Goal: Task Accomplishment & Management: Use online tool/utility

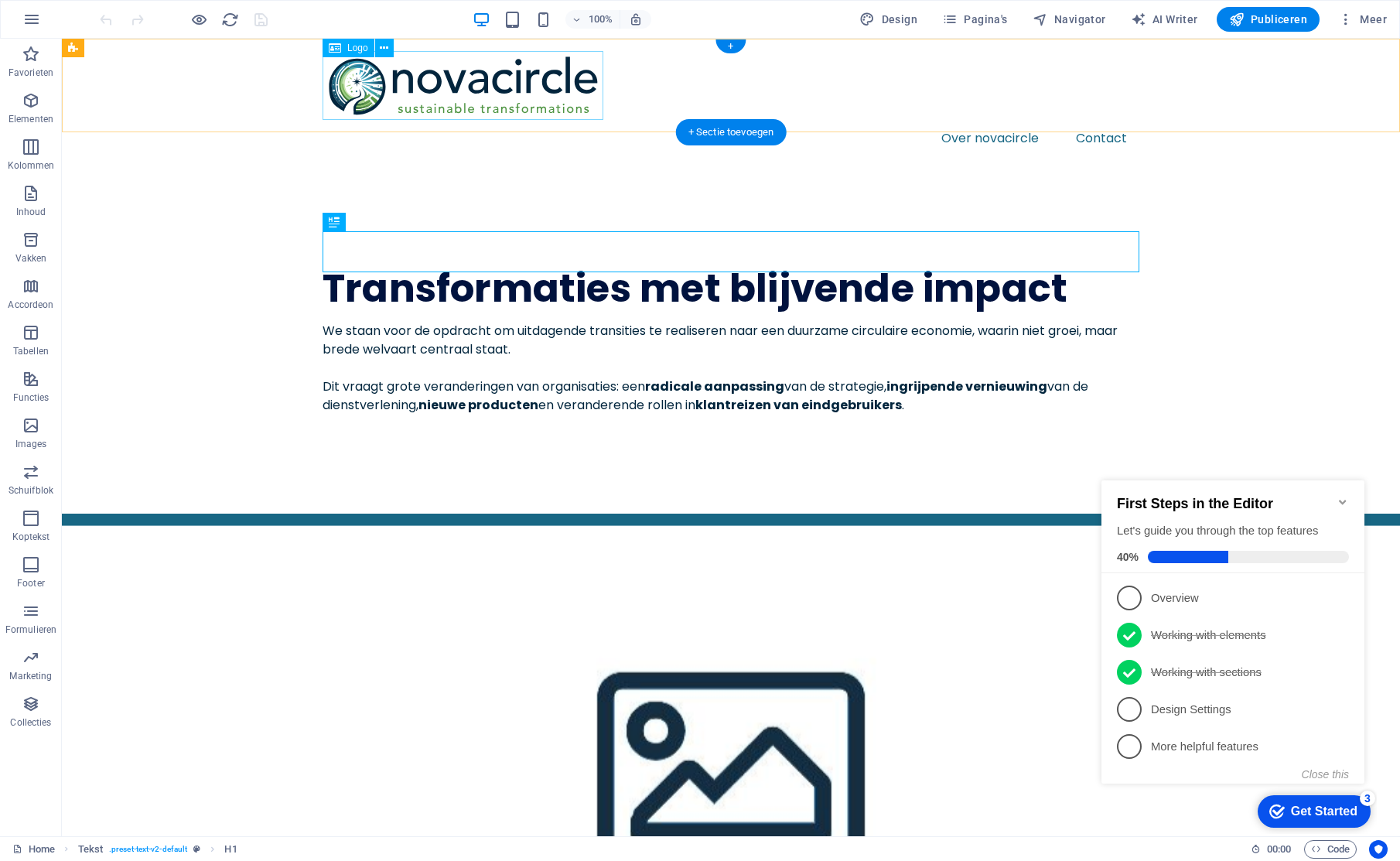
click at [415, 88] on div at bounding box center [731, 85] width 817 height 69
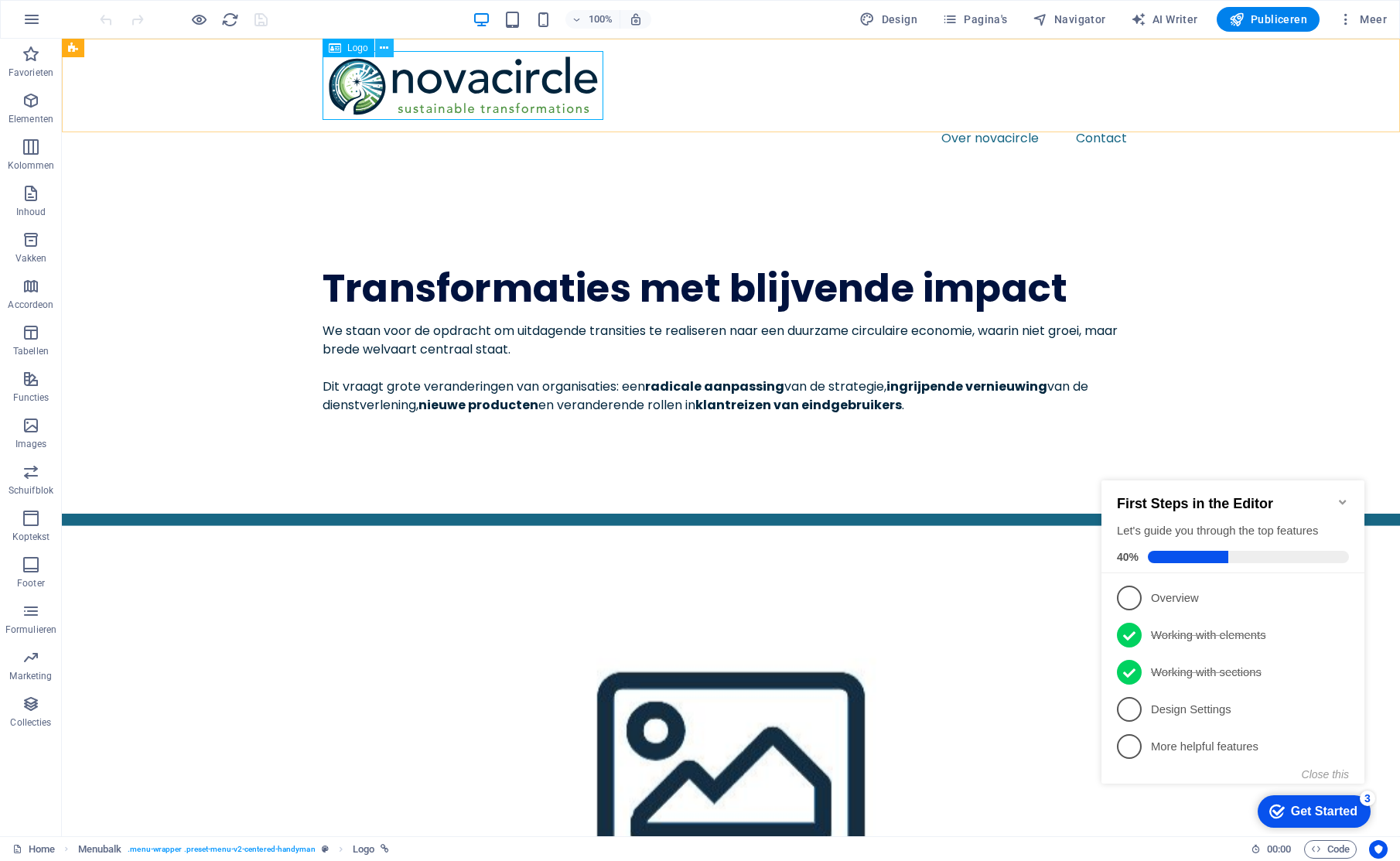
click at [386, 49] on icon at bounding box center [383, 48] width 9 height 16
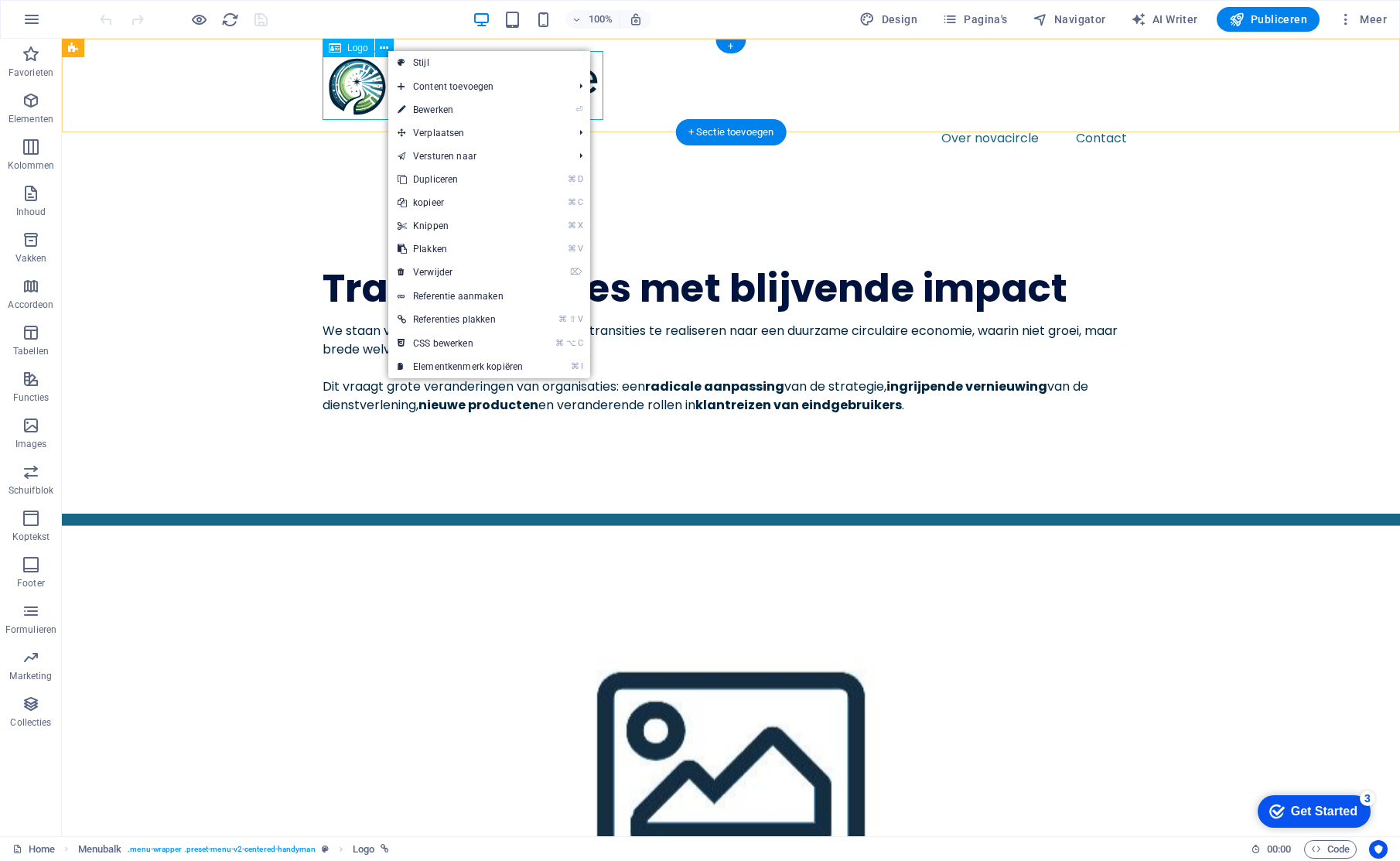
click at [364, 77] on div at bounding box center [731, 85] width 817 height 69
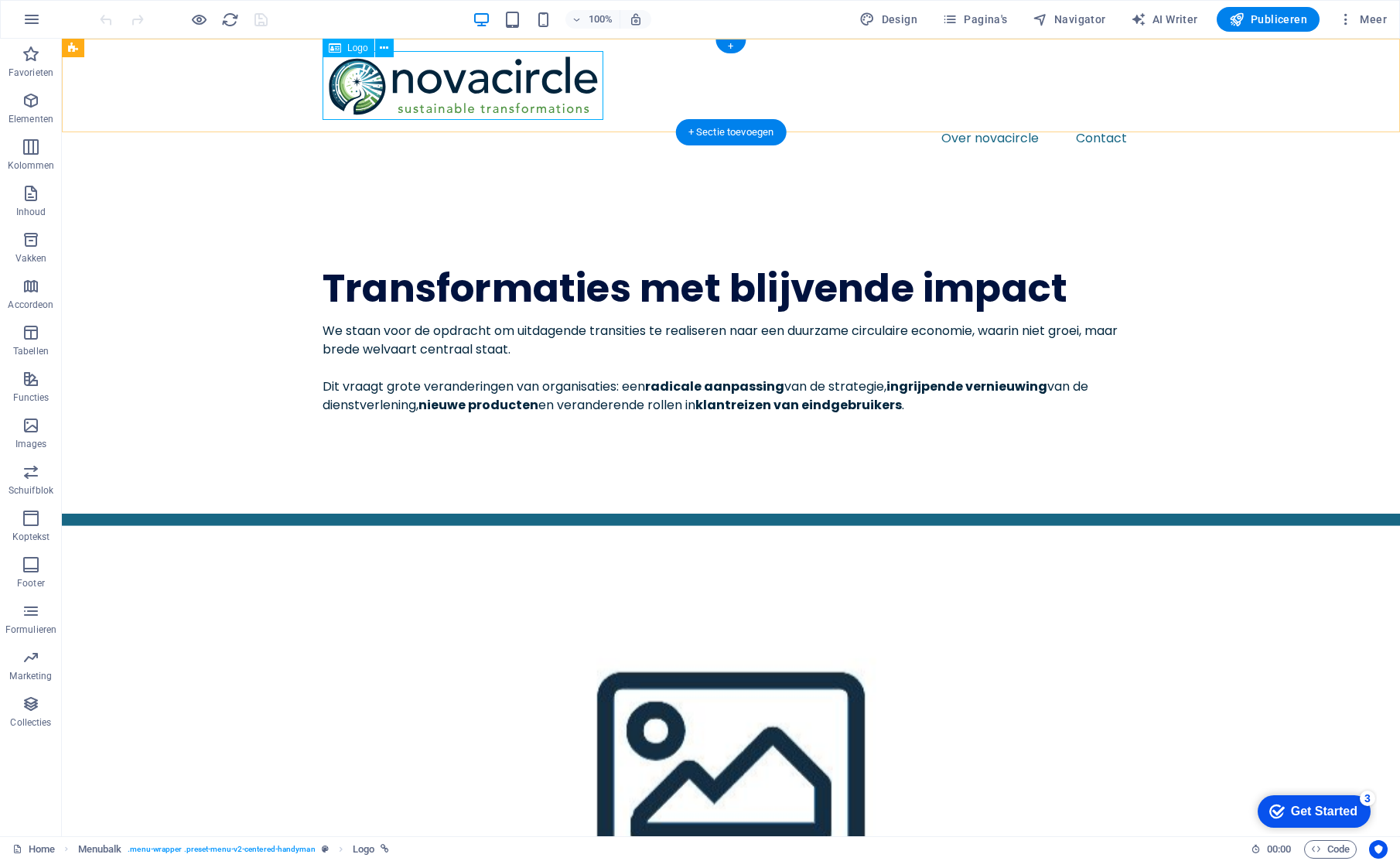
click at [364, 77] on div at bounding box center [731, 85] width 817 height 69
select select "px"
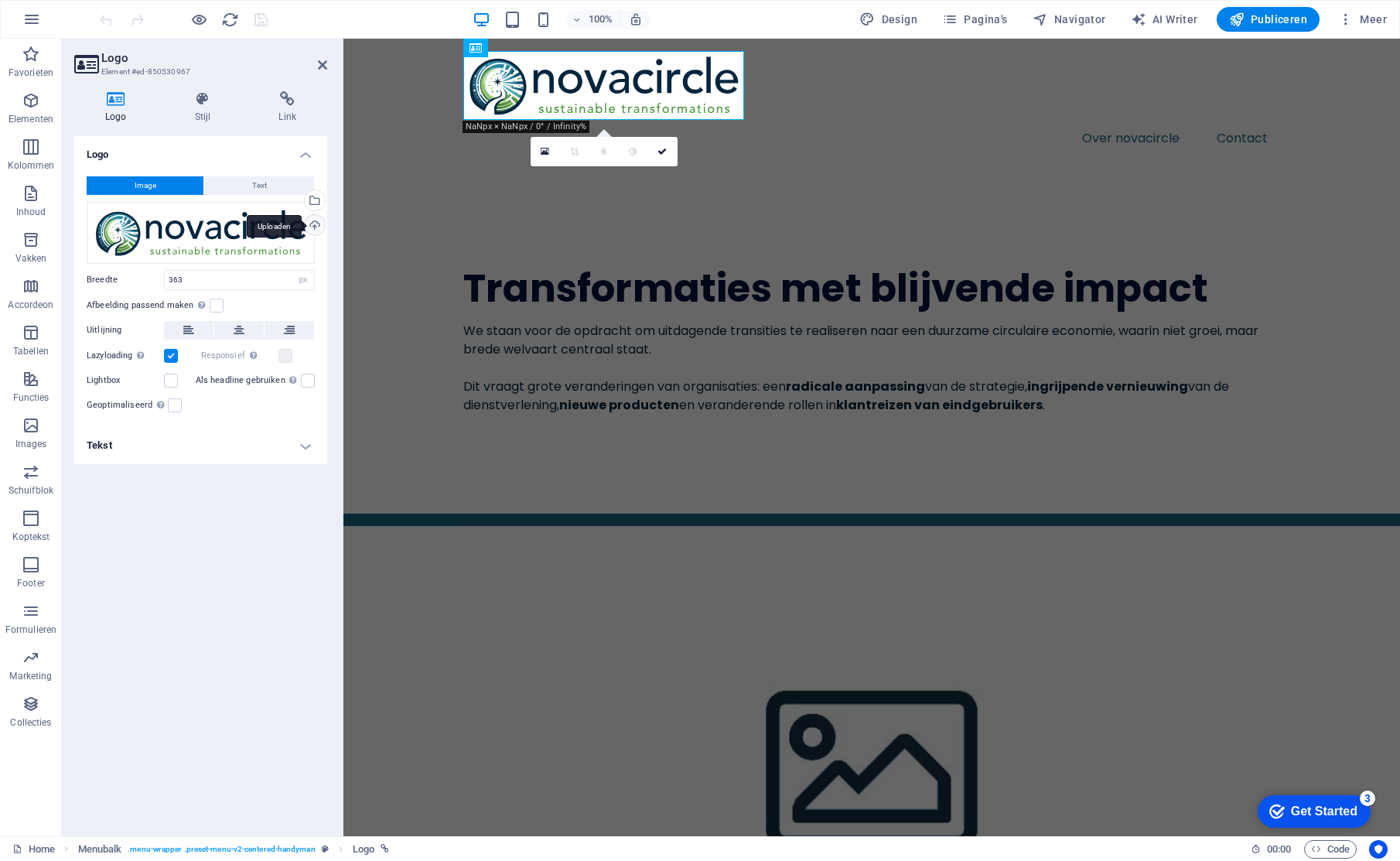
click at [314, 223] on div "Uploaden" at bounding box center [313, 227] width 23 height 23
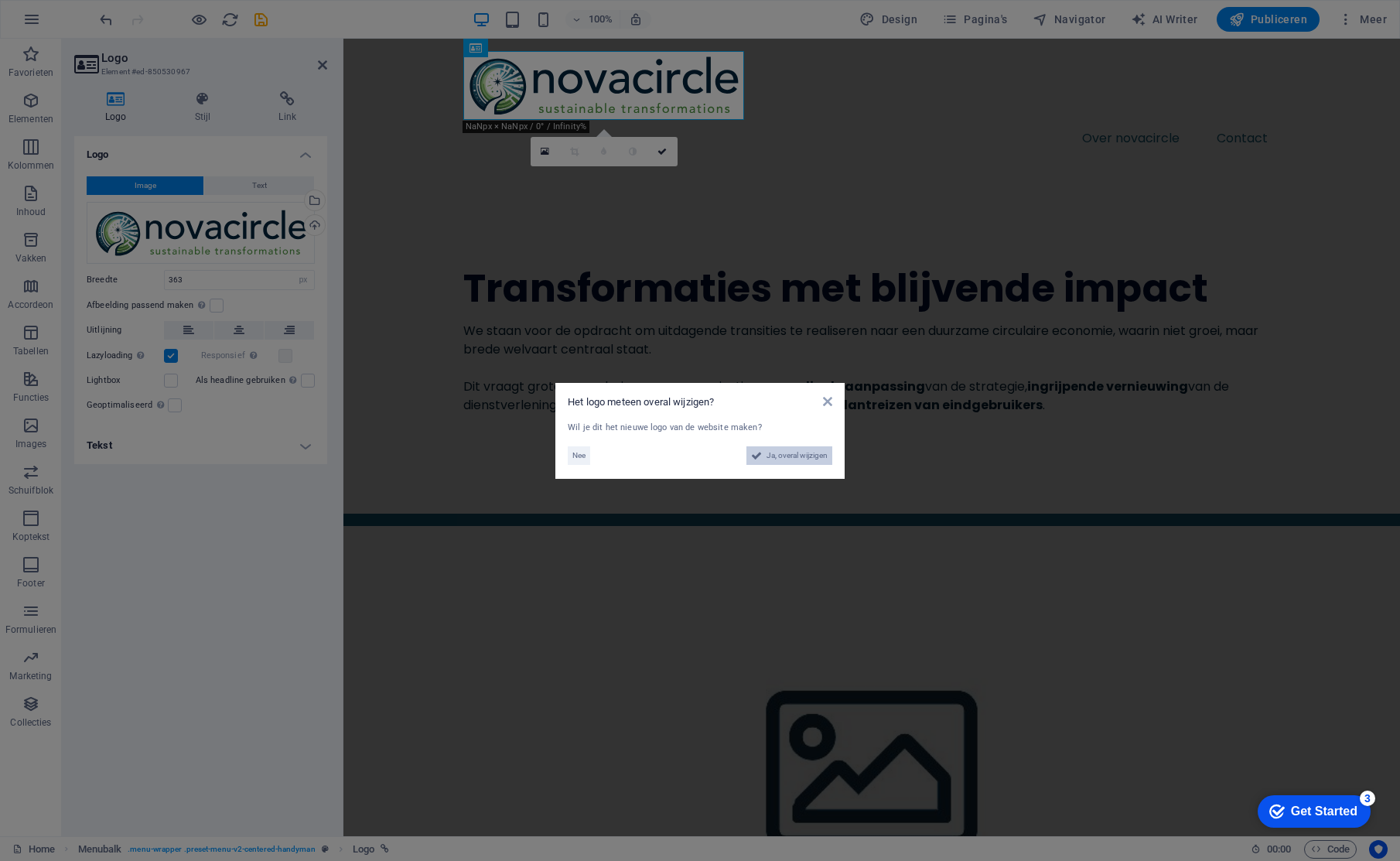
click at [799, 455] on span "Ja, overal wijzigen" at bounding box center [797, 455] width 61 height 18
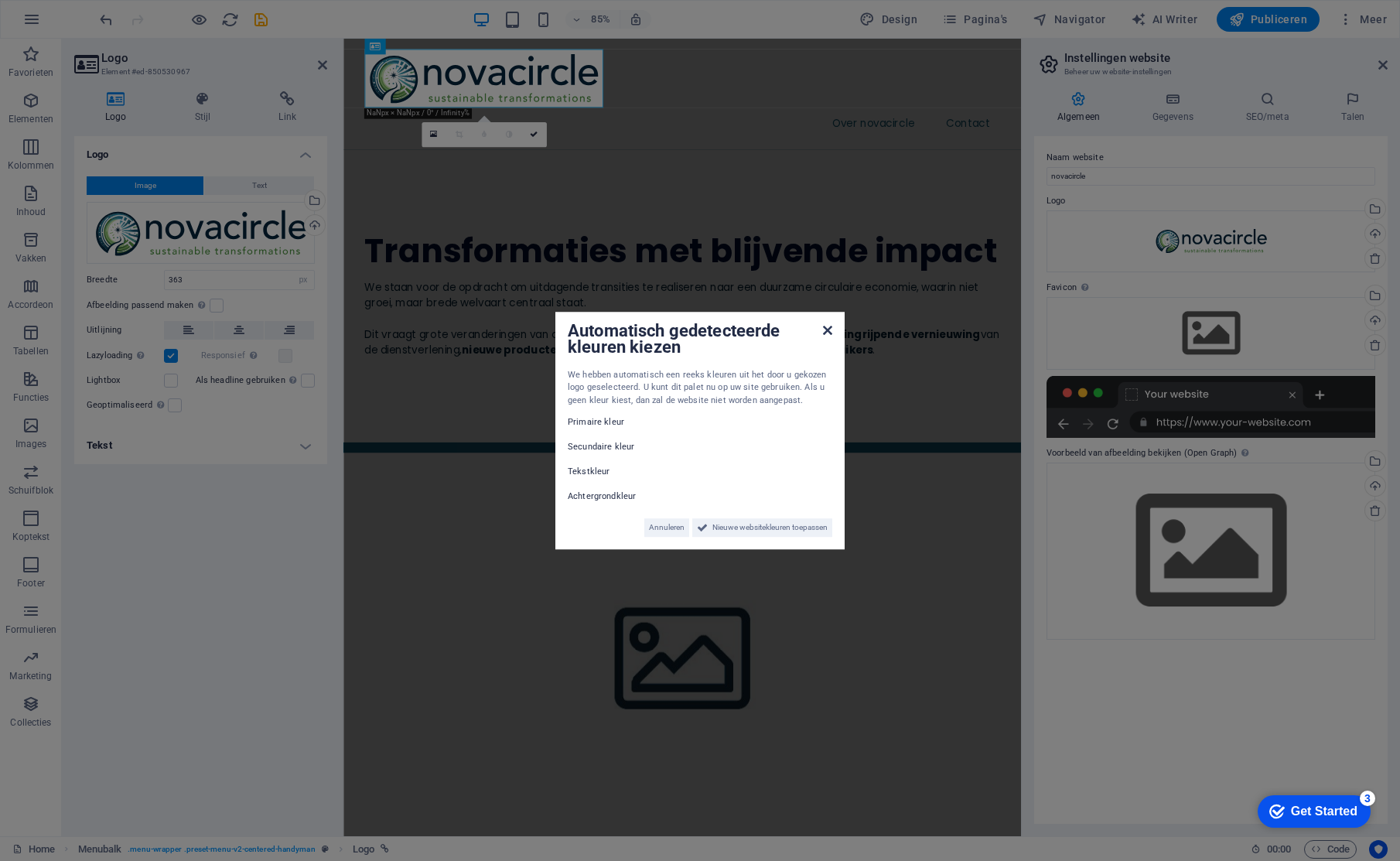
click at [828, 329] on icon at bounding box center [827, 330] width 10 height 13
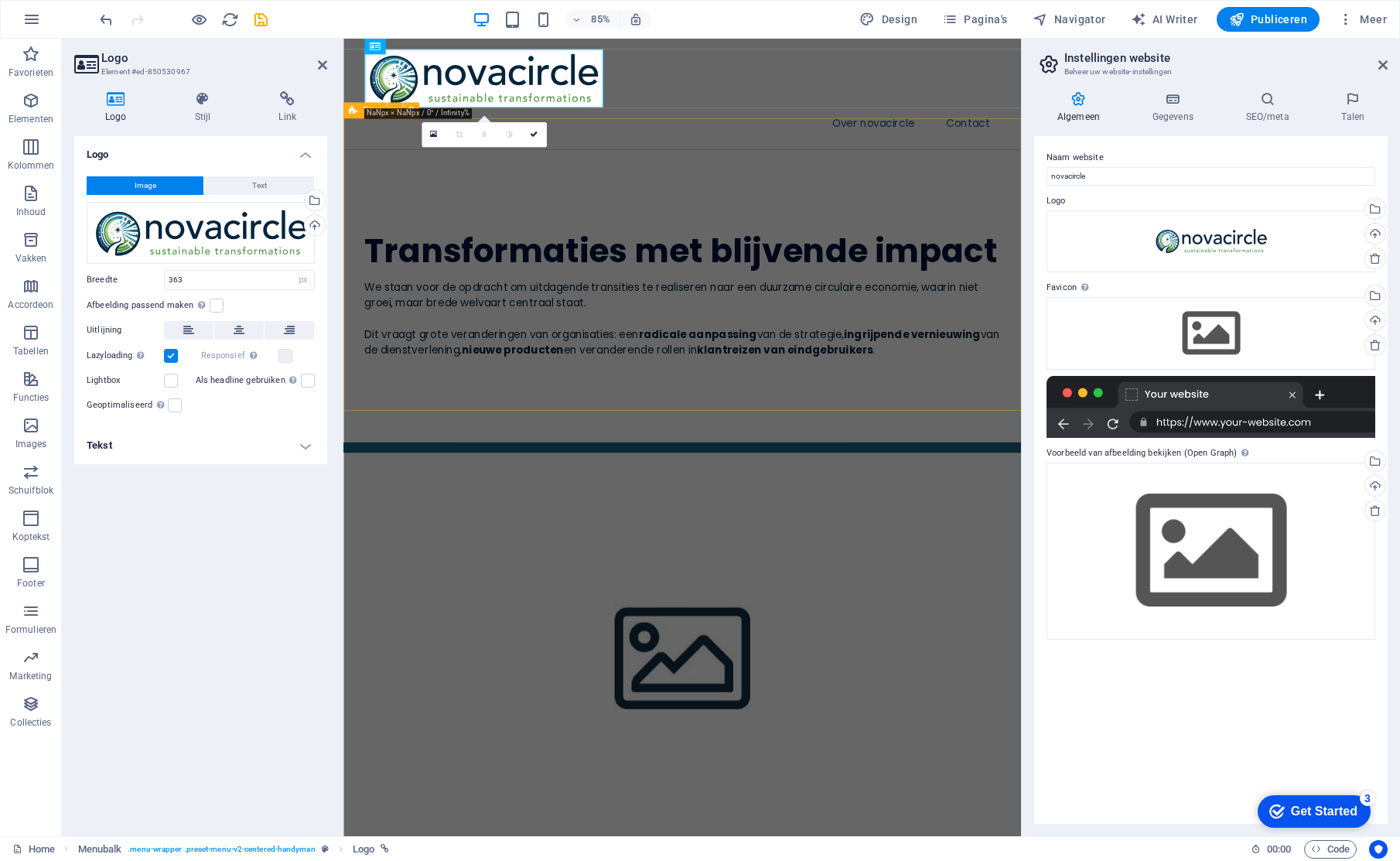
click at [823, 405] on div "Transformaties met blijvende impact We staan voor de opdracht om uitdagende tra…" at bounding box center [742, 341] width 798 height 344
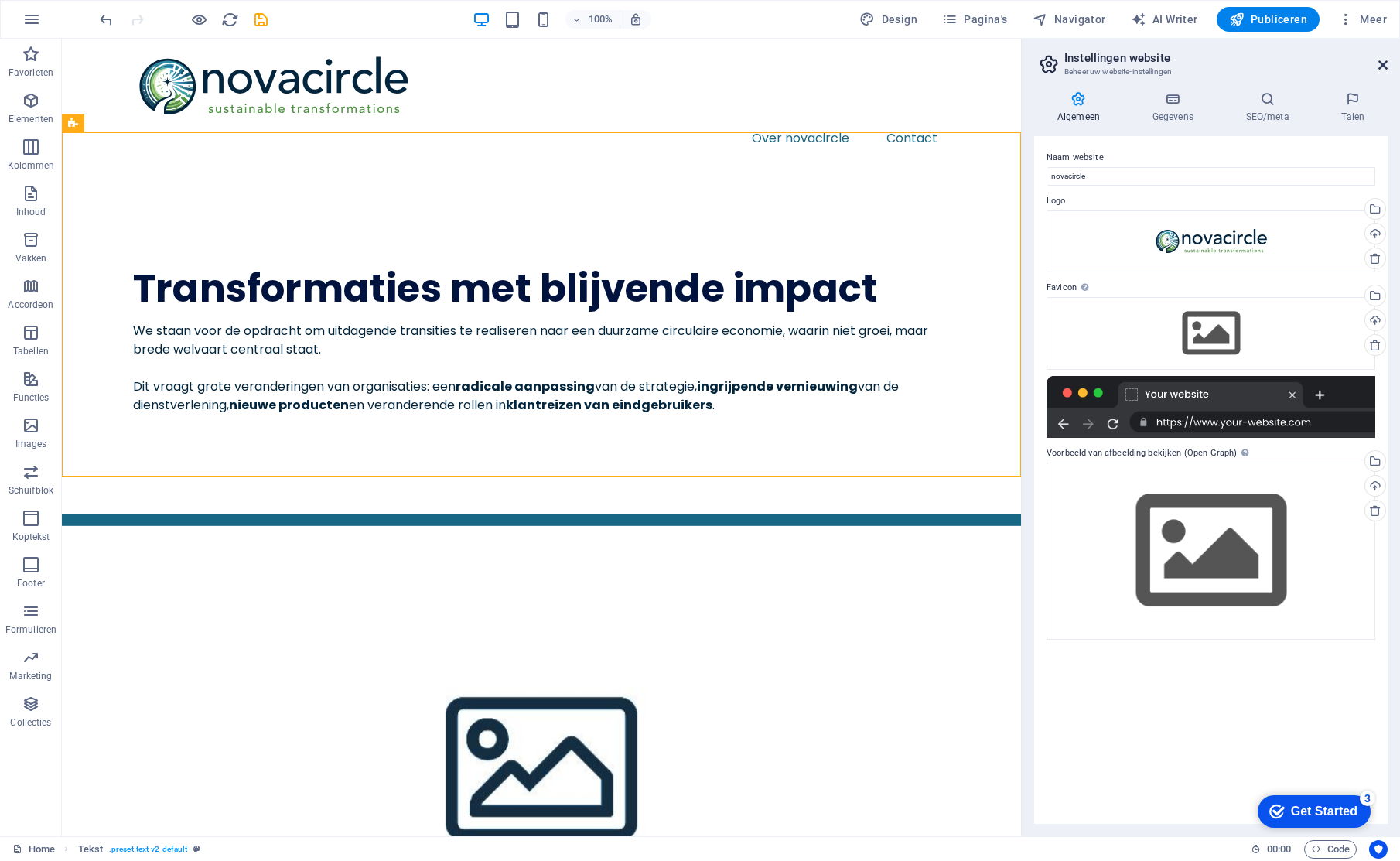
click at [1386, 65] on icon at bounding box center [1383, 65] width 10 height 13
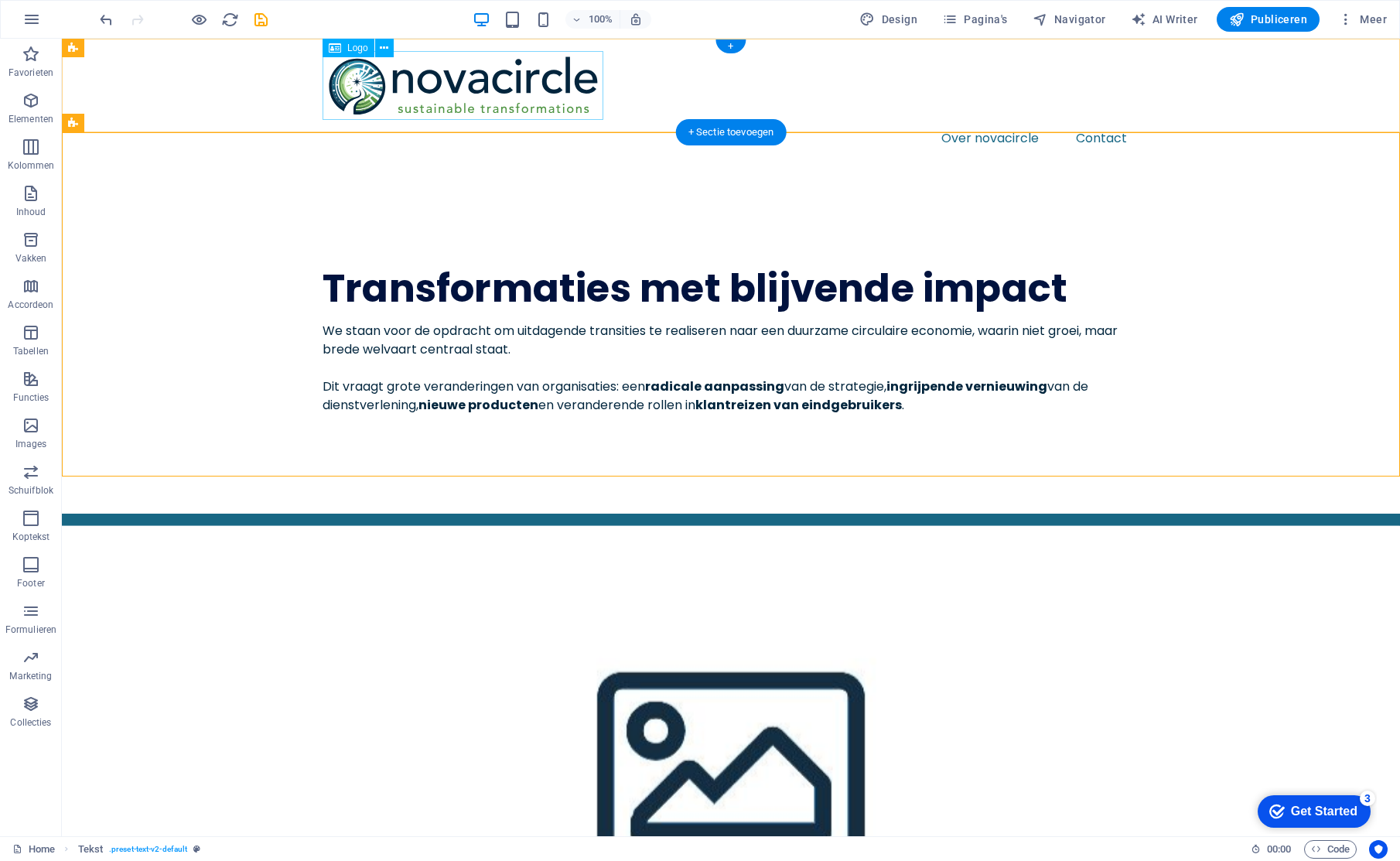
click at [467, 89] on div at bounding box center [731, 85] width 817 height 69
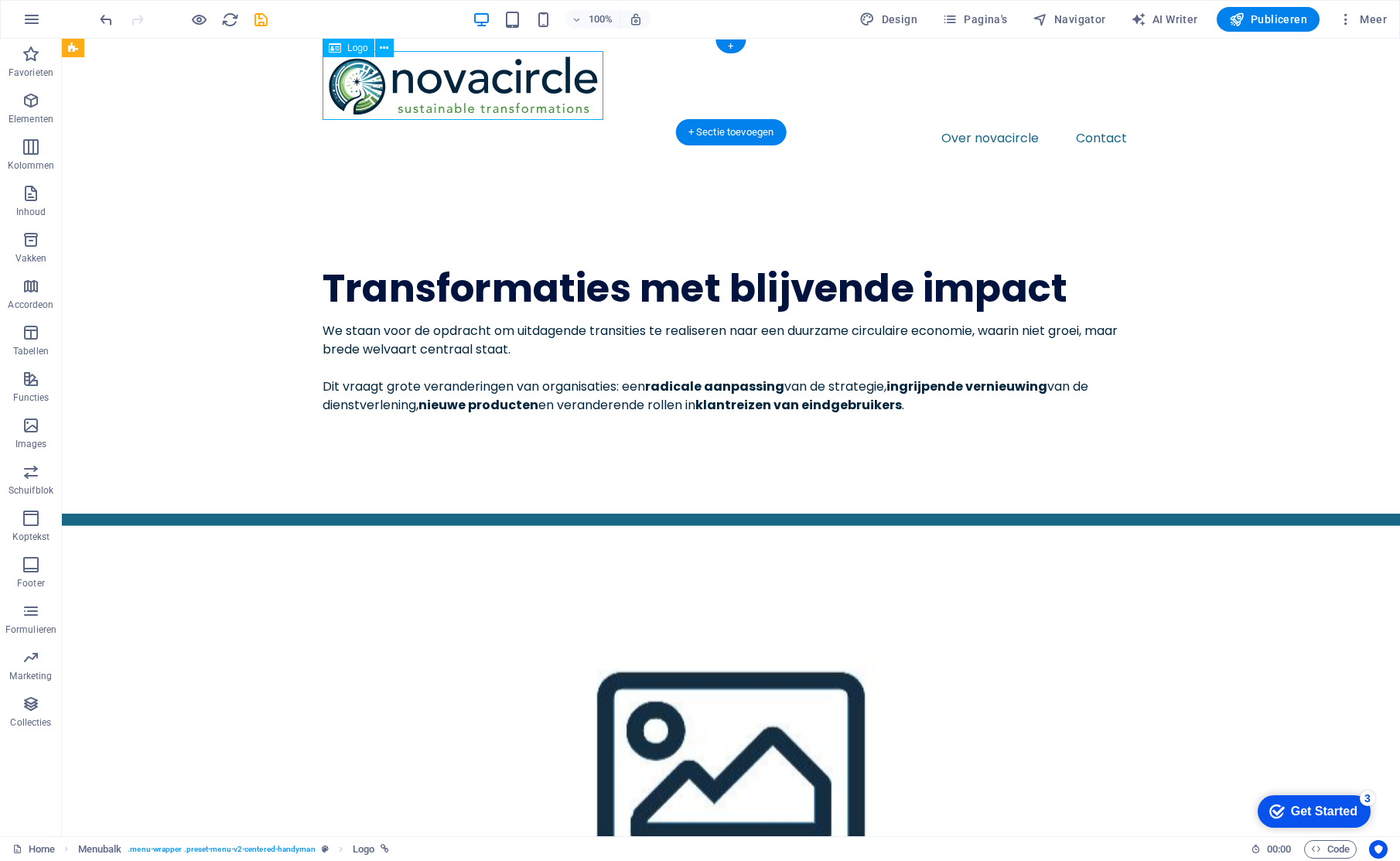
click at [467, 89] on div at bounding box center [731, 85] width 817 height 69
select select "px"
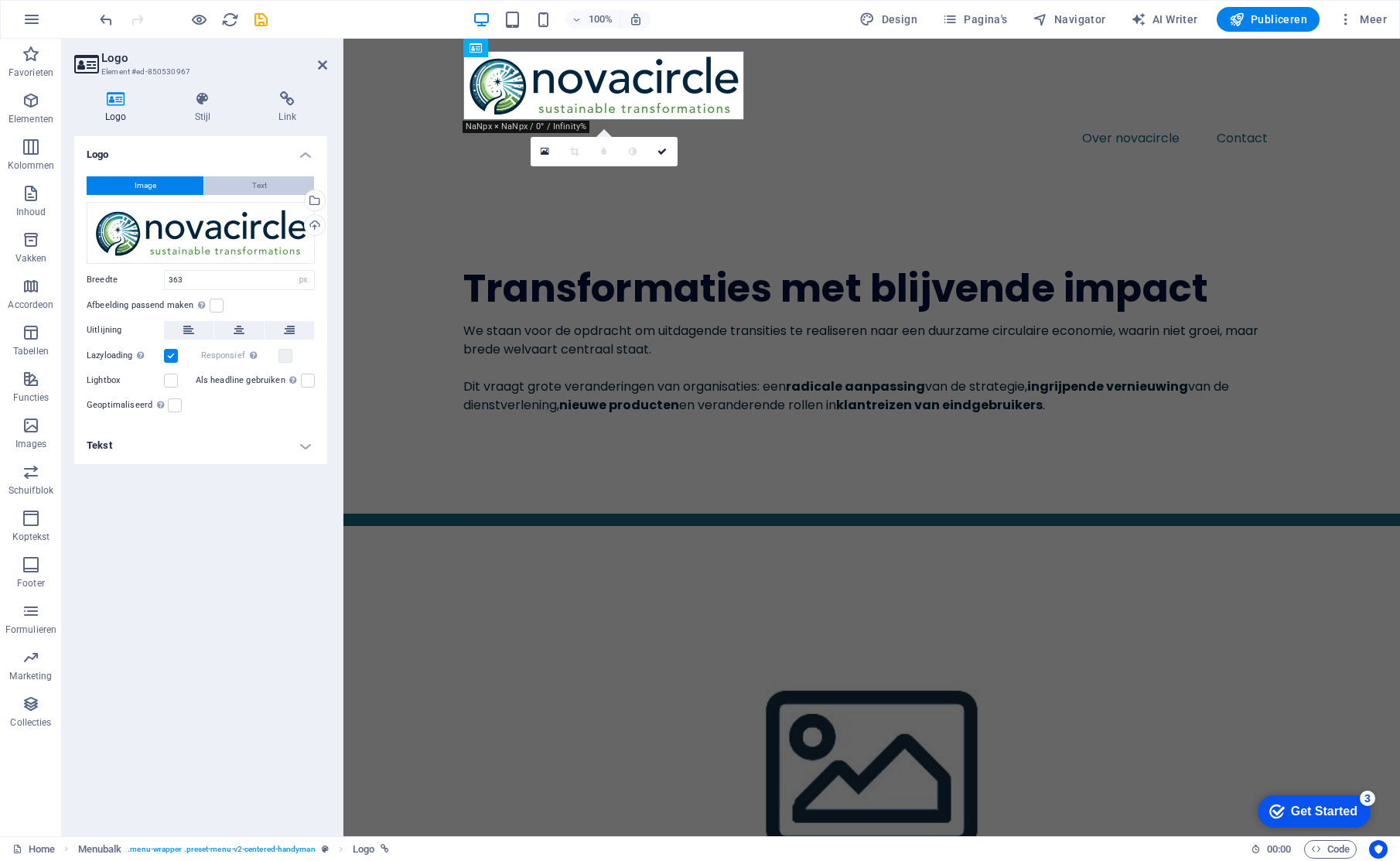
click at [234, 189] on button "Text" at bounding box center [259, 185] width 110 height 18
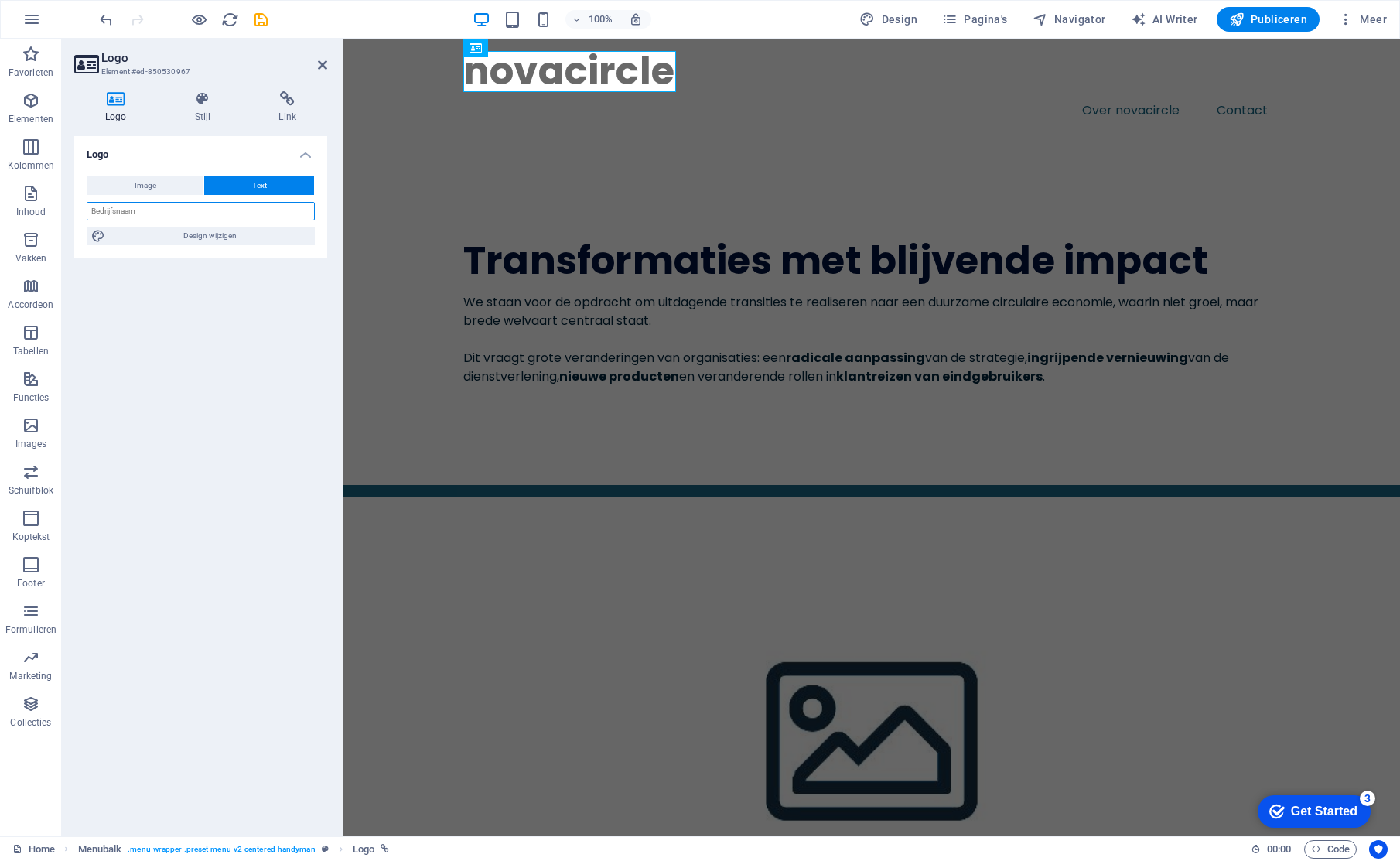
click at [178, 208] on input "text" at bounding box center [201, 210] width 228 height 18
type input "novacircle"
click at [158, 190] on button "Image" at bounding box center [145, 185] width 117 height 18
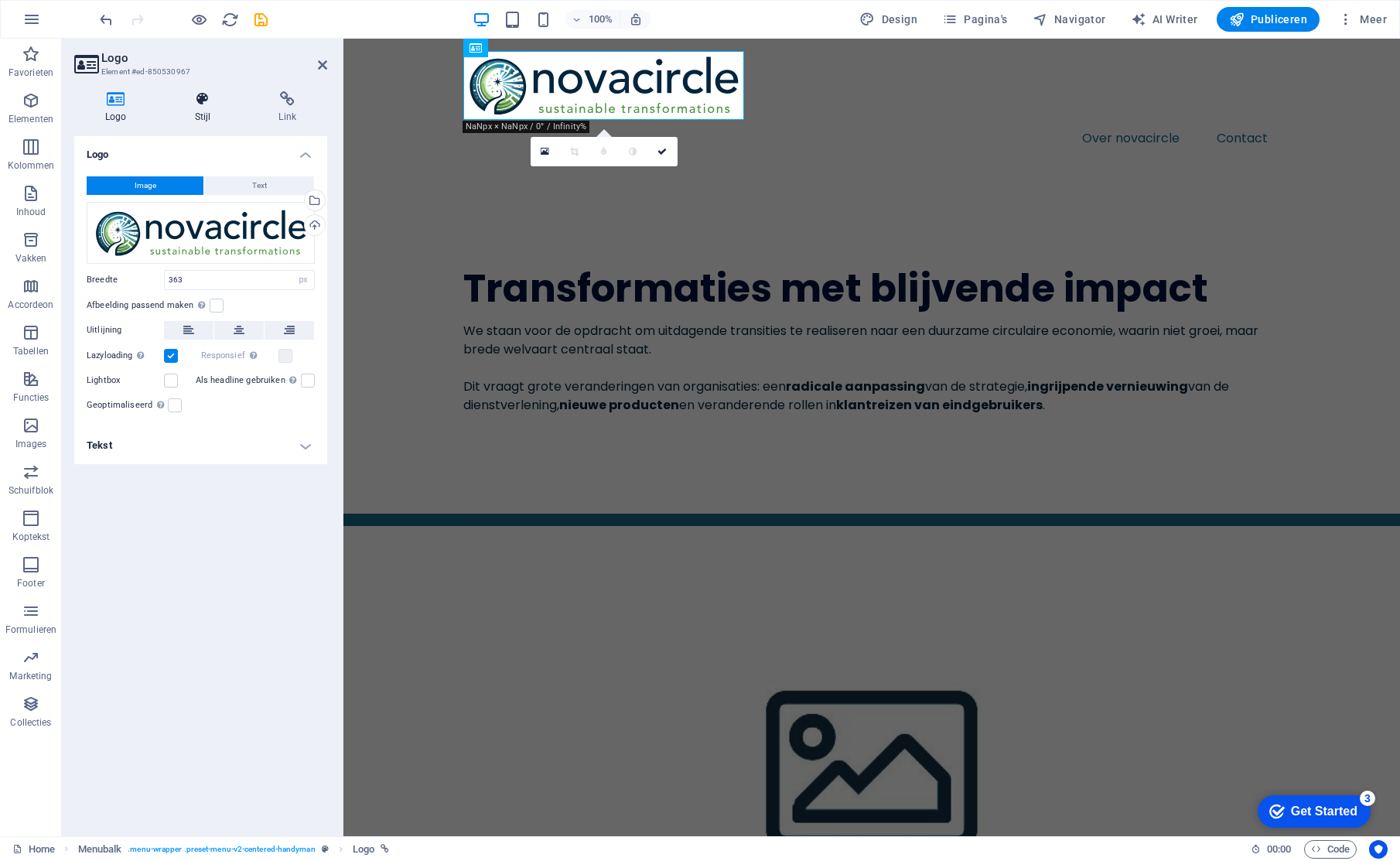
click at [210, 106] on icon at bounding box center [203, 99] width 78 height 15
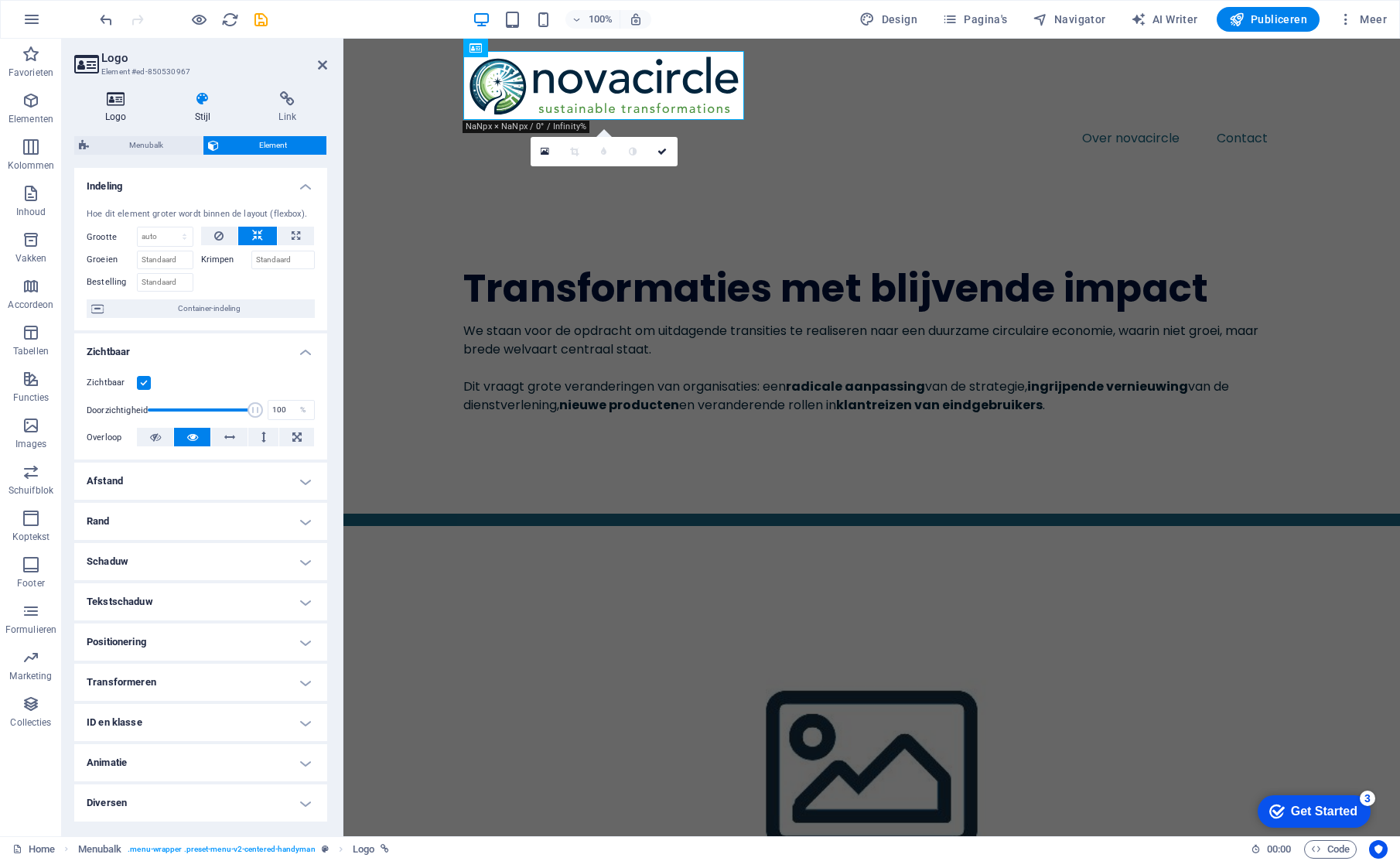
click at [109, 107] on h4 "Logo" at bounding box center [119, 108] width 90 height 33
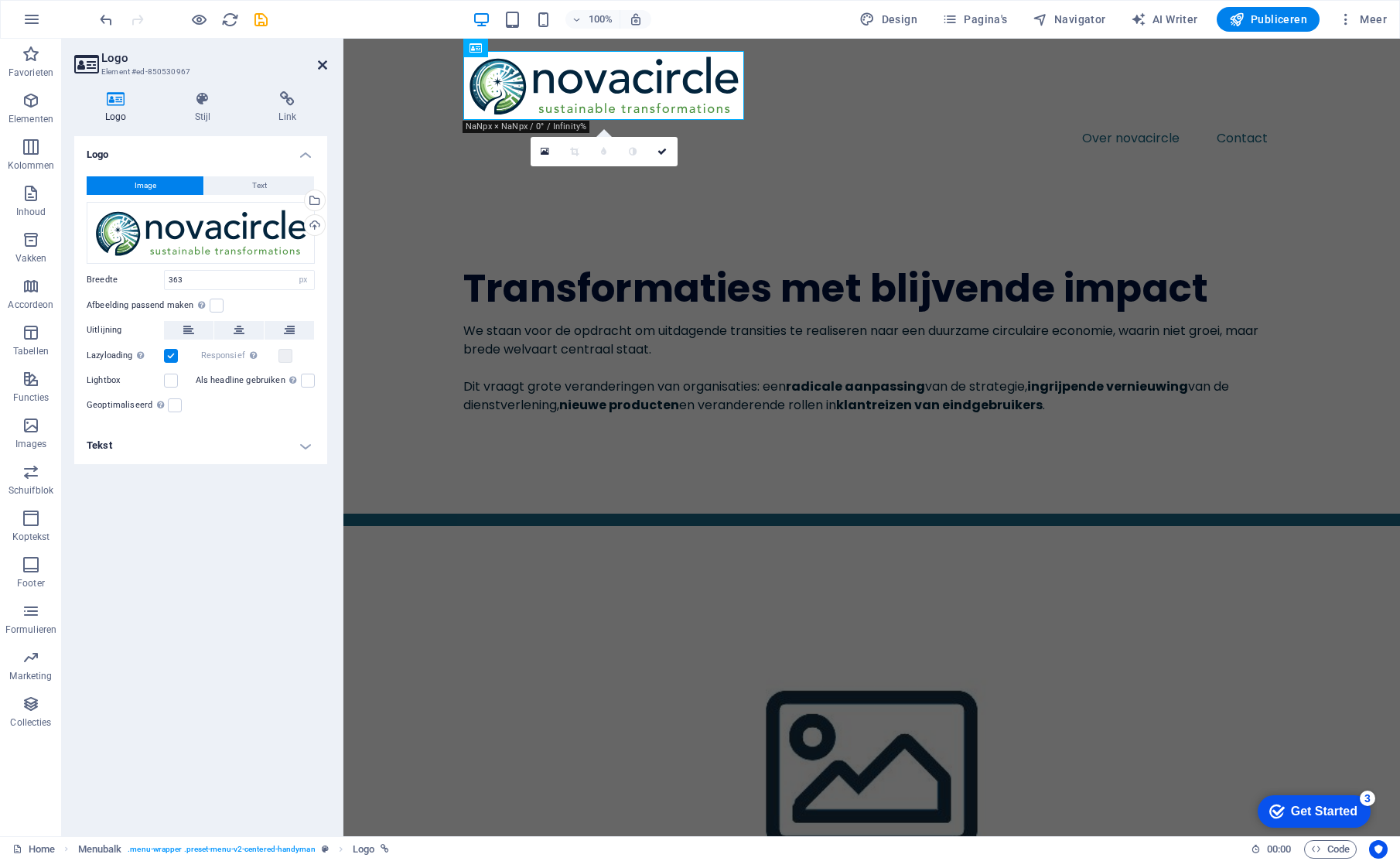
click at [324, 63] on icon at bounding box center [322, 65] width 10 height 13
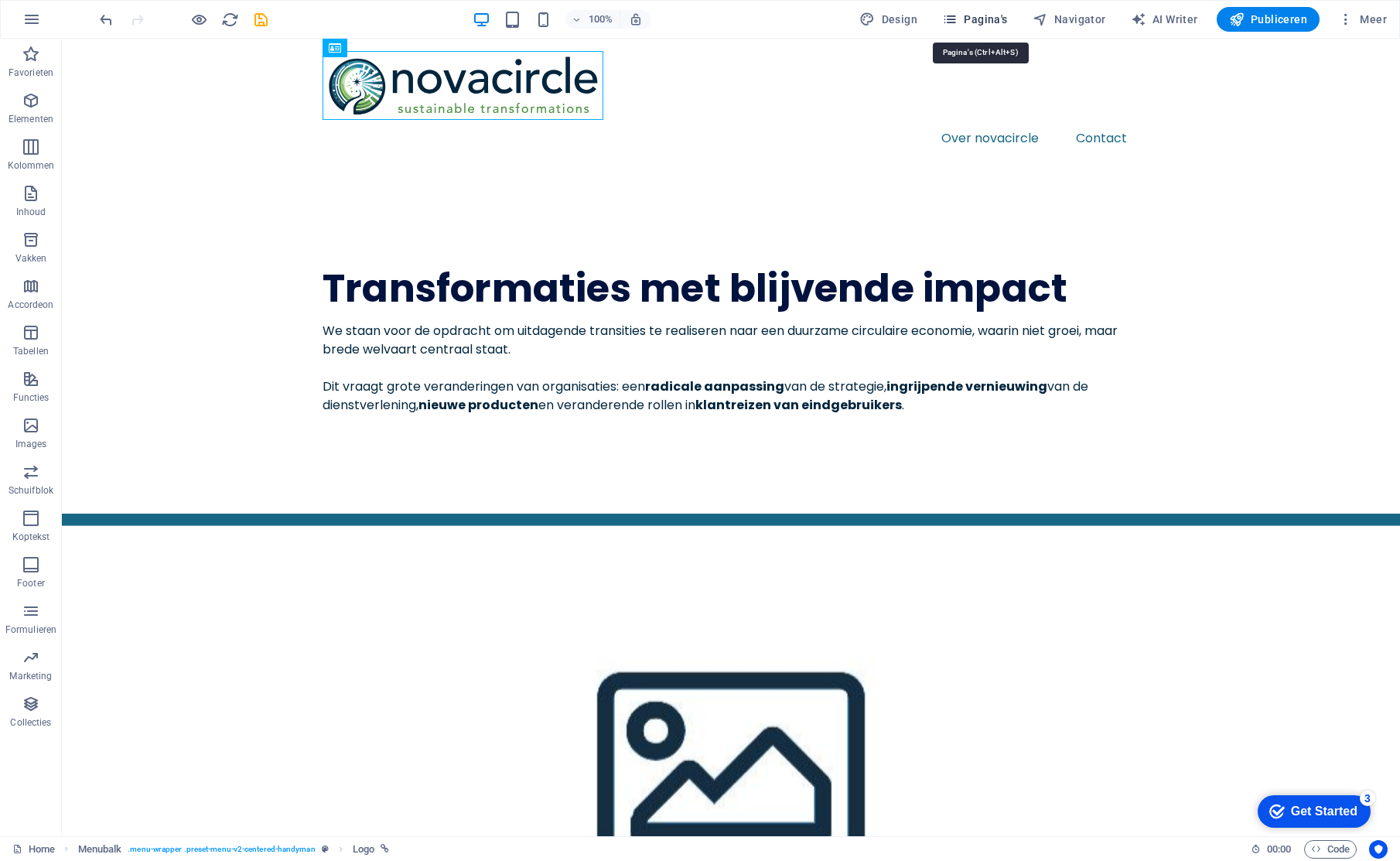
click at [978, 23] on span "Pagina's" at bounding box center [975, 19] width 66 height 15
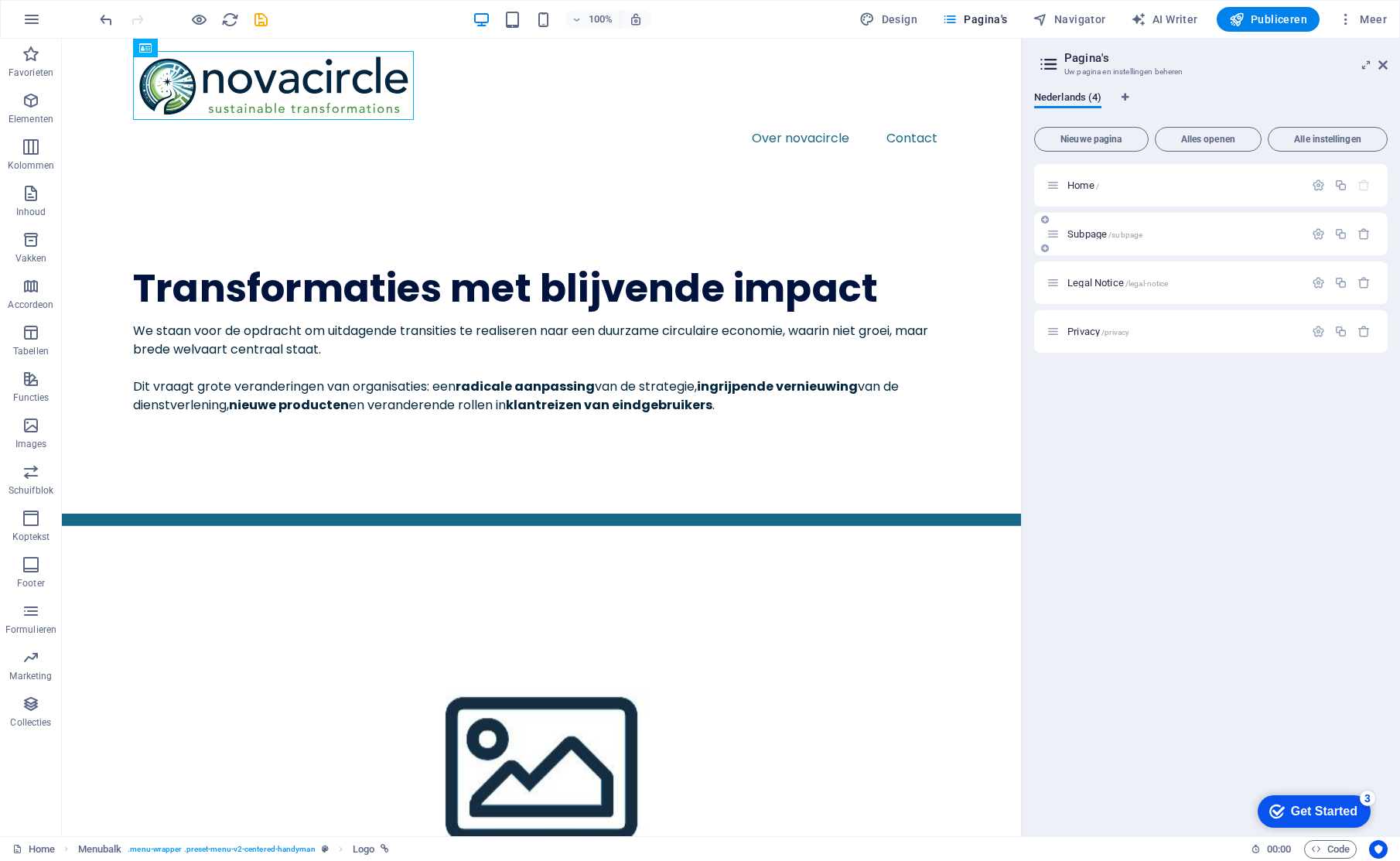
click at [1106, 236] on span "Subpage /subpage" at bounding box center [1105, 234] width 75 height 12
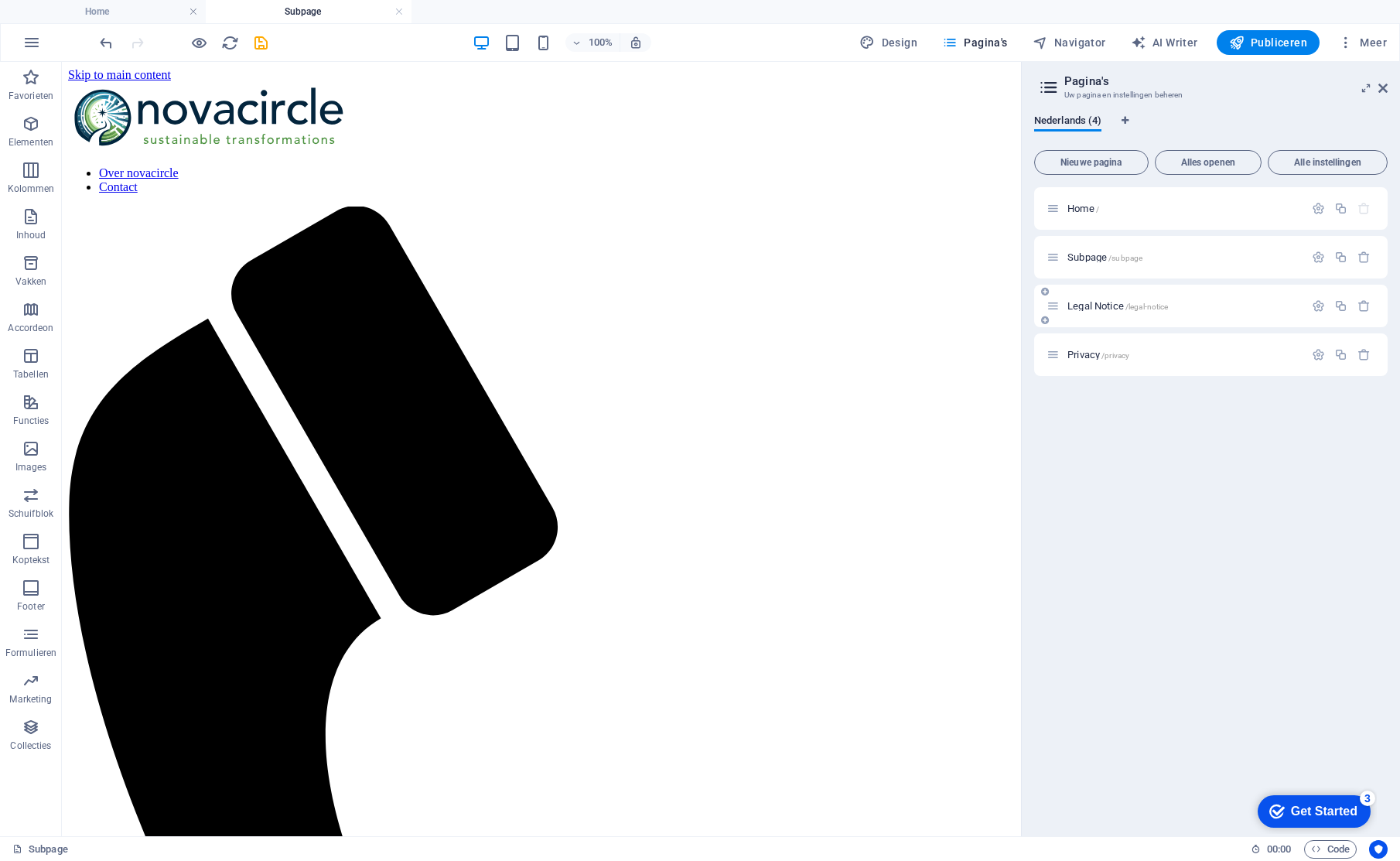
click at [1106, 305] on span "Legal Notice /legal-notice" at bounding box center [1117, 306] width 100 height 12
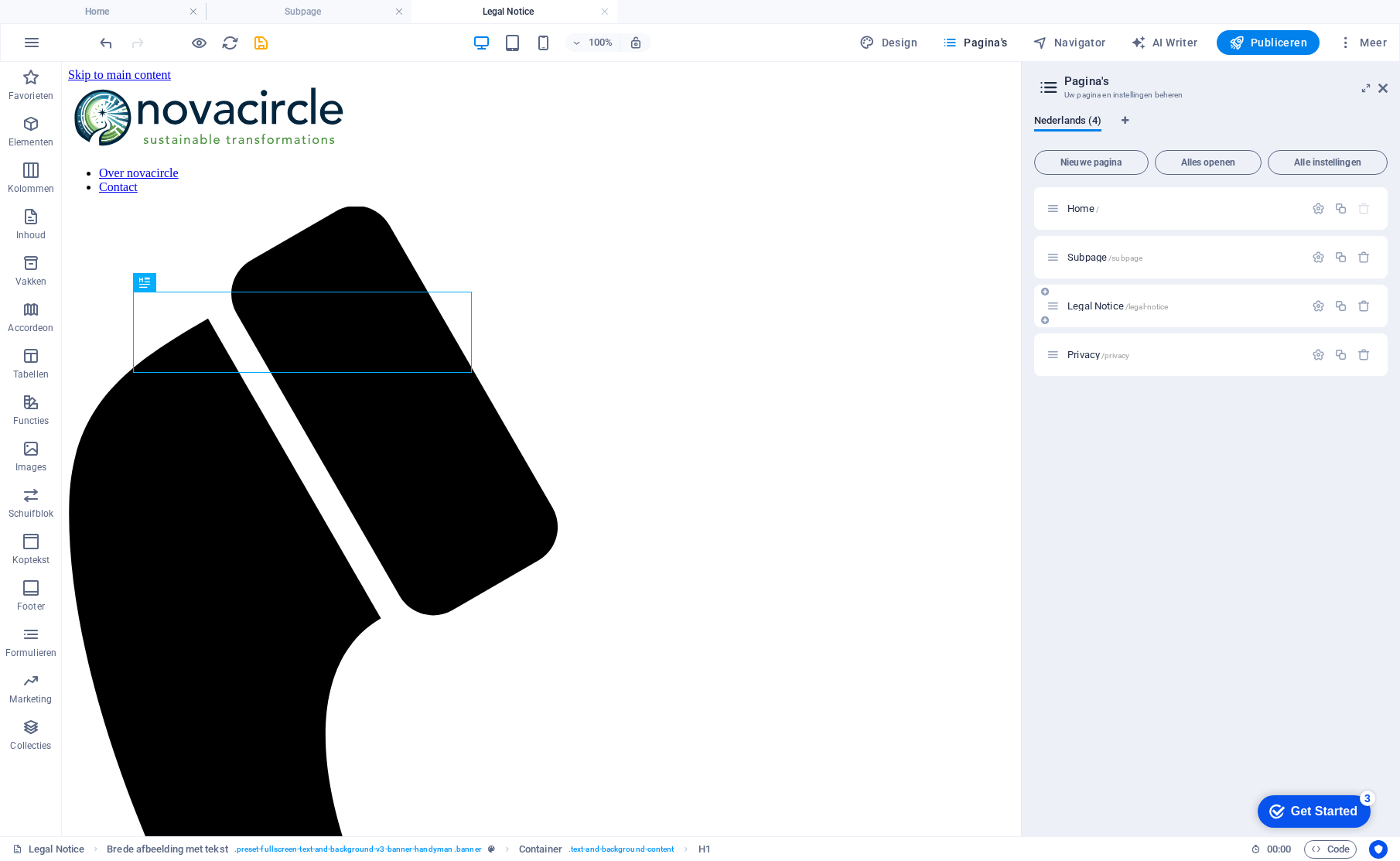
click at [1149, 305] on span "/legal-notice" at bounding box center [1146, 306] width 43 height 9
click at [1134, 349] on p "Privacy /privacy" at bounding box center [1183, 354] width 232 height 10
click at [1320, 355] on icon "button" at bounding box center [1318, 354] width 14 height 14
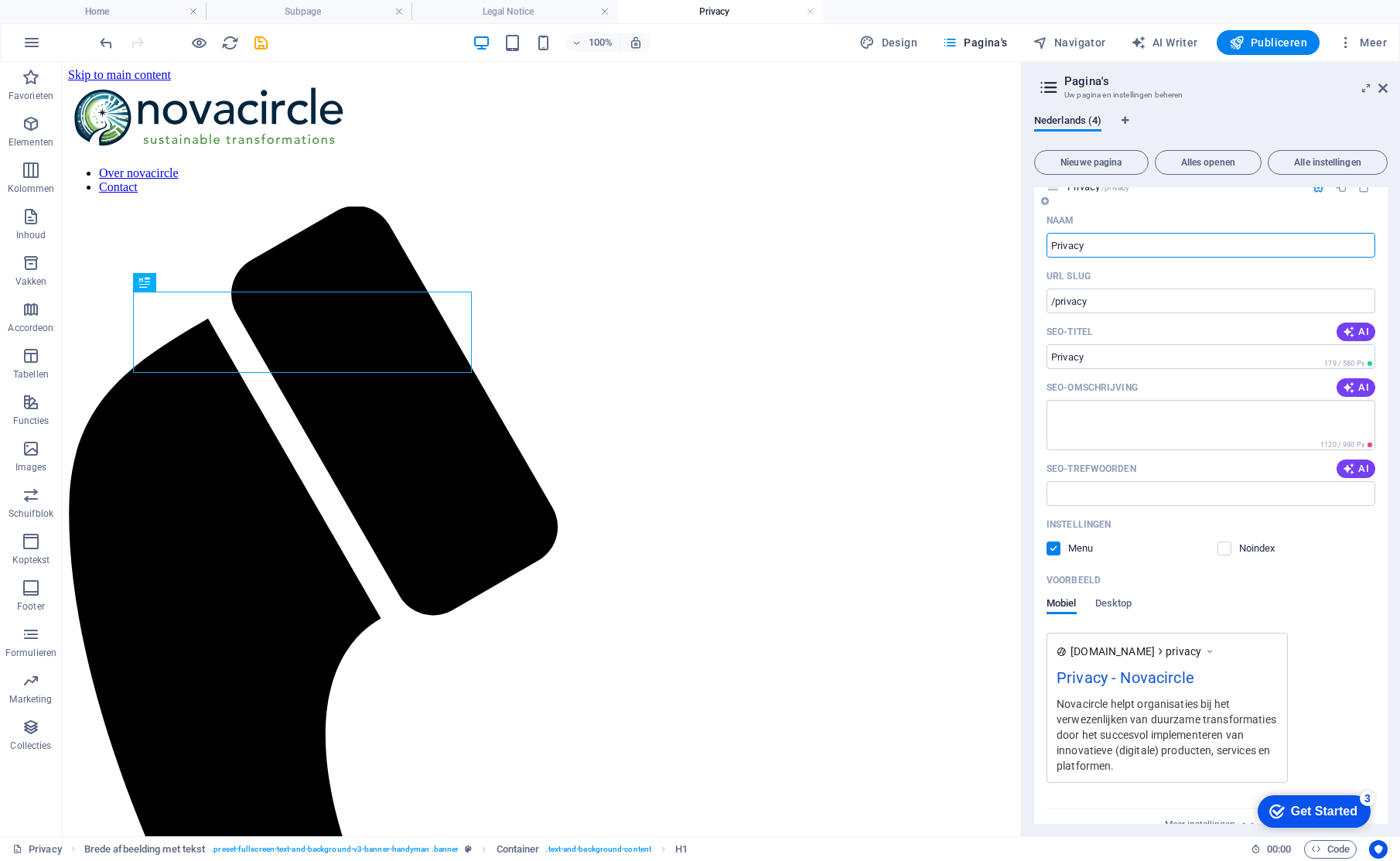
scroll to position [196, 0]
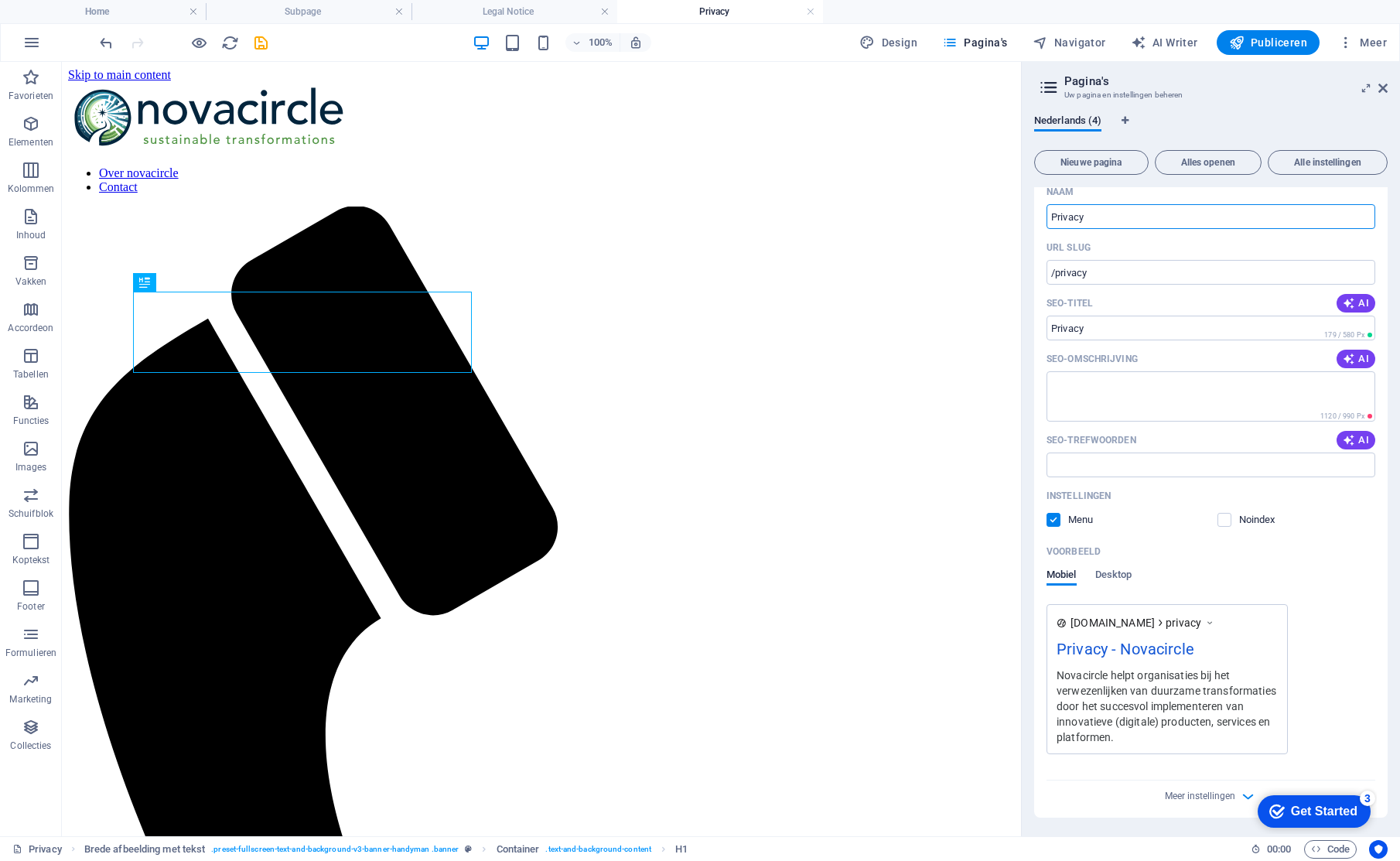
click at [1231, 520] on span at bounding box center [1235, 519] width 8 height 8
click at [1223, 519] on label at bounding box center [1224, 519] width 14 height 14
click at [0, 0] on input "checkbox" at bounding box center [0, 0] width 0 height 0
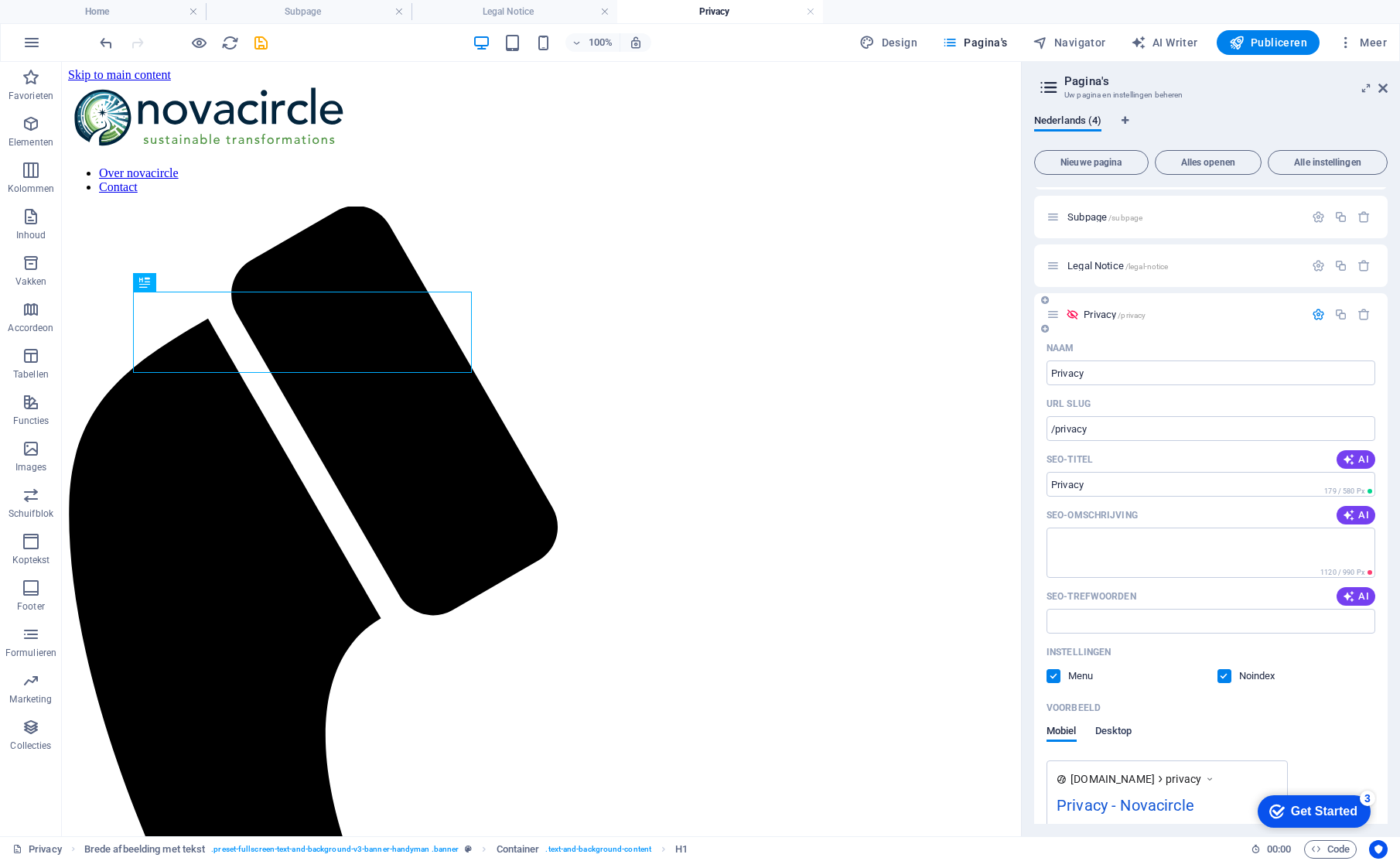
scroll to position [0, 0]
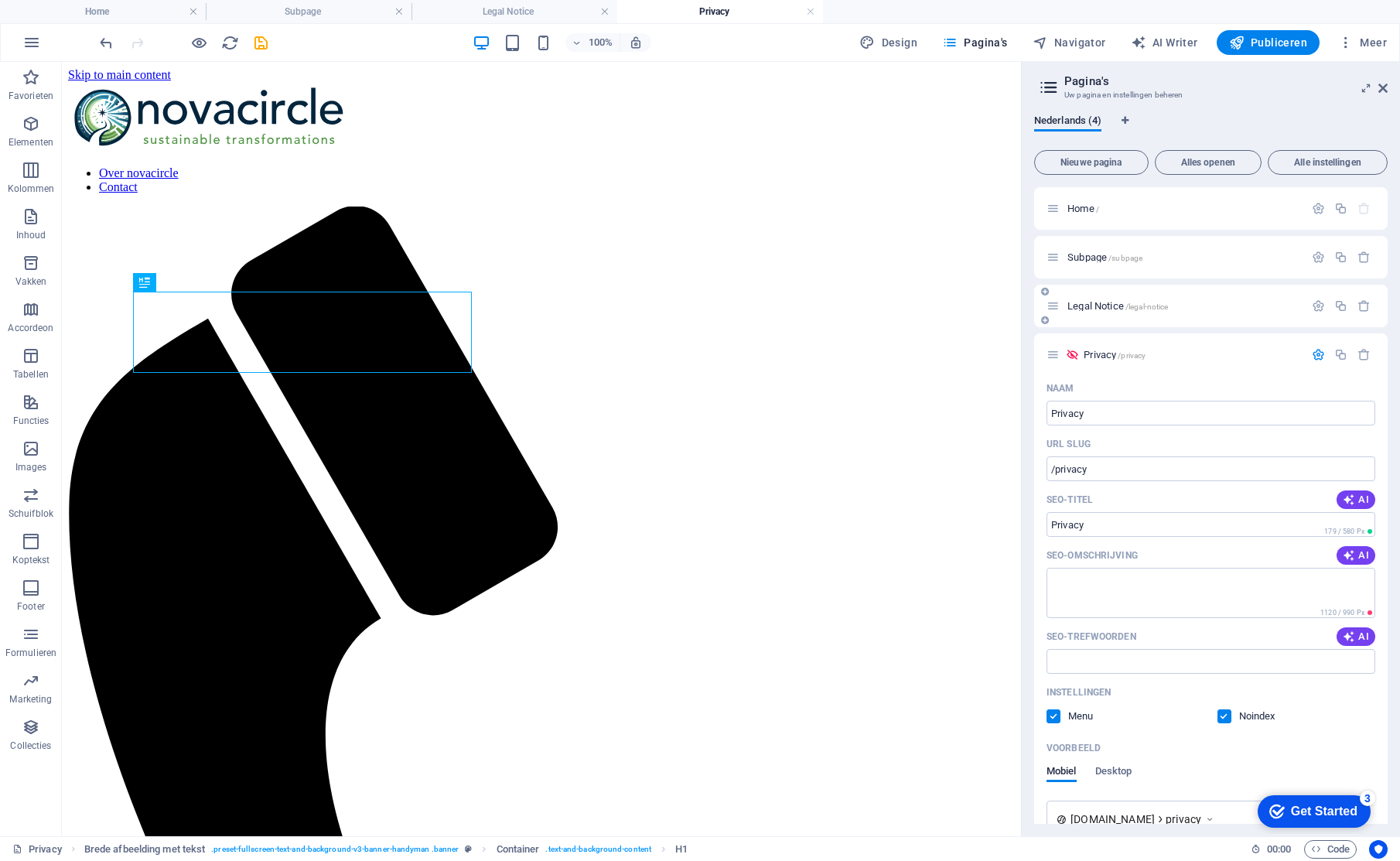
click at [1127, 305] on span "/legal-notice" at bounding box center [1146, 306] width 43 height 9
click at [1094, 304] on span "Legal Notice /legal-notice" at bounding box center [1117, 306] width 100 height 12
click at [1069, 303] on span "Legal Notice /legal-notice" at bounding box center [1117, 306] width 100 height 12
click at [1052, 309] on icon at bounding box center [1053, 306] width 14 height 14
click at [1307, 589] on textarea "SEO-omschrijving" at bounding box center [1211, 593] width 328 height 50
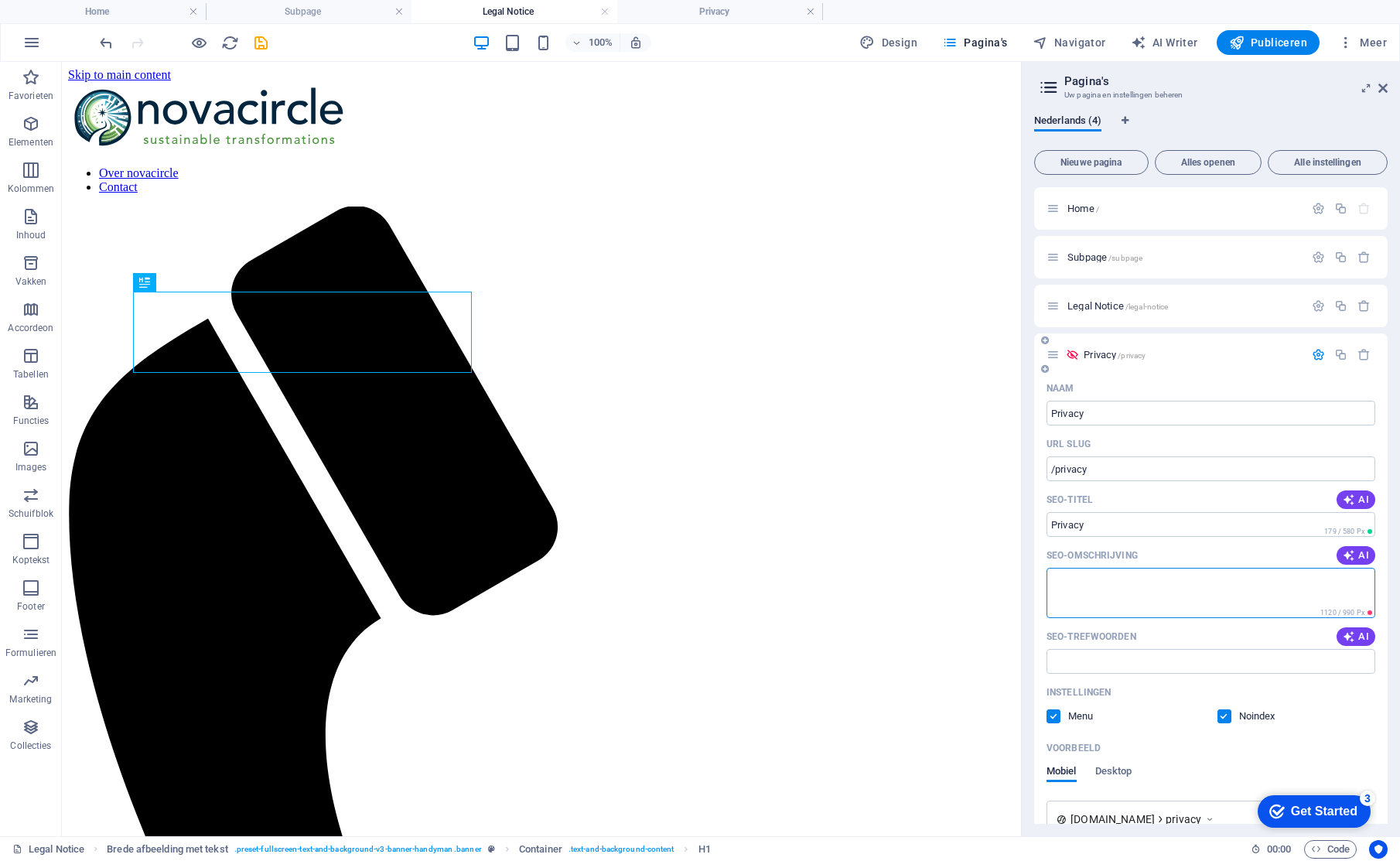
click at [1168, 506] on div "SEO-titel AI" at bounding box center [1211, 500] width 328 height 25
click at [1056, 714] on label at bounding box center [1053, 716] width 14 height 14
click at [0, 0] on input "checkbox" at bounding box center [0, 0] width 0 height 0
click at [1107, 303] on span "Legal Notice /legal-notice" at bounding box center [1117, 306] width 100 height 12
click at [1057, 210] on icon at bounding box center [1053, 208] width 14 height 14
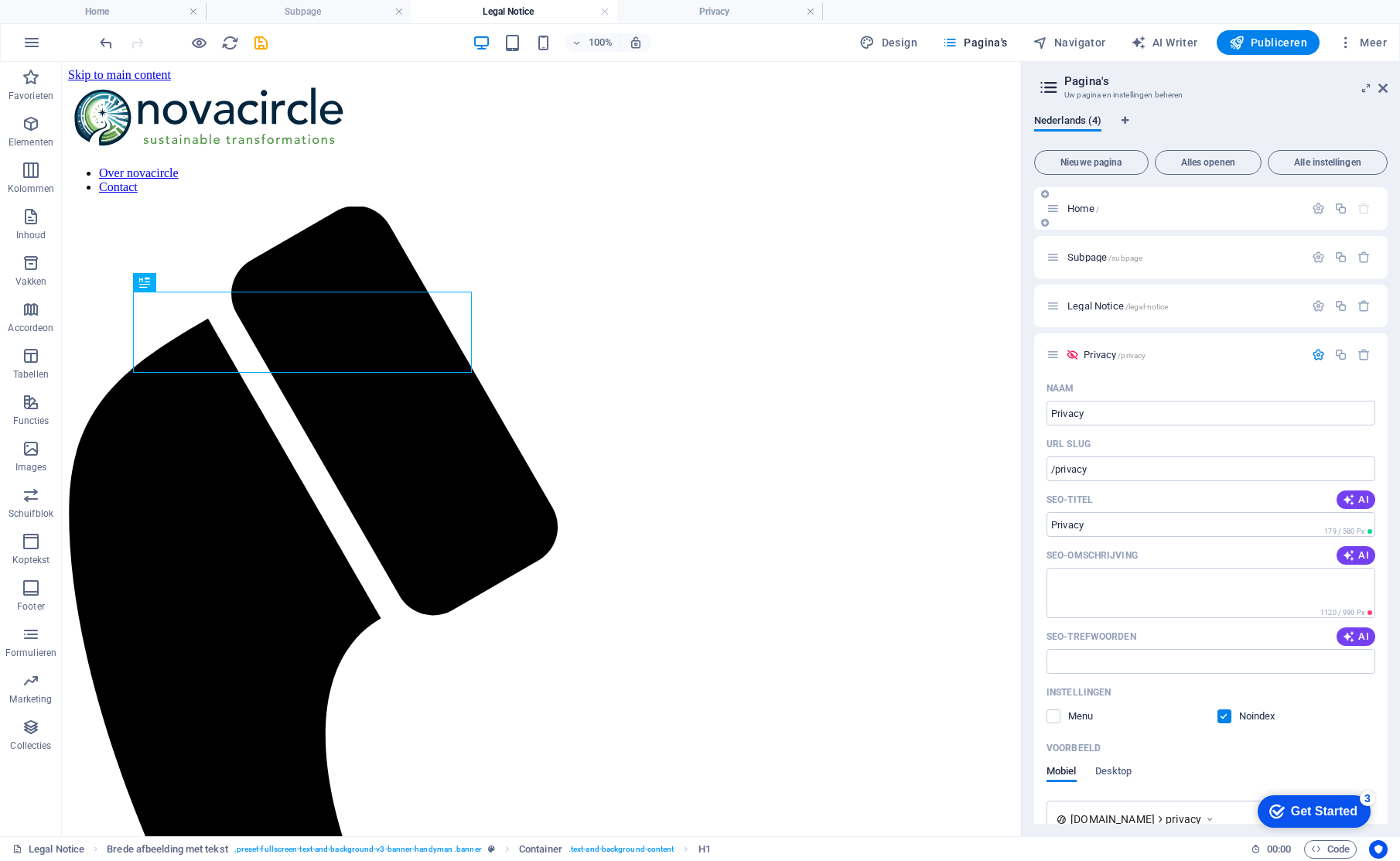
click at [1057, 210] on icon at bounding box center [1053, 208] width 14 height 14
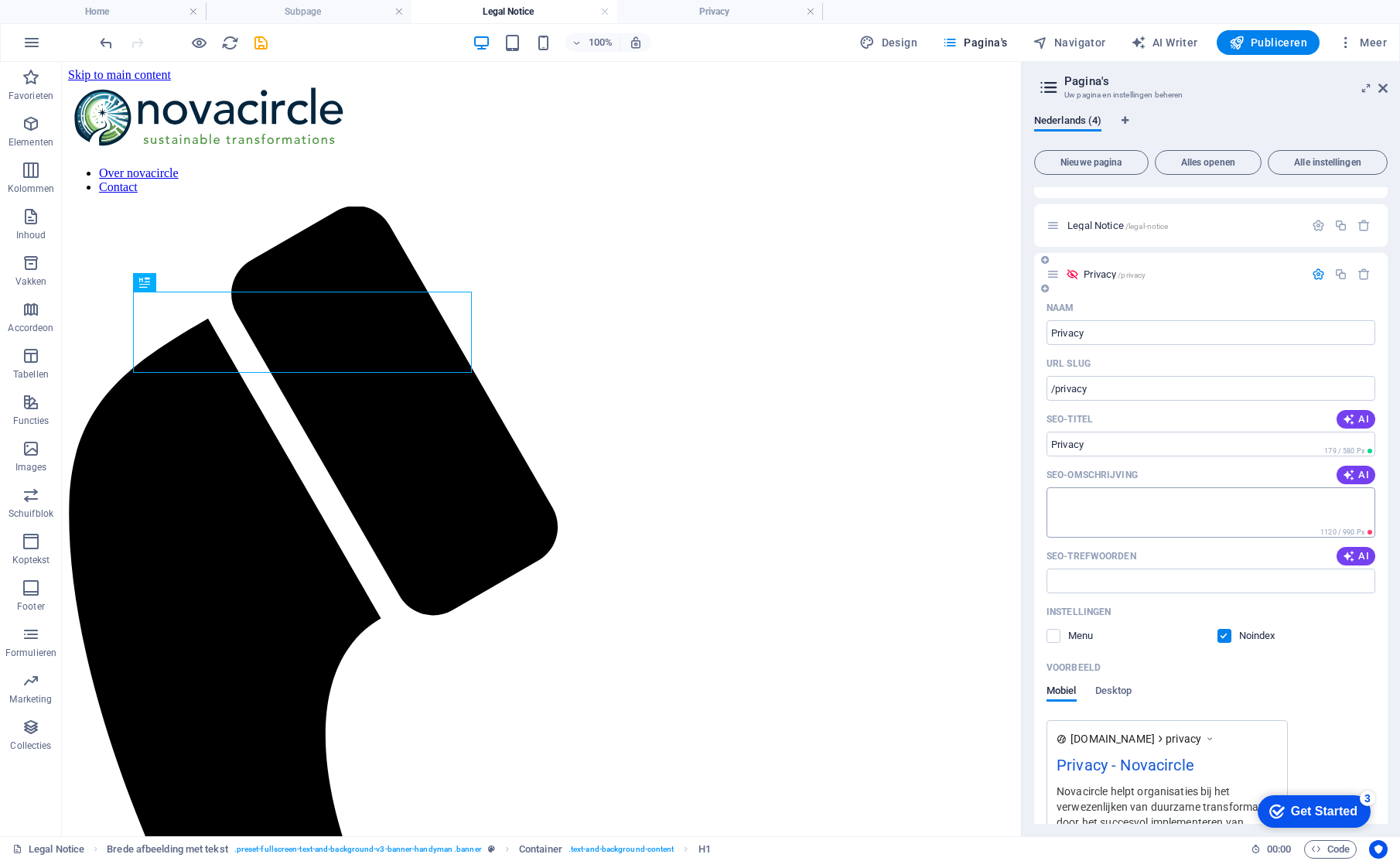
scroll to position [80, 0]
click at [1226, 514] on textarea "SEO-omschrijving" at bounding box center [1211, 513] width 328 height 50
click at [1118, 693] on span "Desktop" at bounding box center [1113, 692] width 37 height 21
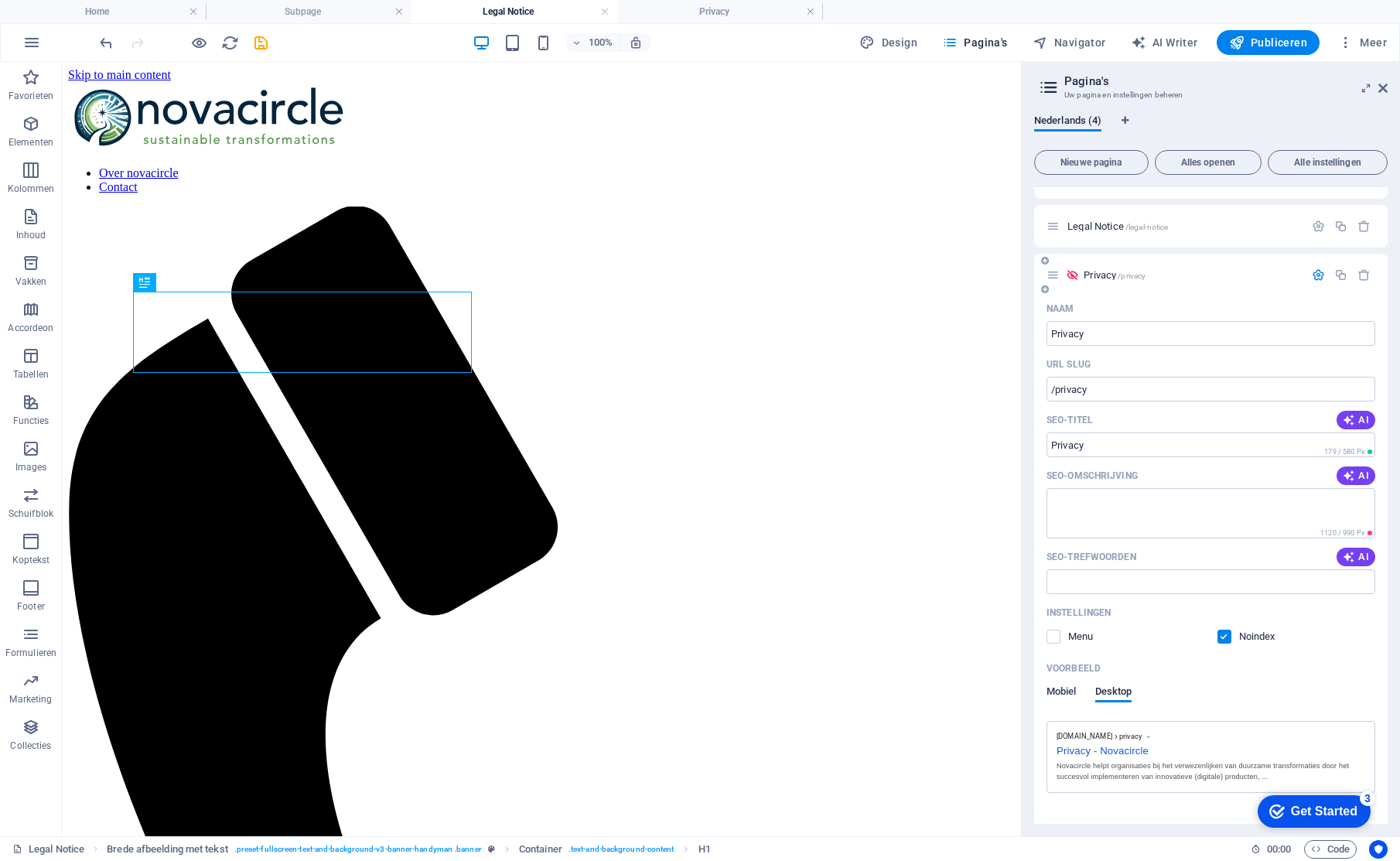
click at [1073, 693] on span "Mobiel" at bounding box center [1061, 692] width 30 height 21
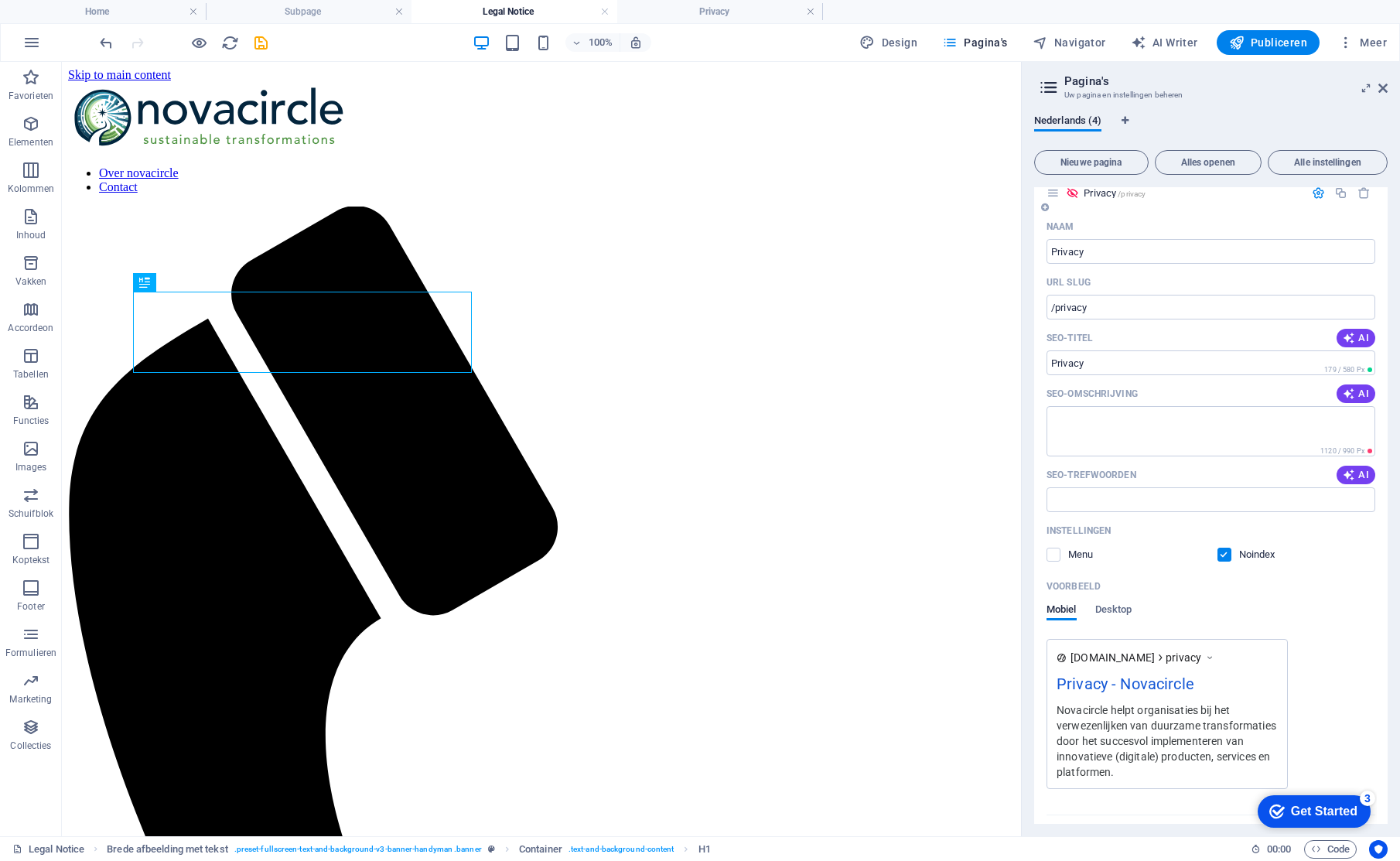
scroll to position [196, 0]
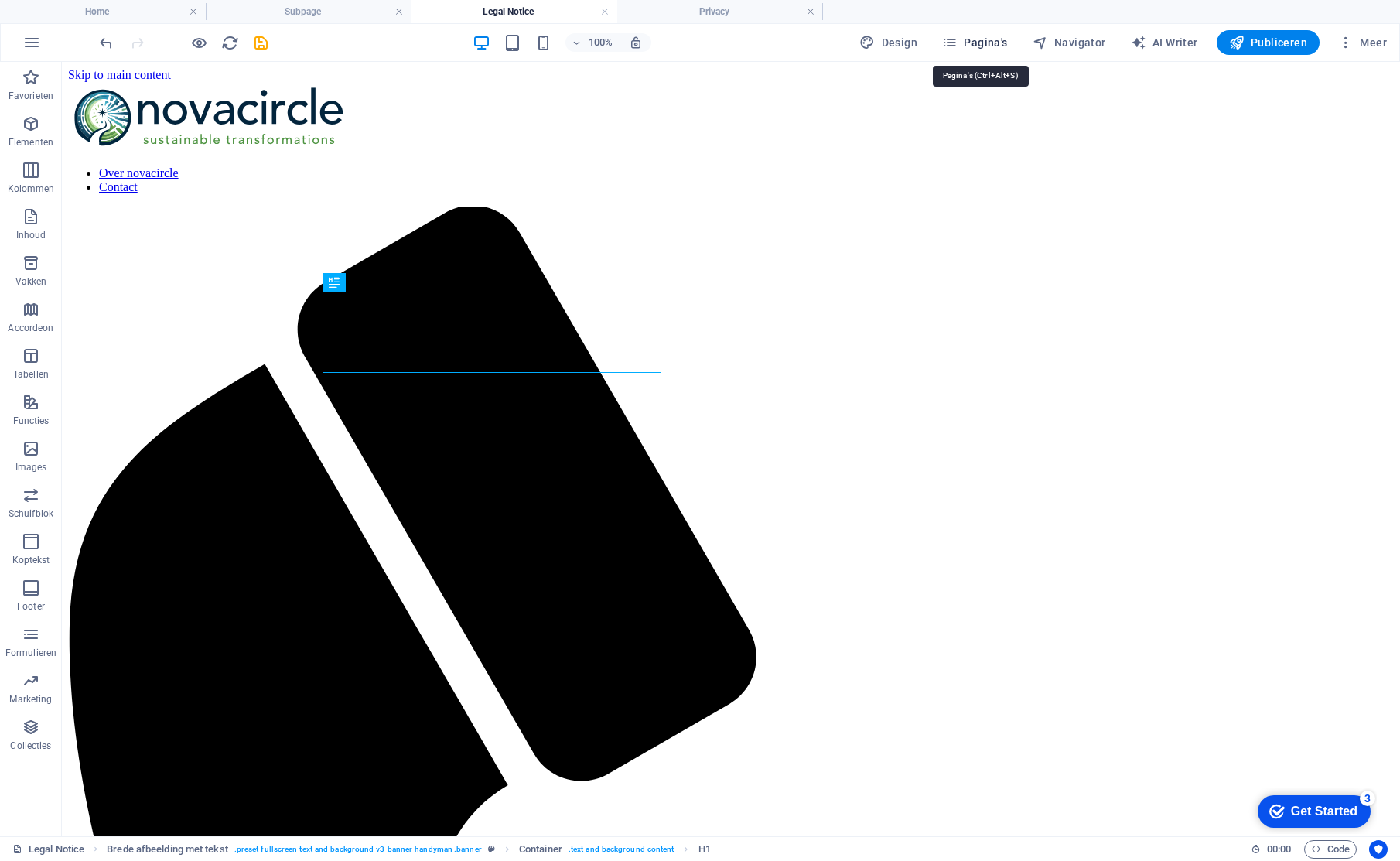
click at [993, 42] on span "Pagina's" at bounding box center [975, 42] width 66 height 15
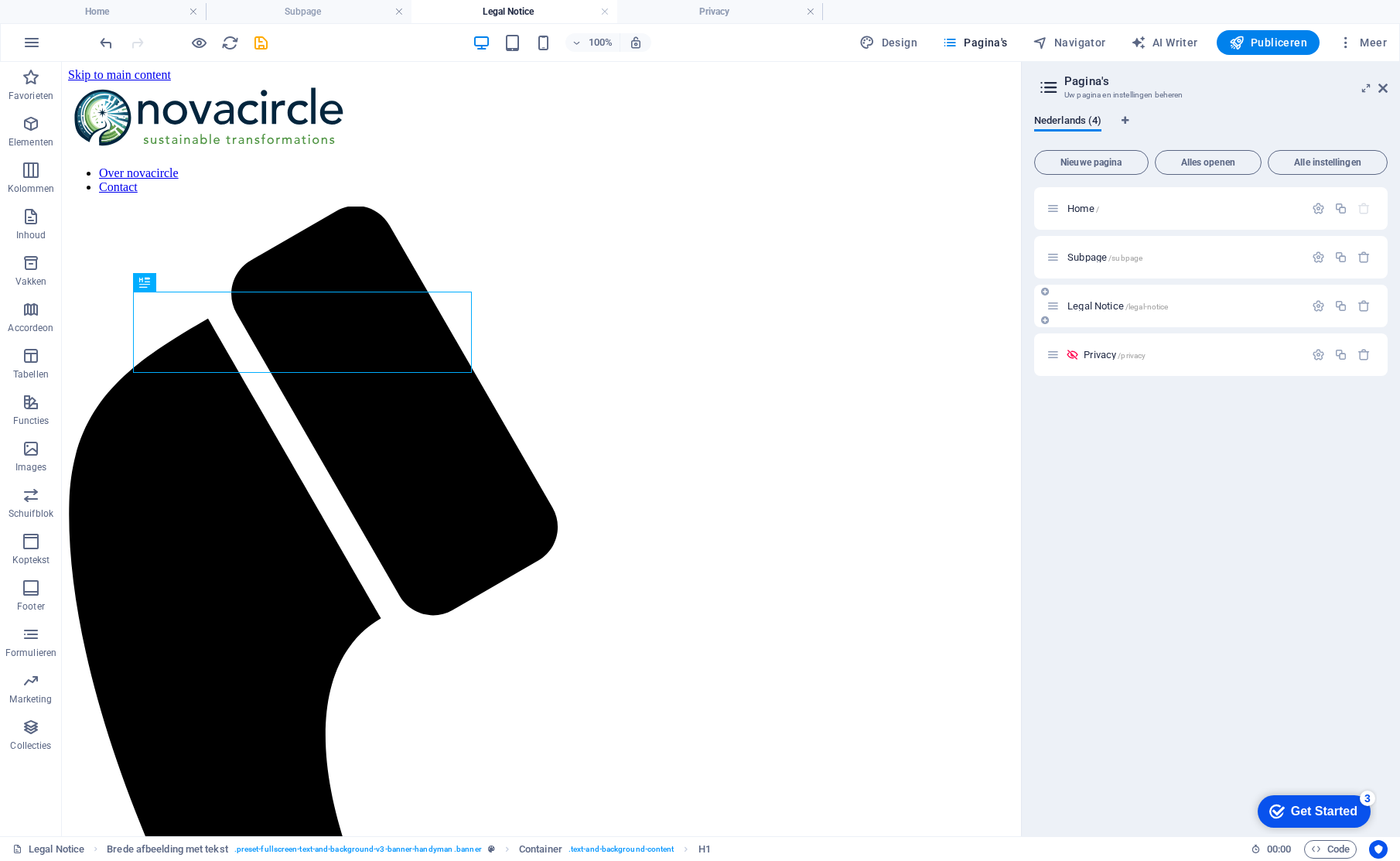
click at [1060, 302] on div "Legal Notice /legal-notice" at bounding box center [1175, 306] width 258 height 17
click at [1106, 305] on span "Legal Notice /legal-notice" at bounding box center [1117, 306] width 100 height 12
click at [1316, 302] on icon "button" at bounding box center [1318, 306] width 14 height 14
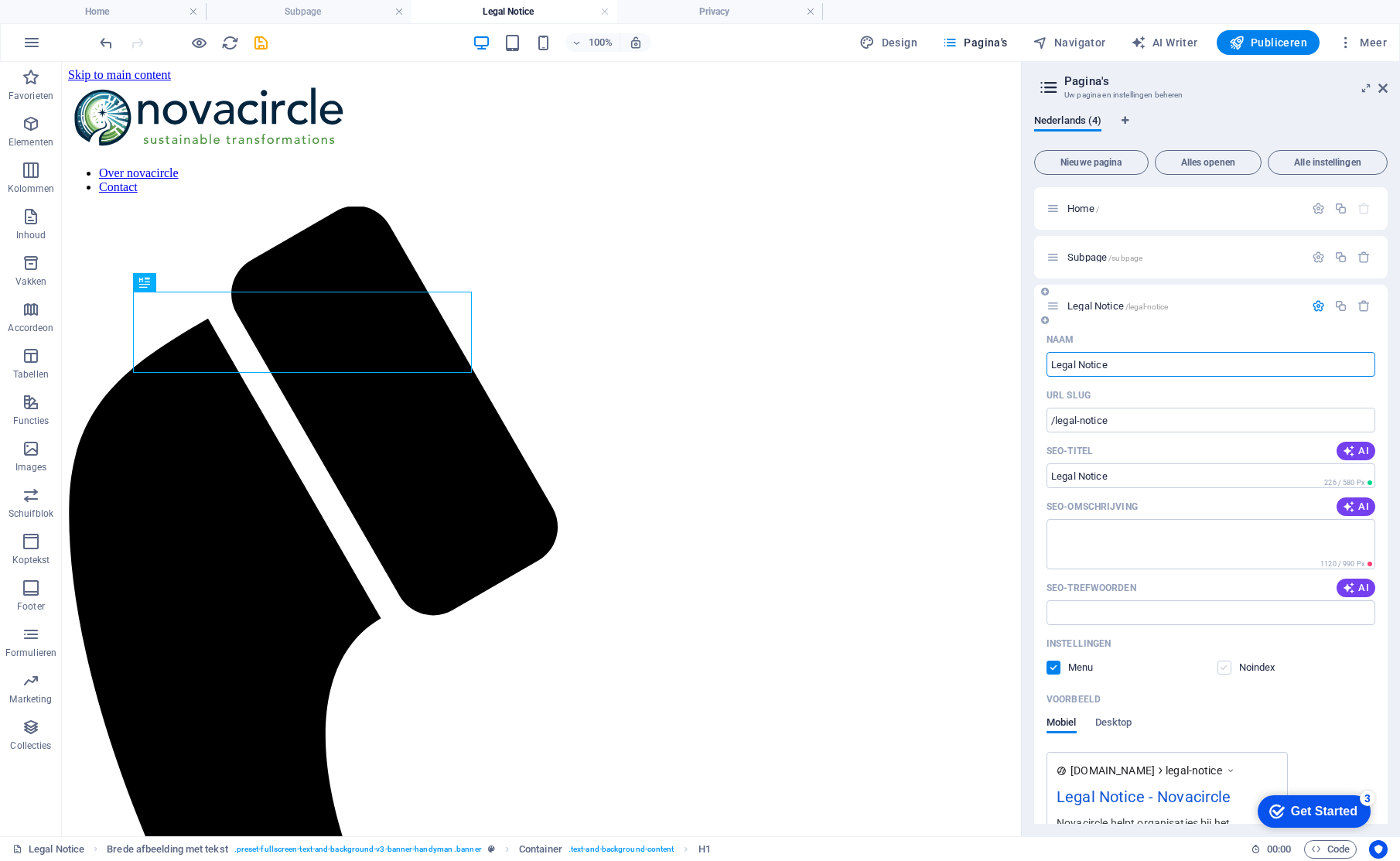
click at [1225, 670] on label at bounding box center [1224, 667] width 14 height 14
click at [0, 0] on input "checkbox" at bounding box center [0, 0] width 0 height 0
click at [1051, 669] on label at bounding box center [1053, 667] width 14 height 14
click at [0, 0] on input "checkbox" at bounding box center [0, 0] width 0 height 0
click at [1317, 308] on icon "button" at bounding box center [1318, 306] width 14 height 14
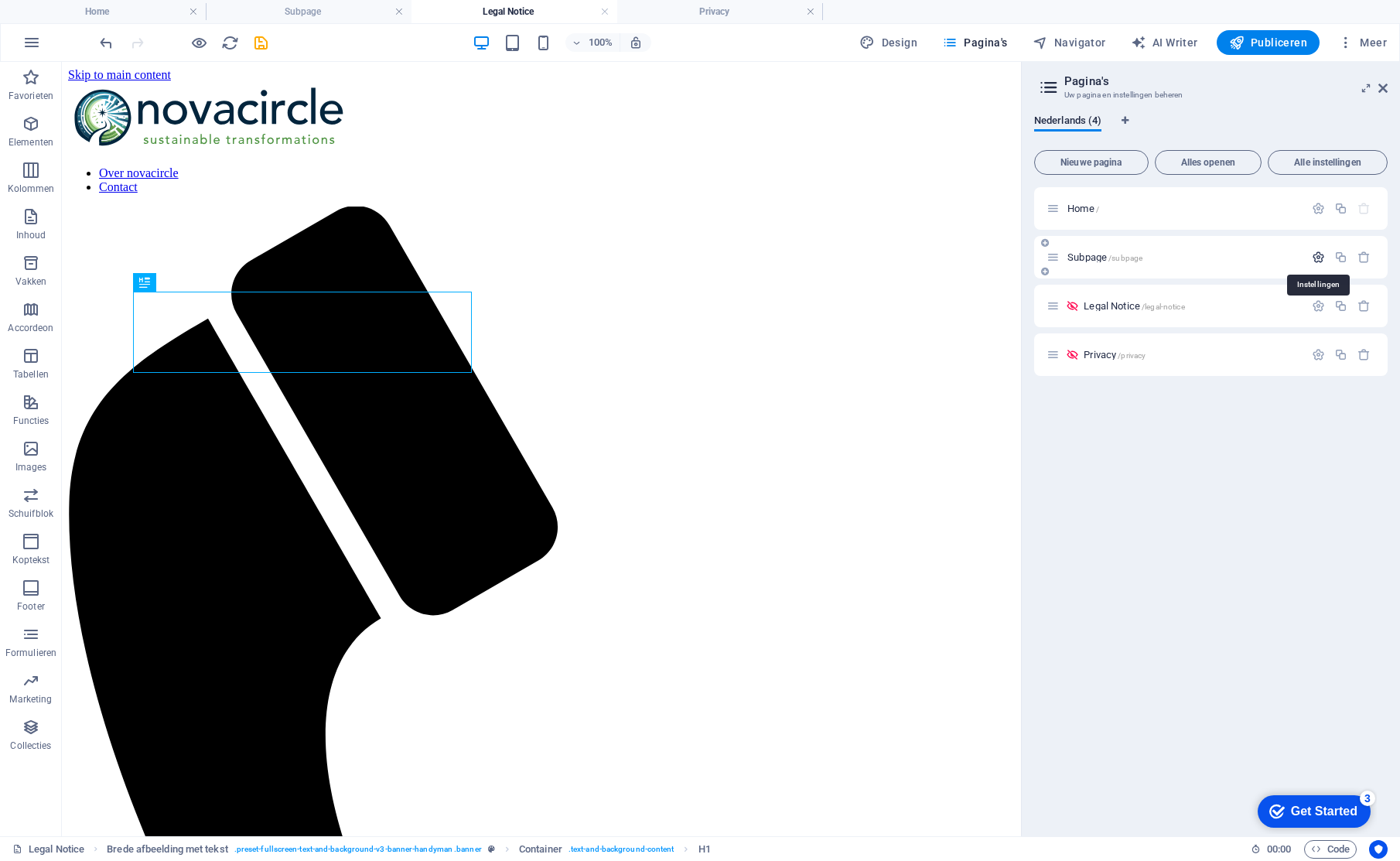
click at [1317, 257] on icon "button" at bounding box center [1318, 258] width 14 height 14
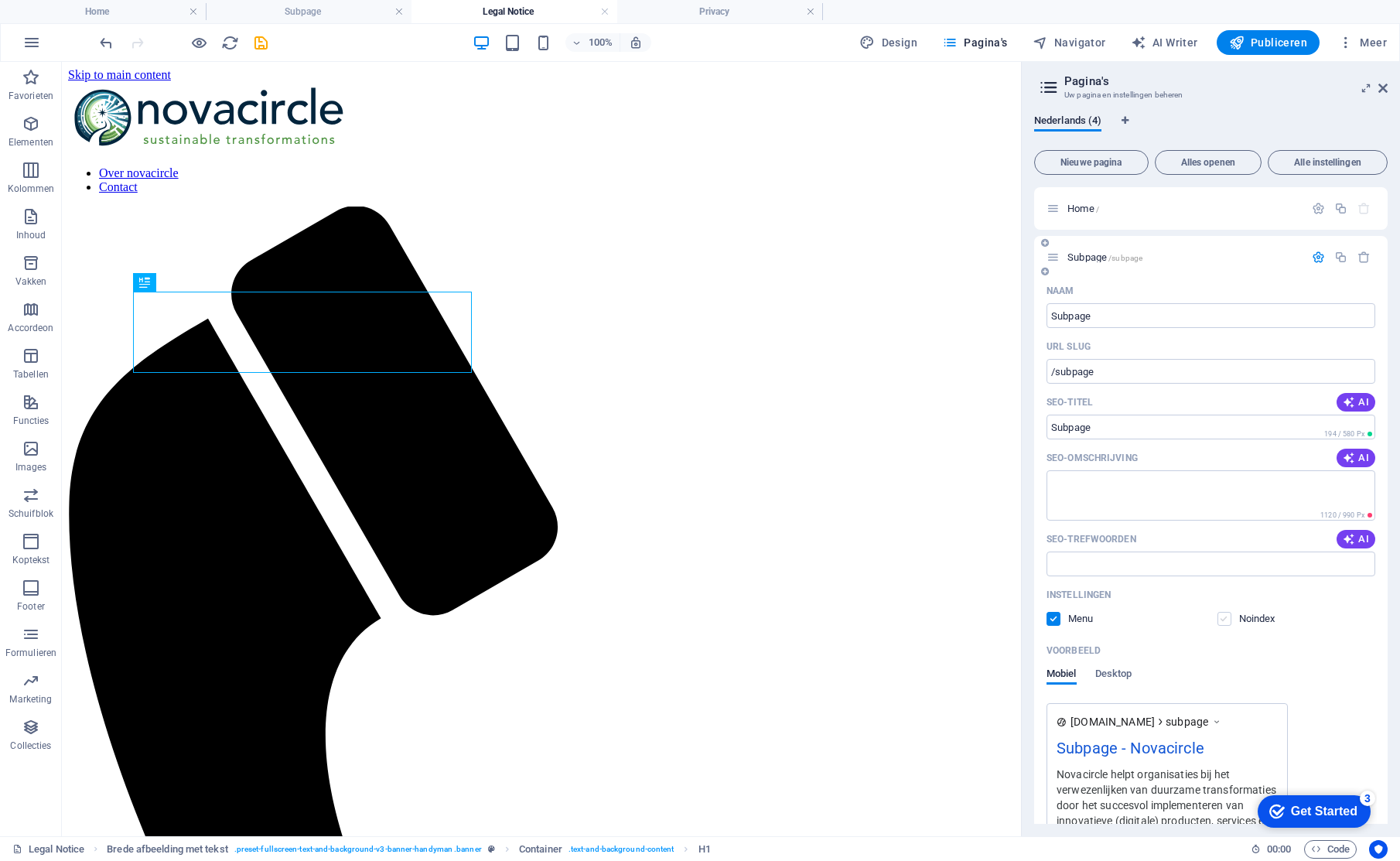
click at [1226, 617] on label at bounding box center [1224, 619] width 14 height 14
click at [0, 0] on input "checkbox" at bounding box center [0, 0] width 0 height 0
click at [1052, 617] on label at bounding box center [1053, 619] width 14 height 14
click at [0, 0] on input "checkbox" at bounding box center [0, 0] width 0 height 0
click at [1318, 259] on icon "button" at bounding box center [1318, 258] width 14 height 14
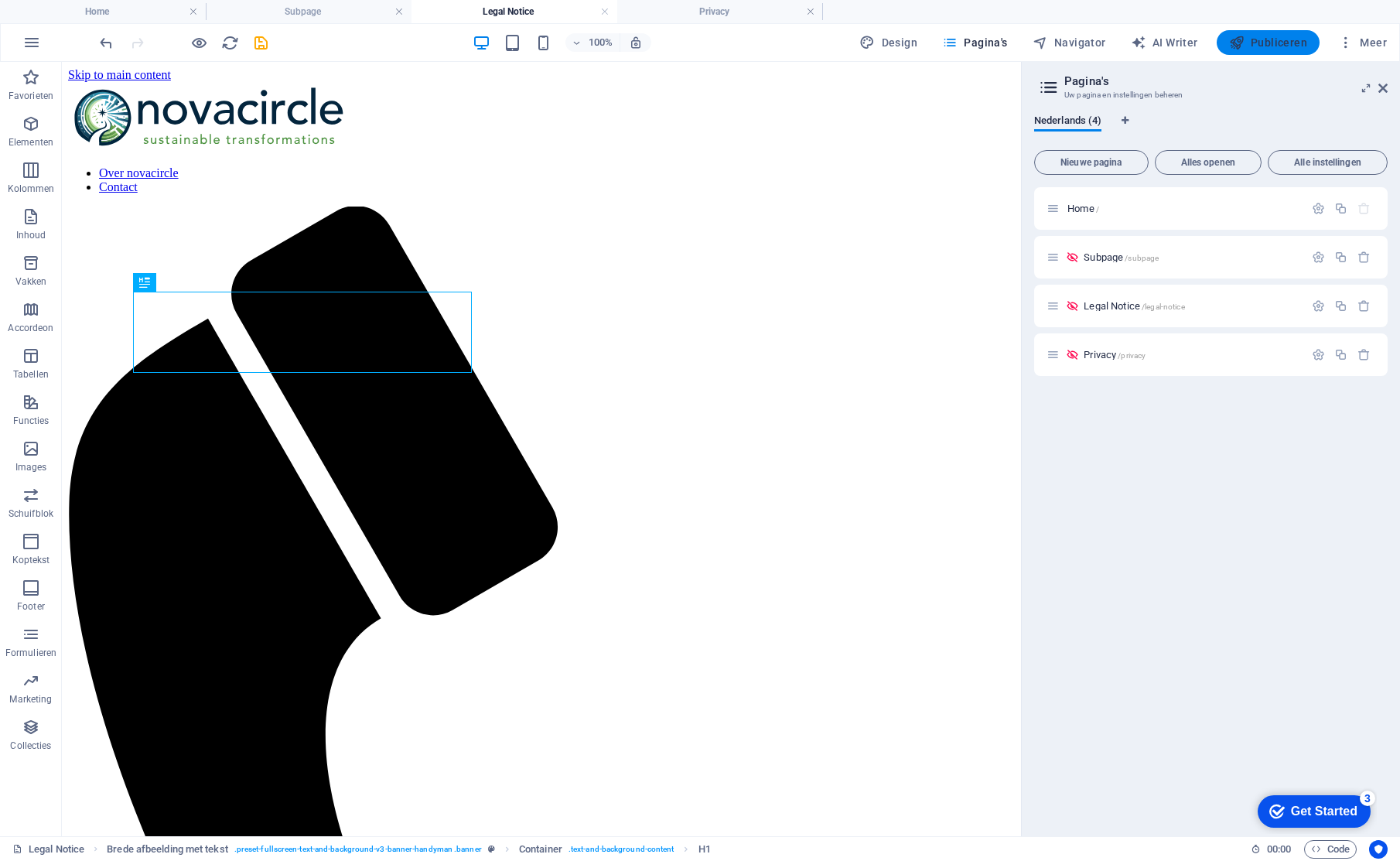
click at [1259, 39] on span "Publiceren" at bounding box center [1268, 42] width 78 height 15
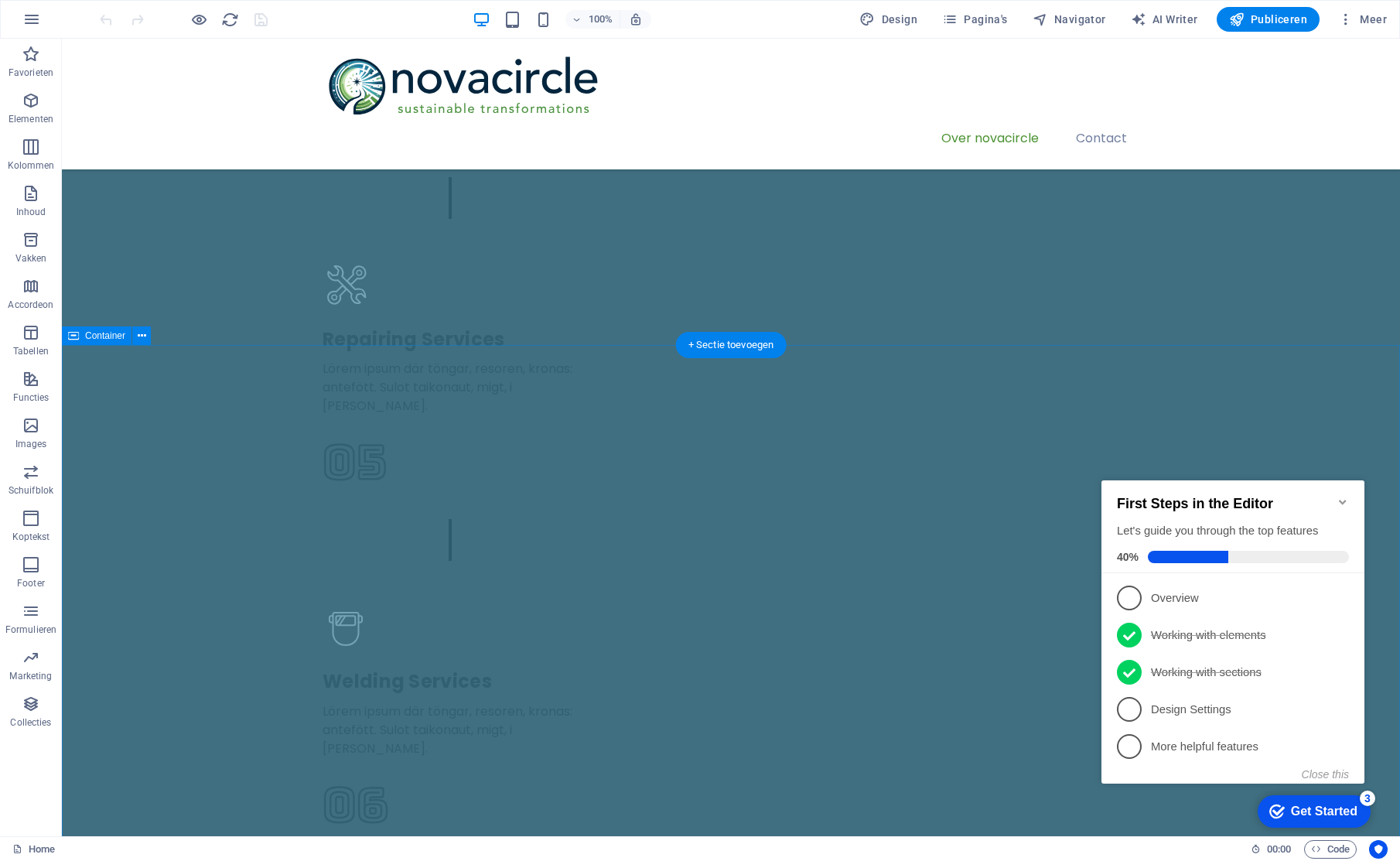
scroll to position [3099, 0]
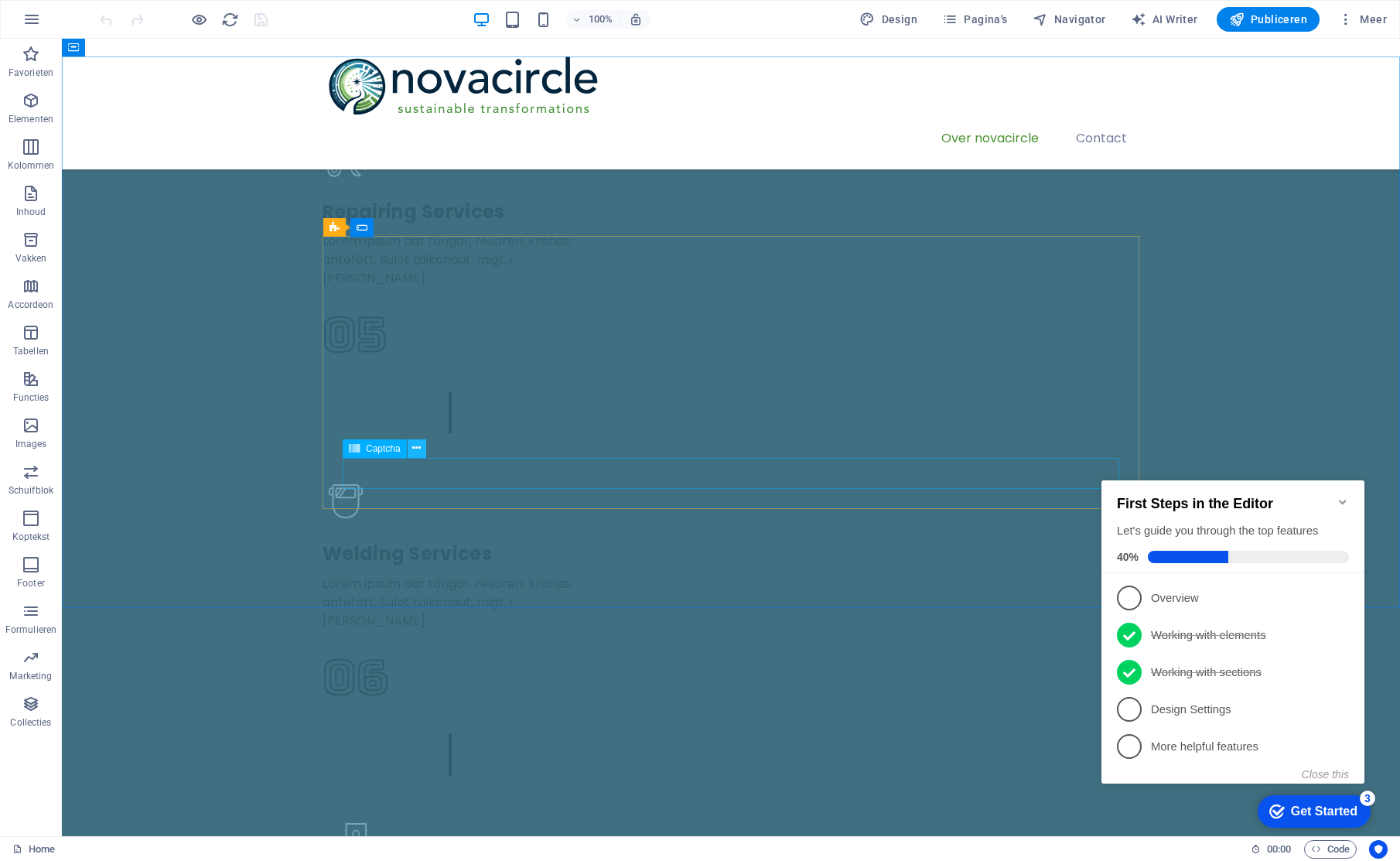
click at [414, 447] on icon at bounding box center [416, 448] width 9 height 16
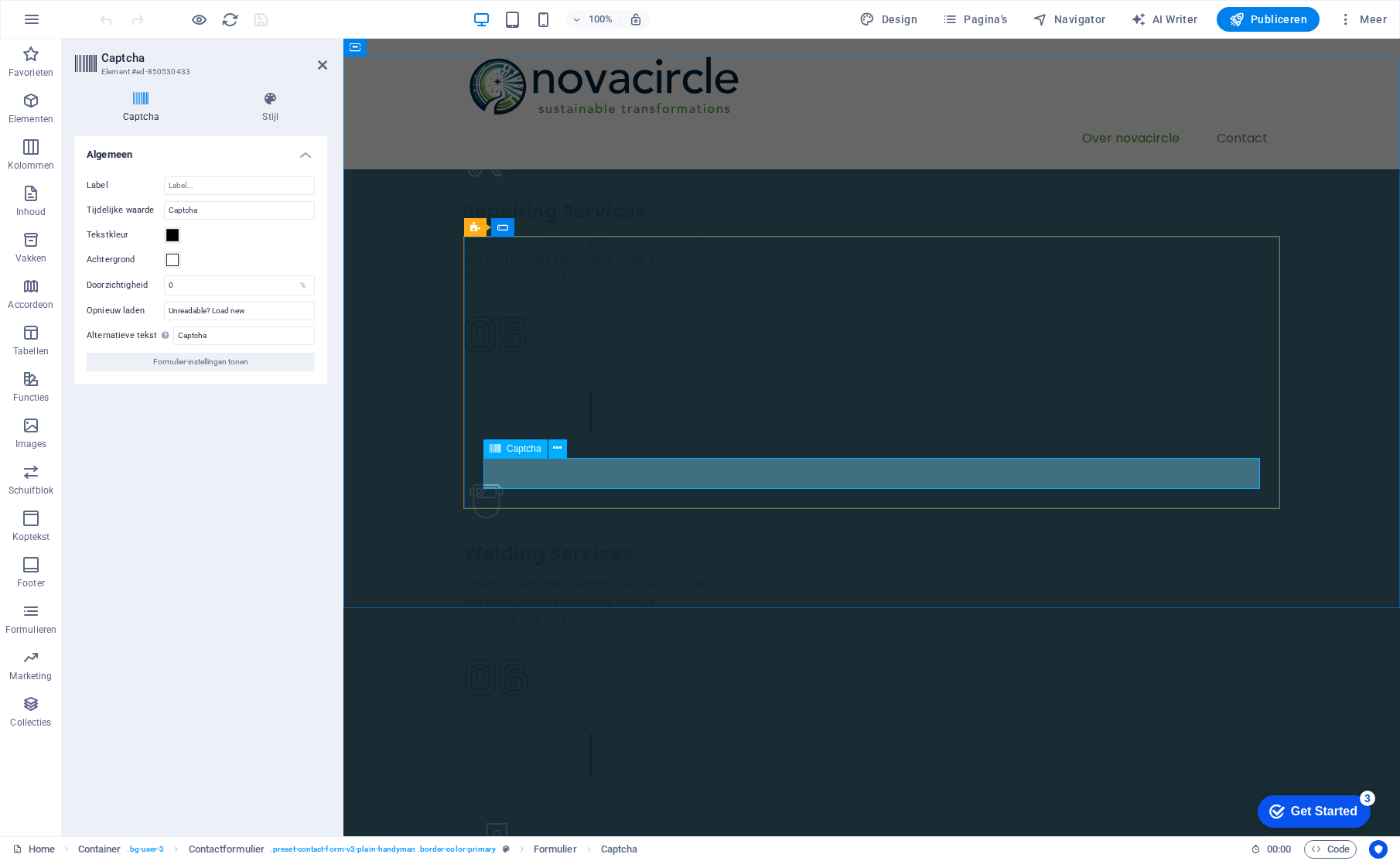
click at [510, 447] on span "Captcha" at bounding box center [524, 449] width 35 height 10
click at [557, 445] on icon at bounding box center [557, 448] width 9 height 16
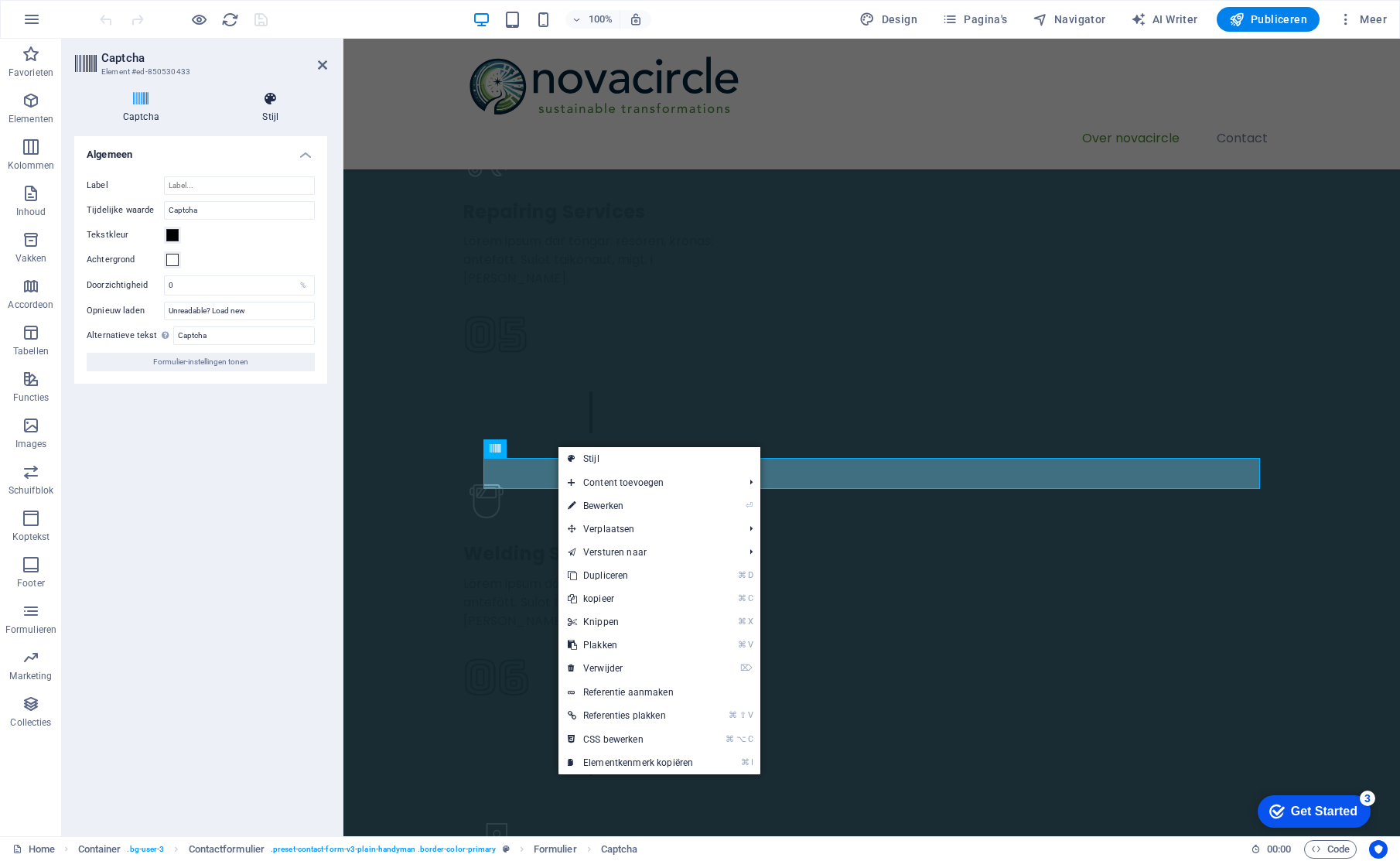
click at [278, 109] on h4 "Stijl" at bounding box center [270, 108] width 113 height 33
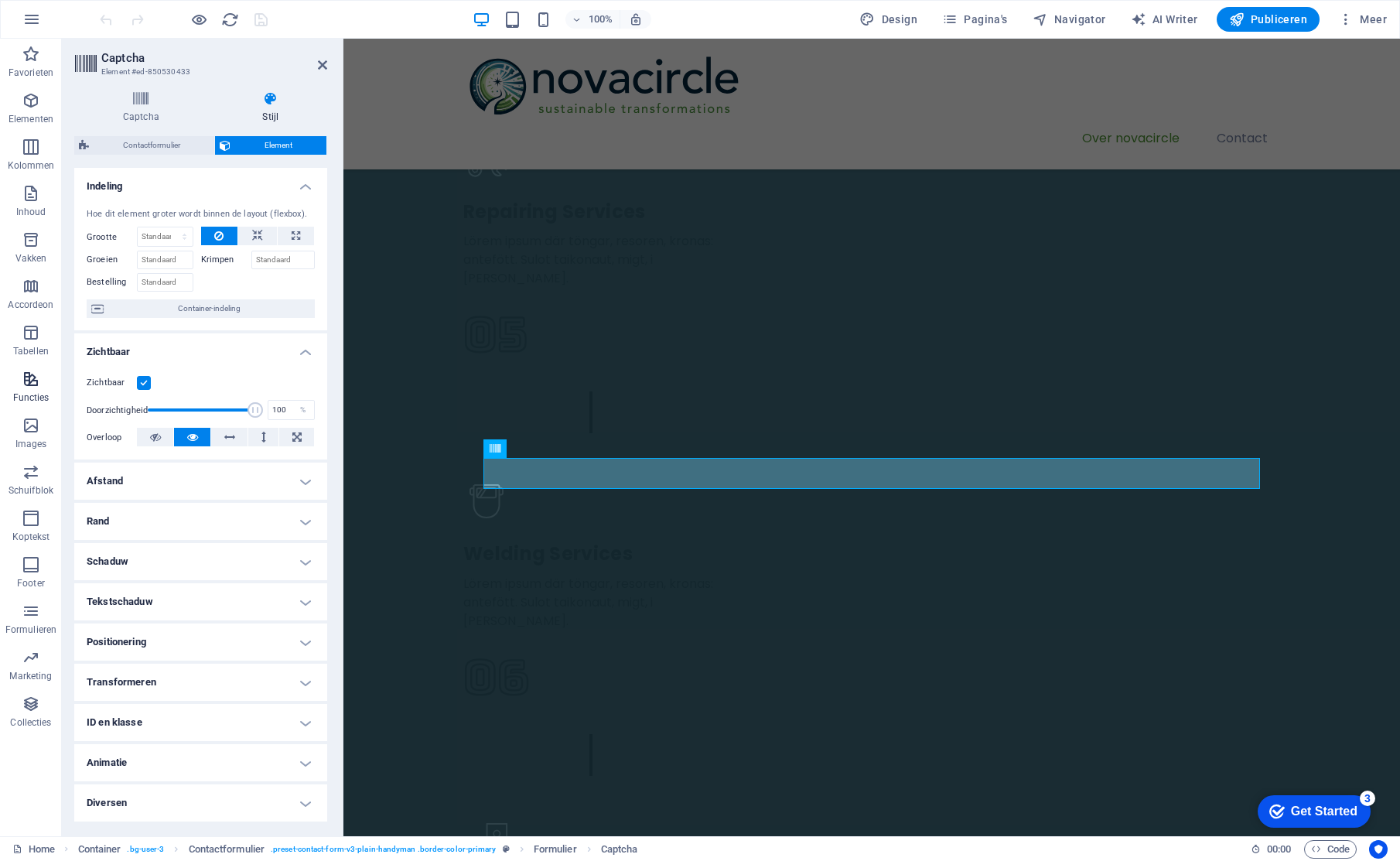
click at [35, 382] on icon "button" at bounding box center [30, 378] width 18 height 18
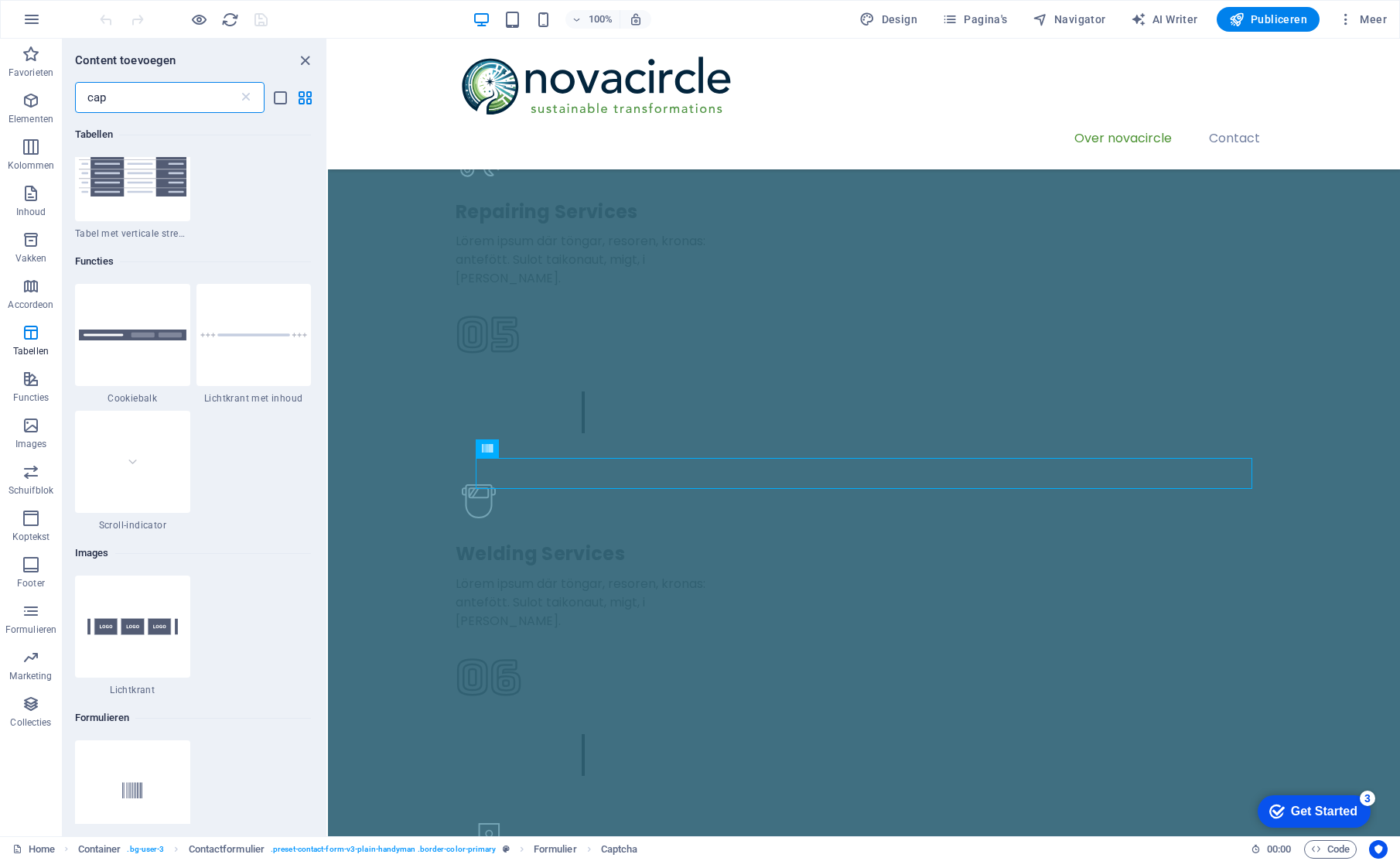
scroll to position [0, 0]
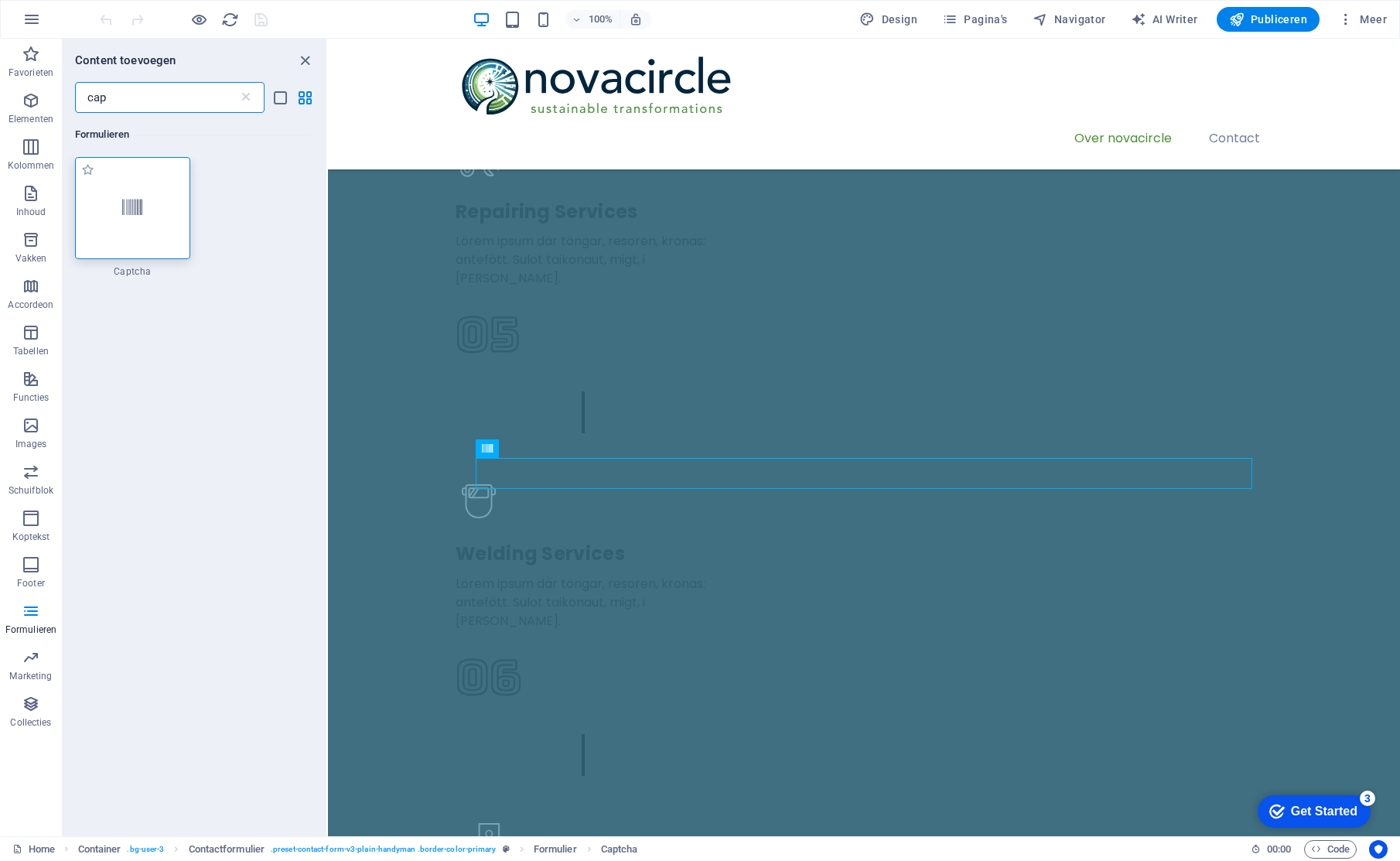
type input "cap"
click at [130, 209] on icon at bounding box center [132, 208] width 20 height 20
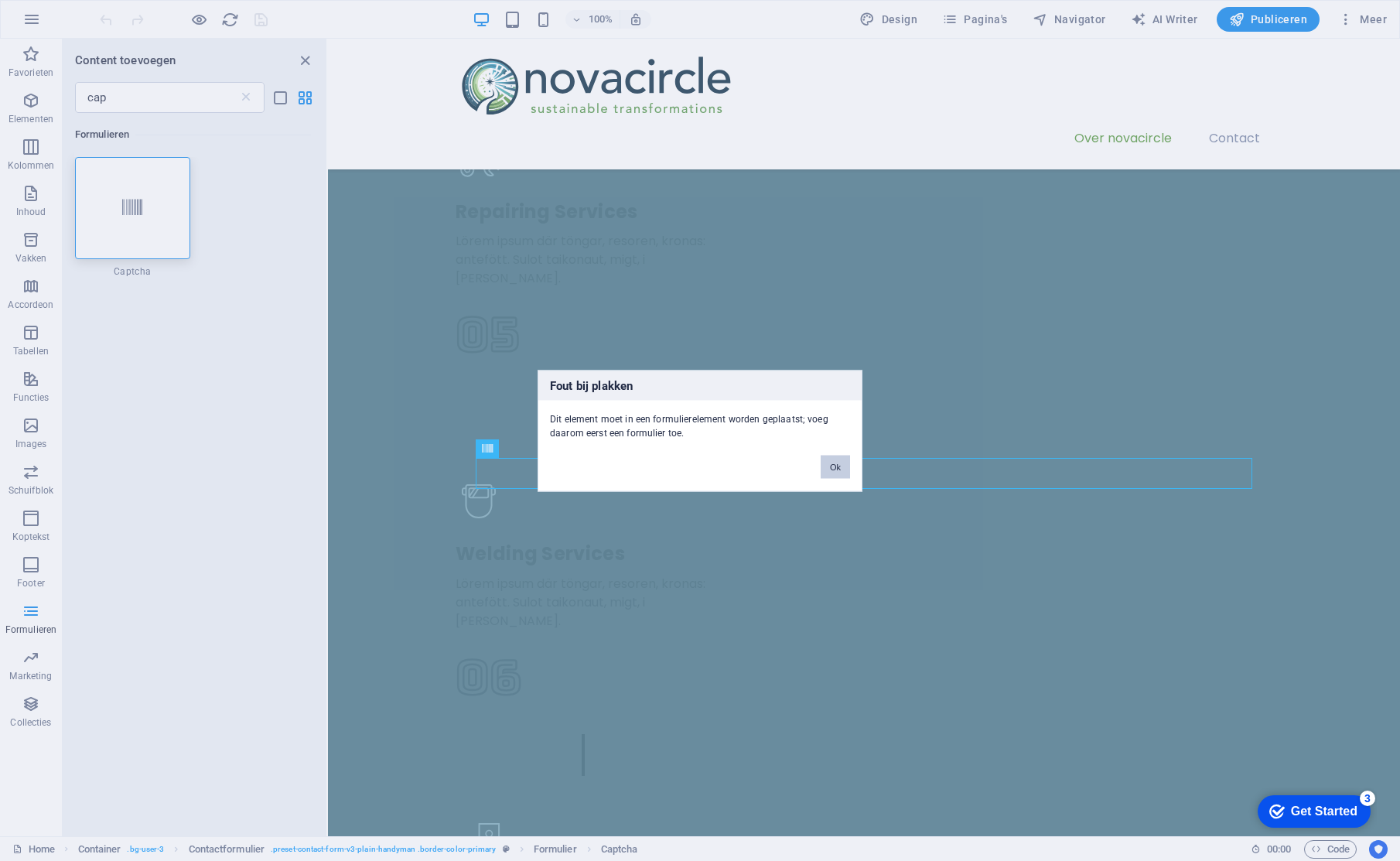
click at [847, 464] on button "Ok" at bounding box center [835, 466] width 29 height 23
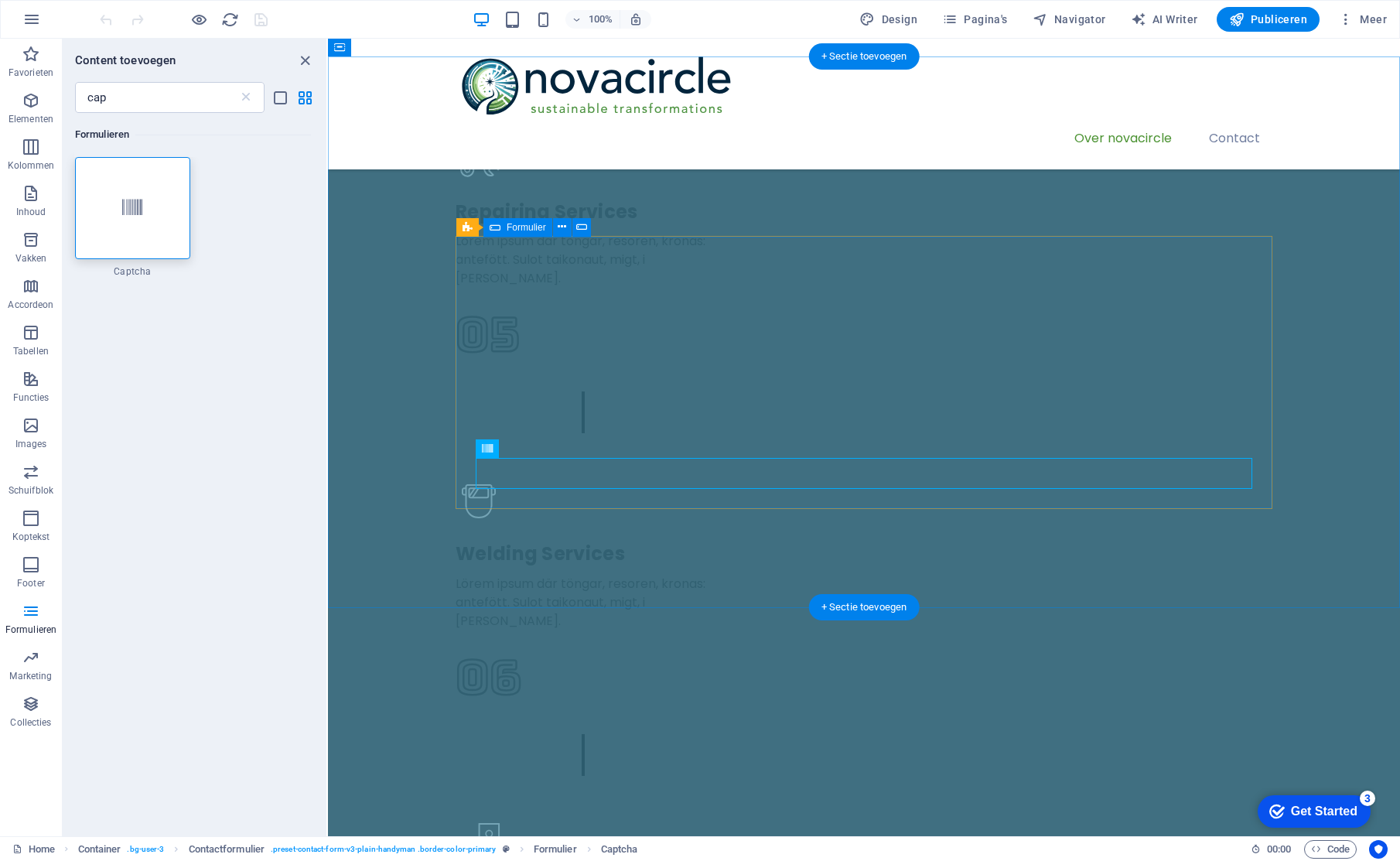
click at [560, 228] on icon at bounding box center [562, 227] width 9 height 16
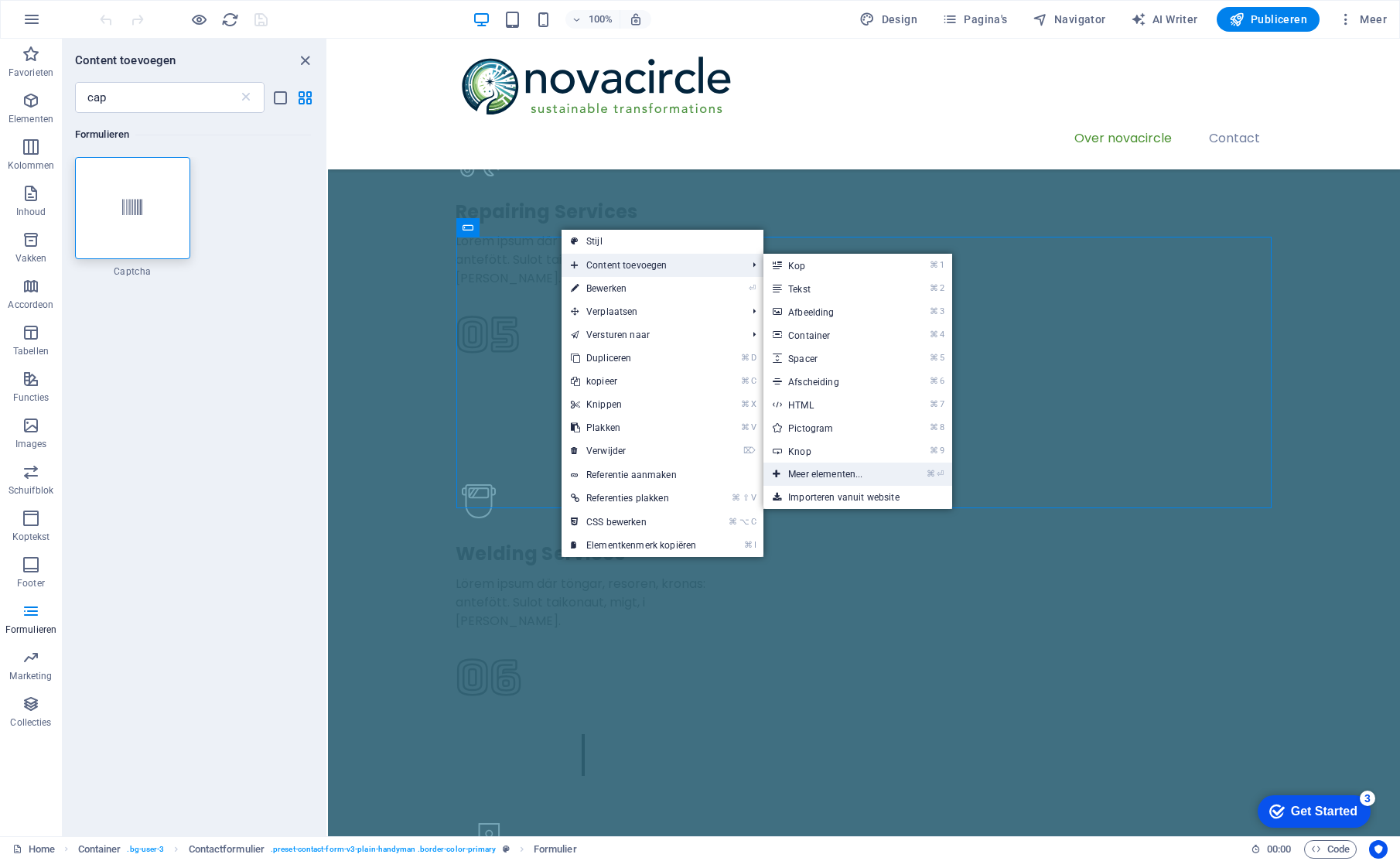
click at [833, 480] on link "⌘ ⏎ Meer elementen..." at bounding box center [828, 474] width 130 height 23
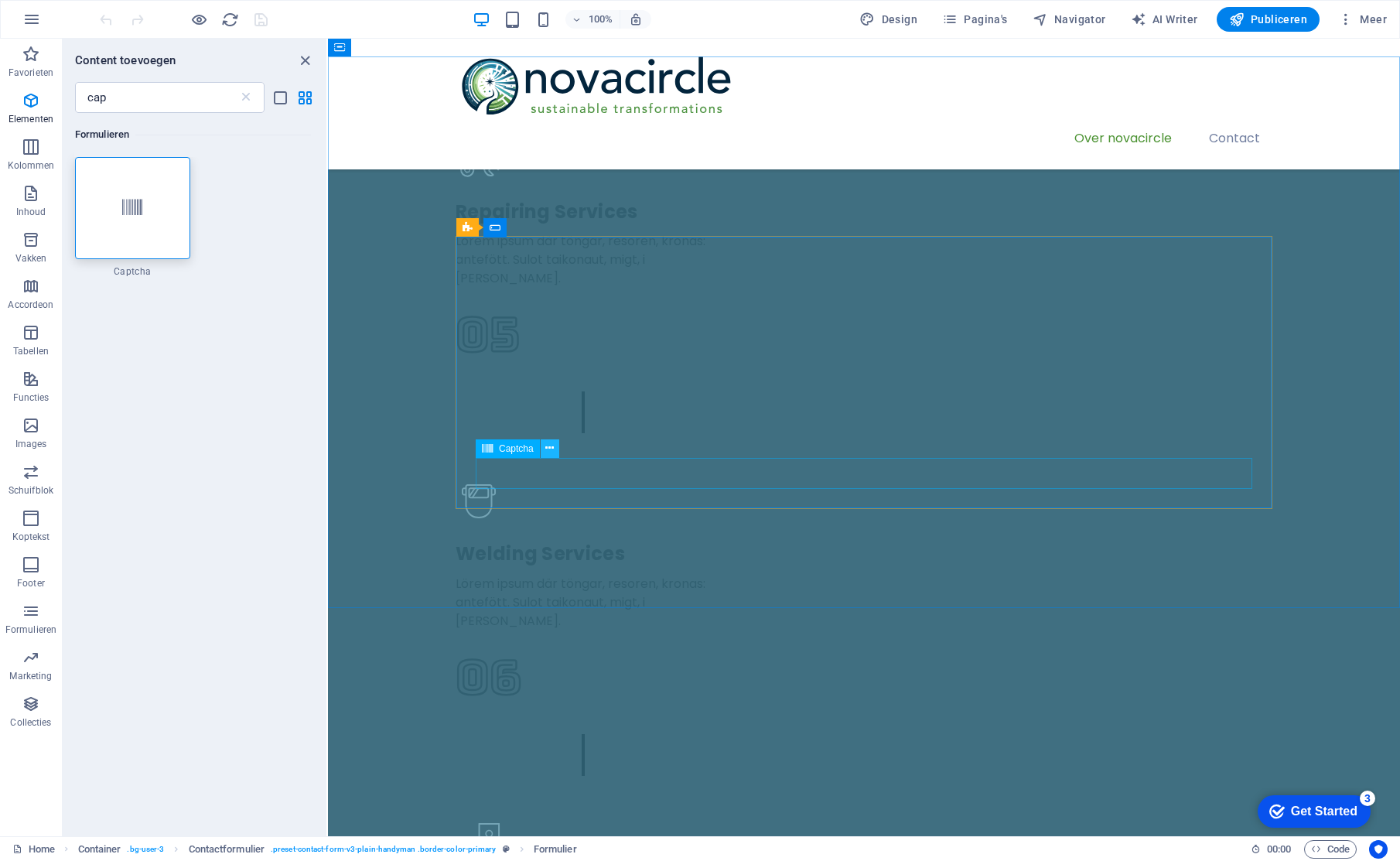
click at [548, 449] on icon at bounding box center [549, 448] width 9 height 16
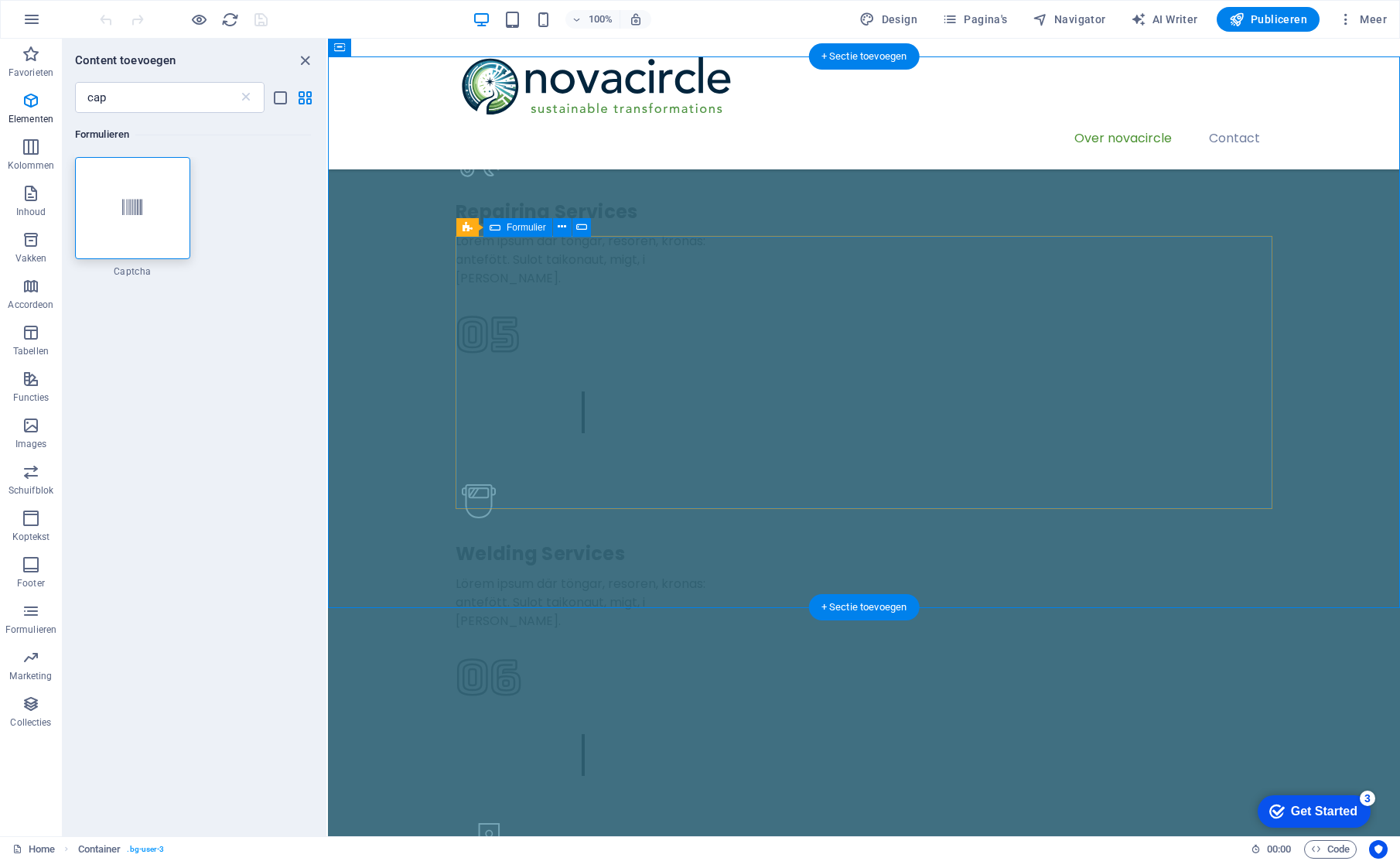
drag, startPoint x: 661, startPoint y: 426, endPoint x: 724, endPoint y: 417, distance: 63.6
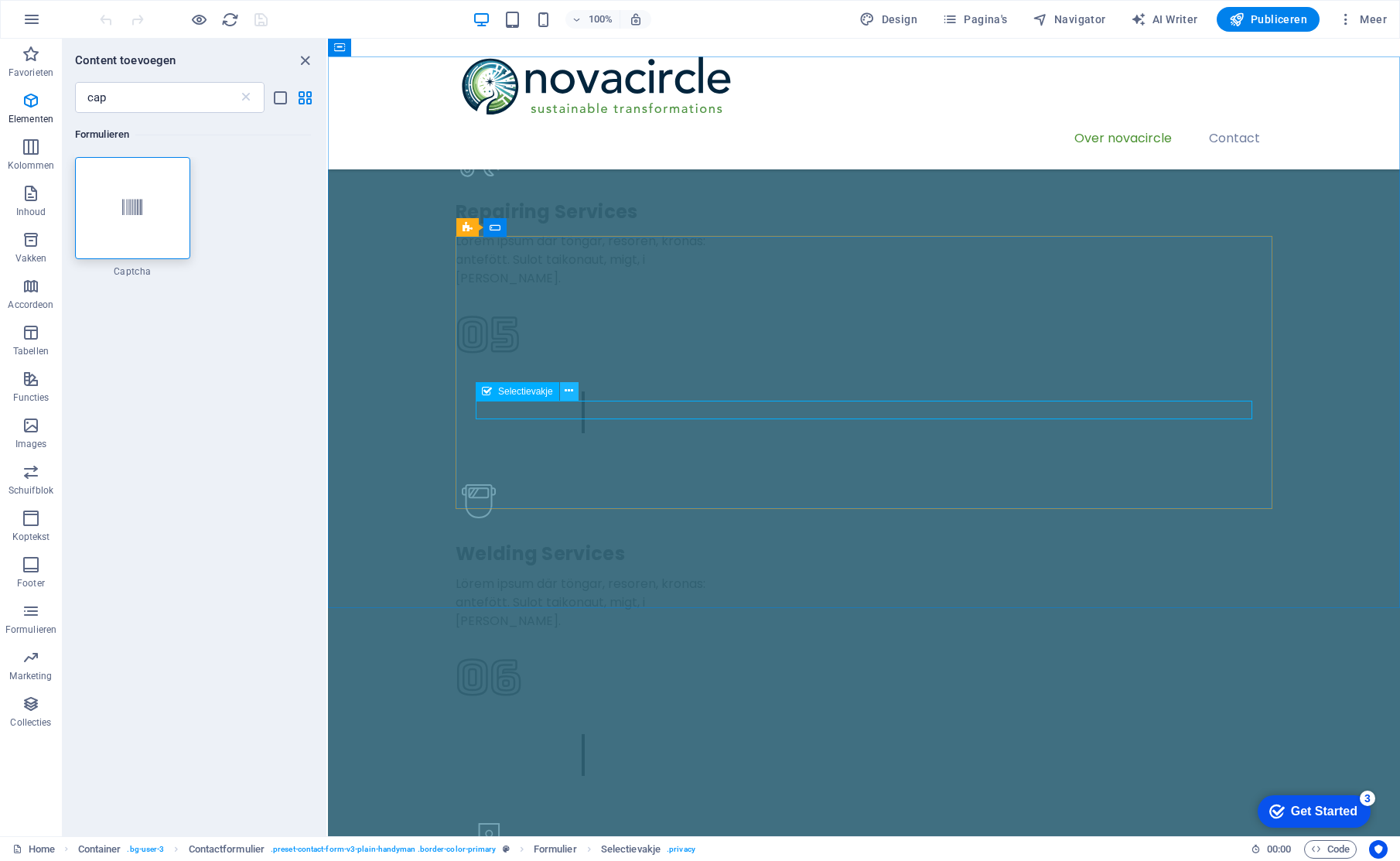
click at [567, 387] on icon at bounding box center [569, 390] width 9 height 16
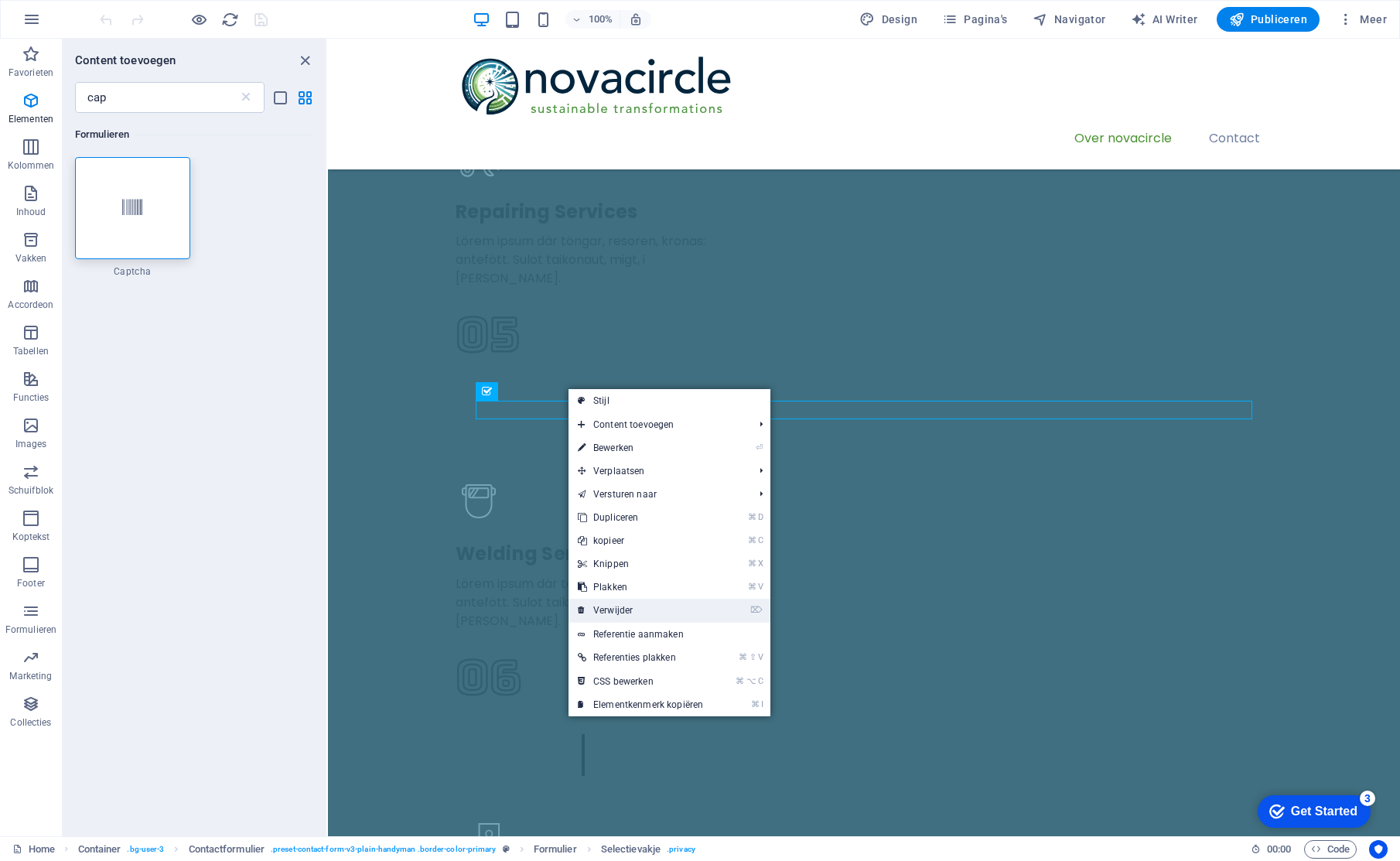
click at [646, 608] on link "⌦ Verwijder" at bounding box center [640, 610] width 144 height 23
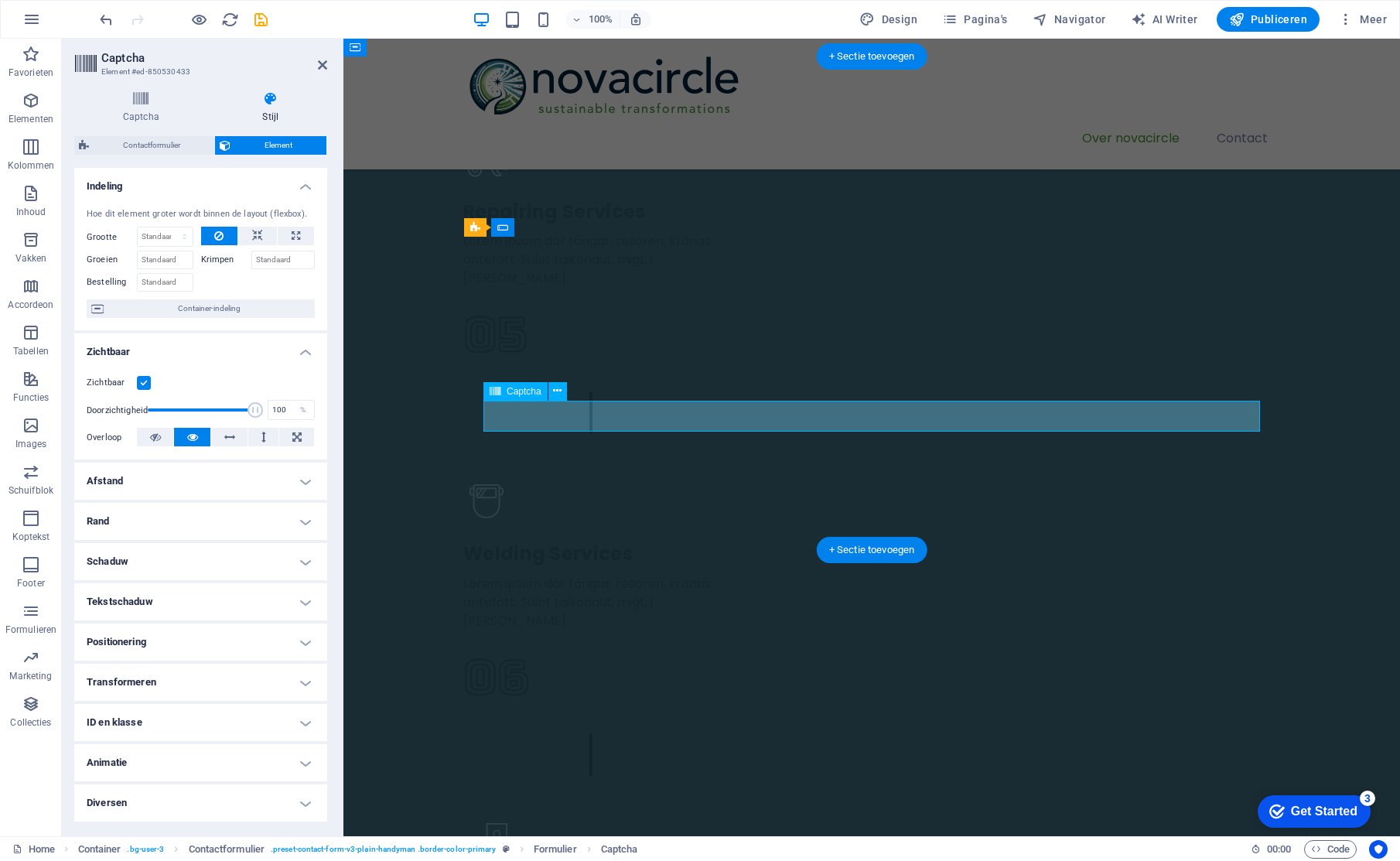
click at [305, 606] on h4 "Tekstschaduw" at bounding box center [201, 601] width 253 height 37
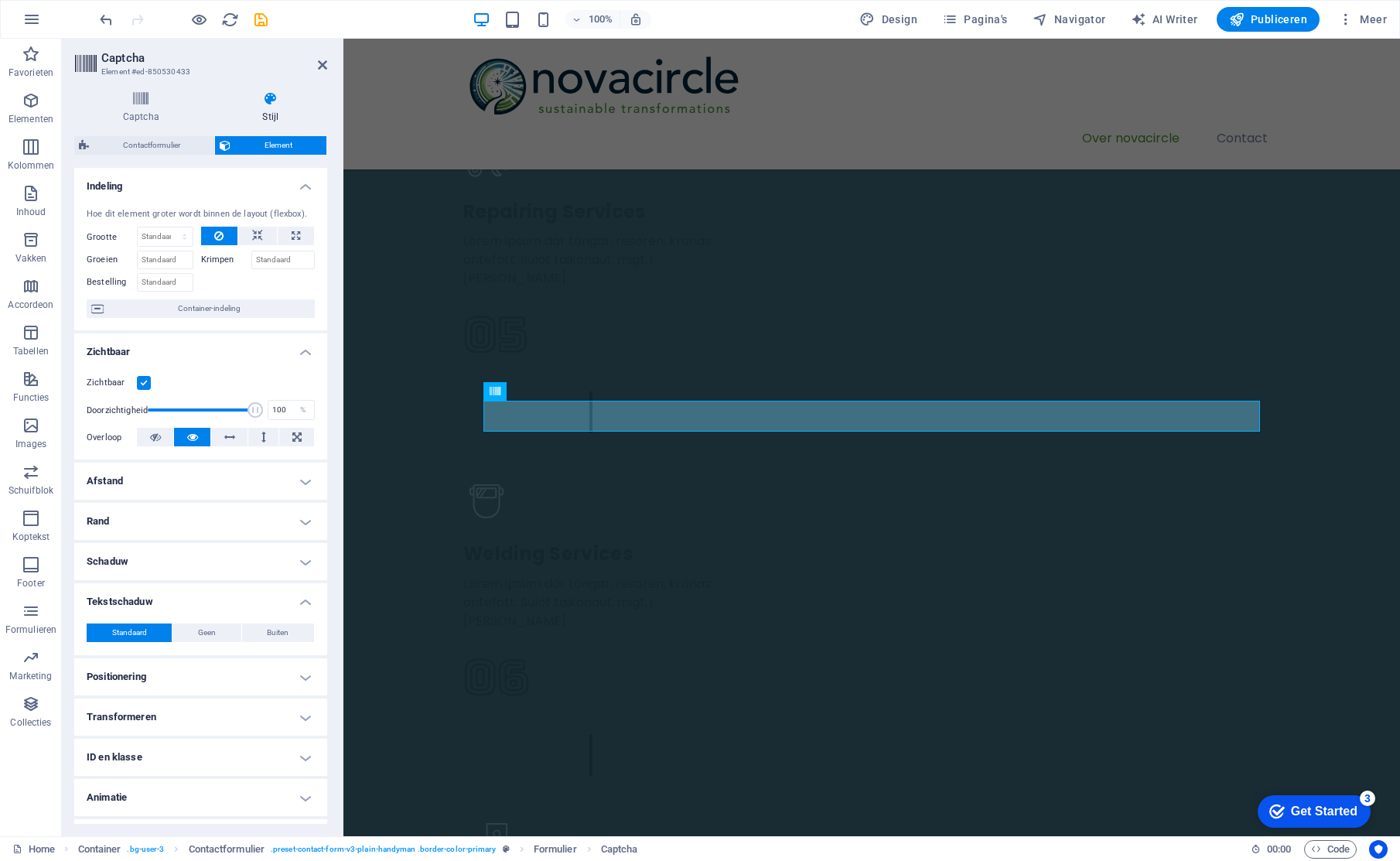
click at [306, 603] on h4 "Tekstschaduw" at bounding box center [201, 597] width 253 height 28
click at [301, 804] on h4 "Diversen" at bounding box center [201, 802] width 253 height 37
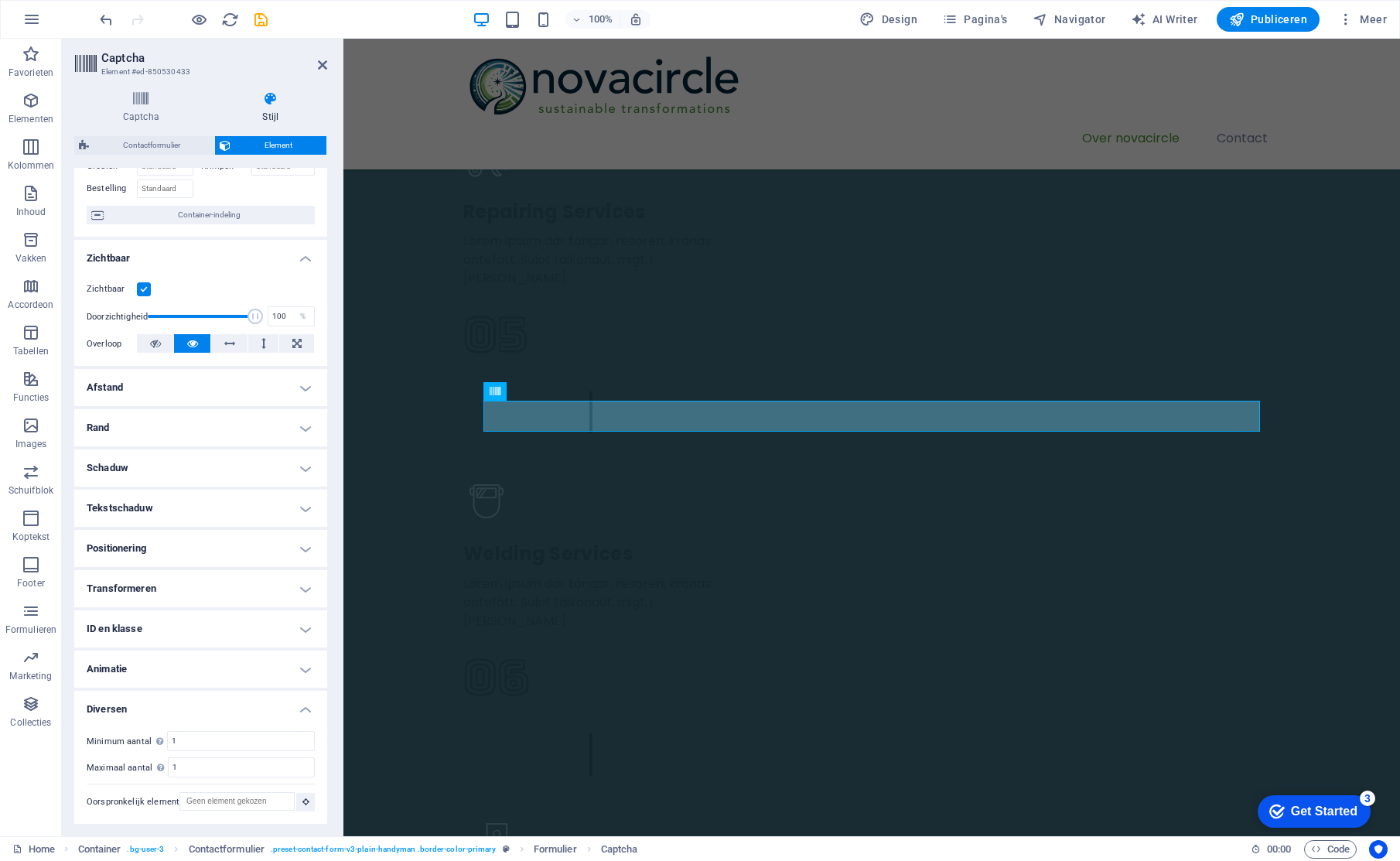
click at [309, 709] on h4 "Diversen" at bounding box center [201, 704] width 253 height 28
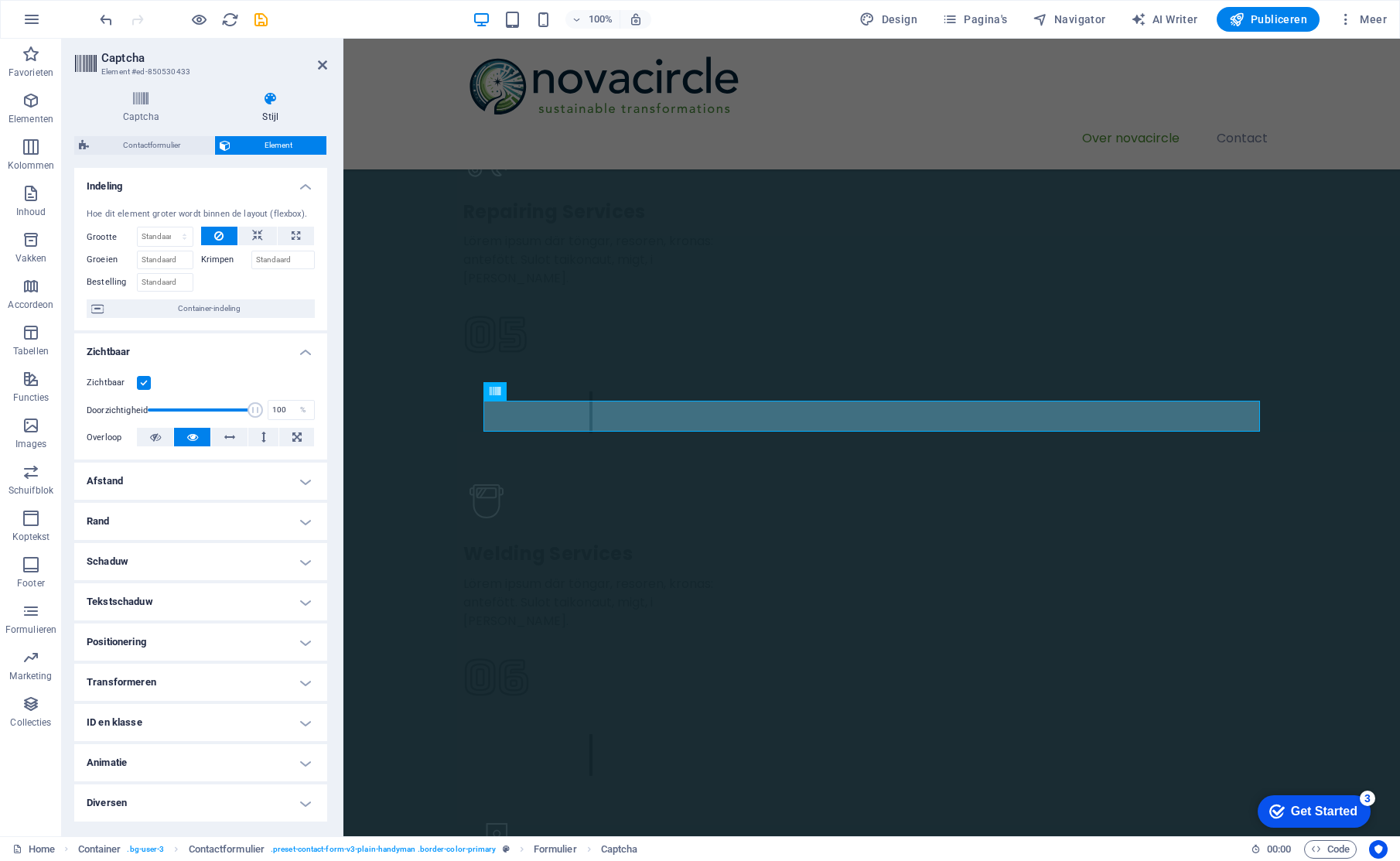
click at [301, 647] on h4 "Positionering" at bounding box center [201, 642] width 253 height 37
click at [301, 476] on h4 "Afstand" at bounding box center [201, 481] width 253 height 37
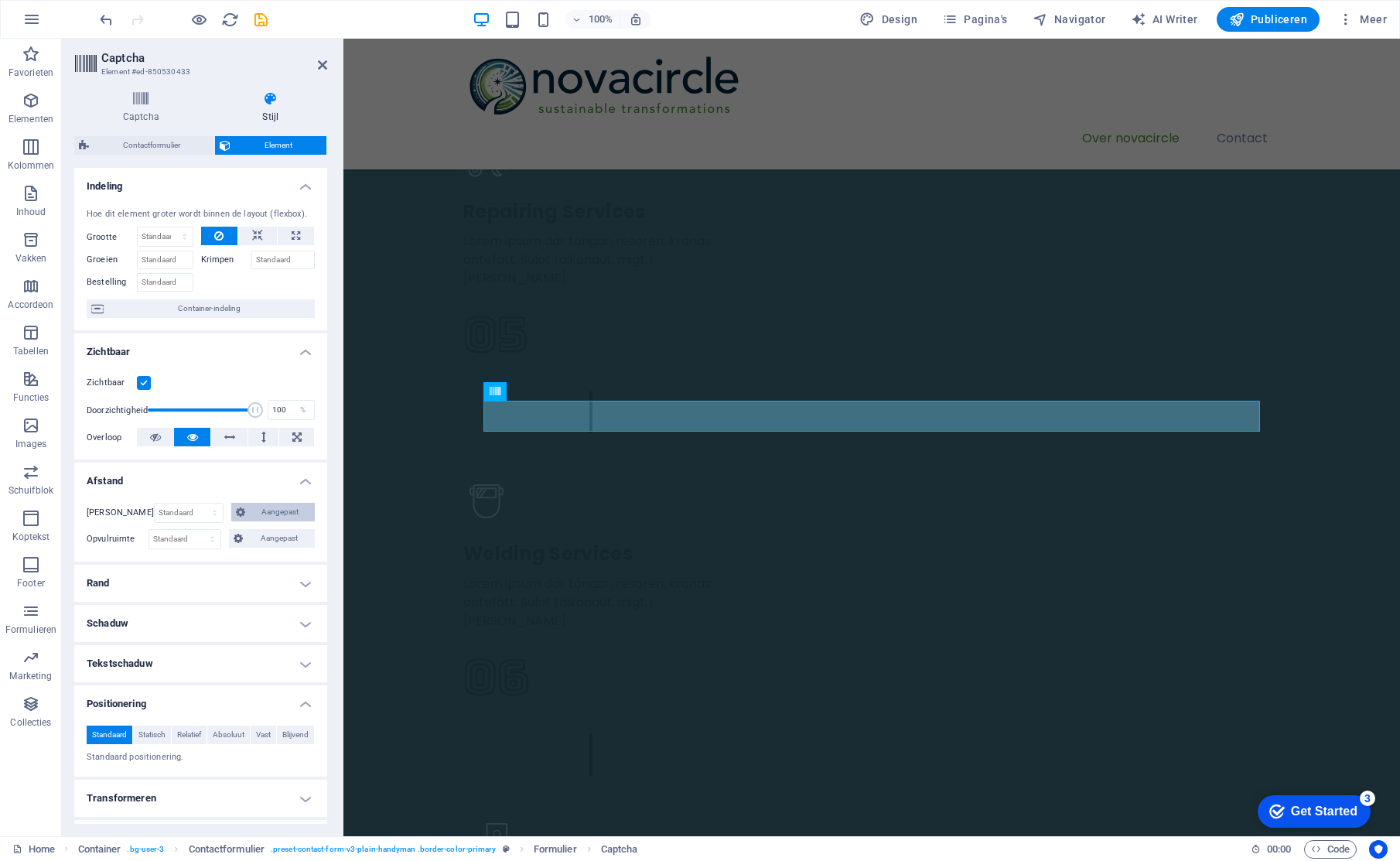
click at [283, 513] on span "Aangepast" at bounding box center [280, 512] width 60 height 18
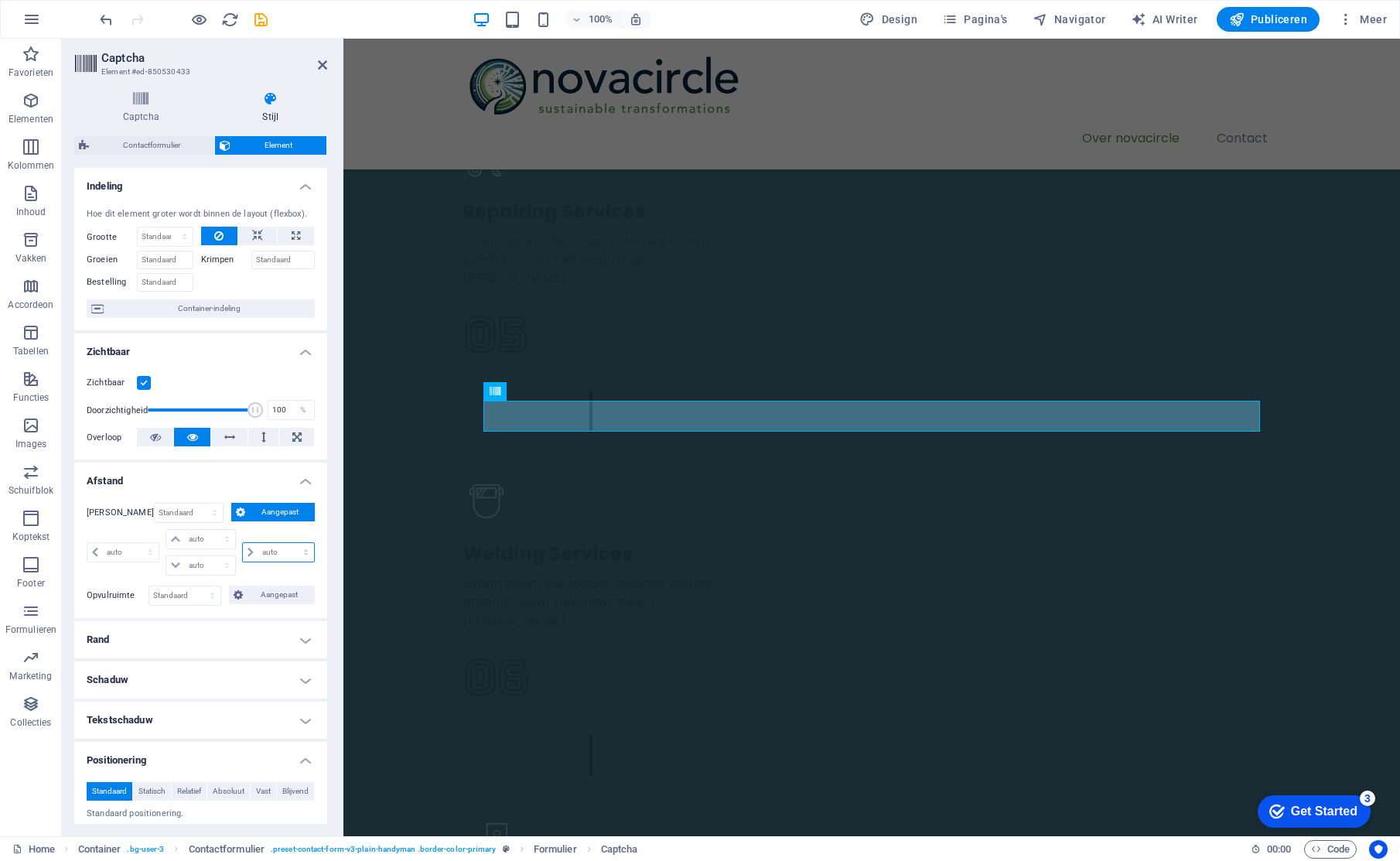
click at [284, 554] on select "auto px % rem vw vh" at bounding box center [279, 551] width 71 height 18
select select "px"
click at [290, 542] on select "auto px % rem vw vh" at bounding box center [279, 551] width 71 height 18
type input "0"
select select "px"
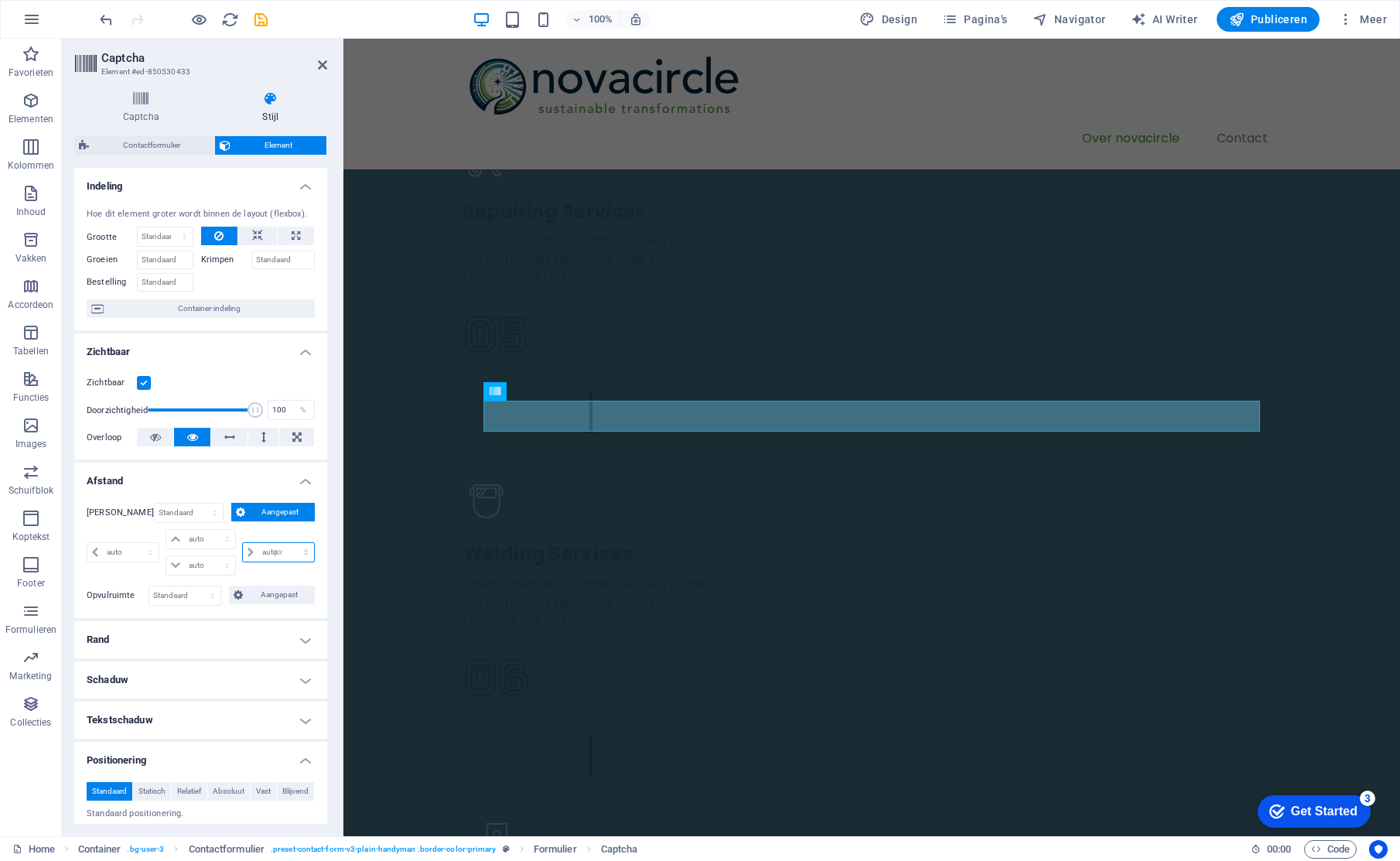
type input "0"
select select "px"
type input "0"
select select "px"
type input "0"
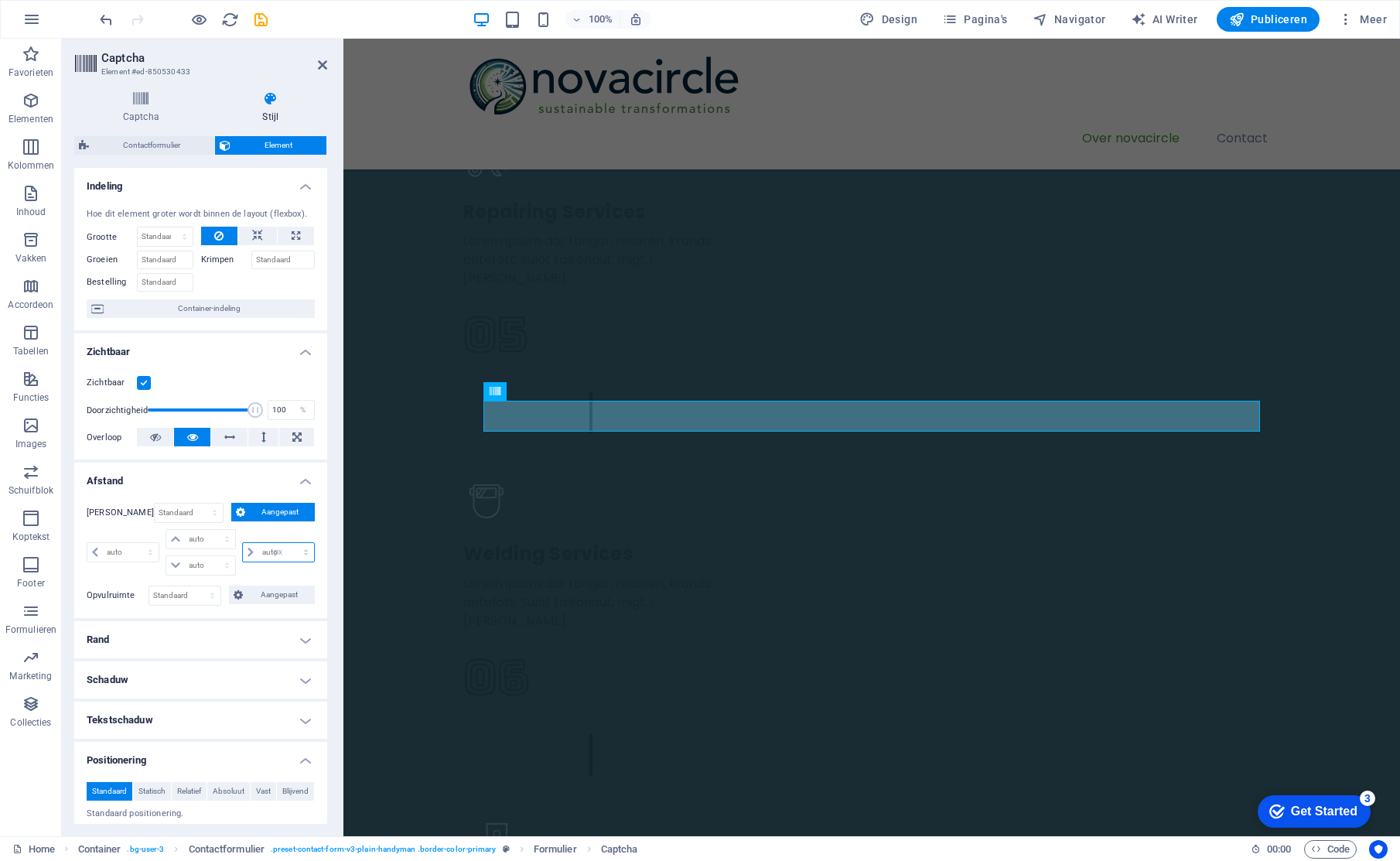
select select "px"
type input "0"
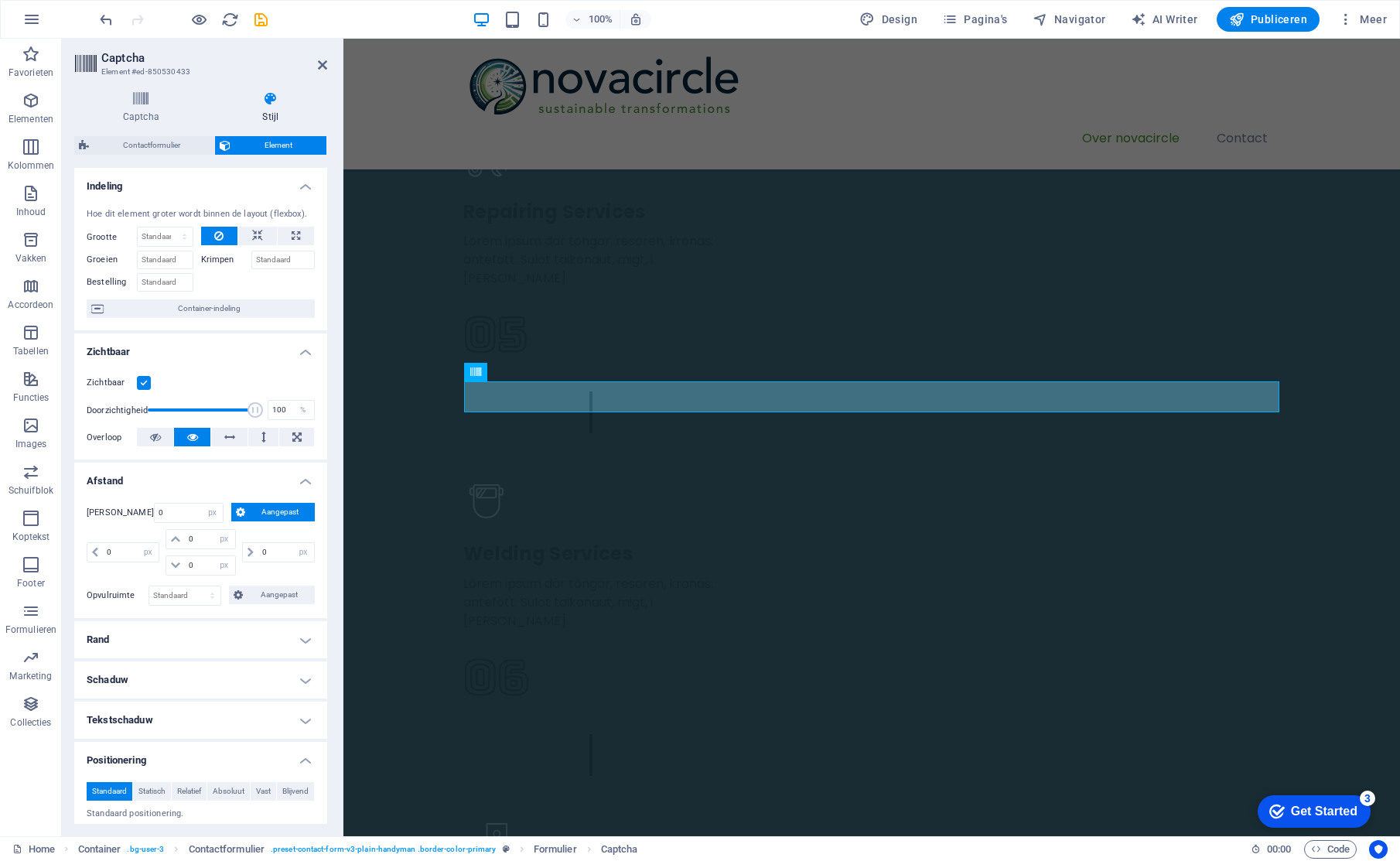
select select "DISABLED_OPTION_VALUE"
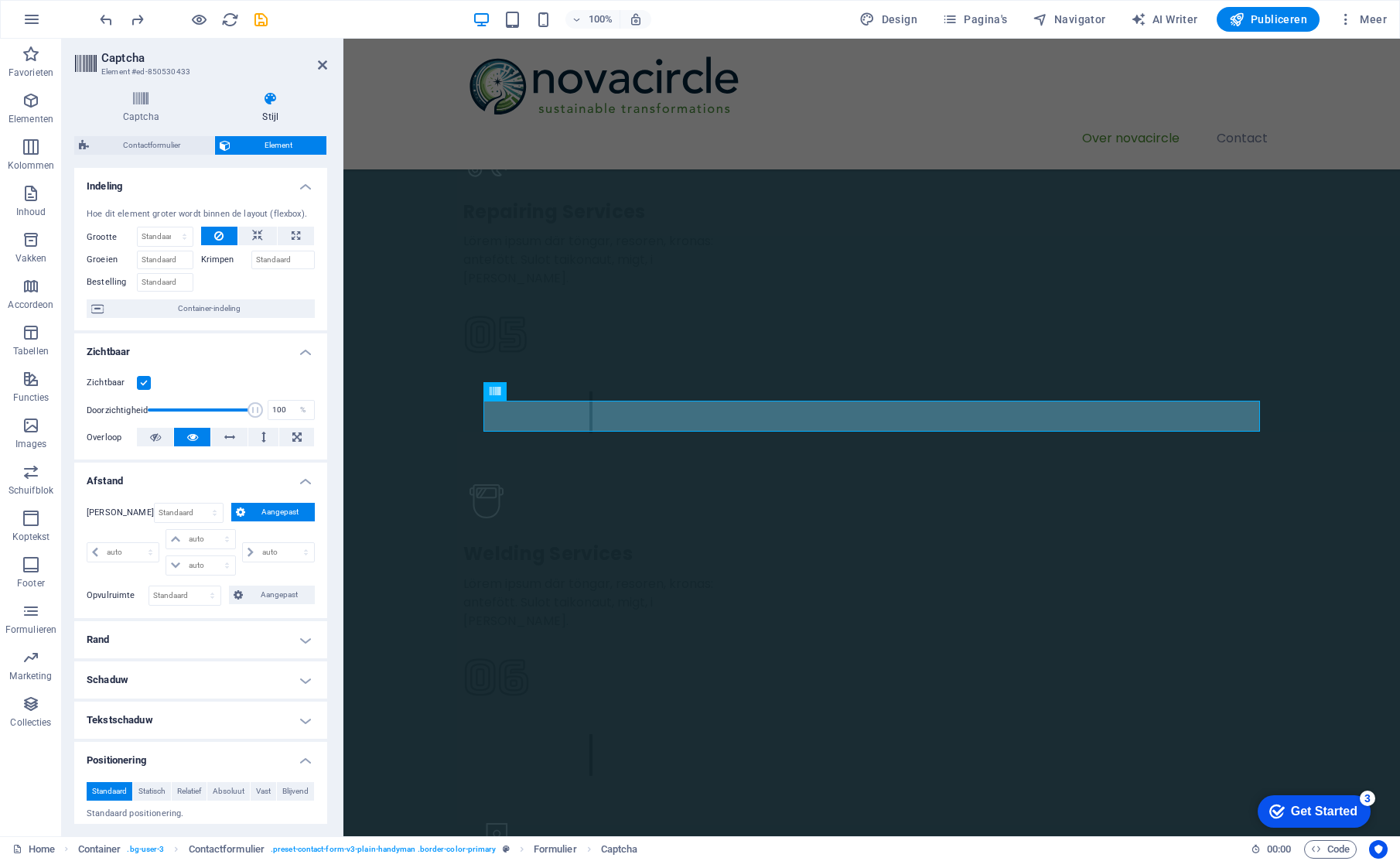
click at [311, 481] on h4 "Afstand" at bounding box center [201, 476] width 253 height 28
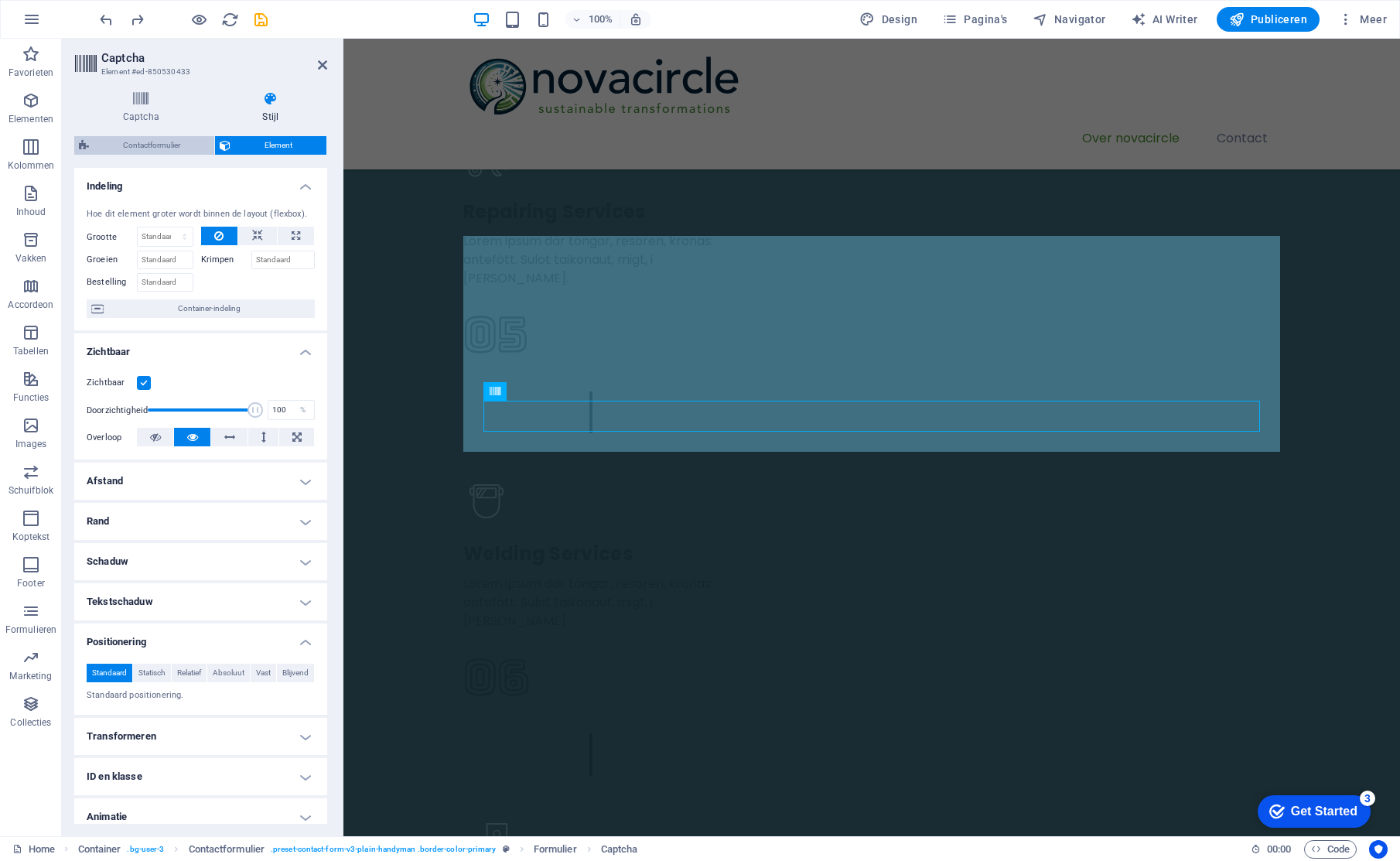
click at [148, 149] on span "Contactformulier" at bounding box center [152, 145] width 116 height 18
select select "px"
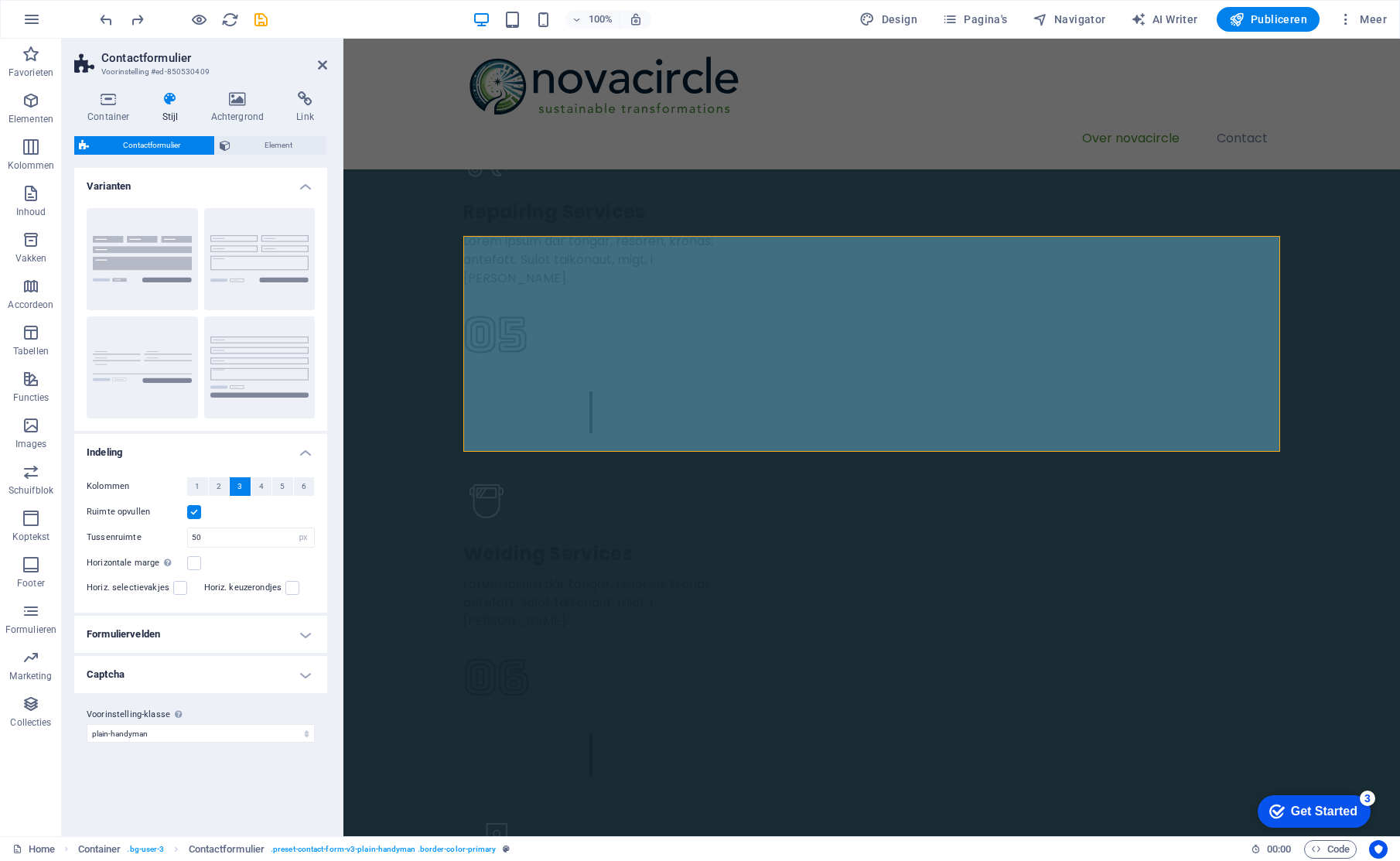
click at [313, 636] on h4 "Formuliervelden" at bounding box center [201, 634] width 253 height 37
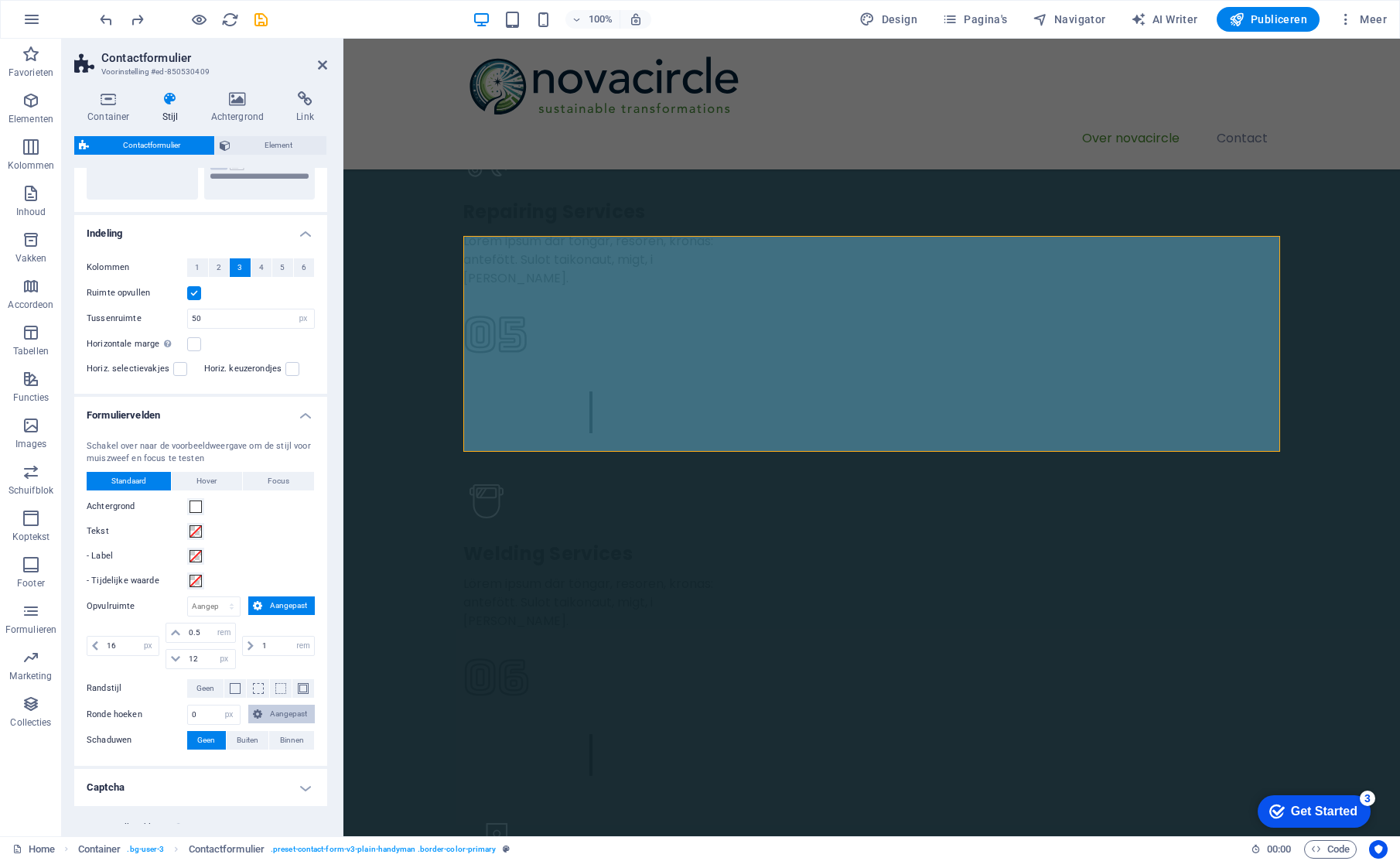
scroll to position [221, 0]
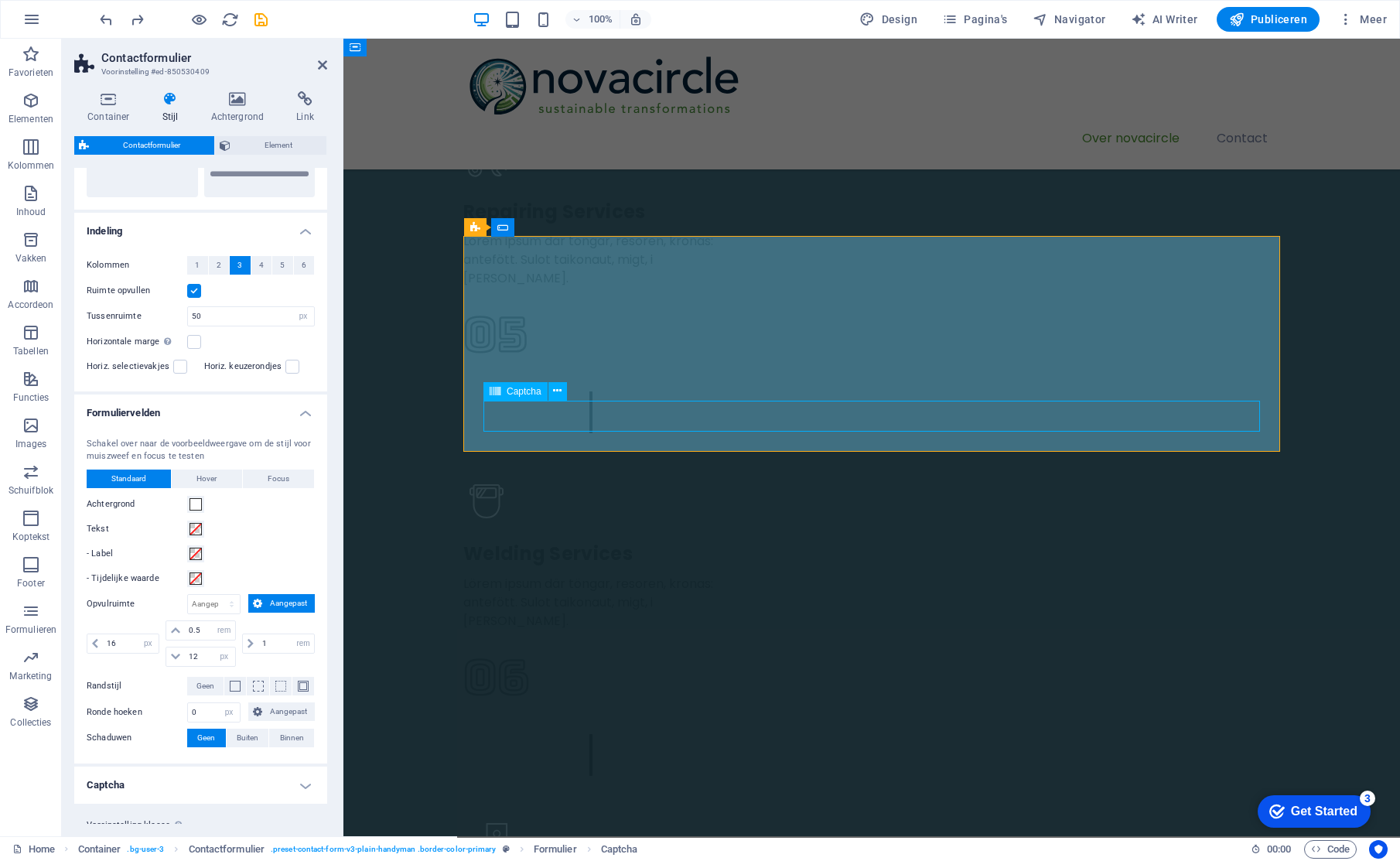
click at [554, 391] on icon at bounding box center [557, 390] width 9 height 16
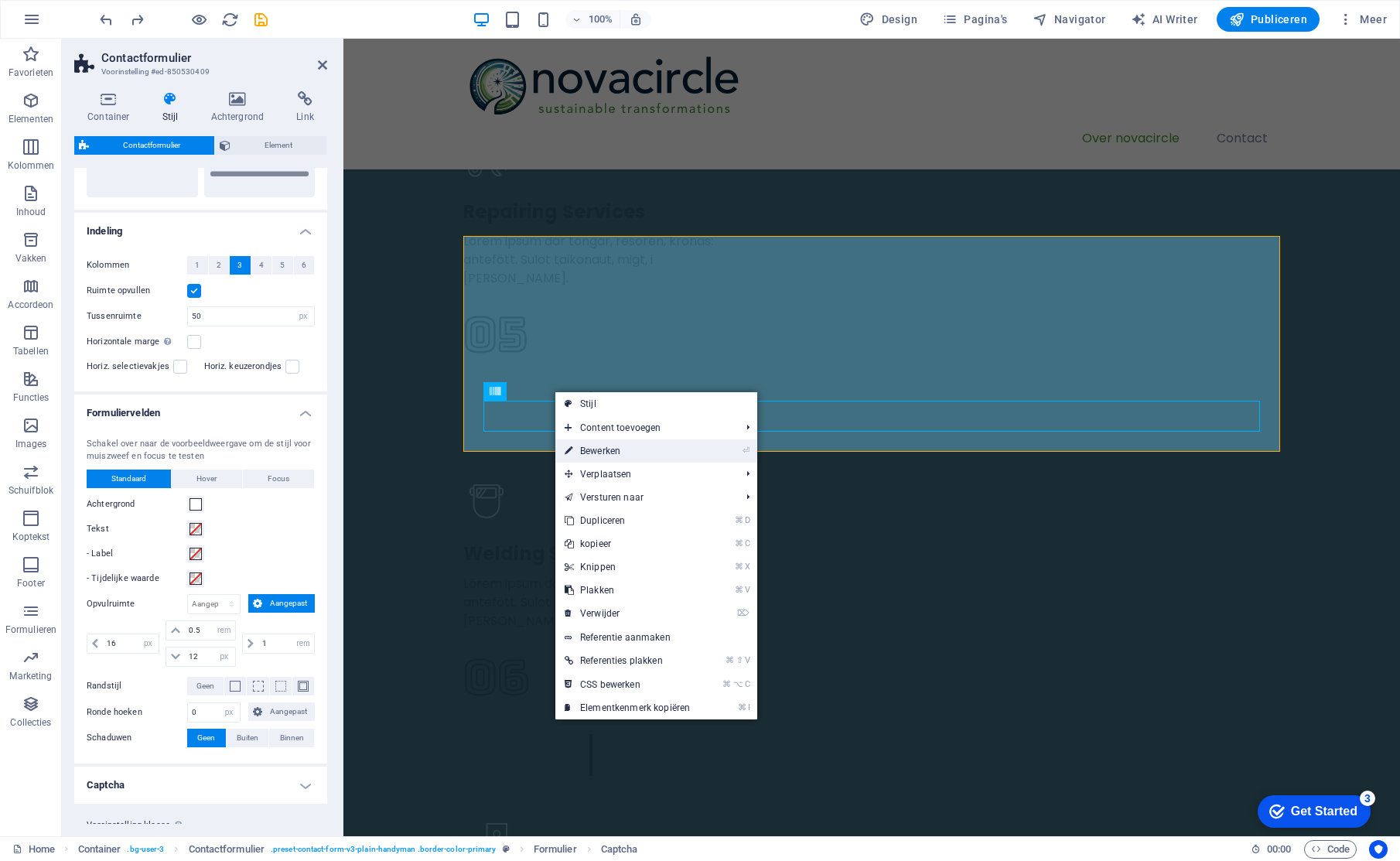
click at [637, 446] on link "⏎ Bewerken" at bounding box center [627, 451] width 144 height 23
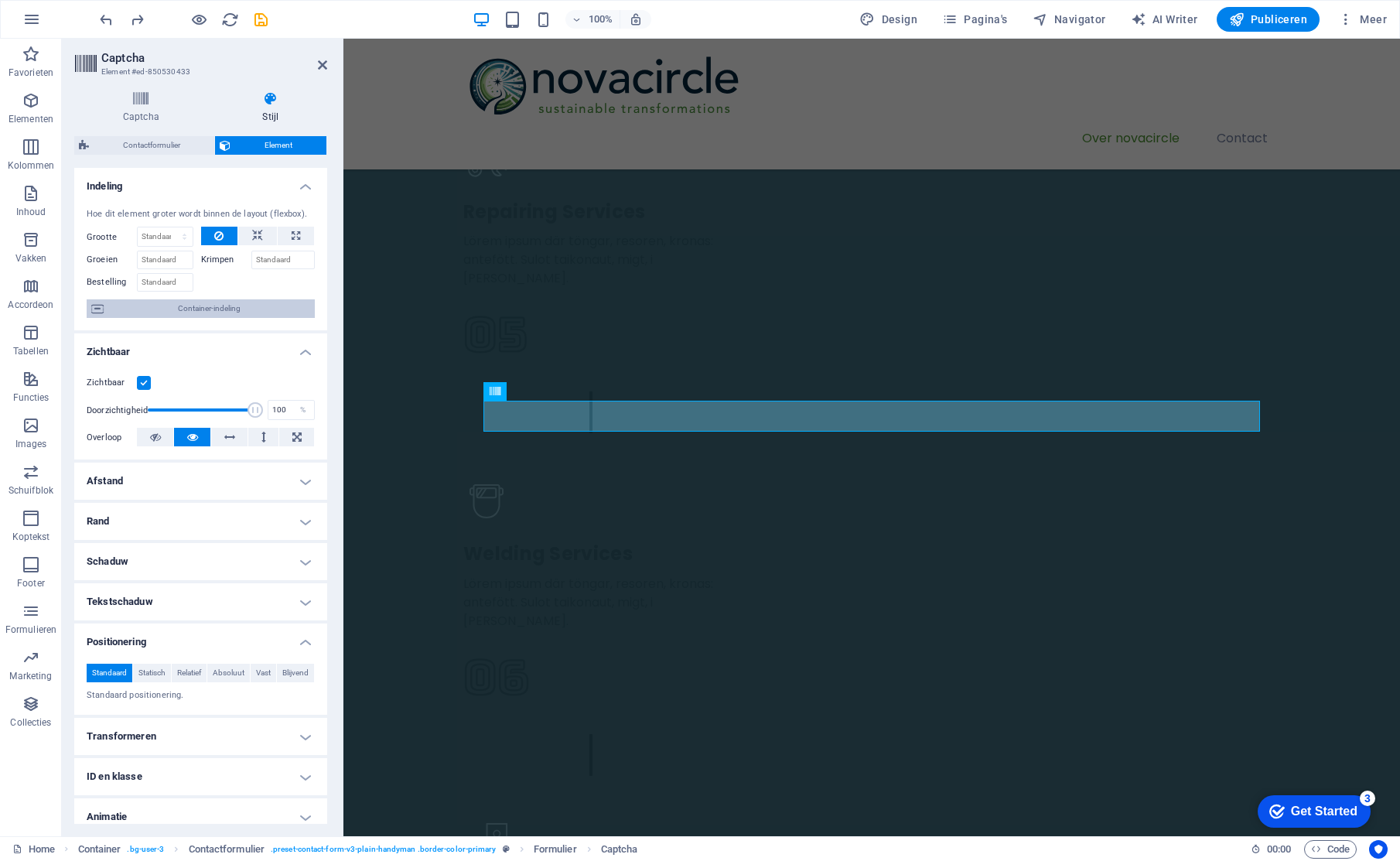
click at [253, 309] on span "Container-indeling" at bounding box center [209, 308] width 202 height 18
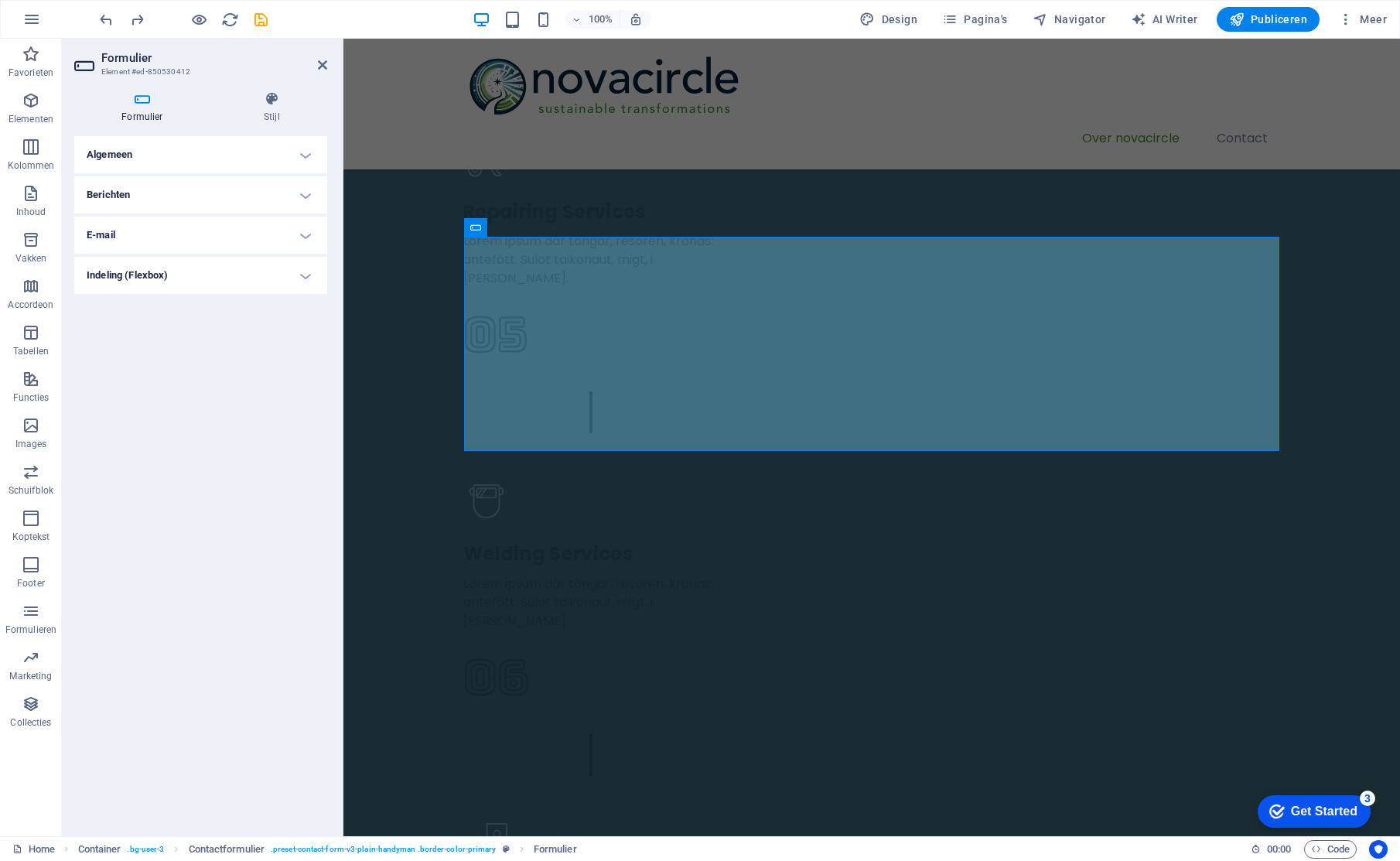
click at [215, 160] on h4 "Algemeen" at bounding box center [201, 154] width 253 height 37
click at [227, 233] on h4 "Berichten" at bounding box center [201, 229] width 253 height 37
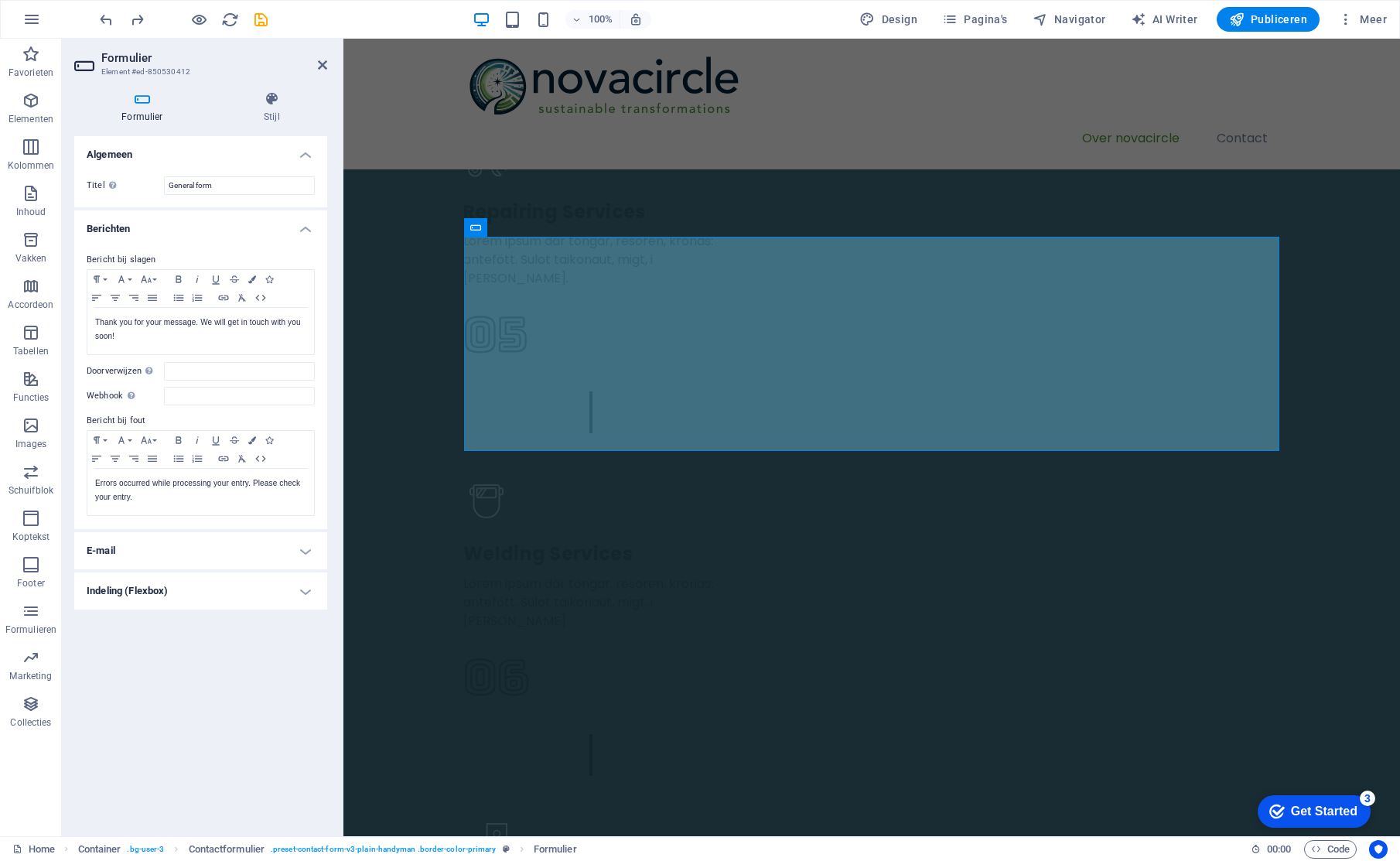
click at [232, 227] on h4 "Berichten" at bounding box center [201, 224] width 253 height 28
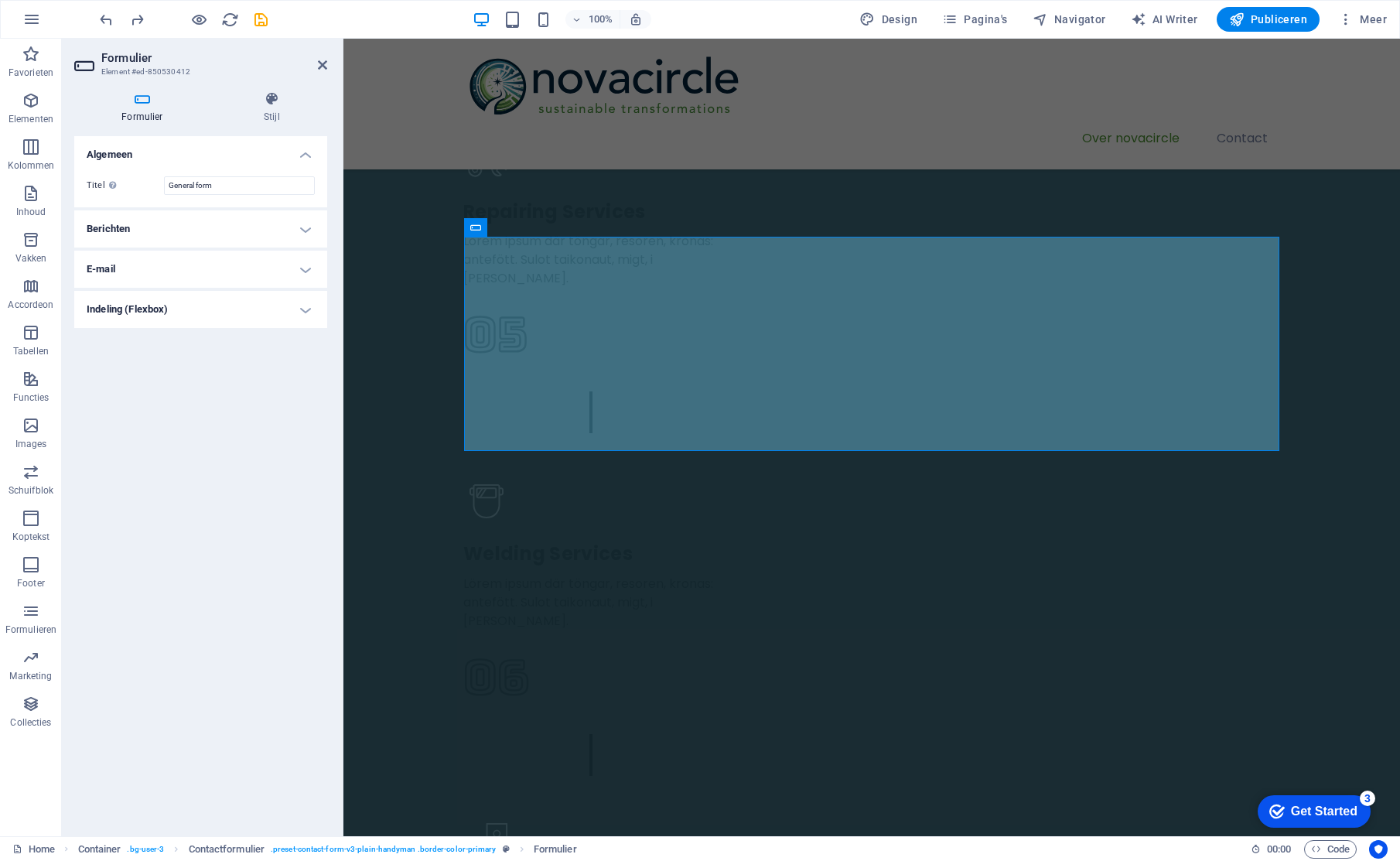
click at [231, 270] on h4 "E-mail" at bounding box center [201, 269] width 253 height 37
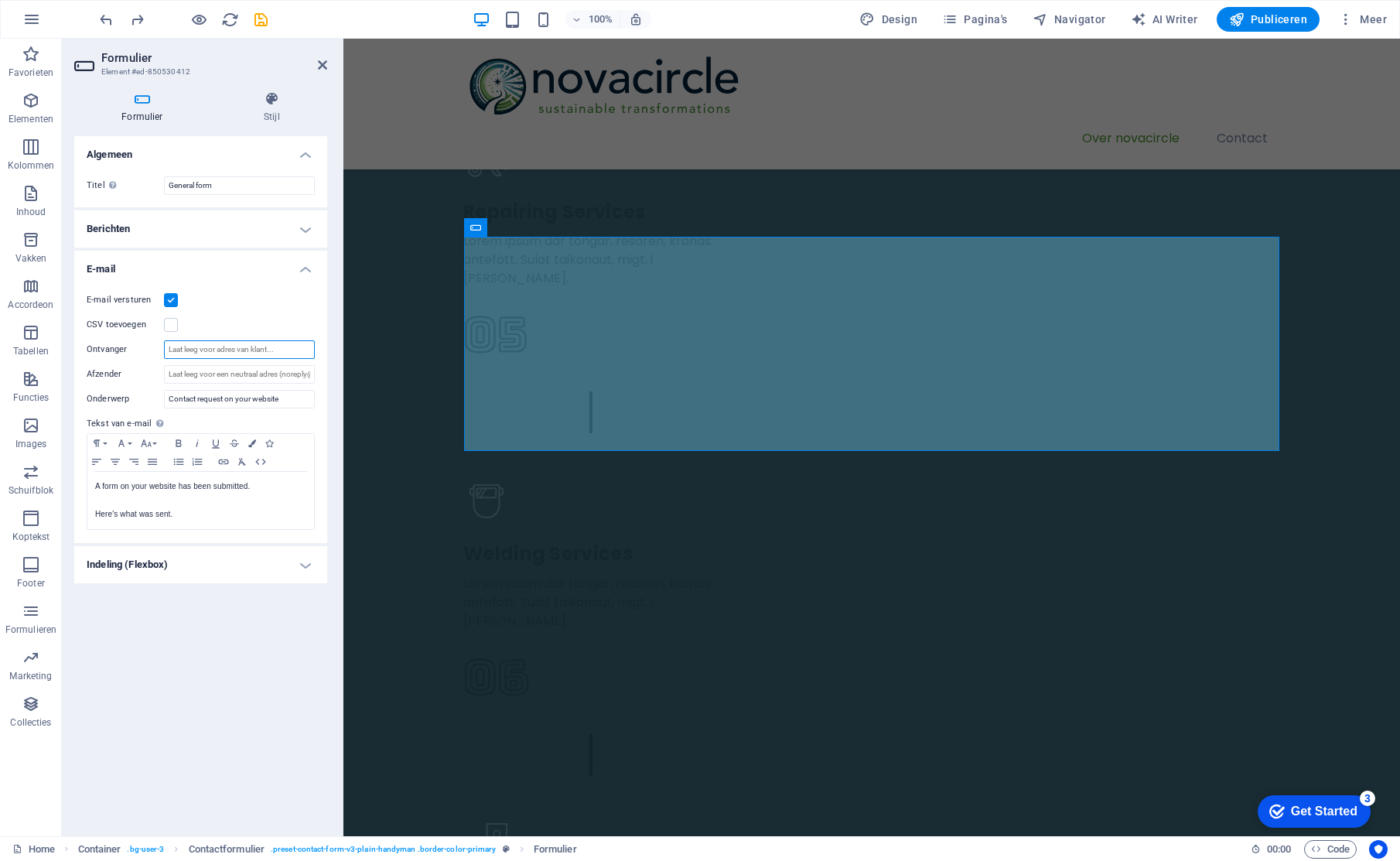
click at [279, 351] on input "Ontvanger" at bounding box center [239, 348] width 151 height 18
type input "s"
type input "[EMAIL_ADDRESS][DOMAIN_NAME]"
click at [301, 400] on input "Contact request on your website" at bounding box center [239, 399] width 151 height 18
click at [239, 566] on h4 "Indeling (Flexbox)" at bounding box center [201, 565] width 253 height 37
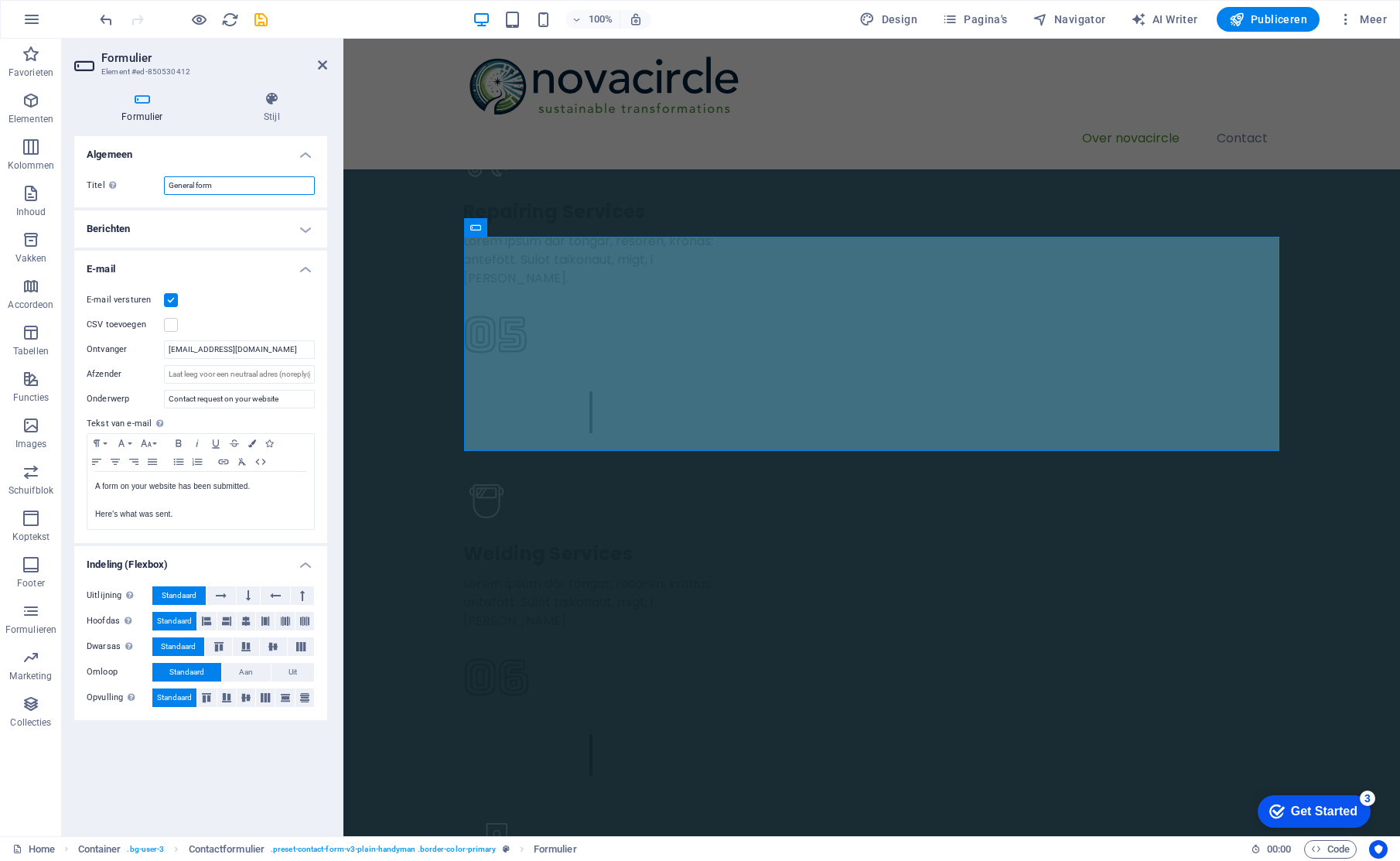
click at [196, 184] on input "General form" at bounding box center [239, 185] width 151 height 18
type input "Contactformulier website"
click at [311, 228] on h4 "Berichten" at bounding box center [201, 229] width 253 height 37
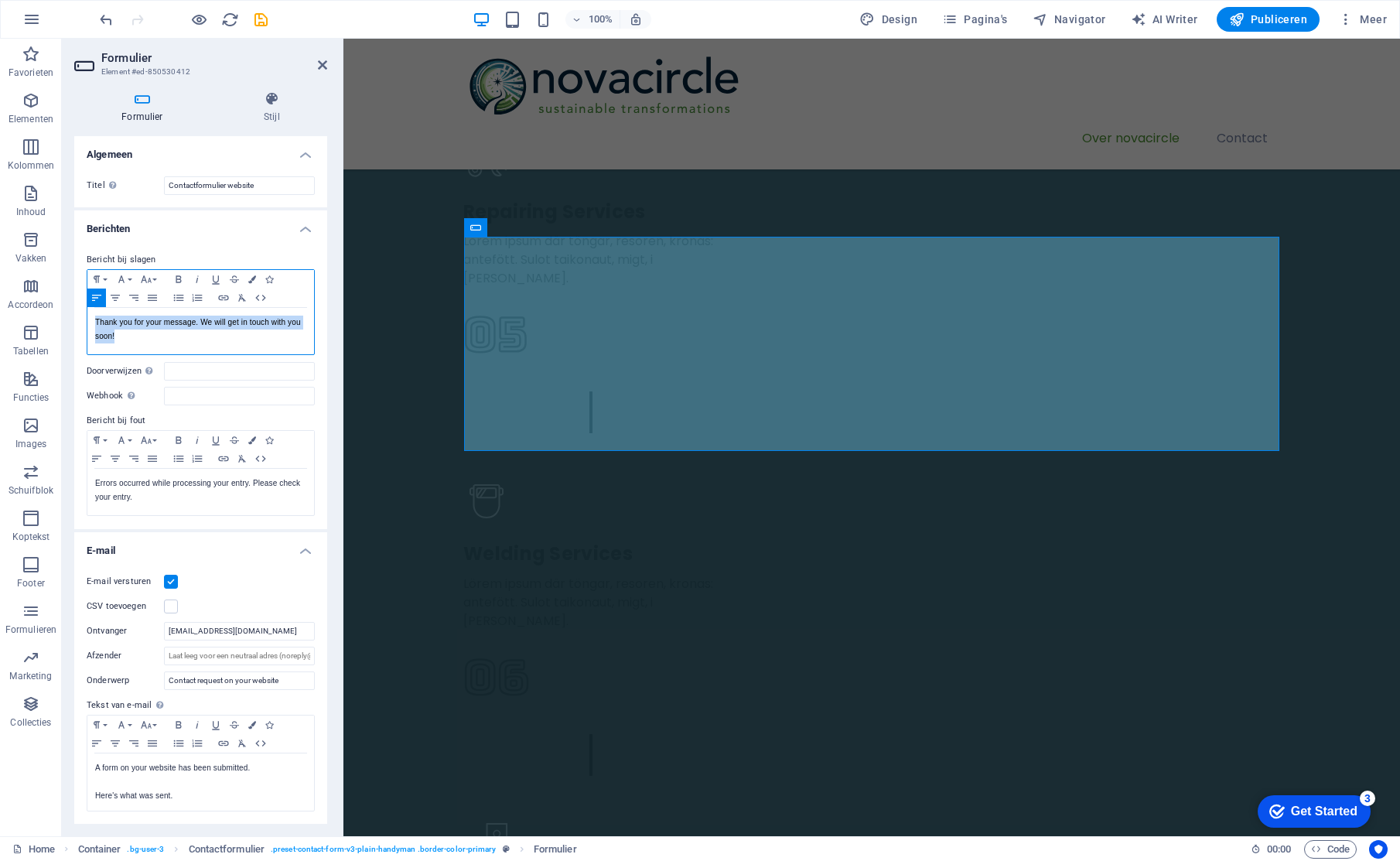
drag, startPoint x: 93, startPoint y: 322, endPoint x: 137, endPoint y: 332, distance: 45.1
click at [138, 332] on div "Thank you for your message. We will get in touch with you soon!" at bounding box center [201, 331] width 227 height 46
click at [194, 377] on input "Doorverwijzen Definieer een bestemming voor de omleiding nadat het verzenden va…" at bounding box center [239, 371] width 151 height 18
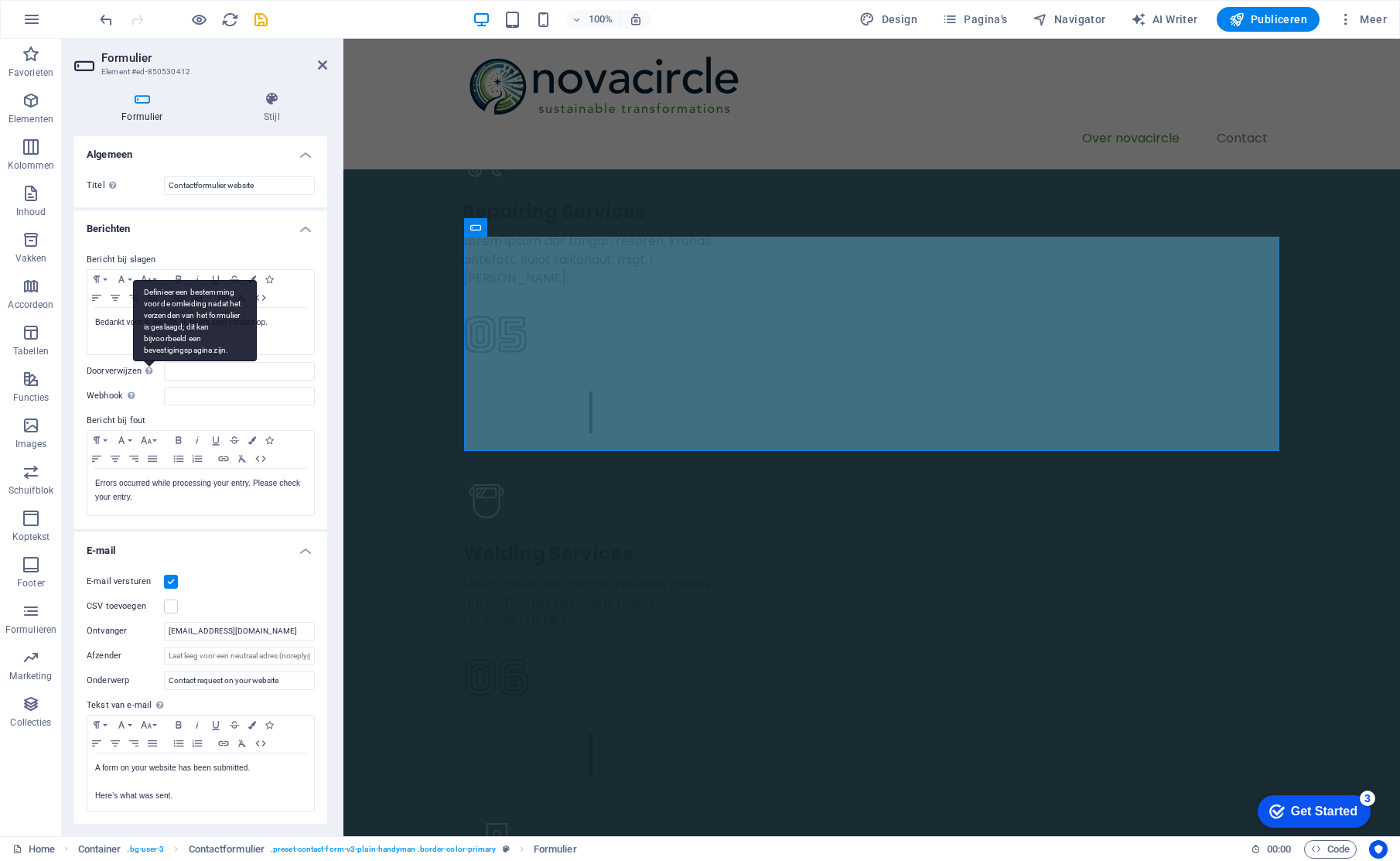
click at [150, 361] on div "Definieer een bestemming voor de omleiding nadat het verzenden van het formulie…" at bounding box center [195, 320] width 124 height 81
click at [164, 371] on input "Doorverwijzen Definieer een bestemming voor de omleiding nadat het verzenden va…" at bounding box center [239, 371] width 151 height 18
click at [201, 369] on input "Doorverwijzen Definieer een bestemming voor de omleiding nadat het verzenden va…" at bounding box center [239, 371] width 151 height 18
type input "w"
click at [150, 361] on div "Definieer een bestemming voor de omleiding nadat het verzenden van het formulie…" at bounding box center [195, 320] width 124 height 81
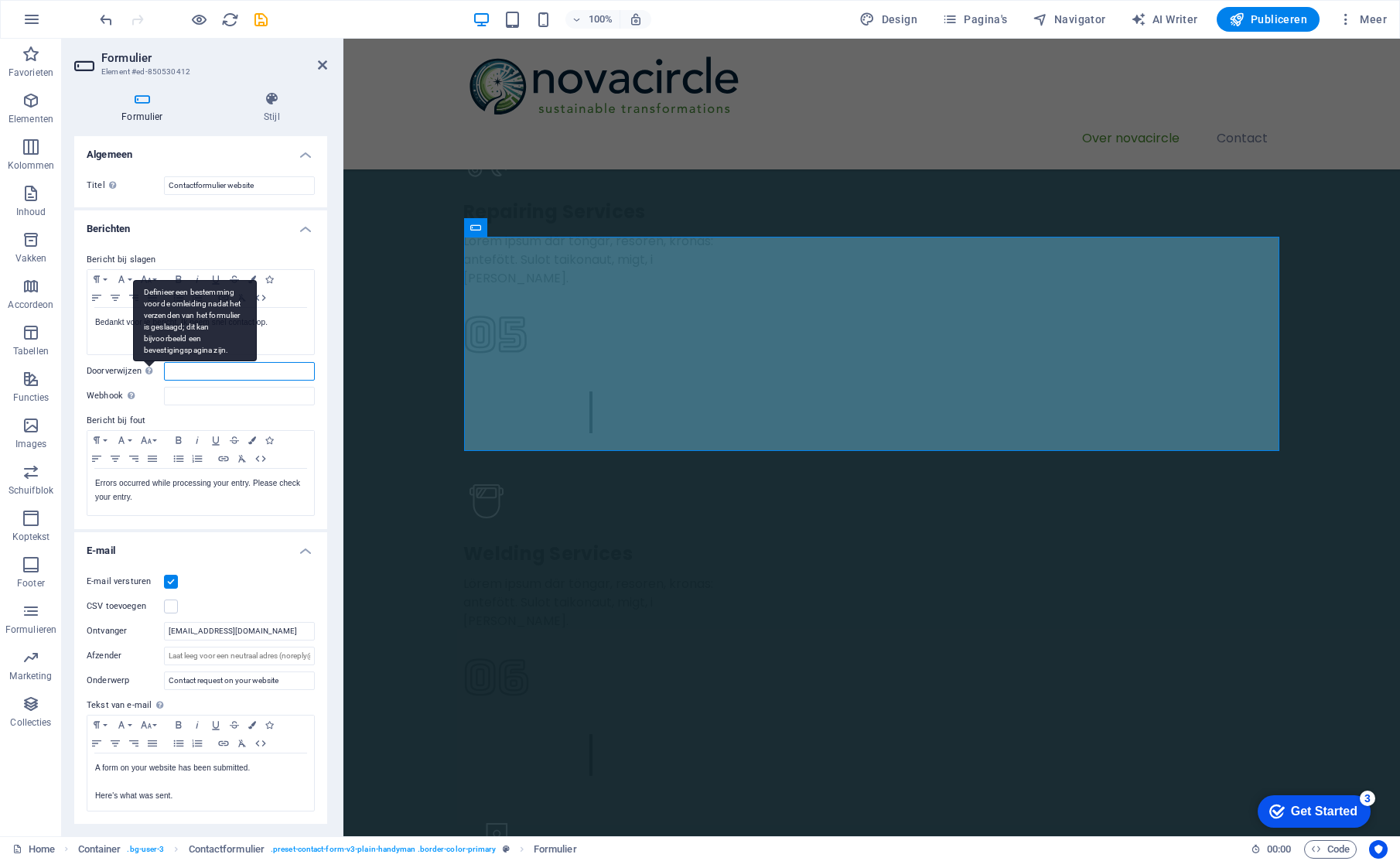
click at [164, 368] on input "Doorverwijzen Definieer een bestemming voor de omleiding nadat het verzenden va…" at bounding box center [239, 371] width 151 height 18
click at [223, 375] on input "Doorverwijzen Definieer een bestemming voor de omleiding nadat het verzenden va…" at bounding box center [239, 371] width 151 height 18
type input "[DOMAIN_NAME]"
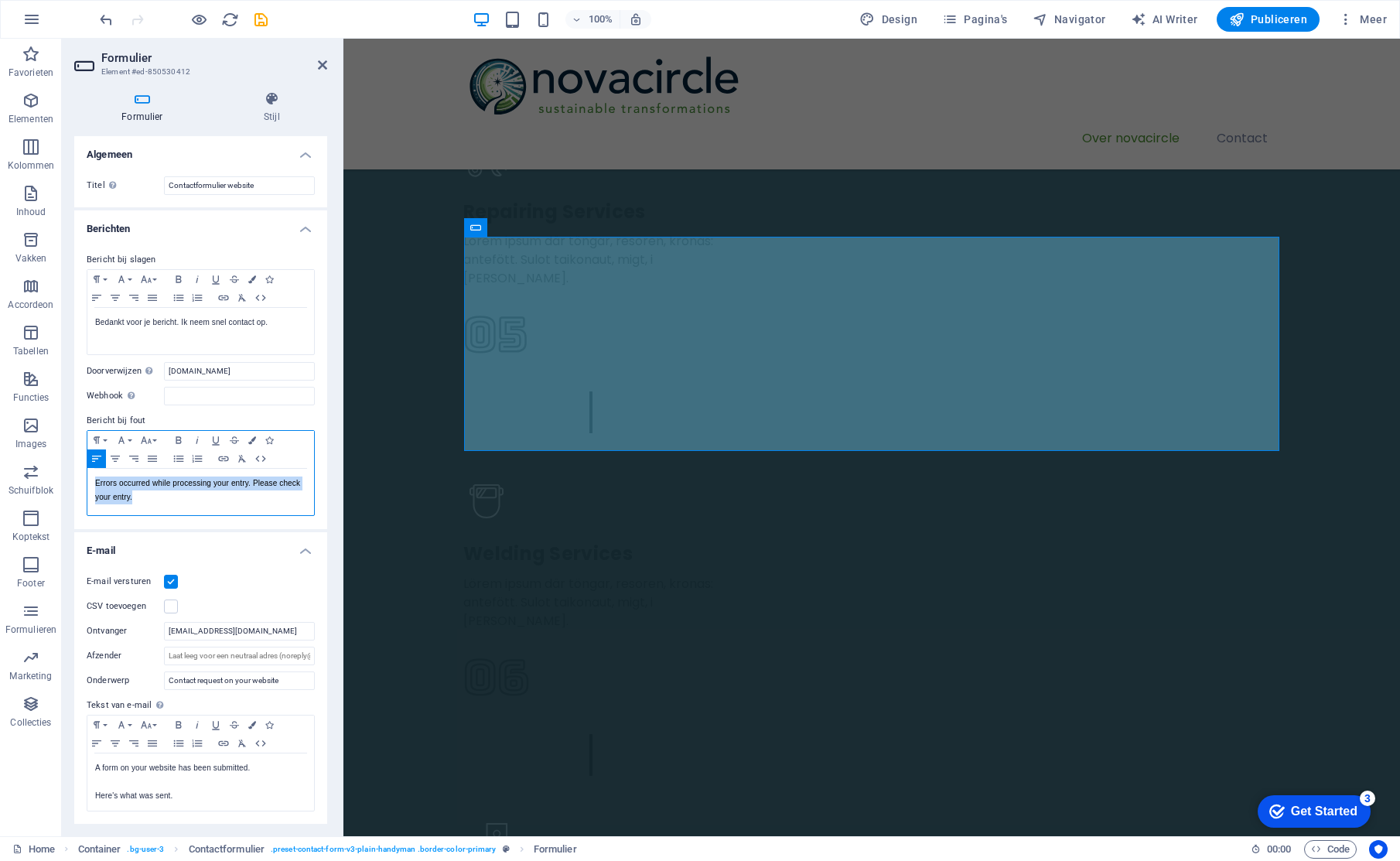
drag, startPoint x: 196, startPoint y: 500, endPoint x: 86, endPoint y: 486, distance: 110.9
click at [81, 486] on div "Bericht bij slagen Paragraph Format Normal Heading 1 Heading 2 Heading 3 Headin…" at bounding box center [201, 383] width 253 height 291
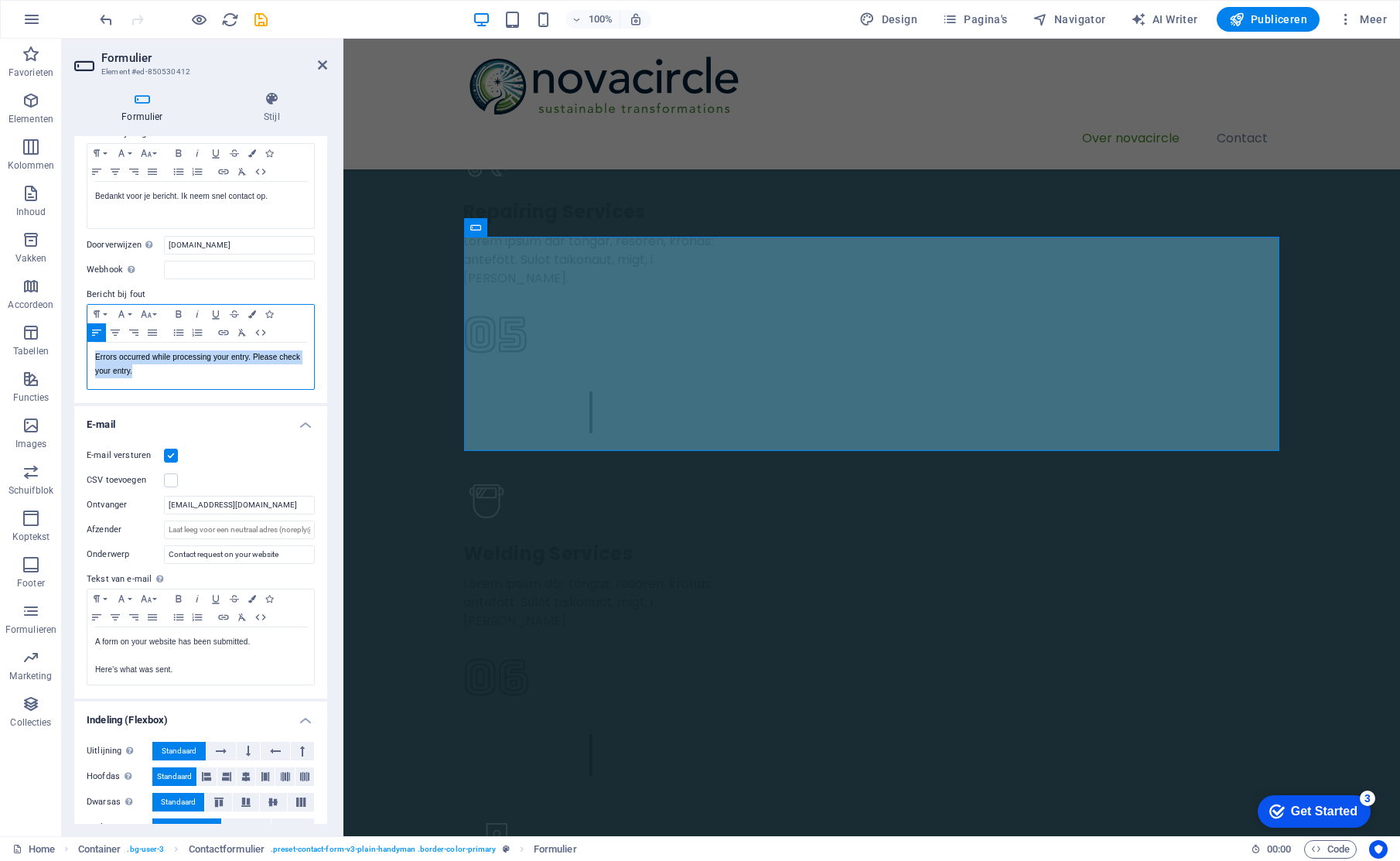
scroll to position [177, 0]
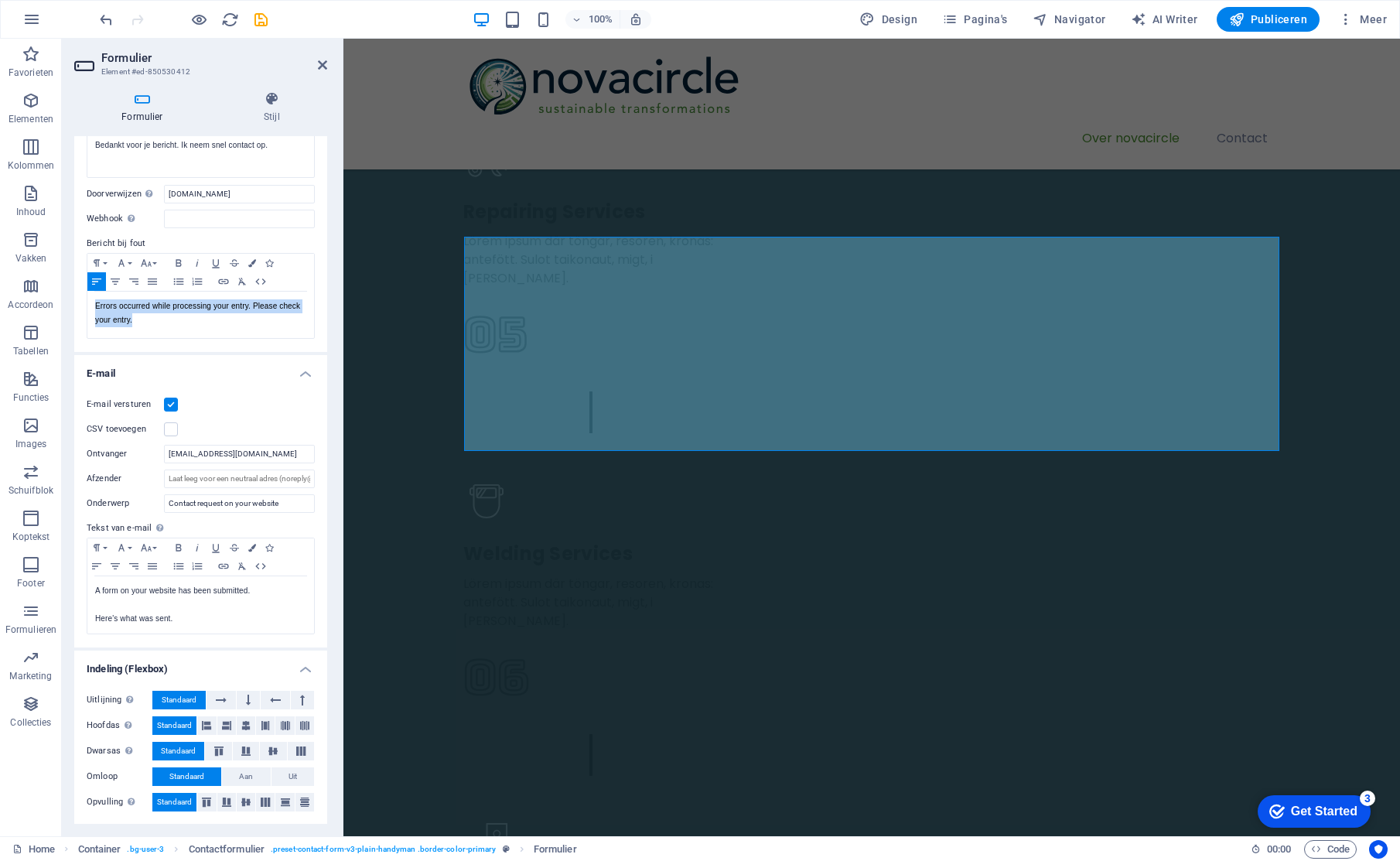
click at [137, 107] on h4 "Formulier" at bounding box center [145, 108] width 142 height 33
click at [323, 63] on icon at bounding box center [322, 65] width 10 height 13
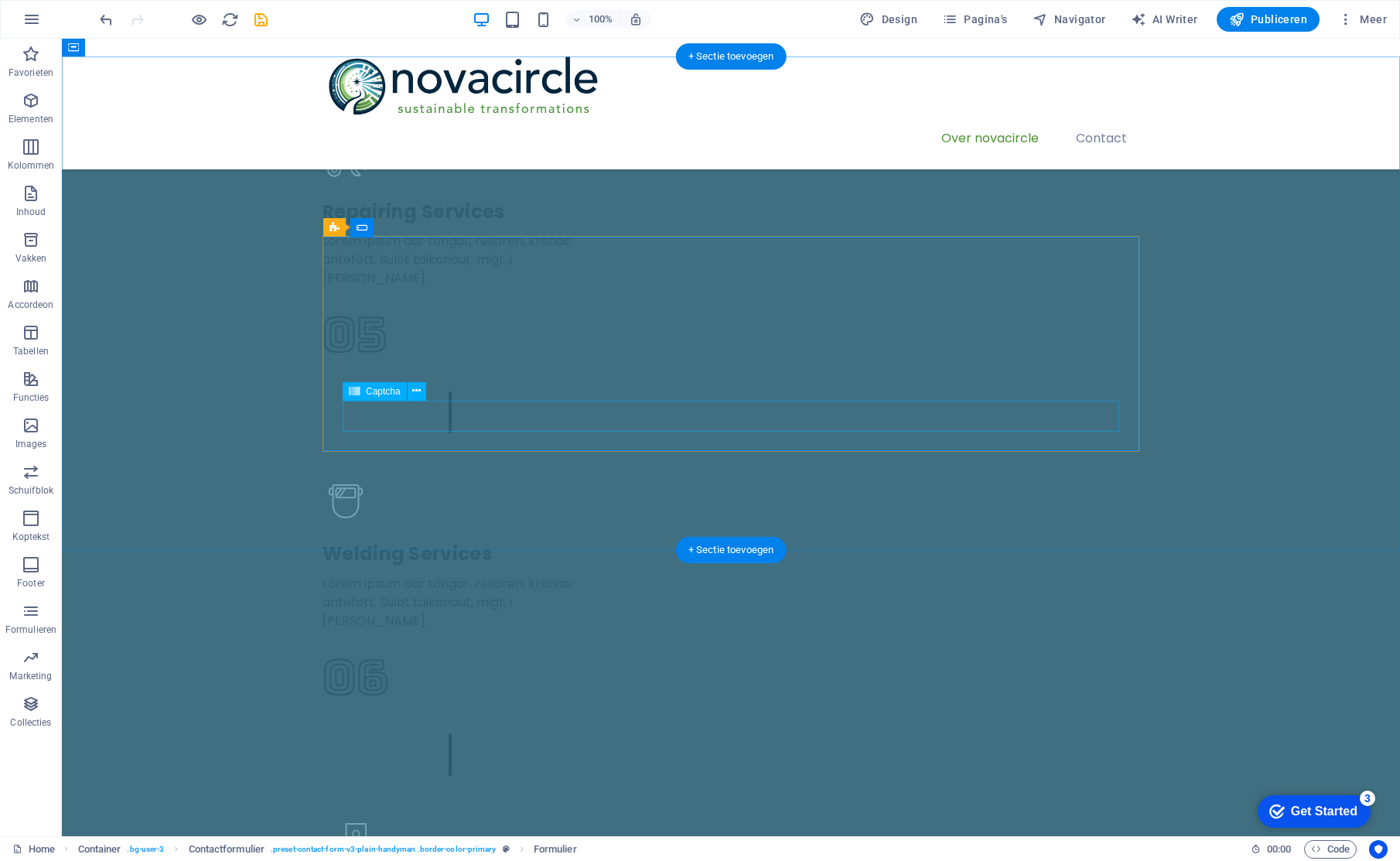
click at [562, 845] on span "Formulier" at bounding box center [555, 848] width 43 height 18
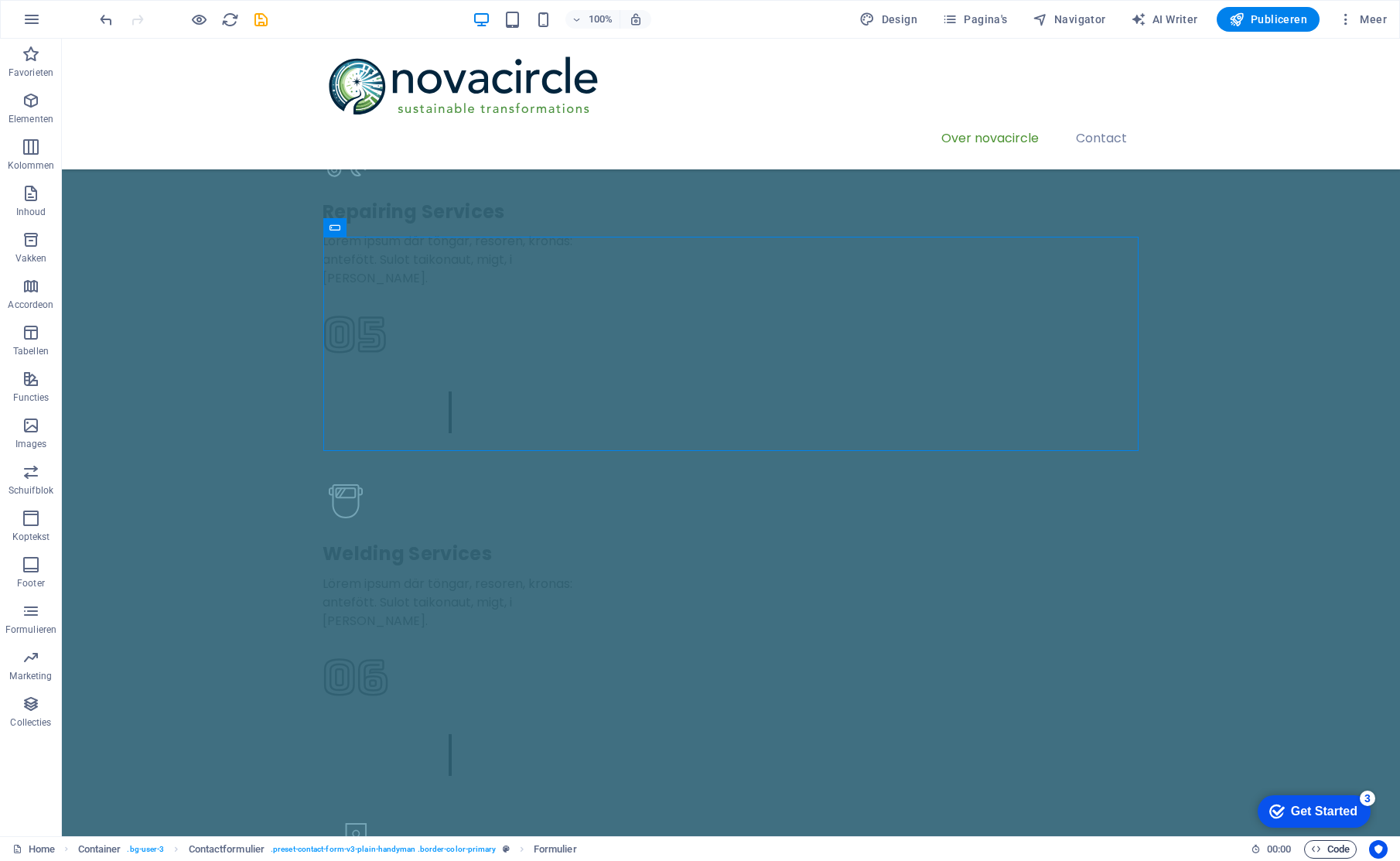
click at [1338, 850] on span "Code" at bounding box center [1330, 848] width 39 height 18
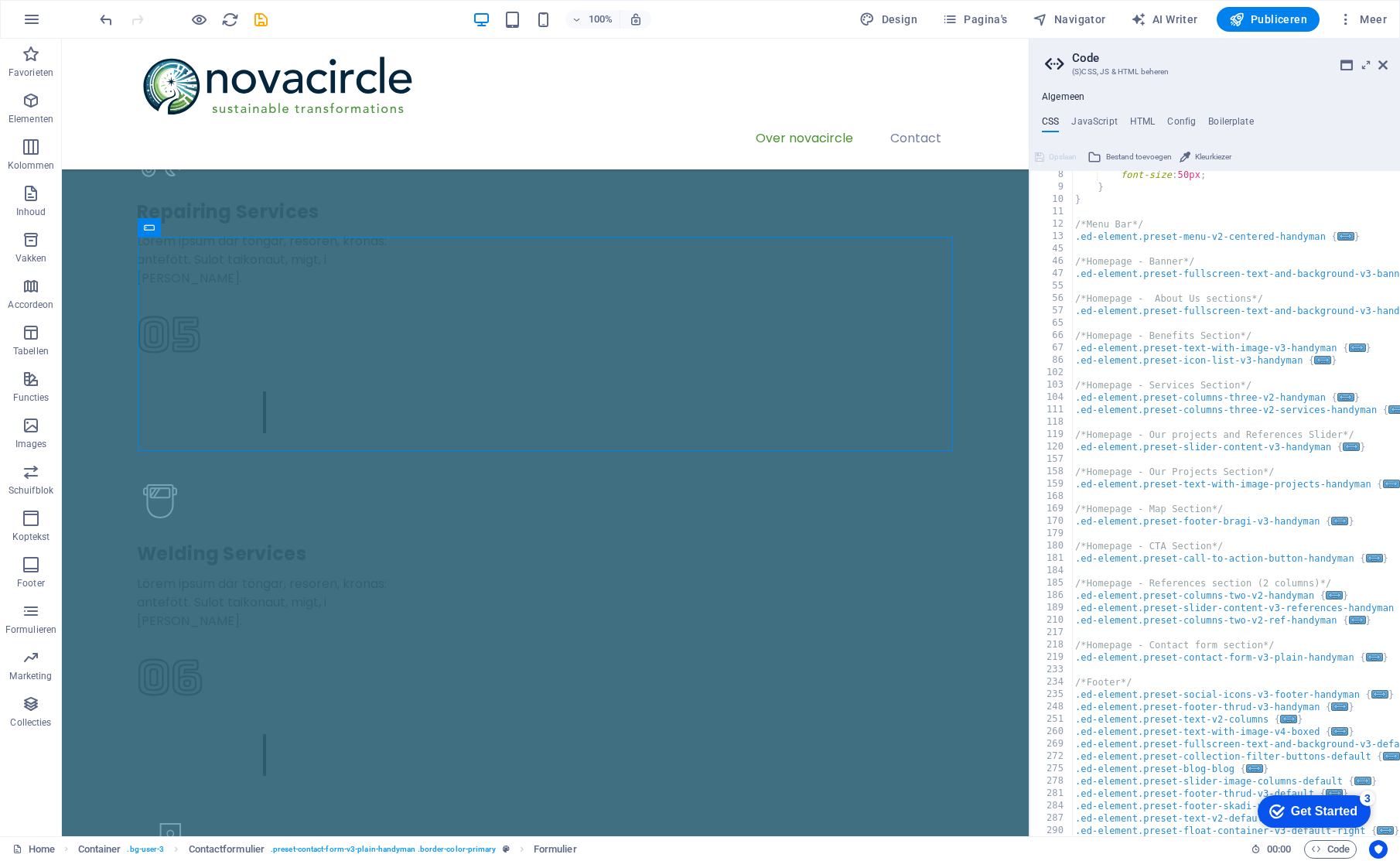
scroll to position [0, 0]
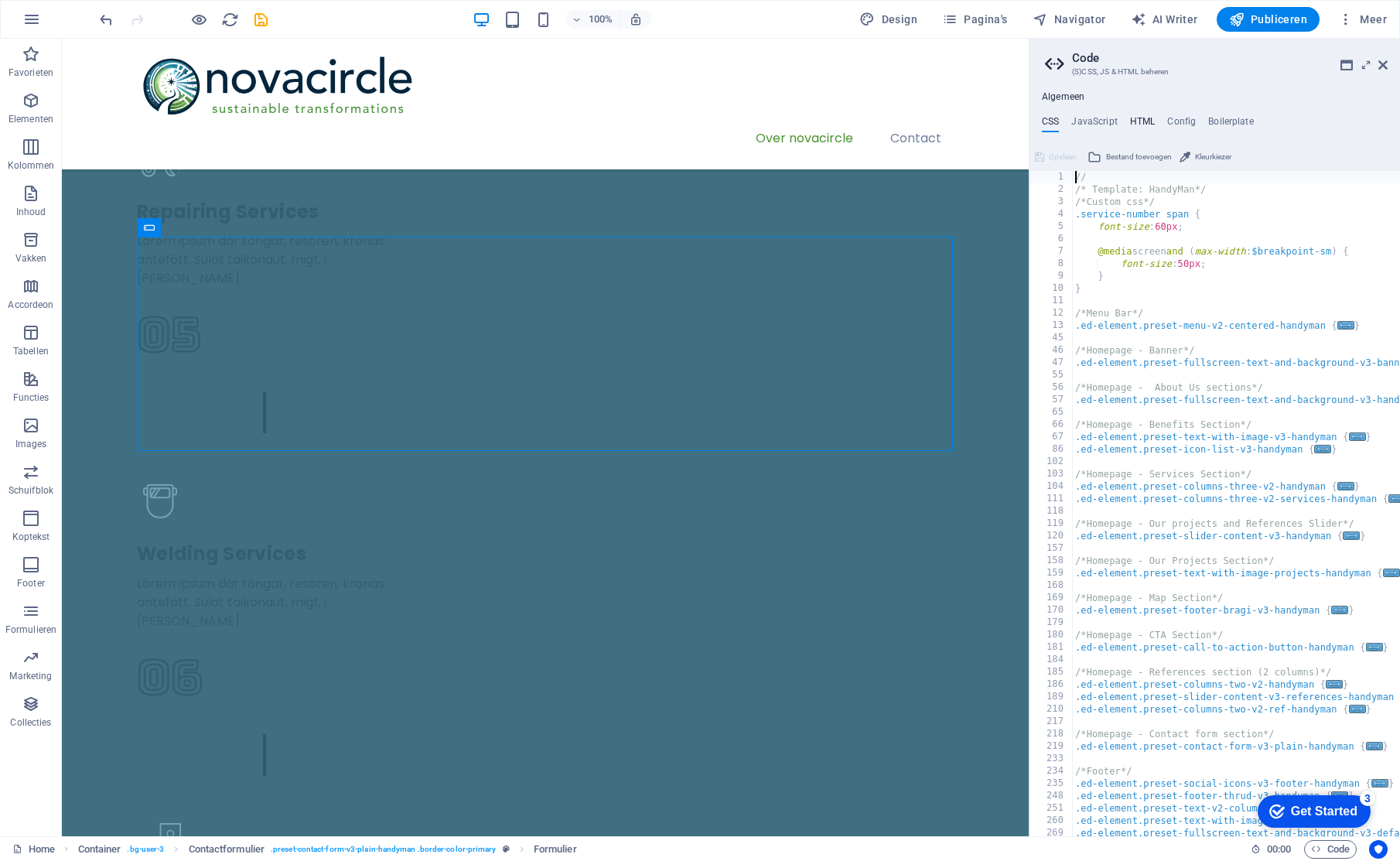
click at [1137, 117] on h4 "HTML" at bounding box center [1142, 125] width 25 height 17
type textarea "<a href="#main-content" class="wv-link-content button">Skip to main content</a>"
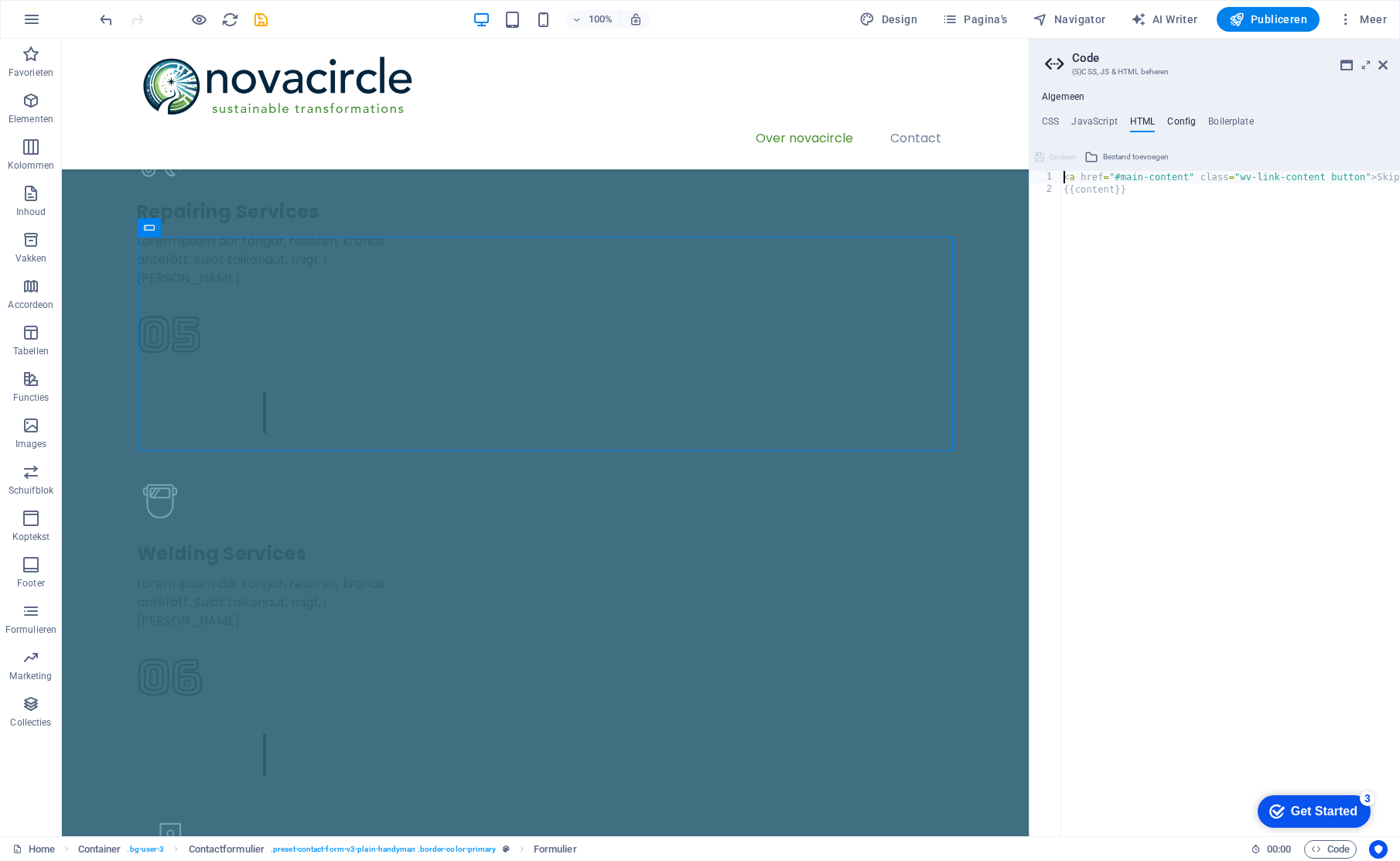
click at [1184, 121] on h4 "Config" at bounding box center [1182, 125] width 29 height 17
type textarea "$color-background: #186784;"
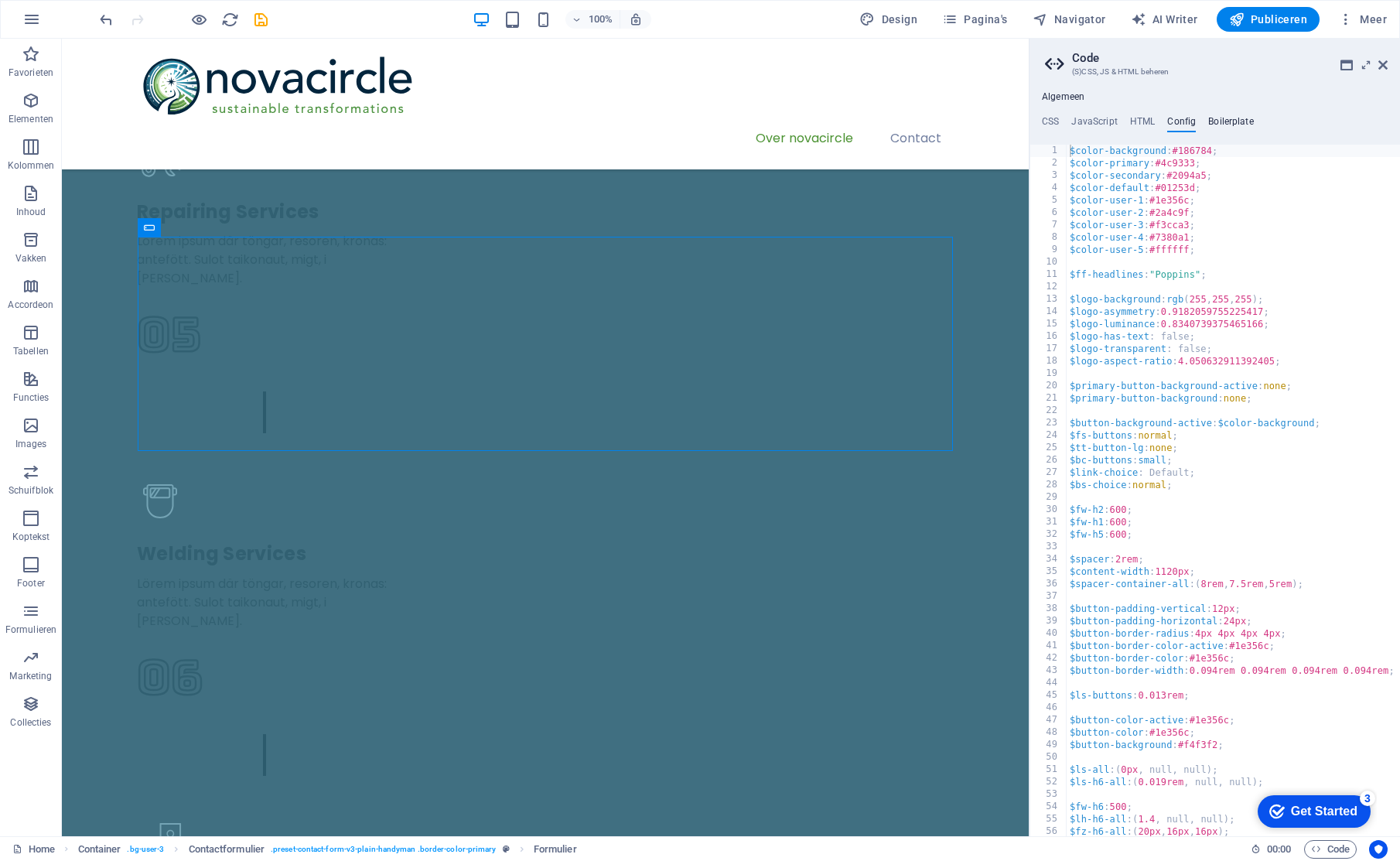
click at [1221, 123] on h4 "Boilerplate" at bounding box center [1230, 125] width 45 height 17
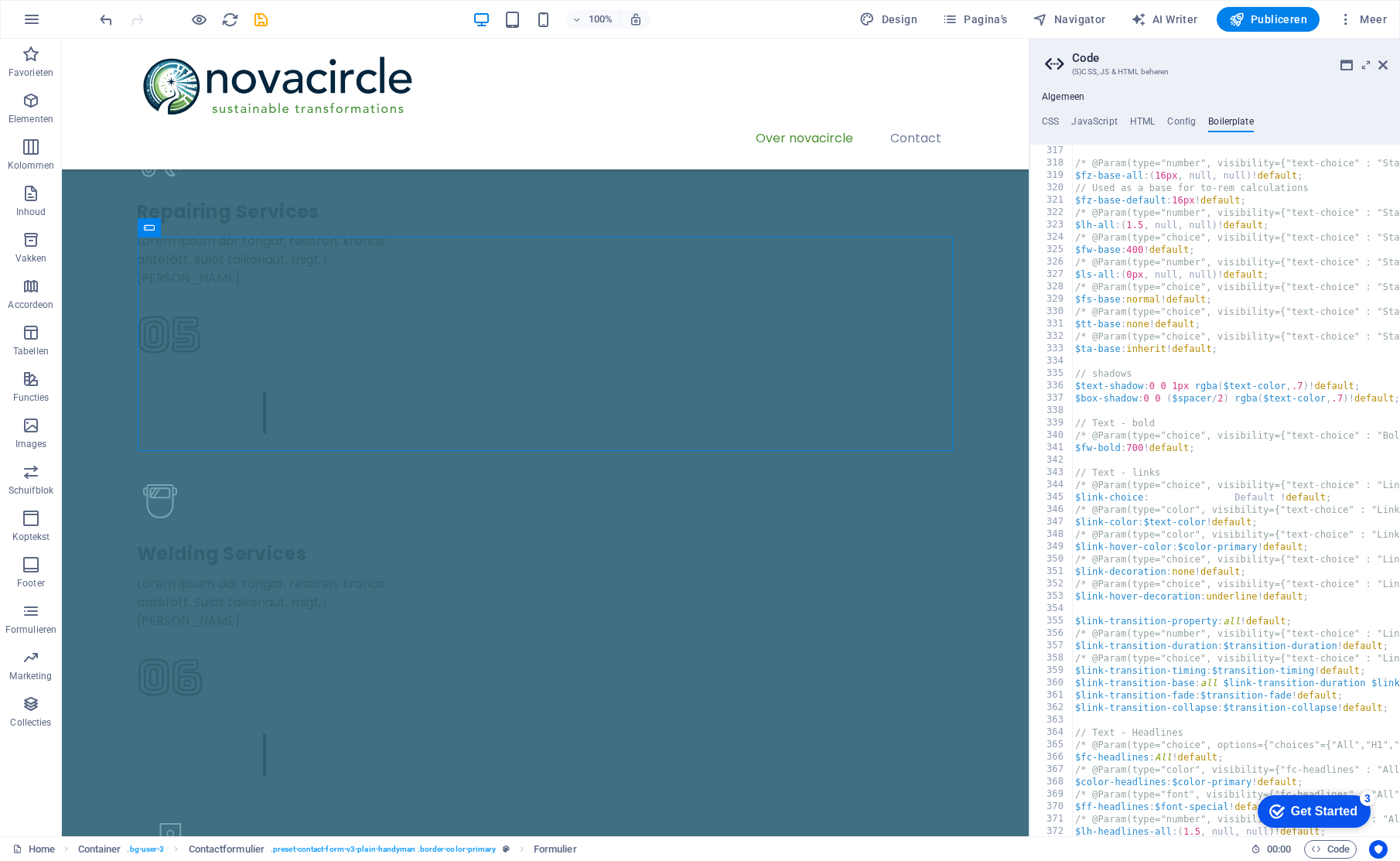
scroll to position [1983, 0]
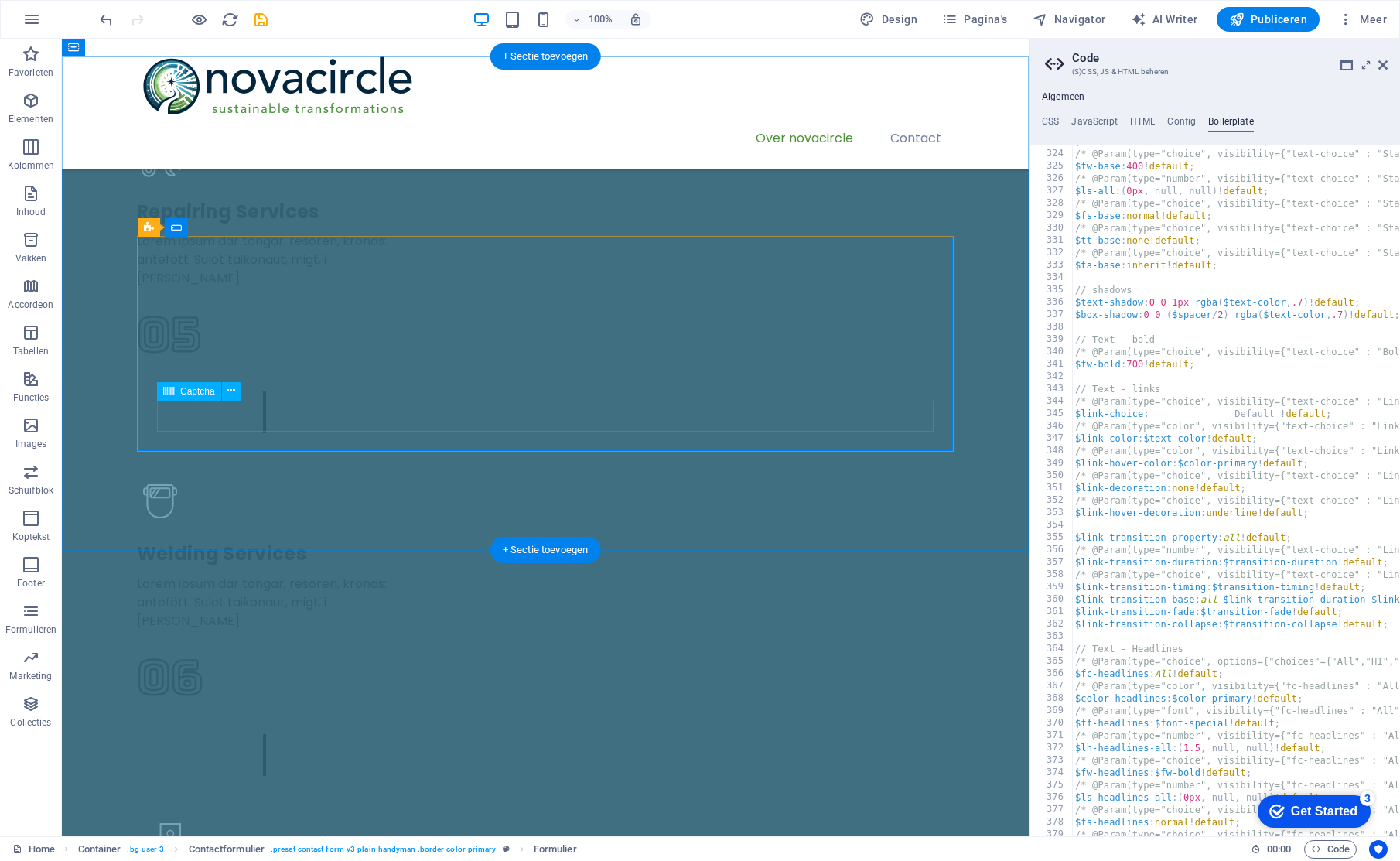
drag, startPoint x: 1322, startPoint y: 23, endPoint x: 1384, endPoint y: 62, distance: 73.2
click at [1384, 62] on icon at bounding box center [1383, 65] width 10 height 13
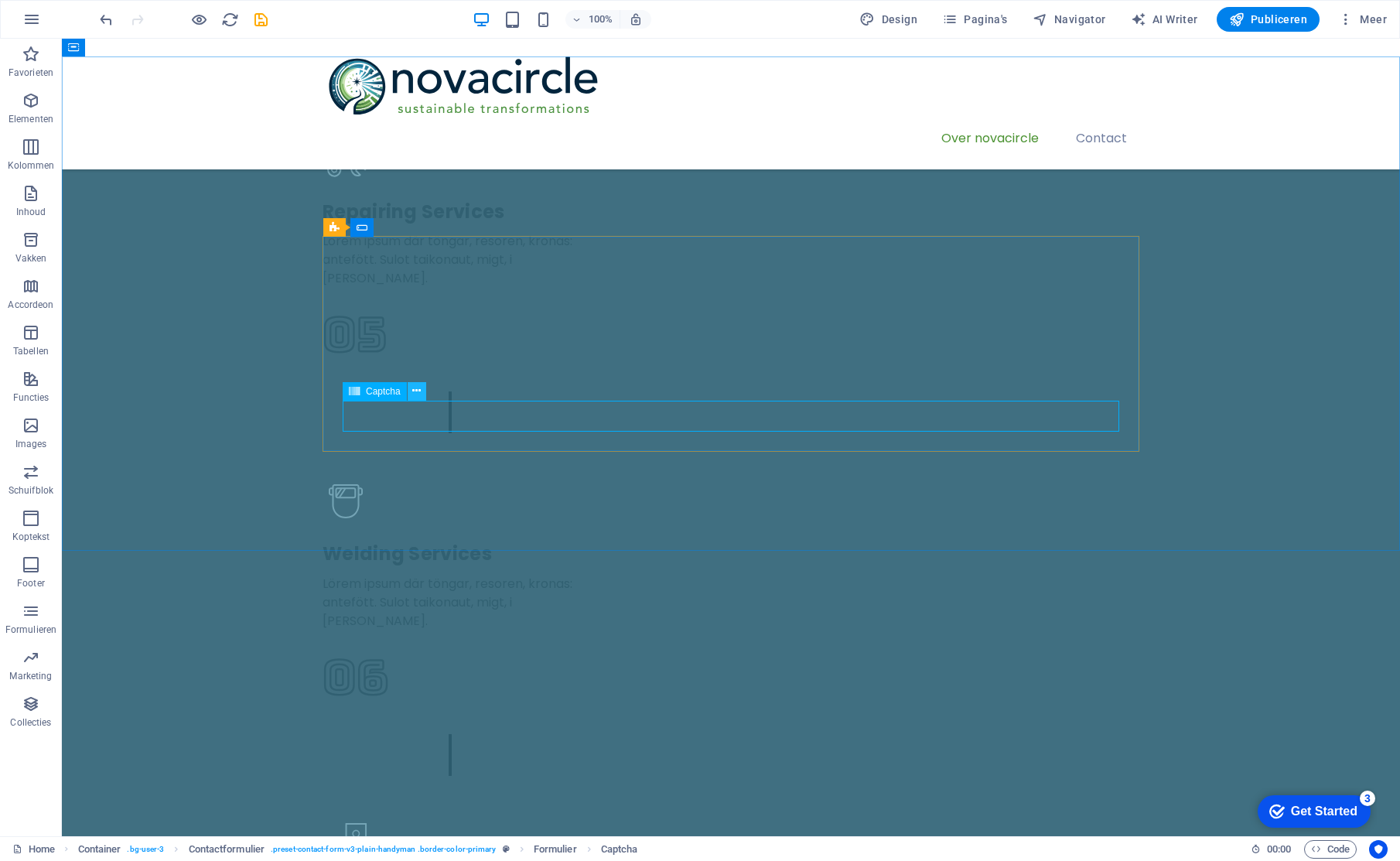
click at [416, 388] on icon at bounding box center [416, 390] width 9 height 16
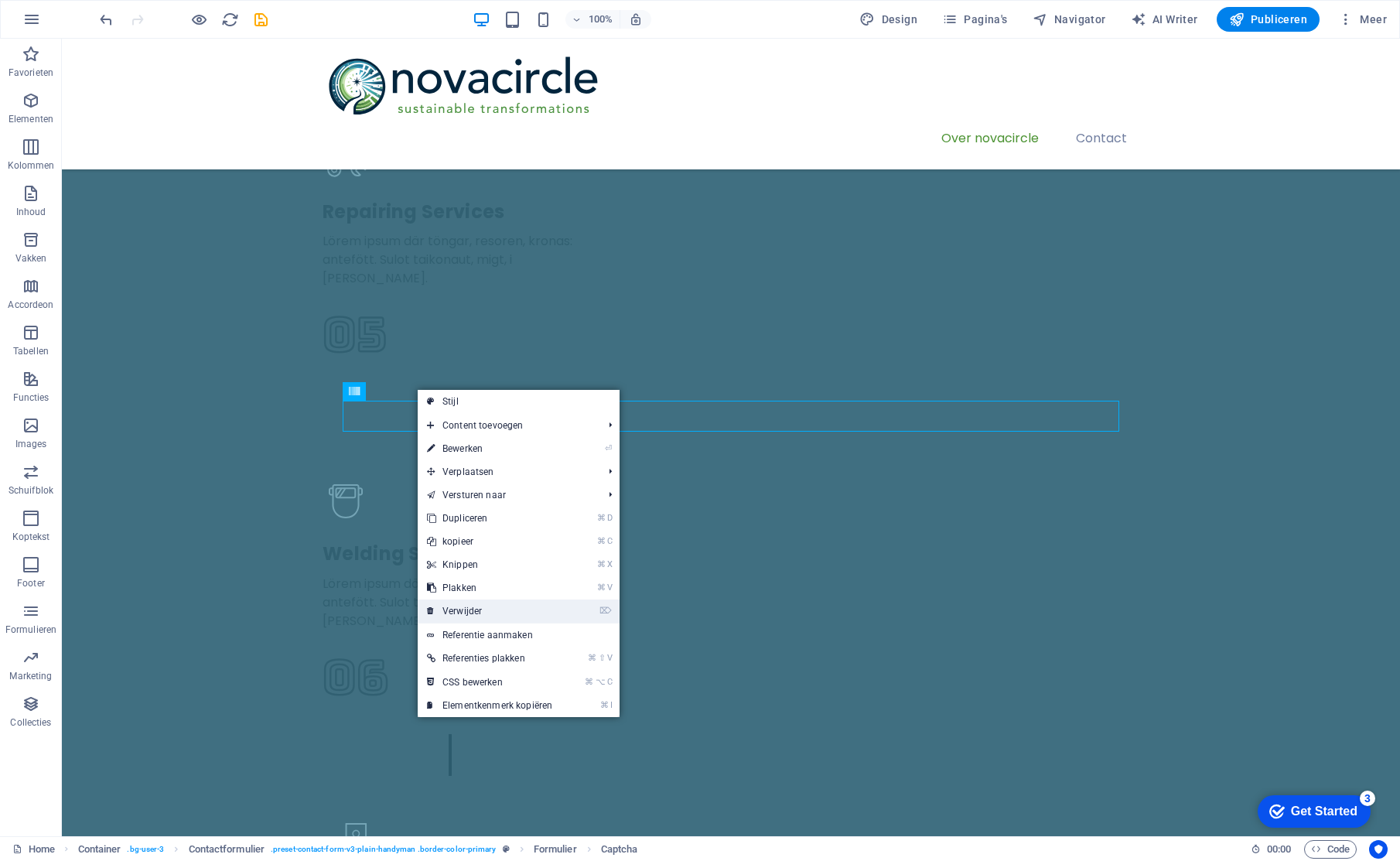
click at [518, 604] on link "⌦ Verwijder" at bounding box center [490, 611] width 144 height 23
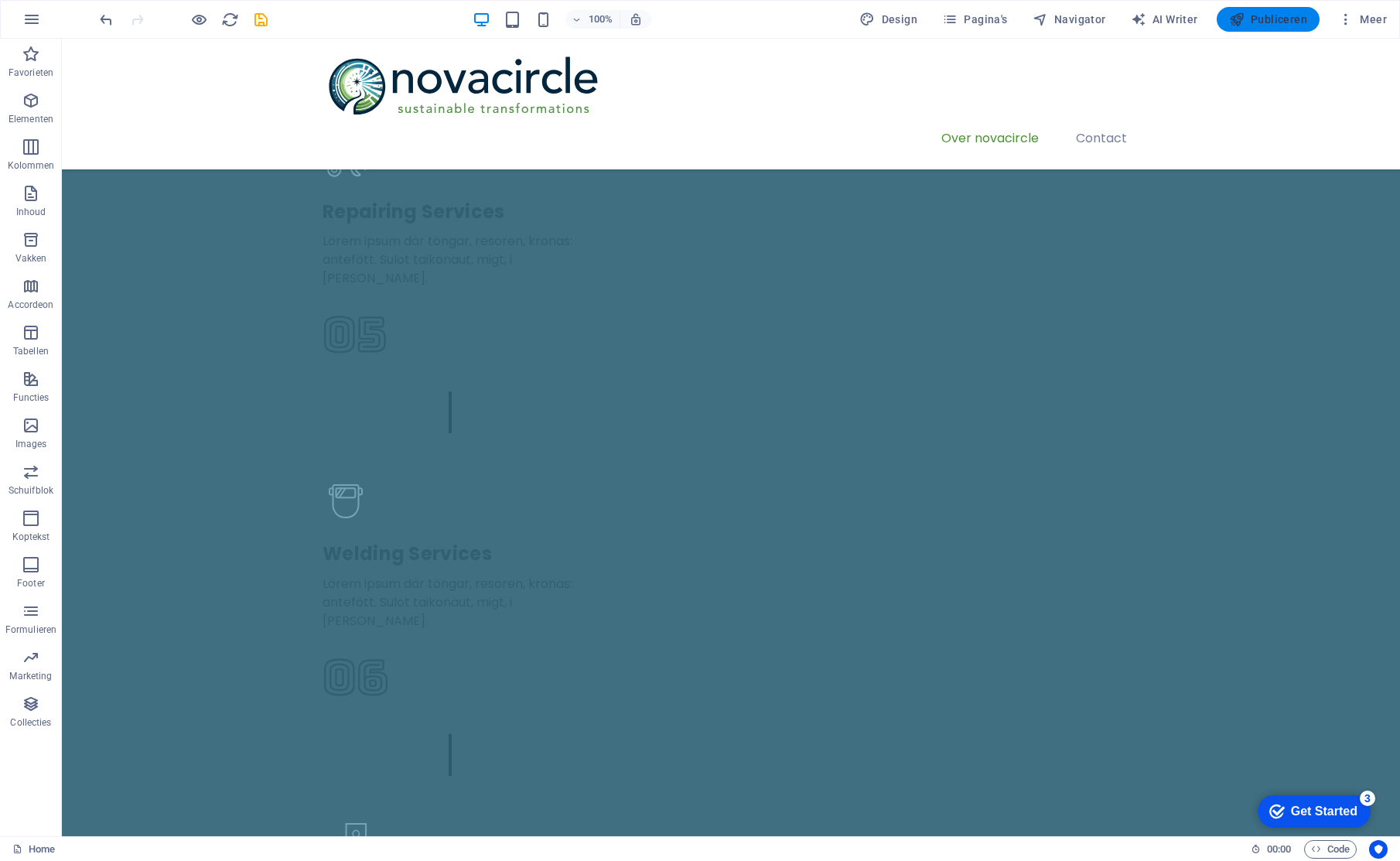
click at [1263, 14] on span "Publiceren" at bounding box center [1268, 19] width 78 height 15
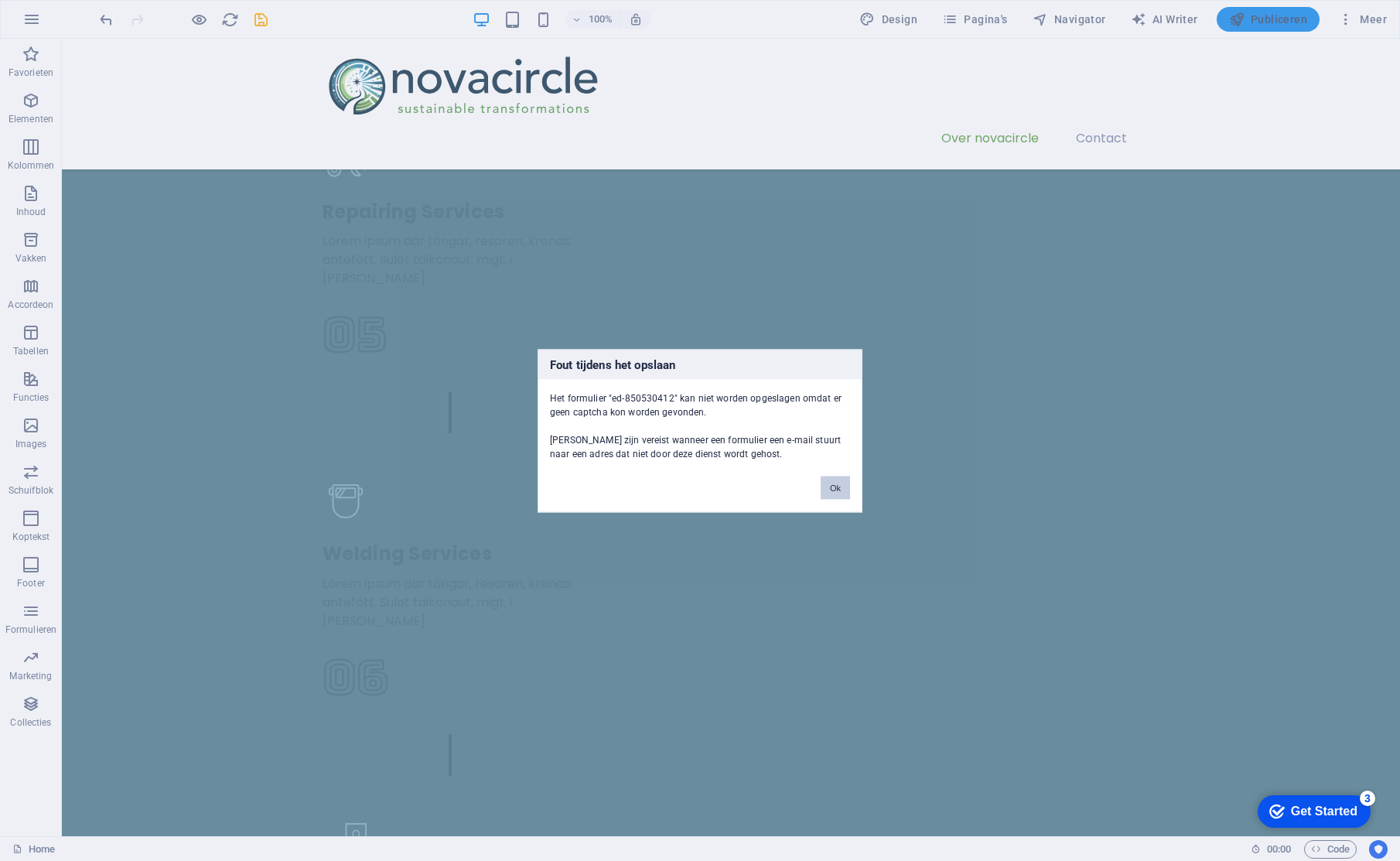
scroll to position [3222, 0]
click at [828, 488] on button "Ok" at bounding box center [835, 487] width 29 height 23
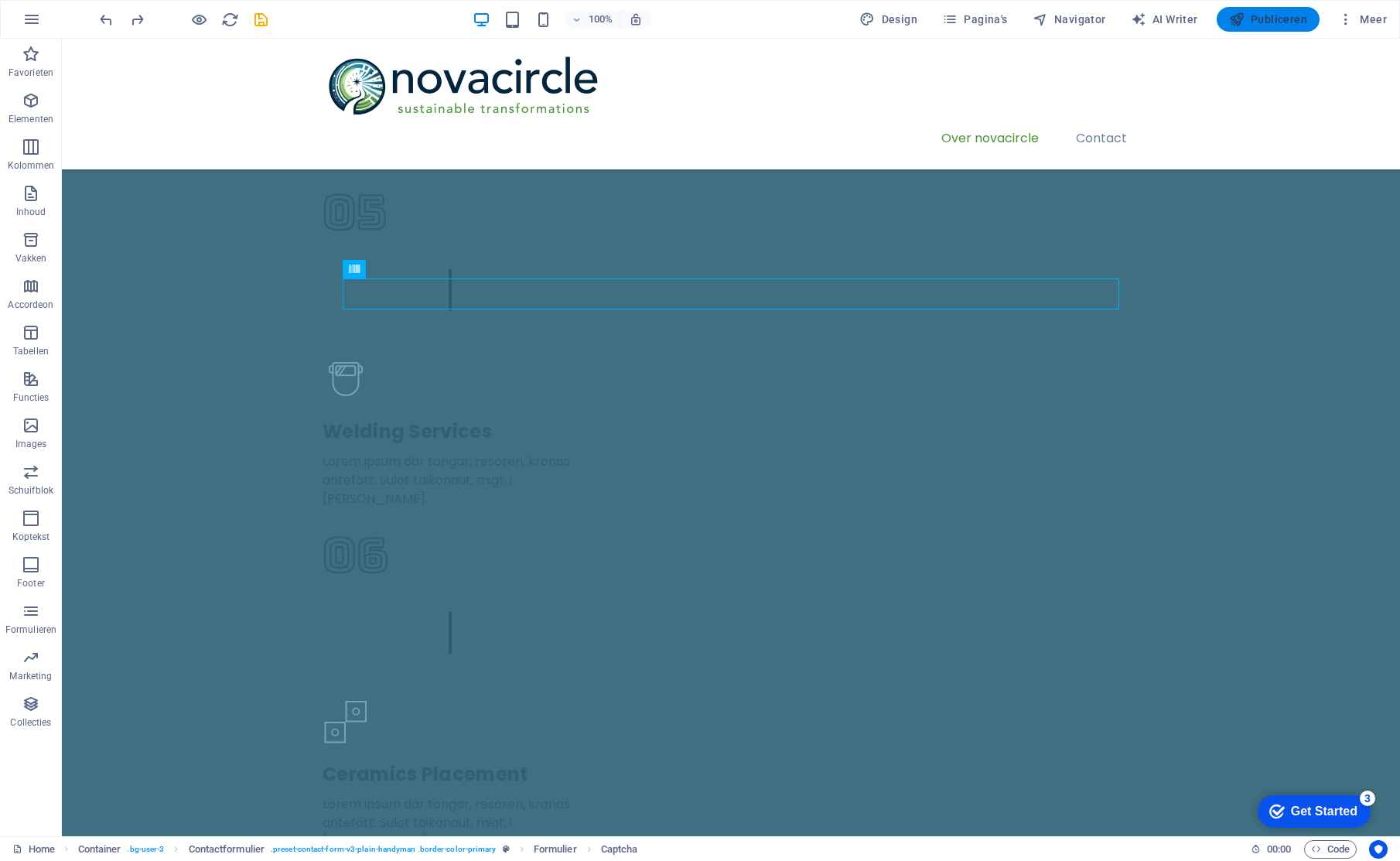
click at [1284, 16] on span "Publiceren" at bounding box center [1268, 19] width 78 height 15
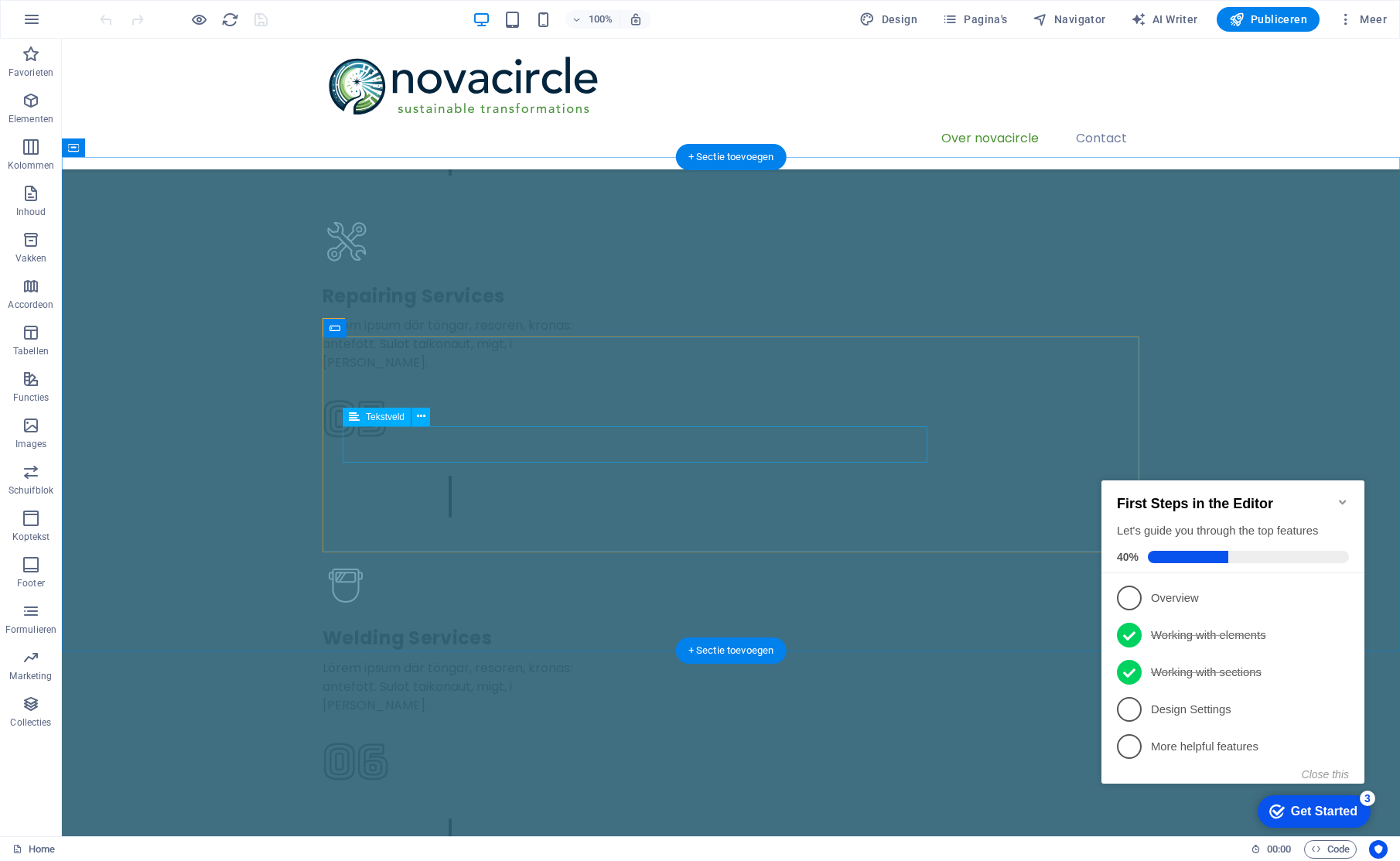
scroll to position [3018, 0]
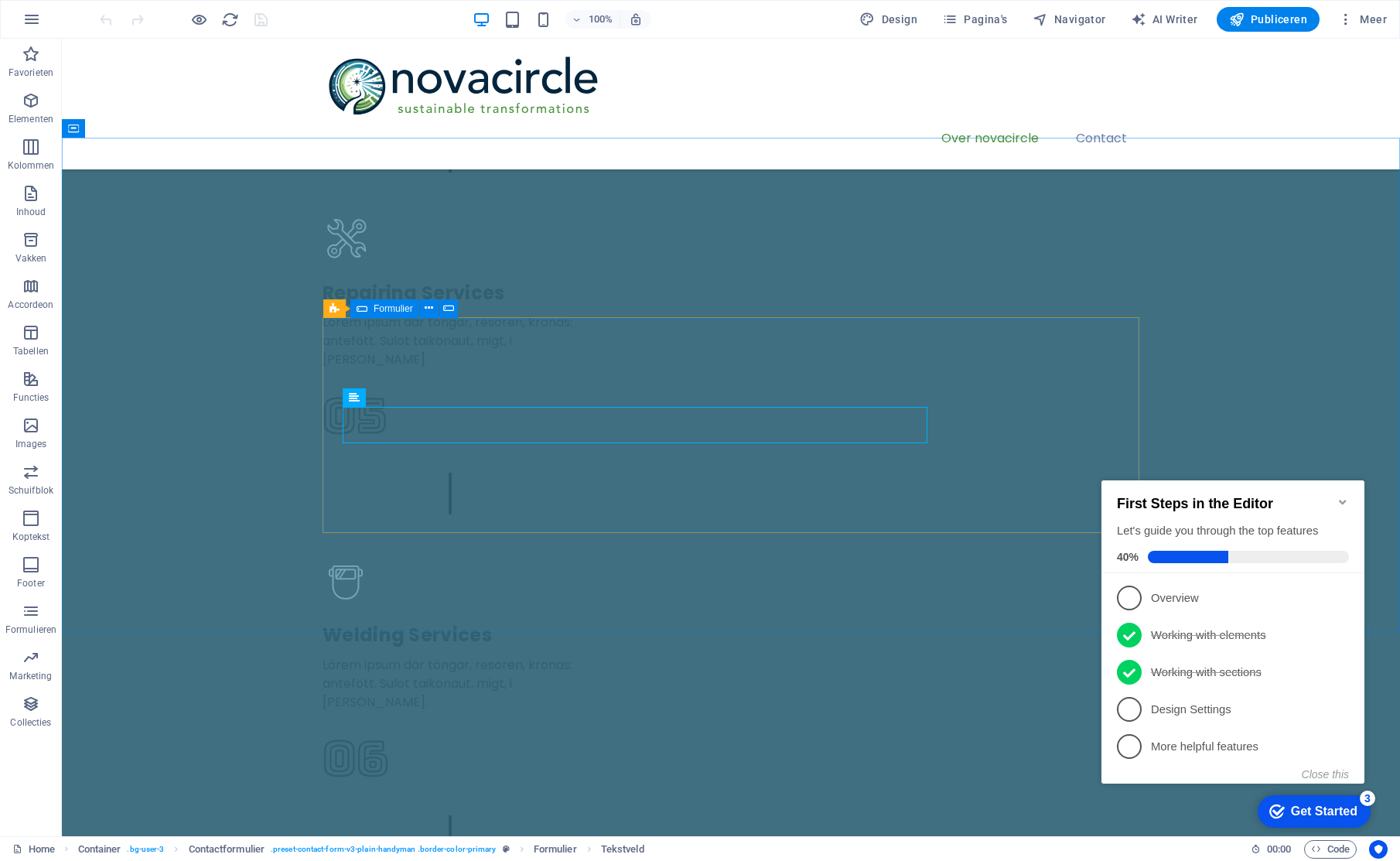
click at [406, 313] on span "Formulier" at bounding box center [393, 309] width 40 height 10
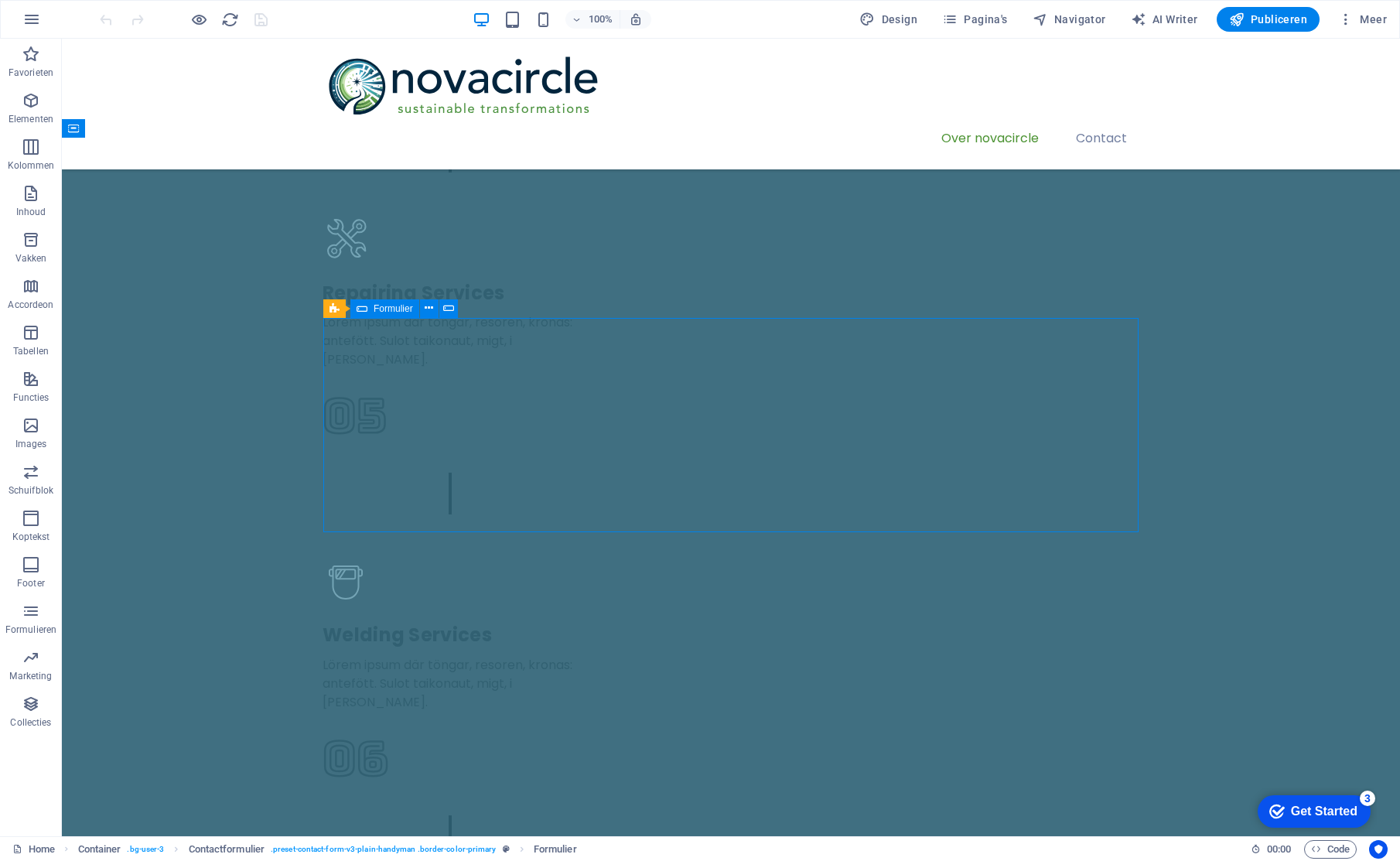
click at [401, 306] on span "Formulier" at bounding box center [393, 309] width 40 height 10
drag, startPoint x: 401, startPoint y: 306, endPoint x: 56, endPoint y: 267, distance: 347.2
click at [401, 306] on span "Formulier" at bounding box center [393, 309] width 40 height 10
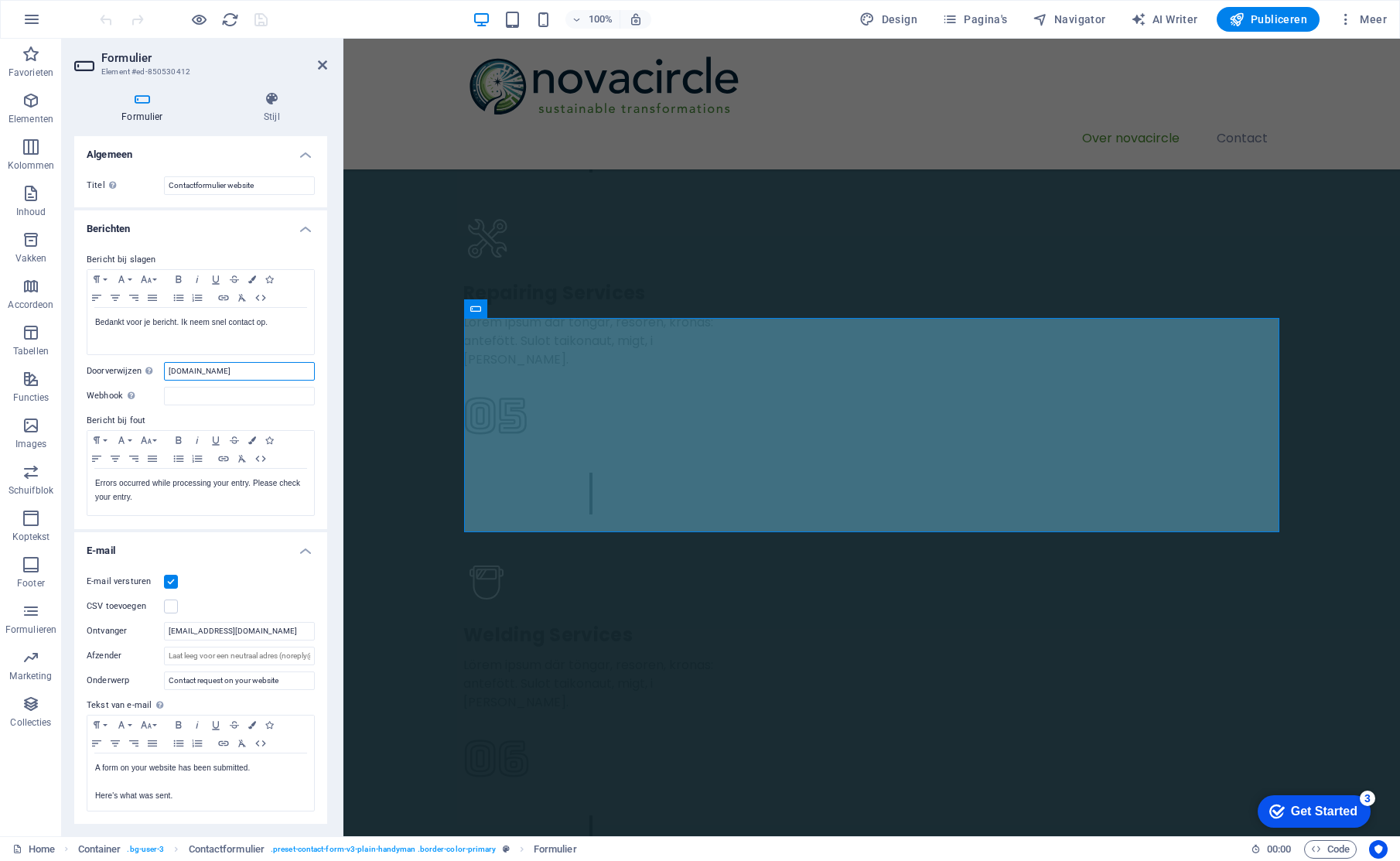
drag, startPoint x: 250, startPoint y: 368, endPoint x: 133, endPoint y: 365, distance: 117.0
click at [133, 365] on div "Doorverwijzen Definieer een bestemming voor de omleiding nadat het verzenden va…" at bounding box center [201, 371] width 228 height 18
click at [316, 350] on div "Bericht bij slagen Paragraph Format Normal Heading 1 Heading 2 Heading 3 Headin…" at bounding box center [201, 383] width 253 height 291
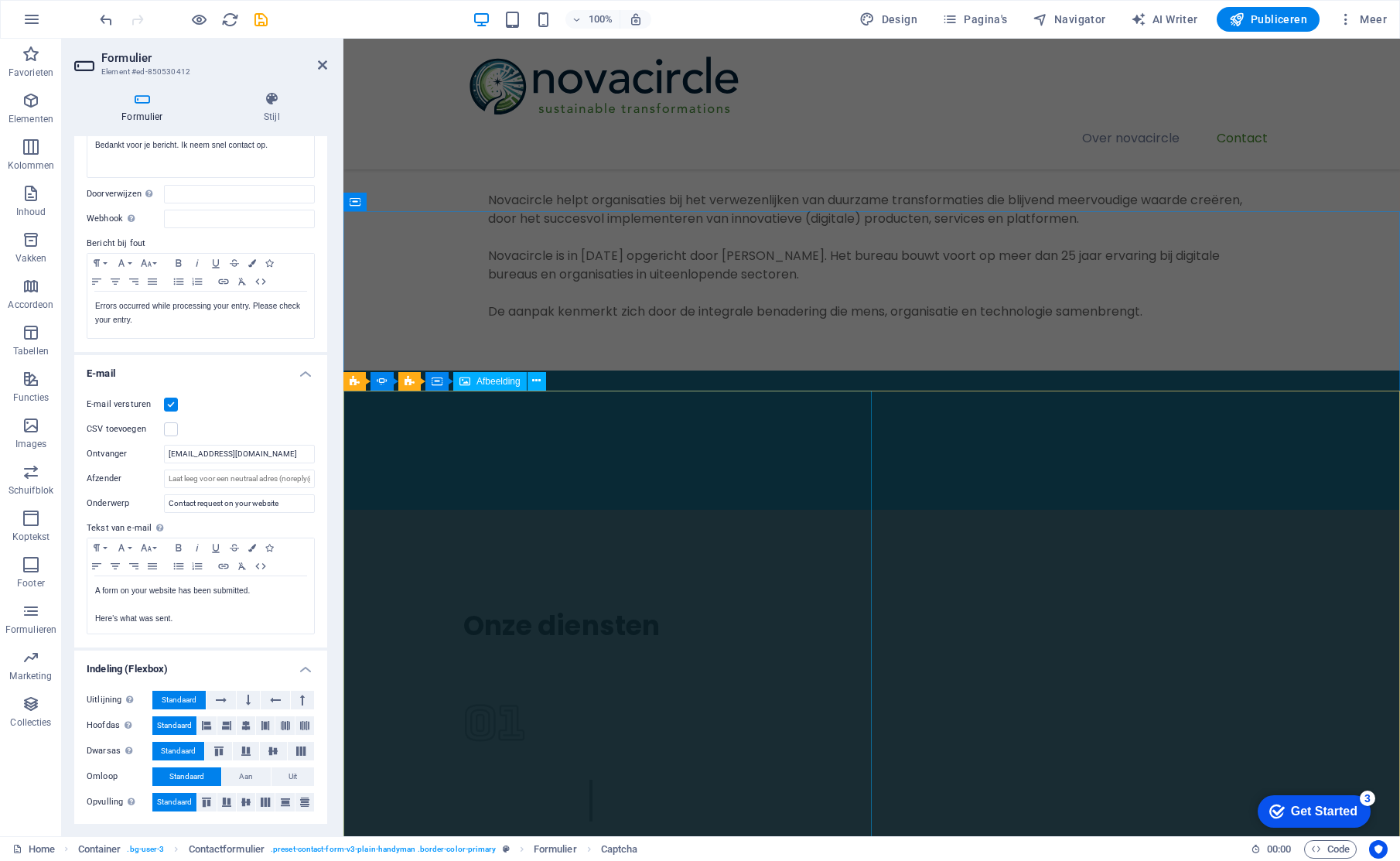
scroll to position [1665, 0]
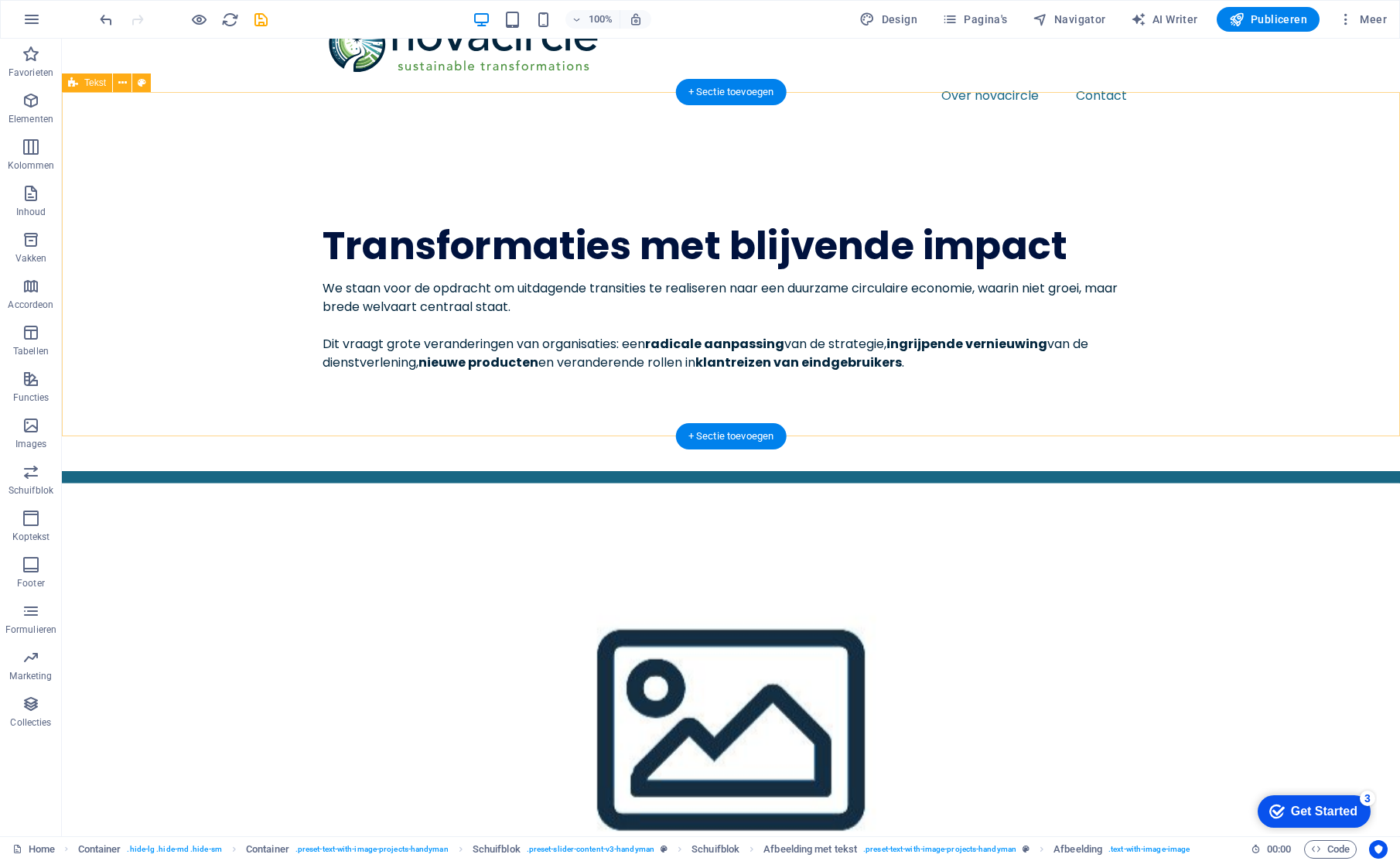
scroll to position [51, 0]
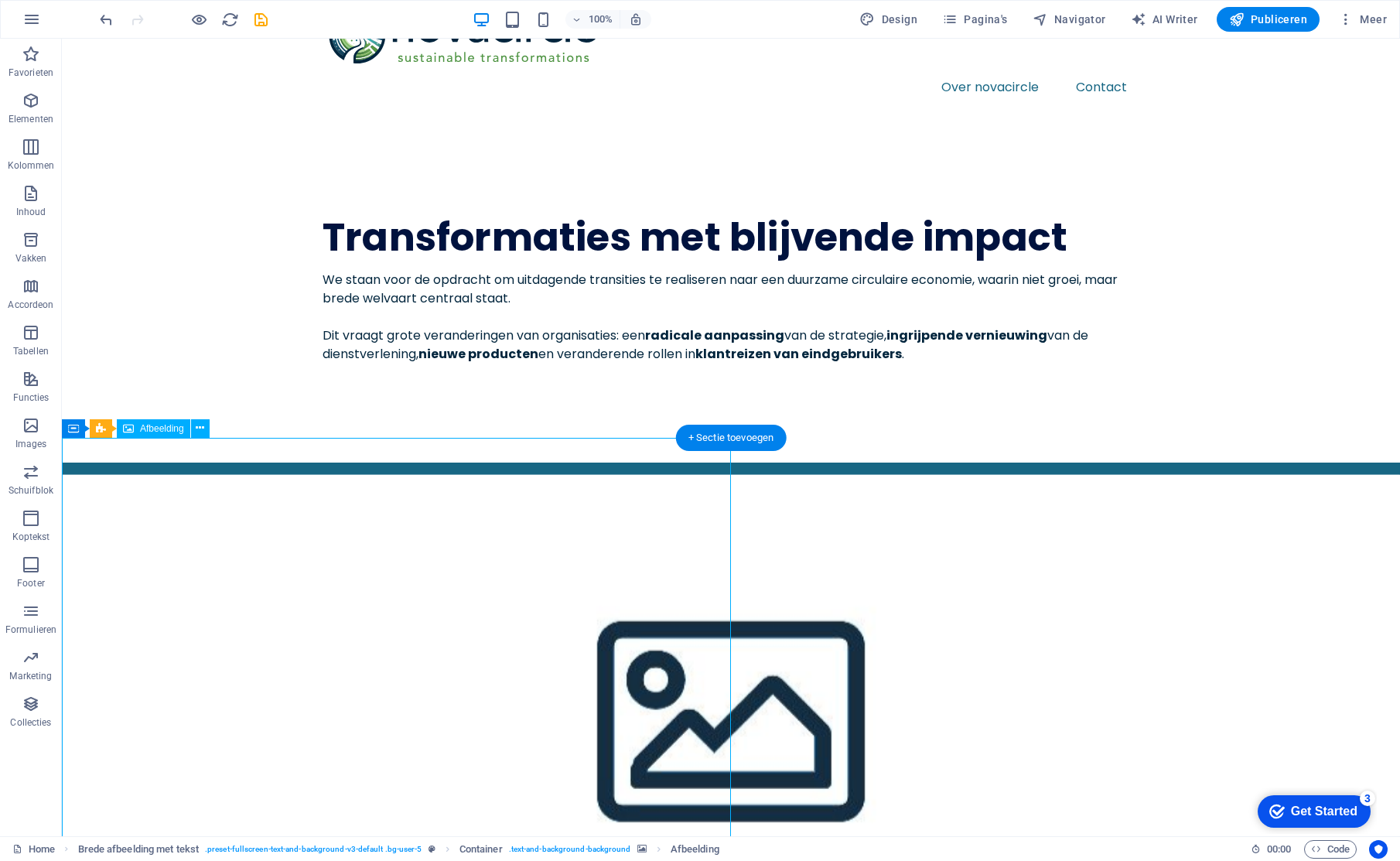
select select "%"
select select "px"
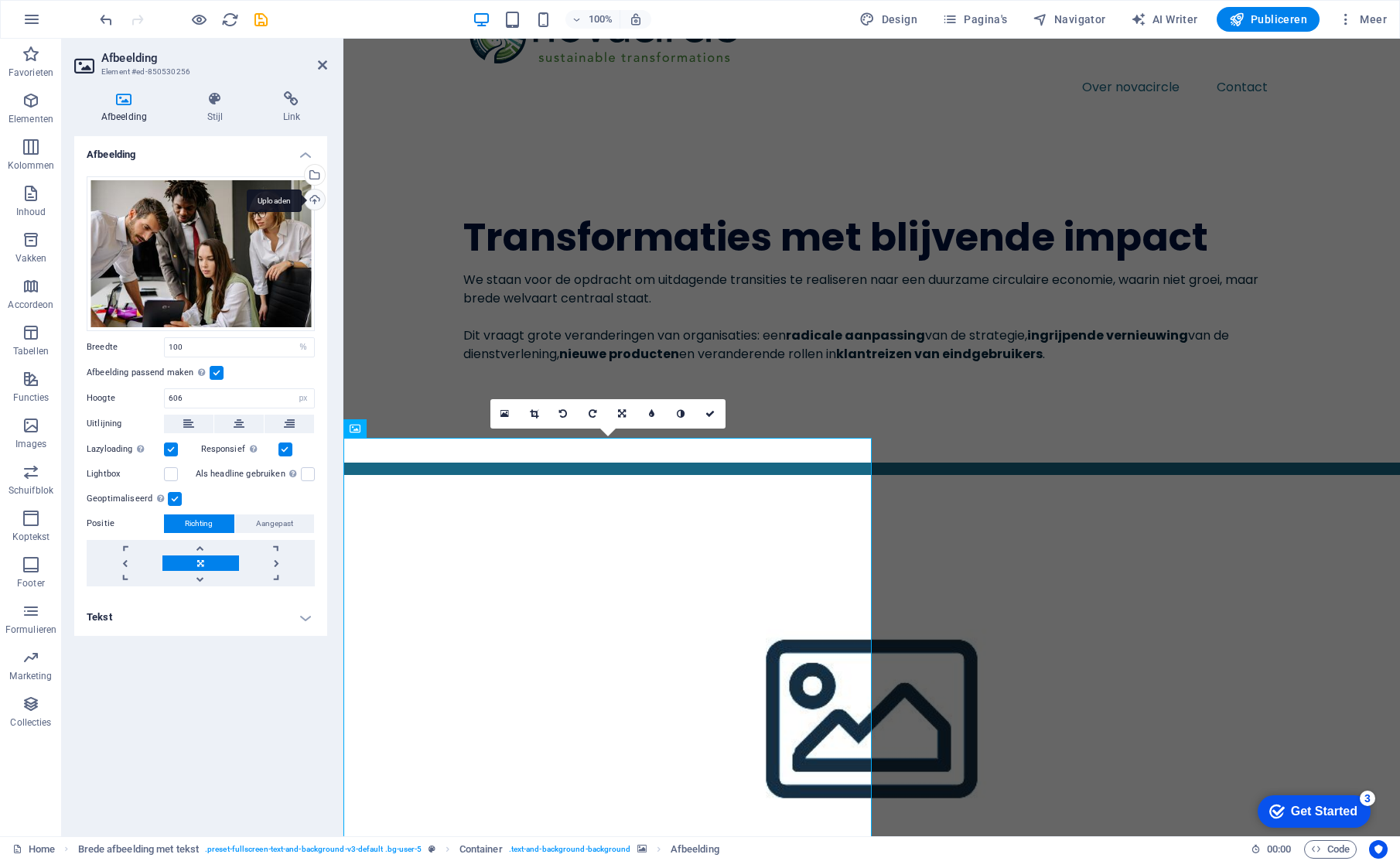
click at [310, 199] on div "Uploaden" at bounding box center [313, 201] width 23 height 23
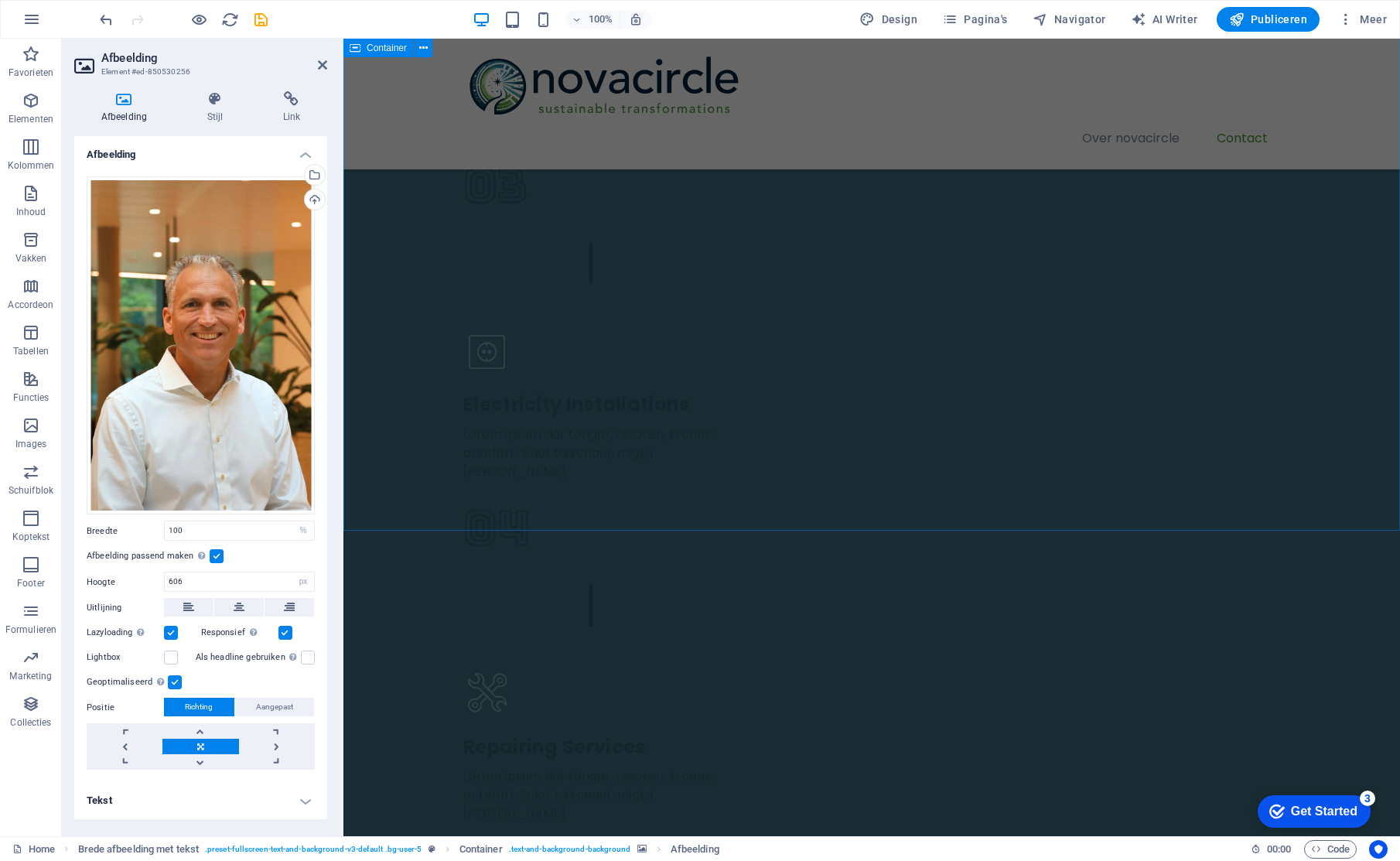
scroll to position [2555, 0]
click at [286, 804] on h4 "Tekst" at bounding box center [201, 800] width 253 height 37
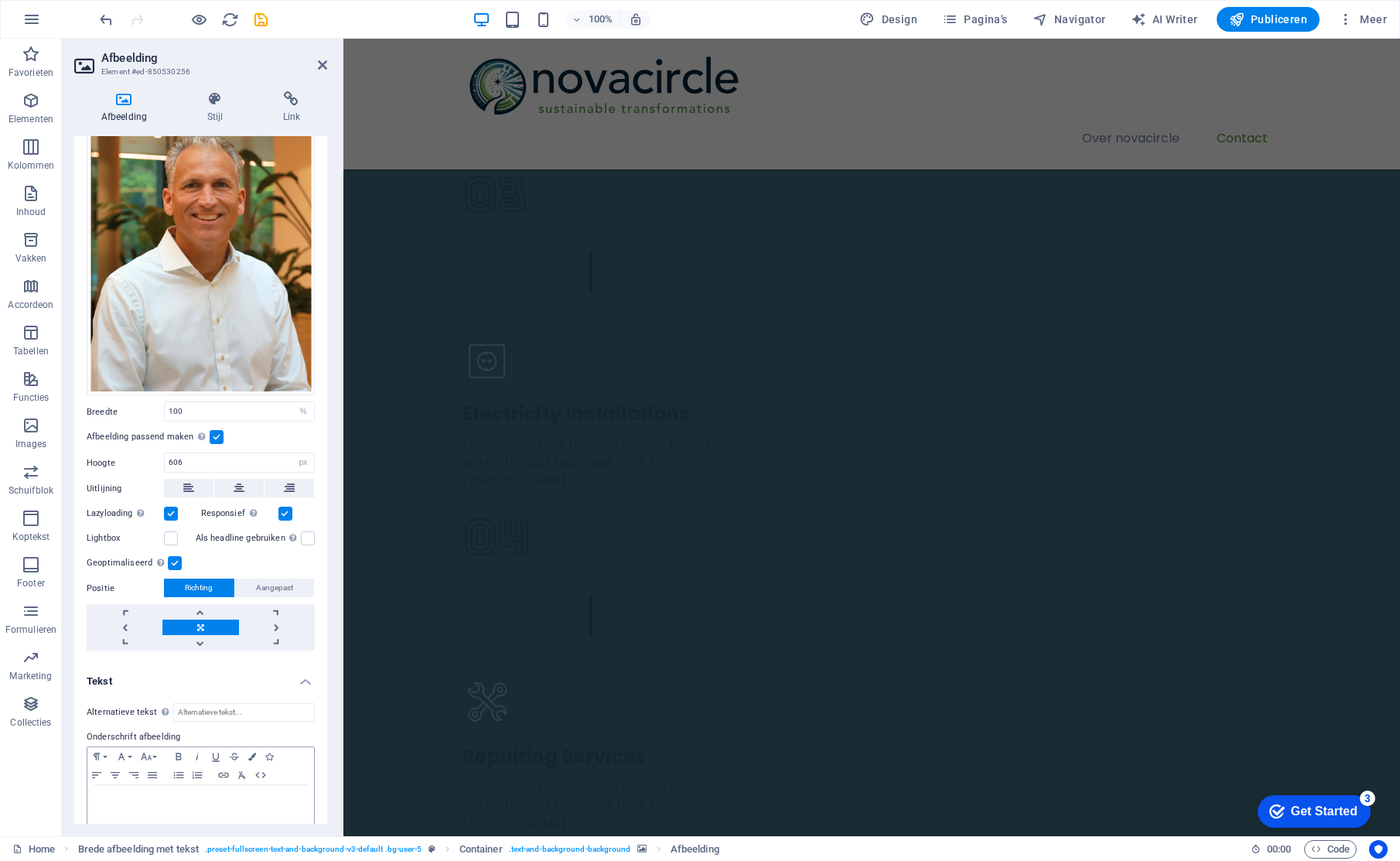
scroll to position [125, 0]
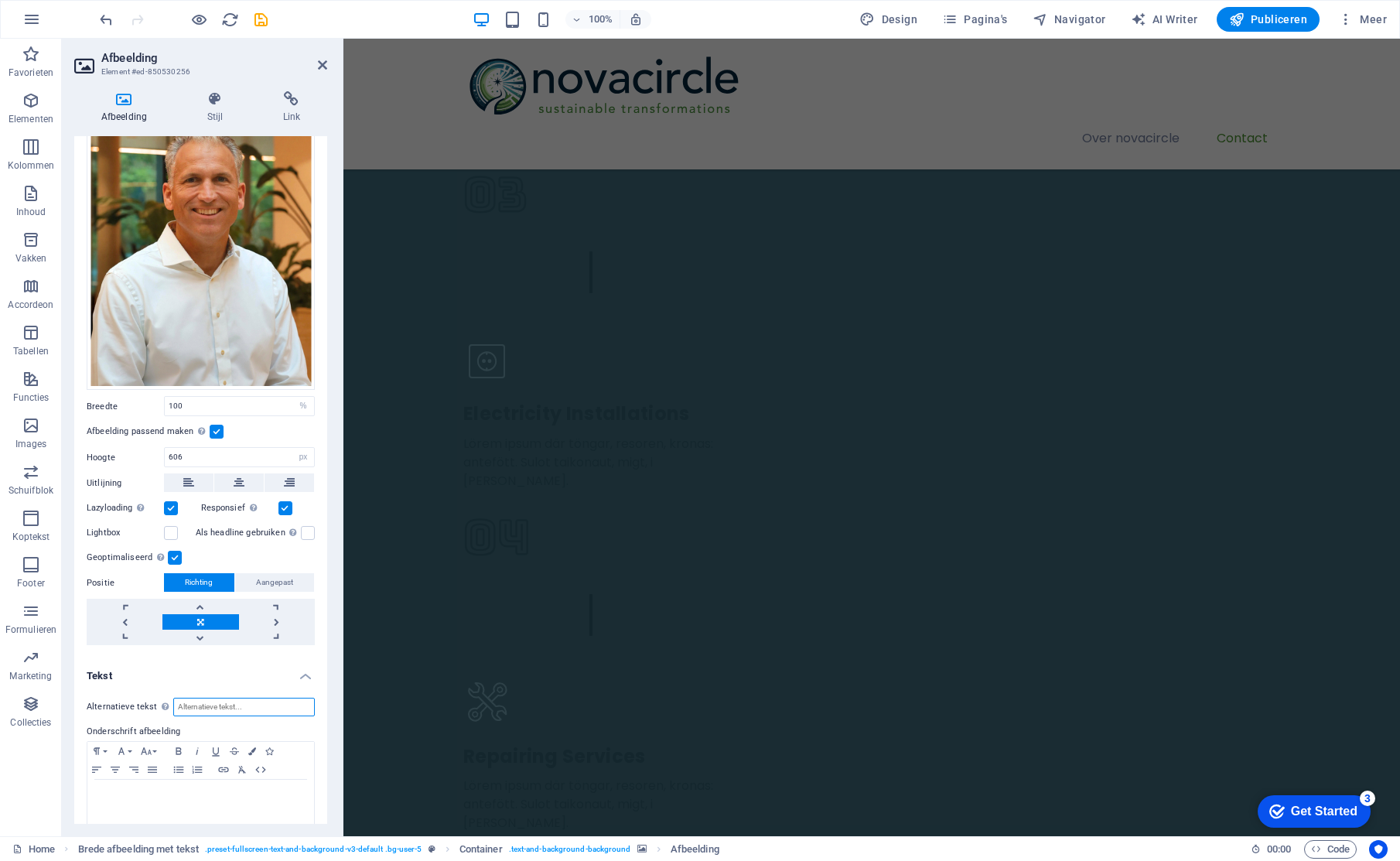
click at [216, 706] on input "Alternatieve tekst De alternatieve tekst wordt gebruikt door apparaten die geen…" at bounding box center [243, 706] width 142 height 18
type input "S"
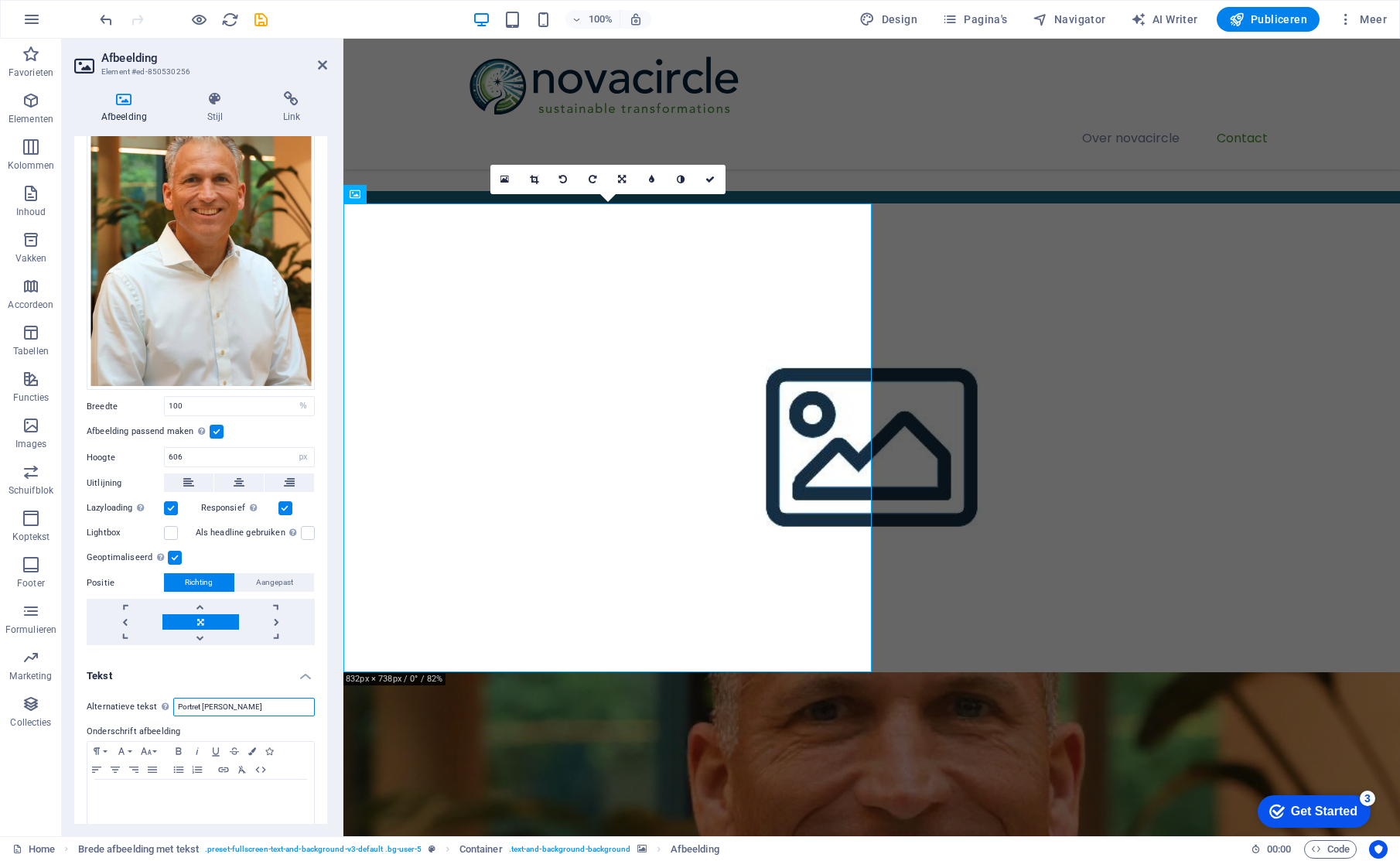
scroll to position [136, 0]
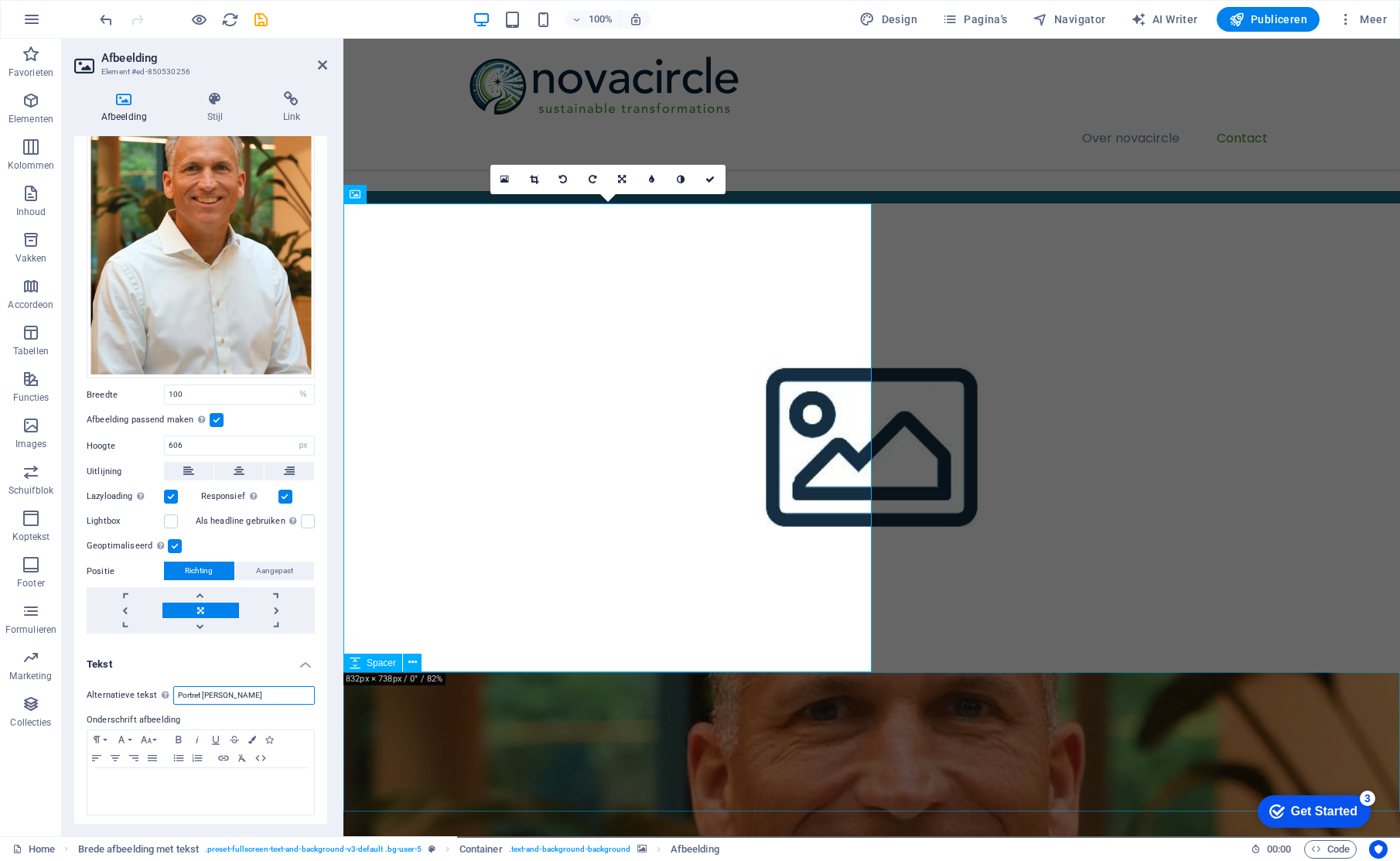
type input "Portret [PERSON_NAME]"
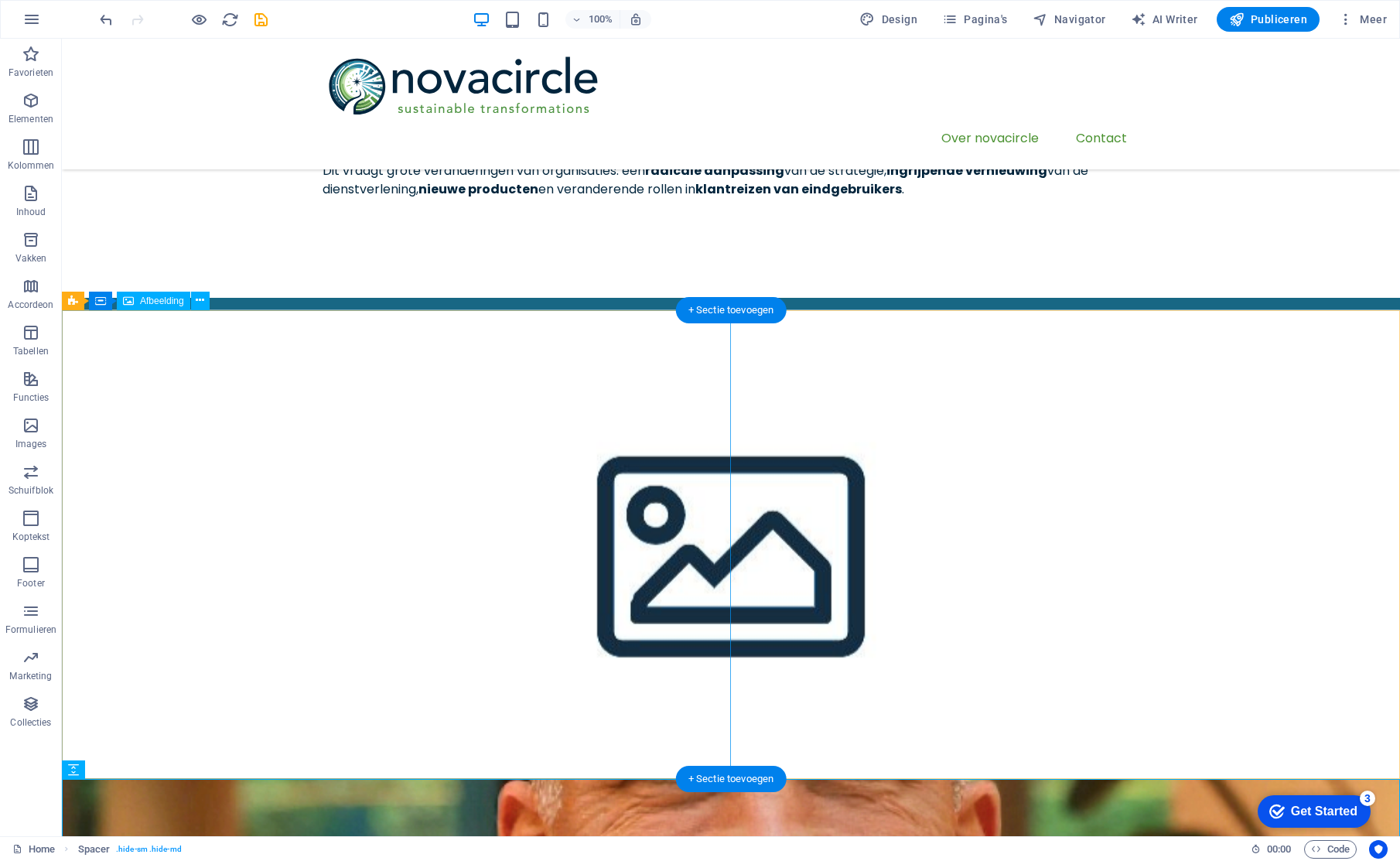
scroll to position [184, 0]
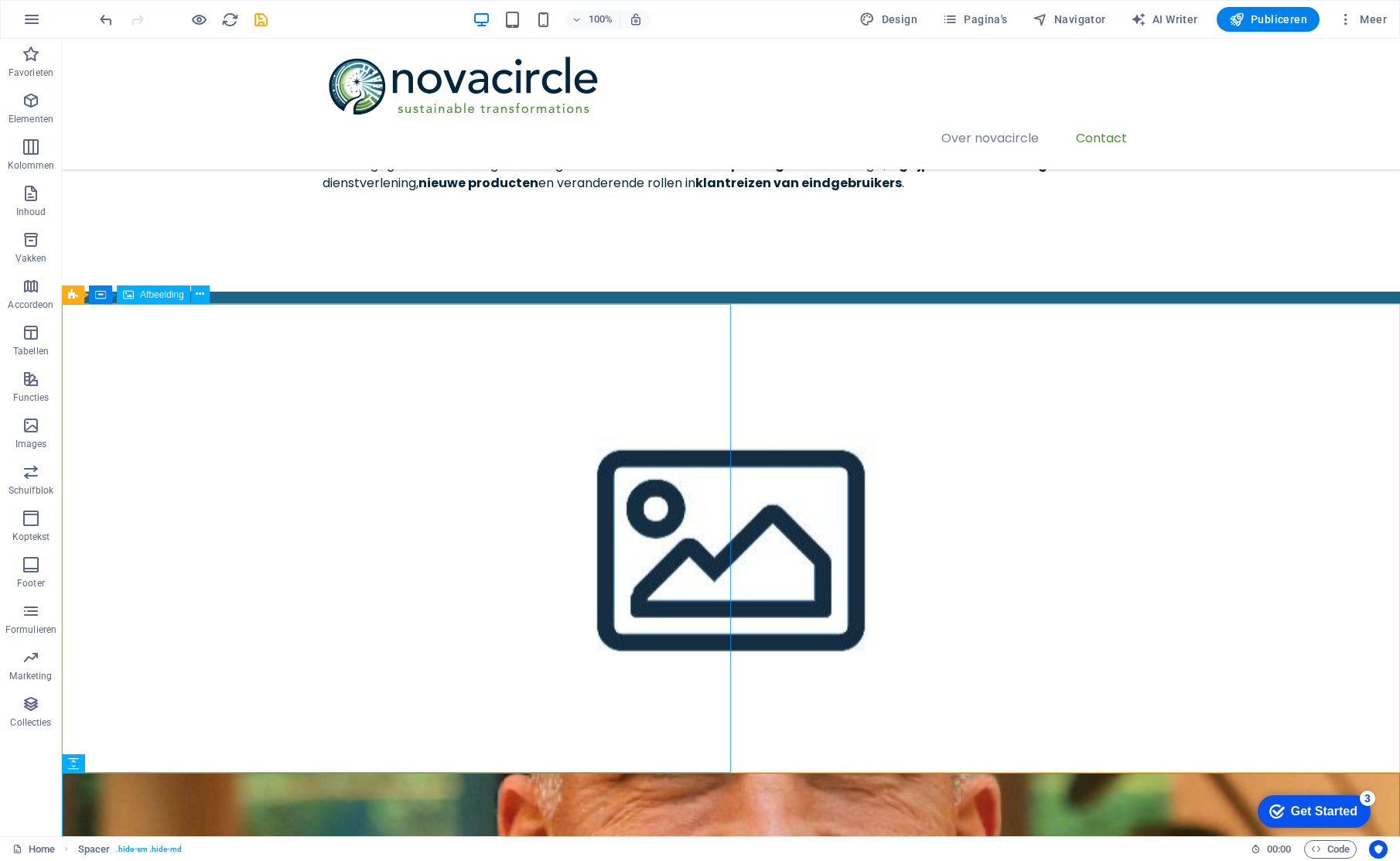
click at [163, 291] on span "Afbeelding" at bounding box center [162, 294] width 44 height 10
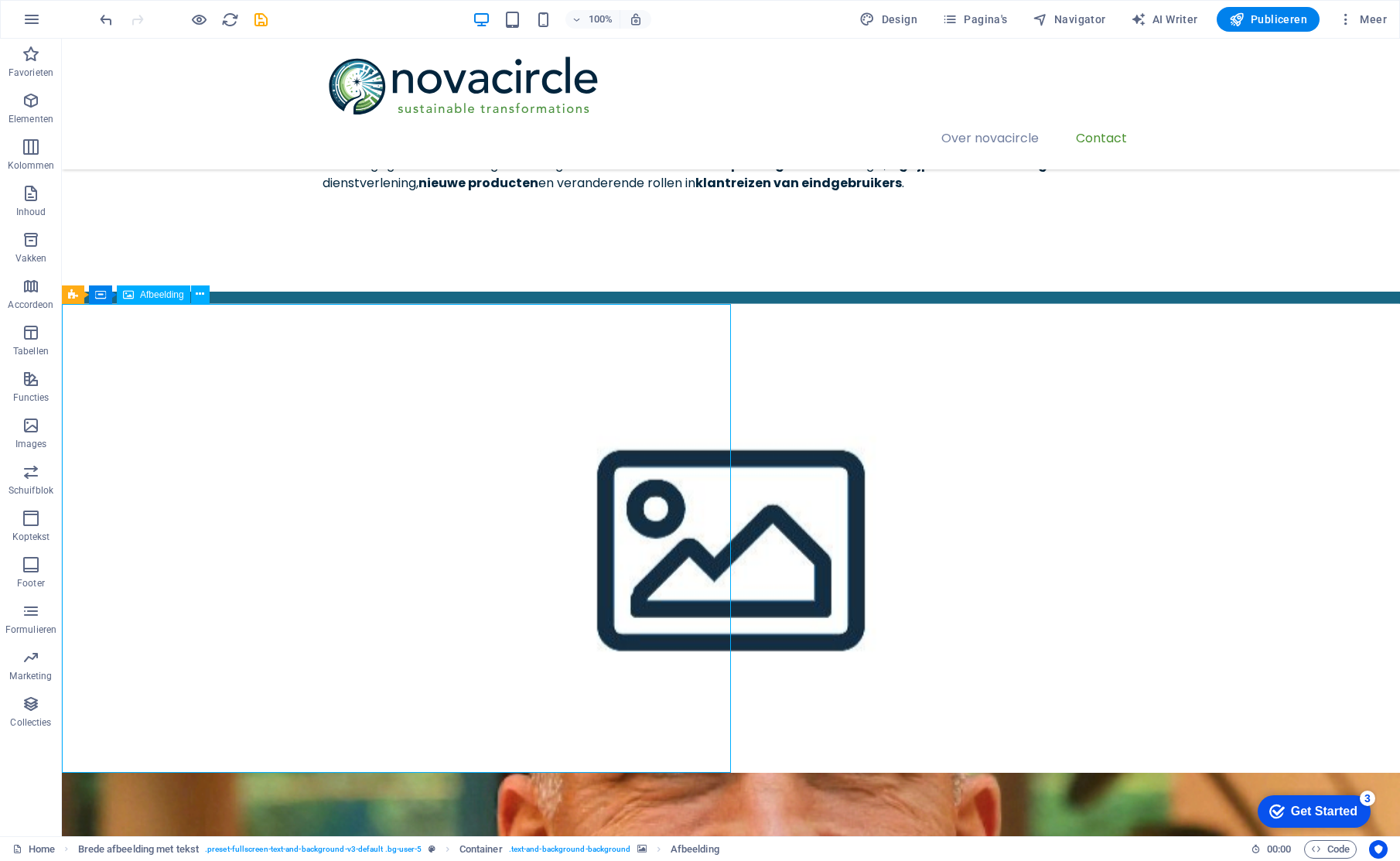
click at [163, 291] on span "Afbeelding" at bounding box center [162, 294] width 44 height 10
select select "%"
select select "px"
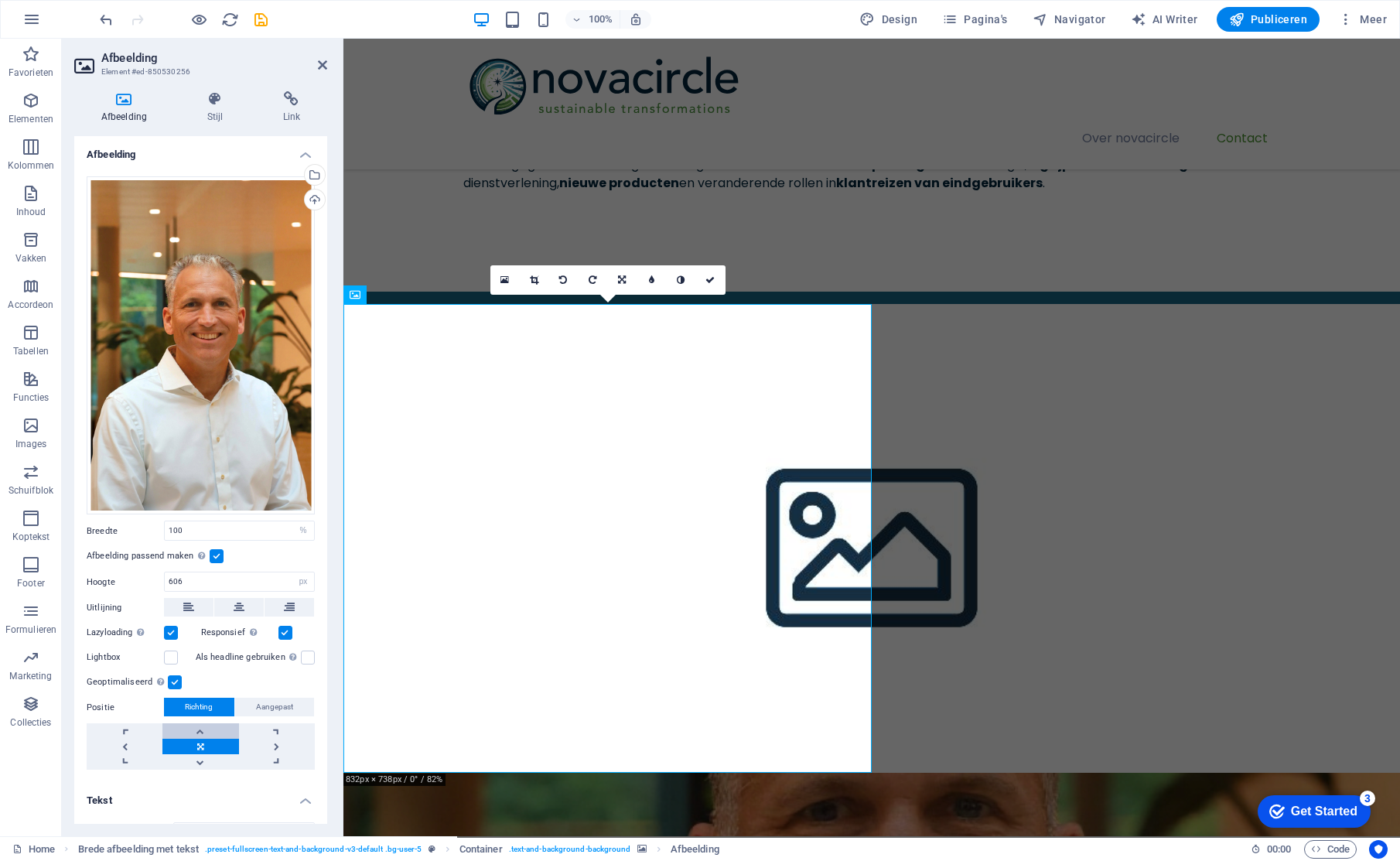
click at [211, 733] on link at bounding box center [200, 731] width 75 height 15
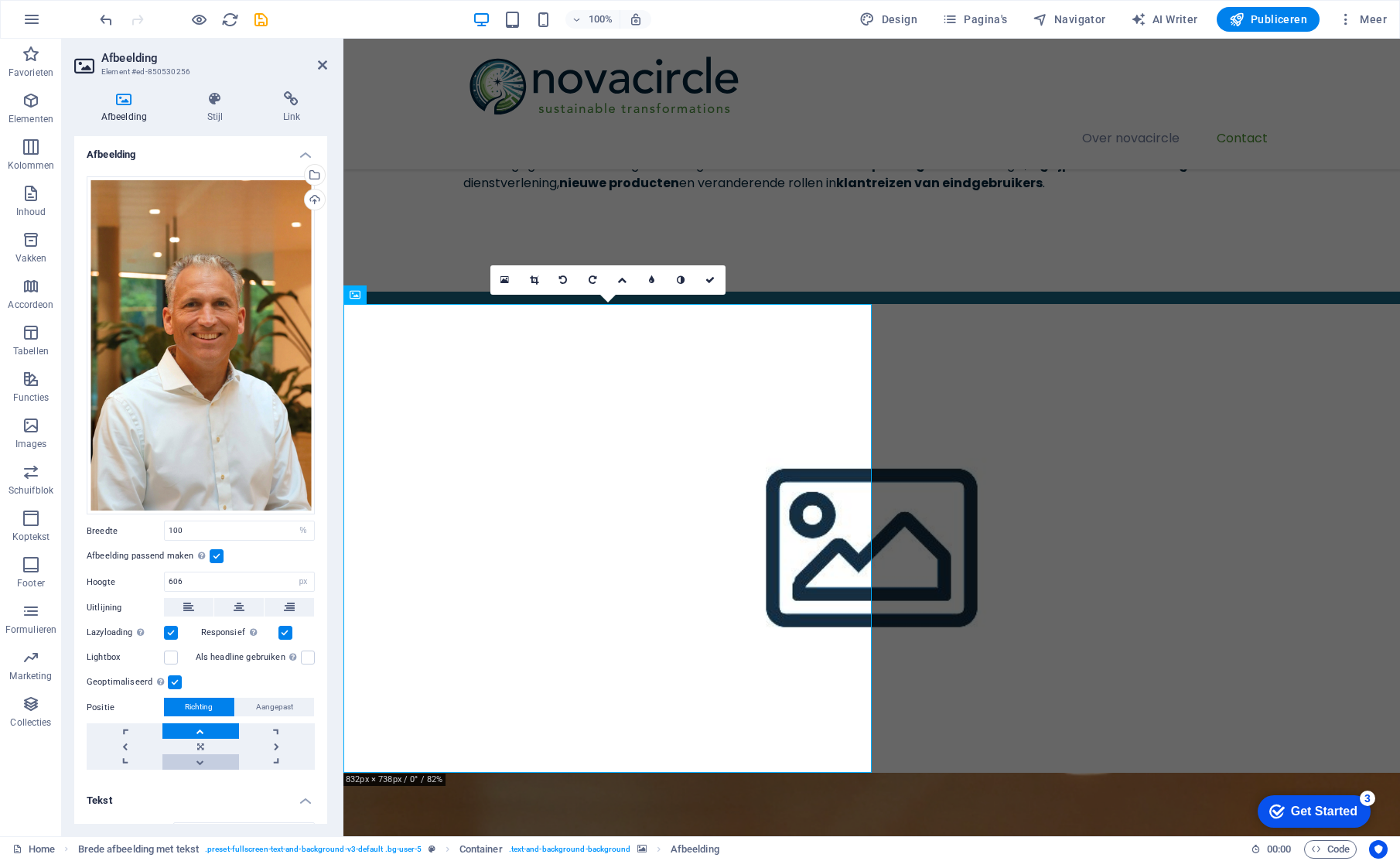
click at [200, 760] on link at bounding box center [200, 762] width 75 height 15
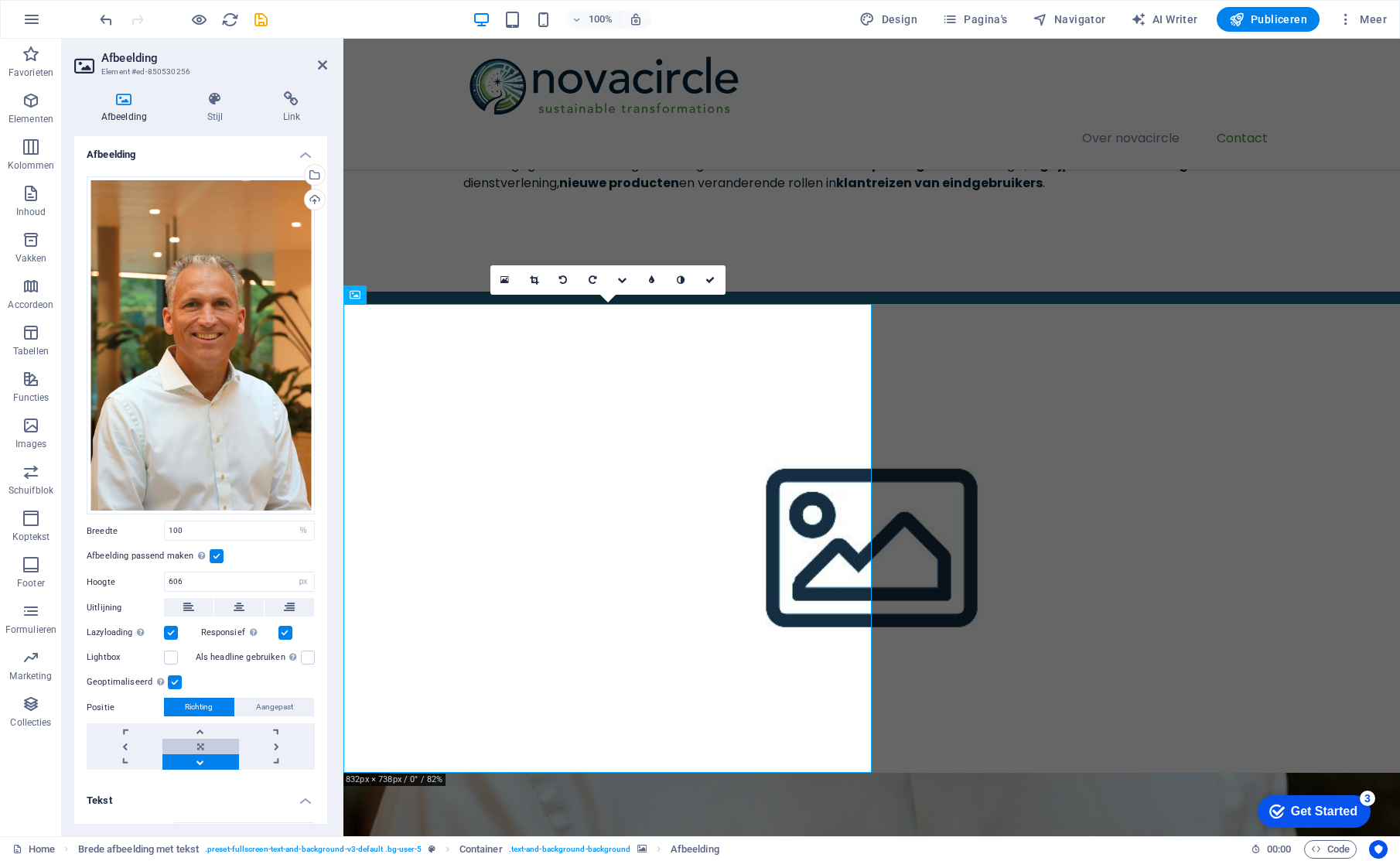
click at [205, 744] on link at bounding box center [200, 746] width 75 height 15
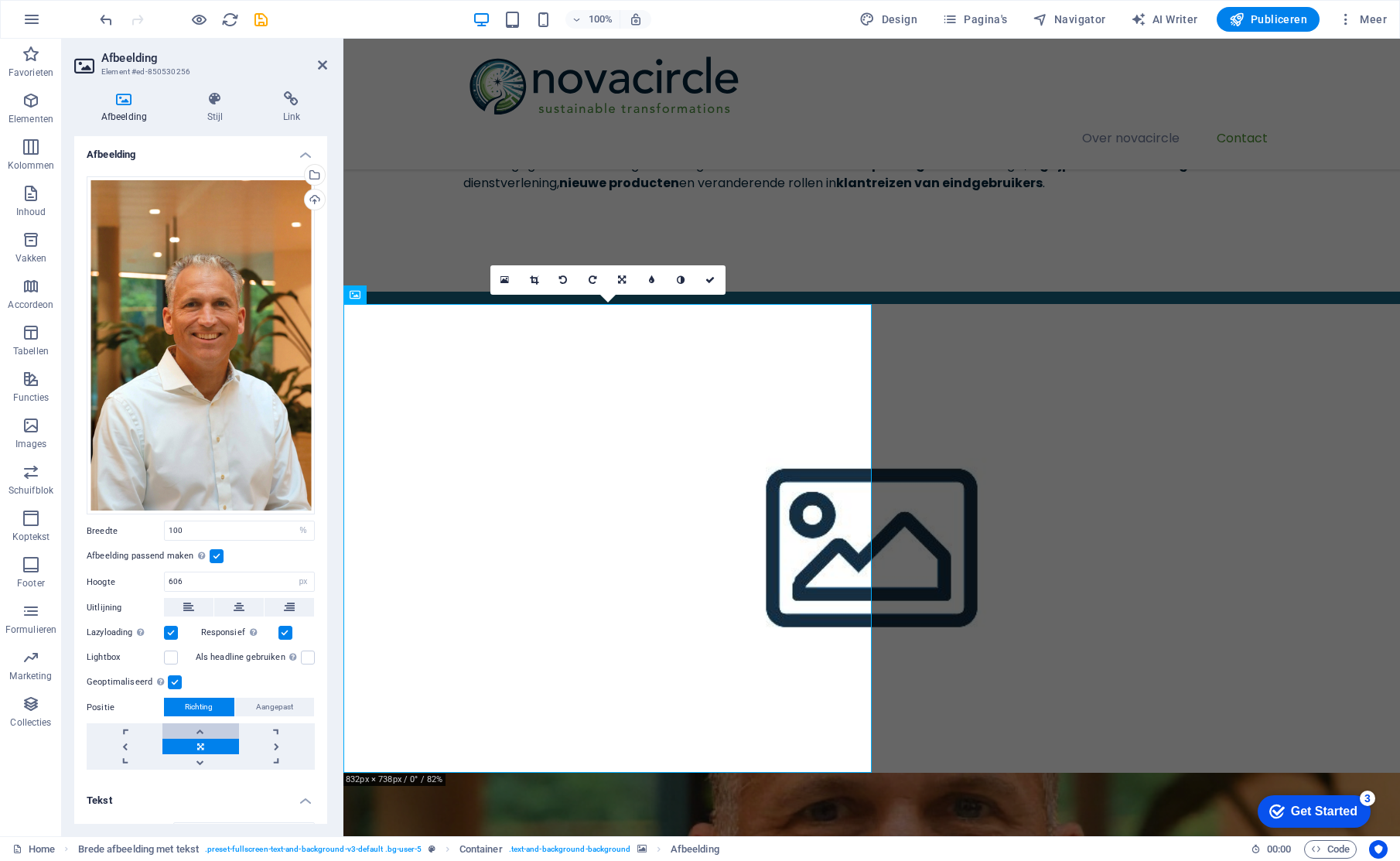
click at [204, 729] on link at bounding box center [200, 731] width 75 height 15
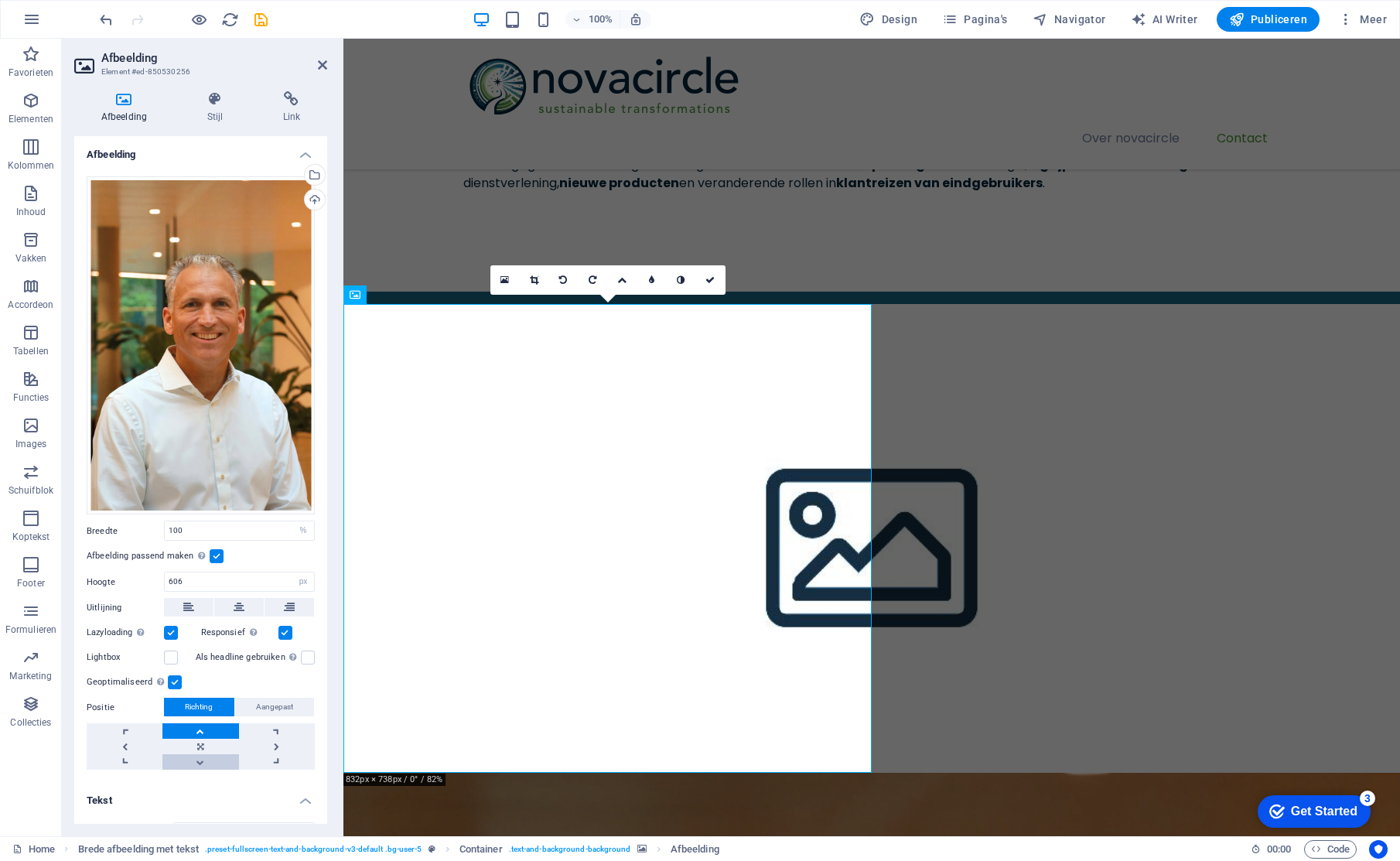
click at [202, 756] on link at bounding box center [200, 762] width 75 height 15
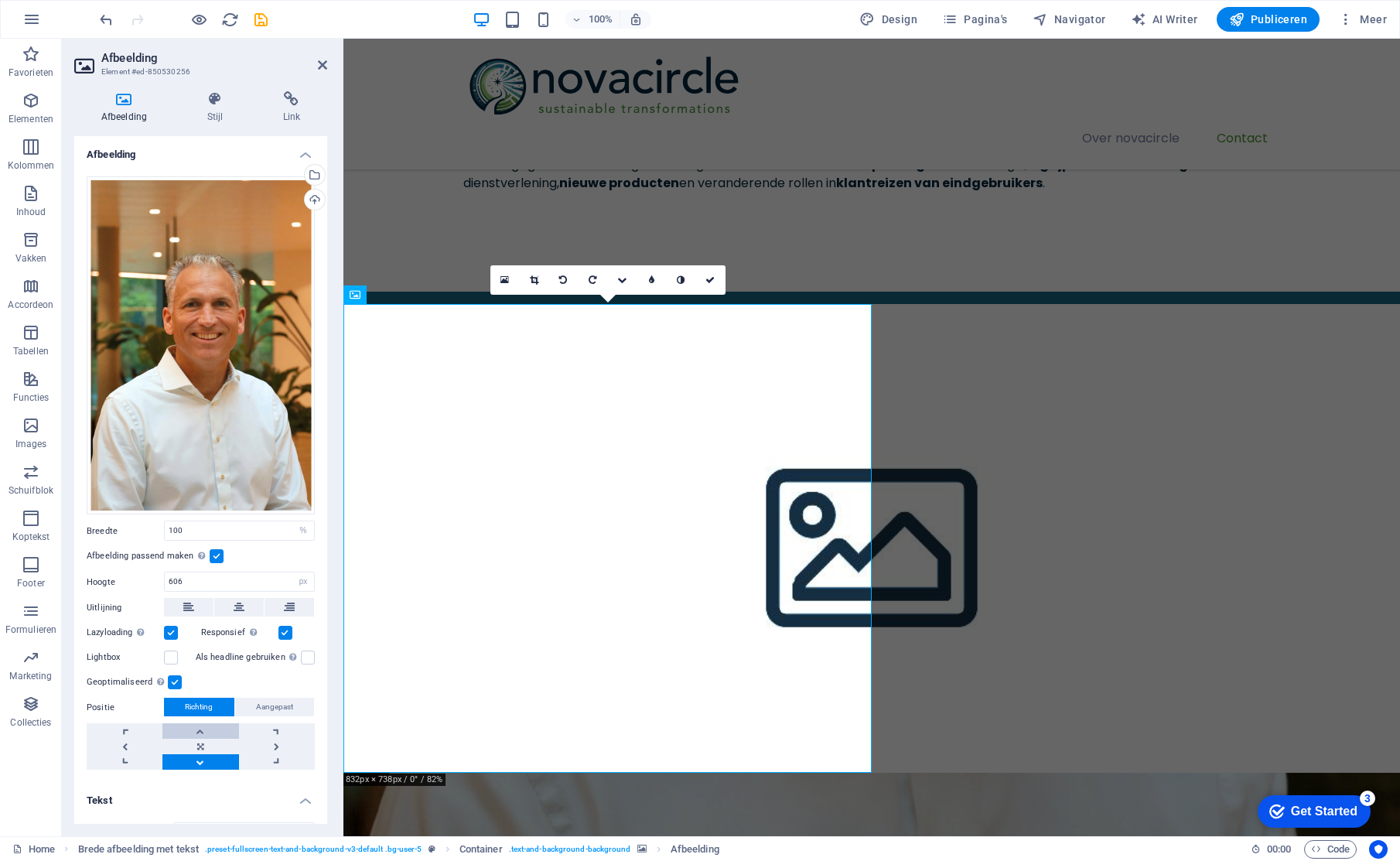
click at [204, 729] on link at bounding box center [200, 731] width 75 height 15
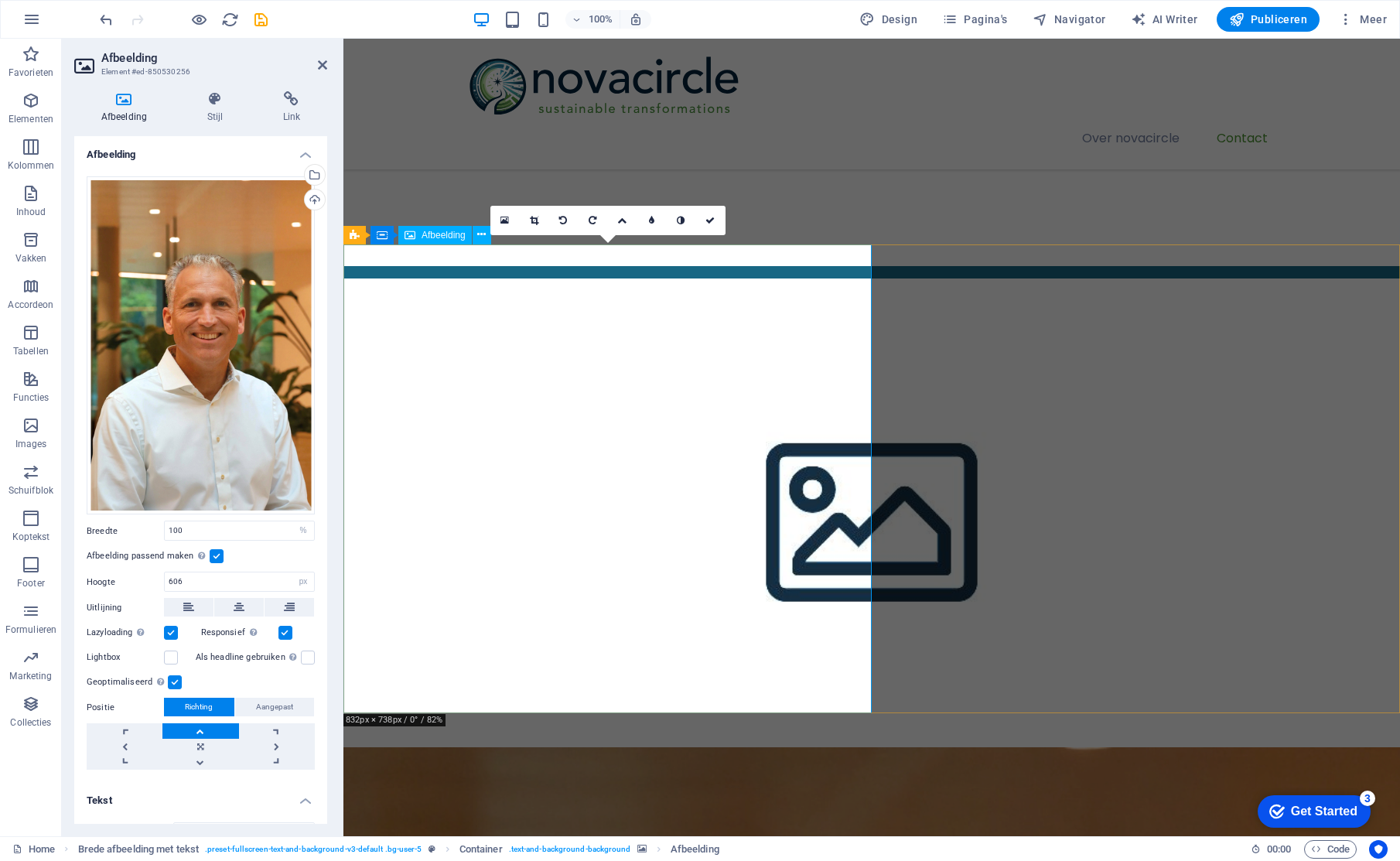
scroll to position [209, 0]
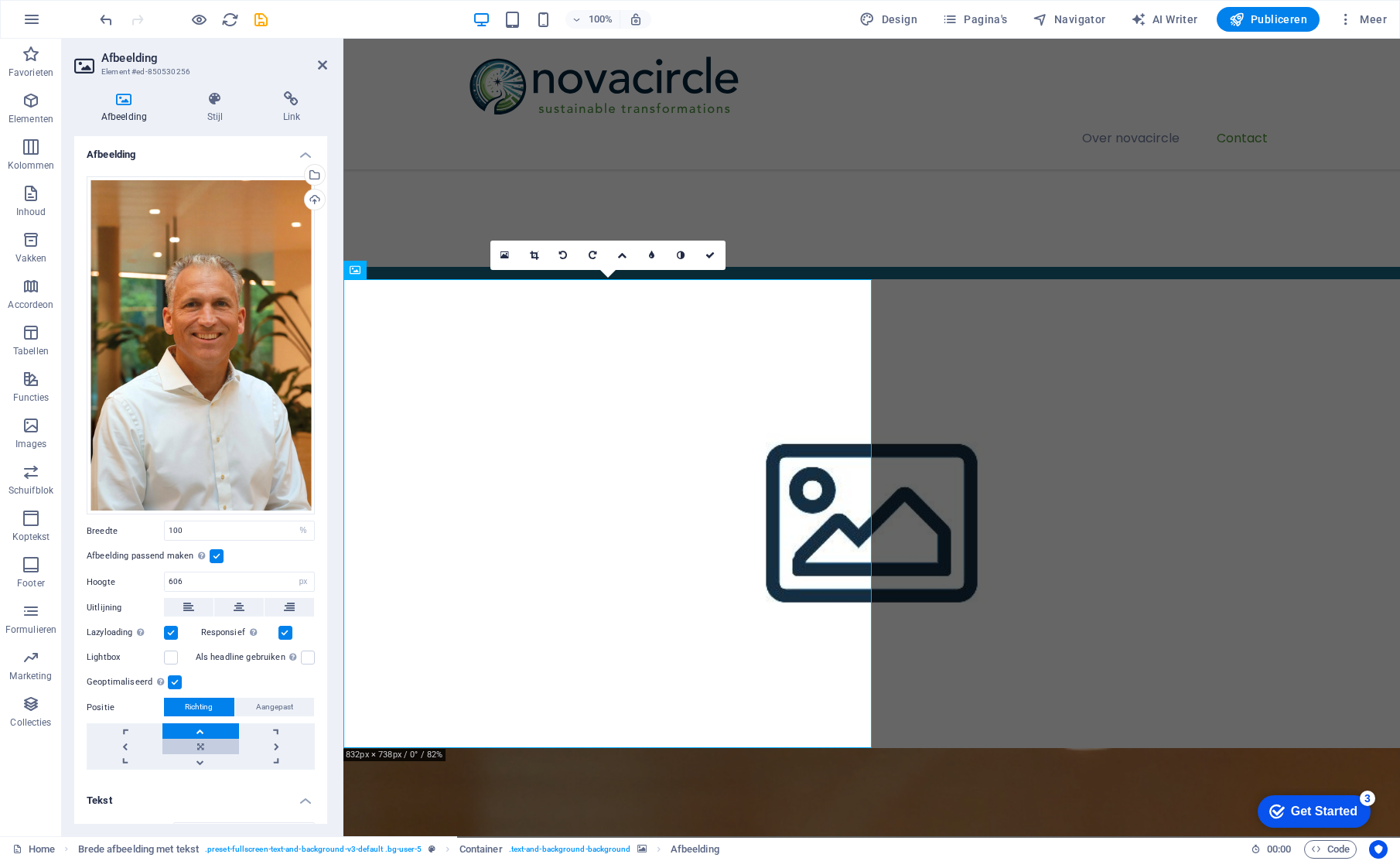
click at [198, 738] on link at bounding box center [200, 746] width 75 height 15
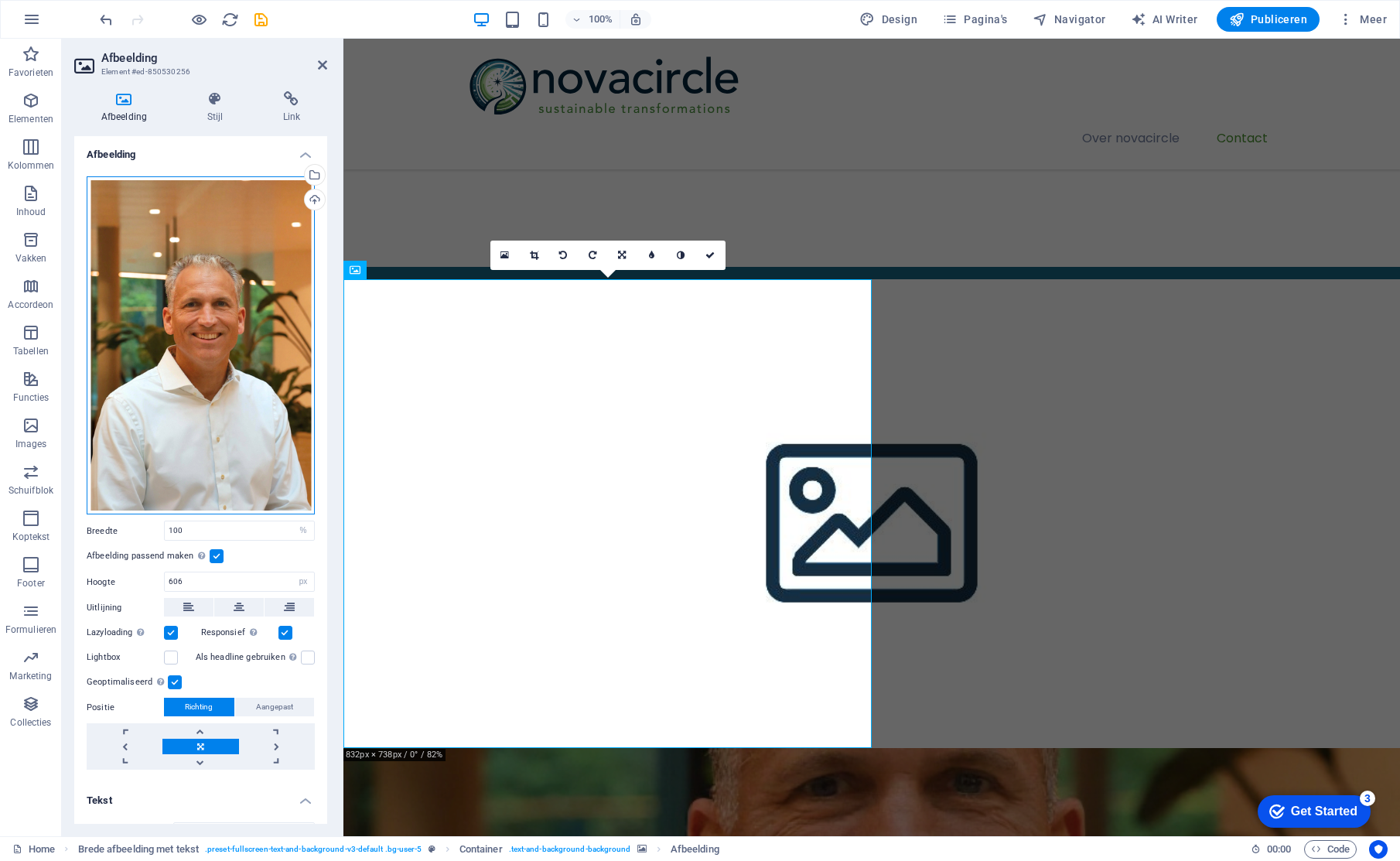
click at [178, 320] on div "Sleep bestanden hierheen, klik om bestanden te kiezen of selecteer bestanden ui…" at bounding box center [201, 346] width 228 height 339
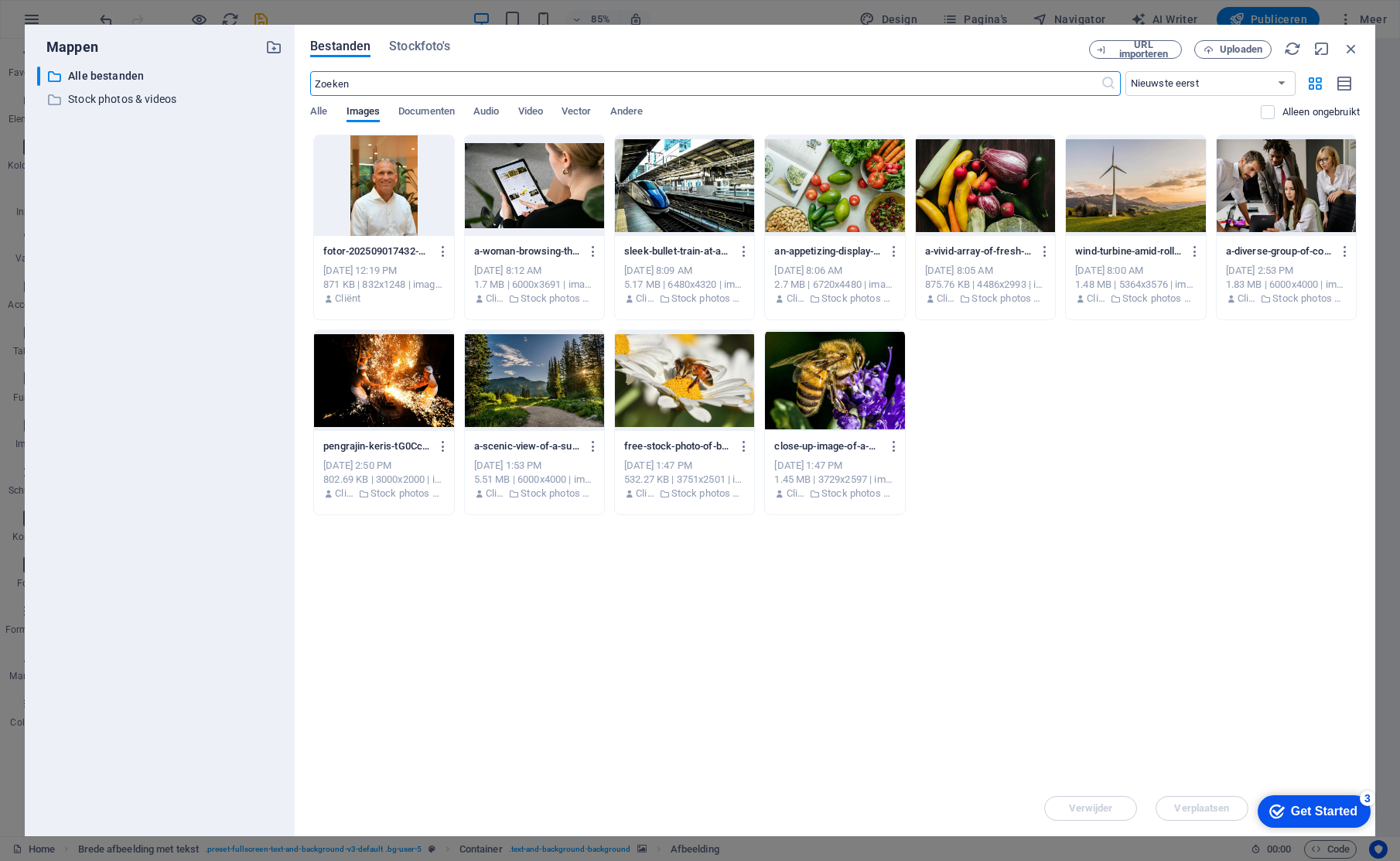
click at [378, 186] on div at bounding box center [383, 185] width 139 height 100
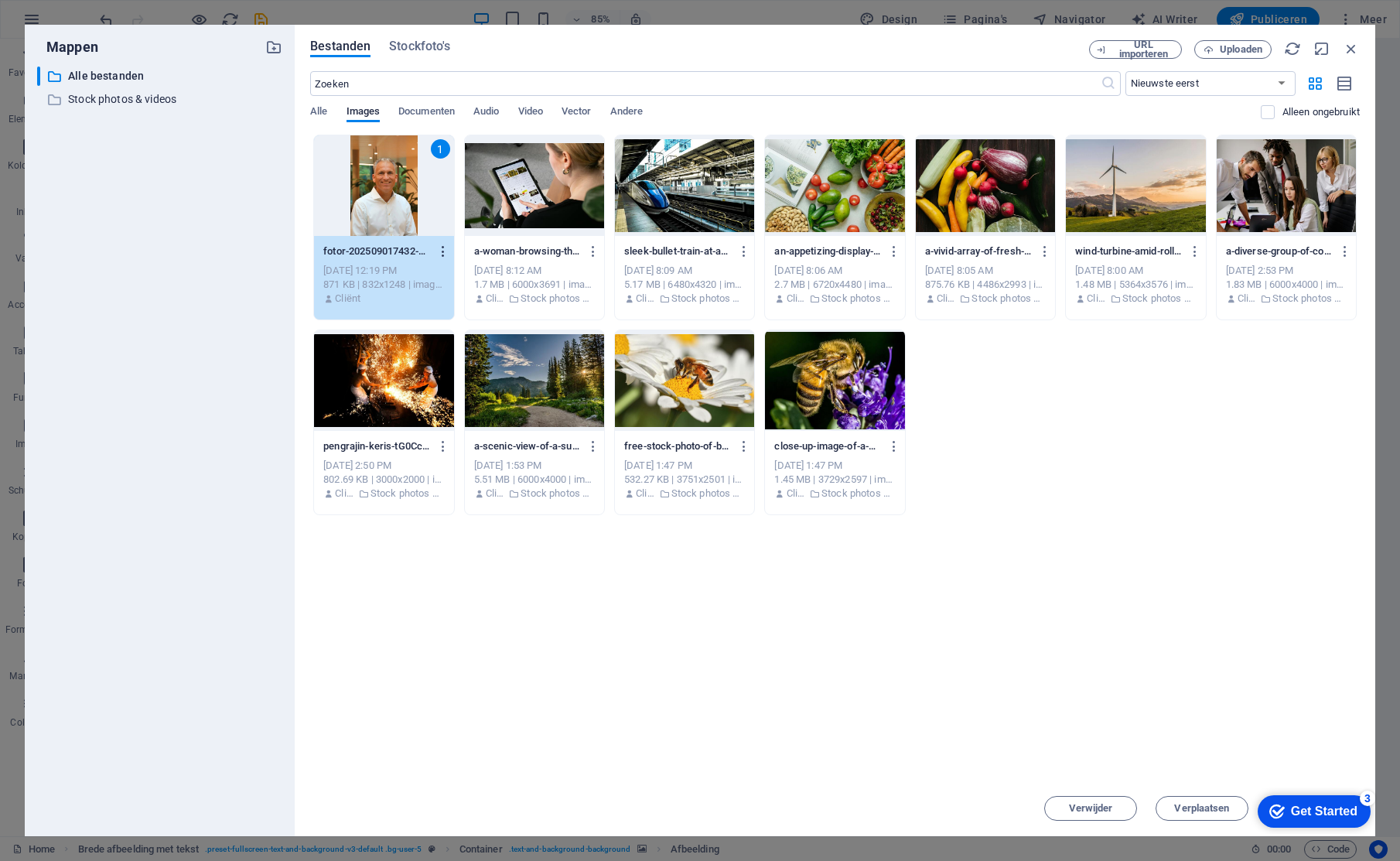
click at [450, 257] on div "fotor-202509017432-LoKCXMmchBGtKGRe4CiJyQ.jpeg fotor-202509017432-LoKCXMmchBGtK…" at bounding box center [383, 275] width 139 height 79
click at [441, 252] on icon "button" at bounding box center [443, 251] width 14 height 14
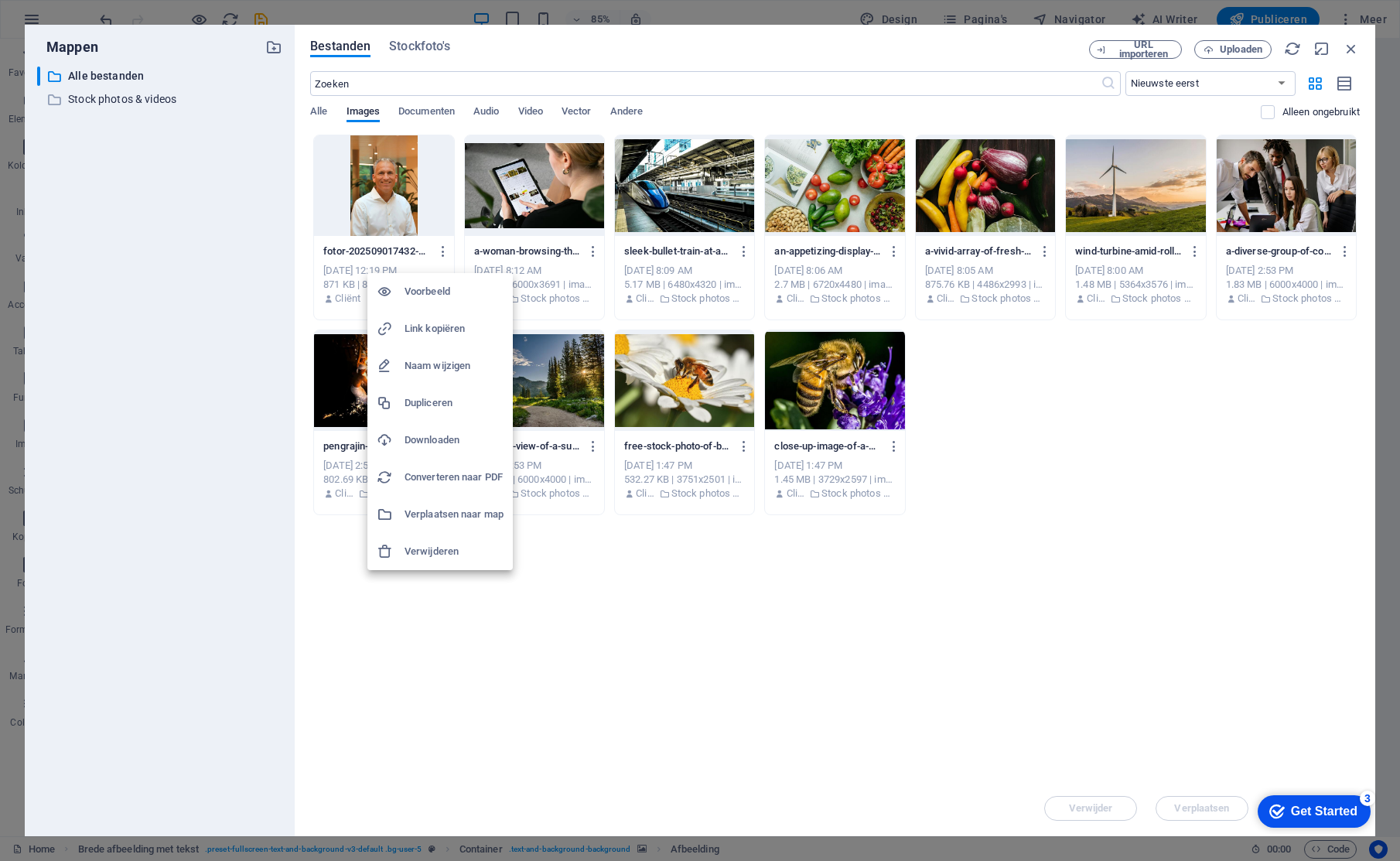
click at [636, 641] on div at bounding box center [700, 430] width 1400 height 861
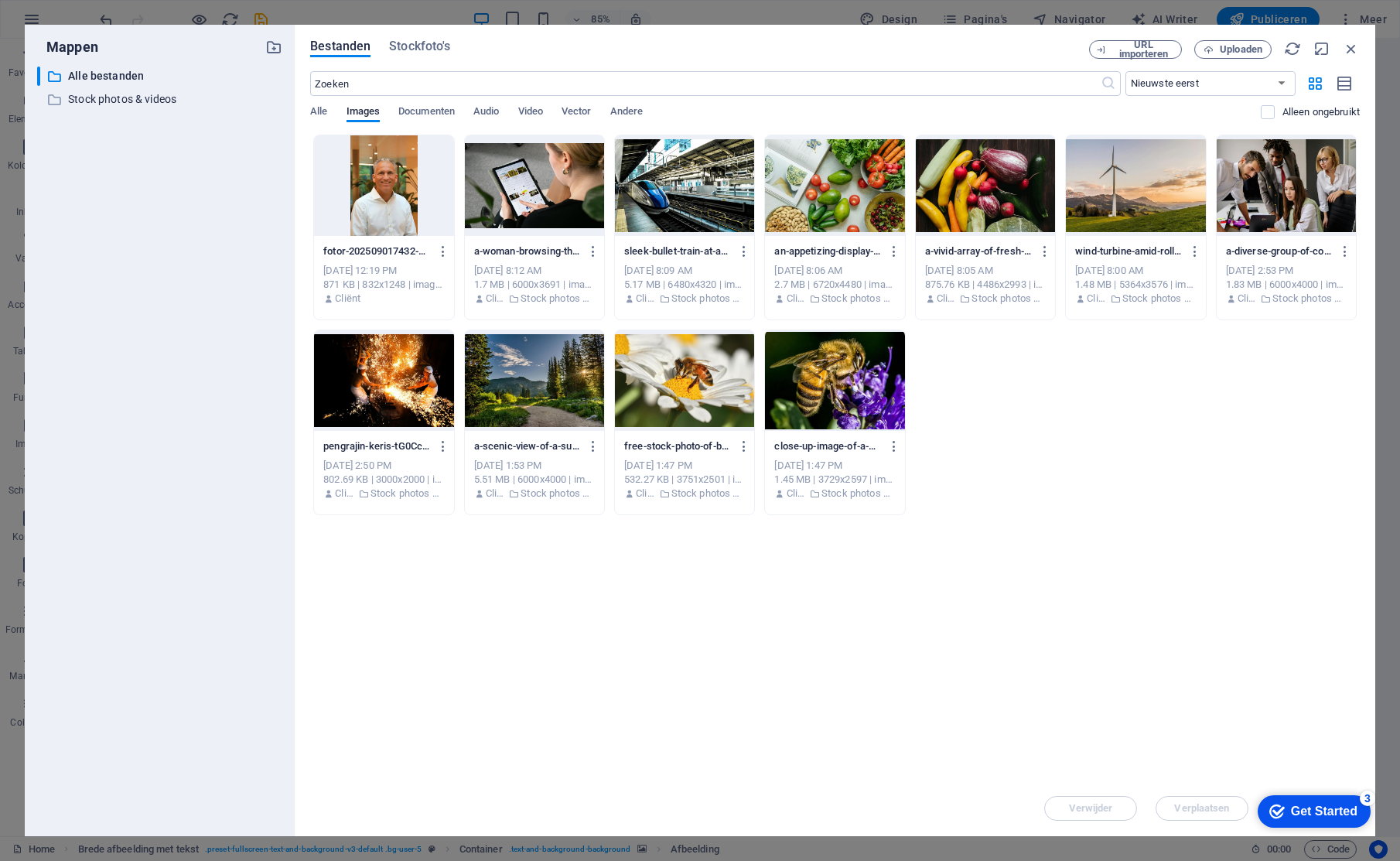
click at [377, 190] on div at bounding box center [383, 185] width 139 height 100
click at [377, 190] on div "1" at bounding box center [383, 185] width 139 height 100
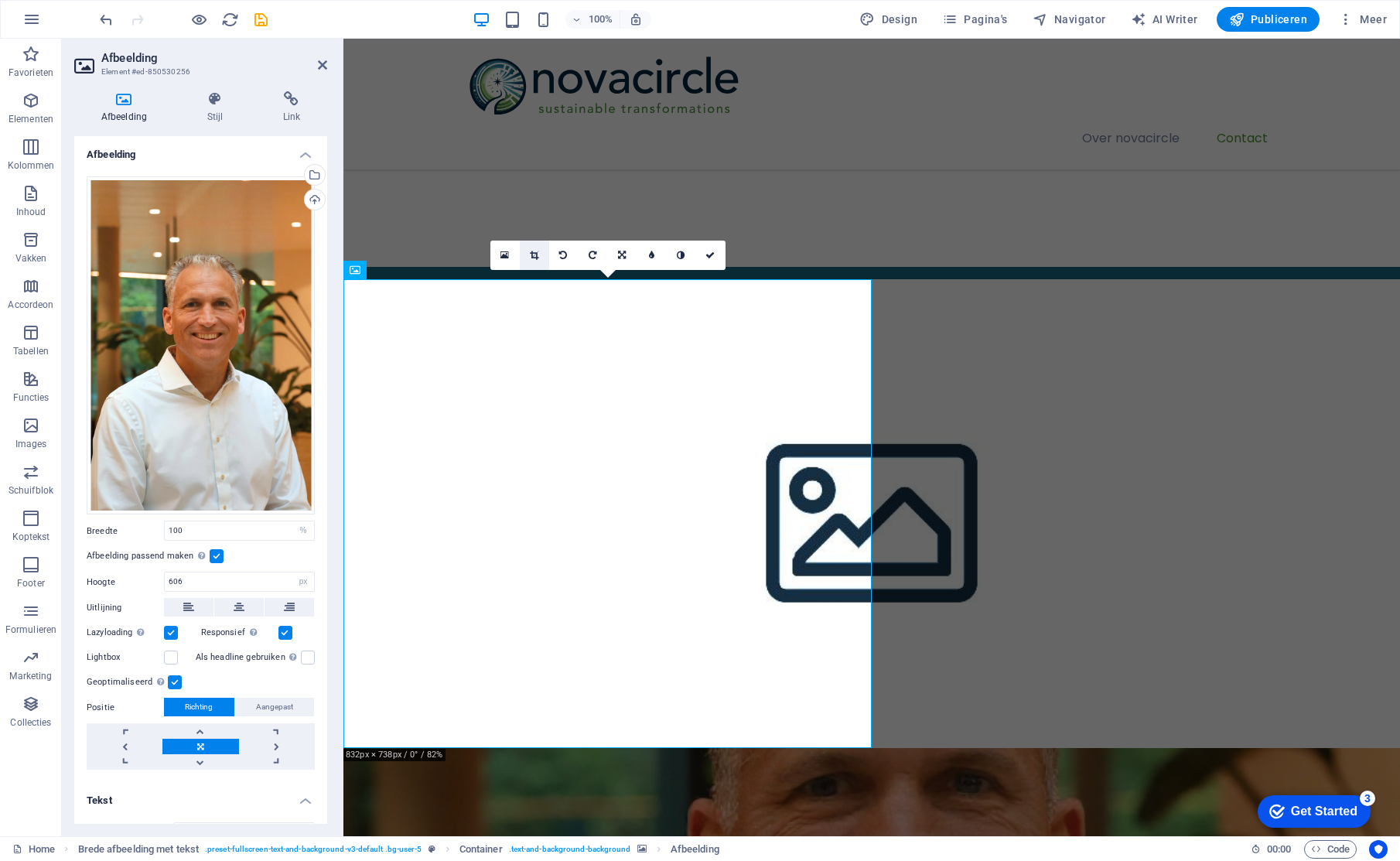
click at [538, 255] on icon at bounding box center [534, 256] width 9 height 10
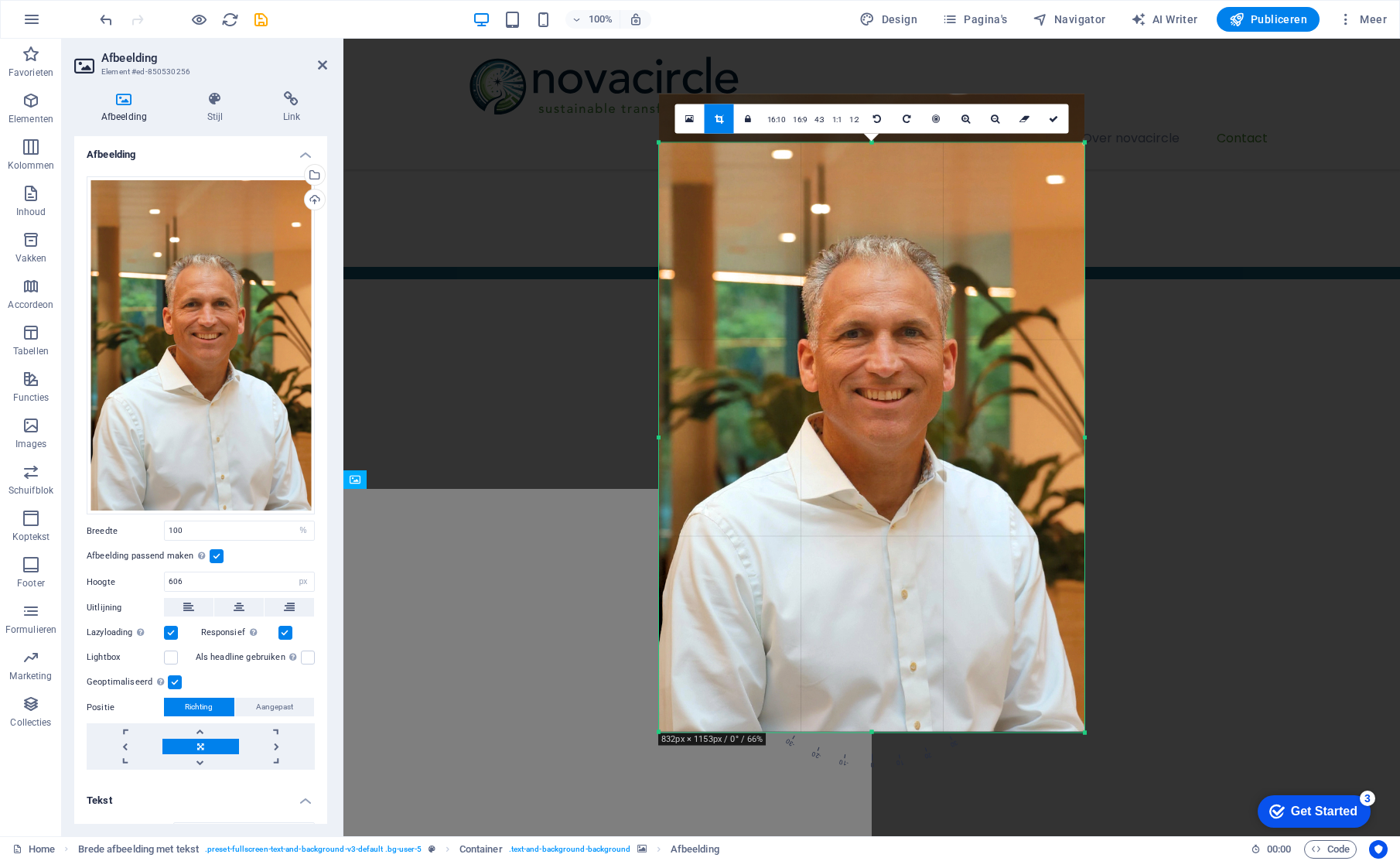
drag, startPoint x: 873, startPoint y: 118, endPoint x: 868, endPoint y: 166, distance: 48.3
click at [868, 166] on div "180 170 160 150 140 130 120 110 100 90 80 70 60 50 40 30 20 10 0 -10 -20 -30 -4…" at bounding box center [871, 436] width 426 height 590
click at [597, 332] on div at bounding box center [872, 264] width 1056 height 450
click at [1062, 123] on link at bounding box center [1054, 119] width 29 height 29
type input "549"
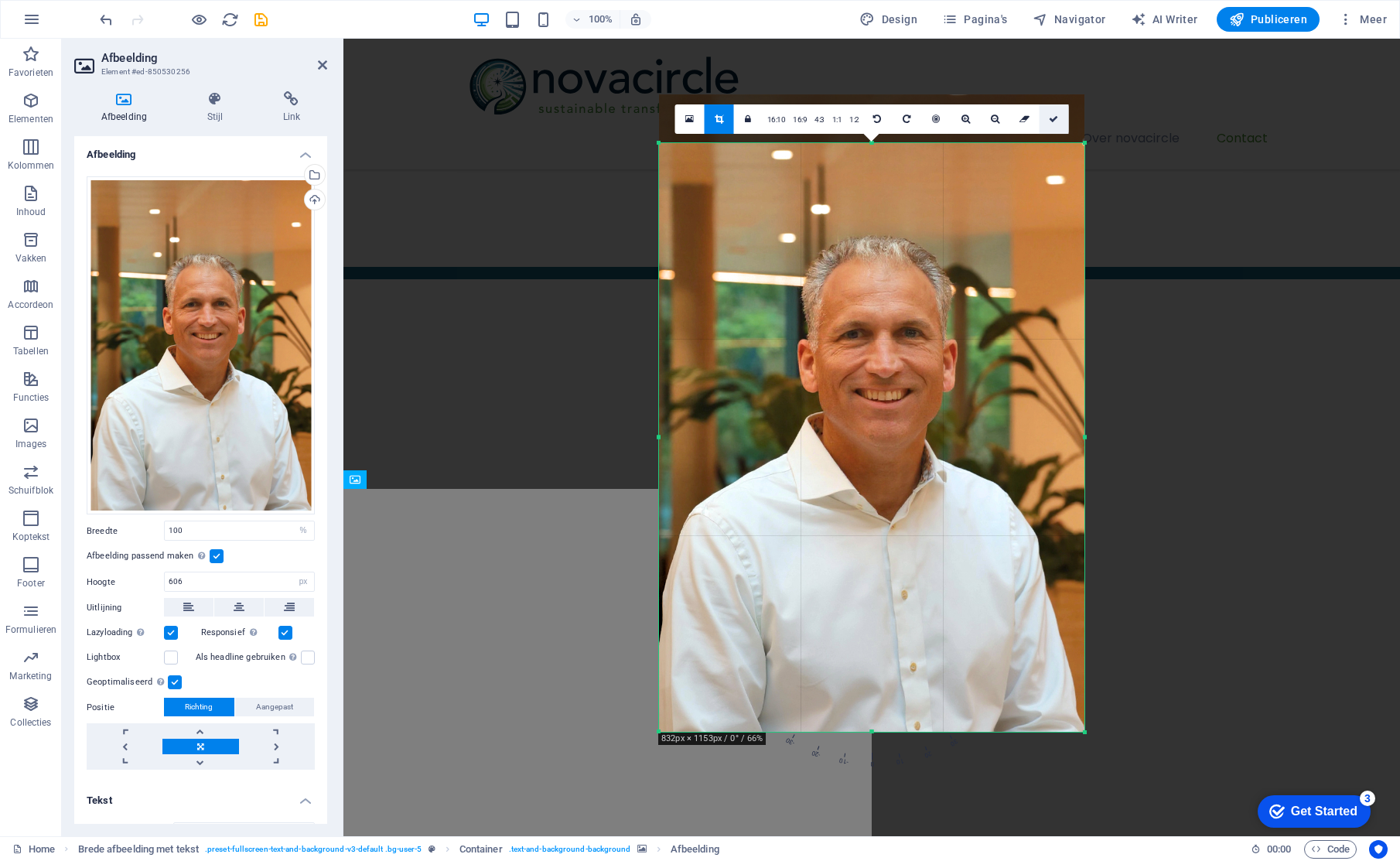
select select "px"
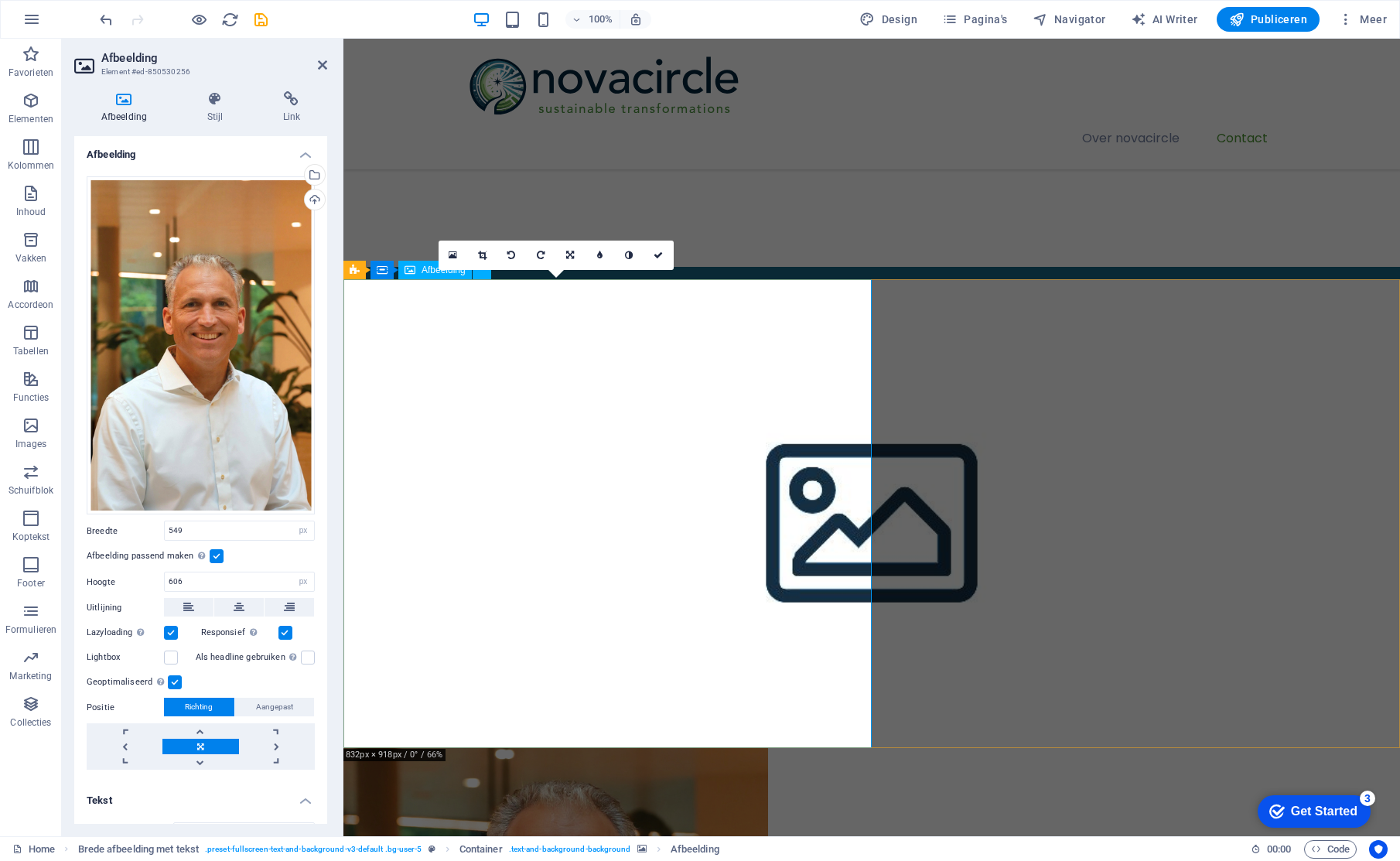
click at [570, 253] on icon at bounding box center [570, 256] width 8 height 10
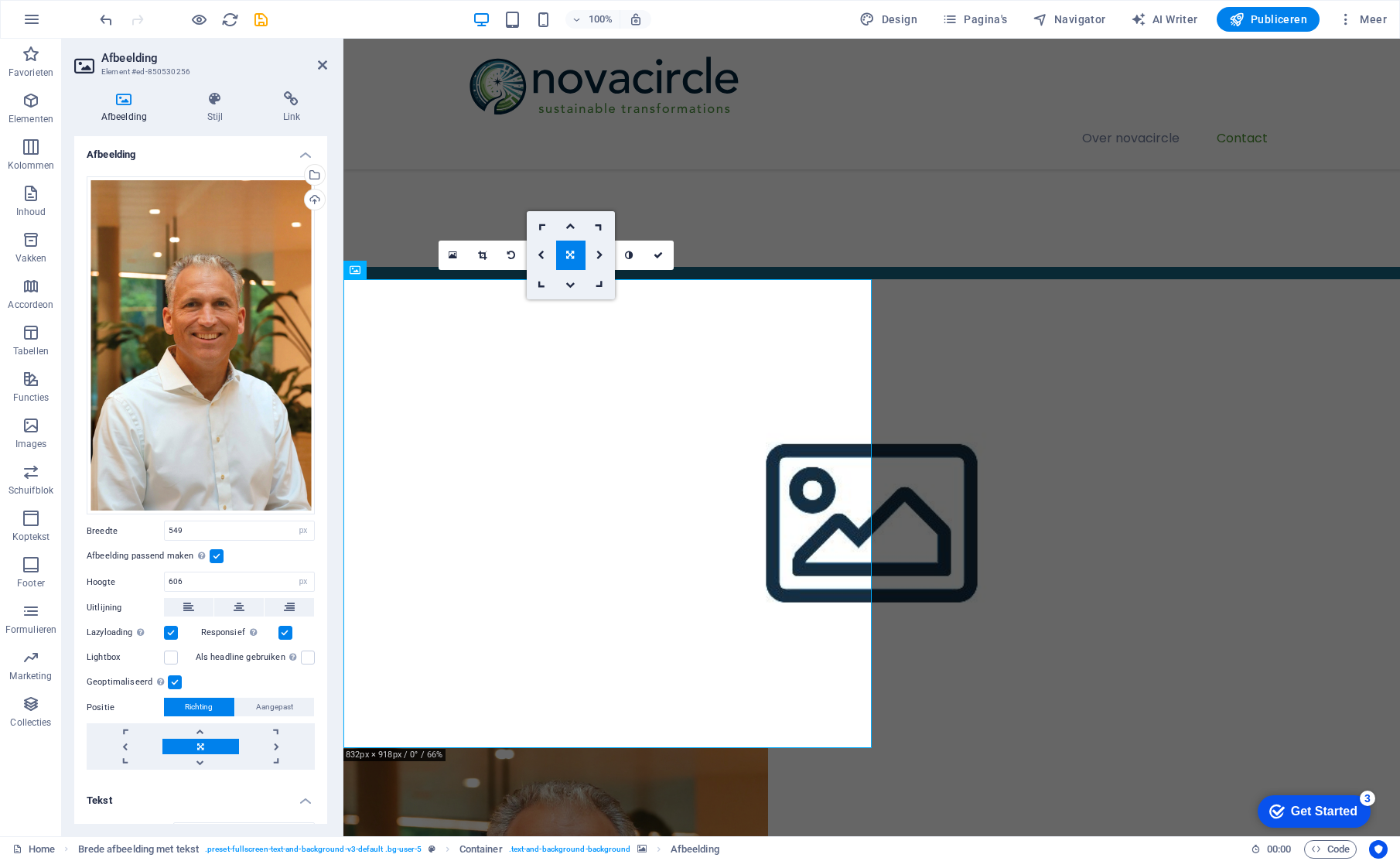
click at [573, 255] on icon at bounding box center [570, 256] width 8 height 10
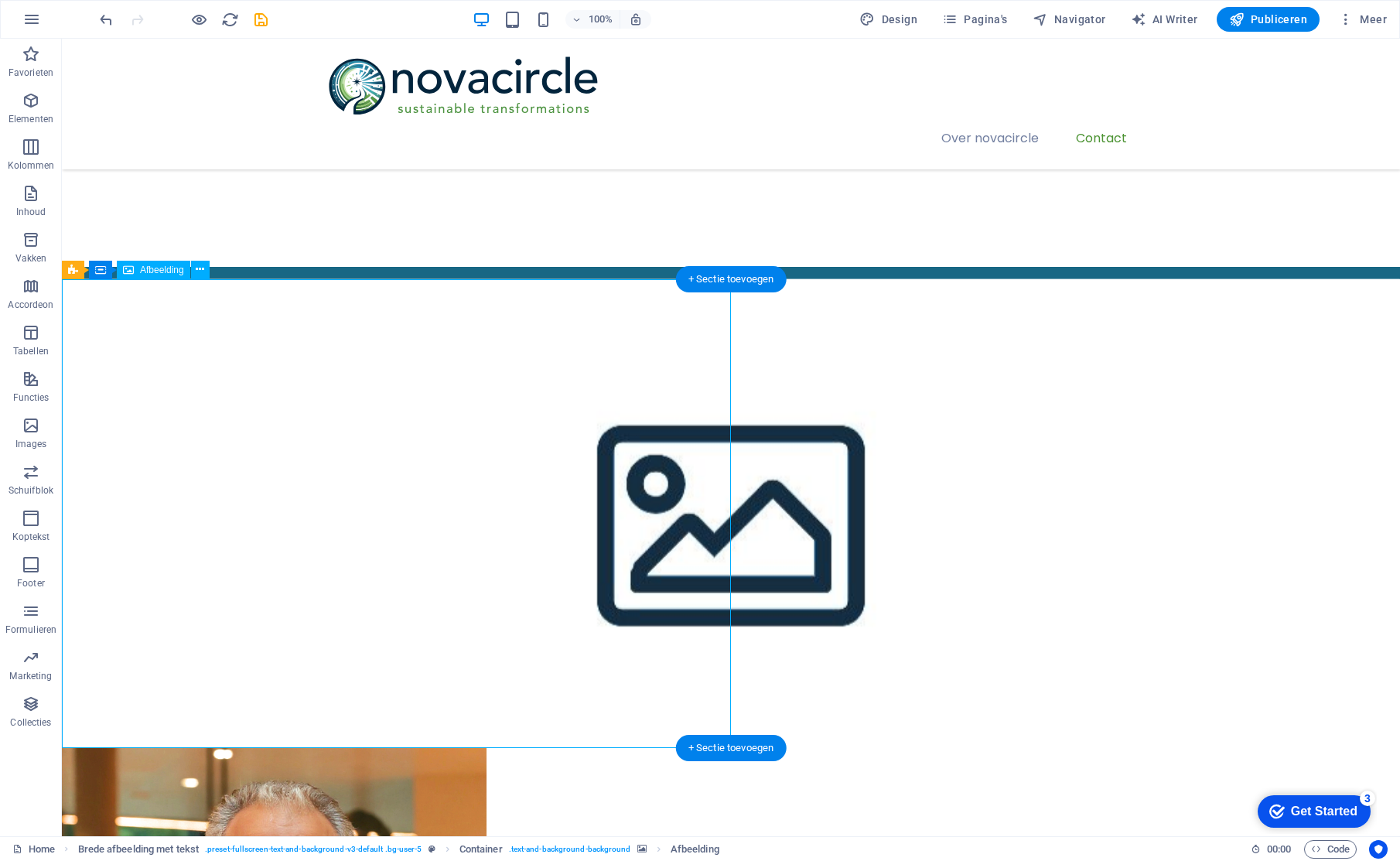
drag, startPoint x: 730, startPoint y: 455, endPoint x: 616, endPoint y: 455, distance: 114.0
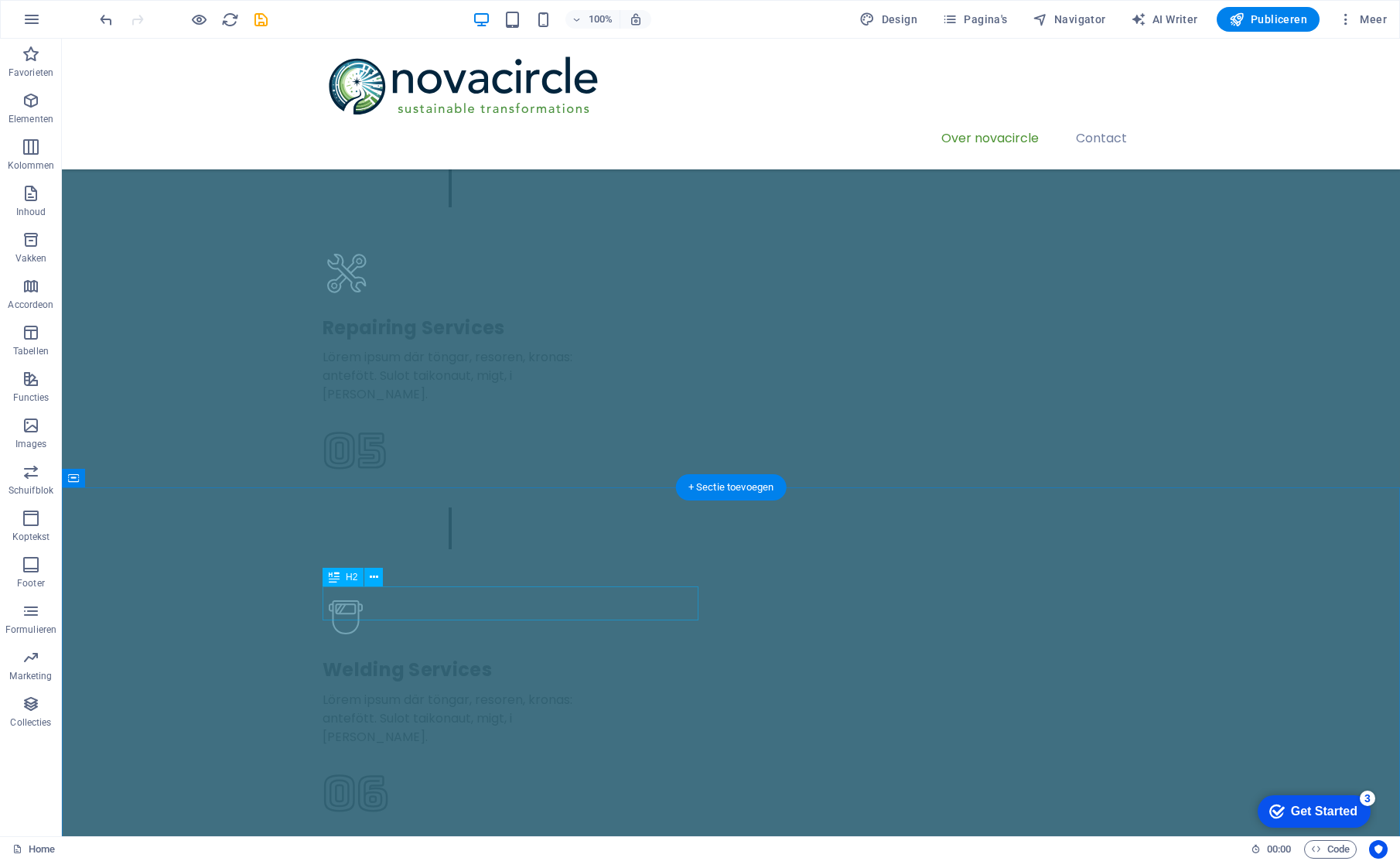
scroll to position [3041, 0]
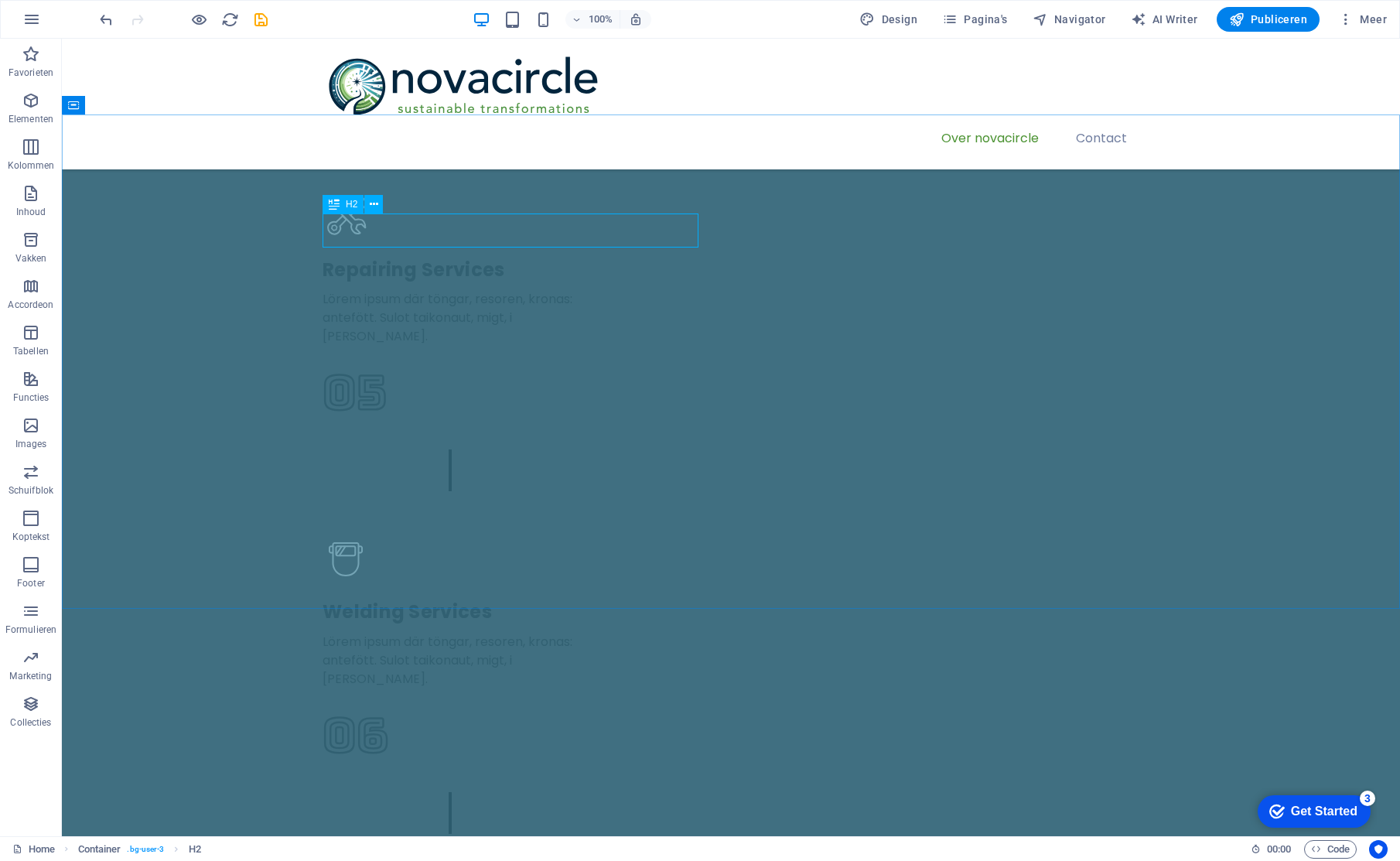
click at [348, 205] on span "H2" at bounding box center [351, 205] width 12 height 10
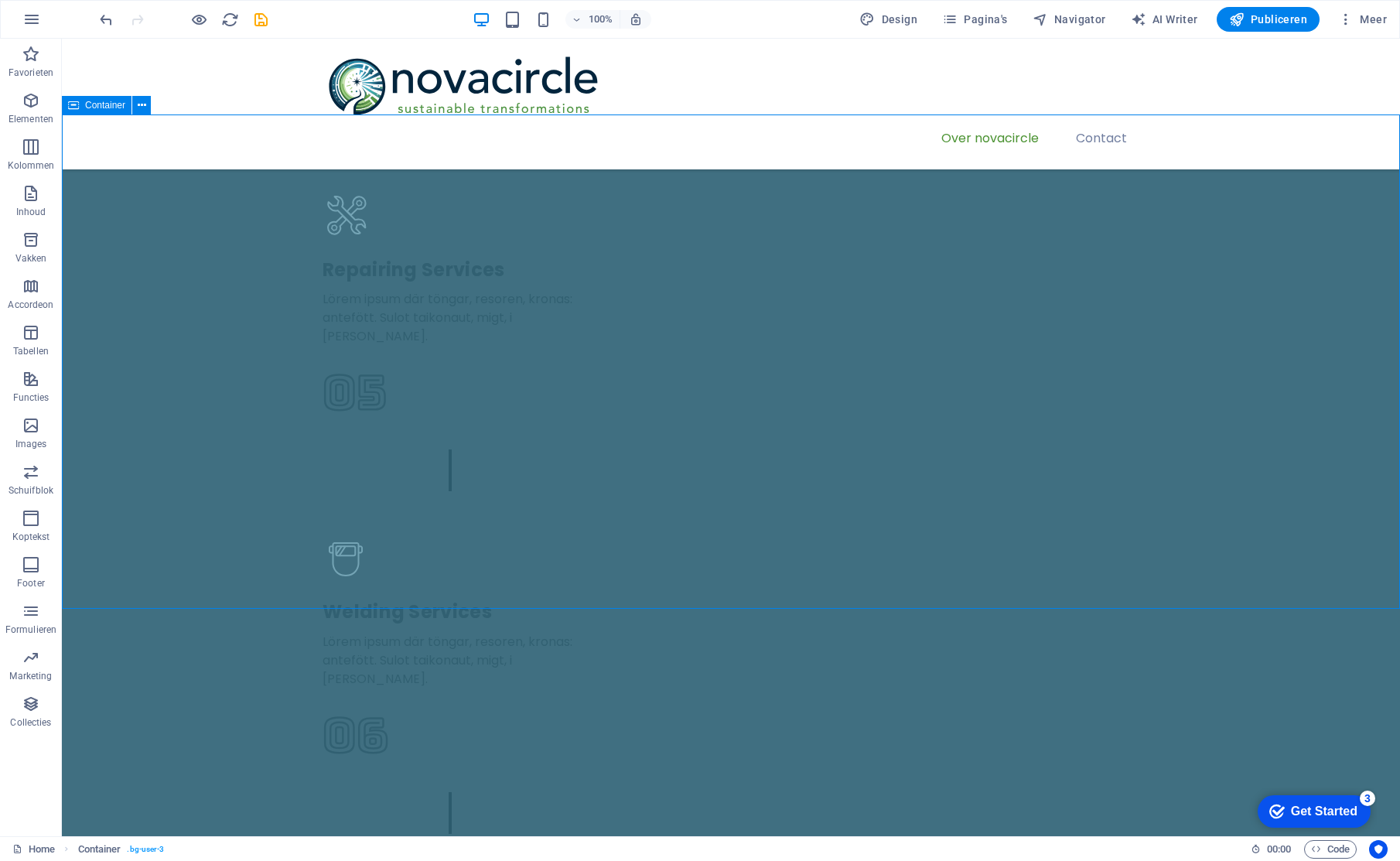
click at [351, 201] on span "H2" at bounding box center [351, 205] width 12 height 10
click at [350, 201] on span "H2" at bounding box center [351, 205] width 12 height 10
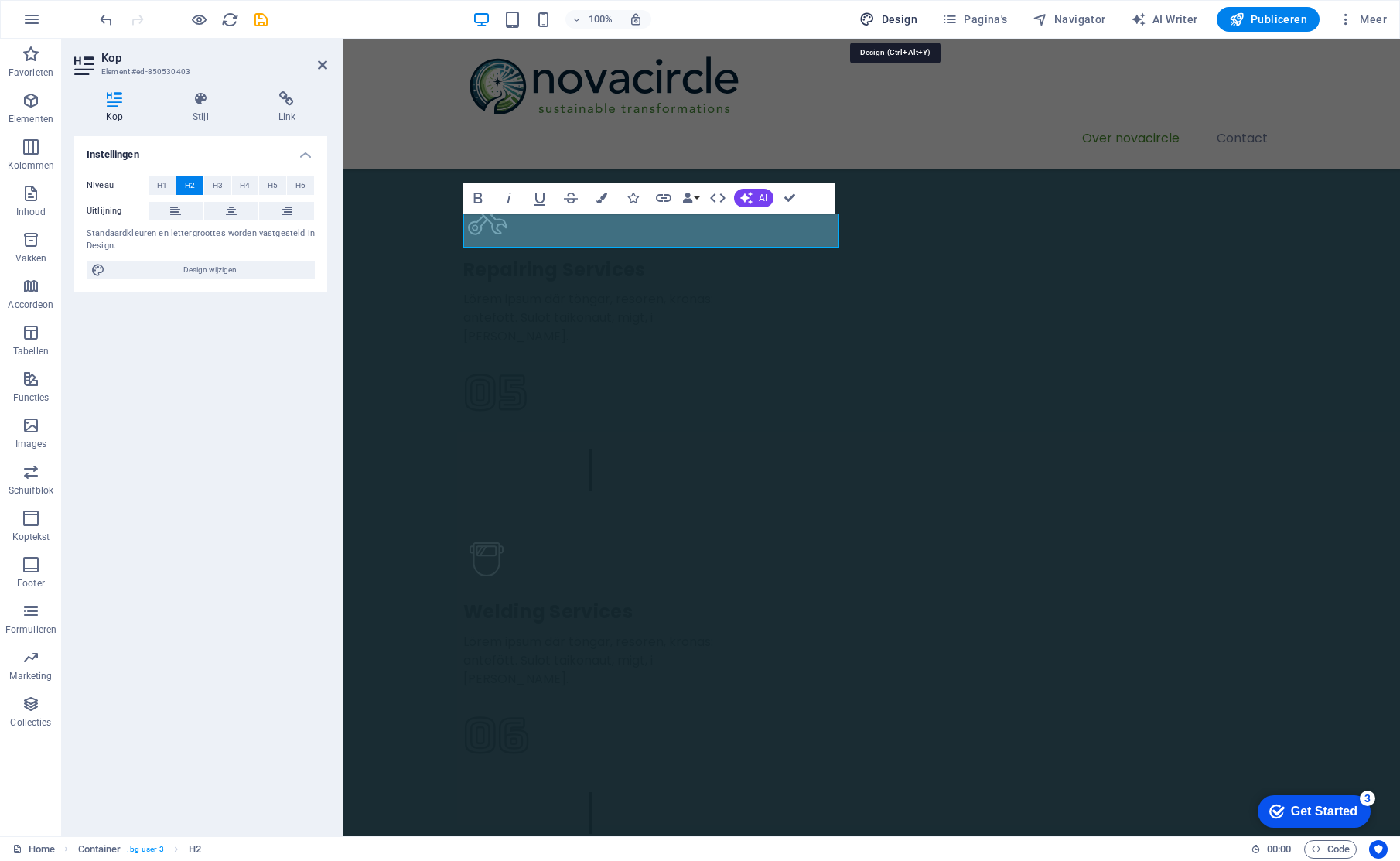
click at [905, 19] on span "Design" at bounding box center [888, 19] width 58 height 15
select select "px"
select select "400"
select select "px"
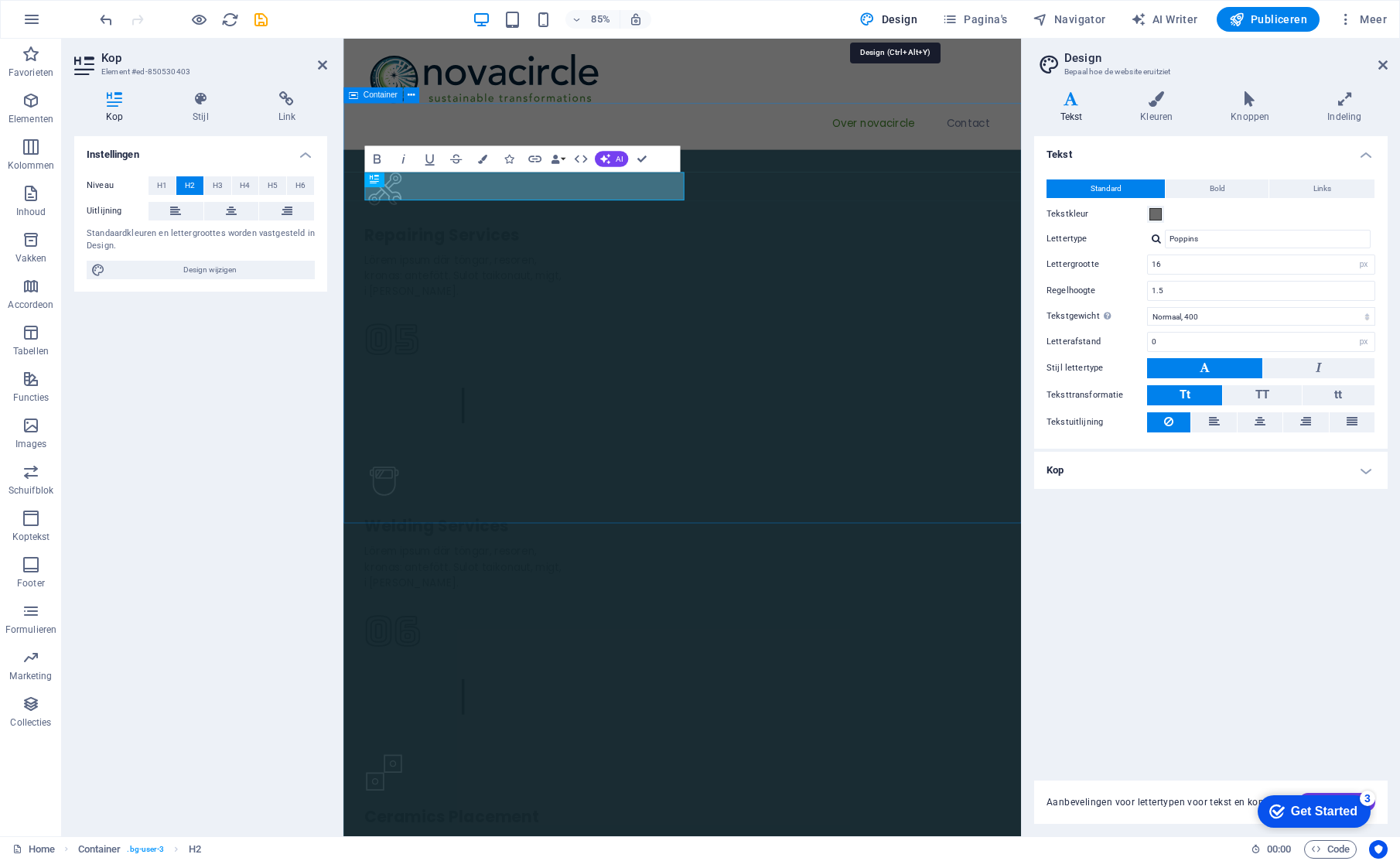
scroll to position [3060, 0]
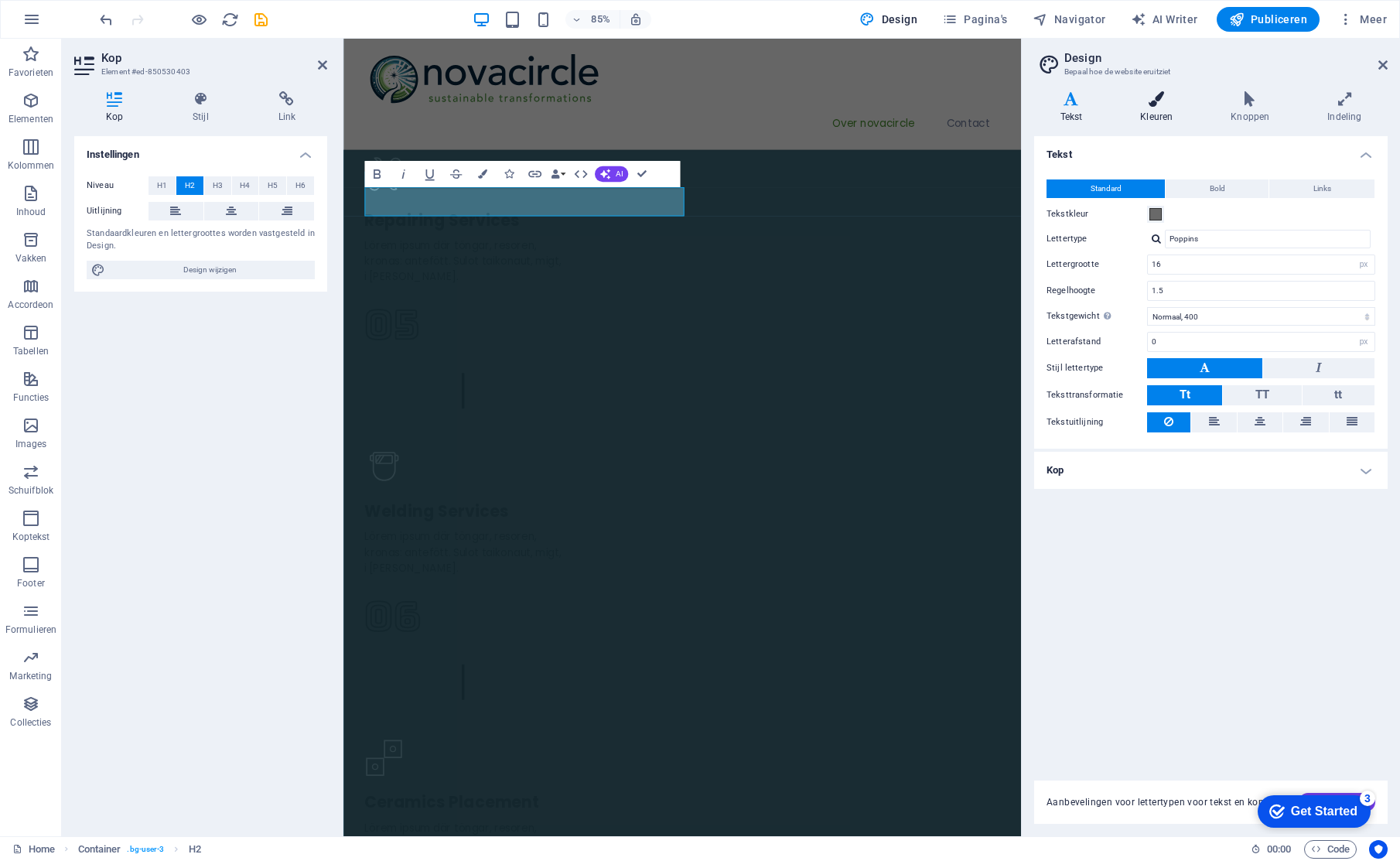
click at [1161, 107] on h4 "Kleuren" at bounding box center [1160, 108] width 91 height 33
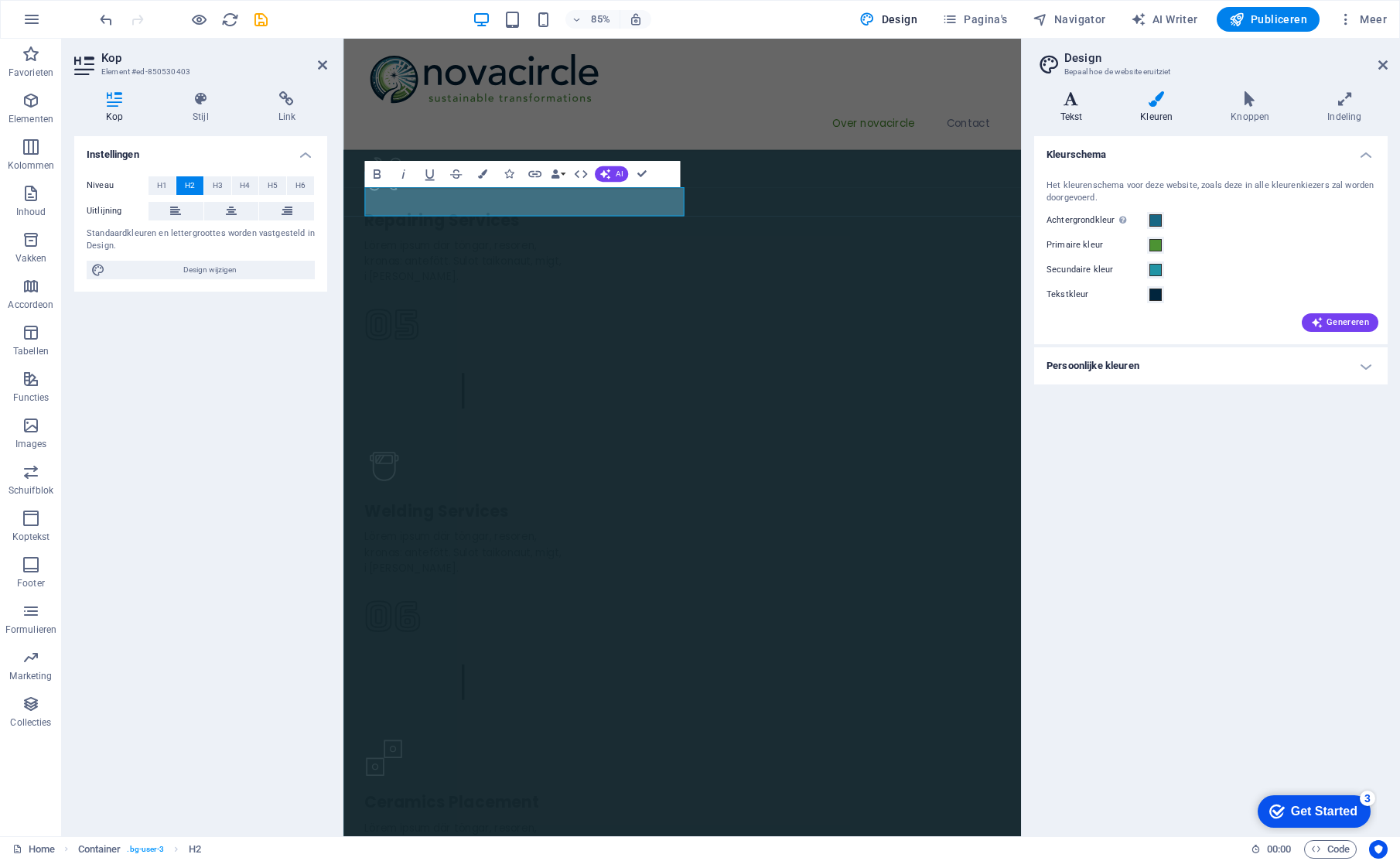
click at [1067, 100] on icon at bounding box center [1071, 99] width 74 height 15
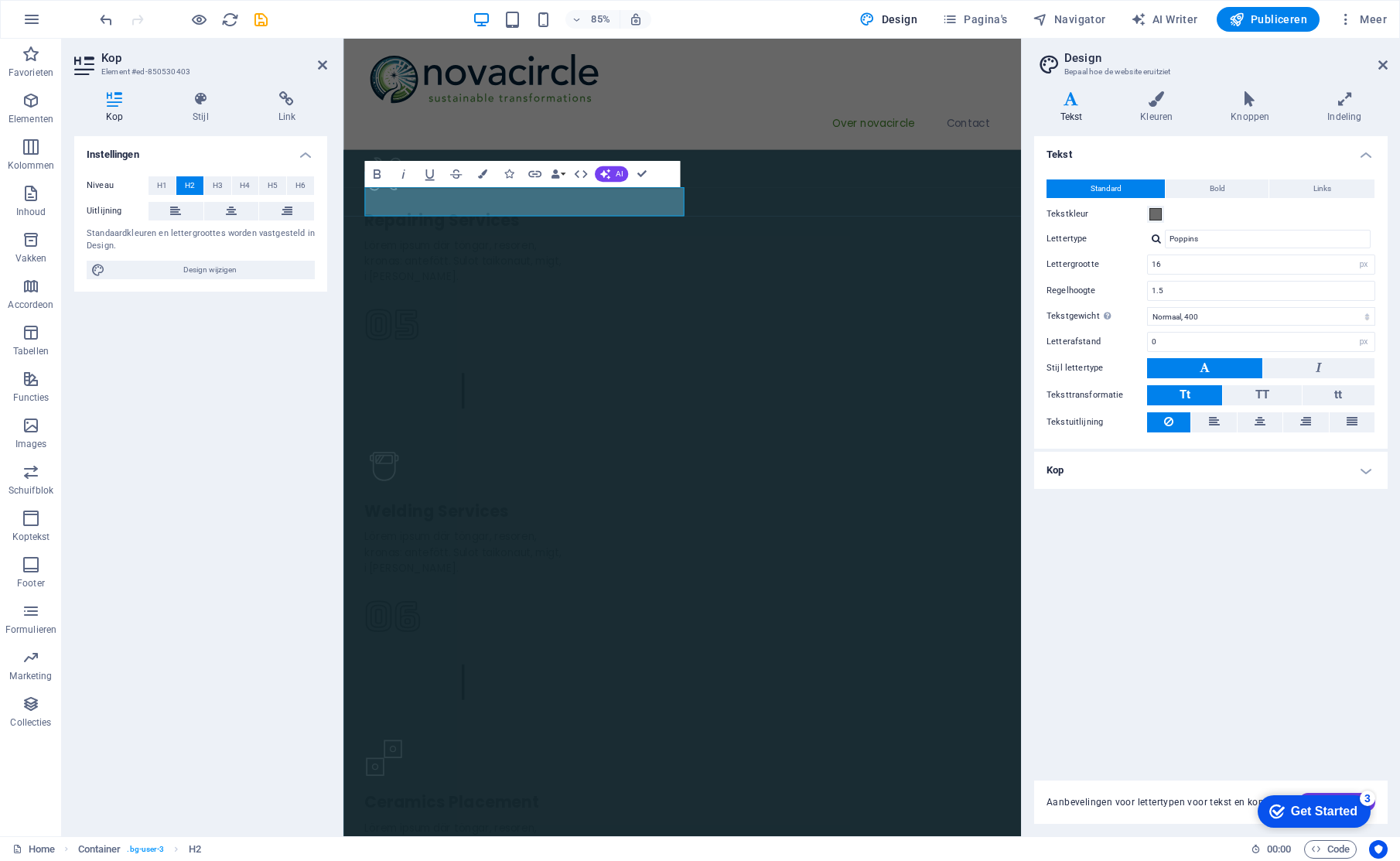
click at [1356, 470] on h4 "Kop" at bounding box center [1211, 470] width 353 height 37
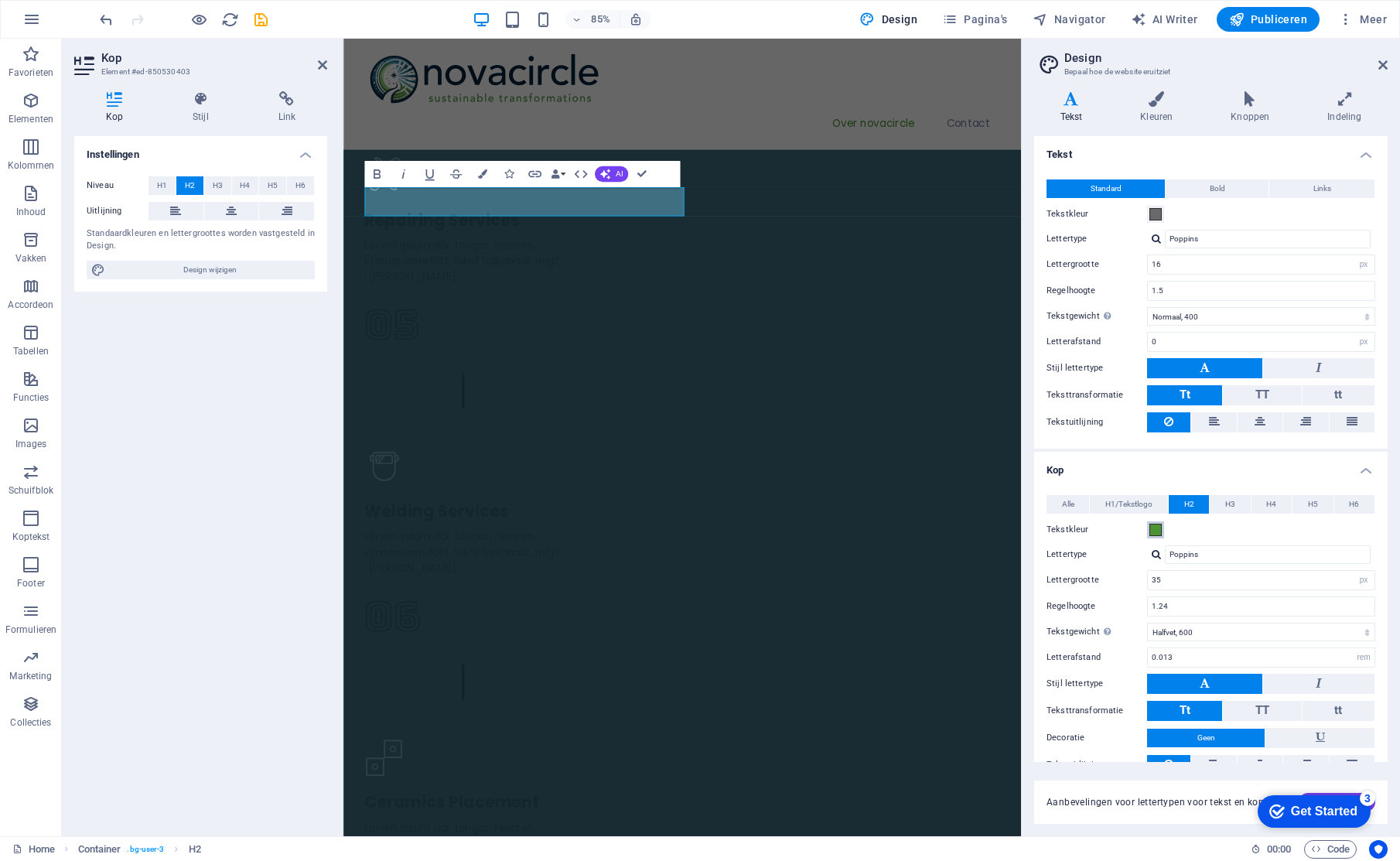
click at [1156, 525] on span at bounding box center [1155, 529] width 13 height 13
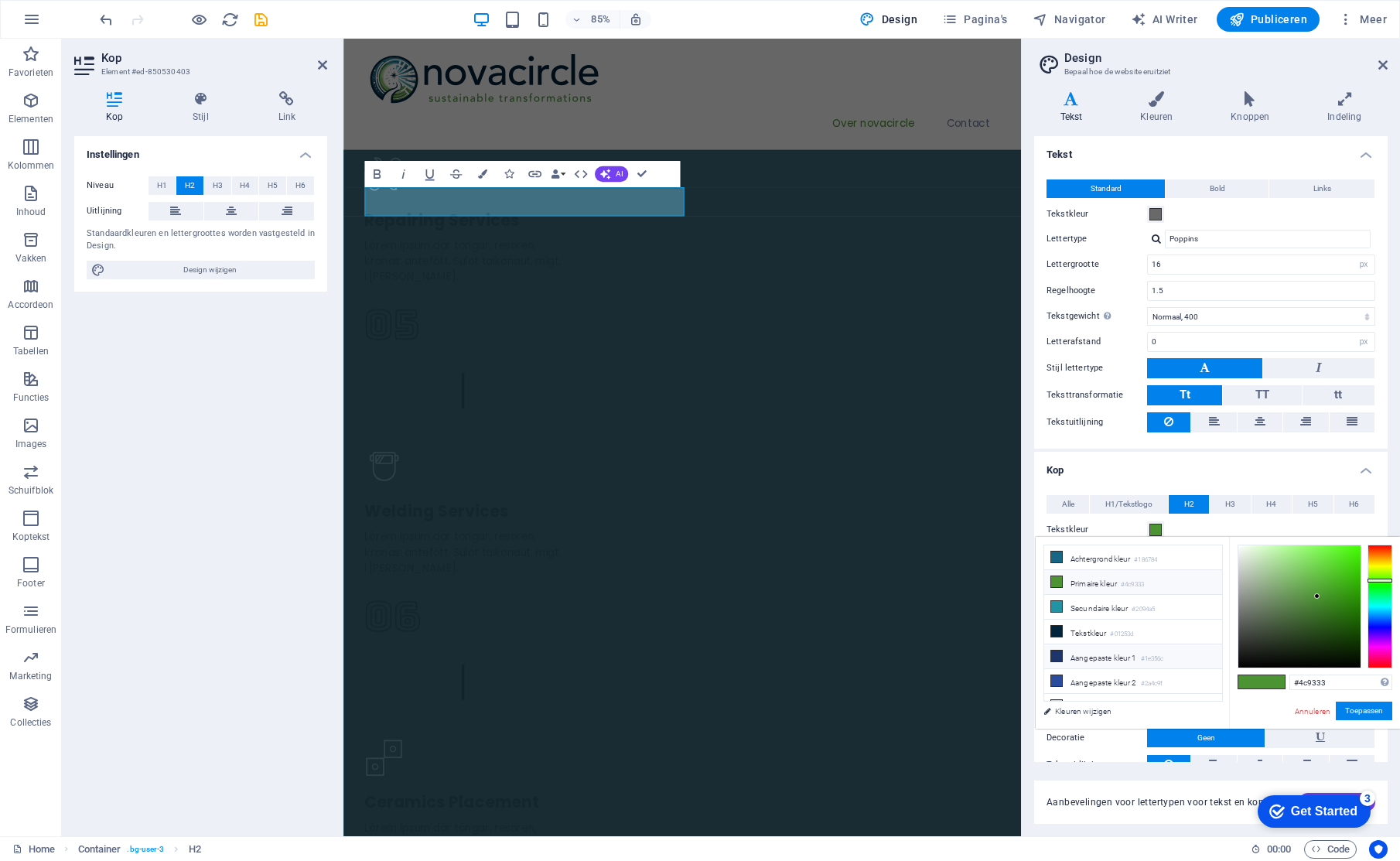
click at [1121, 653] on li "Aangepaste kleur 1 #1e356c" at bounding box center [1133, 656] width 178 height 25
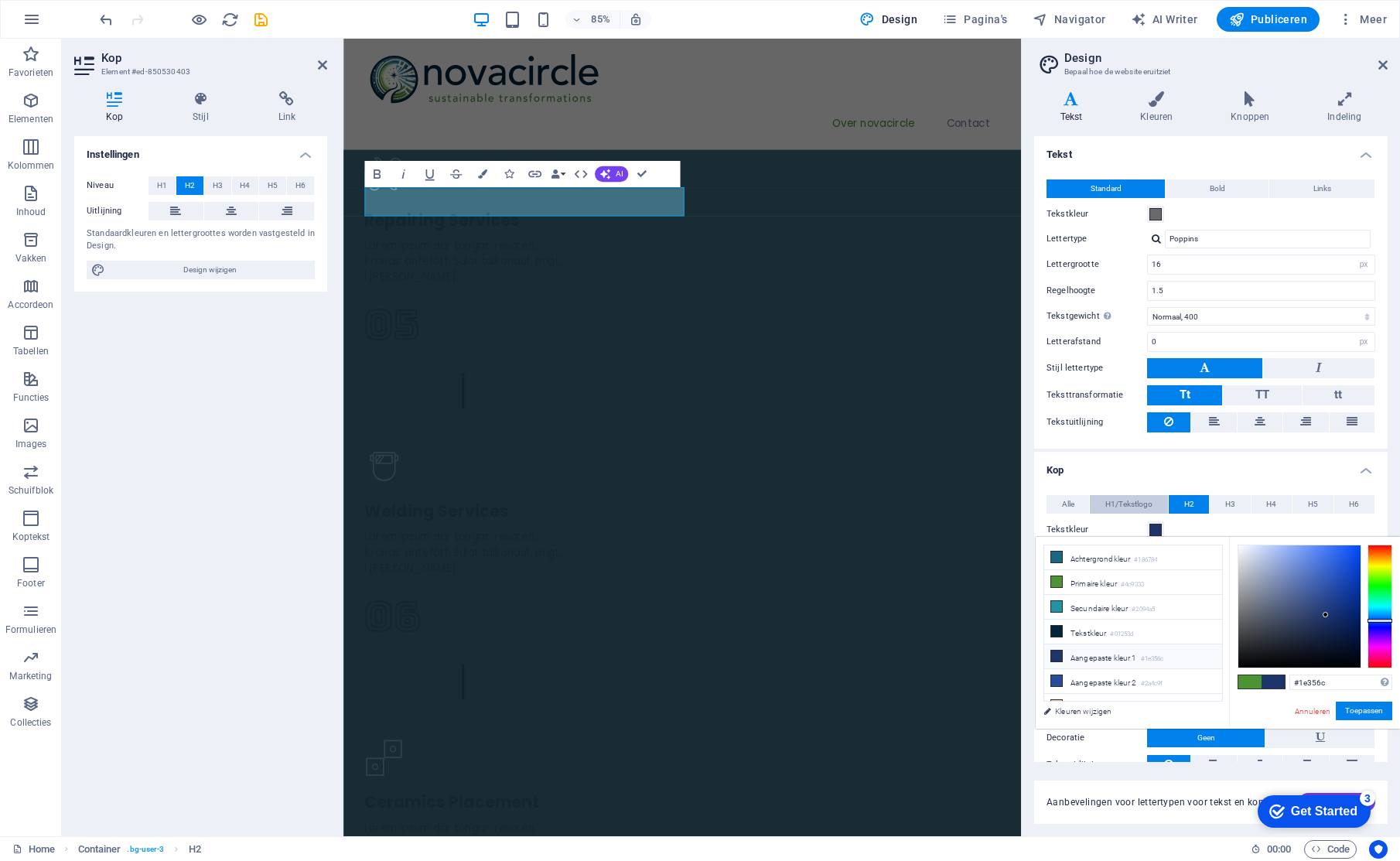
click at [1134, 502] on span "H1/Tekstlogo" at bounding box center [1129, 504] width 47 height 18
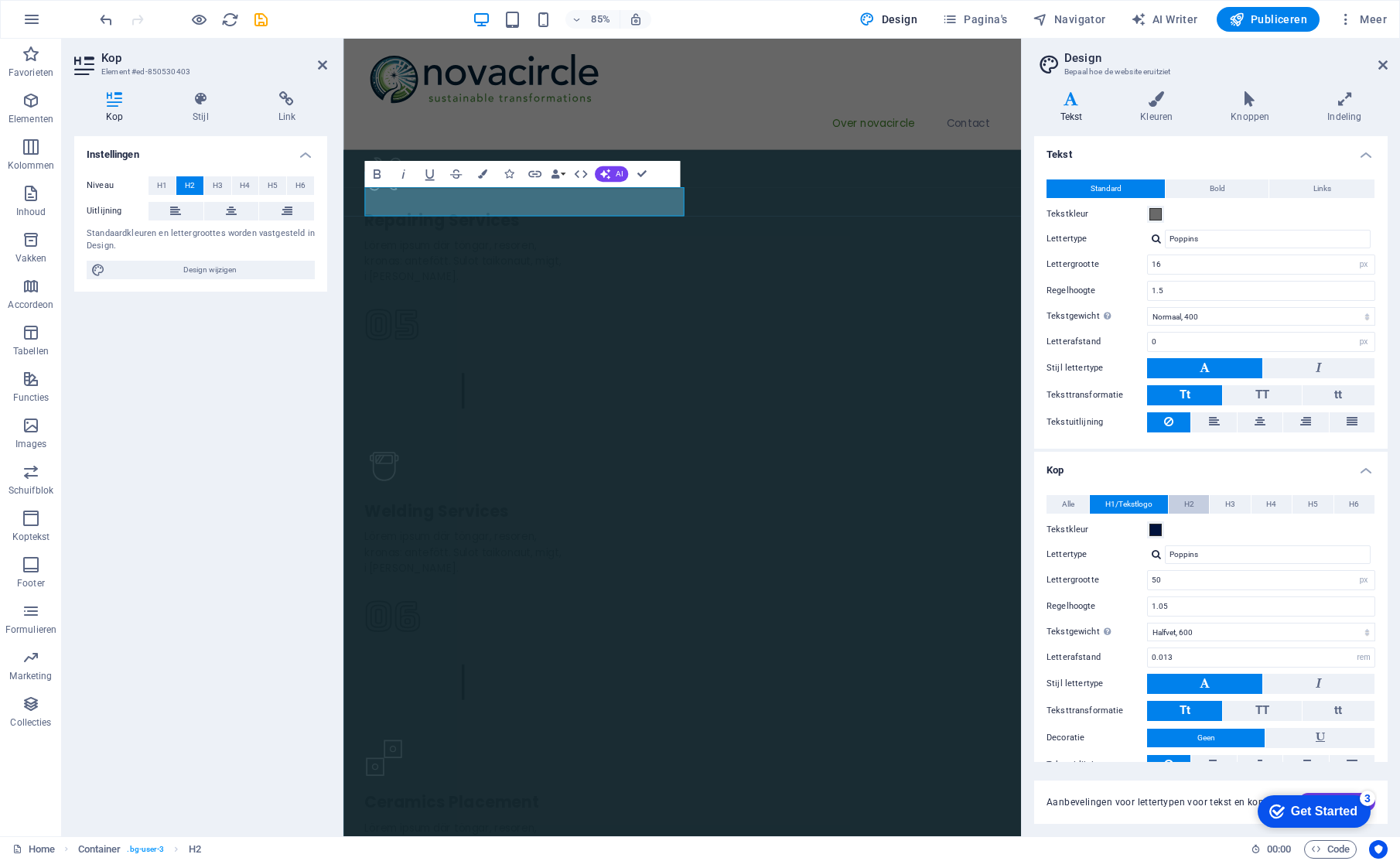
click at [1189, 498] on span "H2" at bounding box center [1189, 504] width 10 height 18
click at [1226, 501] on span "H3" at bounding box center [1230, 504] width 10 height 18
click at [1204, 501] on button "H2" at bounding box center [1189, 504] width 41 height 18
click at [1145, 502] on span "H1/Tekstlogo" at bounding box center [1129, 504] width 47 height 18
click at [1205, 502] on button "H2" at bounding box center [1189, 504] width 41 height 18
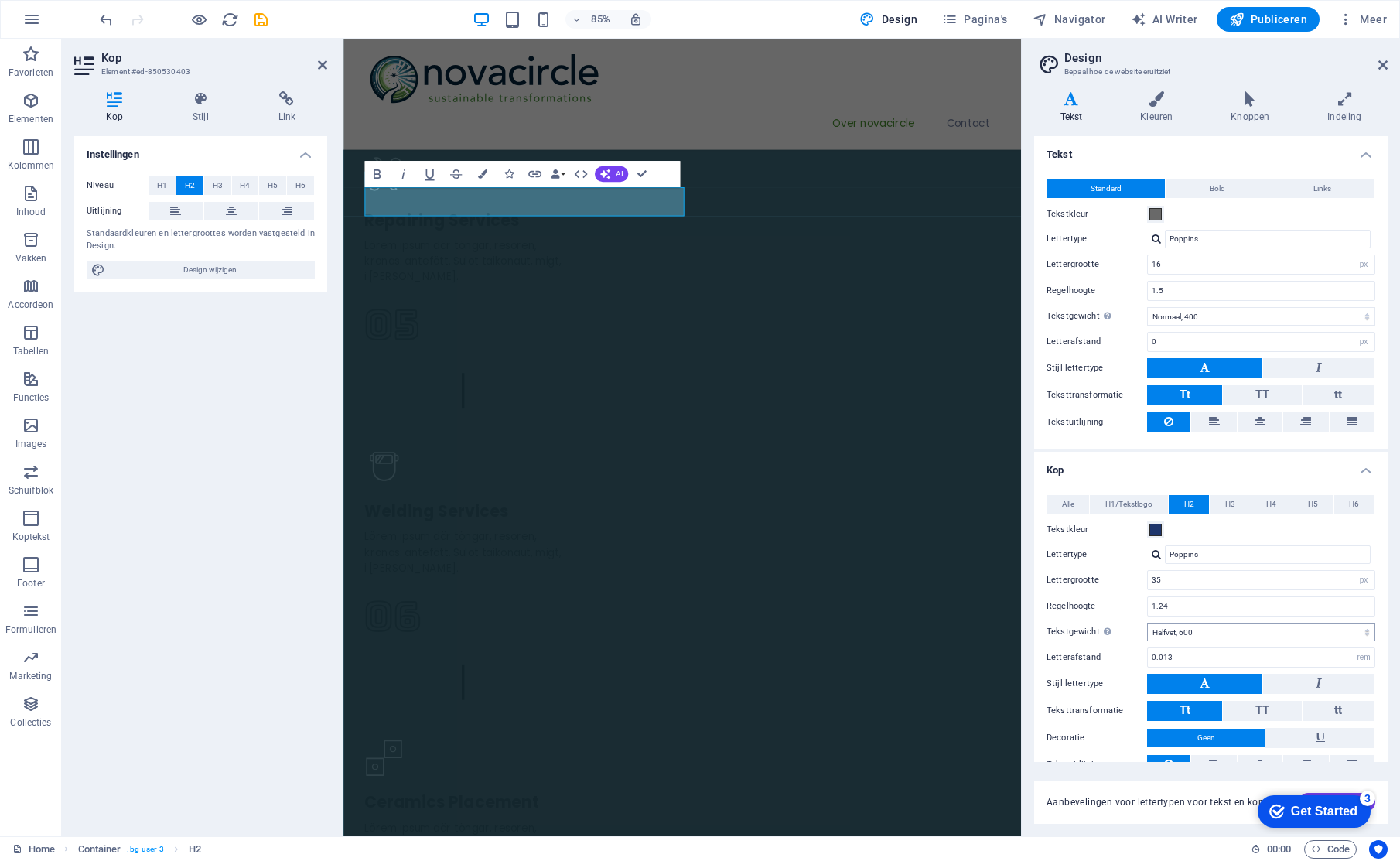
scroll to position [52, 0]
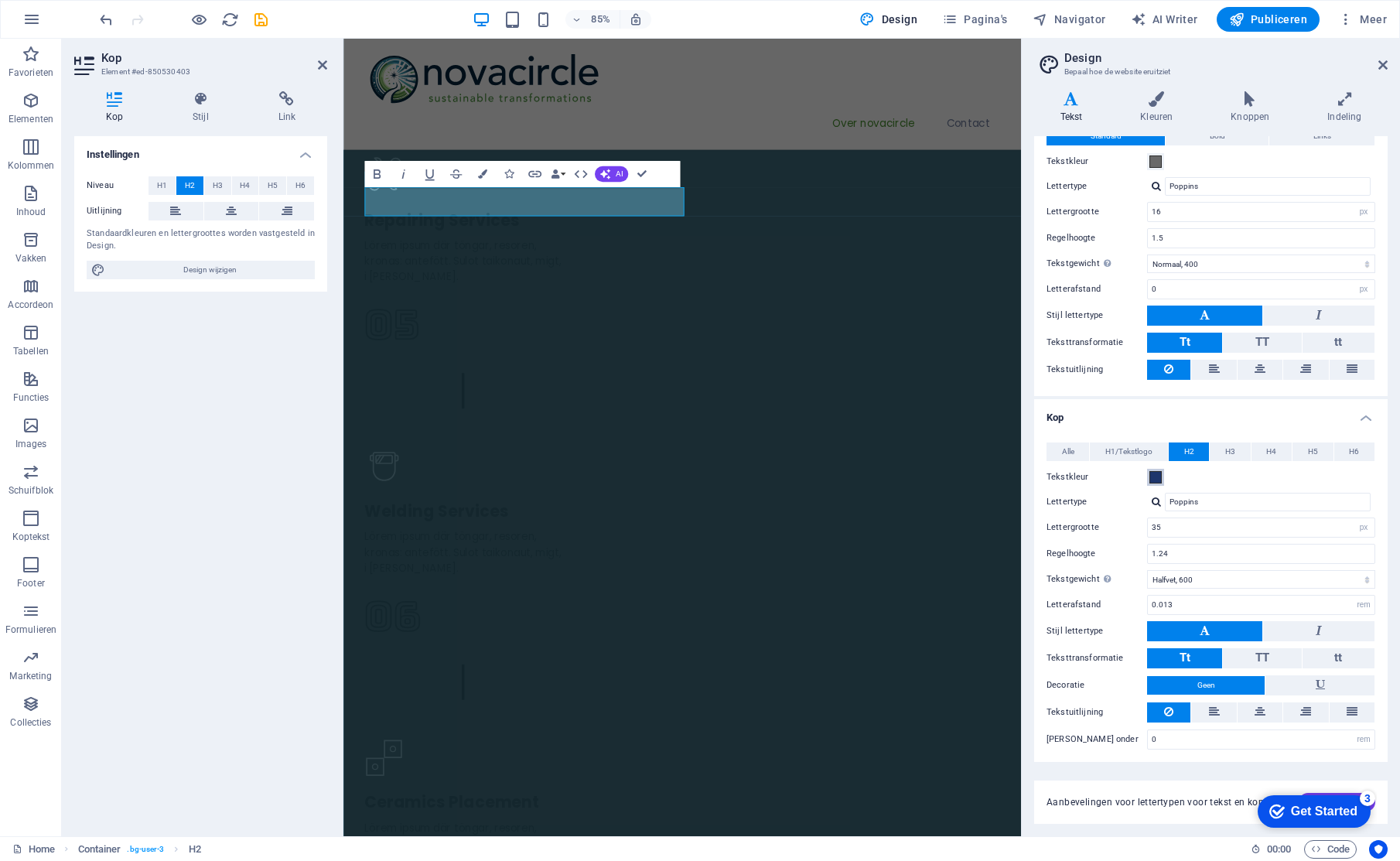
click at [1157, 477] on span at bounding box center [1155, 477] width 13 height 13
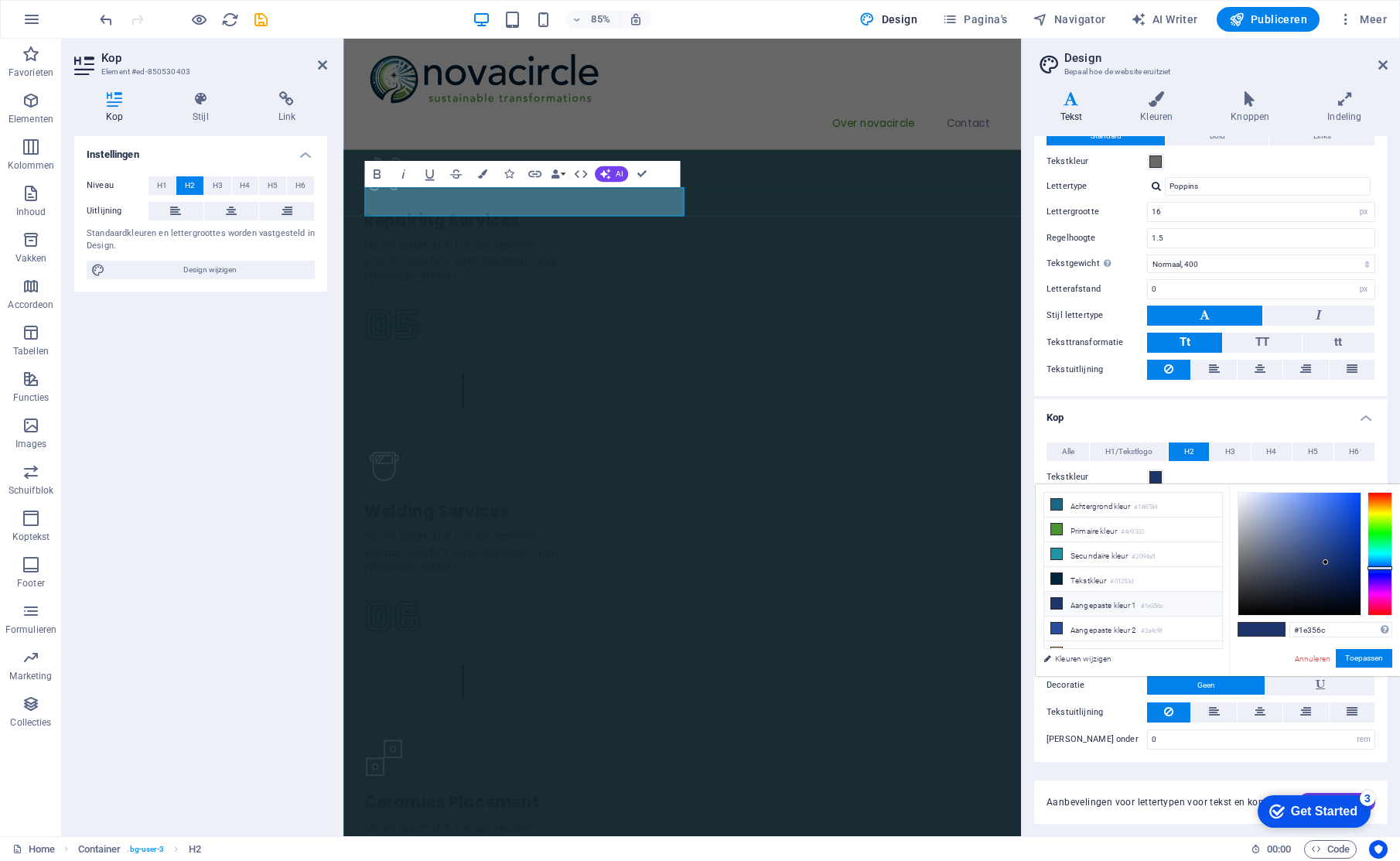
scroll to position [1, 0]
click at [1098, 580] on li "Tekstkleur #01253d" at bounding box center [1133, 578] width 178 height 25
type input "#01253d"
click at [1067, 445] on span "Alle" at bounding box center [1068, 451] width 13 height 18
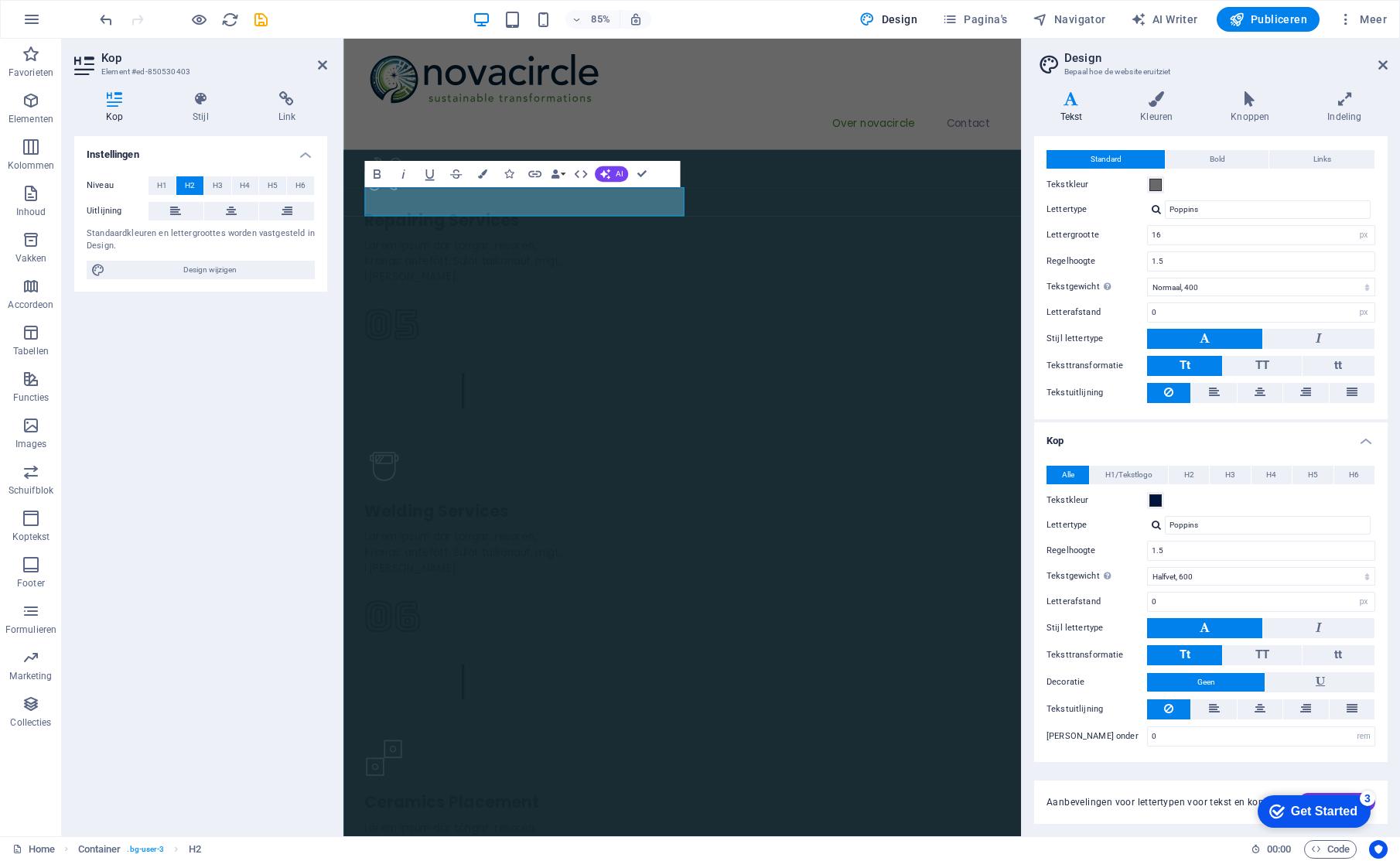
scroll to position [26, 0]
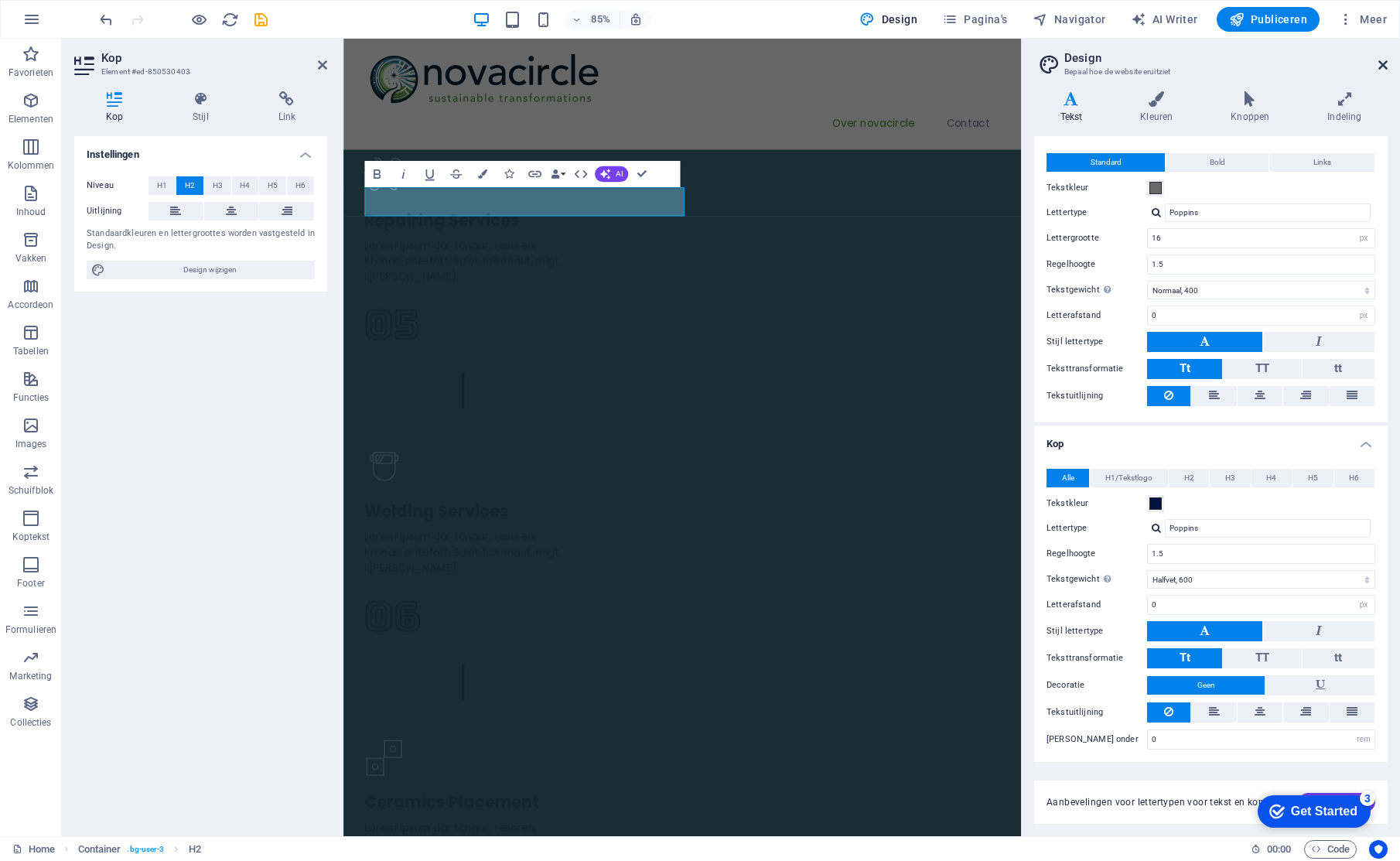
click at [1382, 63] on icon at bounding box center [1383, 65] width 10 height 13
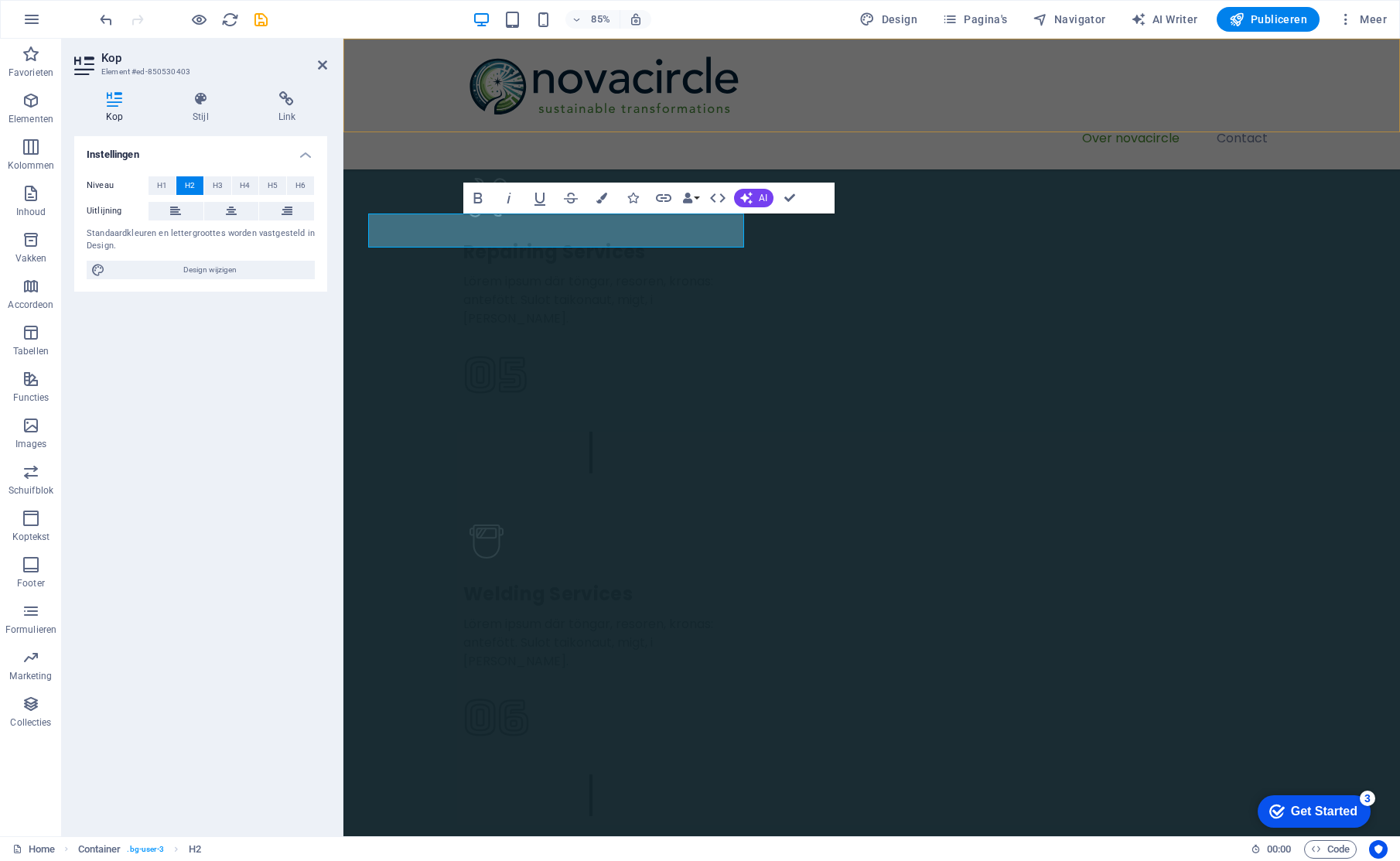
scroll to position [3041, 0]
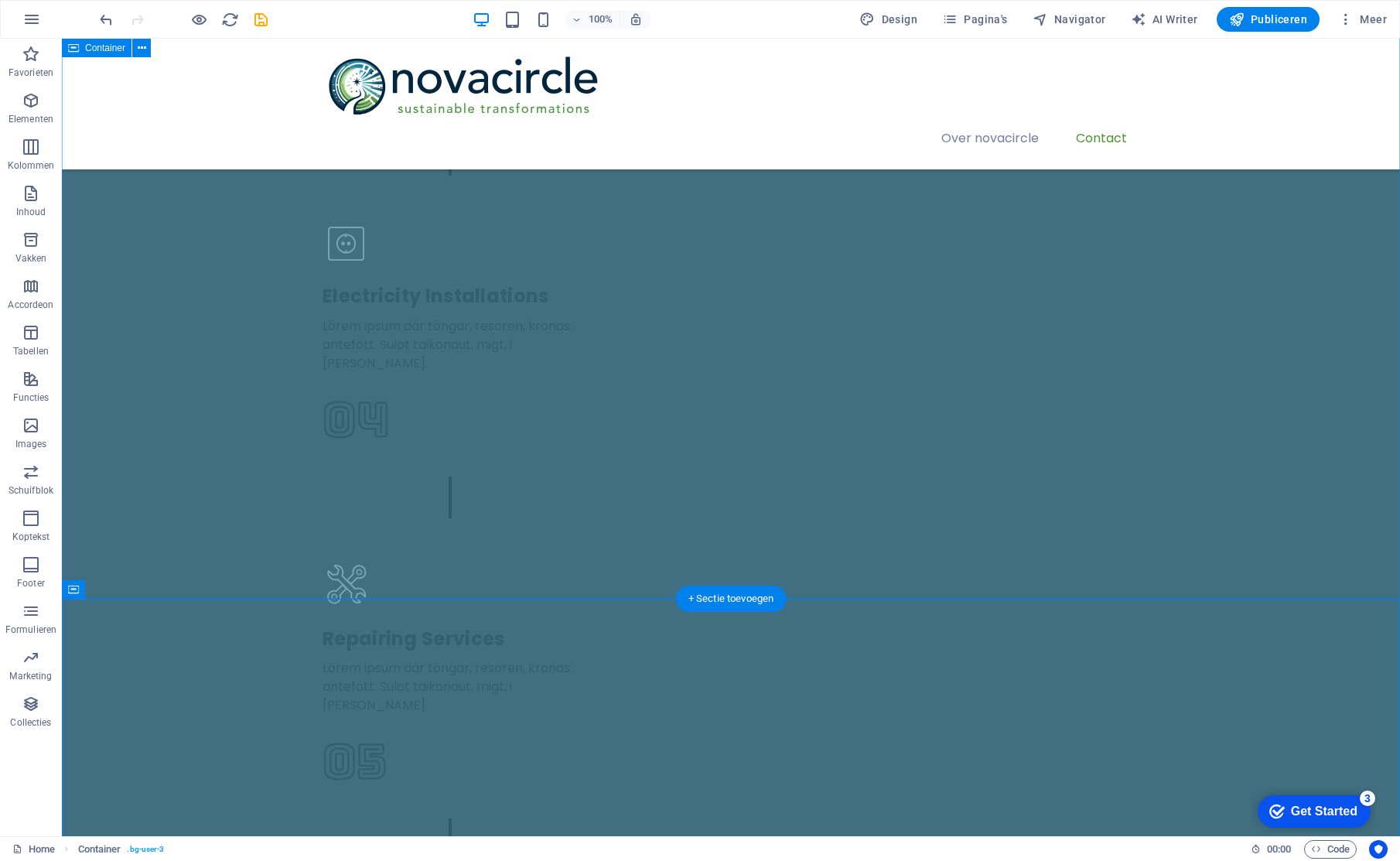
scroll to position [2792, 0]
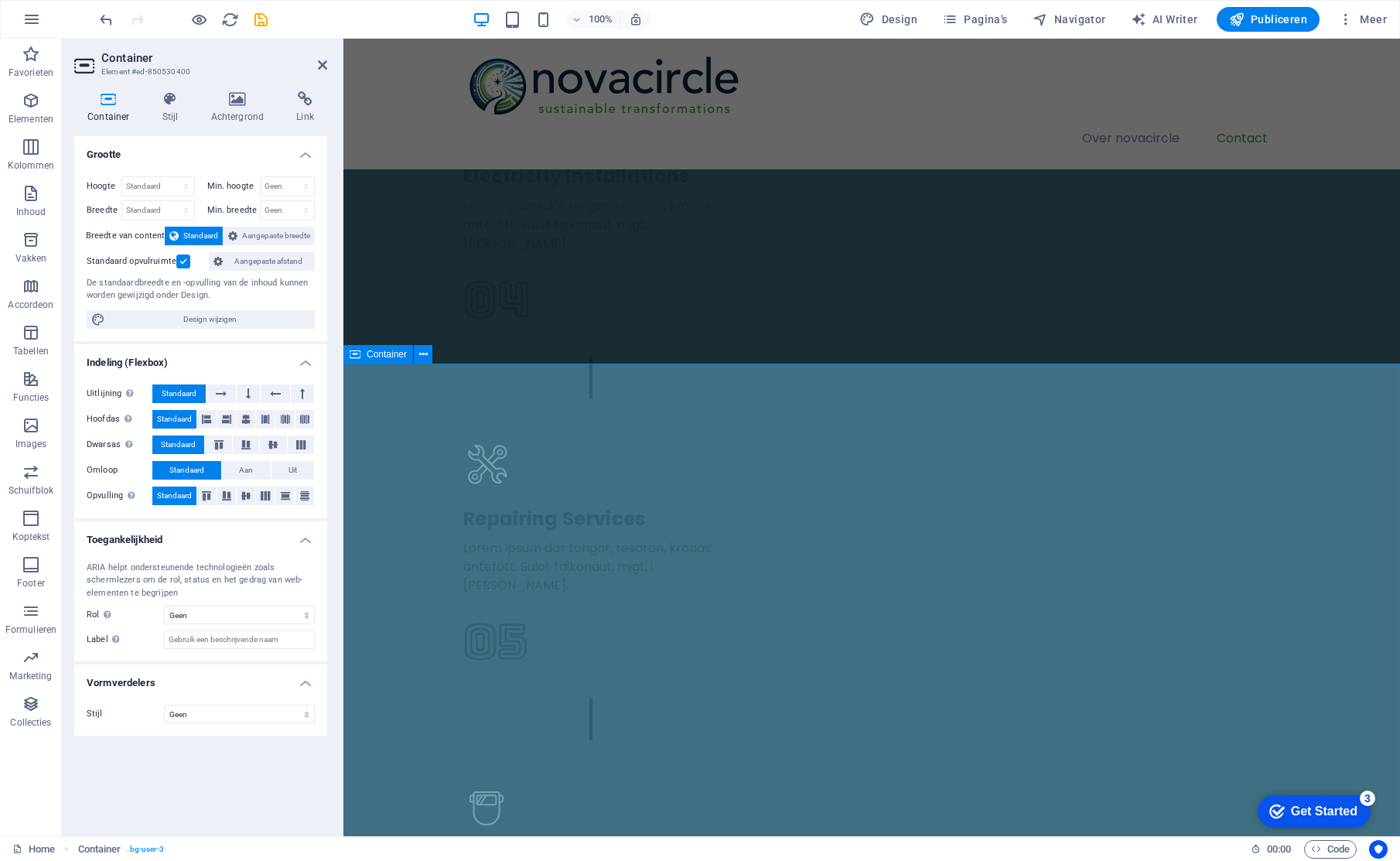
click at [224, 98] on icon at bounding box center [237, 99] width 80 height 15
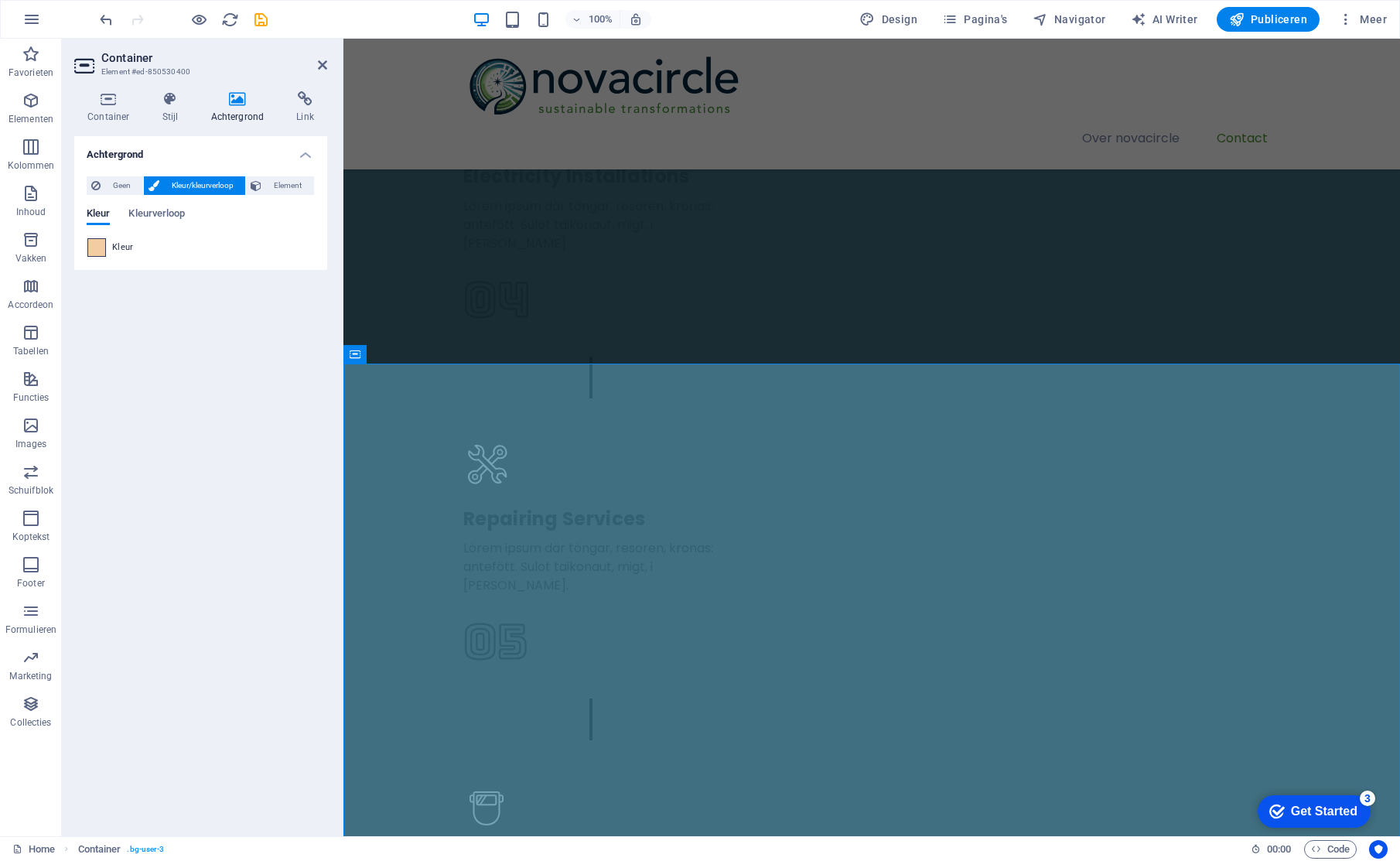
click at [97, 246] on span at bounding box center [97, 248] width 17 height 17
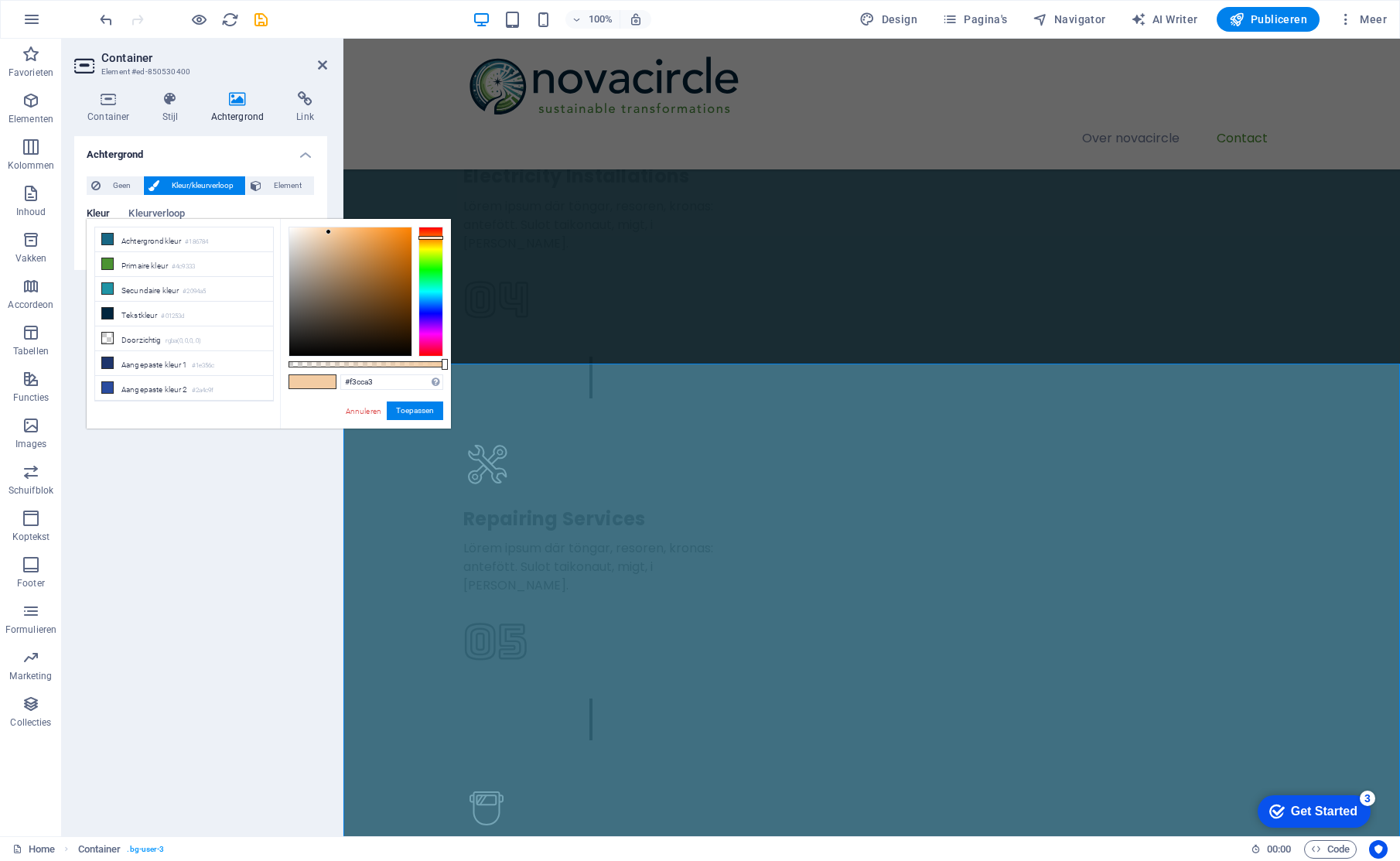
type input "#f8eadc"
click at [302, 230] on div at bounding box center [350, 291] width 123 height 128
click at [415, 408] on button "Toepassen" at bounding box center [414, 410] width 56 height 18
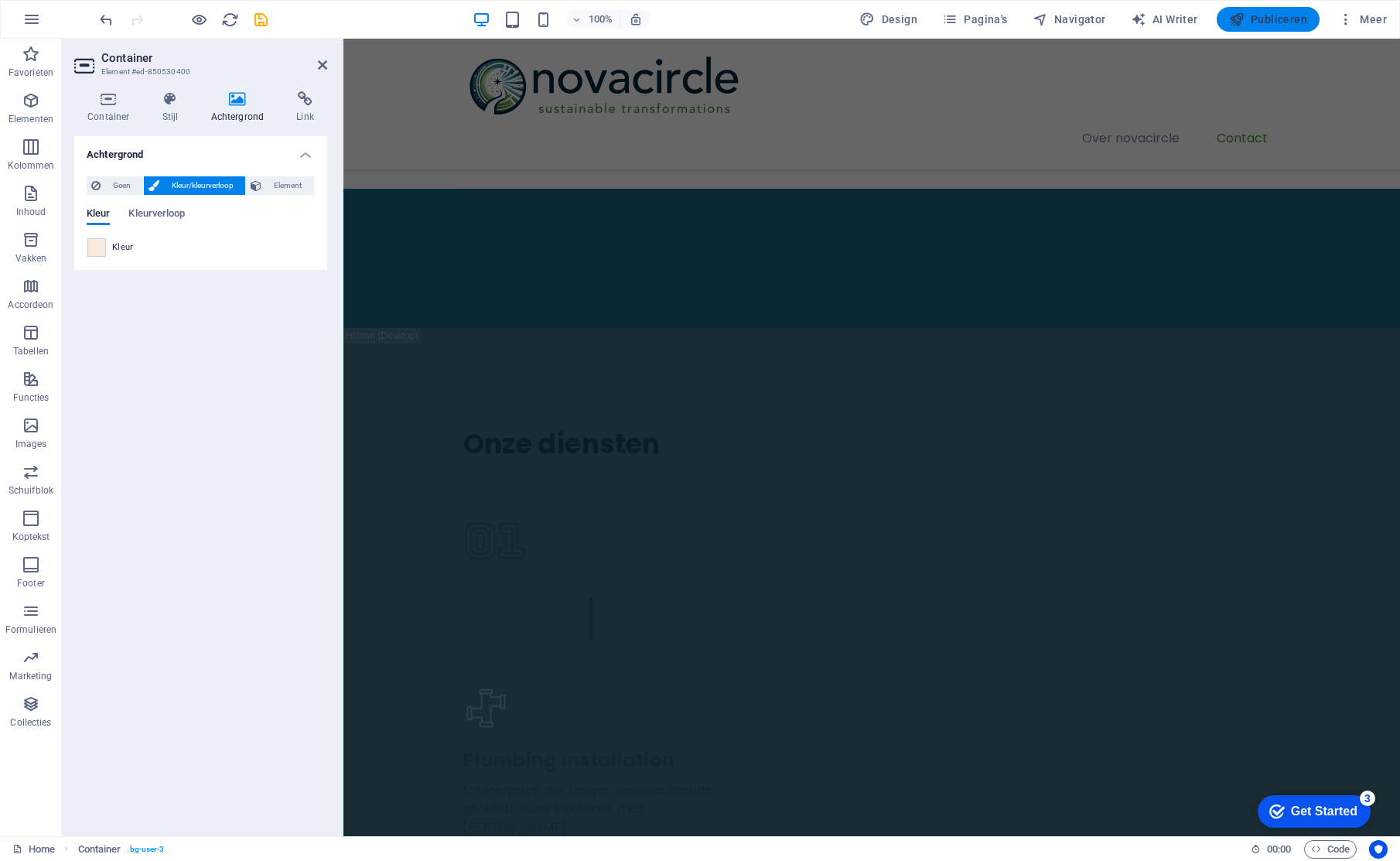
scroll to position [1420, 0]
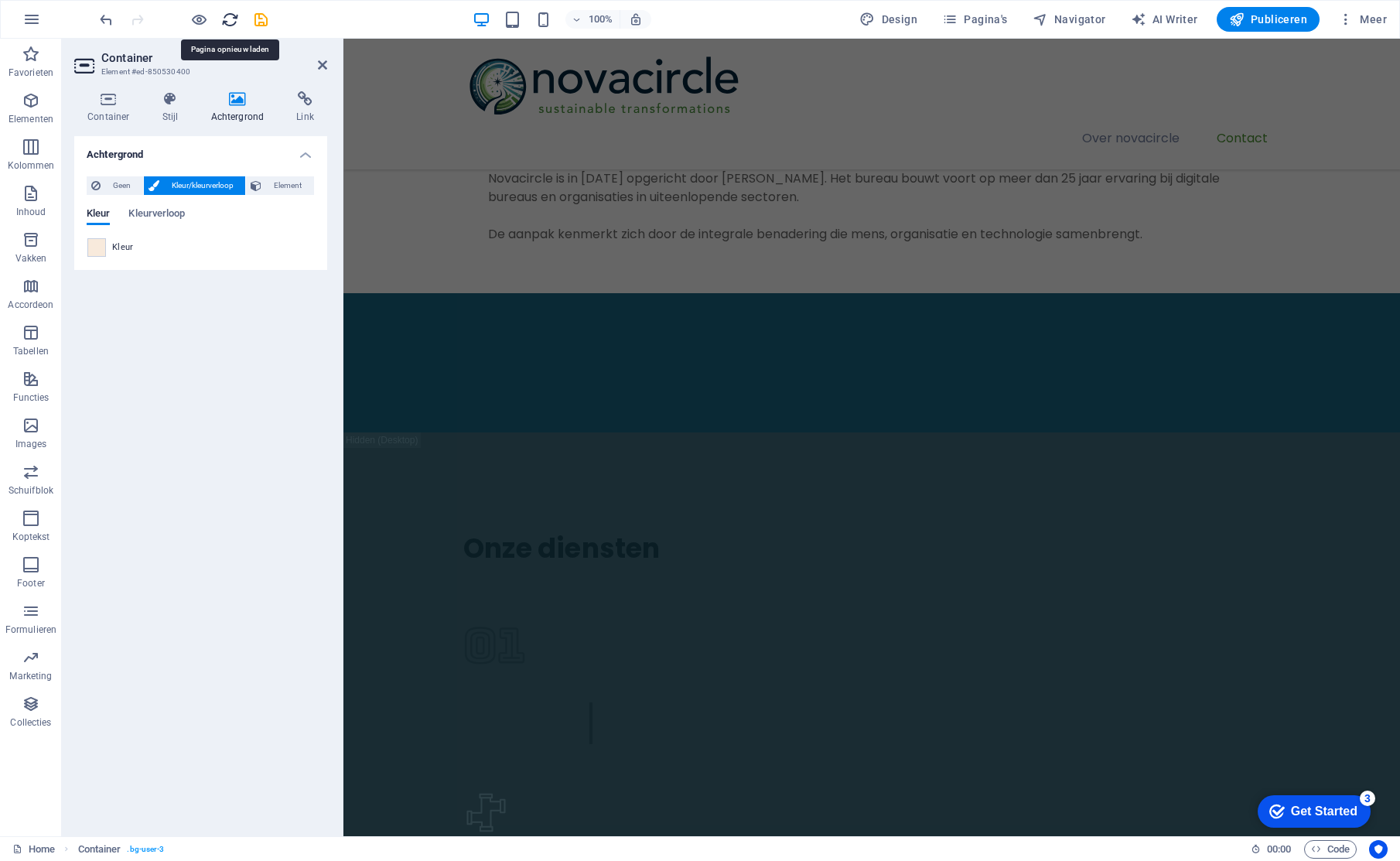
drag, startPoint x: 231, startPoint y: 18, endPoint x: 711, endPoint y: 259, distance: 537.1
click at [231, 18] on icon "reload" at bounding box center [230, 19] width 17 height 17
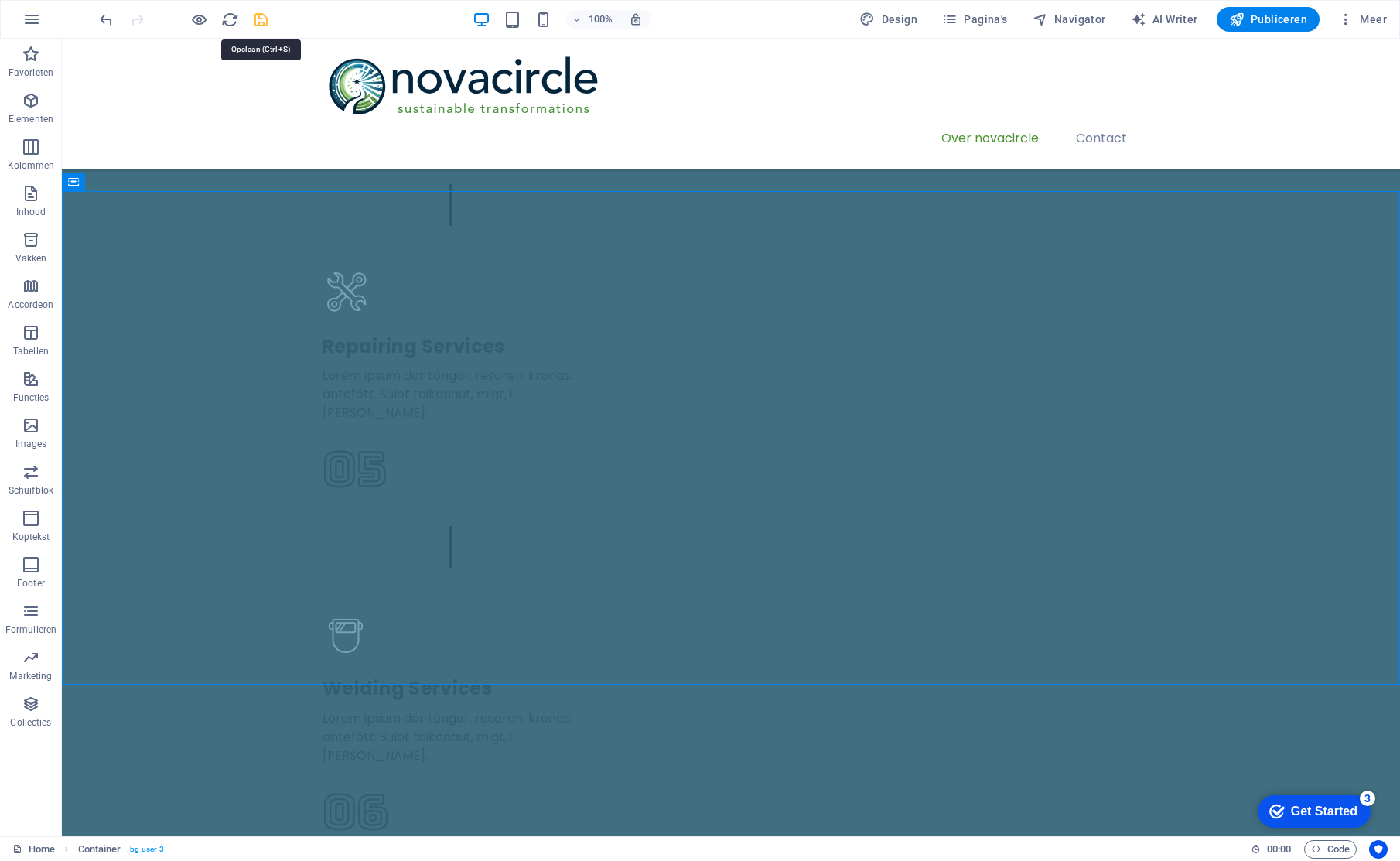
click at [254, 17] on icon "save" at bounding box center [261, 19] width 17 height 17
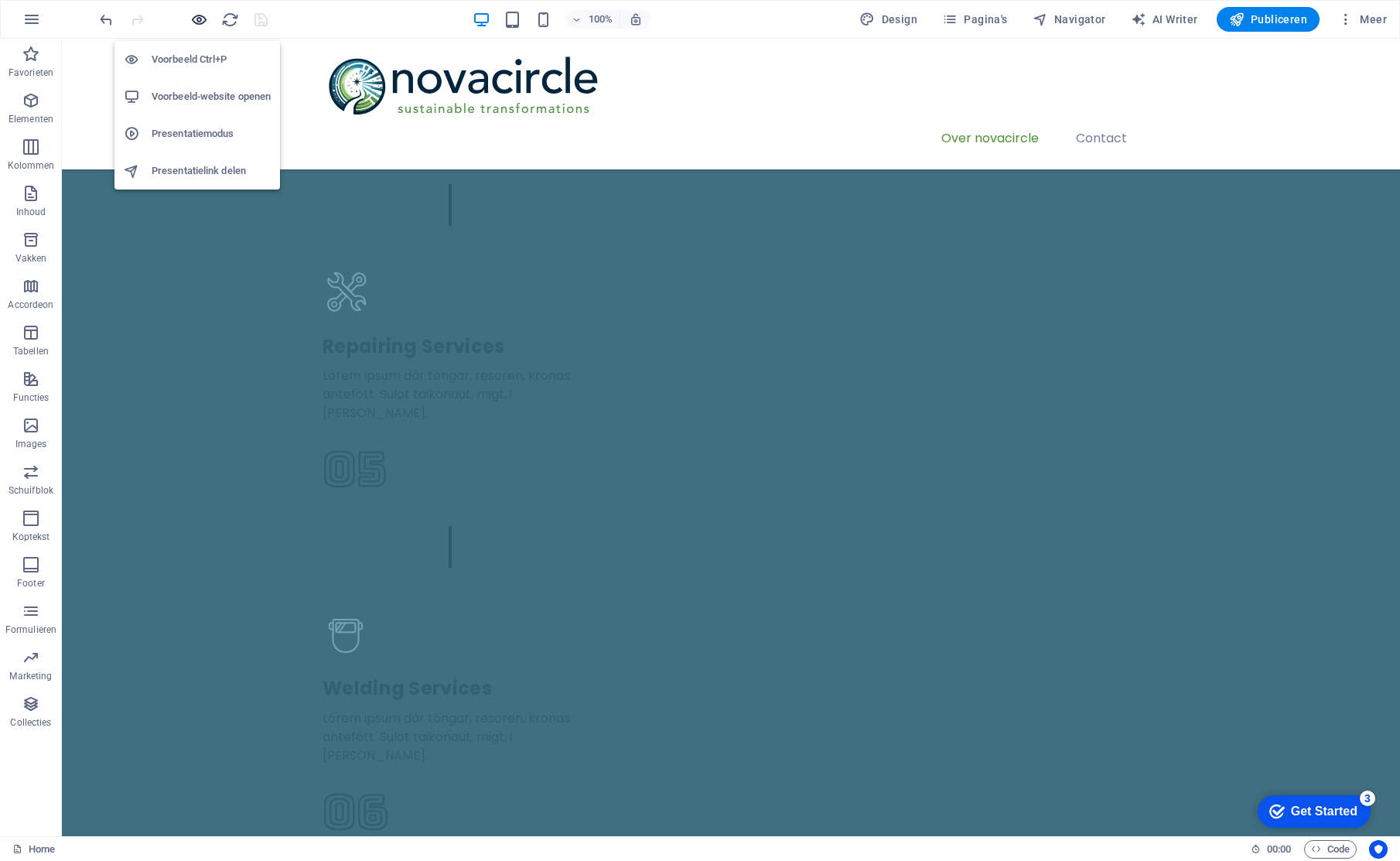
click at [196, 20] on icon "button" at bounding box center [199, 19] width 17 height 17
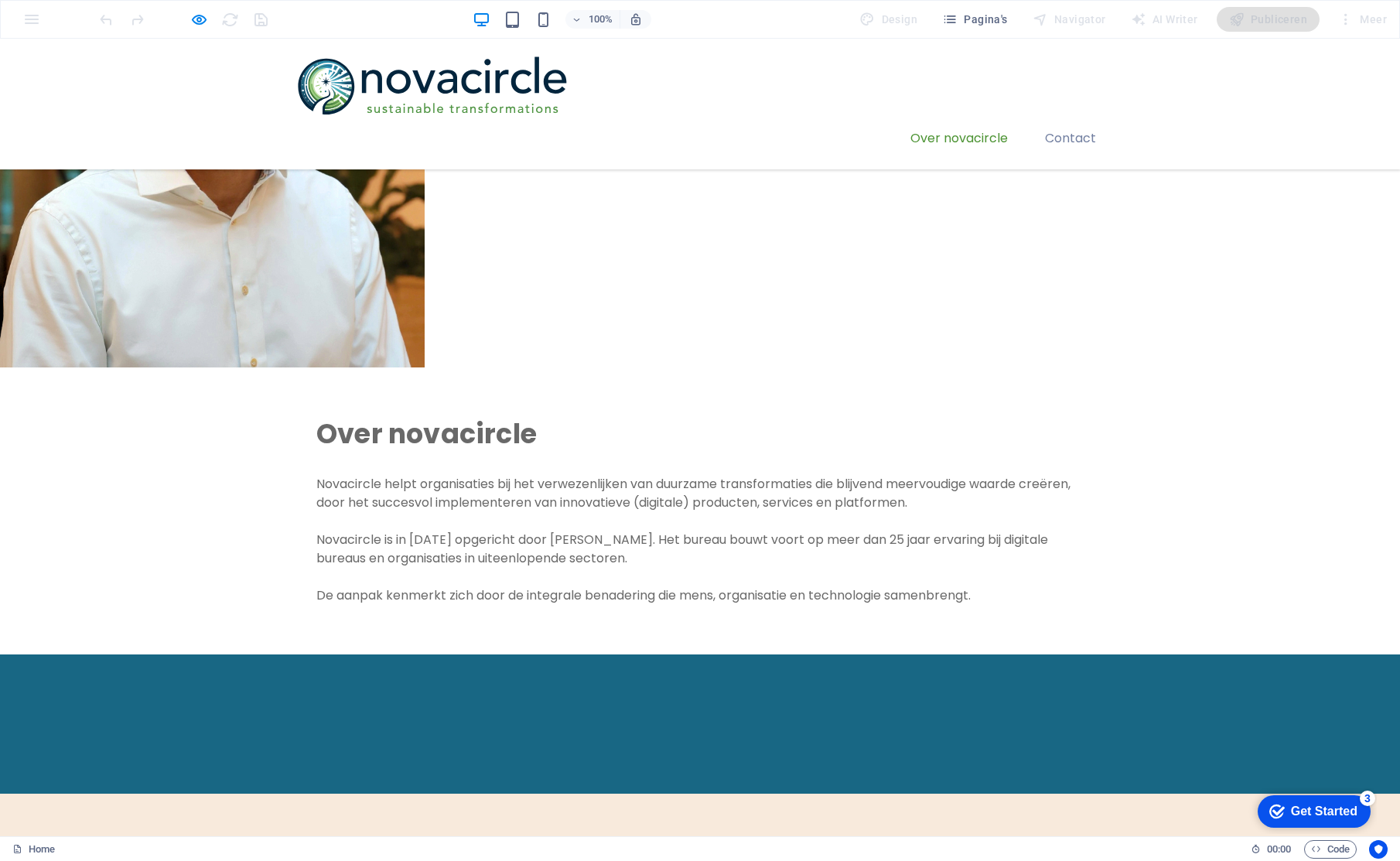
scroll to position [1231, 0]
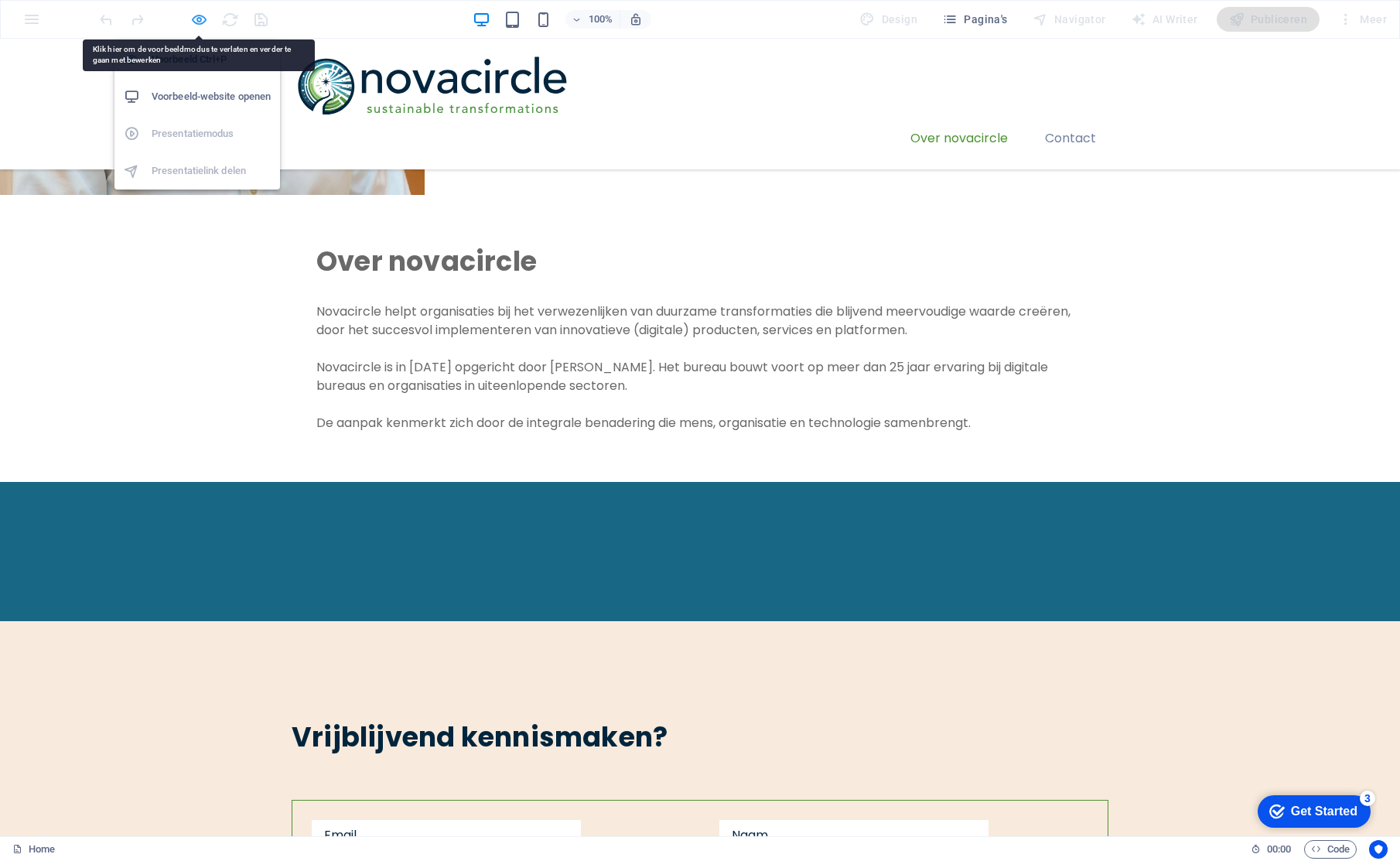
click at [197, 21] on icon "button" at bounding box center [199, 19] width 17 height 17
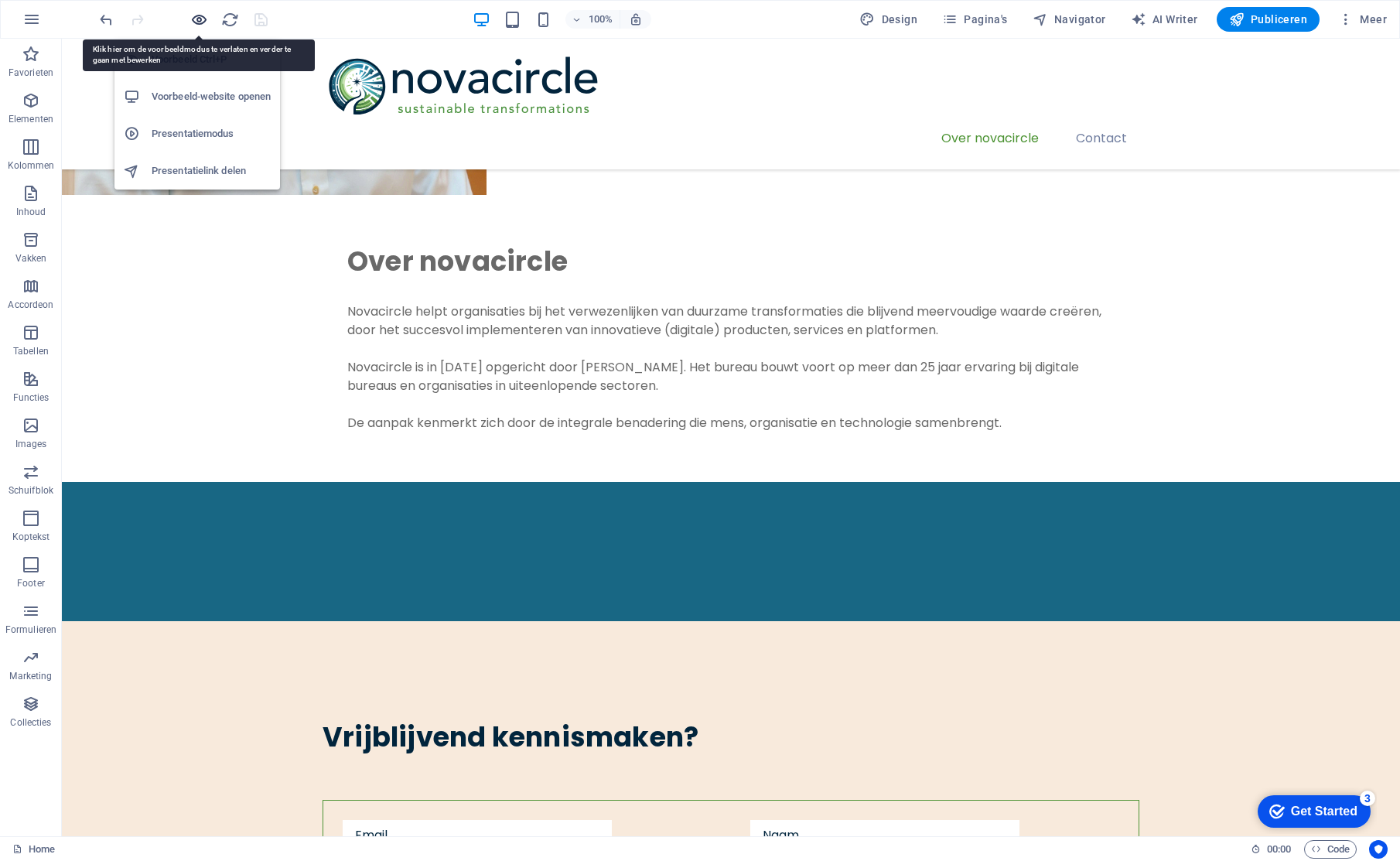
scroll to position [3291, 0]
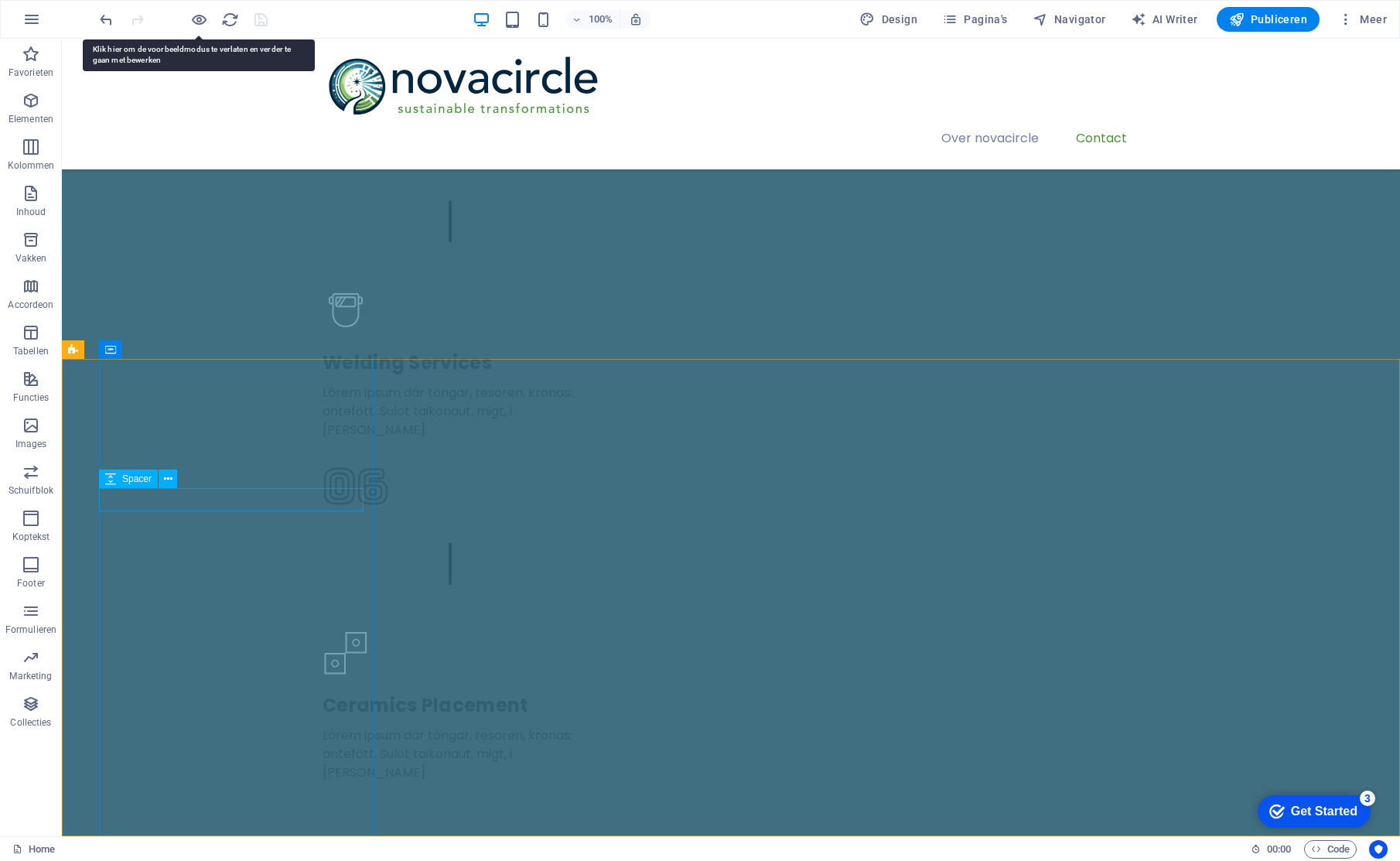
click at [146, 472] on div "Spacer" at bounding box center [128, 478] width 59 height 18
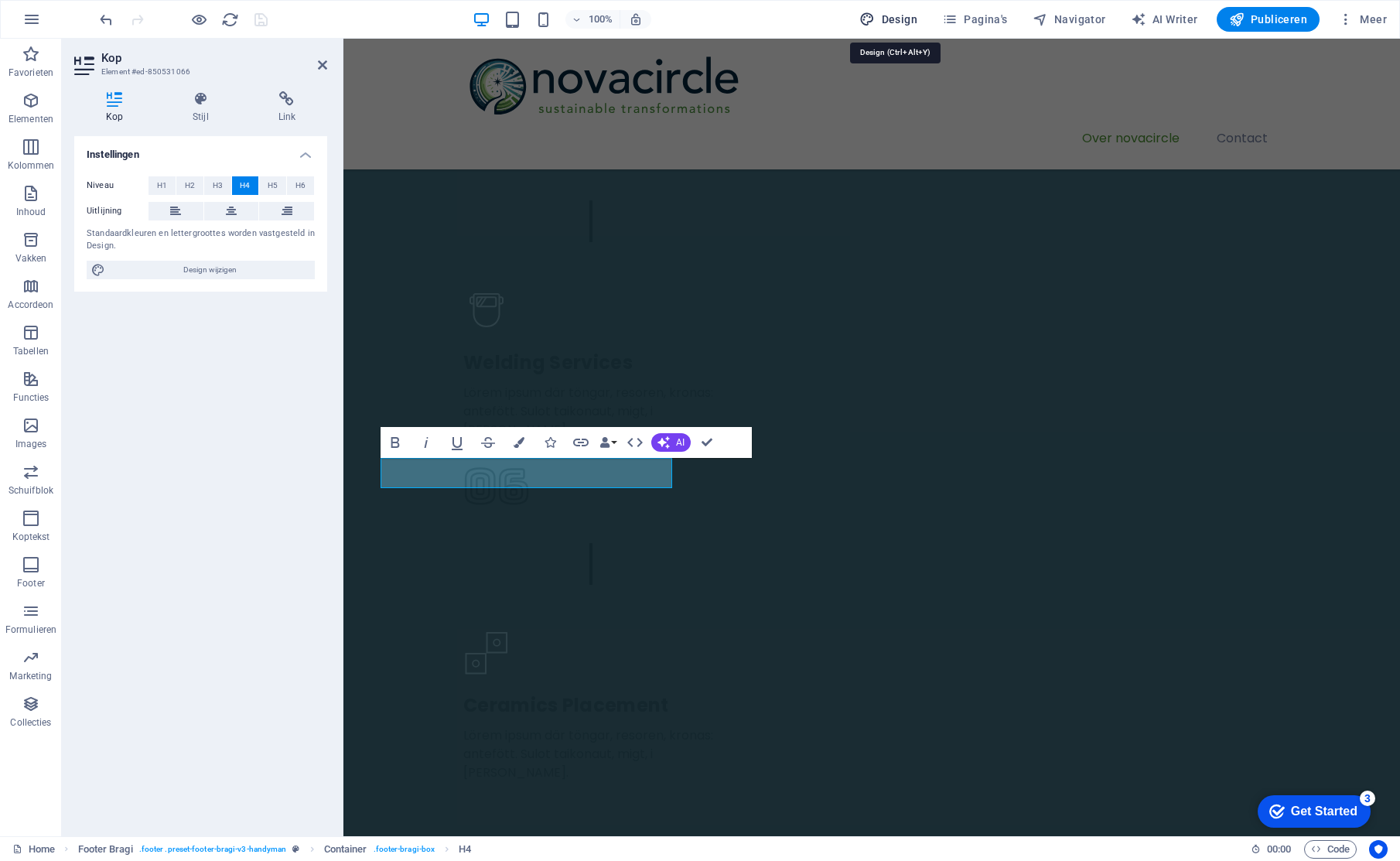
click at [902, 17] on span "Design" at bounding box center [888, 19] width 58 height 15
select select "px"
select select "400"
select select "px"
select select "600"
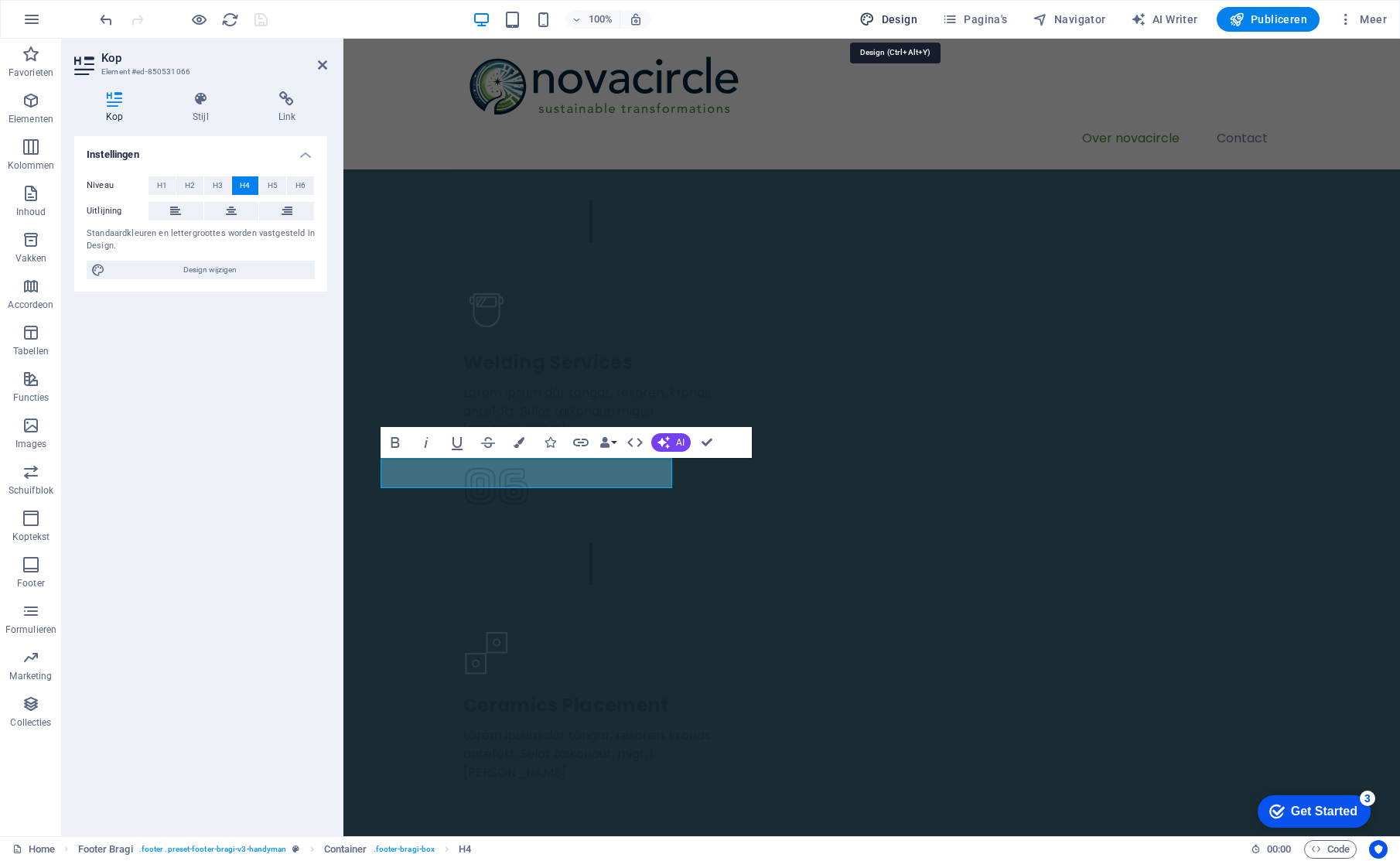
select select "px"
select select "rem"
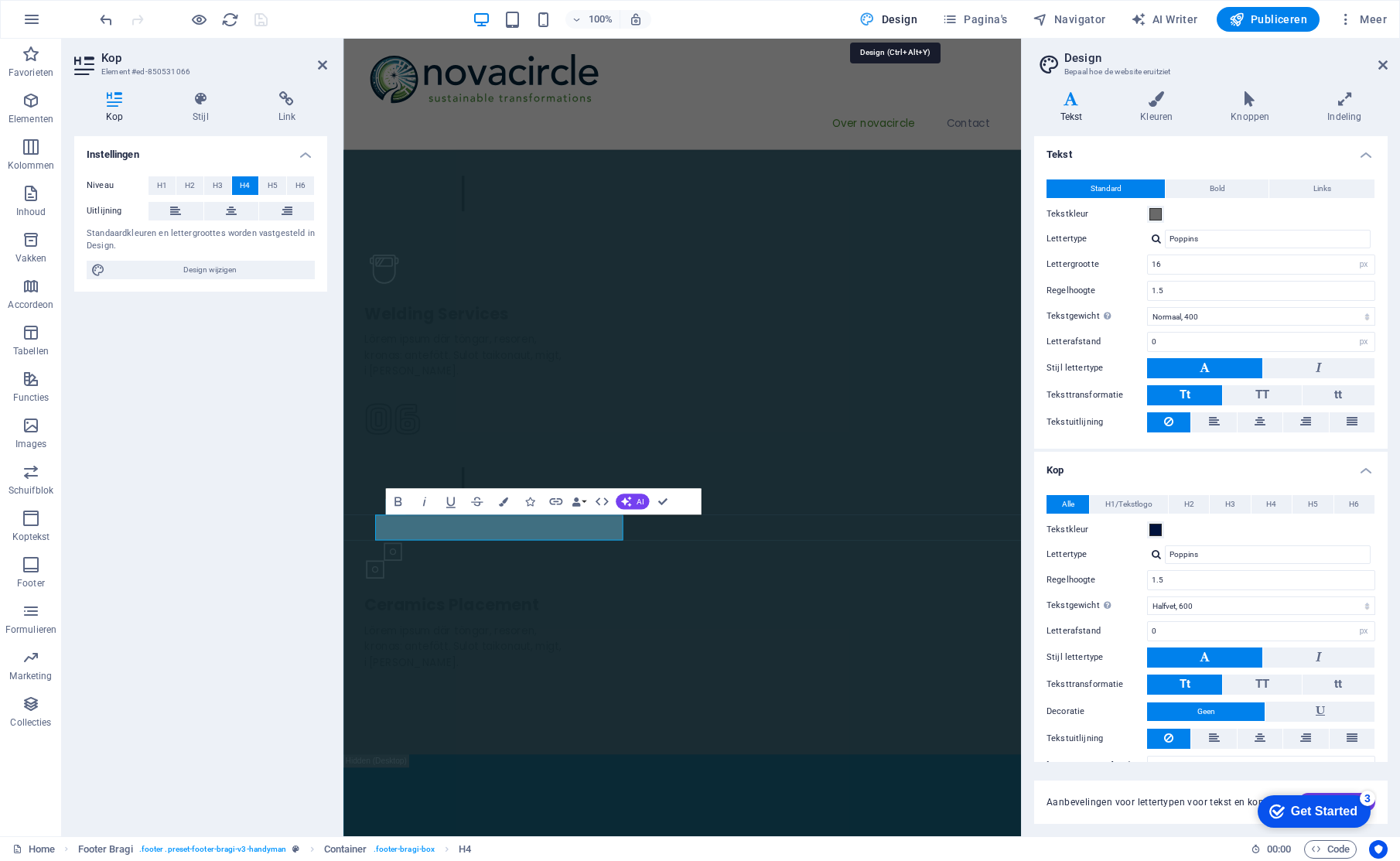
scroll to position [3168, 0]
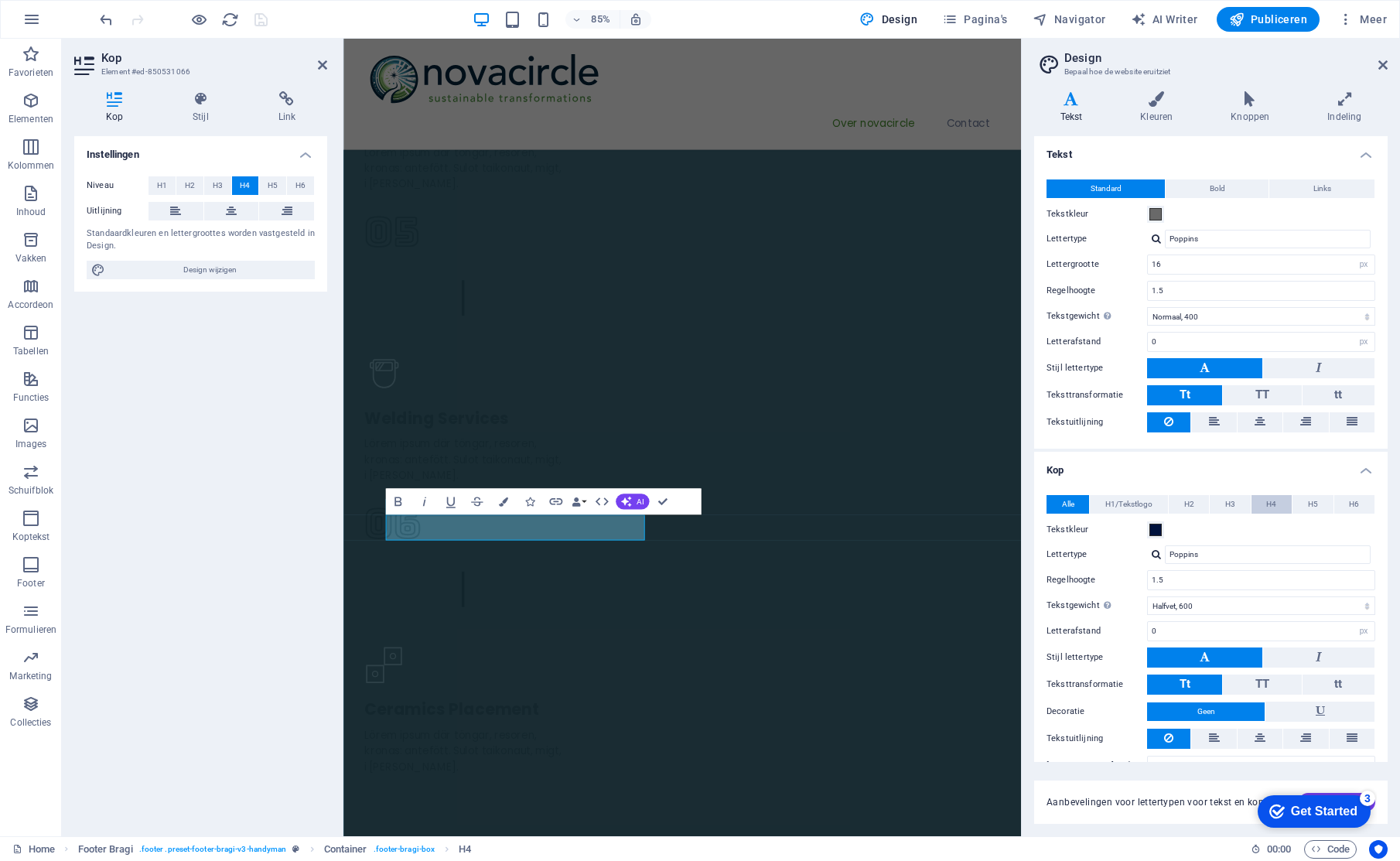
click at [1278, 500] on button "H4" at bounding box center [1272, 504] width 41 height 18
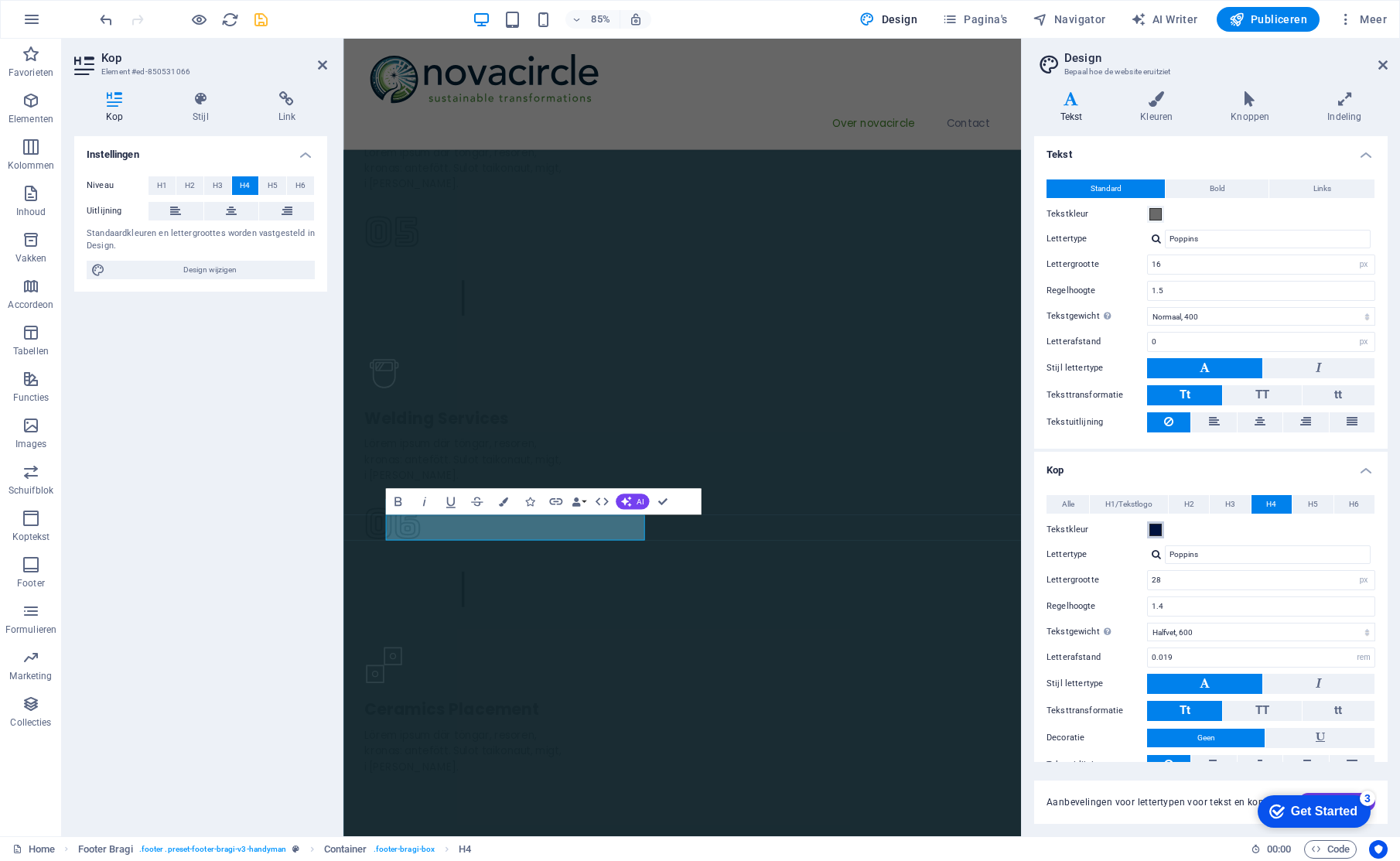
click at [1157, 526] on span at bounding box center [1155, 529] width 13 height 13
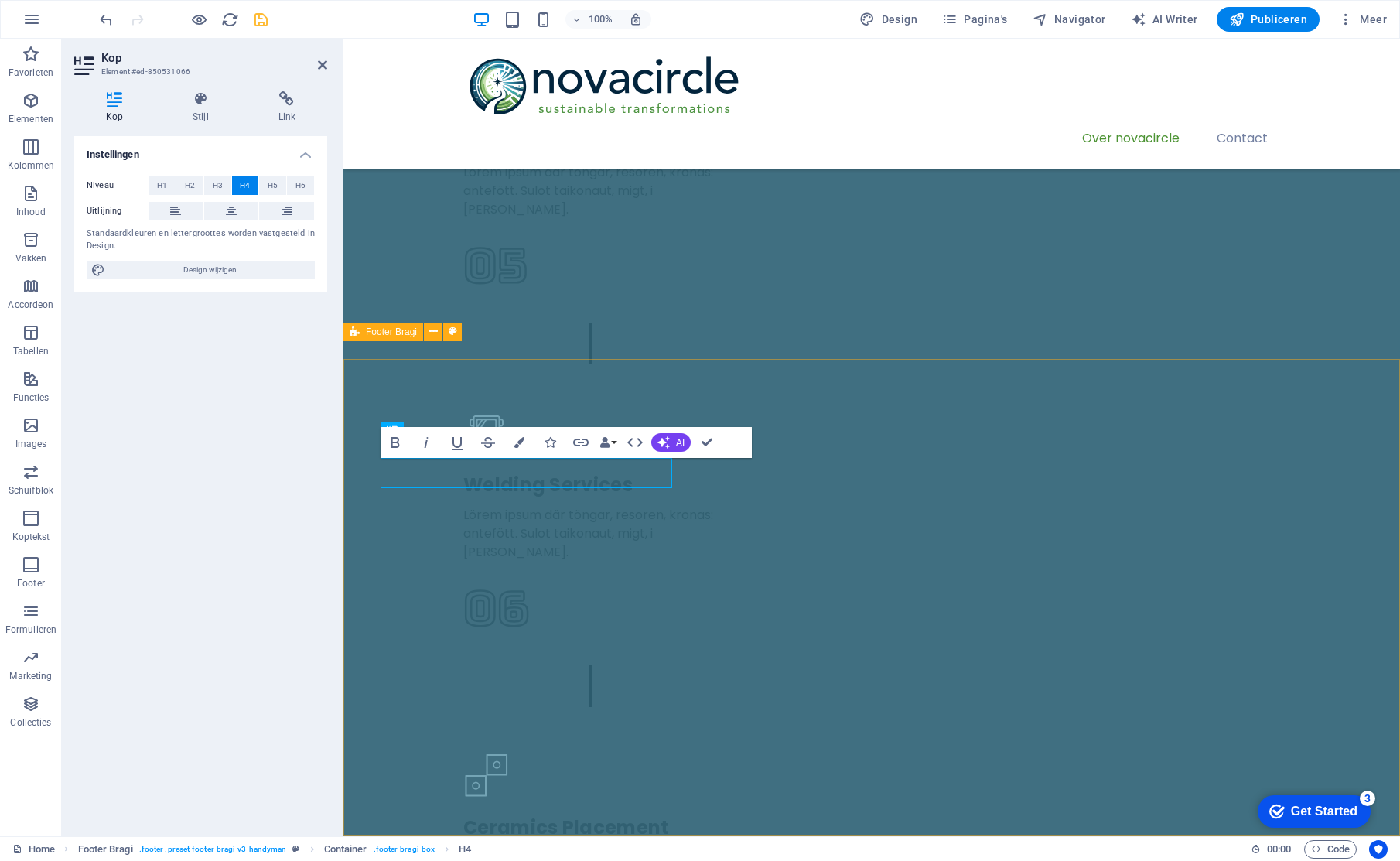
scroll to position [3291, 0]
drag, startPoint x: 494, startPoint y: 474, endPoint x: 355, endPoint y: 464, distance: 139.4
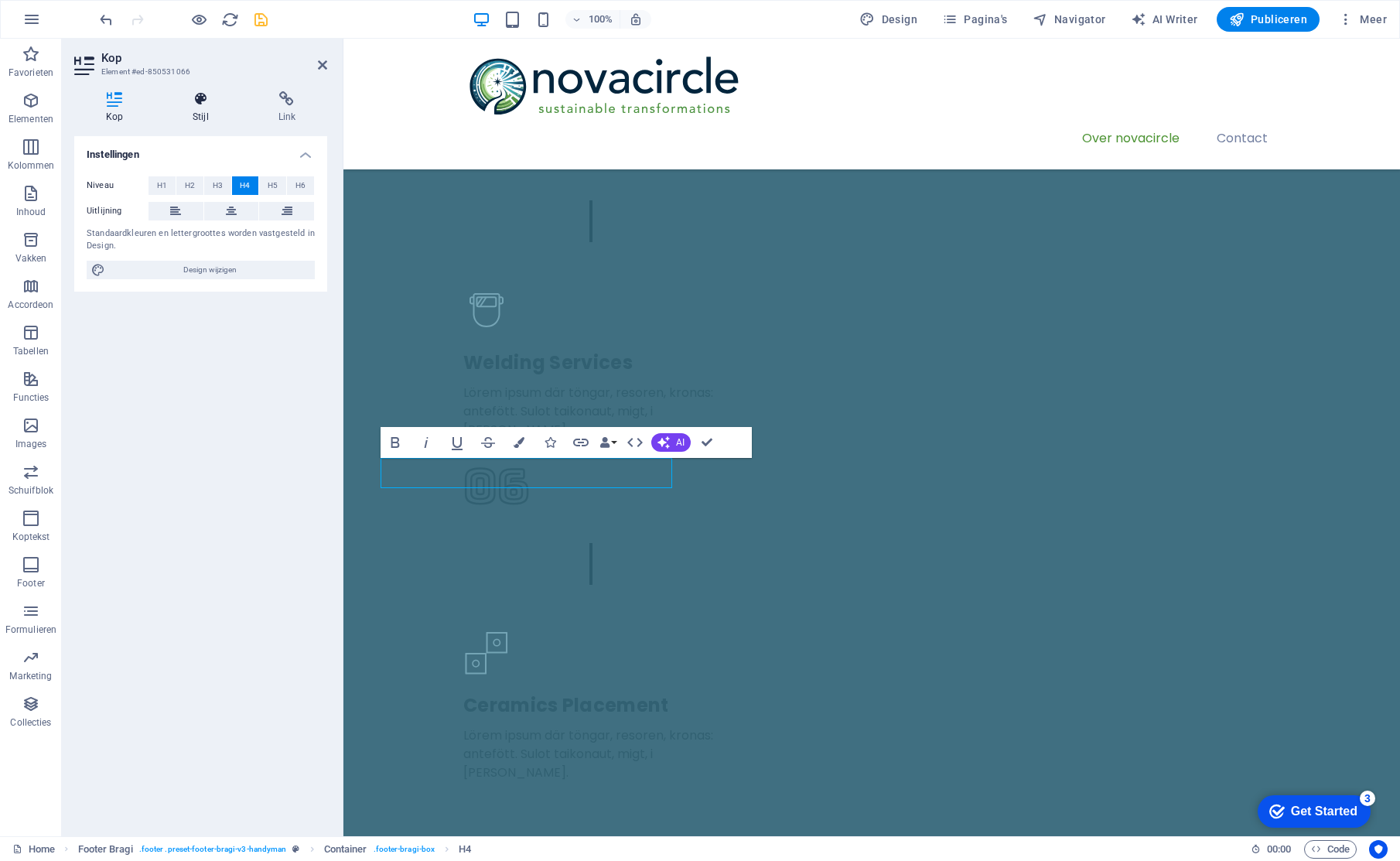
click at [192, 104] on icon at bounding box center [201, 99] width 79 height 15
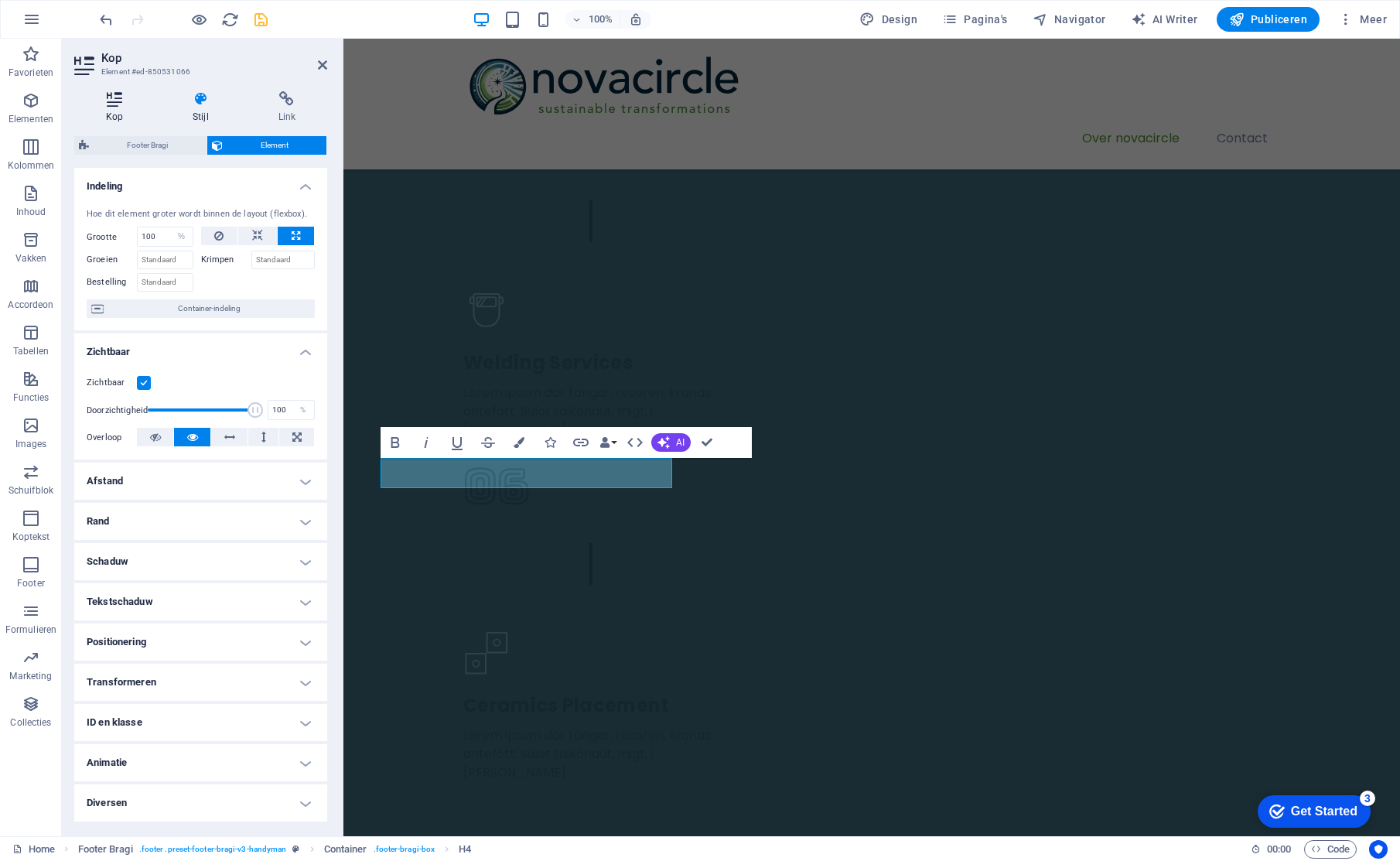
click at [126, 106] on icon at bounding box center [114, 99] width 80 height 15
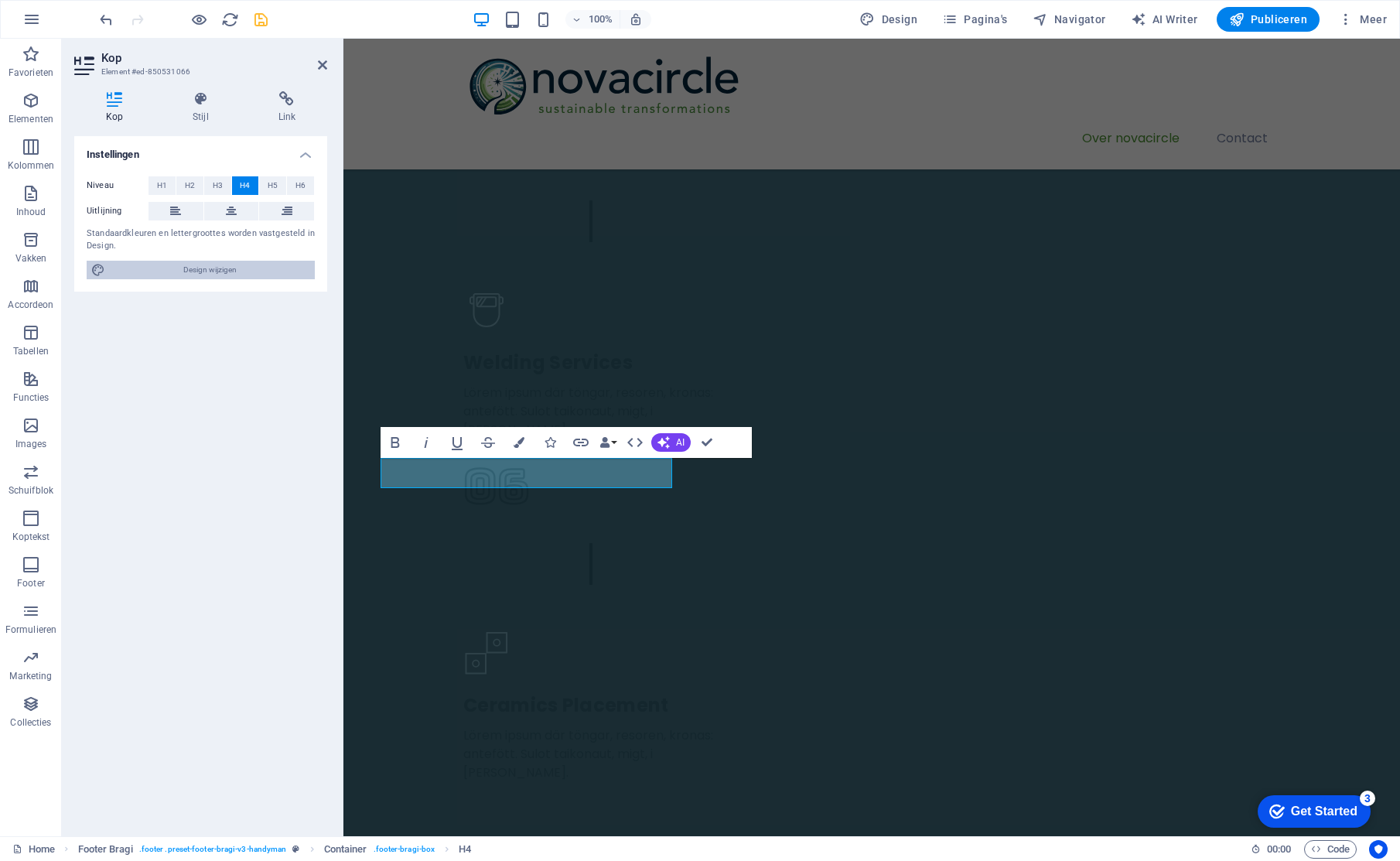
click at [251, 267] on span "Design wijzigen" at bounding box center [210, 269] width 200 height 18
select select "px"
select select "400"
select select "px"
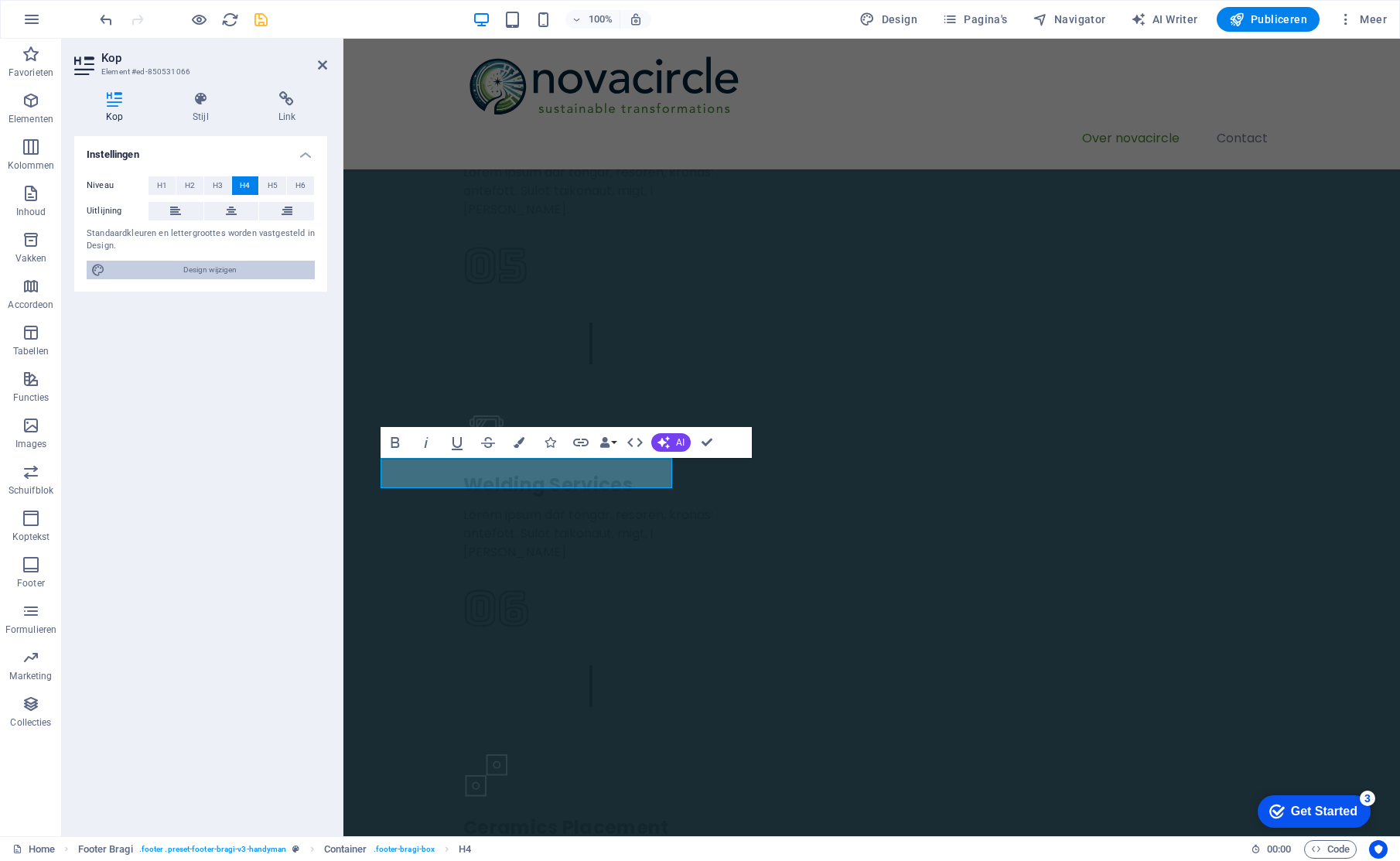
select select "px"
select select "600"
select select "rem"
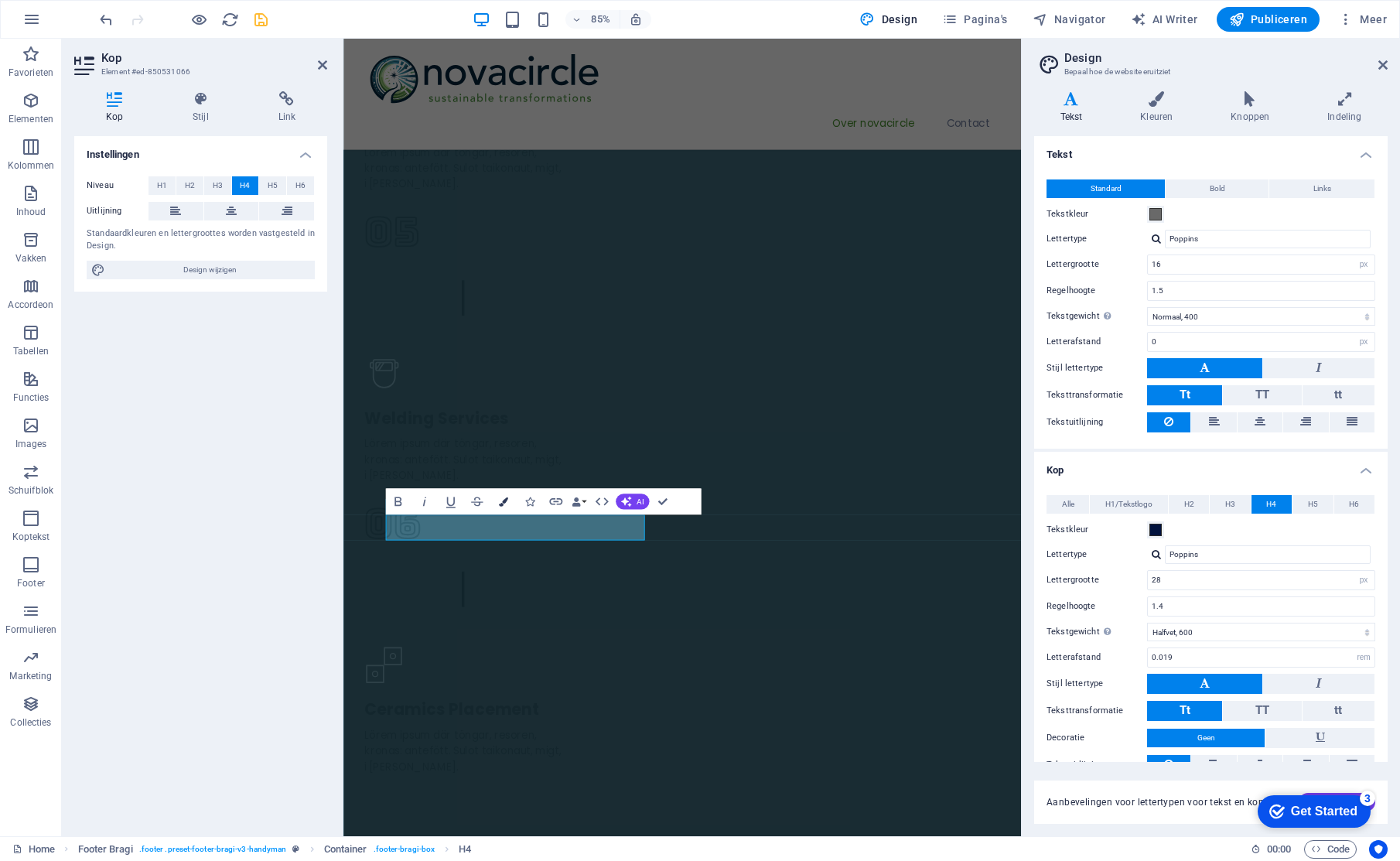
click at [503, 499] on icon "button" at bounding box center [504, 501] width 10 height 10
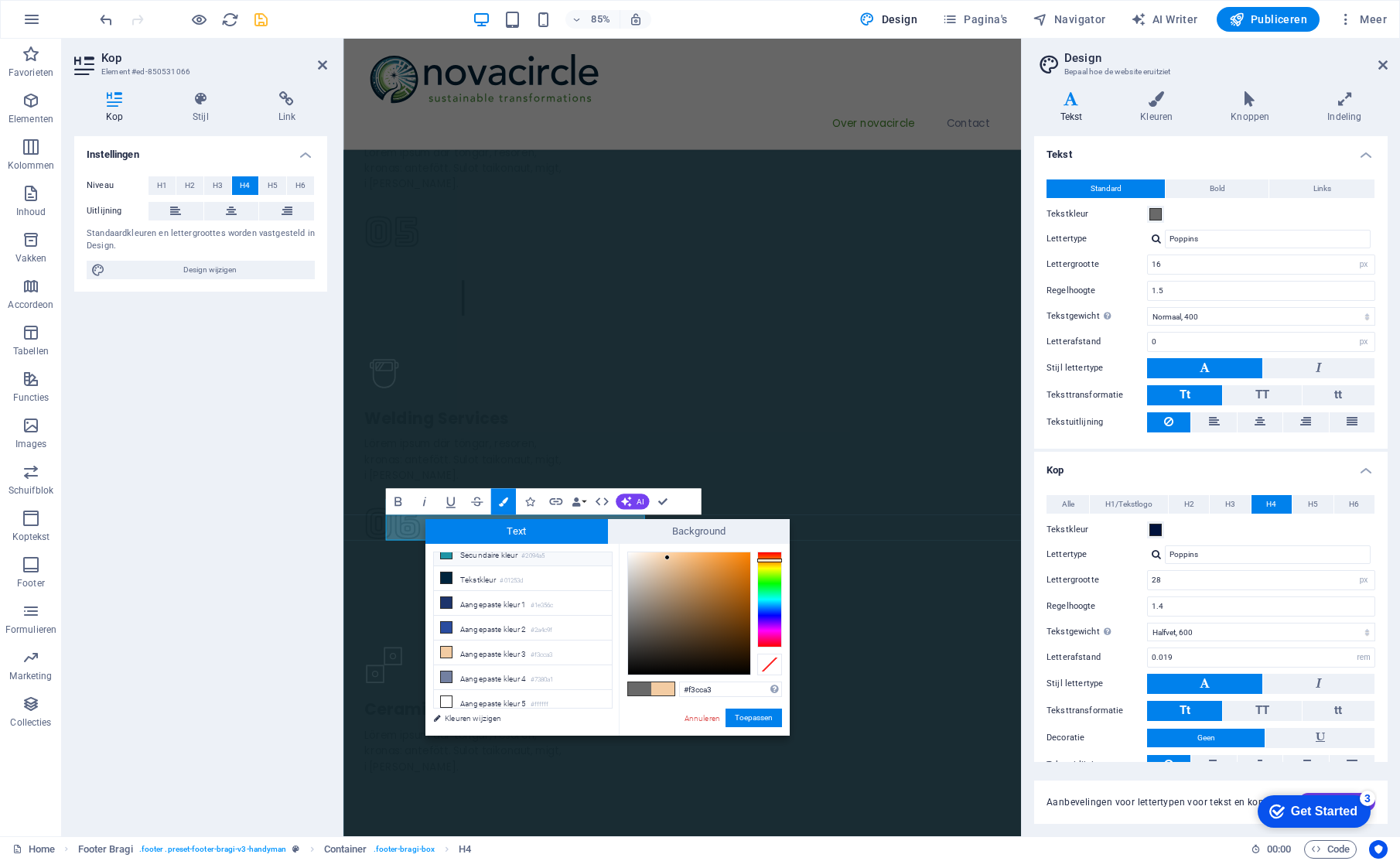
scroll to position [64, 0]
click at [515, 695] on li "Aangepaste kleur 5 #ffffff" at bounding box center [522, 699] width 178 height 25
type input "#ffffff"
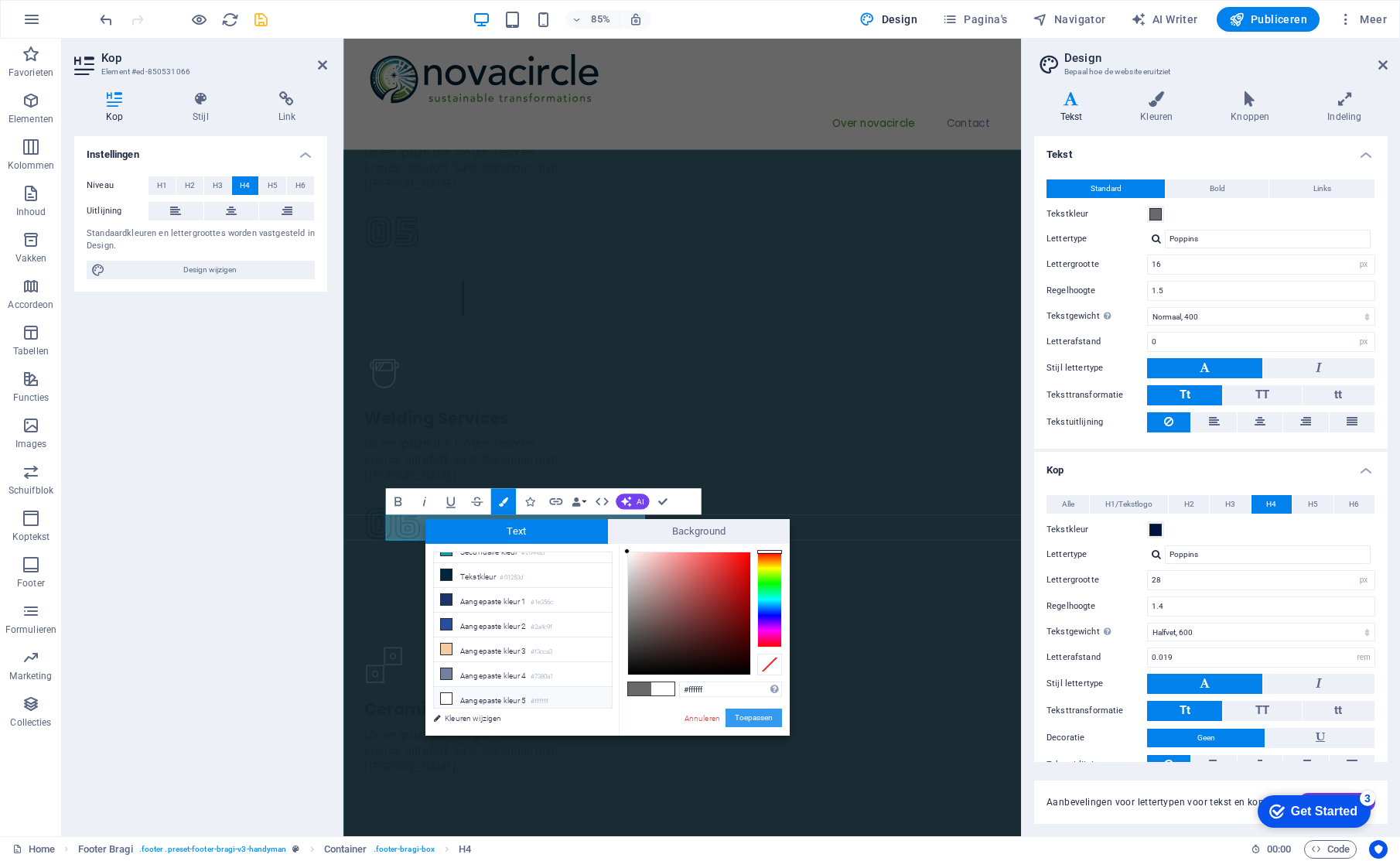
click at [759, 717] on button "Toepassen" at bounding box center [753, 717] width 56 height 18
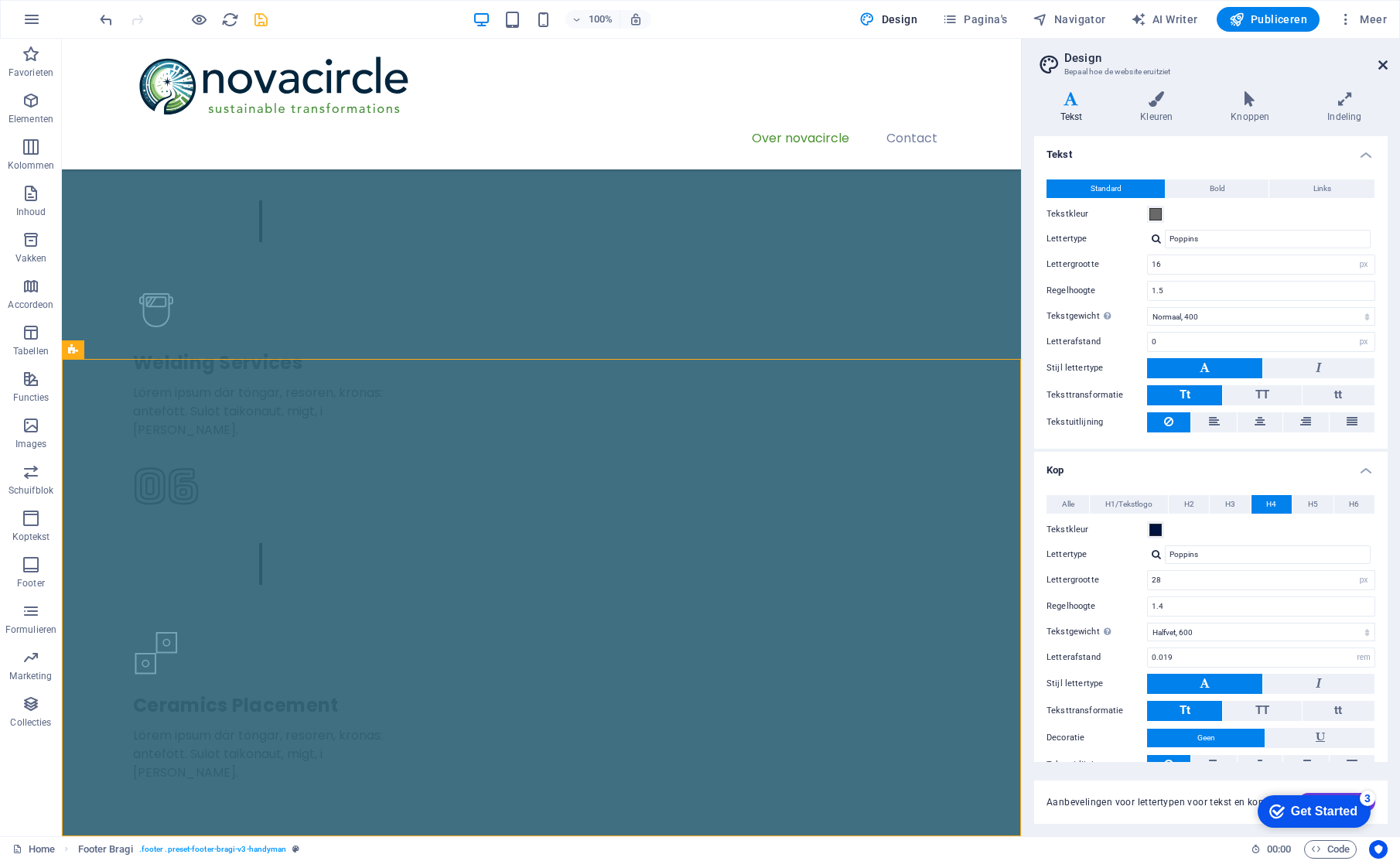
click at [1379, 63] on icon at bounding box center [1383, 65] width 10 height 13
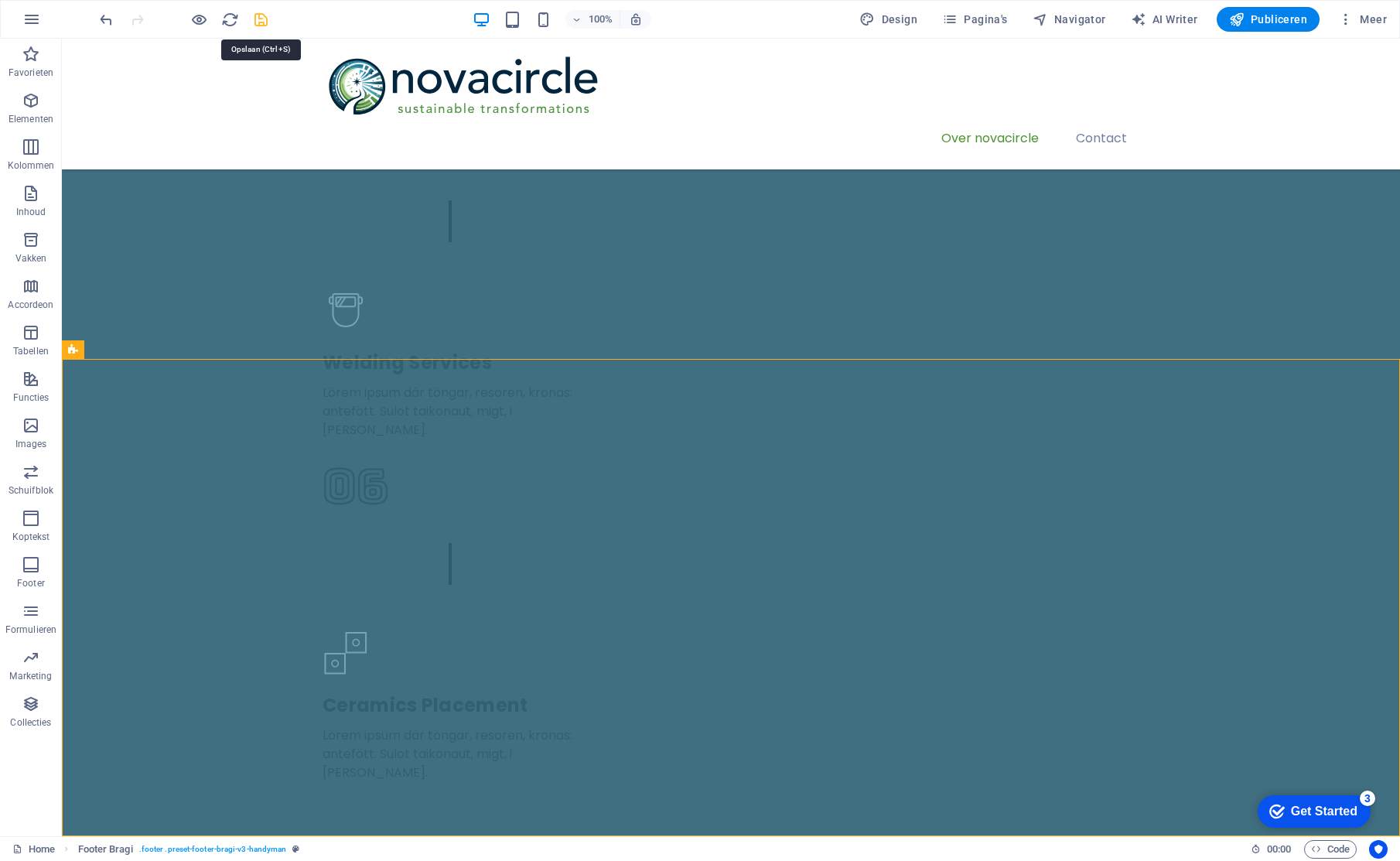
click at [254, 15] on icon "save" at bounding box center [261, 19] width 17 height 17
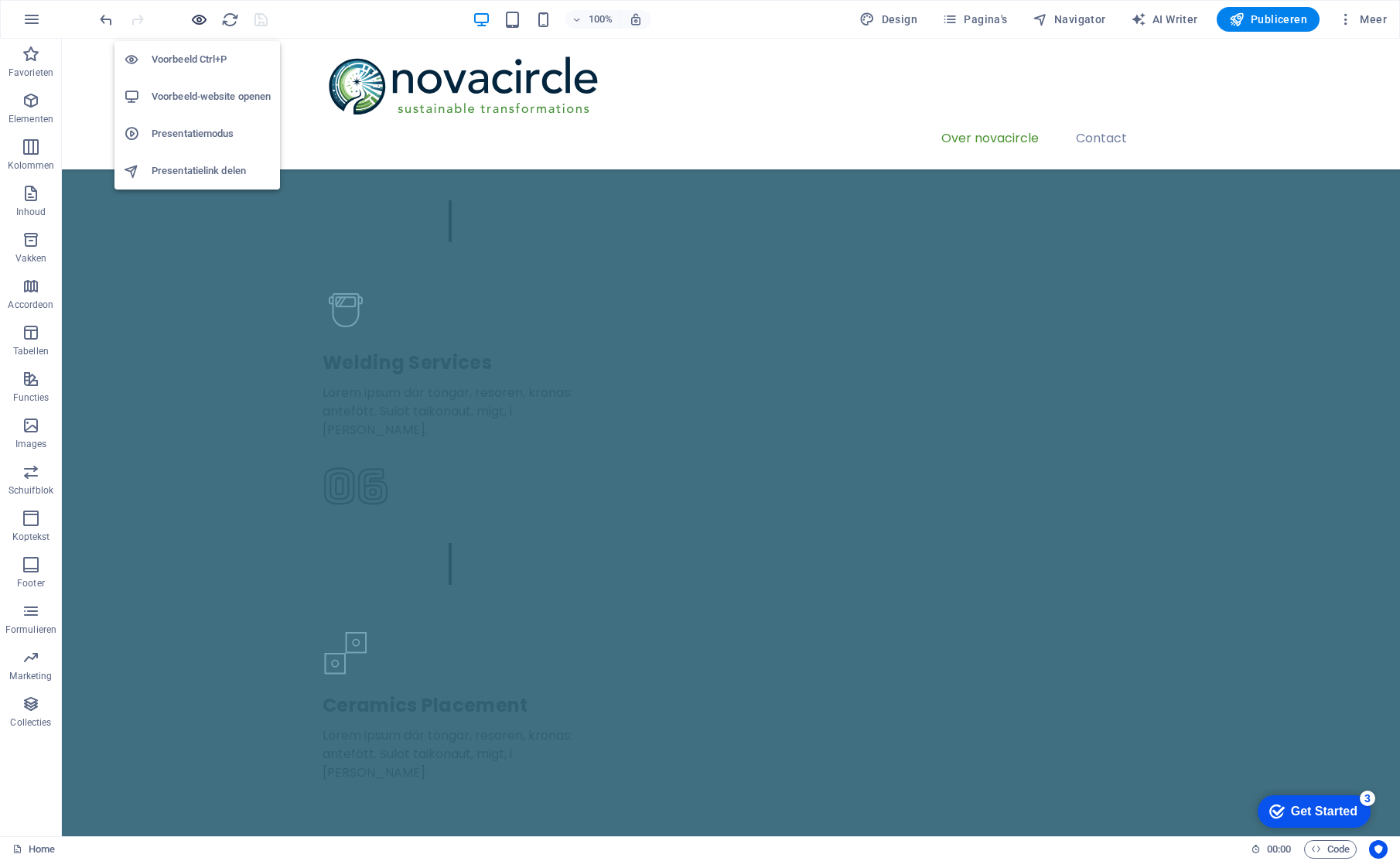
click at [200, 22] on icon "button" at bounding box center [199, 19] width 17 height 17
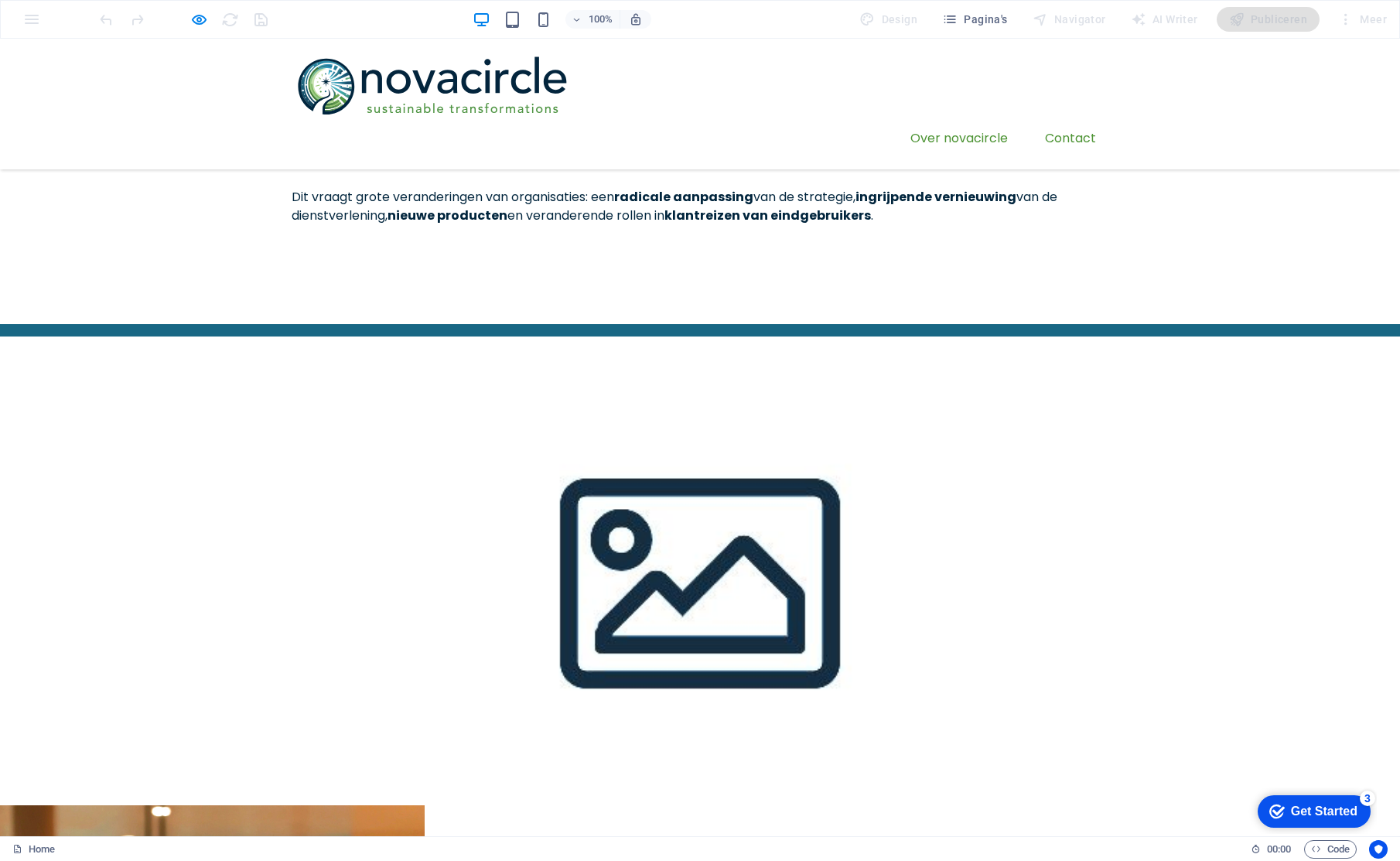
scroll to position [0, 0]
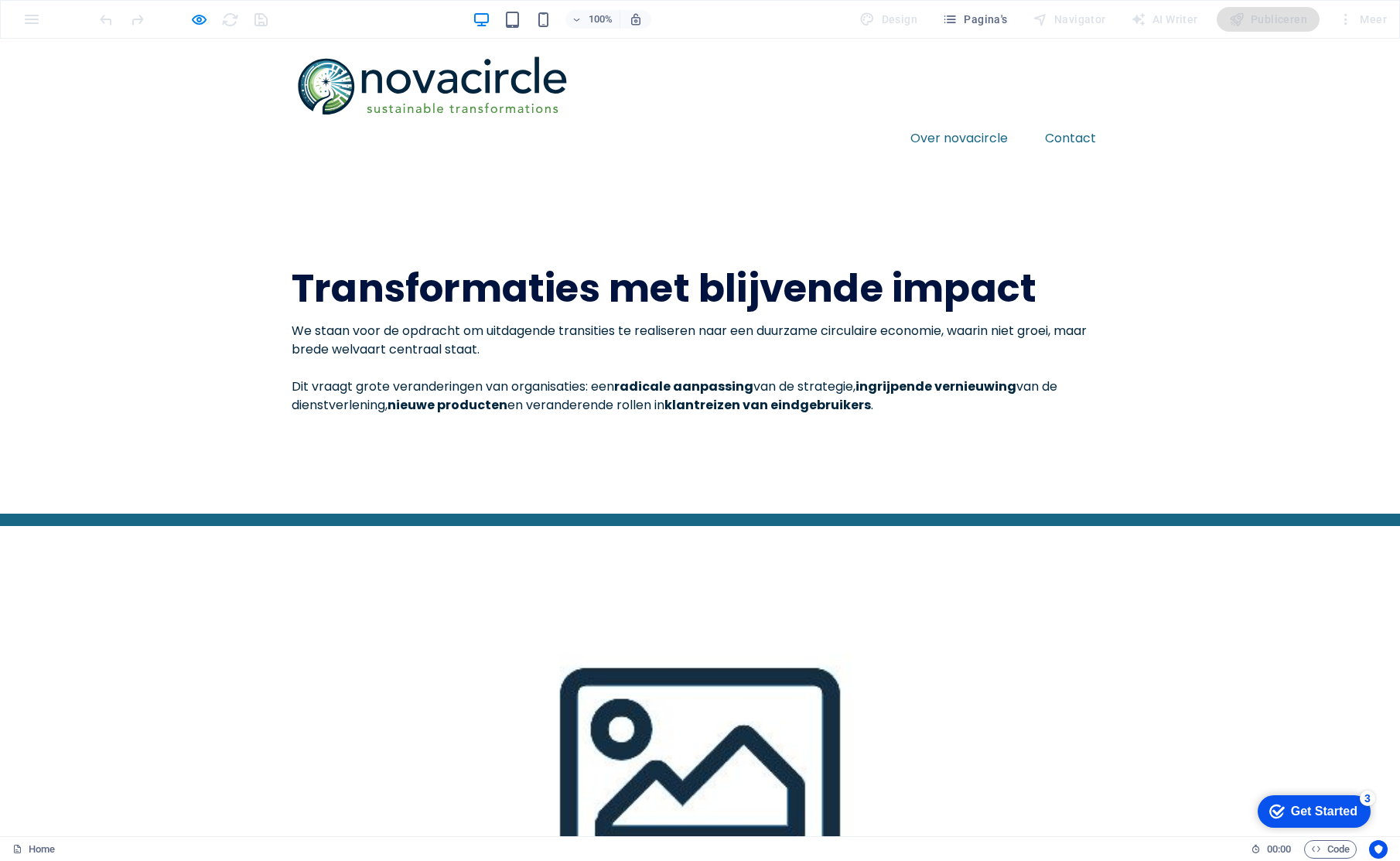
click at [505, 15] on div "100%" at bounding box center [561, 19] width 179 height 25
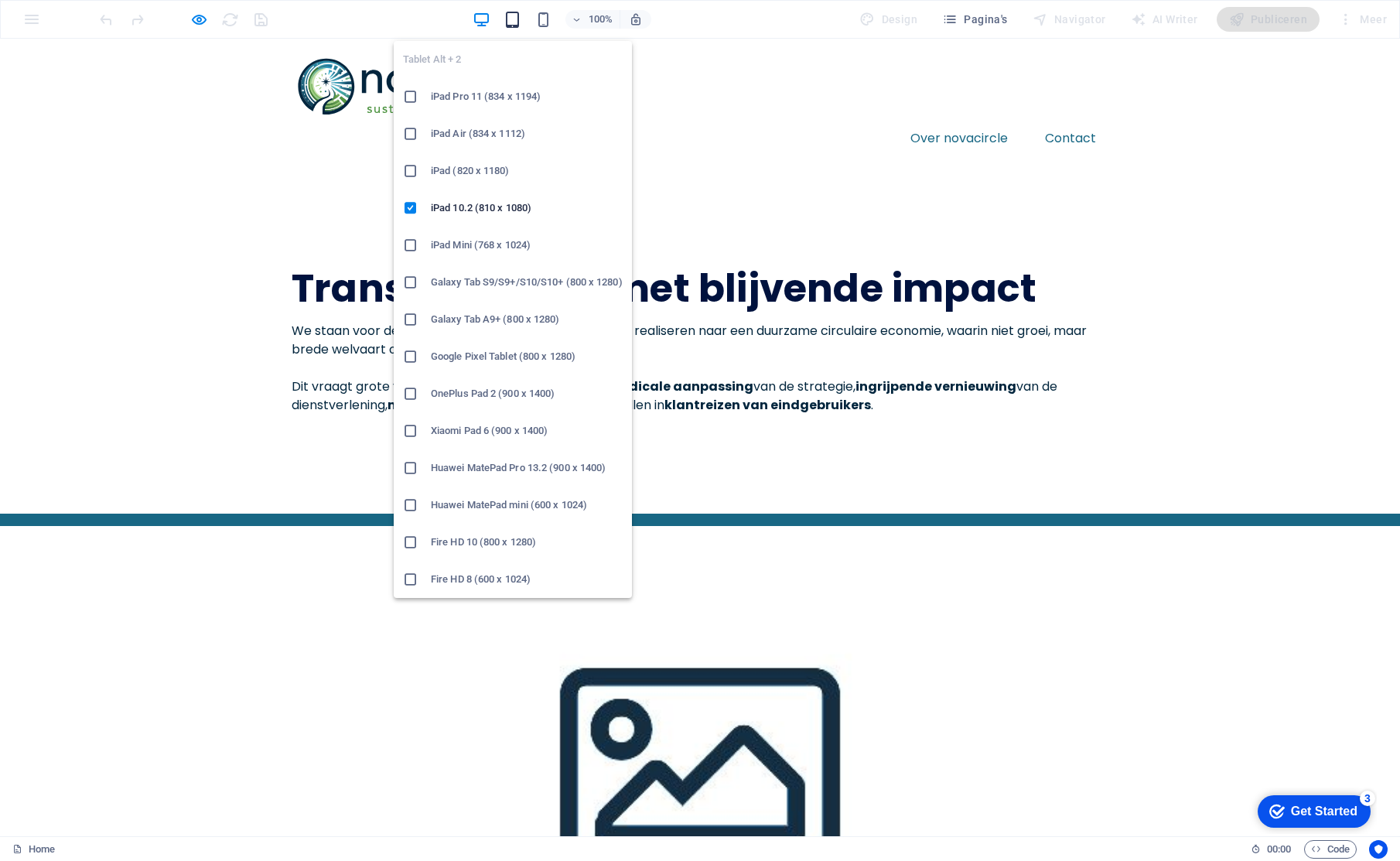
click at [519, 14] on icon "button" at bounding box center [512, 19] width 17 height 17
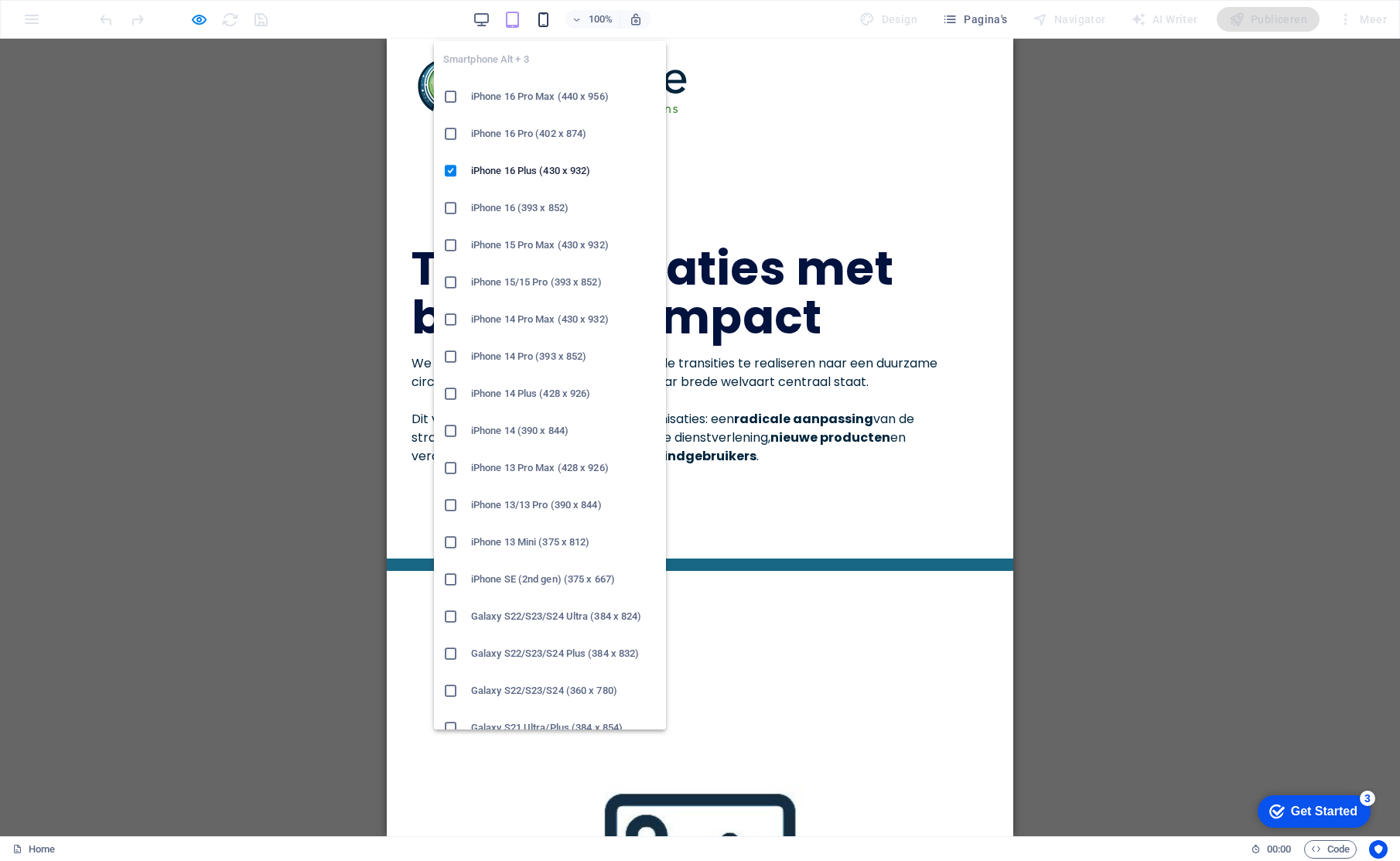
click at [550, 19] on icon "button" at bounding box center [543, 19] width 17 height 17
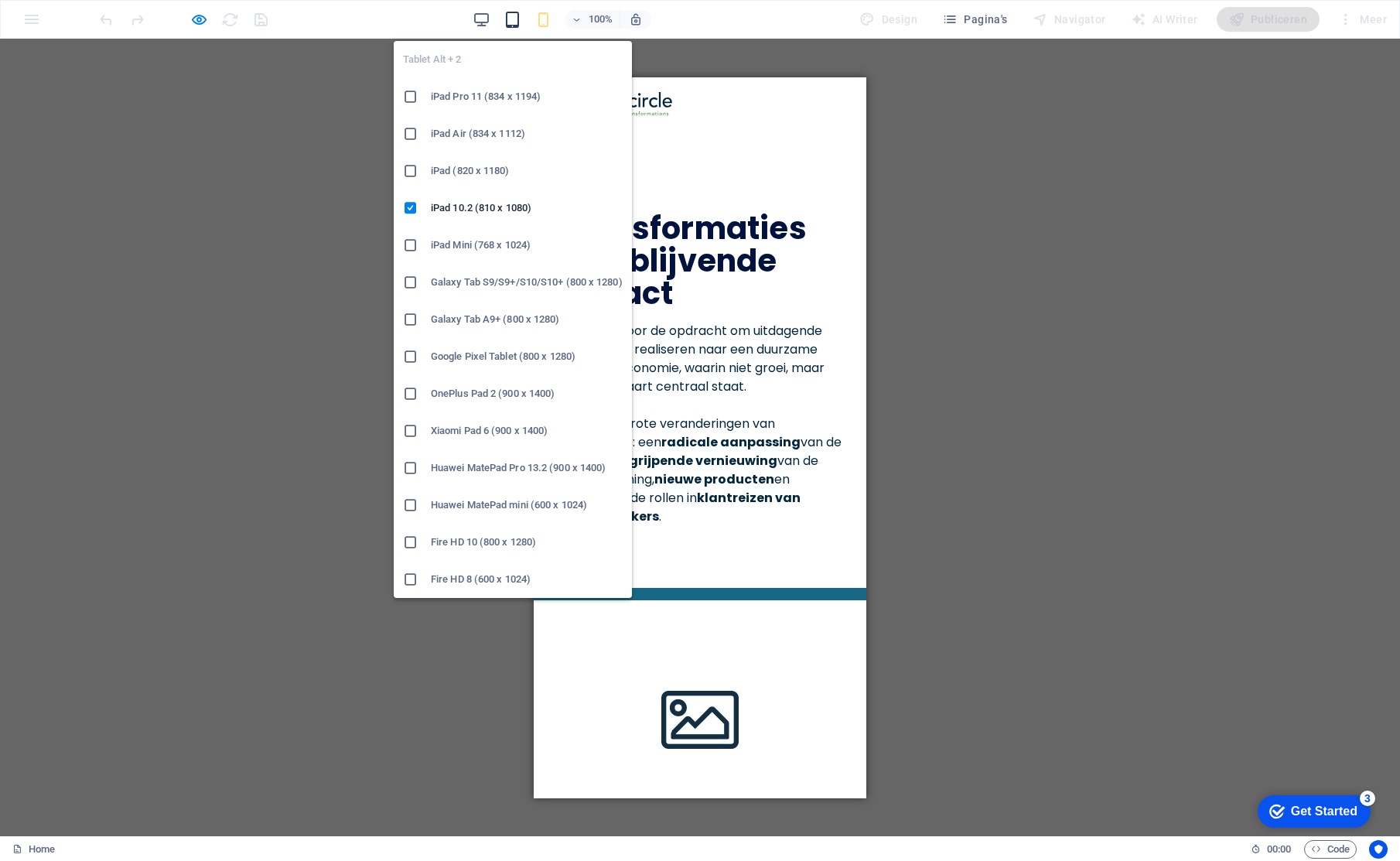
click at [515, 15] on icon "button" at bounding box center [512, 19] width 17 height 17
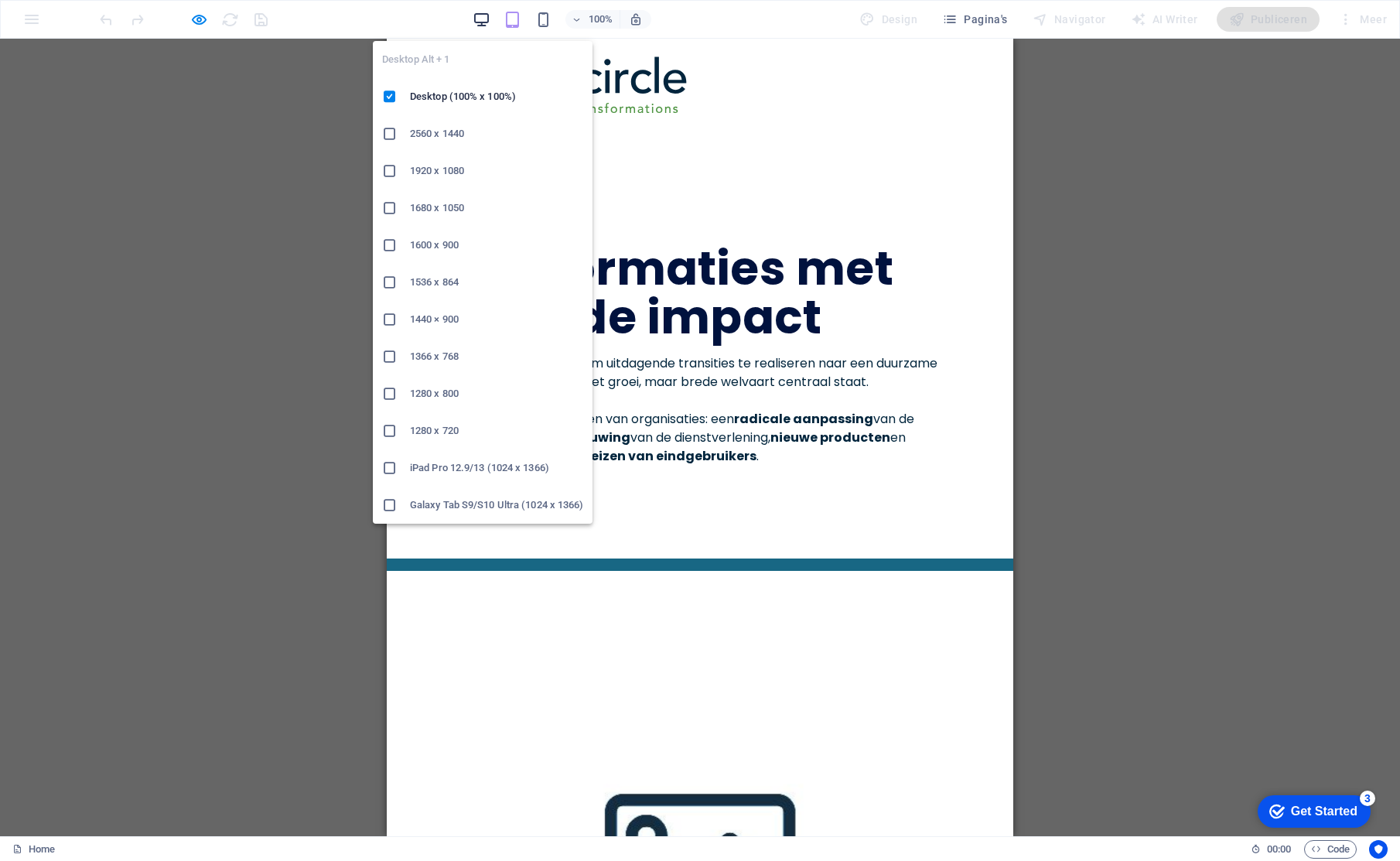
click at [480, 21] on icon "button" at bounding box center [481, 19] width 17 height 17
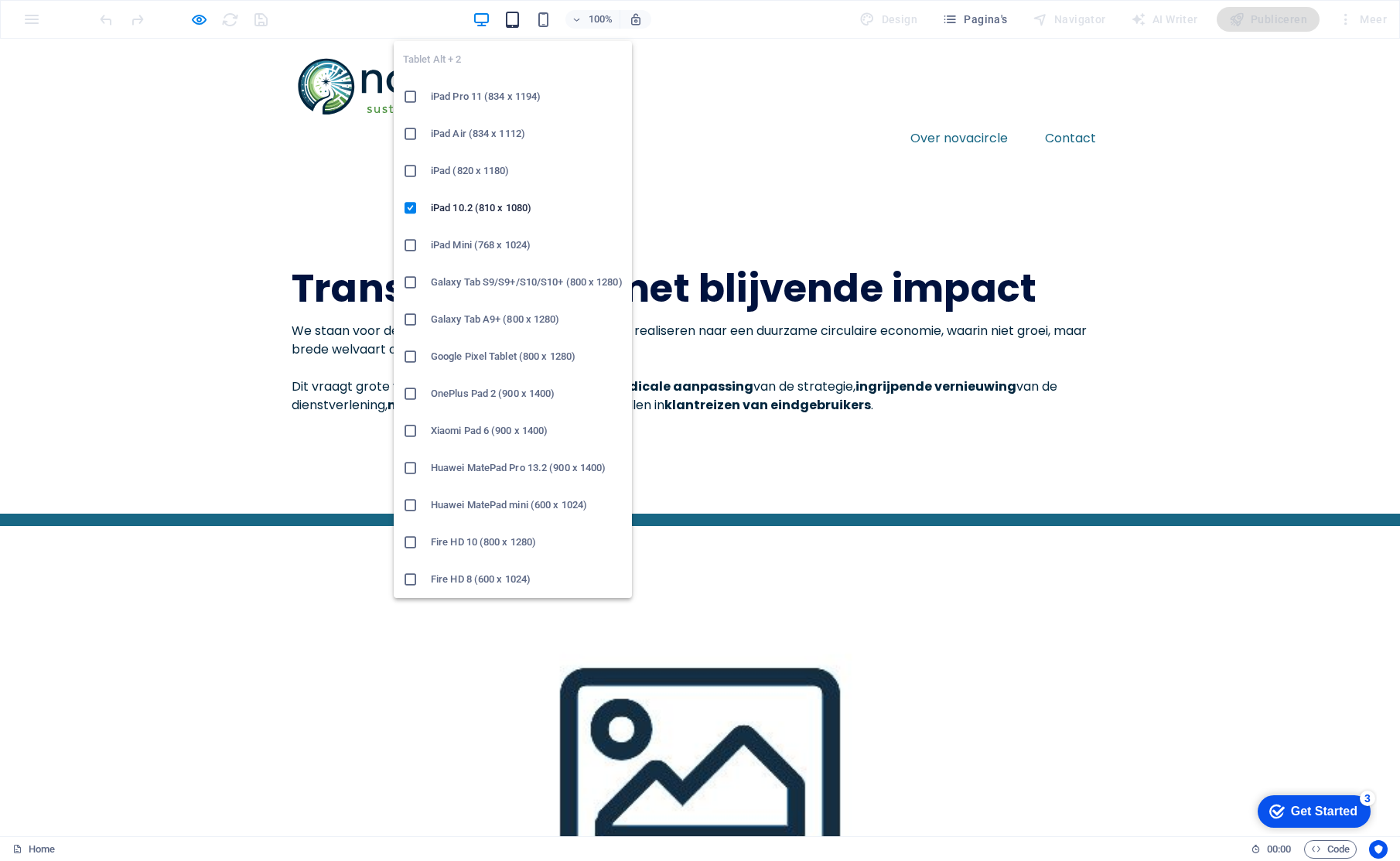
click at [512, 16] on icon "button" at bounding box center [512, 19] width 17 height 17
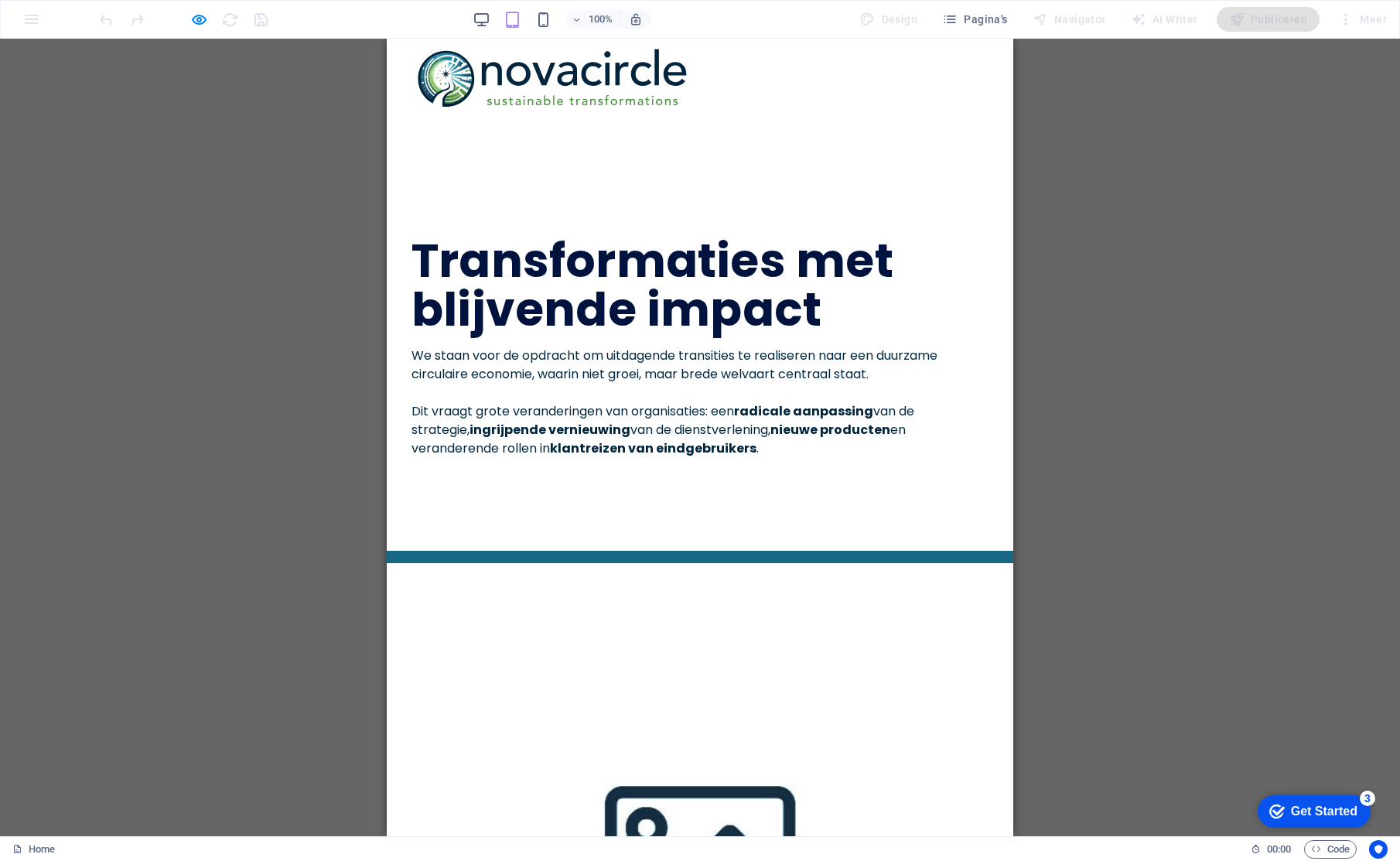
scroll to position [6, 0]
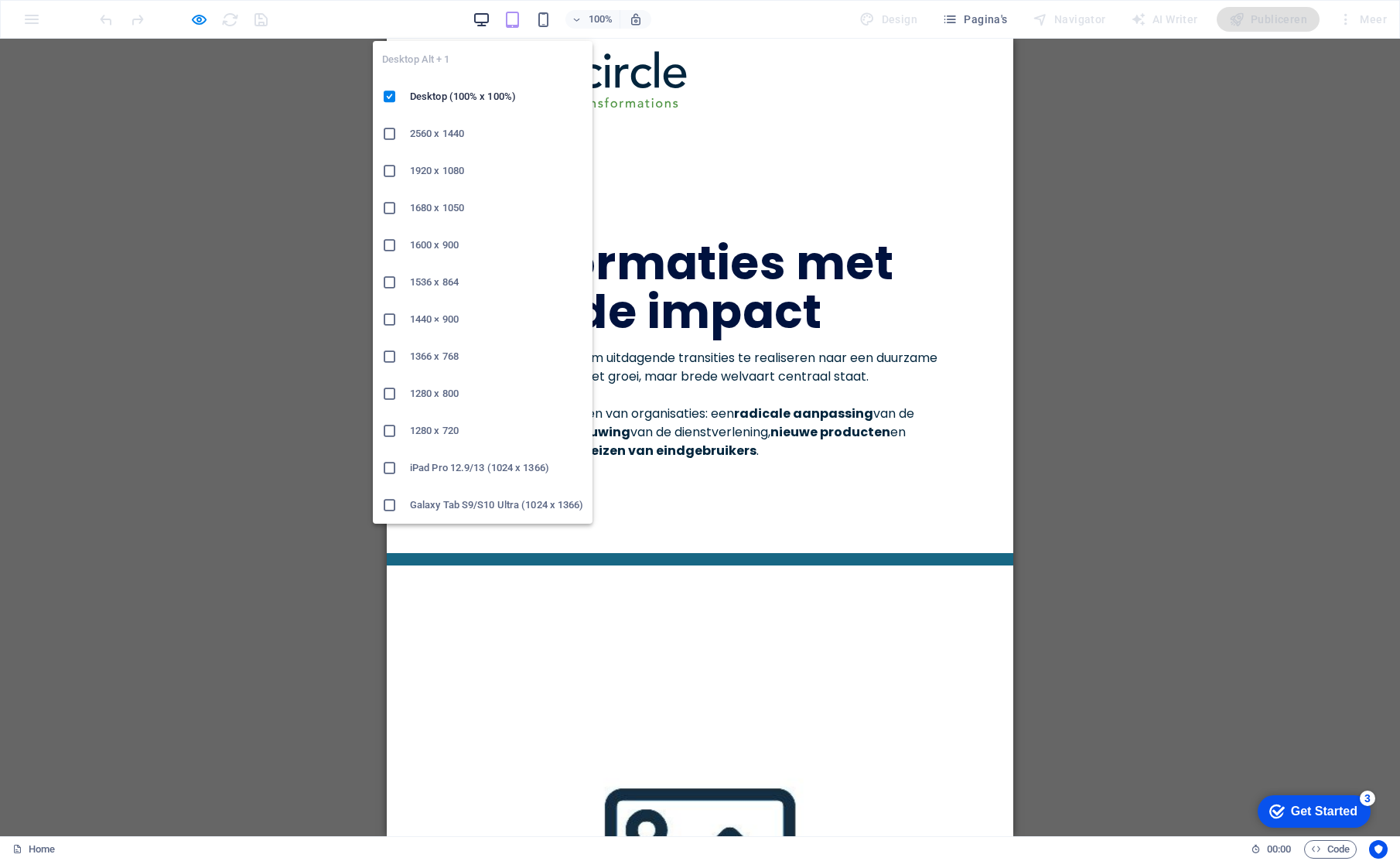
click at [478, 20] on icon "button" at bounding box center [481, 19] width 17 height 17
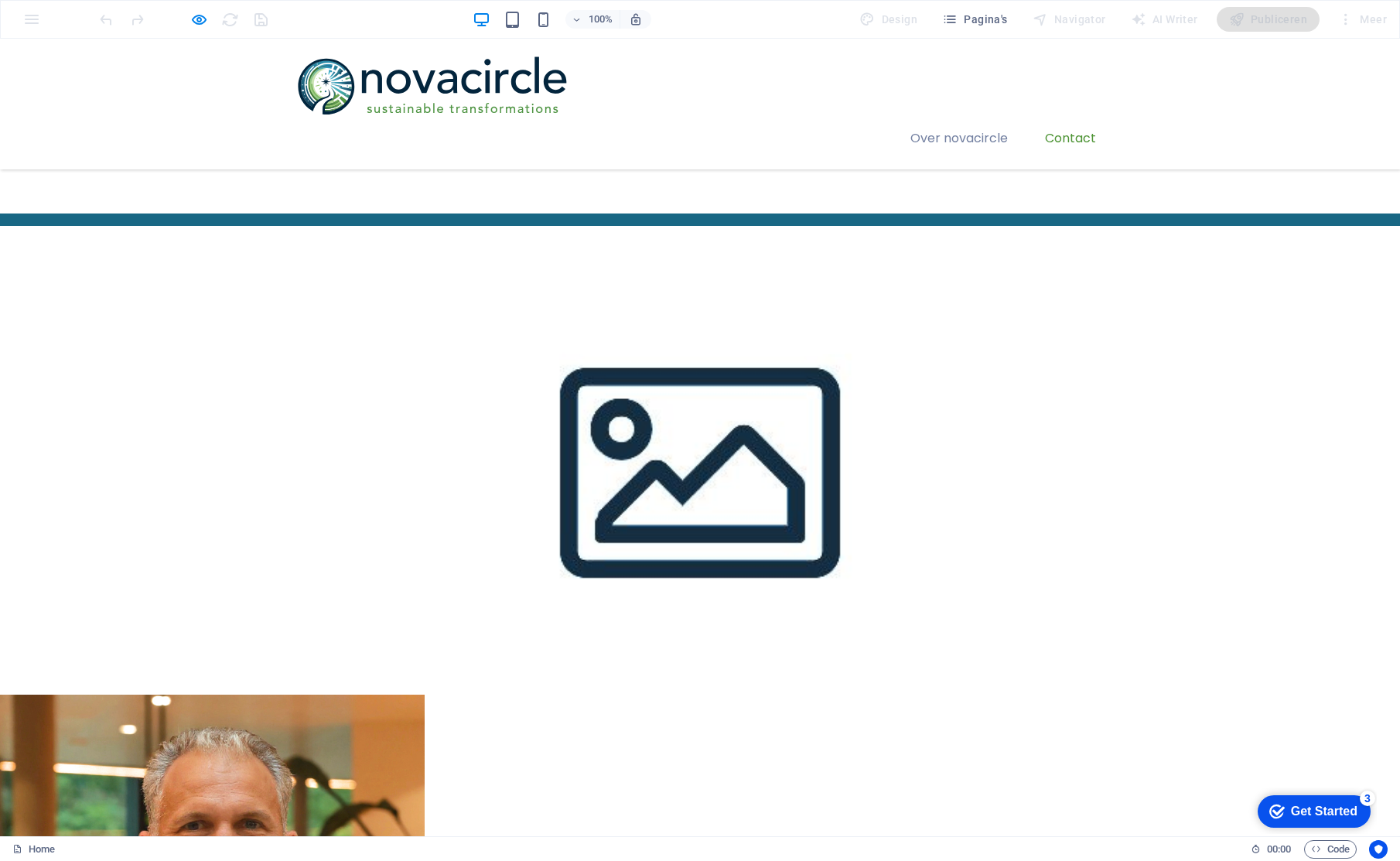
scroll to position [259, 0]
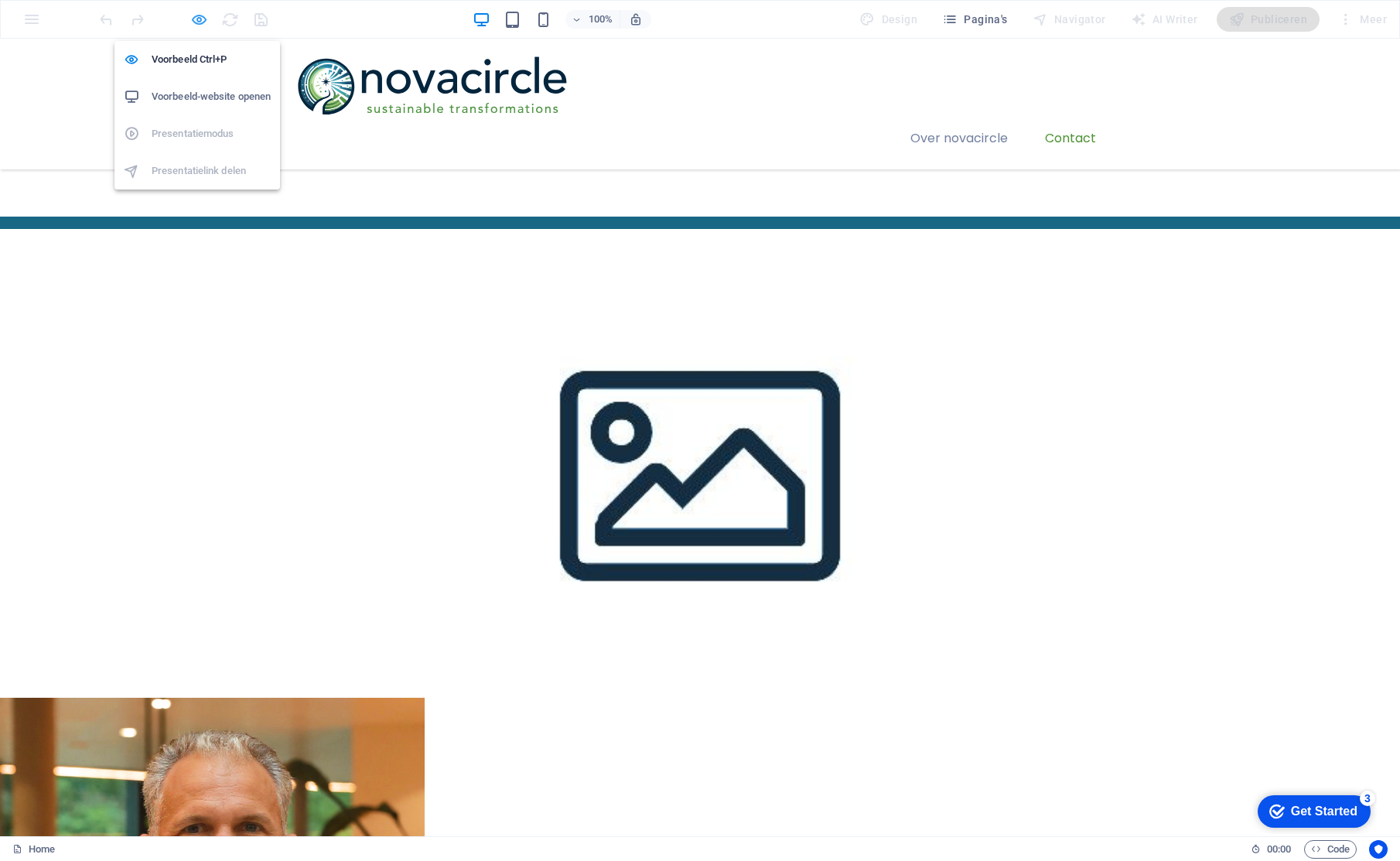
click at [200, 16] on icon "button" at bounding box center [199, 19] width 17 height 17
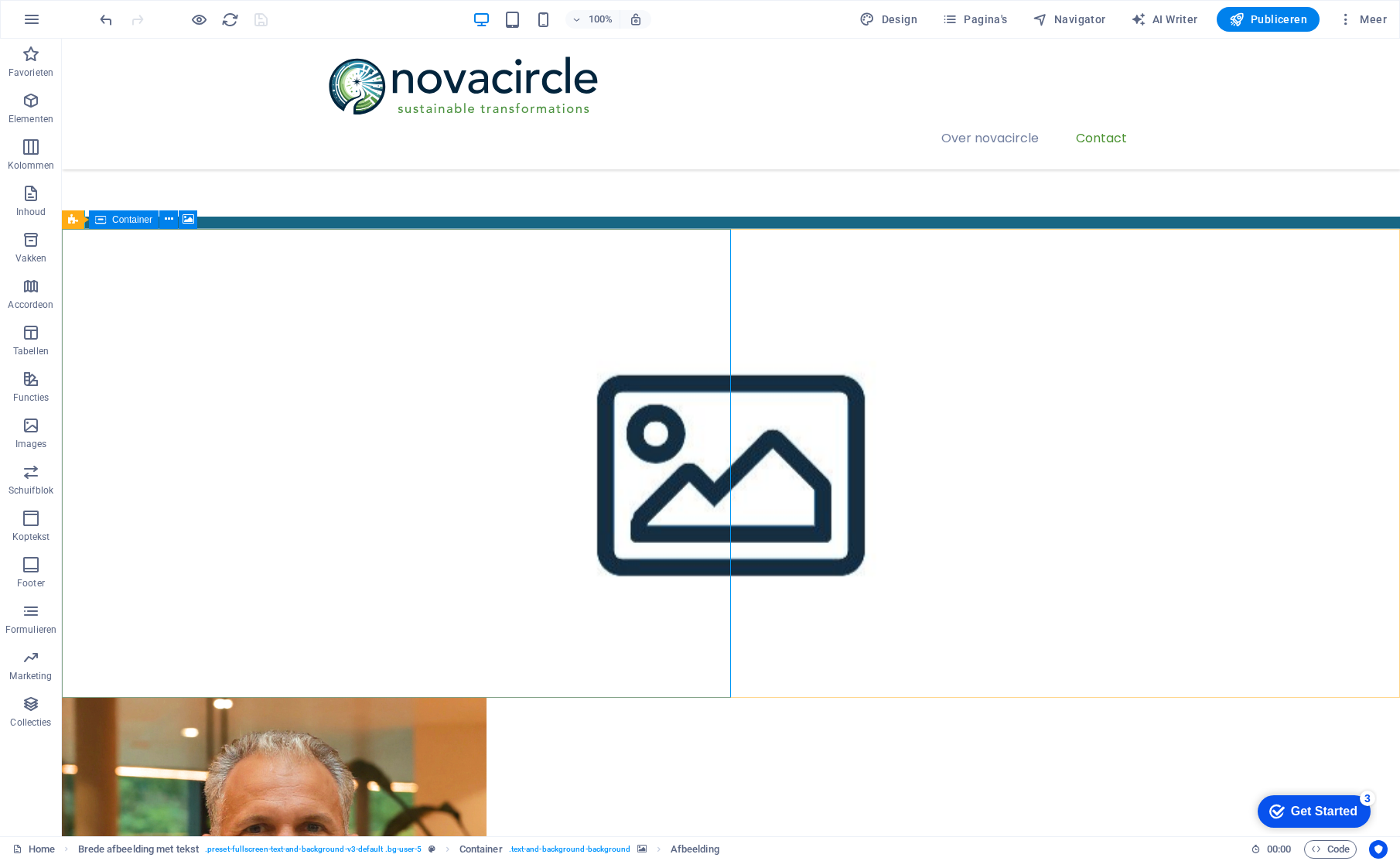
click at [102, 219] on icon at bounding box center [100, 219] width 11 height 18
click at [188, 217] on icon at bounding box center [188, 219] width 12 height 16
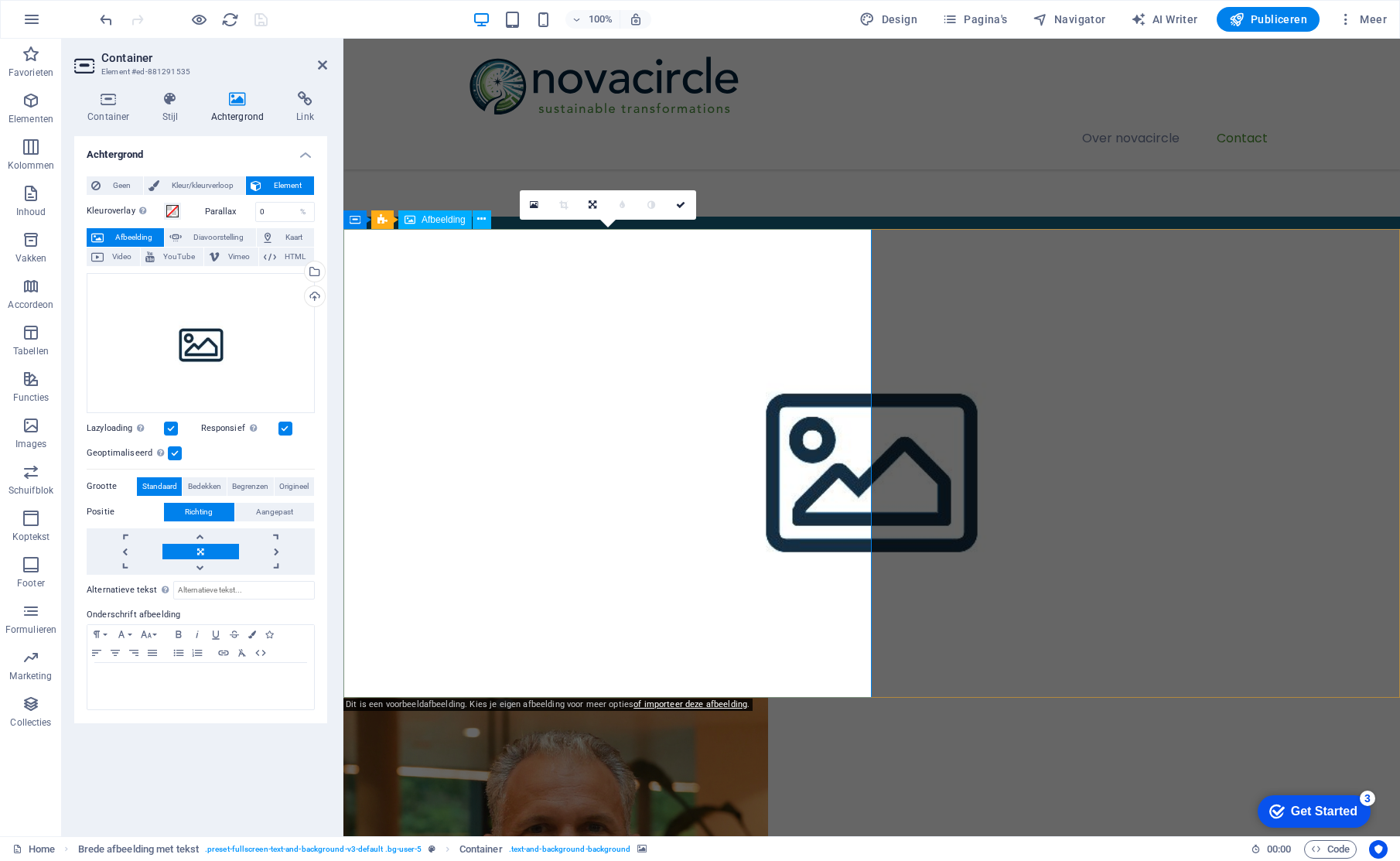
click at [599, 208] on link at bounding box center [593, 205] width 29 height 29
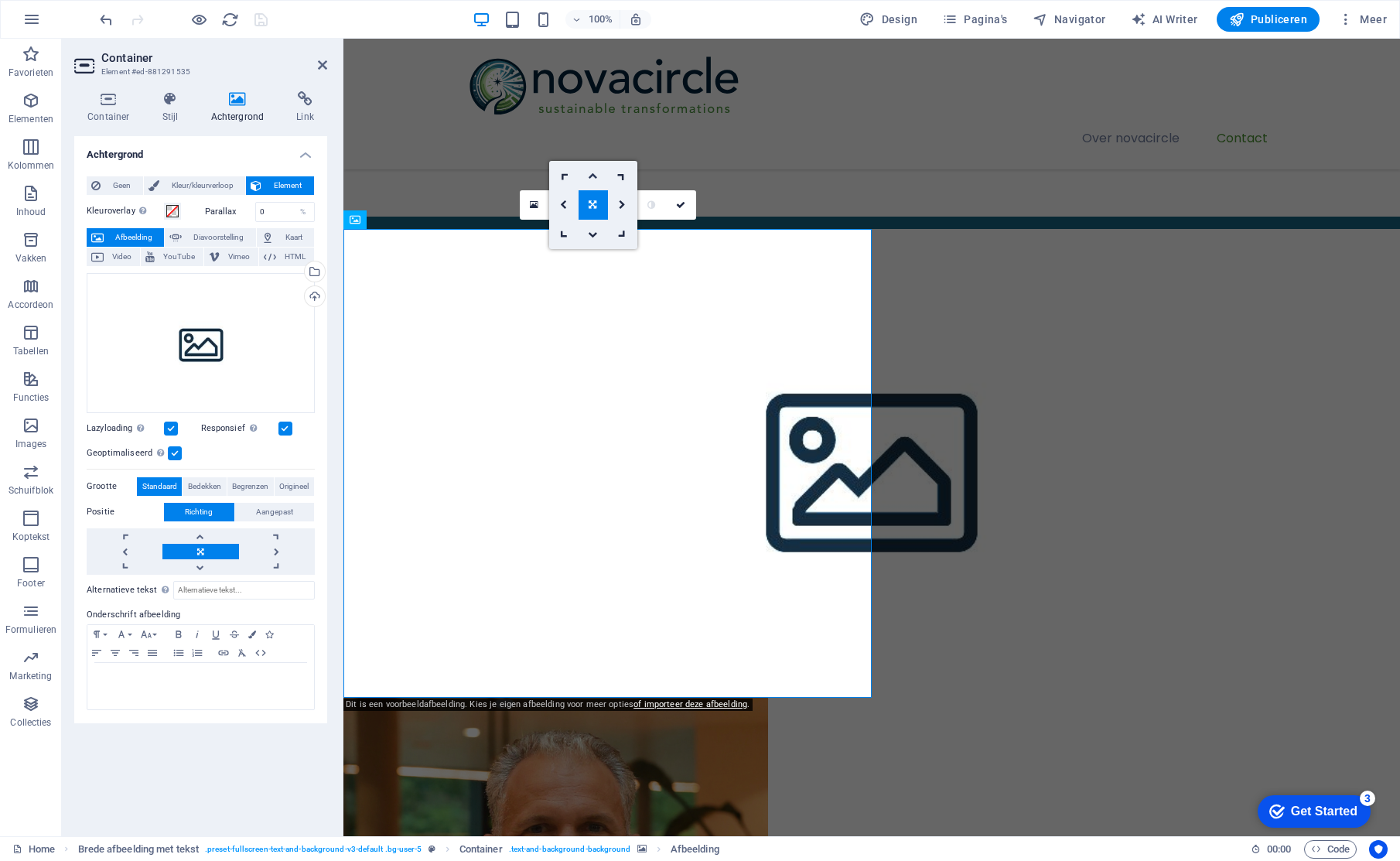
click at [592, 173] on icon at bounding box center [593, 176] width 10 height 10
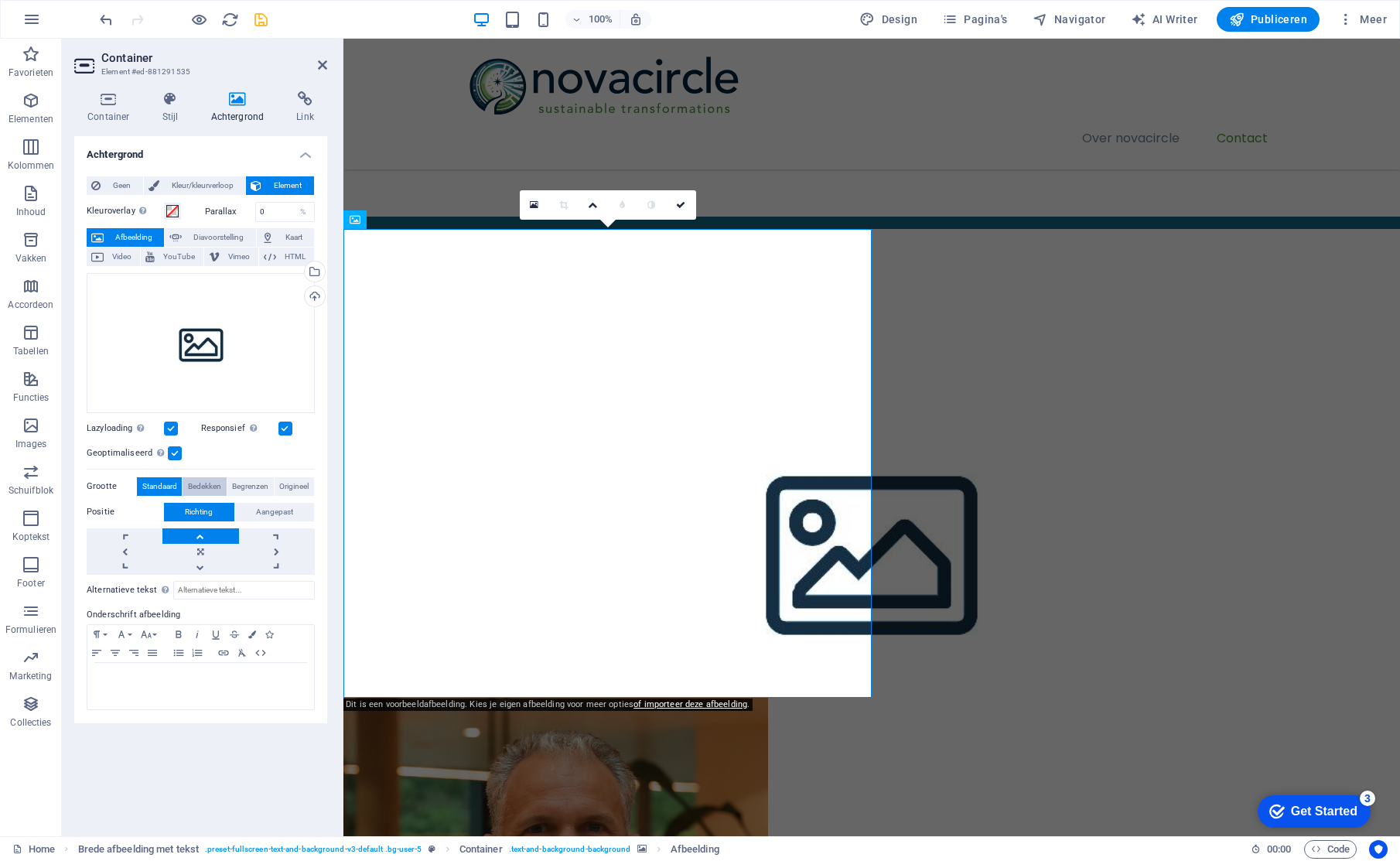
click at [215, 488] on span "Bedekken" at bounding box center [205, 486] width 33 height 18
click at [158, 486] on span "Standaard" at bounding box center [159, 486] width 35 height 18
click at [294, 518] on button "Aangepast" at bounding box center [275, 512] width 80 height 18
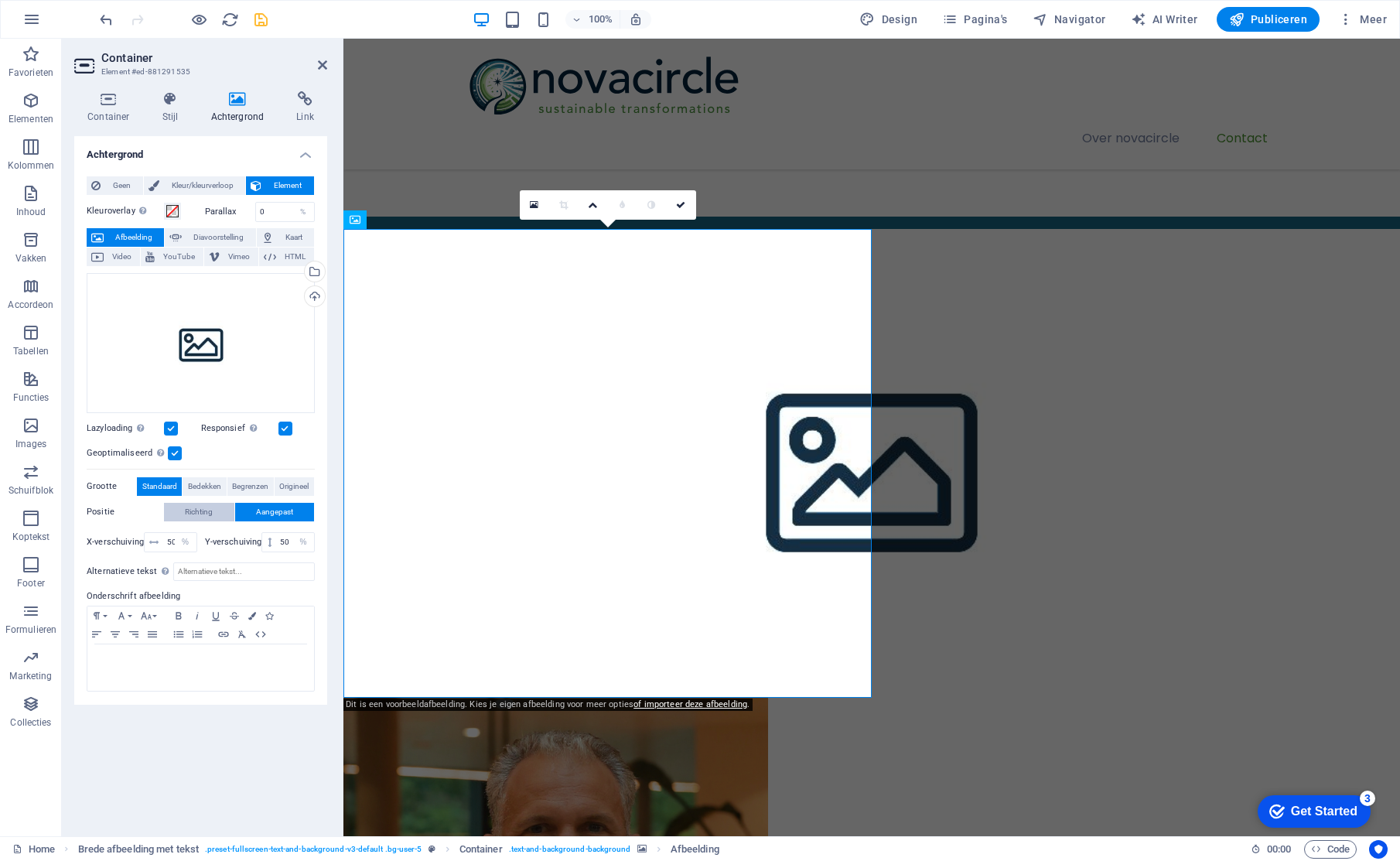
click at [221, 514] on button "Richting" at bounding box center [199, 512] width 70 height 18
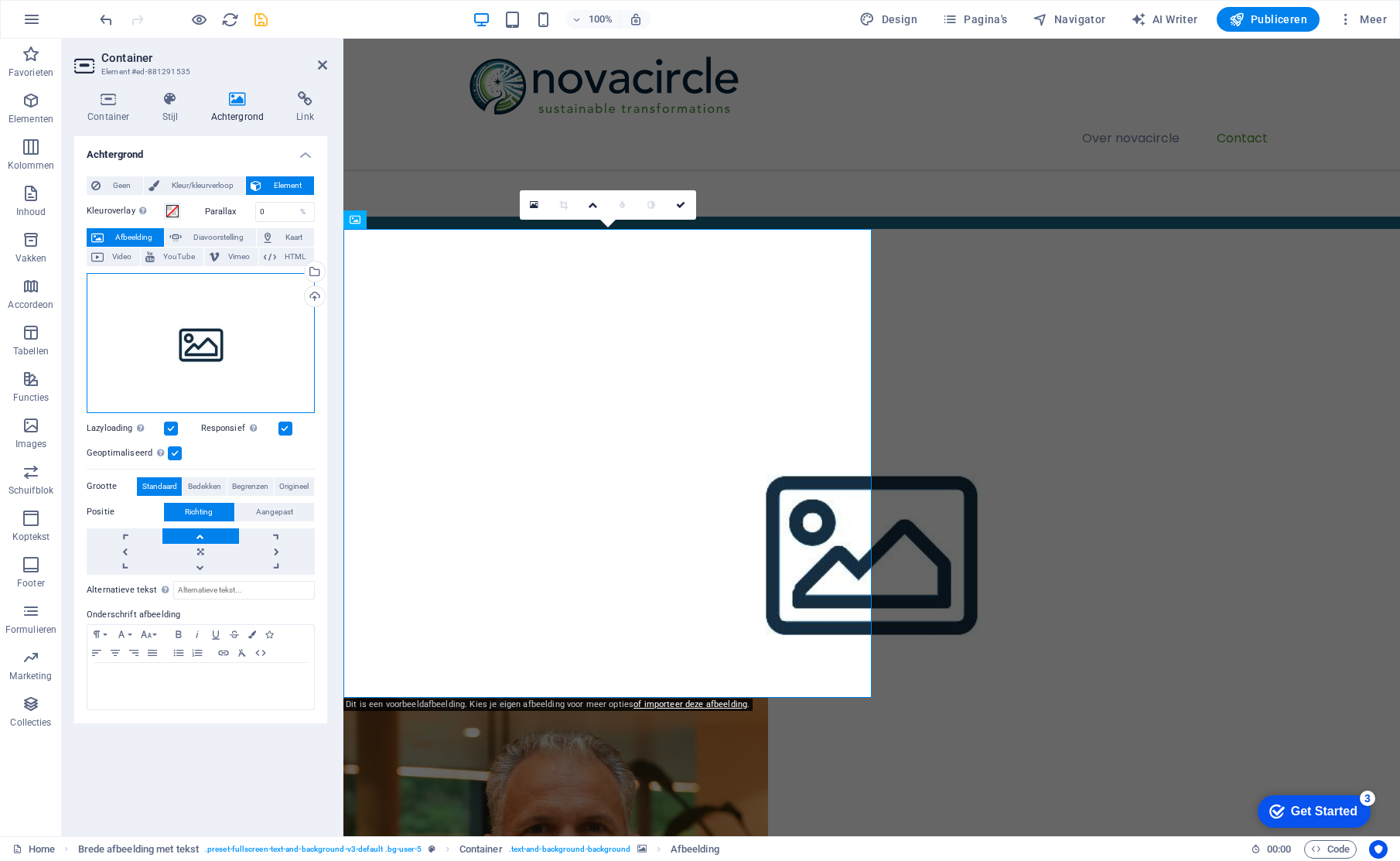
click at [210, 347] on div "Sleep bestanden hierheen, klik om bestanden te kiezen of selecteer bestanden ui…" at bounding box center [201, 343] width 228 height 140
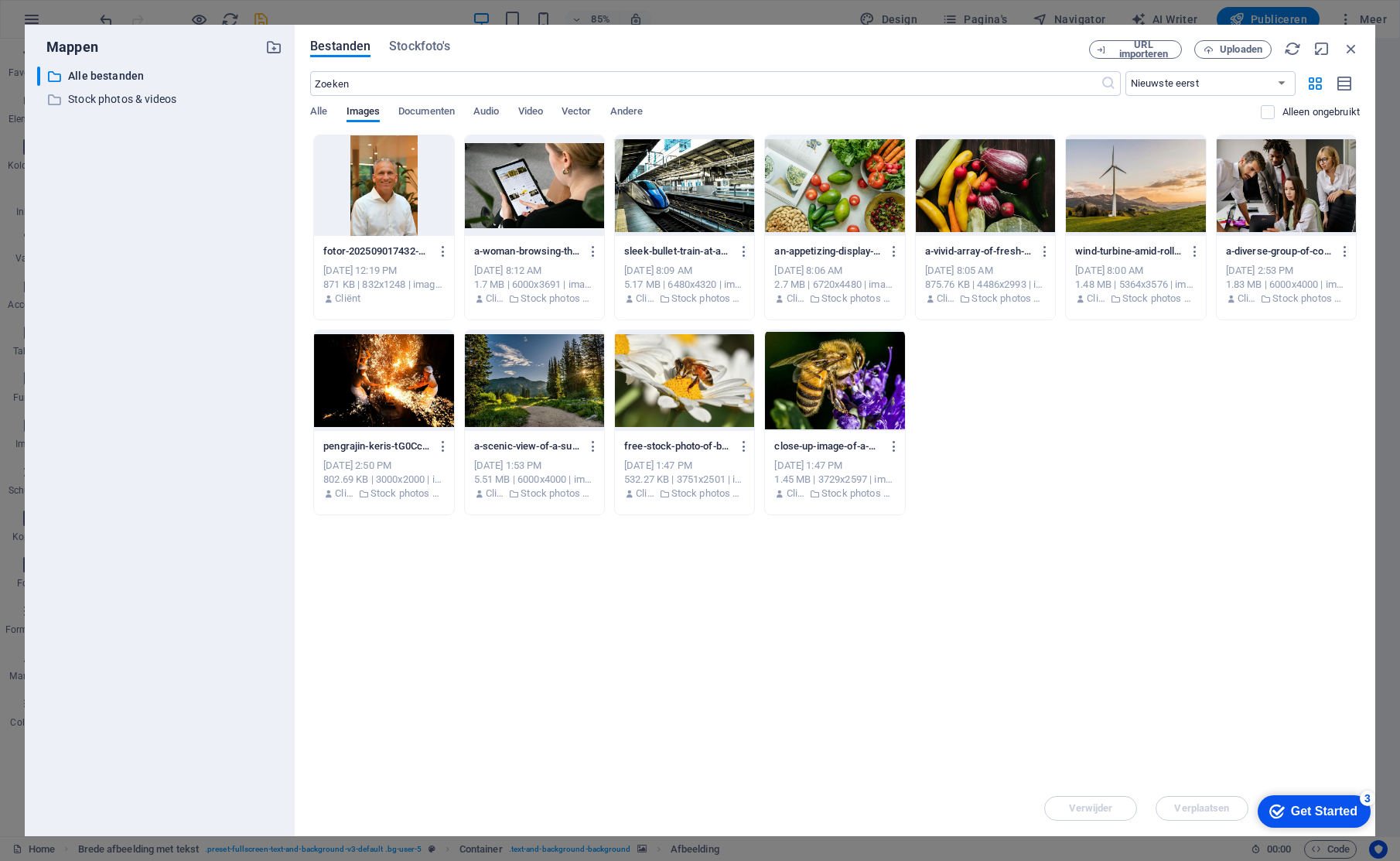
click at [404, 183] on div at bounding box center [383, 185] width 139 height 100
click at [404, 184] on div "1" at bounding box center [383, 185] width 139 height 100
click at [404, 184] on div at bounding box center [383, 185] width 139 height 100
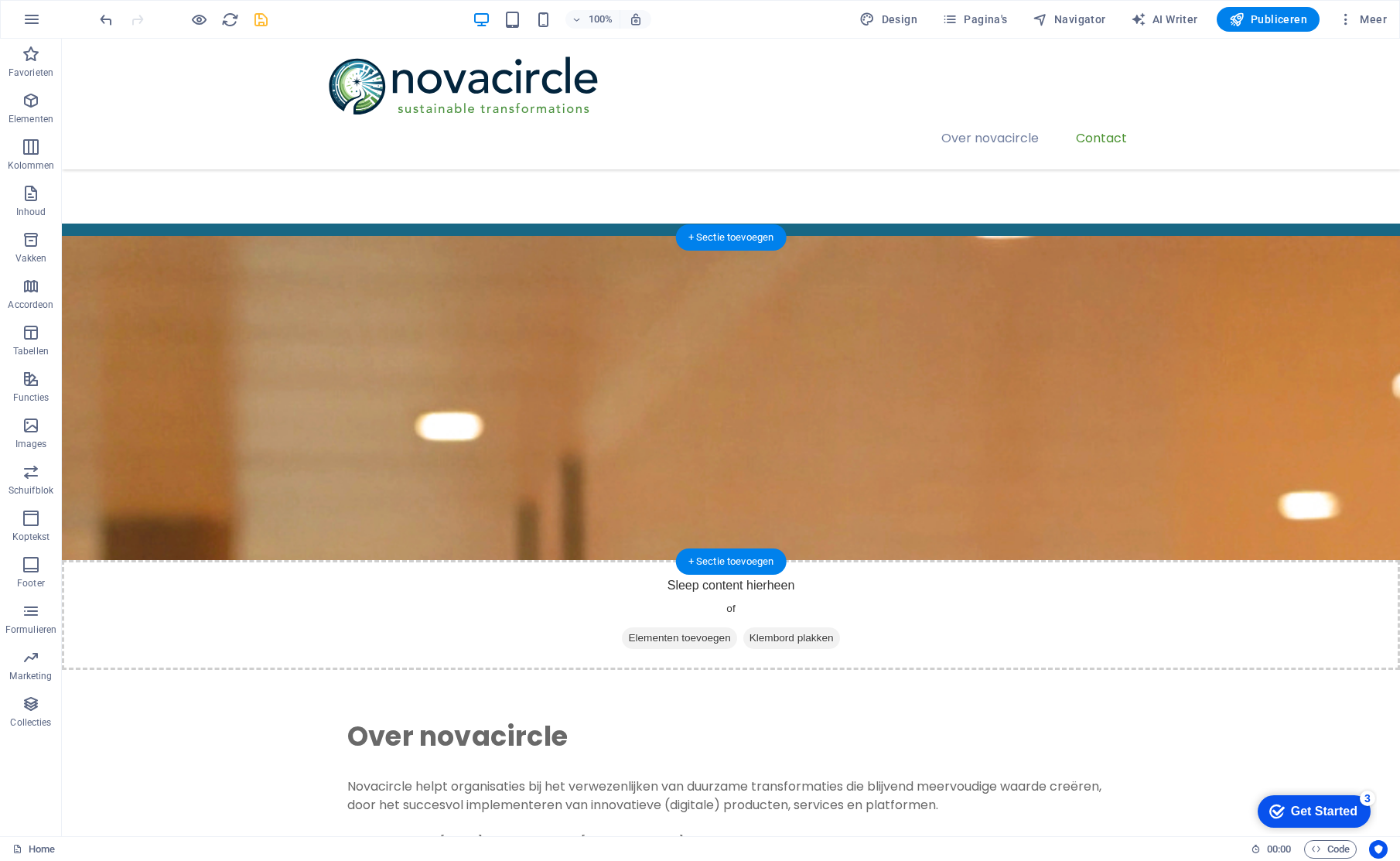
scroll to position [251, 0]
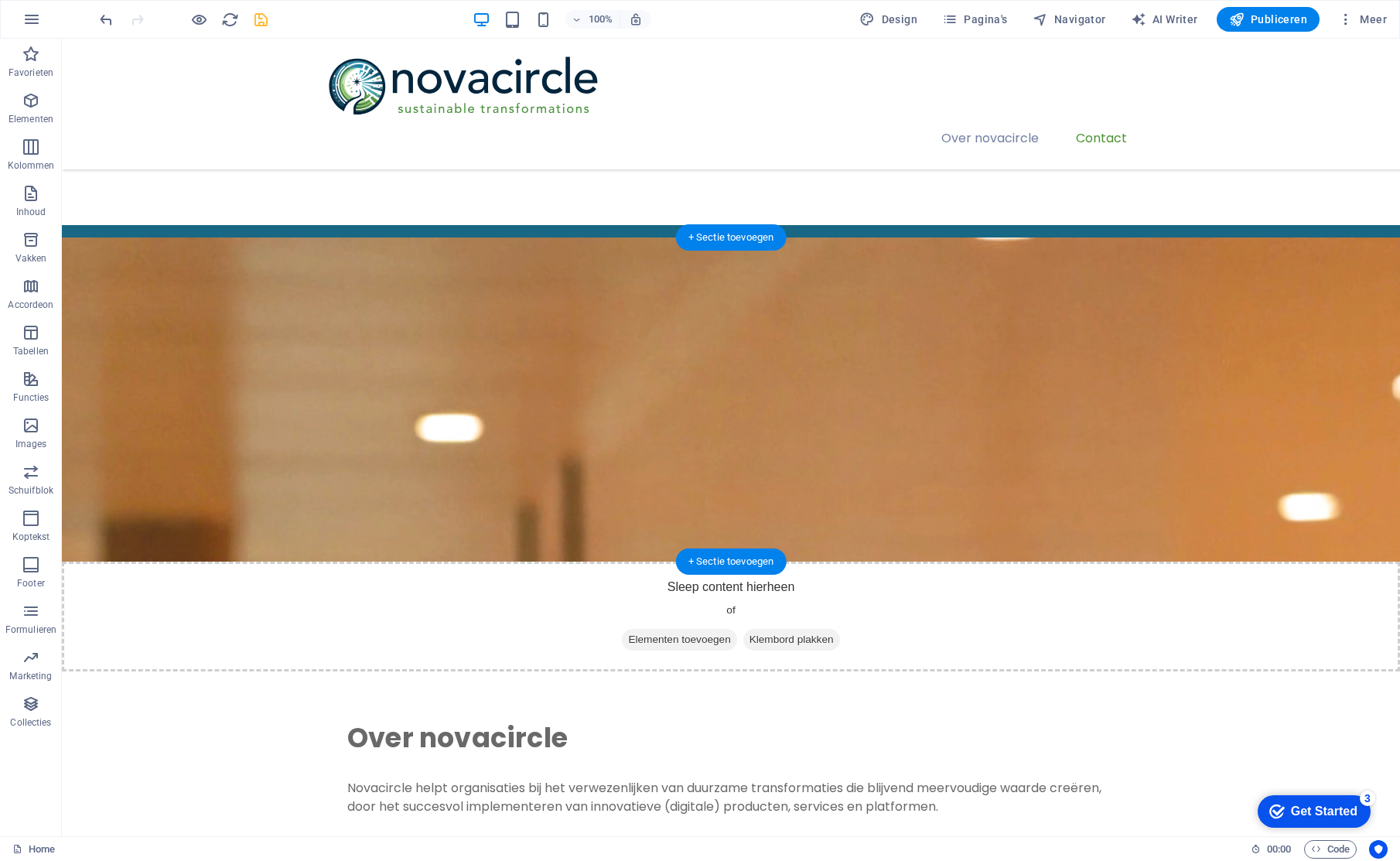
click at [527, 420] on figure at bounding box center [731, 400] width 1338 height 324
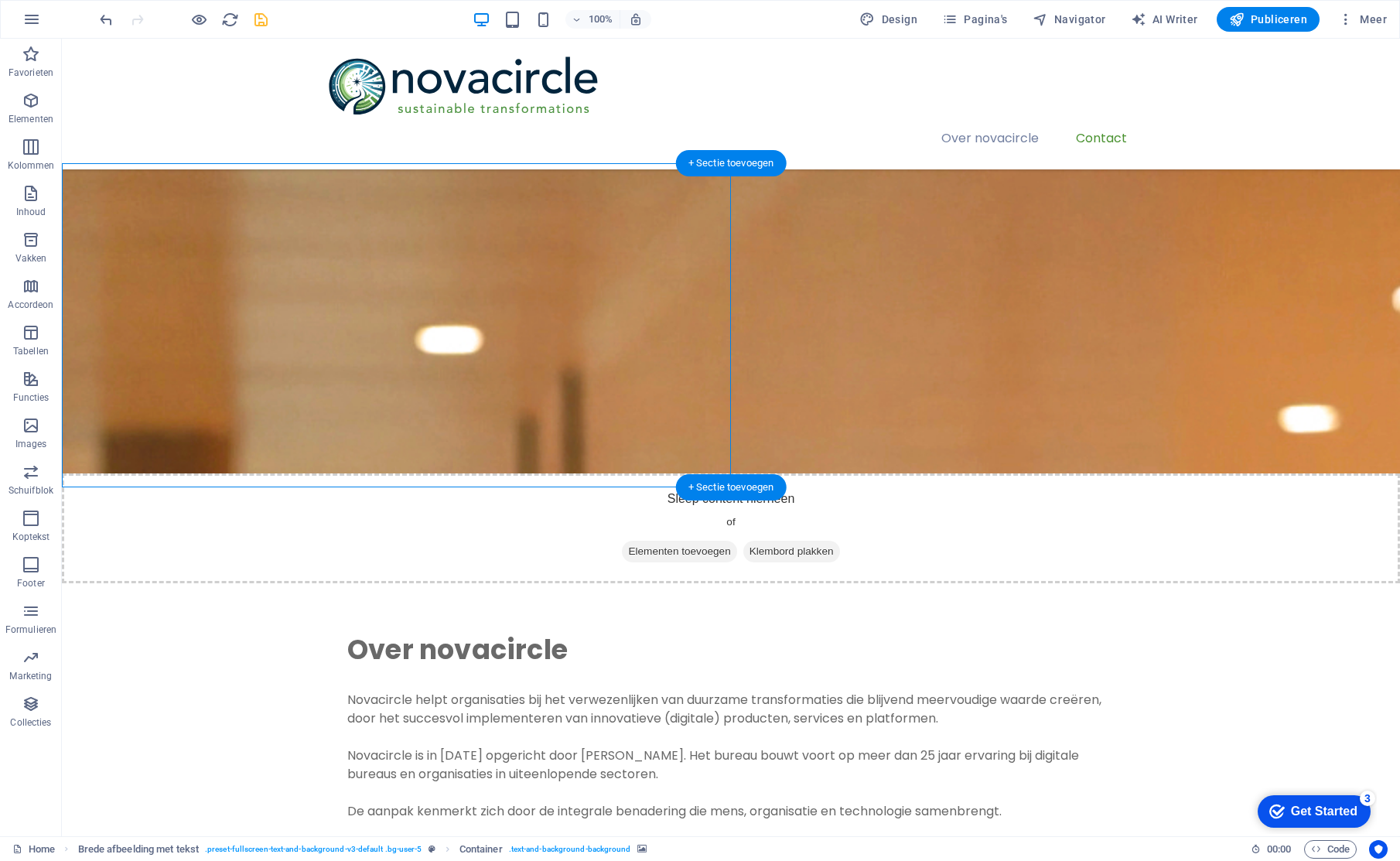
scroll to position [344, 0]
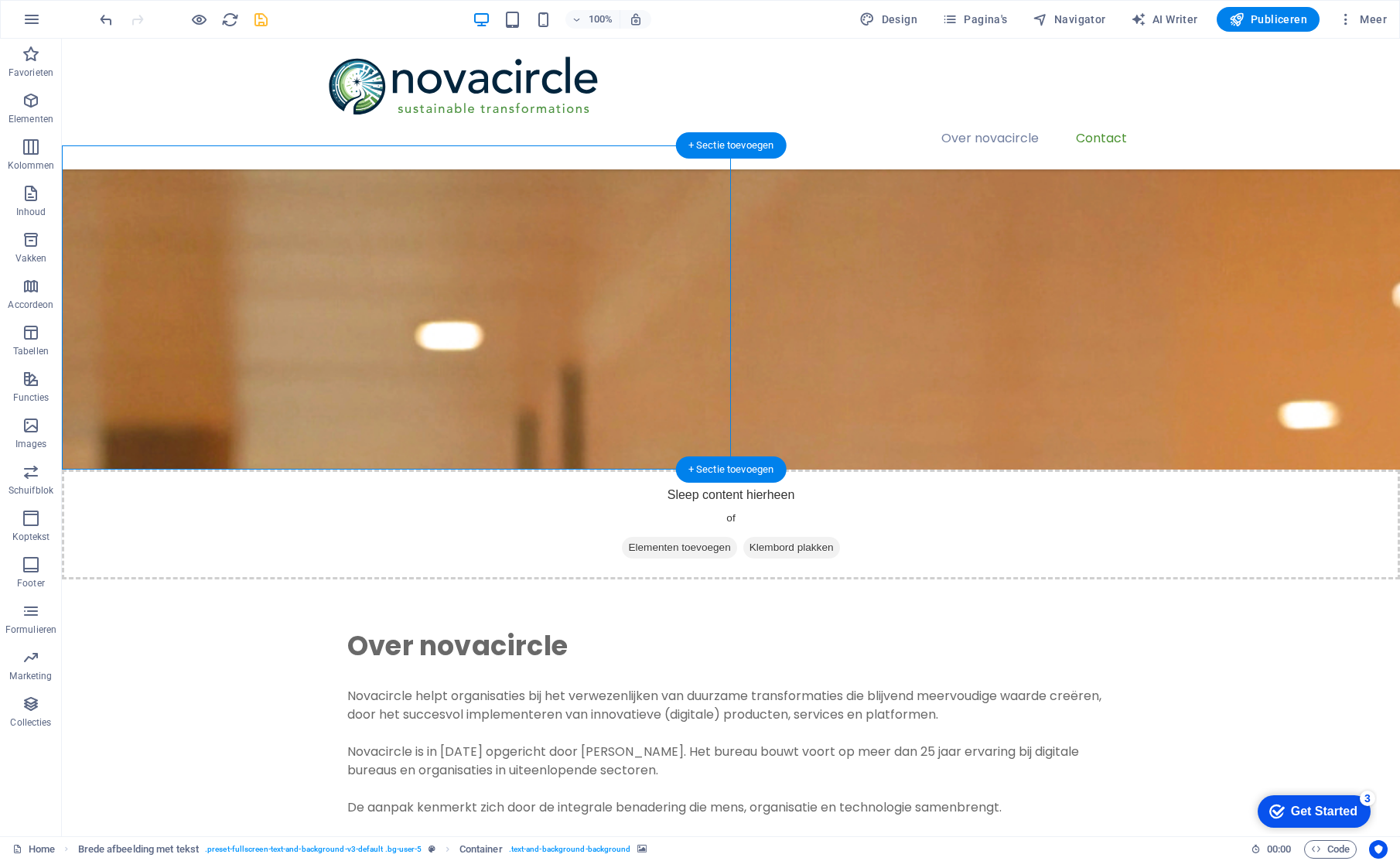
click at [574, 391] on figure at bounding box center [731, 308] width 1338 height 324
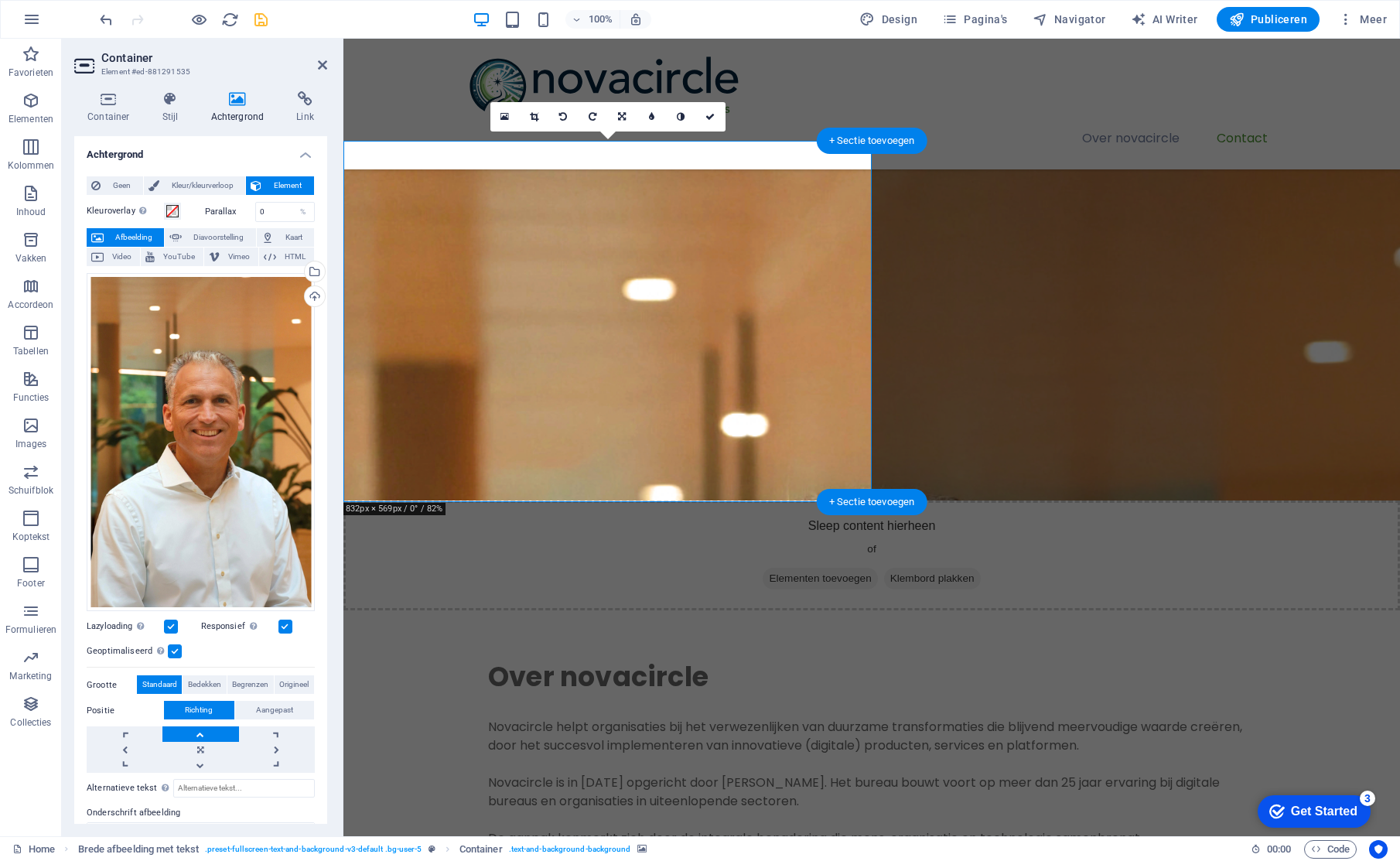
scroll to position [351, 0]
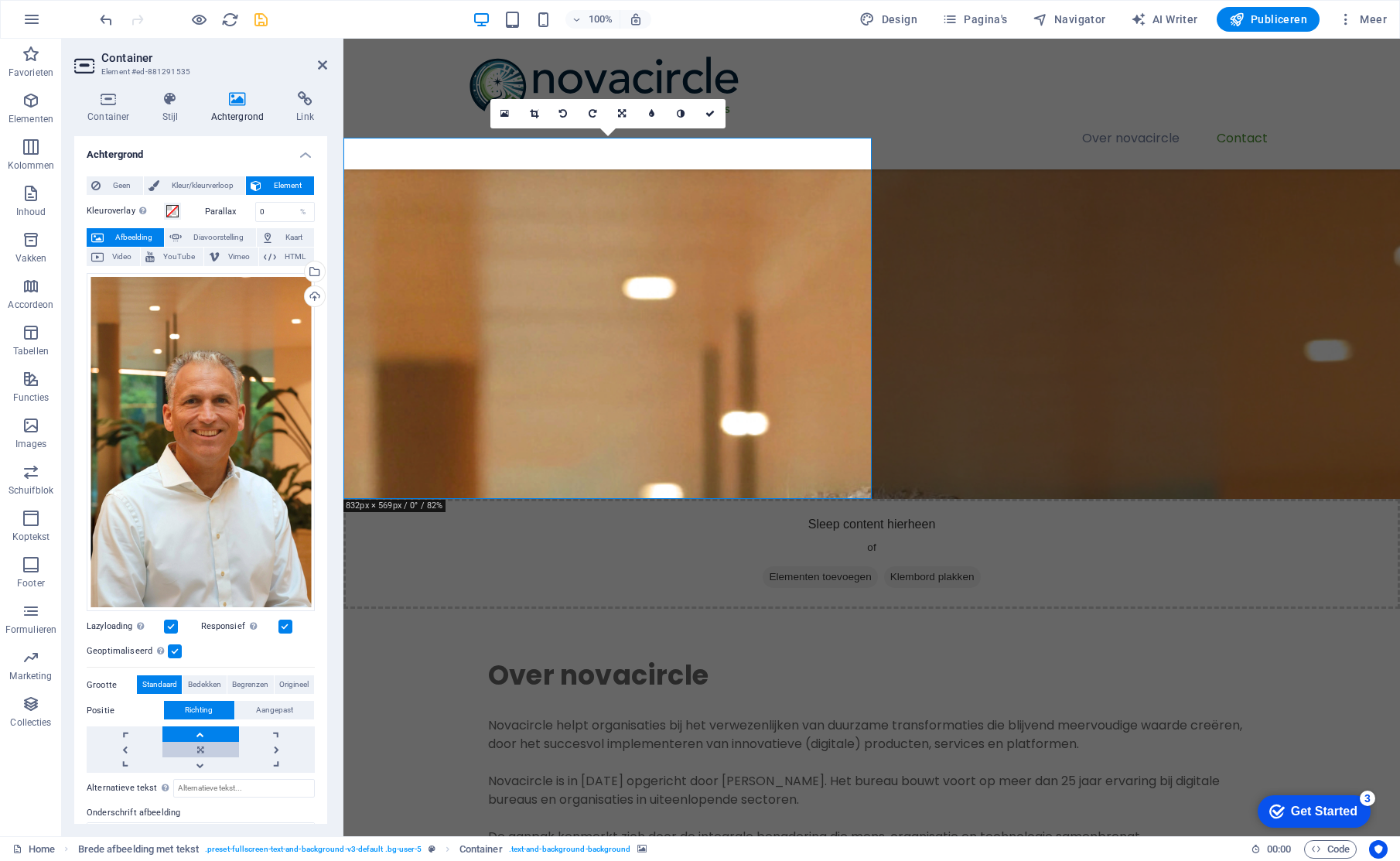
click at [211, 745] on link at bounding box center [200, 749] width 75 height 15
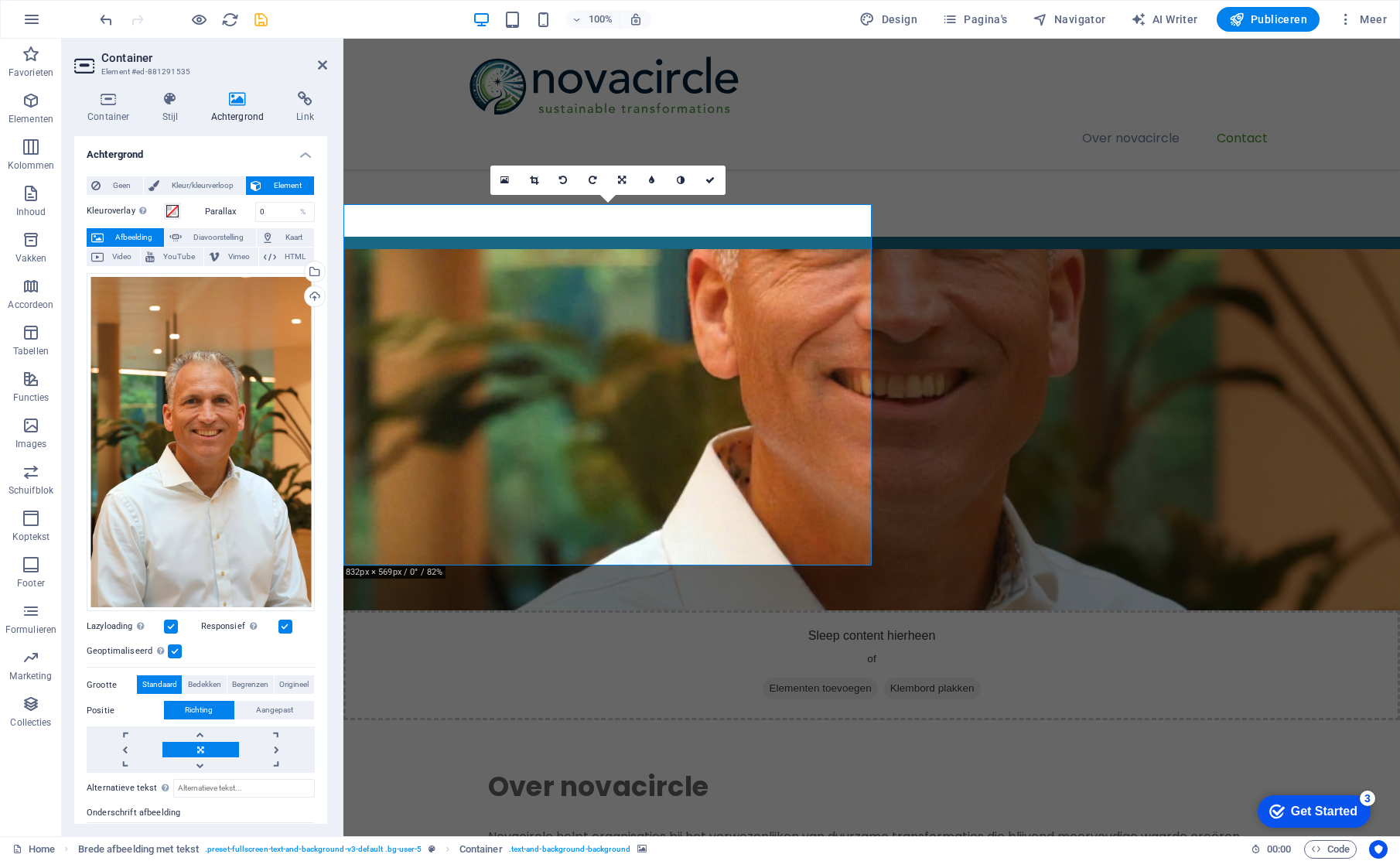
scroll to position [239, 0]
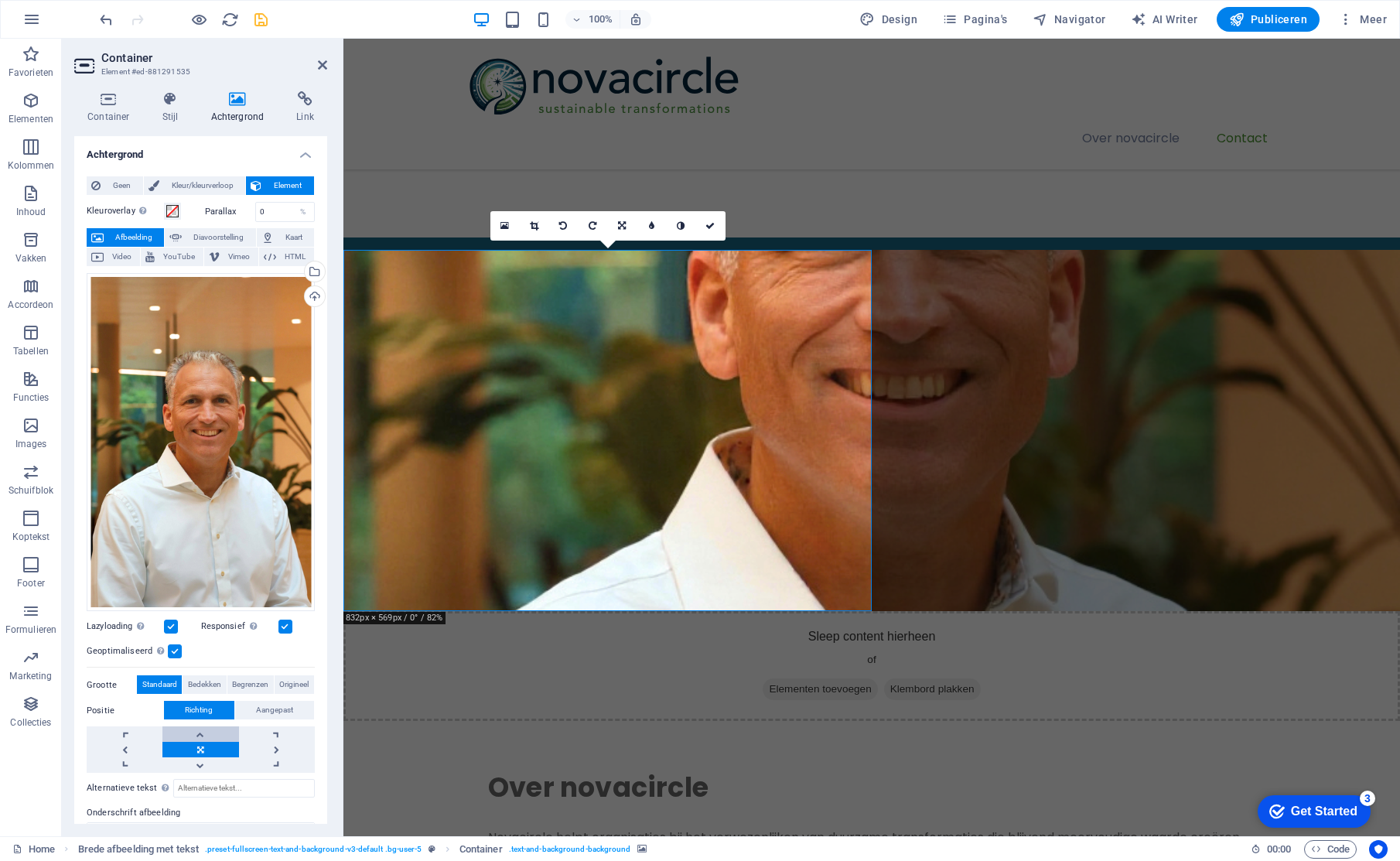
click at [201, 733] on link at bounding box center [200, 734] width 75 height 15
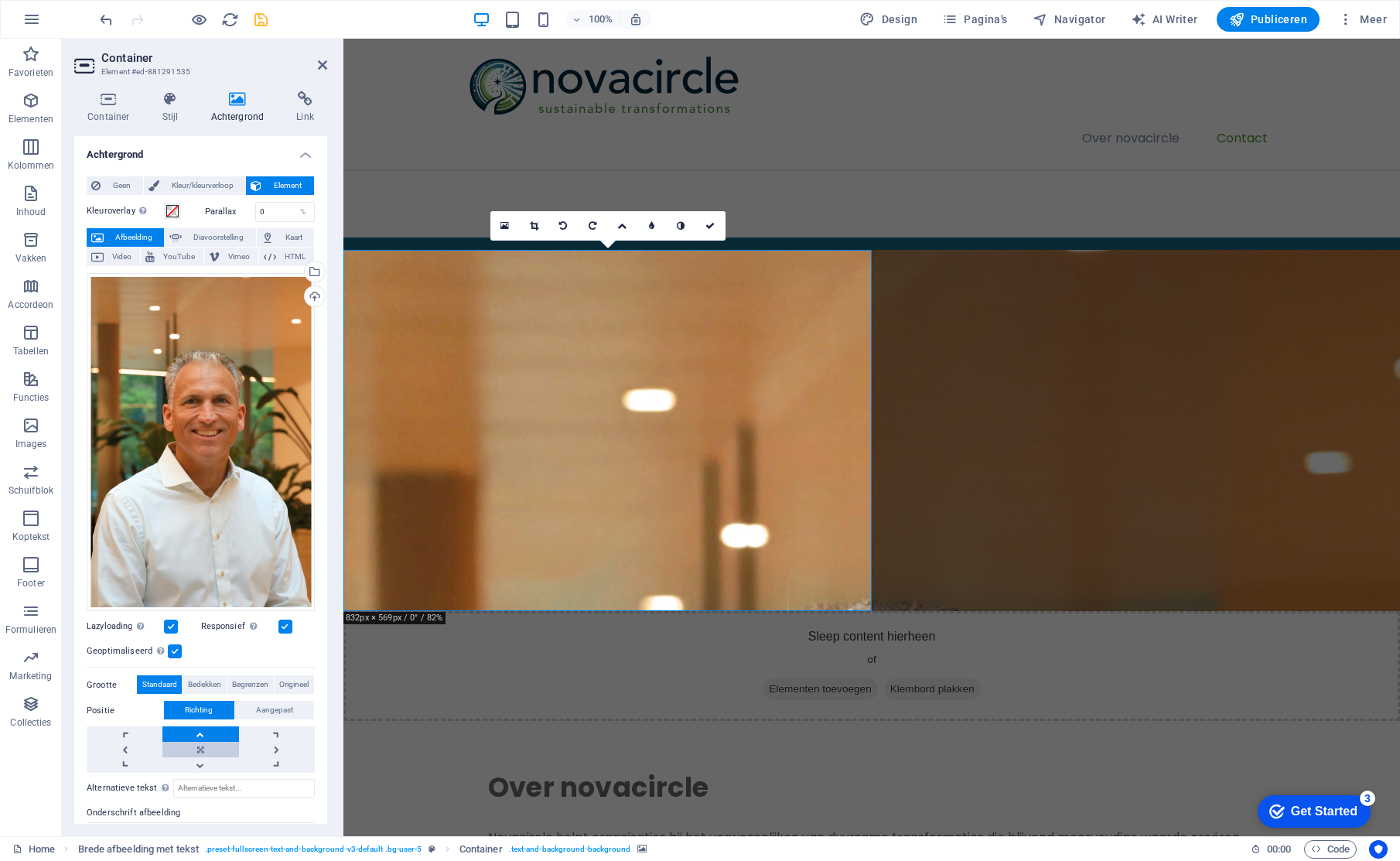
click at [203, 748] on link at bounding box center [200, 749] width 75 height 15
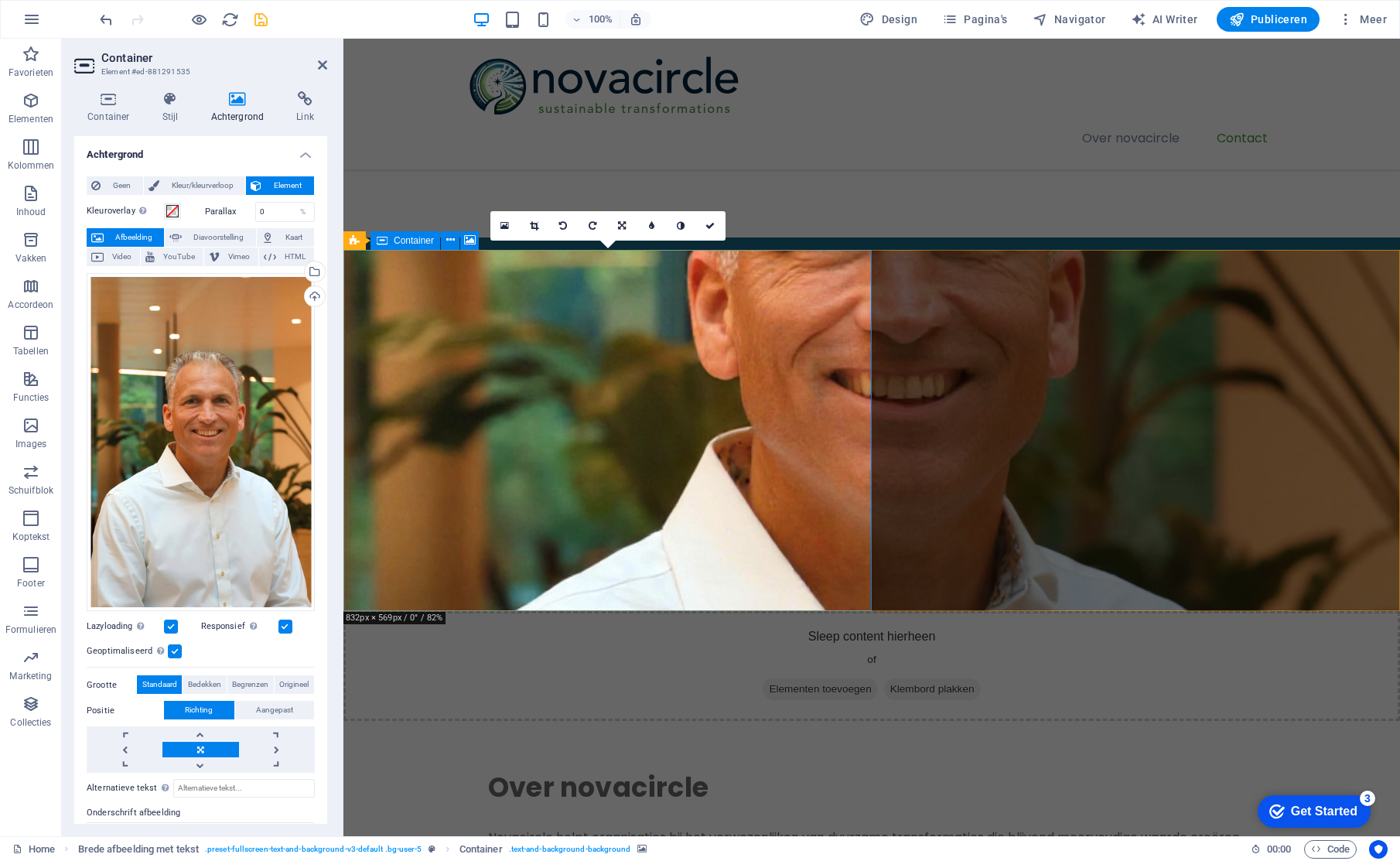
click at [422, 611] on div "Sleep content hierheen of Elementen toevoegen Klembord plakken" at bounding box center [872, 666] width 1056 height 110
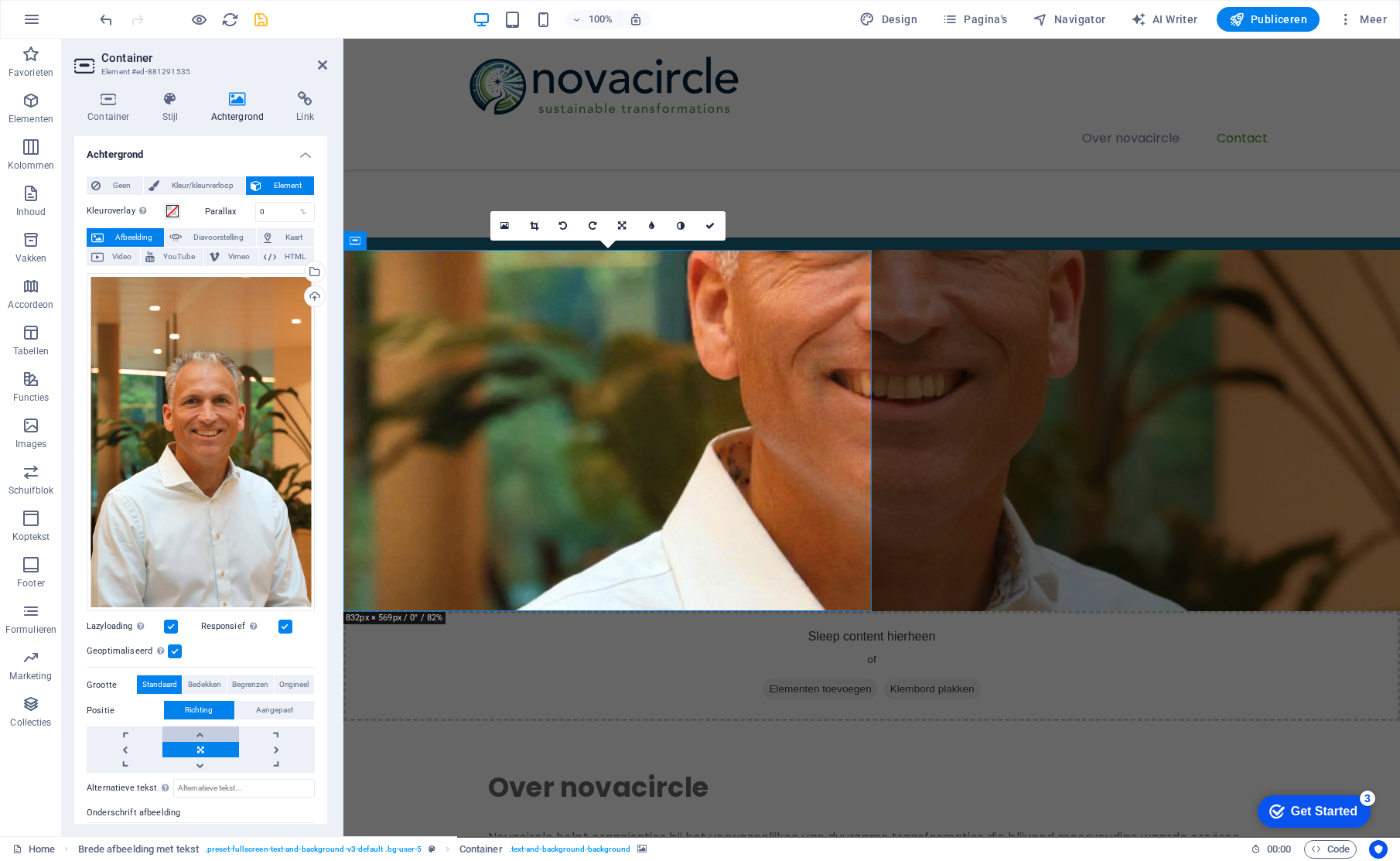
click at [201, 730] on link at bounding box center [200, 734] width 75 height 15
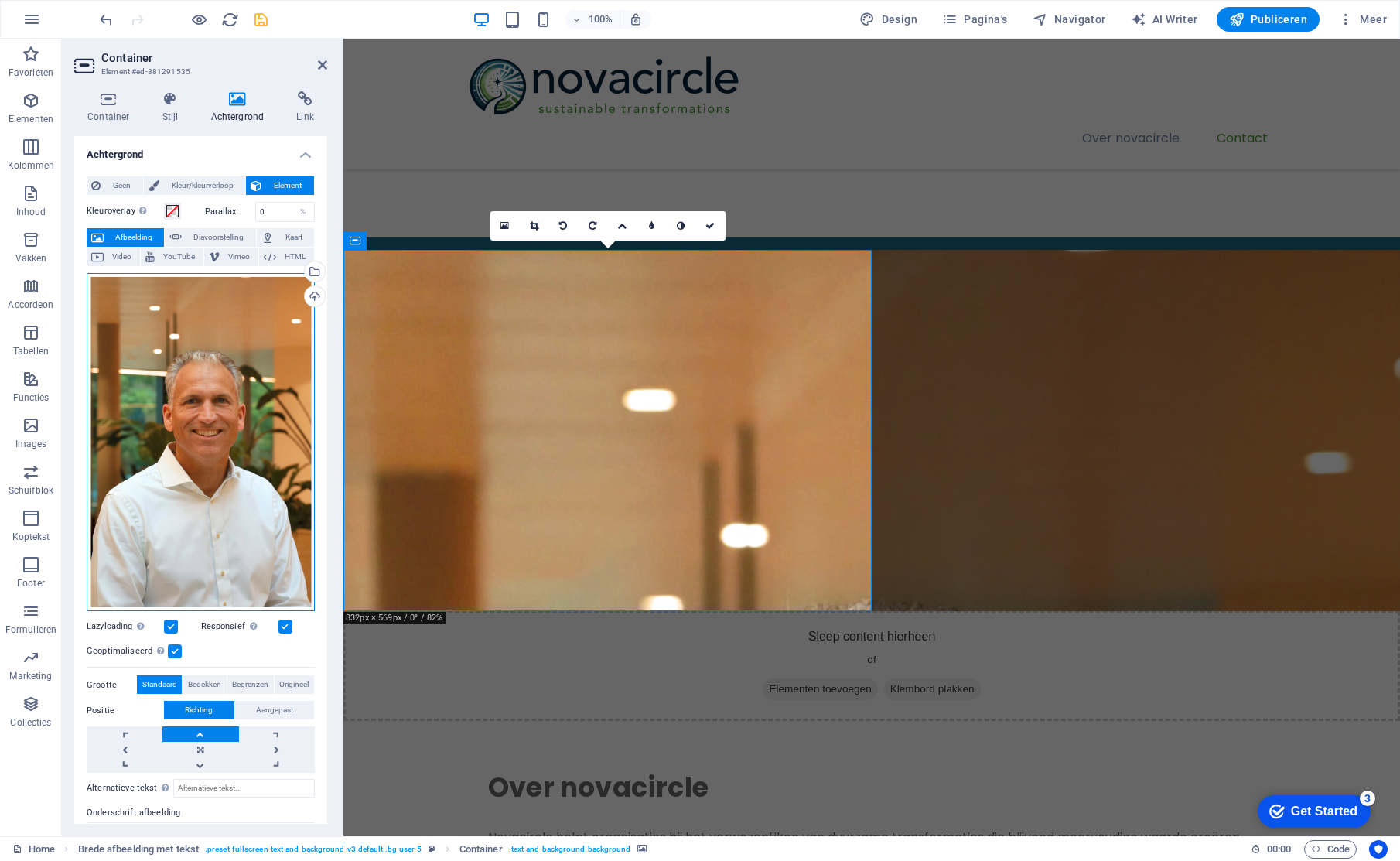
click at [224, 440] on div "Sleep bestanden hierheen, klik om bestanden te kiezen of selecteer bestanden ui…" at bounding box center [201, 442] width 228 height 339
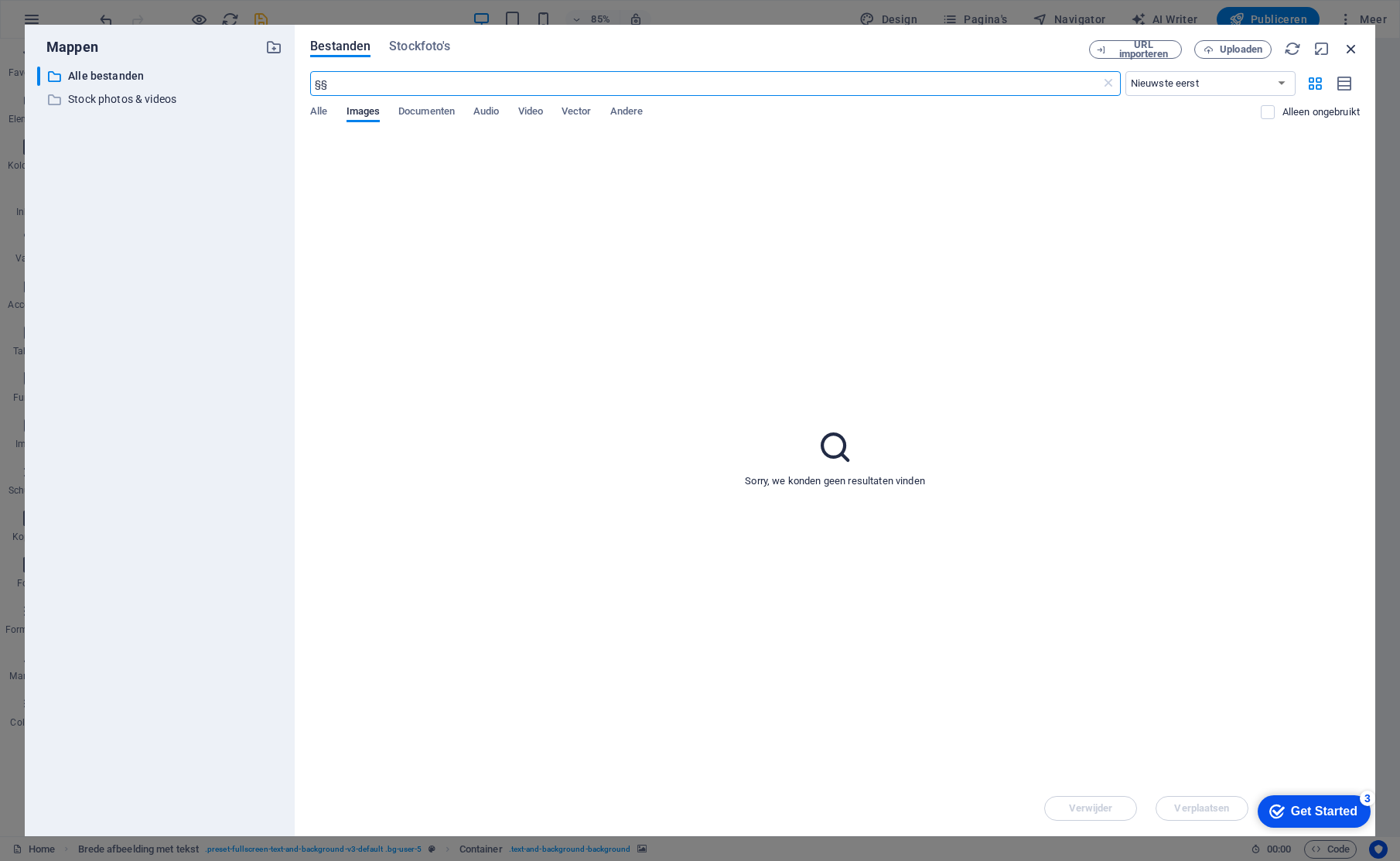
type input "§§"
click at [1352, 42] on icon "button" at bounding box center [1352, 49] width 17 height 17
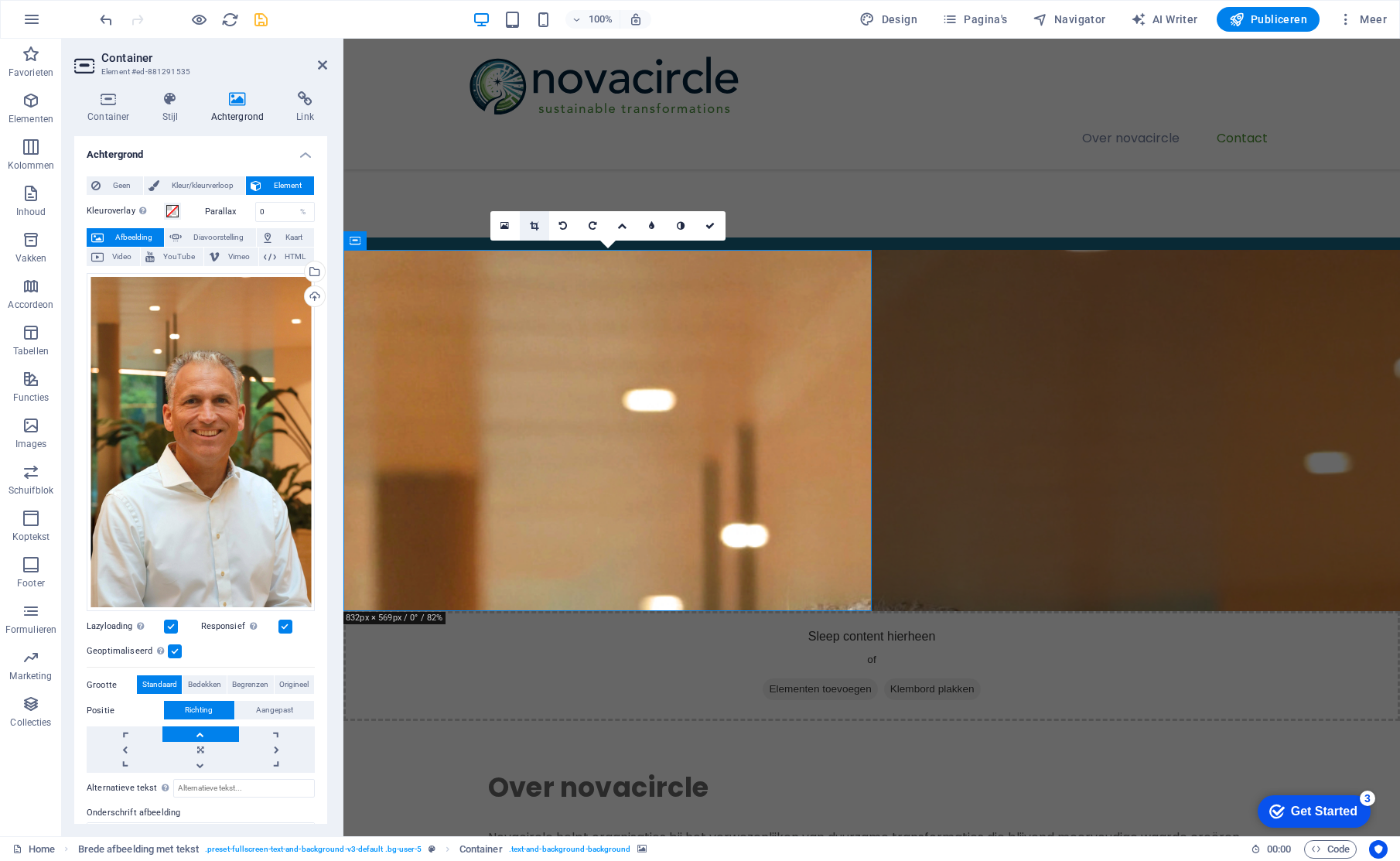
click at [534, 223] on icon at bounding box center [534, 226] width 9 height 10
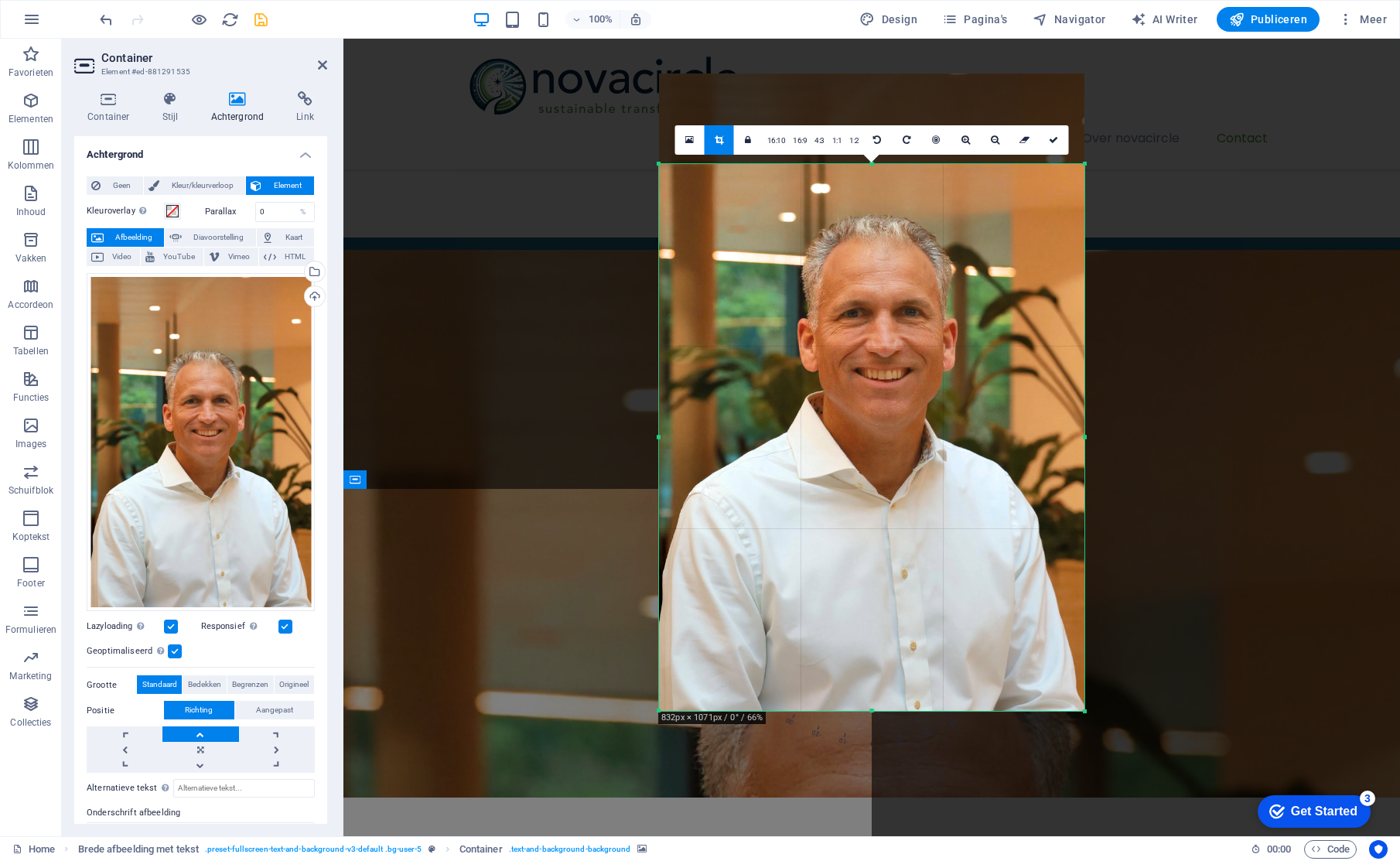
drag, startPoint x: 872, startPoint y: 120, endPoint x: 866, endPoint y: 210, distance: 90.2
click at [866, 210] on div "180 170 160 150 140 130 120 110 100 90 80 70 60 50 40 30 20 10 0 -10 -20 -30 -4…" at bounding box center [871, 437] width 426 height 547
click at [1056, 137] on icon at bounding box center [1053, 140] width 10 height 10
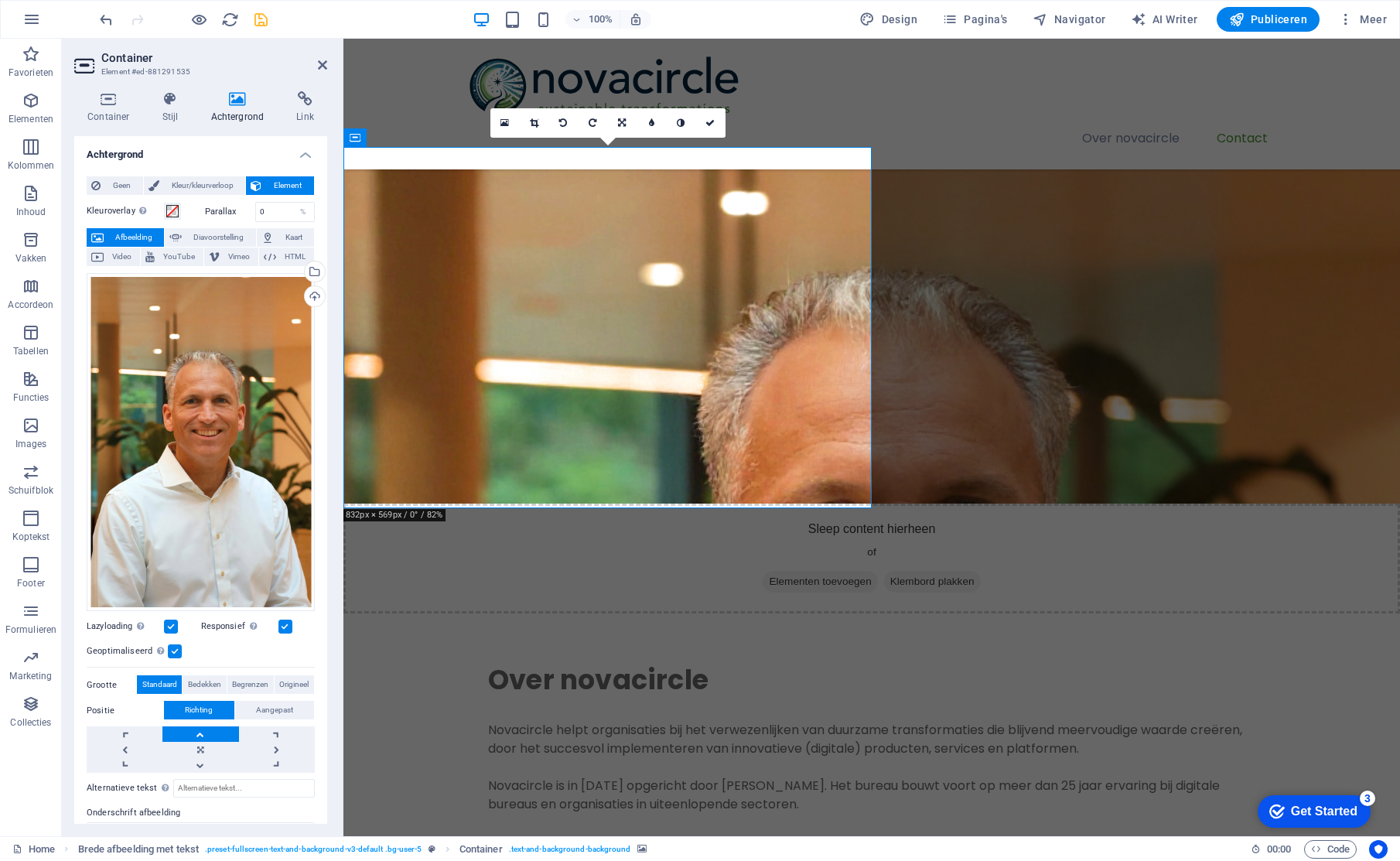
scroll to position [349, 0]
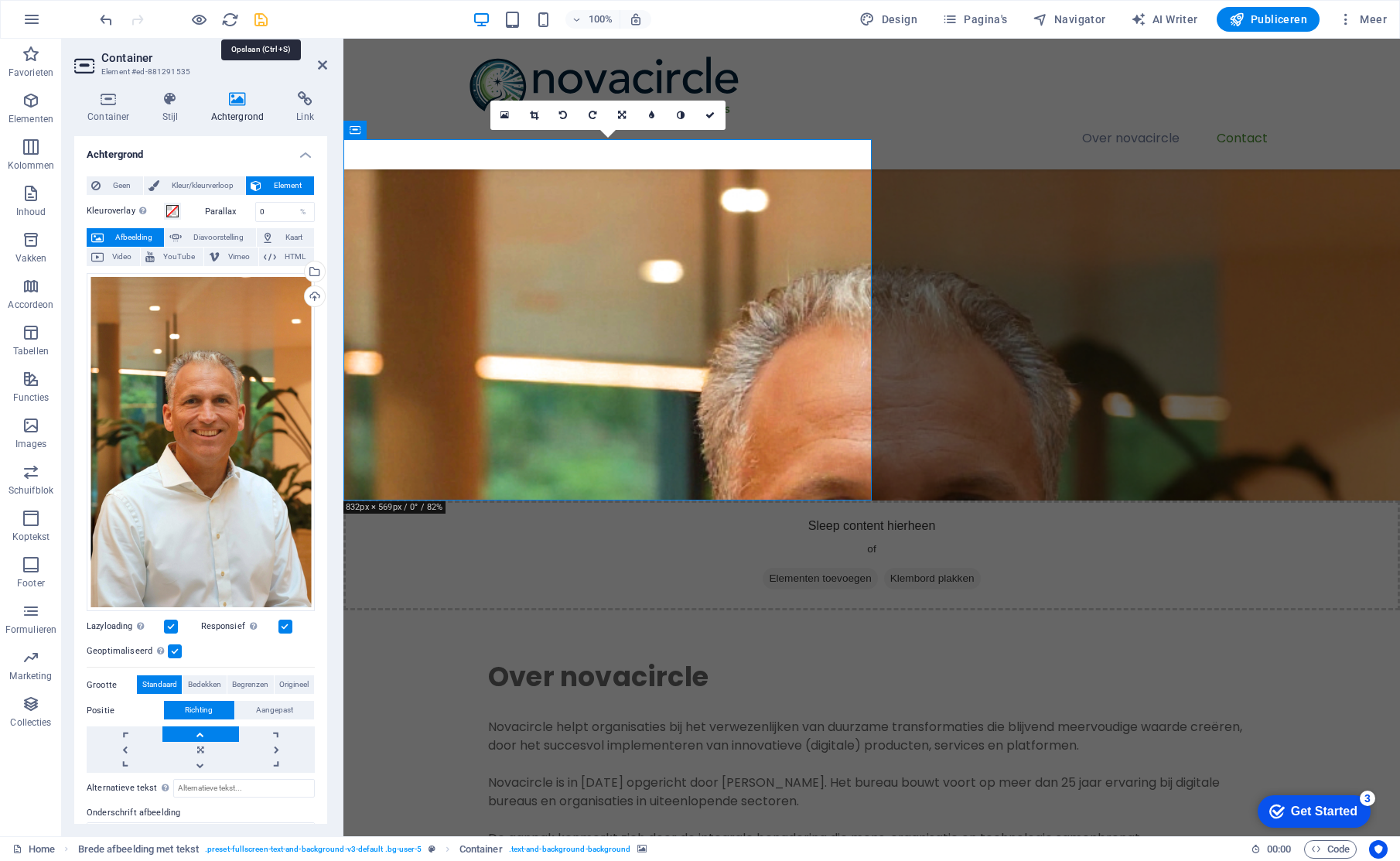
click at [264, 21] on icon "save" at bounding box center [261, 19] width 17 height 17
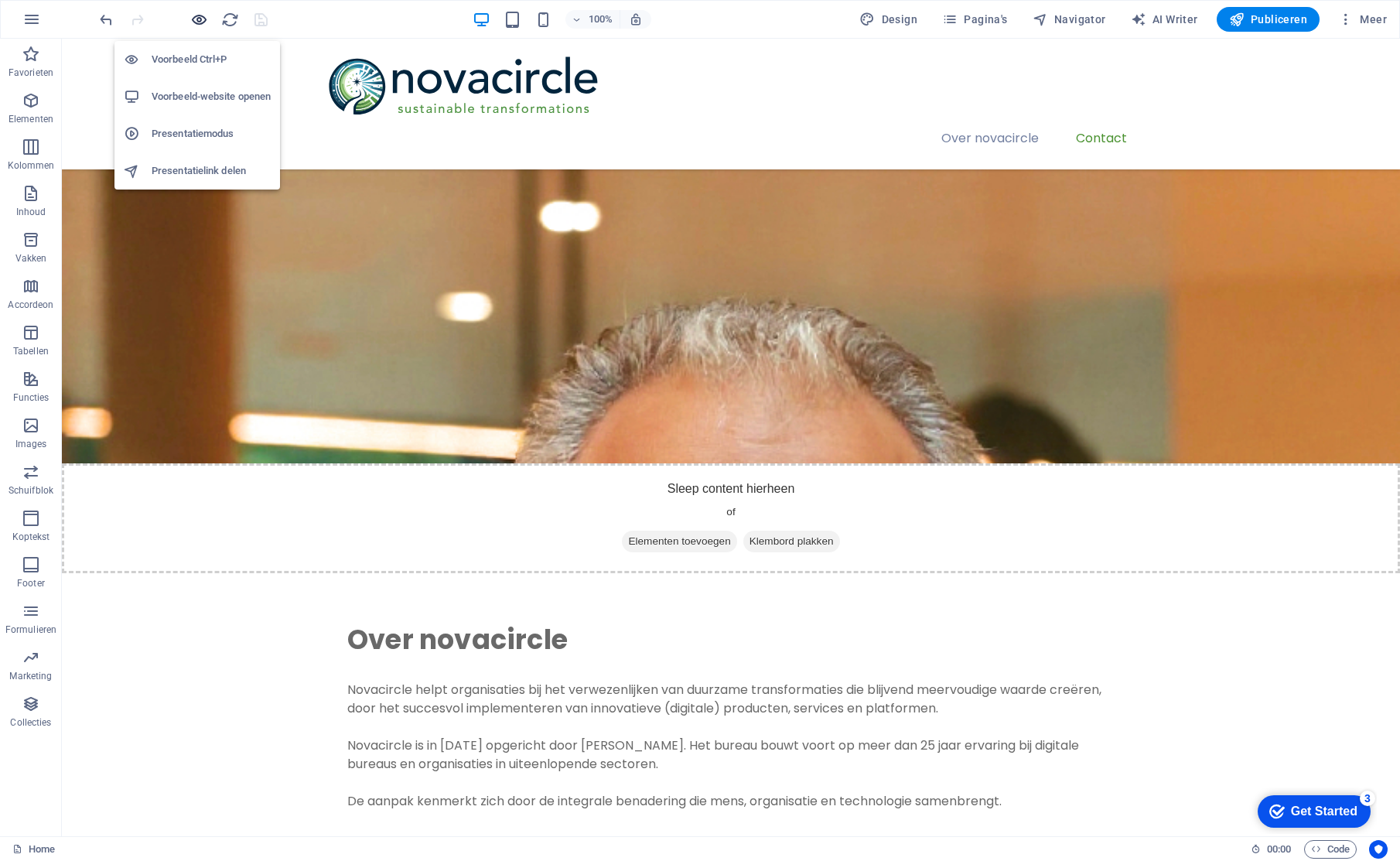
click at [199, 15] on icon "button" at bounding box center [199, 19] width 17 height 17
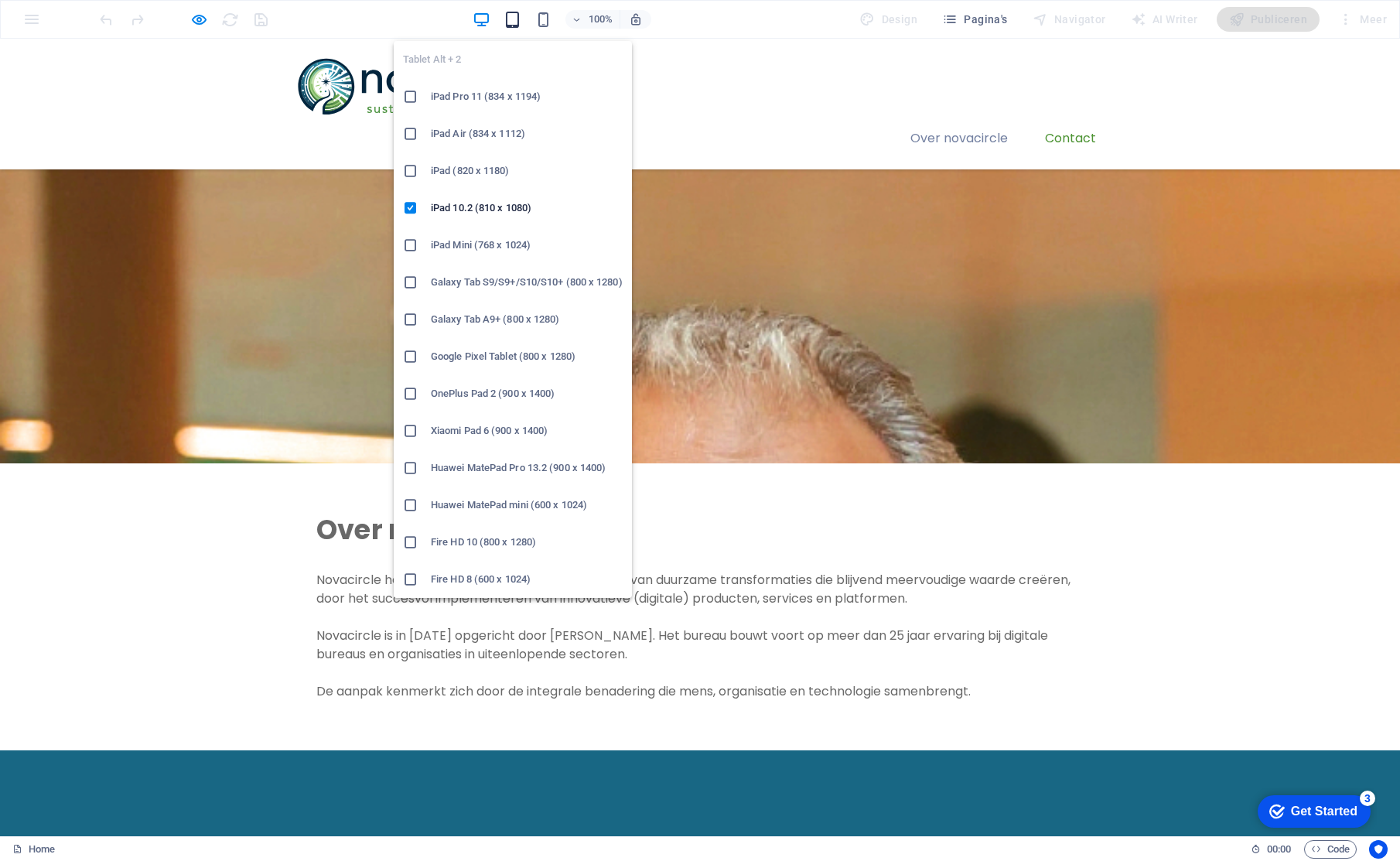
click at [515, 17] on icon "button" at bounding box center [512, 19] width 17 height 17
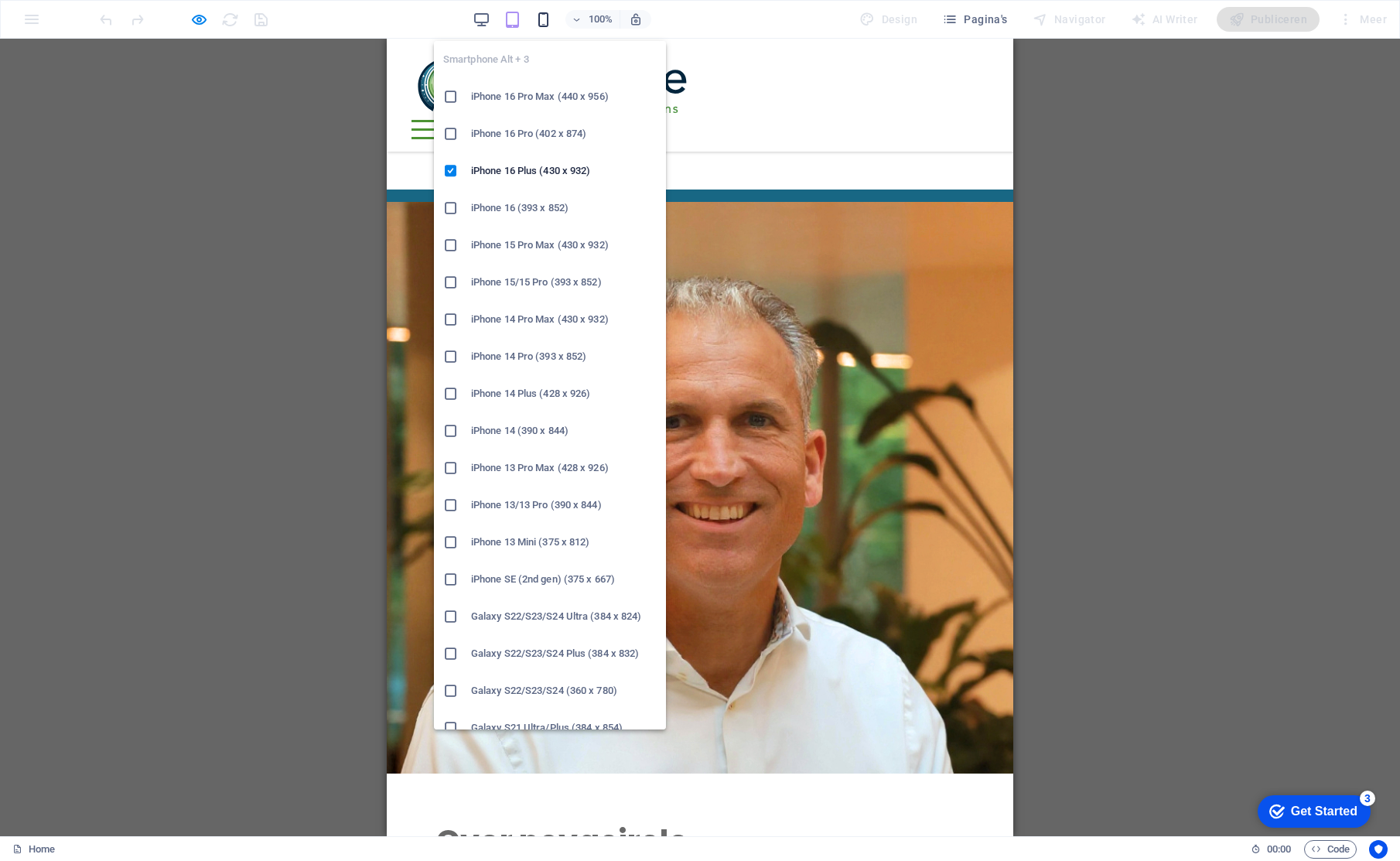
click at [546, 24] on icon "button" at bounding box center [543, 19] width 17 height 17
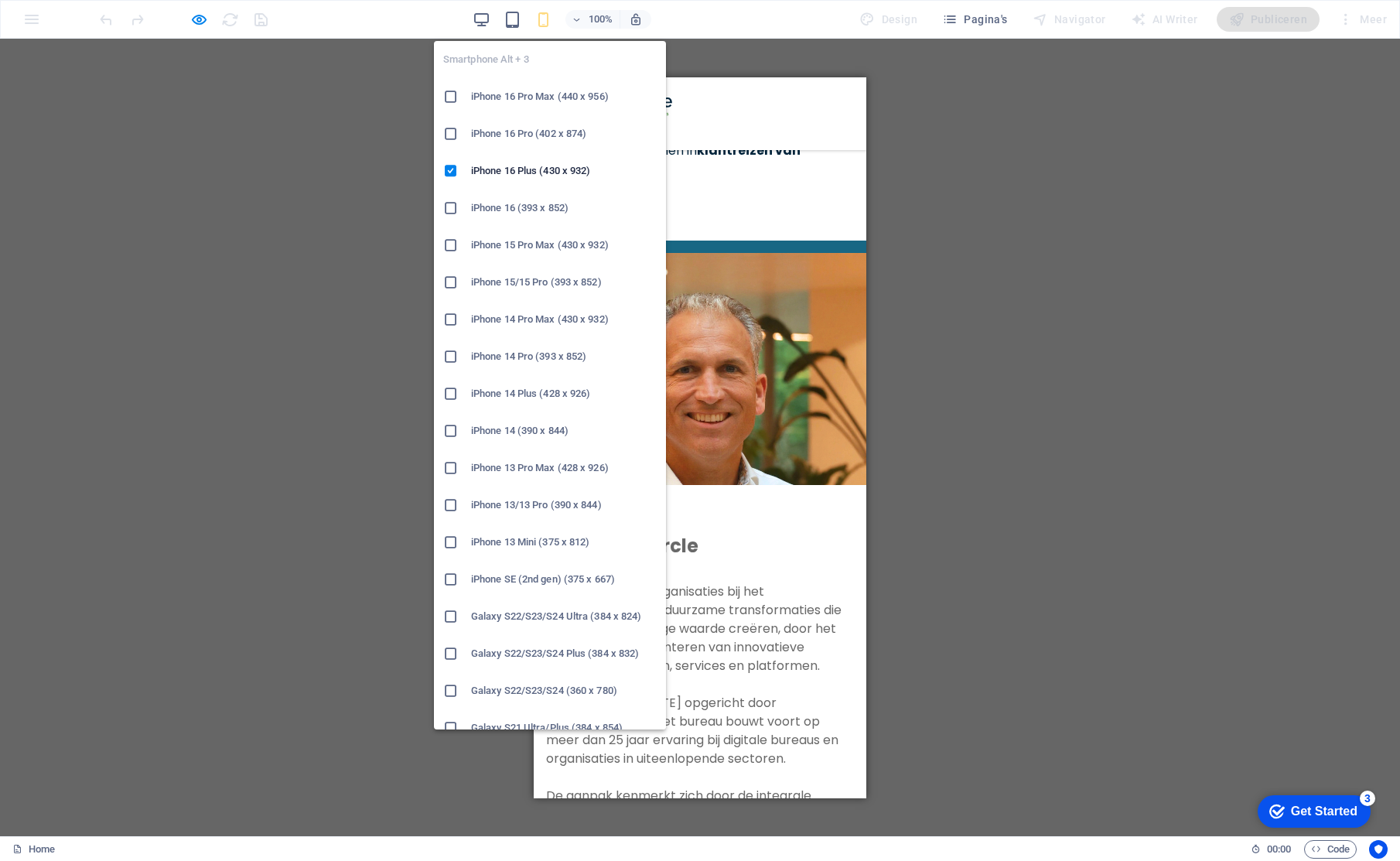
scroll to position [309, 0]
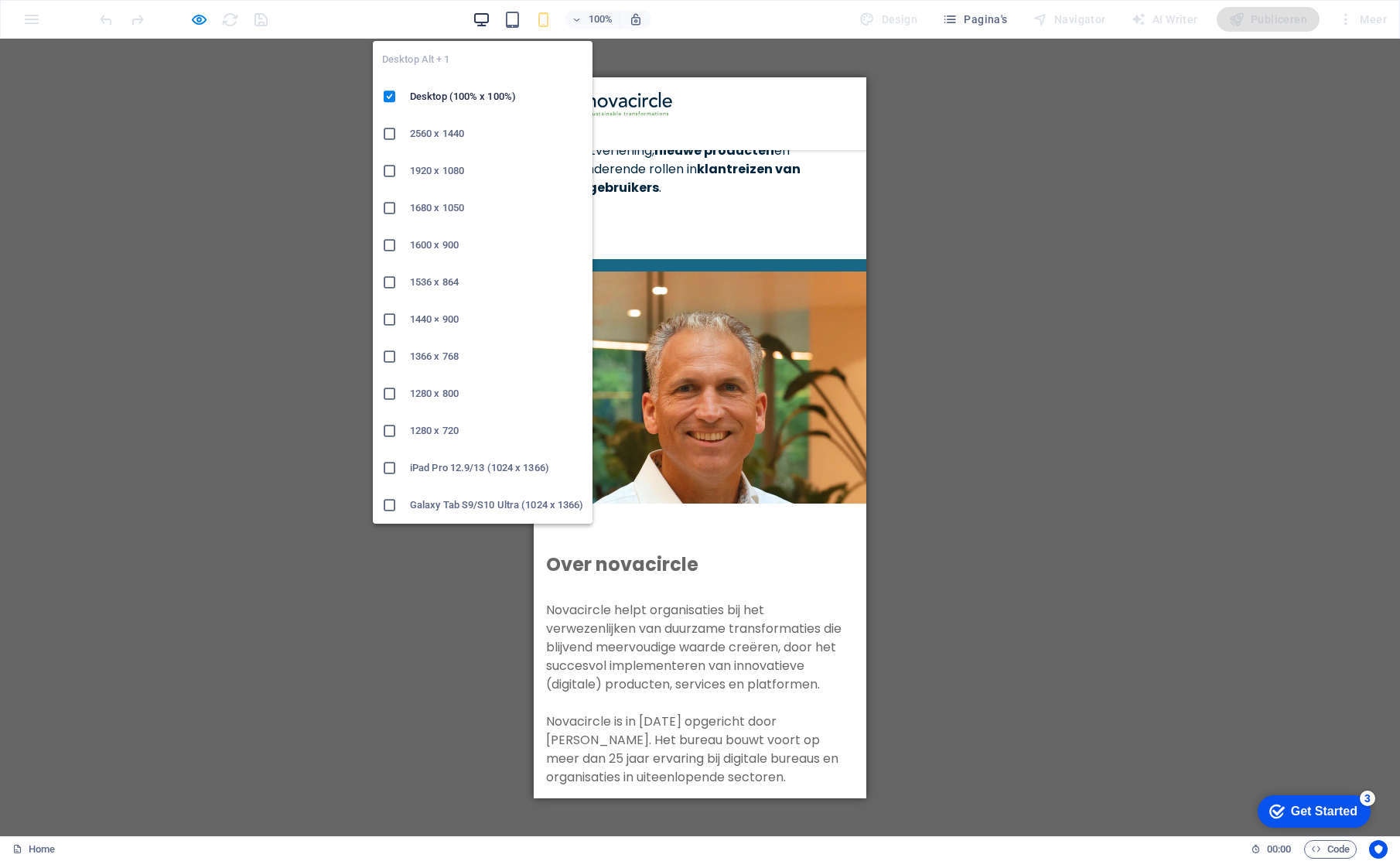
click at [476, 15] on icon "button" at bounding box center [481, 19] width 17 height 17
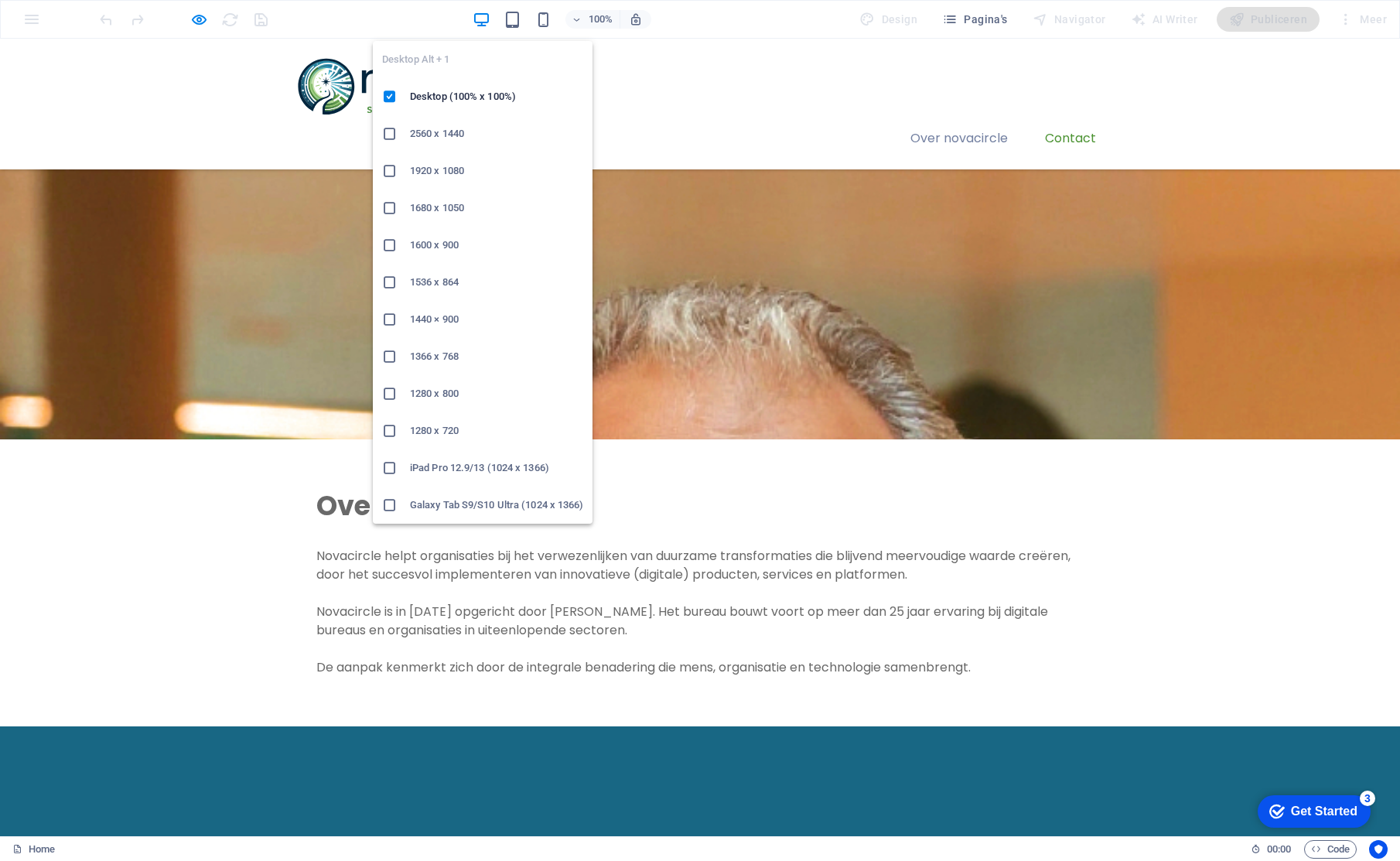
scroll to position [349, 0]
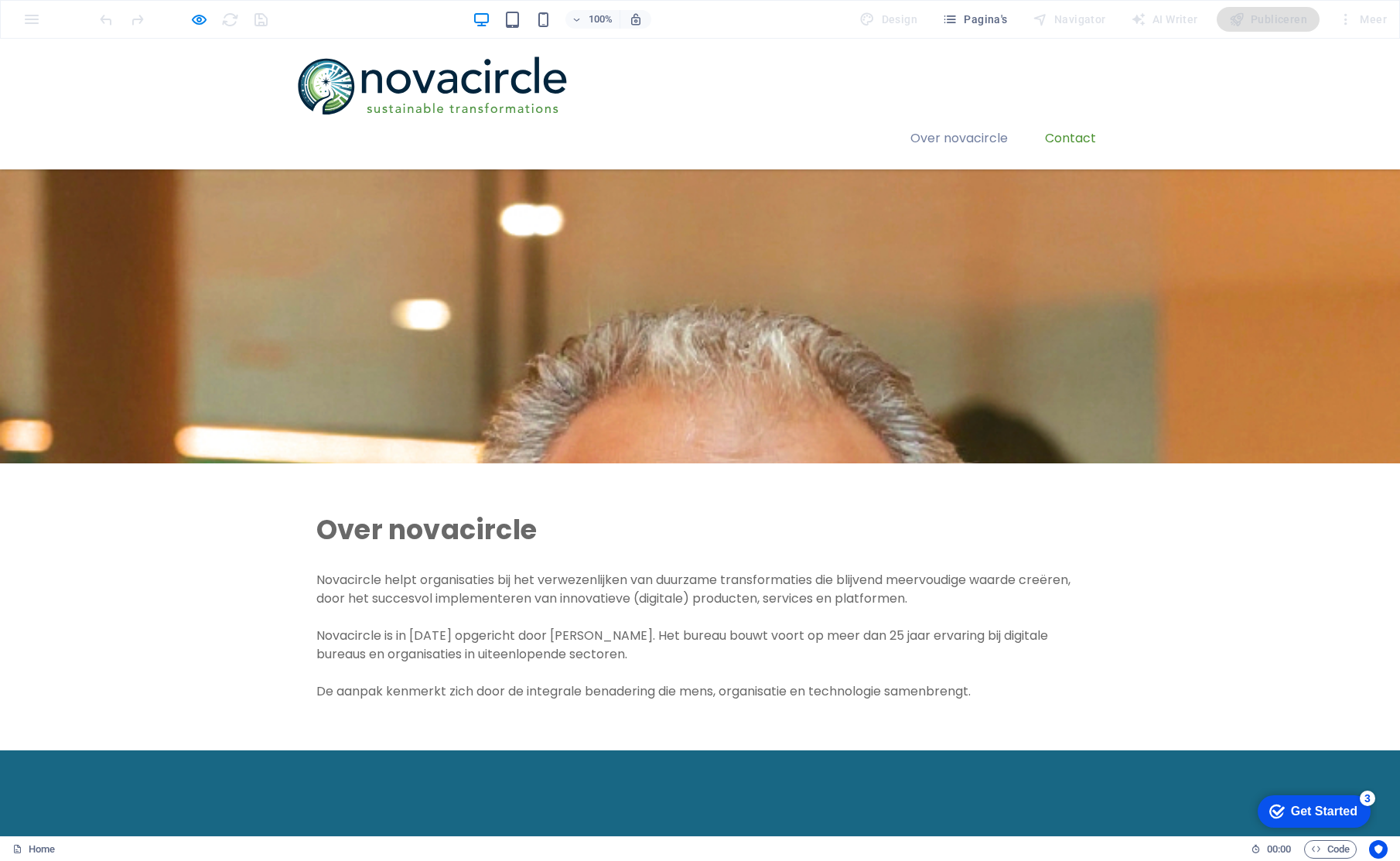
click at [814, 463] on div "Over novacircle Novacircle helpt organisaties bij het verwezenlijken van duurza…" at bounding box center [700, 606] width 1400 height 287
click at [840, 681] on p "De aanpak kenmerkt zich door de integrale benadering die mens, organisatie en t…" at bounding box center [700, 690] width 768 height 18
click at [837, 570] on p "Novacircle helpt organisaties bij het verwezenlijken van duurzame transformatie…" at bounding box center [700, 589] width 768 height 37
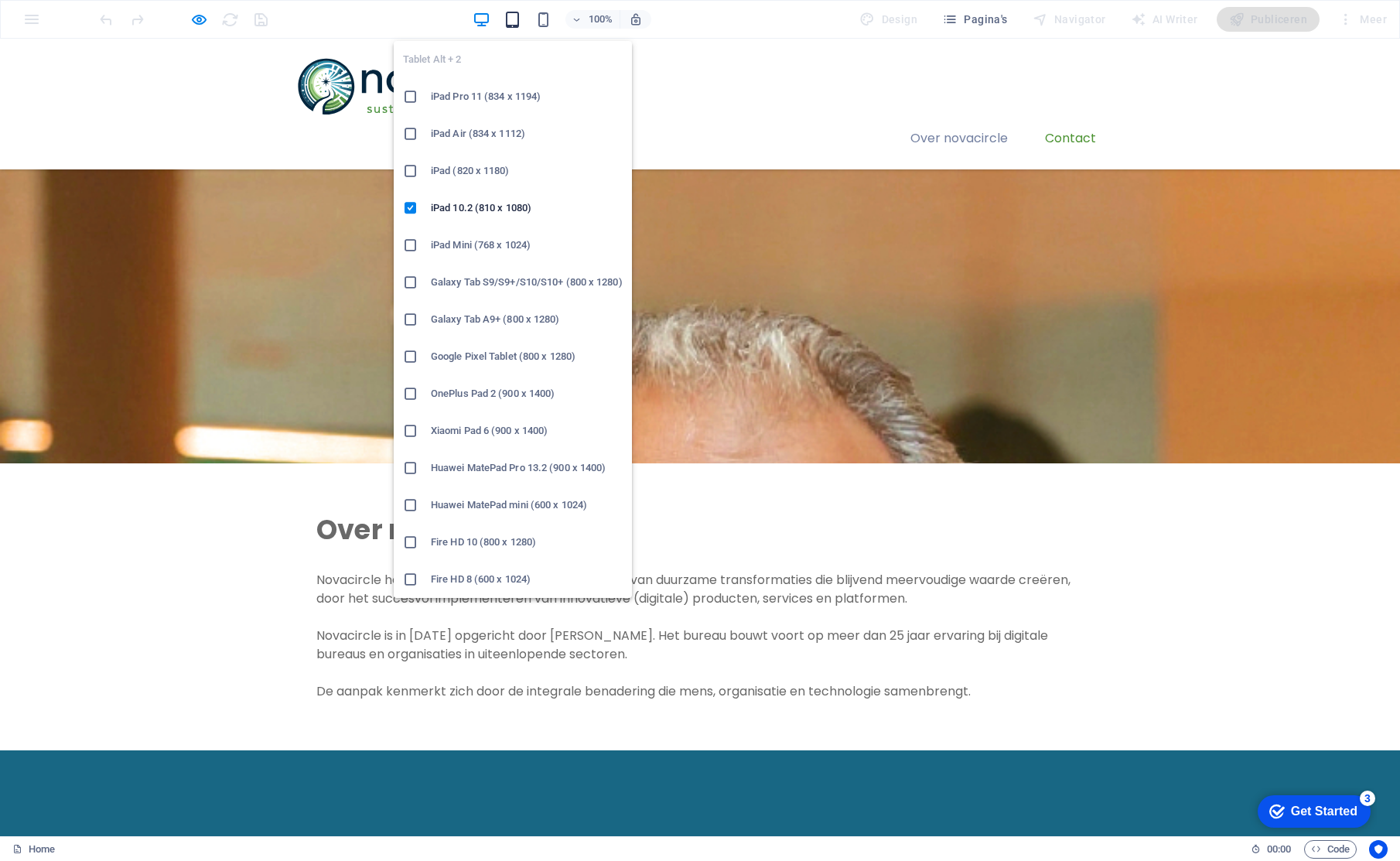
click at [512, 15] on icon "button" at bounding box center [512, 19] width 17 height 17
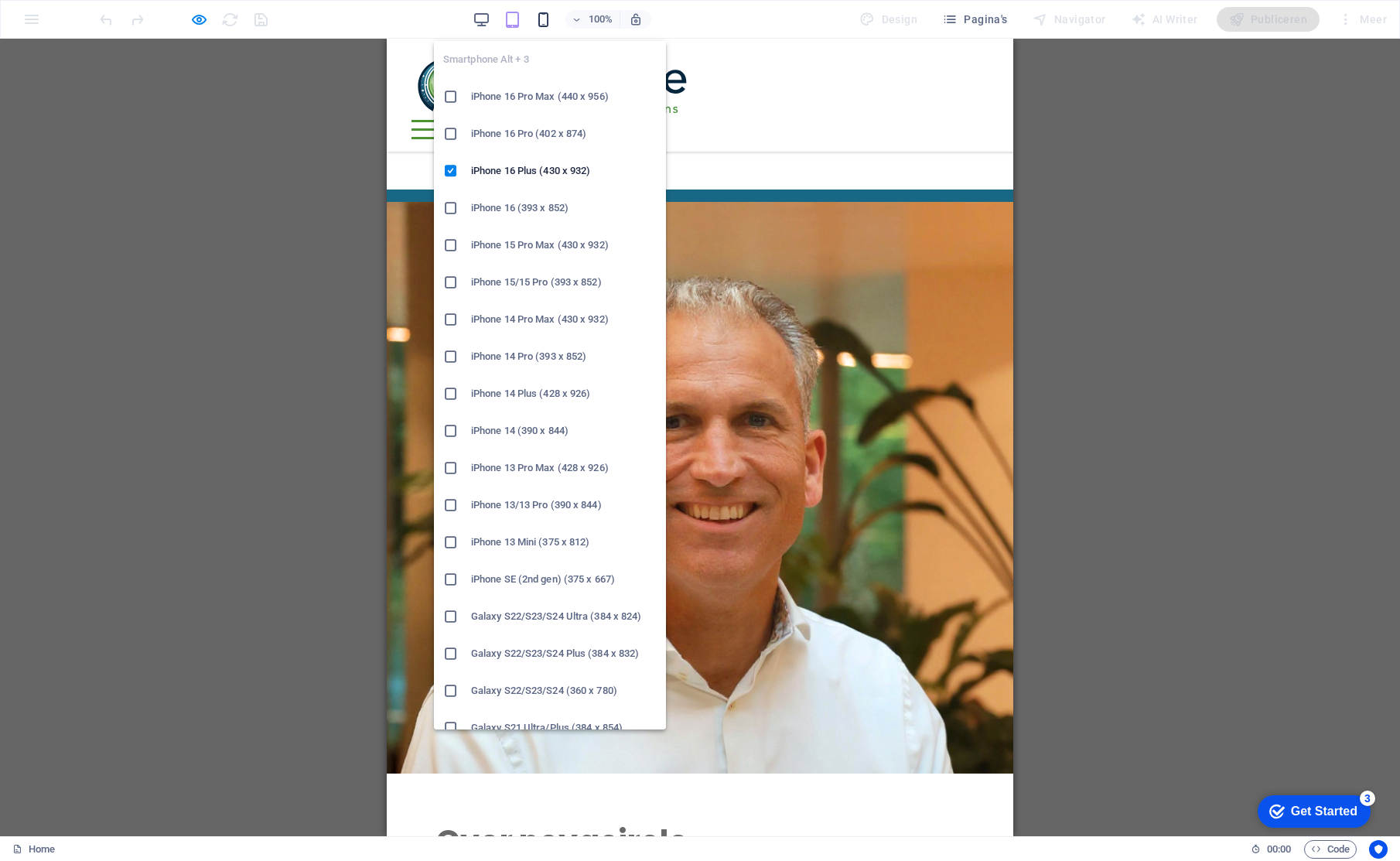
click at [545, 19] on icon "button" at bounding box center [543, 19] width 17 height 17
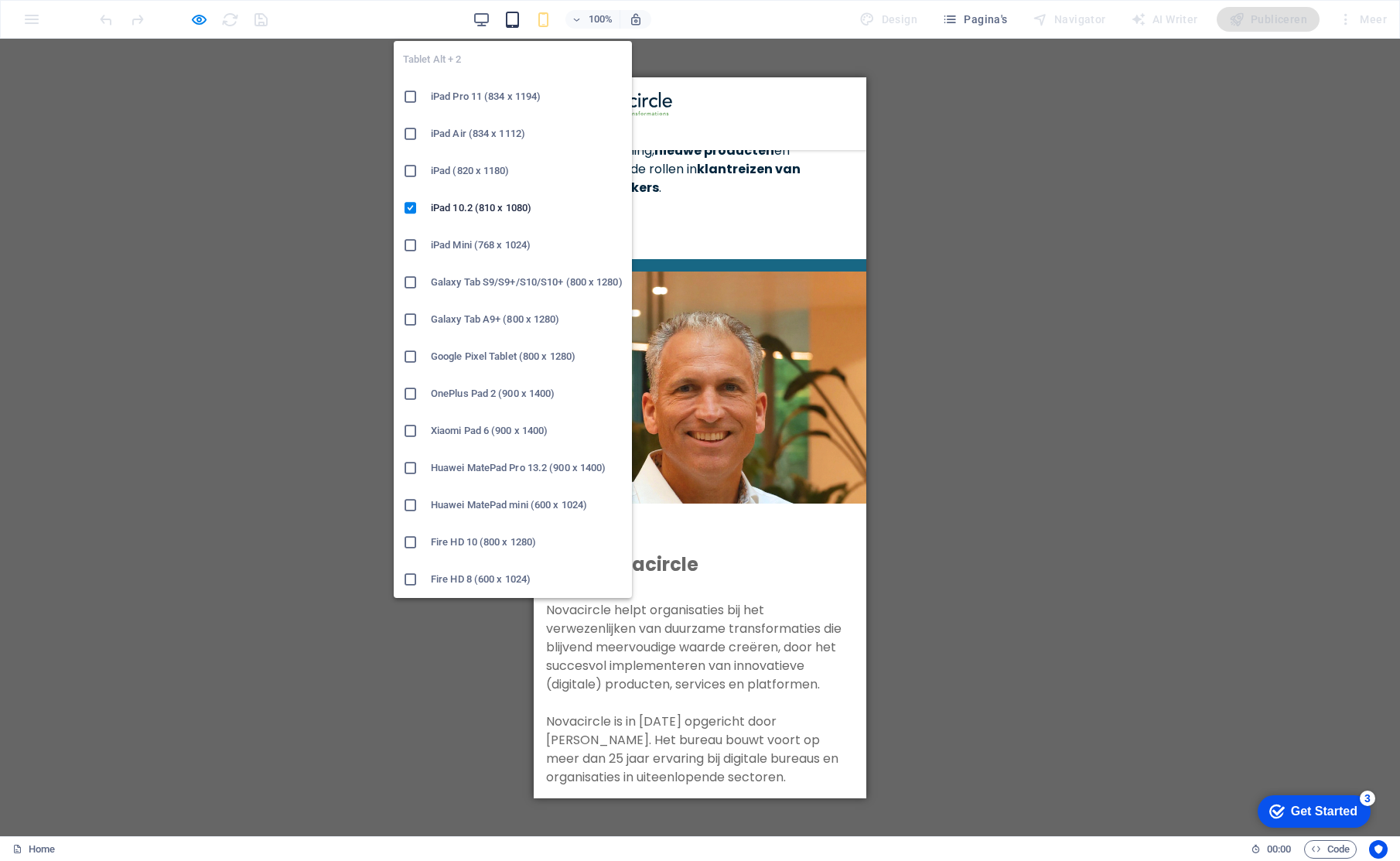
click at [511, 19] on icon "button" at bounding box center [512, 19] width 17 height 17
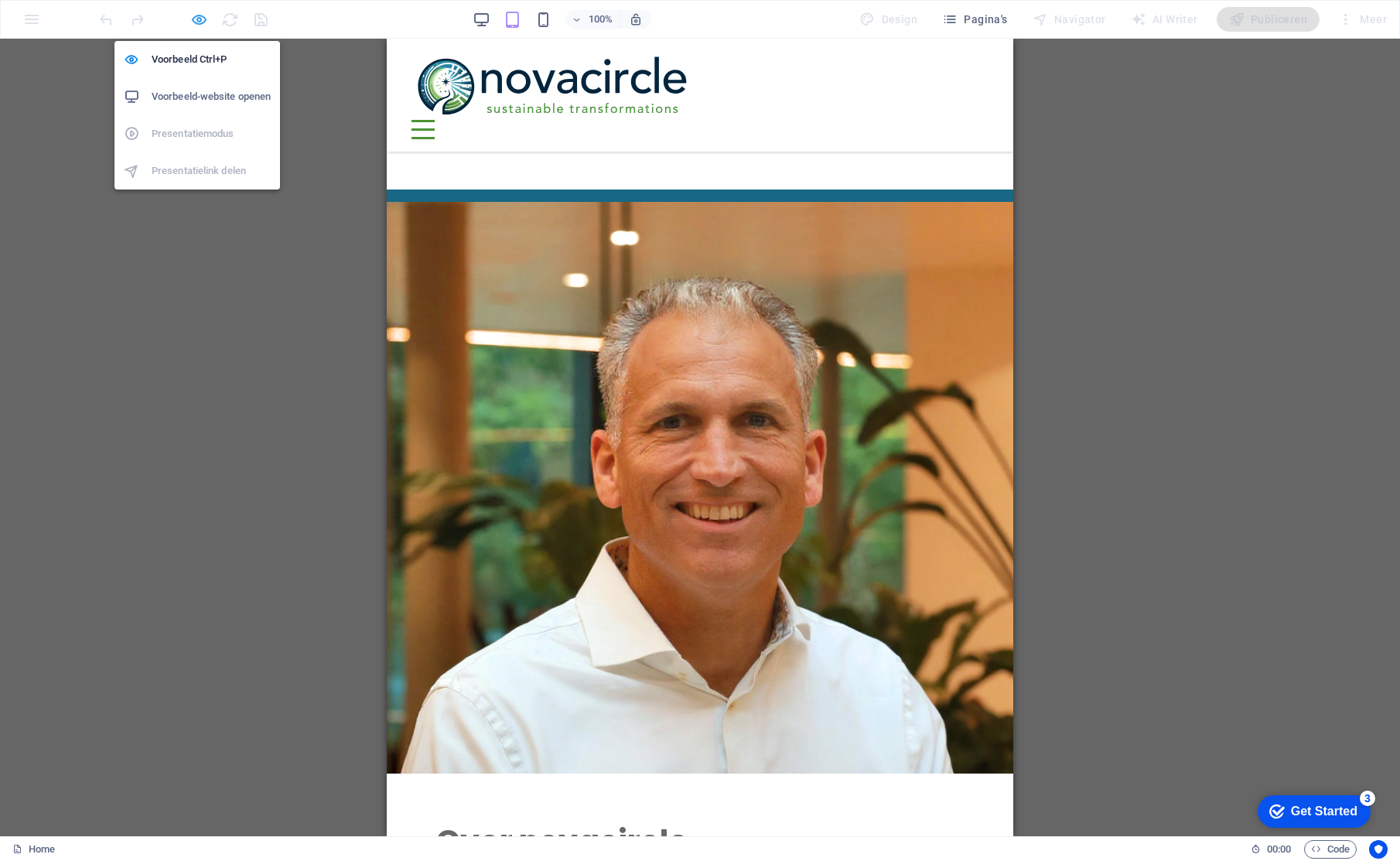
click at [195, 18] on icon "button" at bounding box center [199, 19] width 17 height 17
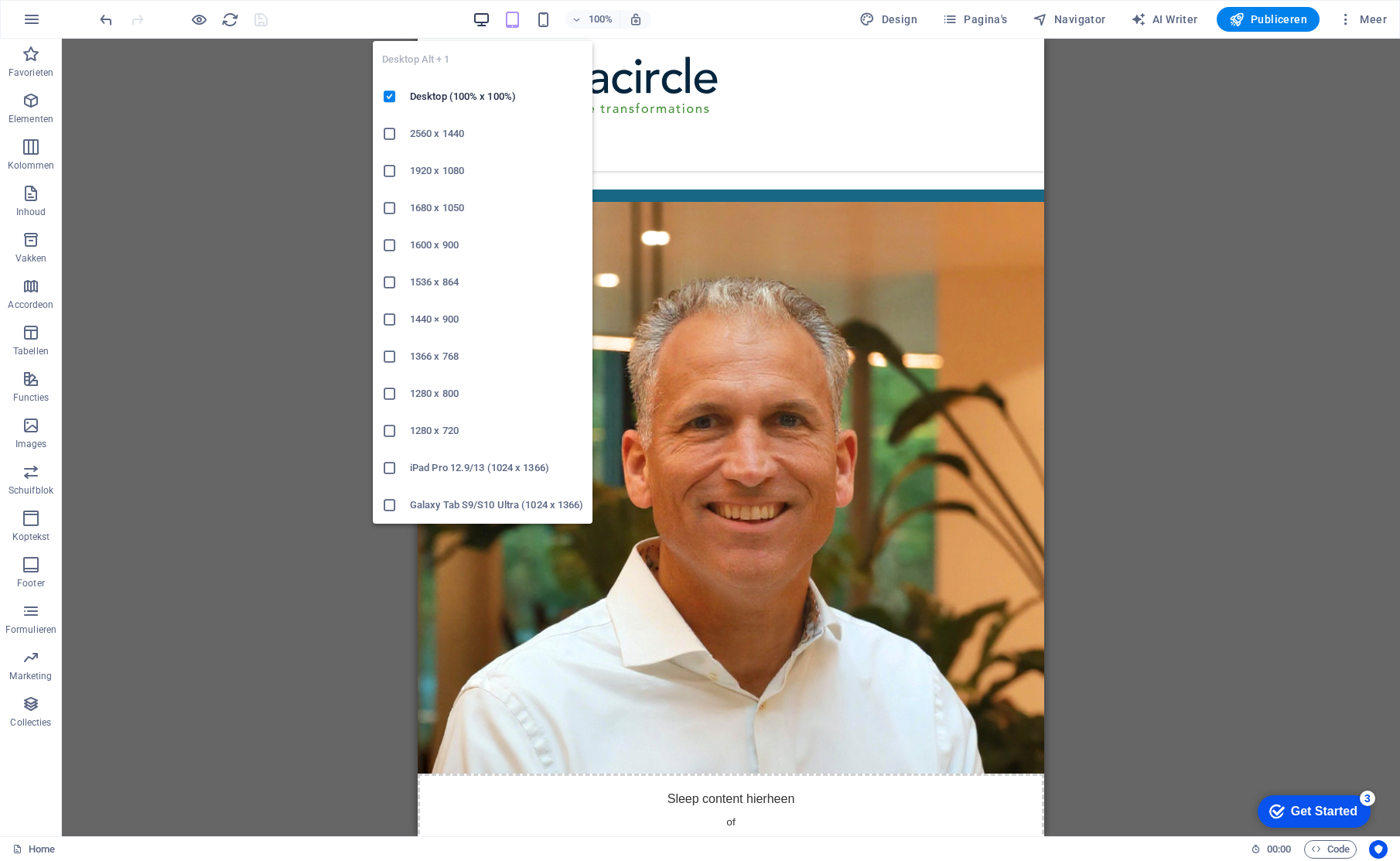
click at [480, 21] on icon "button" at bounding box center [481, 19] width 17 height 17
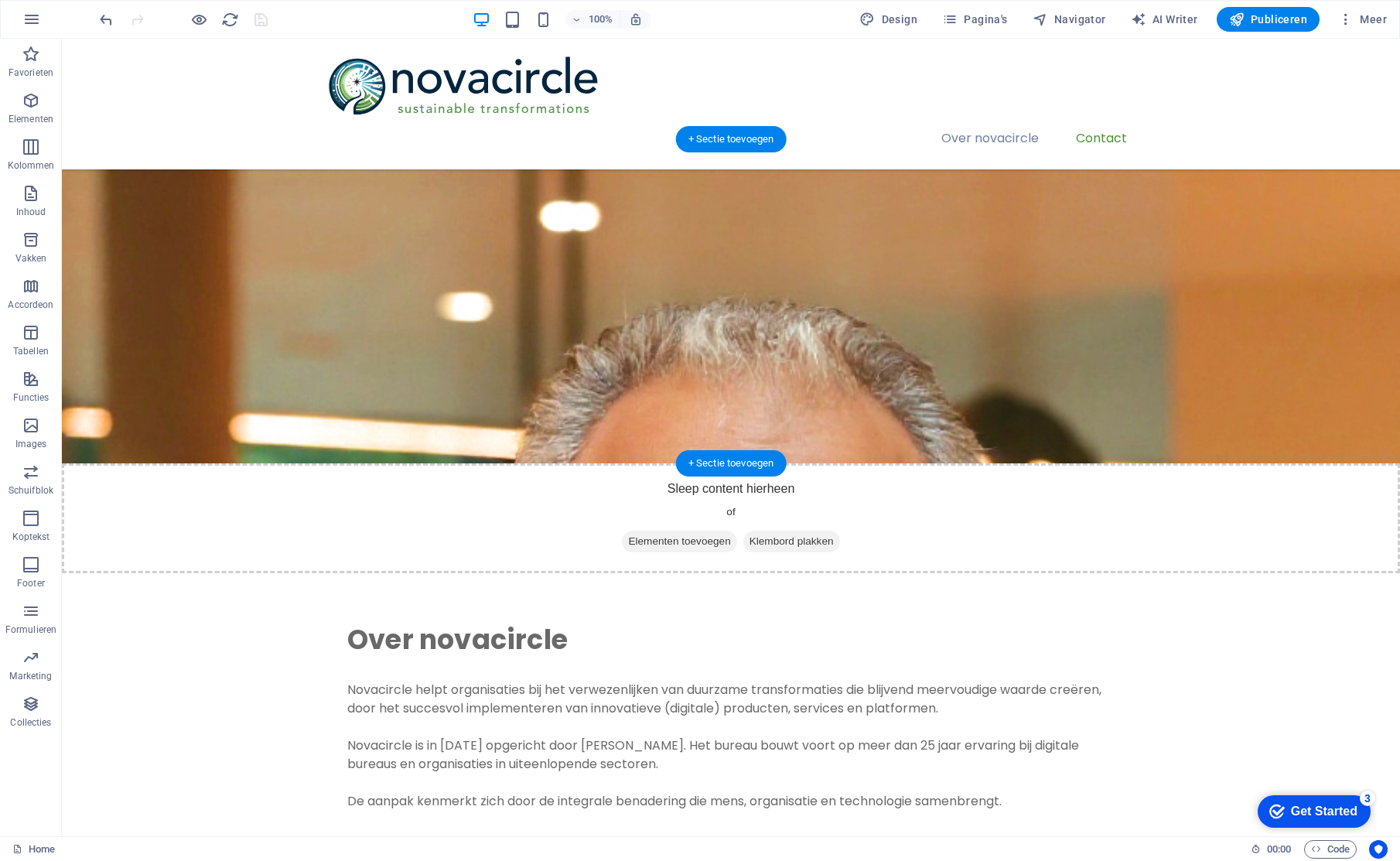
click at [317, 426] on figure at bounding box center [731, 301] width 1338 height 324
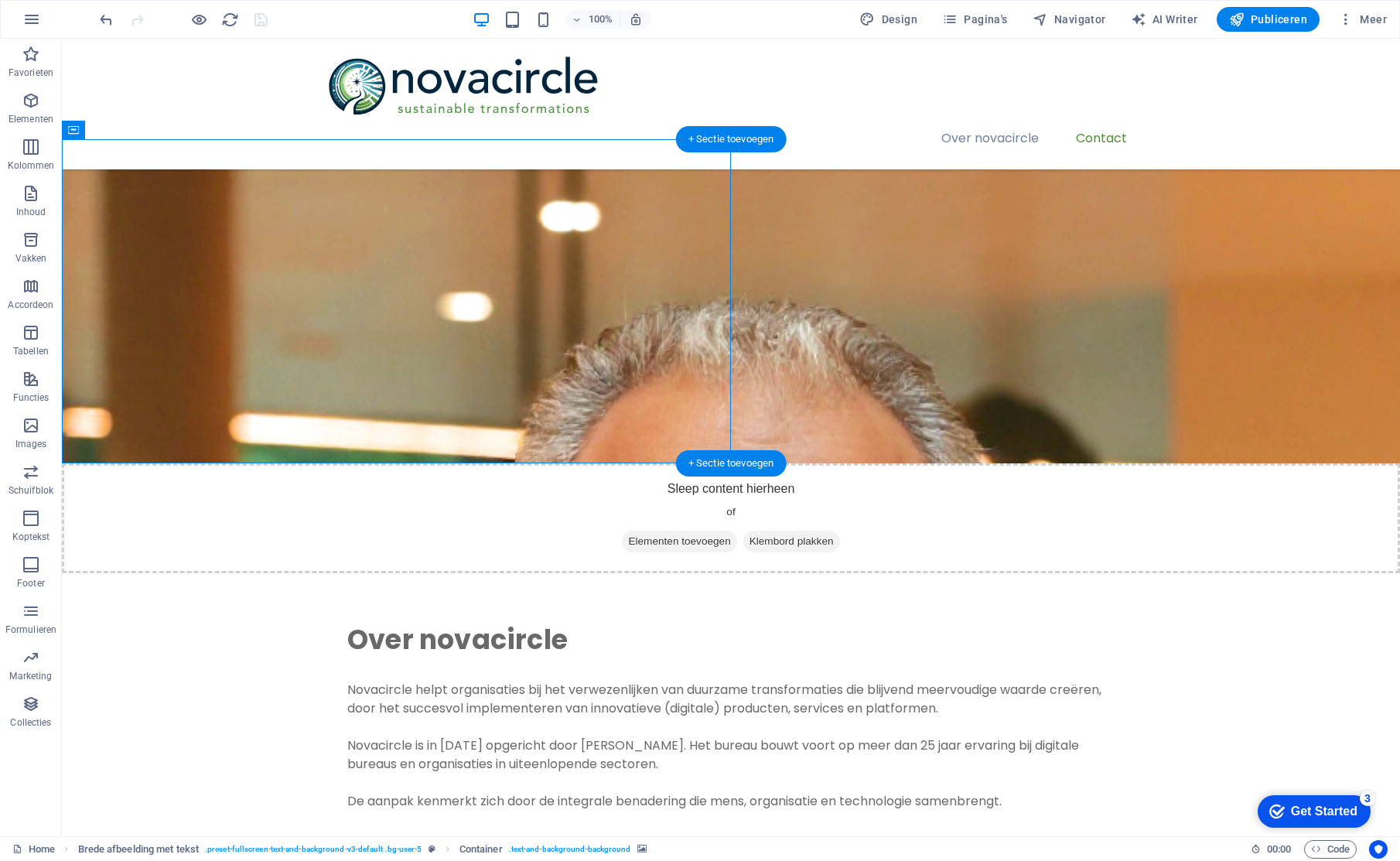
click at [395, 265] on figure at bounding box center [731, 301] width 1338 height 324
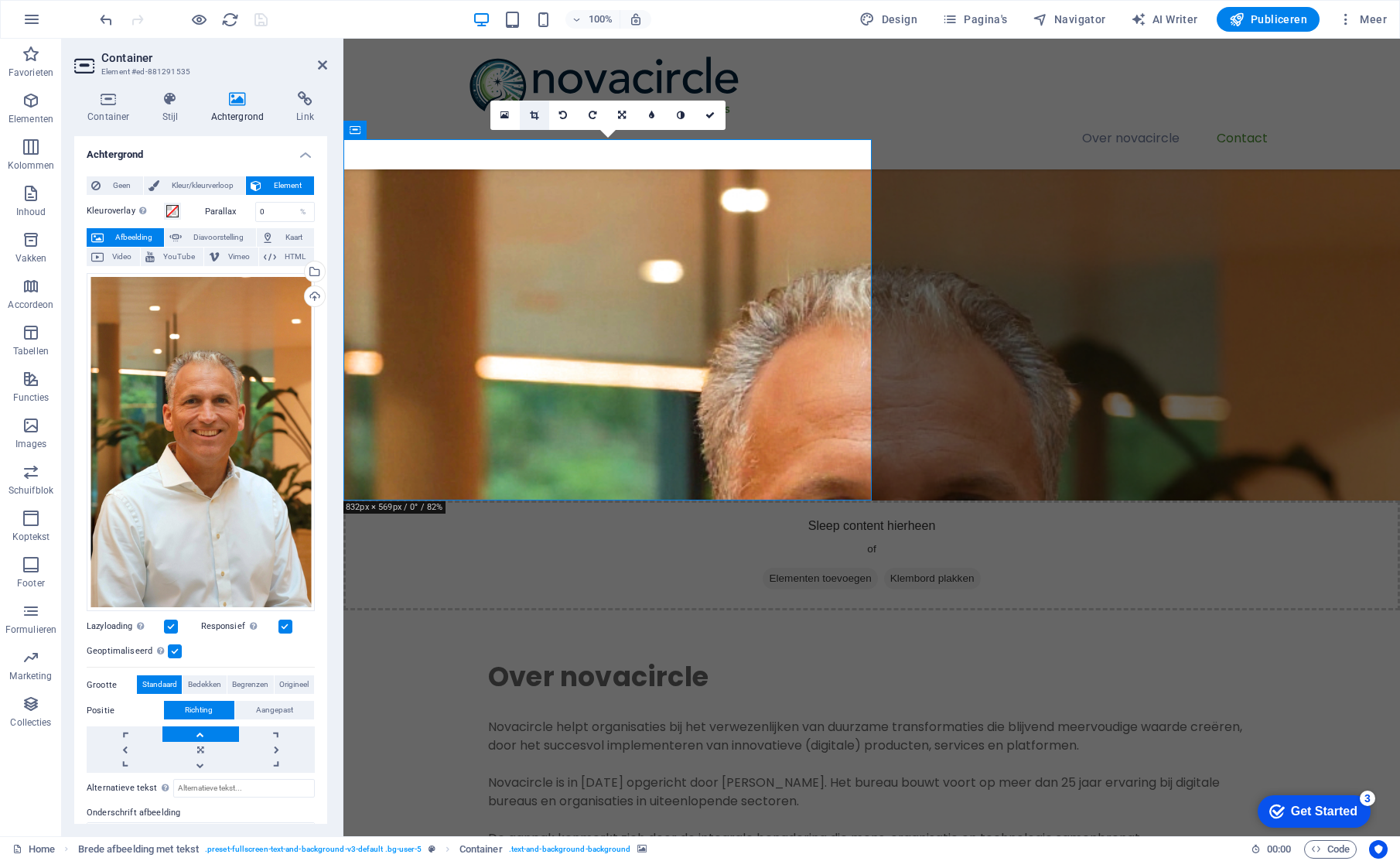
click at [539, 118] on link at bounding box center [534, 115] width 29 height 29
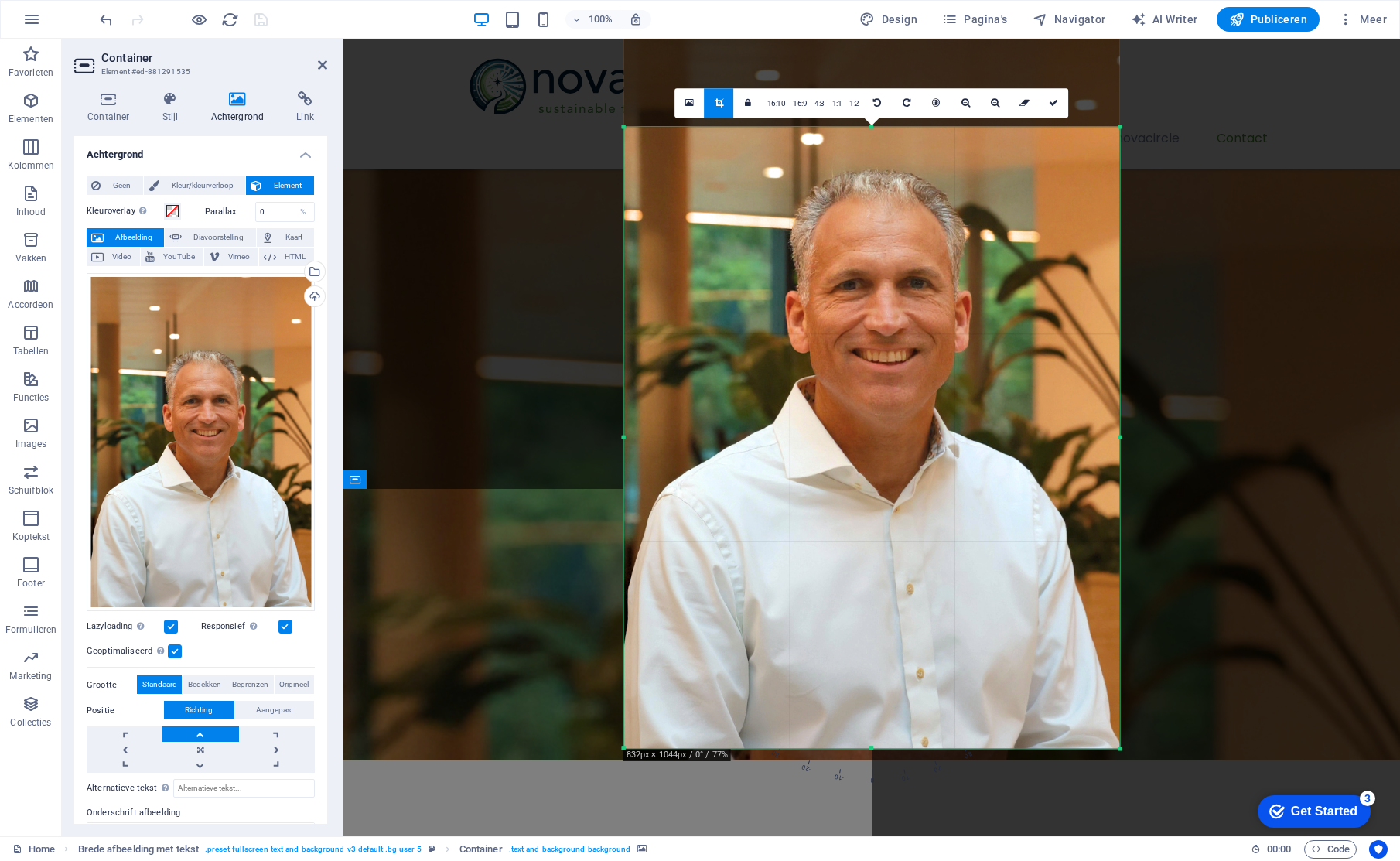
drag, startPoint x: 873, startPoint y: 119, endPoint x: 877, endPoint y: 135, distance: 16.5
click at [877, 135] on div "180 170 160 150 140 130 120 110 100 90 80 70 60 50 40 30 20 10 0 -10 -20 -30 -4…" at bounding box center [871, 436] width 495 height 621
click at [1057, 103] on icon at bounding box center [1053, 103] width 10 height 10
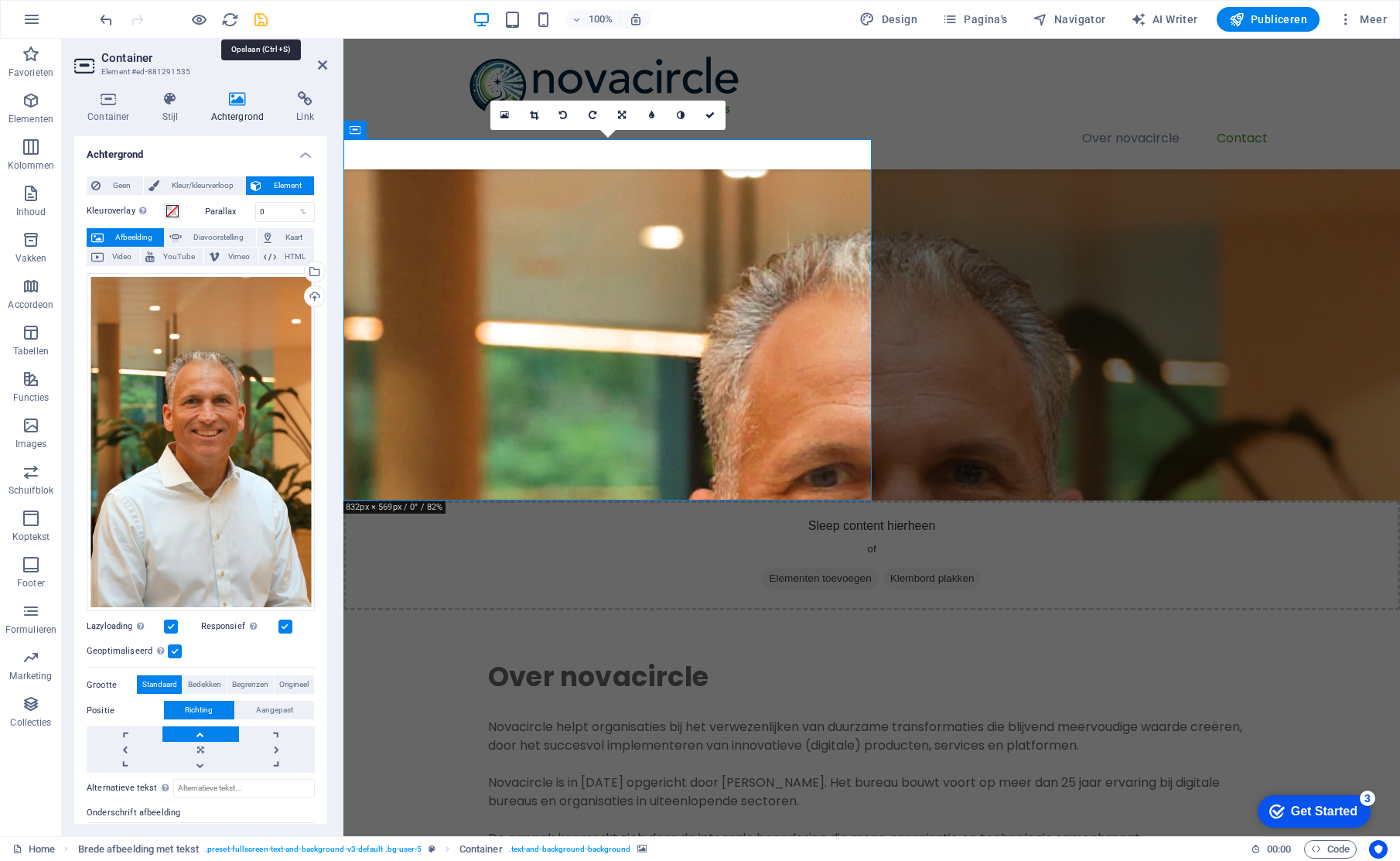
click at [262, 17] on icon "save" at bounding box center [261, 19] width 17 height 17
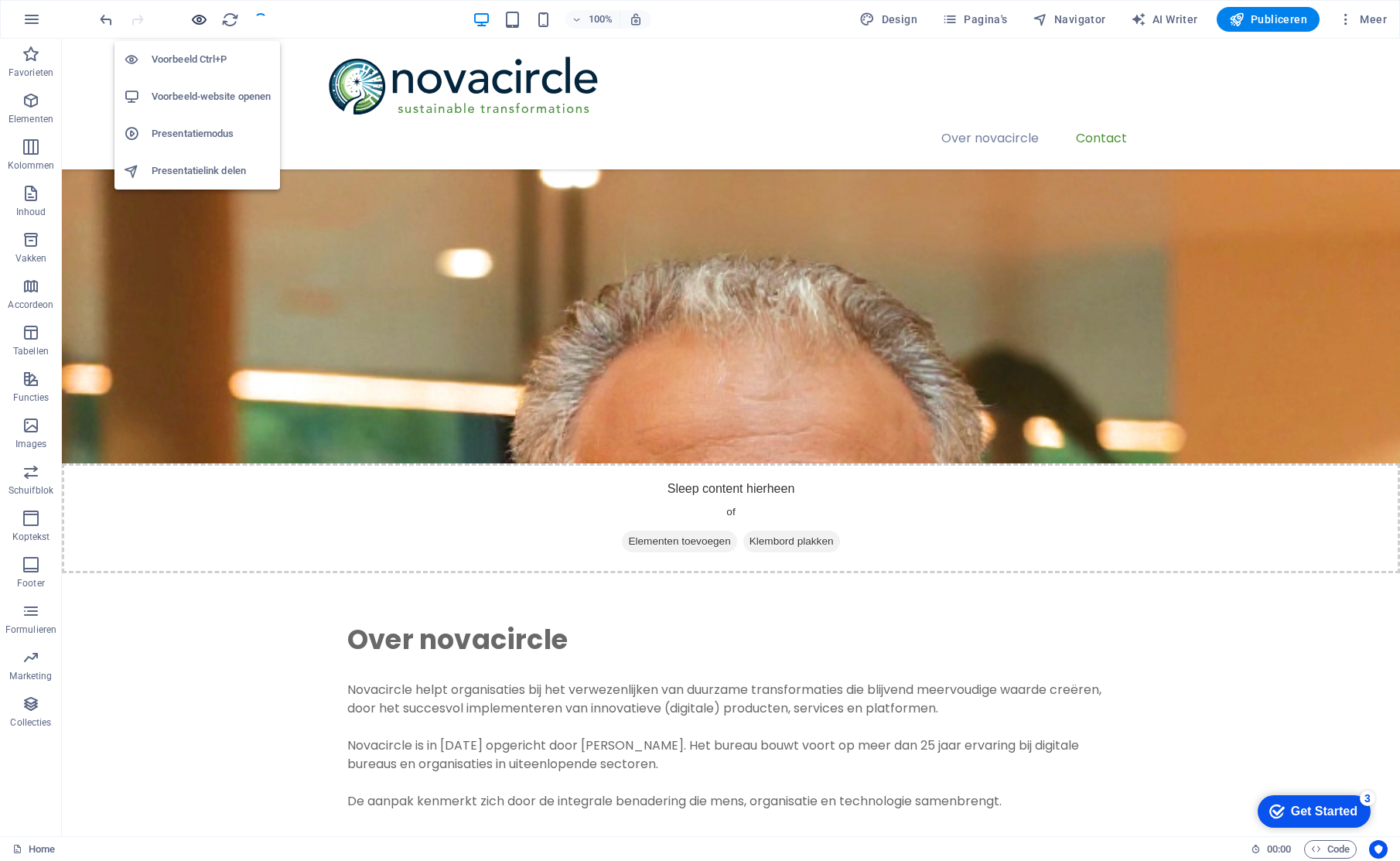
click at [196, 20] on icon "button" at bounding box center [199, 19] width 17 height 17
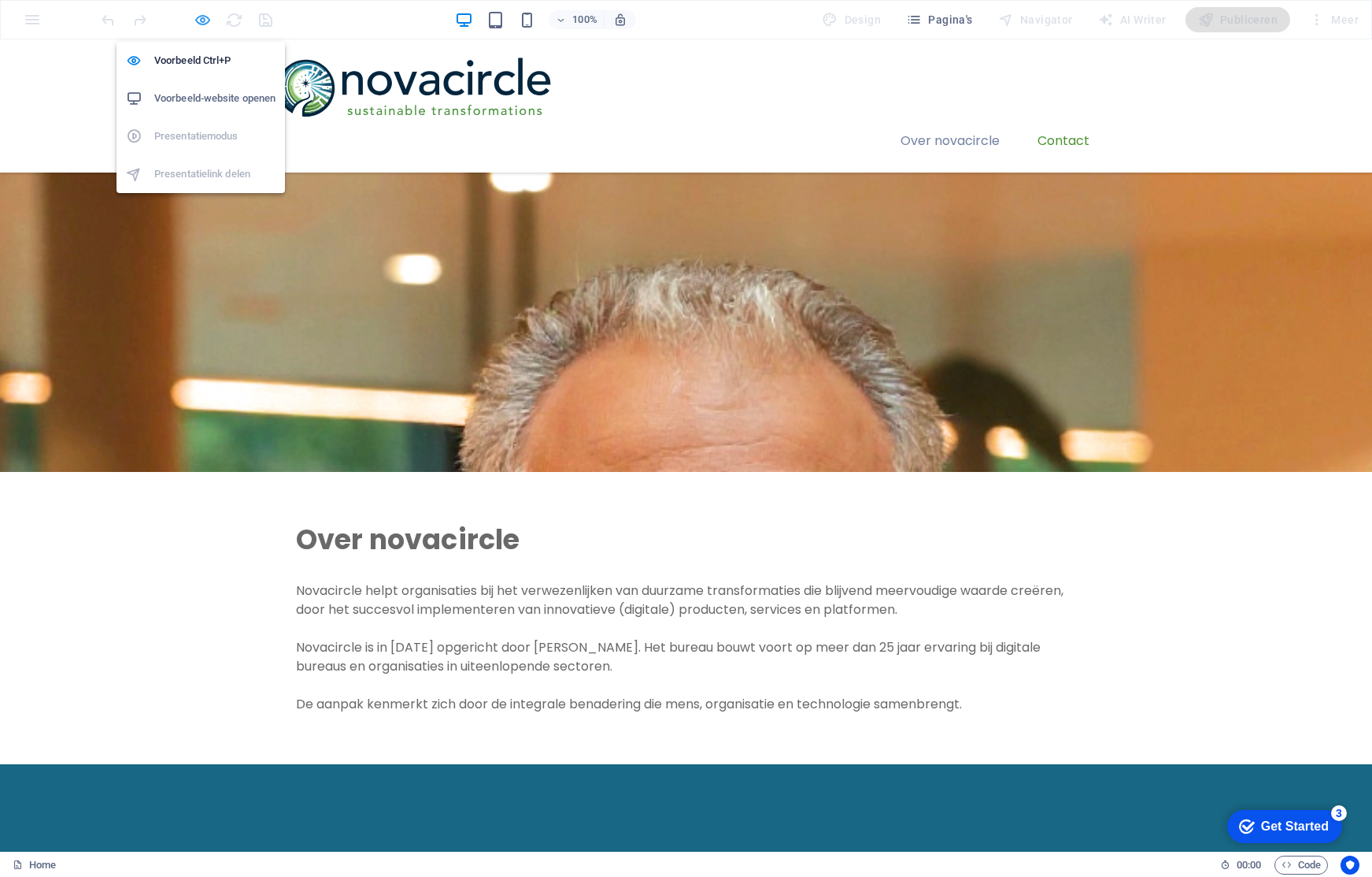
click at [203, 20] on icon "button" at bounding box center [202, 20] width 18 height 18
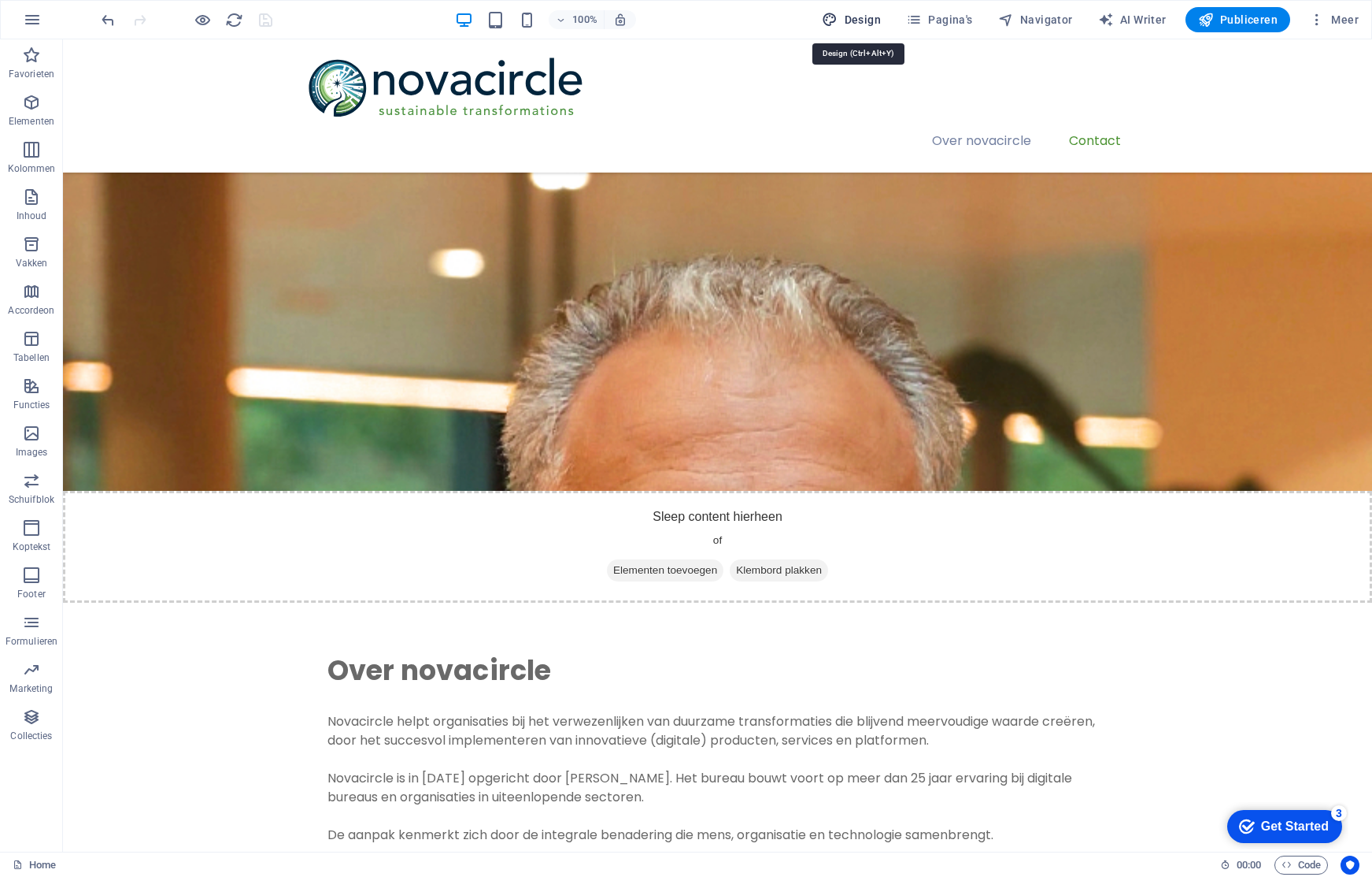
click at [881, 21] on span "Design" at bounding box center [851, 20] width 59 height 16
select select "px"
select select "400"
select select "px"
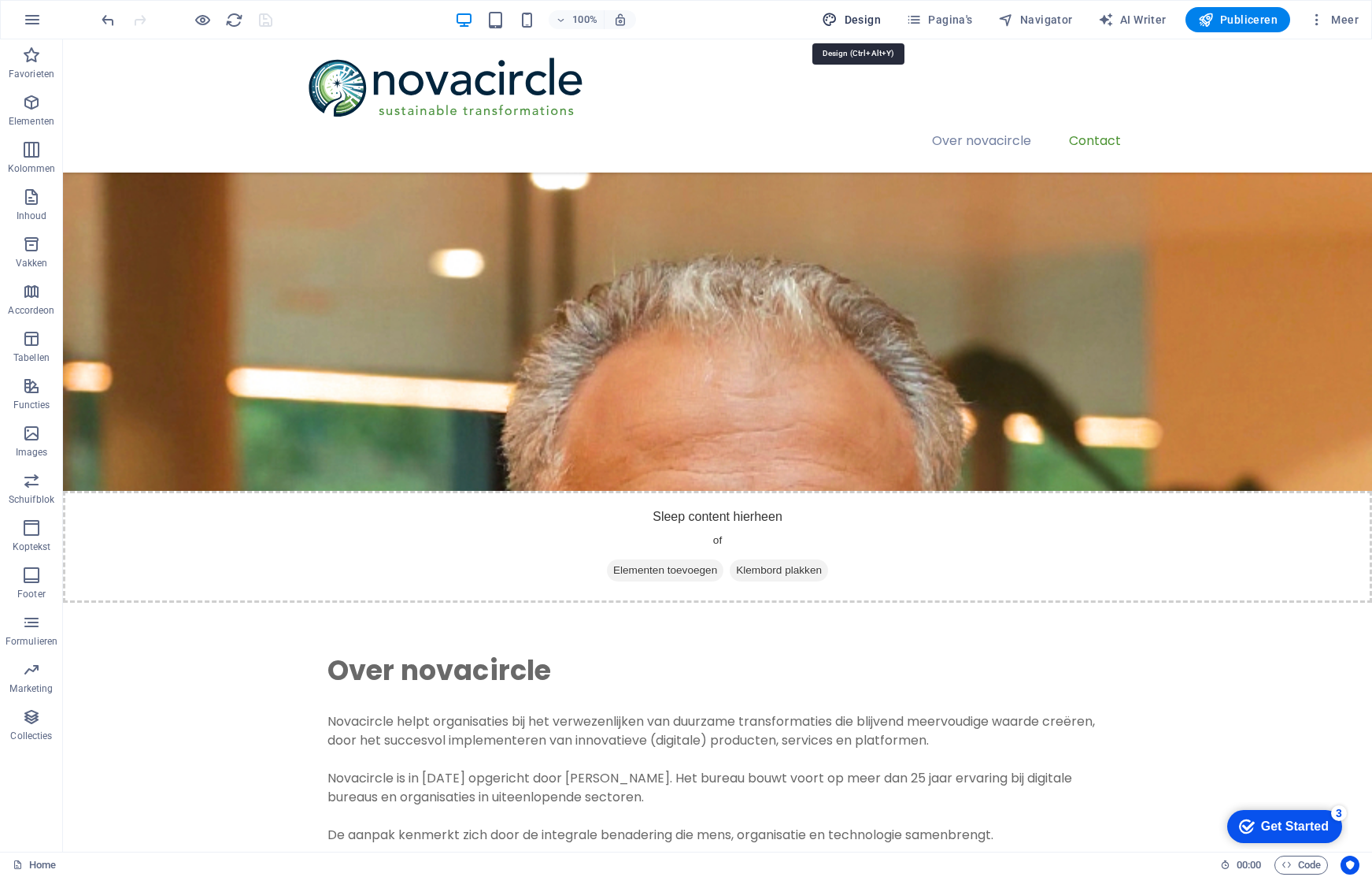
select select "600"
select select "rem"
select select "px"
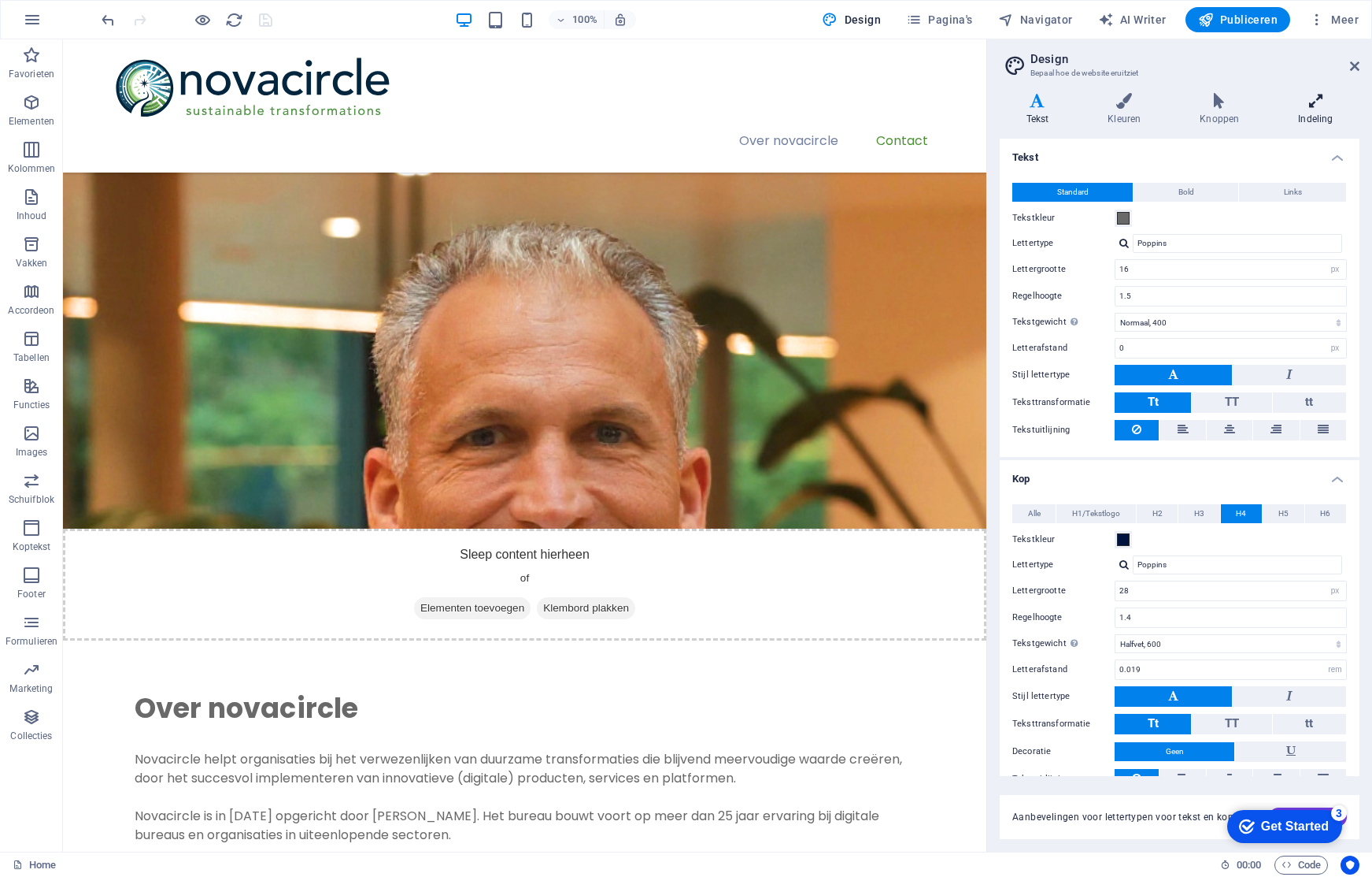
click at [1315, 107] on icon at bounding box center [1315, 101] width 87 height 16
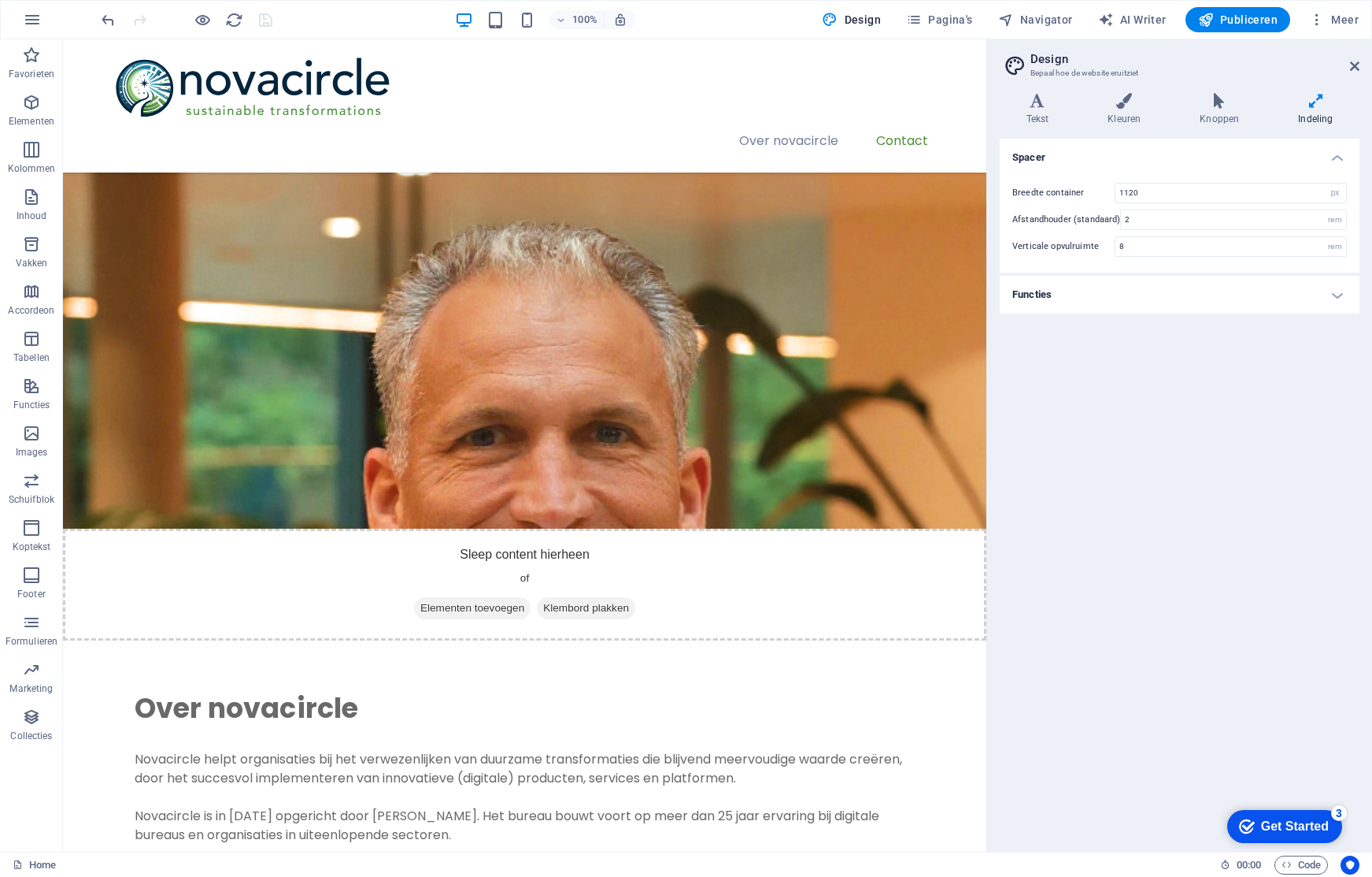
click at [1335, 295] on h4 "Functies" at bounding box center [1179, 294] width 360 height 37
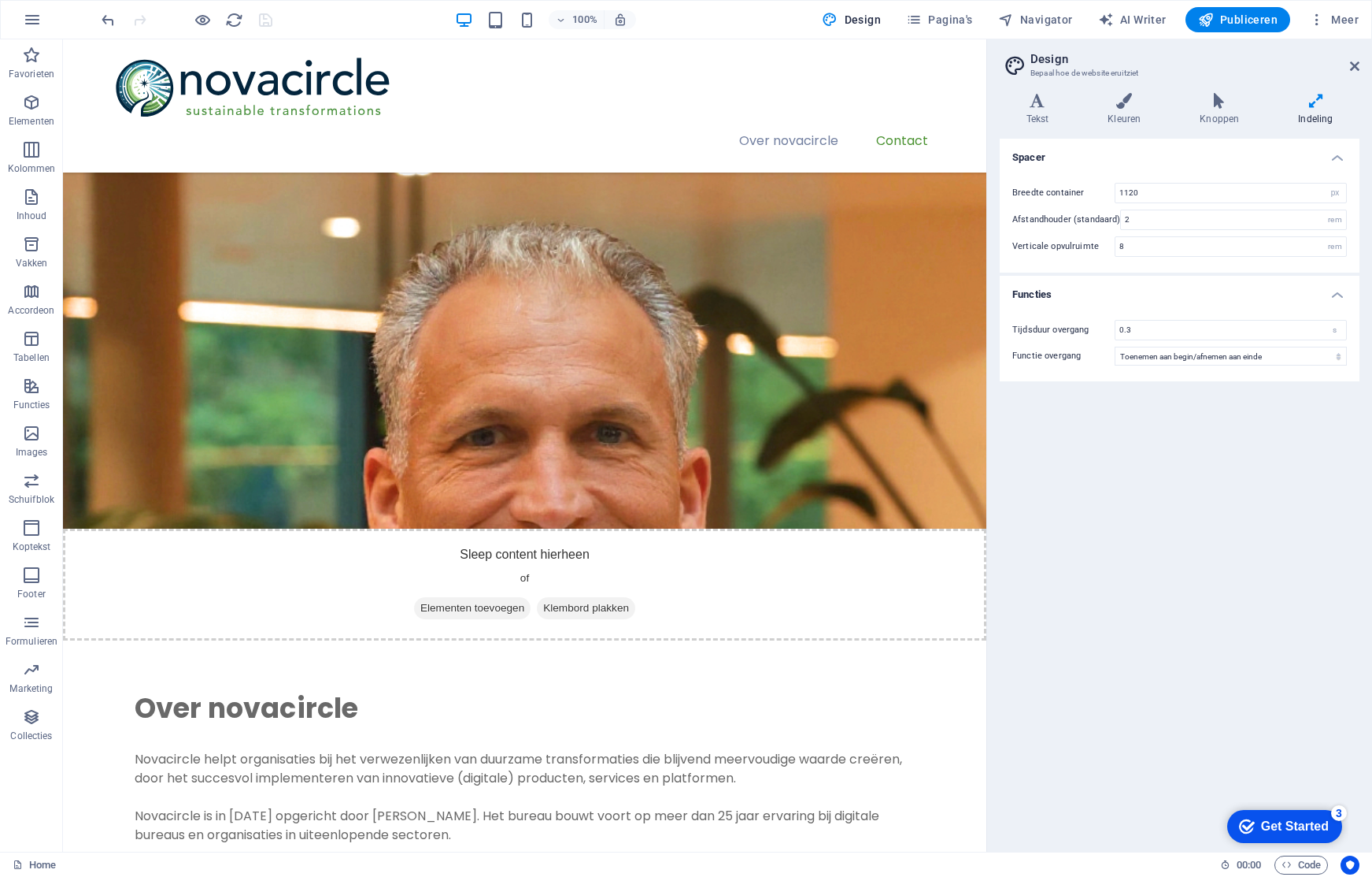
click at [1335, 295] on h4 "Functies" at bounding box center [1179, 289] width 360 height 29
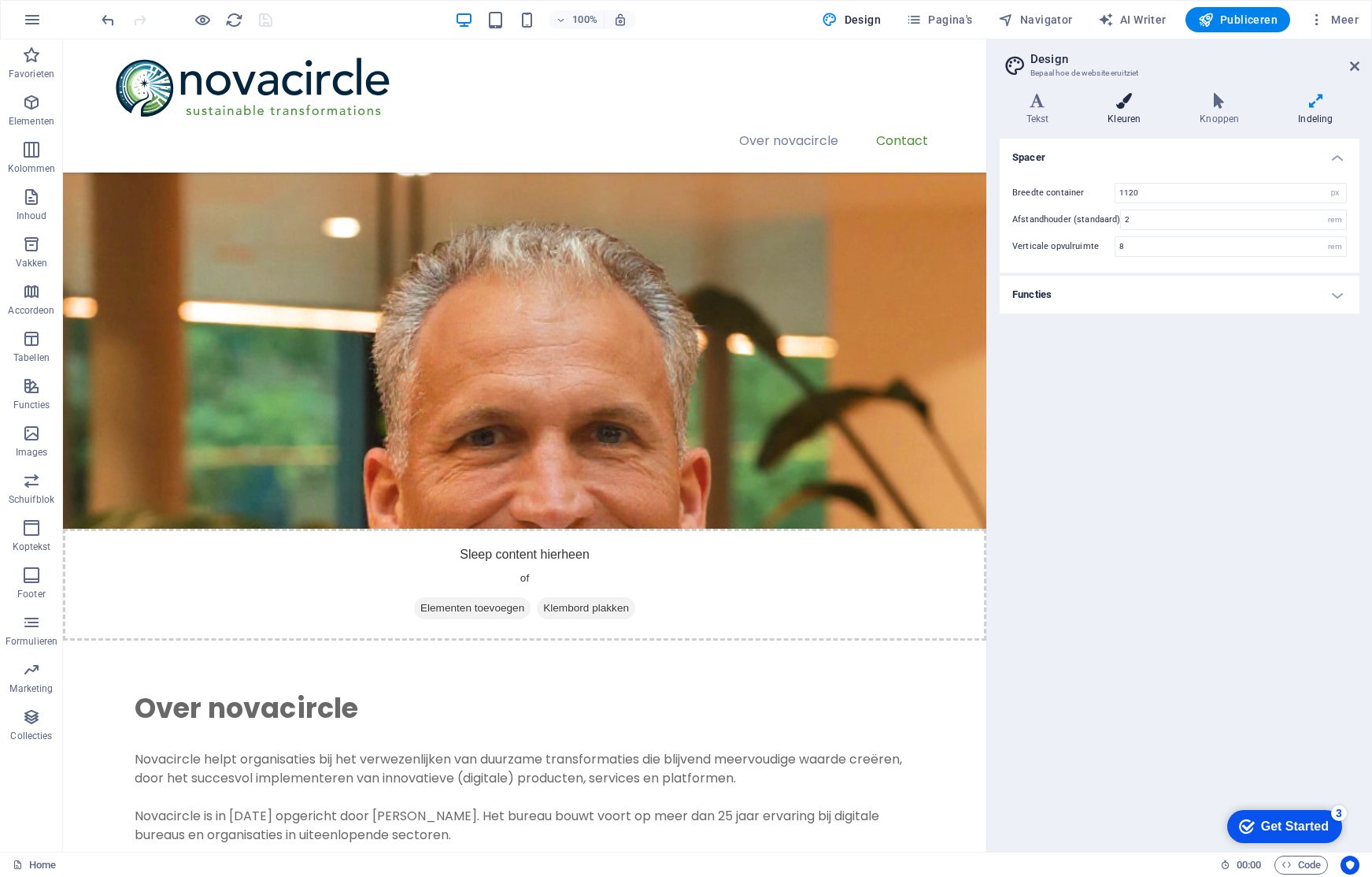
click at [1118, 104] on icon at bounding box center [1124, 101] width 86 height 16
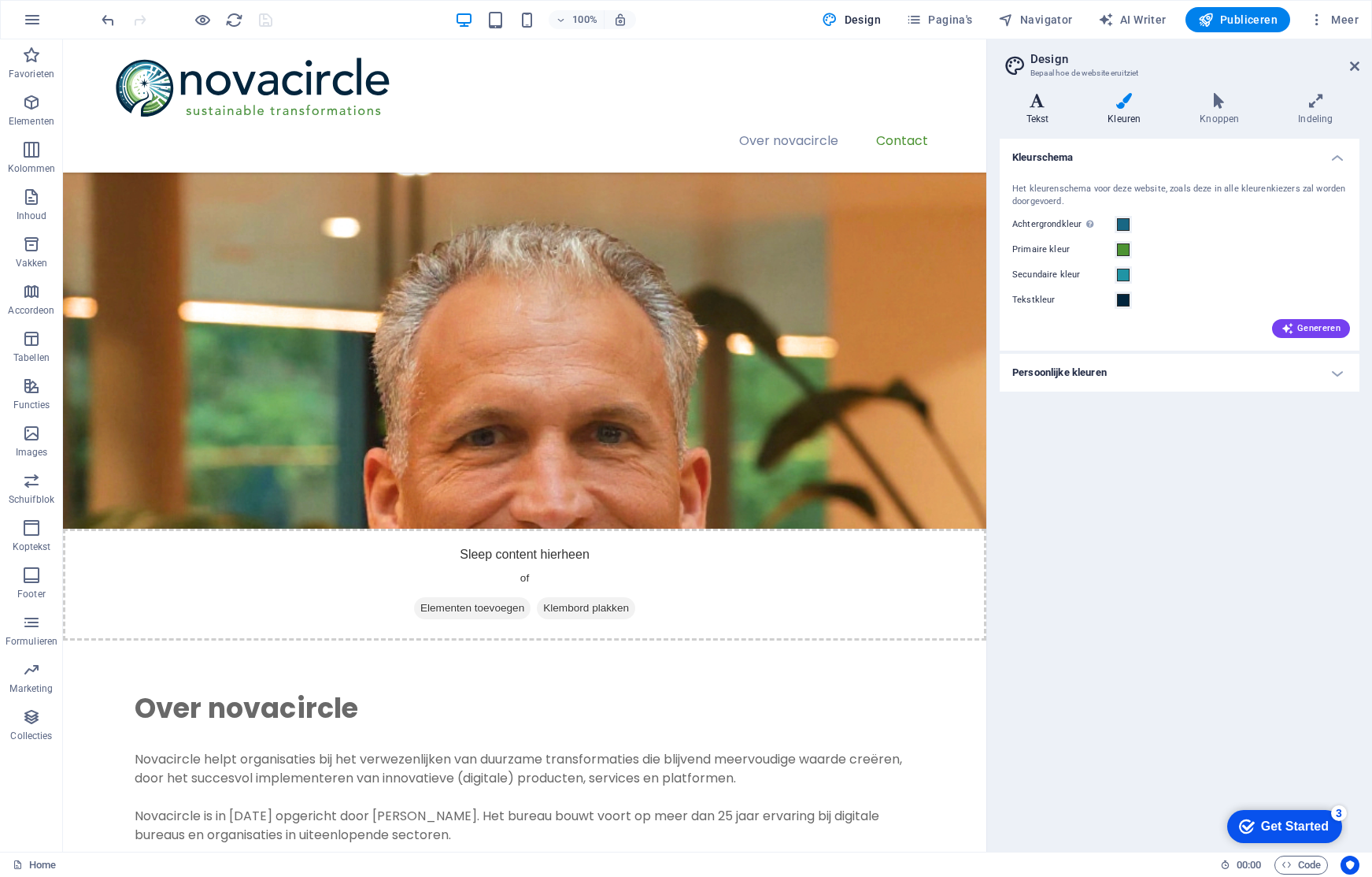
click at [1051, 106] on icon at bounding box center [1037, 101] width 76 height 16
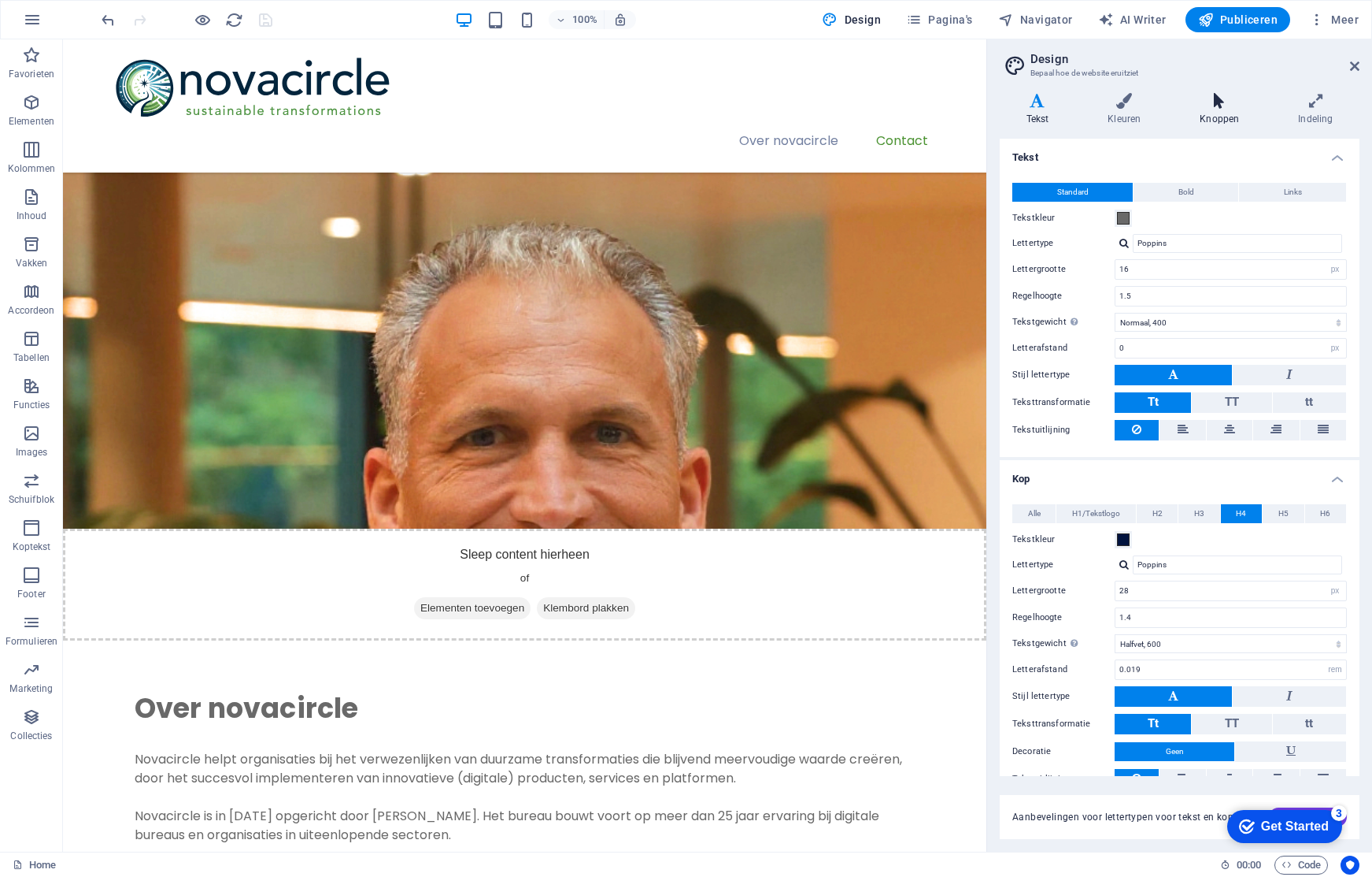
click at [1235, 109] on h4 "Knoppen" at bounding box center [1223, 110] width 98 height 33
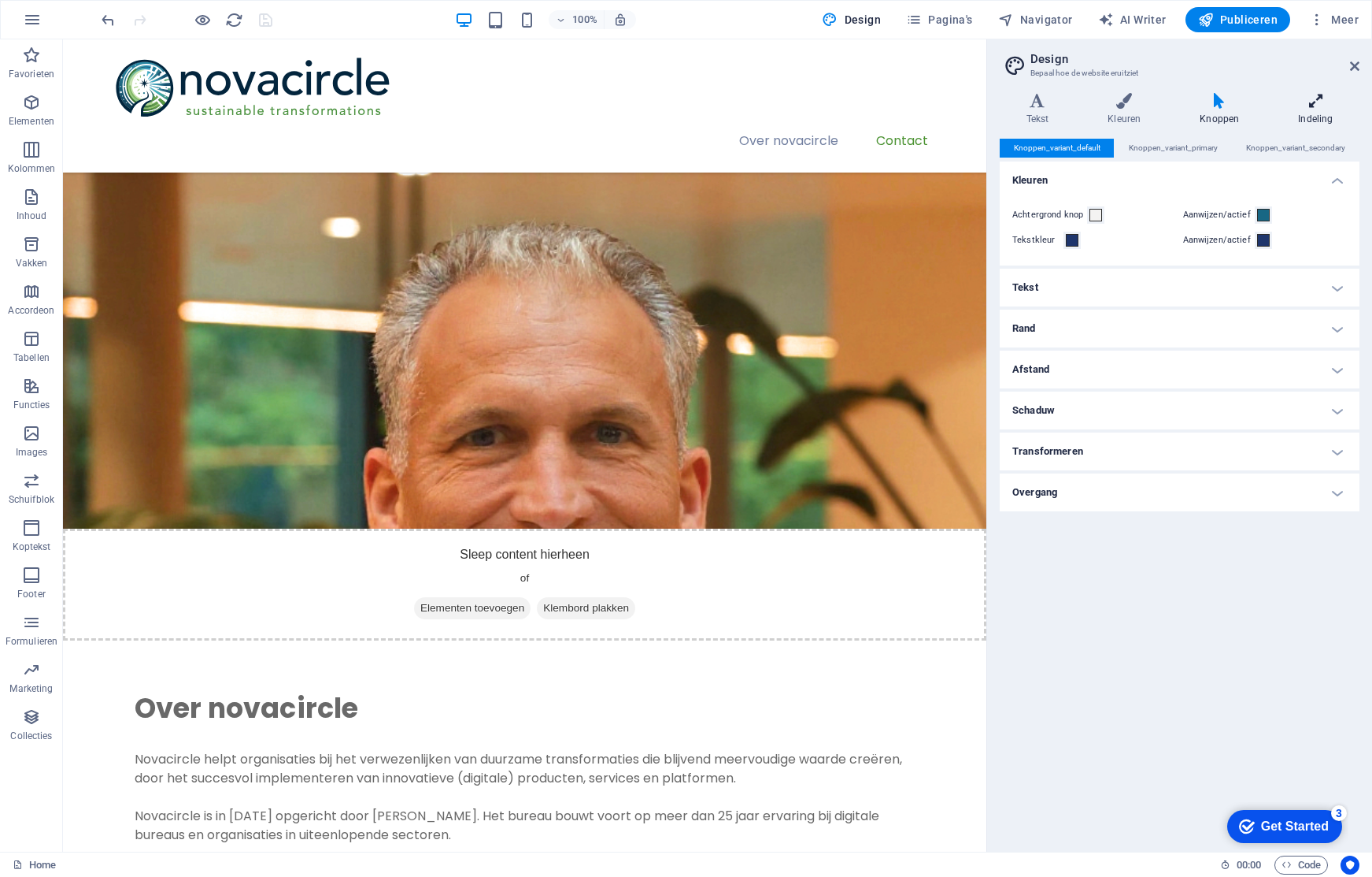
click at [1308, 112] on h4 "Indeling" at bounding box center [1315, 110] width 87 height 33
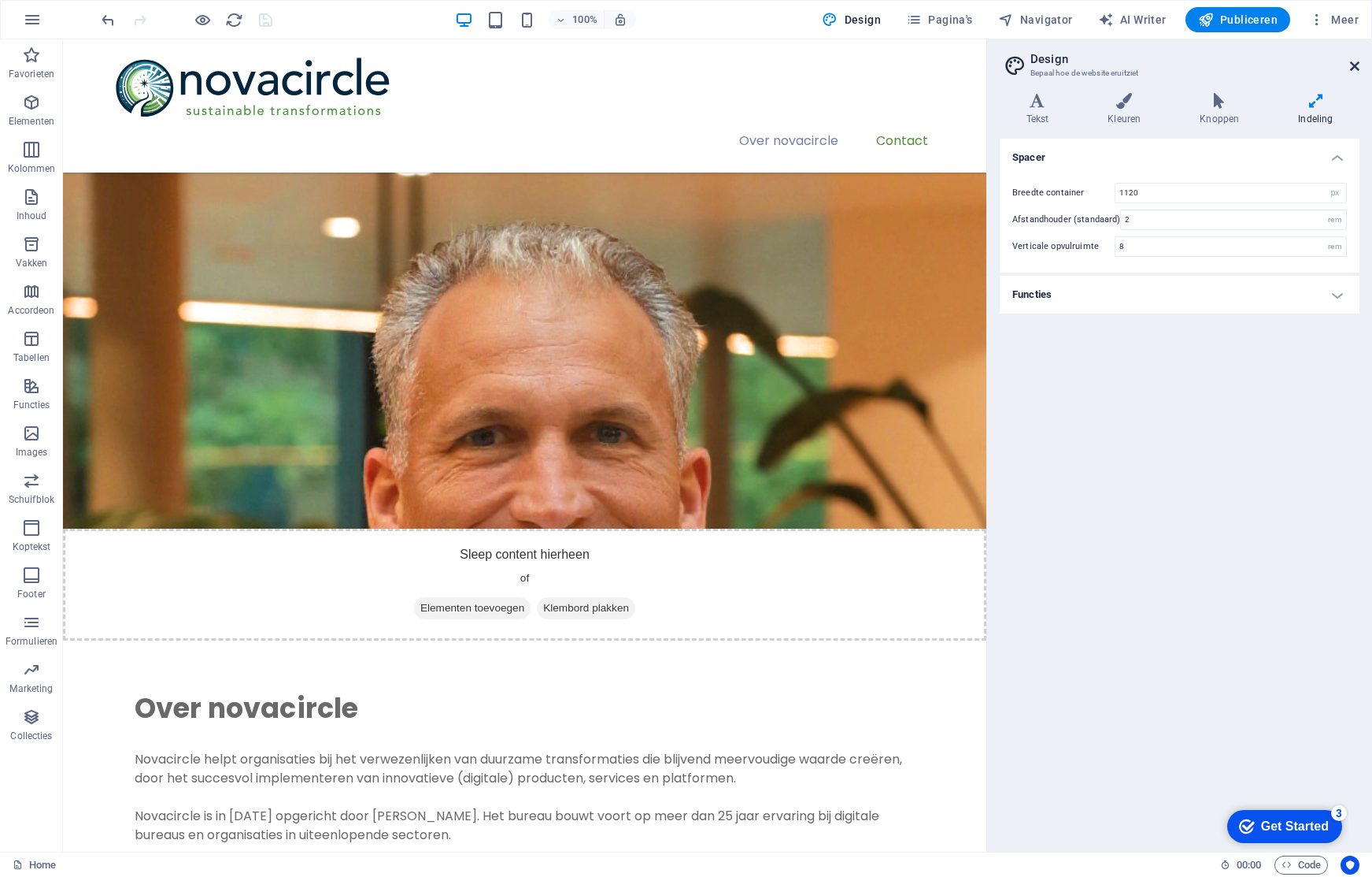
click at [1354, 64] on icon at bounding box center [1355, 66] width 10 height 13
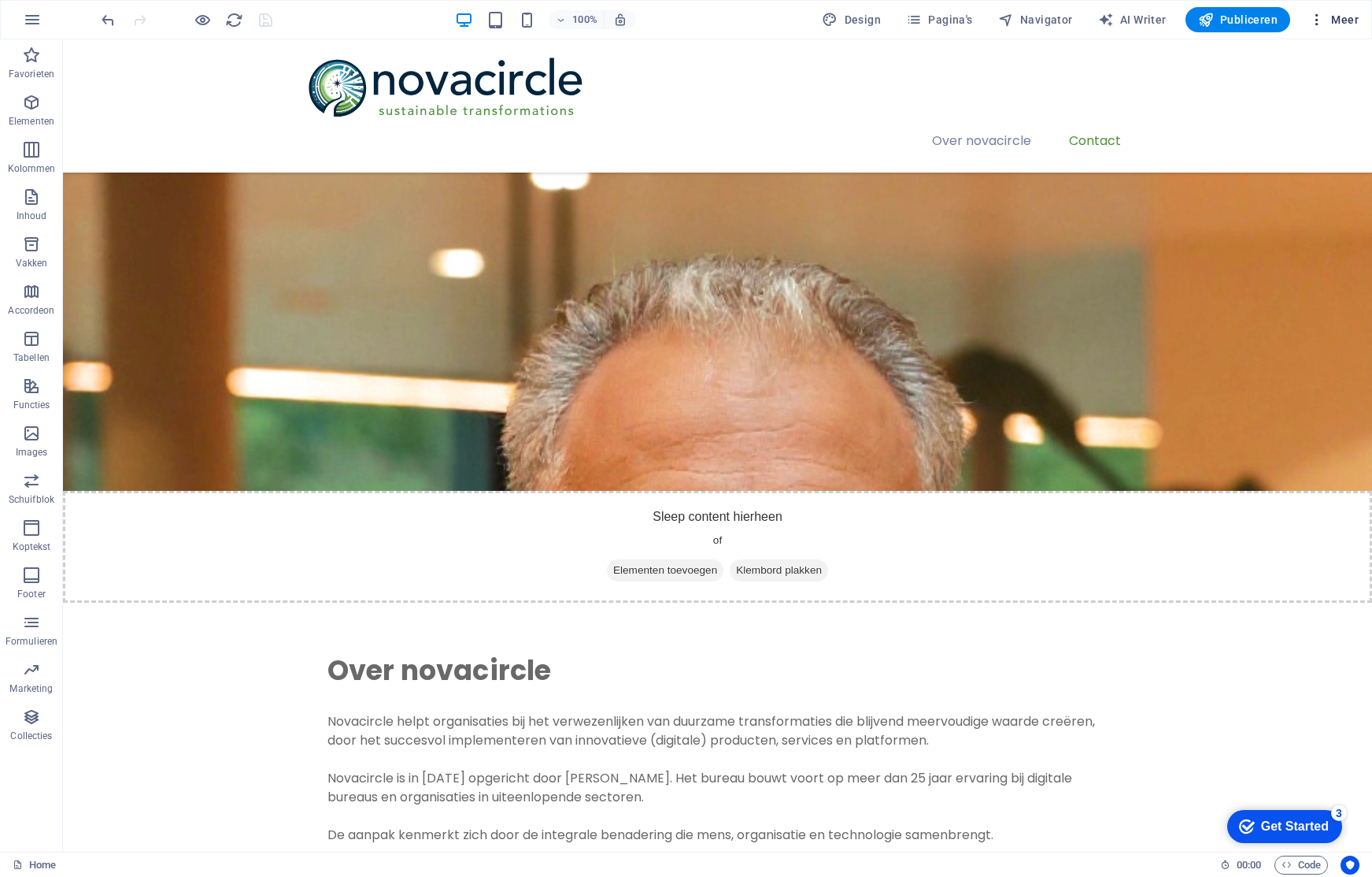
click at [1348, 24] on span "Meer" at bounding box center [1334, 20] width 49 height 16
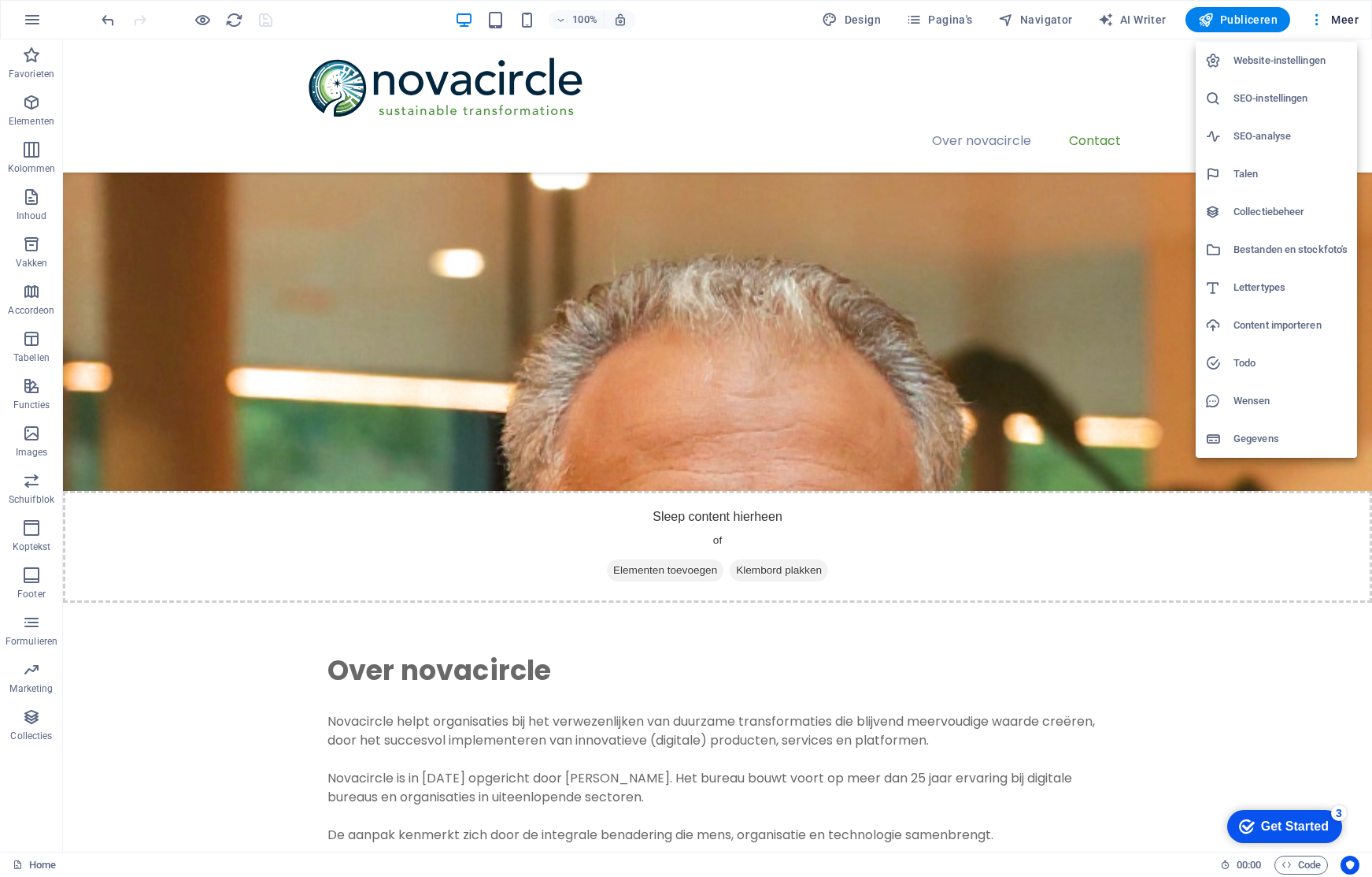
click at [1319, 59] on h6 "Website-instellingen" at bounding box center [1290, 60] width 114 height 19
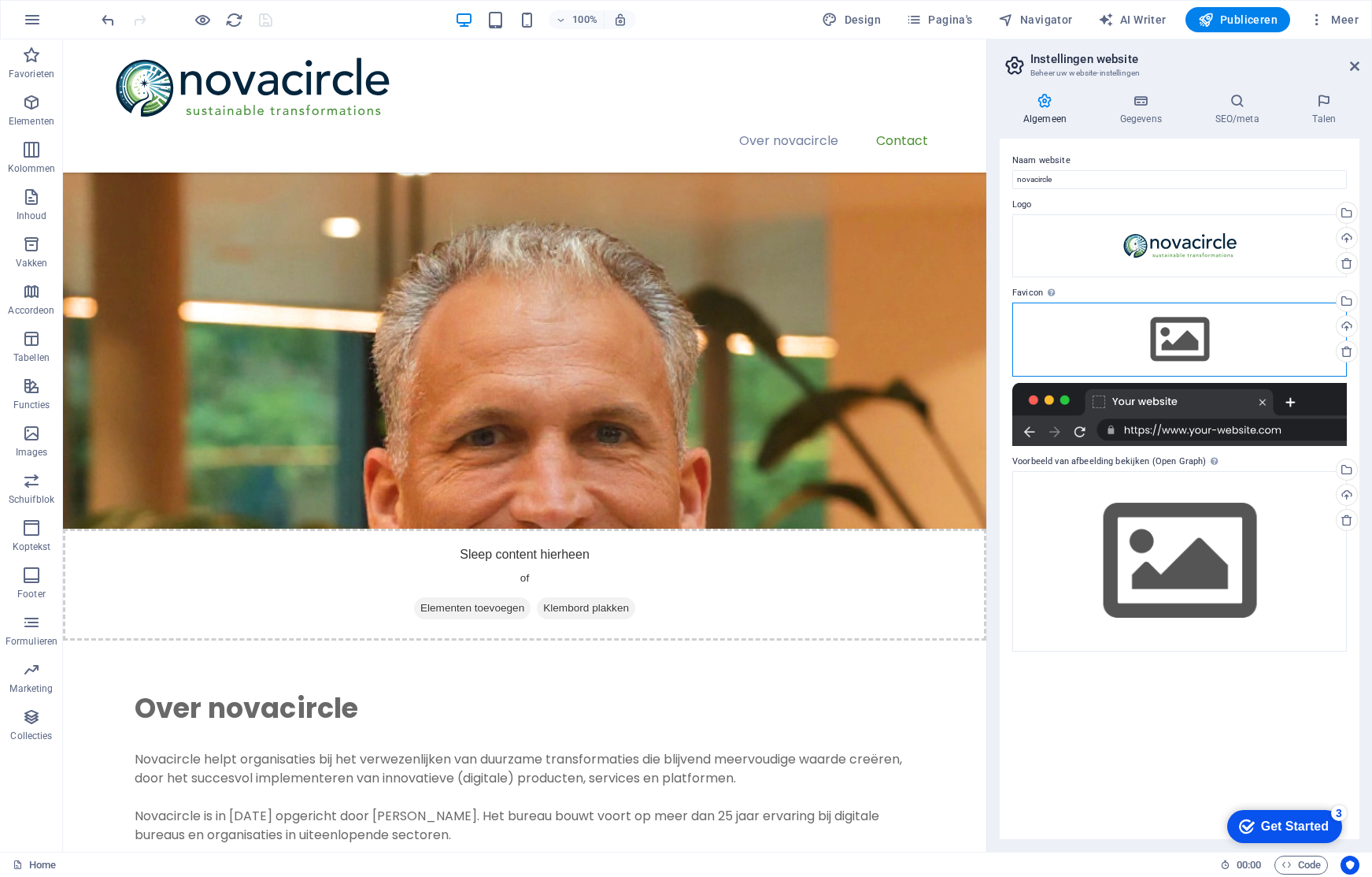
click at [1167, 333] on div "Sleep bestanden hierheen, klik om bestanden te kiezen of selecteer bestanden ui…" at bounding box center [1179, 339] width 334 height 74
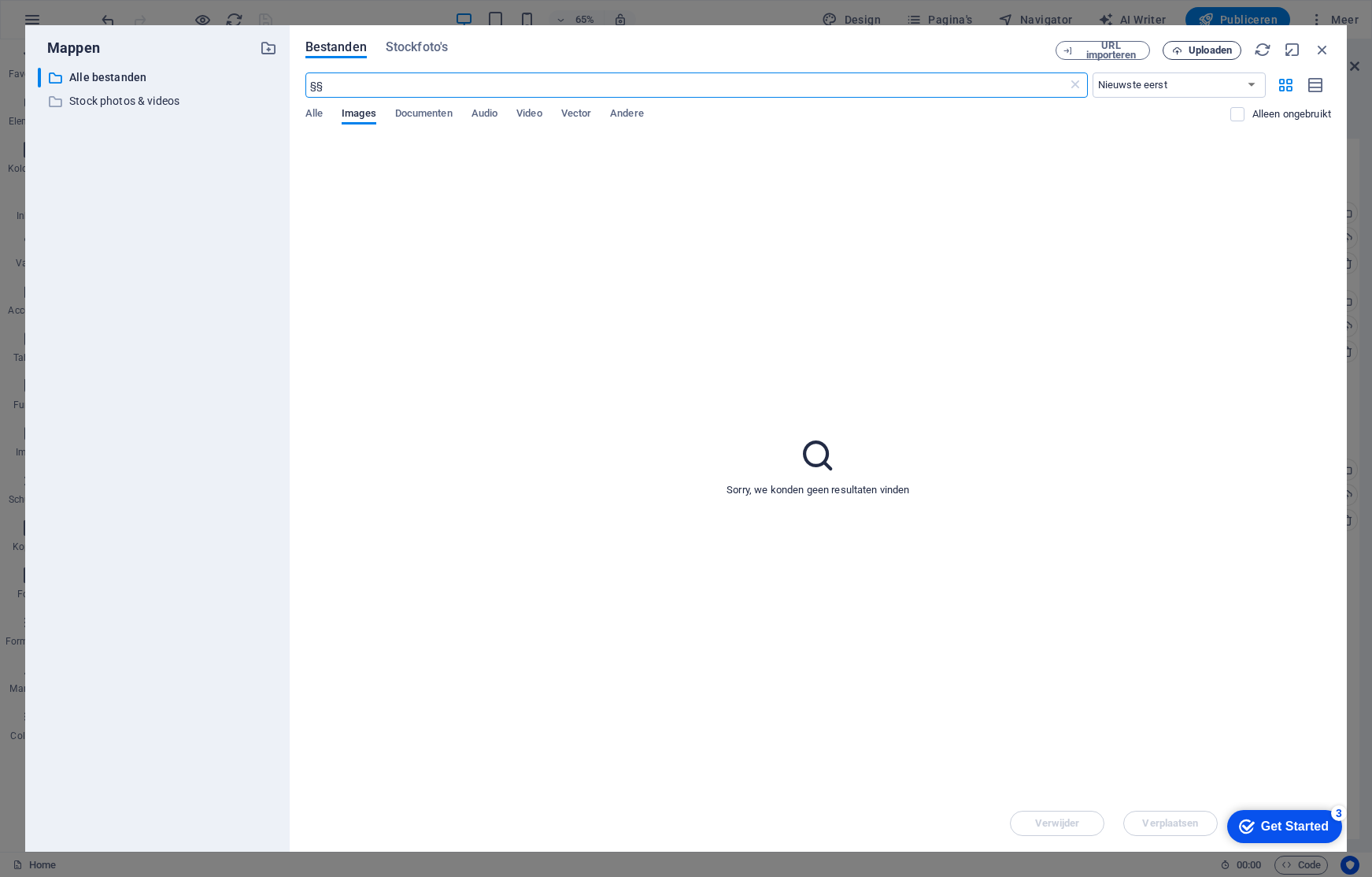
click at [1219, 53] on span "Uploaden" at bounding box center [1211, 50] width 43 height 10
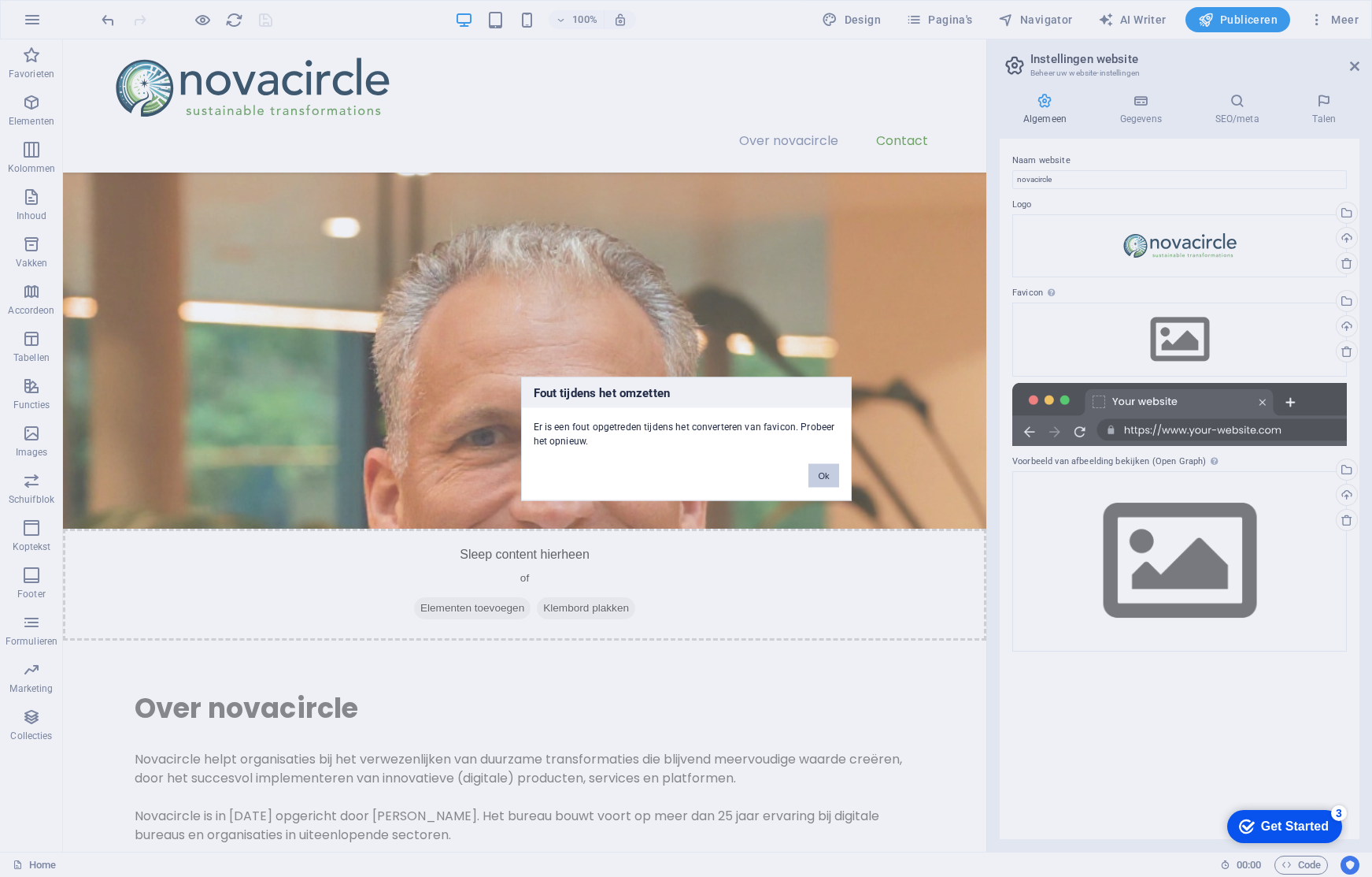
click at [815, 473] on button "Ok" at bounding box center [824, 475] width 29 height 24
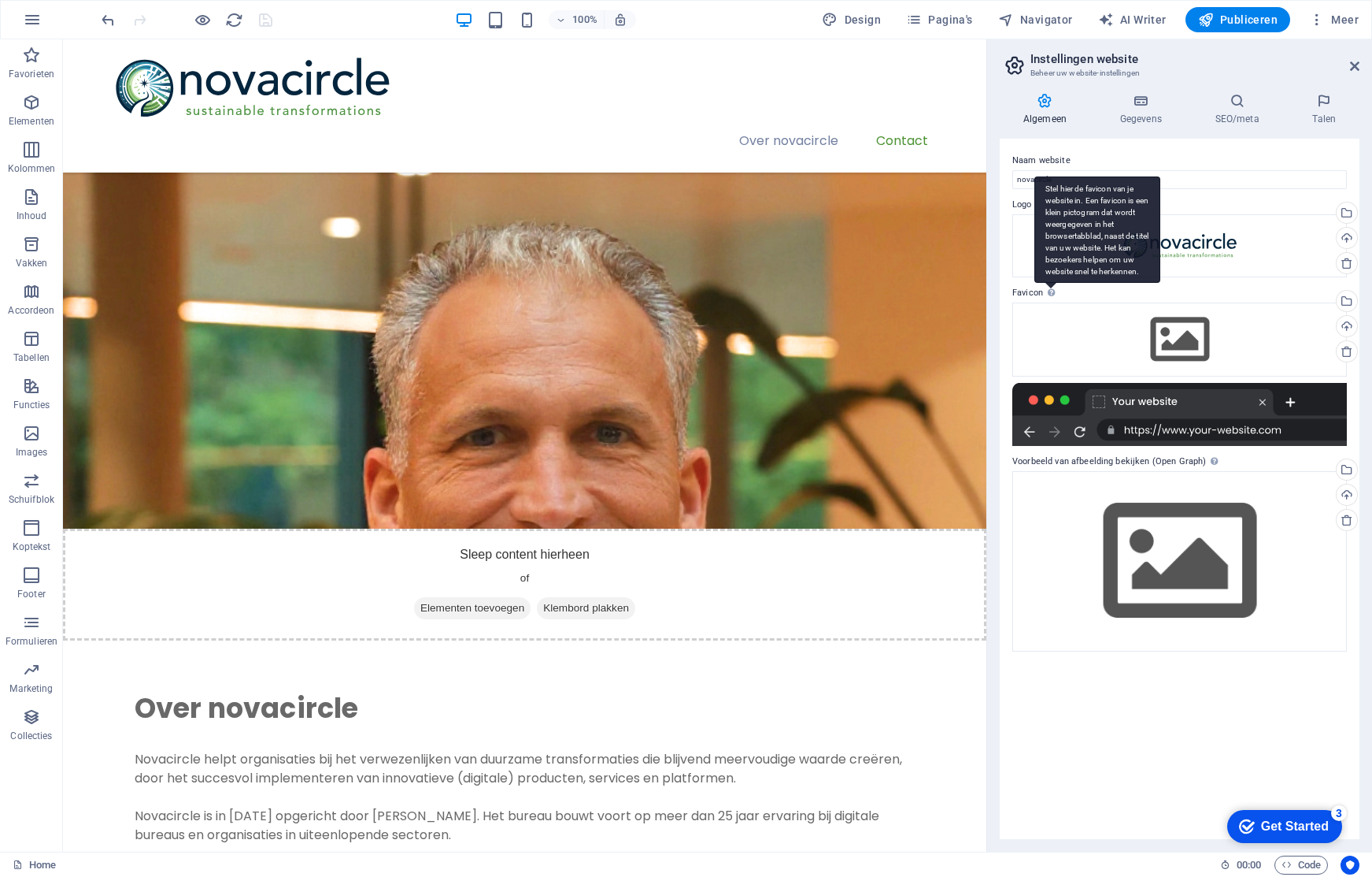
click at [1052, 283] on div "Stel hier de favicon van je website in. Een favicon is een klein pictogram dat …" at bounding box center [1098, 229] width 126 height 106
click at [1050, 283] on div "Stel hier de favicon van je website in. Een favicon is een klein pictogram dat …" at bounding box center [1098, 229] width 126 height 106
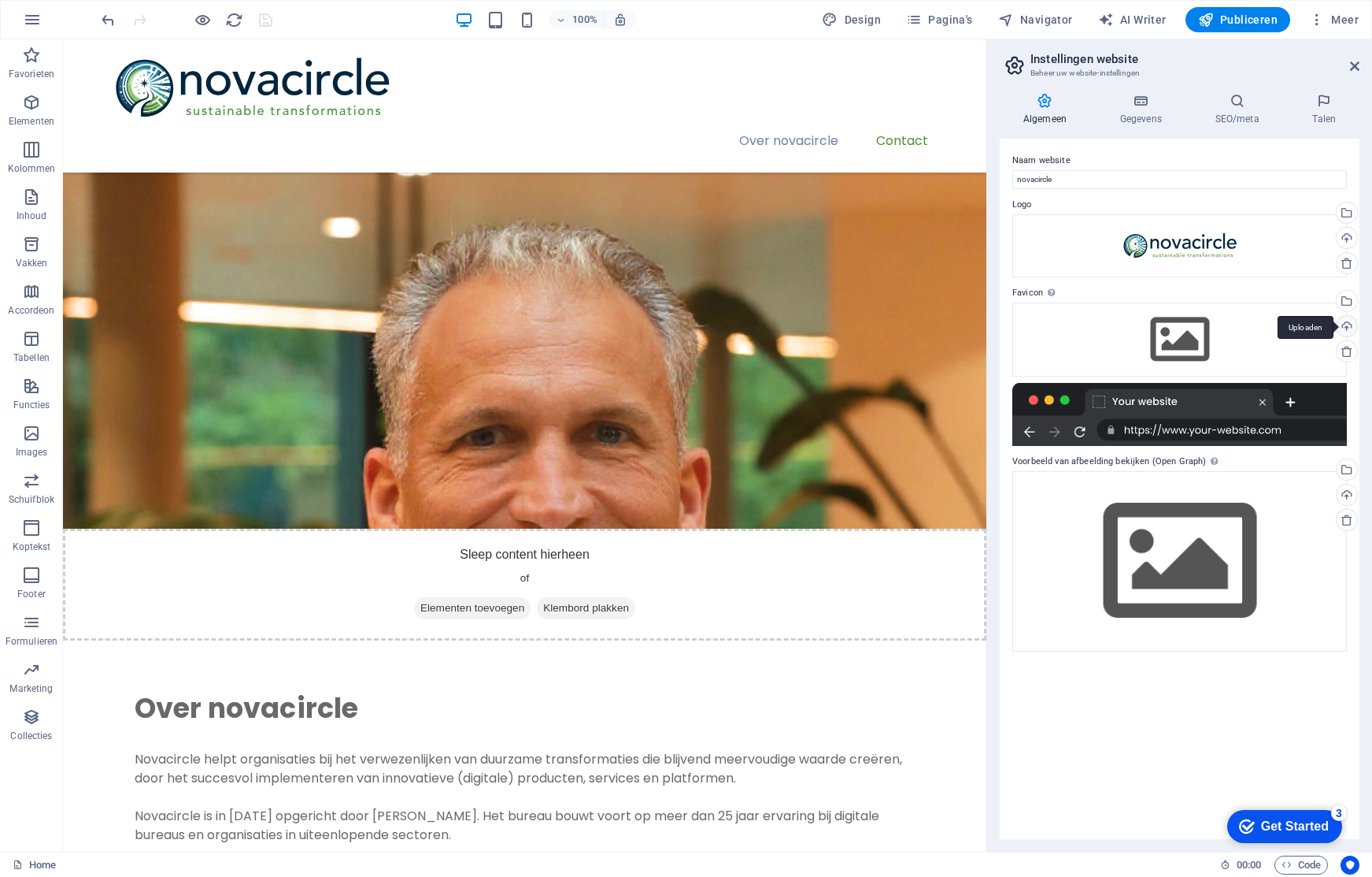
click at [1348, 326] on div "Uploaden" at bounding box center [1345, 327] width 24 height 24
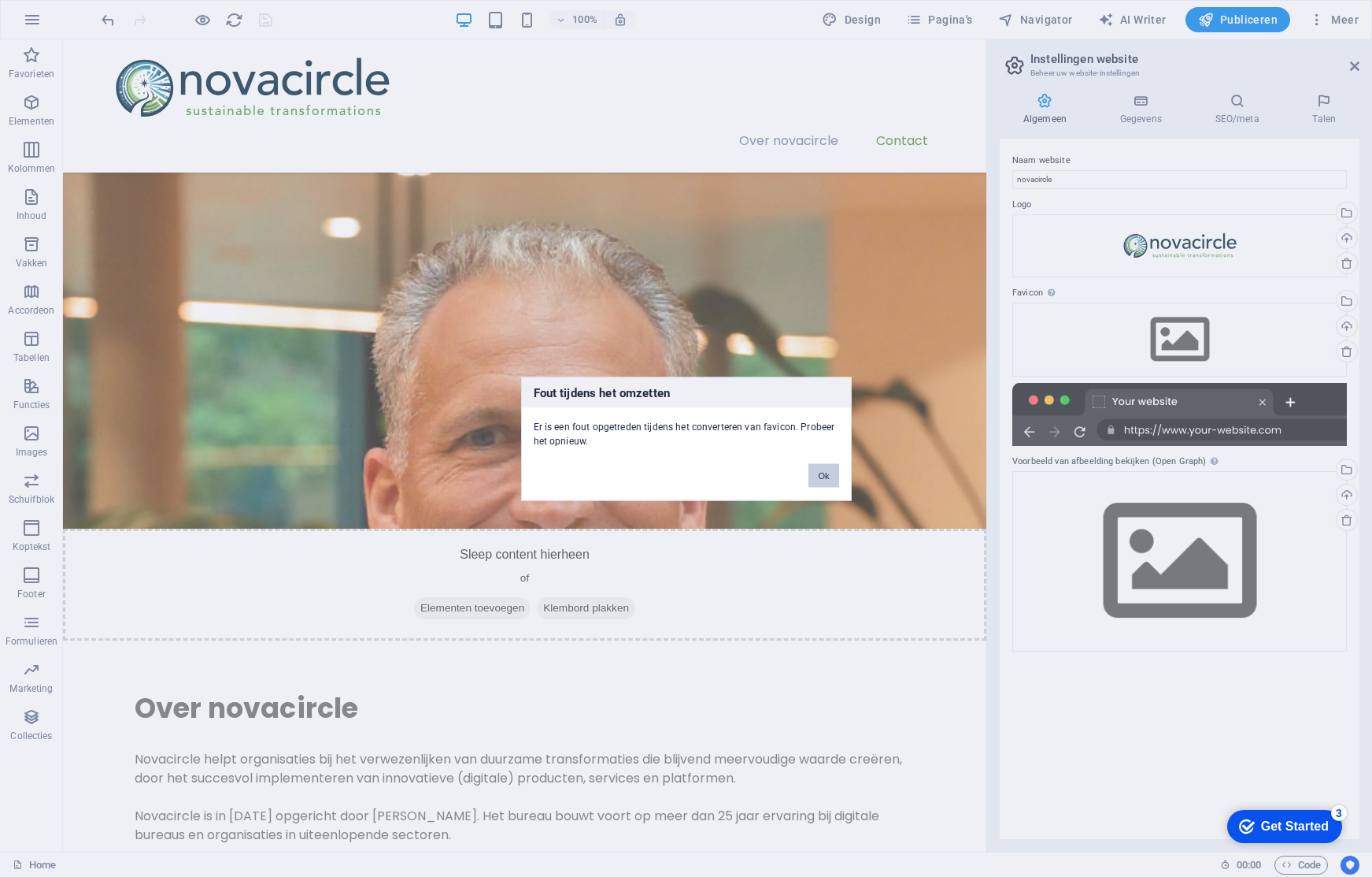
click at [828, 470] on button "Ok" at bounding box center [824, 475] width 29 height 24
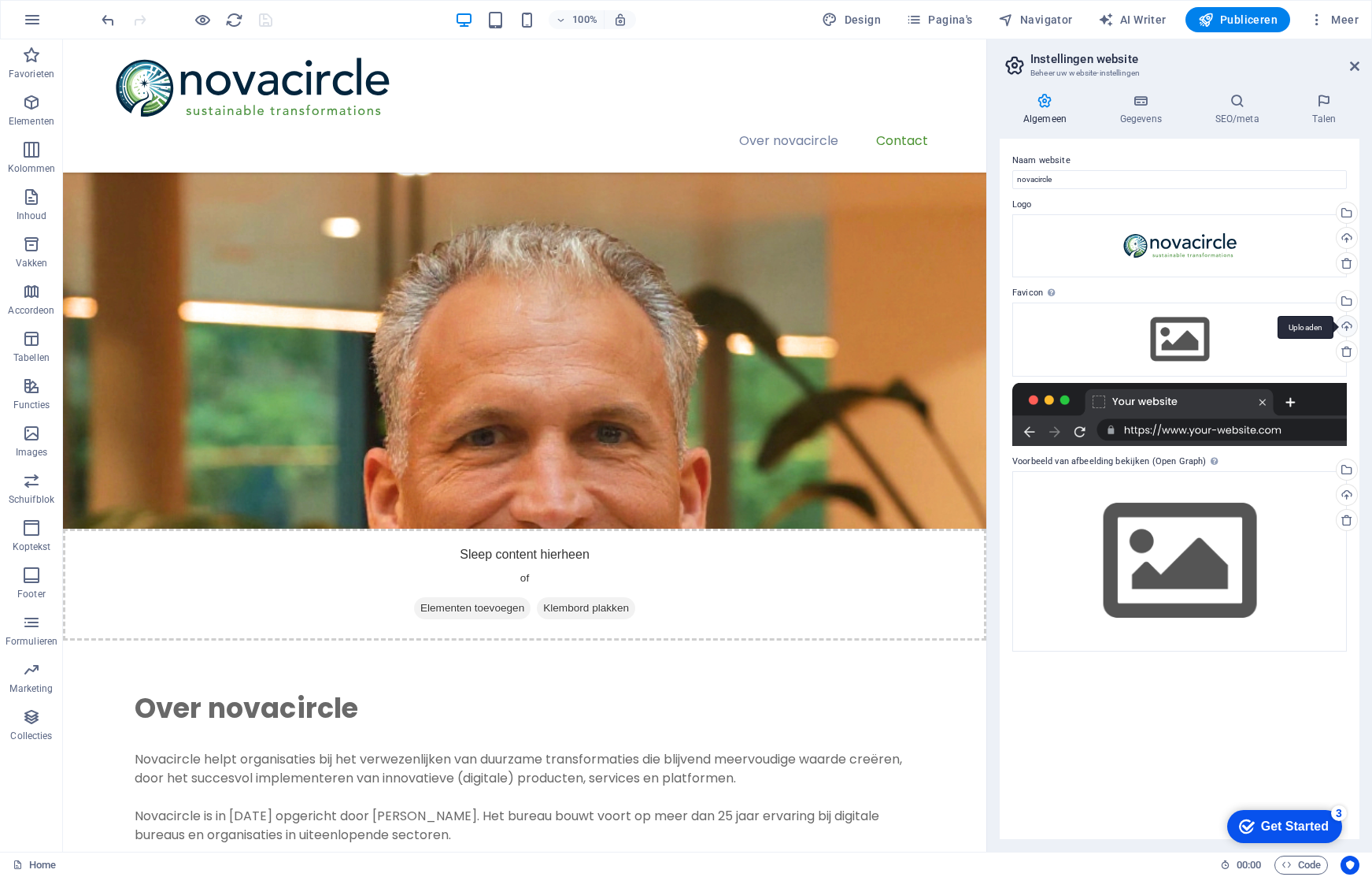
click at [1347, 323] on div "Uploaden" at bounding box center [1345, 327] width 24 height 24
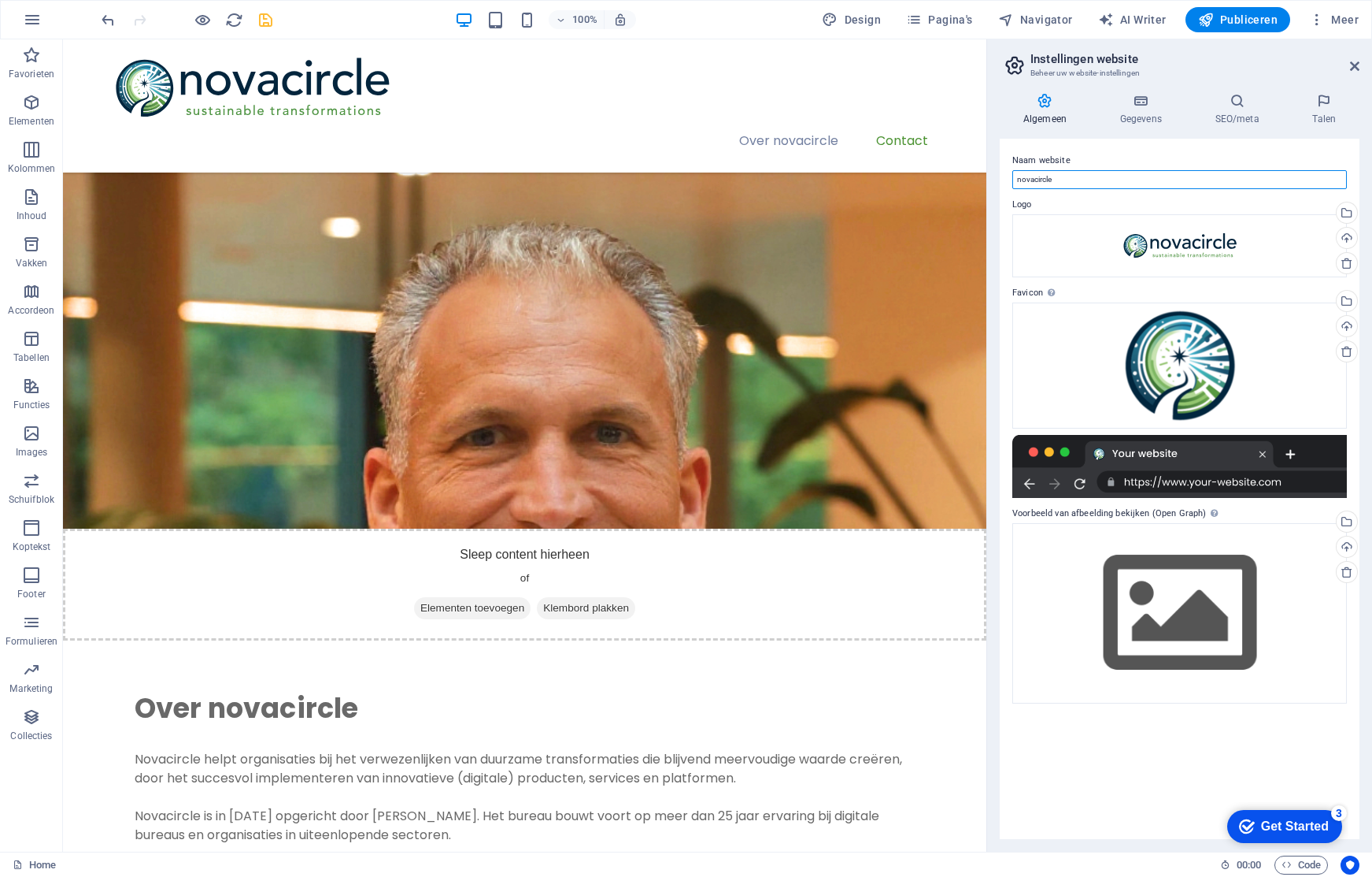
click at [1101, 186] on input "novacircle" at bounding box center [1179, 179] width 334 height 19
type input "novacircle - sustainable transformations ("
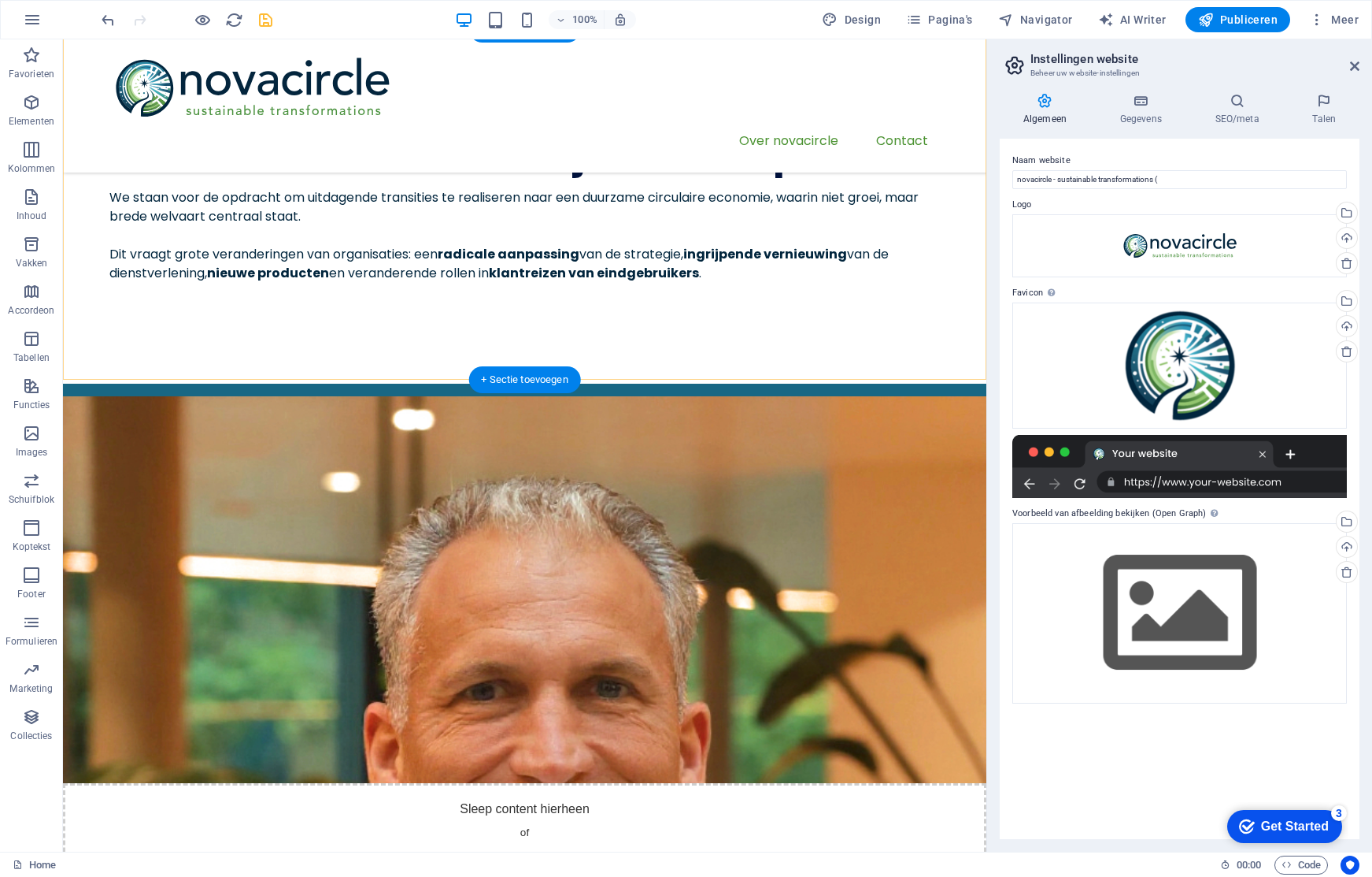
scroll to position [105, 0]
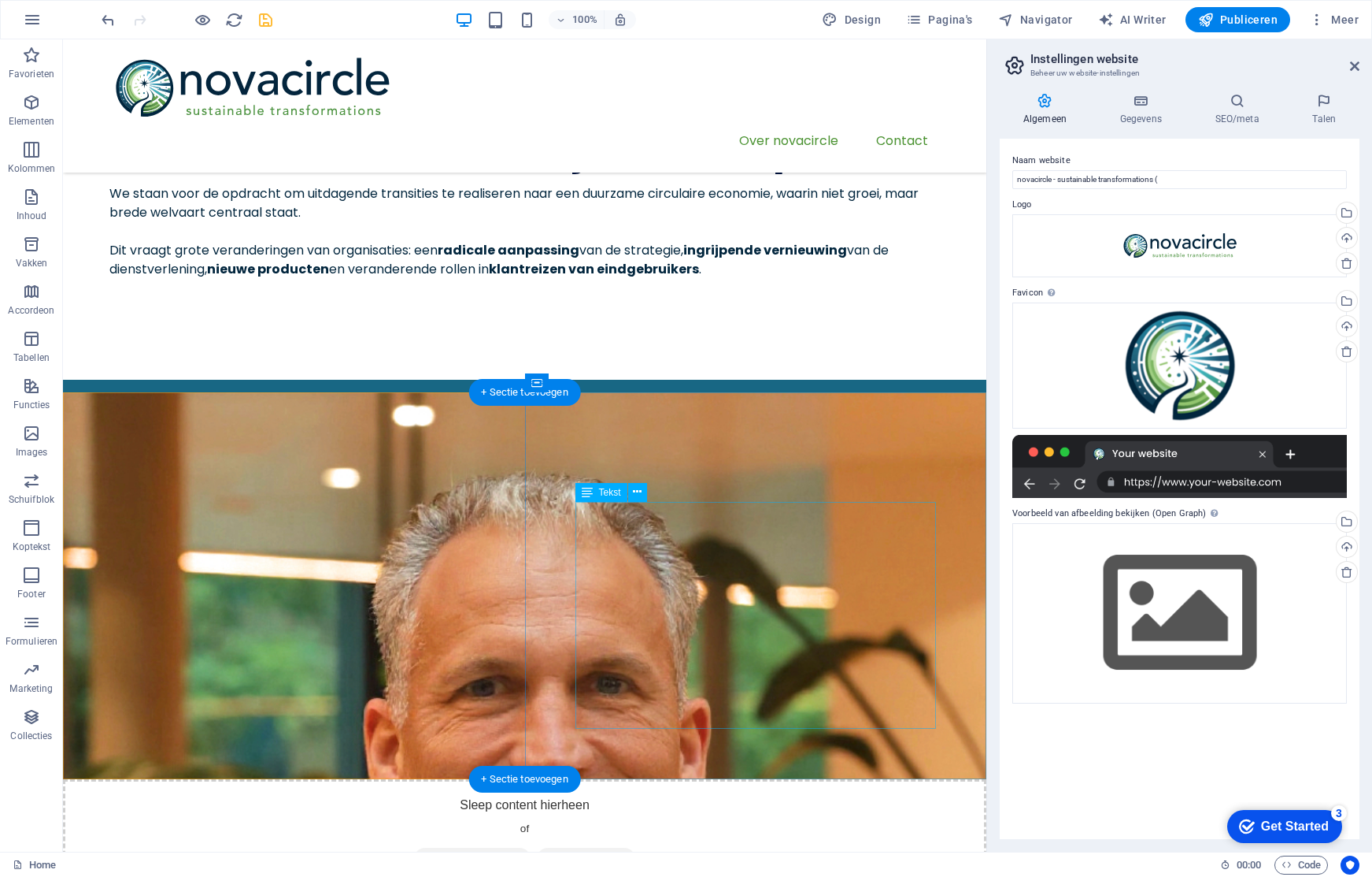
drag, startPoint x: 607, startPoint y: 700, endPoint x: 377, endPoint y: 868, distance: 284.8
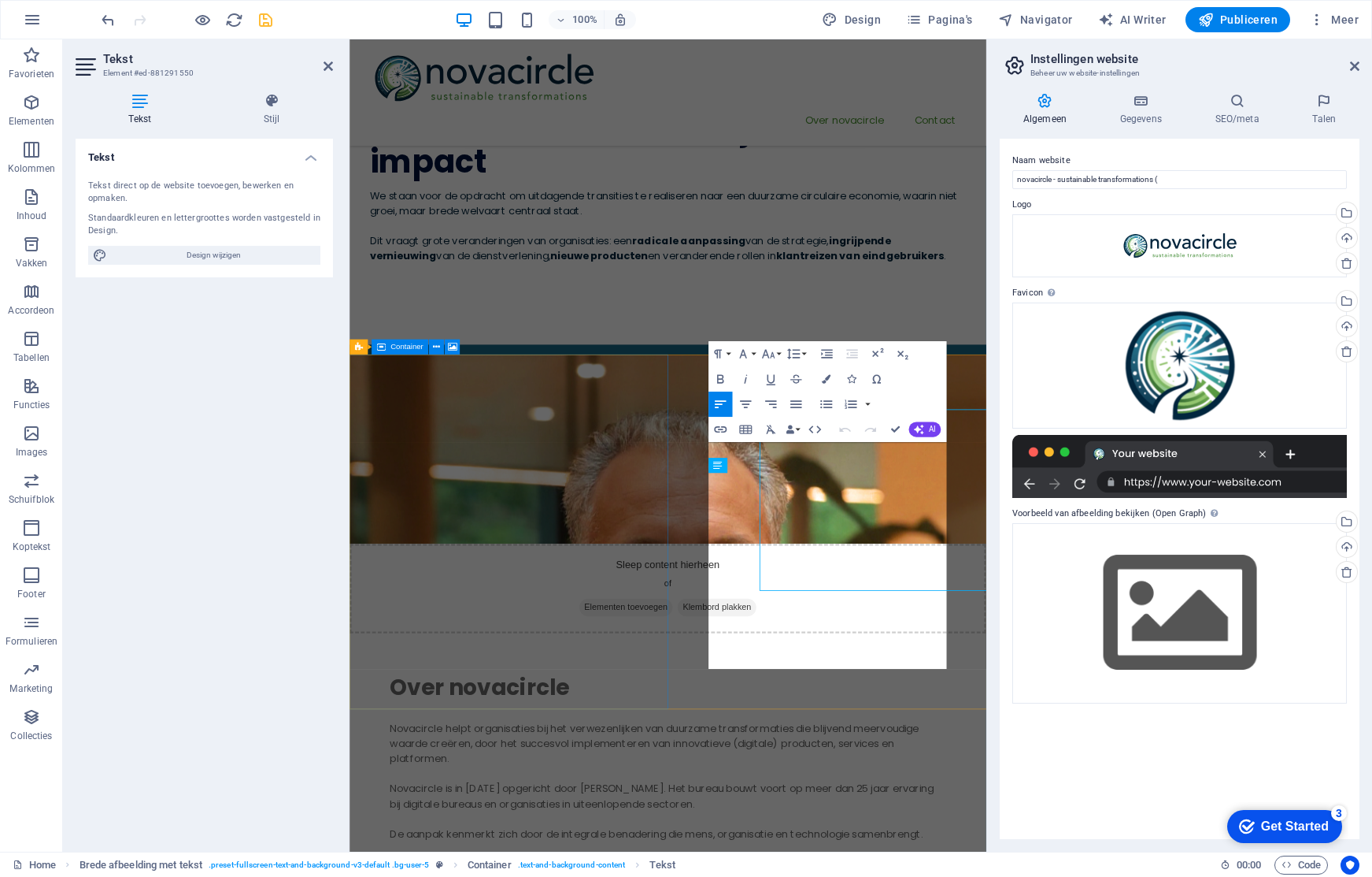
click at [663, 782] on div "Sleep content hierheen of Elementen toevoegen Klembord plakken" at bounding box center [748, 608] width 796 height 348
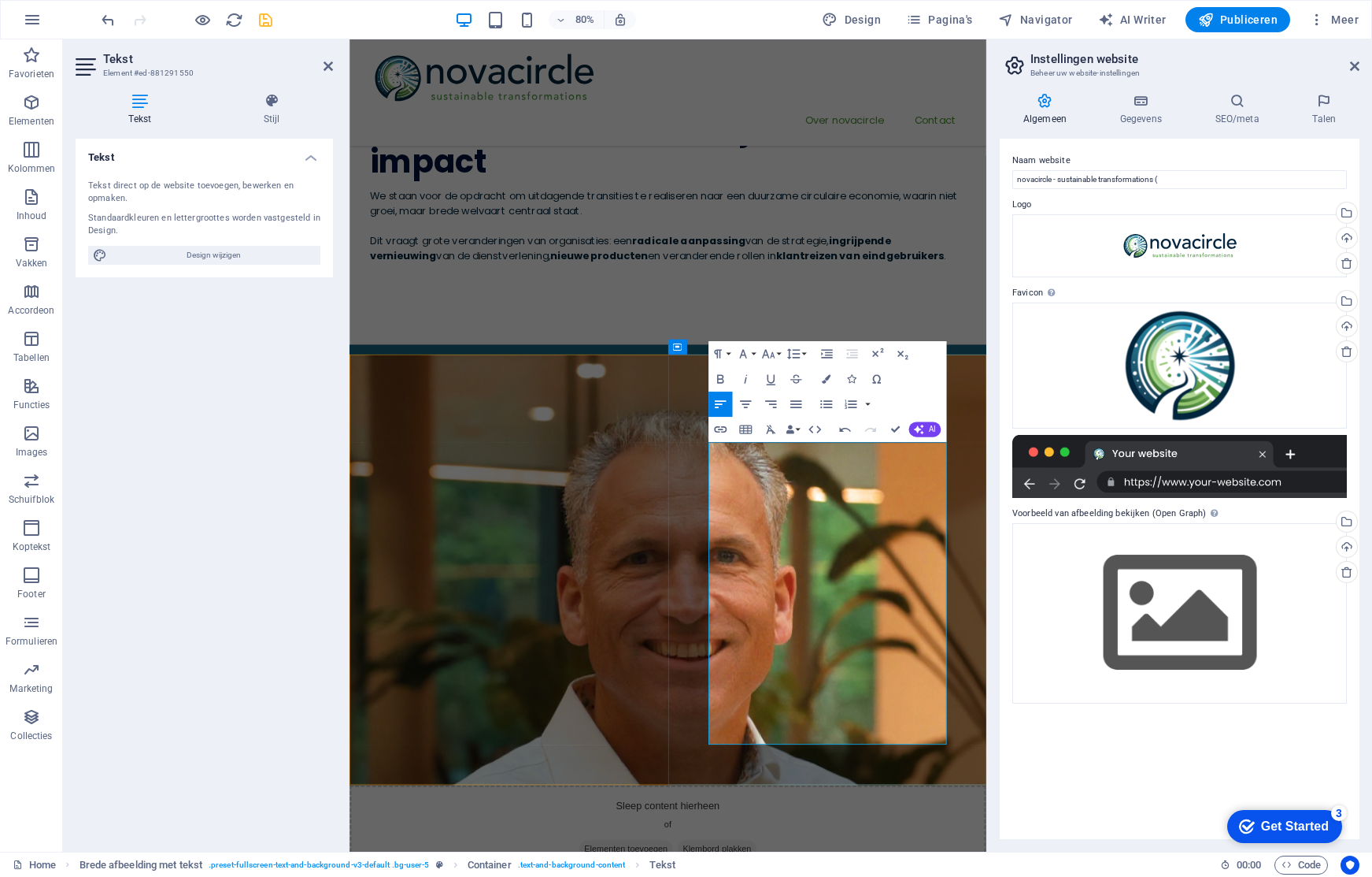
drag, startPoint x: 892, startPoint y: 873, endPoint x: 864, endPoint y: 846, distance: 38.9
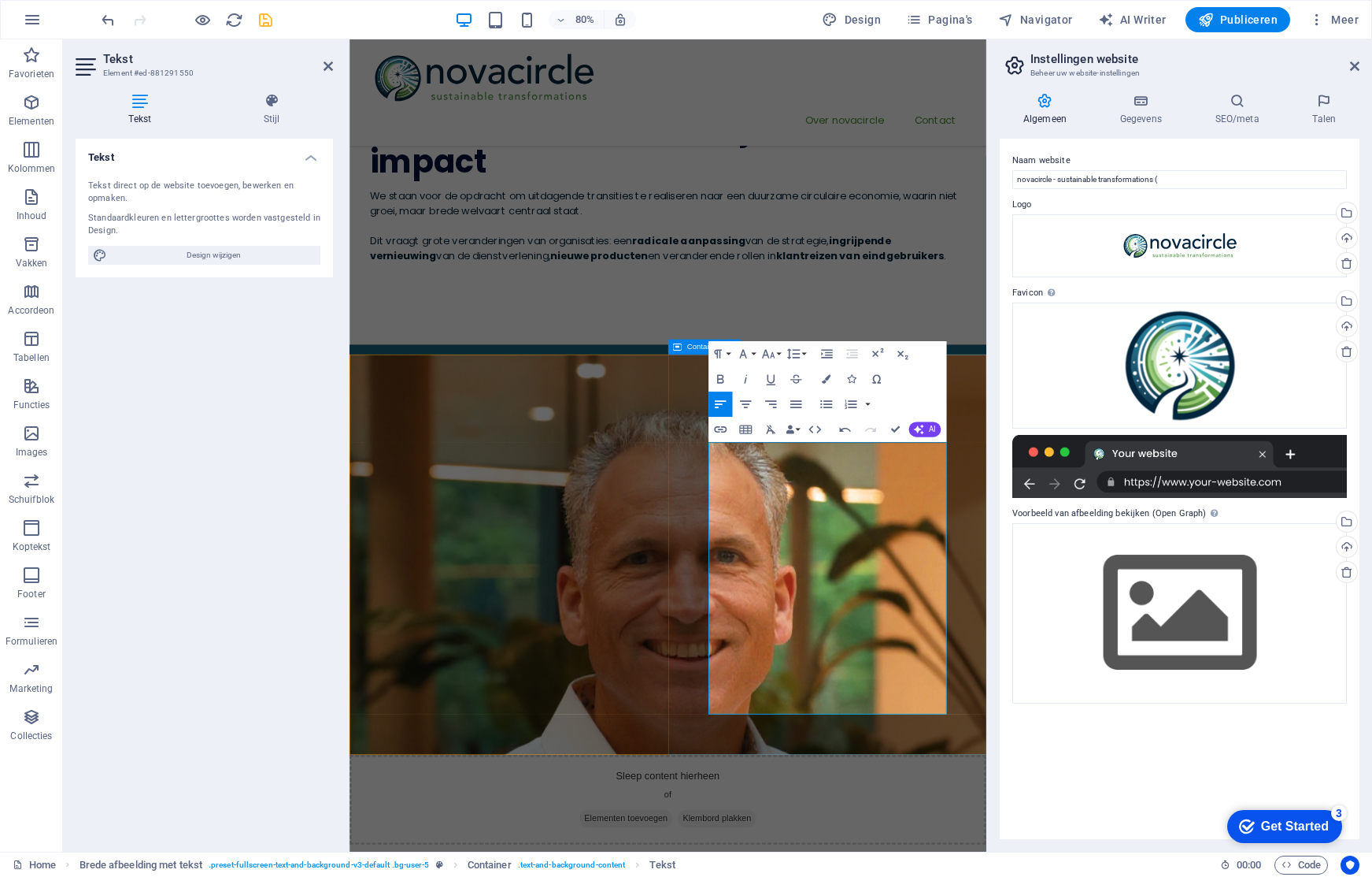
drag, startPoint x: 1001, startPoint y: 816, endPoint x: 863, endPoint y: 788, distance: 140.8
drag, startPoint x: 802, startPoint y: 684, endPoint x: 869, endPoint y: 686, distance: 67.0
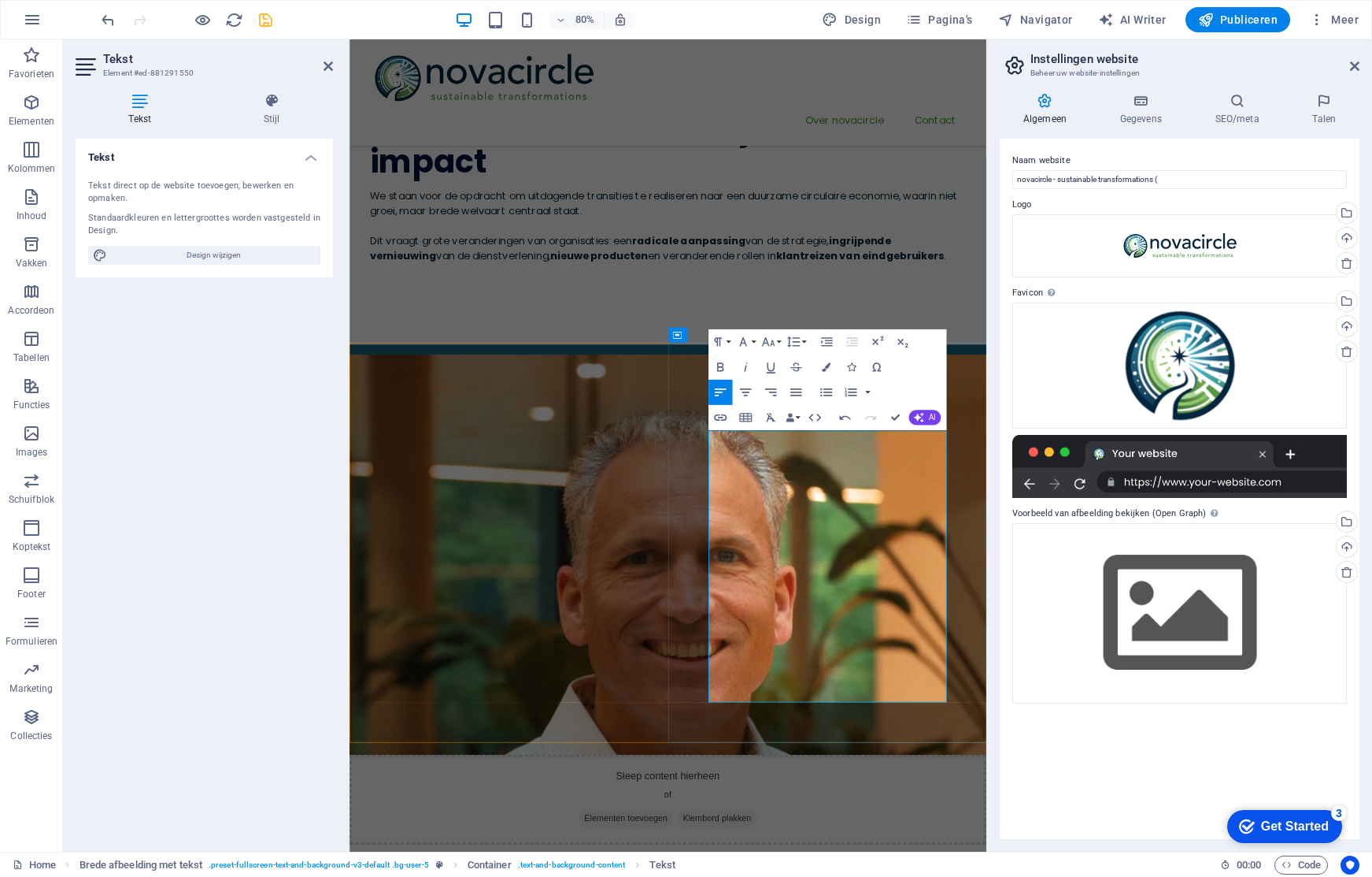
scroll to position [144, 0]
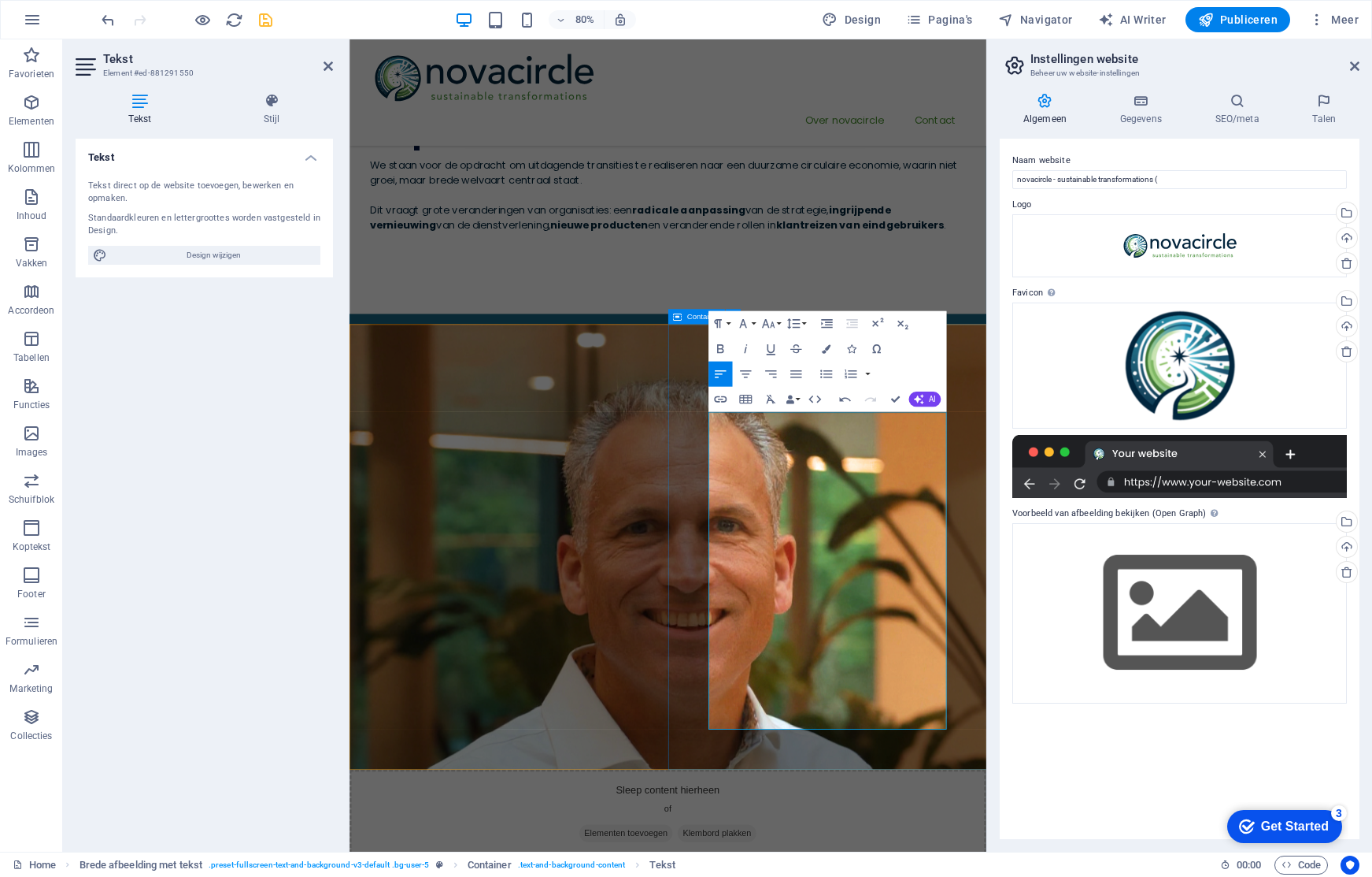
drag, startPoint x: 1051, startPoint y: 891, endPoint x: 795, endPoint y: 854, distance: 258.7
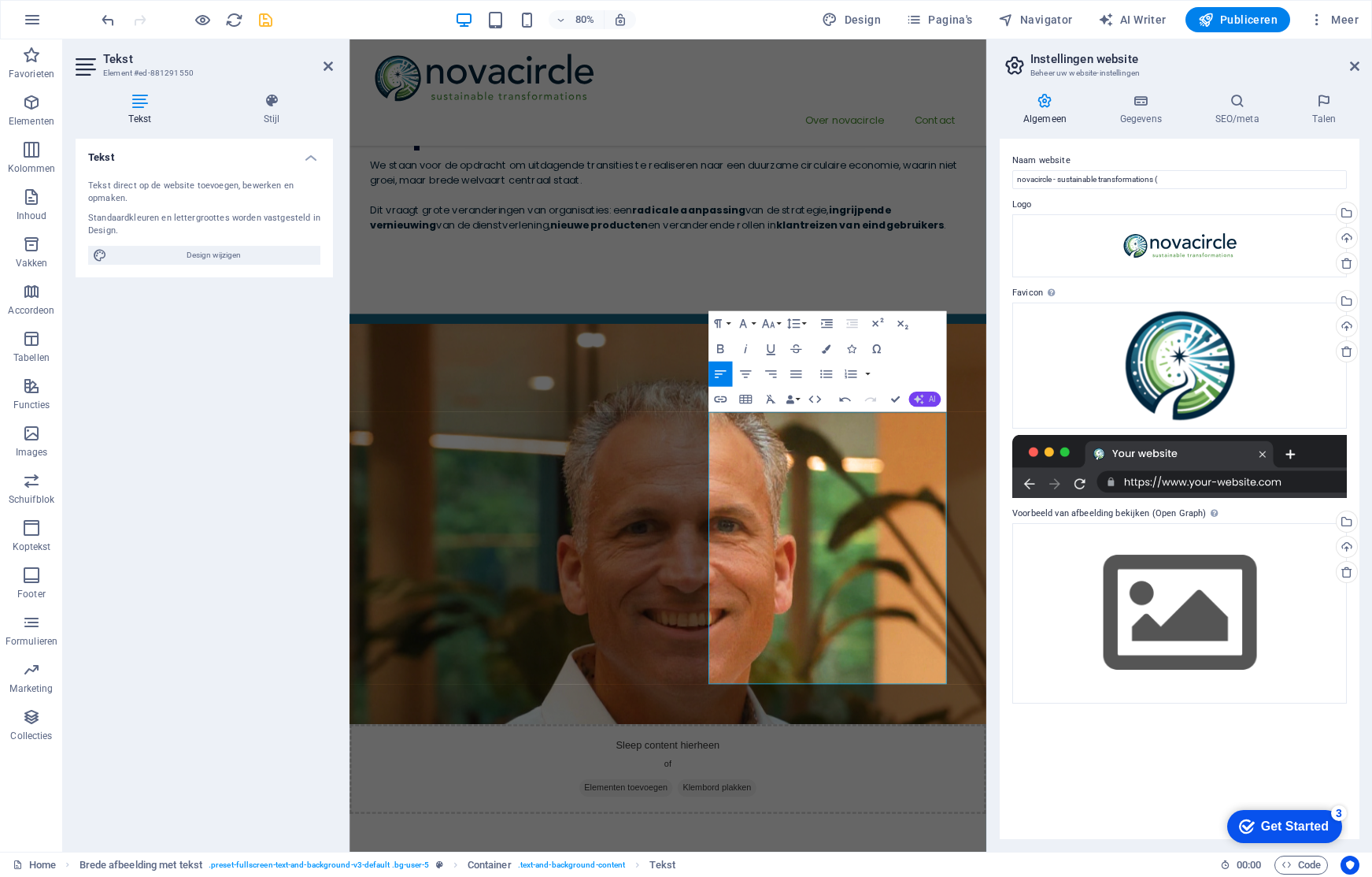
click at [931, 396] on span "AI" at bounding box center [932, 399] width 7 height 8
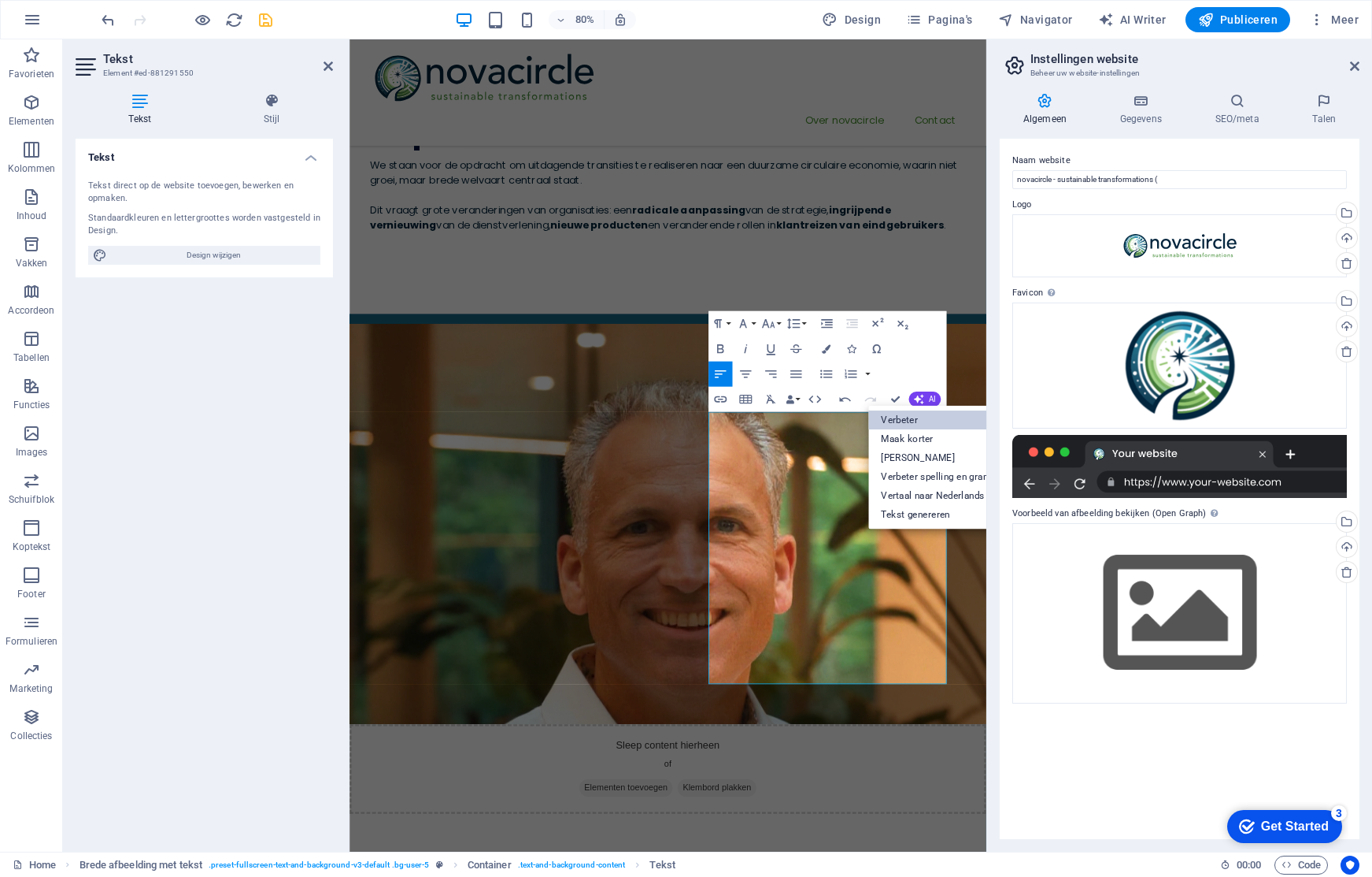
click at [928, 412] on link "Verbeter" at bounding box center [949, 419] width 164 height 19
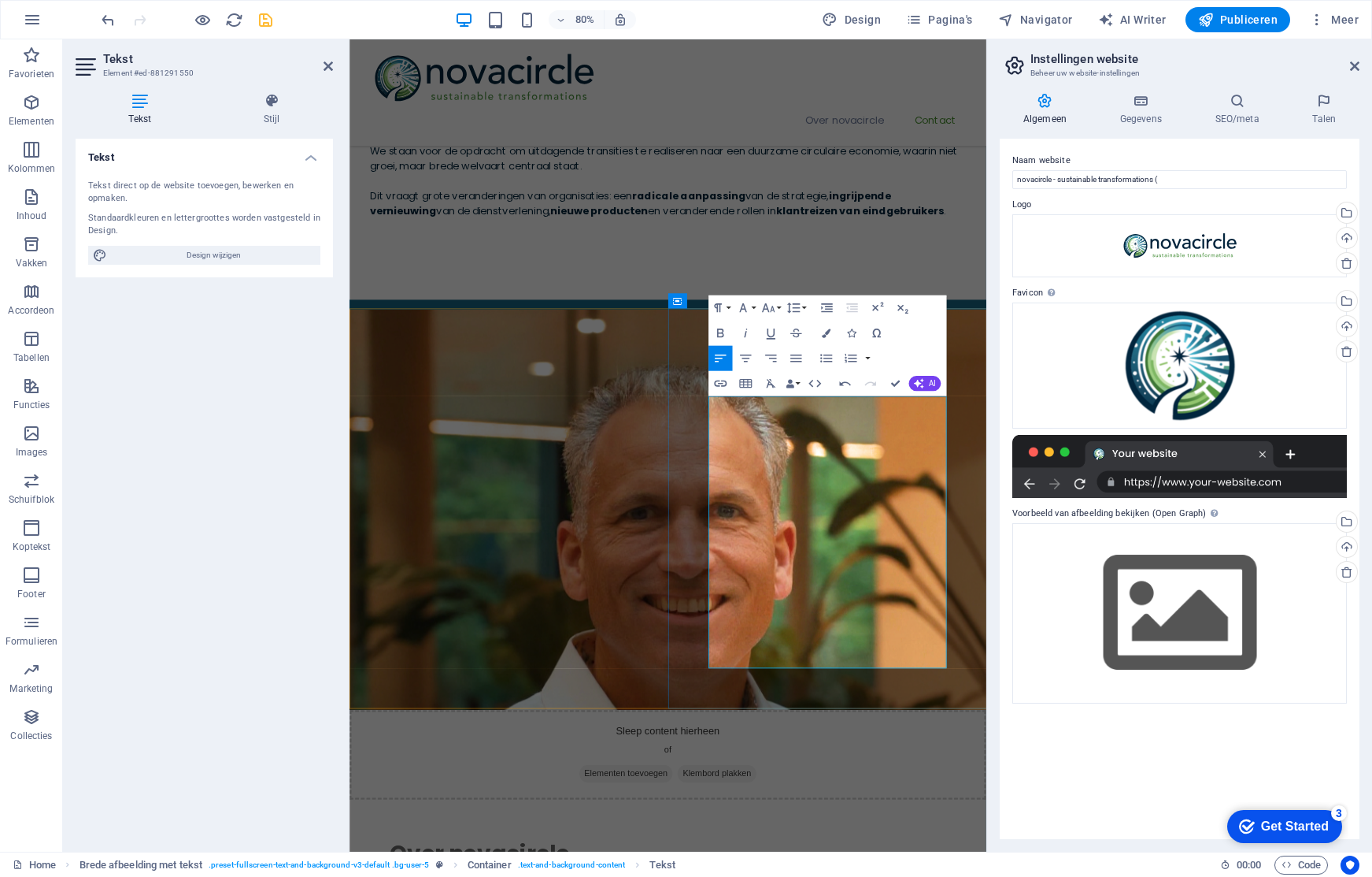
scroll to position [163, 0]
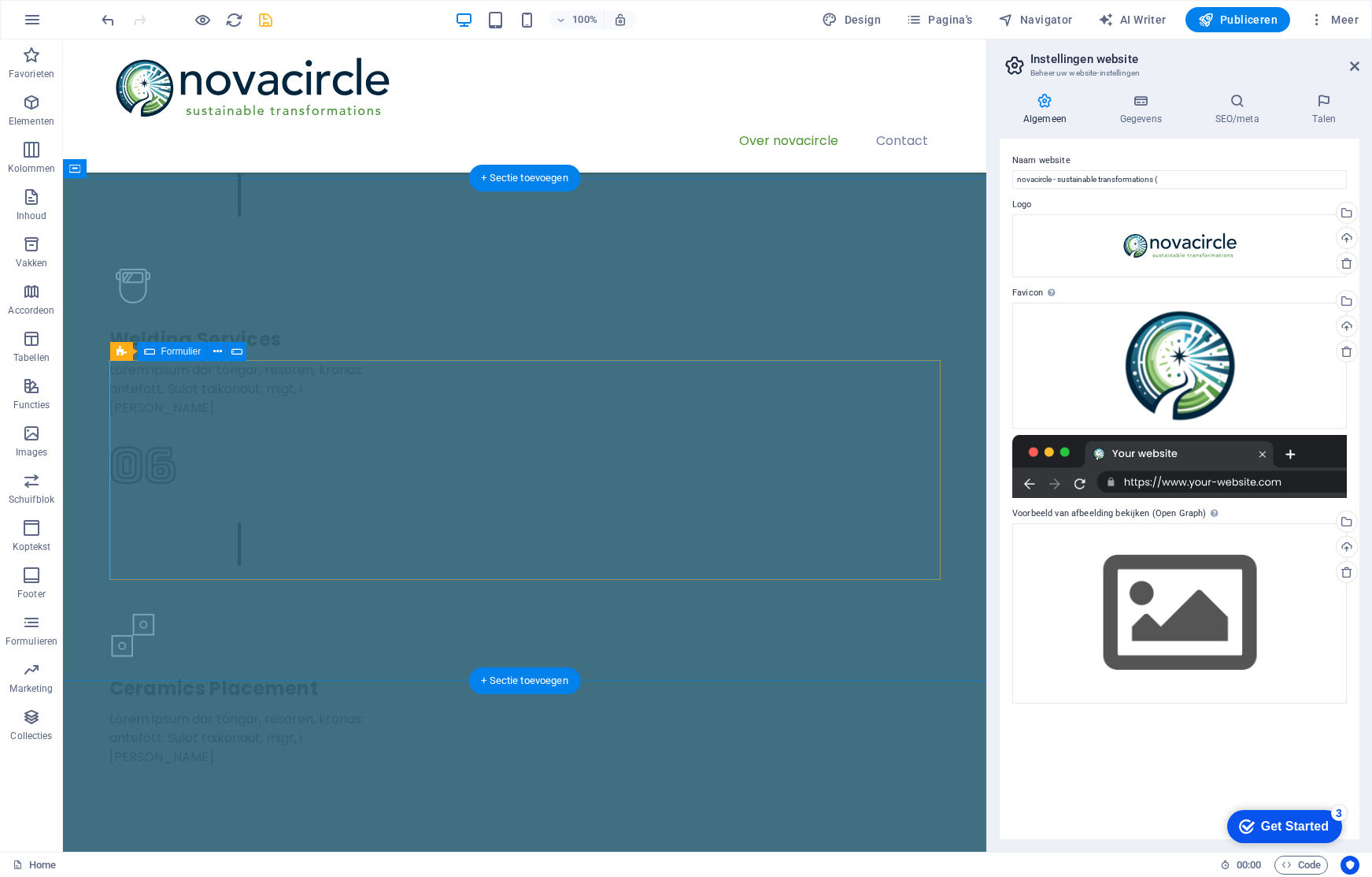
scroll to position [3024, 0]
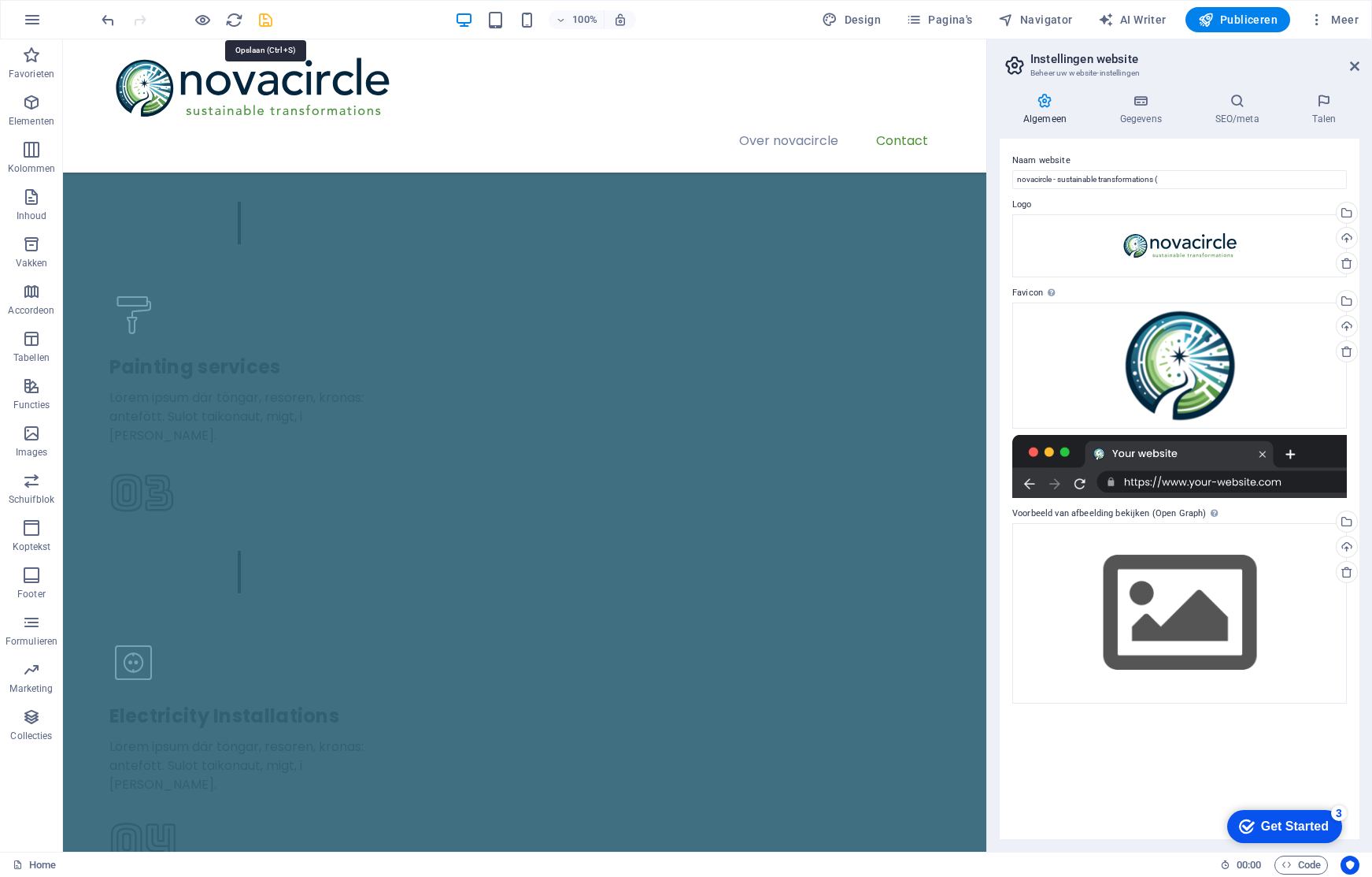
click at [266, 24] on icon "save" at bounding box center [265, 20] width 18 height 18
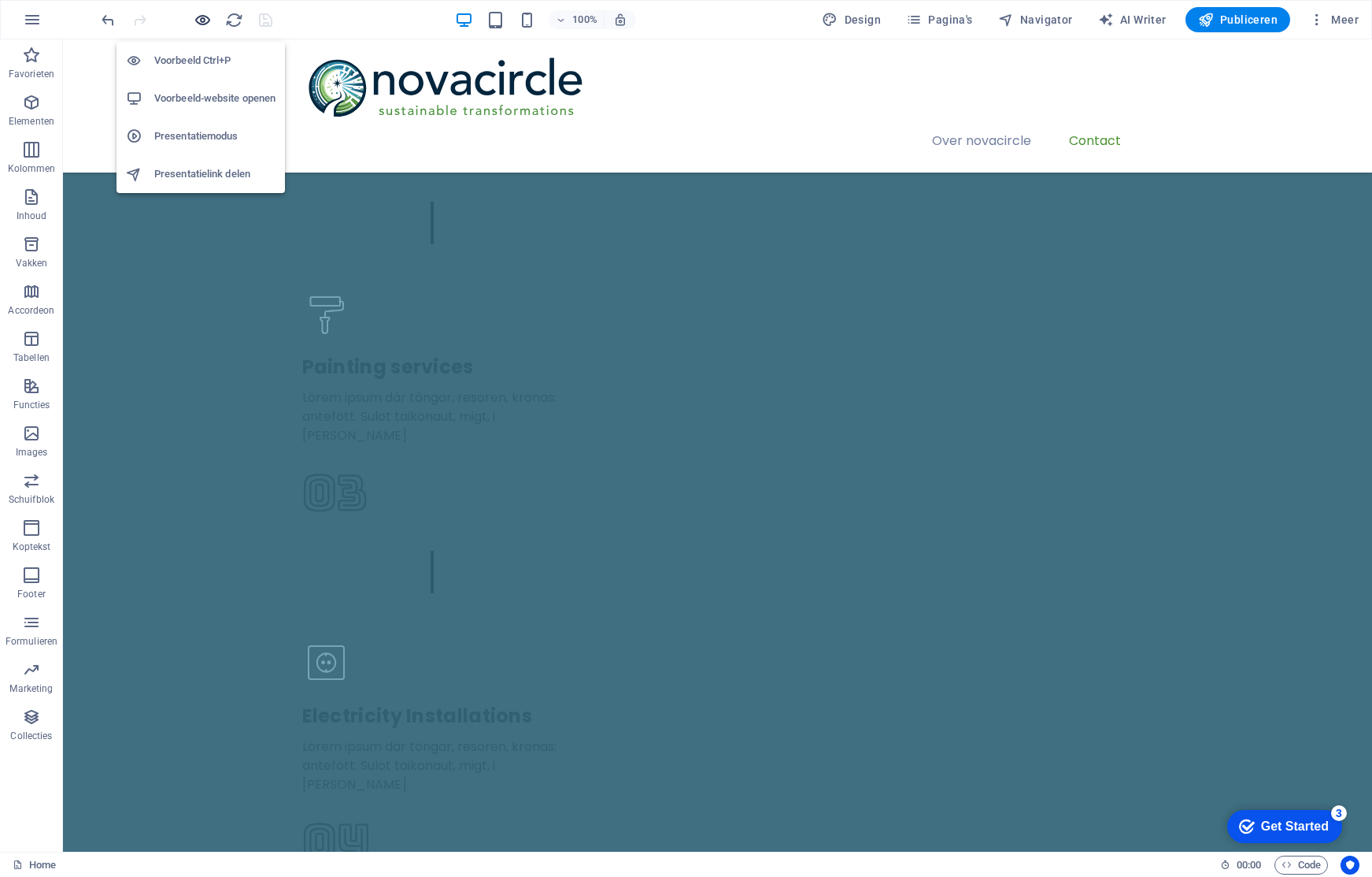
click at [200, 19] on icon "button" at bounding box center [202, 20] width 18 height 18
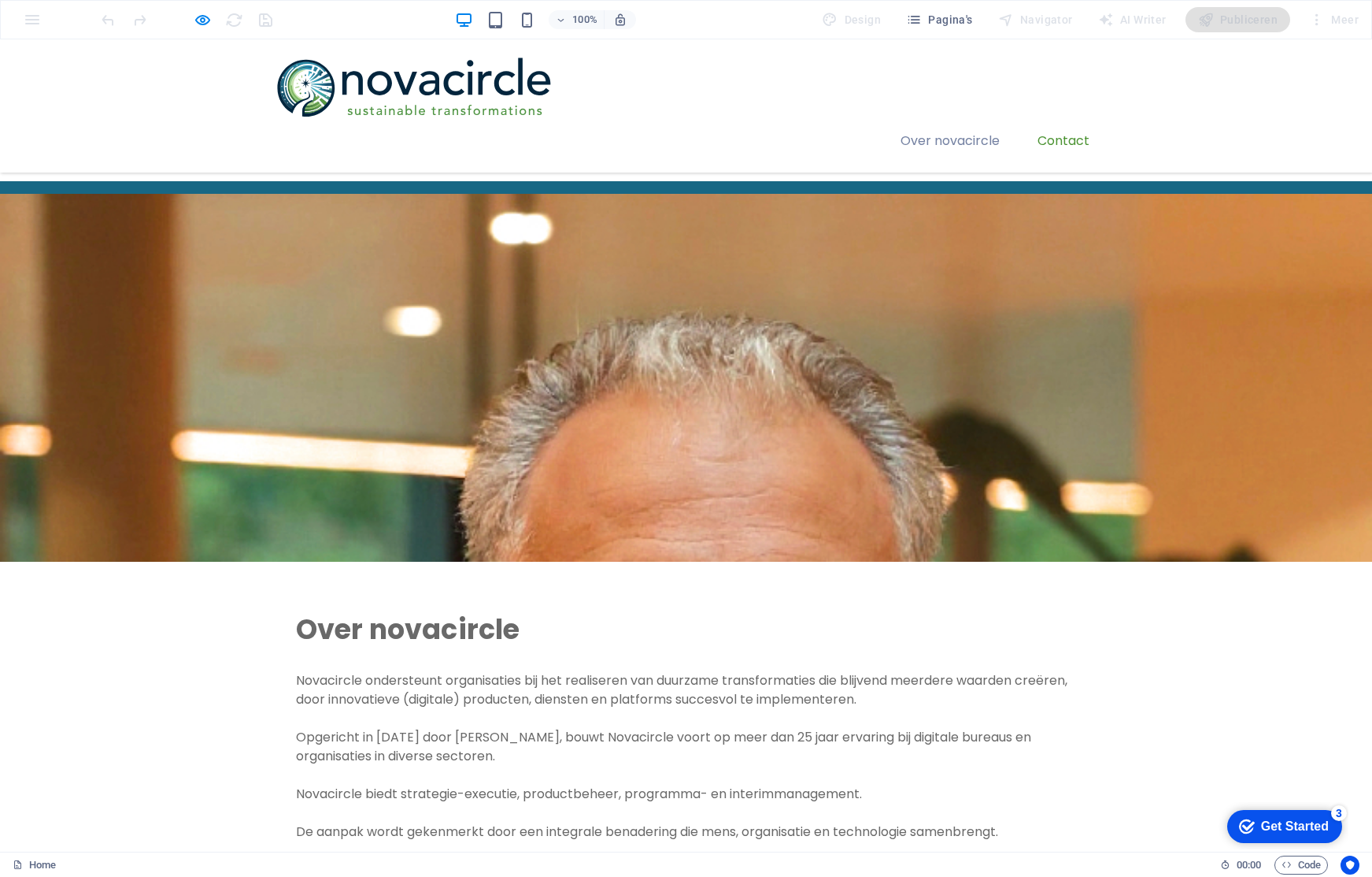
scroll to position [305, 0]
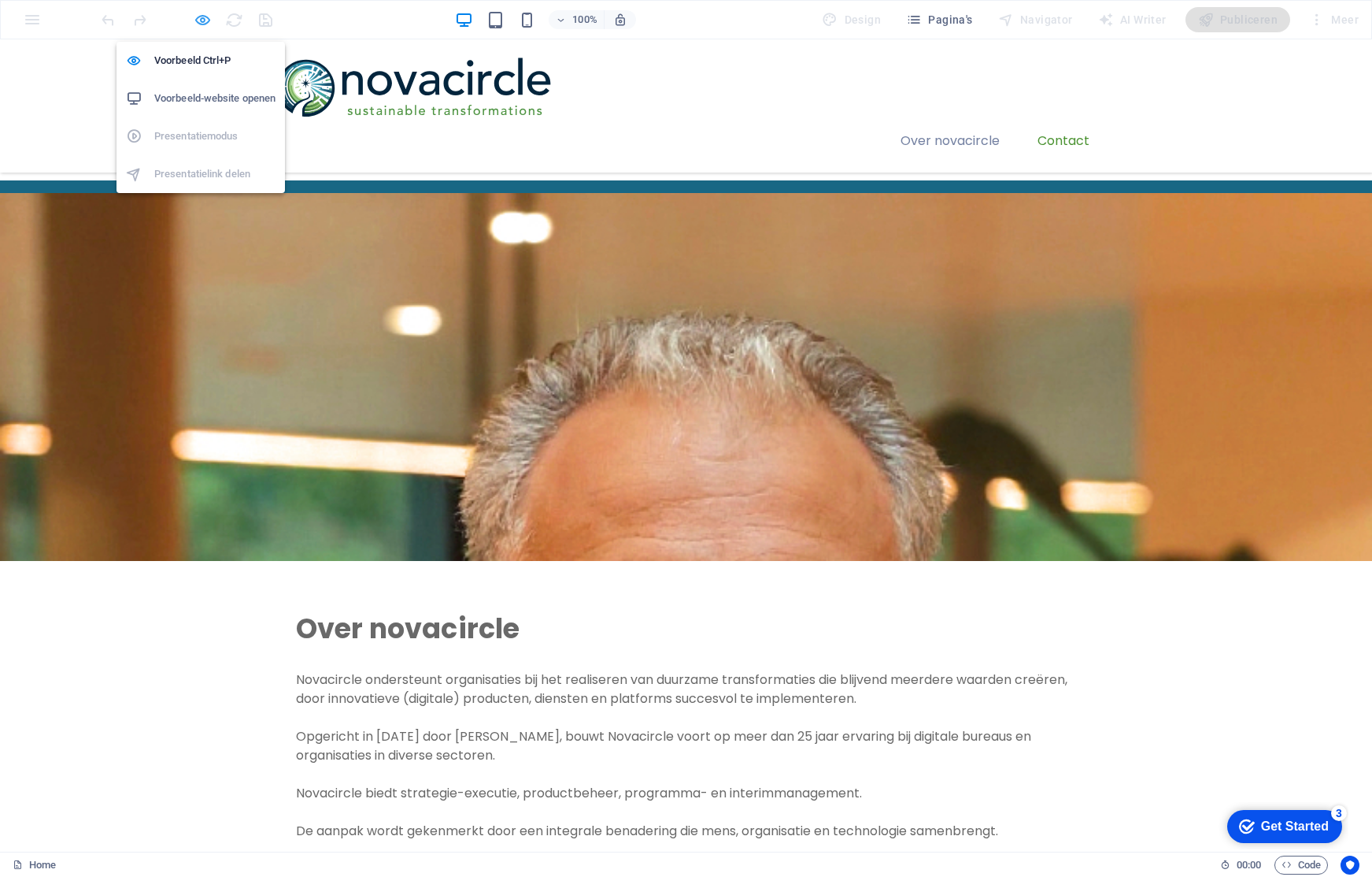
click at [200, 18] on icon "button" at bounding box center [202, 20] width 18 height 18
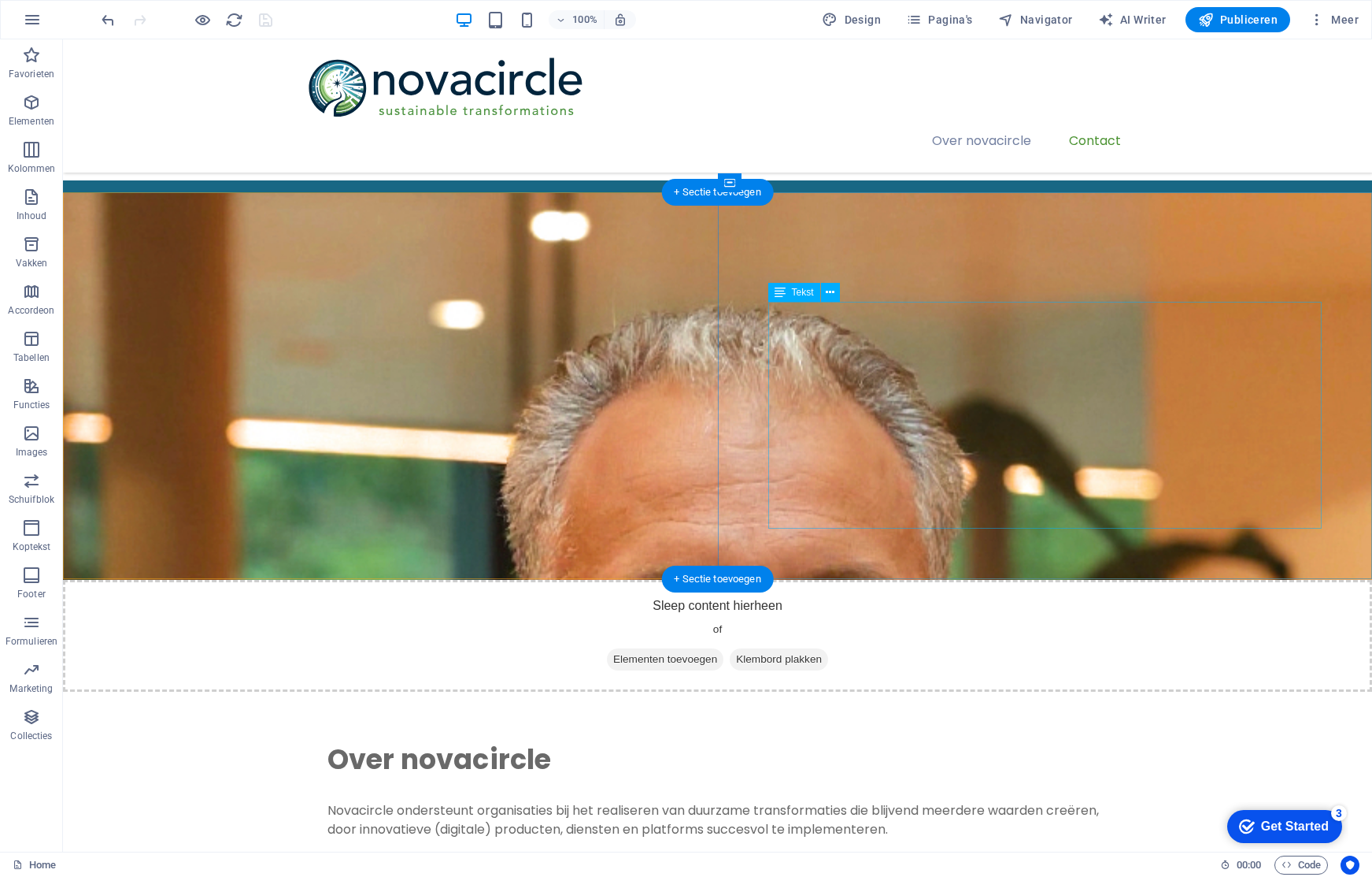
click at [956, 801] on div "Novacircle ondersteunt organisaties bij het realiseren van duurzame transformat…" at bounding box center [717, 886] width 781 height 170
click at [933, 801] on div "Novacircle ondersteunt organisaties bij het realiseren van duurzame transformat…" at bounding box center [717, 886] width 781 height 170
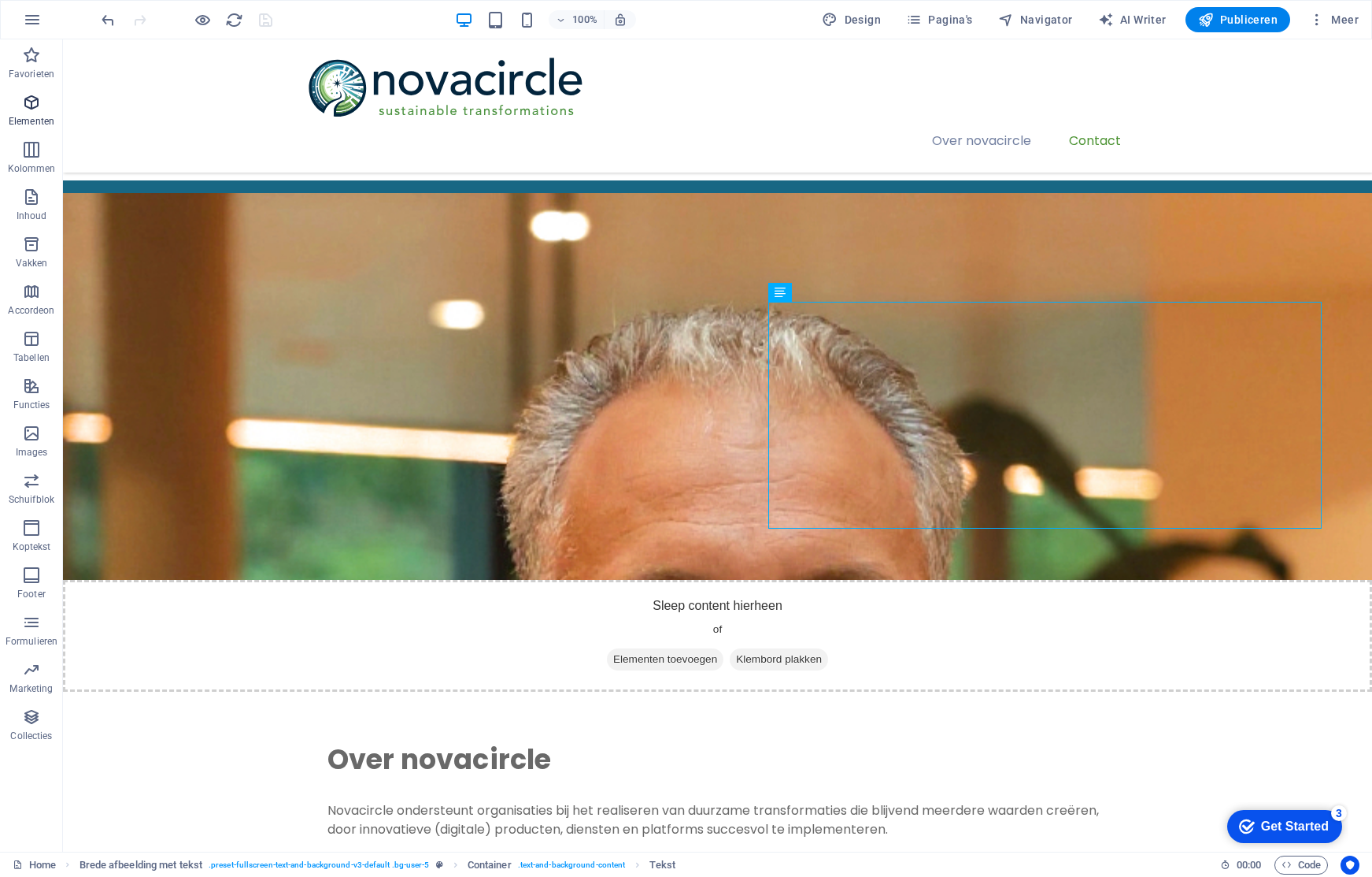
click at [36, 109] on icon "button" at bounding box center [30, 102] width 19 height 19
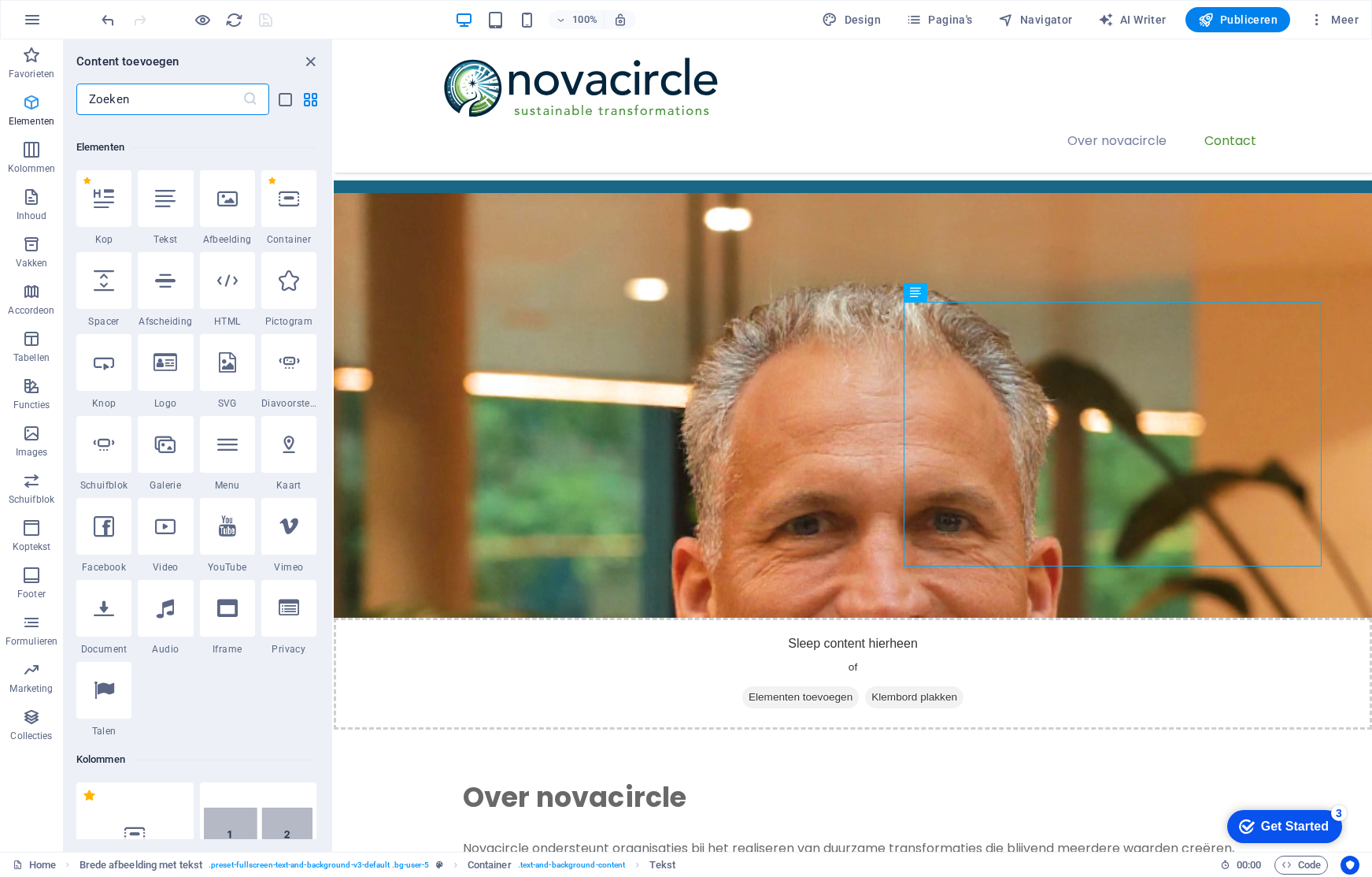
scroll to position [168, 0]
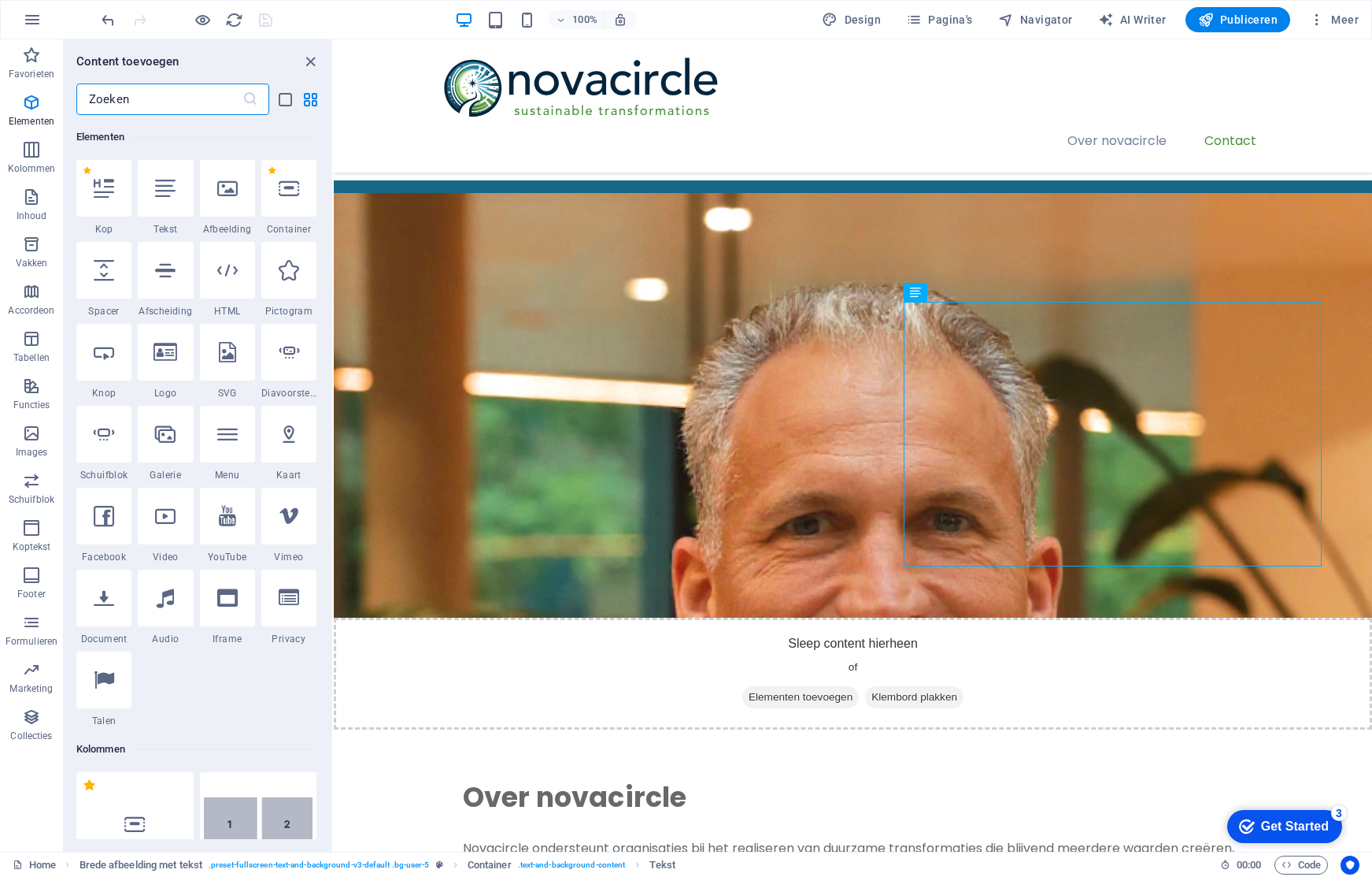
click at [106, 266] on icon at bounding box center [103, 269] width 21 height 21
select select "px"
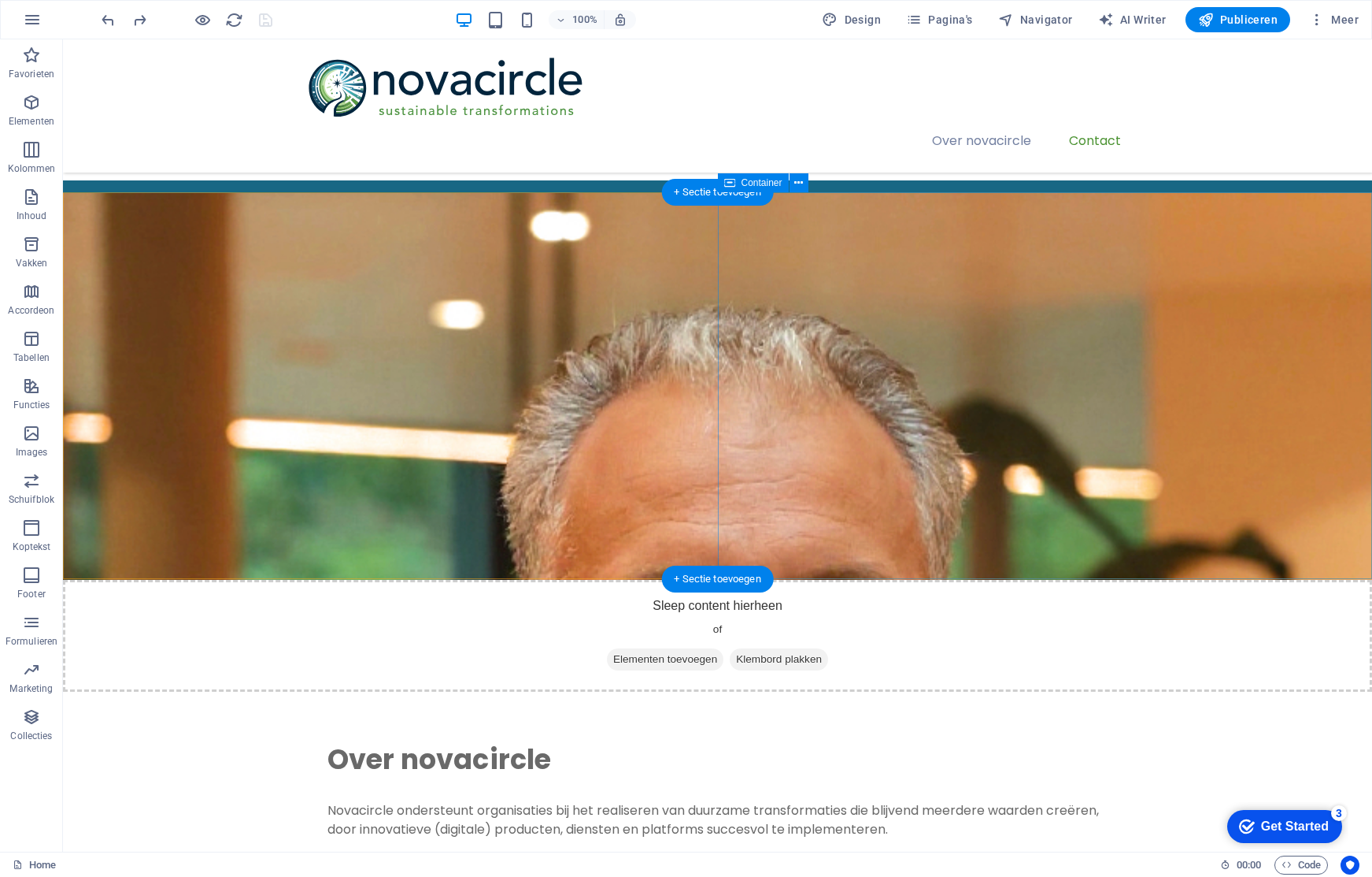
click at [943, 691] on div "Over novacircle Novacircle ondersteunt organisaties bij het realiseren van duur…" at bounding box center [717, 856] width 1309 height 330
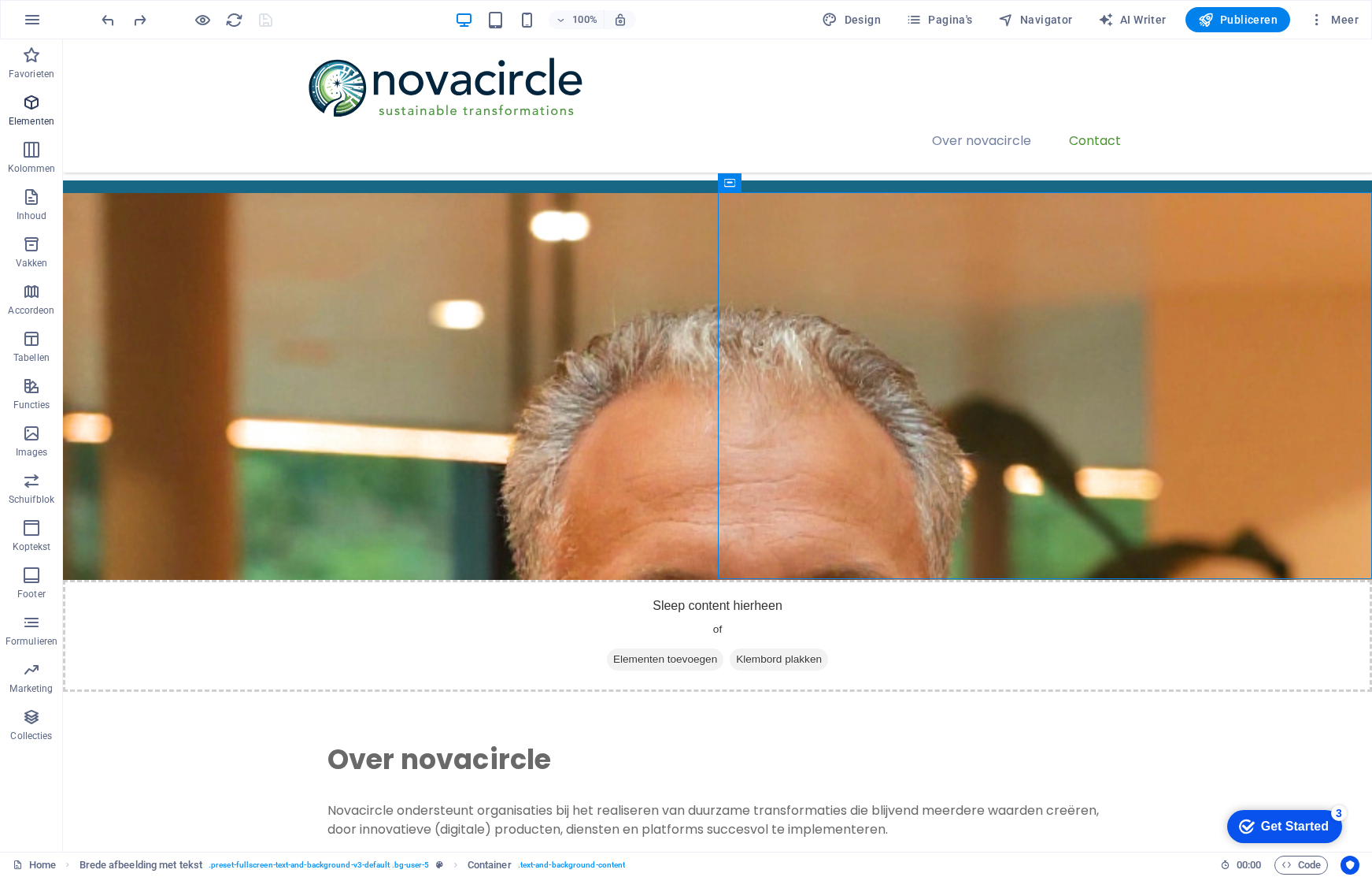
click at [29, 108] on icon "button" at bounding box center [30, 102] width 19 height 19
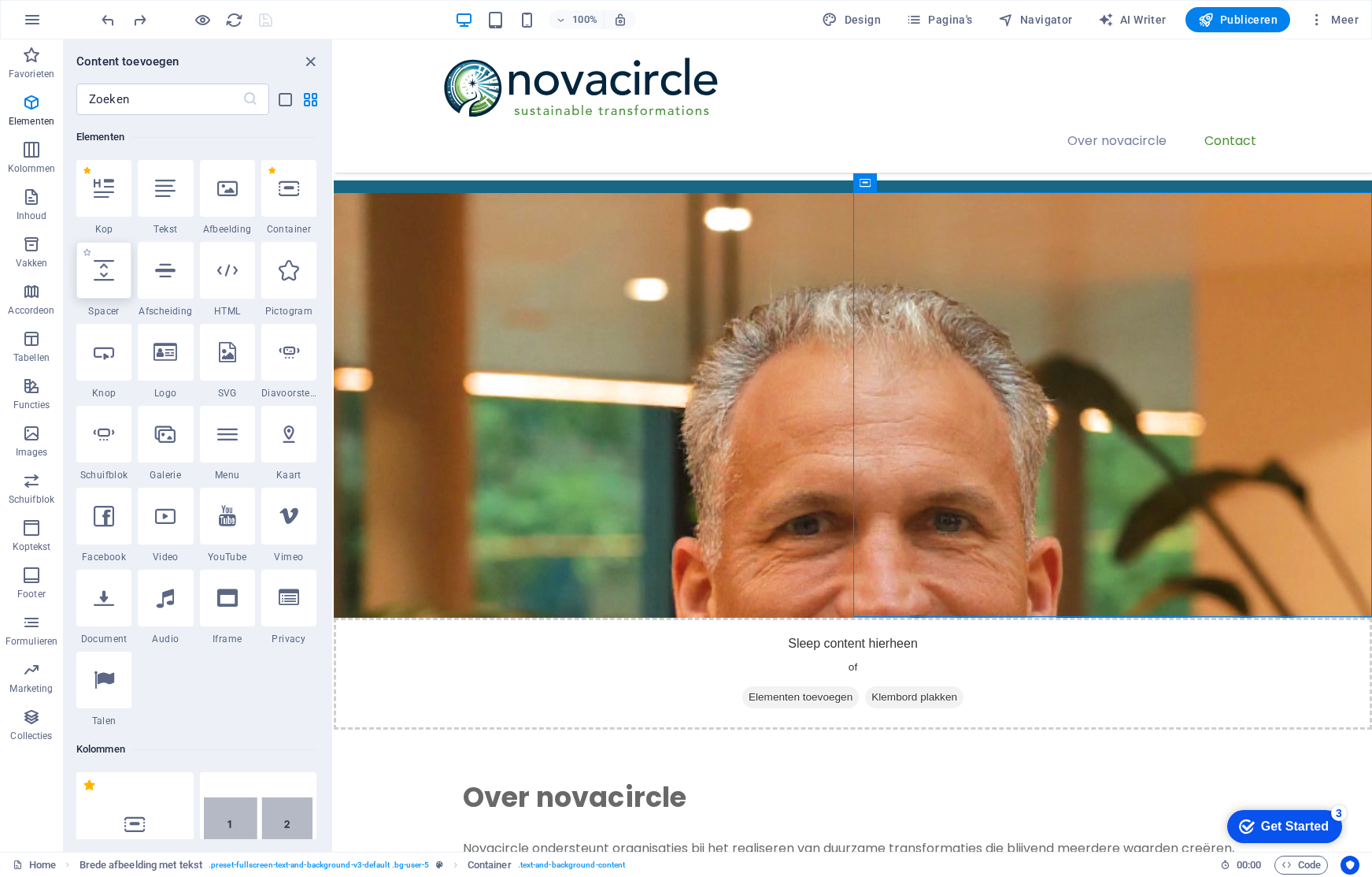
click at [107, 271] on icon at bounding box center [103, 269] width 21 height 21
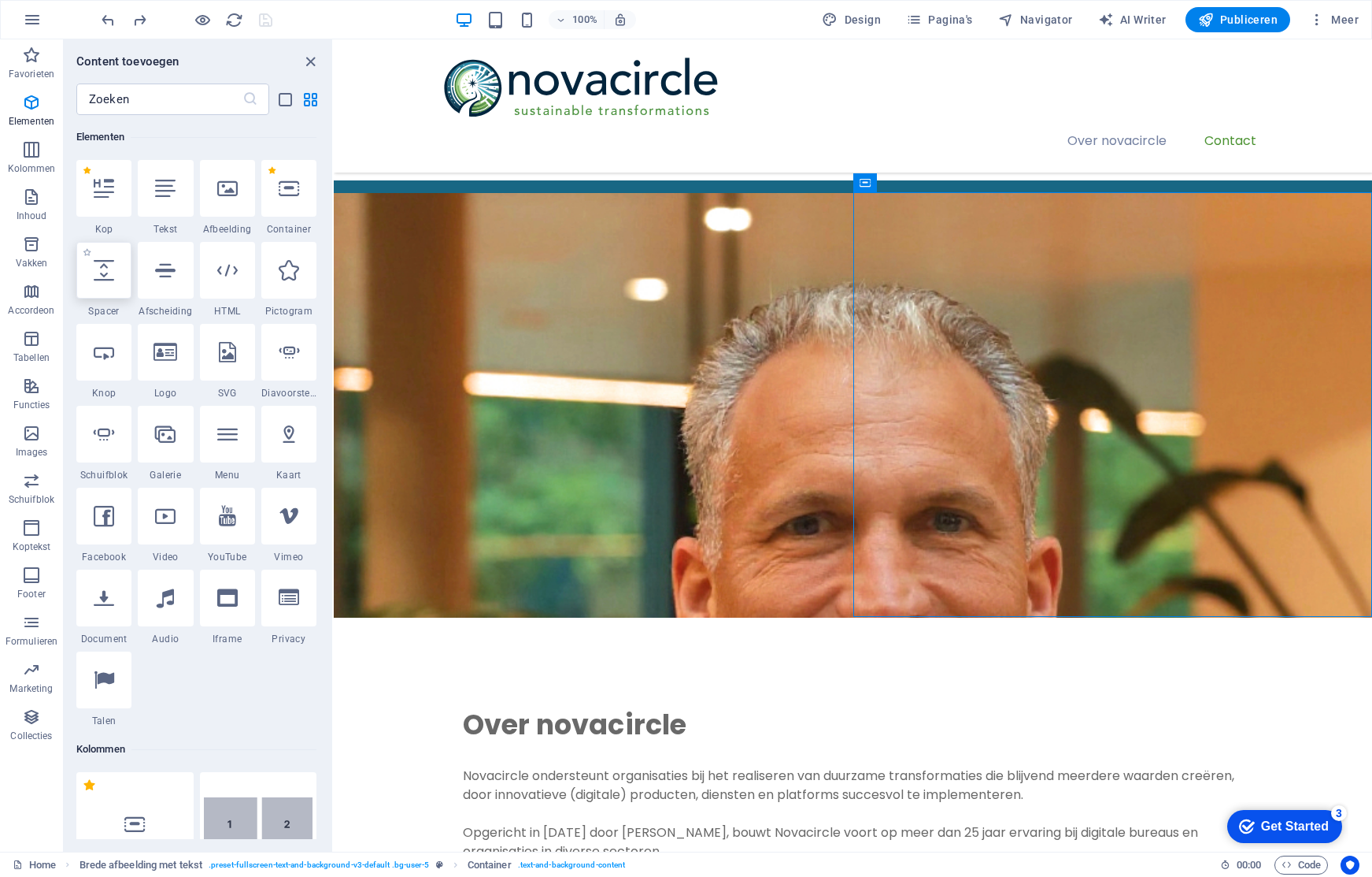
select select "px"
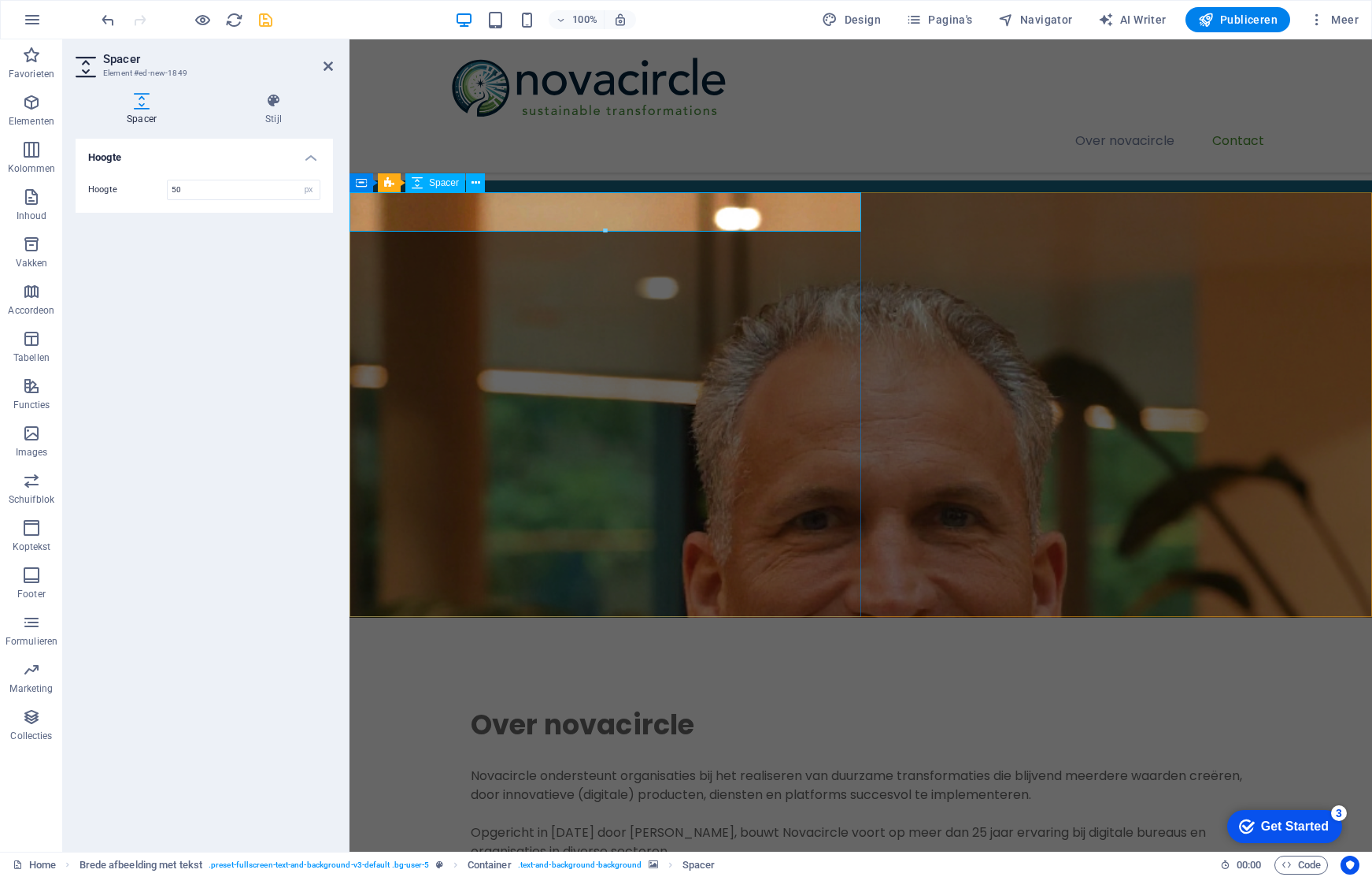
click at [431, 617] on div at bounding box center [861, 637] width 1022 height 39
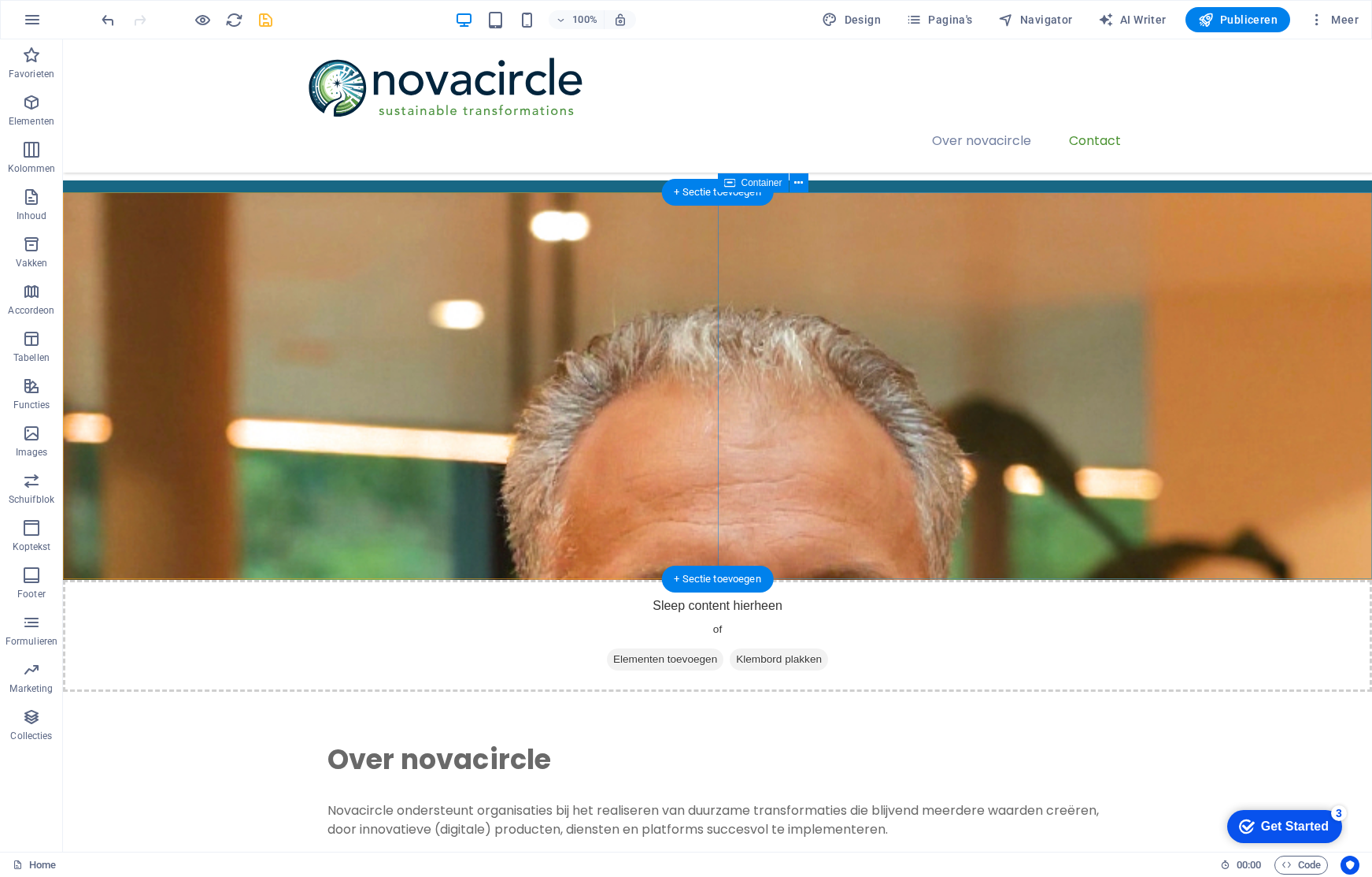
click at [881, 691] on div "Over novacircle Novacircle ondersteunt organisaties bij het realiseren van duur…" at bounding box center [717, 856] width 1309 height 330
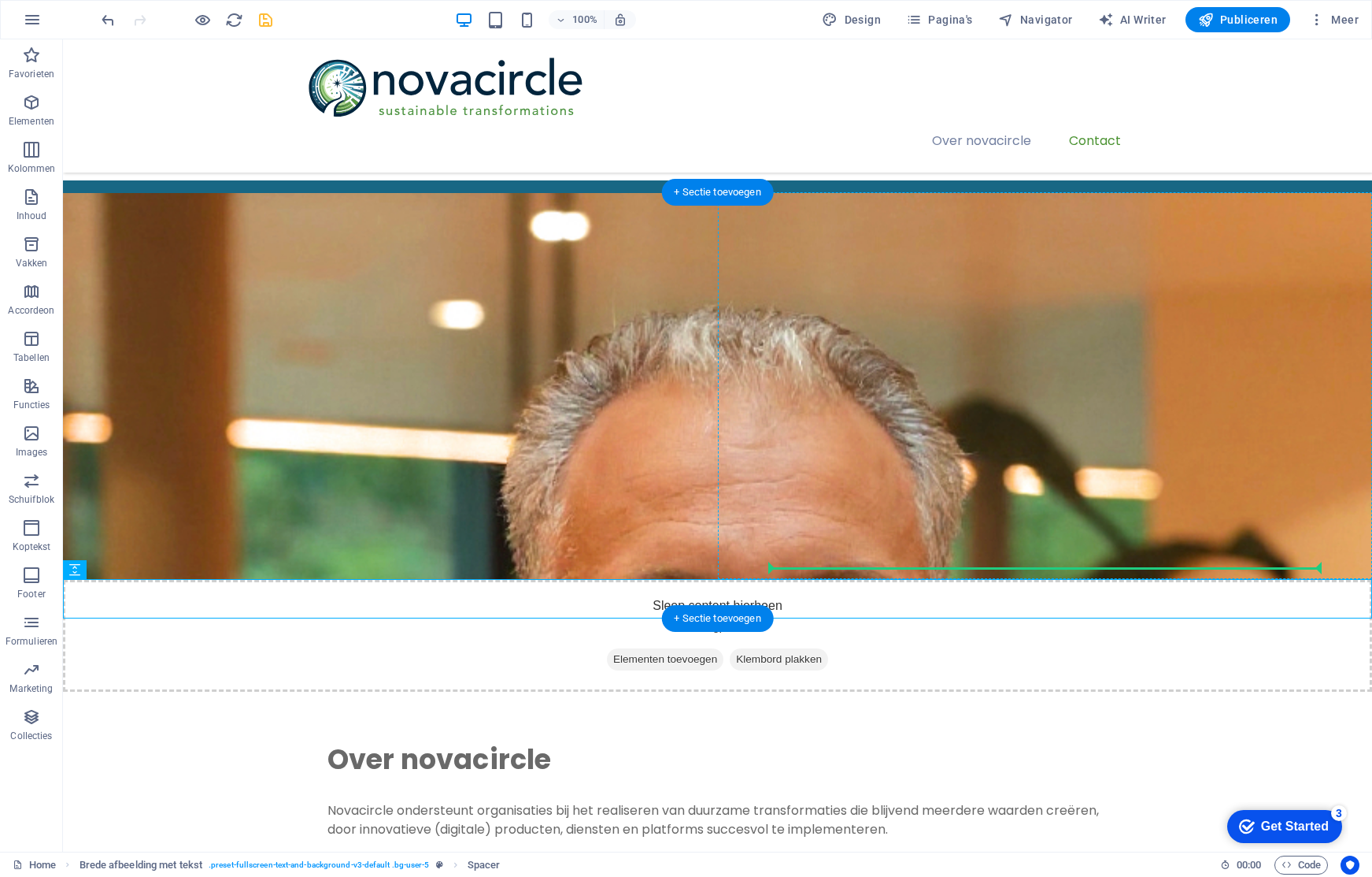
drag, startPoint x: 159, startPoint y: 614, endPoint x: 861, endPoint y: 553, distance: 704.6
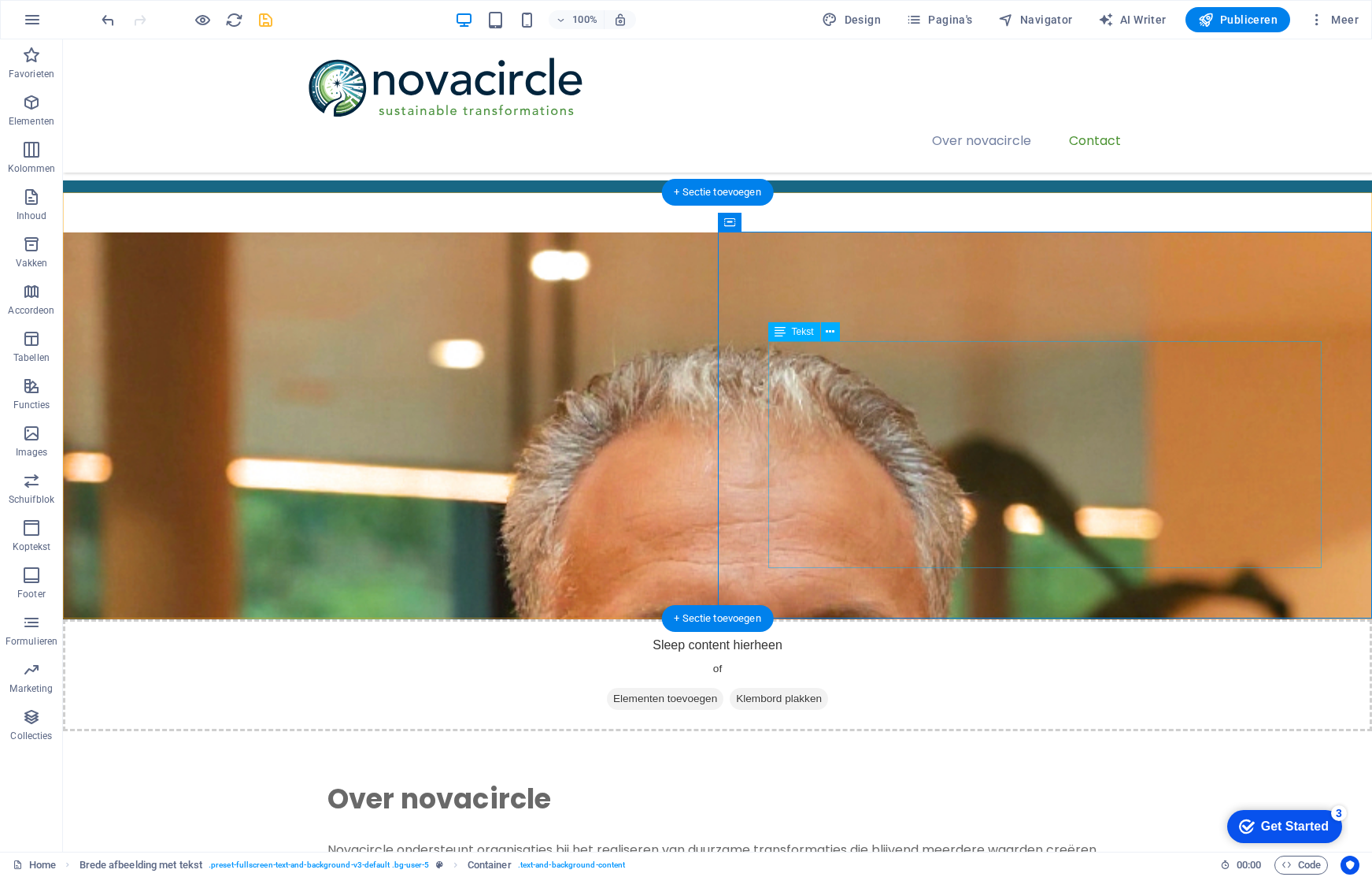
click at [801, 222] on icon at bounding box center [798, 222] width 9 height 17
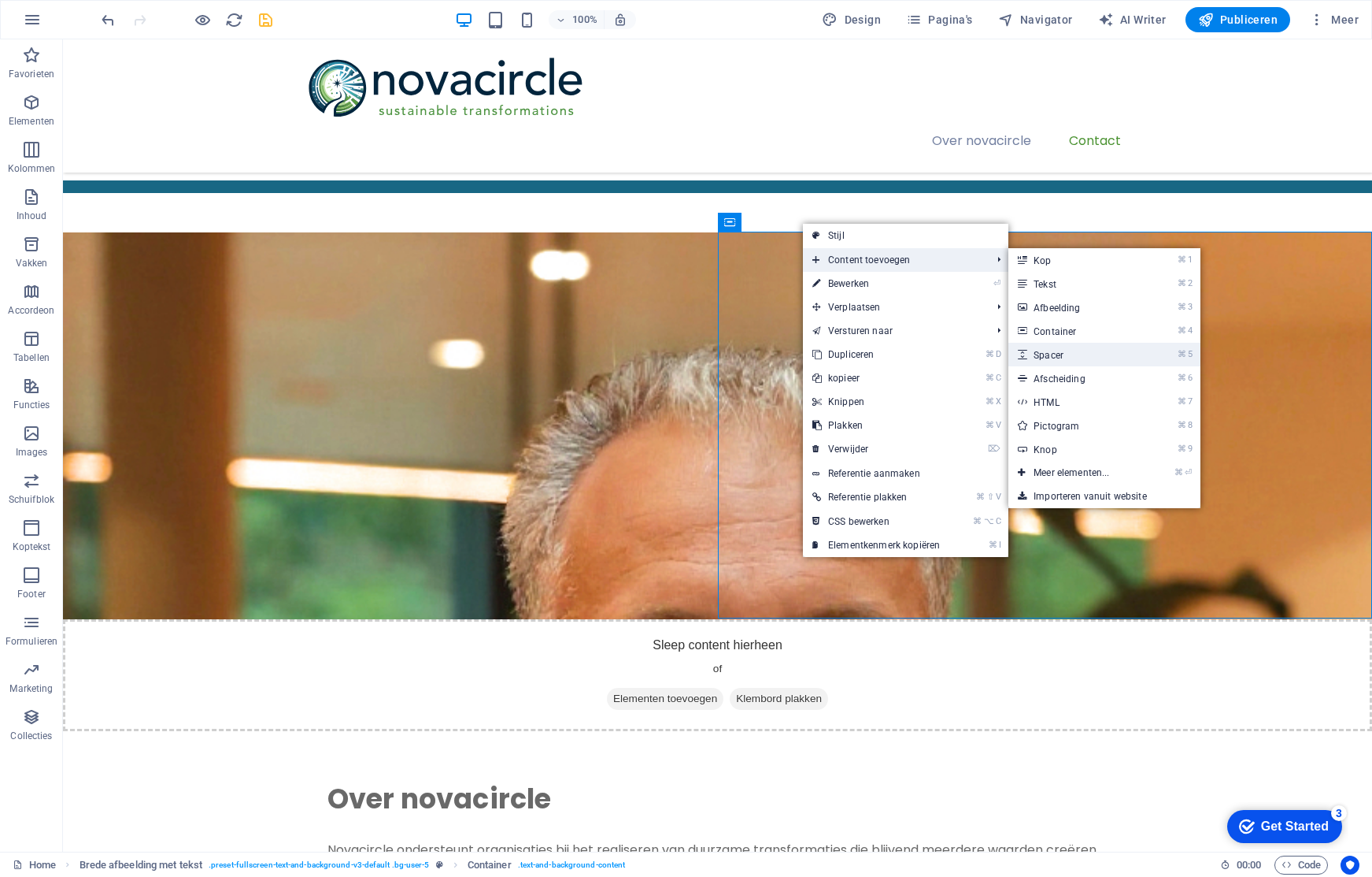
click at [1082, 350] on link "⌘ 5 Spacer" at bounding box center [1074, 354] width 133 height 24
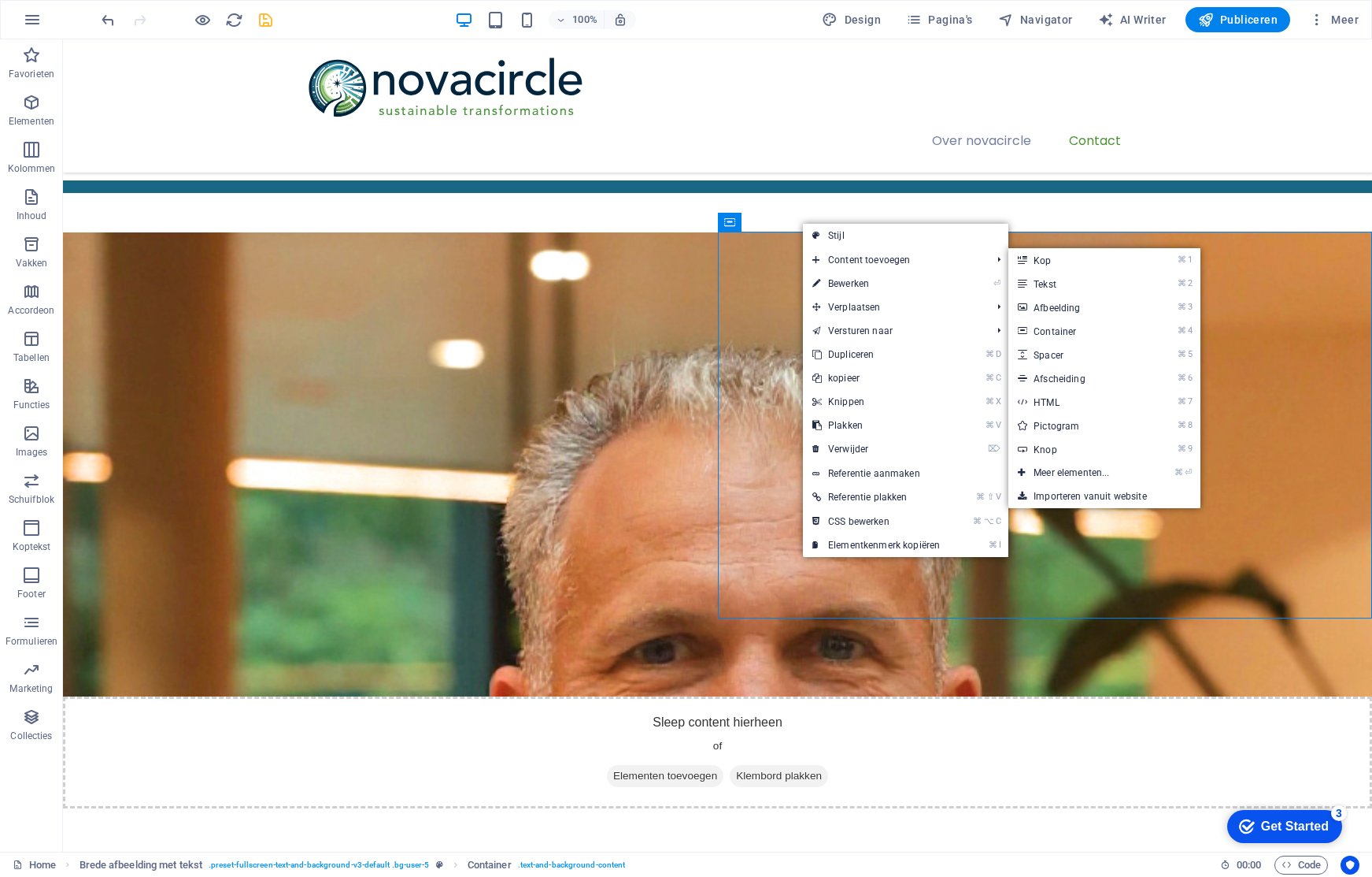
select select "px"
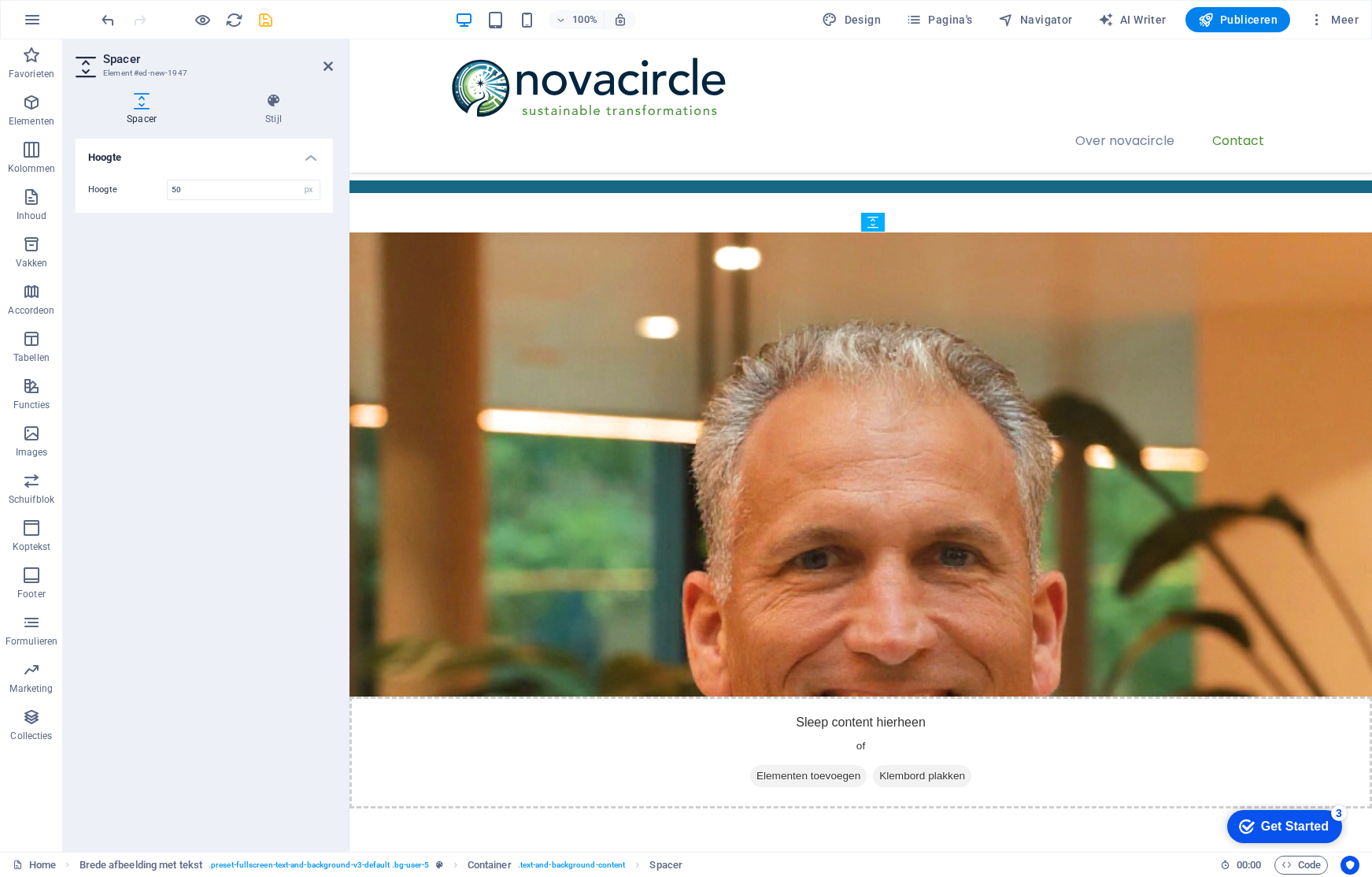
drag, startPoint x: 1282, startPoint y: 312, endPoint x: 940, endPoint y: 632, distance: 468.4
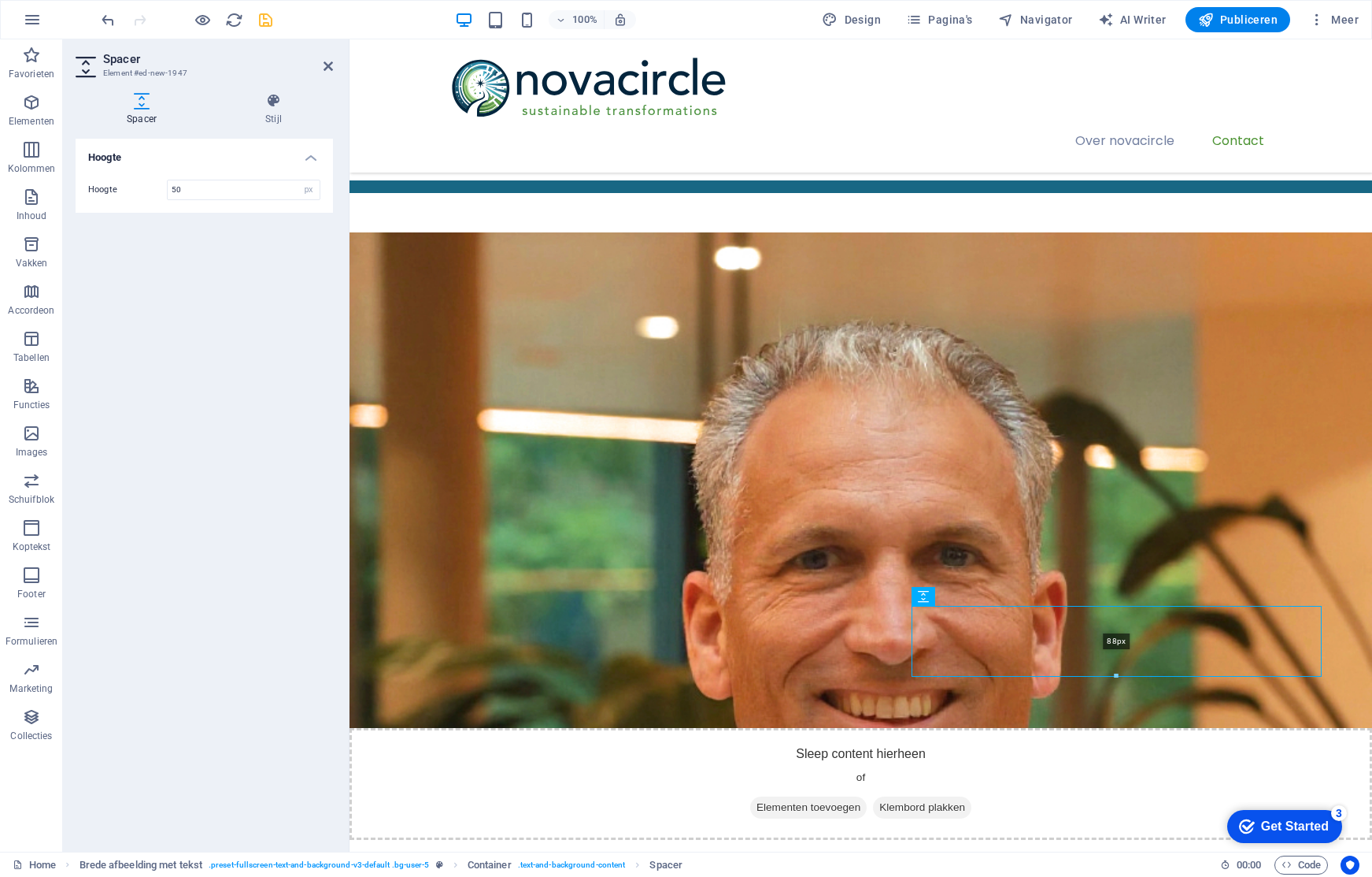
drag, startPoint x: 1115, startPoint y: 642, endPoint x: 1116, endPoint y: 674, distance: 32.0
click at [1116, 674] on div at bounding box center [1116, 676] width 410 height 6
type input "88"
click at [255, 18] on div at bounding box center [186, 20] width 176 height 26
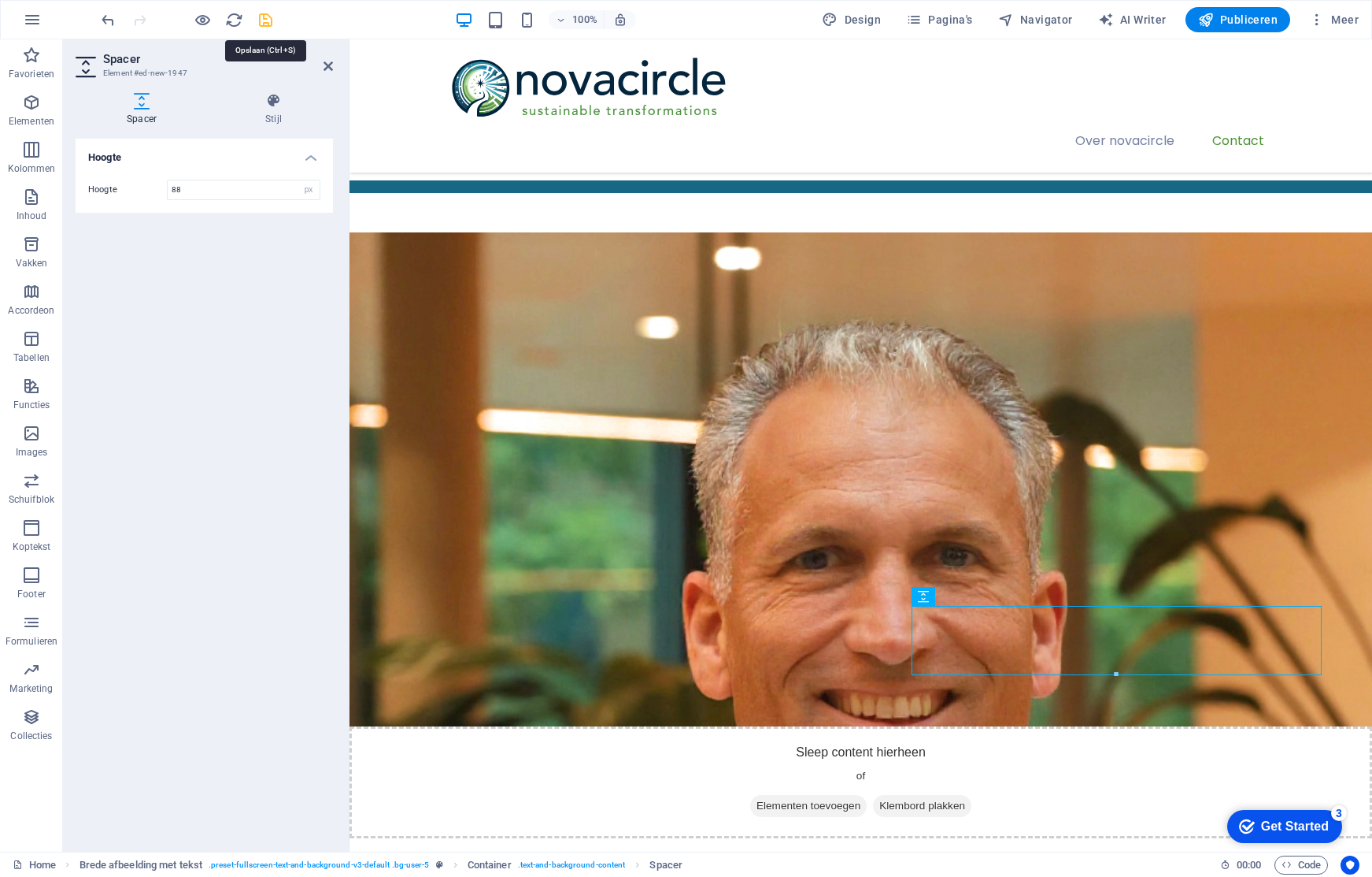
click at [260, 20] on icon "save" at bounding box center [265, 20] width 18 height 18
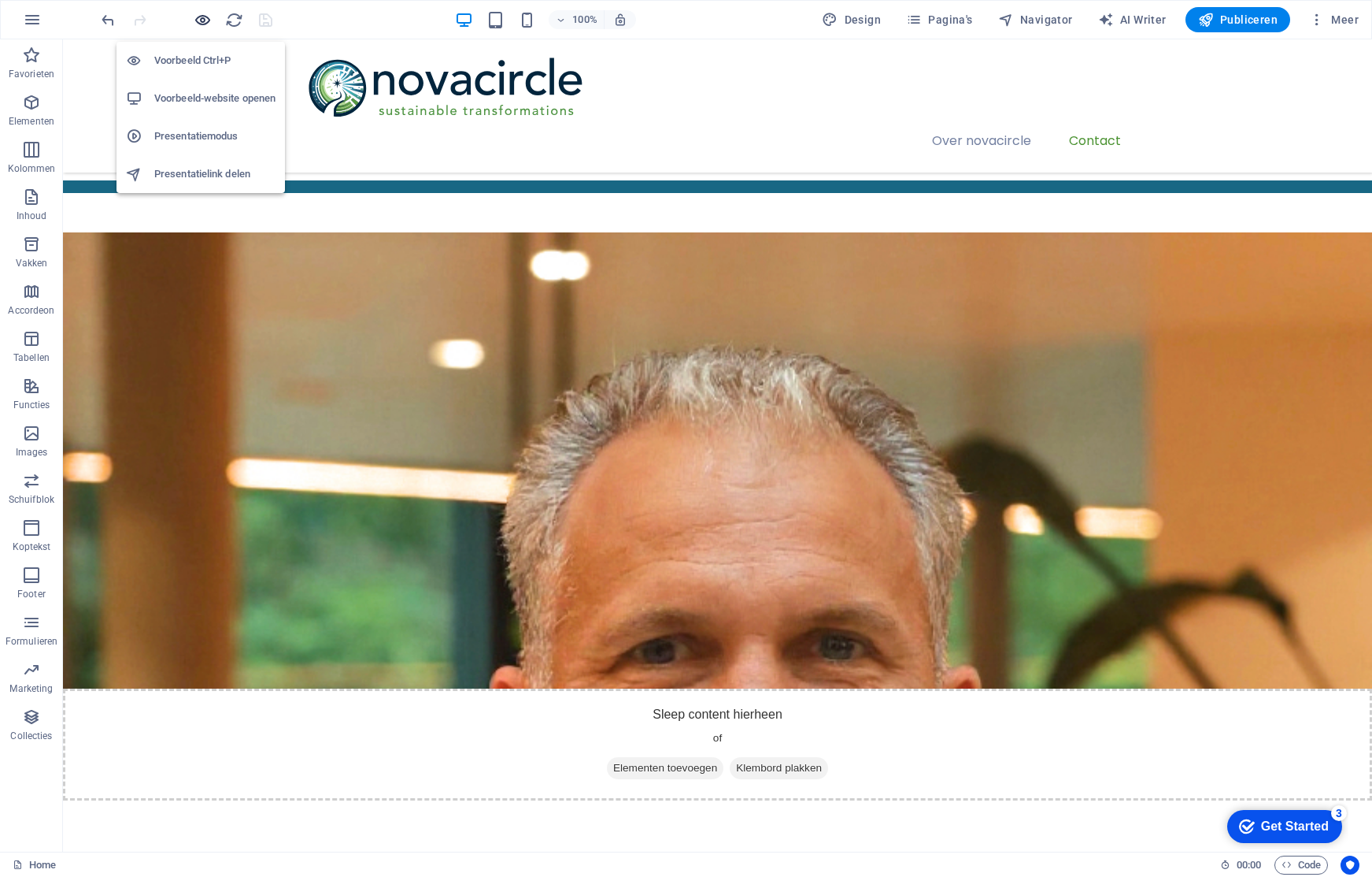
click at [206, 20] on icon "button" at bounding box center [202, 20] width 18 height 18
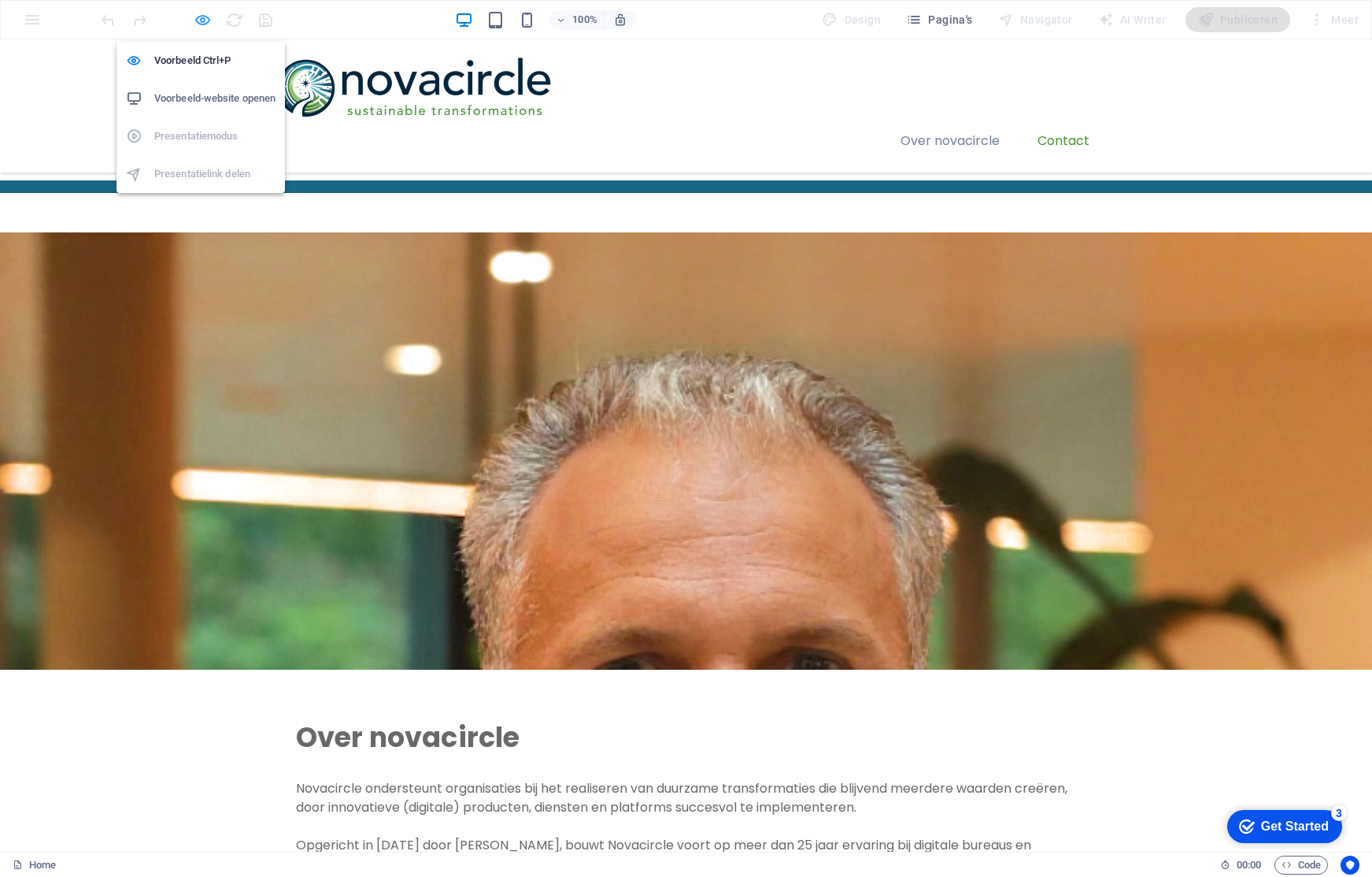
click at [196, 20] on icon "button" at bounding box center [202, 20] width 18 height 18
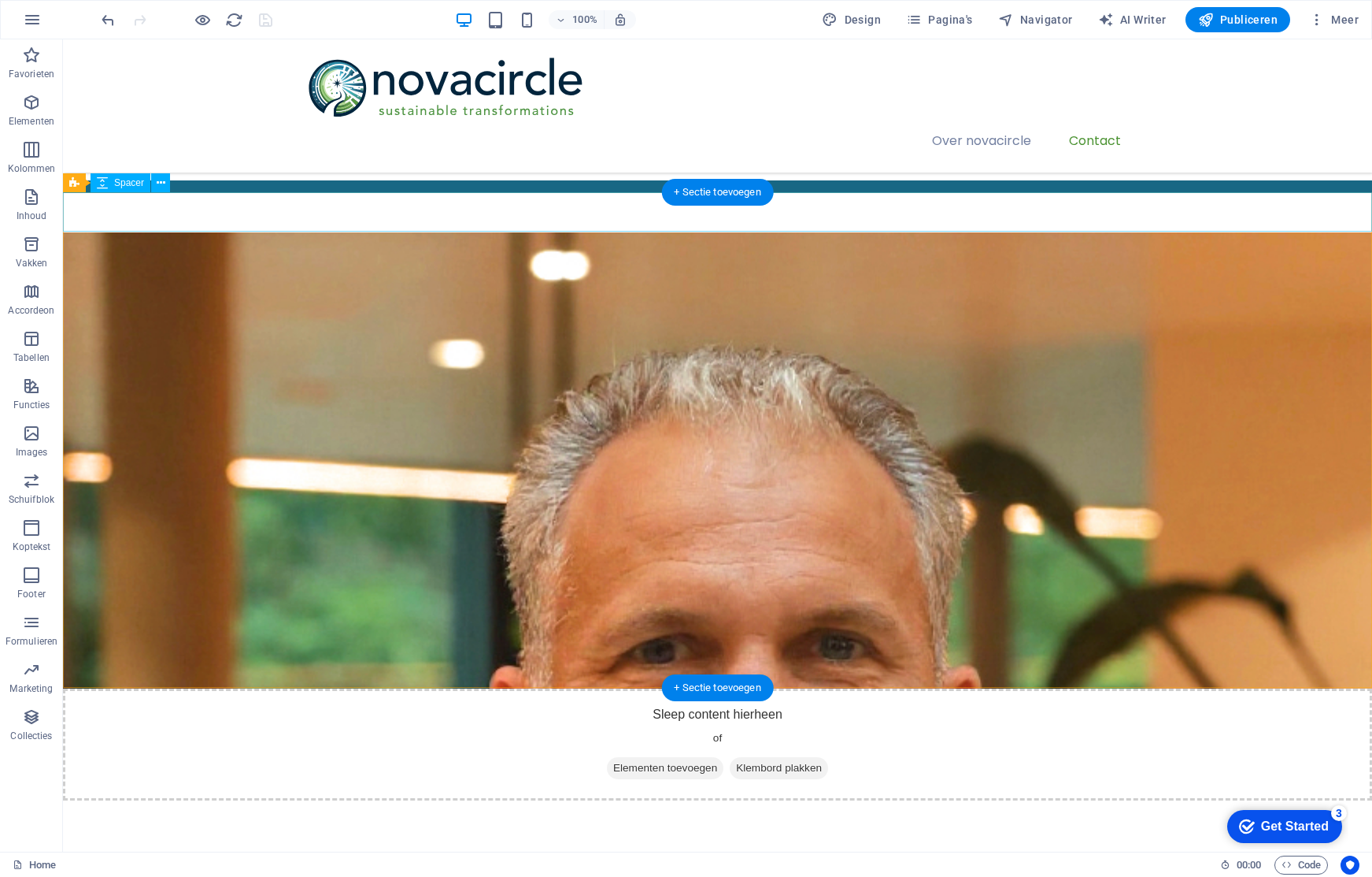
click at [385, 219] on div at bounding box center [717, 212] width 1309 height 39
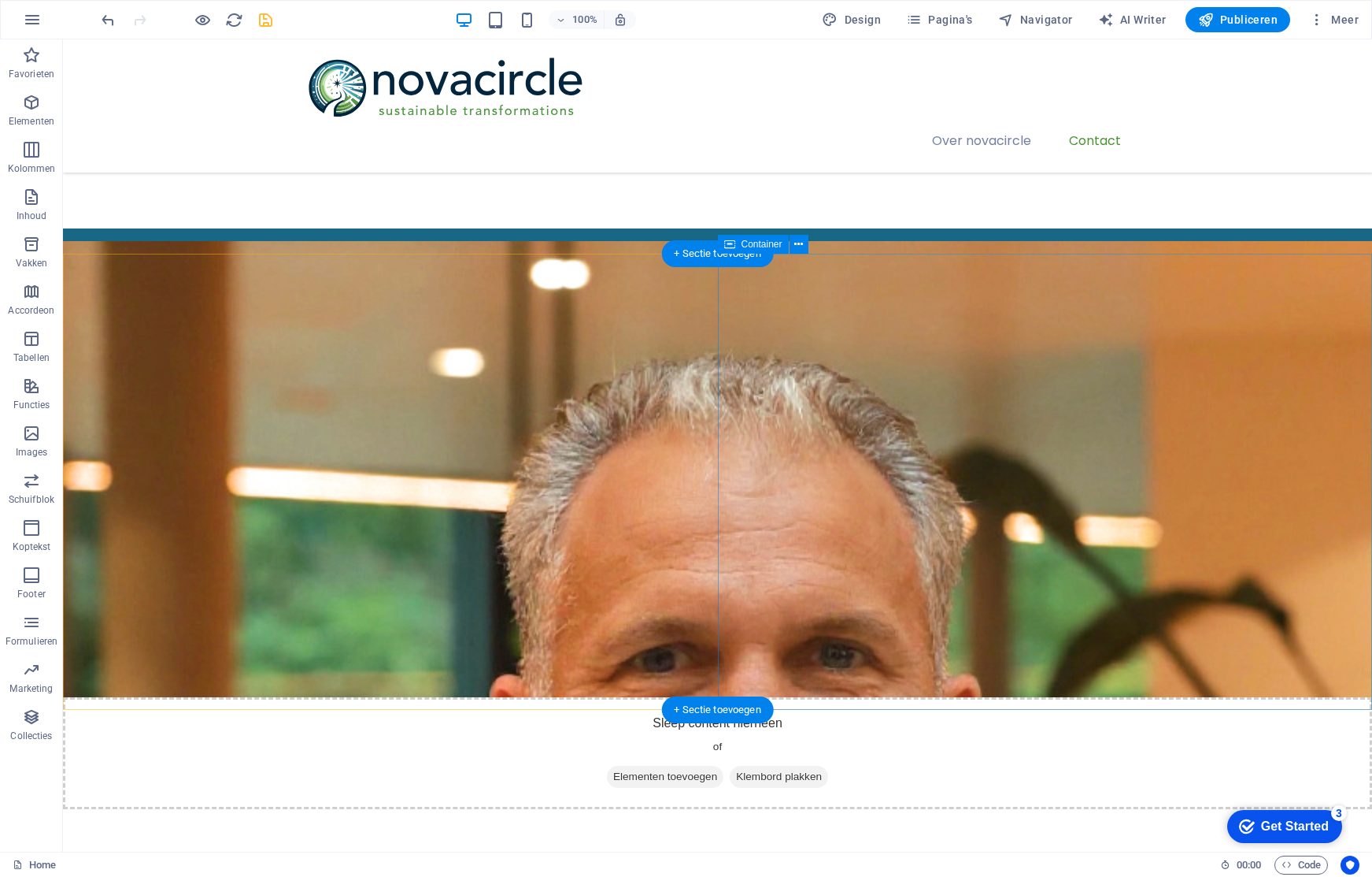
scroll to position [244, 0]
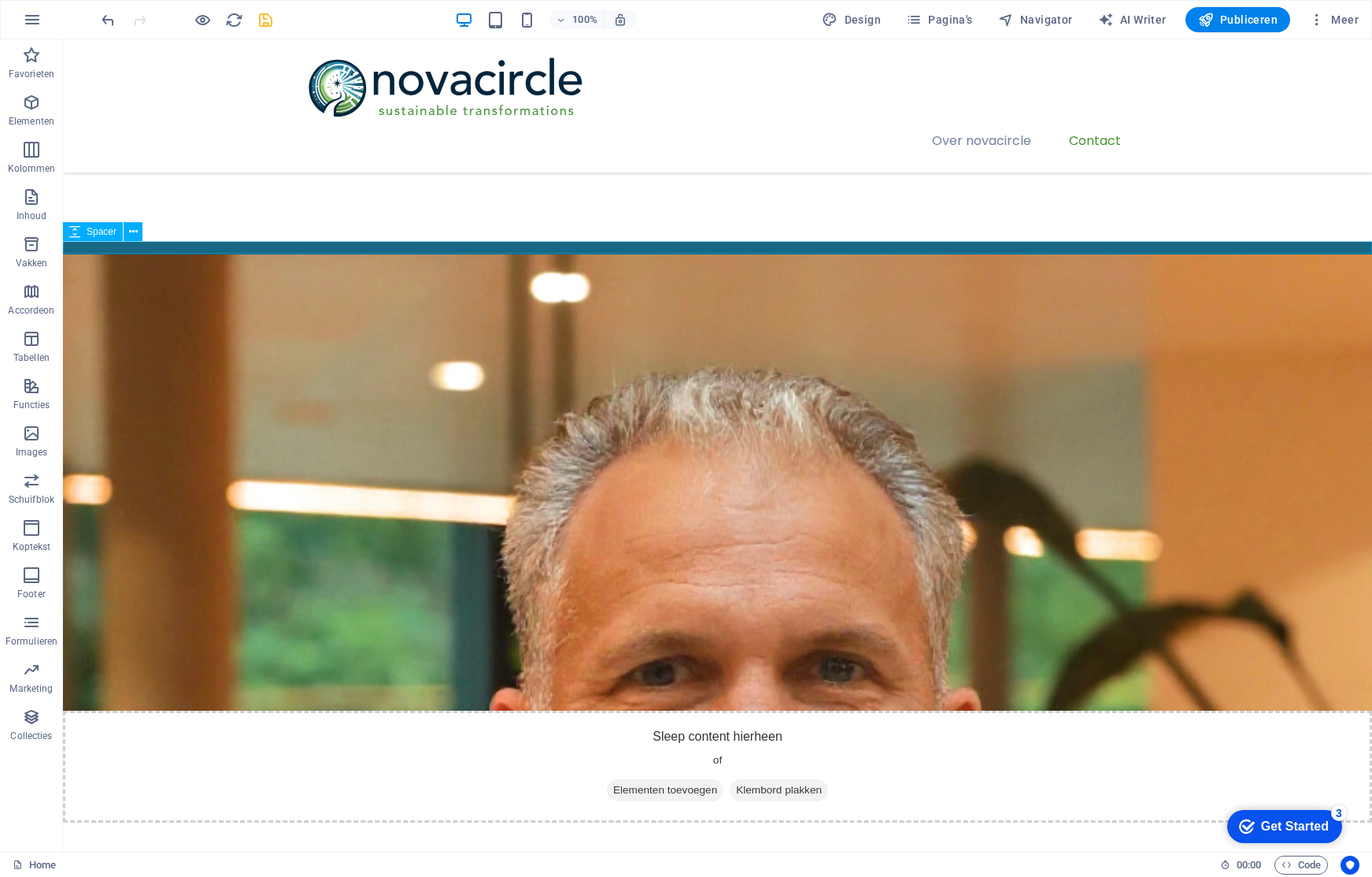
click at [814, 244] on div at bounding box center [717, 248] width 1309 height 13
click at [137, 243] on div at bounding box center [717, 248] width 1309 height 13
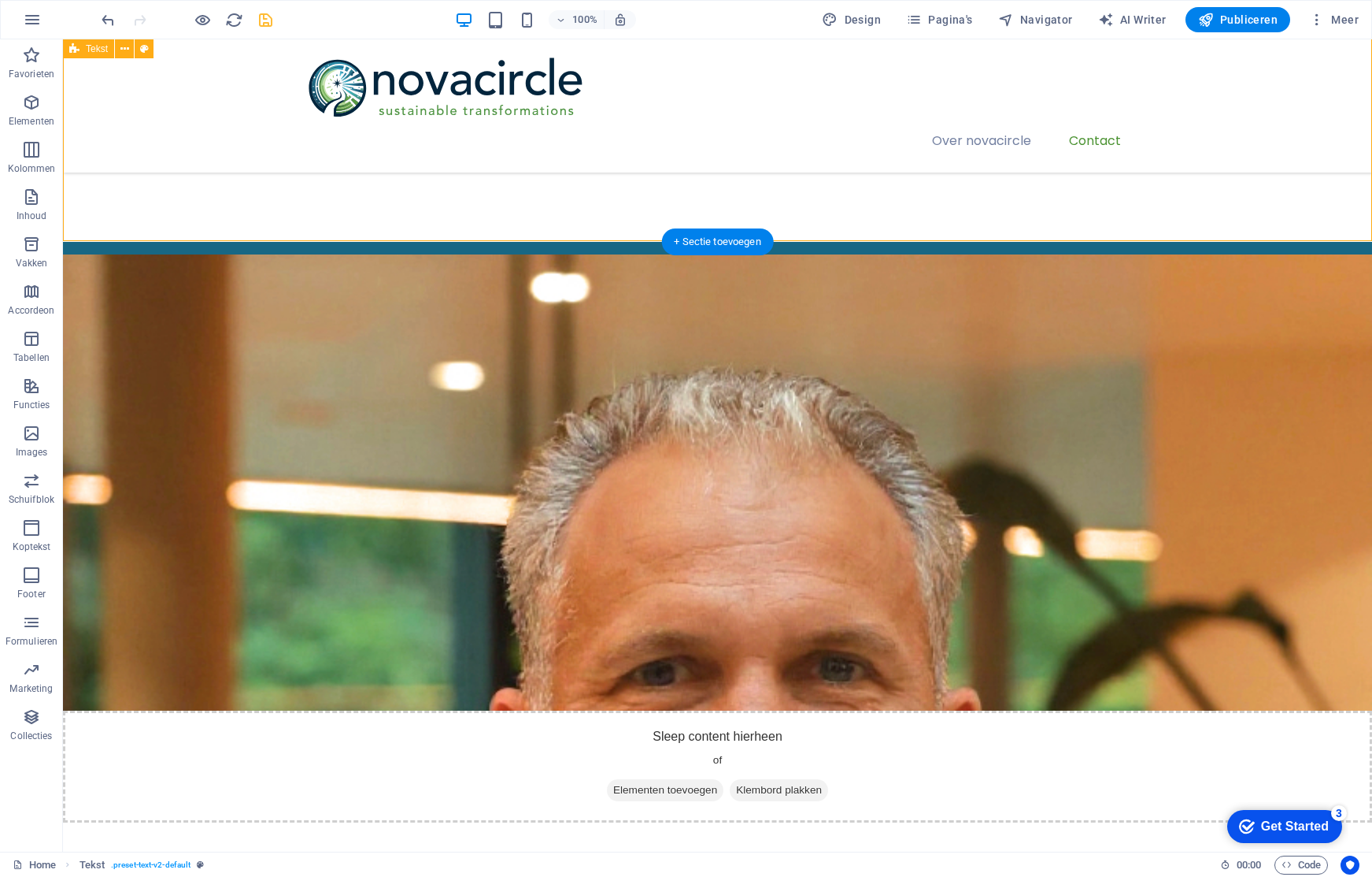
drag, startPoint x: 460, startPoint y: 239, endPoint x: 446, endPoint y: 234, distance: 14.9
click at [455, 222] on div "Transformaties met blijvende impact We staan voor de opdracht om uitdagende tra…" at bounding box center [717, 19] width 1309 height 445
drag, startPoint x: 446, startPoint y: 240, endPoint x: 315, endPoint y: 246, distance: 131.1
click at [429, 225] on div "Transformaties met blijvende impact We staan voor de opdracht om uitdagende tra…" at bounding box center [717, 19] width 1309 height 445
click at [92, 244] on div at bounding box center [717, 248] width 1309 height 13
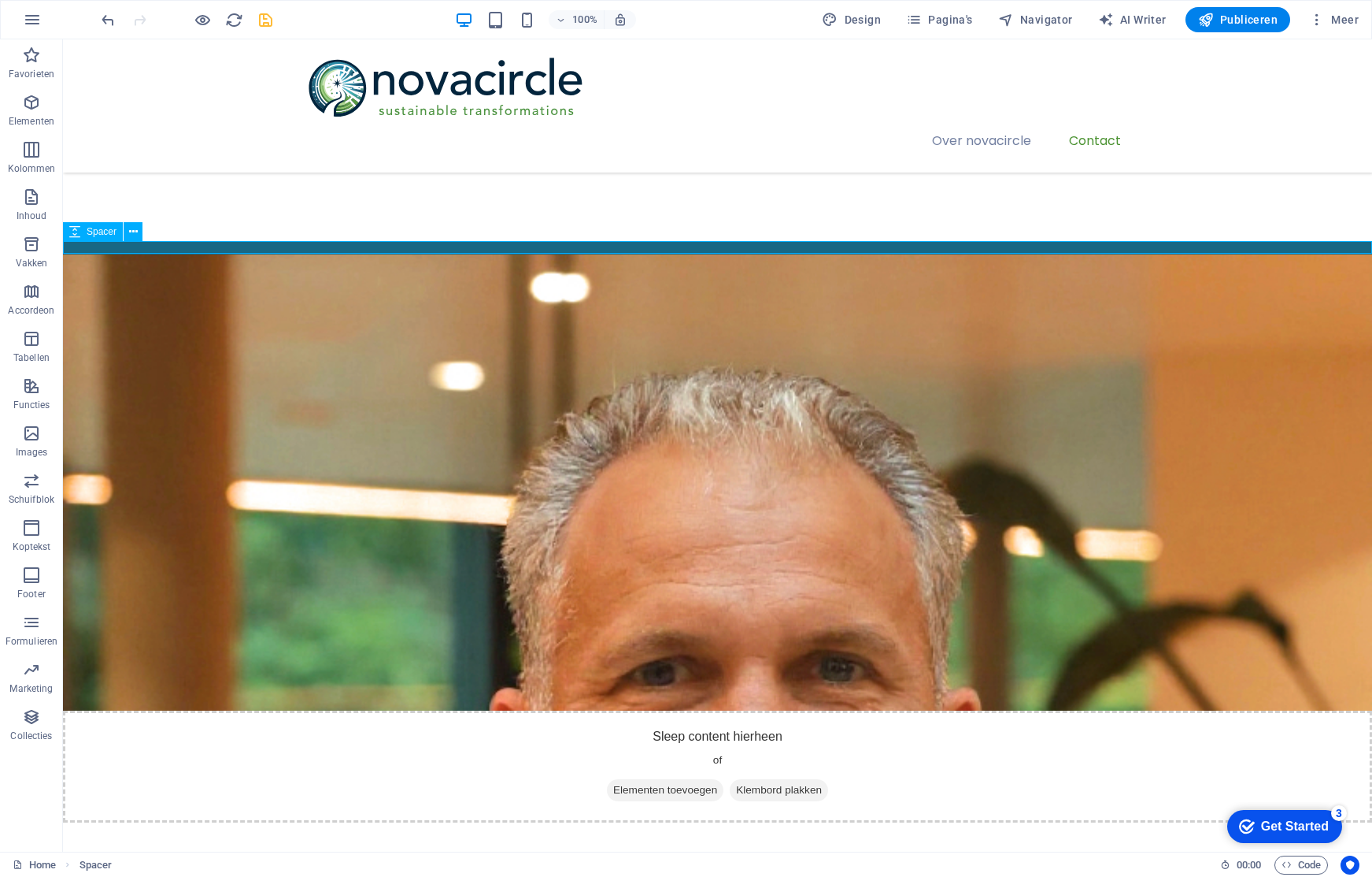
click at [90, 232] on span "Spacer" at bounding box center [101, 232] width 29 height 10
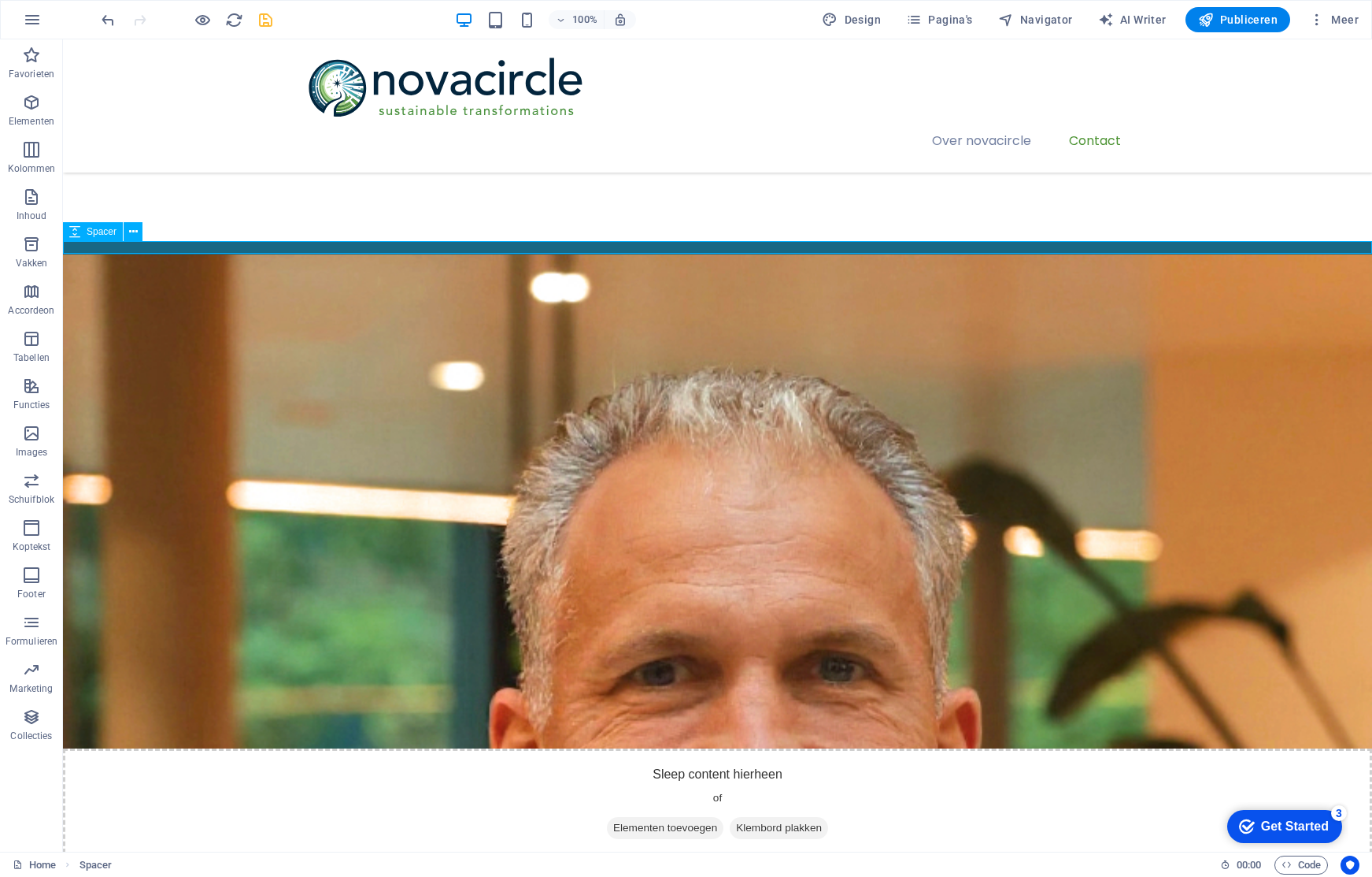
select select "rem"
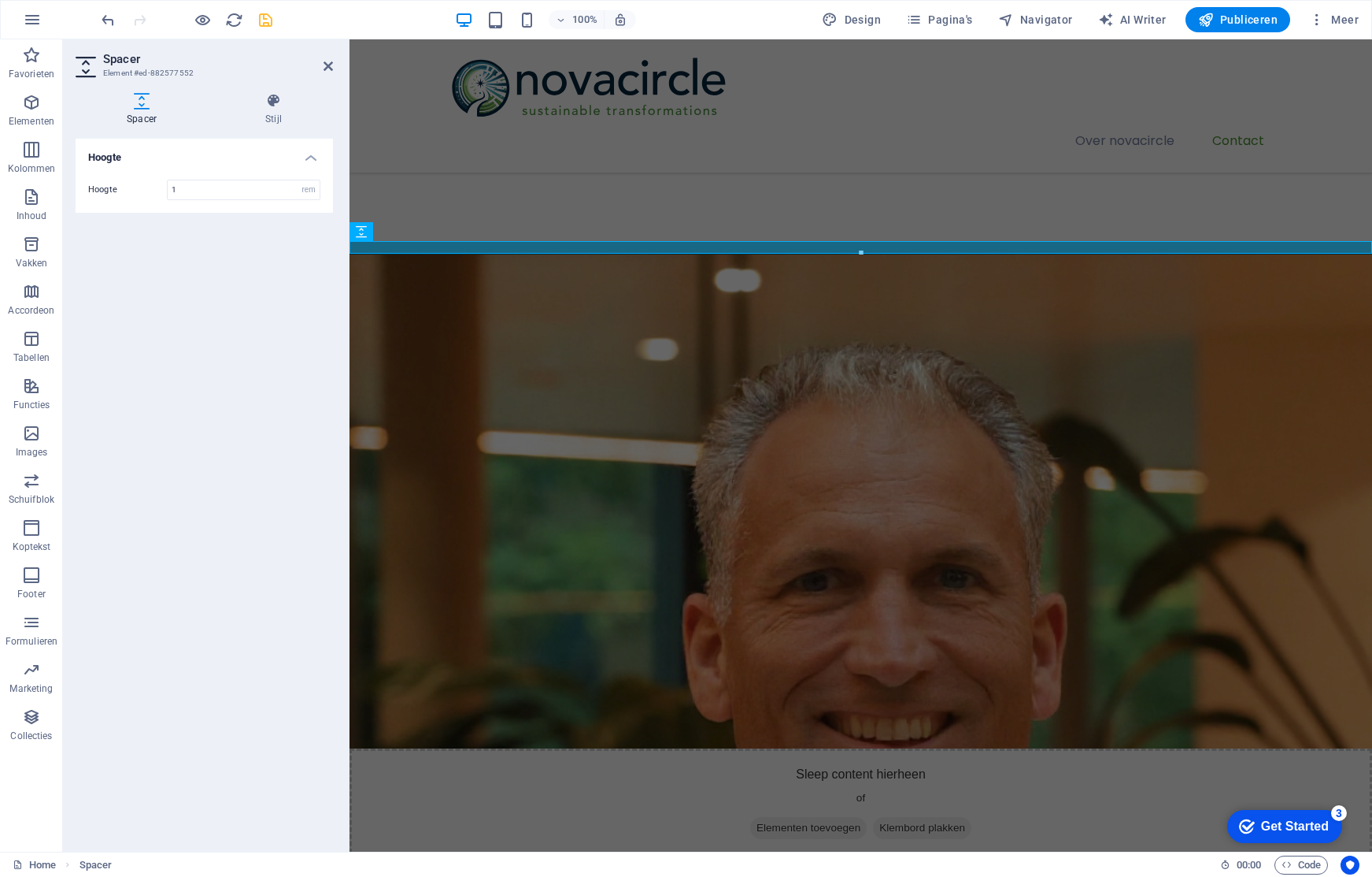
click at [192, 235] on div "Hoogte Hoogte 1 px rem vh vw" at bounding box center [204, 489] width 257 height 700
click at [196, 197] on input "1" at bounding box center [244, 189] width 152 height 19
drag, startPoint x: 198, startPoint y: 194, endPoint x: 166, endPoint y: 194, distance: 32.0
click at [167, 194] on div "1 px rem vh vw" at bounding box center [244, 190] width 153 height 21
type input "3"
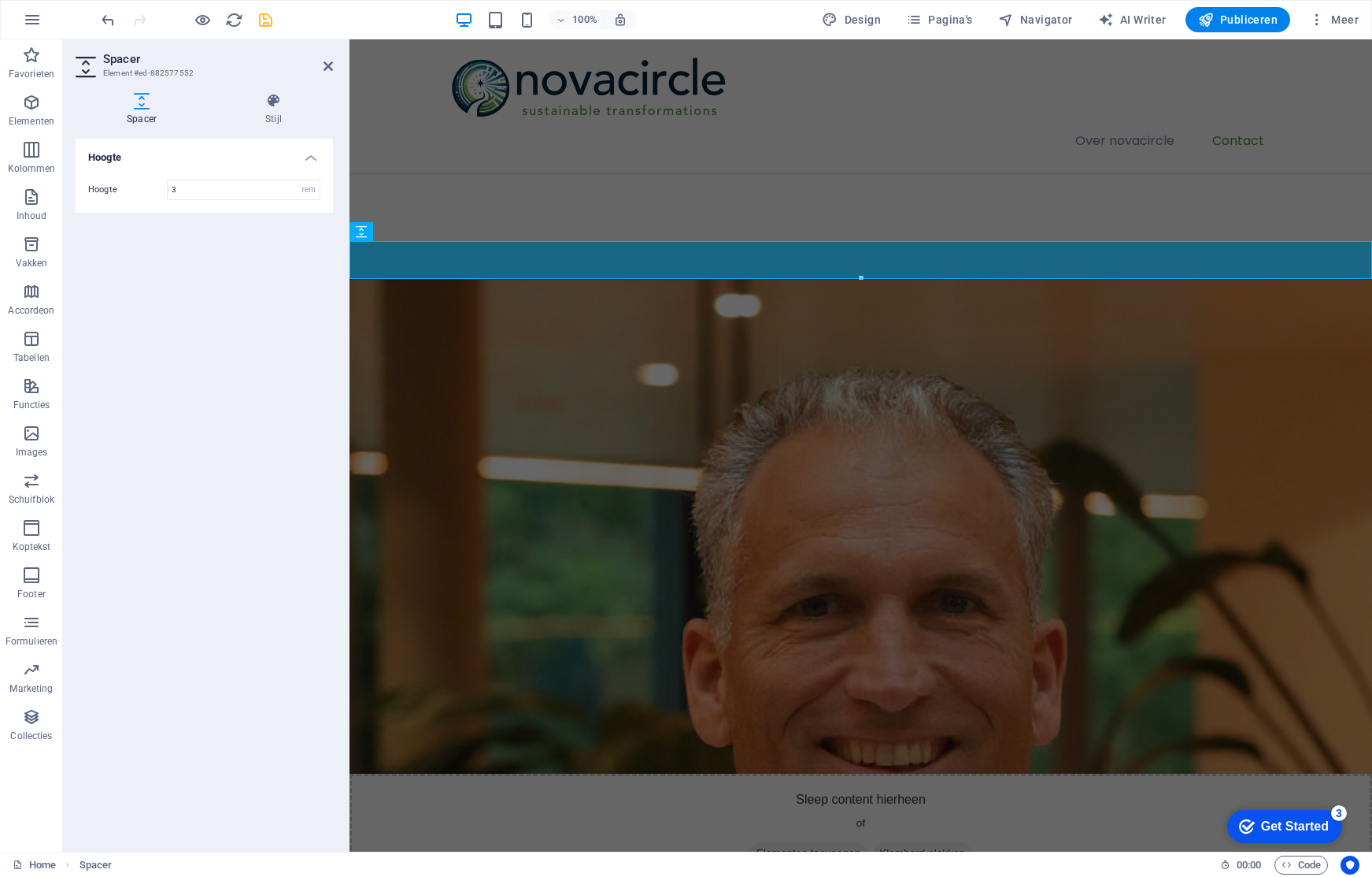
click at [322, 61] on h2 "Spacer" at bounding box center [218, 59] width 230 height 14
click at [326, 61] on icon at bounding box center [328, 66] width 10 height 13
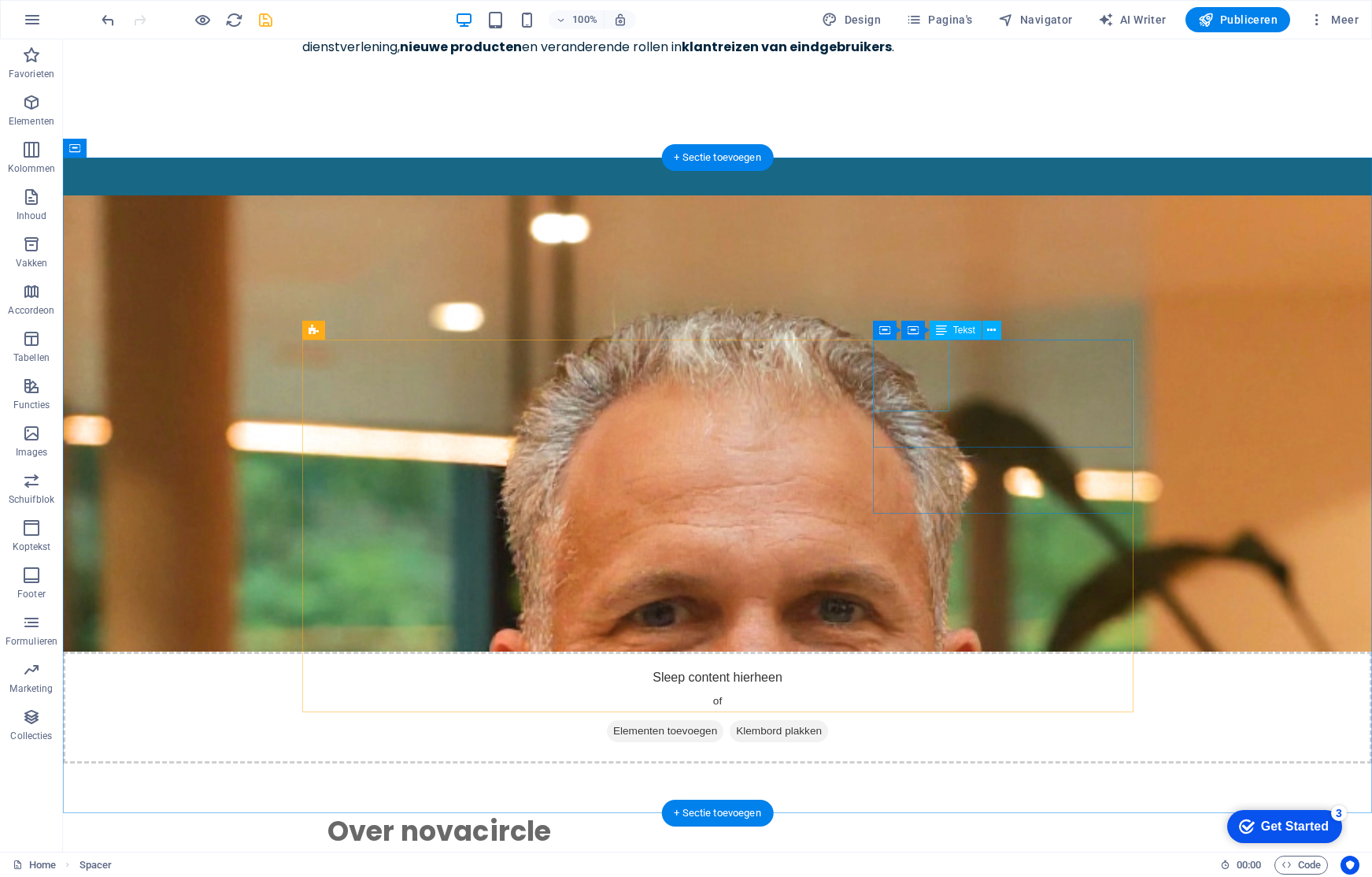
scroll to position [0, 0]
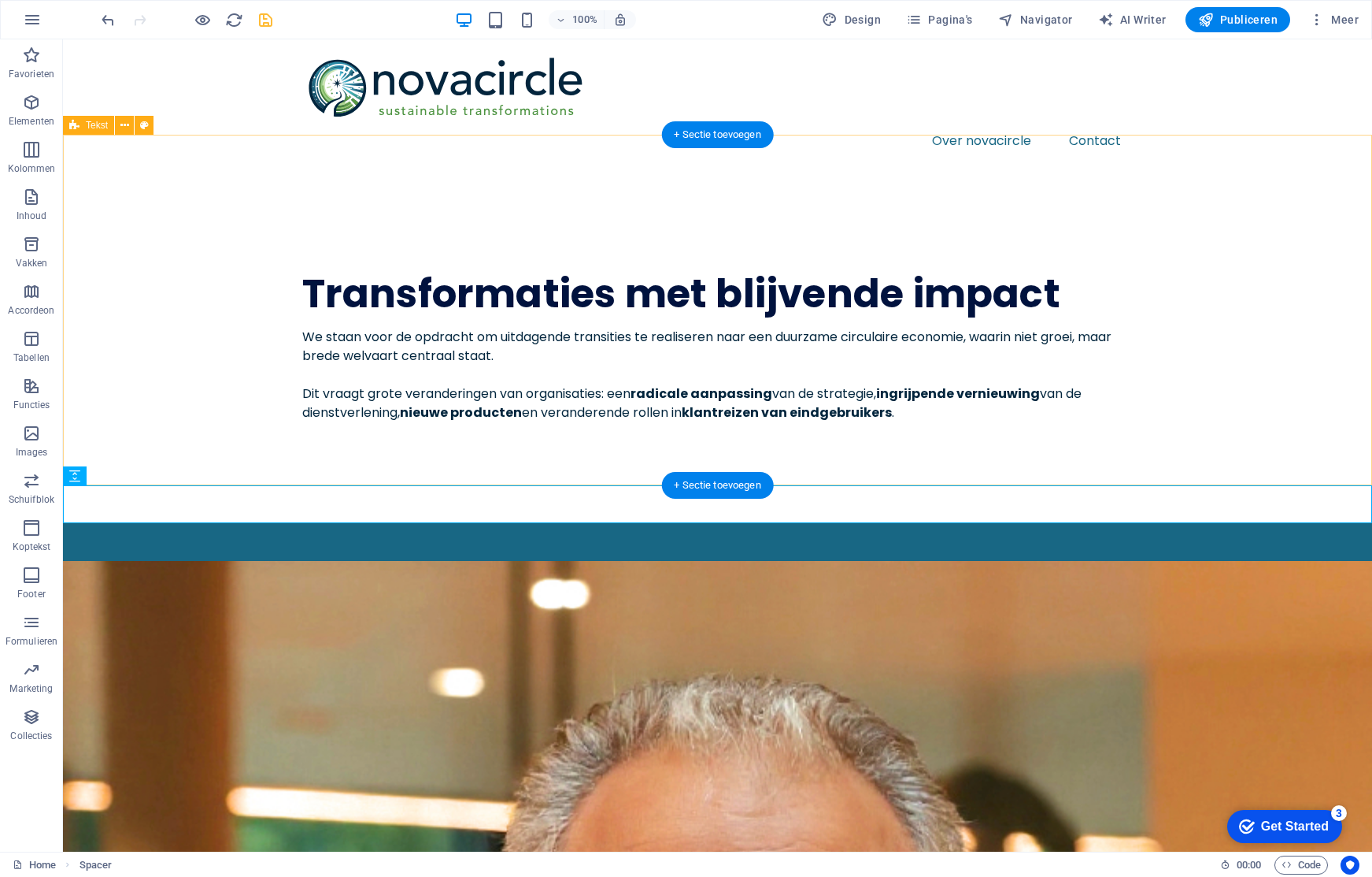
click at [589, 393] on div "Transformaties met blijvende impact We staan voor de opdracht om uitdagende tra…" at bounding box center [717, 347] width 1309 height 350
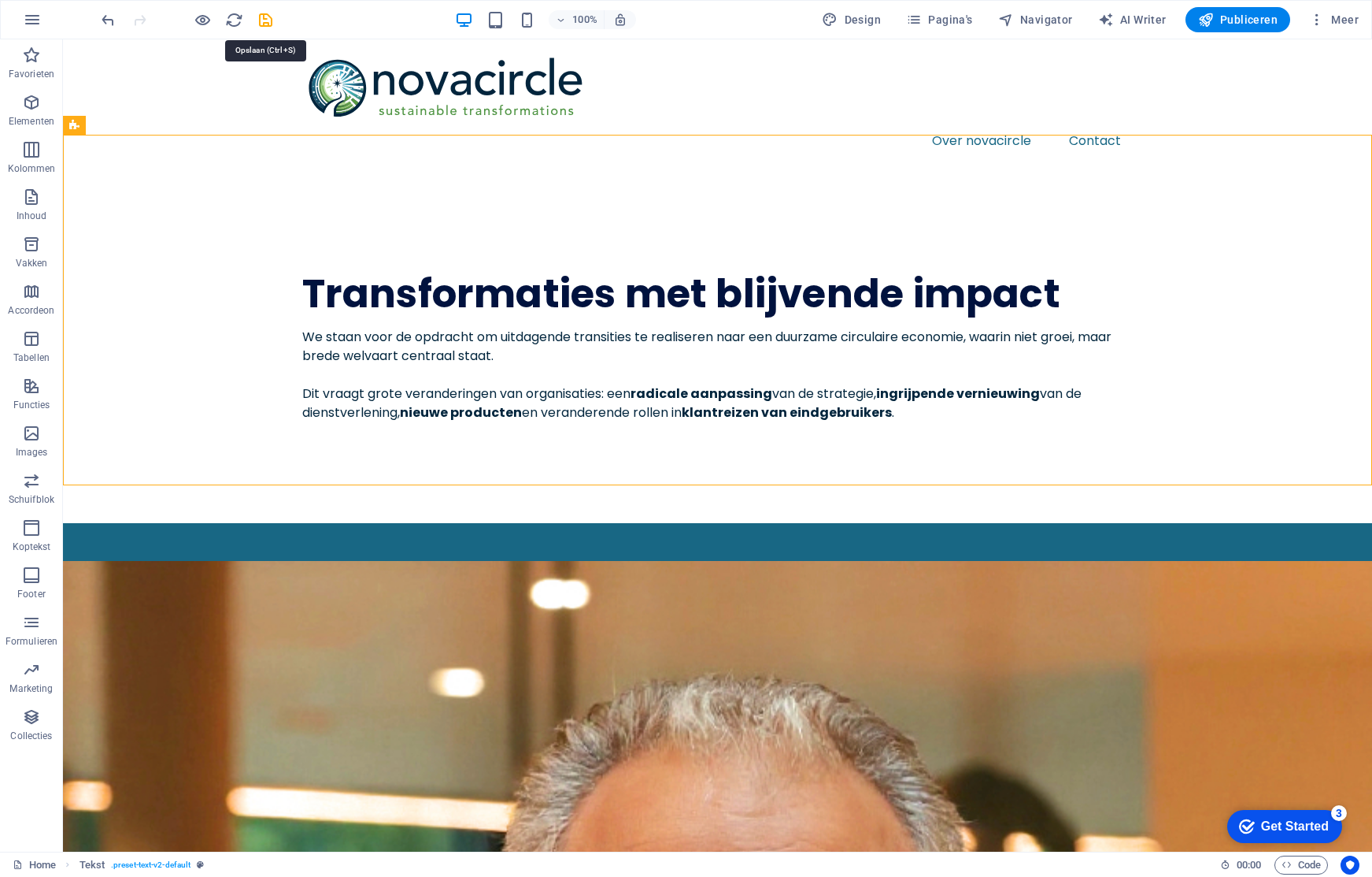
click at [263, 18] on icon "save" at bounding box center [265, 20] width 18 height 18
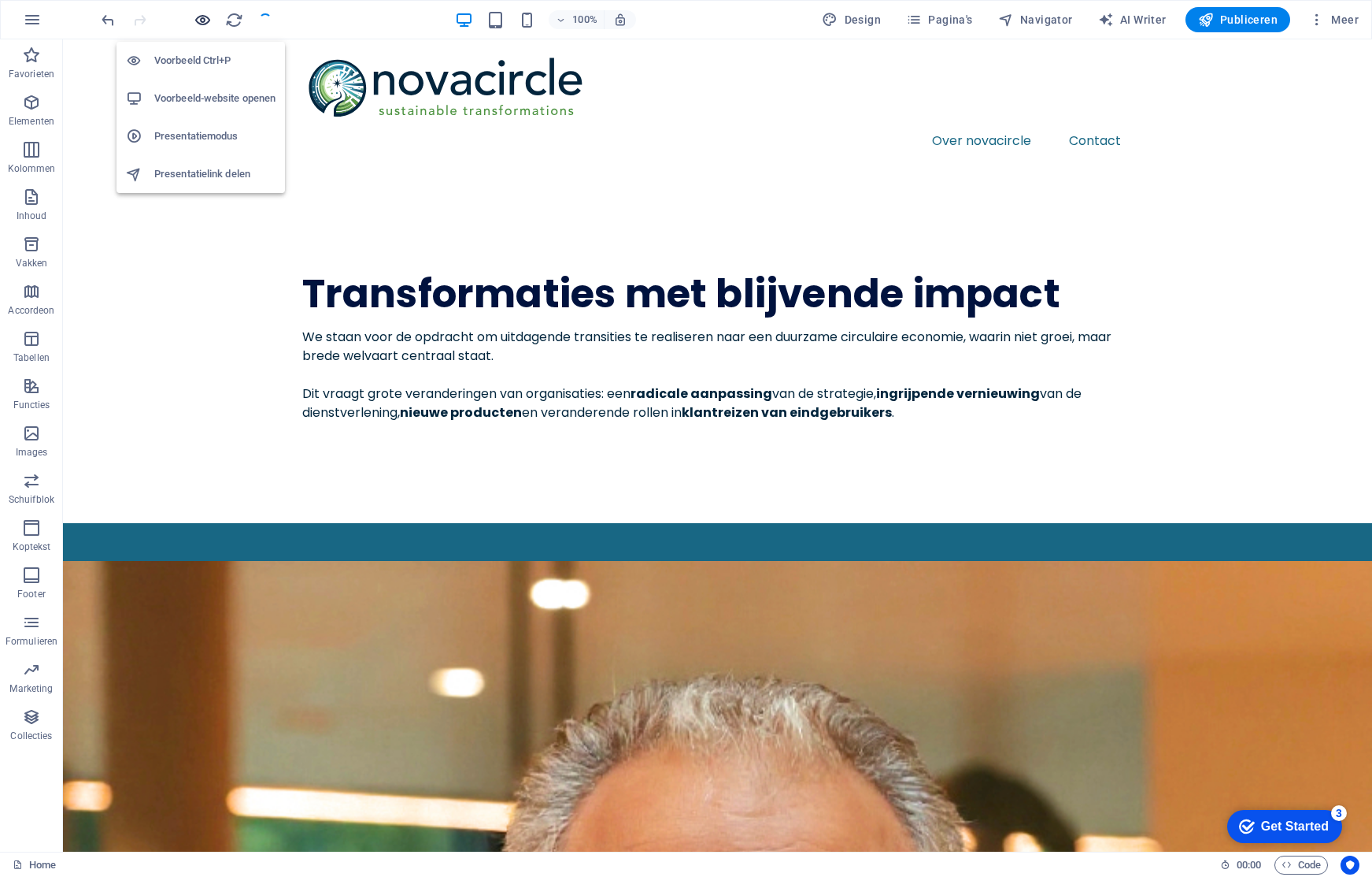
click at [205, 20] on icon "button" at bounding box center [202, 20] width 18 height 18
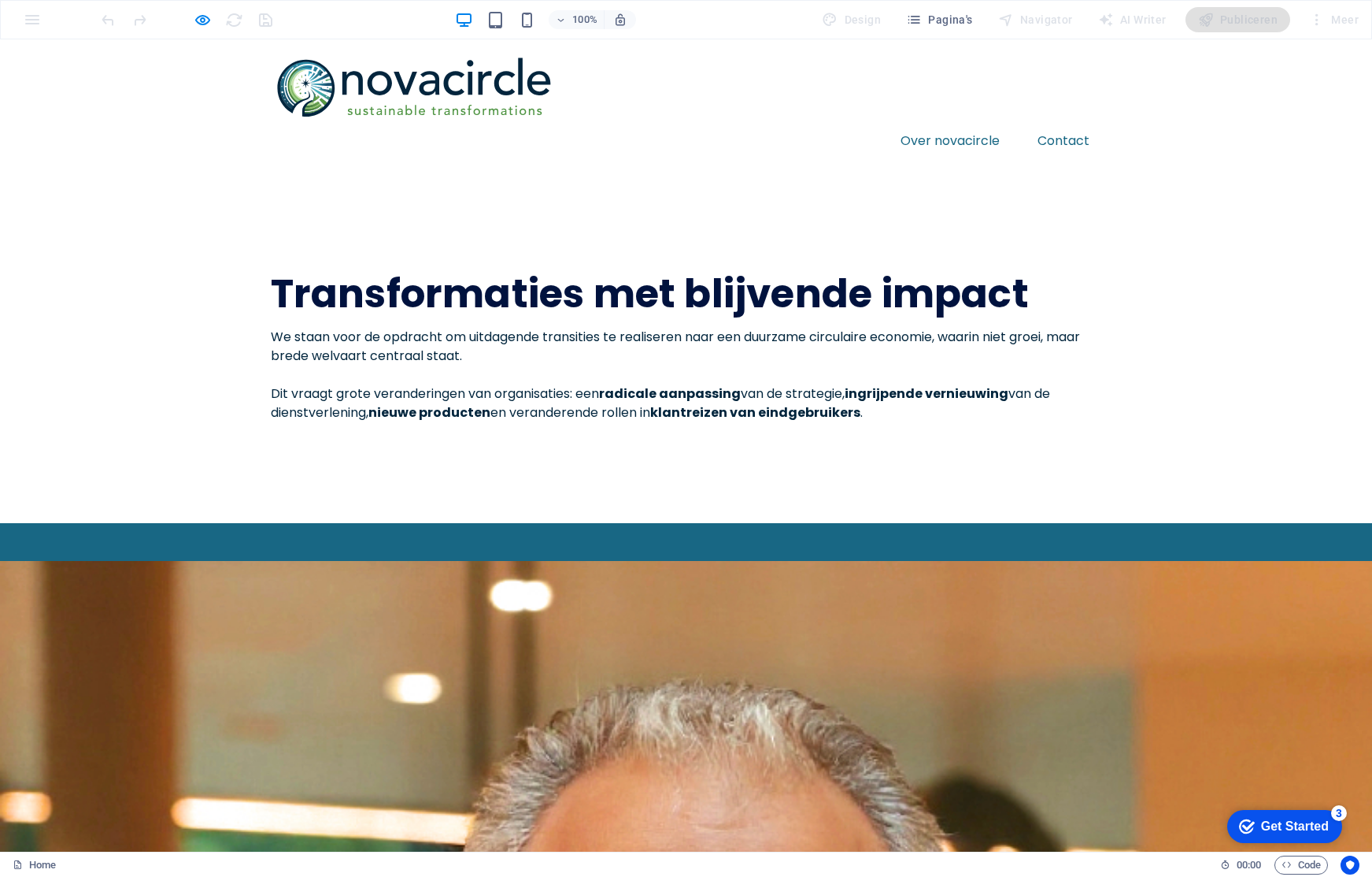
click at [587, 327] on span "We staan voor de opdracht om uitdagende transities te realiseren naar een duurz…" at bounding box center [675, 346] width 809 height 37
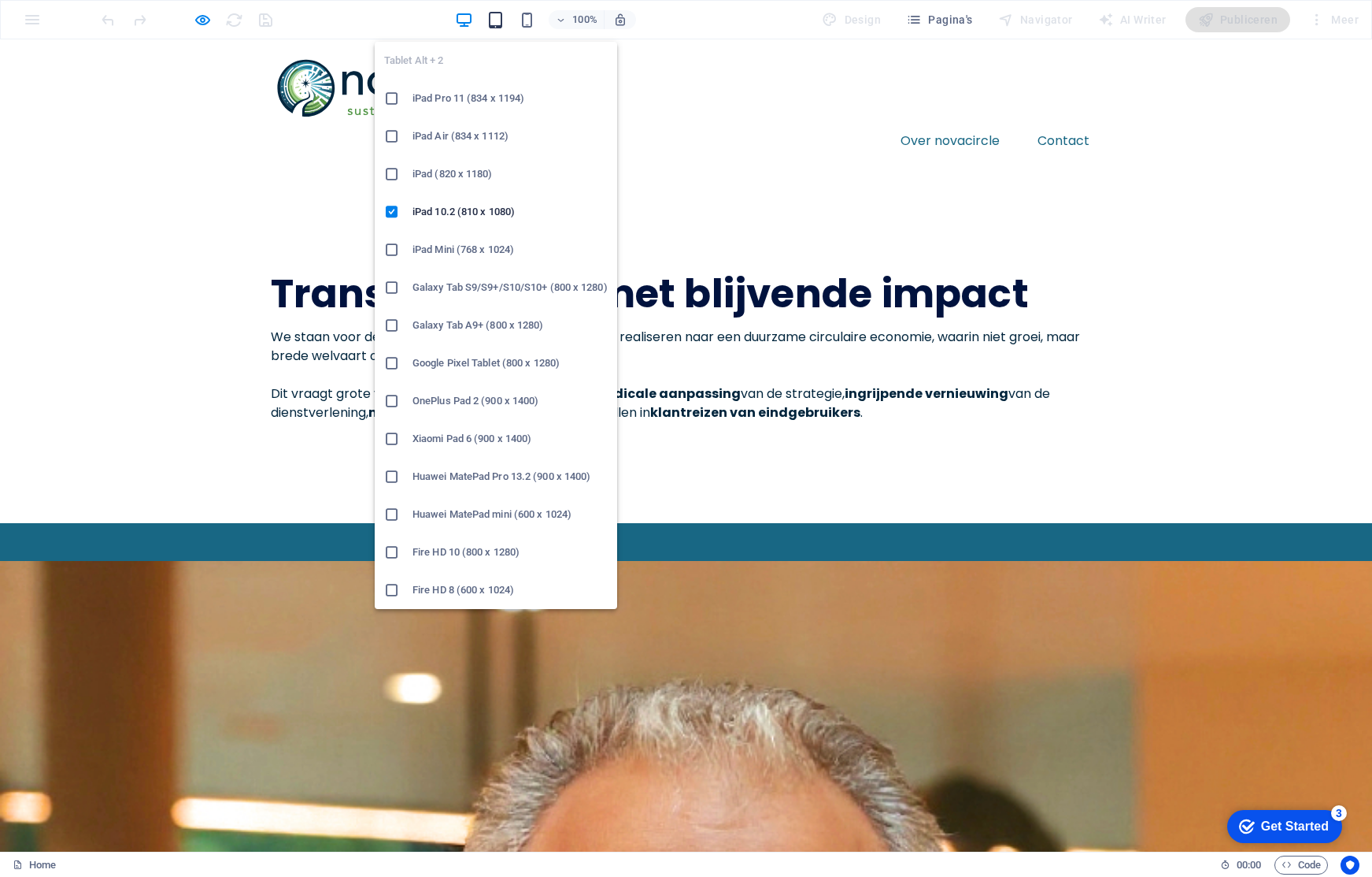
click at [501, 22] on icon "button" at bounding box center [495, 20] width 18 height 18
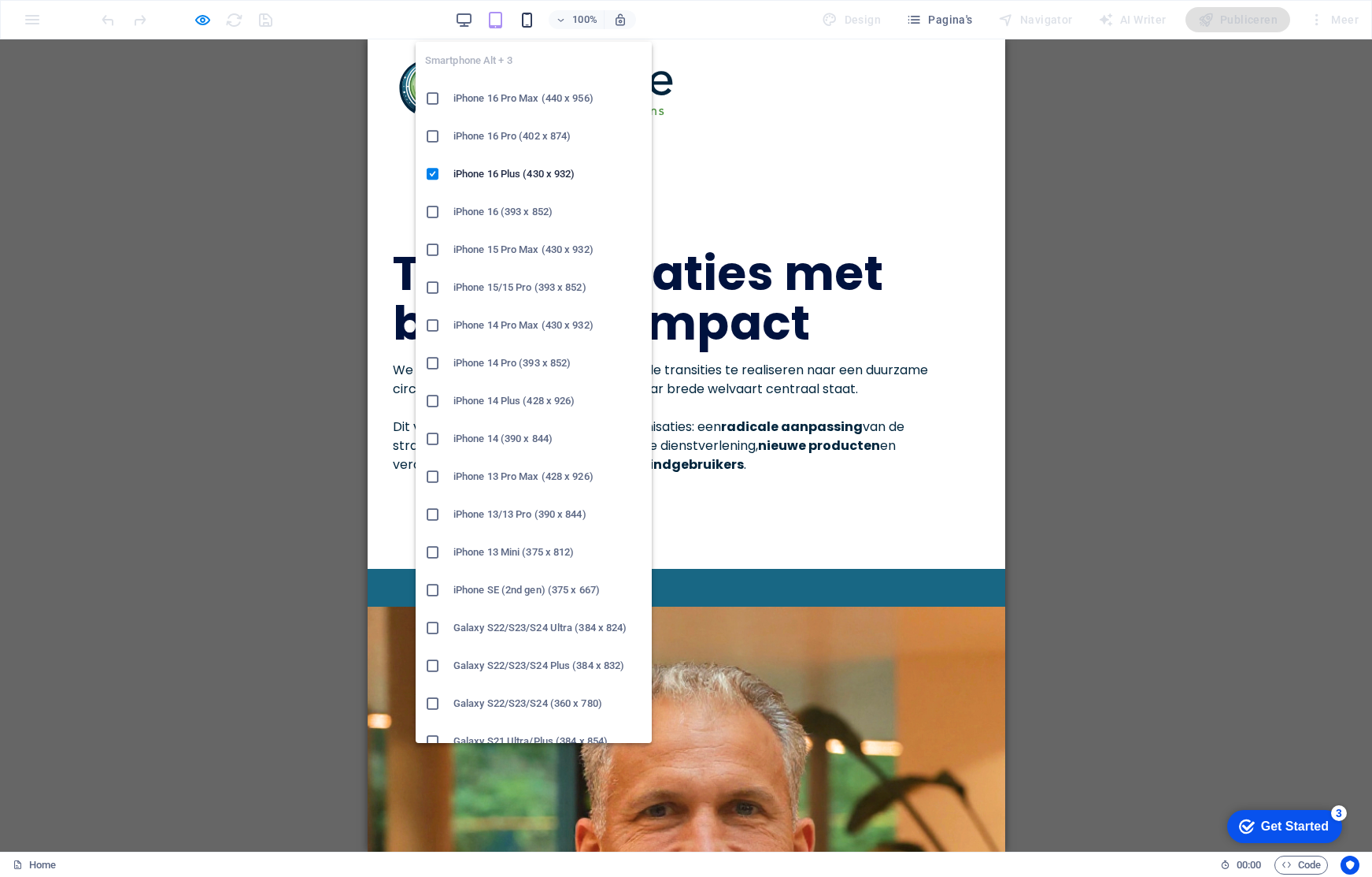
click at [528, 24] on icon "button" at bounding box center [527, 20] width 18 height 18
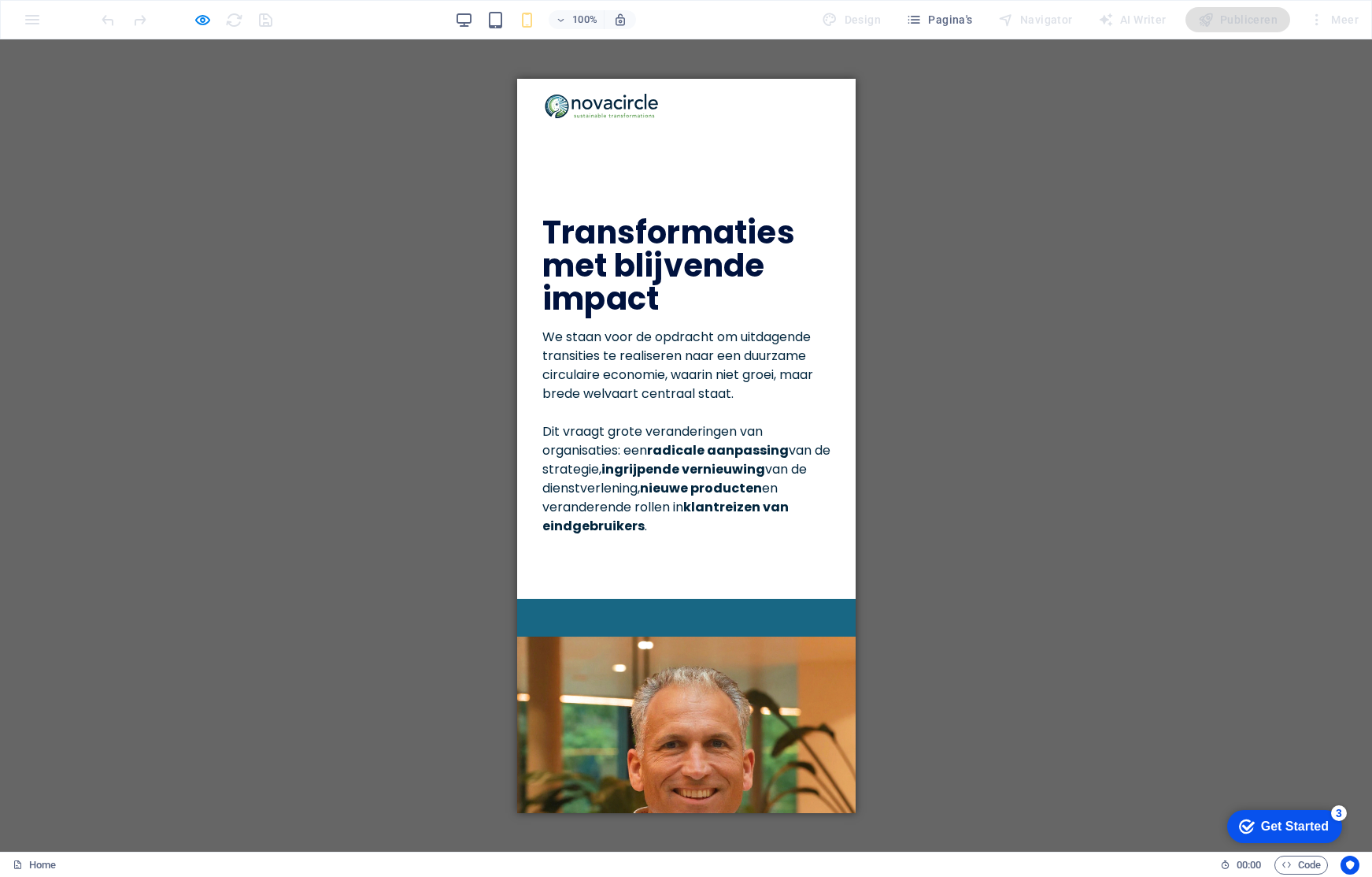
click at [832, 100] on div "Over novacircle Contact" at bounding box center [685, 114] width 338 height 74
click at [723, 120] on div at bounding box center [685, 130] width 288 height 20
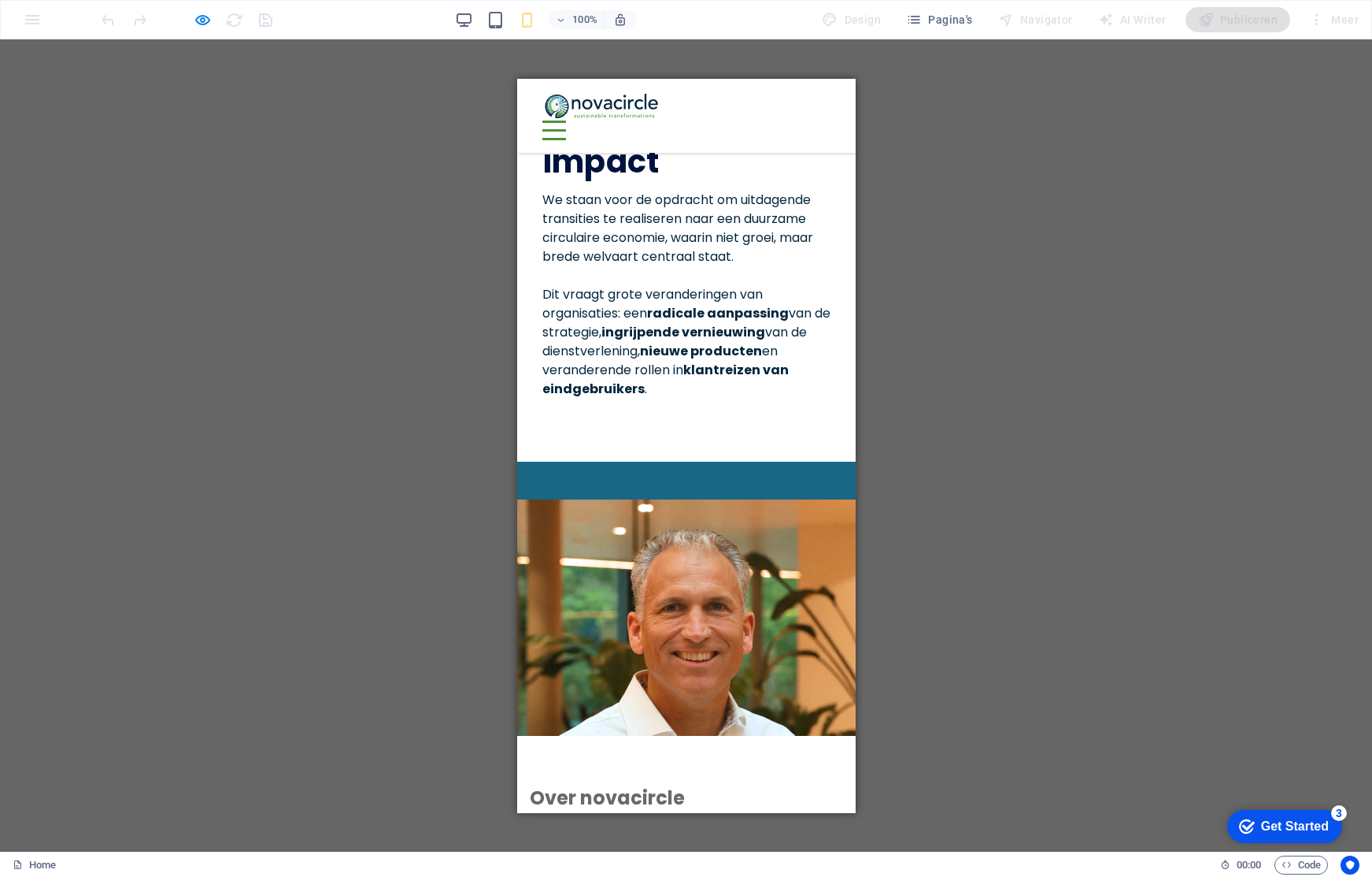
scroll to position [127, 0]
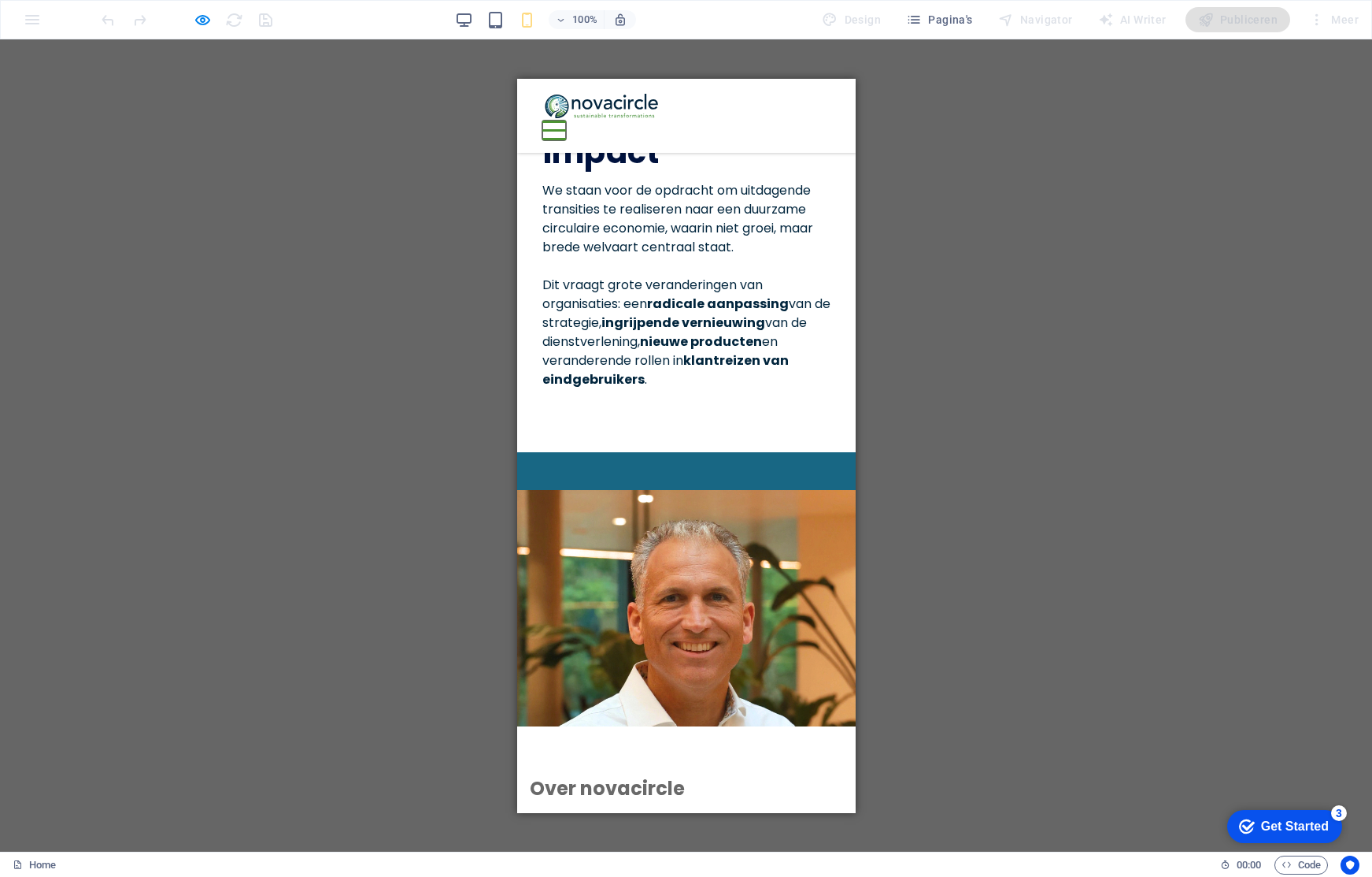
click at [565, 120] on button at bounding box center [553, 121] width 24 height 2
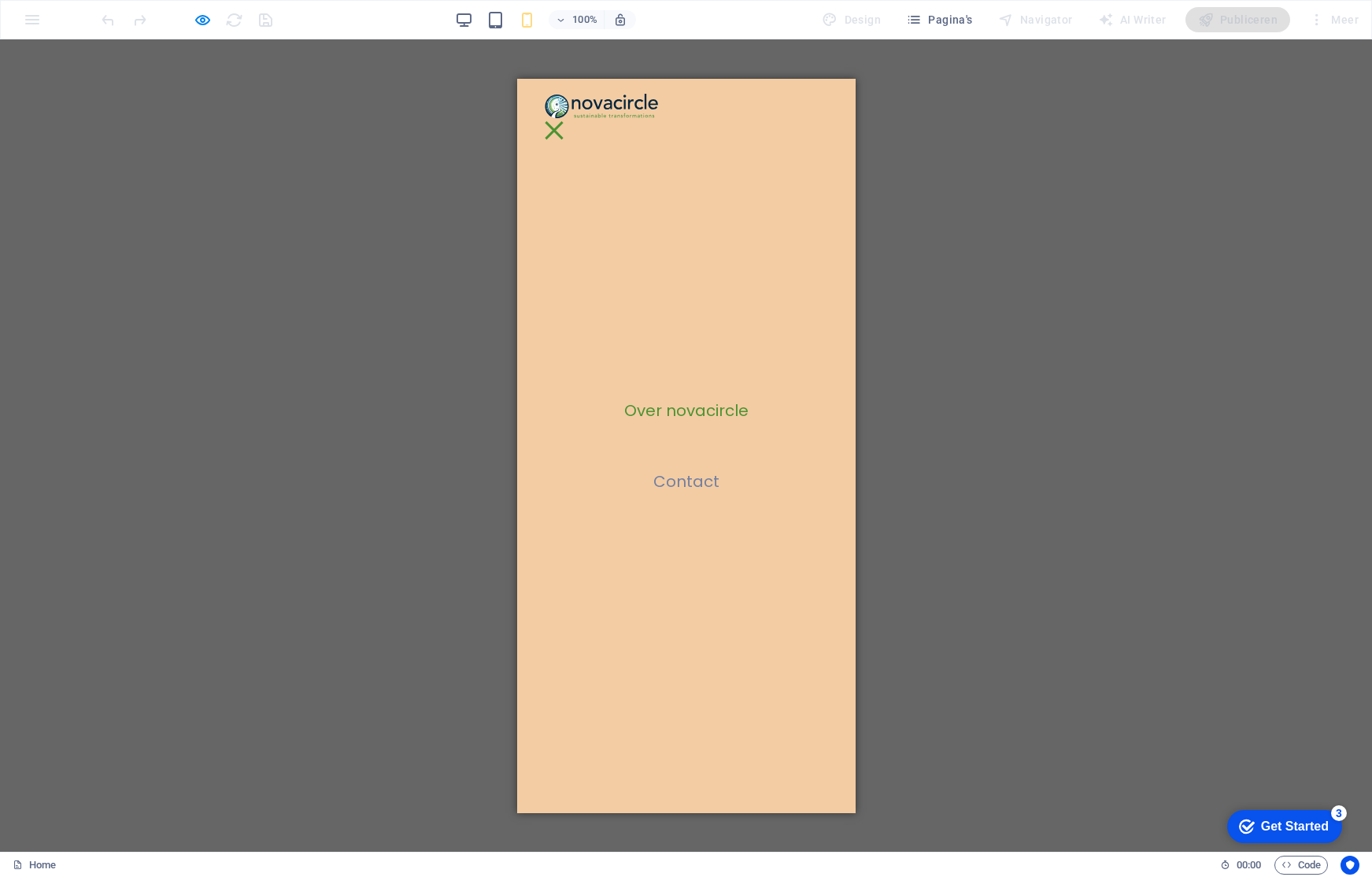
click at [694, 481] on link "Contact" at bounding box center [685, 481] width 66 height 16
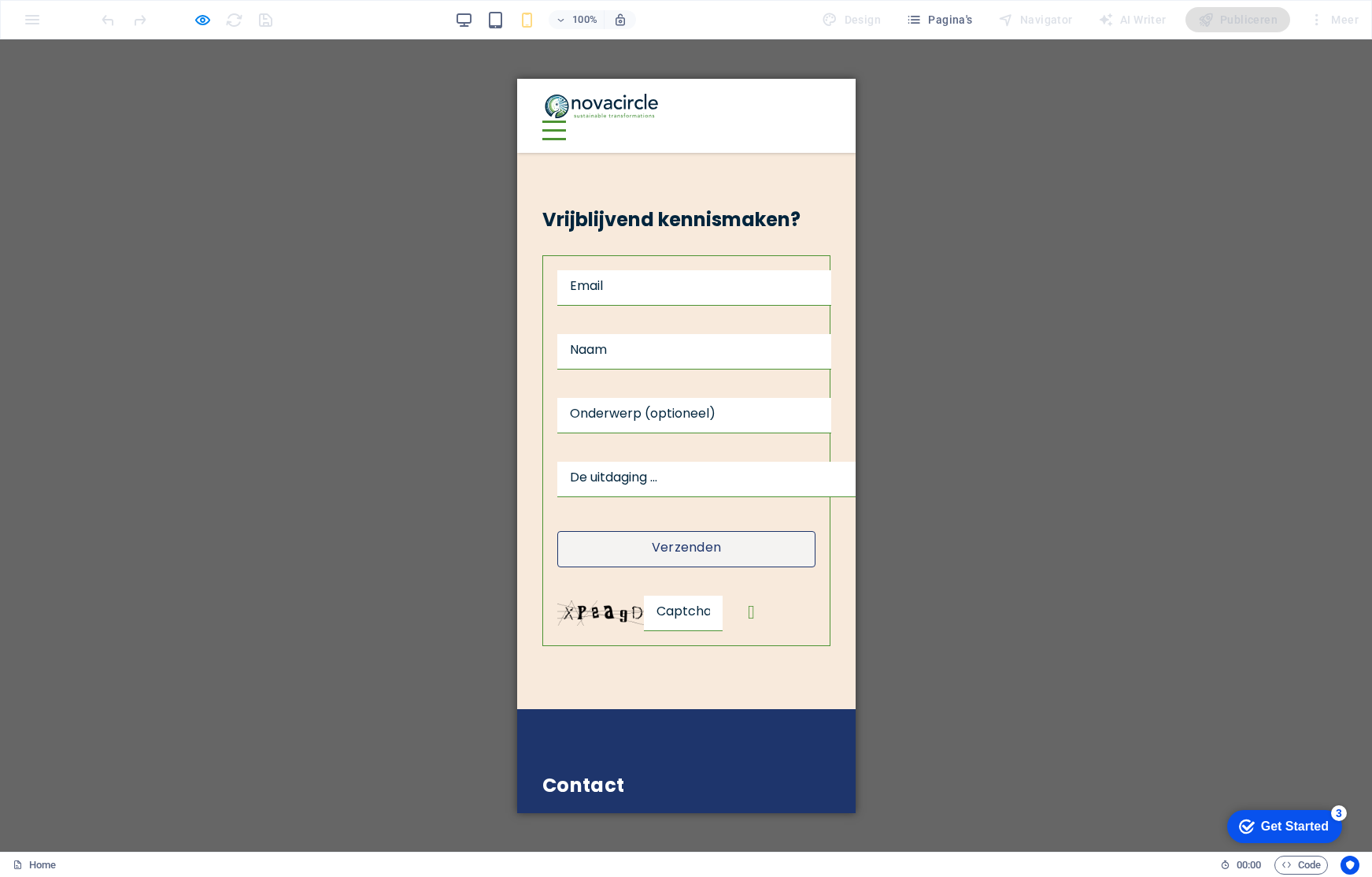
scroll to position [1279, 0]
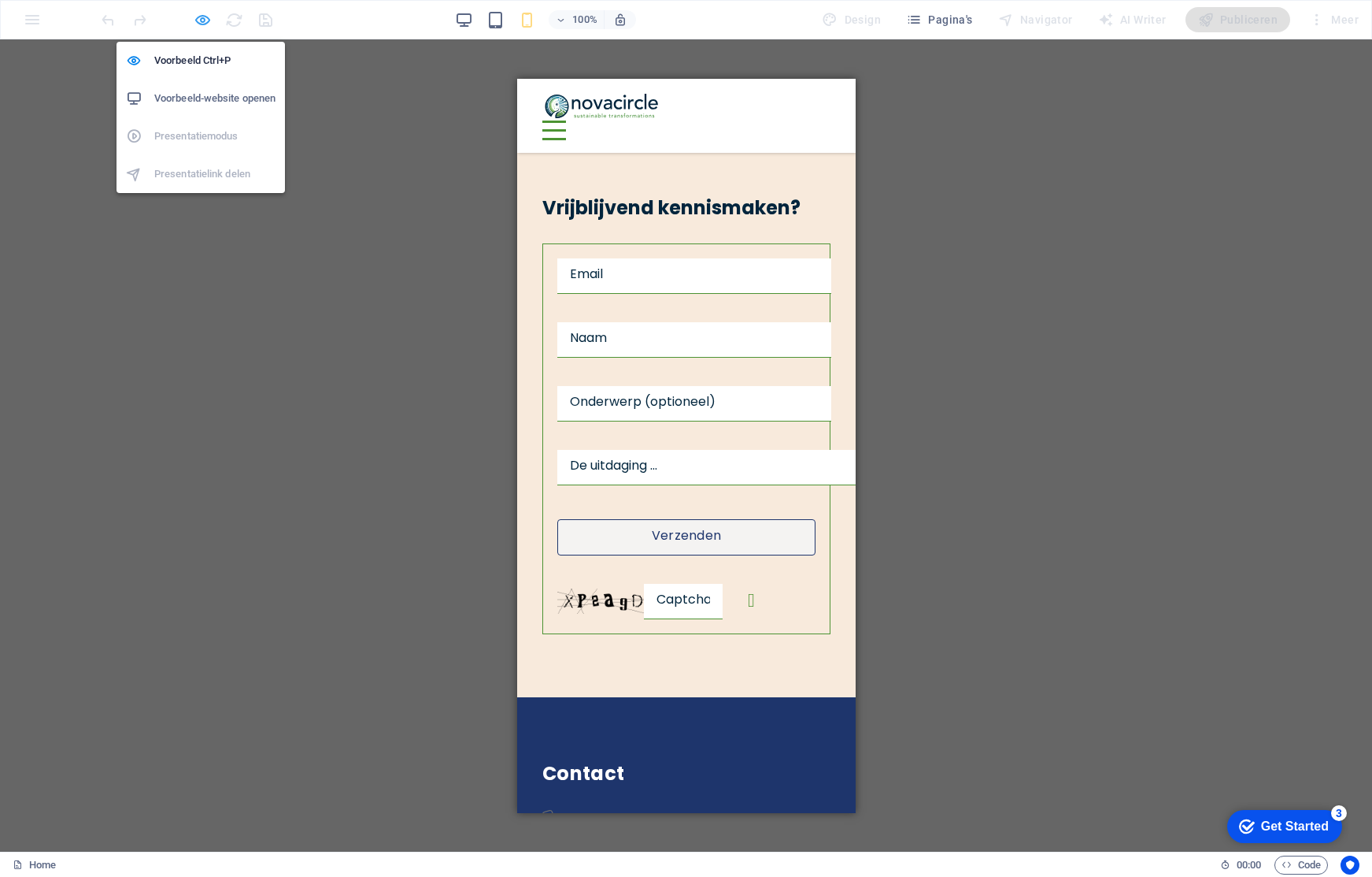
click at [200, 22] on icon "button" at bounding box center [202, 20] width 18 height 18
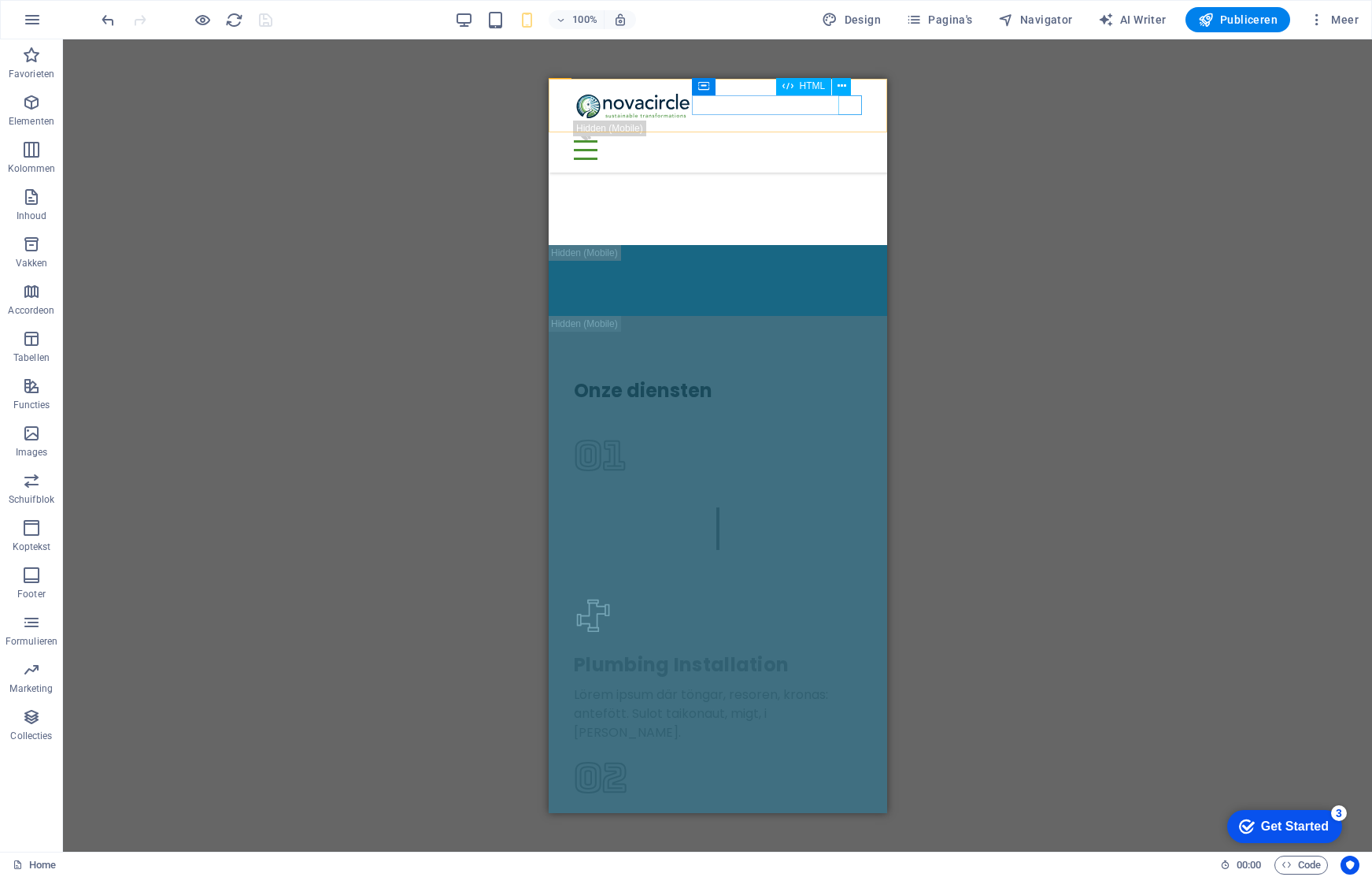
click at [857, 140] on div at bounding box center [716, 149] width 288 height 20
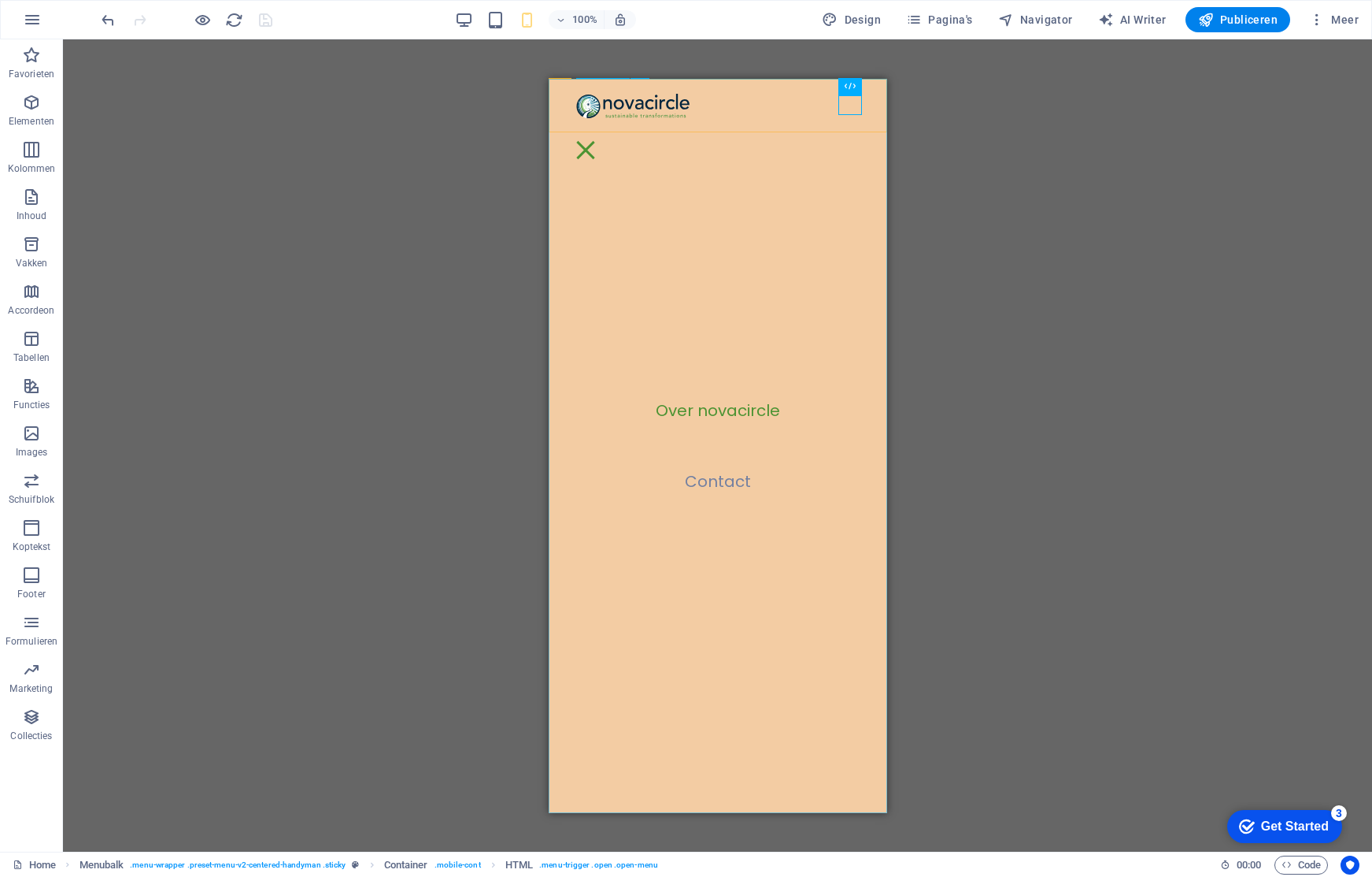
click at [856, 176] on nav "Over novacircle Contact" at bounding box center [716, 444] width 338 height 734
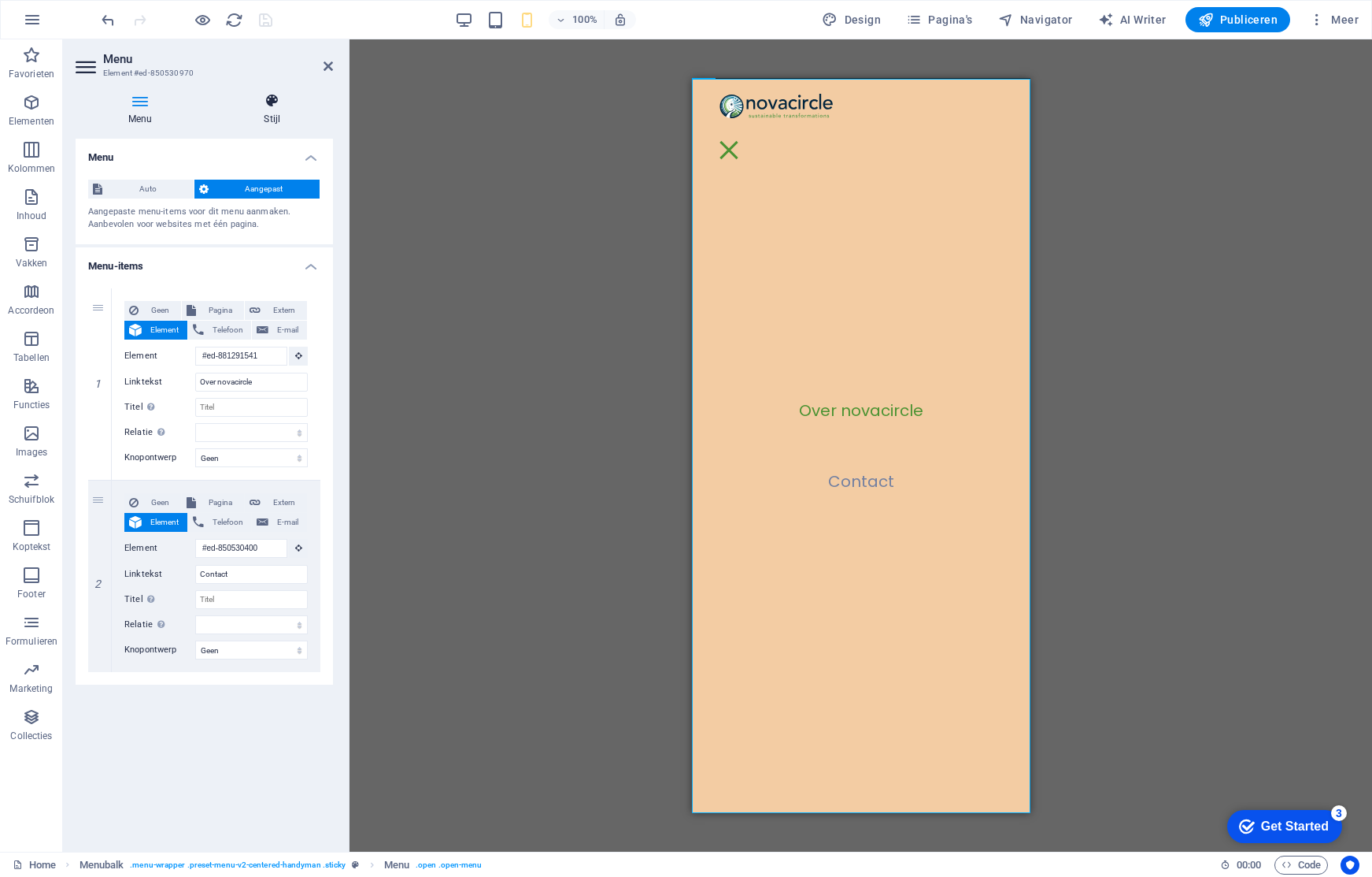
click at [275, 104] on icon at bounding box center [272, 101] width 122 height 16
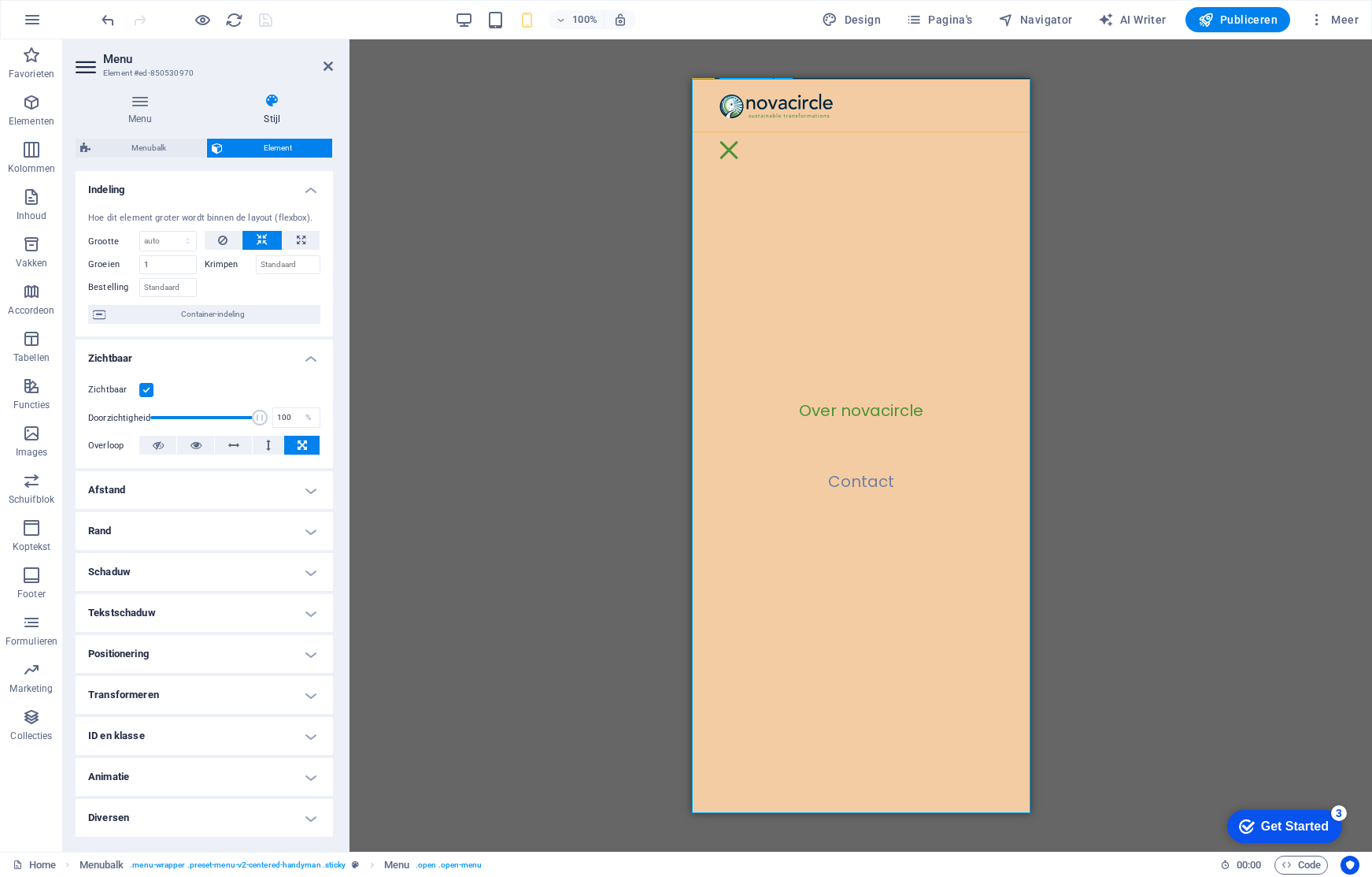
click at [896, 200] on nav "Over novacircle Contact" at bounding box center [860, 444] width 338 height 734
click at [316, 494] on h4 "Afstand" at bounding box center [204, 490] width 257 height 37
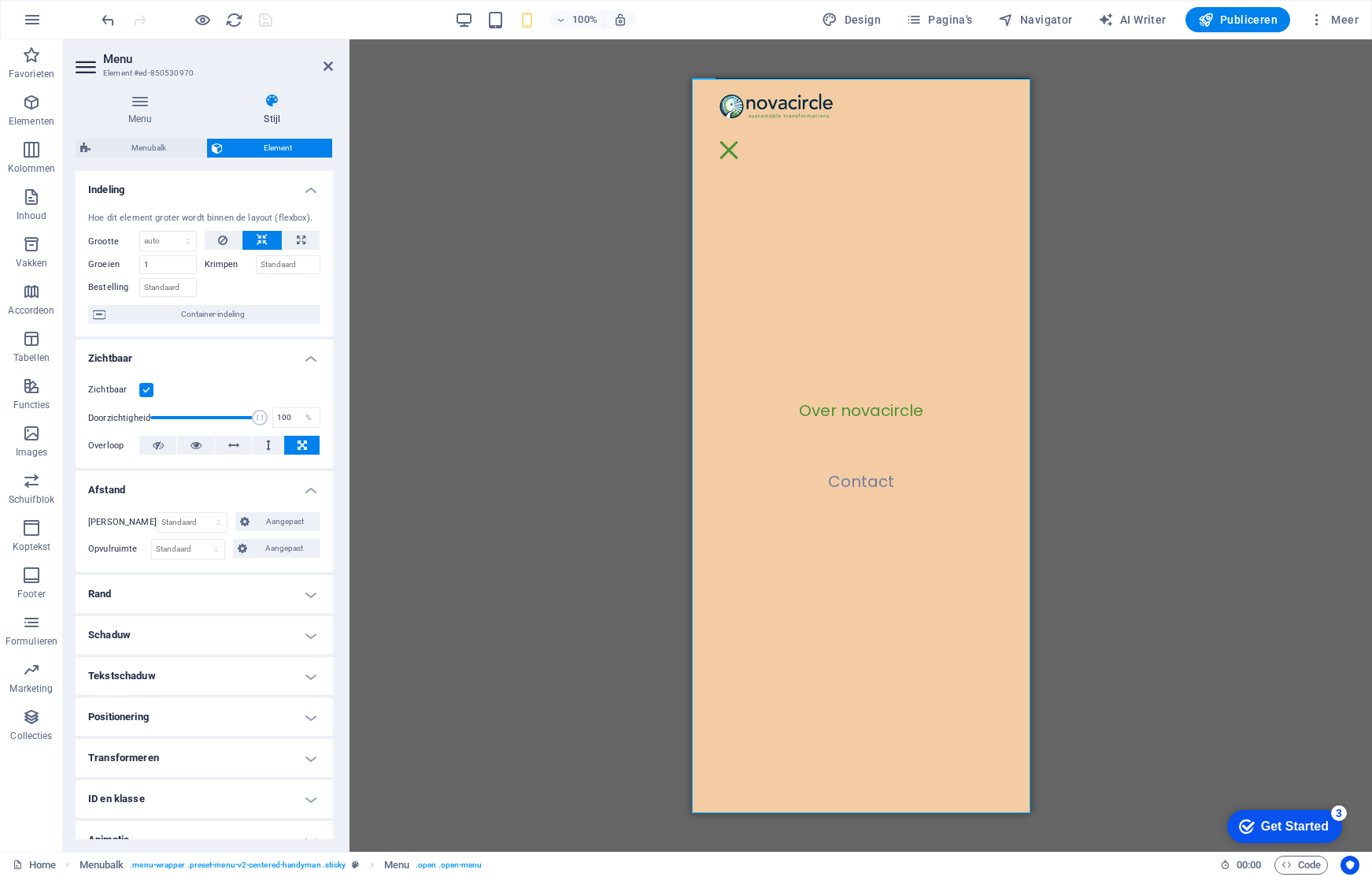
click at [316, 494] on h4 "Afstand" at bounding box center [204, 485] width 257 height 29
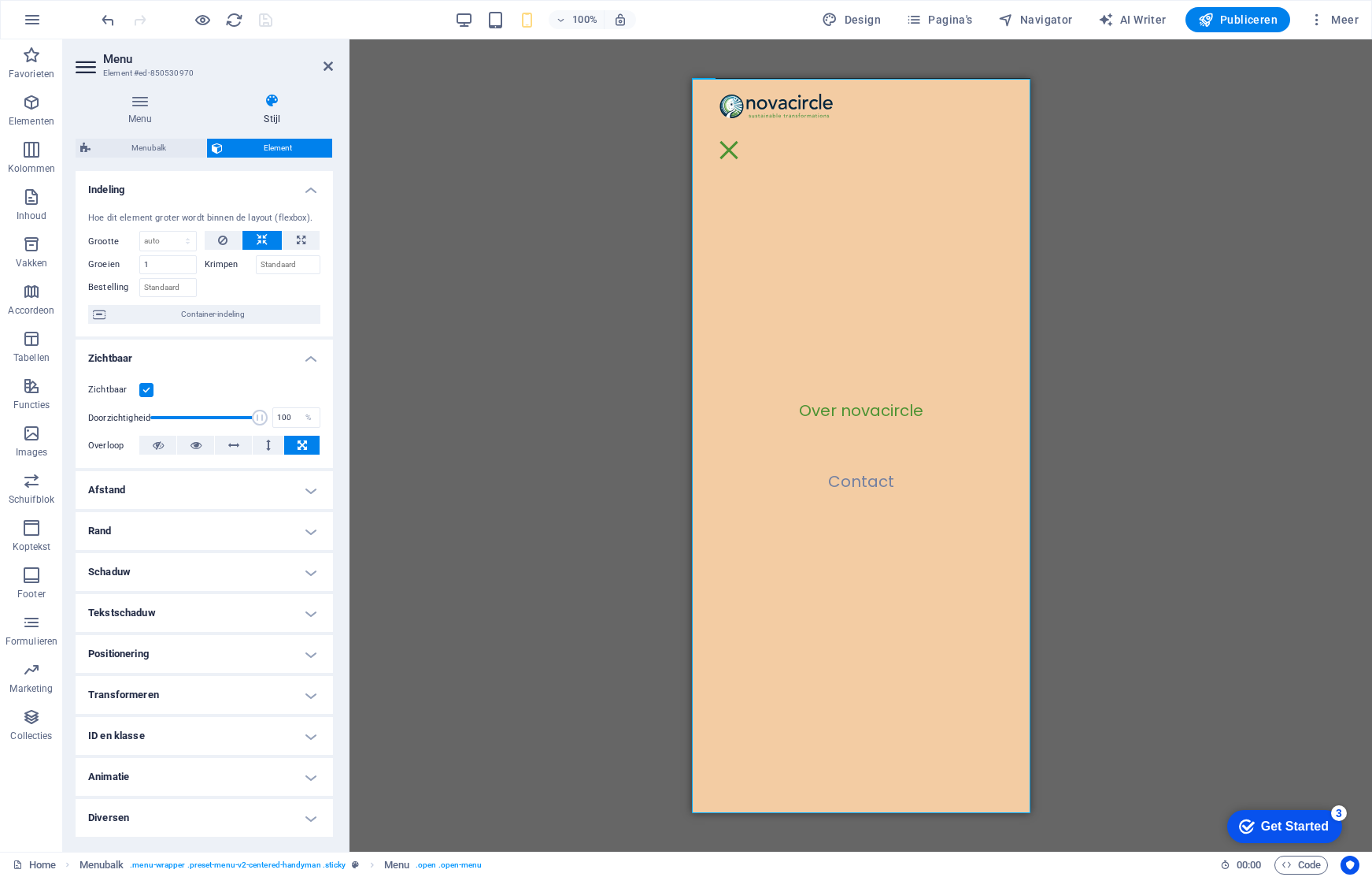
click at [314, 564] on h4 "Schaduw" at bounding box center [204, 571] width 257 height 37
click at [314, 566] on h4 "Schaduw" at bounding box center [204, 566] width 257 height 29
click at [318, 614] on h4 "Tekstschaduw" at bounding box center [204, 613] width 257 height 37
click at [318, 614] on h4 "Tekstschaduw" at bounding box center [204, 608] width 257 height 29
click at [311, 694] on h4 "Transformeren" at bounding box center [204, 694] width 257 height 37
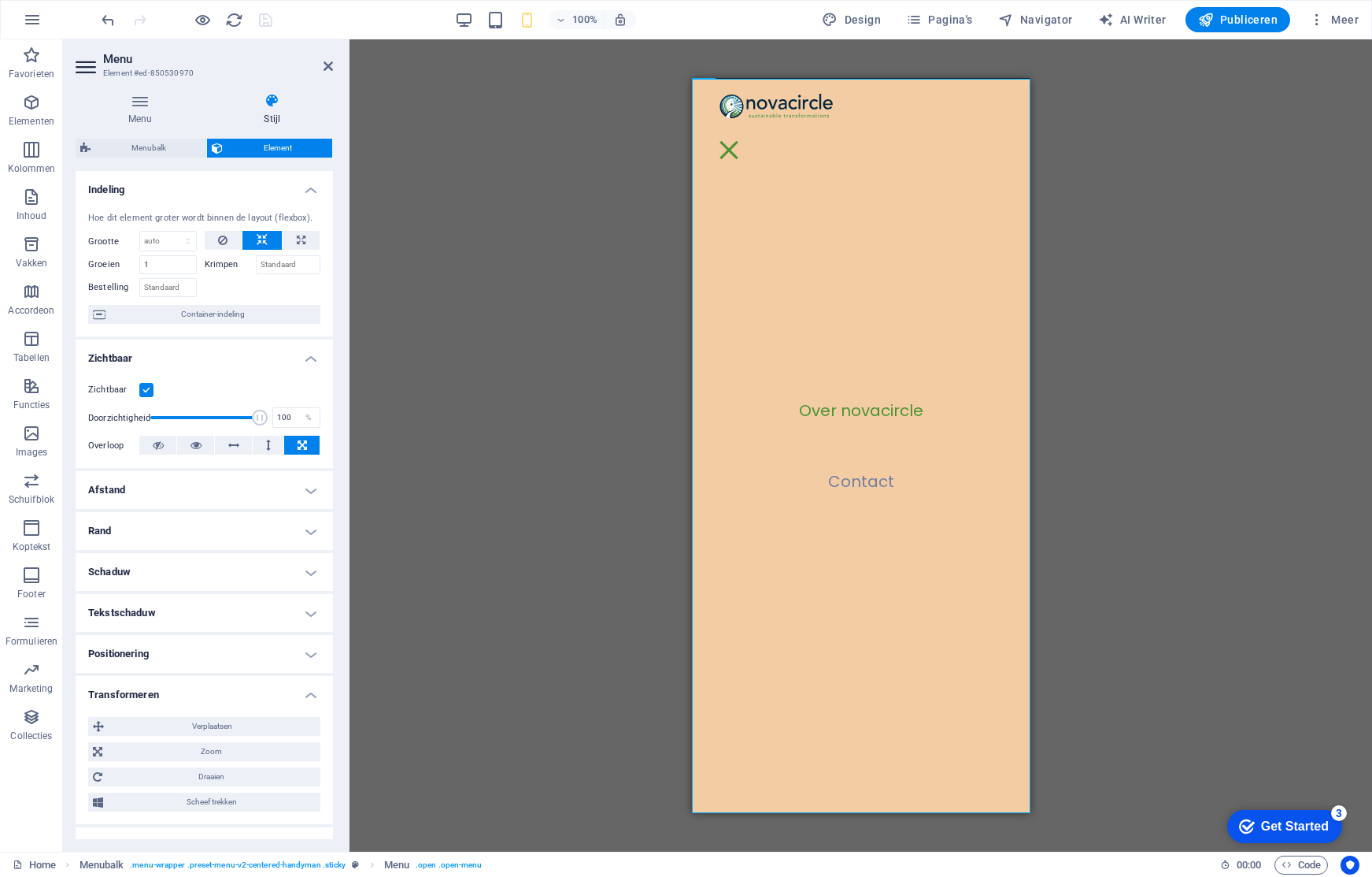
click at [311, 694] on h4 "Transformeren" at bounding box center [204, 689] width 257 height 29
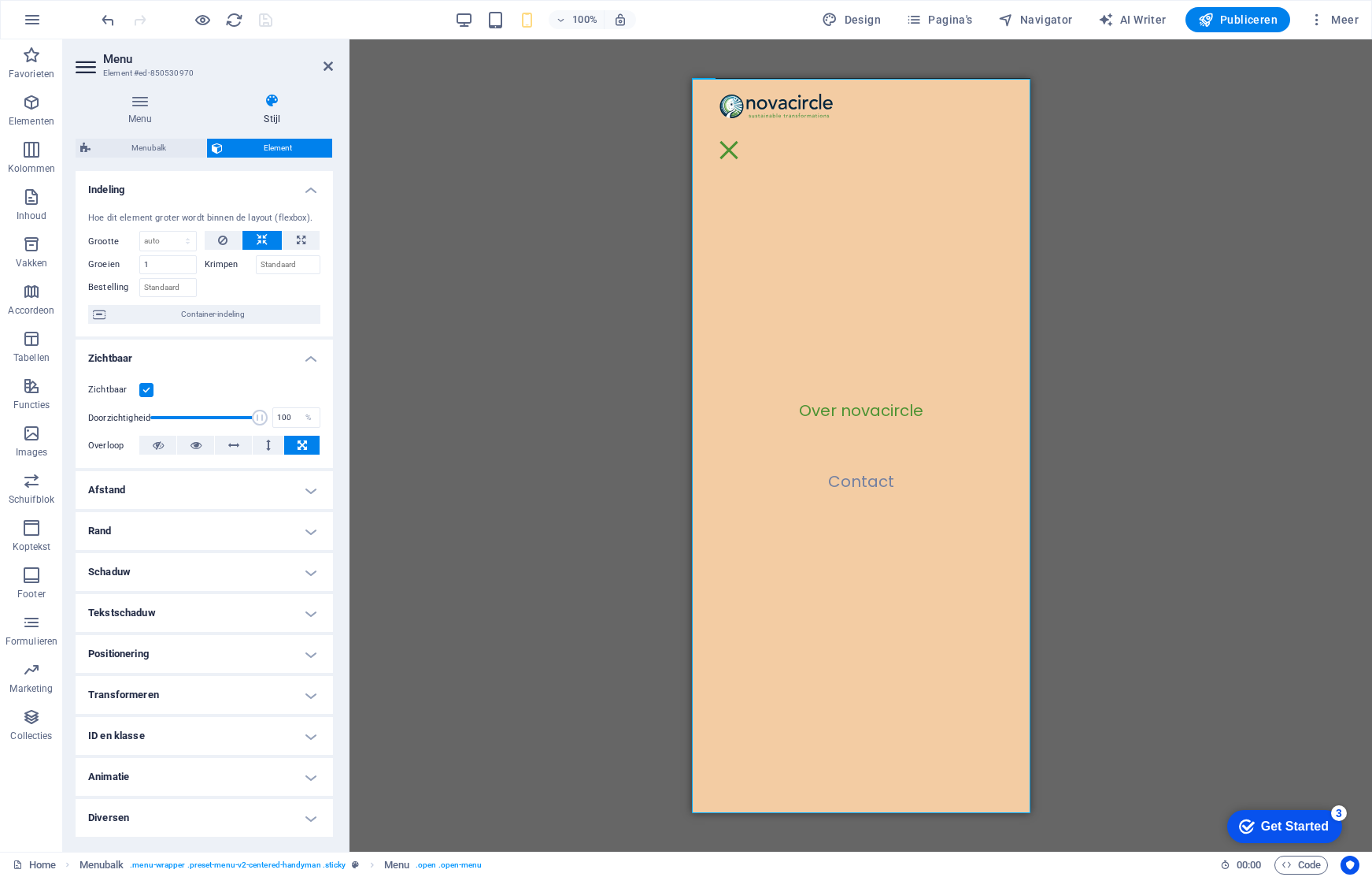
click at [310, 667] on h4 "Positionering" at bounding box center [204, 654] width 257 height 37
click at [314, 655] on h4 "Positionering" at bounding box center [204, 649] width 257 height 29
click at [315, 727] on h4 "ID en klasse" at bounding box center [204, 735] width 257 height 37
click at [314, 731] on h4 "ID en klasse" at bounding box center [204, 731] width 257 height 29
click at [314, 770] on h4 "Animatie" at bounding box center [204, 777] width 257 height 37
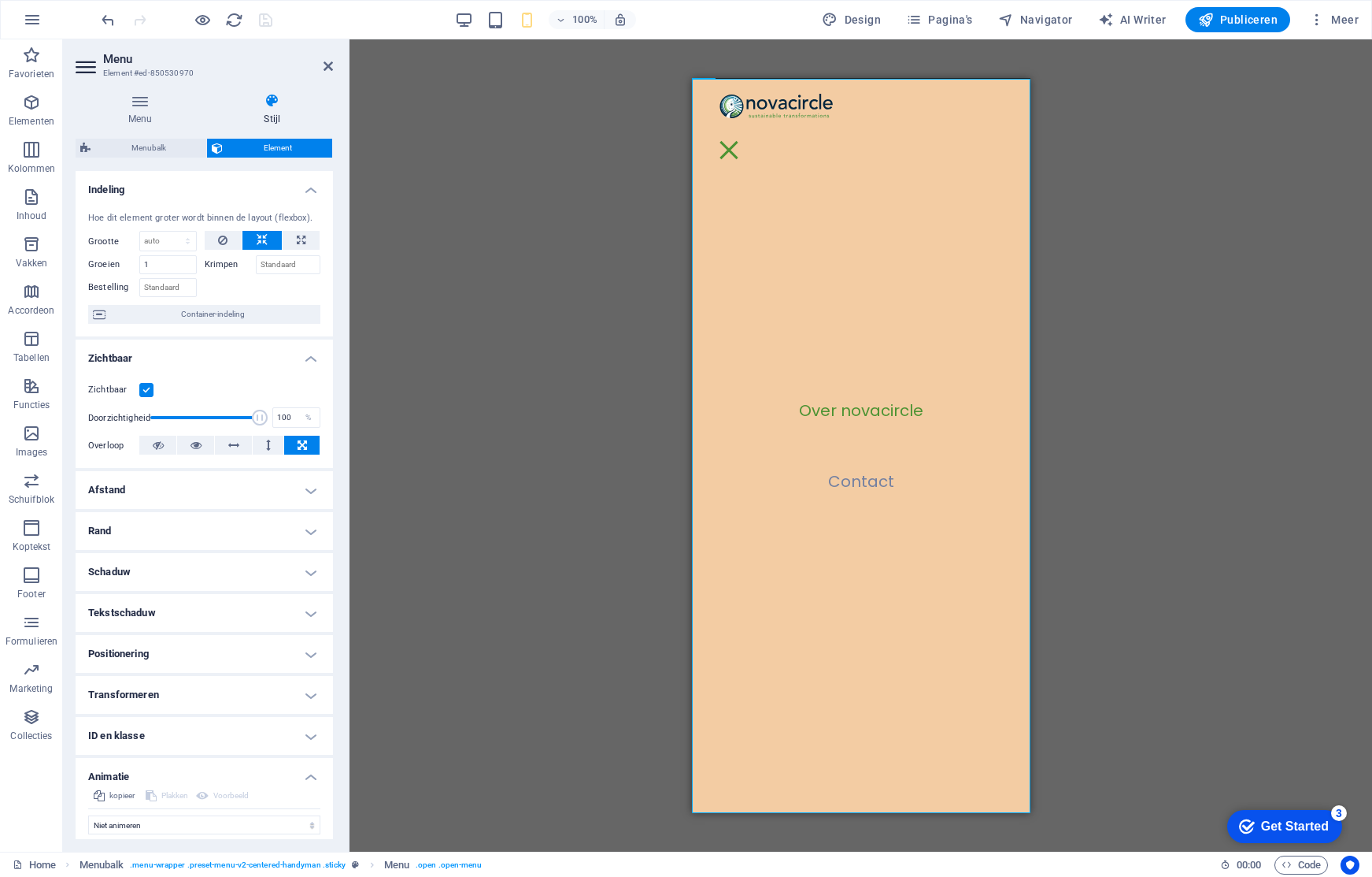
scroll to position [49, 0]
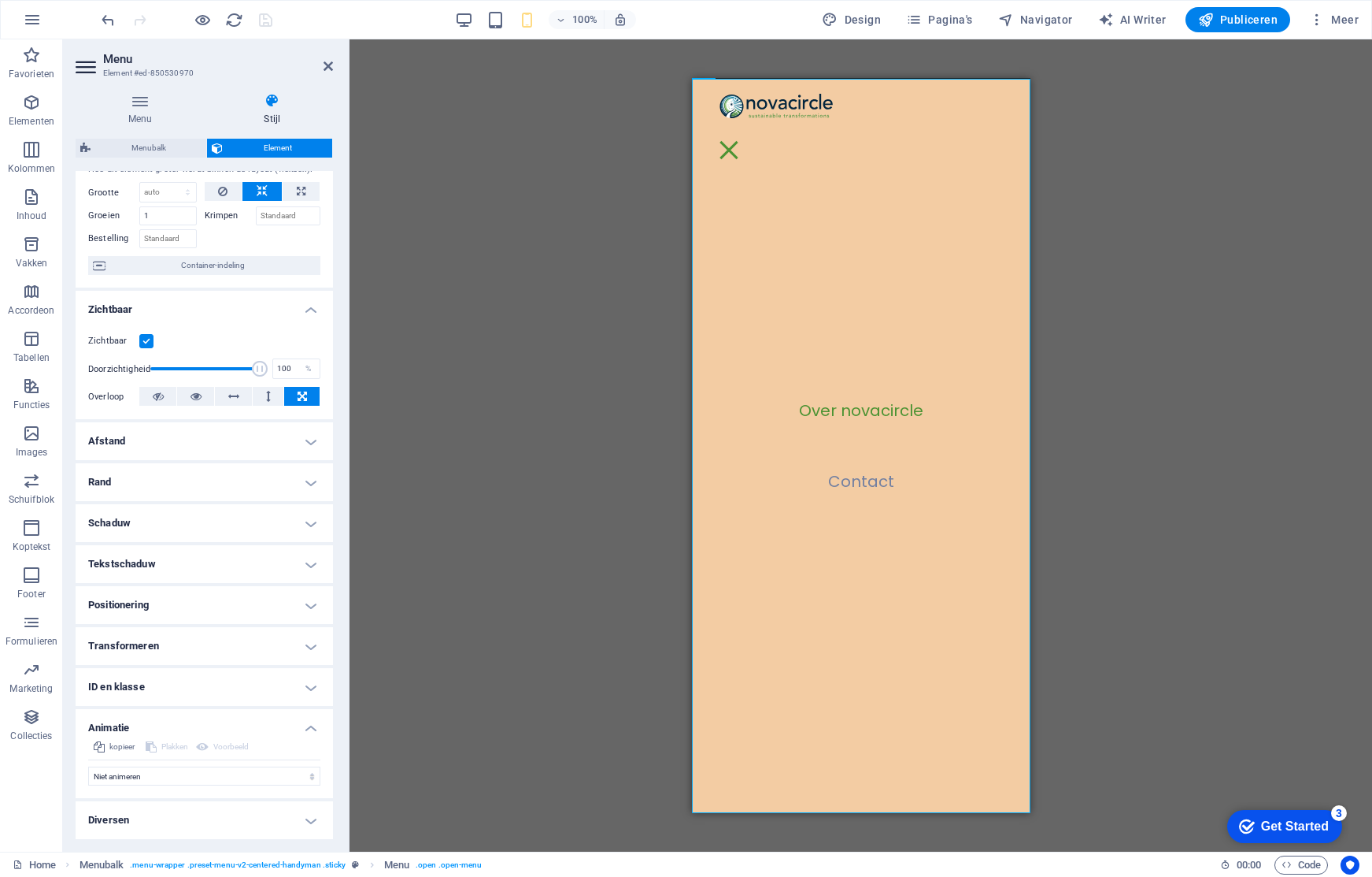
click at [317, 731] on h4 "Animatie" at bounding box center [204, 723] width 257 height 29
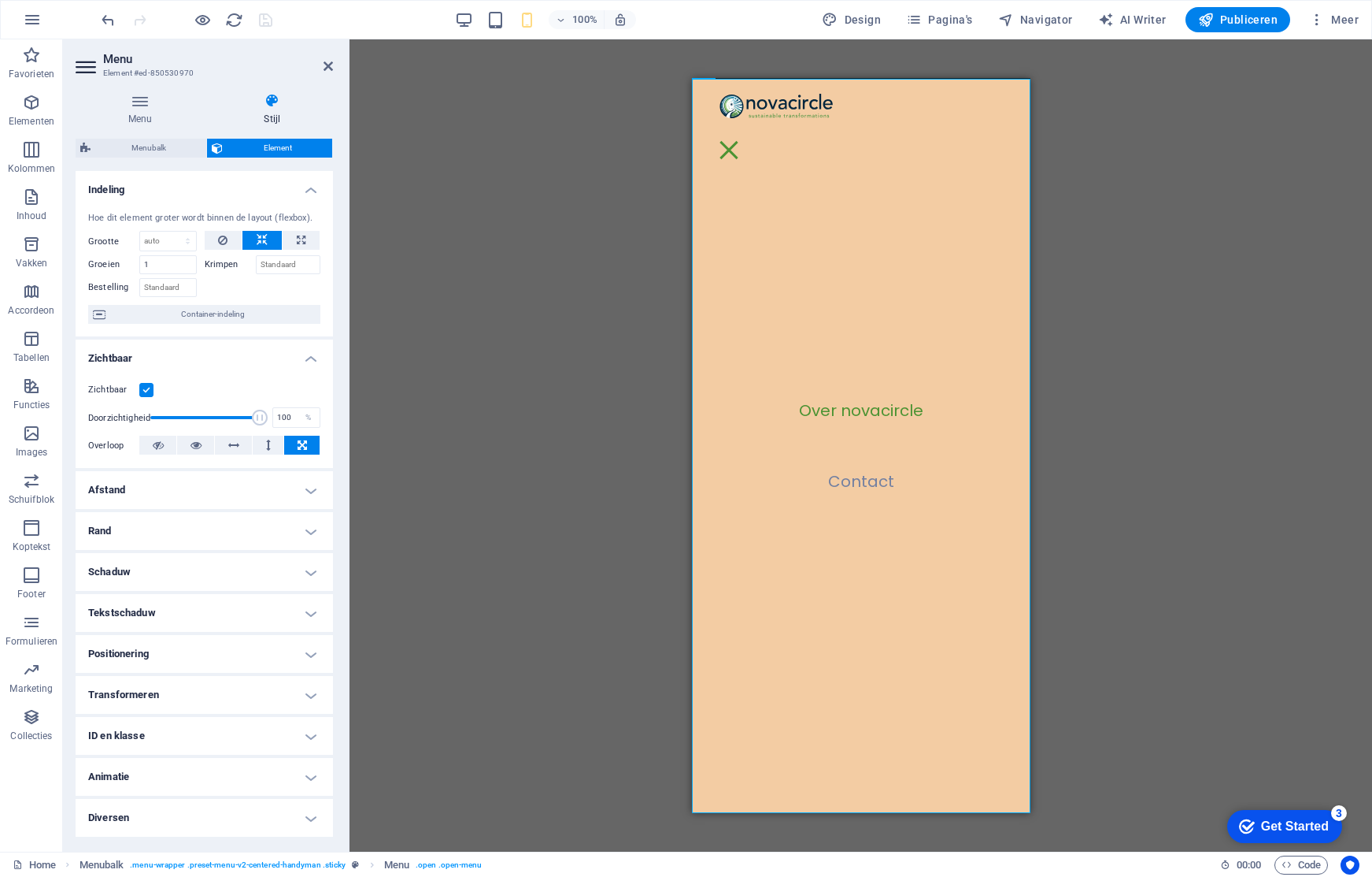
scroll to position [0, 0]
click at [168, 161] on div "Menubalk Element Indeling Hoe dit element groter wordt binnen de layout (flexbo…" at bounding box center [204, 489] width 257 height 700
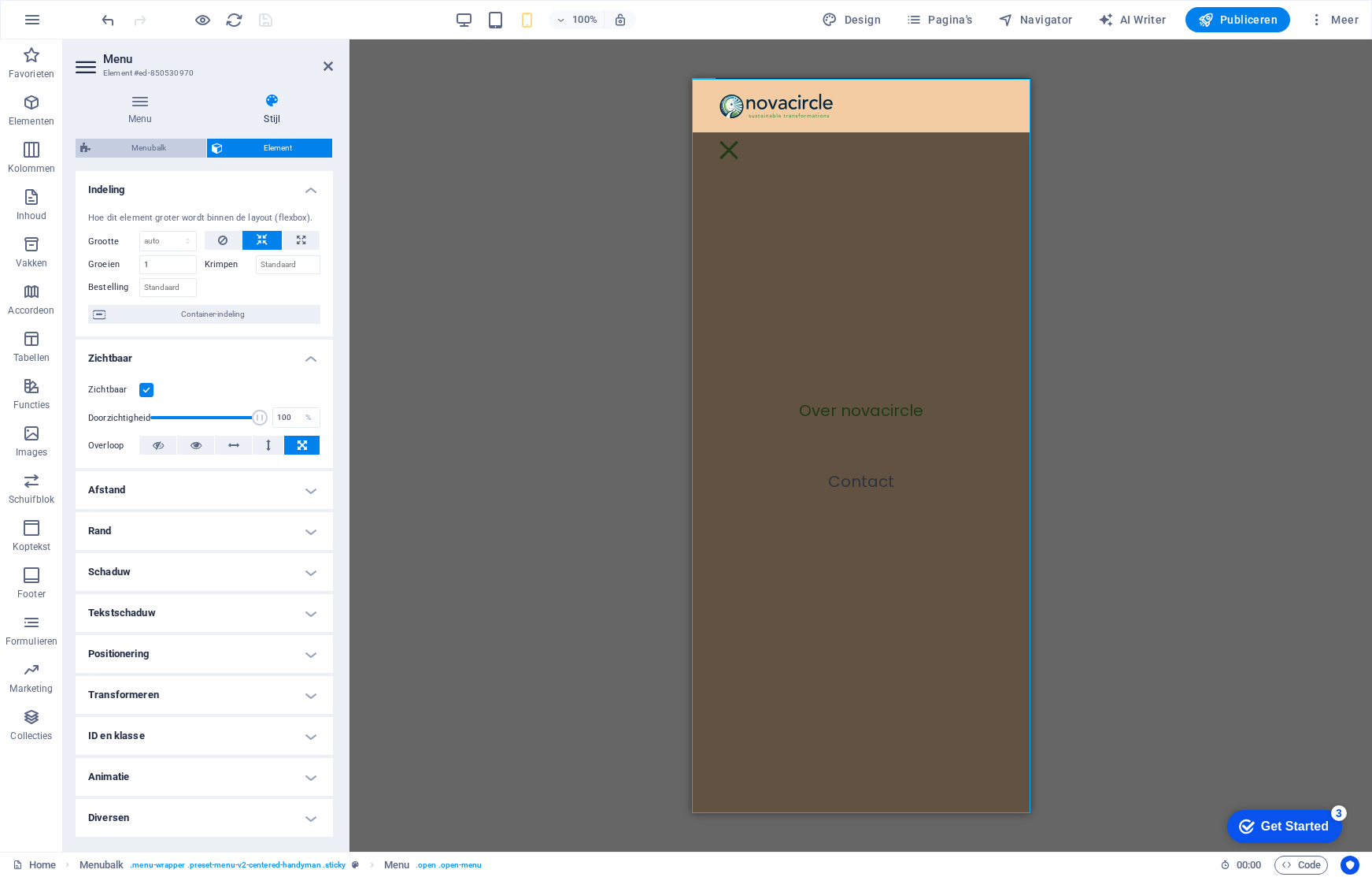
click at [168, 154] on span "Menubalk" at bounding box center [148, 147] width 106 height 19
select select "rem"
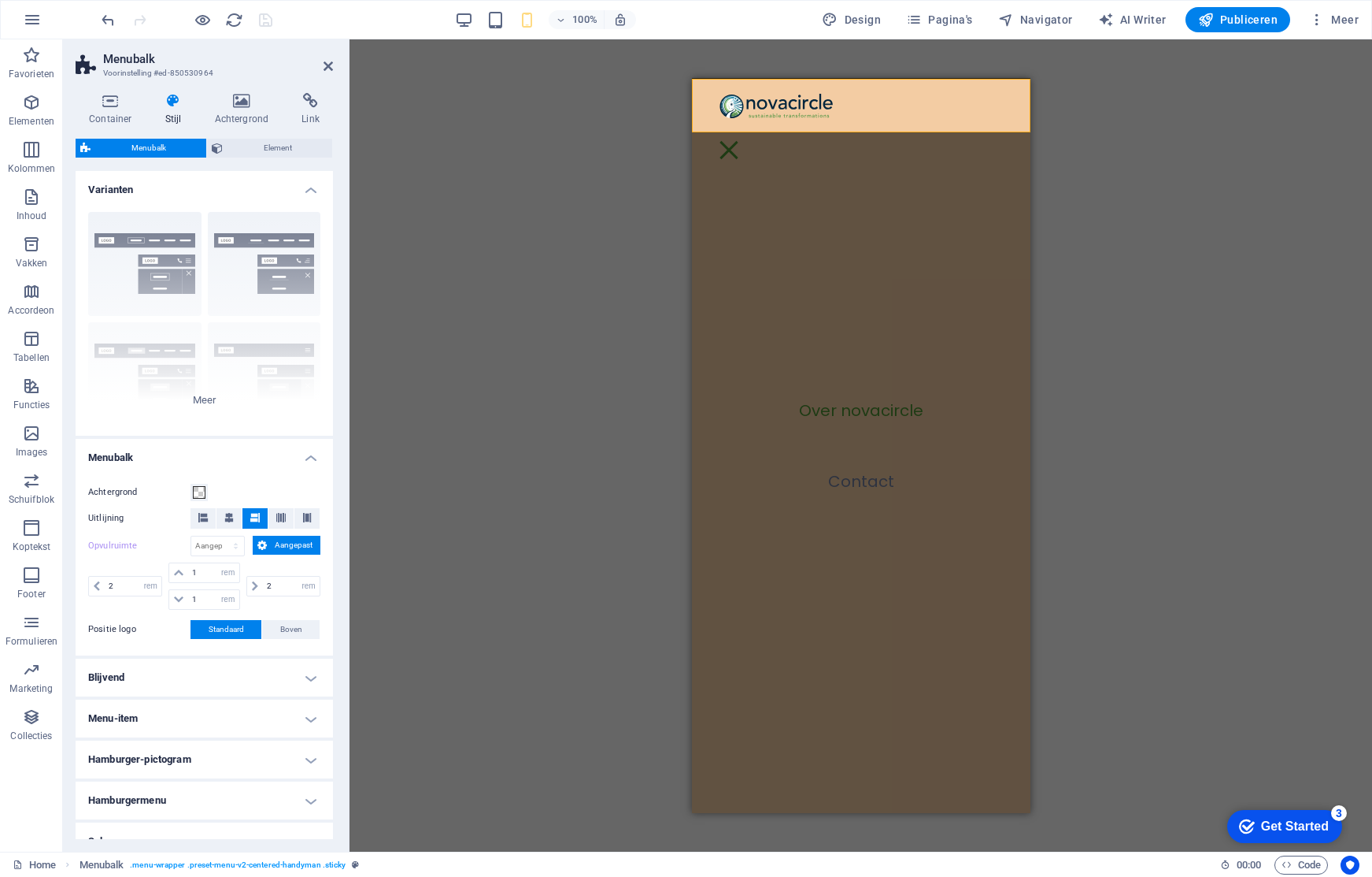
click at [167, 145] on span "Menubalk" at bounding box center [148, 147] width 106 height 19
click at [240, 101] on icon at bounding box center [241, 101] width 82 height 16
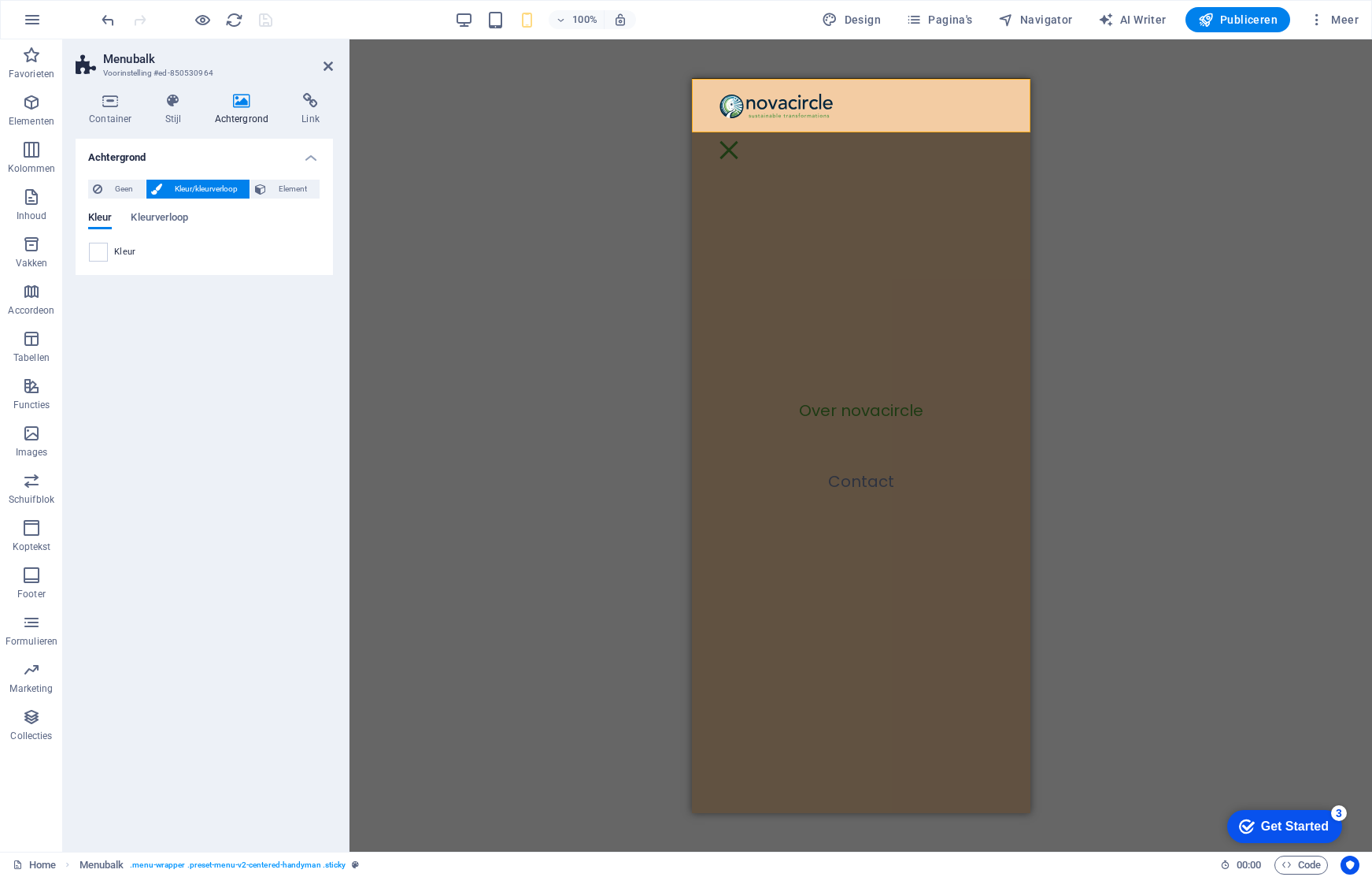
click at [188, 185] on span "Kleur/kleurverloop" at bounding box center [206, 189] width 79 height 19
click at [129, 187] on span "Geen" at bounding box center [124, 189] width 33 height 19
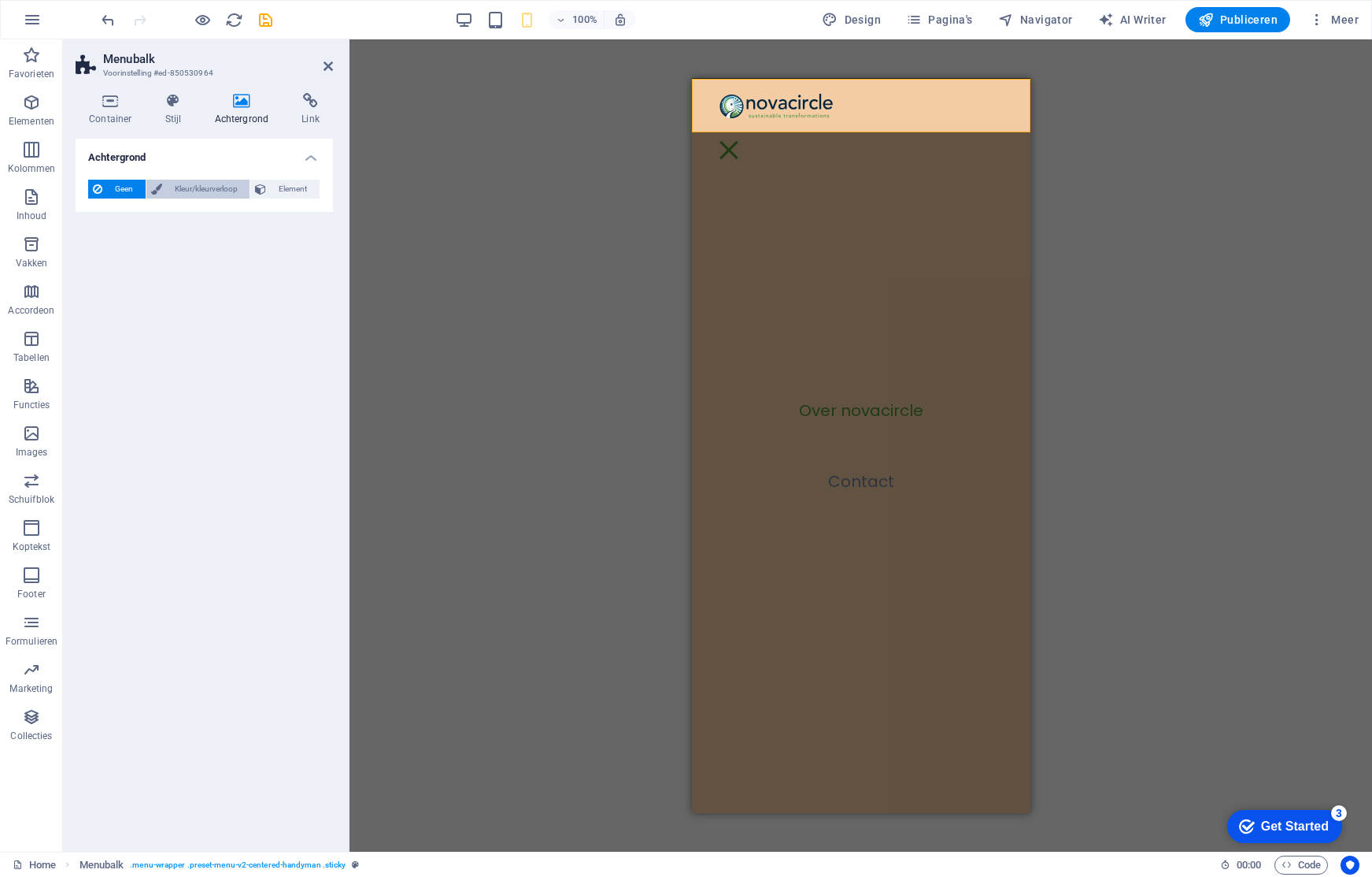
click at [199, 188] on span "Kleur/kleurverloop" at bounding box center [206, 189] width 79 height 19
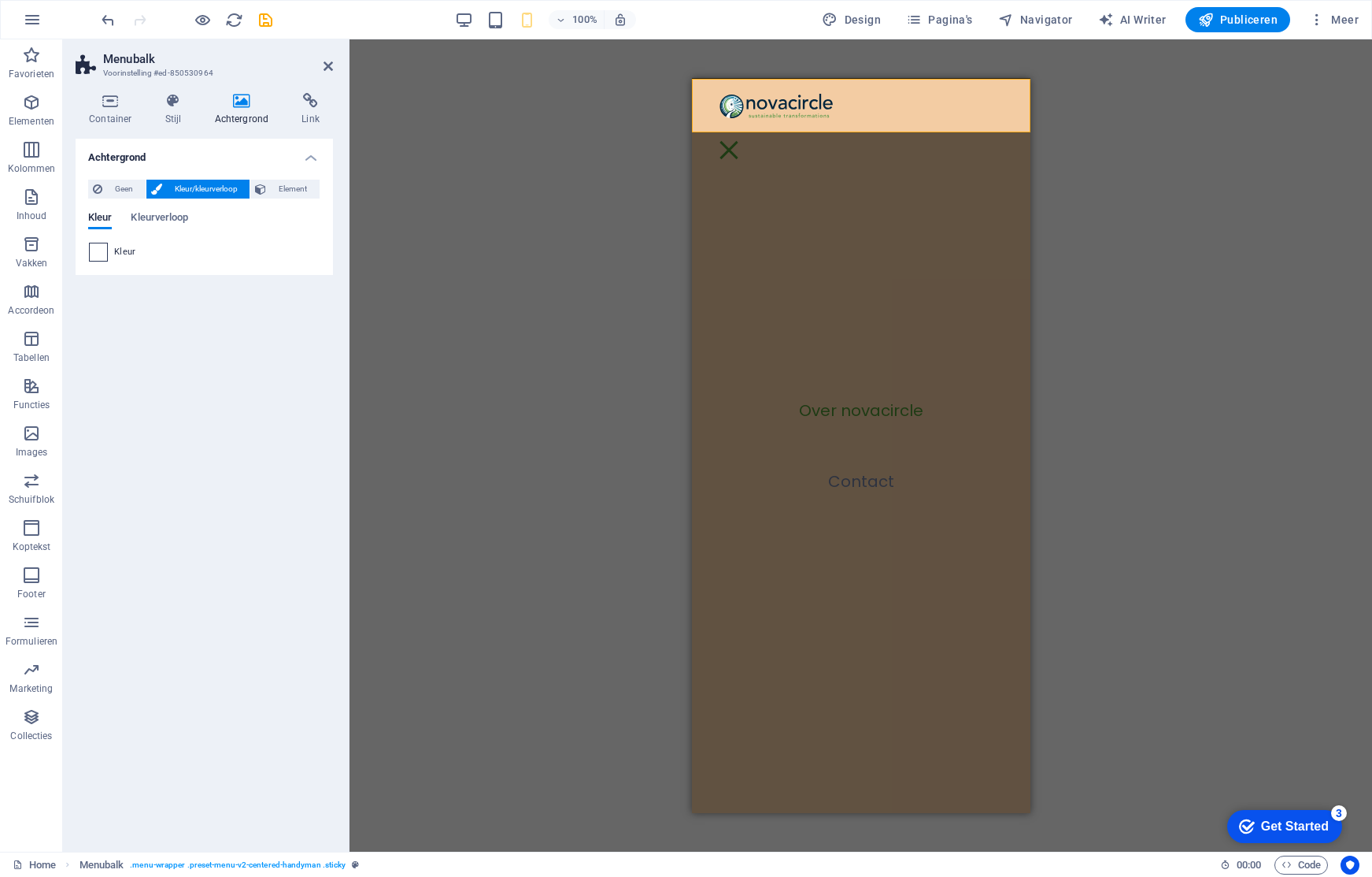
click at [102, 254] on span at bounding box center [98, 253] width 18 height 18
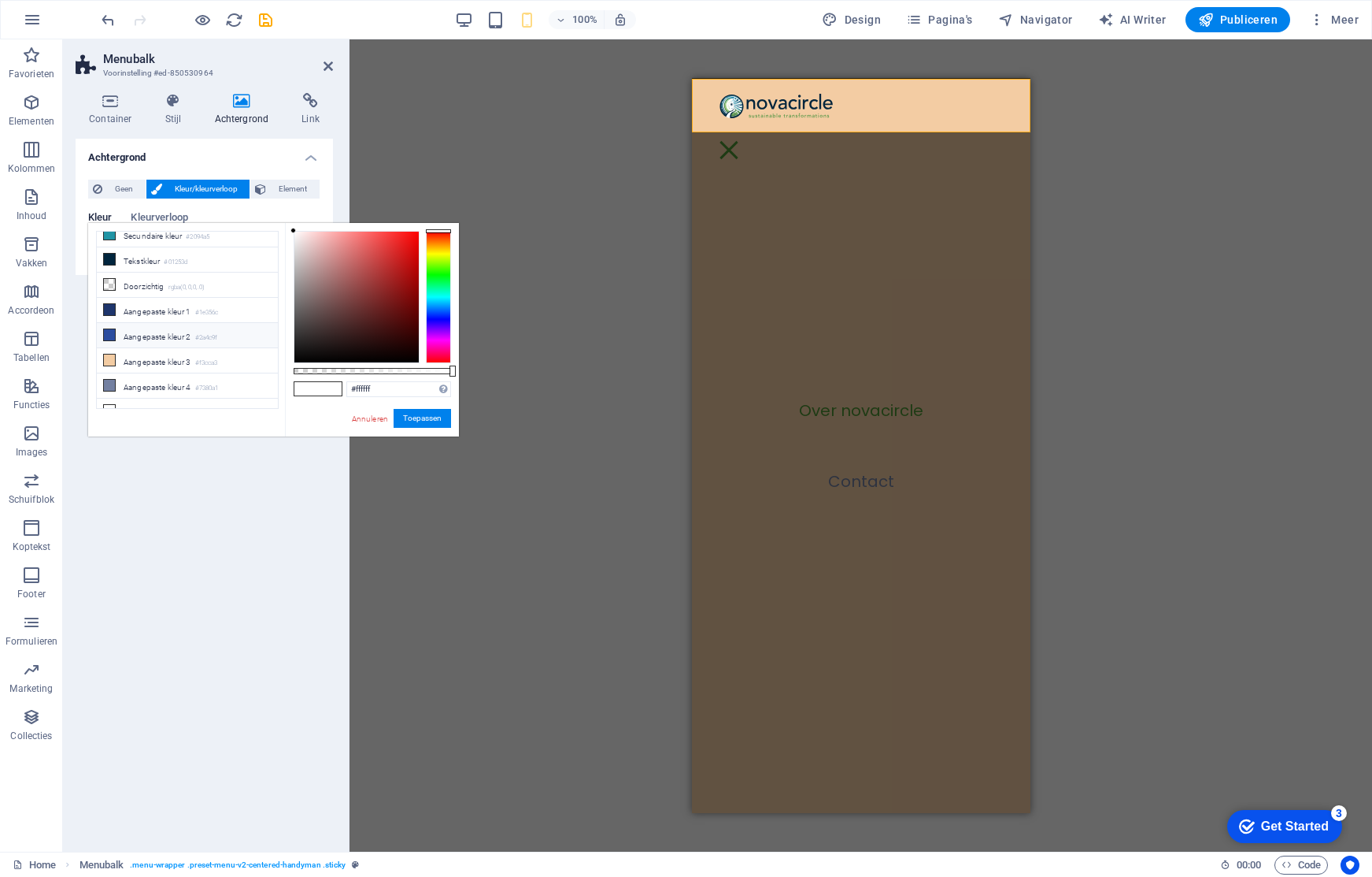
scroll to position [72, 0]
click at [173, 396] on li "Aangepaste kleur 5 #ffffff" at bounding box center [188, 399] width 181 height 26
click at [172, 347] on li "Aangepaste kleur 3 #f3cca3" at bounding box center [188, 349] width 181 height 26
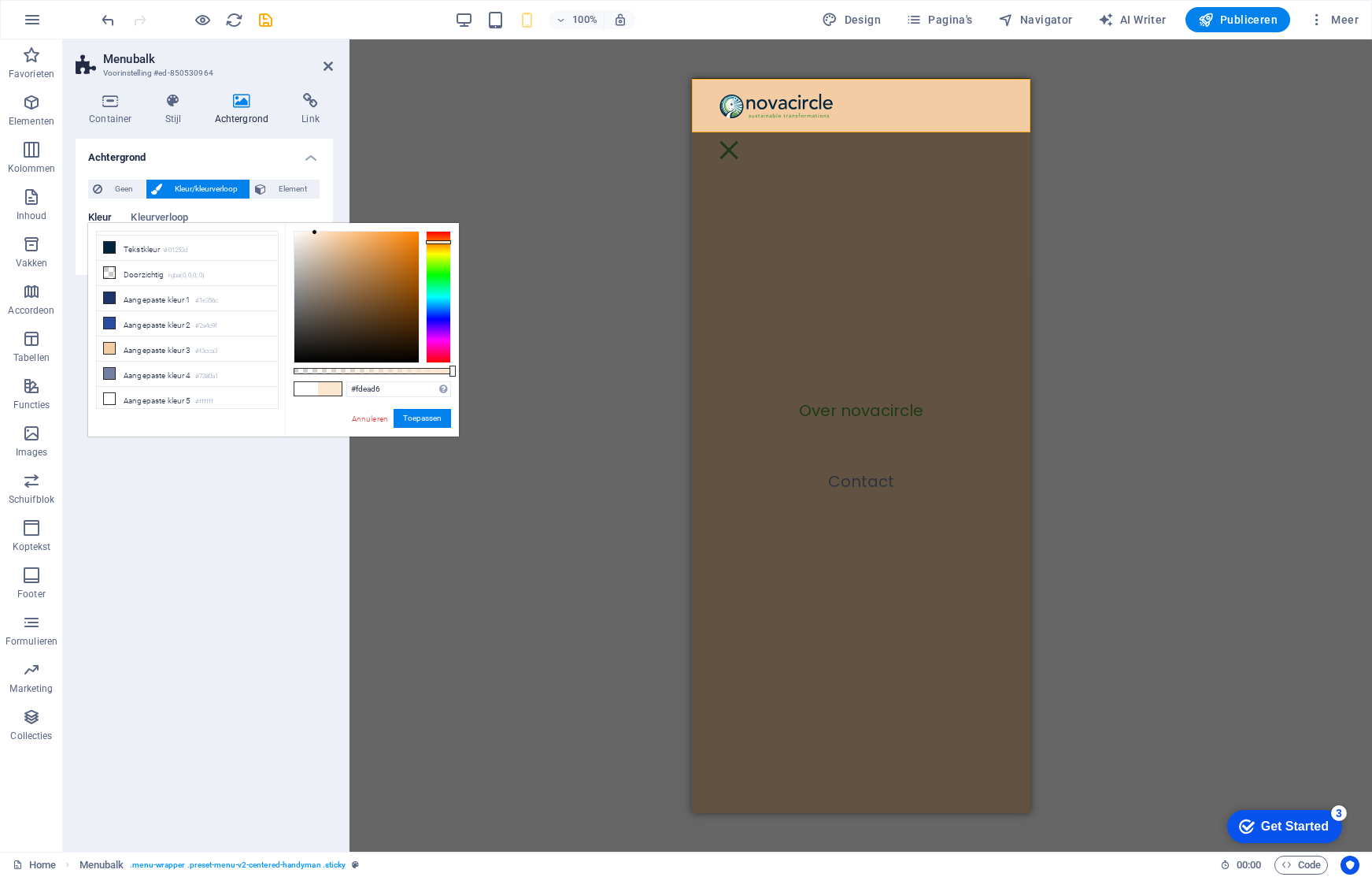
type input "#fdebd8"
drag, startPoint x: 332, startPoint y: 233, endPoint x: 312, endPoint y: 231, distance: 20.1
click at [312, 231] on div at bounding box center [312, 231] width 6 height 6
click at [420, 416] on button "Toepassen" at bounding box center [422, 418] width 57 height 19
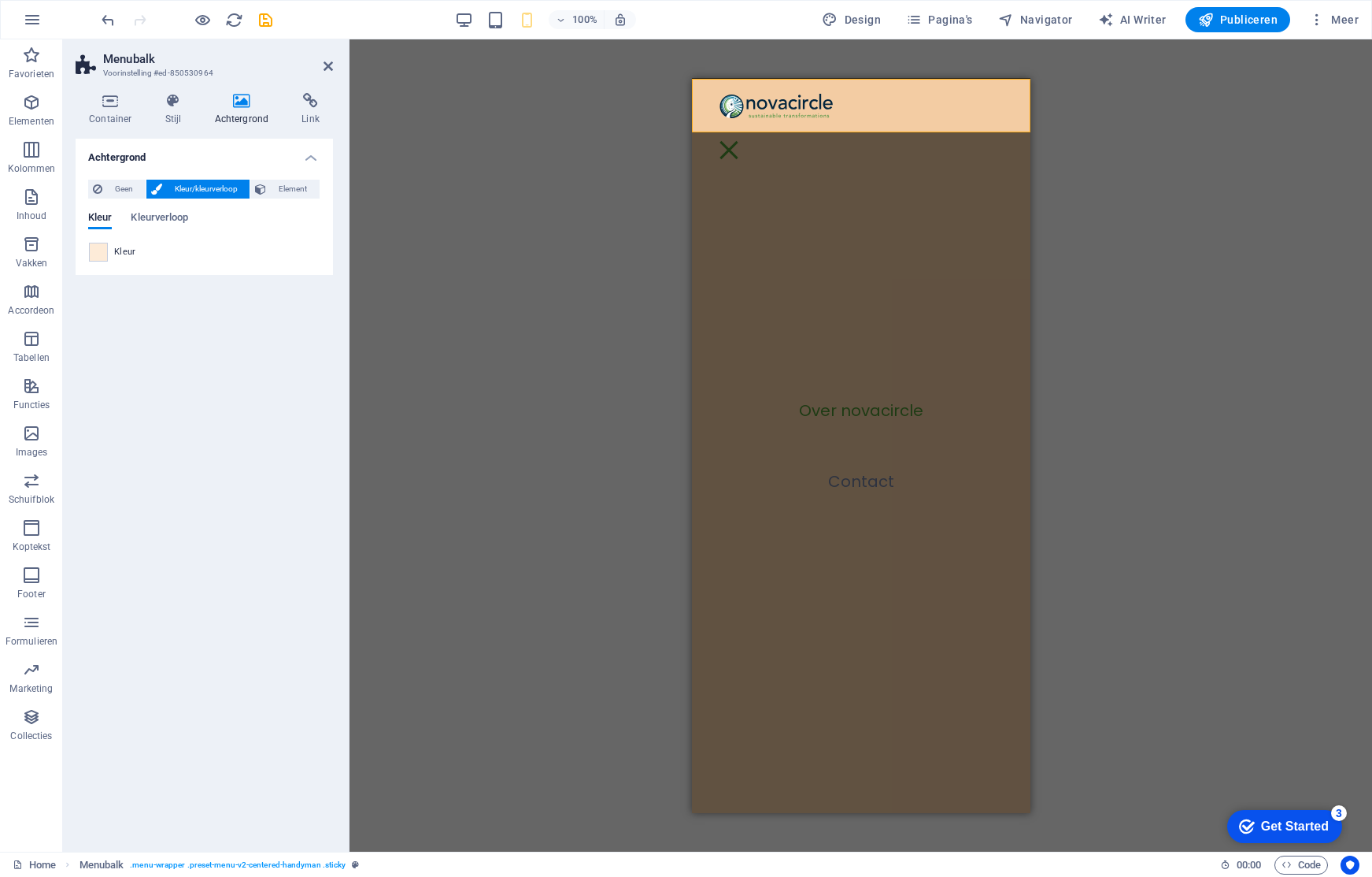
click at [1228, 179] on div "H1 Tekst Menubalk Spacer Brede afbeelding met tekst Afbeelding Brede afbeelding…" at bounding box center [861, 445] width 1022 height 812
click at [753, 82] on icon at bounding box center [757, 82] width 13 height 19
click at [701, 99] on nav "Over novacircle Contact" at bounding box center [860, 444] width 338 height 734
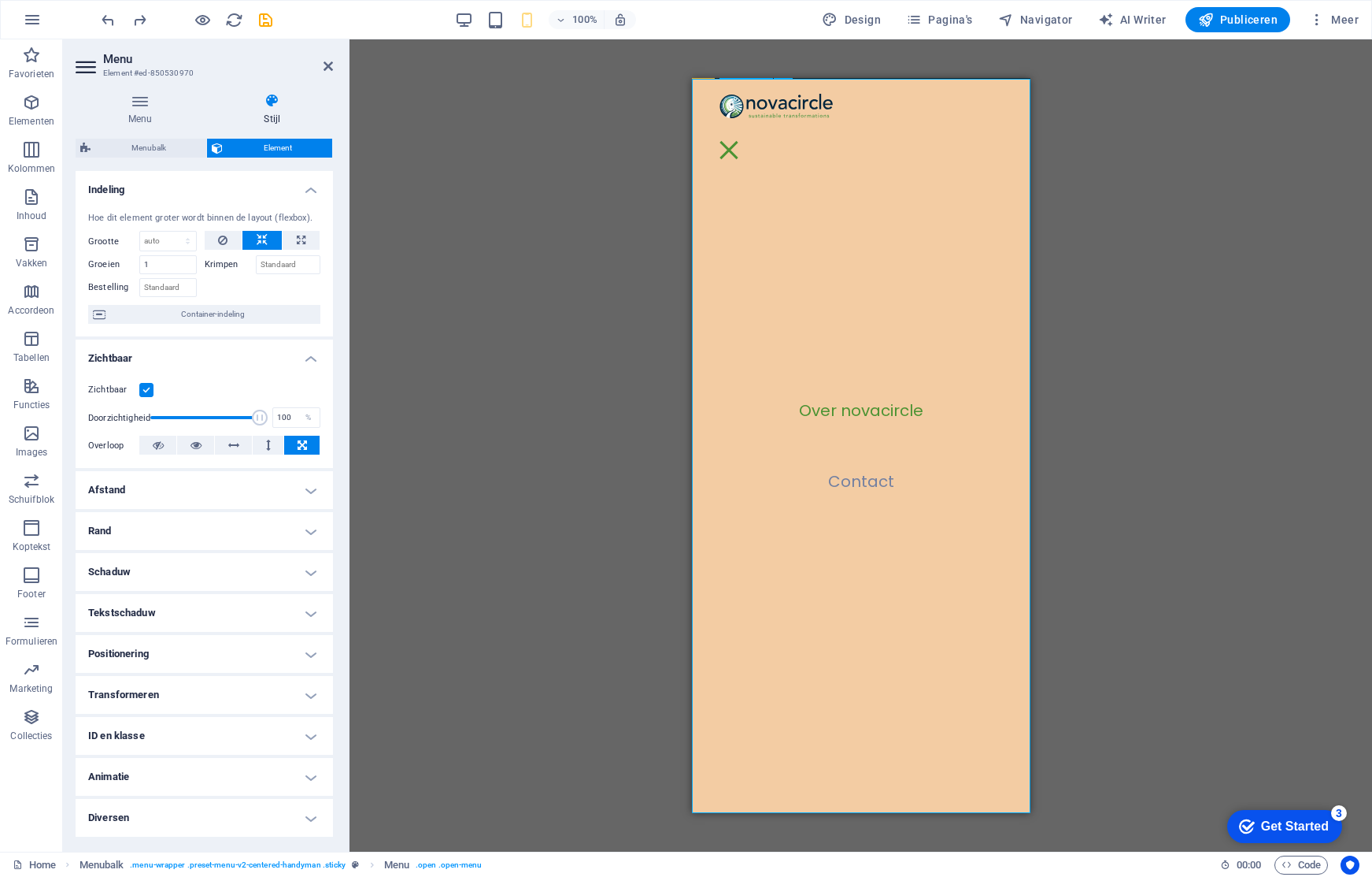
click at [701, 99] on nav "Over novacircle Contact" at bounding box center [860, 444] width 338 height 734
click at [264, 104] on icon at bounding box center [272, 101] width 122 height 16
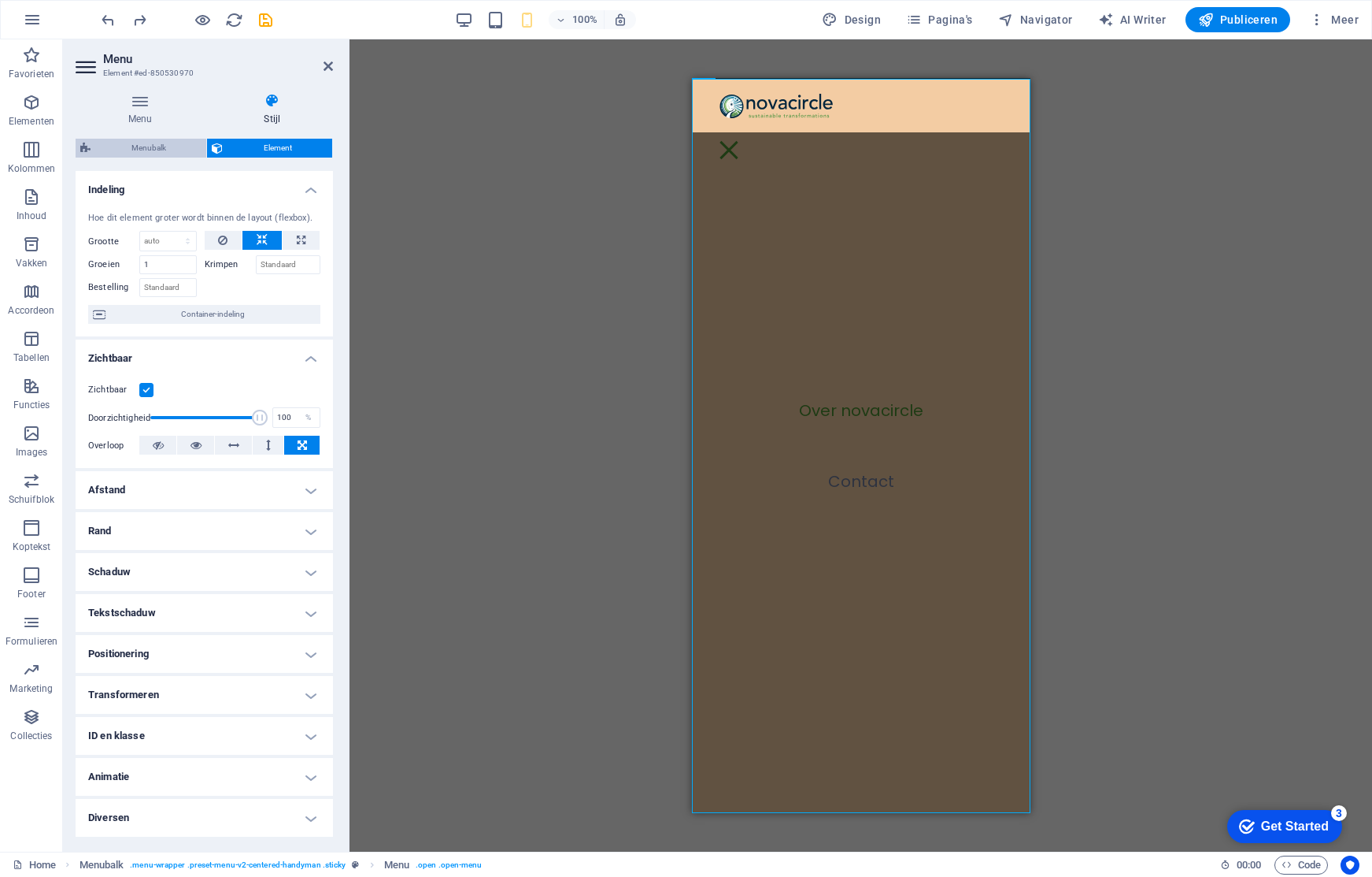
click at [145, 145] on span "Menubalk" at bounding box center [148, 147] width 106 height 19
select select "rem"
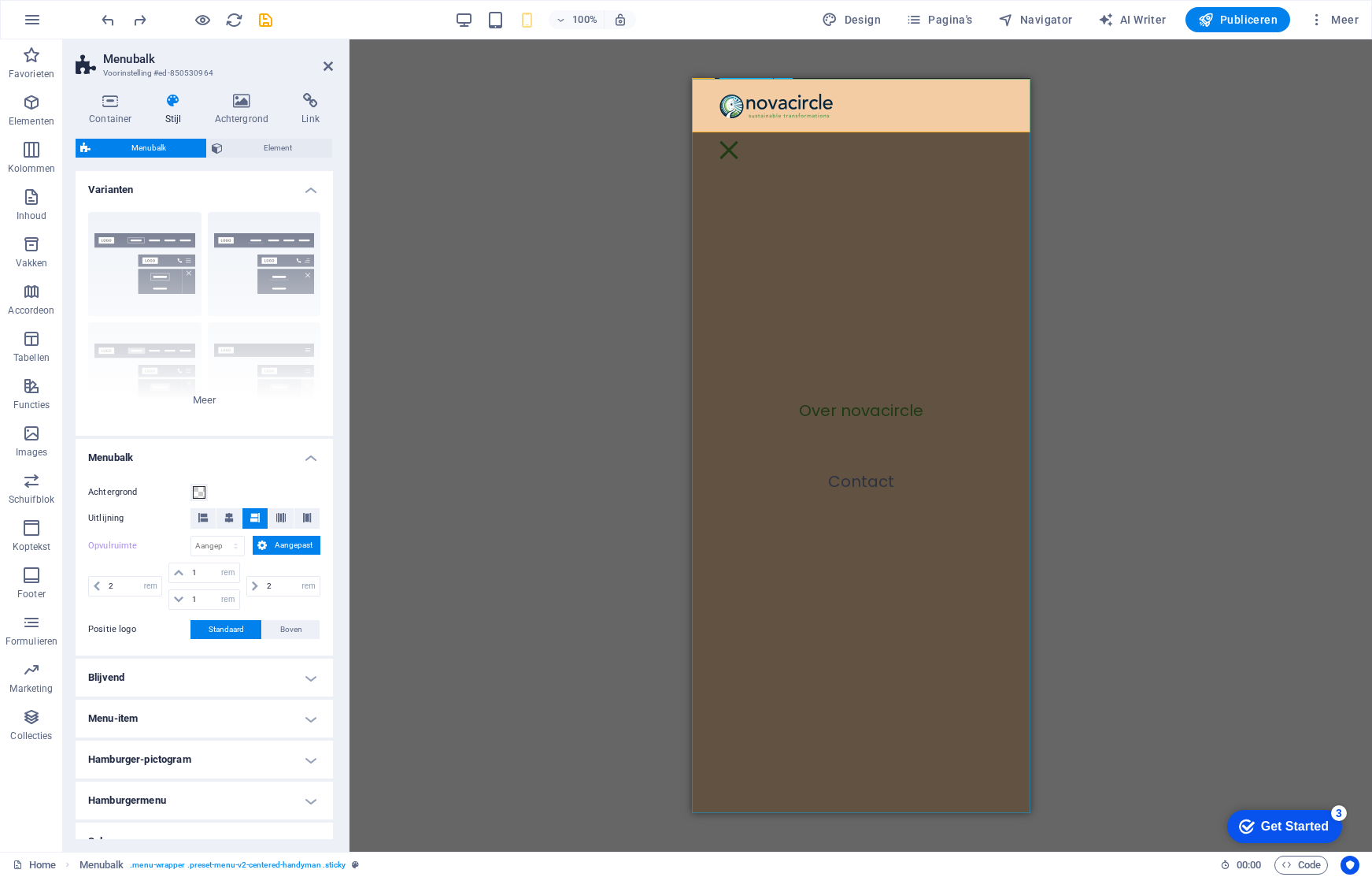
click at [908, 110] on nav "Over novacircle Contact" at bounding box center [860, 444] width 338 height 734
click at [940, 238] on nav "Over novacircle Contact" at bounding box center [860, 444] width 338 height 734
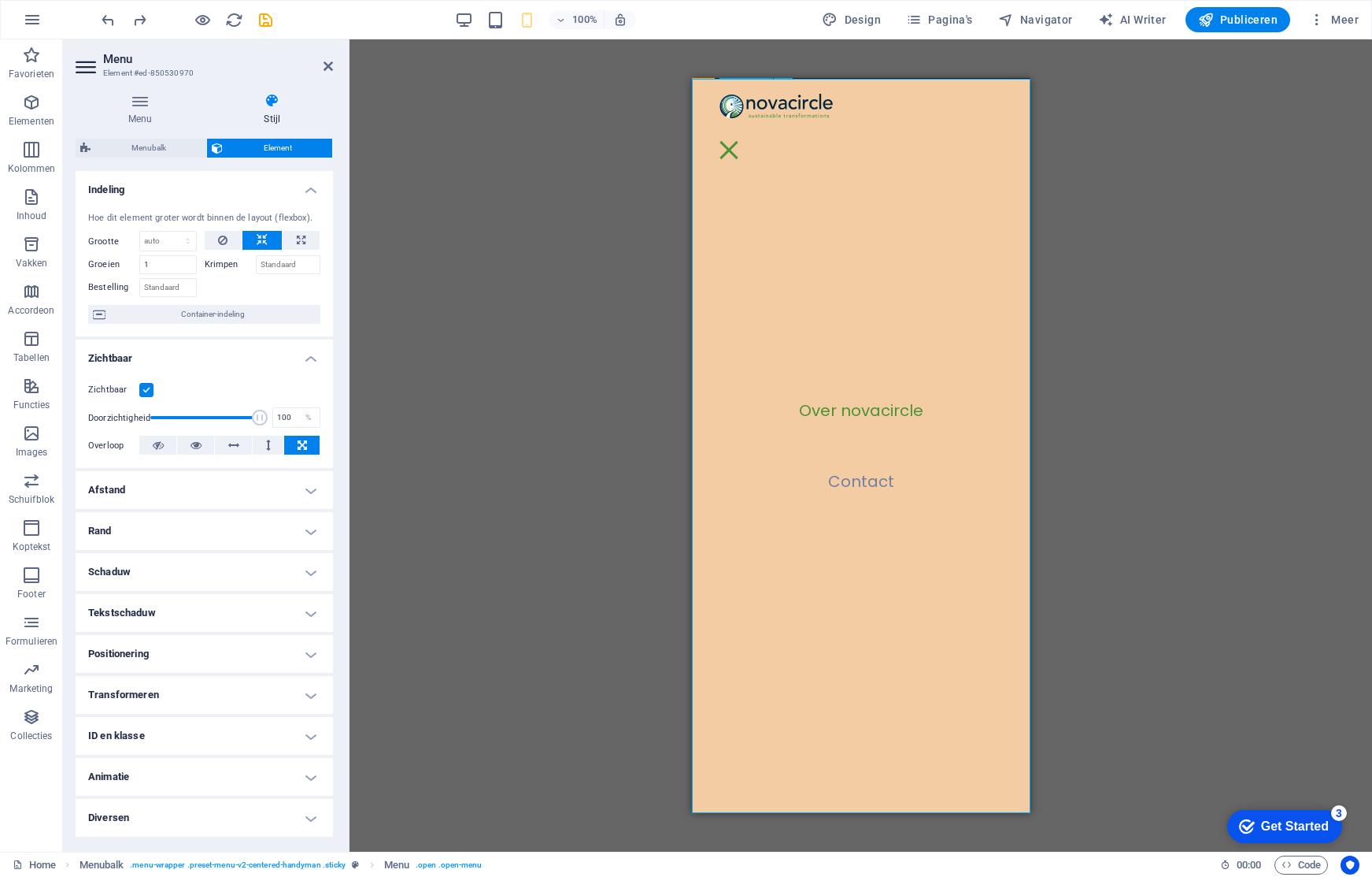
click at [940, 238] on nav "Over novacircle Contact" at bounding box center [860, 444] width 338 height 734
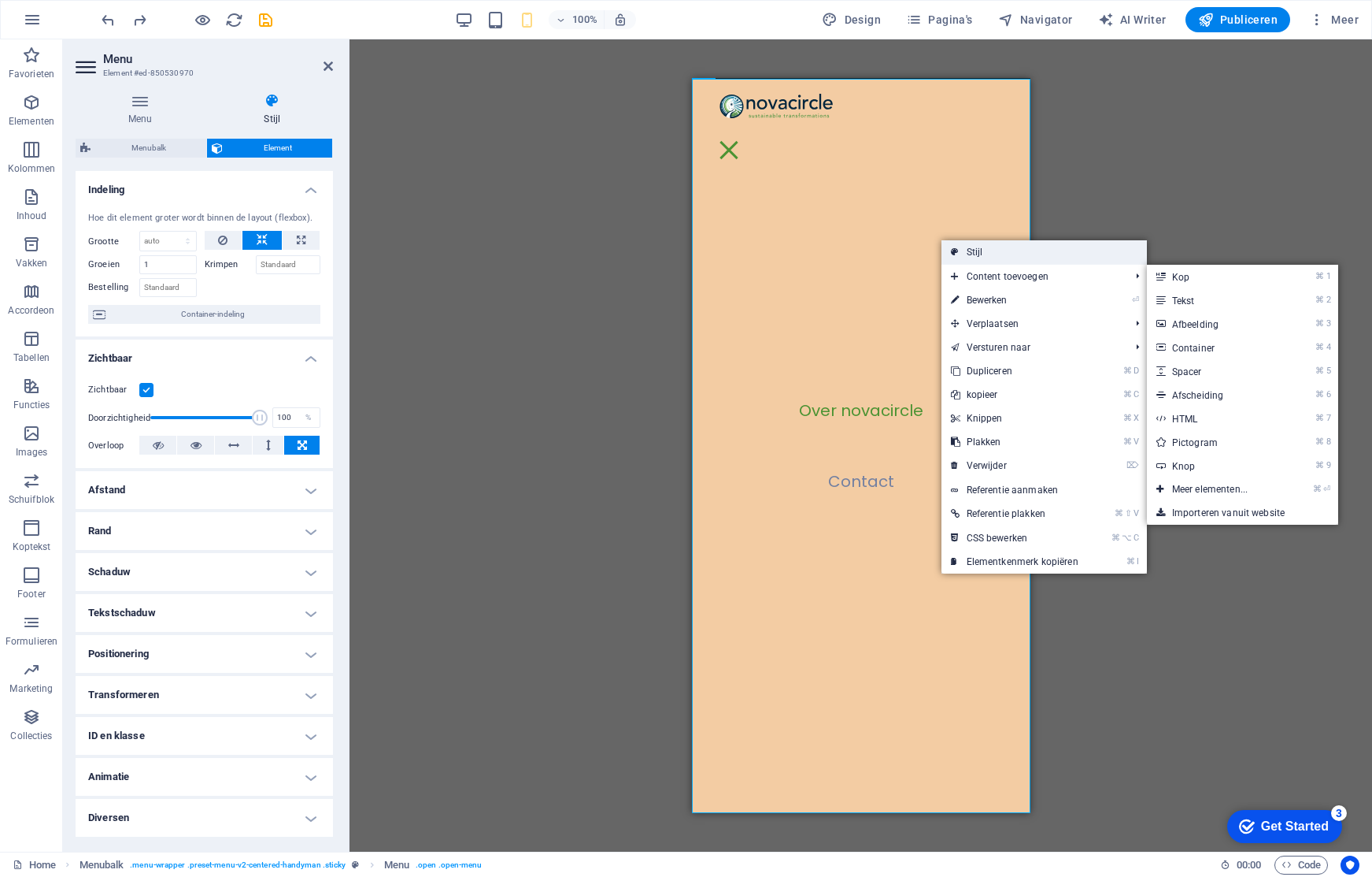
click at [1034, 250] on link "Stijl" at bounding box center [1044, 252] width 205 height 24
select select "rem"
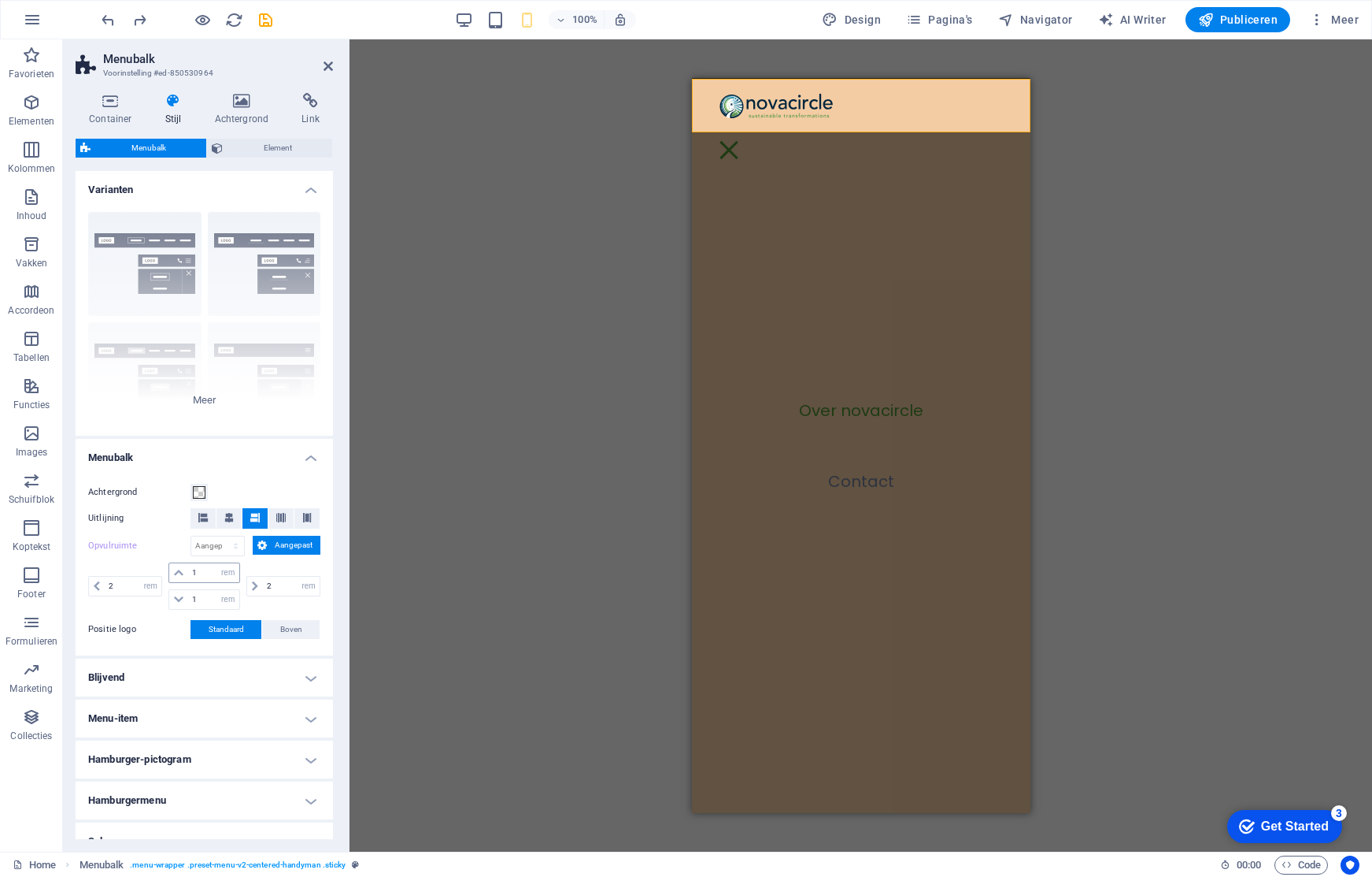
scroll to position [84, 0]
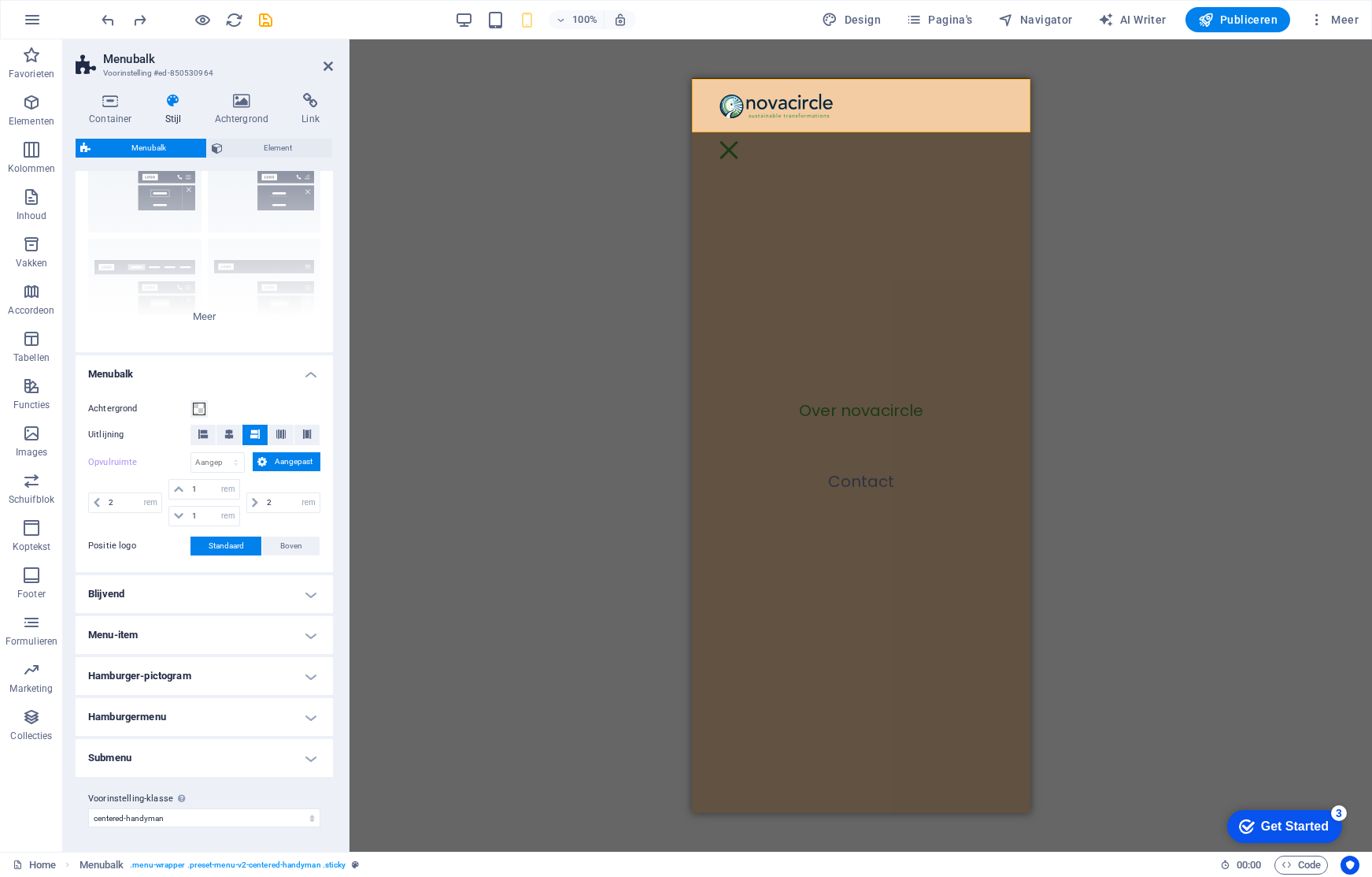
click at [274, 743] on h4 "Submenu" at bounding box center [204, 757] width 257 height 37
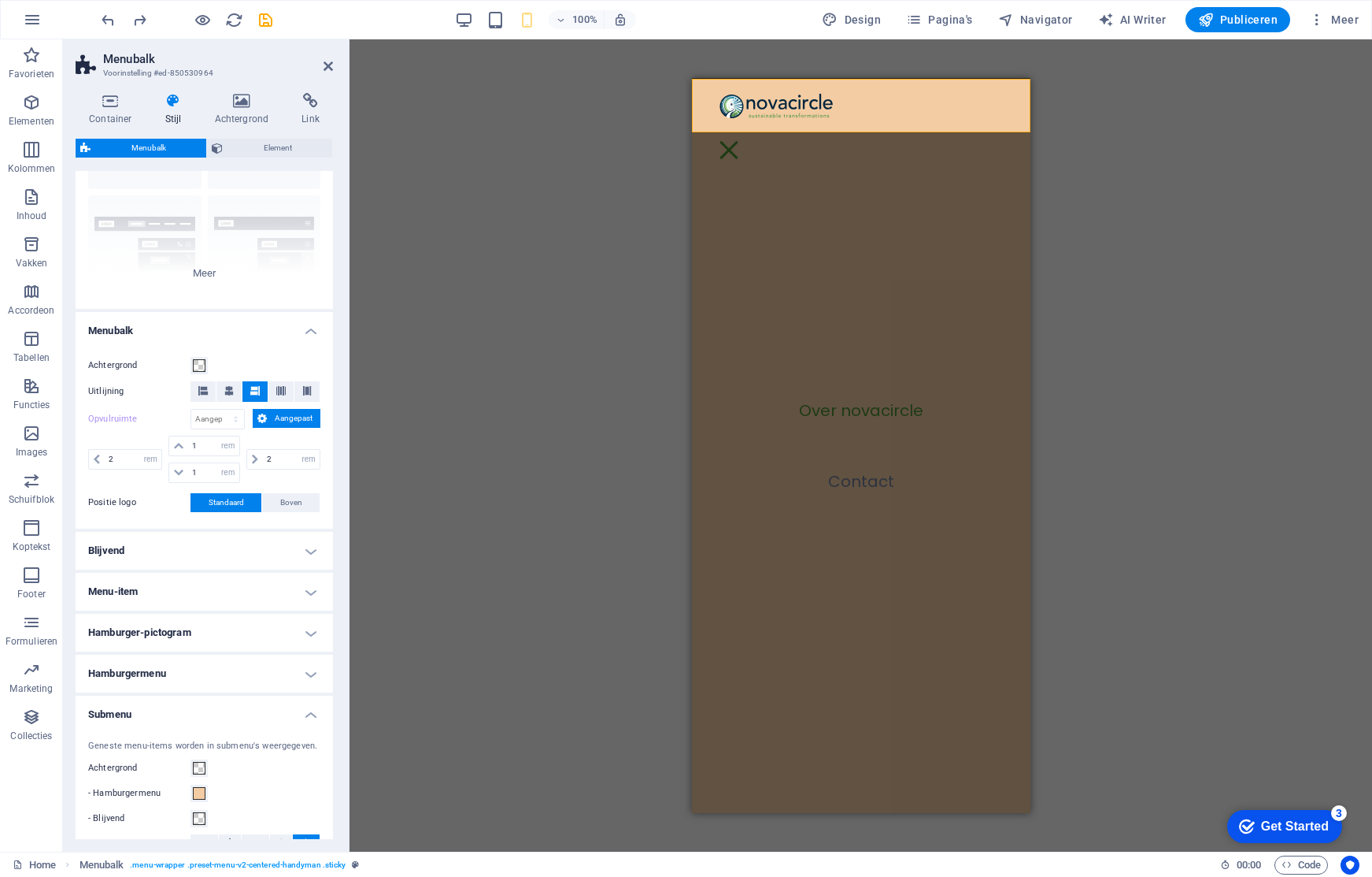
scroll to position [176, 0]
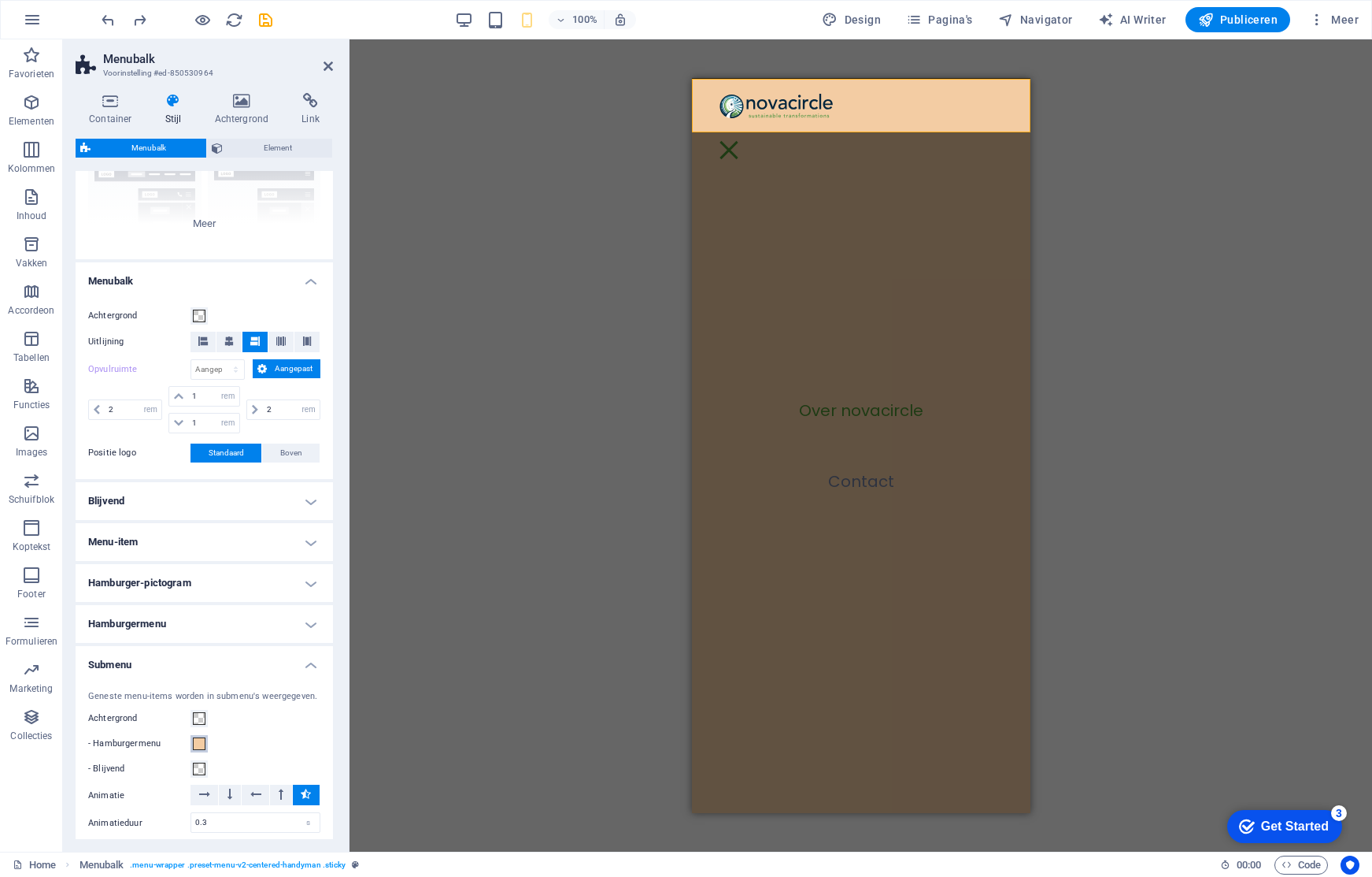
click at [194, 745] on span at bounding box center [199, 743] width 13 height 13
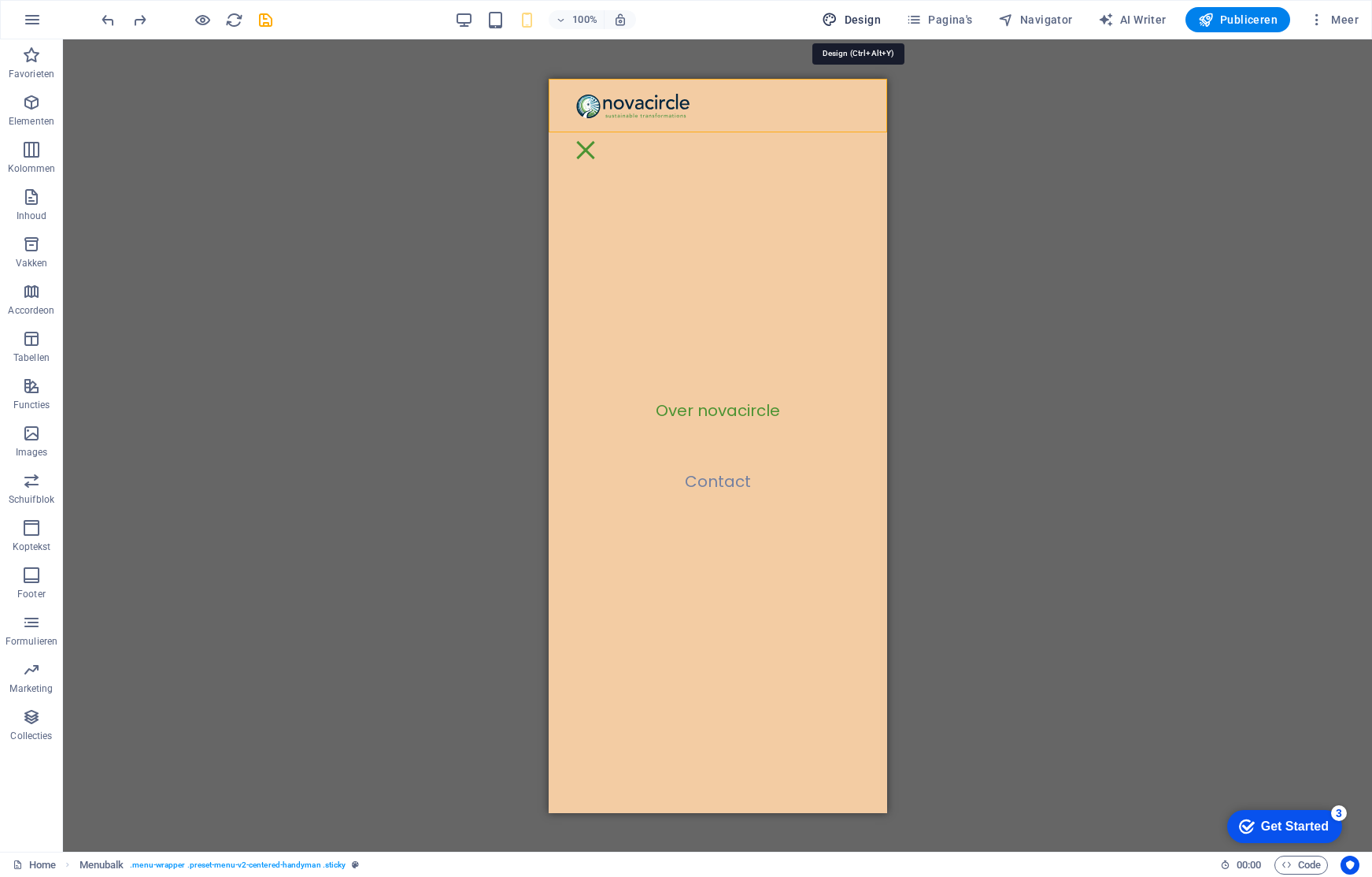
click at [866, 18] on span "Design" at bounding box center [851, 20] width 59 height 16
select select "px"
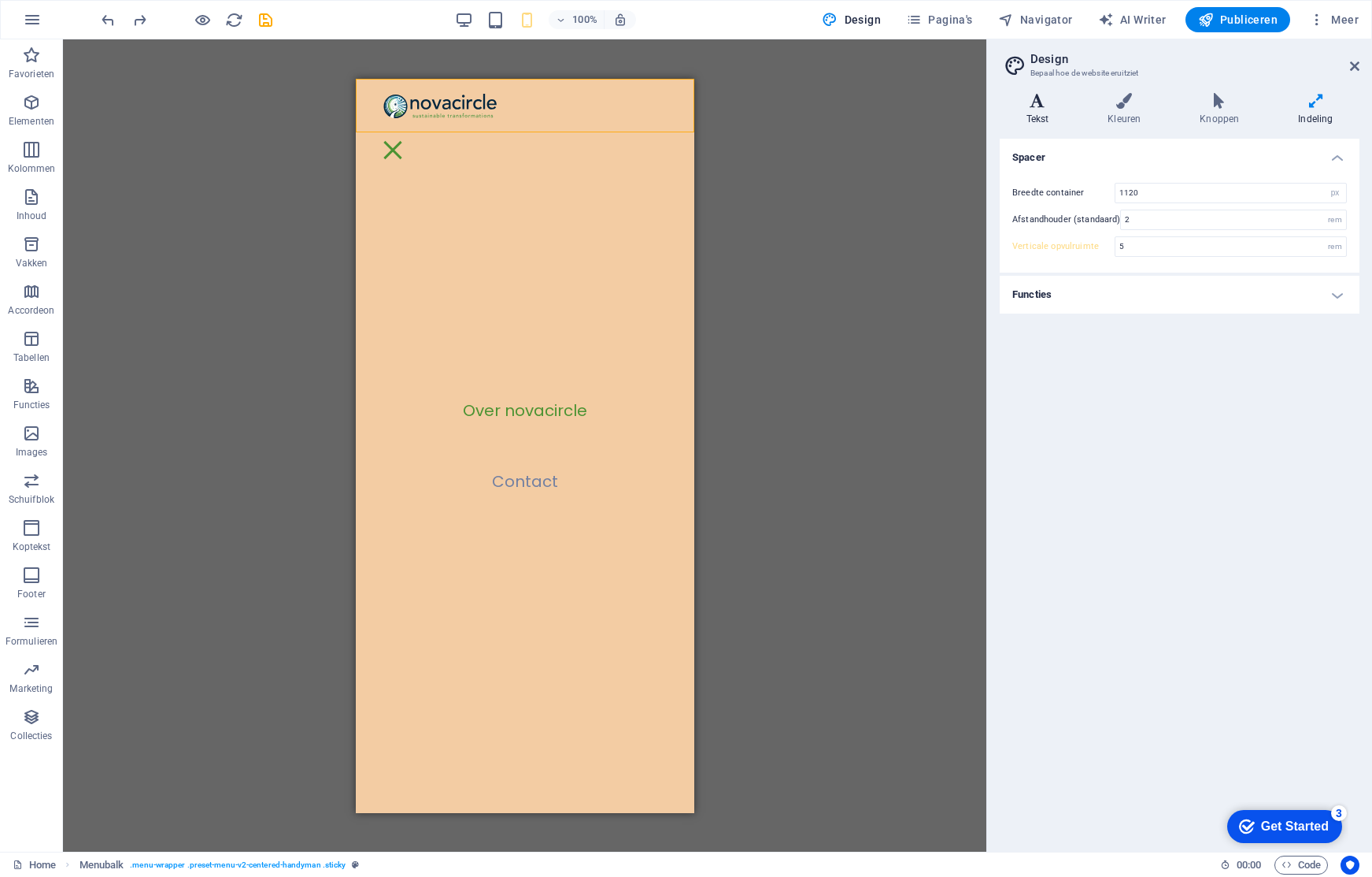
click at [1044, 105] on icon at bounding box center [1037, 101] width 76 height 16
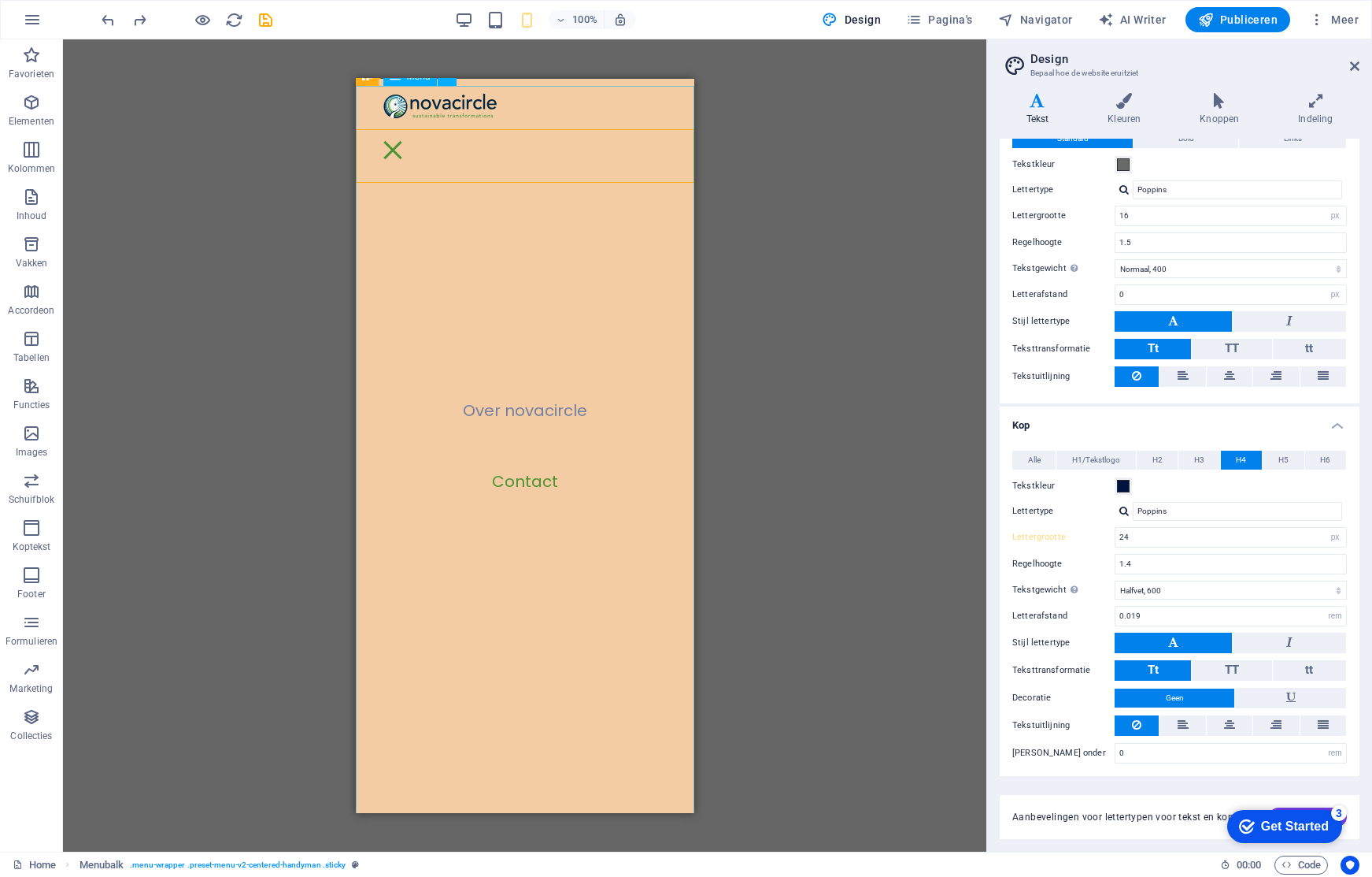
scroll to position [536, 0]
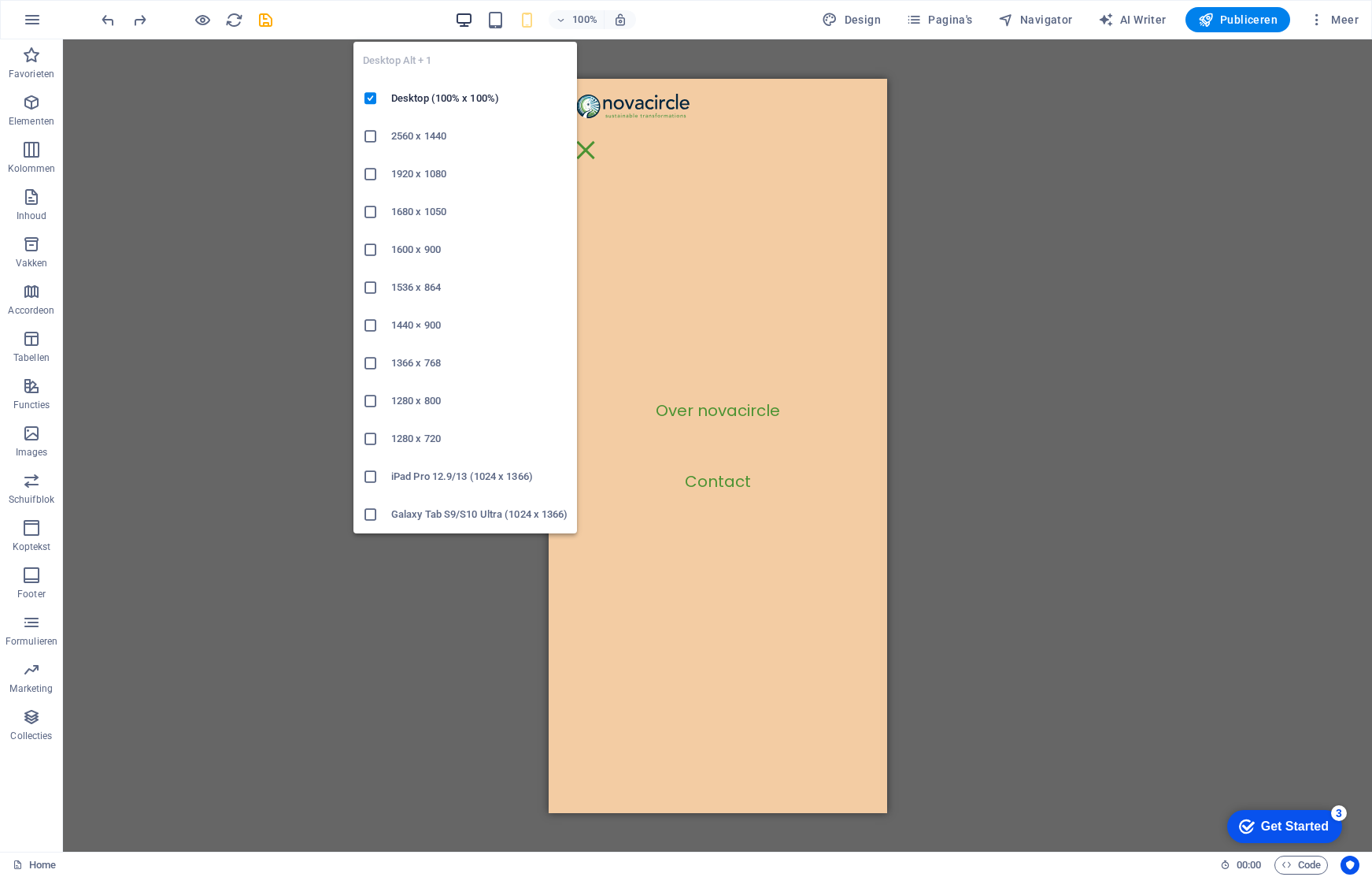
click at [473, 23] on icon "button" at bounding box center [464, 20] width 18 height 18
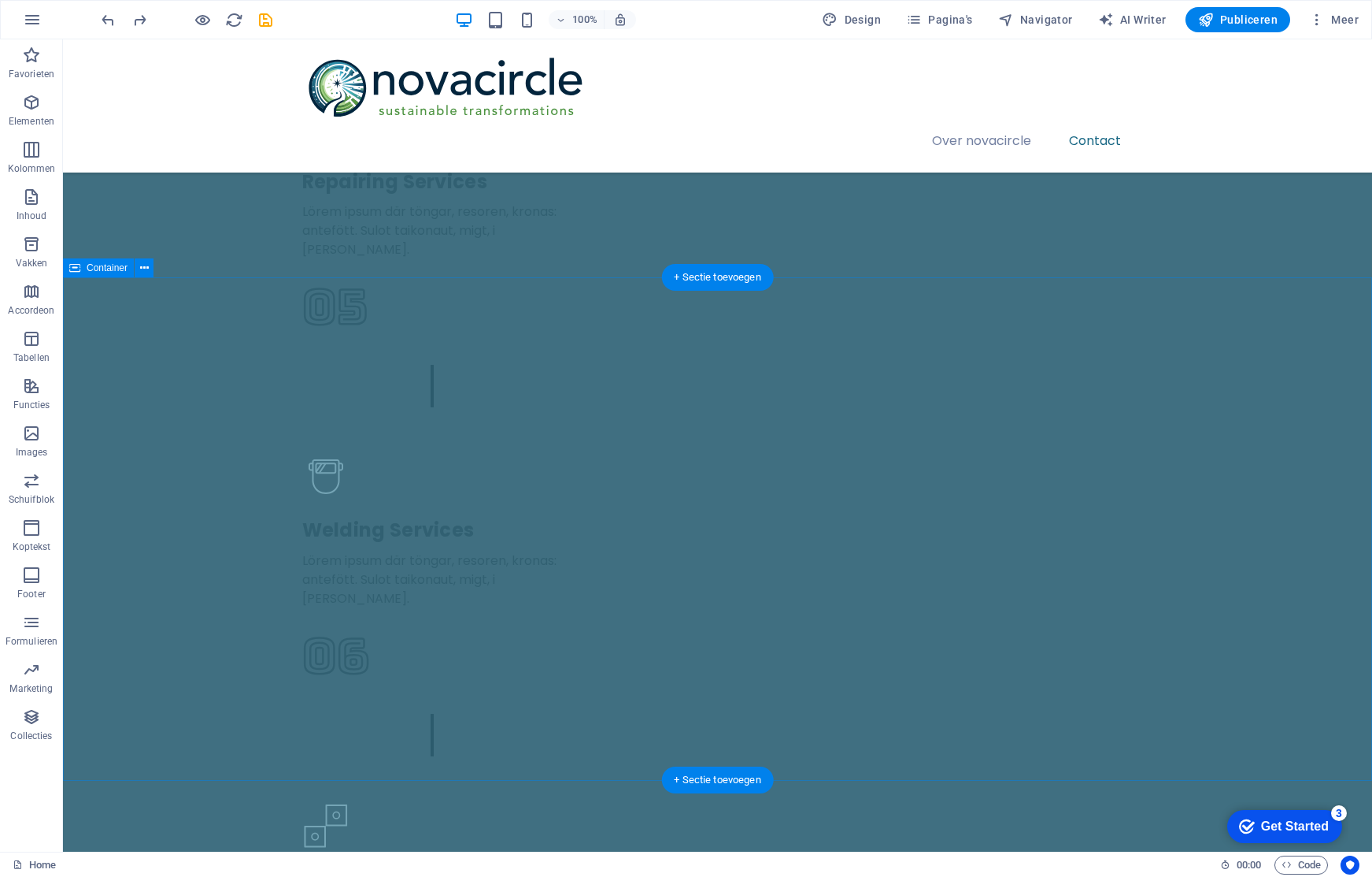
scroll to position [2945, 0]
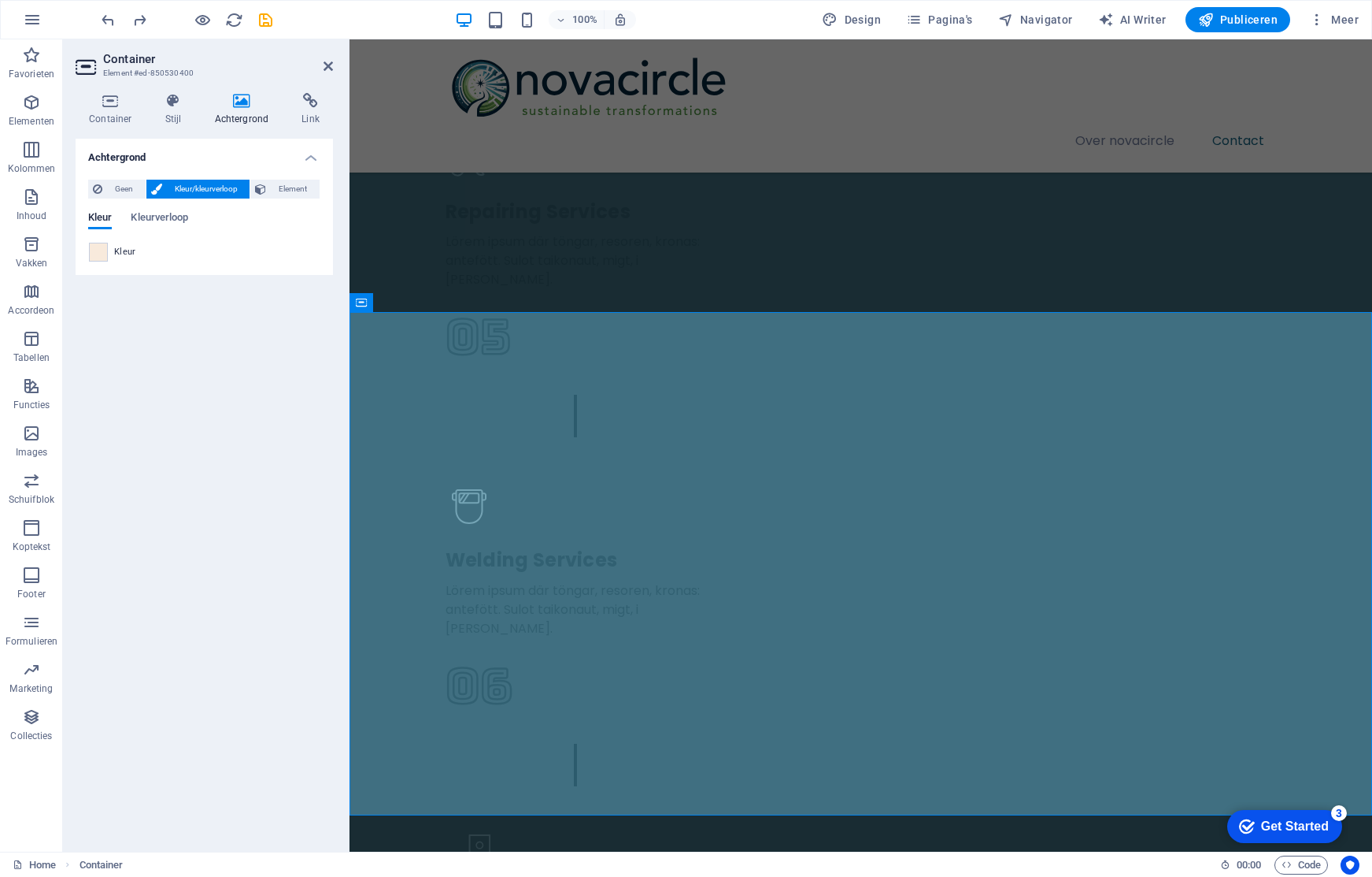
click at [117, 250] on span "Kleur" at bounding box center [125, 252] width 22 height 13
click at [97, 253] on span at bounding box center [98, 253] width 18 height 18
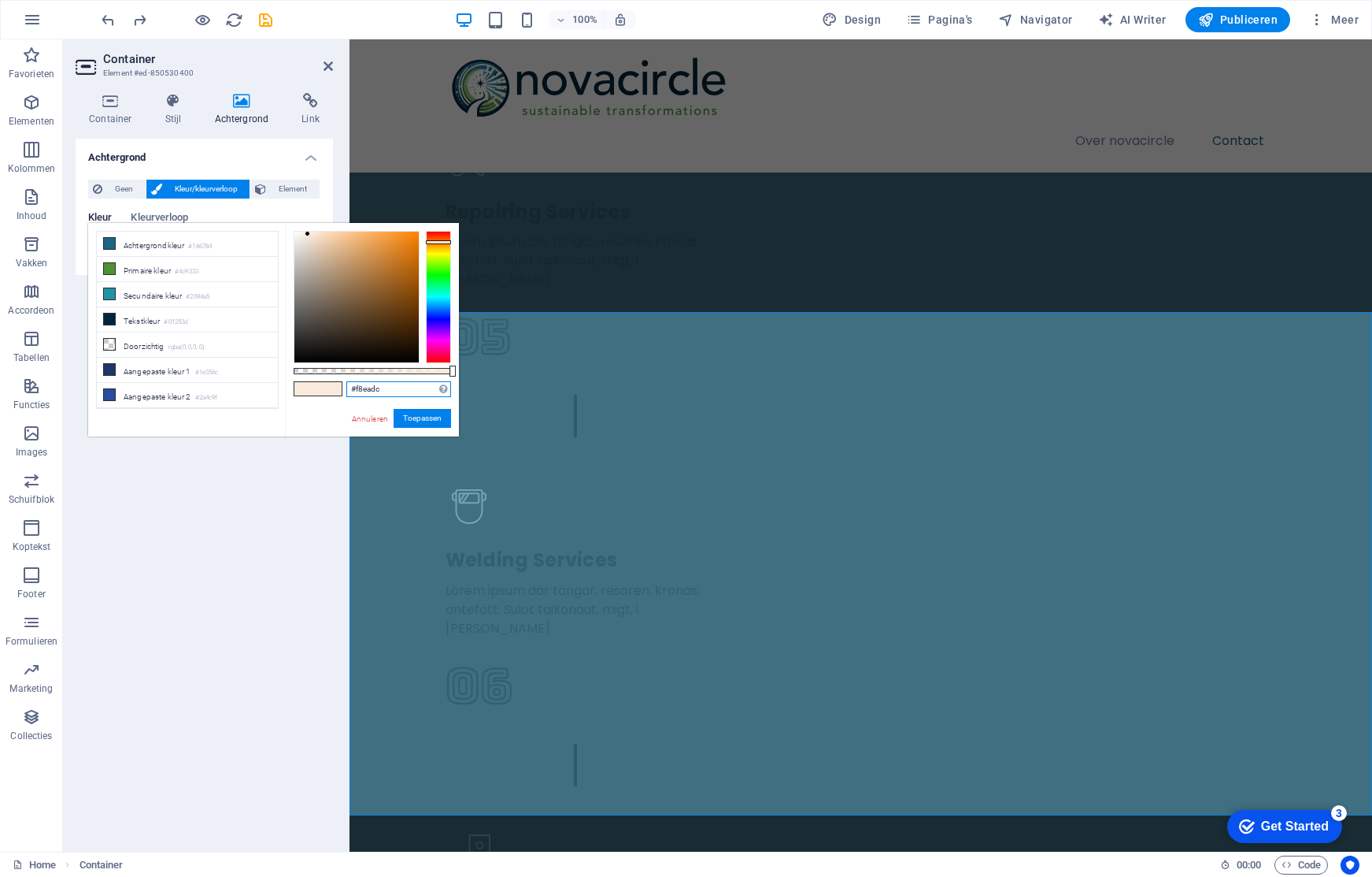
drag, startPoint x: 389, startPoint y: 390, endPoint x: 329, endPoint y: 386, distance: 60.1
click at [329, 386] on div "#f8eadc Ondersteunde notaties #0852ed rgb(8, 82, 237) rgba(8, 82, 237, 90%) hsv…" at bounding box center [372, 443] width 174 height 441
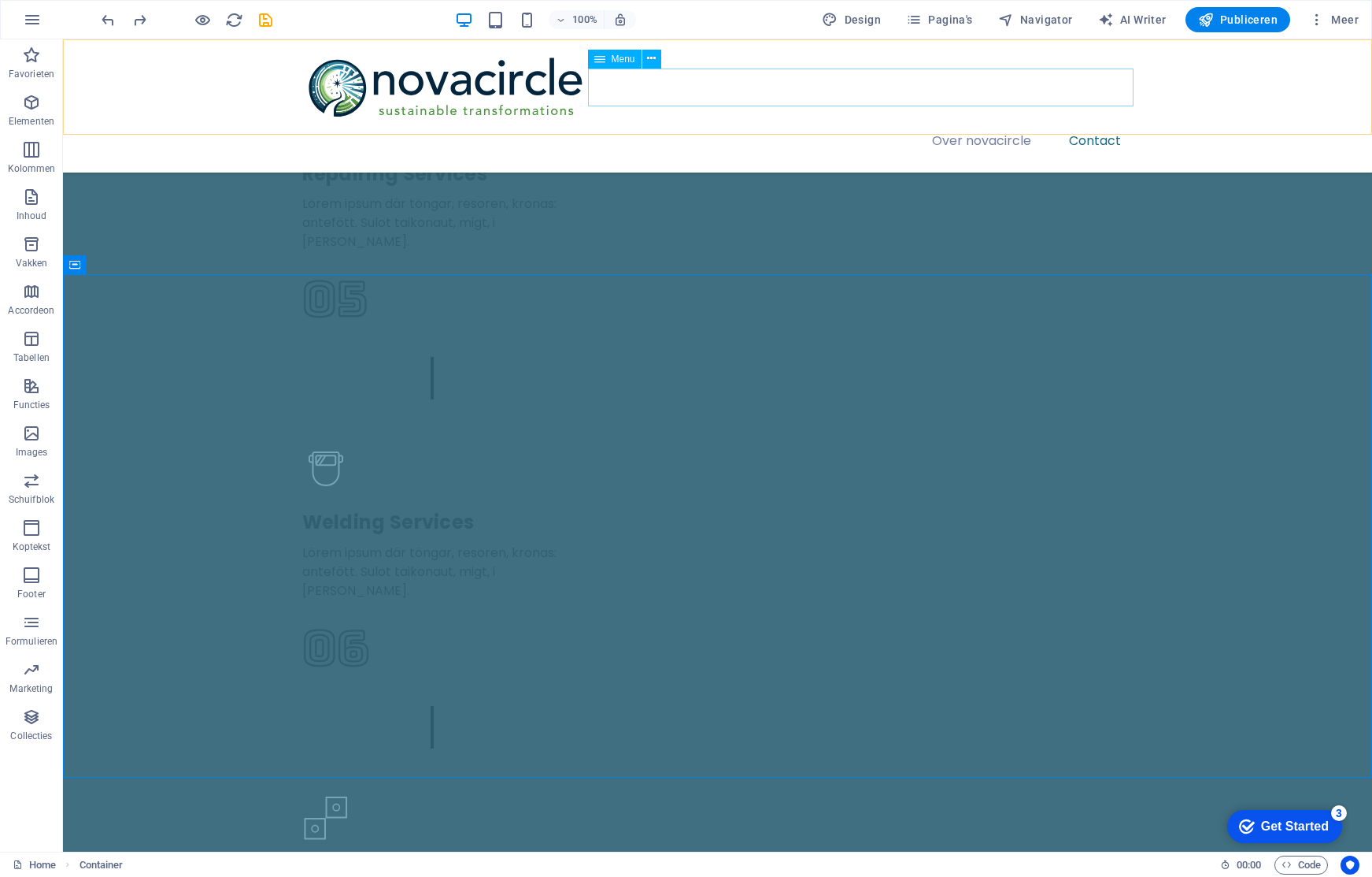
click at [627, 60] on span "Menu" at bounding box center [623, 59] width 24 height 10
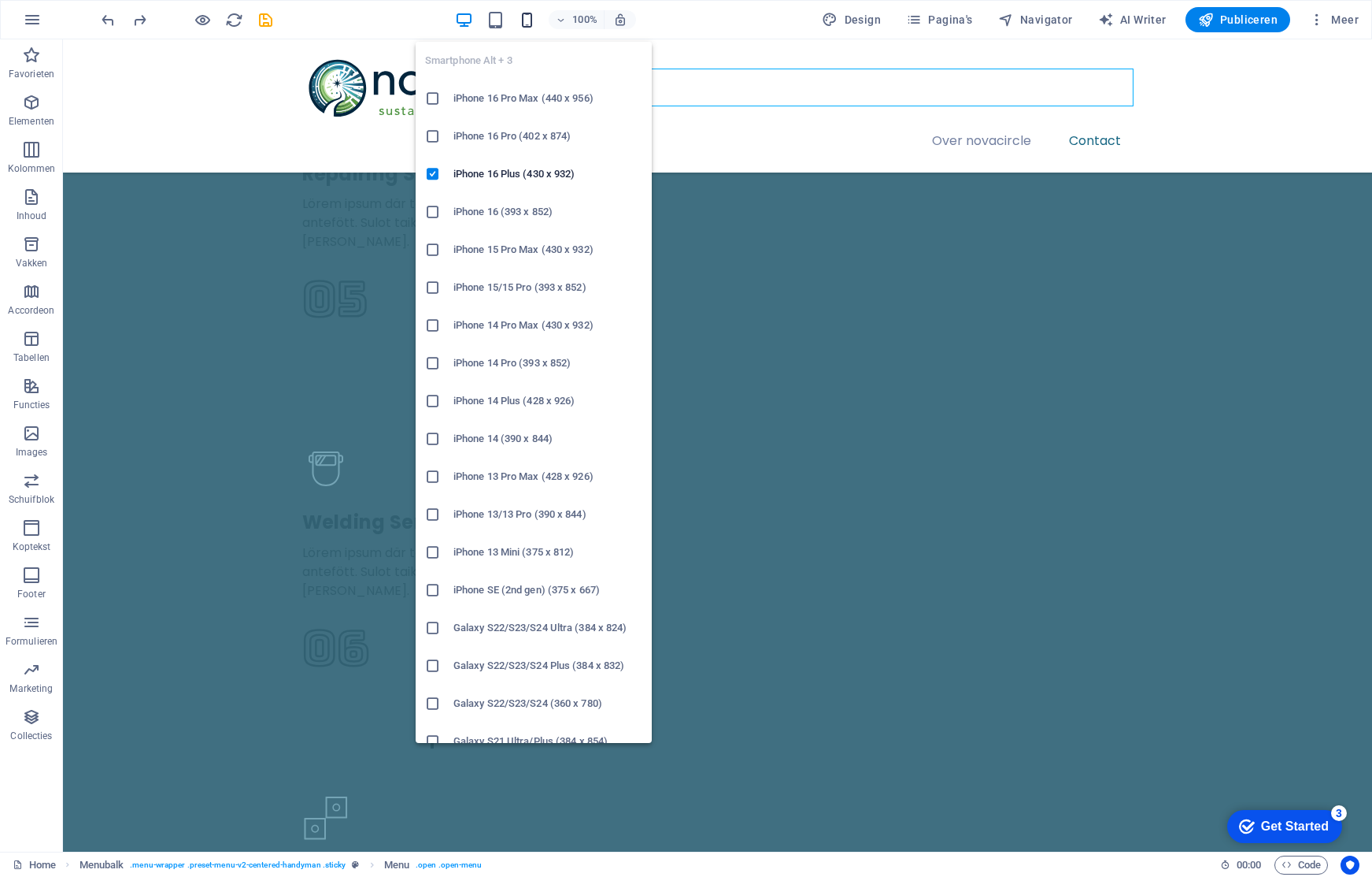
click at [527, 20] on icon "button" at bounding box center [527, 20] width 18 height 18
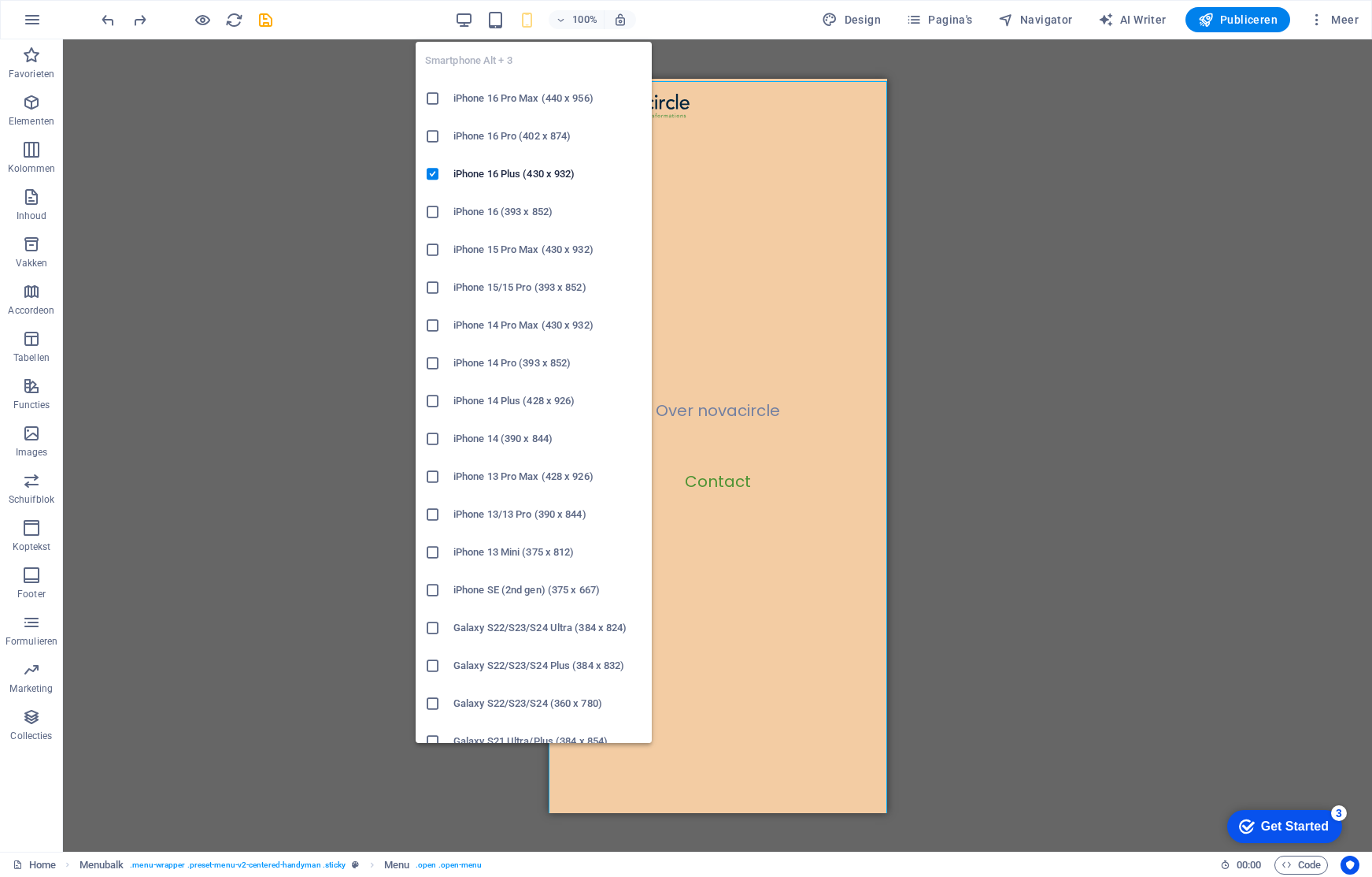
scroll to position [2903, 0]
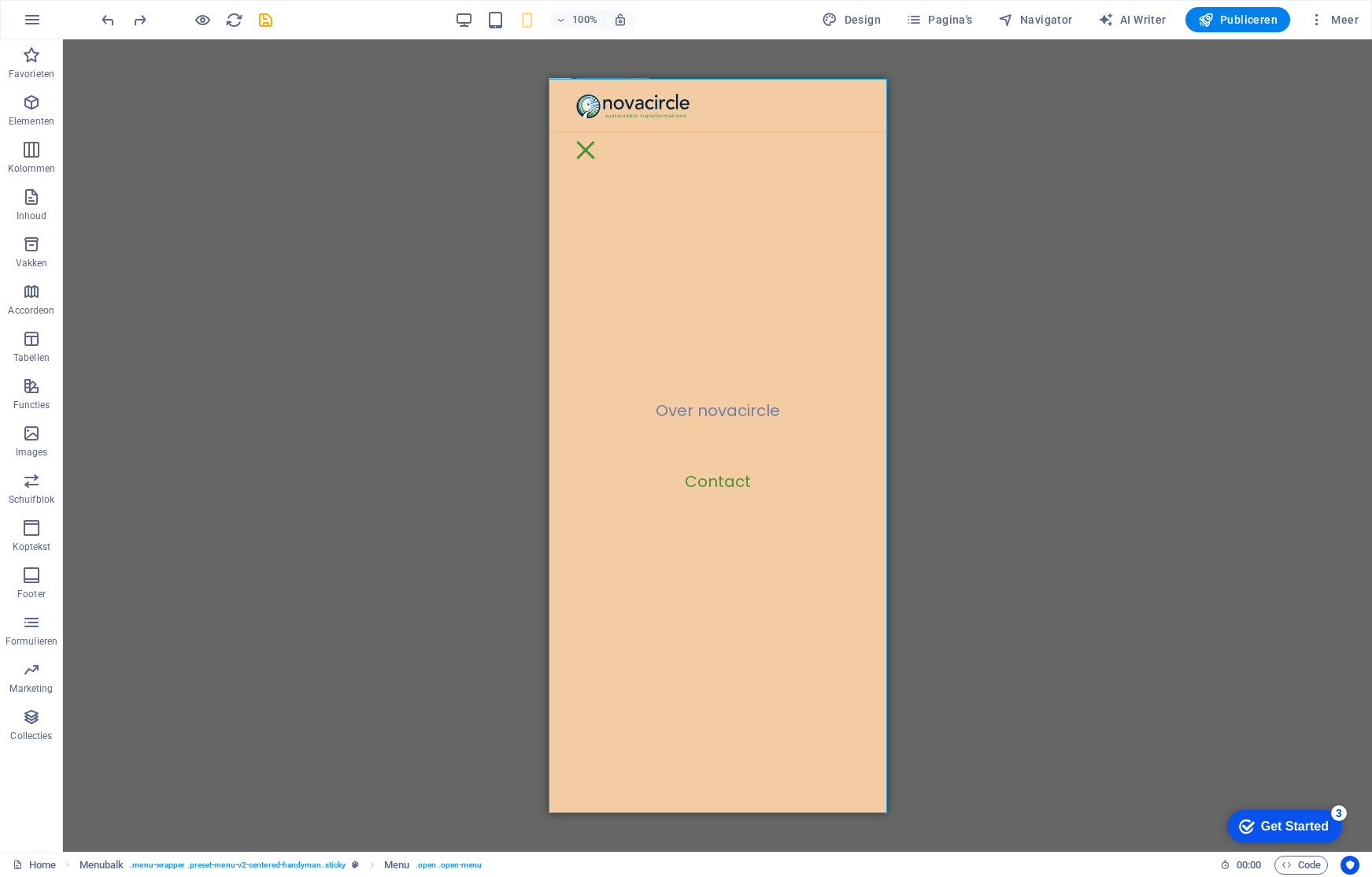
click at [806, 143] on nav "Over novacircle Contact" at bounding box center [716, 444] width 338 height 734
click at [840, 204] on nav "Over novacircle Contact" at bounding box center [716, 444] width 338 height 734
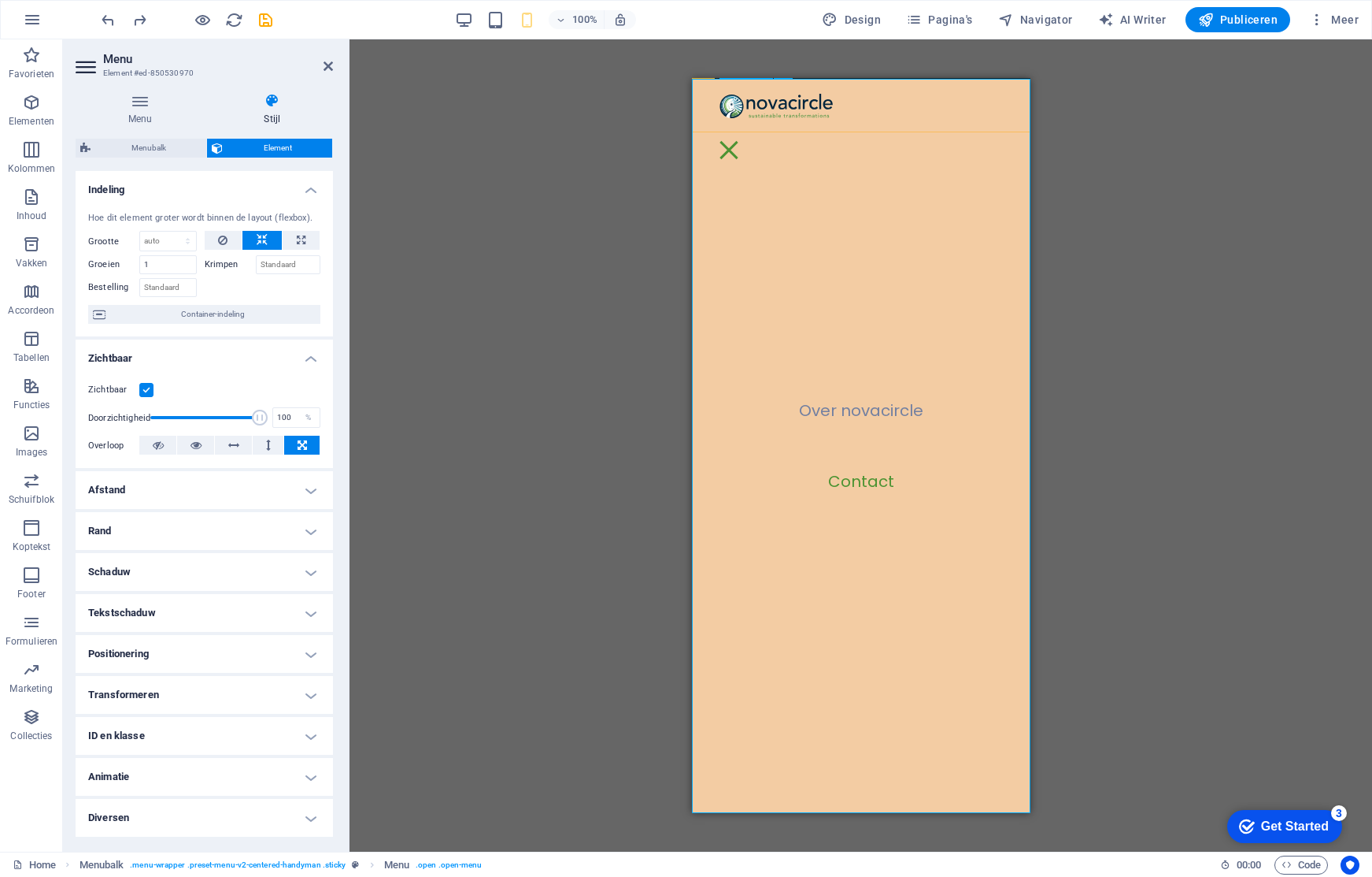
click at [766, 380] on nav "Over novacircle Contact" at bounding box center [860, 444] width 338 height 734
click at [896, 109] on nav "Over novacircle Contact" at bounding box center [860, 444] width 338 height 734
click at [709, 461] on nav "Over novacircle Contact" at bounding box center [860, 444] width 338 height 734
click at [726, 490] on nav "Over novacircle Contact" at bounding box center [860, 444] width 338 height 734
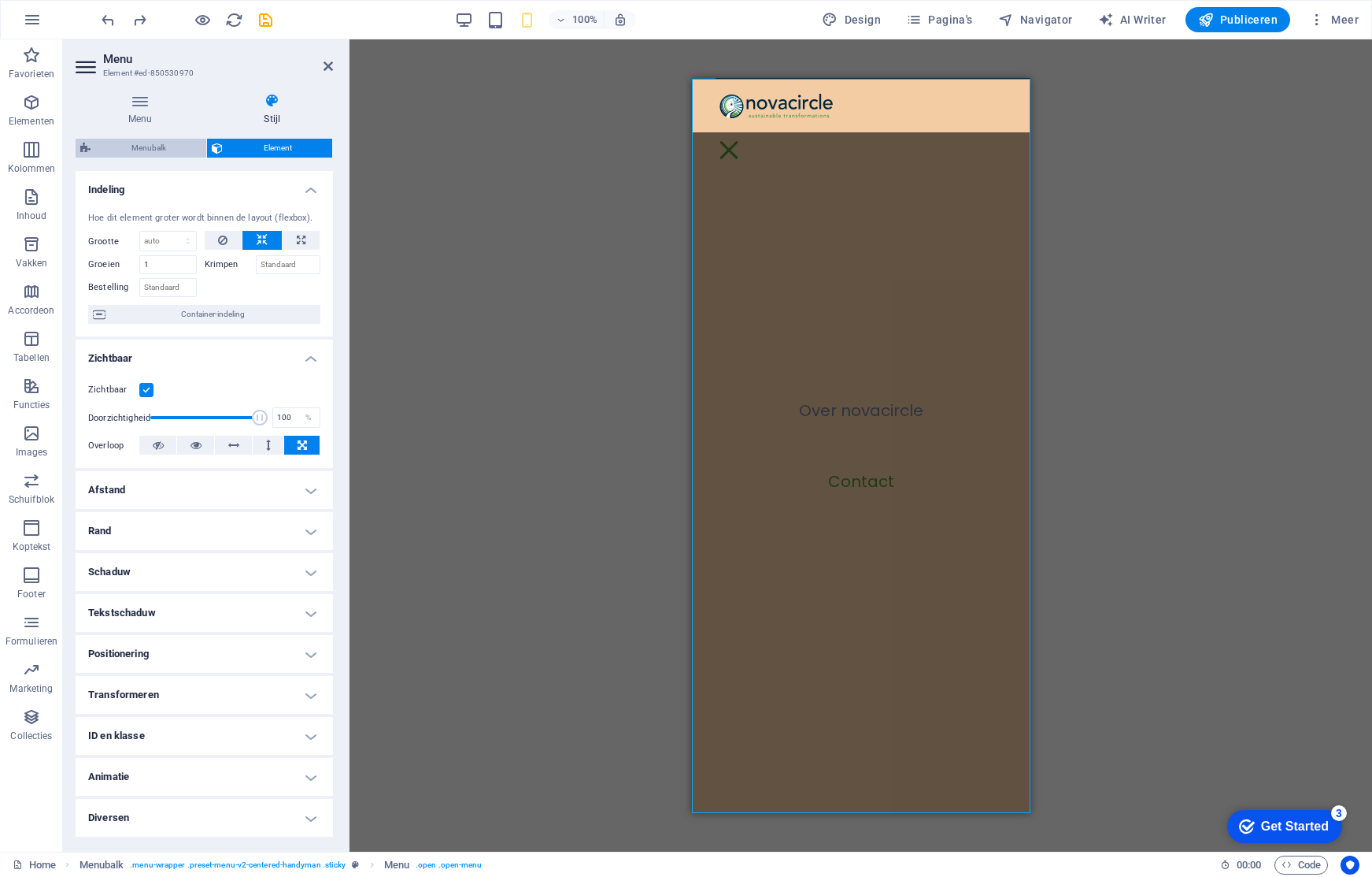
click at [126, 146] on span "Menubalk" at bounding box center [148, 147] width 106 height 19
select select "rem"
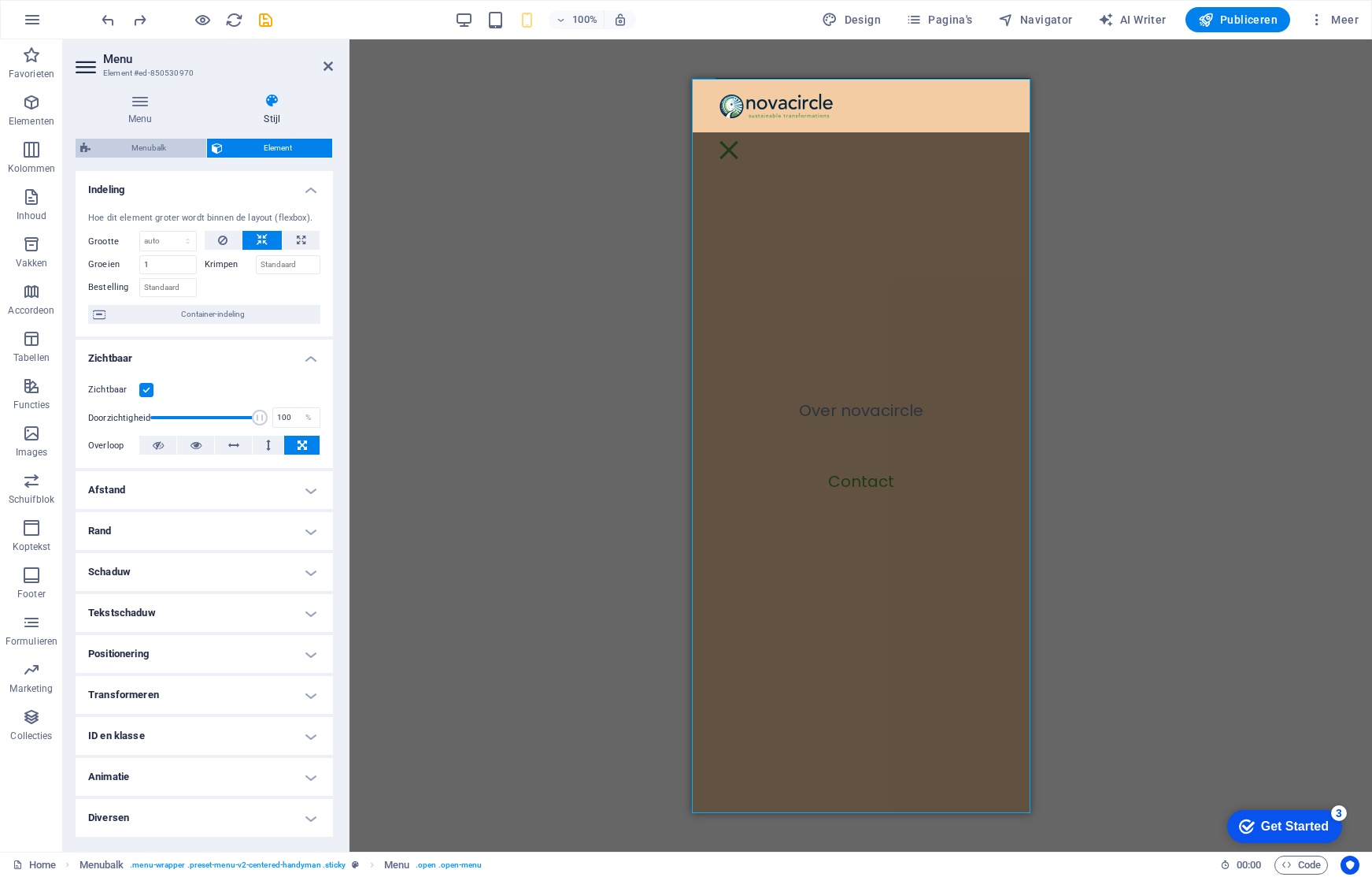
select select "%"
select select "rem"
select select "px"
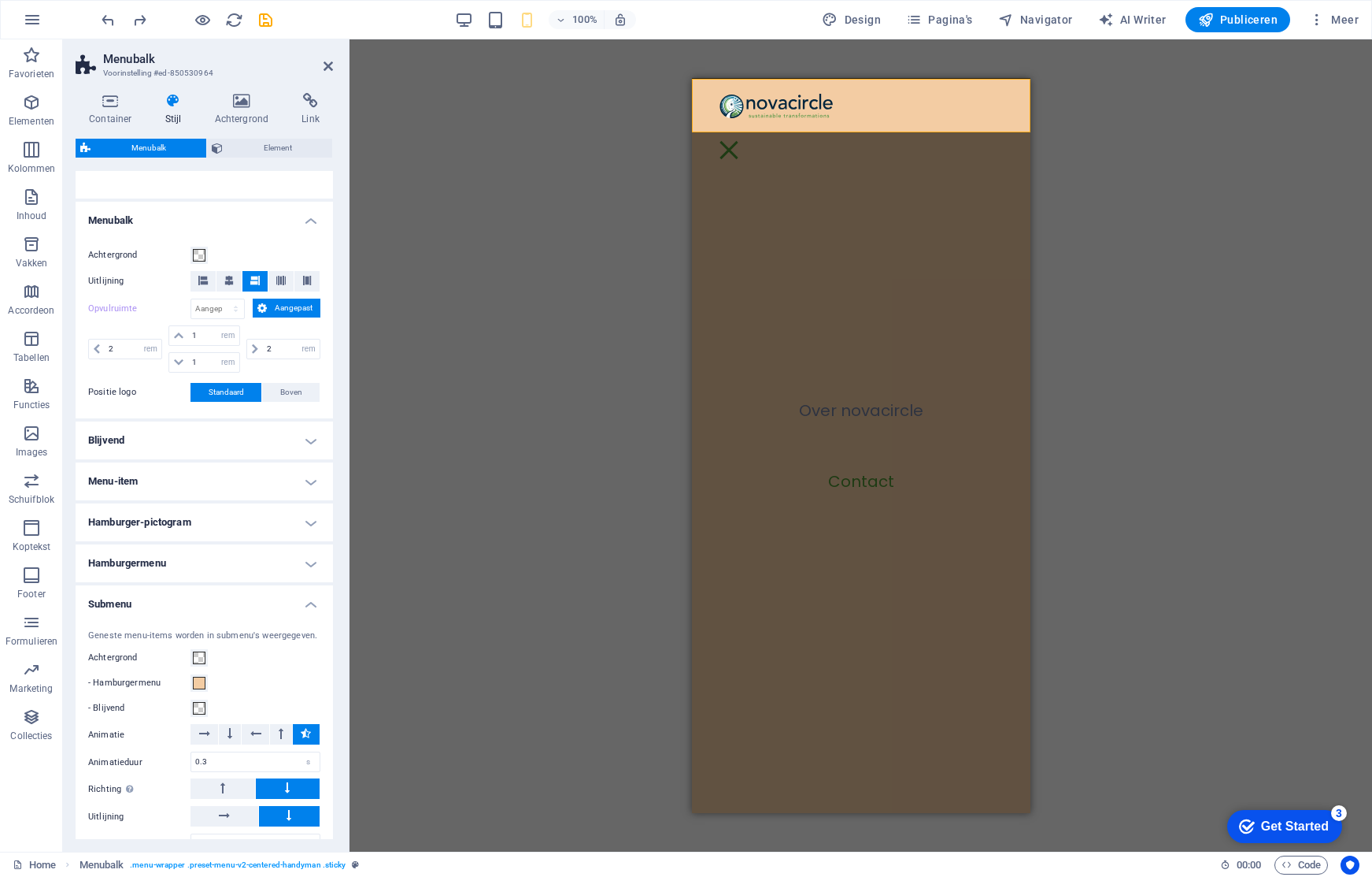
scroll to position [356, 0]
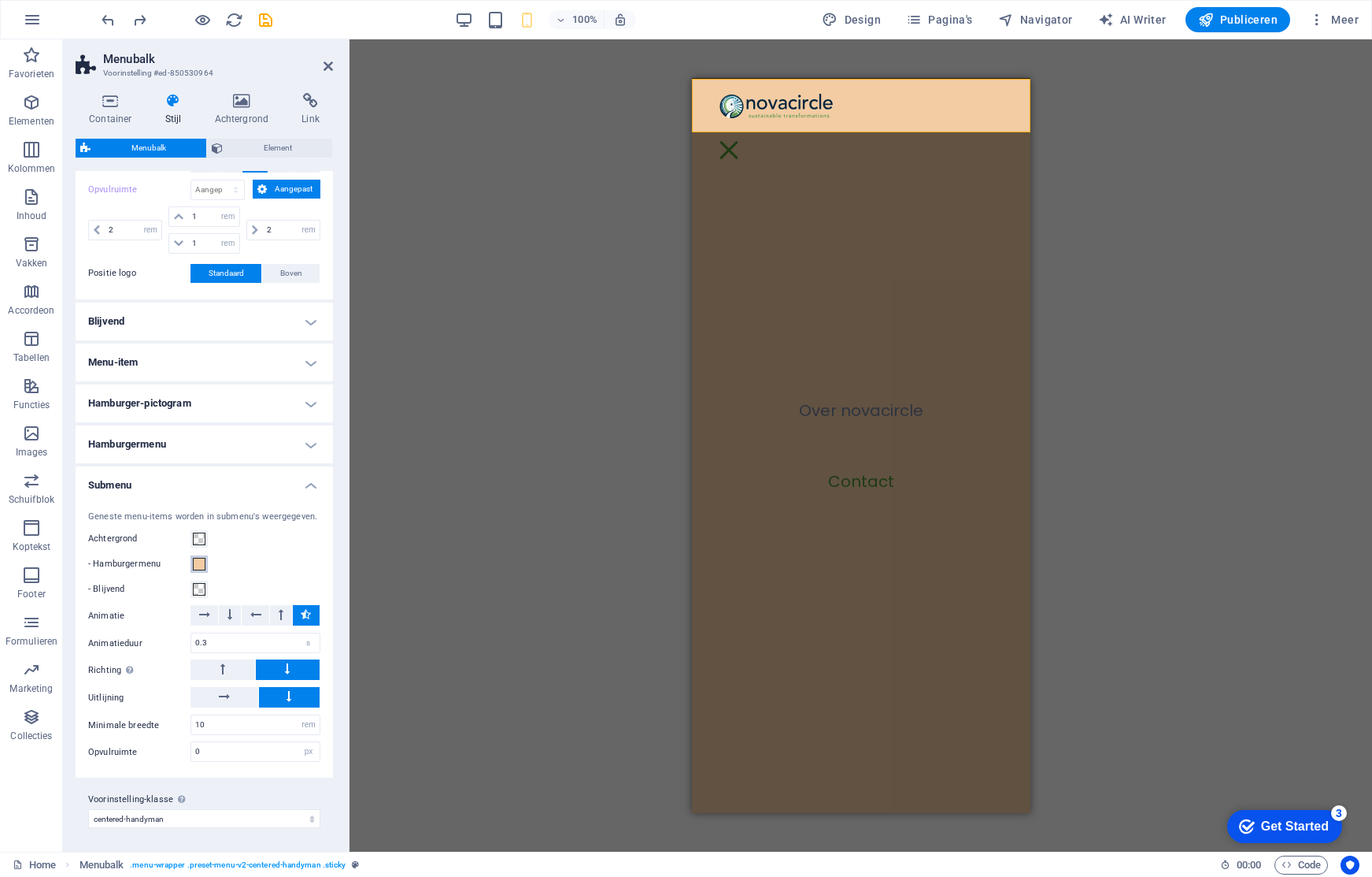
click at [198, 564] on span at bounding box center [199, 563] width 13 height 13
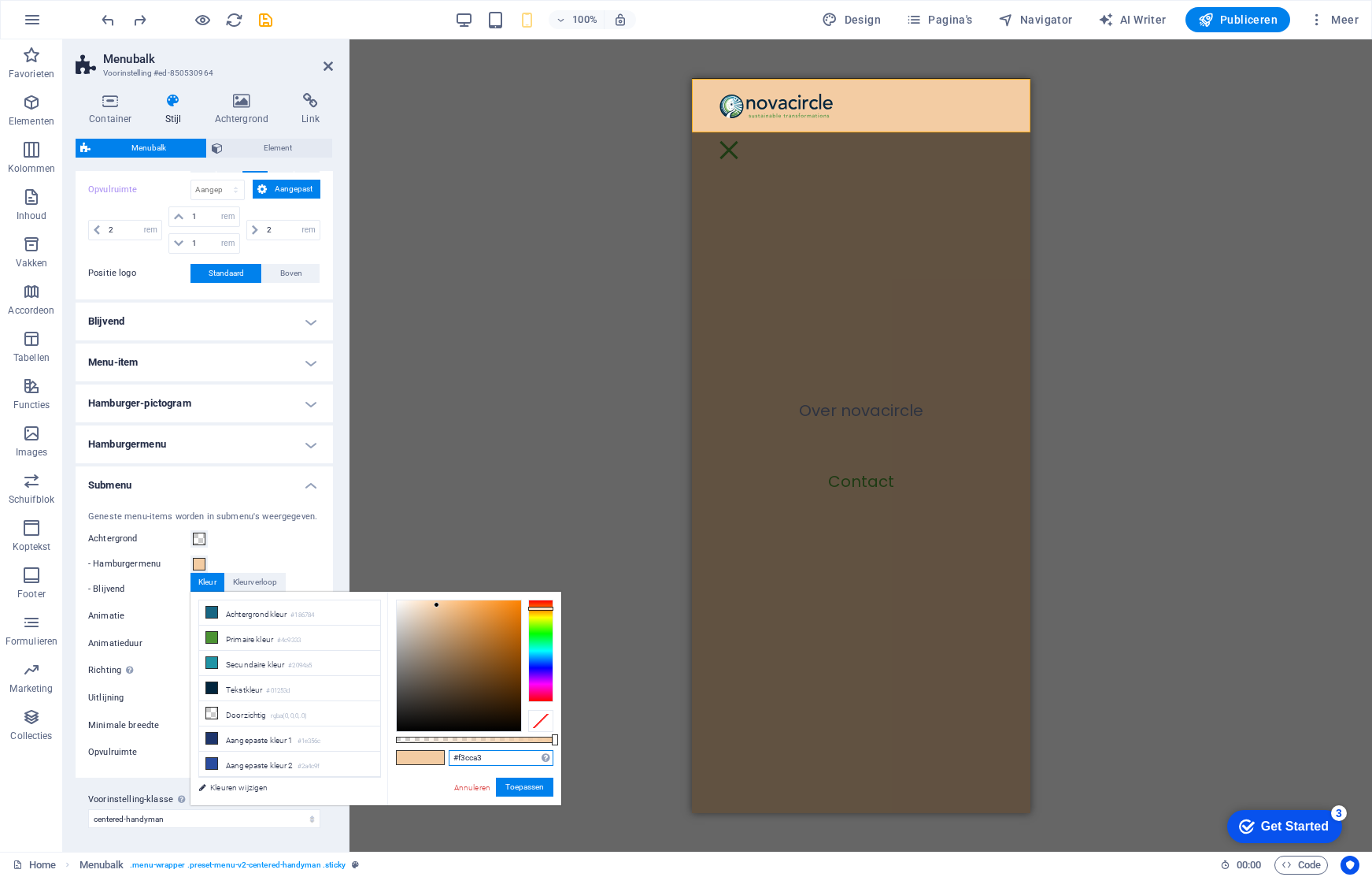
click at [462, 758] on input "#f3cca3" at bounding box center [501, 758] width 105 height 16
paste input "8eadc"
type input "#f8eadc"
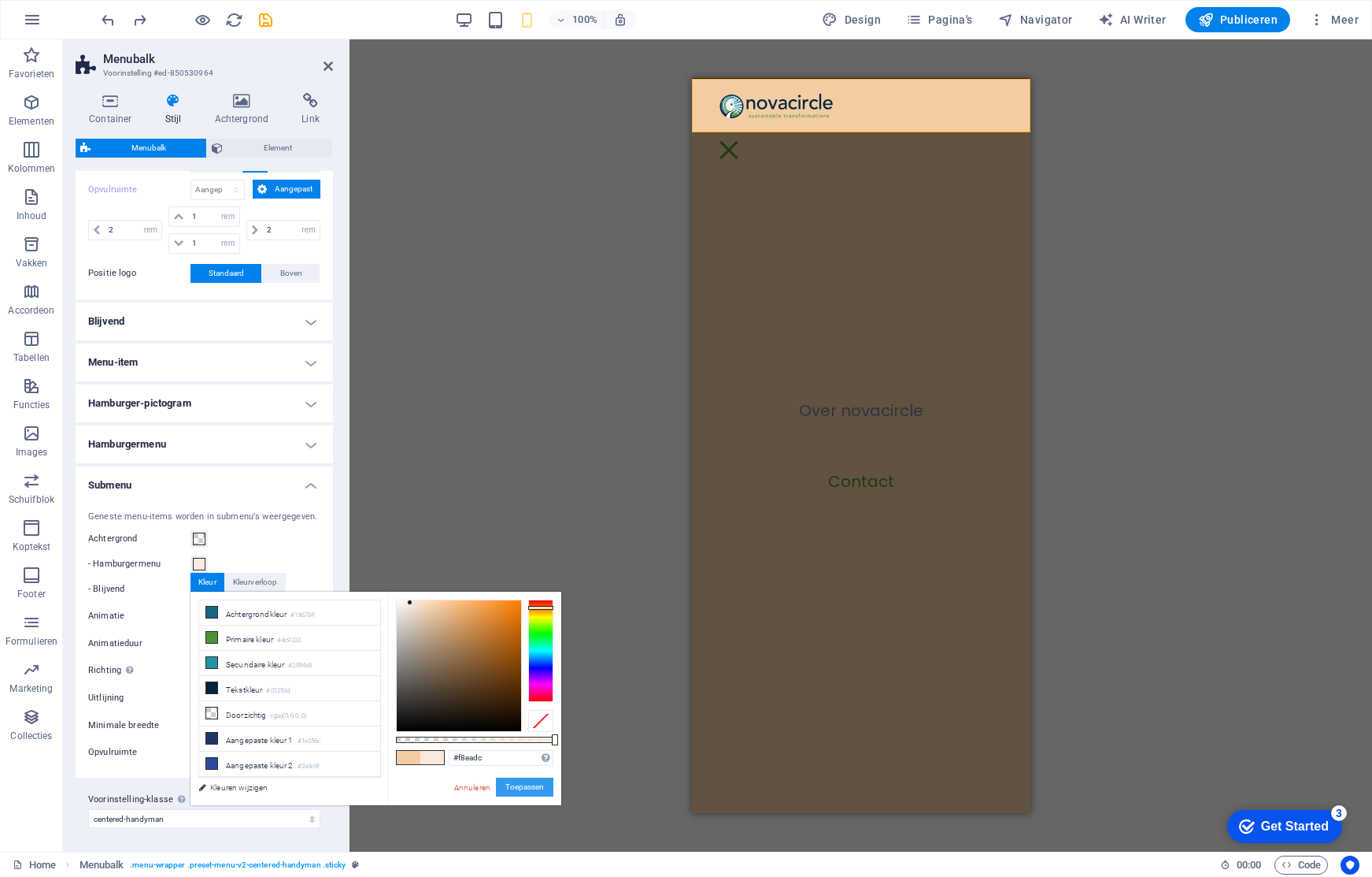
click at [532, 786] on button "Toepassen" at bounding box center [525, 787] width 57 height 19
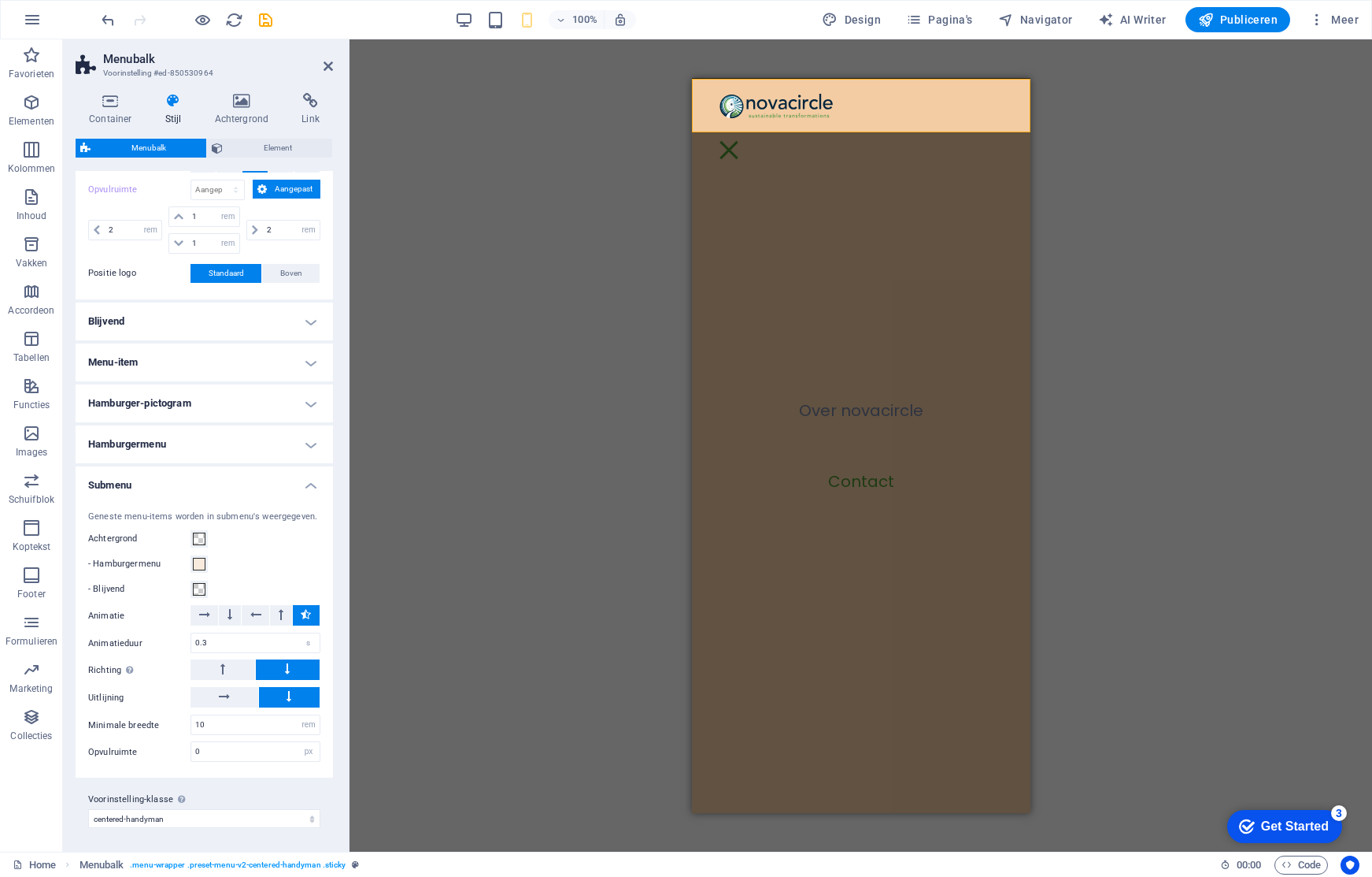
click at [310, 448] on h4 "Hamburgermenu" at bounding box center [204, 444] width 257 height 37
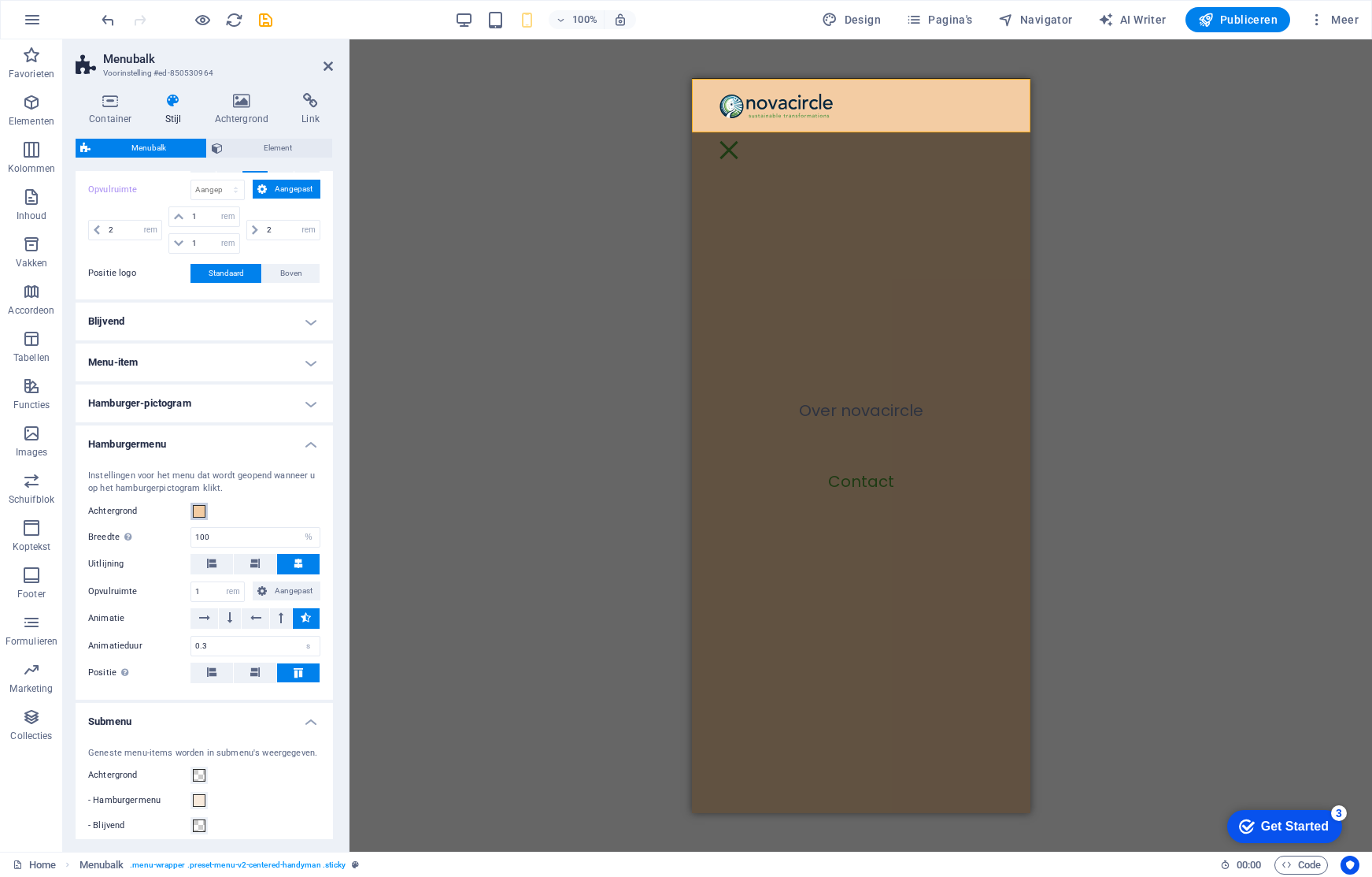
click at [197, 508] on span at bounding box center [199, 510] width 13 height 13
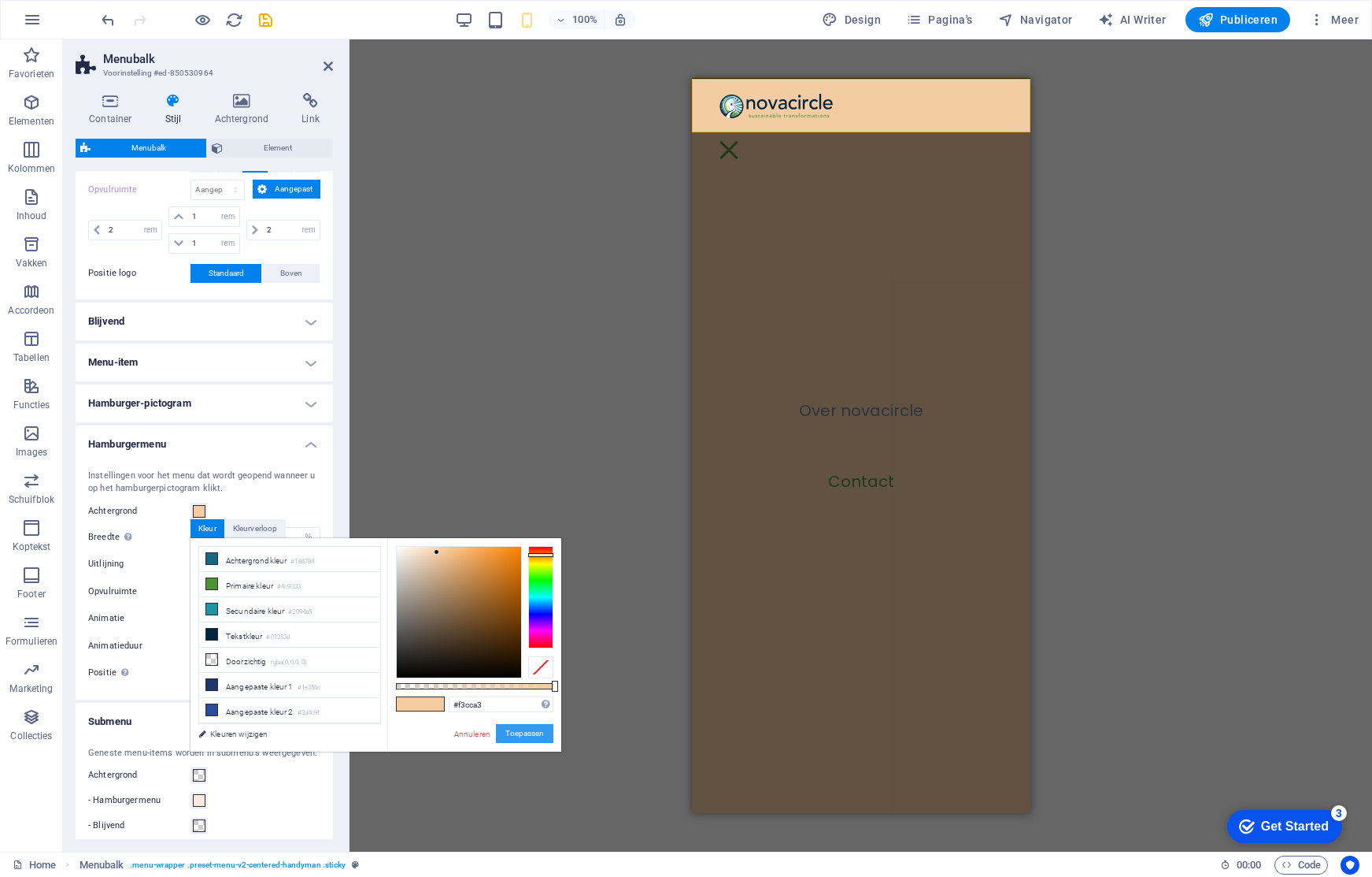
click at [511, 734] on button "Toepassen" at bounding box center [525, 732] width 57 height 19
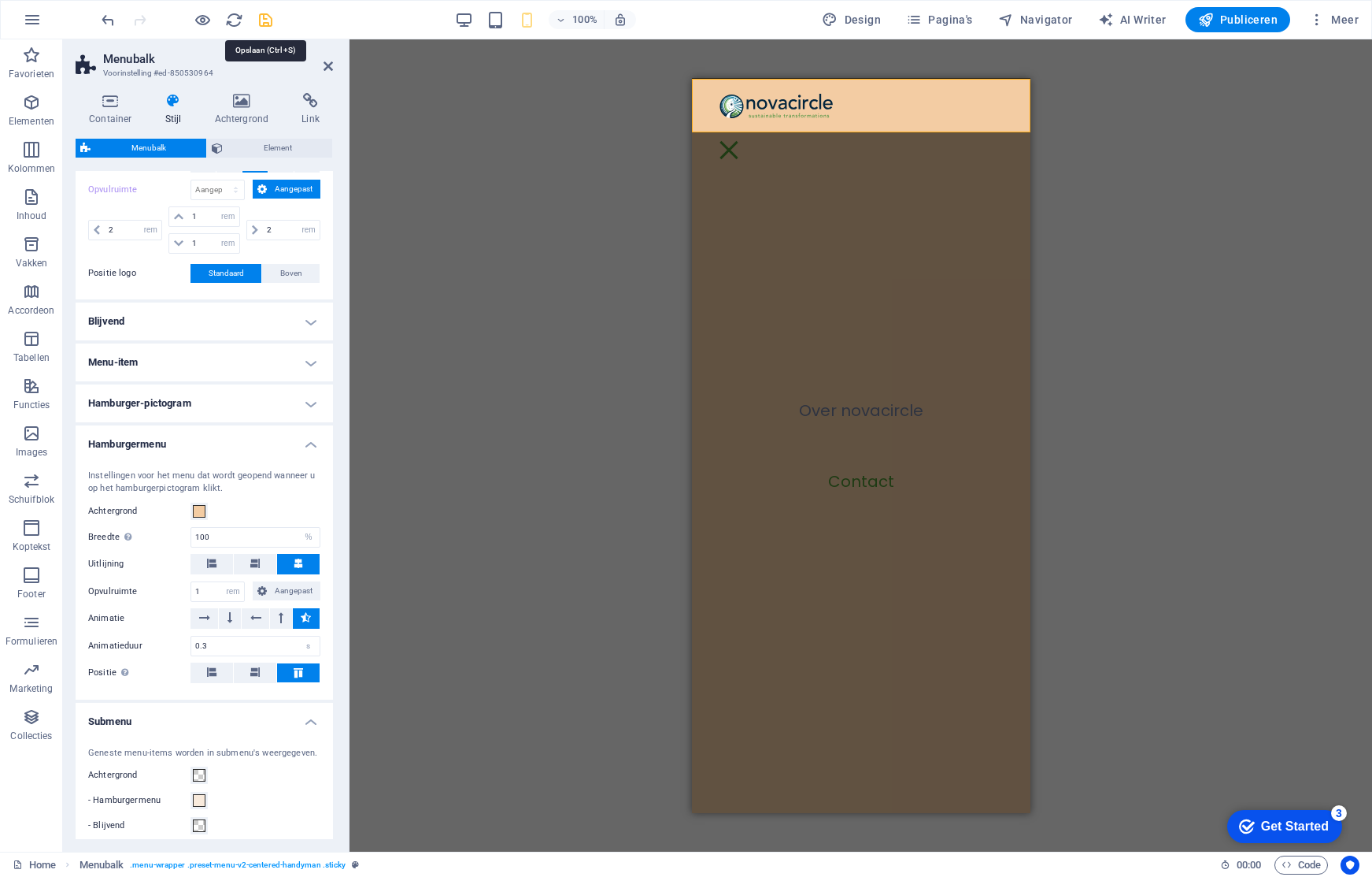
click at [266, 14] on icon "save" at bounding box center [265, 20] width 18 height 18
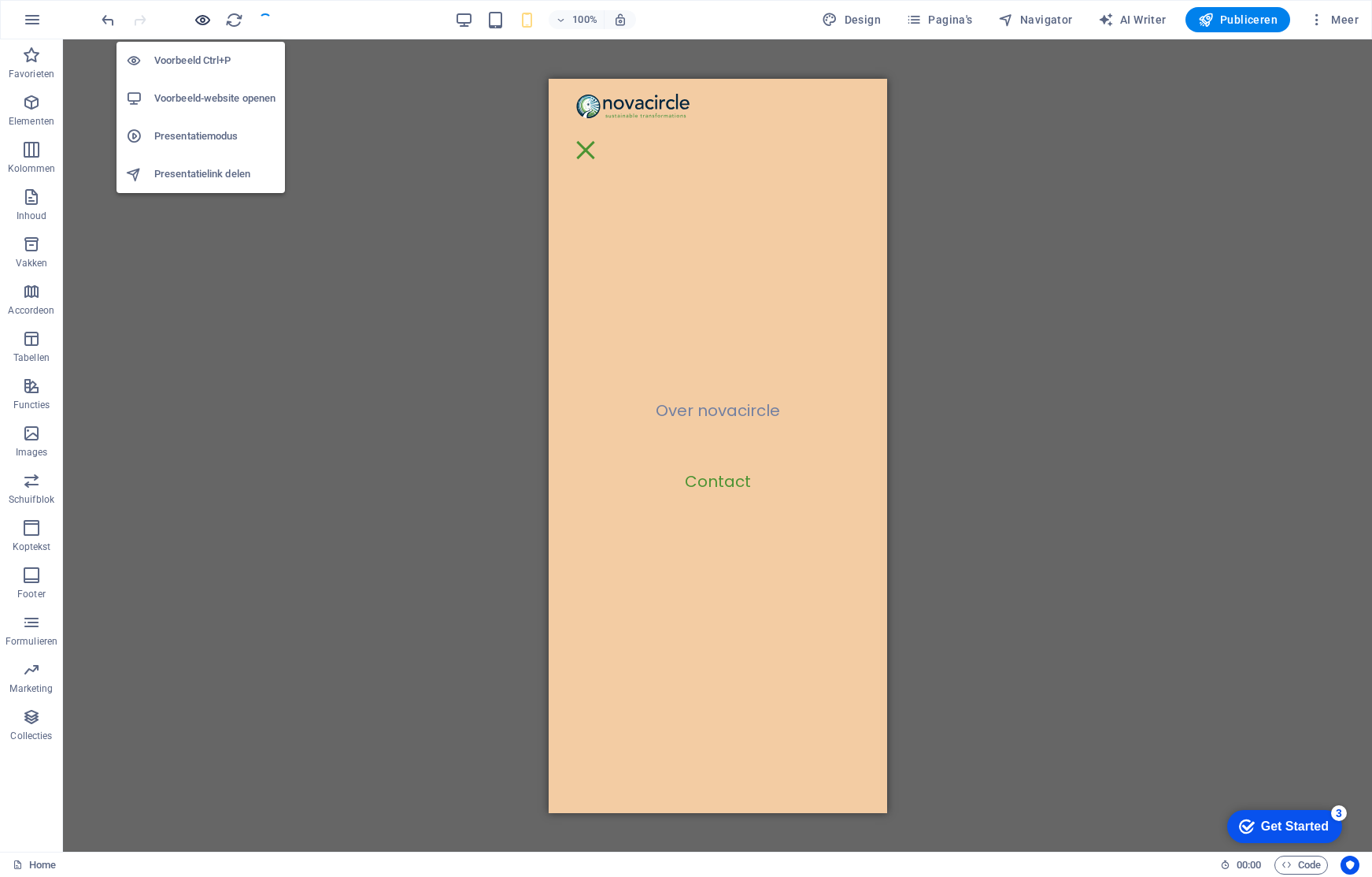
click at [201, 18] on icon "button" at bounding box center [202, 20] width 18 height 18
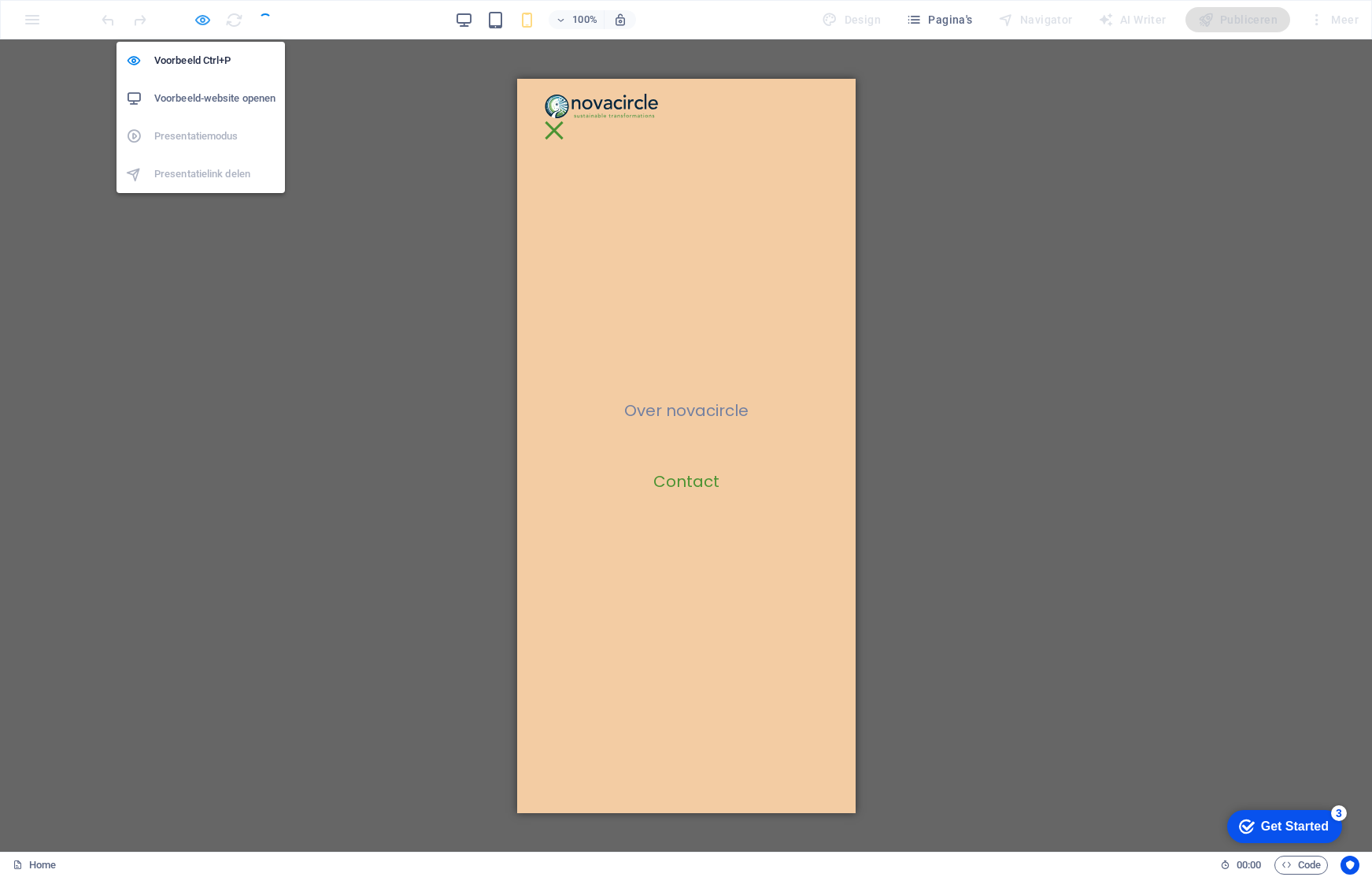
scroll to position [1549, 0]
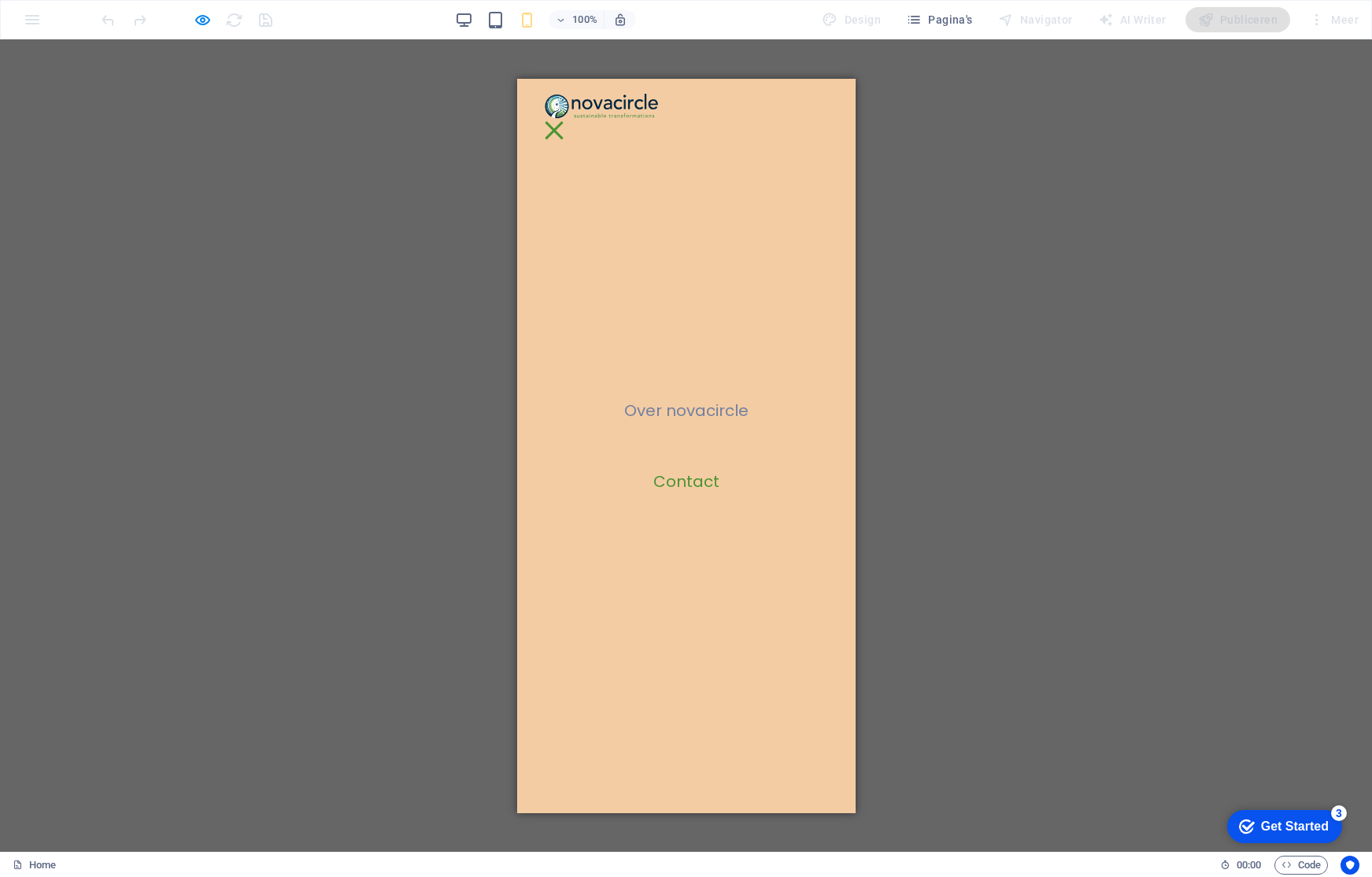
click at [235, 20] on div at bounding box center [186, 20] width 176 height 26
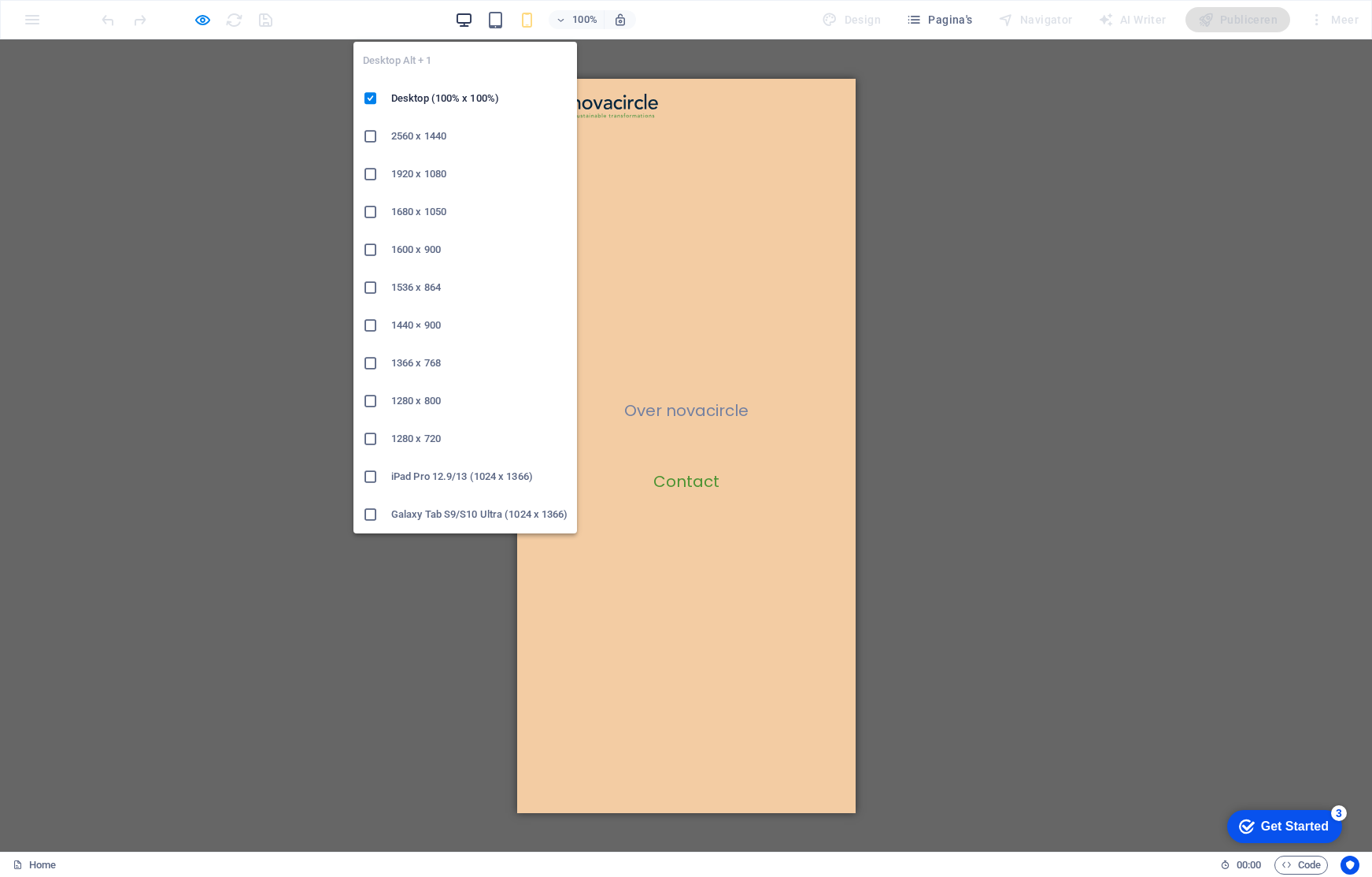
click at [472, 15] on icon "button" at bounding box center [464, 20] width 18 height 18
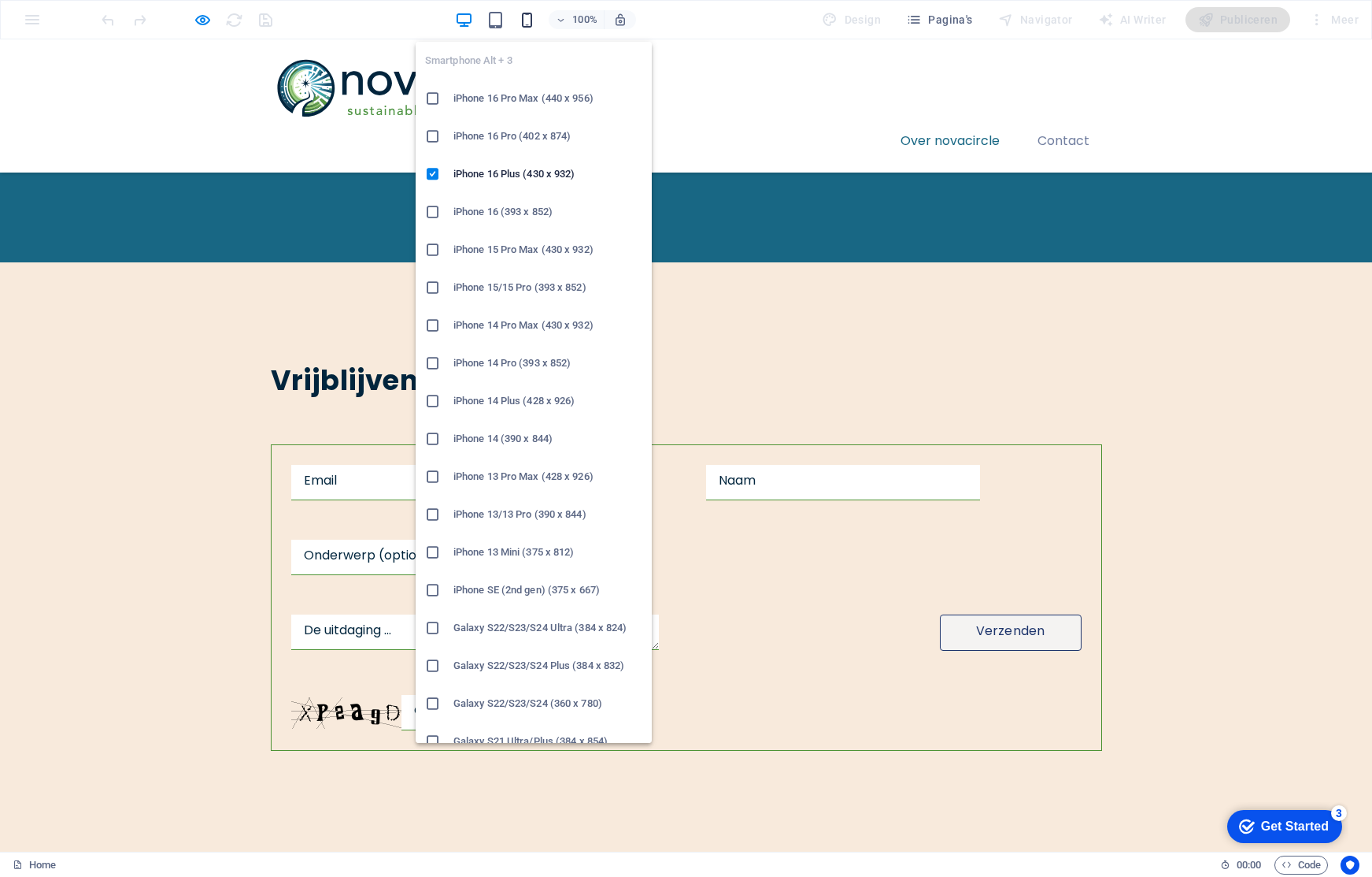
click at [528, 21] on icon "button" at bounding box center [527, 20] width 18 height 18
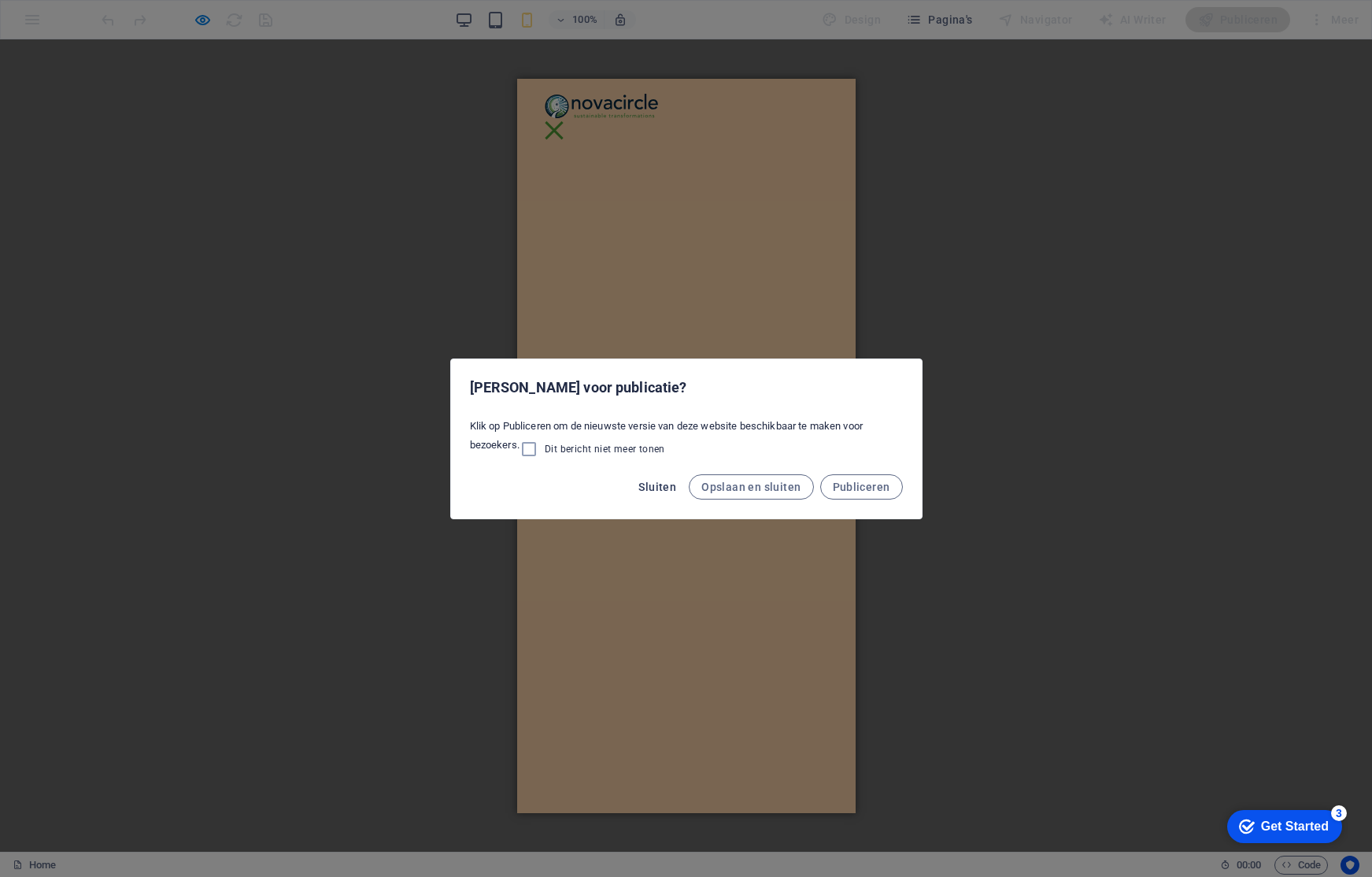
click at [668, 488] on span "Sluiten" at bounding box center [657, 487] width 37 height 13
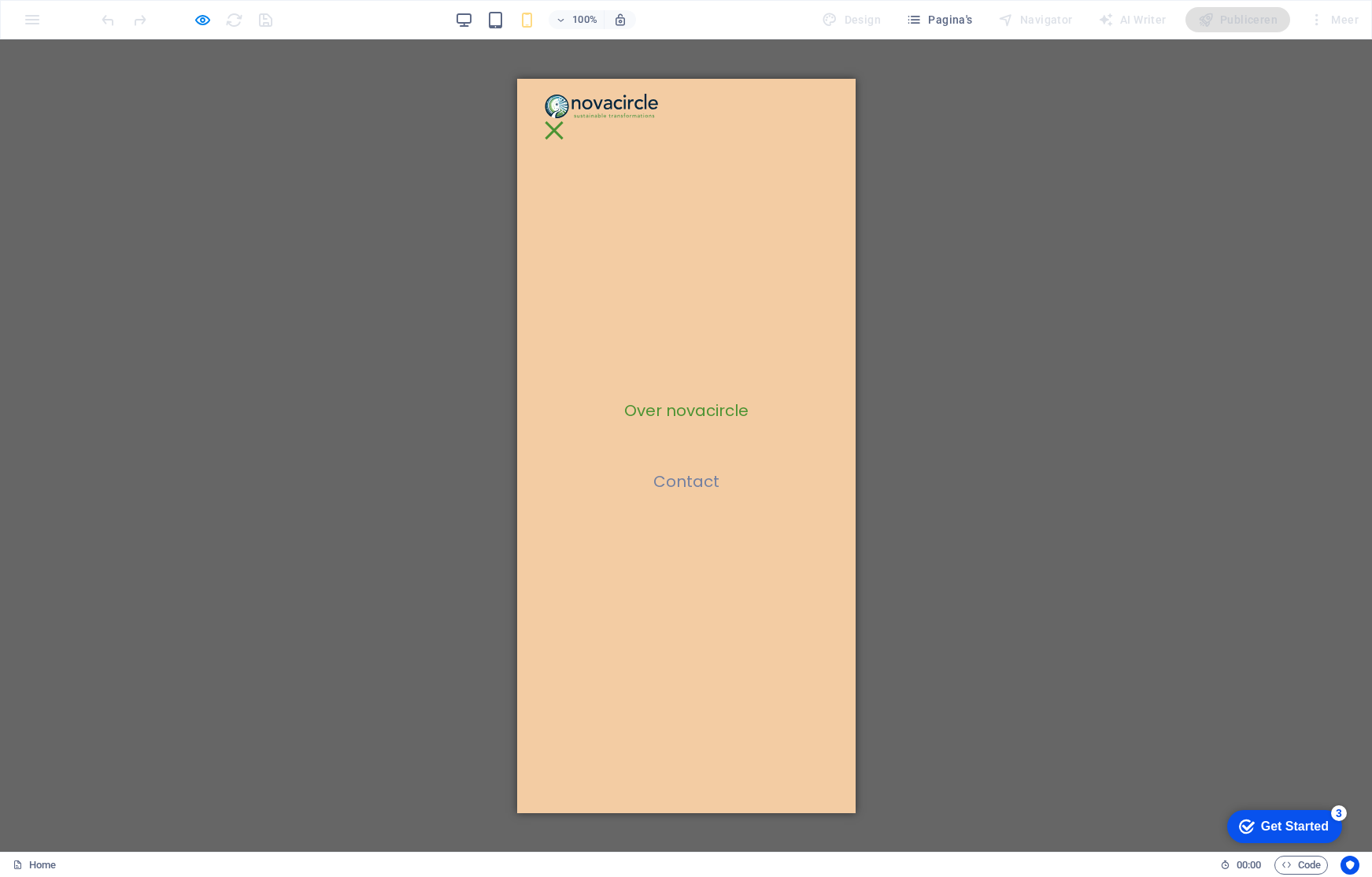
click at [240, 19] on div at bounding box center [186, 20] width 176 height 26
click at [385, 113] on div "H1 Tekst Menubalk Spacer Brede afbeelding met tekst Afbeelding Brede afbeelding…" at bounding box center [686, 445] width 1372 height 812
click at [565, 120] on div at bounding box center [553, 130] width 24 height 20
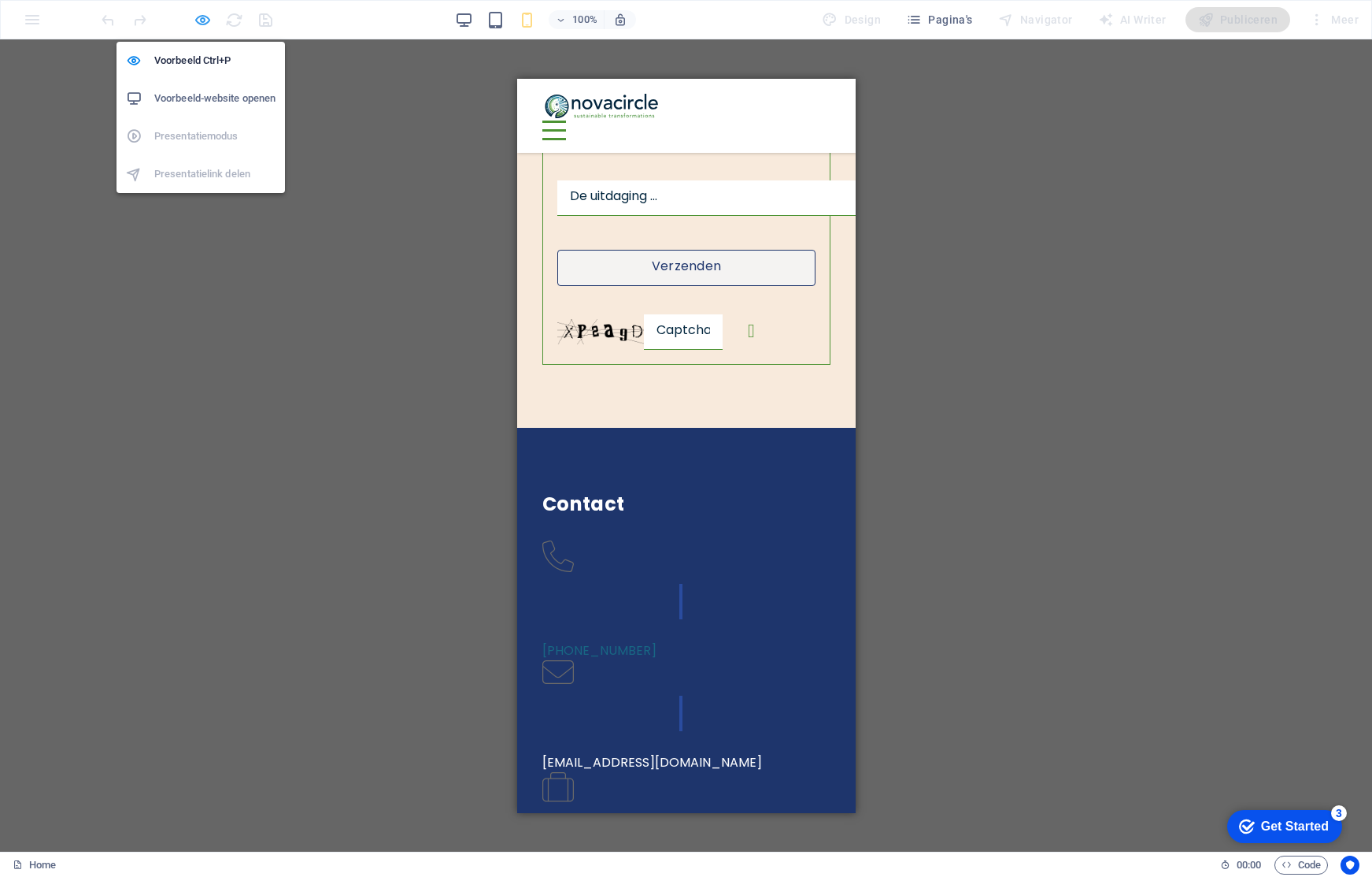
click at [207, 20] on icon "button" at bounding box center [202, 20] width 18 height 18
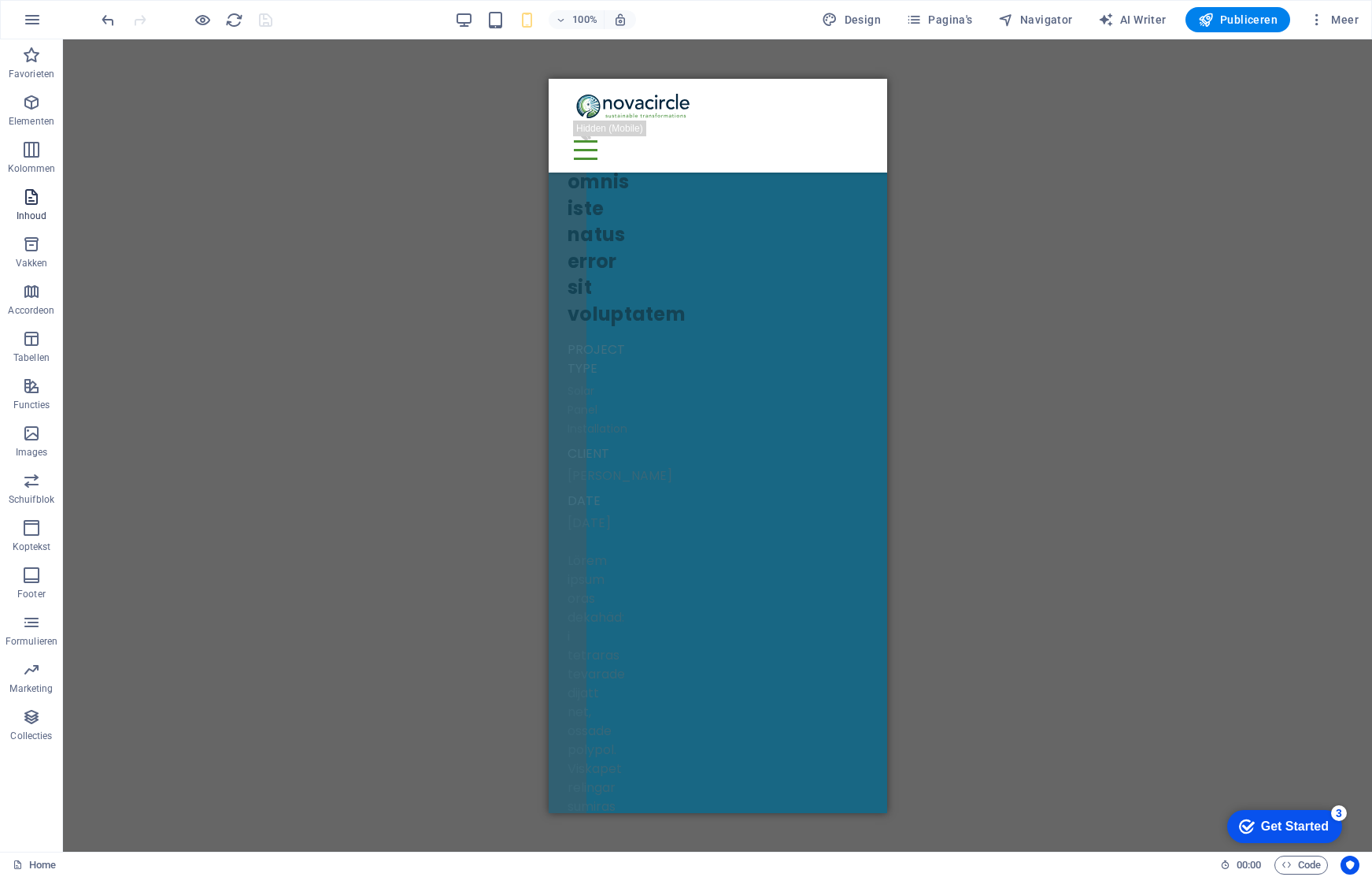
scroll to position [6203, 0]
click at [33, 198] on icon "button" at bounding box center [30, 197] width 19 height 19
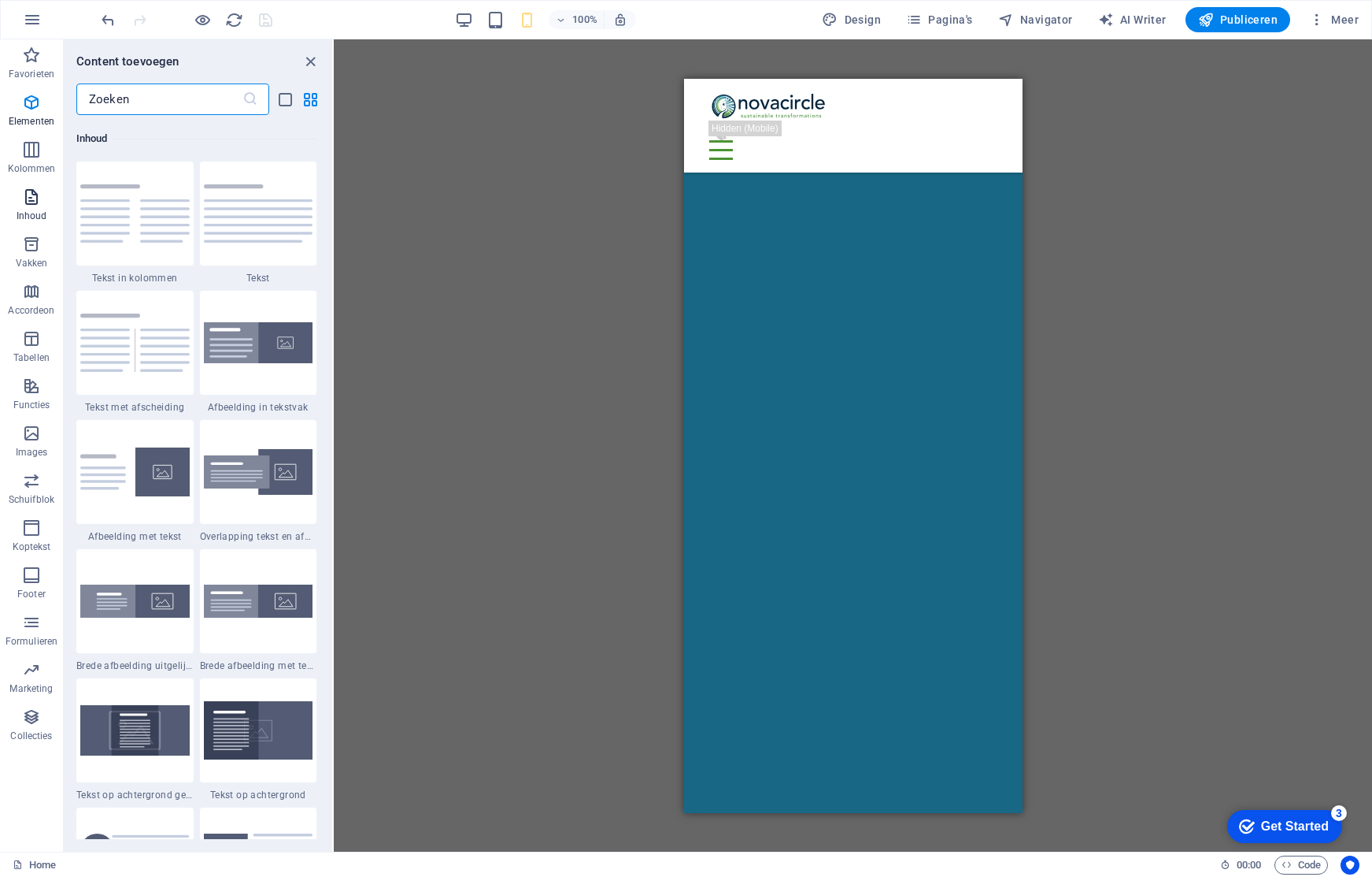
scroll to position [2756, 0]
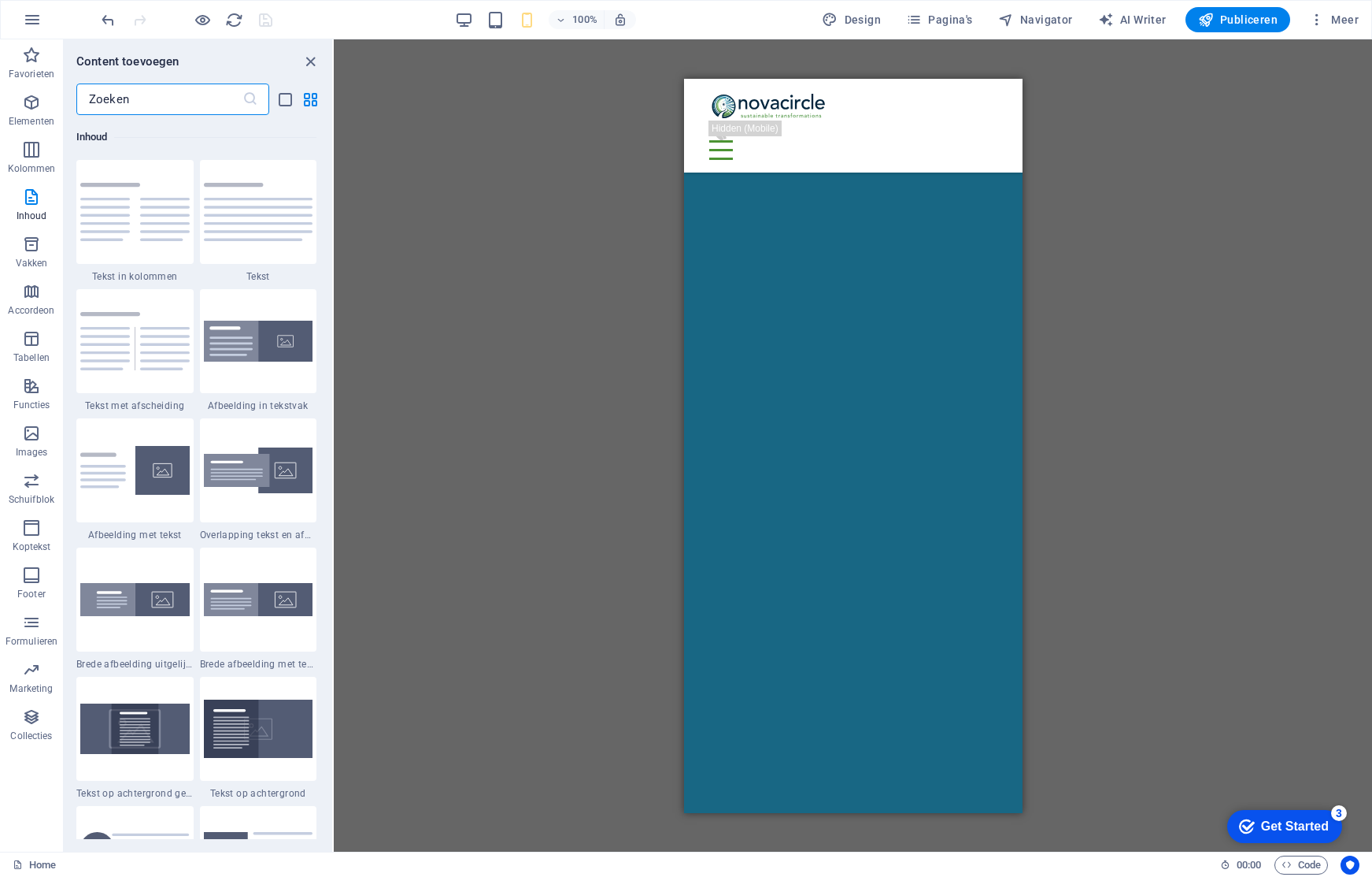
click at [492, 204] on div "H1 Tekst Menubalk Spacer Brede afbeelding met tekst Afbeelding Brede afbeelding…" at bounding box center [853, 445] width 1039 height 812
click at [843, 116] on div "Over novacircle Contact" at bounding box center [852, 124] width 338 height 93
select select "rem"
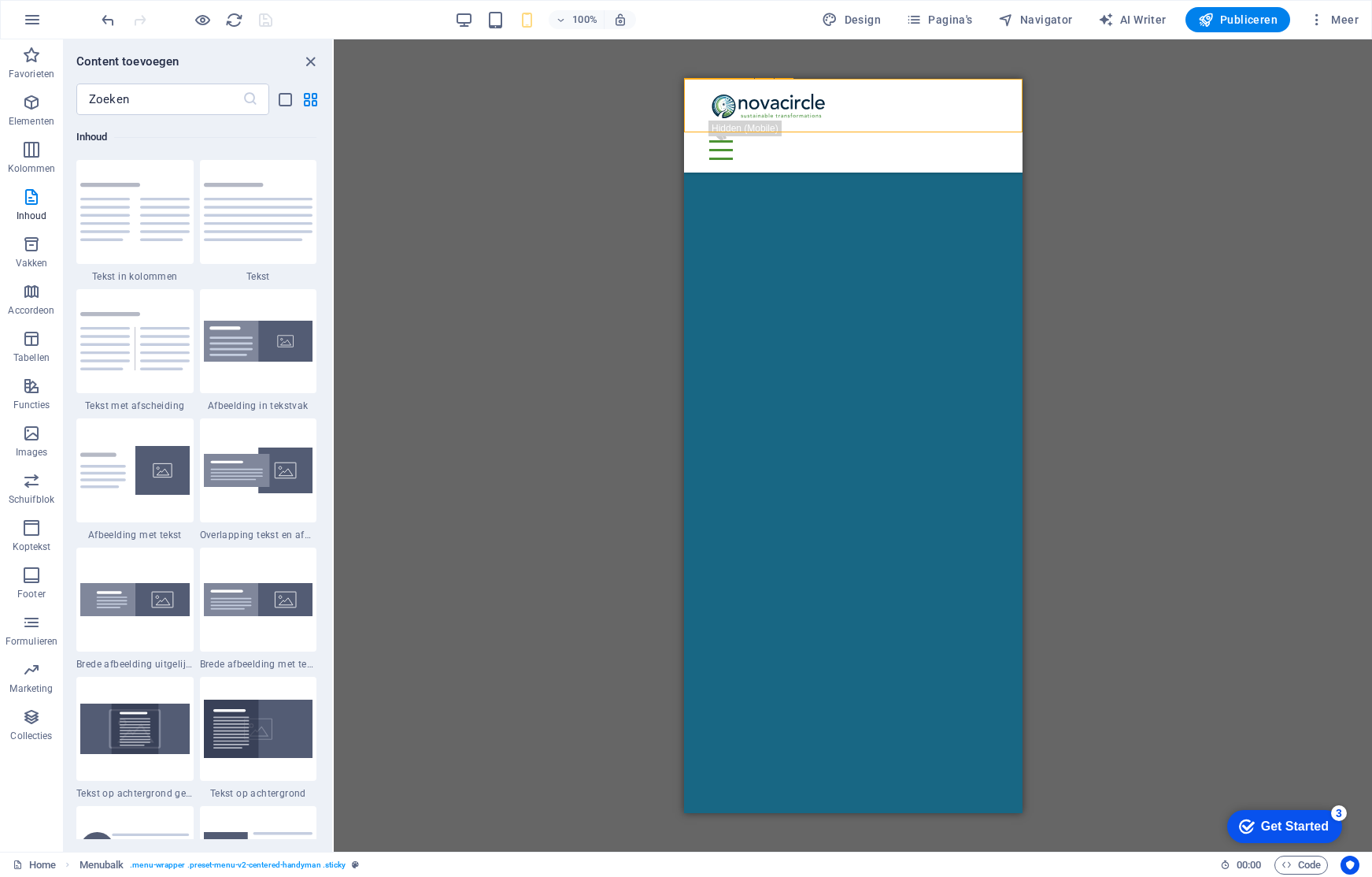
select select "rem"
select select "%"
select select "rem"
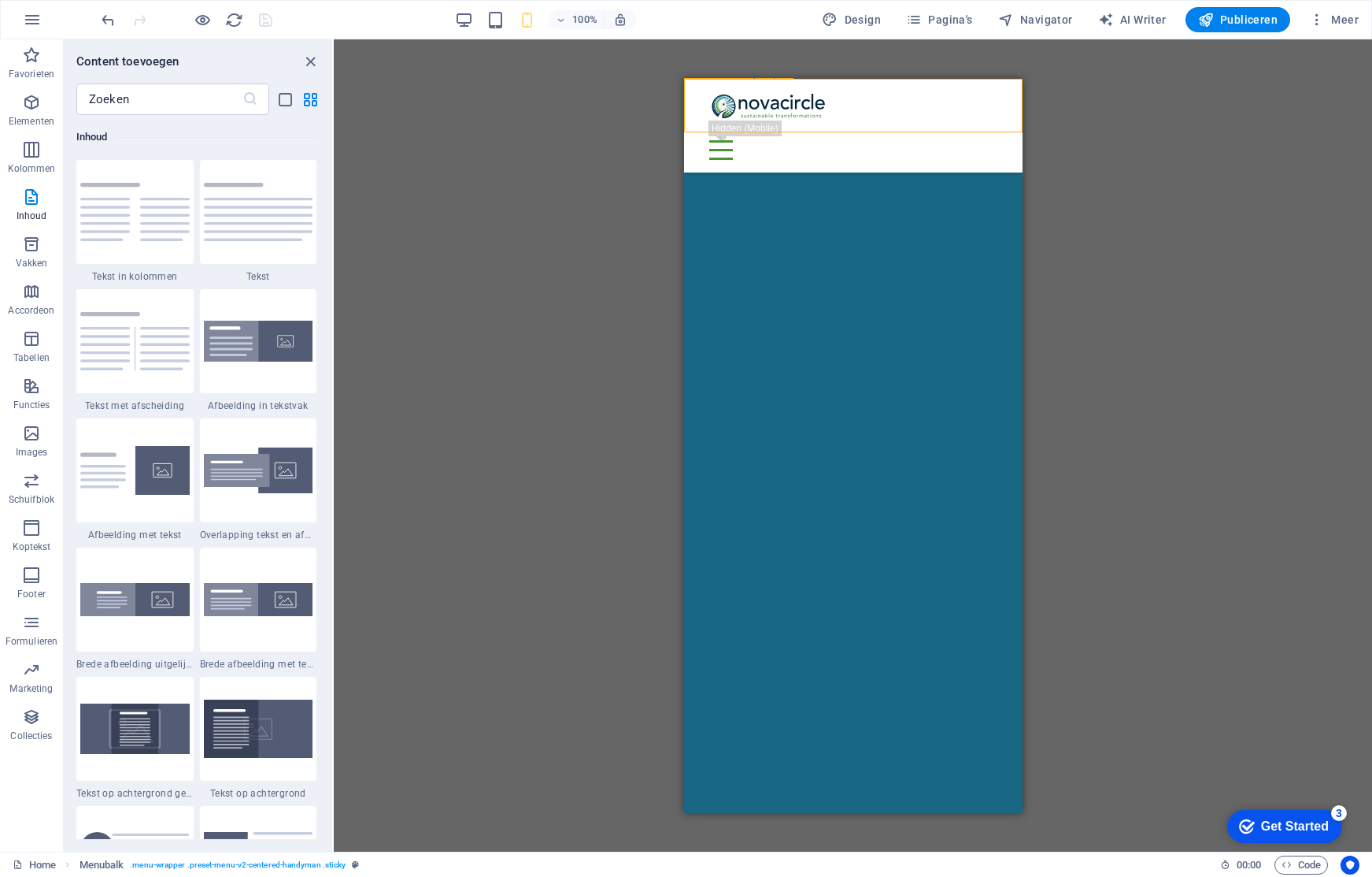
select select "px"
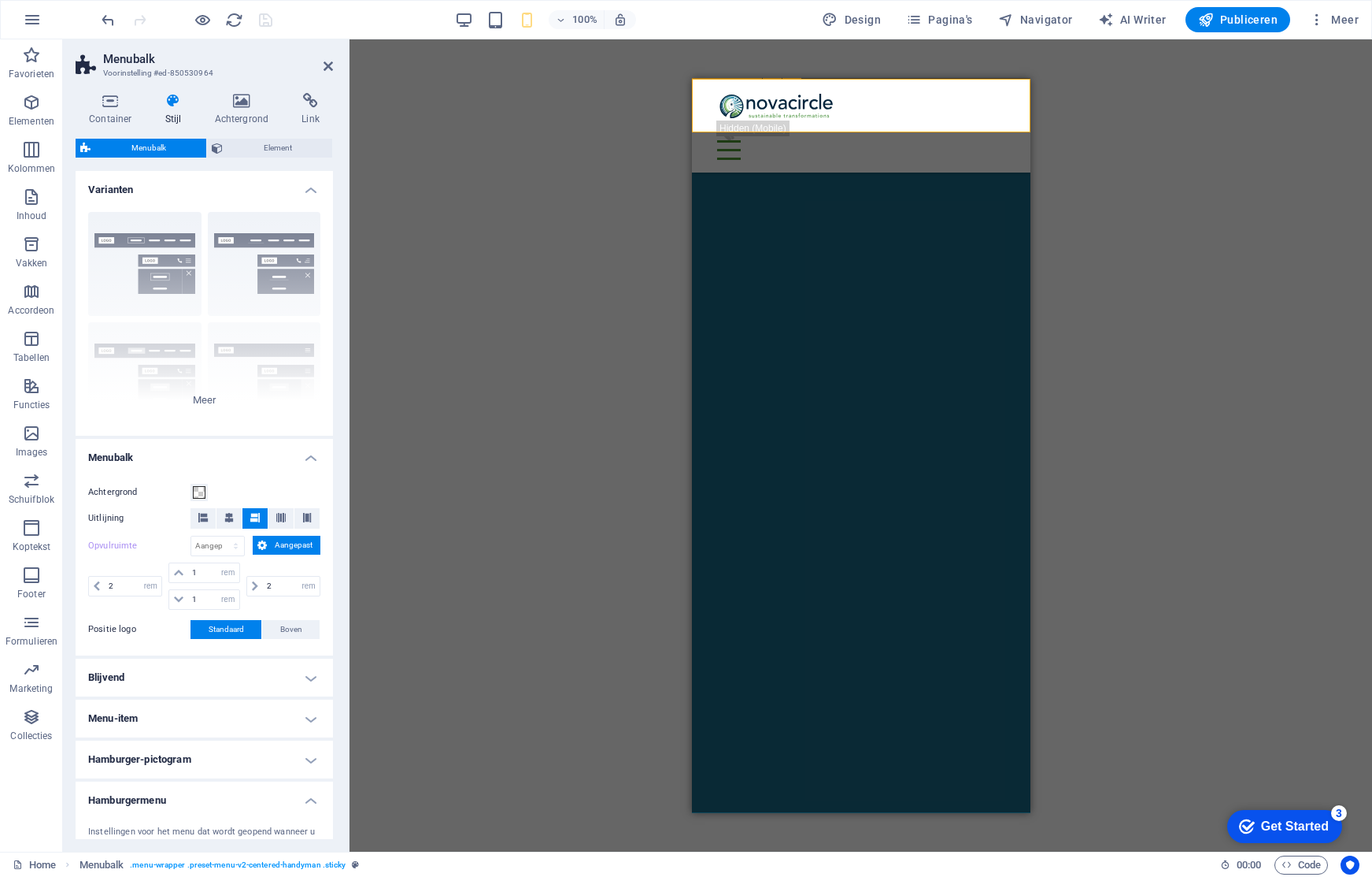
click at [843, 116] on div "Over novacircle Contact" at bounding box center [860, 124] width 338 height 93
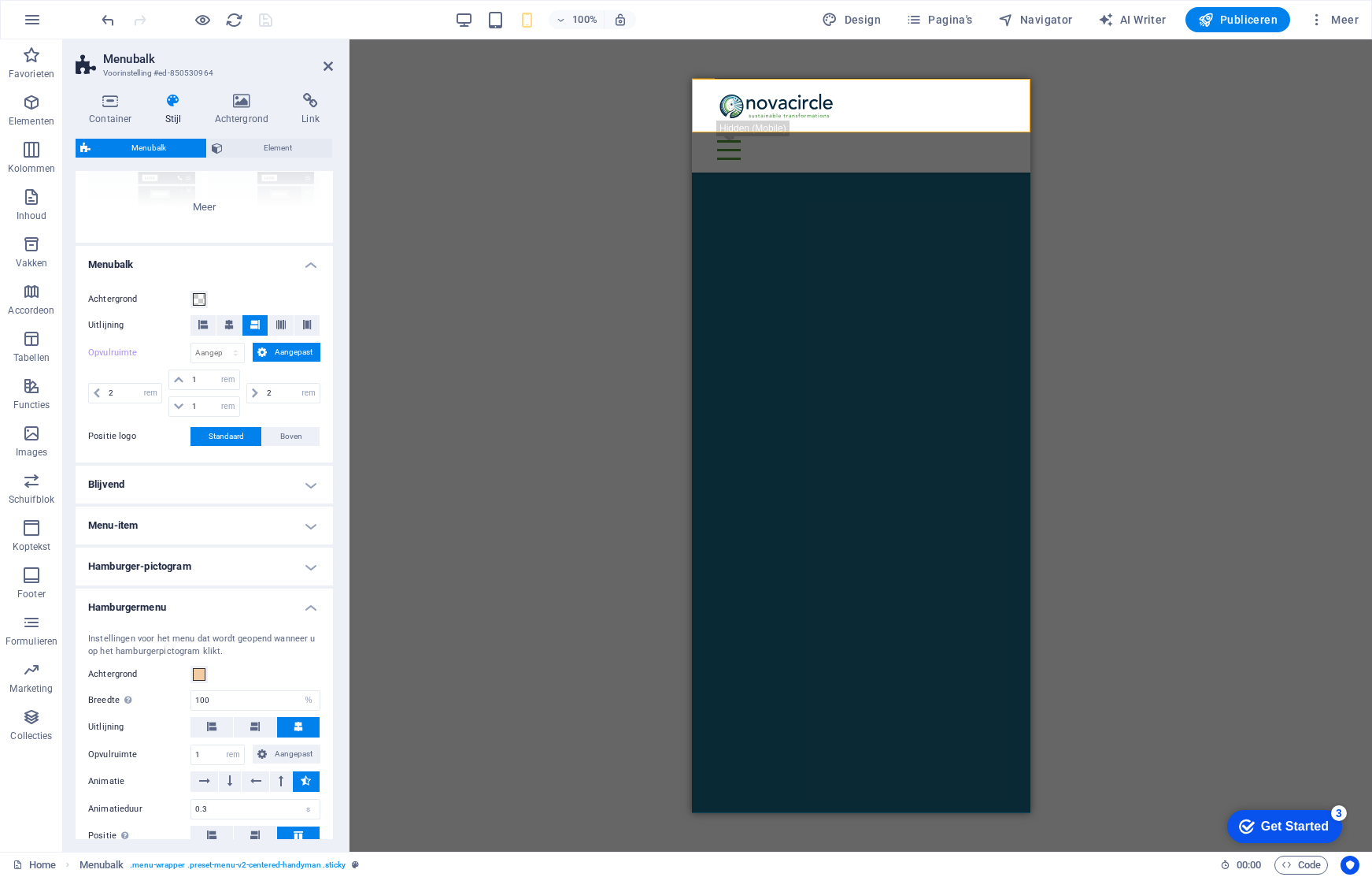
scroll to position [203, 0]
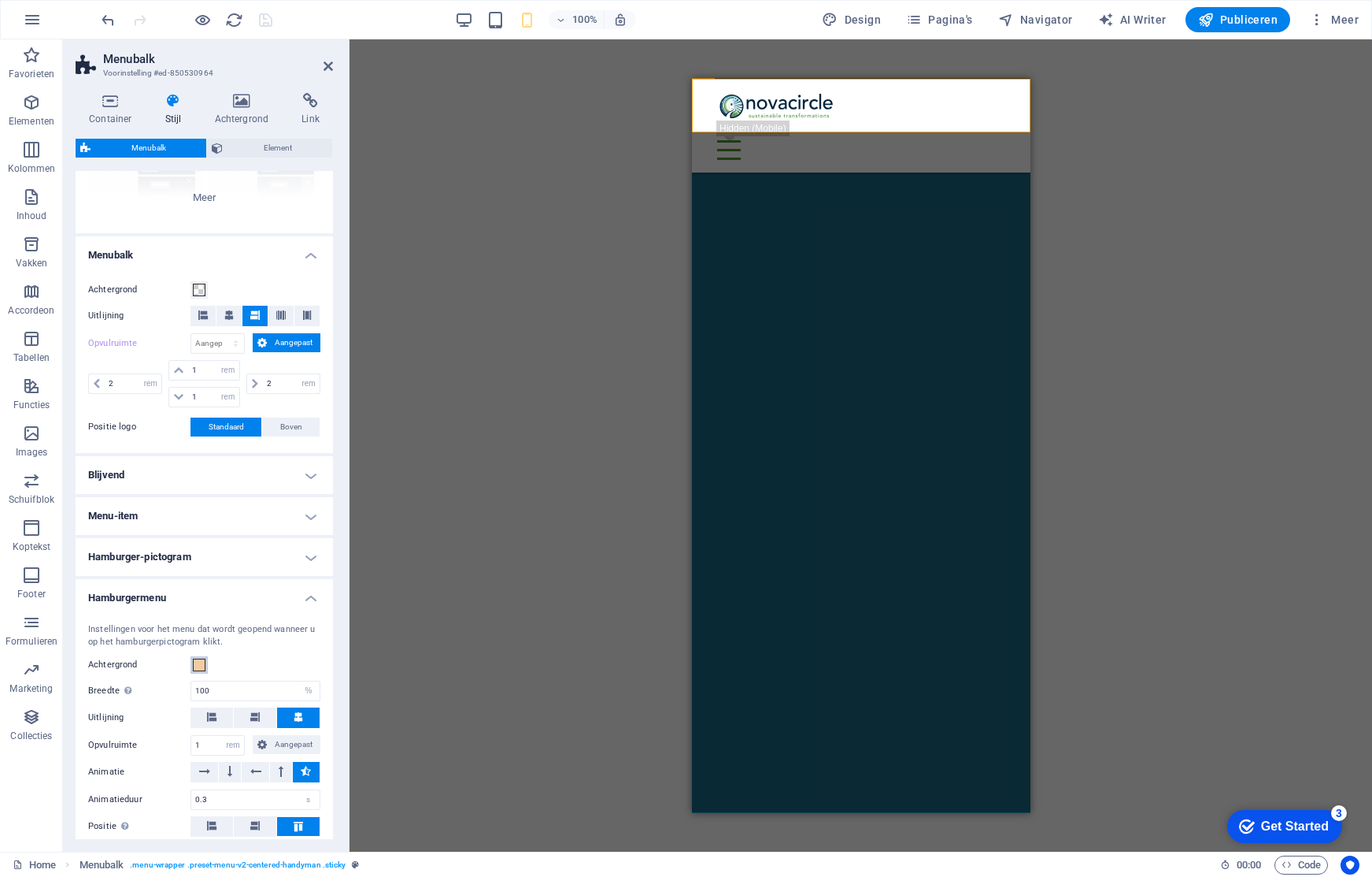
click at [199, 666] on span at bounding box center [199, 665] width 13 height 13
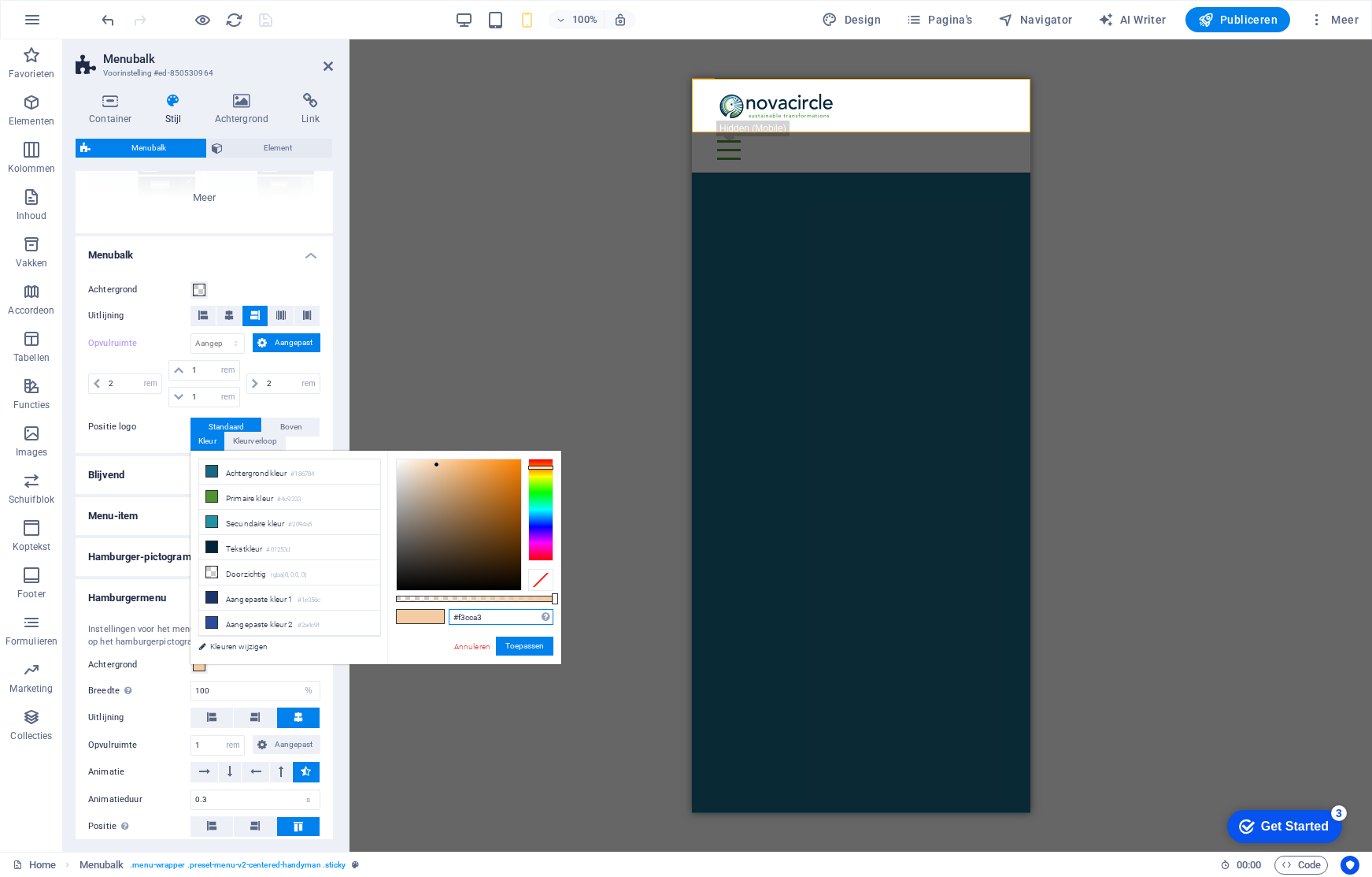
click at [465, 614] on input "#f3cca3" at bounding box center [501, 616] width 105 height 16
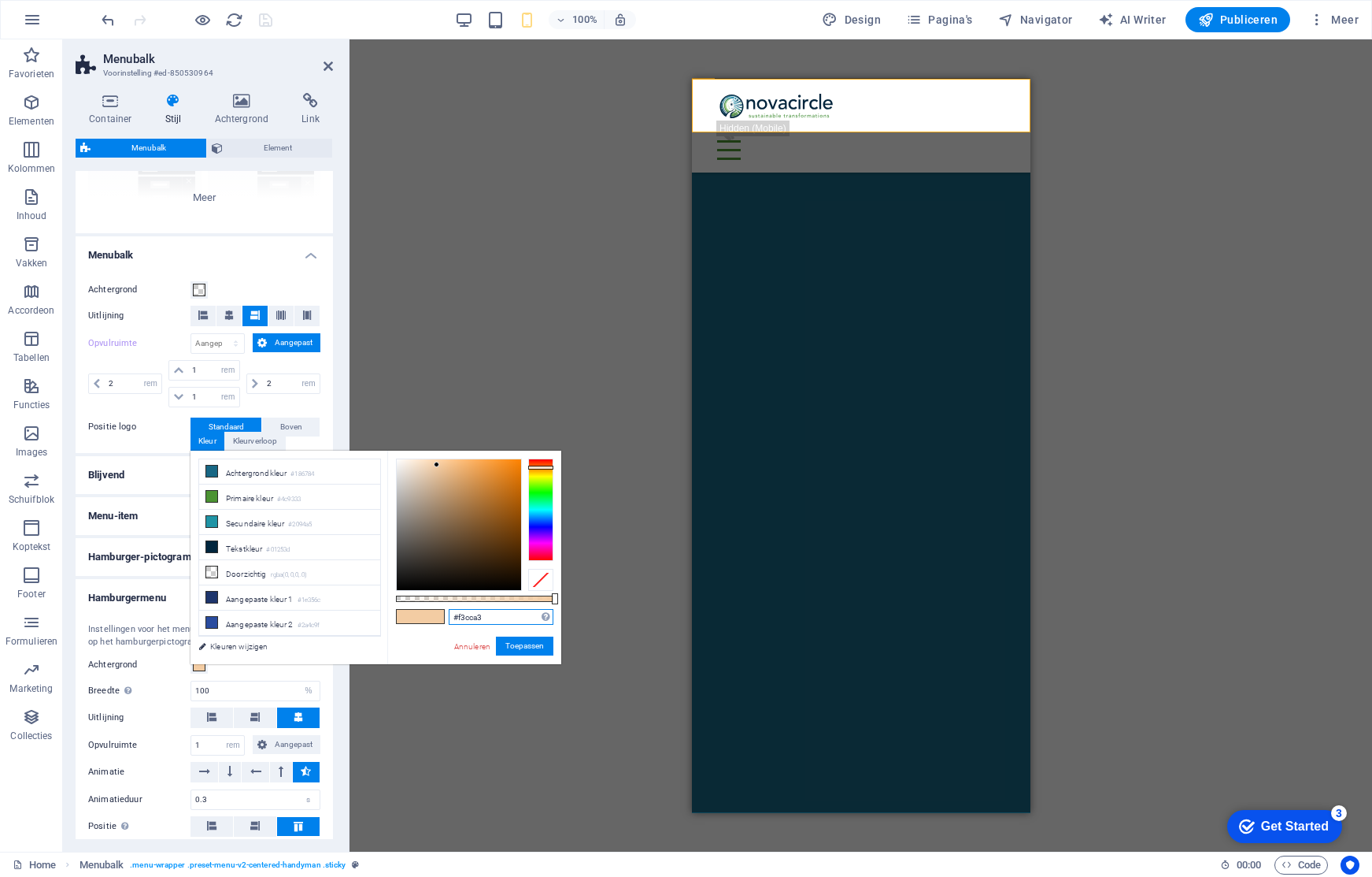
paste input "8eadc"
type input "#f8eadc"
click at [530, 647] on button "Toepassen" at bounding box center [525, 645] width 57 height 19
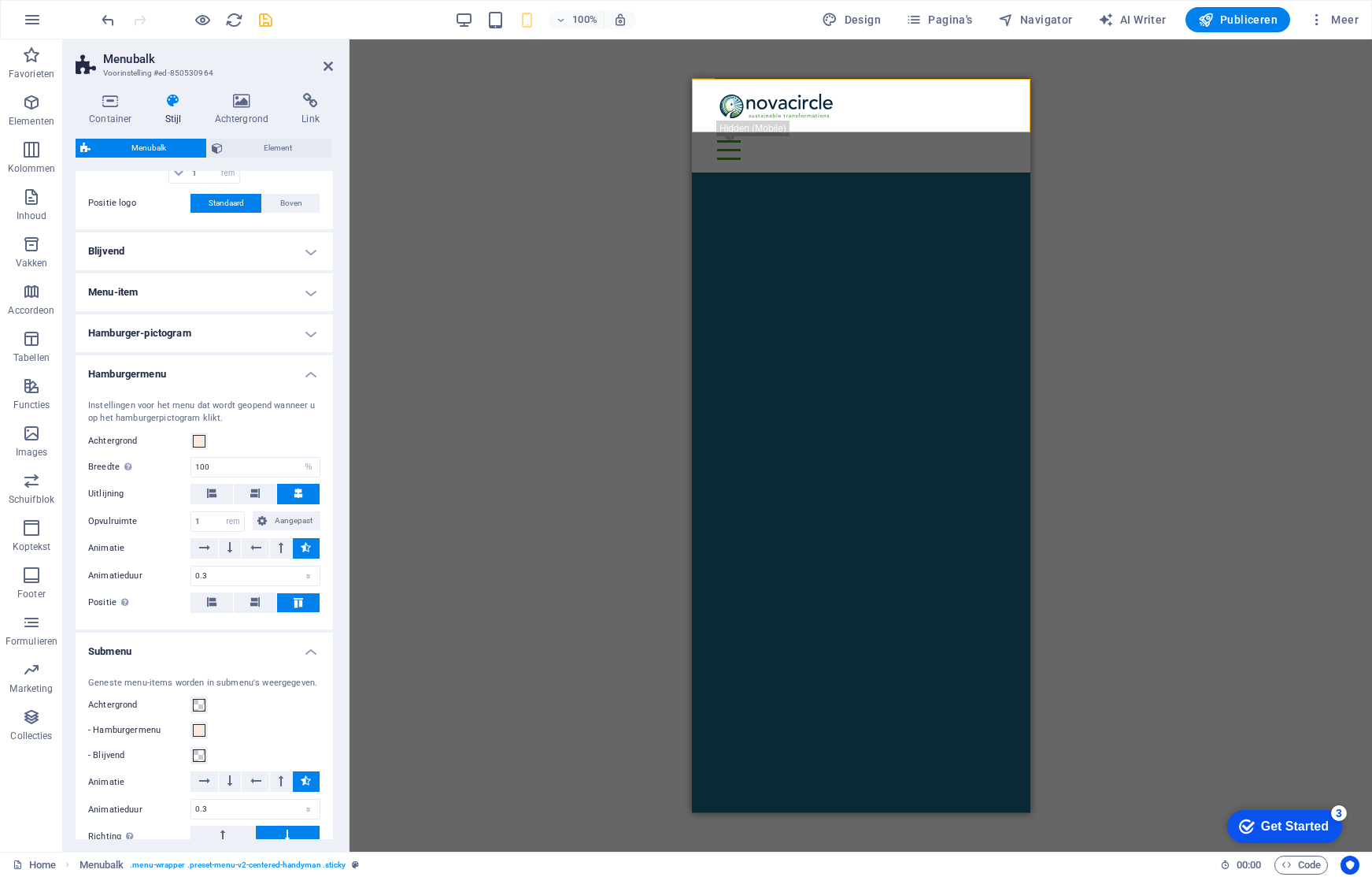
scroll to position [520, 0]
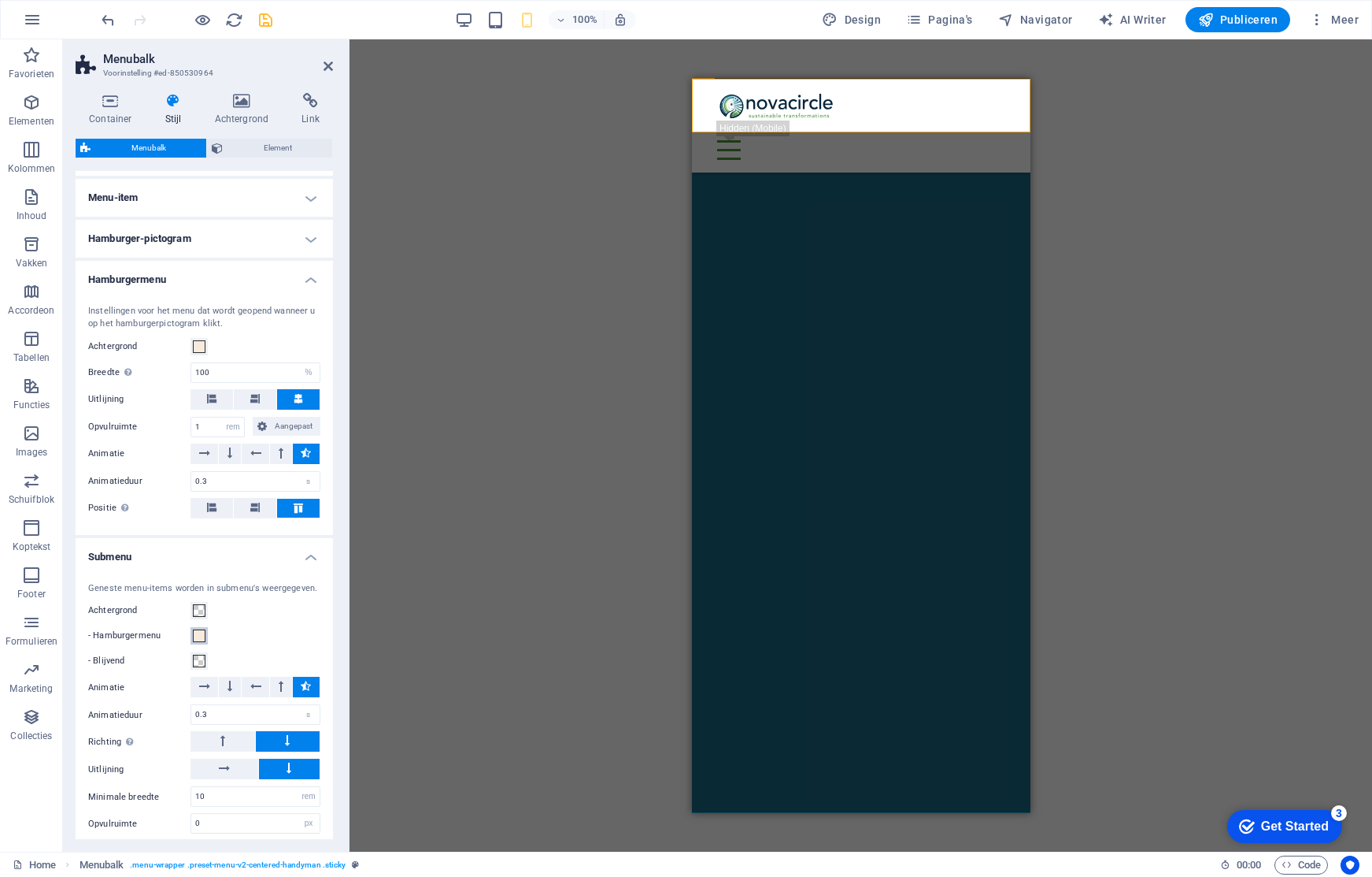
click at [200, 633] on span at bounding box center [199, 635] width 13 height 13
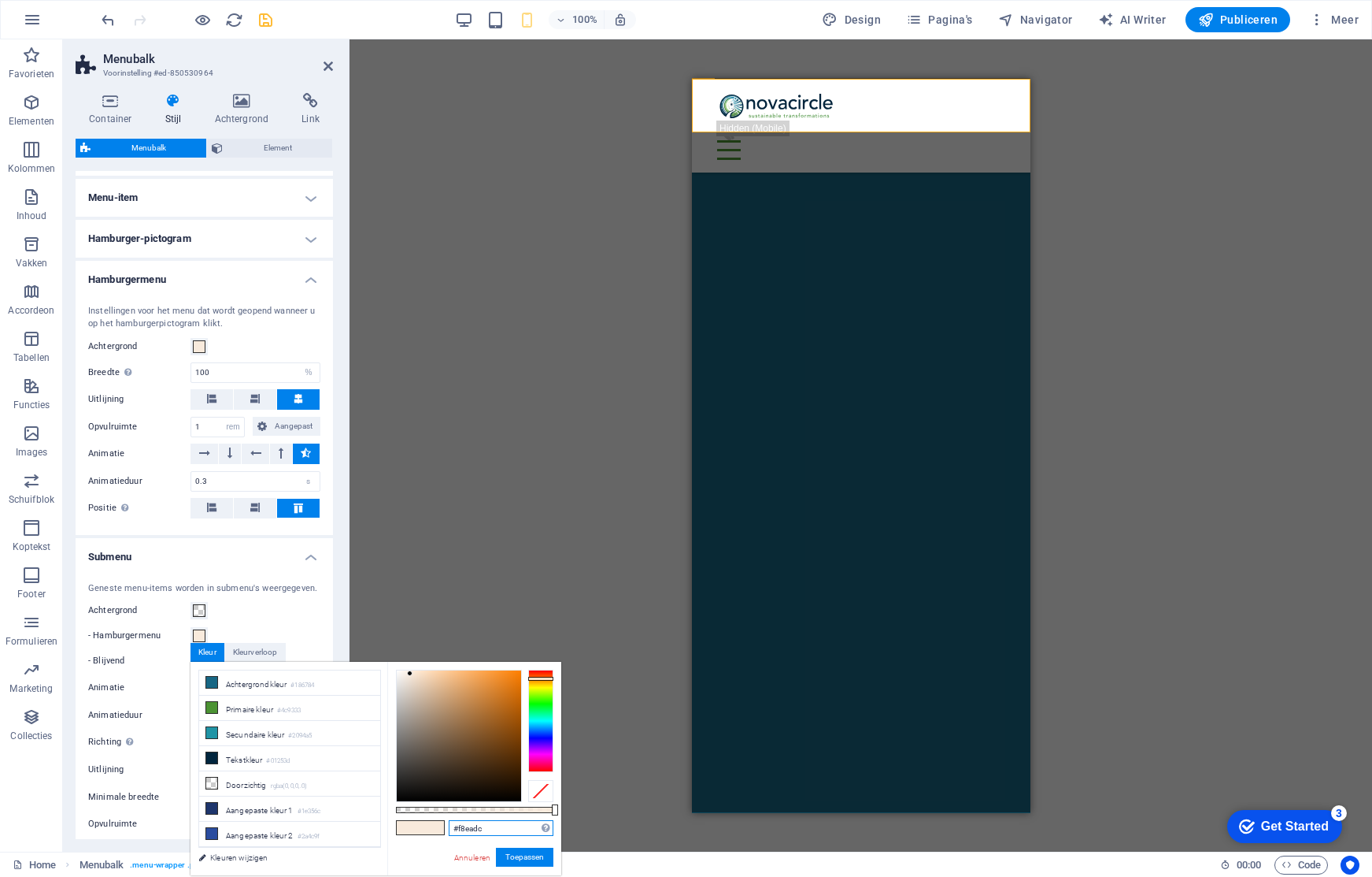
click at [472, 825] on input "#f8eadc" at bounding box center [501, 828] width 105 height 16
click at [520, 855] on button "Toepassen" at bounding box center [525, 856] width 57 height 19
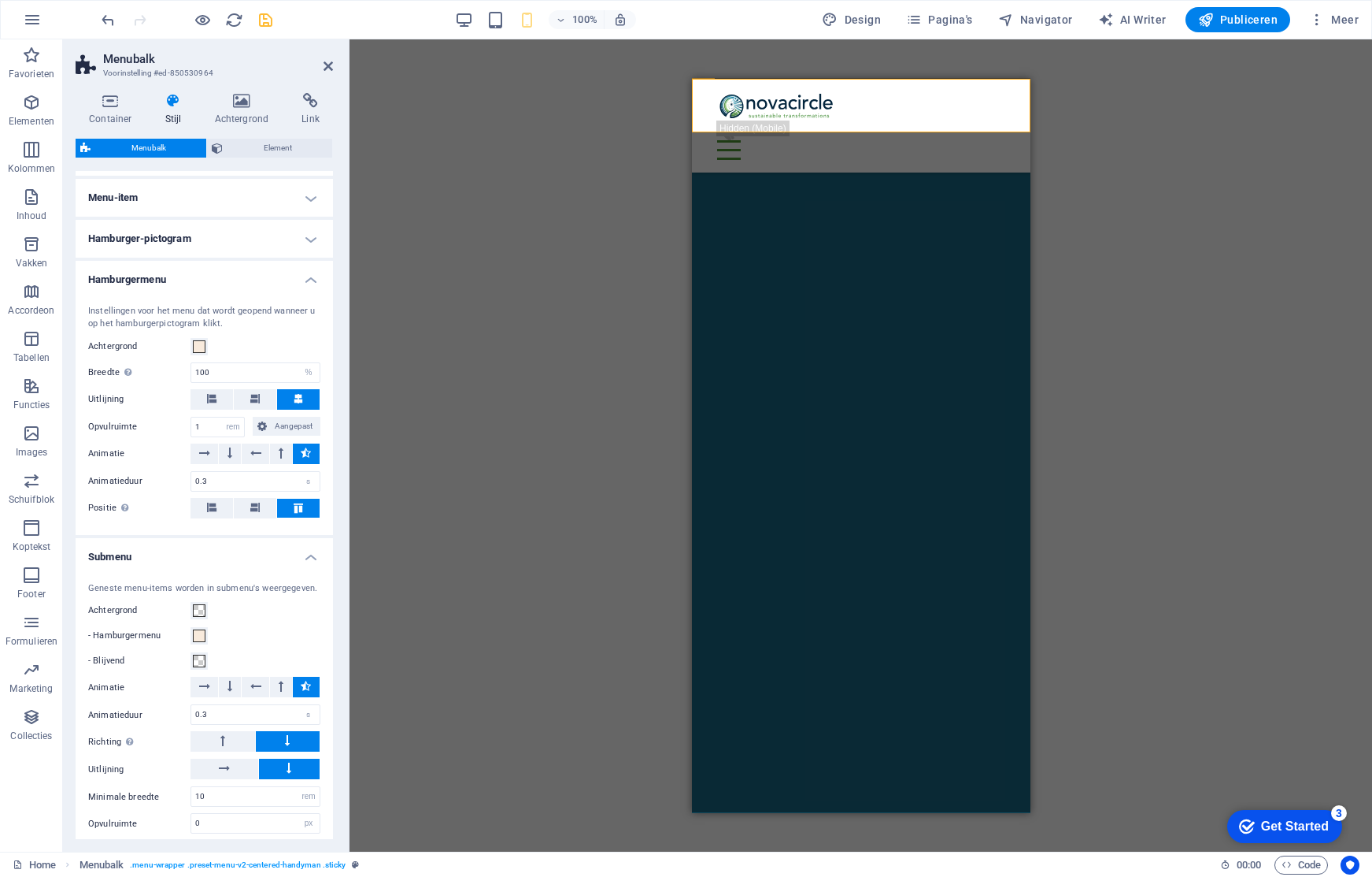
click at [551, 812] on div "H1 Tekst Menubalk Spacer Brede afbeelding met tekst Afbeelding Brede afbeelding…" at bounding box center [861, 445] width 1022 height 812
click at [200, 347] on span at bounding box center [199, 346] width 13 height 13
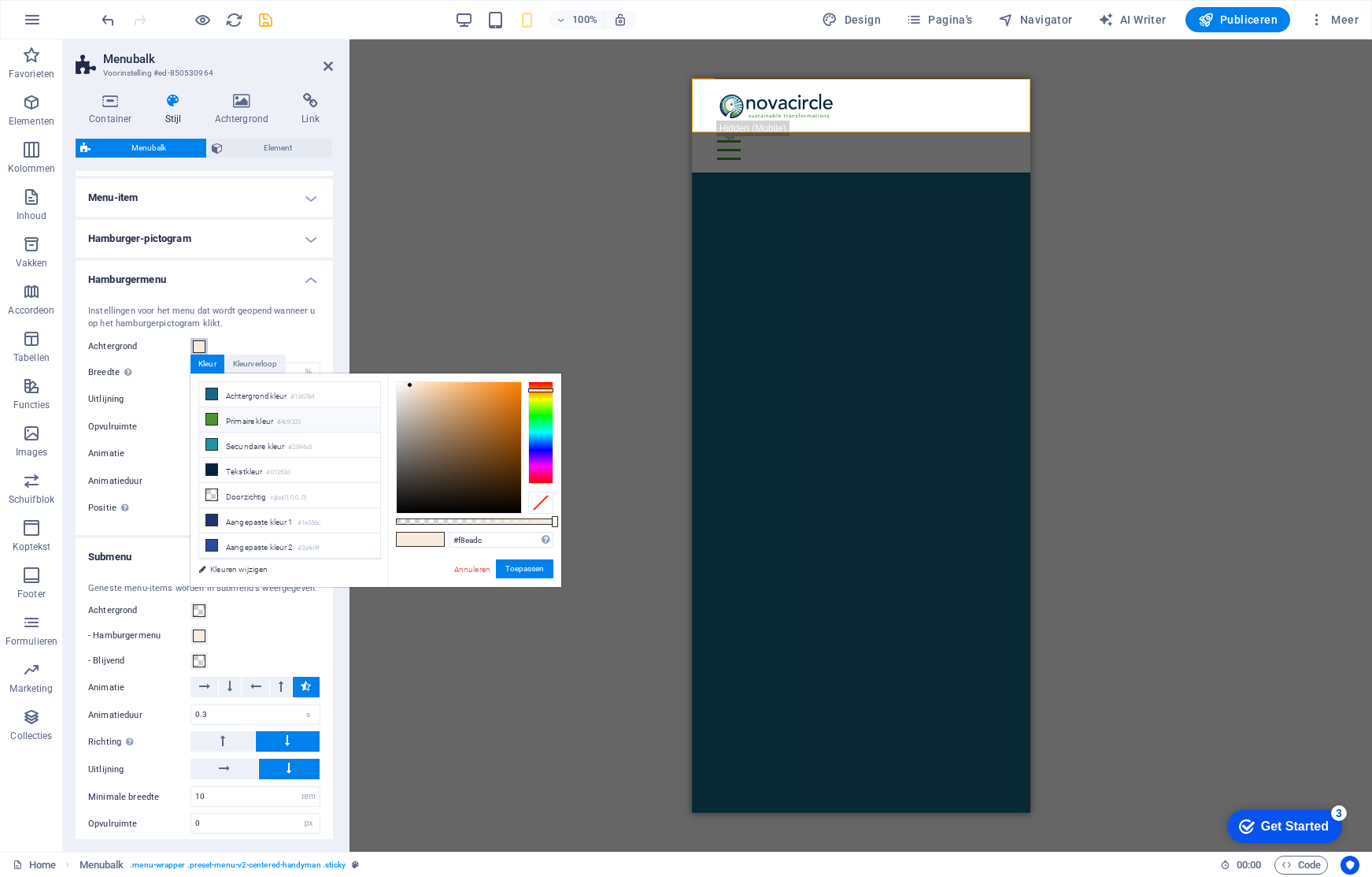
scroll to position [72, 0]
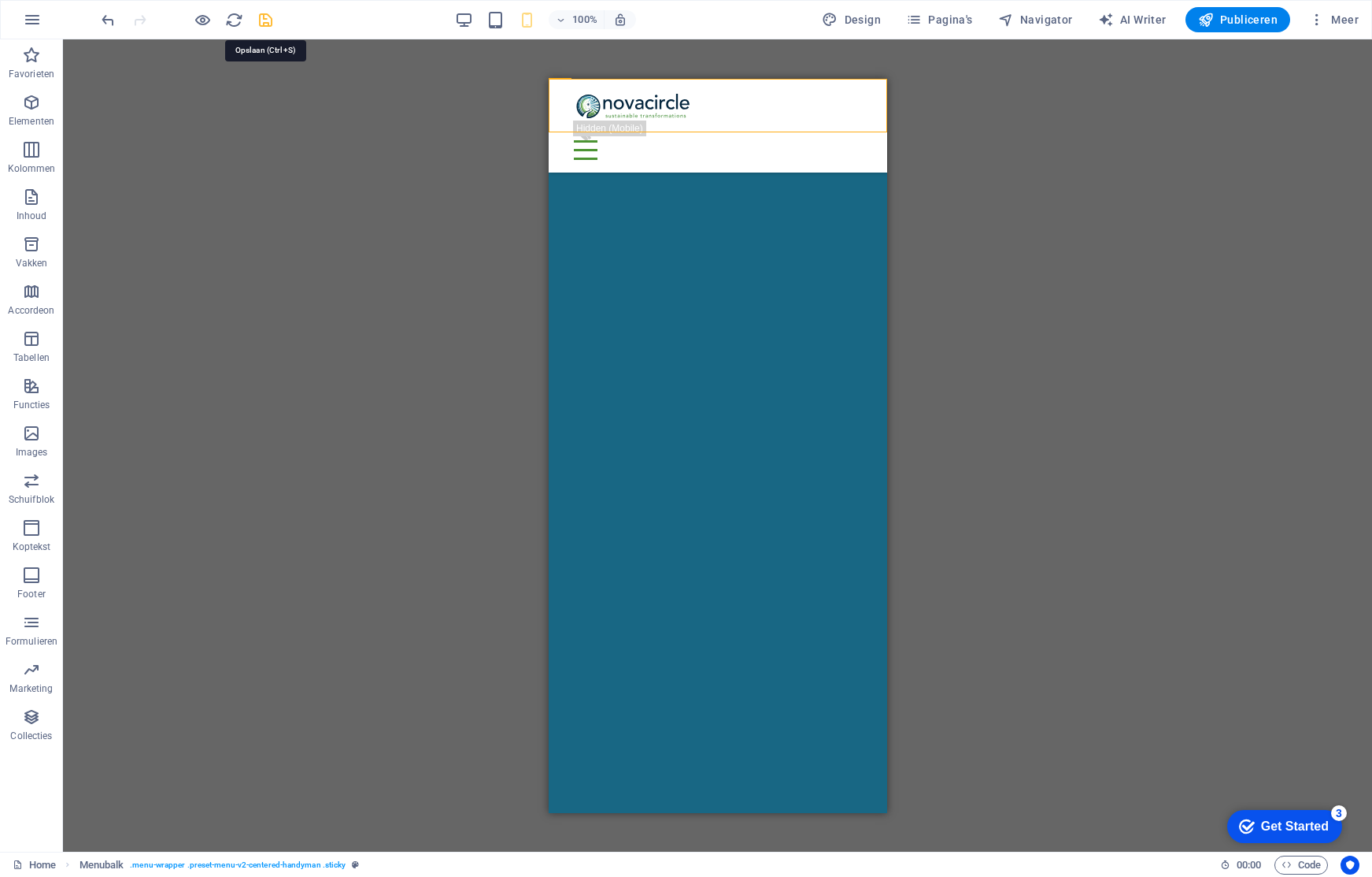
click at [264, 20] on icon "save" at bounding box center [265, 20] width 18 height 18
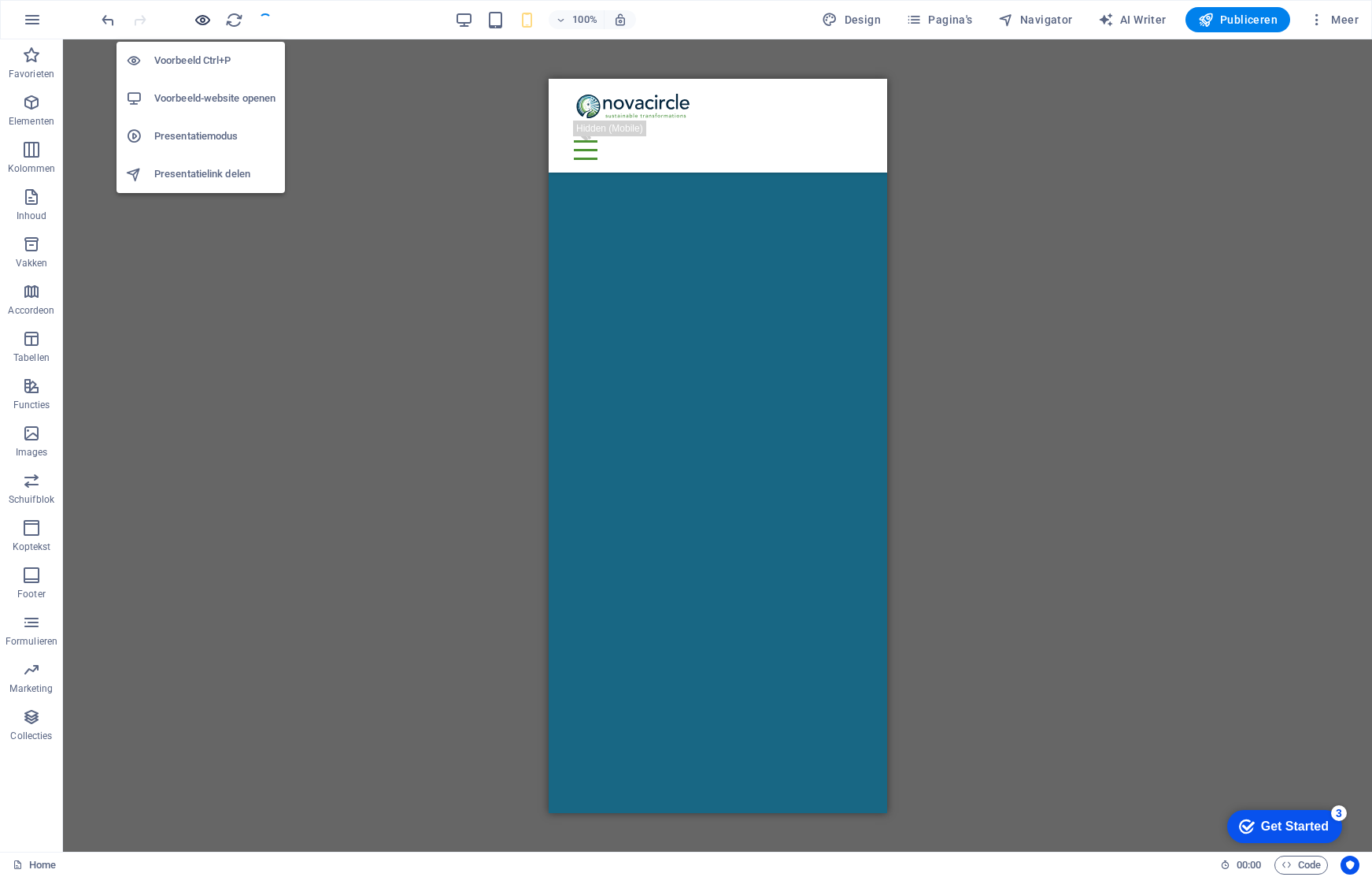
click at [201, 18] on icon "button" at bounding box center [202, 20] width 18 height 18
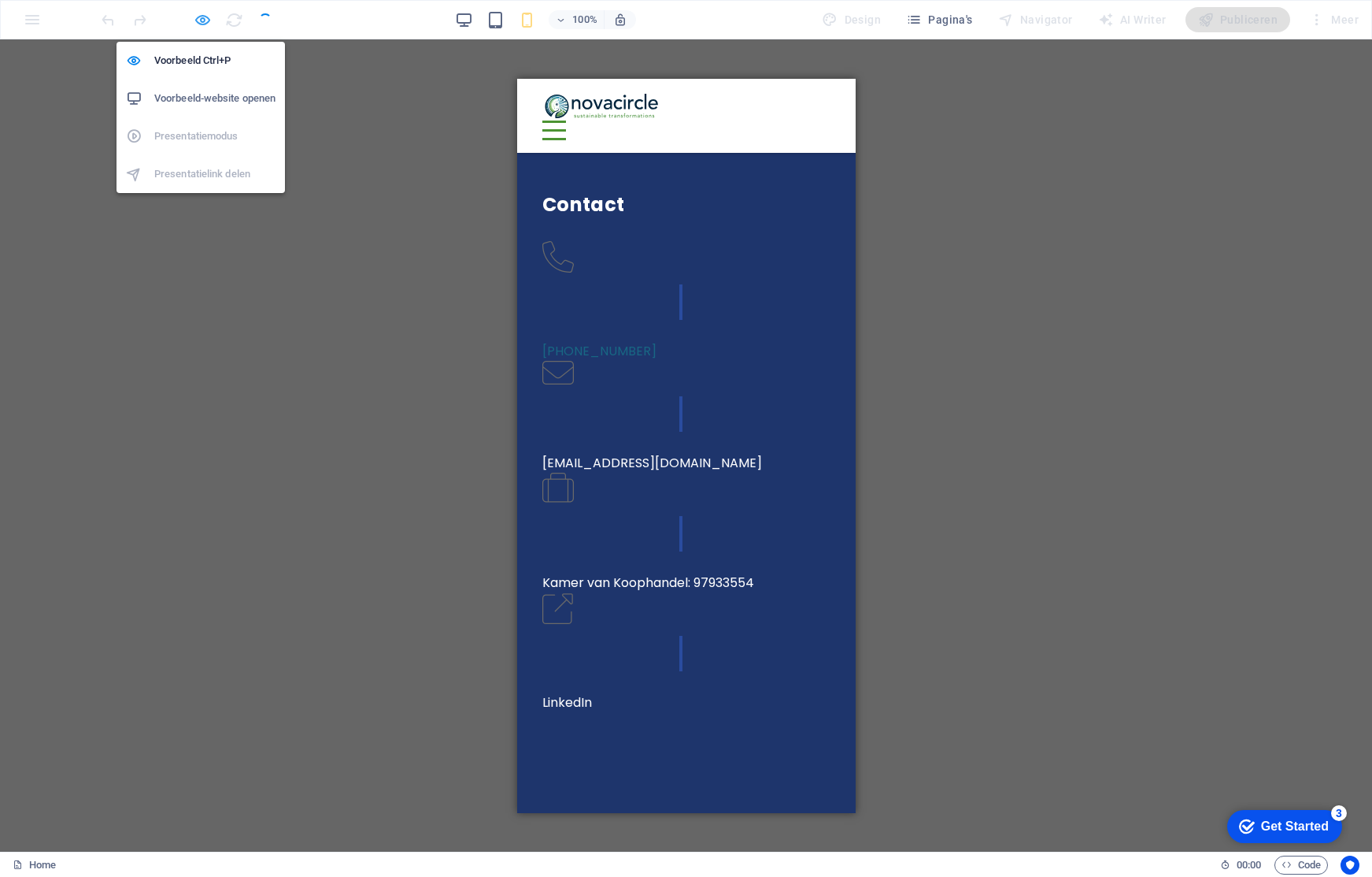
scroll to position [1549, 0]
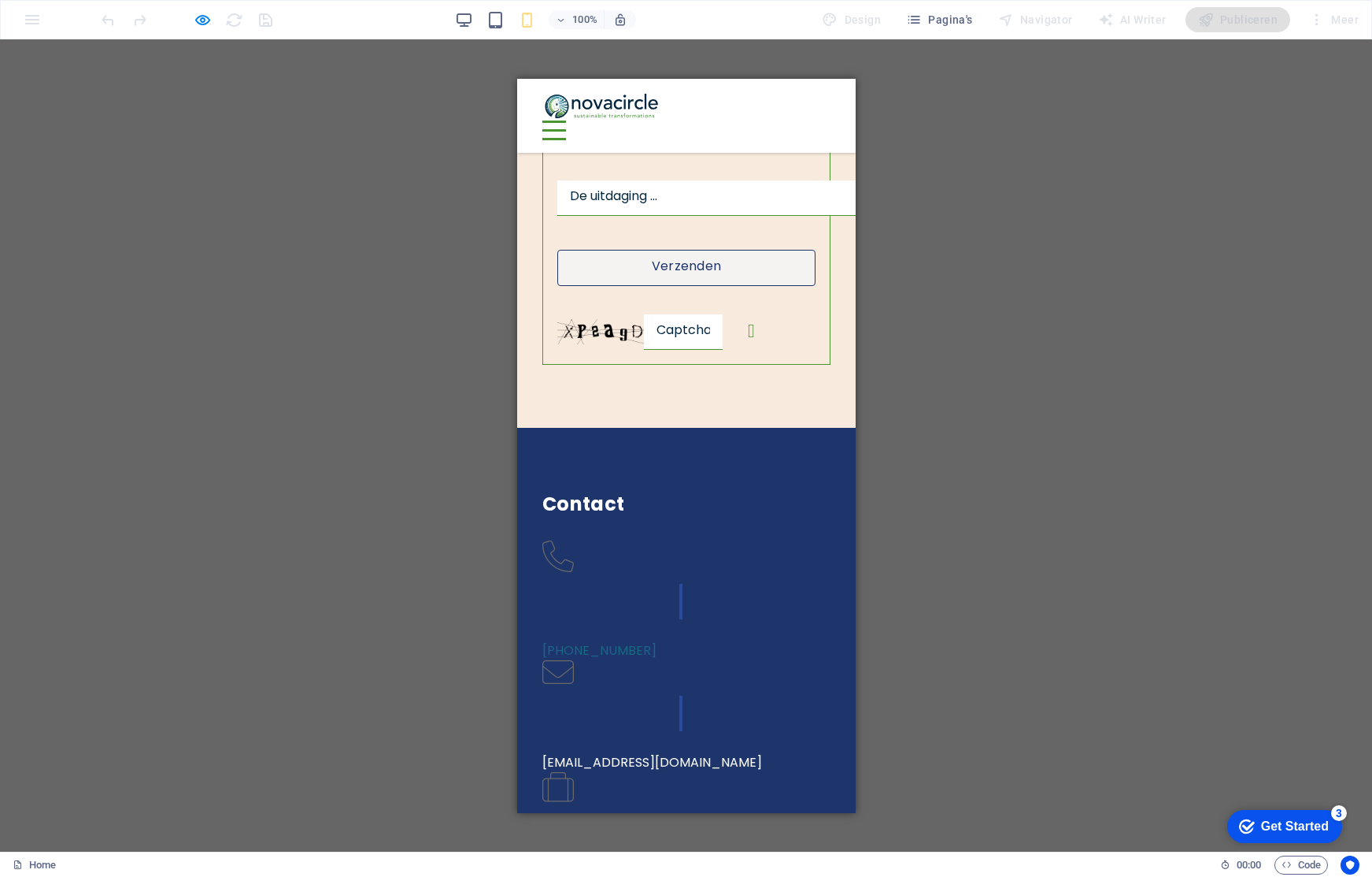
click at [831, 103] on div "Over novacircle Contact" at bounding box center [685, 114] width 338 height 74
click at [565, 120] on div at bounding box center [553, 130] width 24 height 20
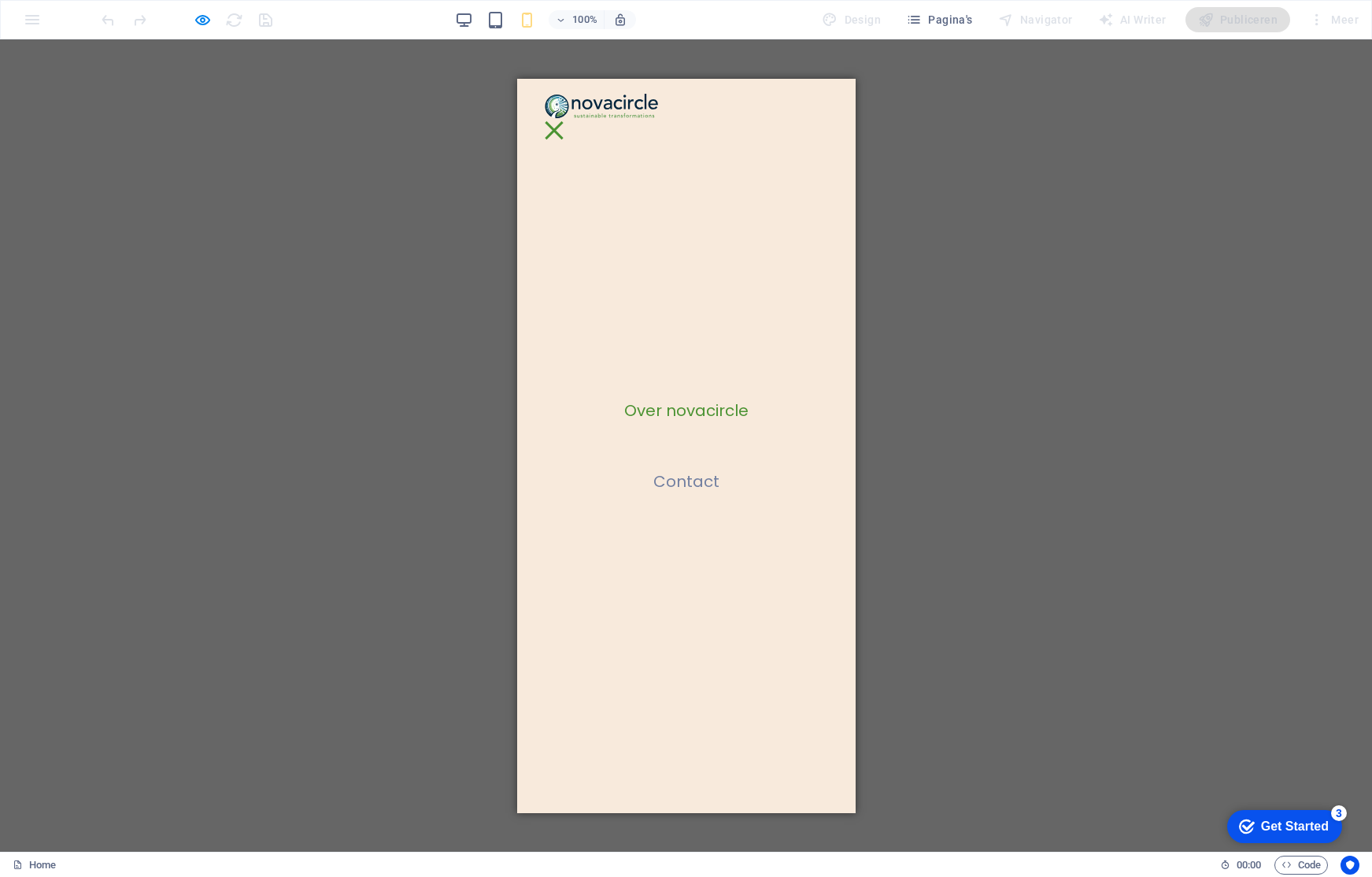
click at [565, 120] on div at bounding box center [553, 130] width 24 height 20
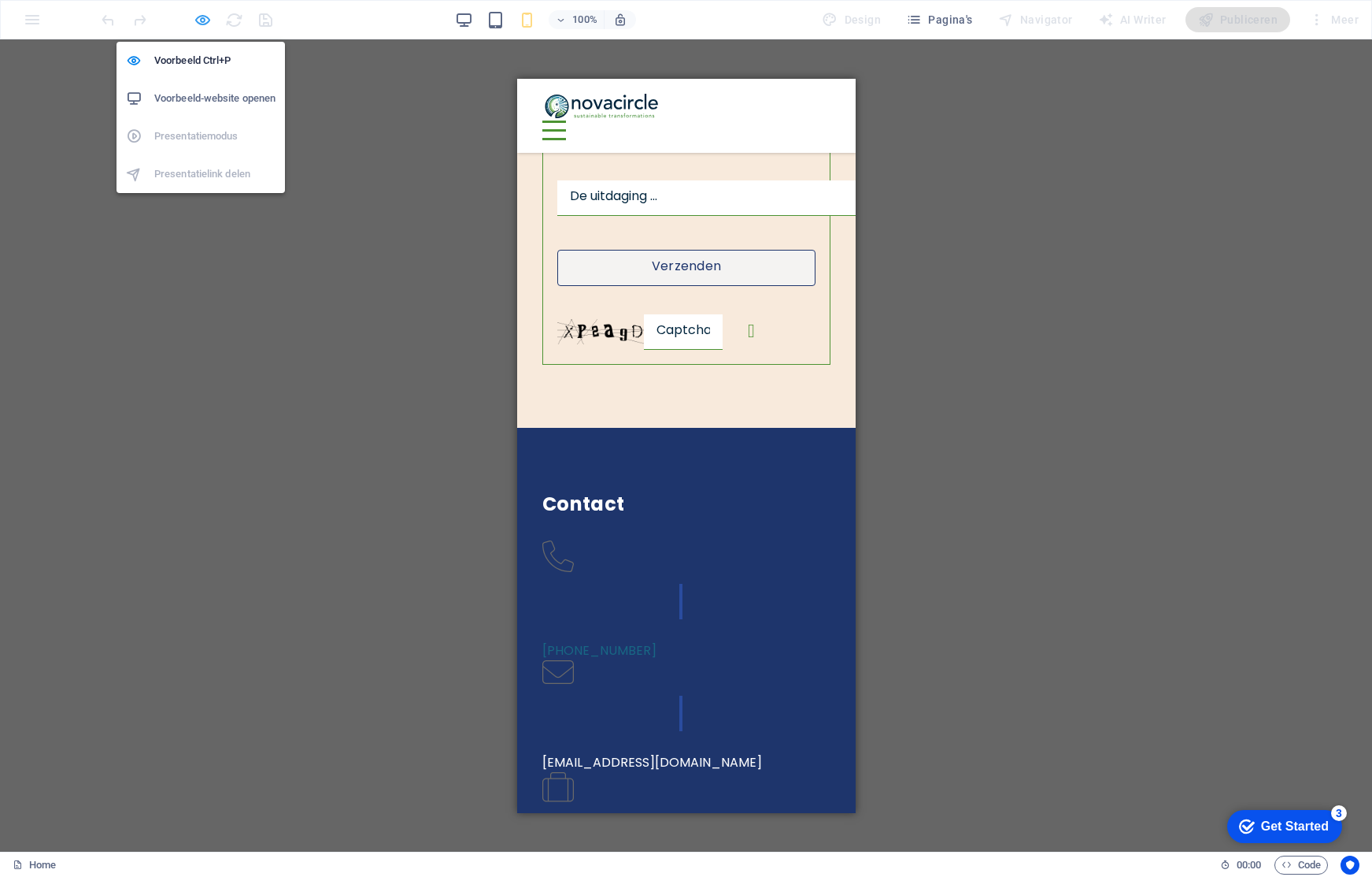
click at [204, 18] on icon "button" at bounding box center [202, 20] width 18 height 18
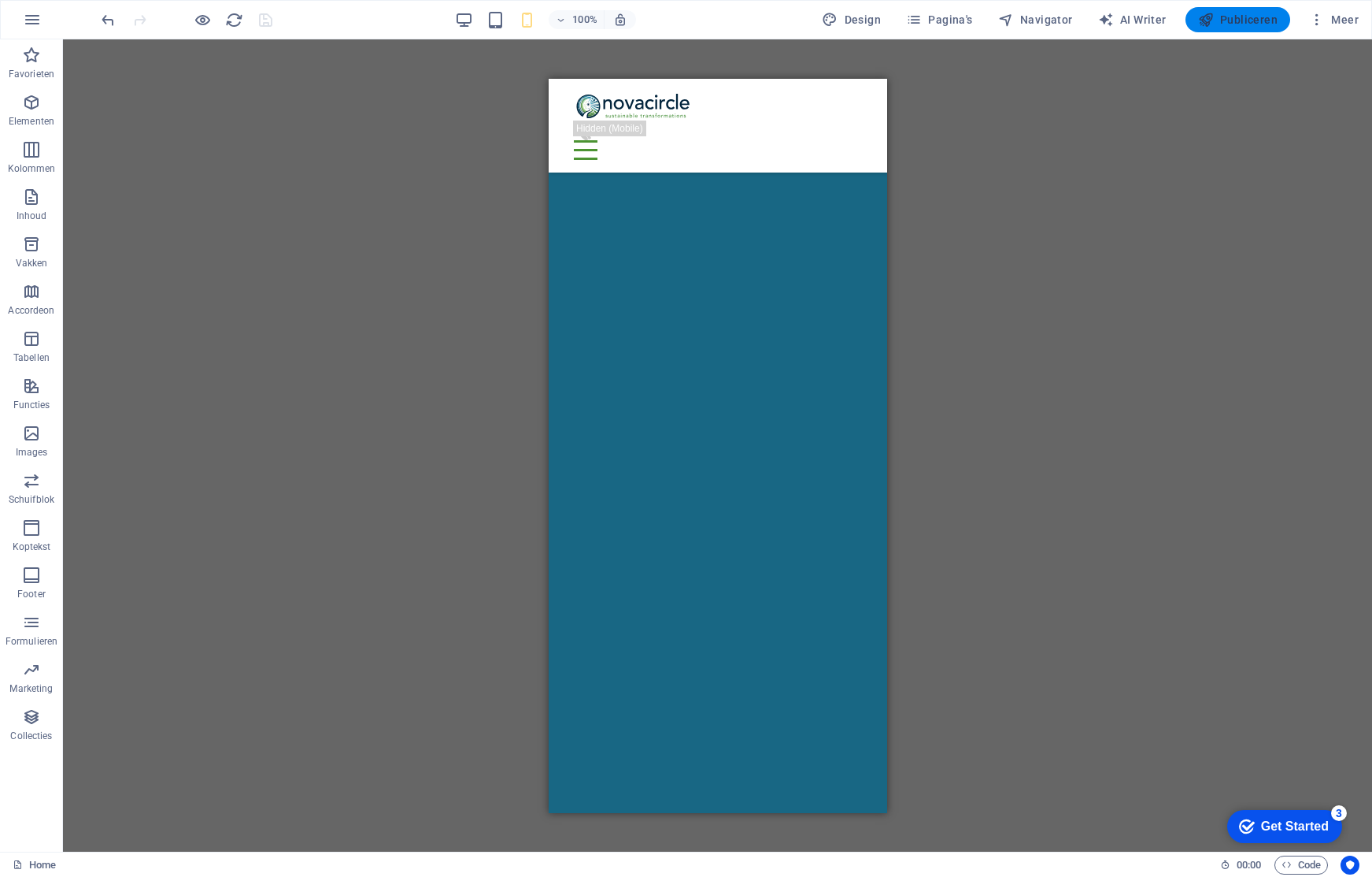
scroll to position [3675, 0]
click at [1239, 24] on span "Publiceren" at bounding box center [1237, 20] width 80 height 16
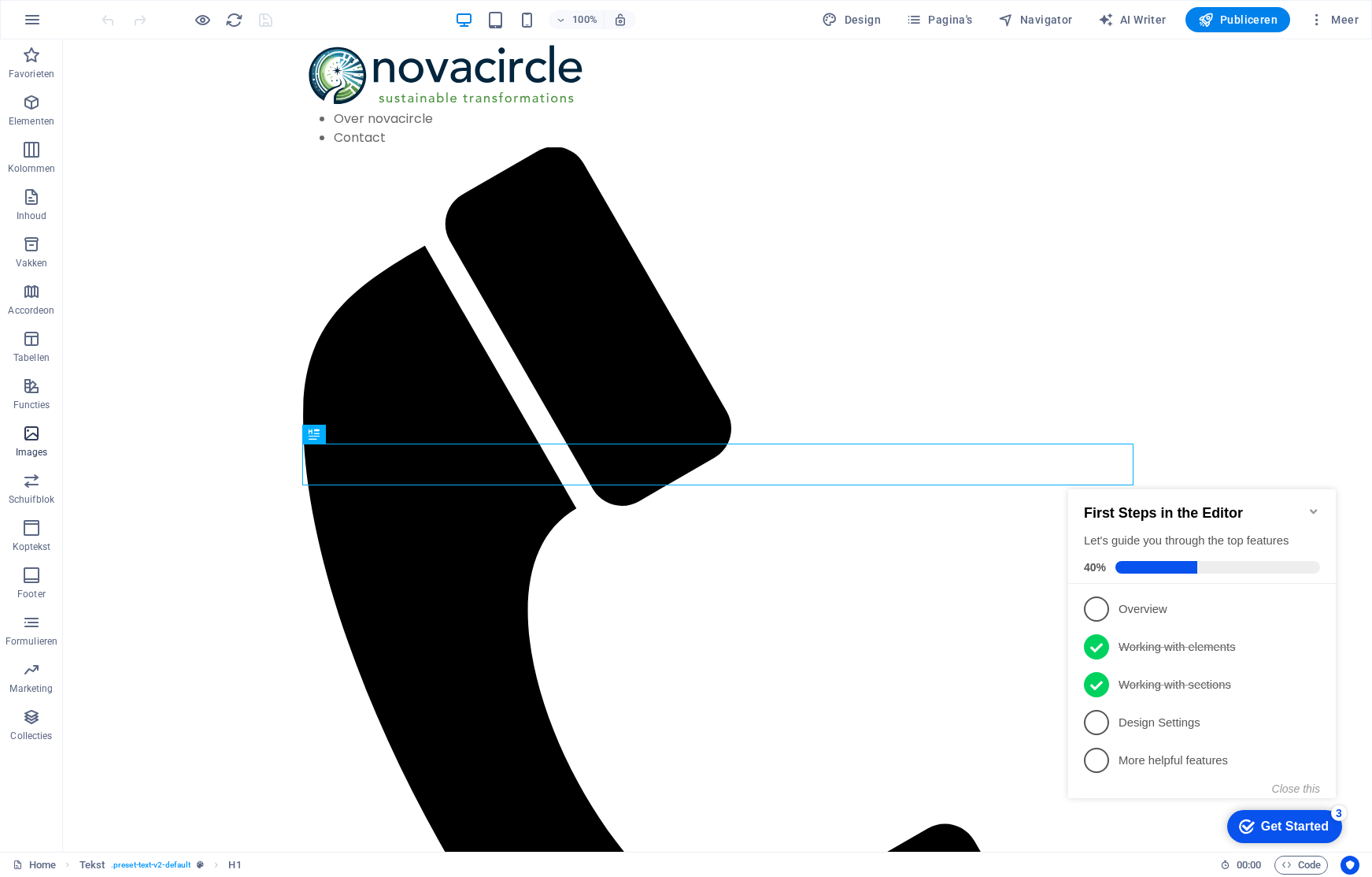
click at [37, 433] on icon "button" at bounding box center [30, 433] width 19 height 19
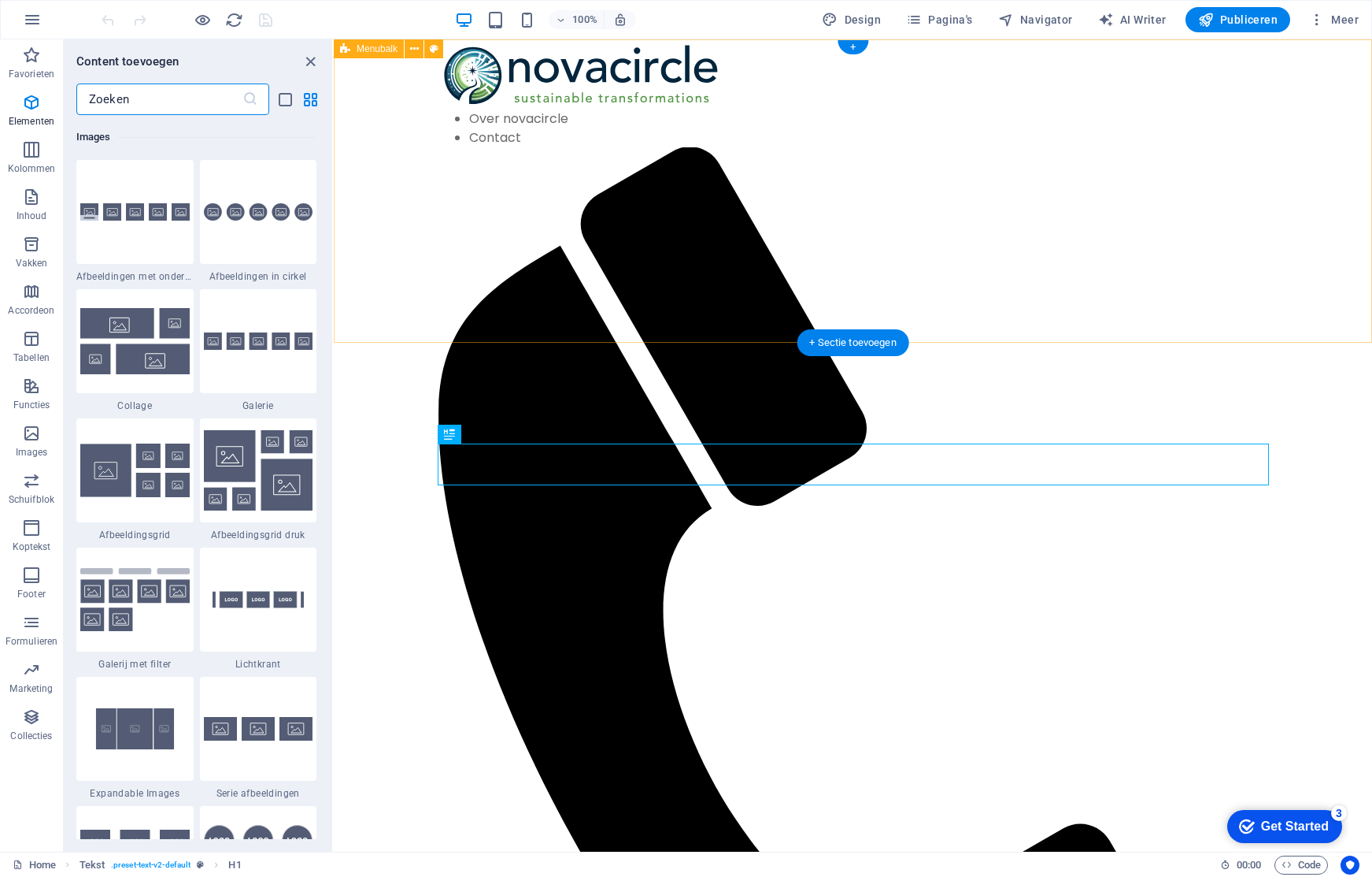
scroll to position [7985, 0]
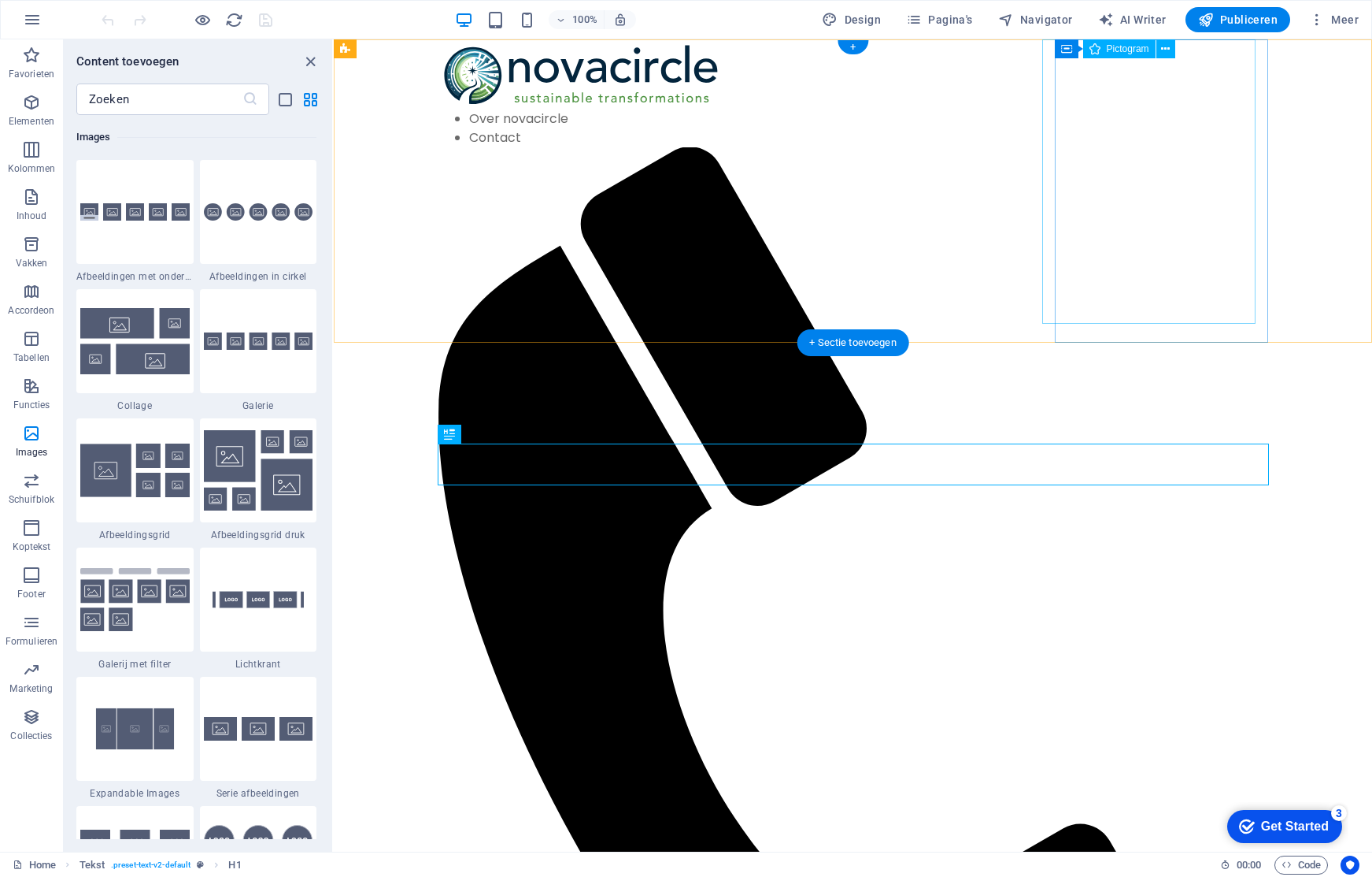
click at [1110, 147] on figure at bounding box center [846, 694] width 819 height 1093
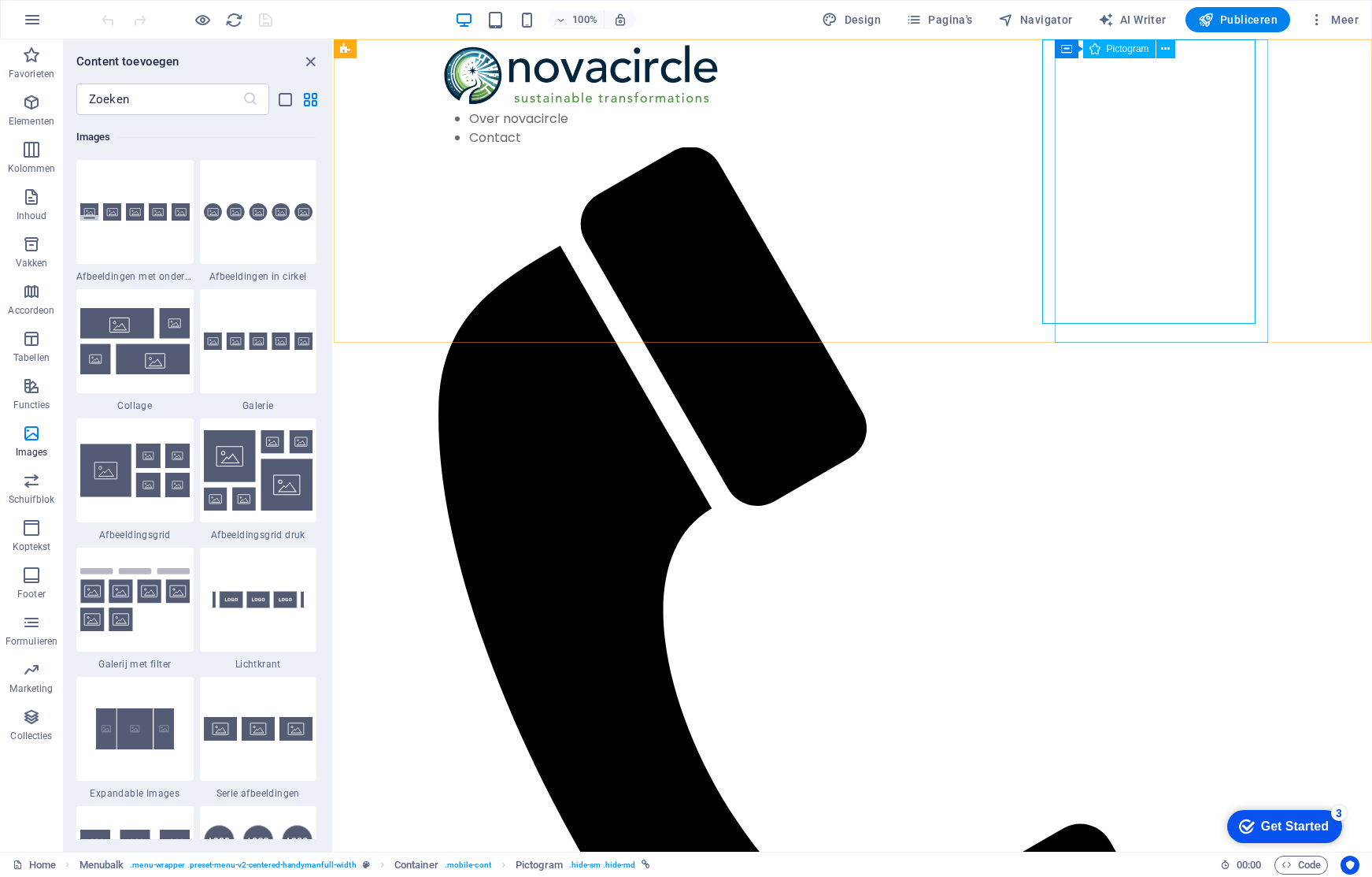
click at [1125, 50] on span "Pictogram" at bounding box center [1127, 49] width 42 height 10
click at [1172, 52] on button at bounding box center [1166, 48] width 19 height 19
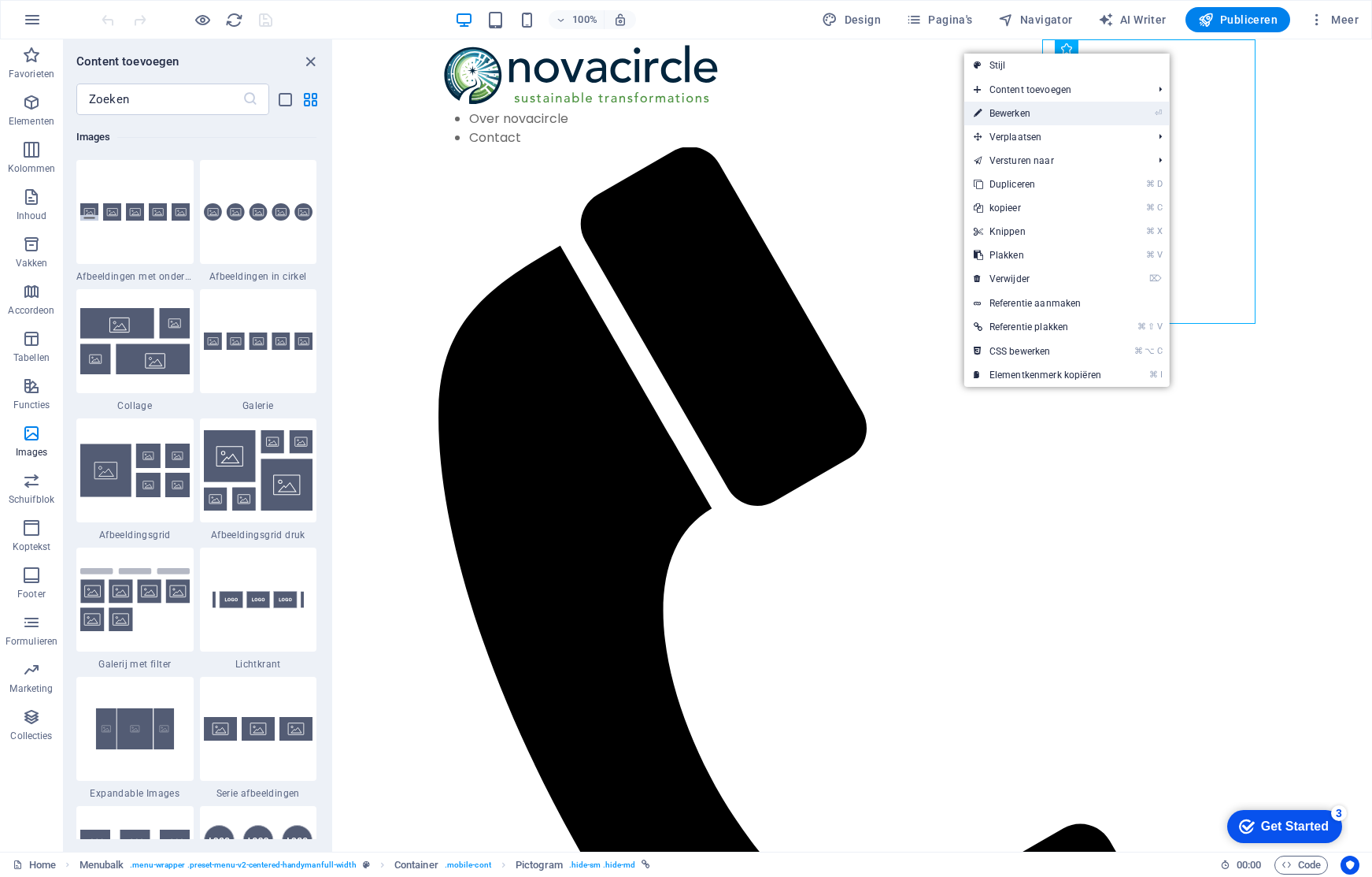
click at [1070, 116] on link "⏎ Bewerken" at bounding box center [1037, 113] width 146 height 24
select select "xMidYMid"
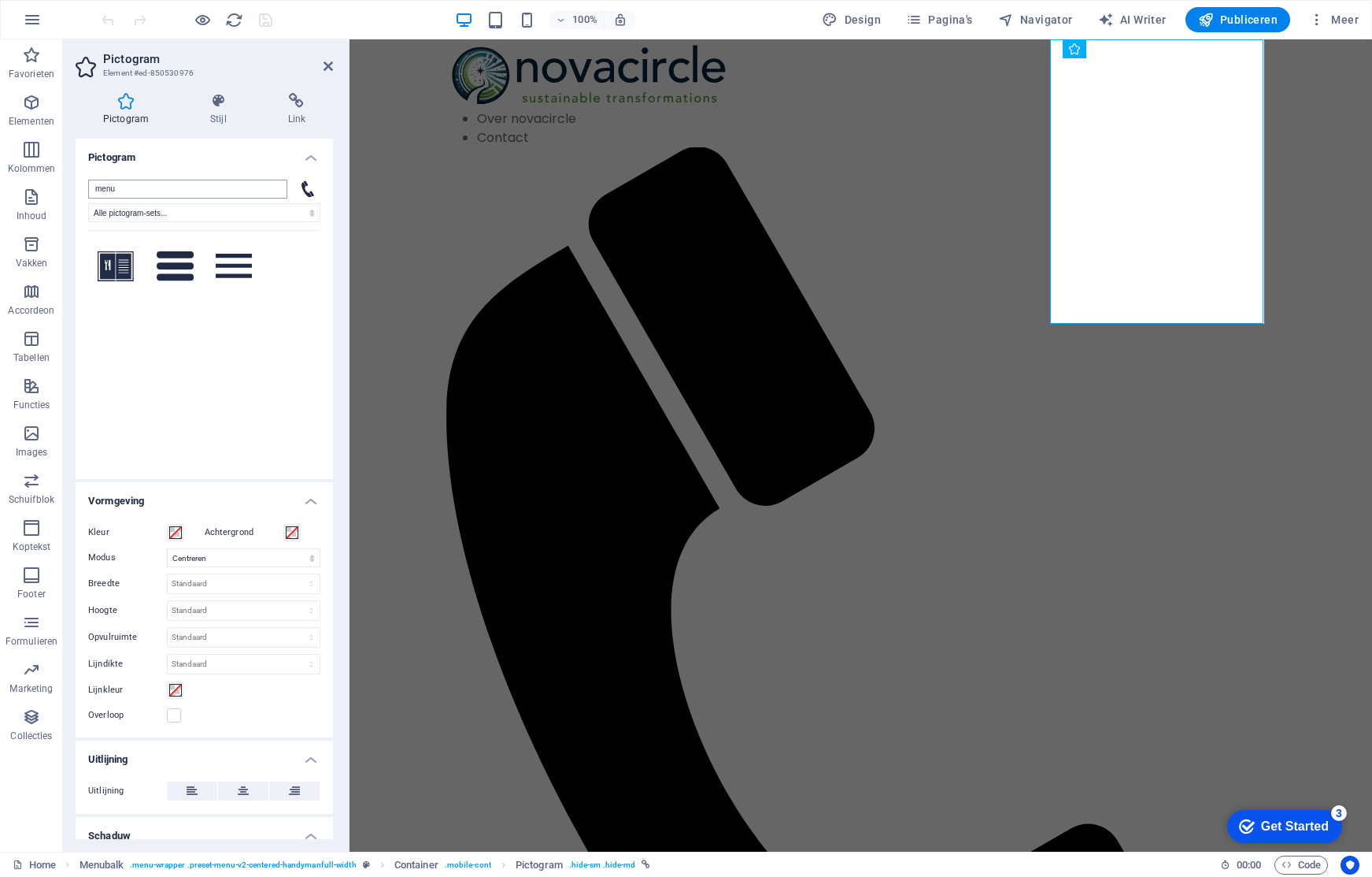
scroll to position [0, 0]
type input "menu"
click at [176, 258] on icon at bounding box center [175, 266] width 37 height 29
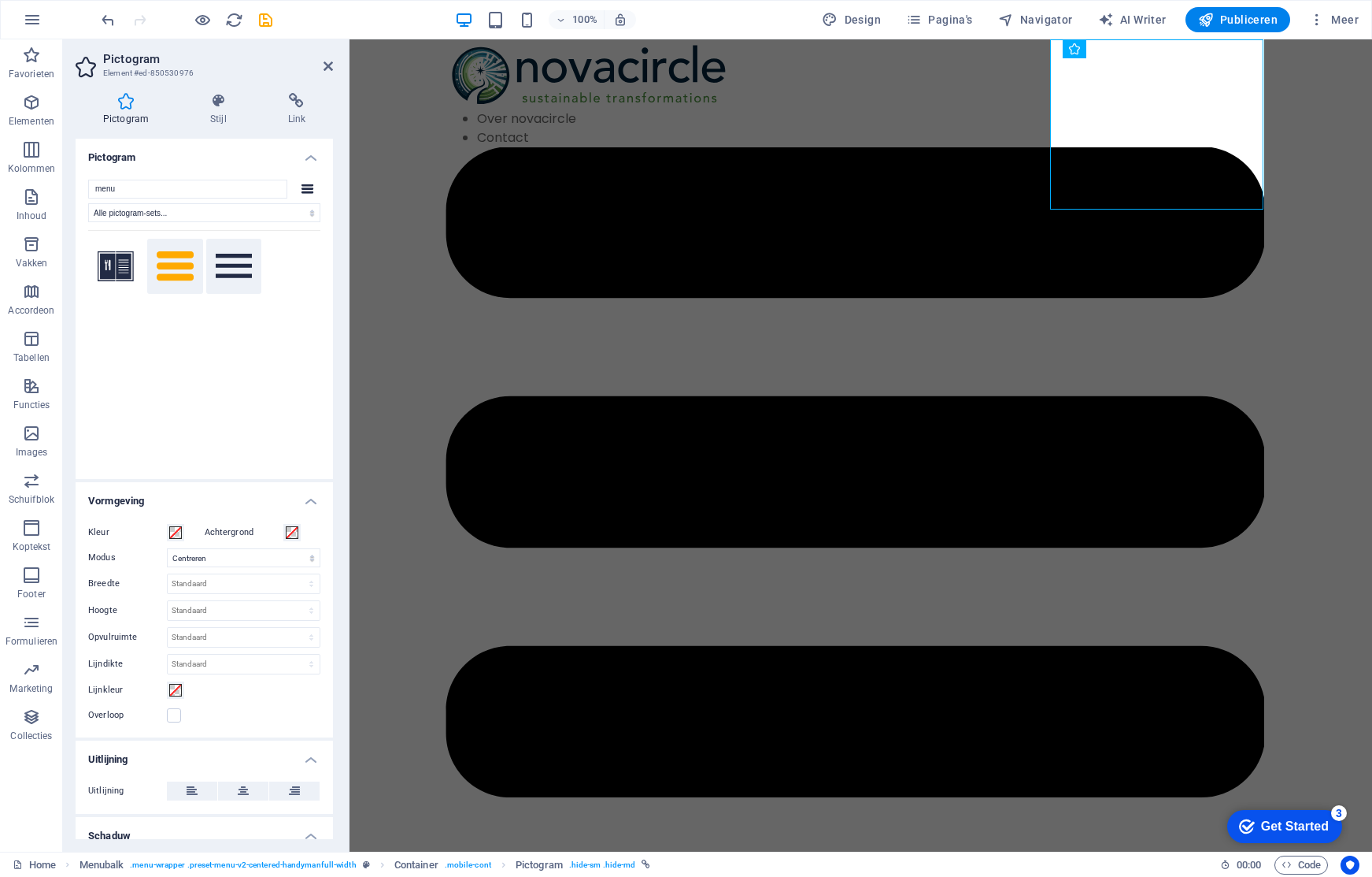
click at [235, 263] on icon at bounding box center [234, 265] width 37 height 25
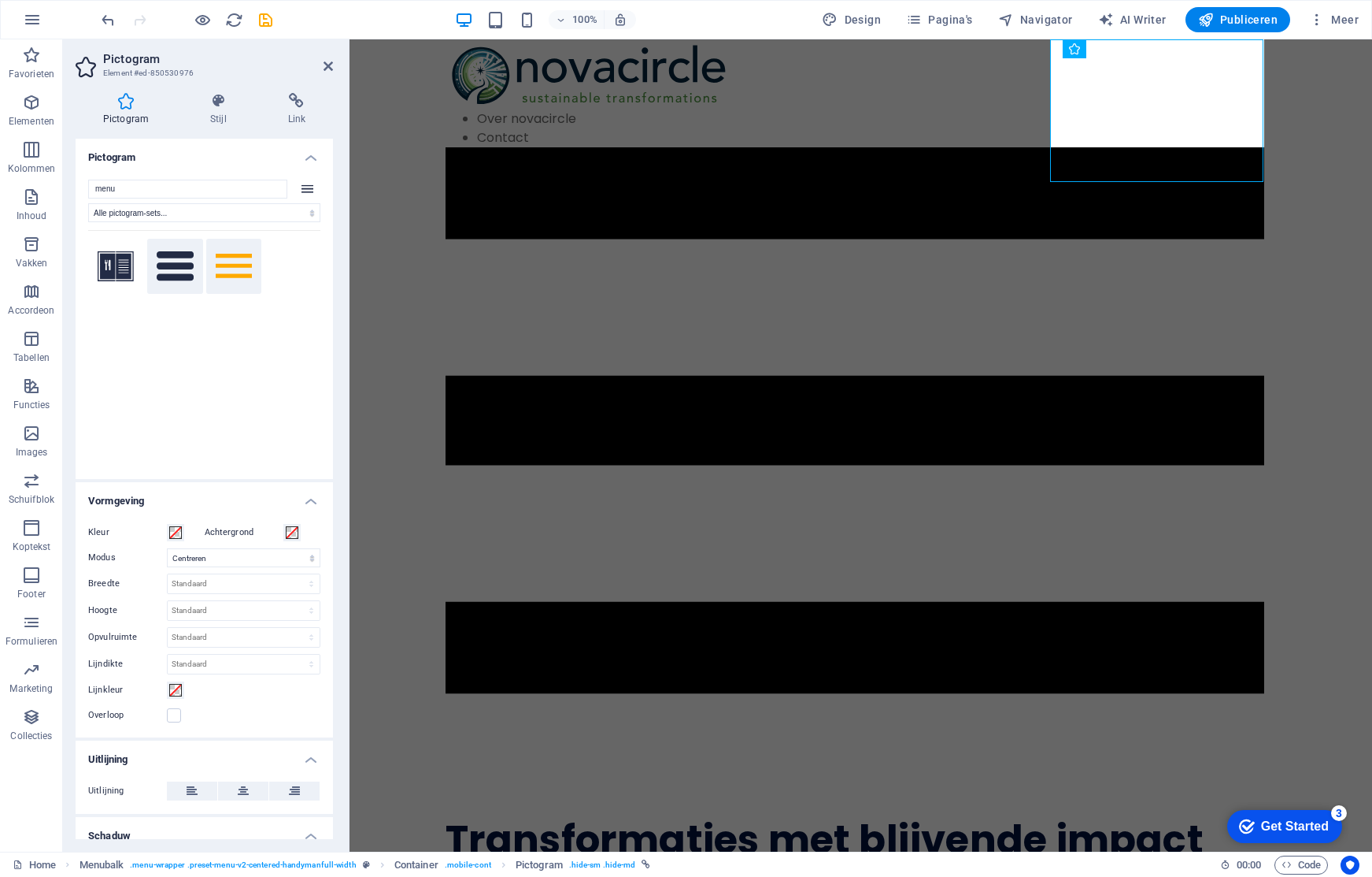
click at [184, 263] on icon at bounding box center [175, 266] width 37 height 29
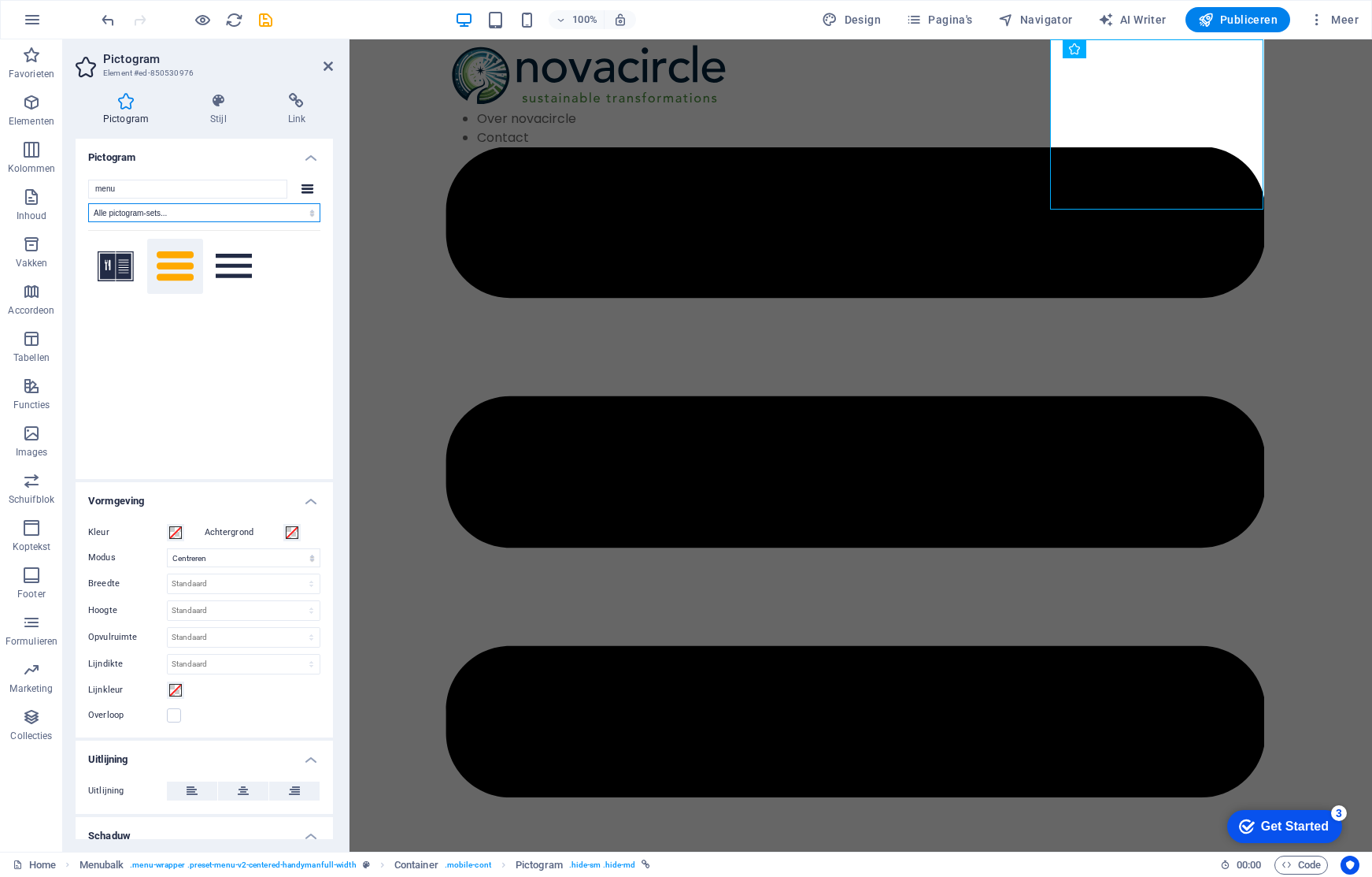
click at [243, 216] on select "Alle pictogram-sets... IcoFont Ionicons FontAwesome Brands FontAwesome Duotone …" at bounding box center [204, 212] width 232 height 19
click at [302, 189] on icon at bounding box center [308, 189] width 13 height 10
click at [253, 190] on input "menu" at bounding box center [188, 189] width 200 height 19
click at [261, 213] on select "Alle pictogram-sets... IcoFont Ionicons FontAwesome Brands FontAwesome Duotone …" at bounding box center [204, 212] width 232 height 19
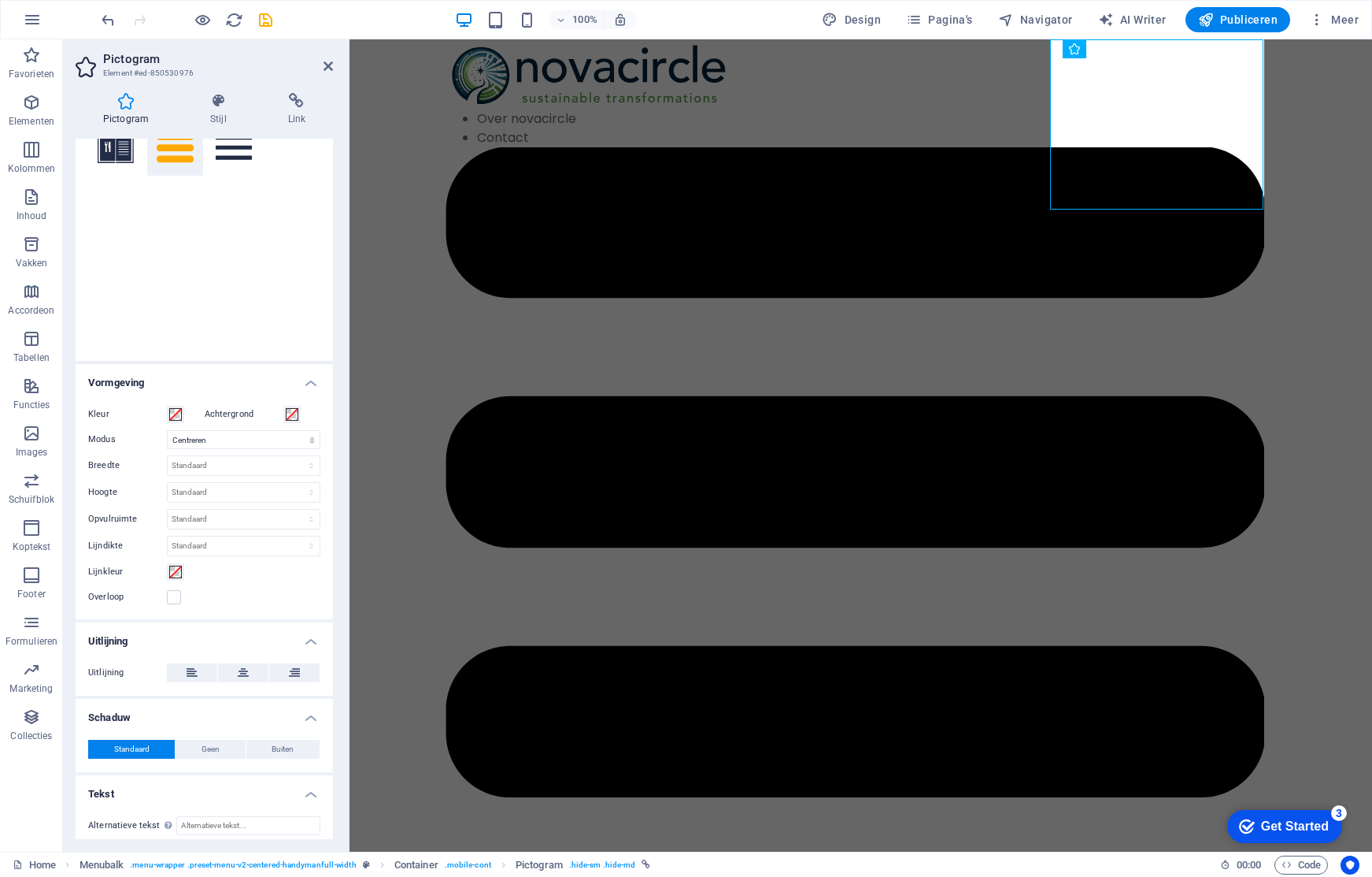
scroll to position [126, 0]
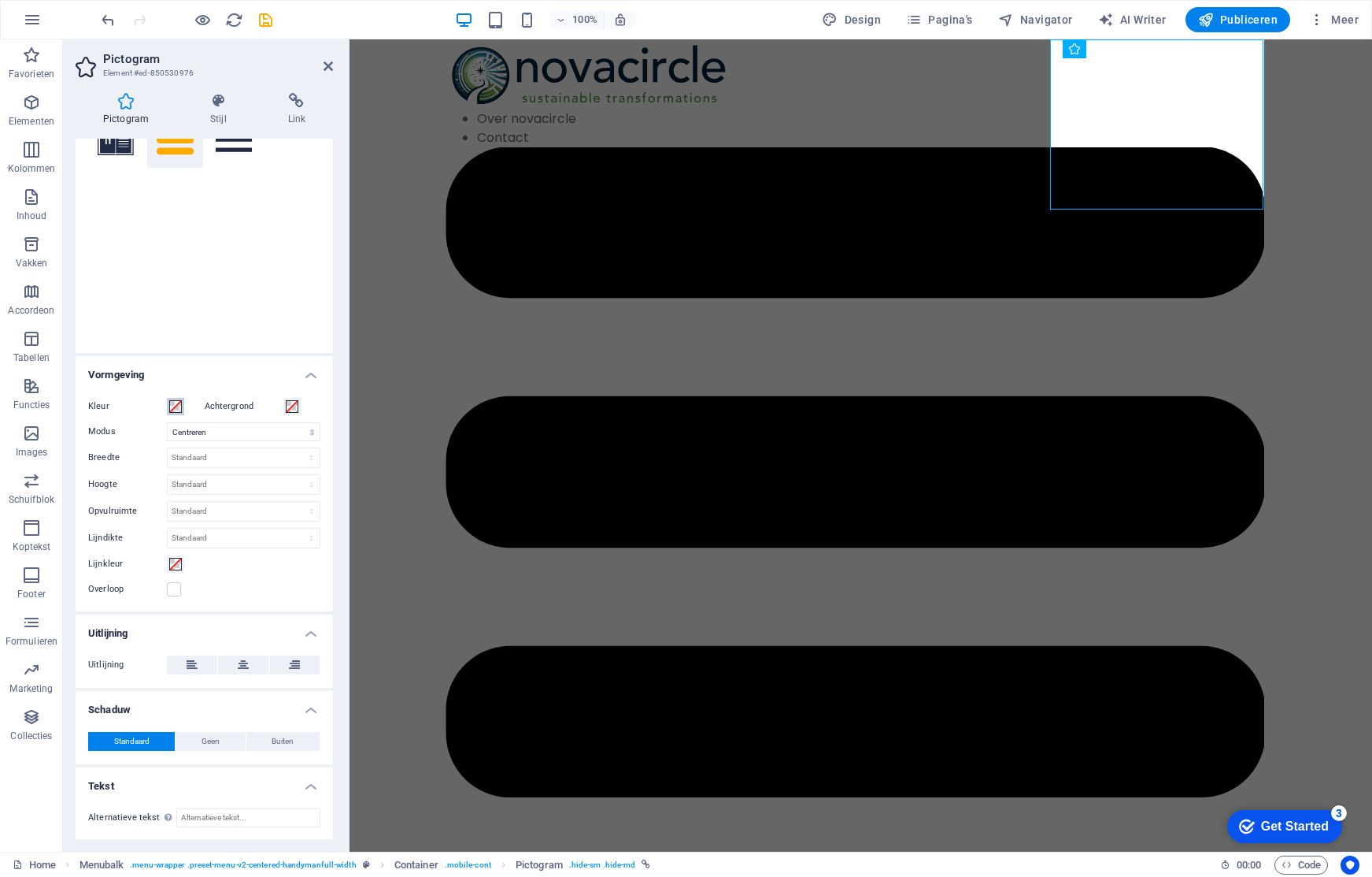
click at [170, 405] on span at bounding box center [175, 406] width 13 height 13
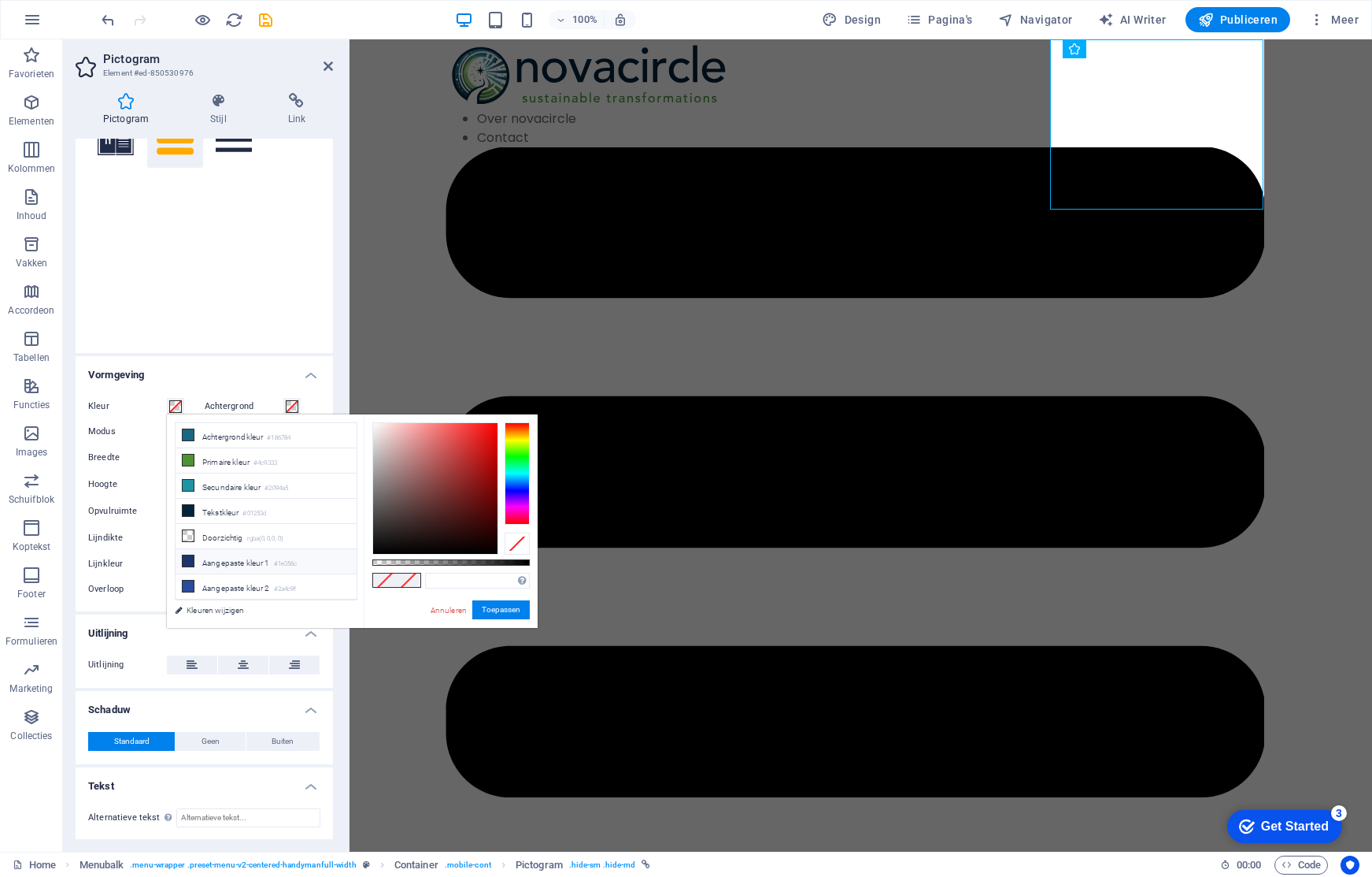
click at [241, 560] on li "Aangepaste kleur 1 #1e356c" at bounding box center [266, 561] width 181 height 26
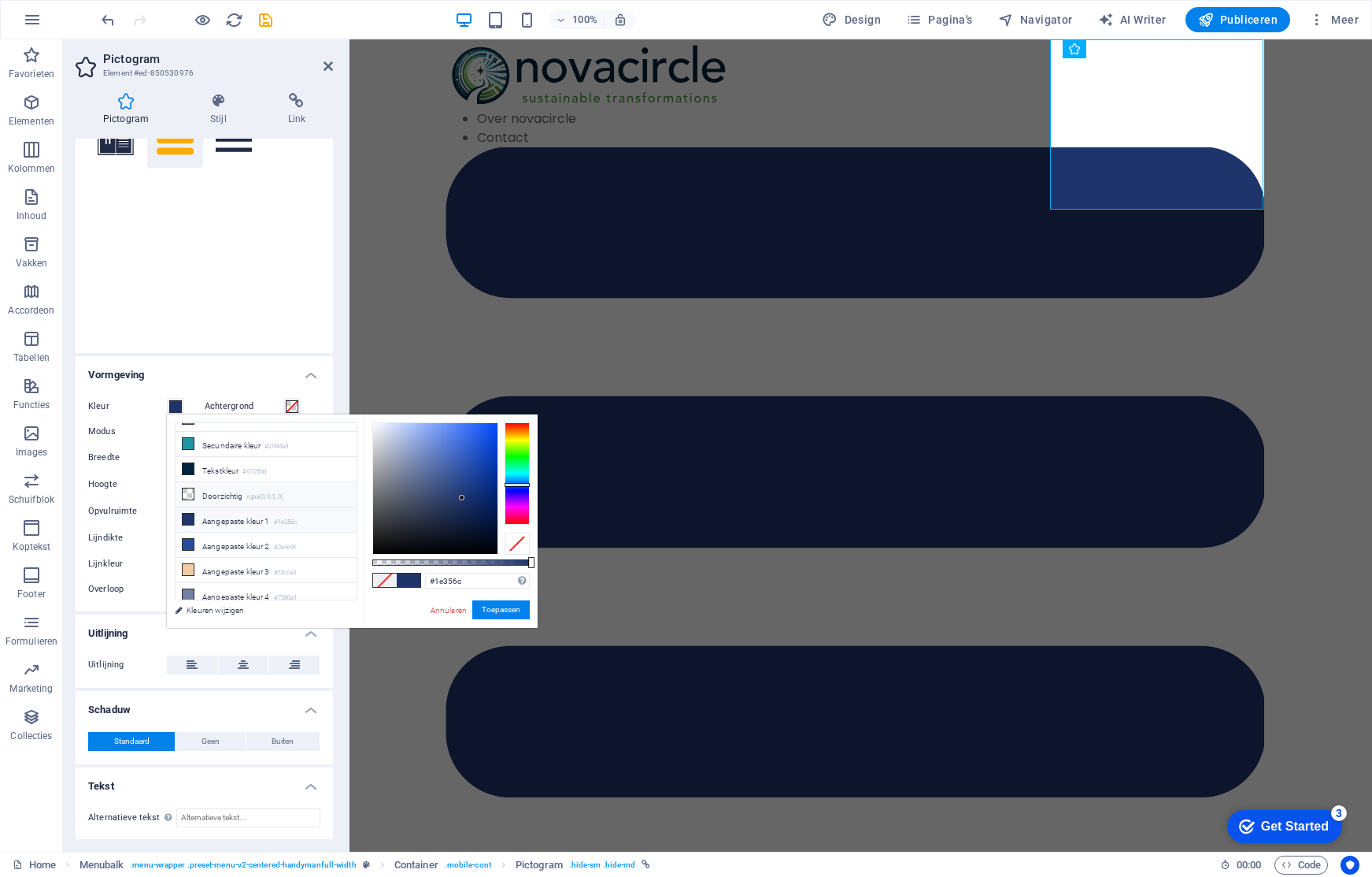
scroll to position [42, 0]
click at [256, 472] on small "#01253d" at bounding box center [255, 470] width 24 height 11
type input "#01253d"
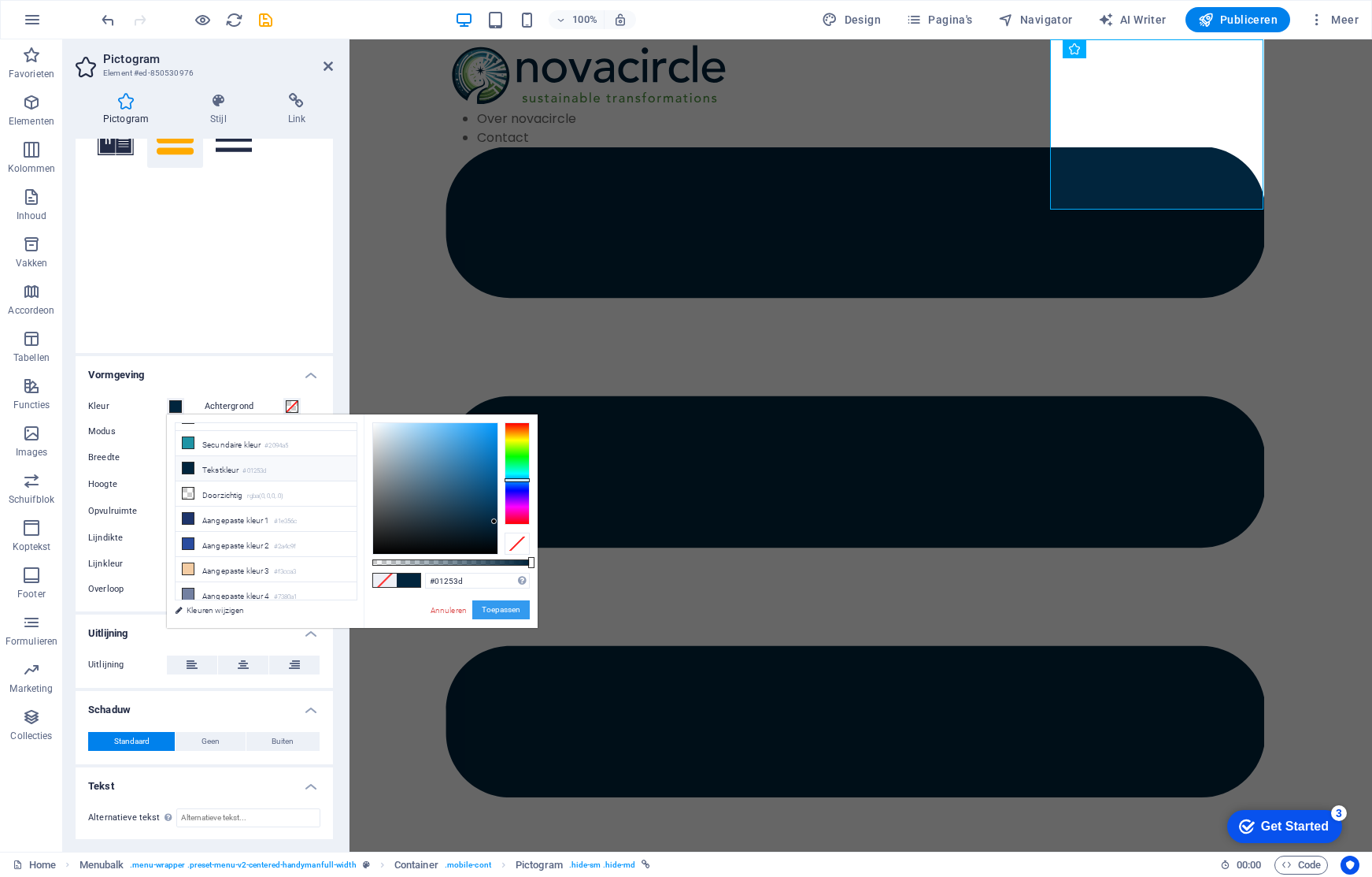
drag, startPoint x: 516, startPoint y: 608, endPoint x: 166, endPoint y: 568, distance: 352.3
click at [516, 608] on button "Toepassen" at bounding box center [501, 609] width 57 height 19
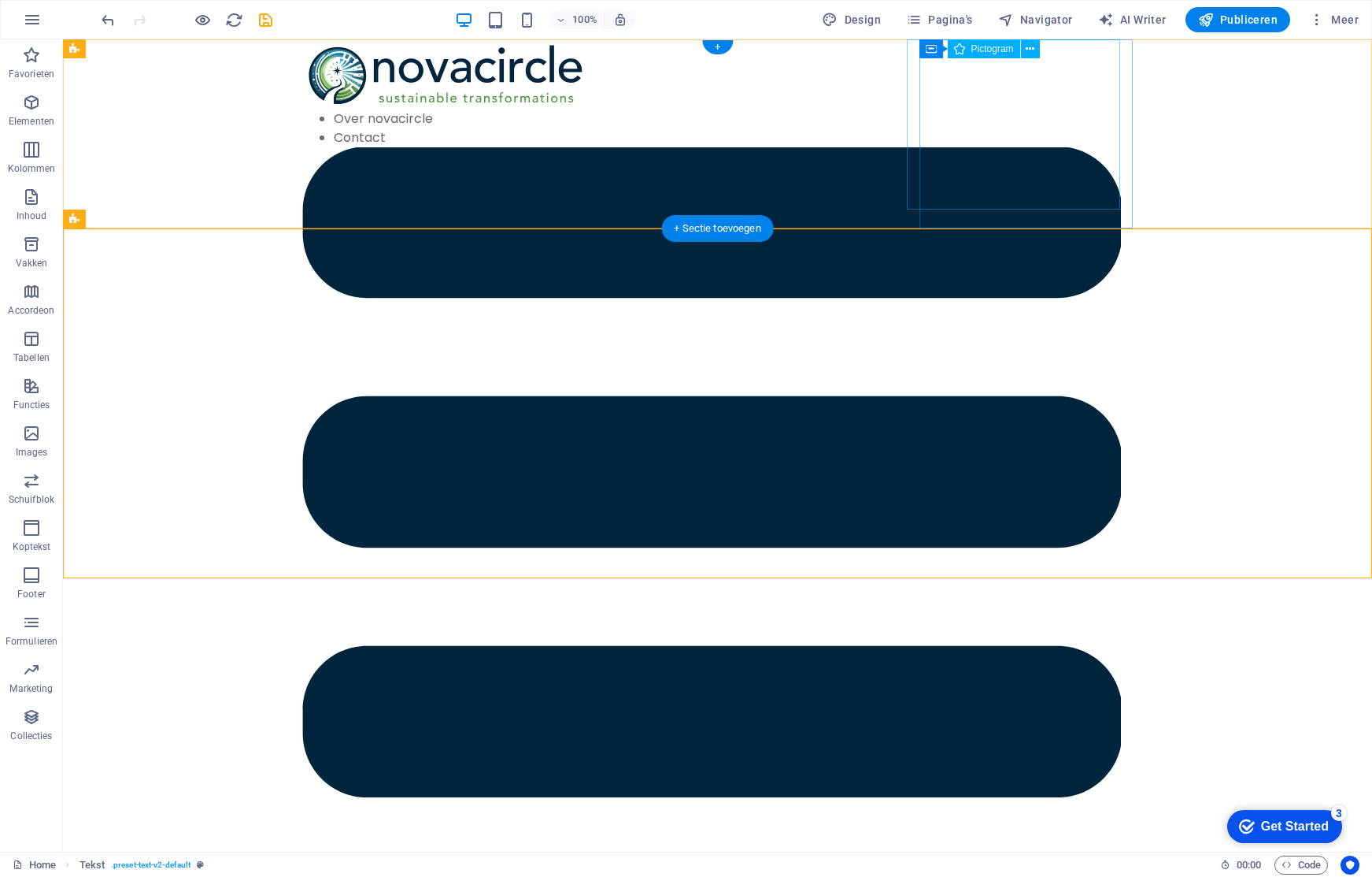
click at [1028, 176] on figure at bounding box center [712, 475] width 819 height 656
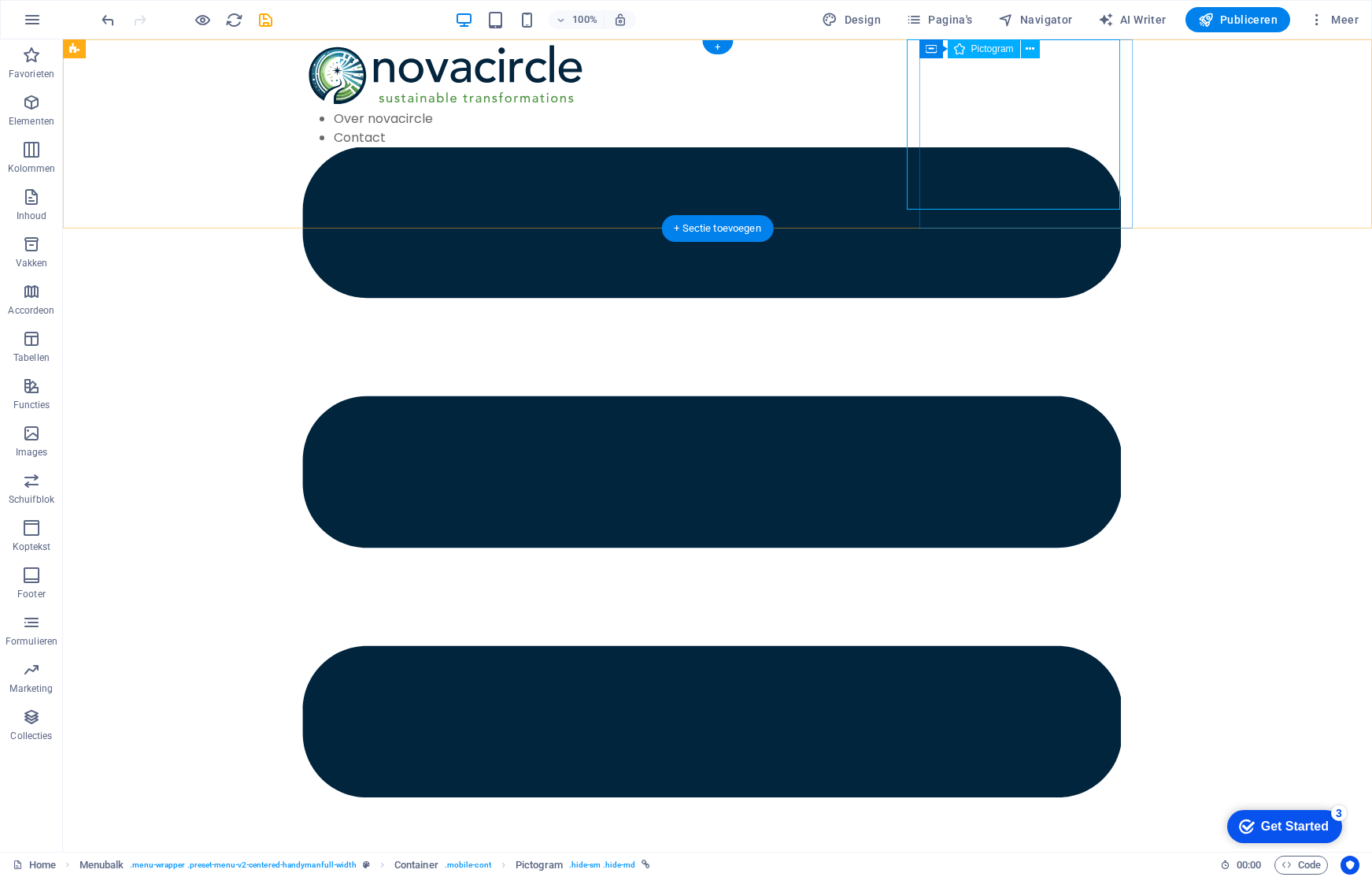
click at [907, 198] on figure at bounding box center [712, 475] width 819 height 656
drag, startPoint x: 388, startPoint y: 5, endPoint x: 721, endPoint y: 44, distance: 335.3
click at [721, 44] on div "+" at bounding box center [716, 47] width 30 height 14
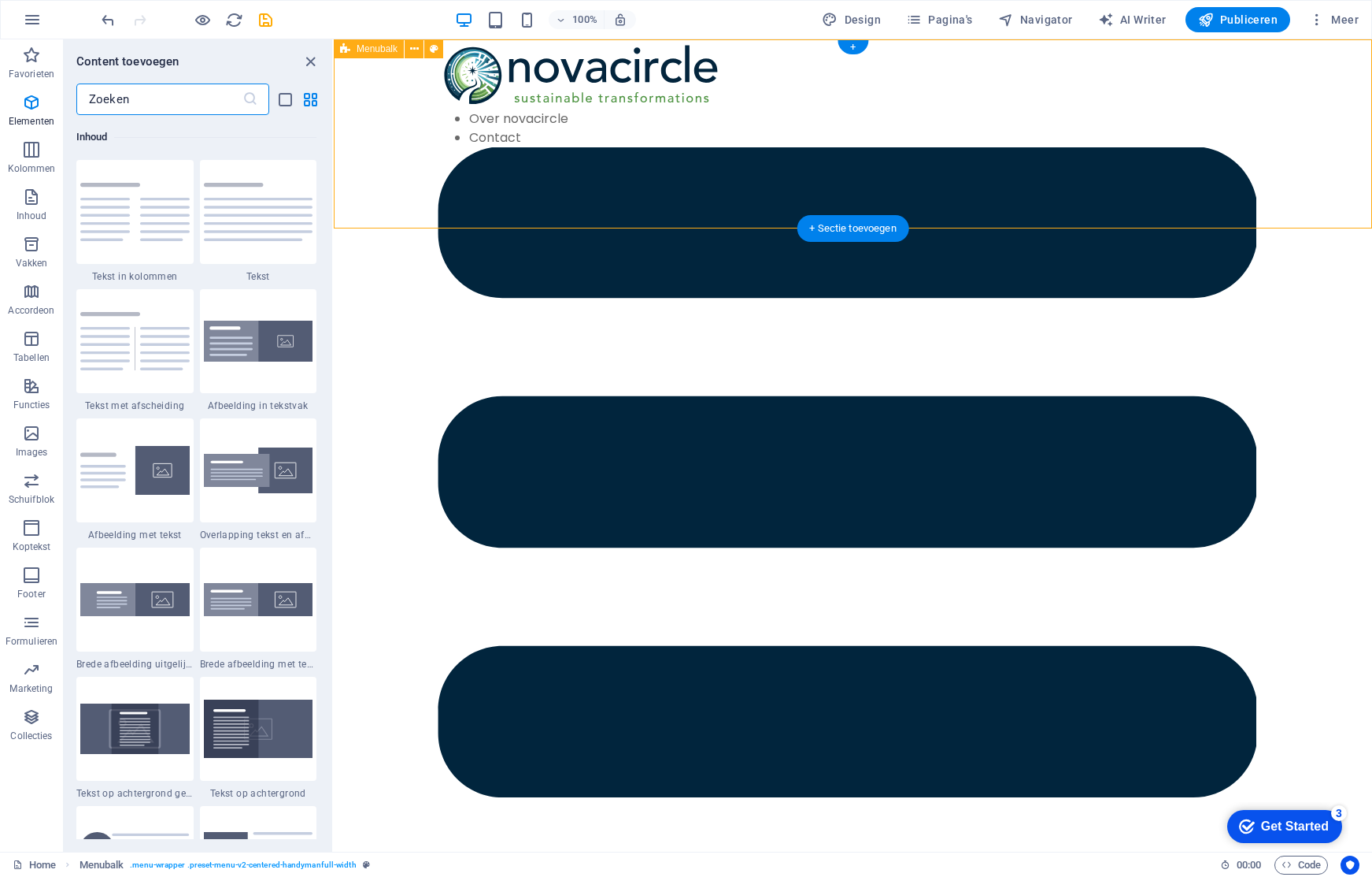
scroll to position [2756, 0]
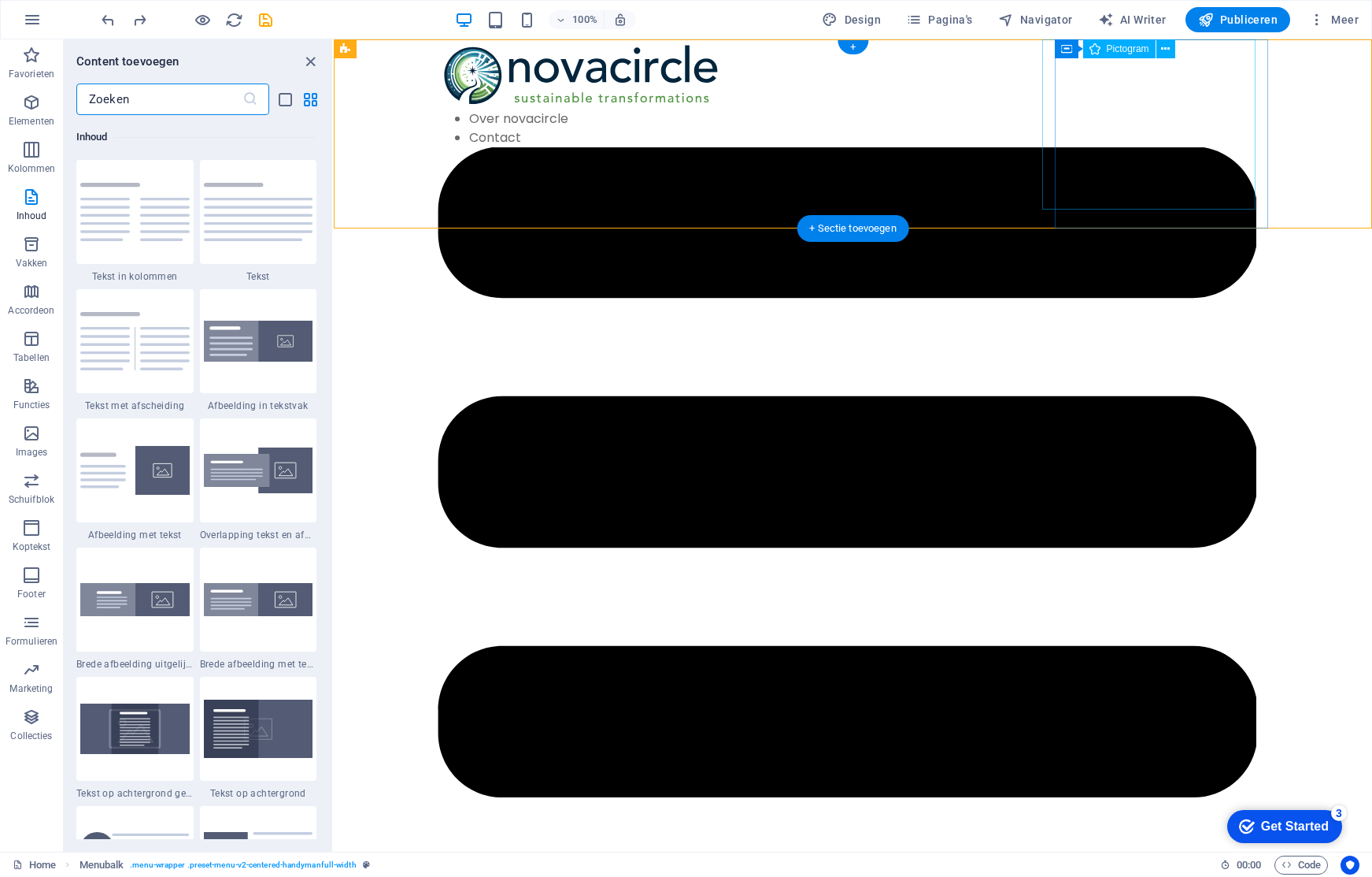
click at [1156, 147] on figure at bounding box center [846, 475] width 819 height 656
click at [1195, 205] on figure at bounding box center [846, 475] width 819 height 656
click at [1128, 150] on figure at bounding box center [846, 475] width 819 height 656
select select "xMidYMid"
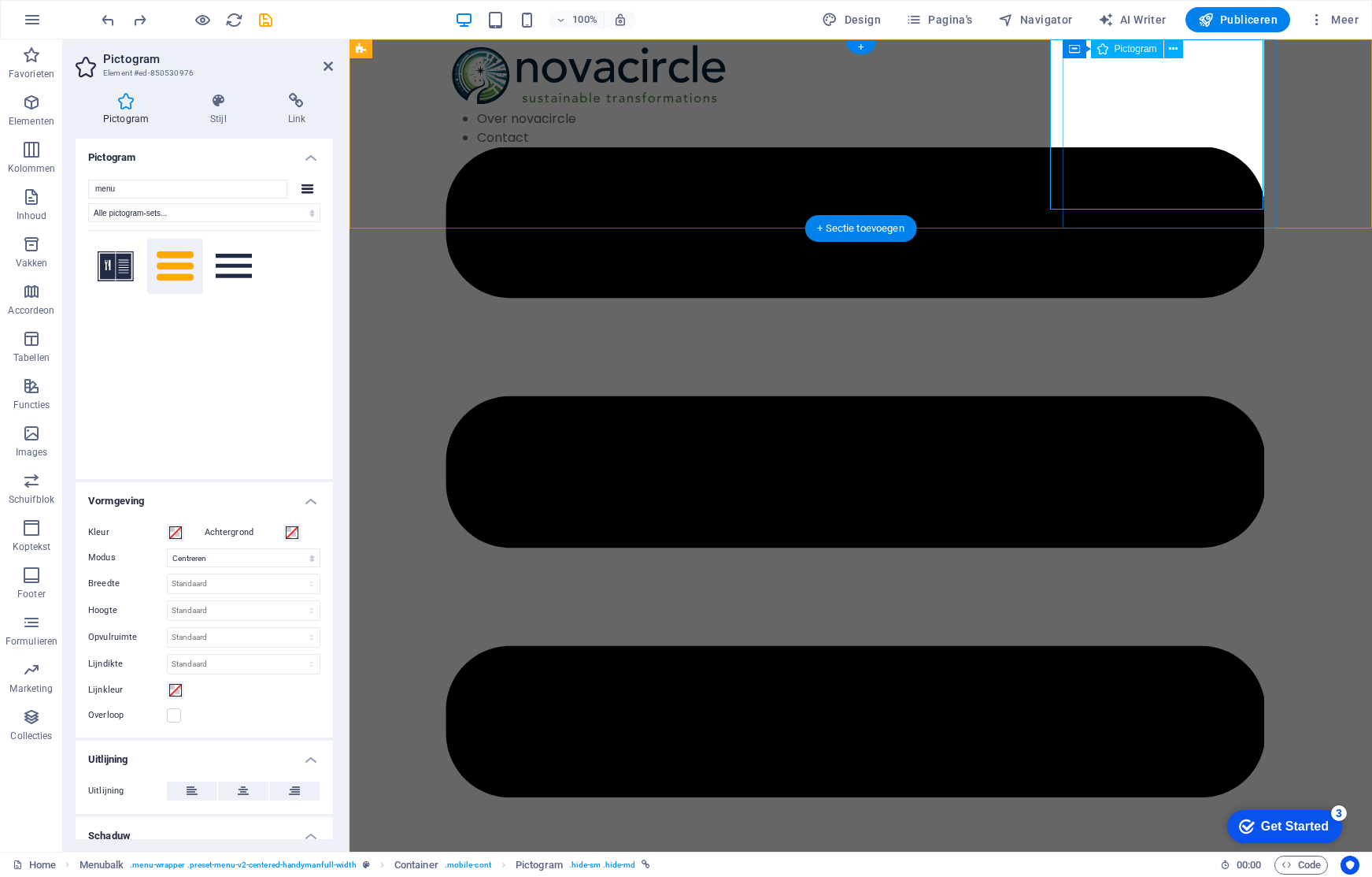
click at [1128, 150] on figure at bounding box center [854, 475] width 819 height 656
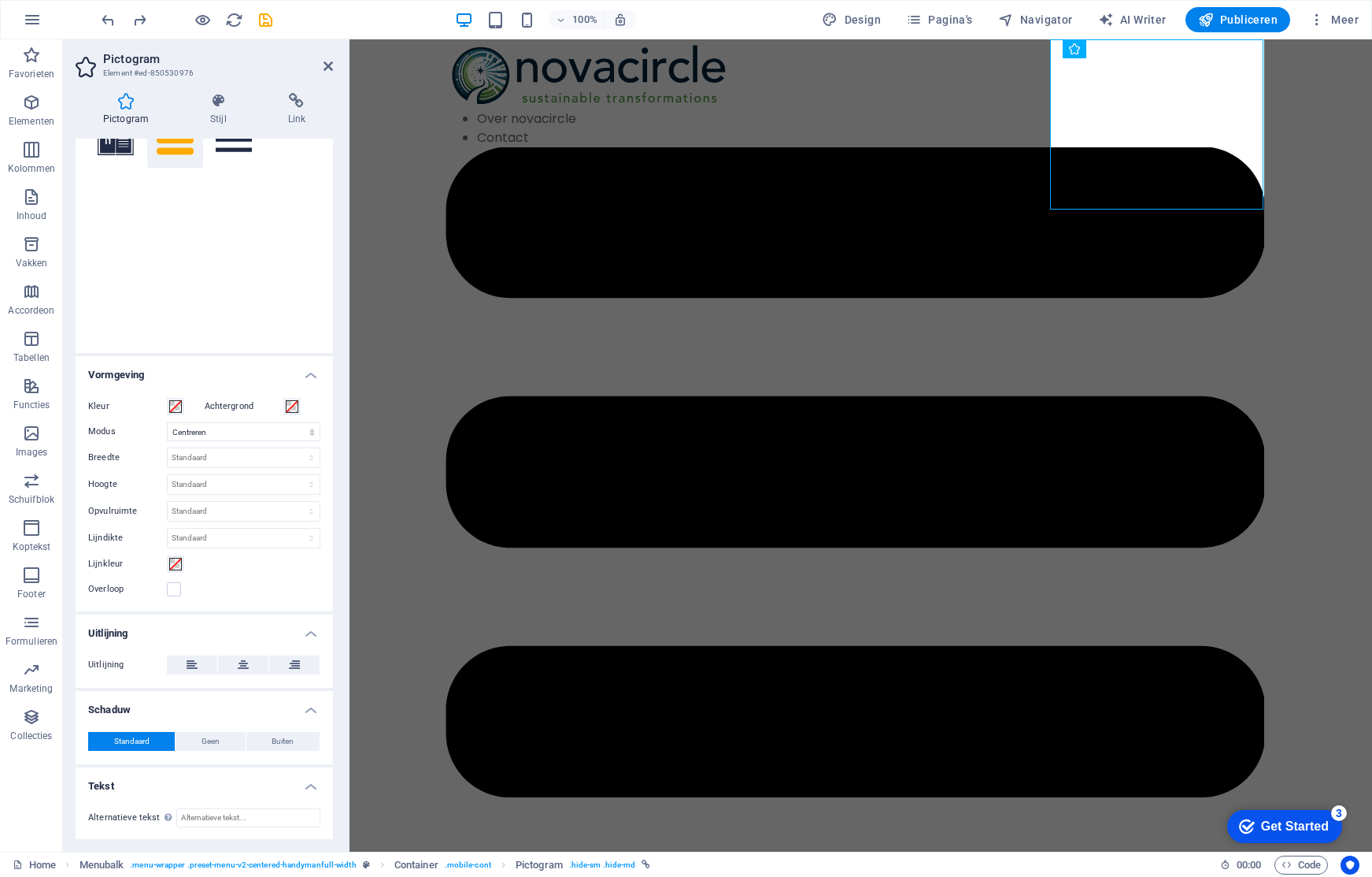
scroll to position [126, 0]
click at [238, 666] on icon at bounding box center [243, 664] width 11 height 19
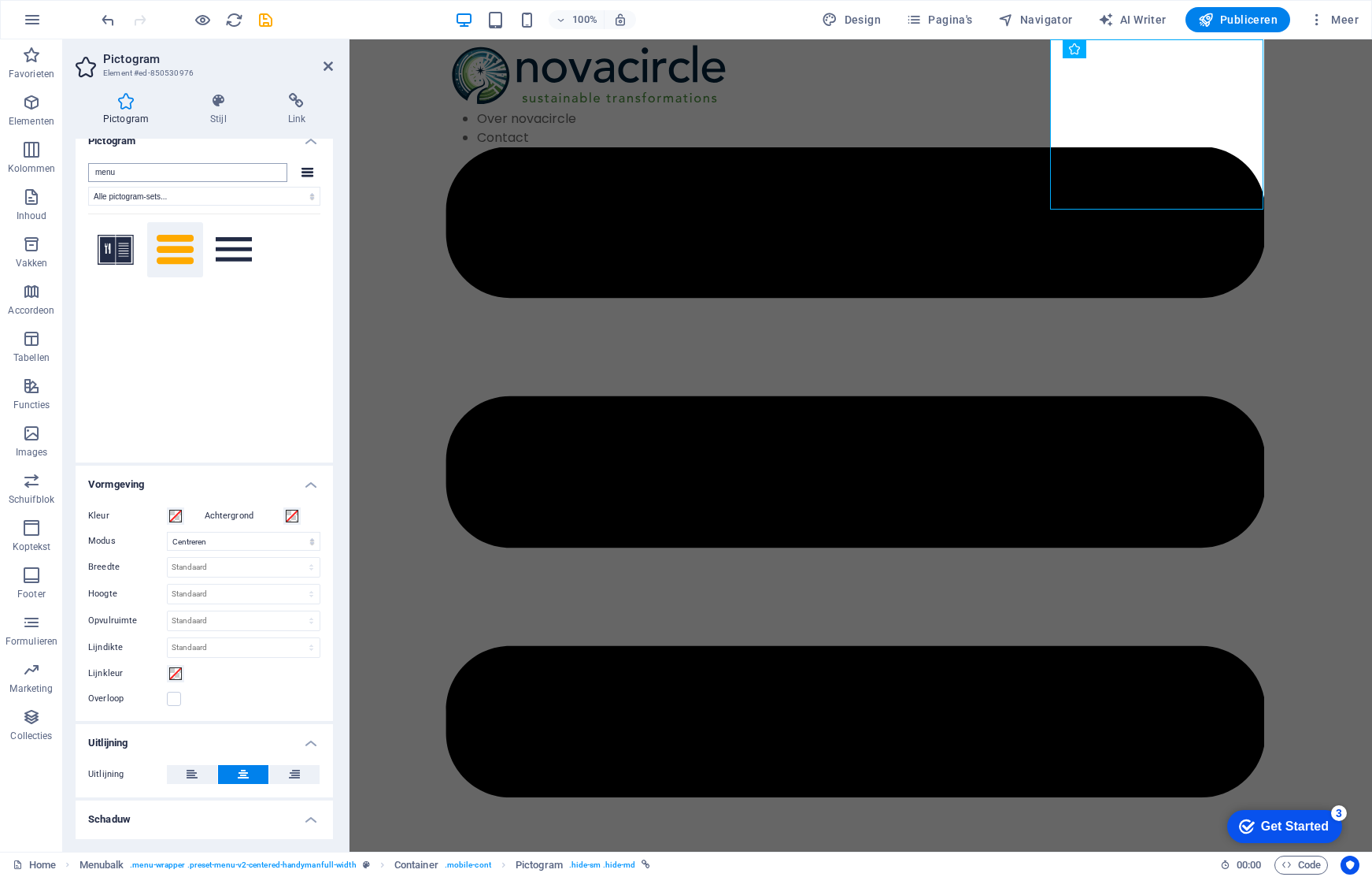
scroll to position [0, 0]
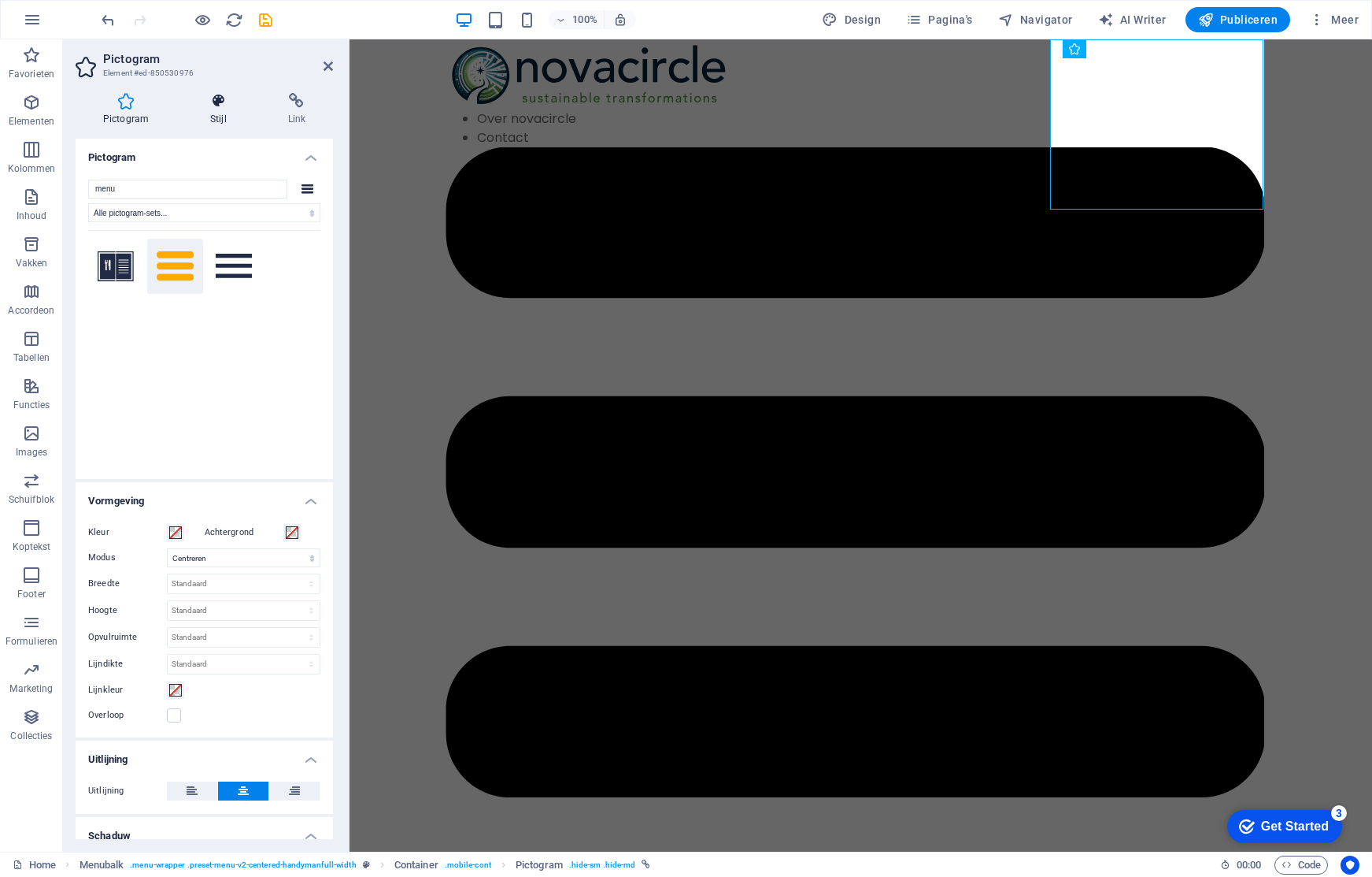
click at [211, 109] on h4 "Stijl" at bounding box center [221, 110] width 78 height 33
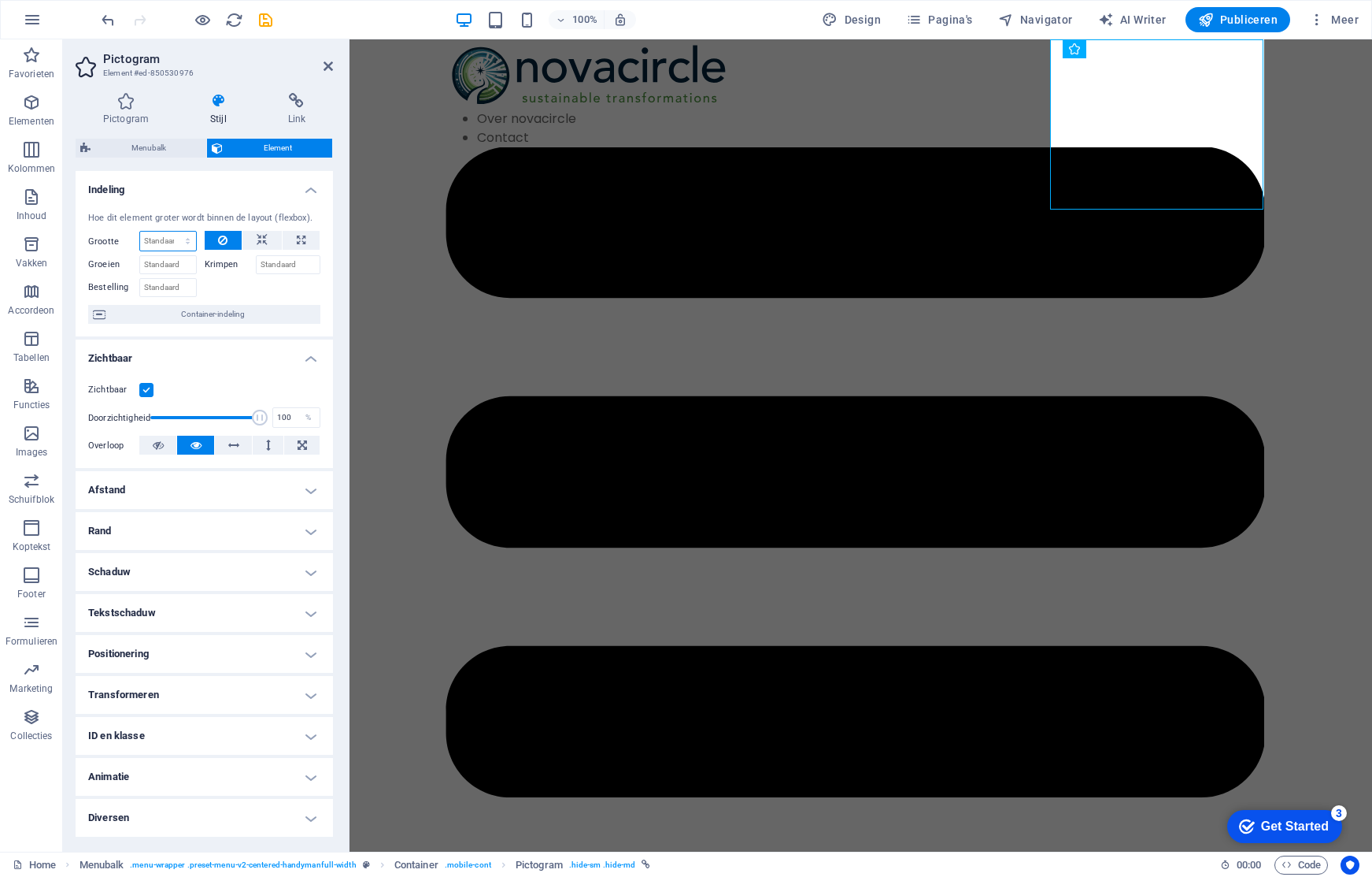
click at [190, 236] on select "Standaard auto px % 1/1 1/2 1/3 1/4 1/5 1/6 1/7 1/8 1/9 1/10" at bounding box center [168, 240] width 56 height 19
click at [141, 231] on select "Standaard auto px % 1/1 1/2 1/3 1/4 1/5 1/6 1/7 1/8 1/9 1/10" at bounding box center [168, 240] width 56 height 19
select select "DISABLED_OPTION_VALUE"
click at [170, 244] on select "Standaard auto px % 1/1 1/2 1/3 1/4 1/5 1/6 1/7 1/8 1/9 1/10" at bounding box center [168, 240] width 56 height 19
click at [260, 238] on icon at bounding box center [261, 240] width 11 height 19
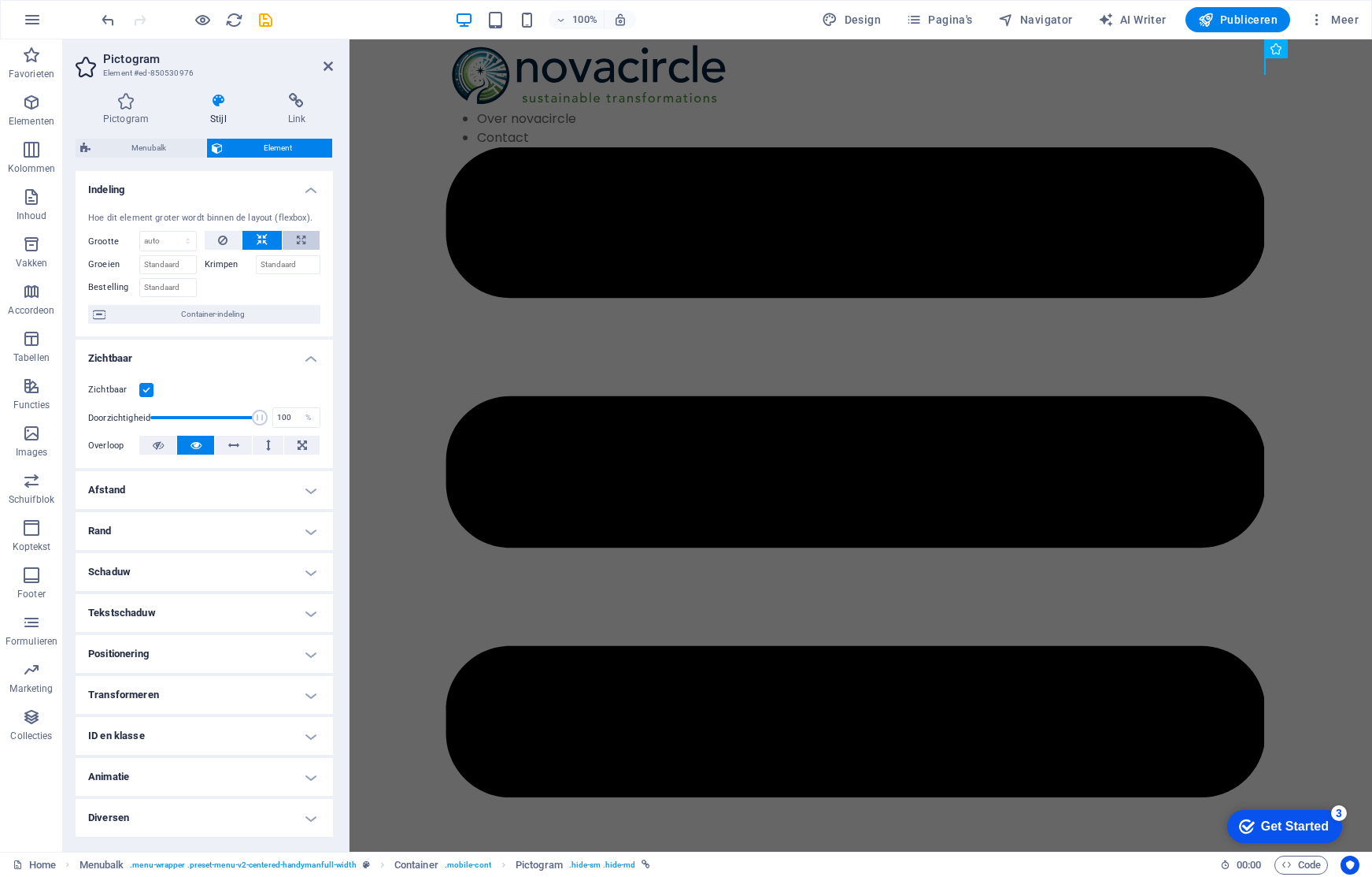
click at [300, 238] on icon at bounding box center [301, 240] width 9 height 19
type input "100"
select select "%"
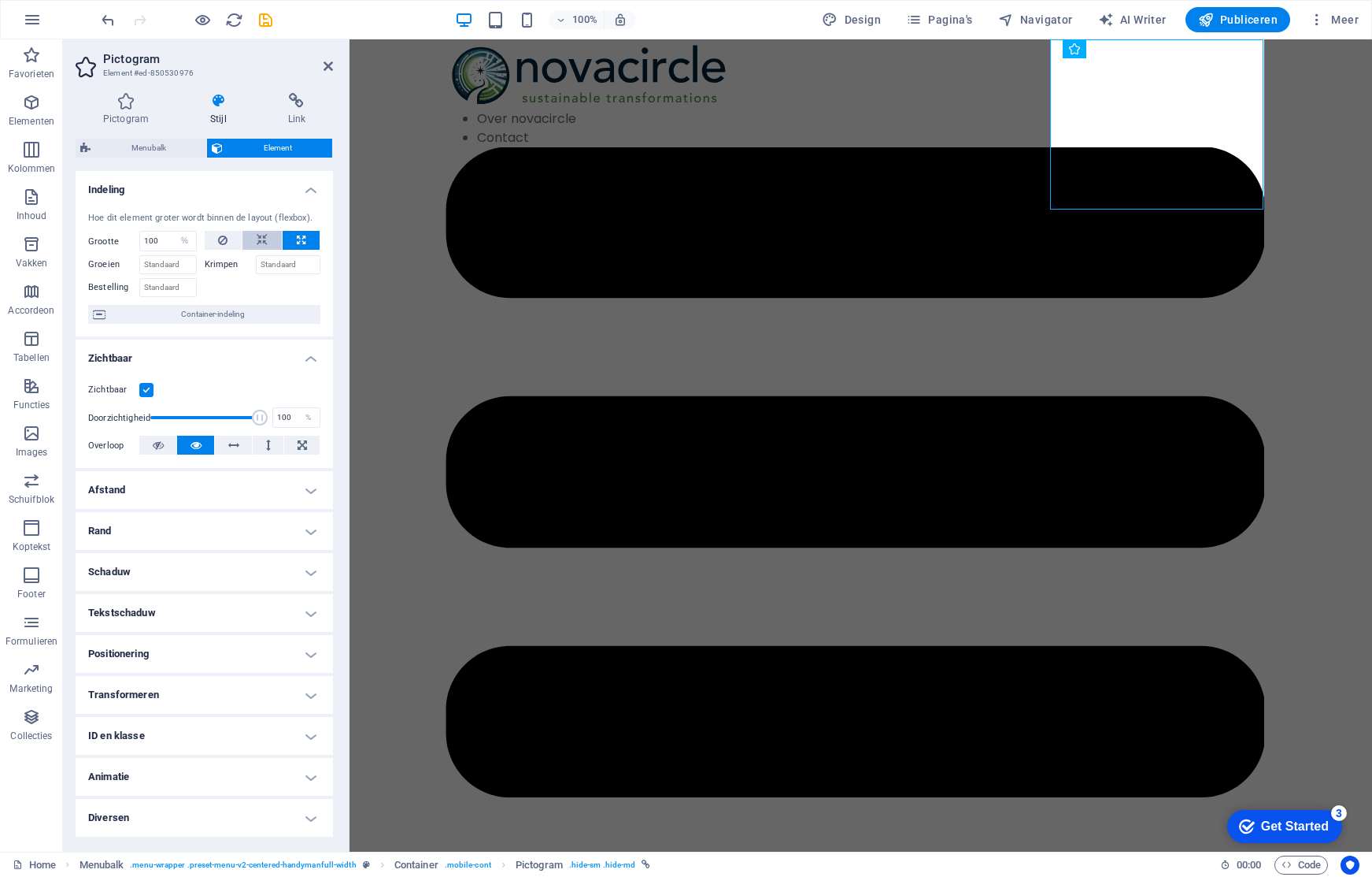
click at [267, 240] on icon at bounding box center [261, 240] width 11 height 19
select select "DISABLED_OPTION_VALUE"
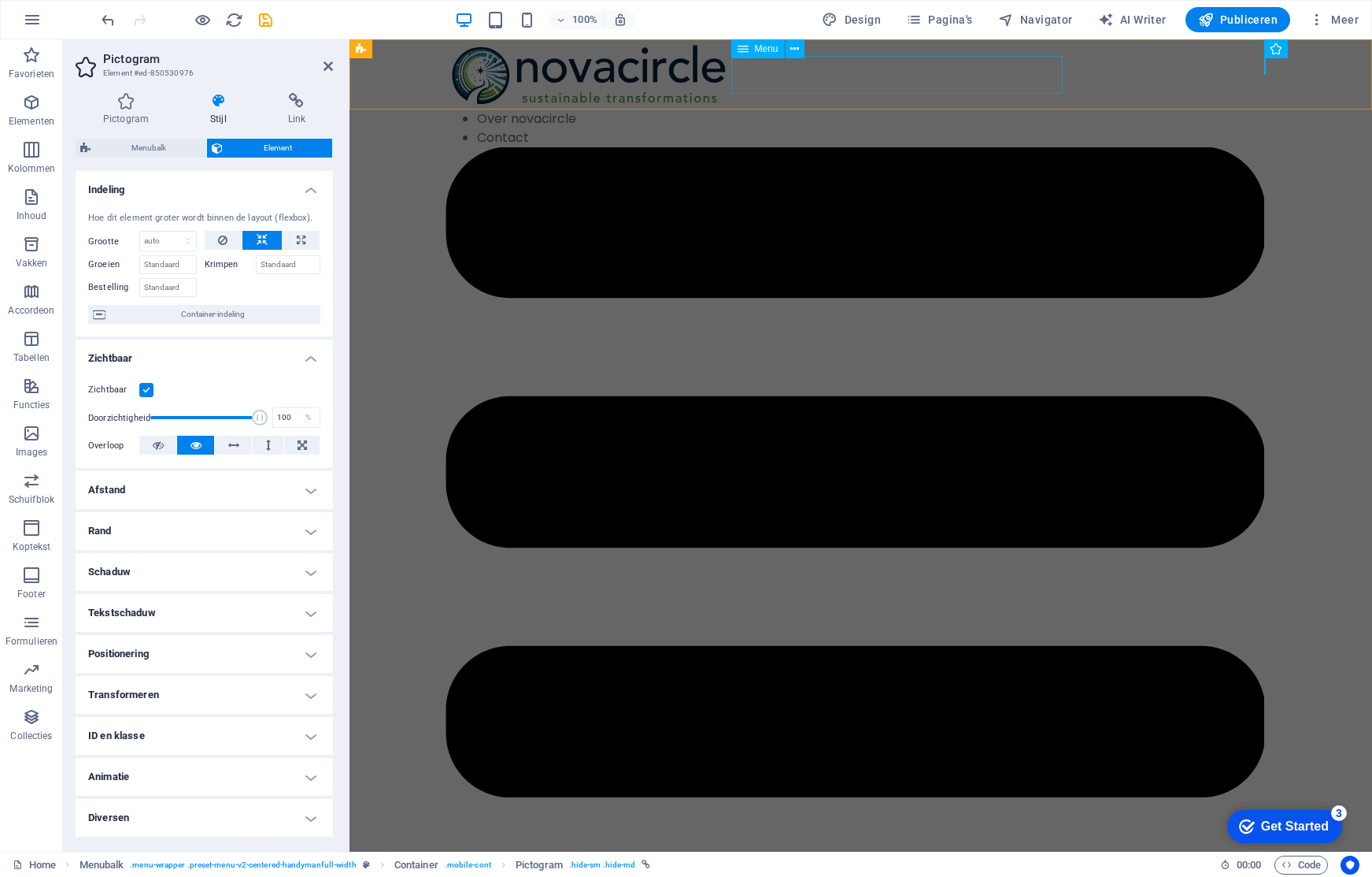
click at [870, 109] on nav "Over novacircle Contact" at bounding box center [861, 128] width 831 height 37
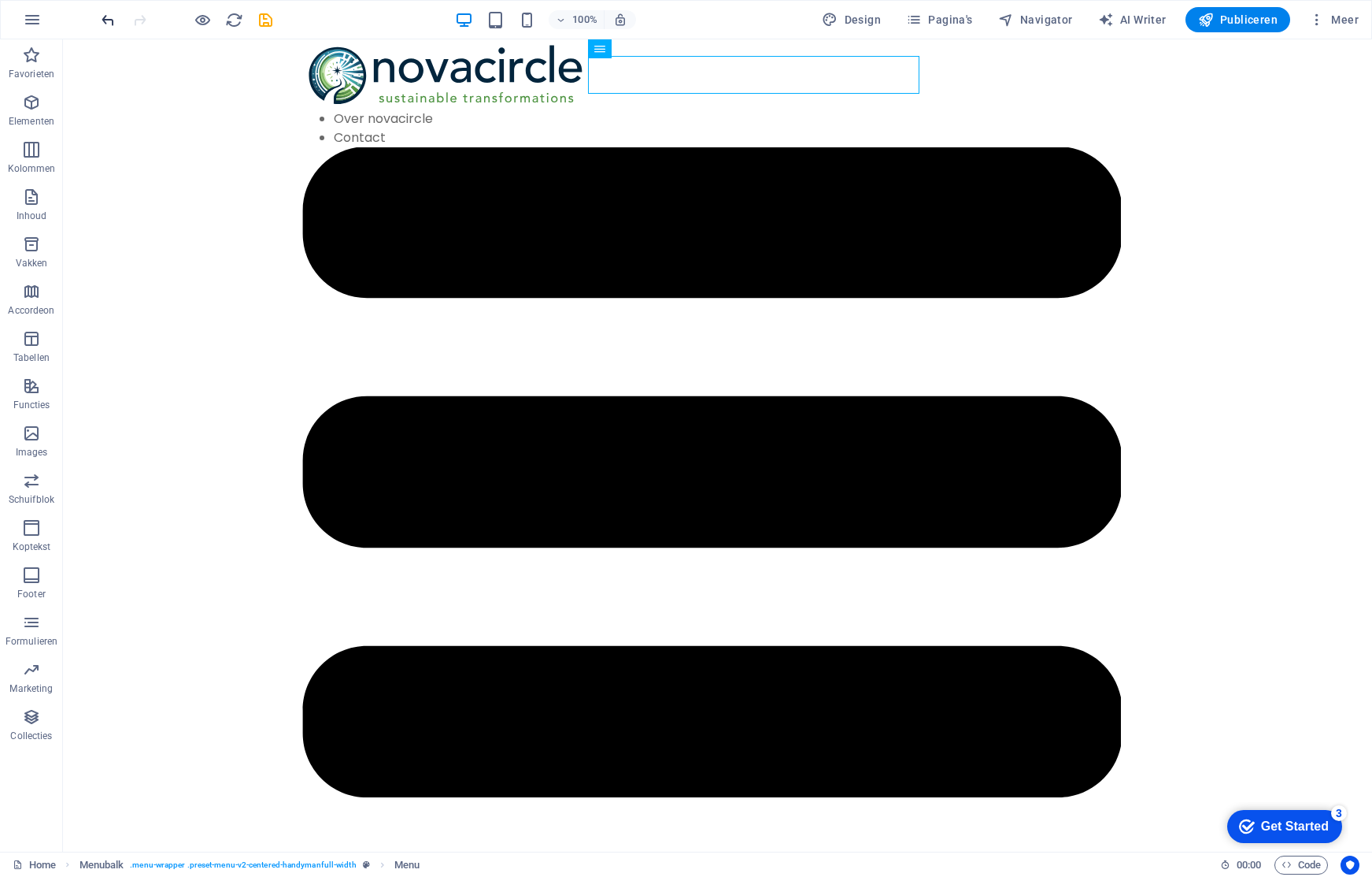
click at [111, 19] on icon "undo" at bounding box center [108, 20] width 18 height 18
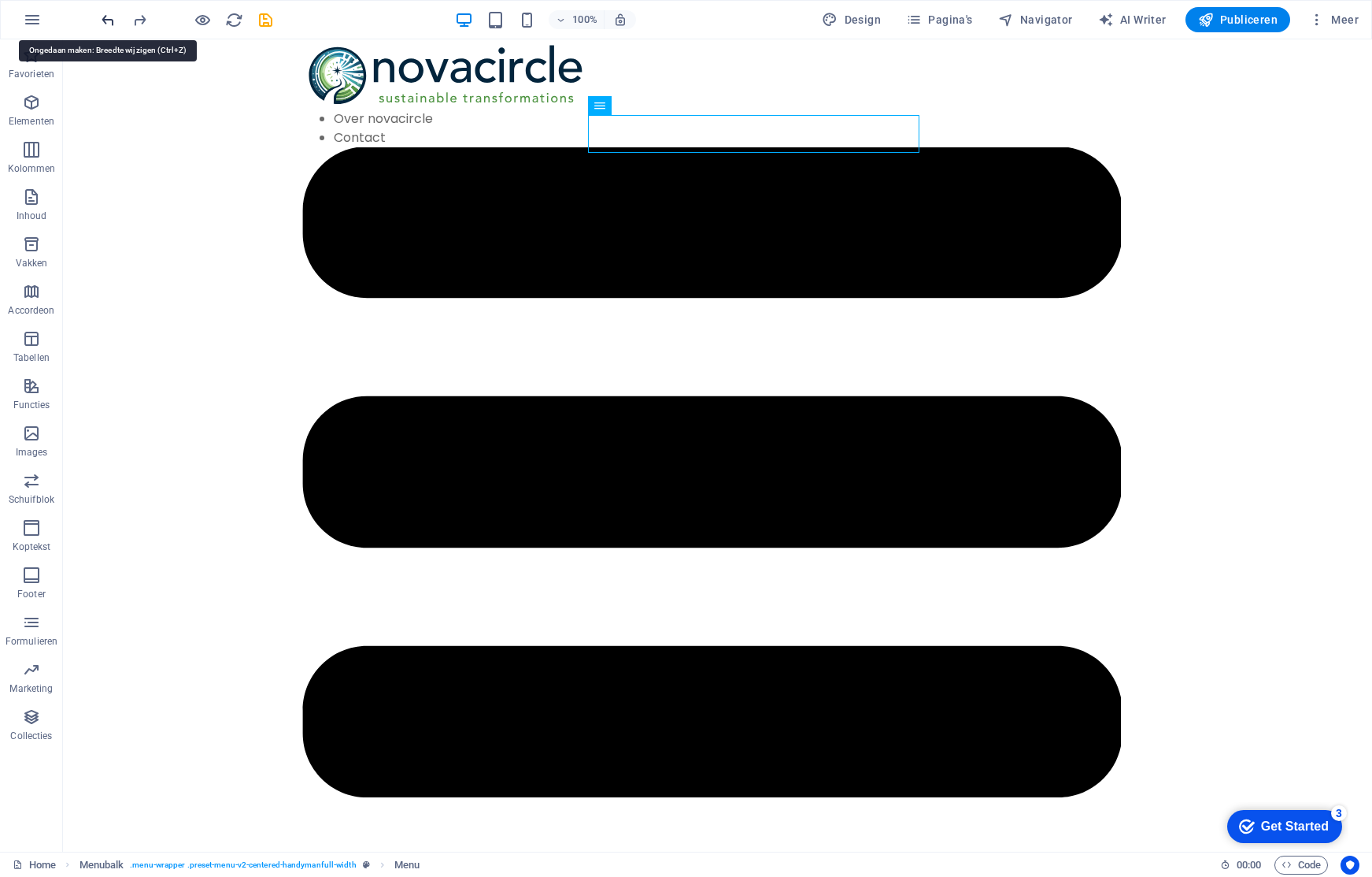
click at [111, 19] on icon "undo" at bounding box center [108, 20] width 18 height 18
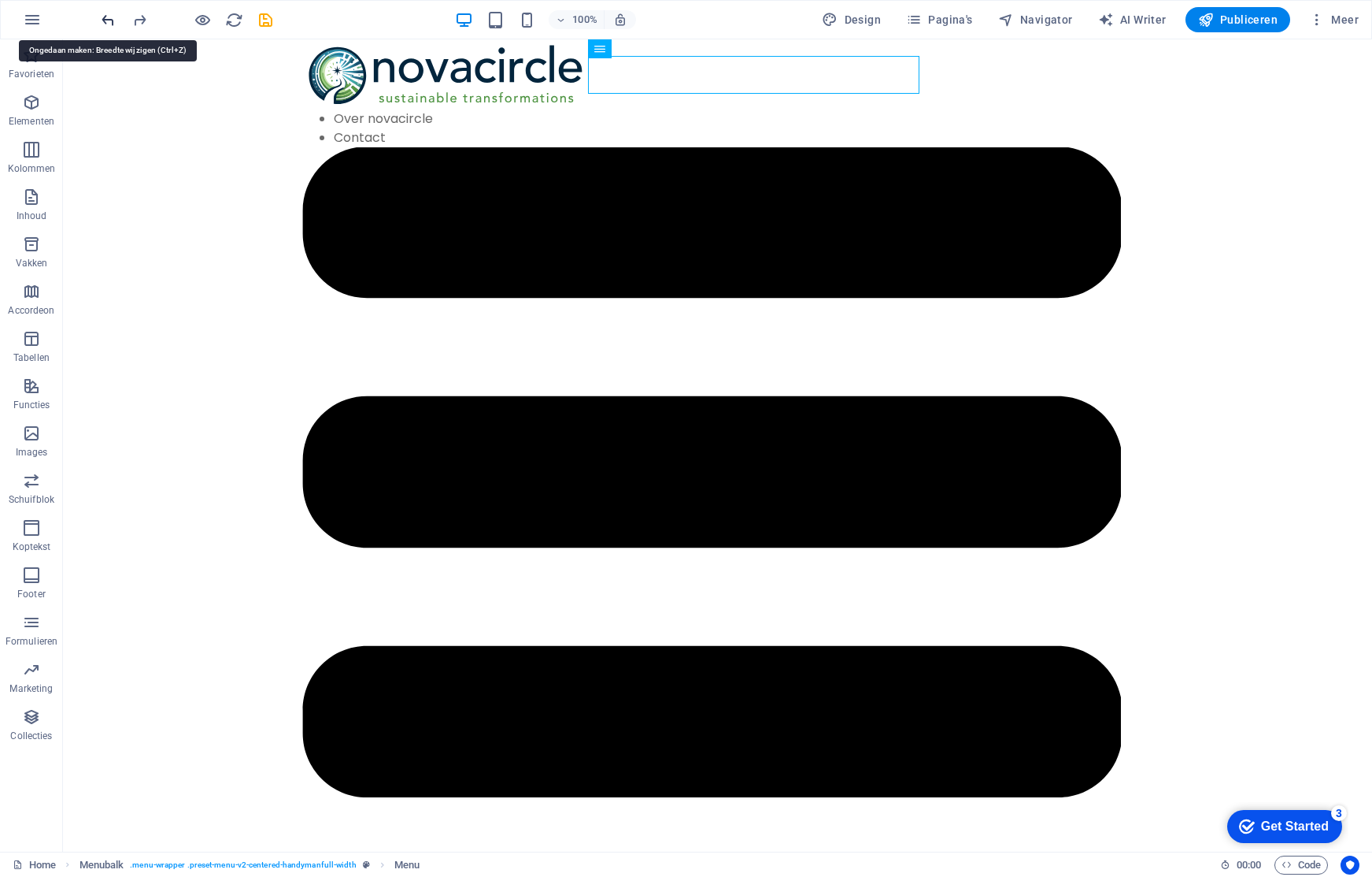
click at [110, 20] on icon "undo" at bounding box center [108, 20] width 18 height 18
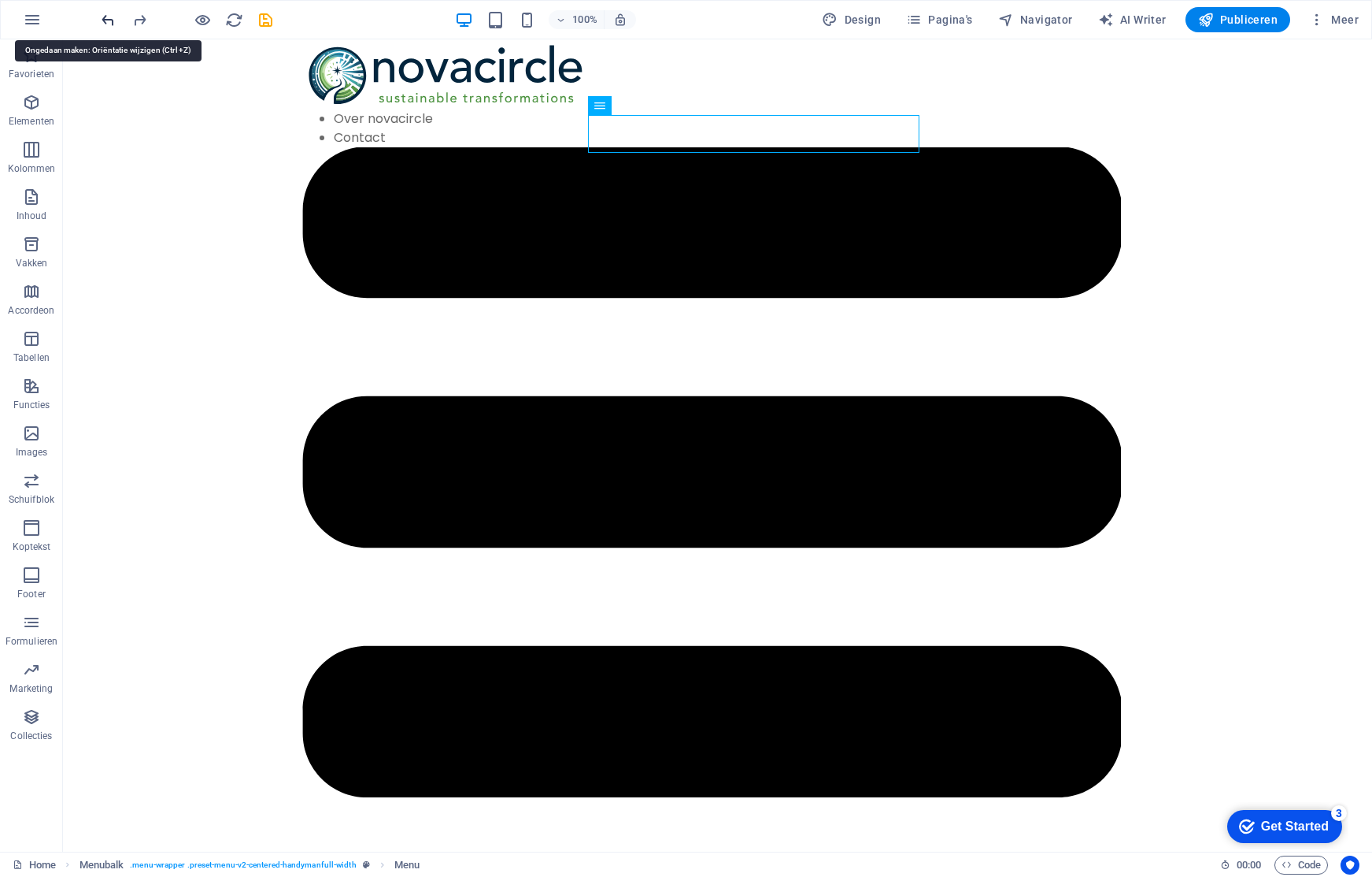
click at [110, 20] on icon "undo" at bounding box center [108, 20] width 18 height 18
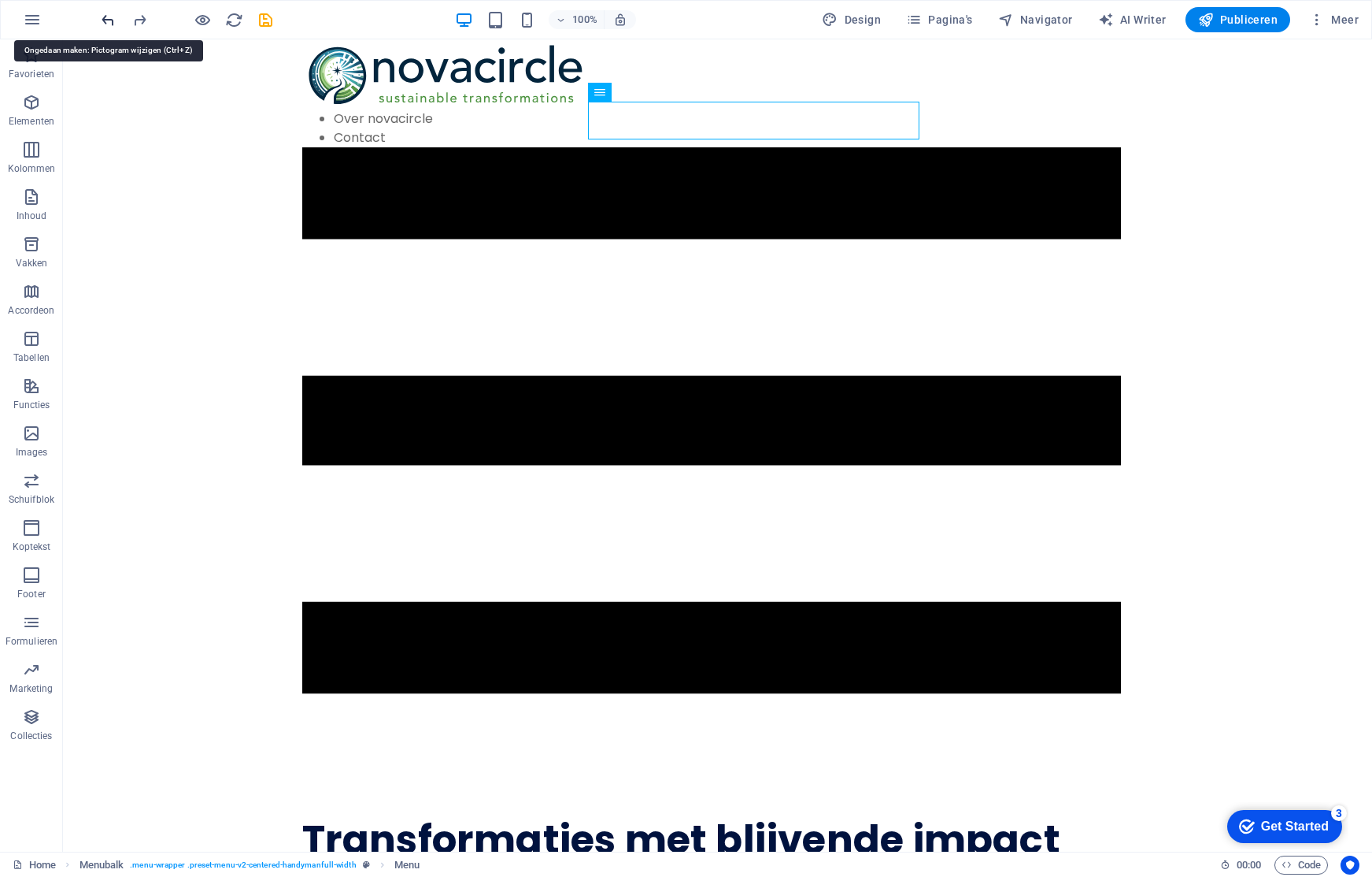
click at [110, 20] on icon "undo" at bounding box center [108, 20] width 18 height 18
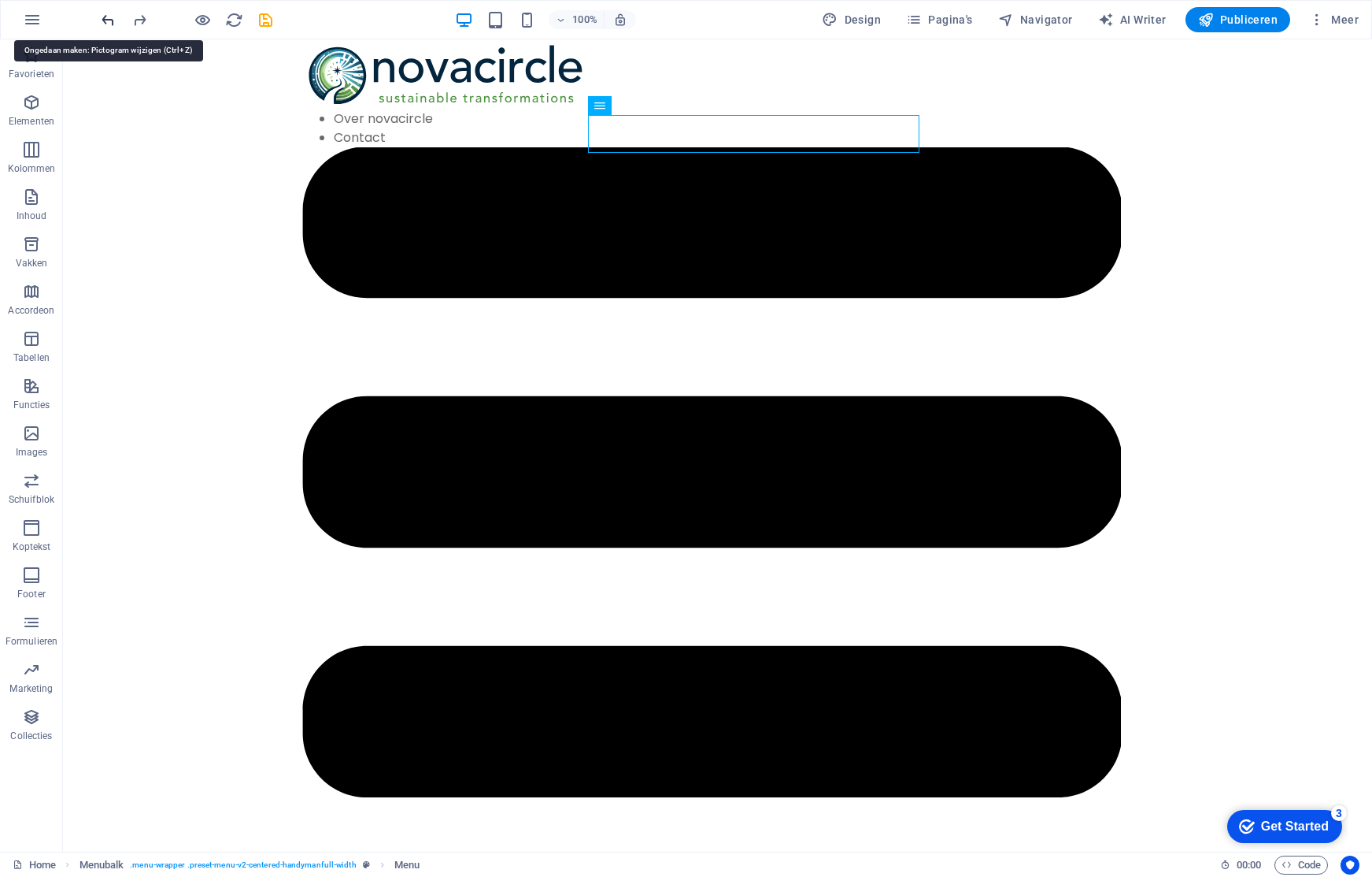
click at [110, 20] on icon "undo" at bounding box center [108, 20] width 18 height 18
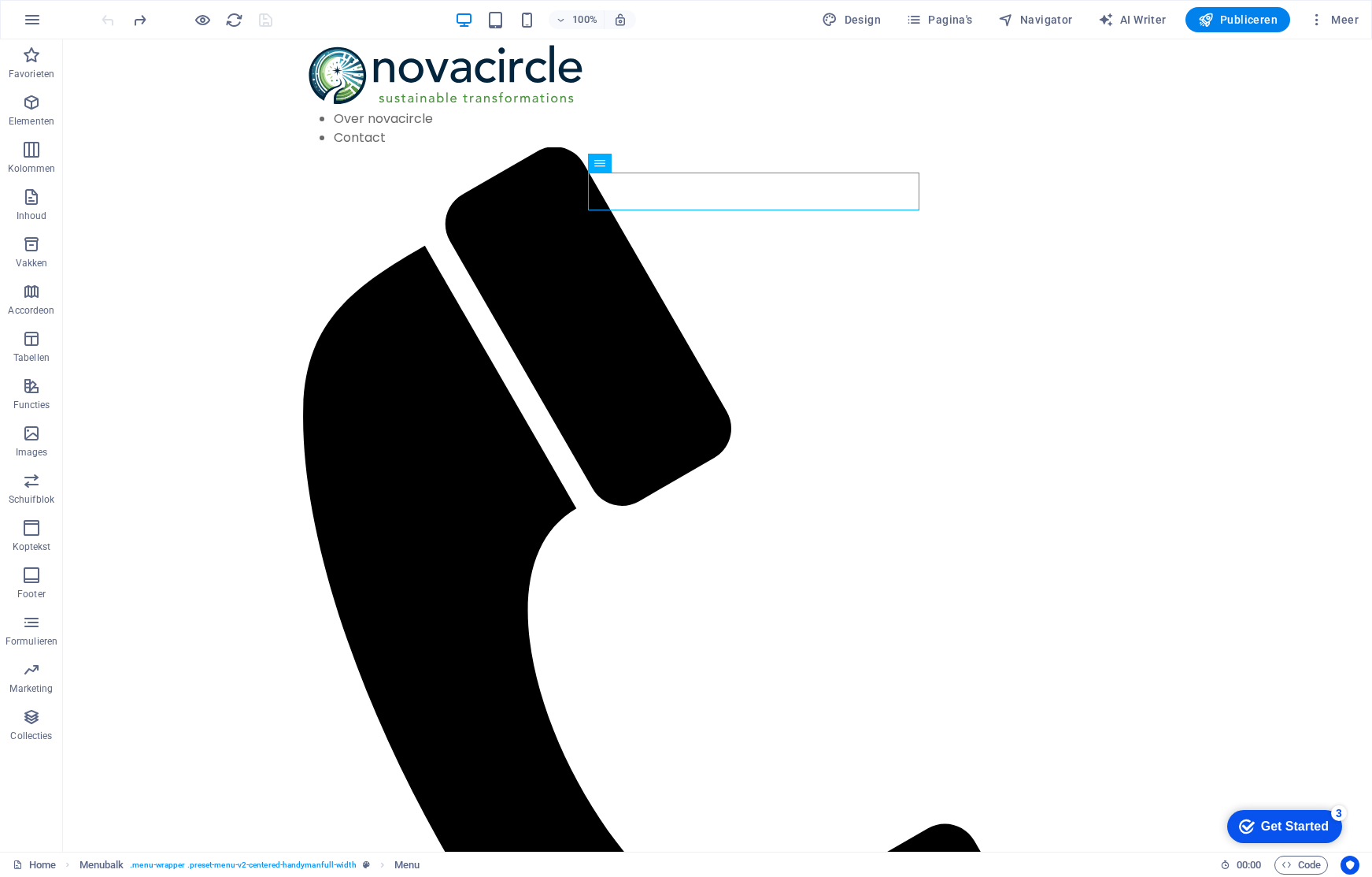
click at [110, 20] on div at bounding box center [186, 20] width 176 height 26
click at [37, 26] on icon "button" at bounding box center [31, 19] width 19 height 19
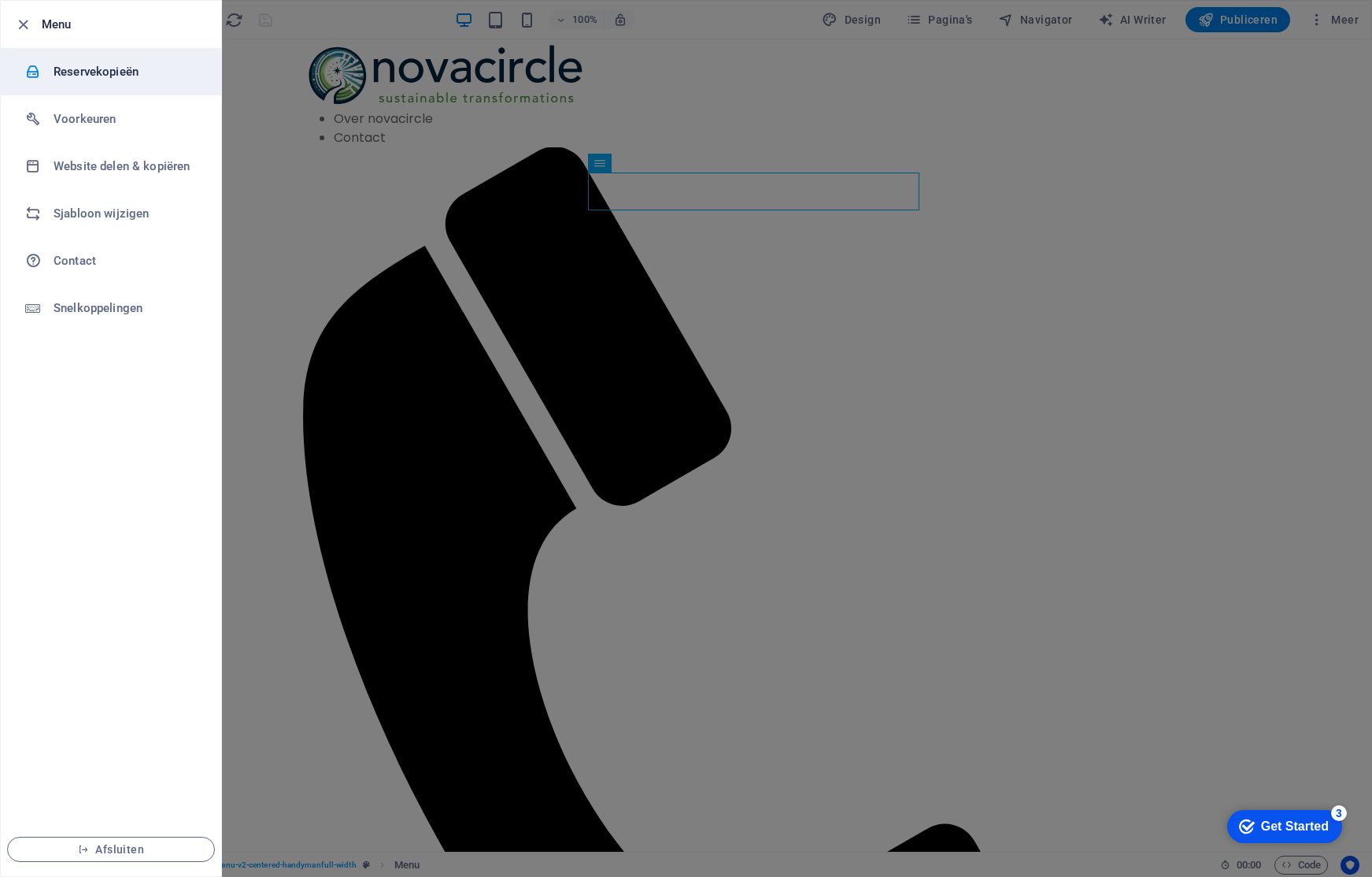
click at [67, 74] on h6 "Reservekopieën" at bounding box center [126, 71] width 145 height 19
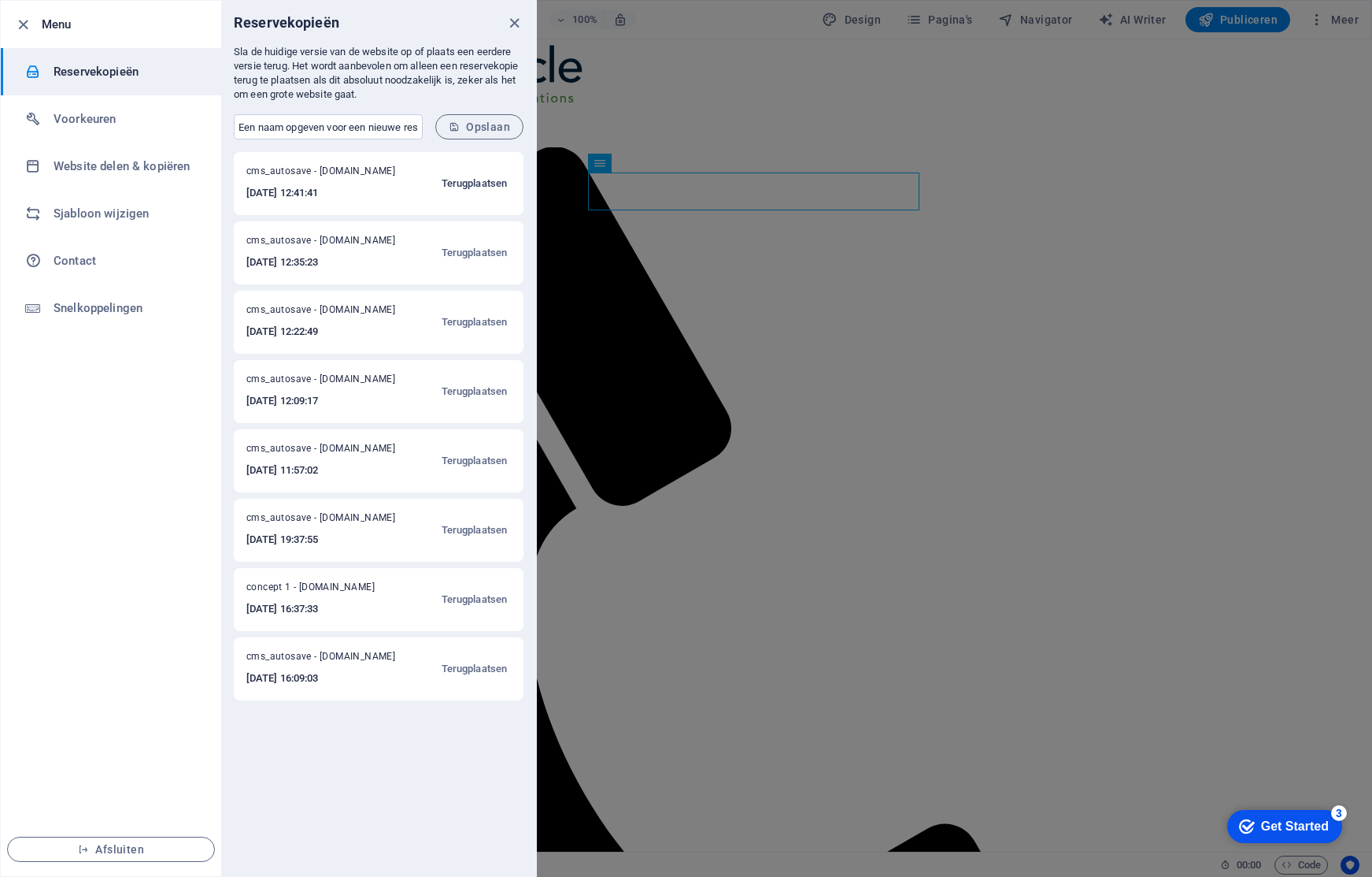
click at [488, 188] on span "Terugplaatsen" at bounding box center [474, 183] width 65 height 19
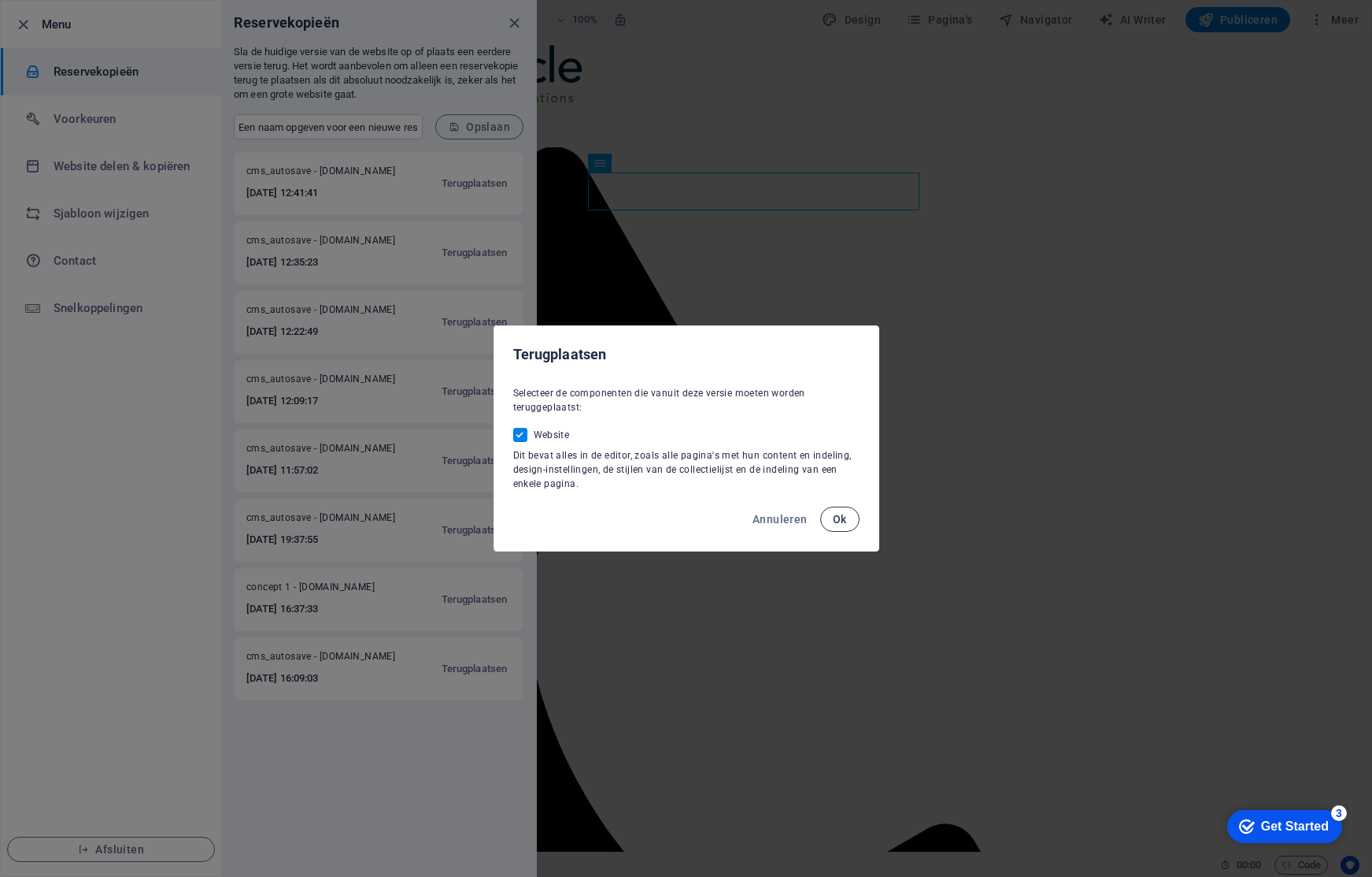
click at [846, 514] on span "Ok" at bounding box center [839, 518] width 14 height 13
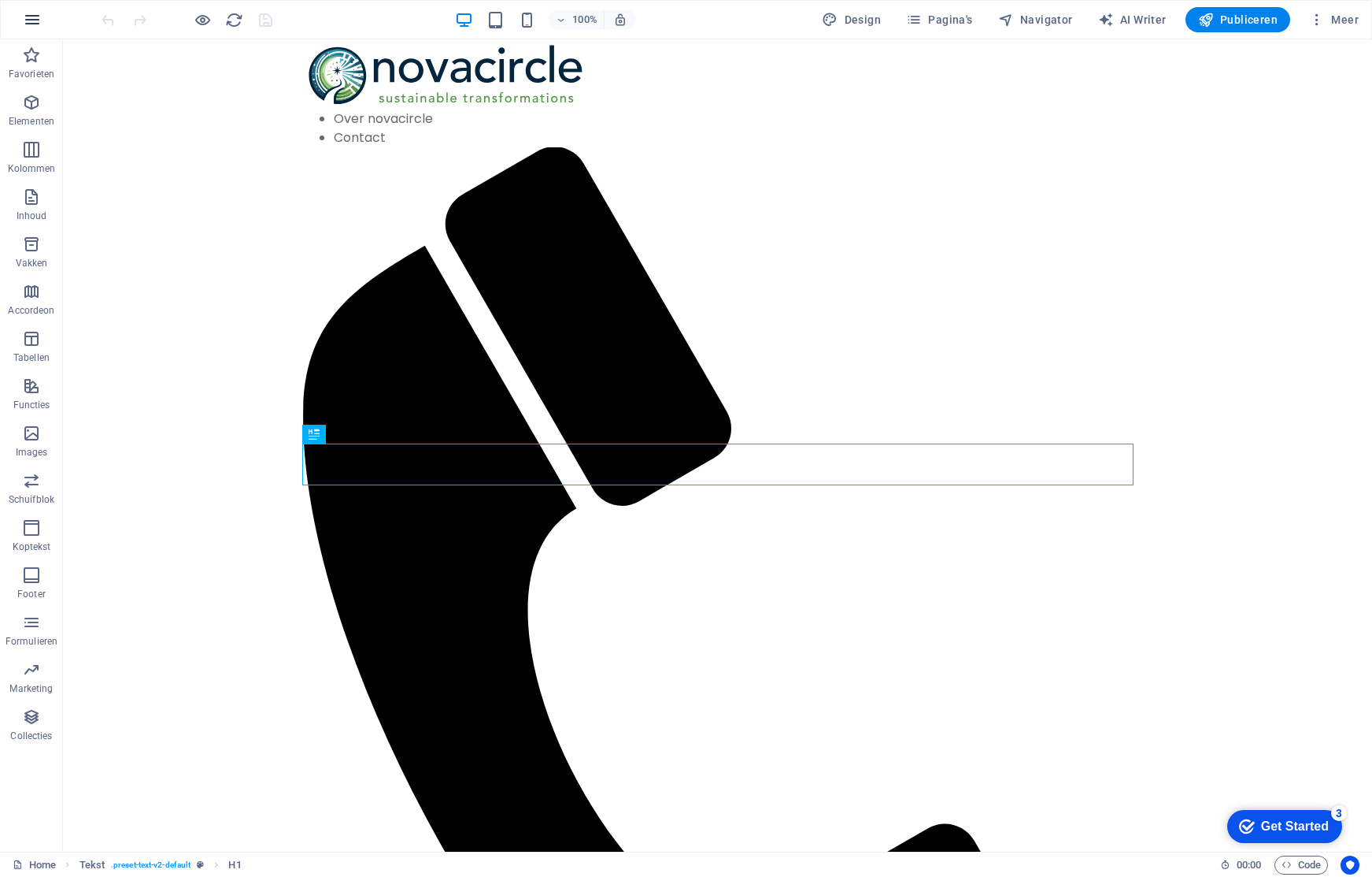
click at [41, 21] on button "button" at bounding box center [32, 20] width 37 height 37
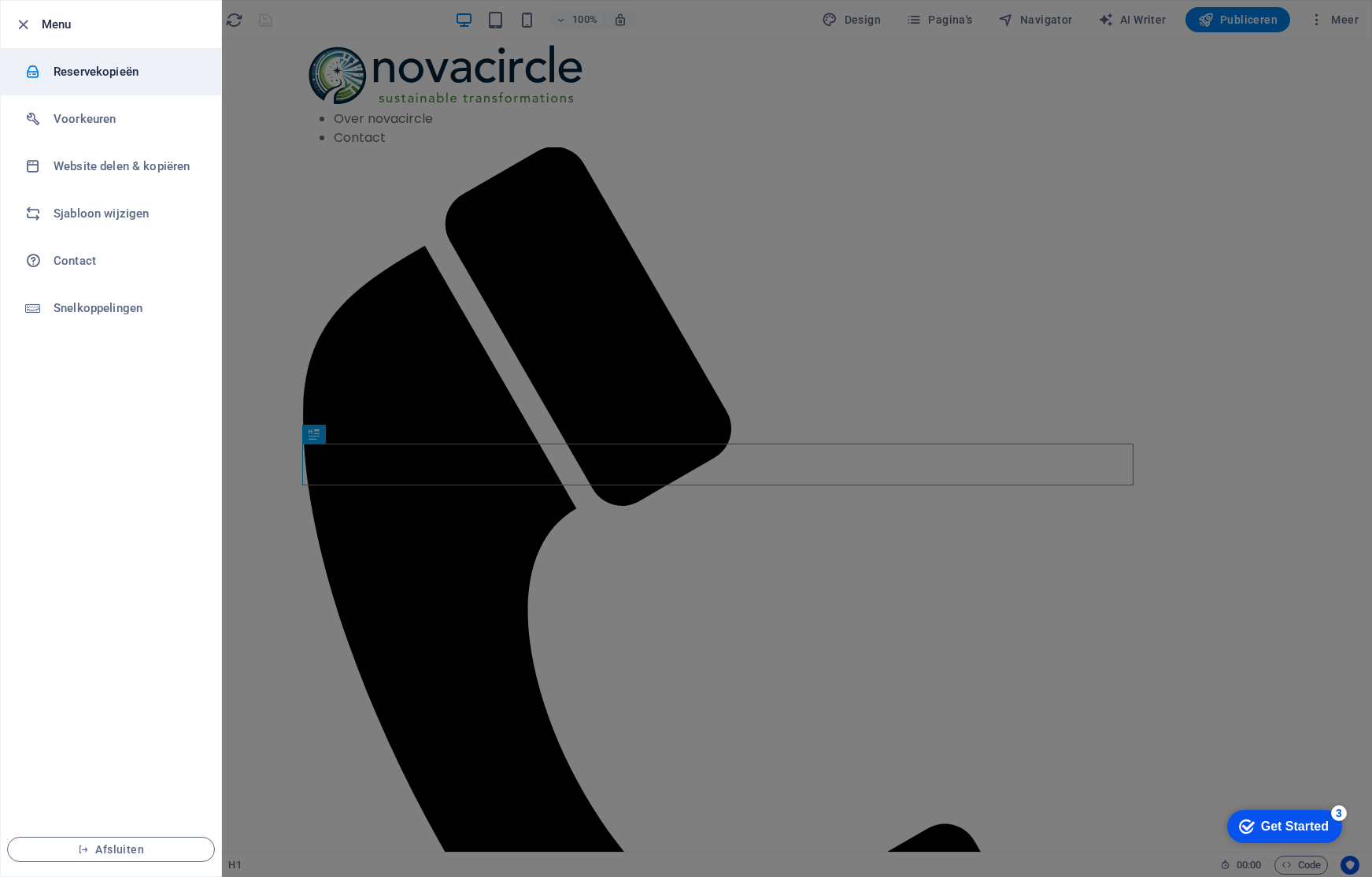
click at [105, 70] on h6 "Reservekopieën" at bounding box center [126, 71] width 145 height 19
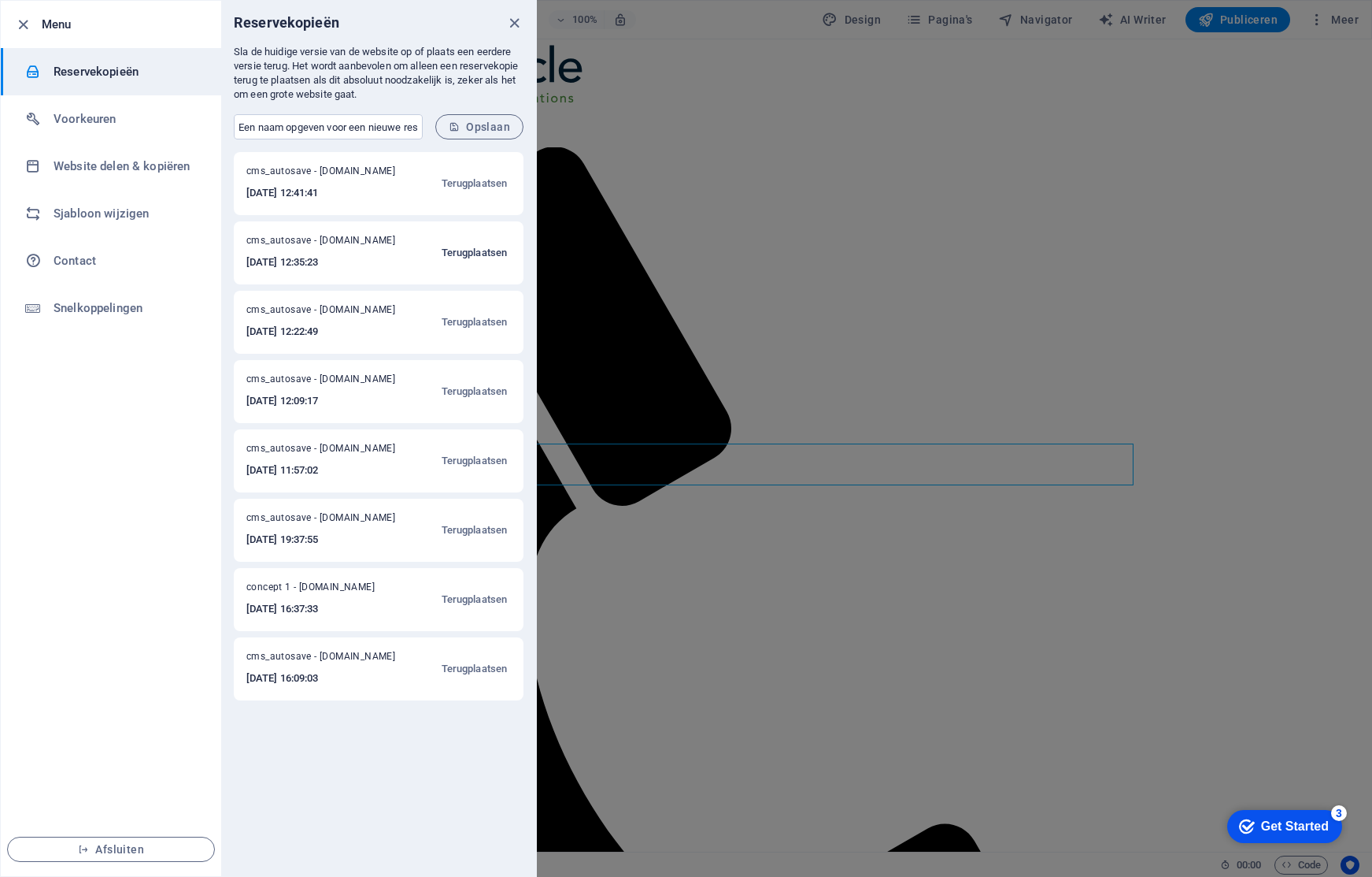
click at [473, 250] on span "Terugplaatsen" at bounding box center [474, 253] width 65 height 19
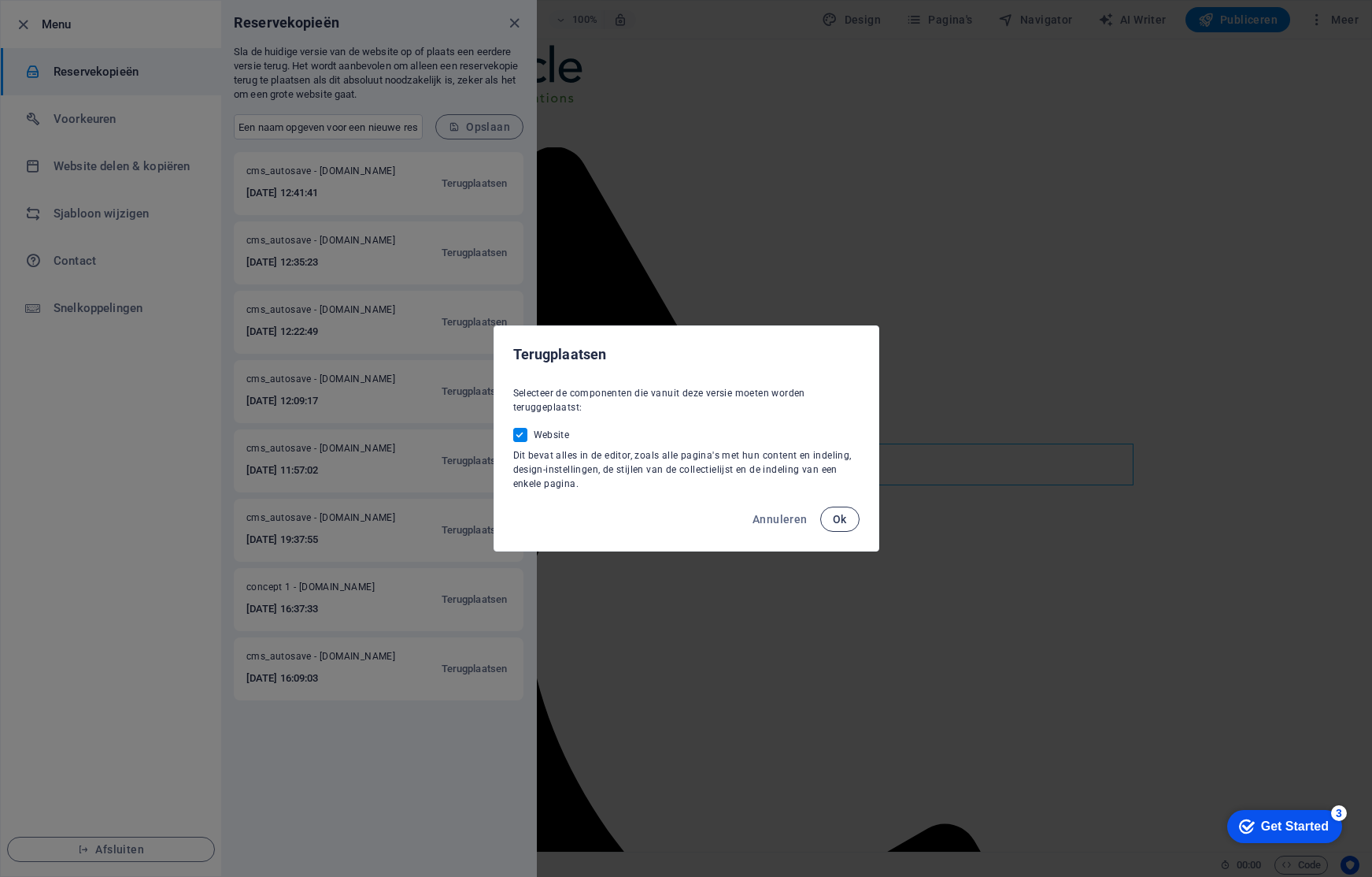
click at [844, 521] on span "Ok" at bounding box center [839, 518] width 14 height 13
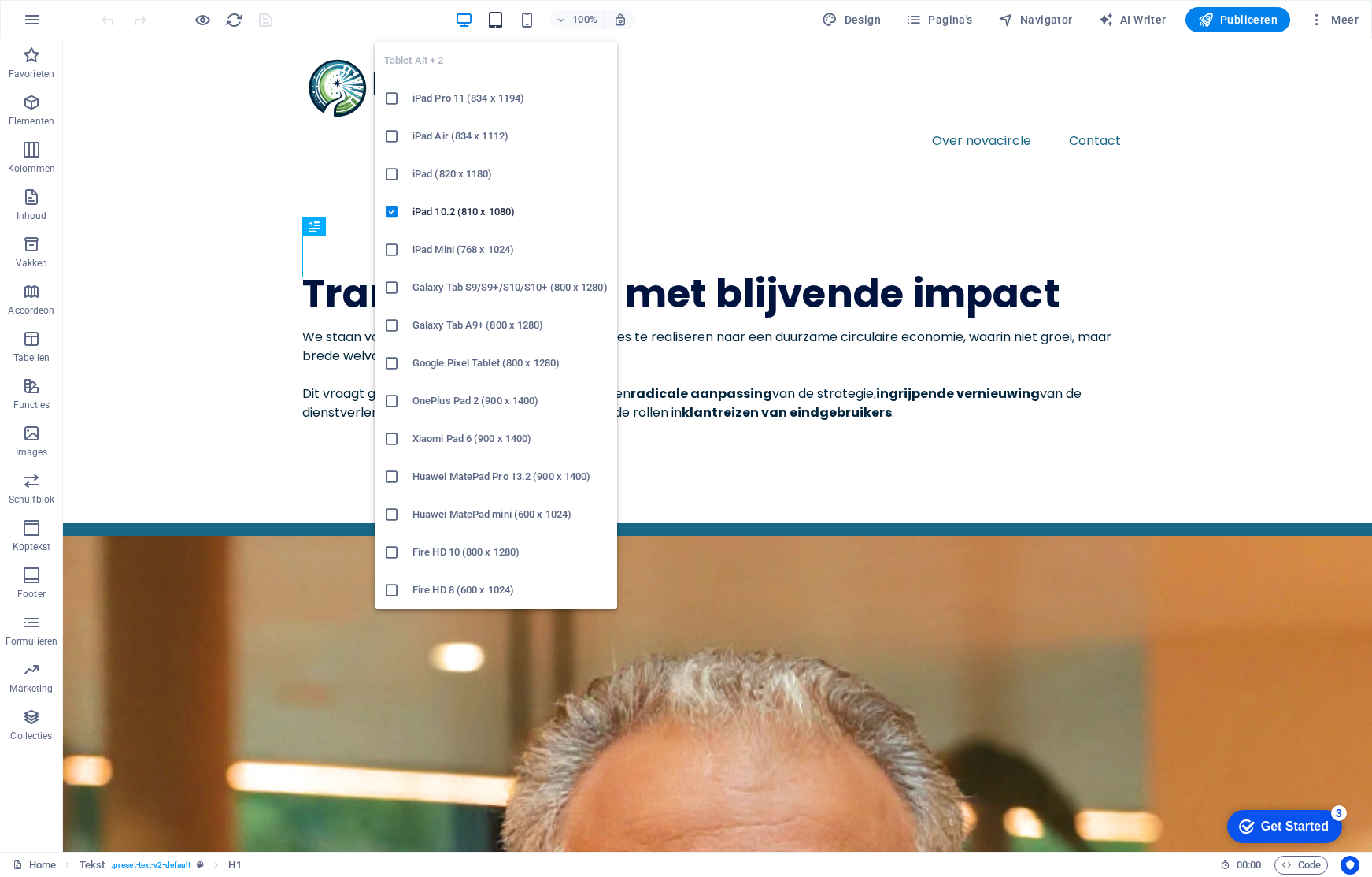
click at [500, 17] on icon "button" at bounding box center [495, 20] width 18 height 18
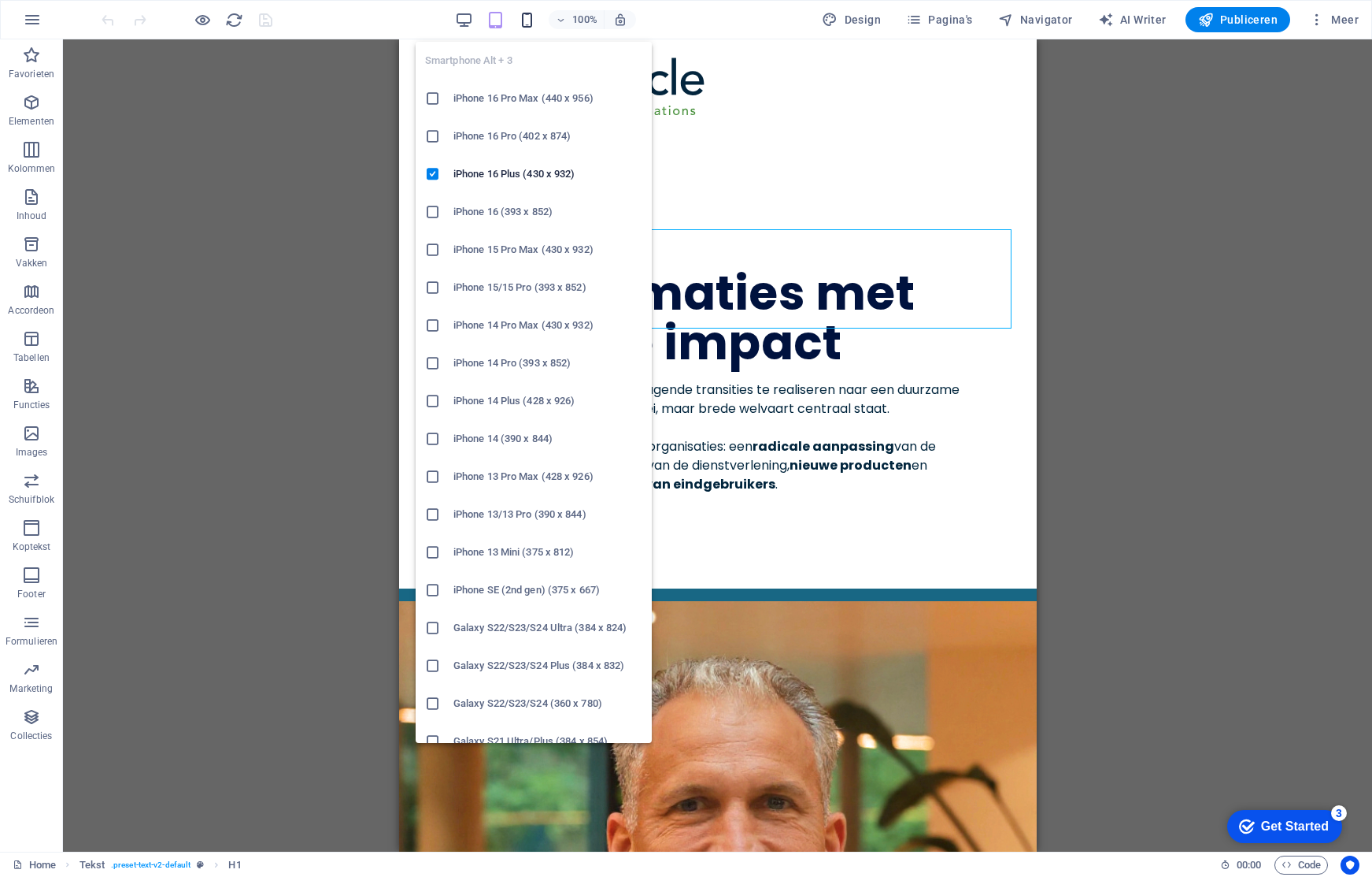
click at [526, 16] on icon "button" at bounding box center [527, 20] width 18 height 18
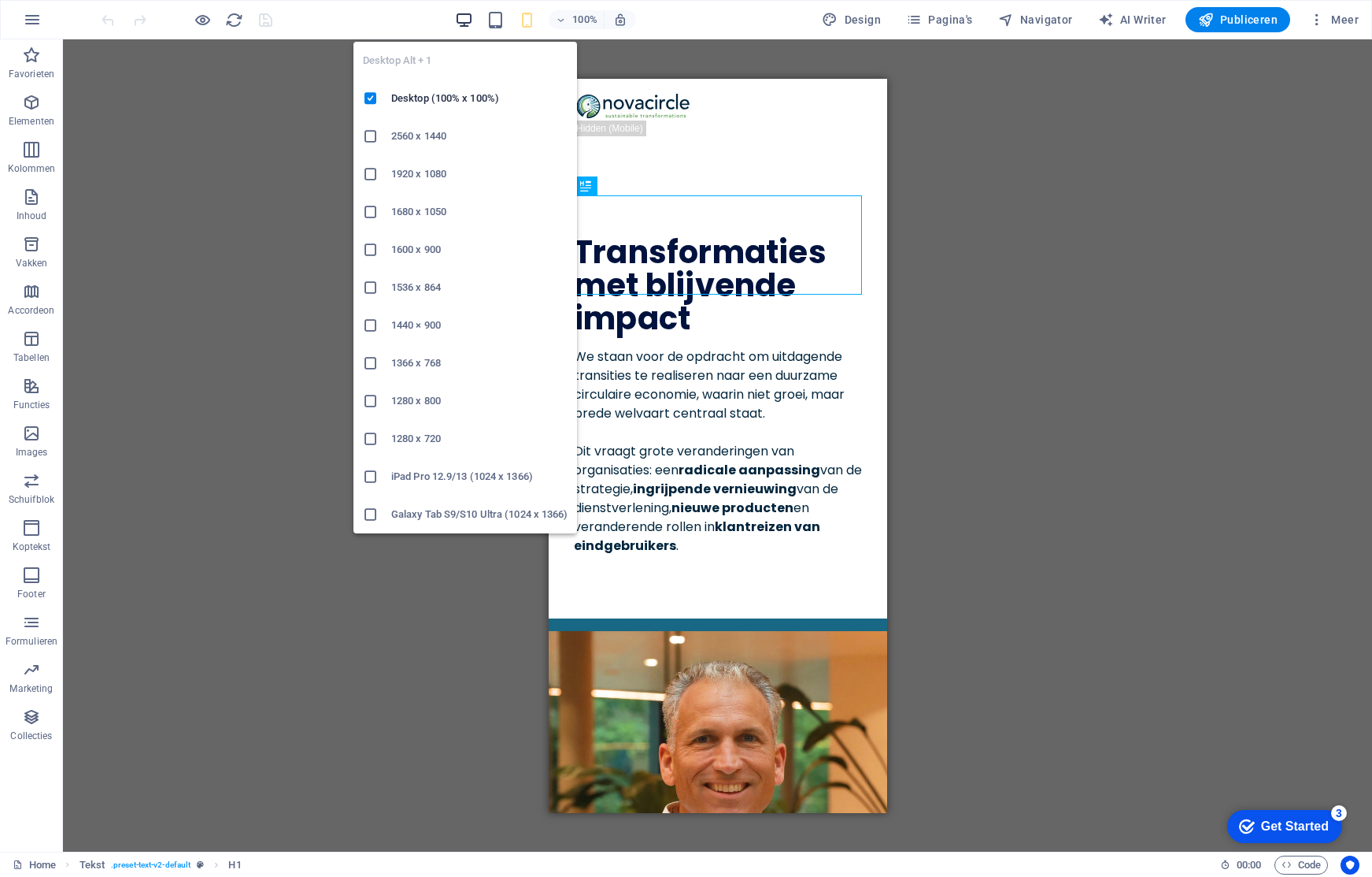
click at [473, 19] on icon "button" at bounding box center [464, 20] width 18 height 18
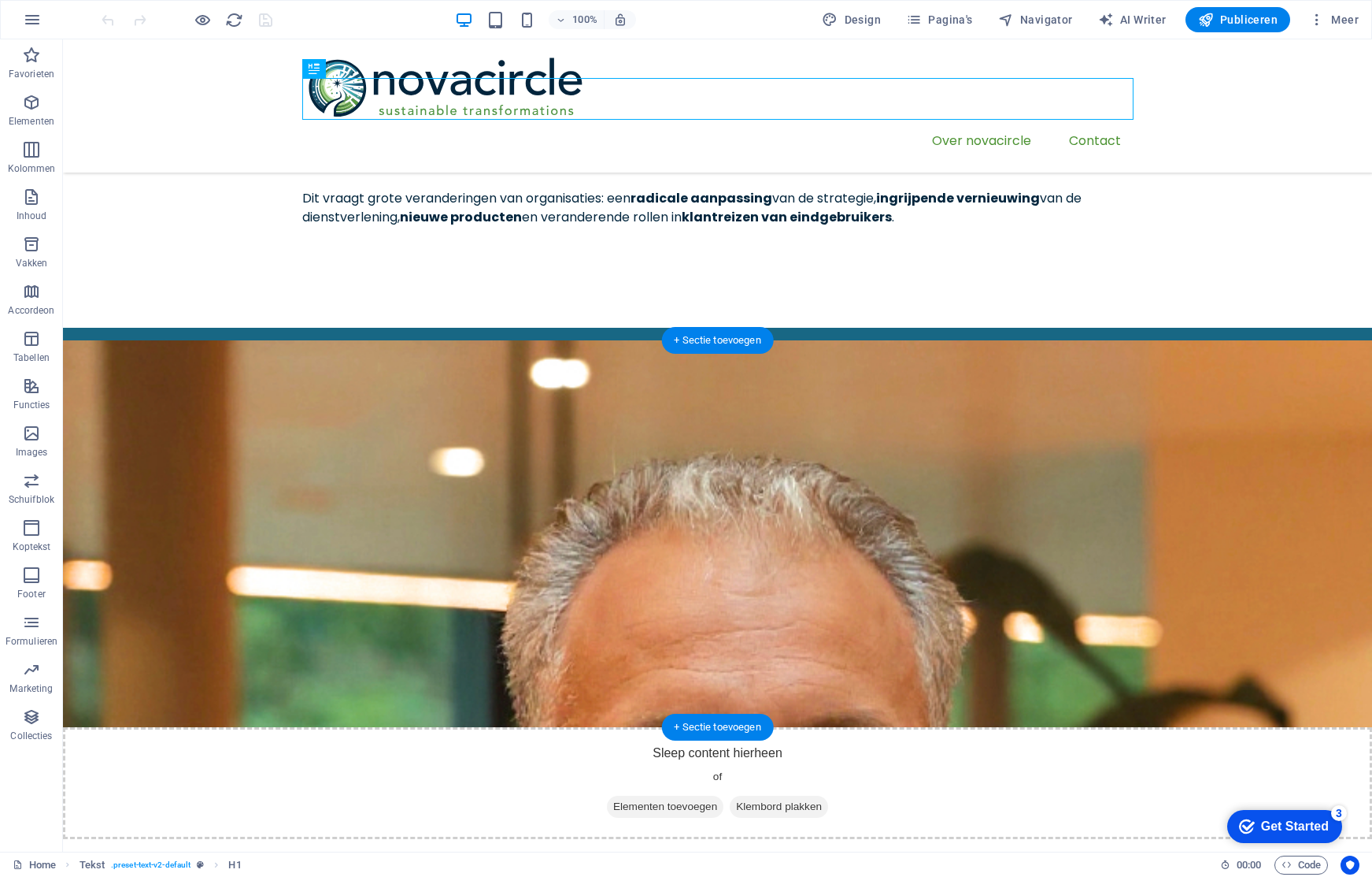
scroll to position [159, 0]
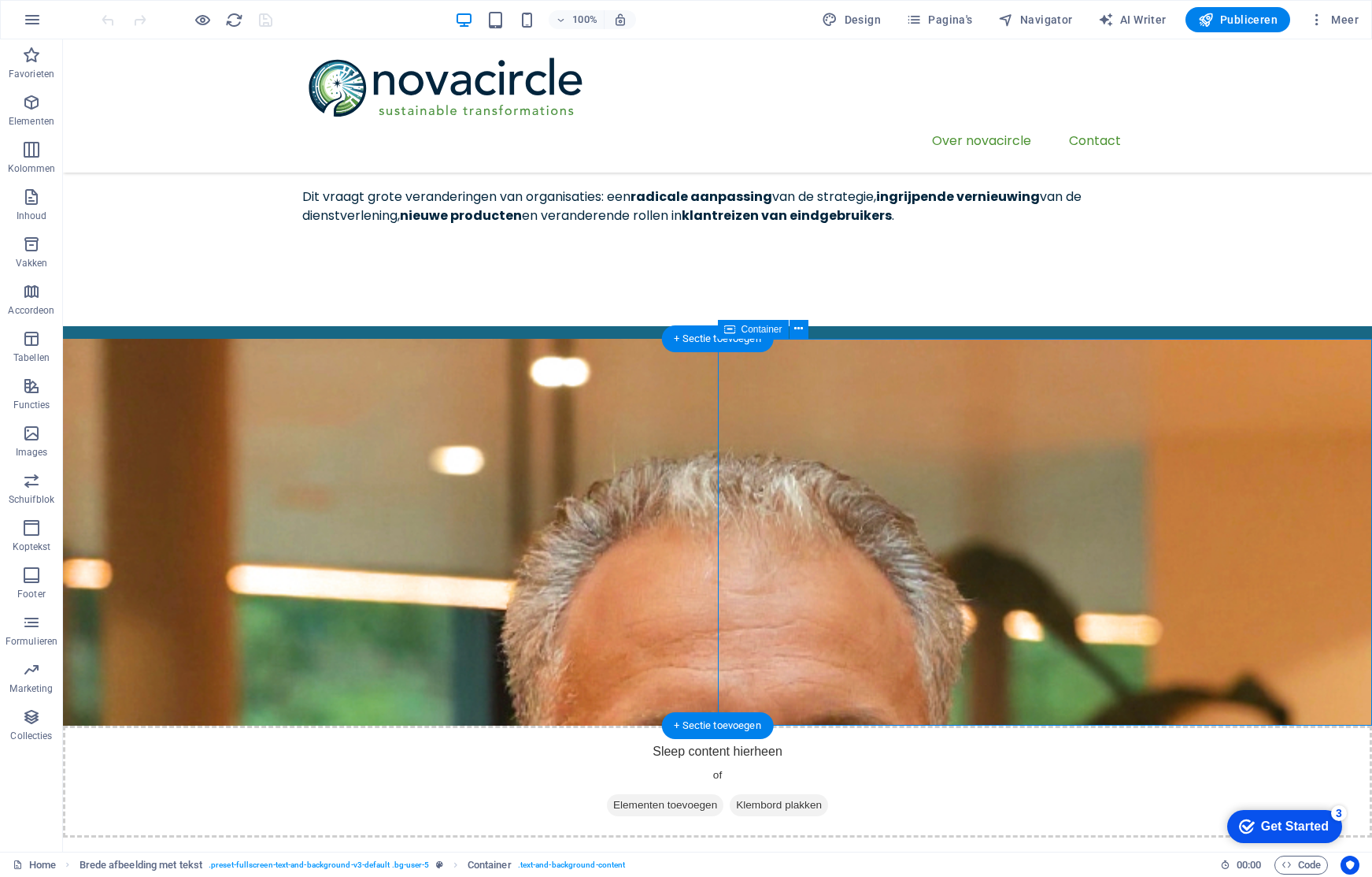
click at [771, 329] on span "Container" at bounding box center [763, 329] width 41 height 10
click at [24, 104] on icon "button" at bounding box center [30, 102] width 19 height 19
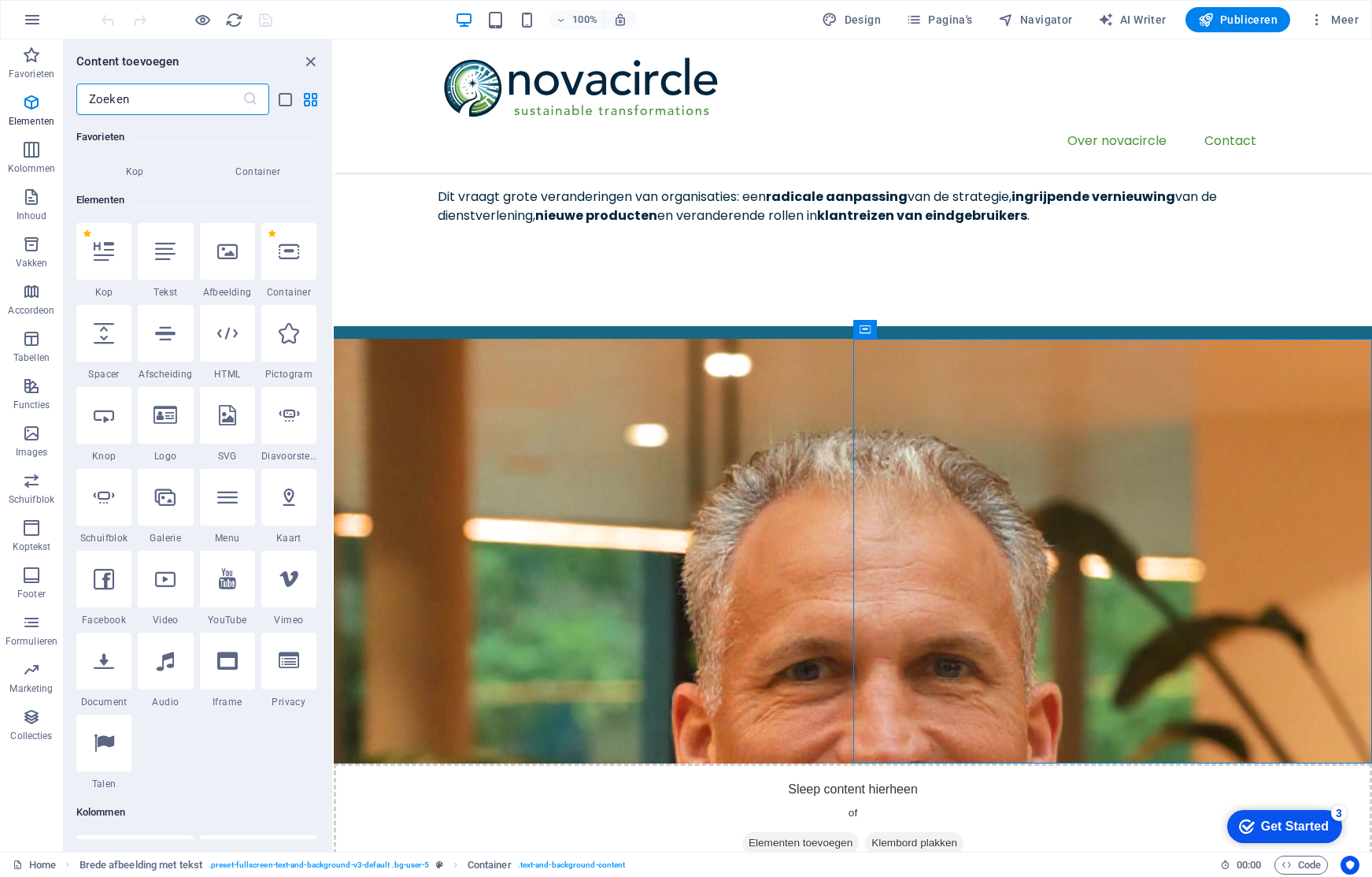
scroll to position [168, 0]
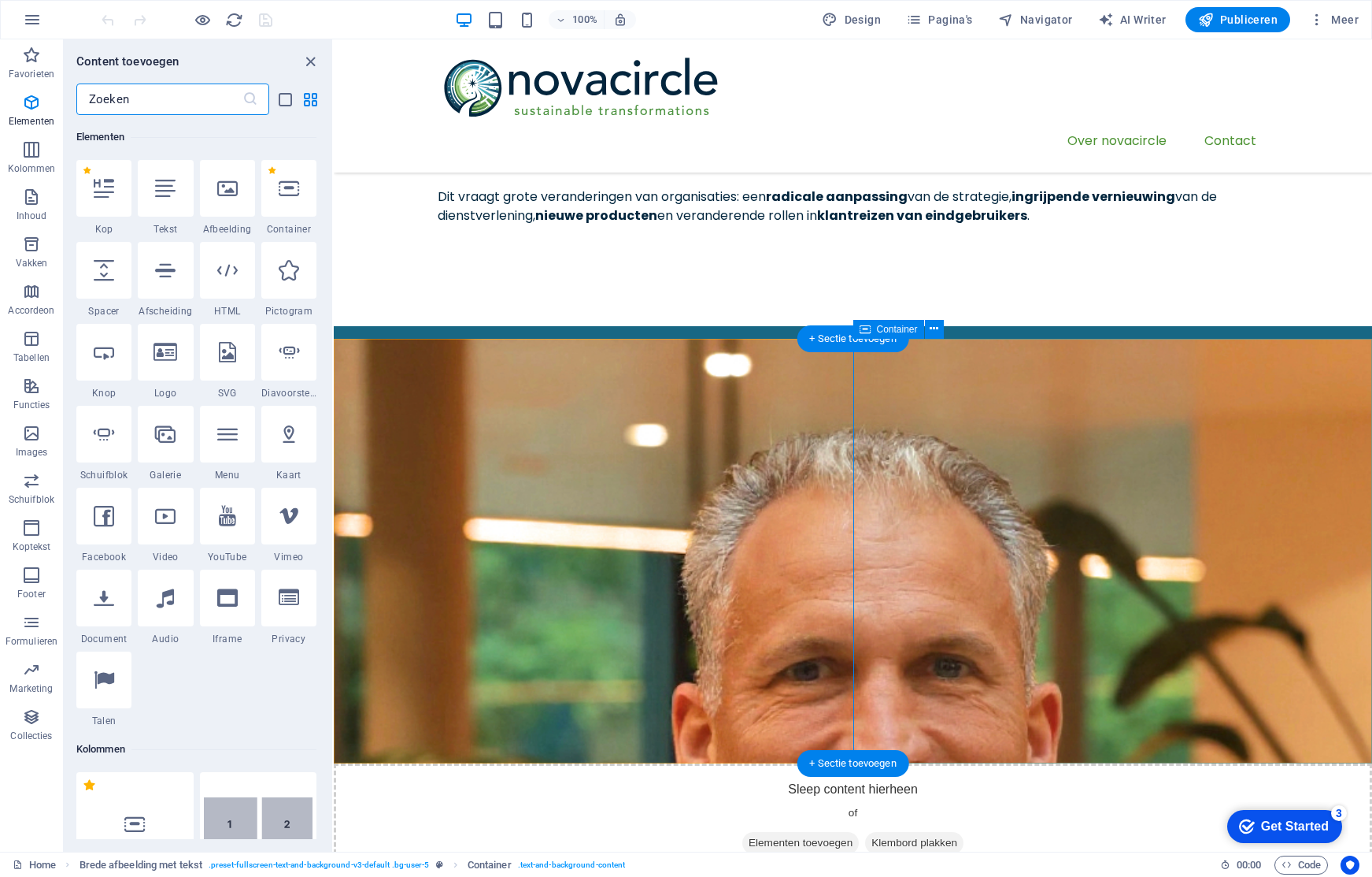
click at [939, 331] on button at bounding box center [934, 328] width 19 height 19
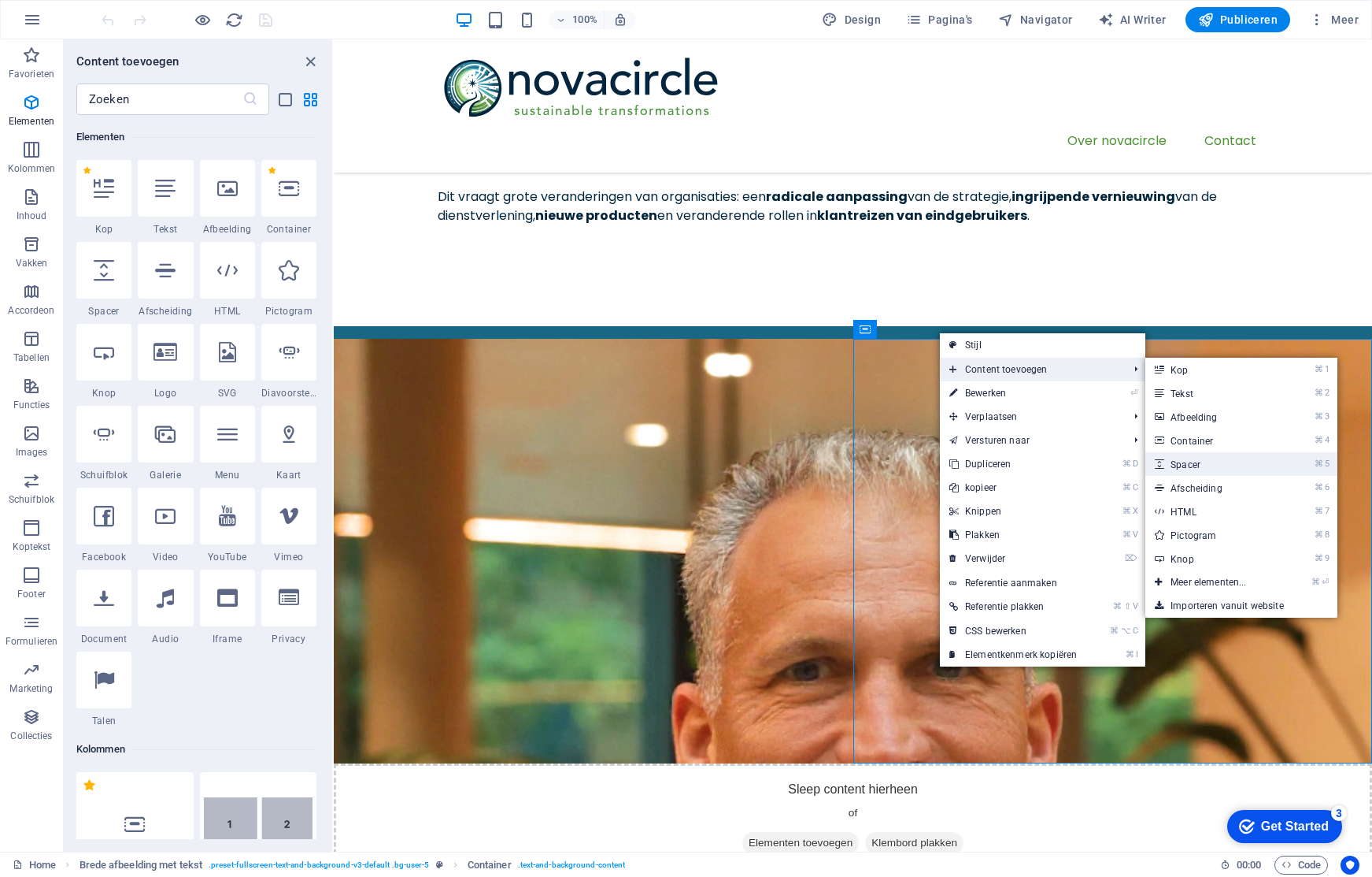
drag, startPoint x: 1217, startPoint y: 460, endPoint x: 867, endPoint y: 421, distance: 352.2
click at [1217, 460] on link "⌘ 5 Spacer" at bounding box center [1211, 464] width 133 height 24
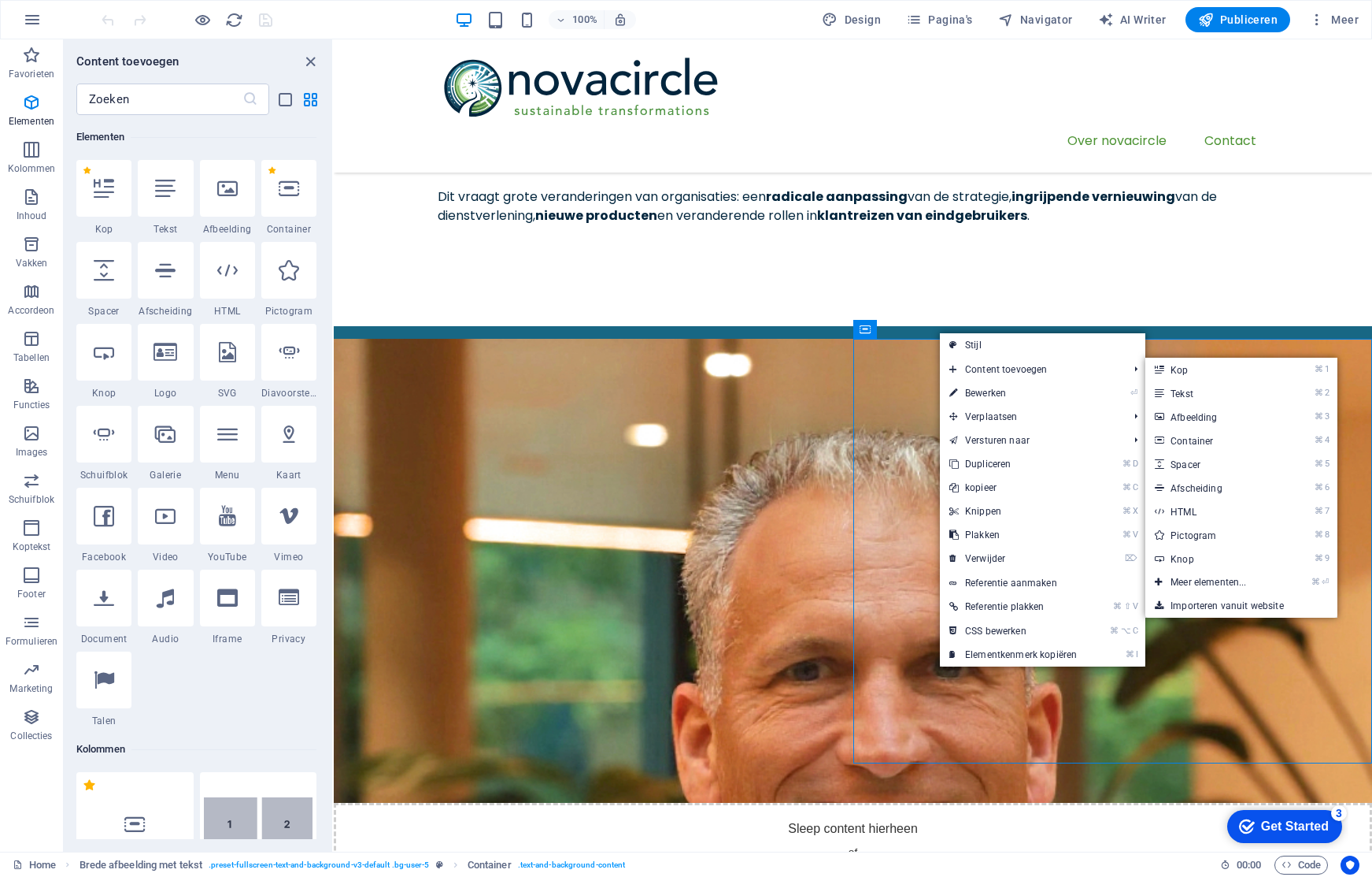
select select "px"
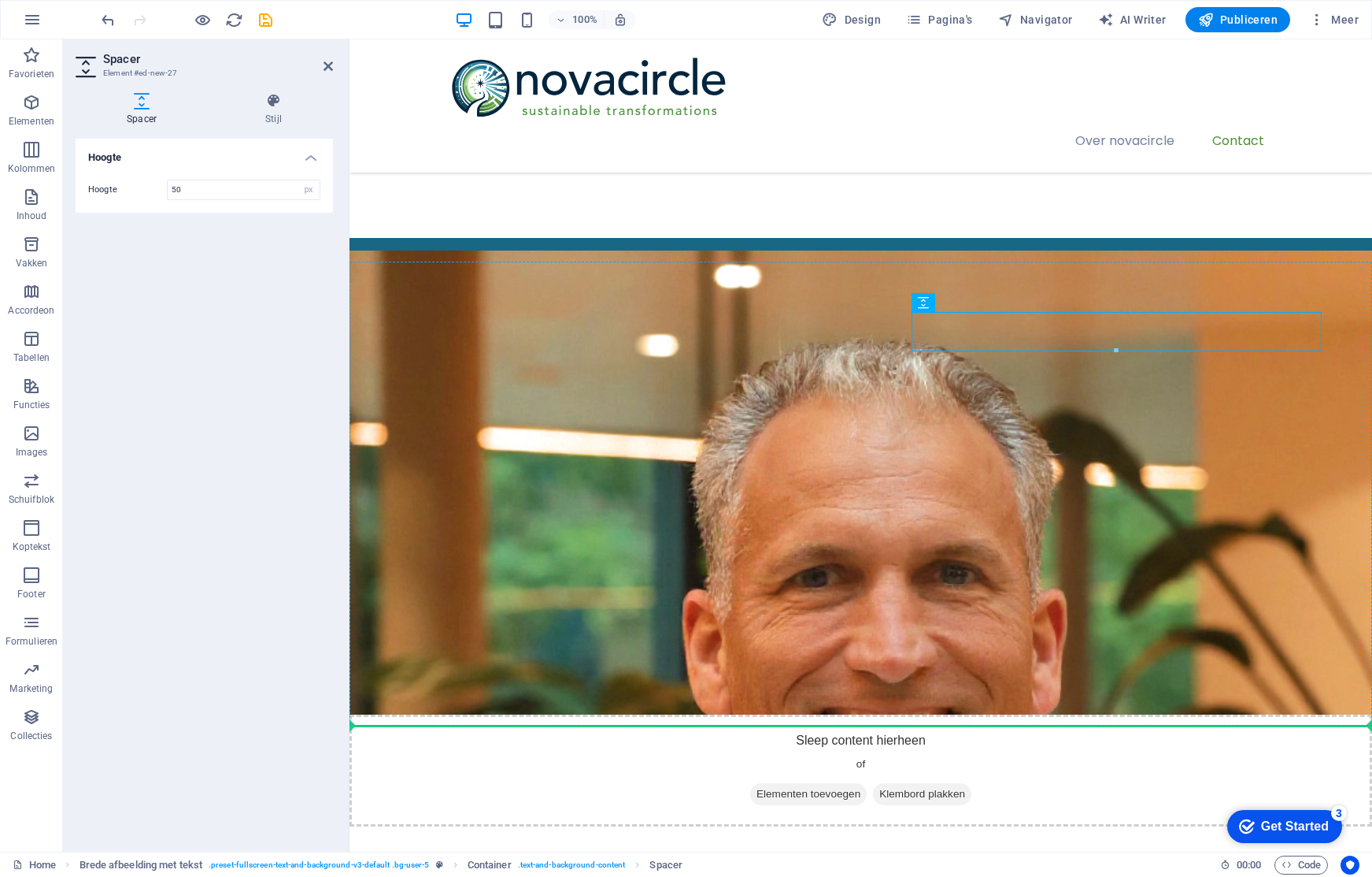
drag, startPoint x: 1005, startPoint y: 390, endPoint x: 985, endPoint y: 739, distance: 349.6
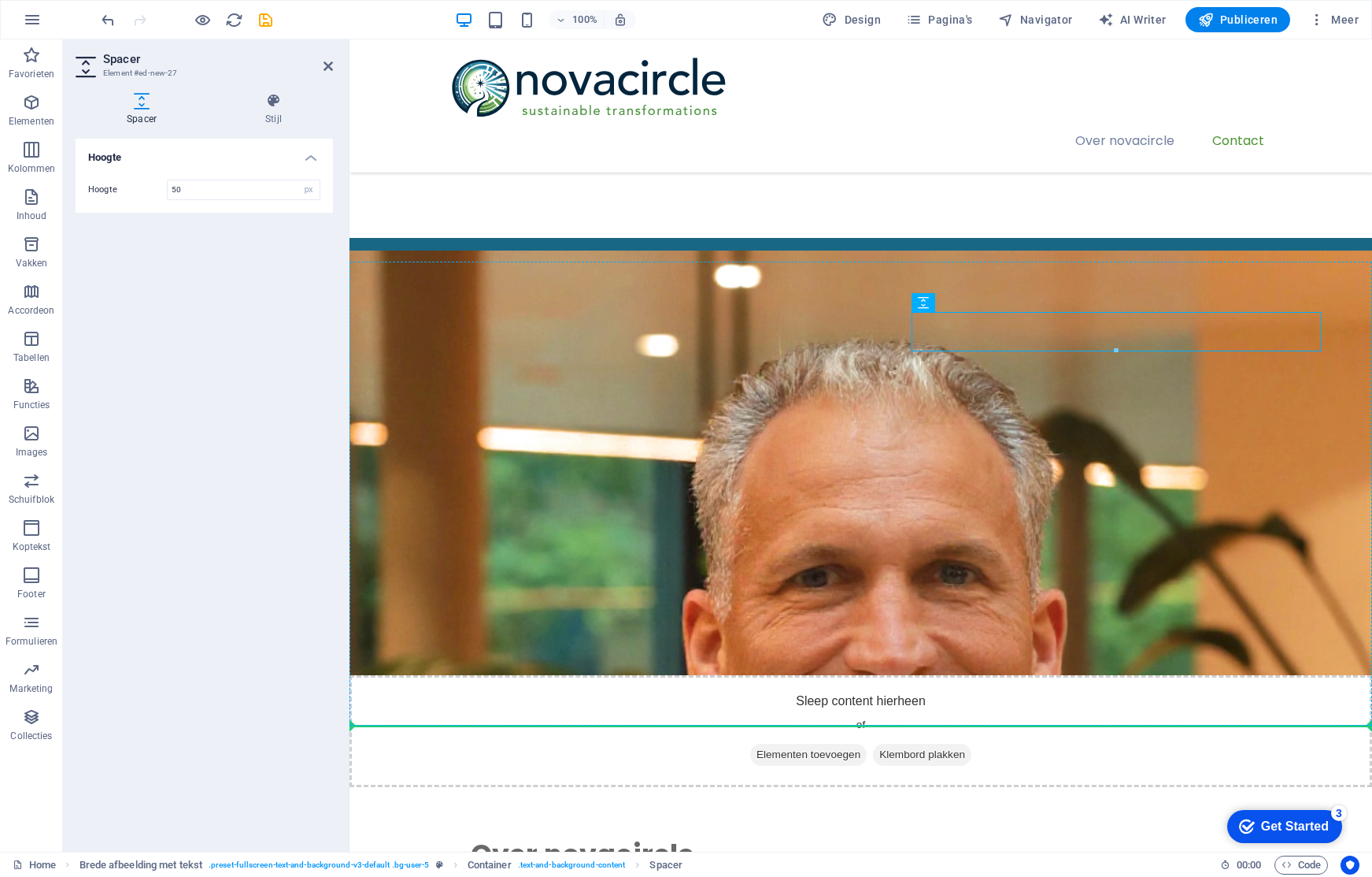
scroll to position [267, 0]
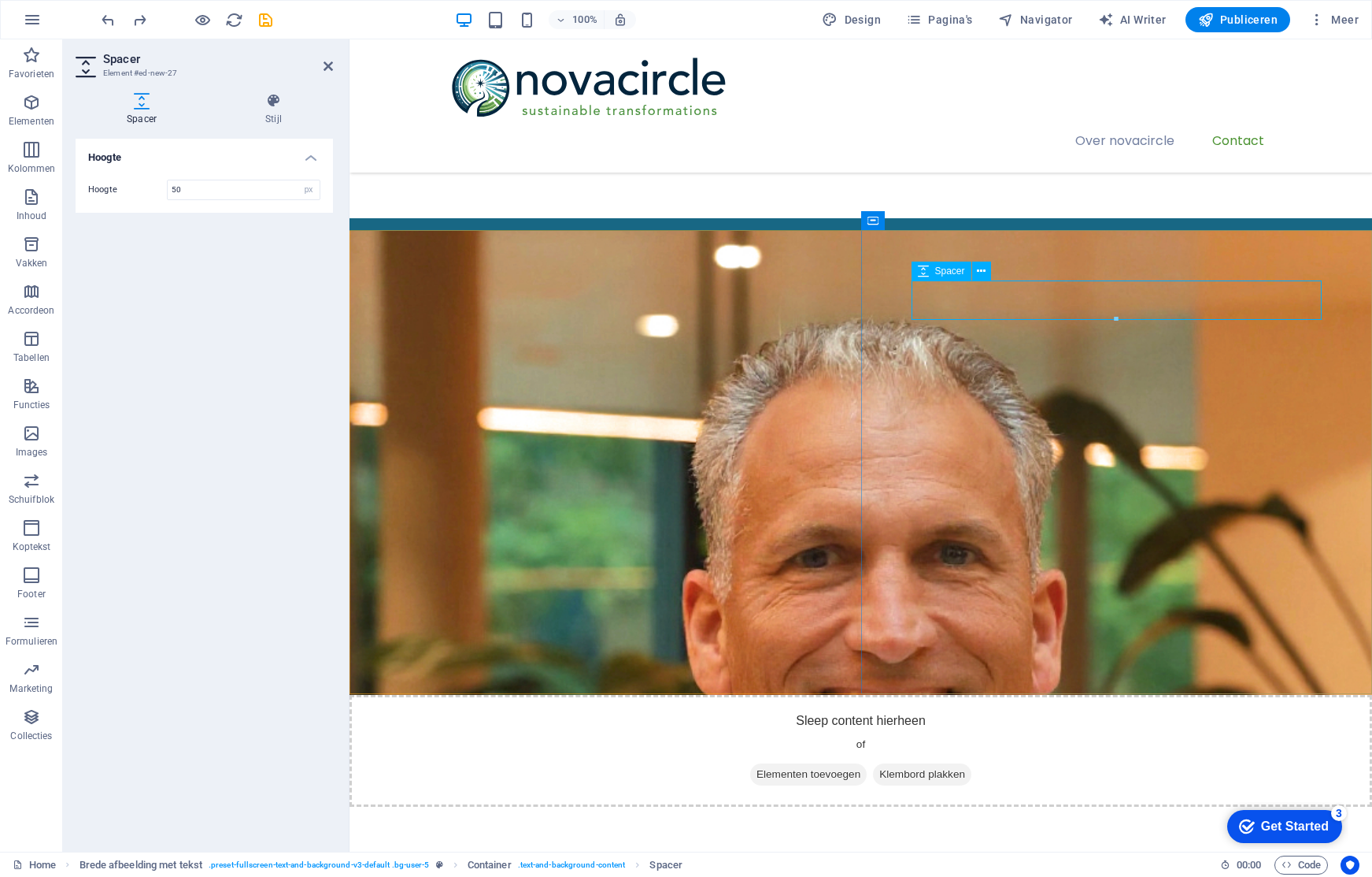
click at [928, 271] on icon at bounding box center [923, 270] width 11 height 19
click at [990, 269] on button at bounding box center [981, 270] width 19 height 19
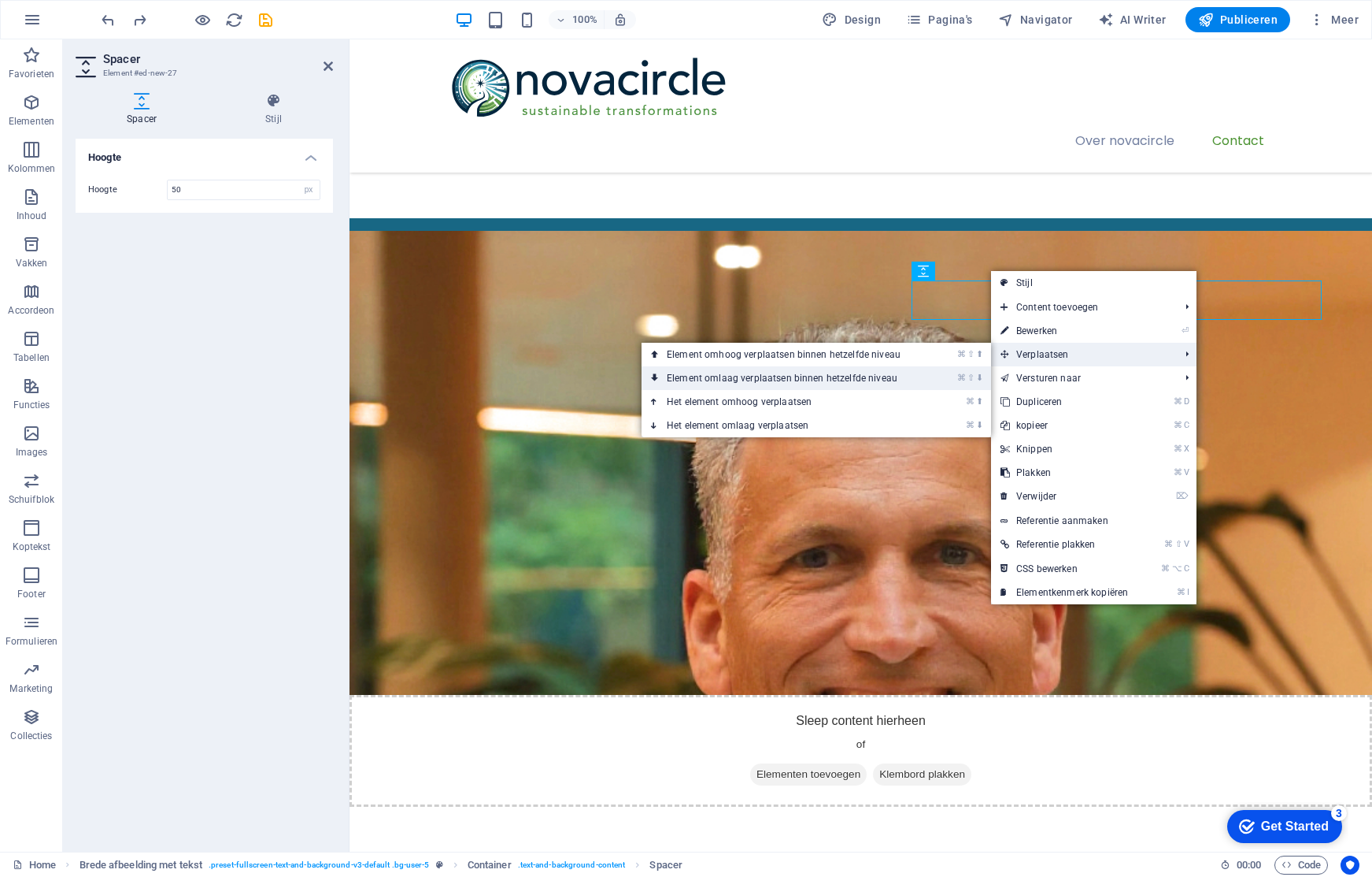
click at [933, 375] on li "⌘ ⇧ ⬇ Element omlaag verplaatsen binnen hetzelfde niveau" at bounding box center [817, 378] width 350 height 24
click at [920, 375] on link "⌘ ⇧ ⬇ Element omlaag verplaatsen binnen hetzelfde niveau" at bounding box center [787, 378] width 291 height 24
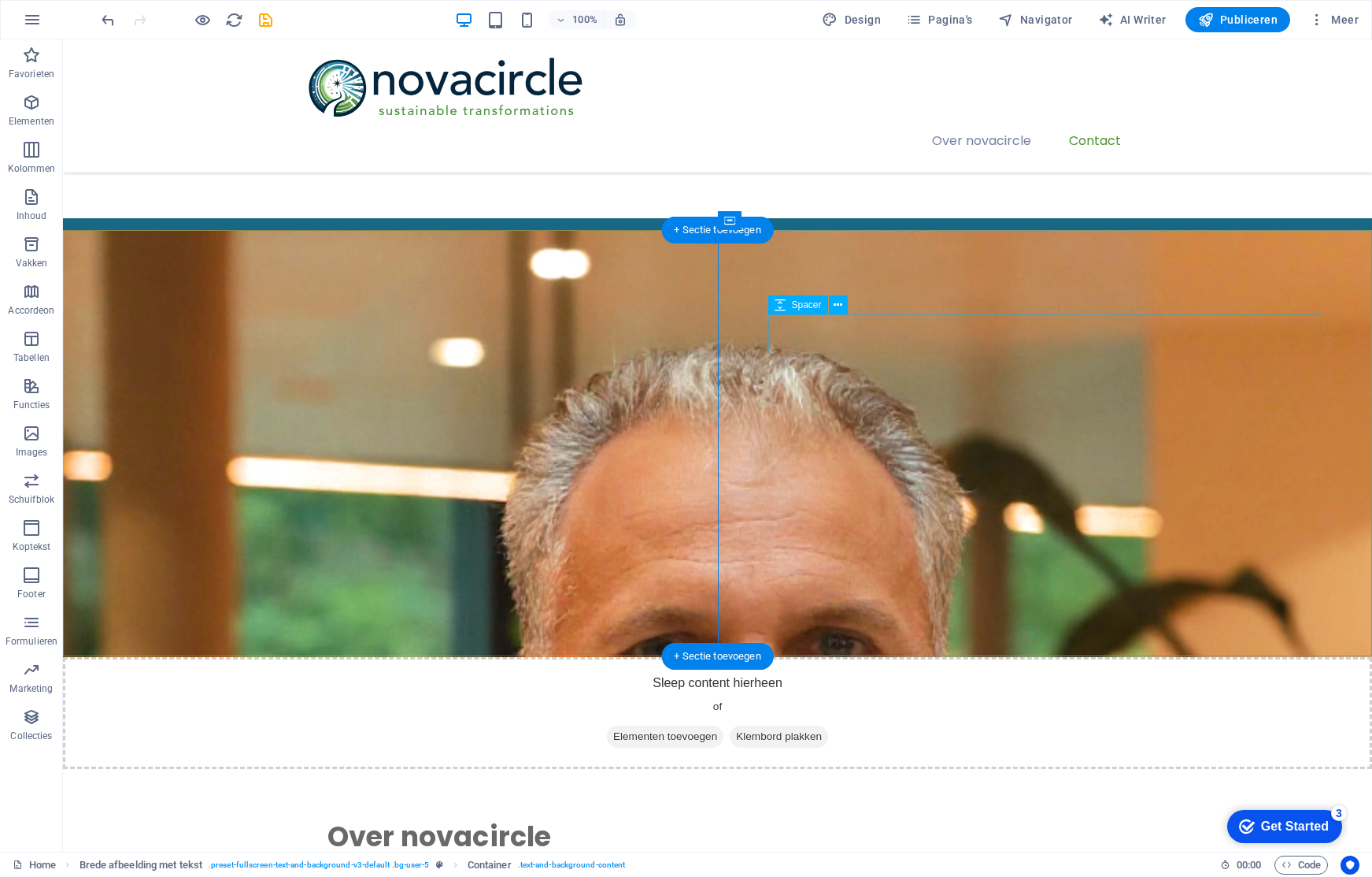
click at [916, 852] on div at bounding box center [717, 872] width 781 height 39
click at [840, 307] on icon at bounding box center [837, 305] width 9 height 17
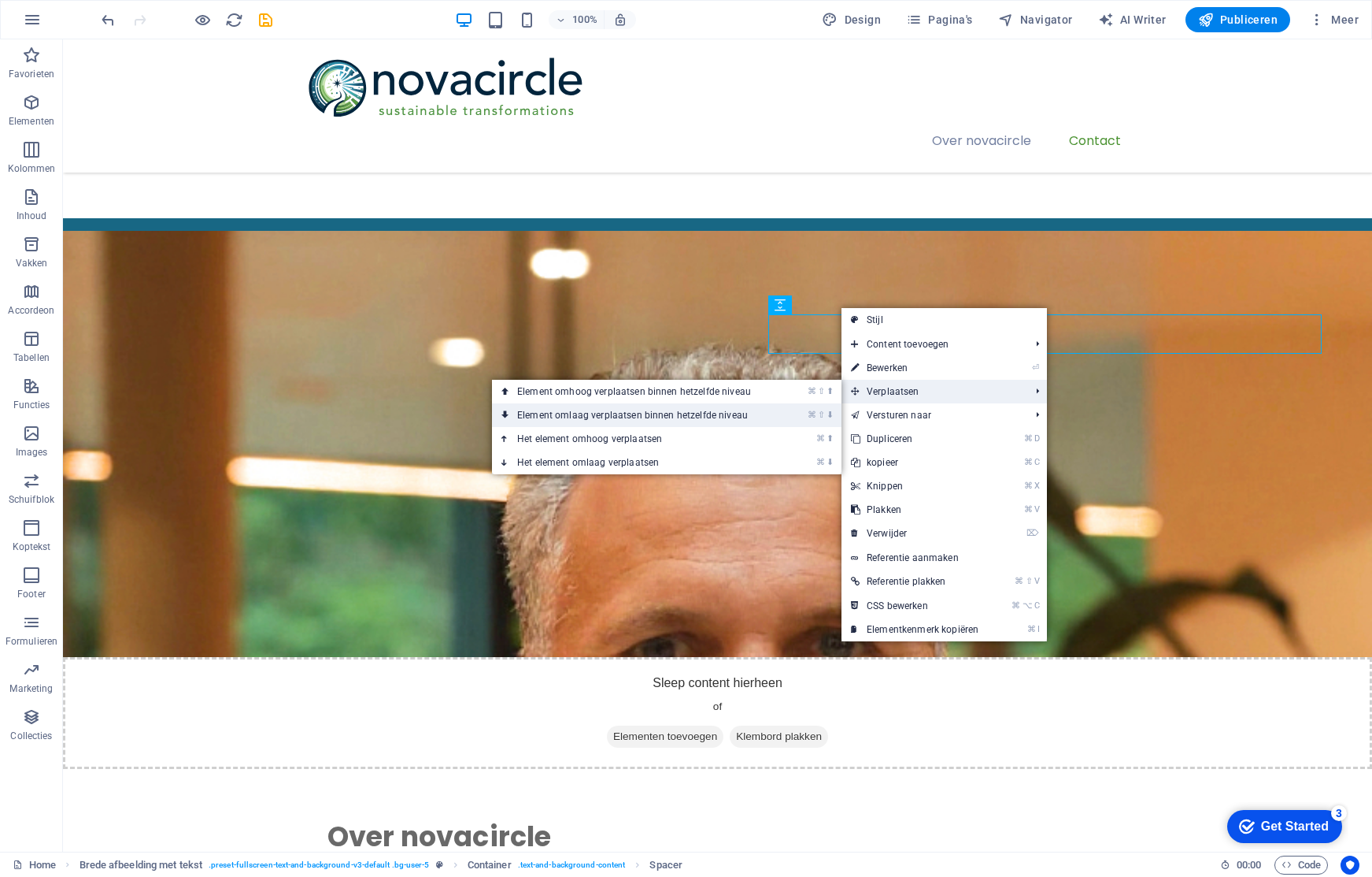
click at [712, 418] on link "⌘ ⇧ ⬇ Element omlaag verplaatsen binnen hetzelfde niveau" at bounding box center [638, 415] width 291 height 24
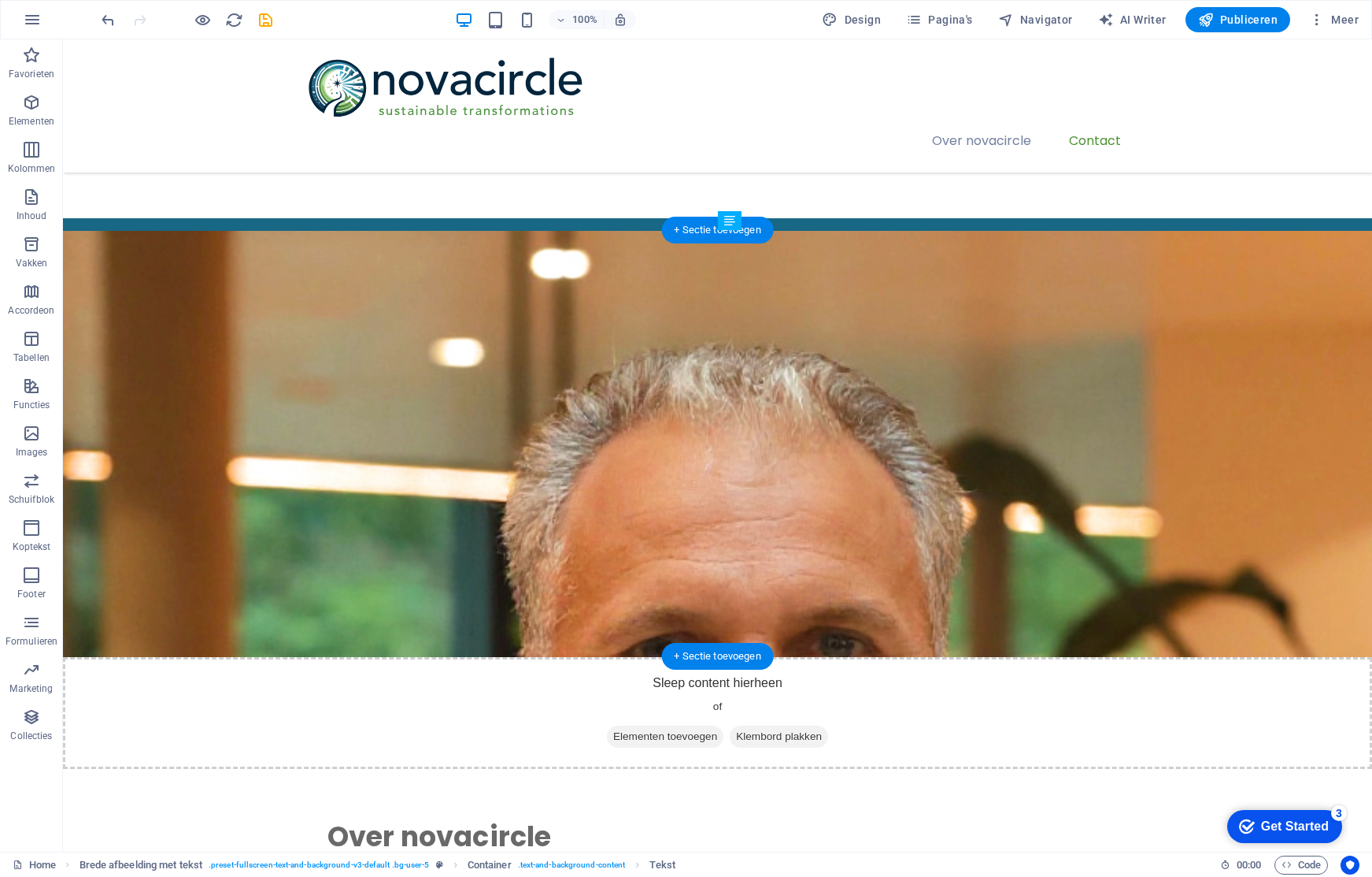
drag, startPoint x: 848, startPoint y: 411, endPoint x: 787, endPoint y: 342, distance: 92.1
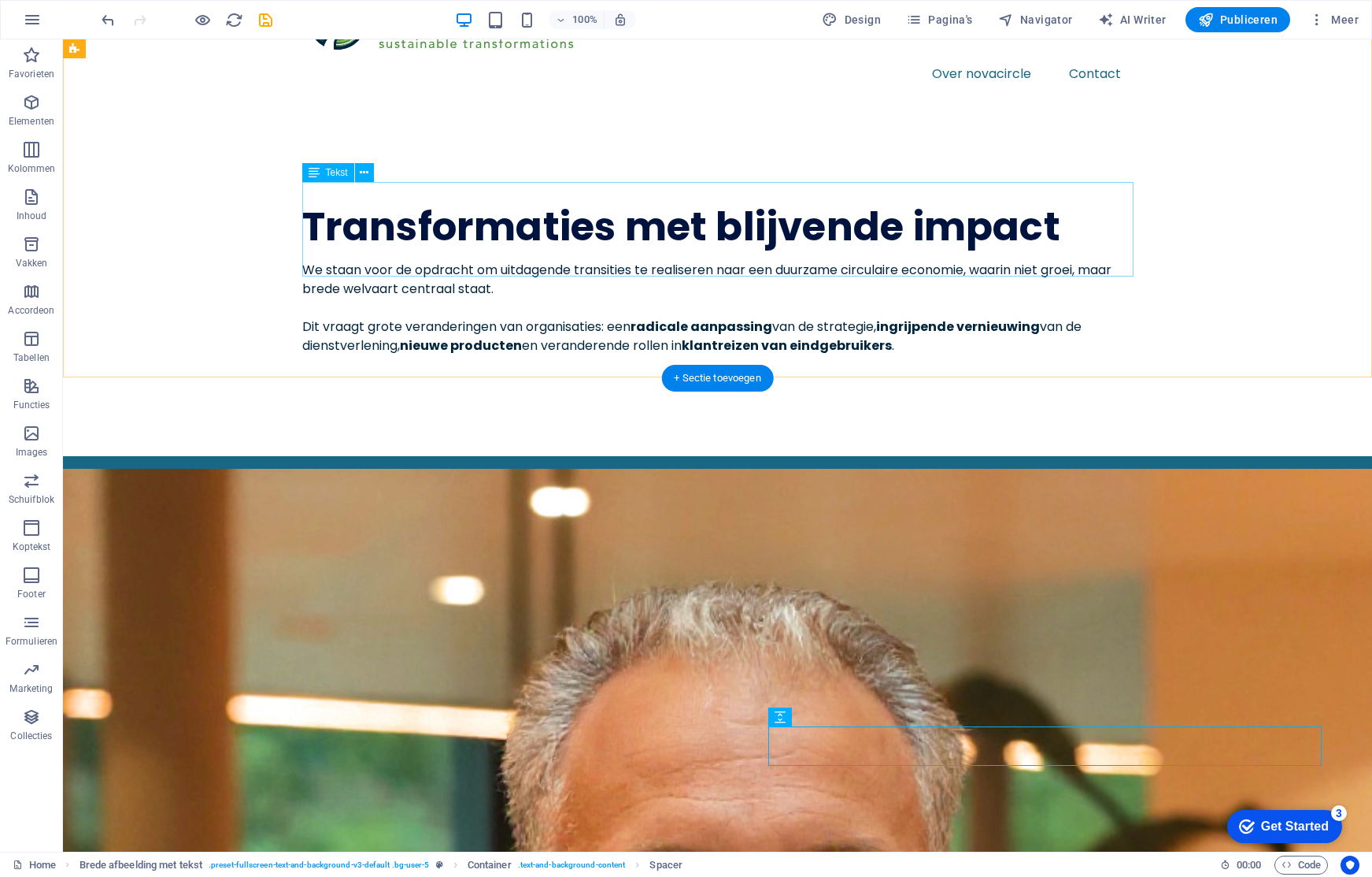
scroll to position [0, 0]
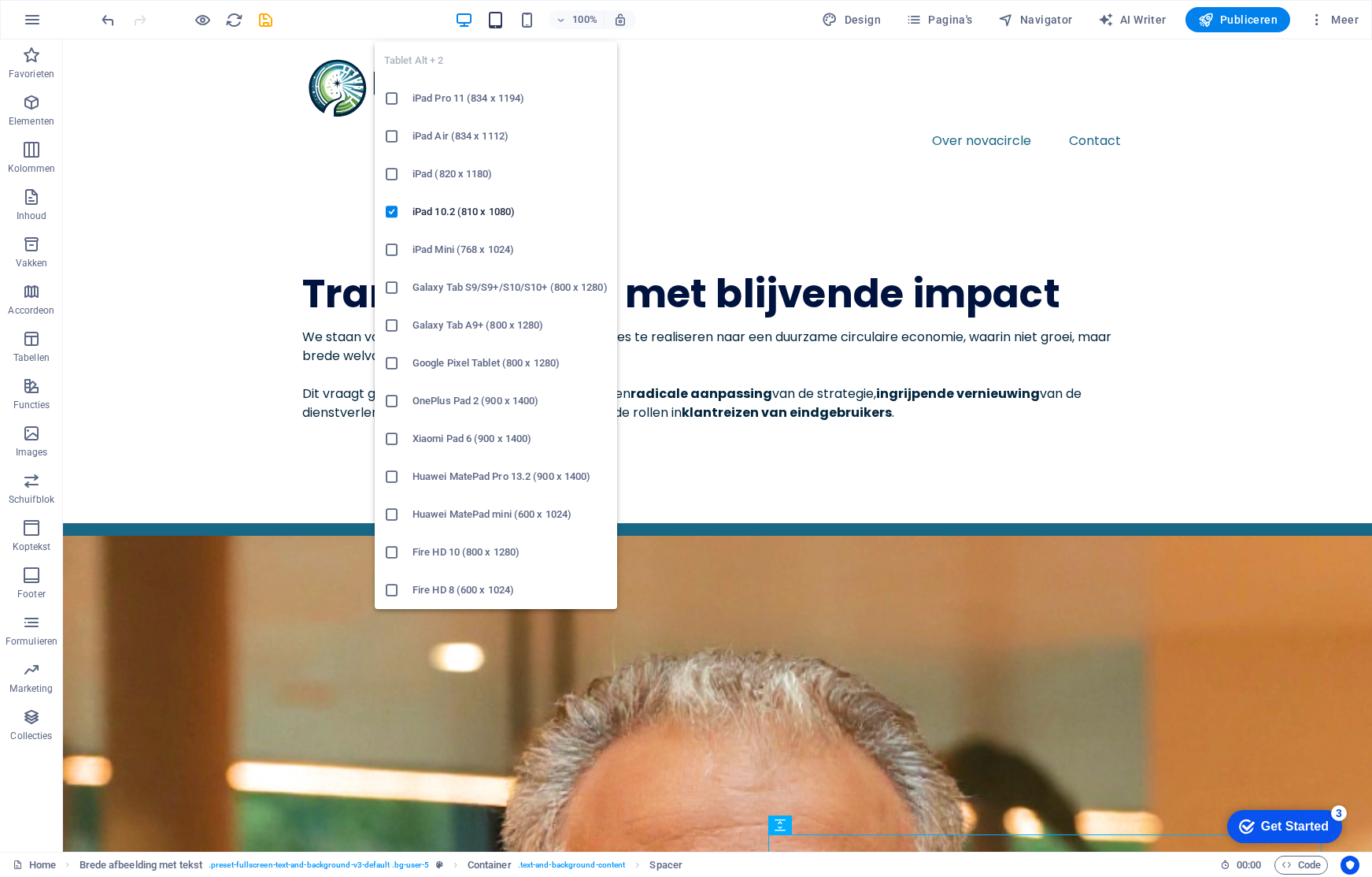
click at [496, 19] on icon "button" at bounding box center [495, 20] width 18 height 18
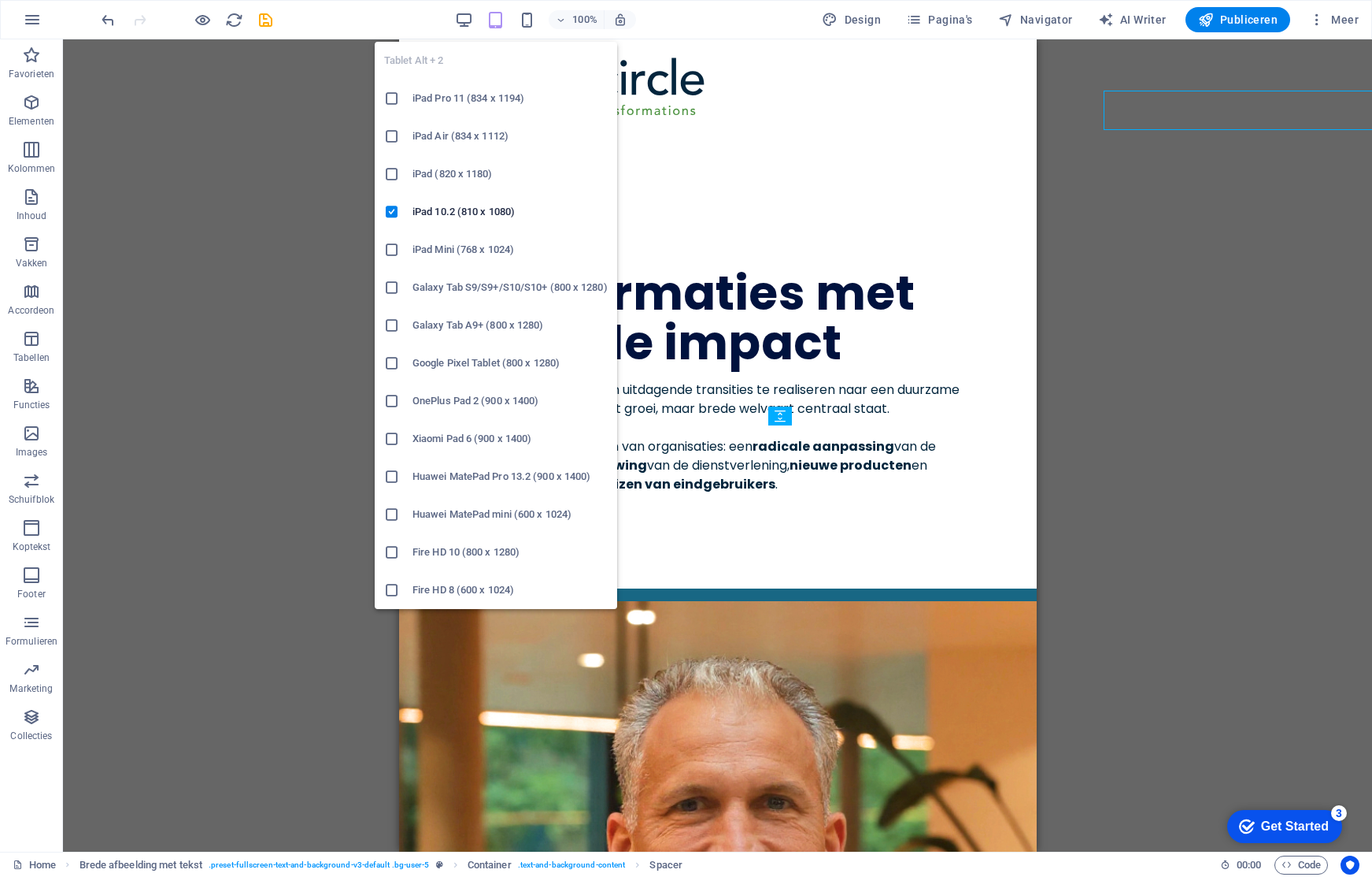
scroll to position [743, 0]
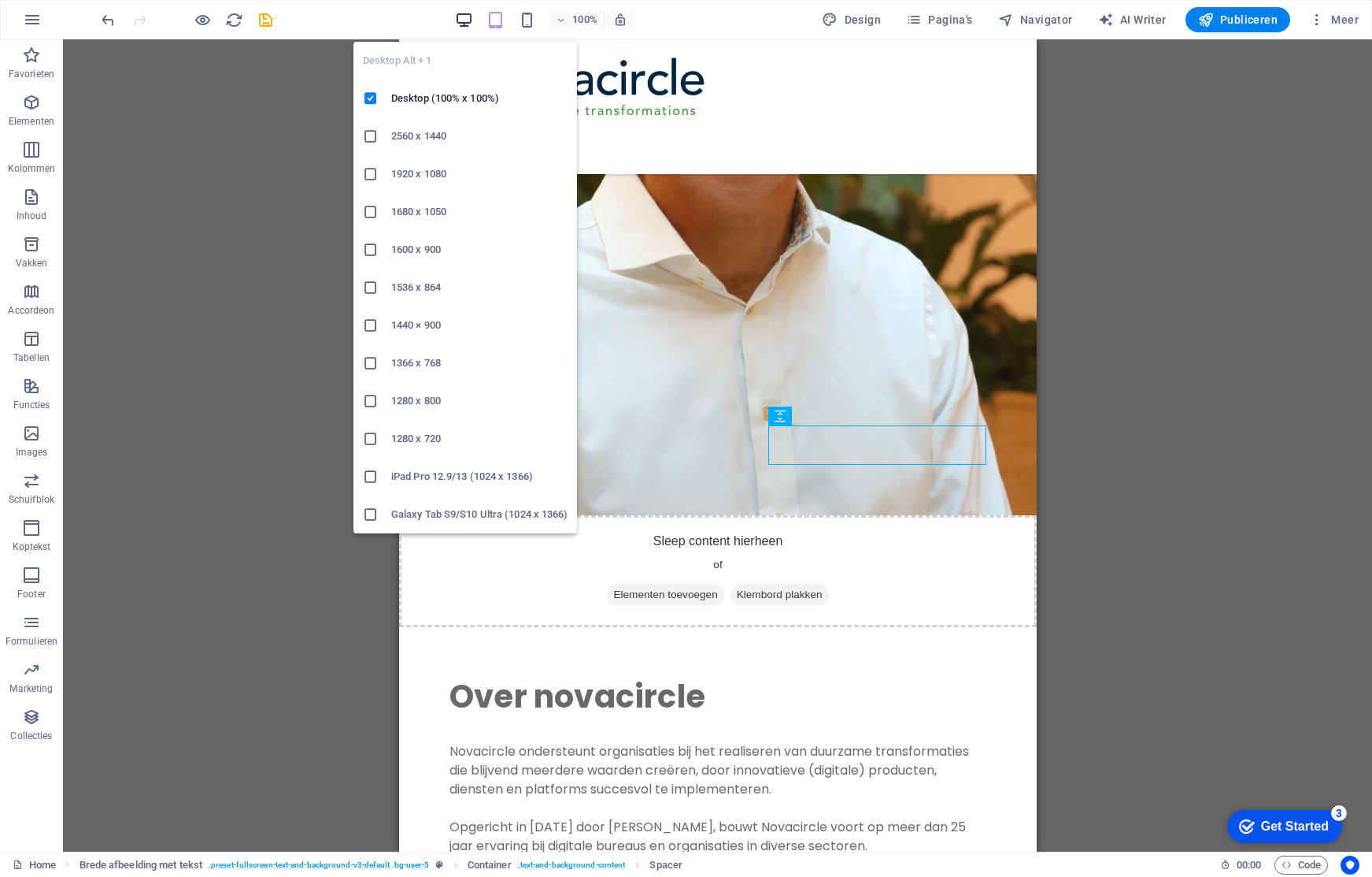
click at [470, 18] on icon "button" at bounding box center [464, 20] width 18 height 18
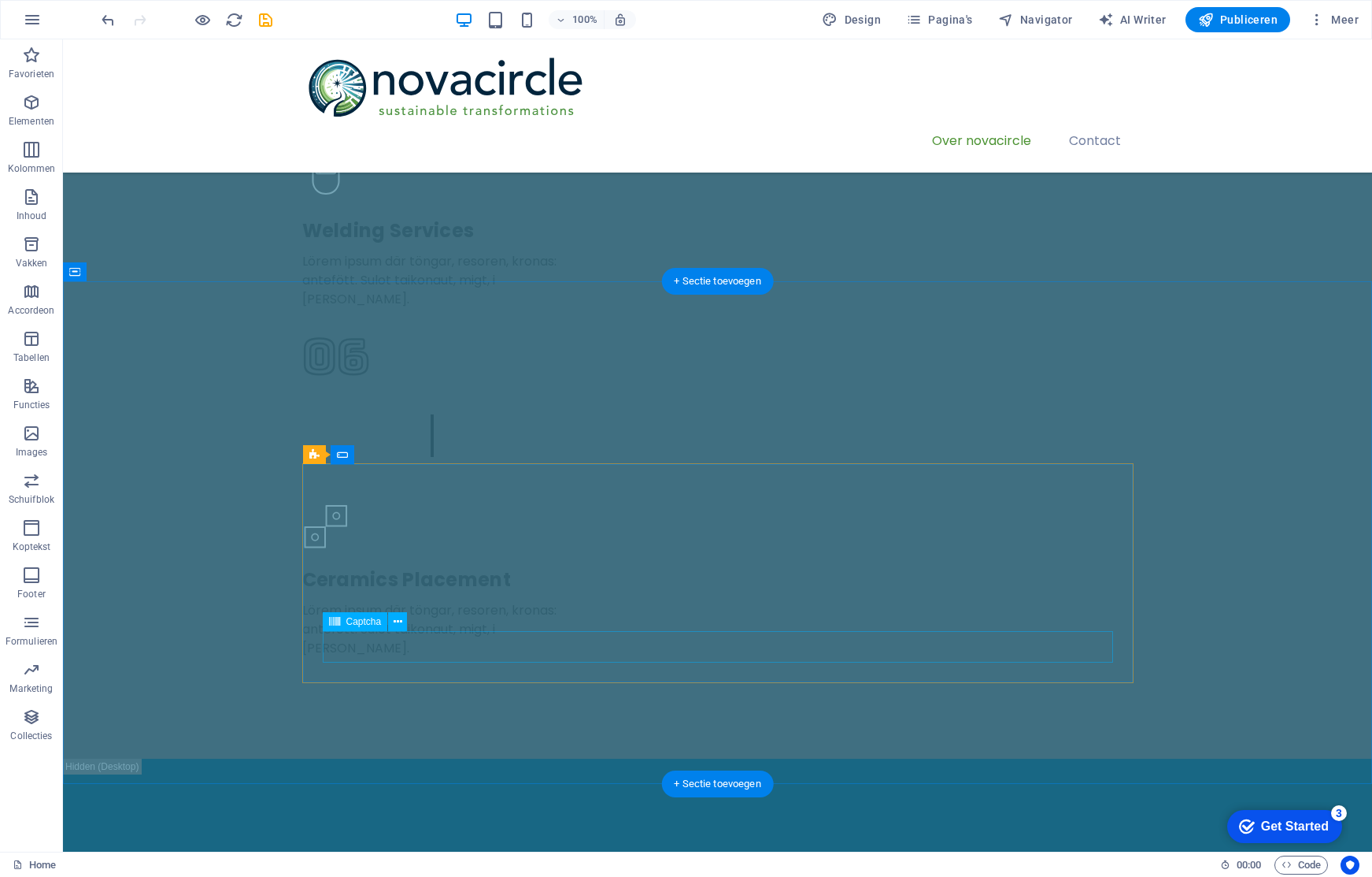
scroll to position [3302, 0]
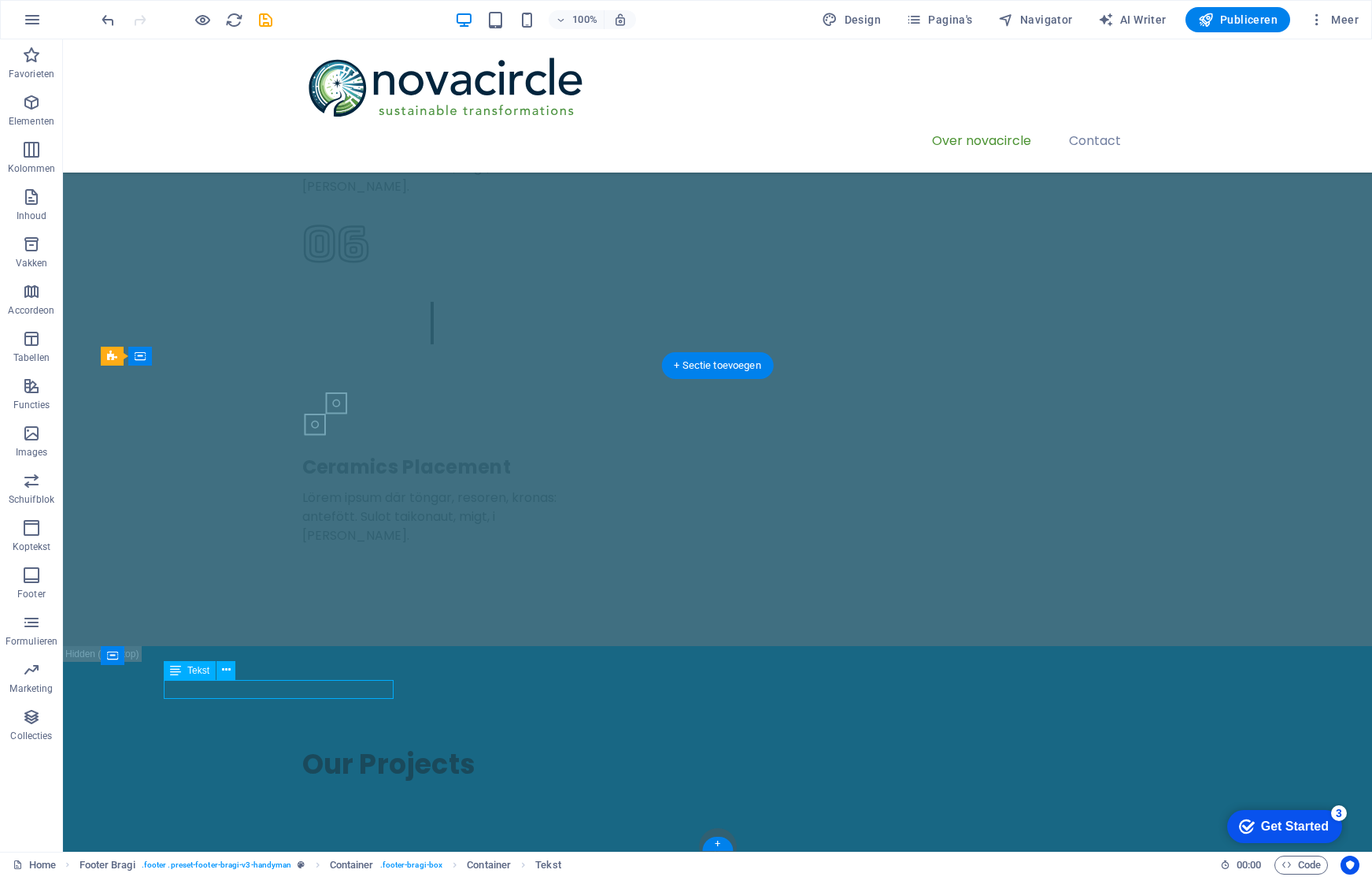
scroll to position [3339, 0]
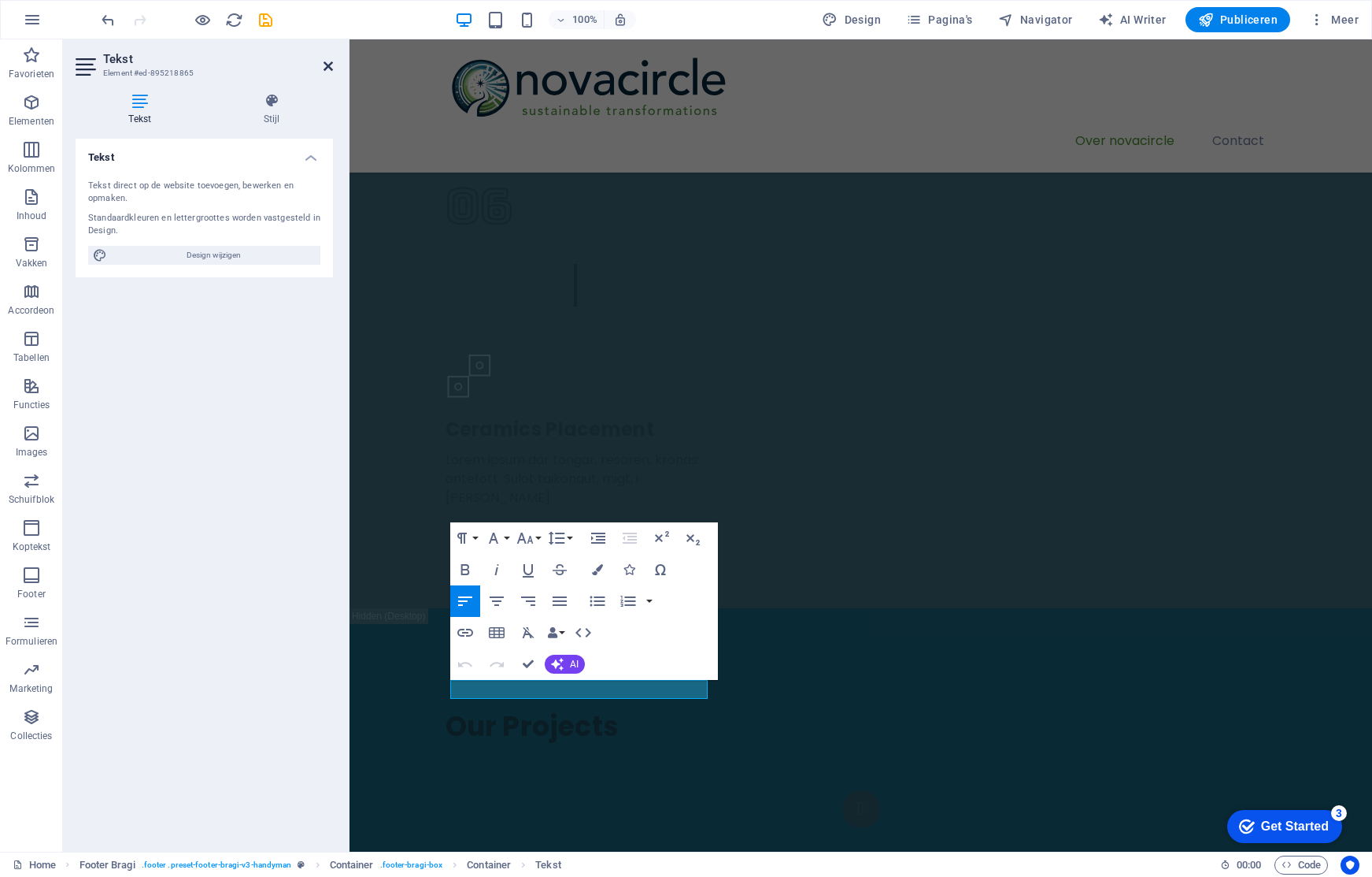
click at [329, 62] on icon at bounding box center [328, 66] width 10 height 13
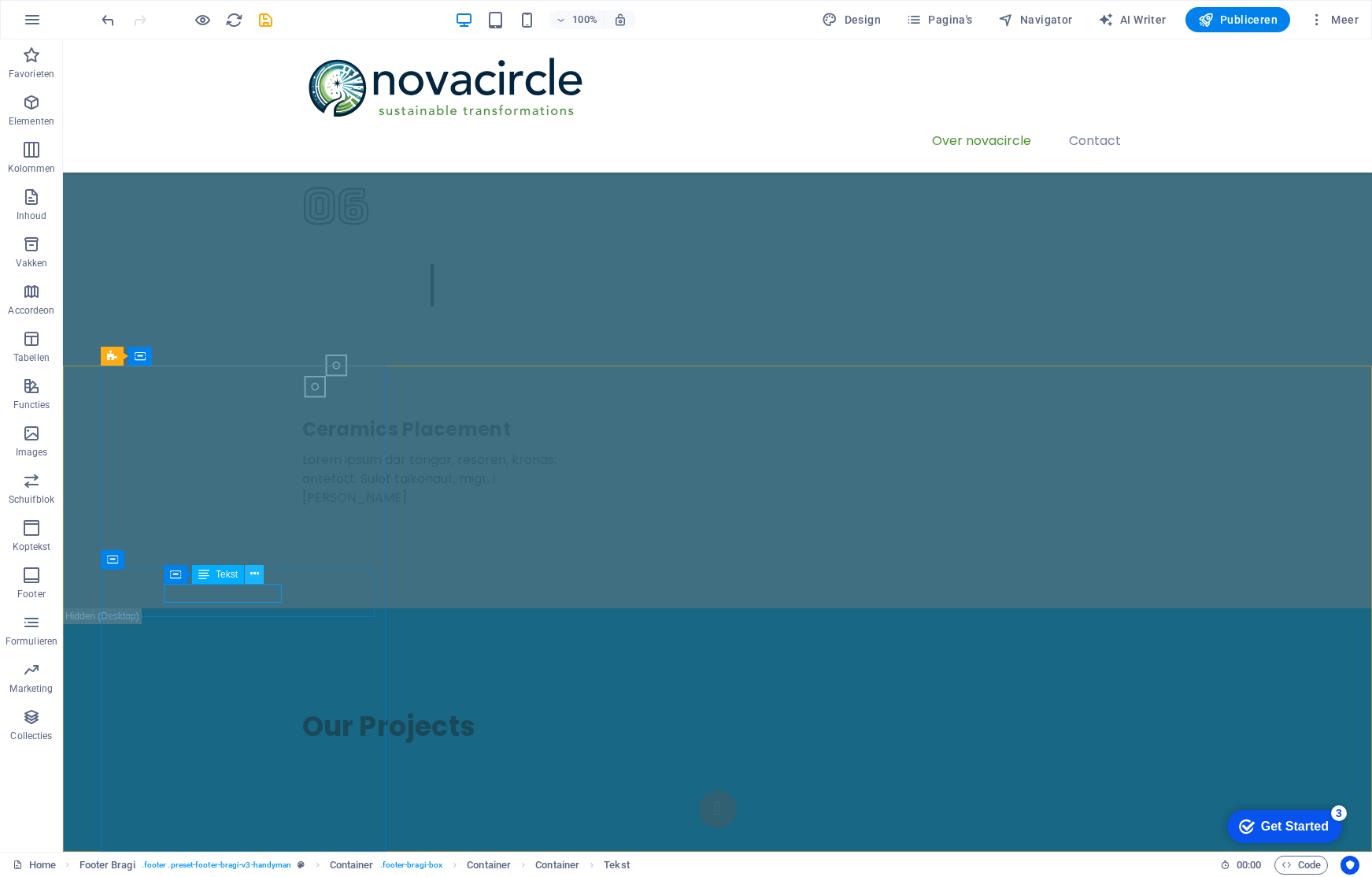
click at [252, 570] on icon at bounding box center [255, 573] width 9 height 17
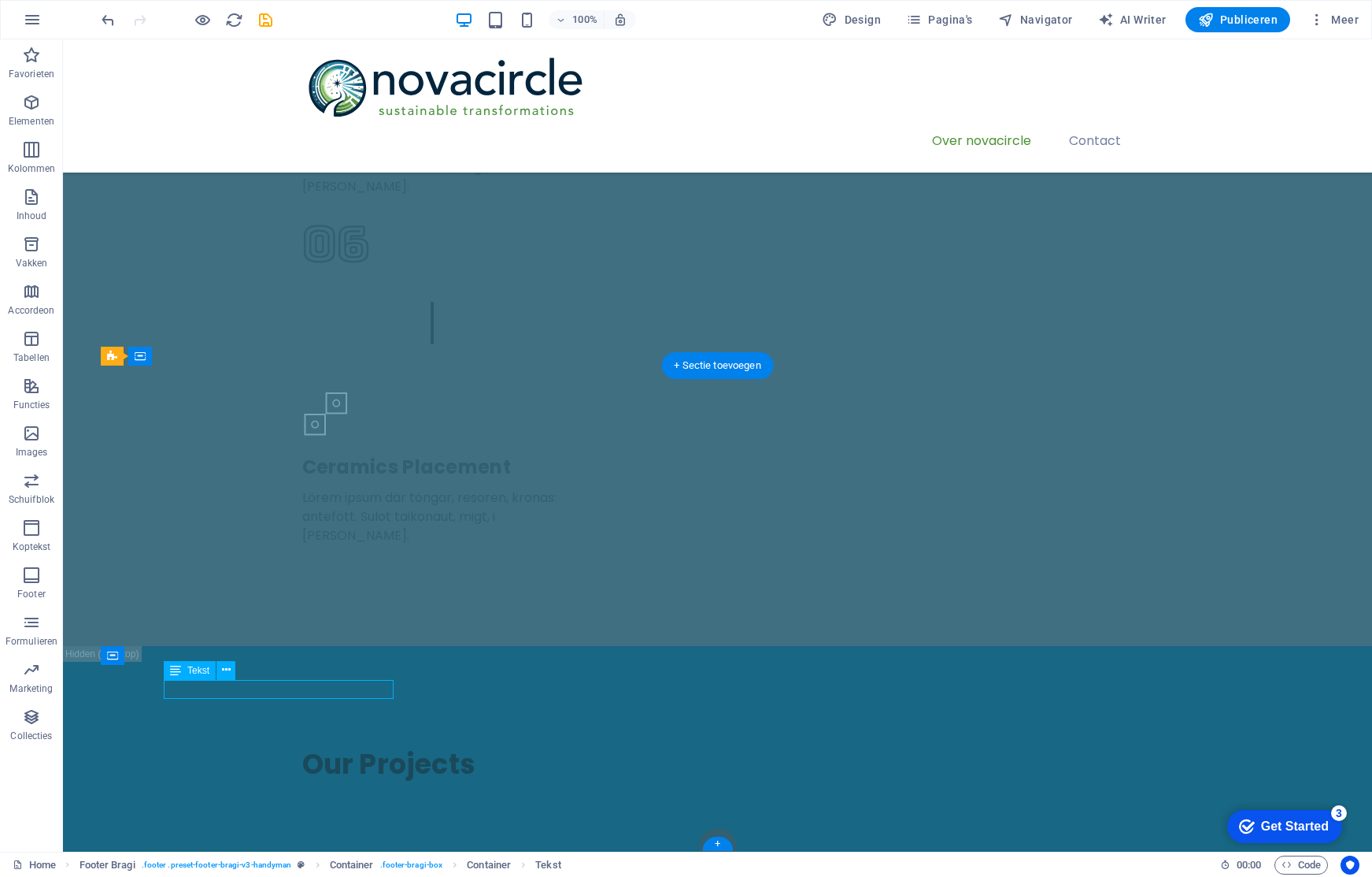
scroll to position [3339, 0]
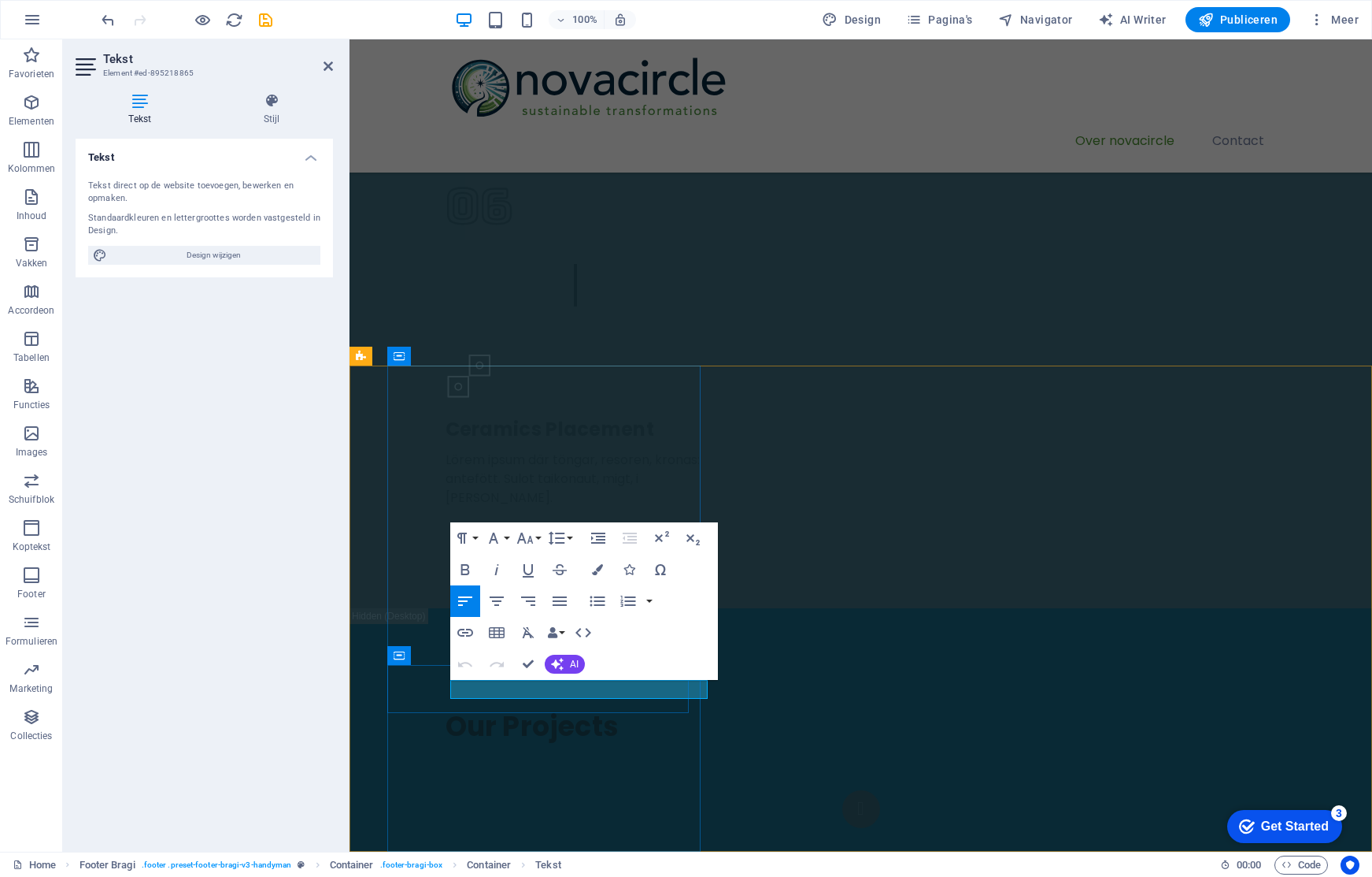
click at [463, 630] on icon "button" at bounding box center [465, 632] width 19 height 19
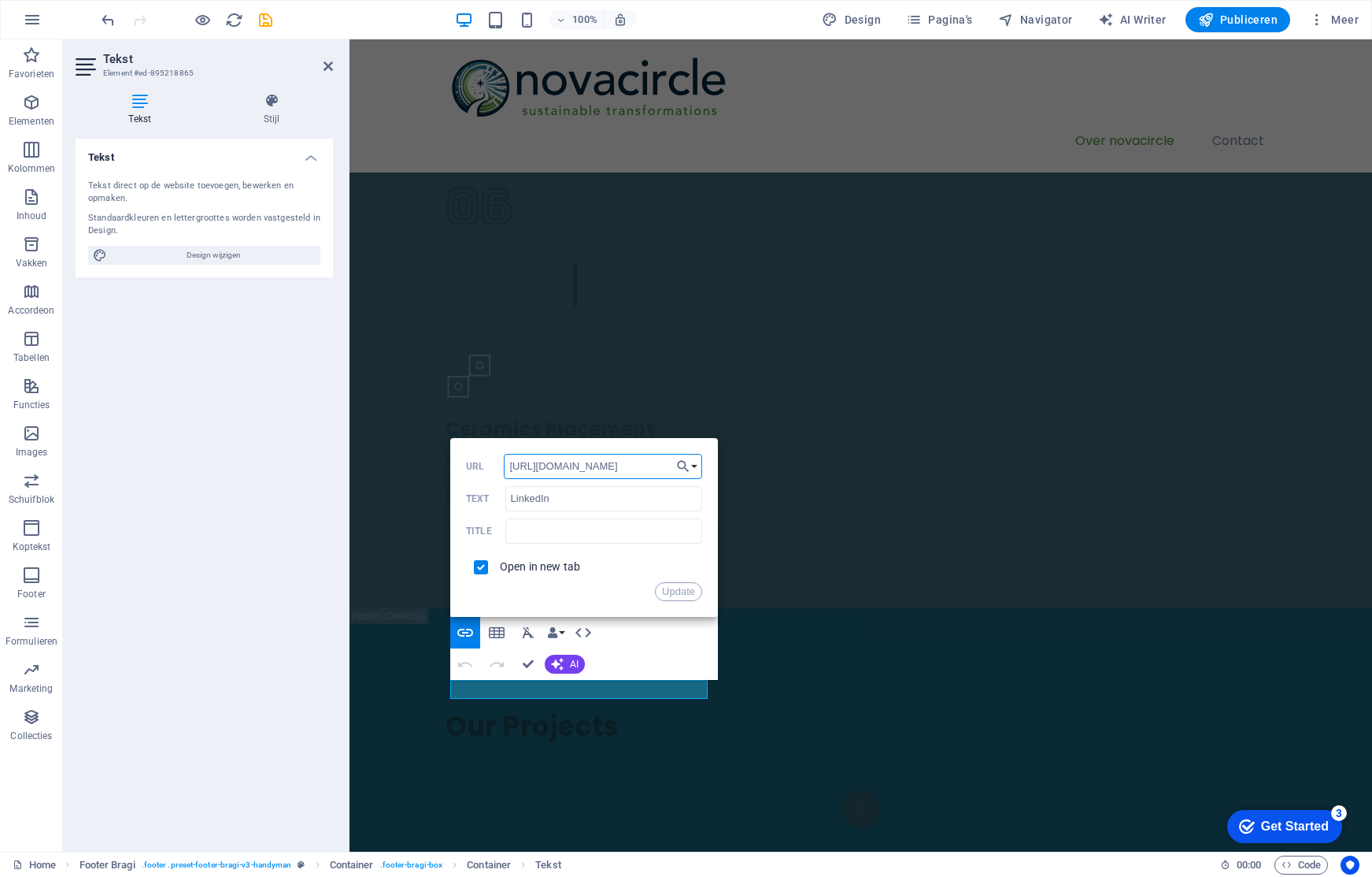
scroll to position [0, 0]
click at [622, 467] on input "[URL][DOMAIN_NAME]" at bounding box center [603, 466] width 199 height 26
paste input "company/novacircle"
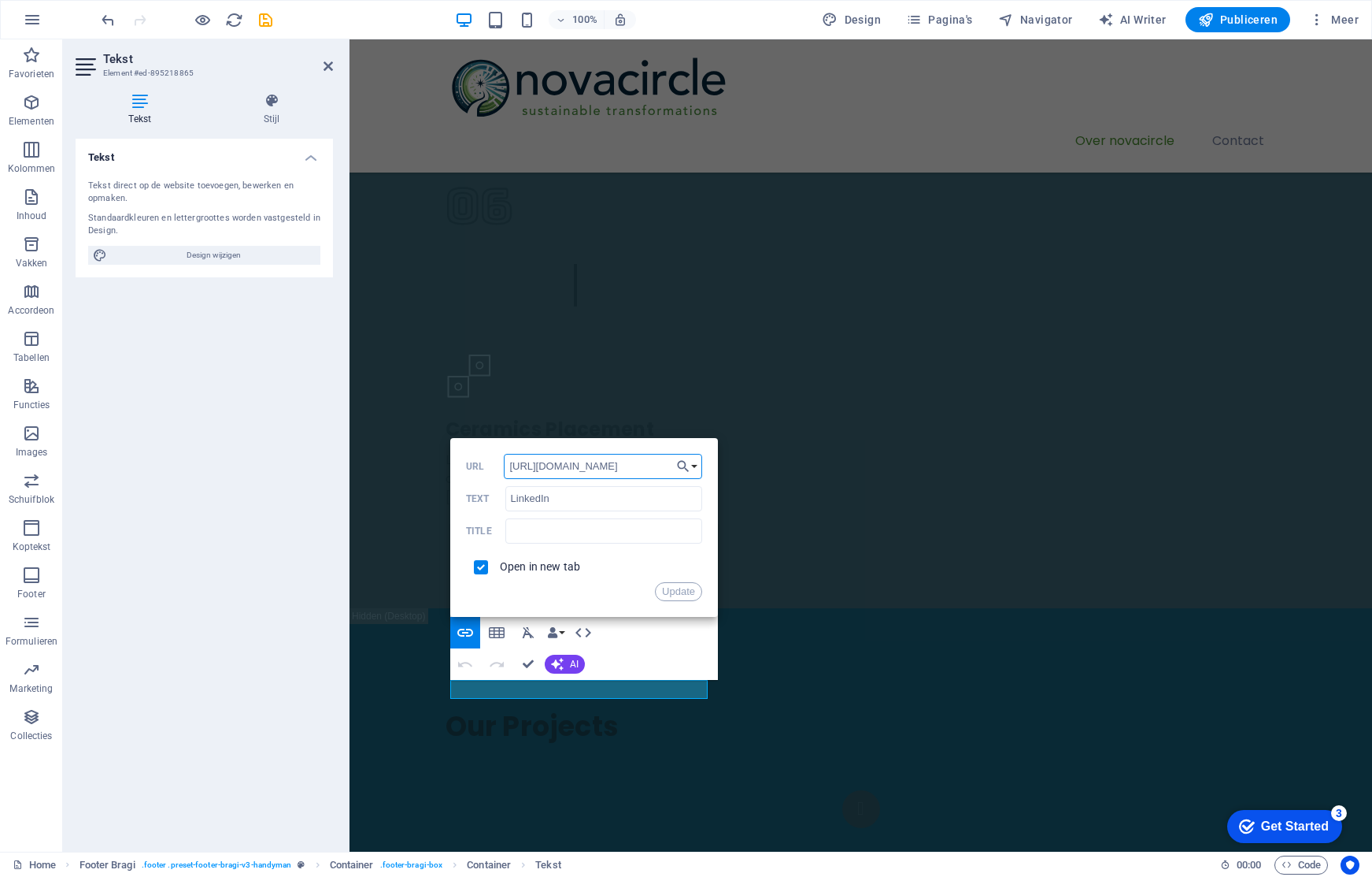
type input "[URL][DOMAIN_NAME]"
click at [685, 591] on button "Update" at bounding box center [678, 591] width 47 height 19
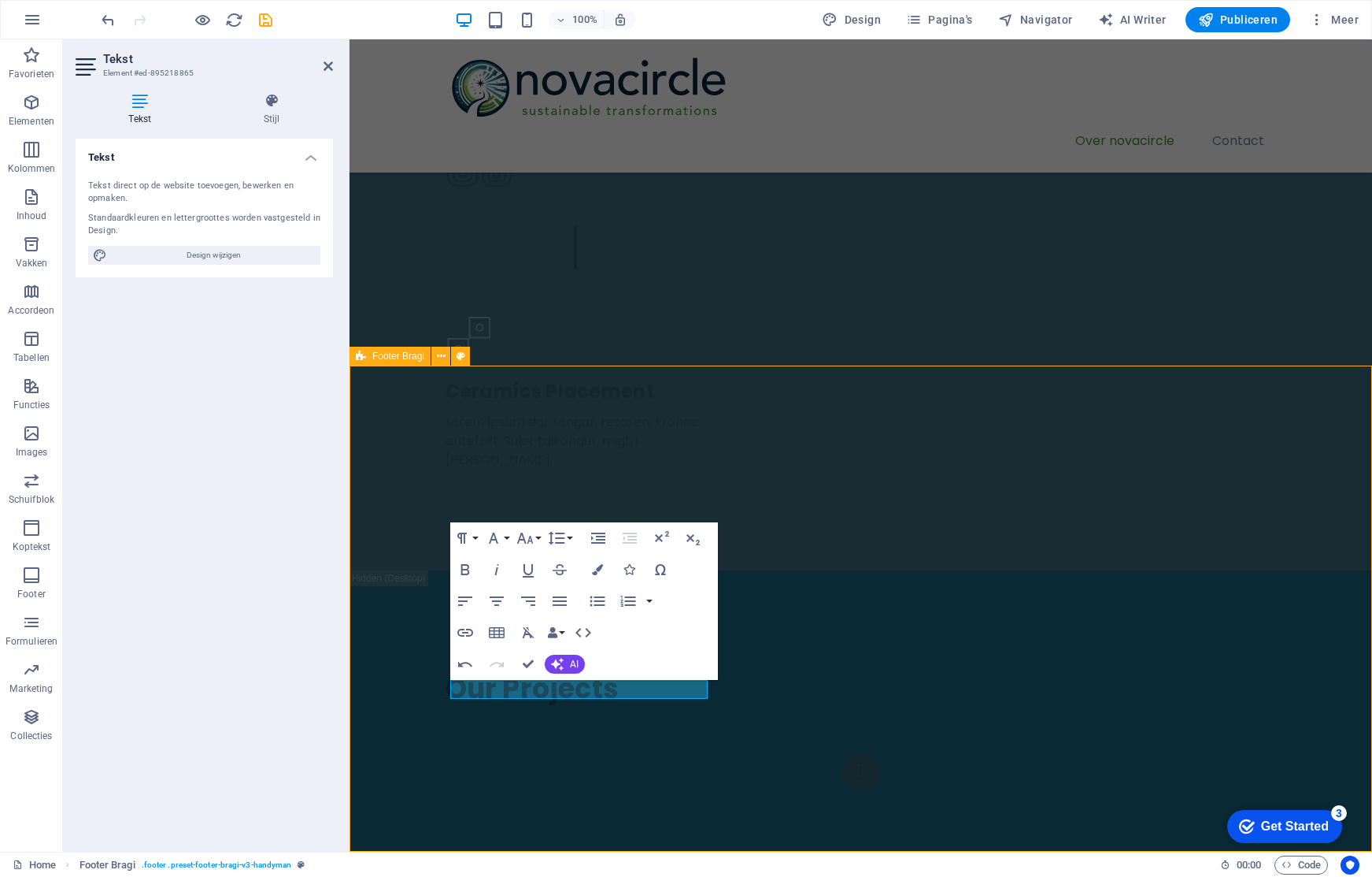
scroll to position [3302, 0]
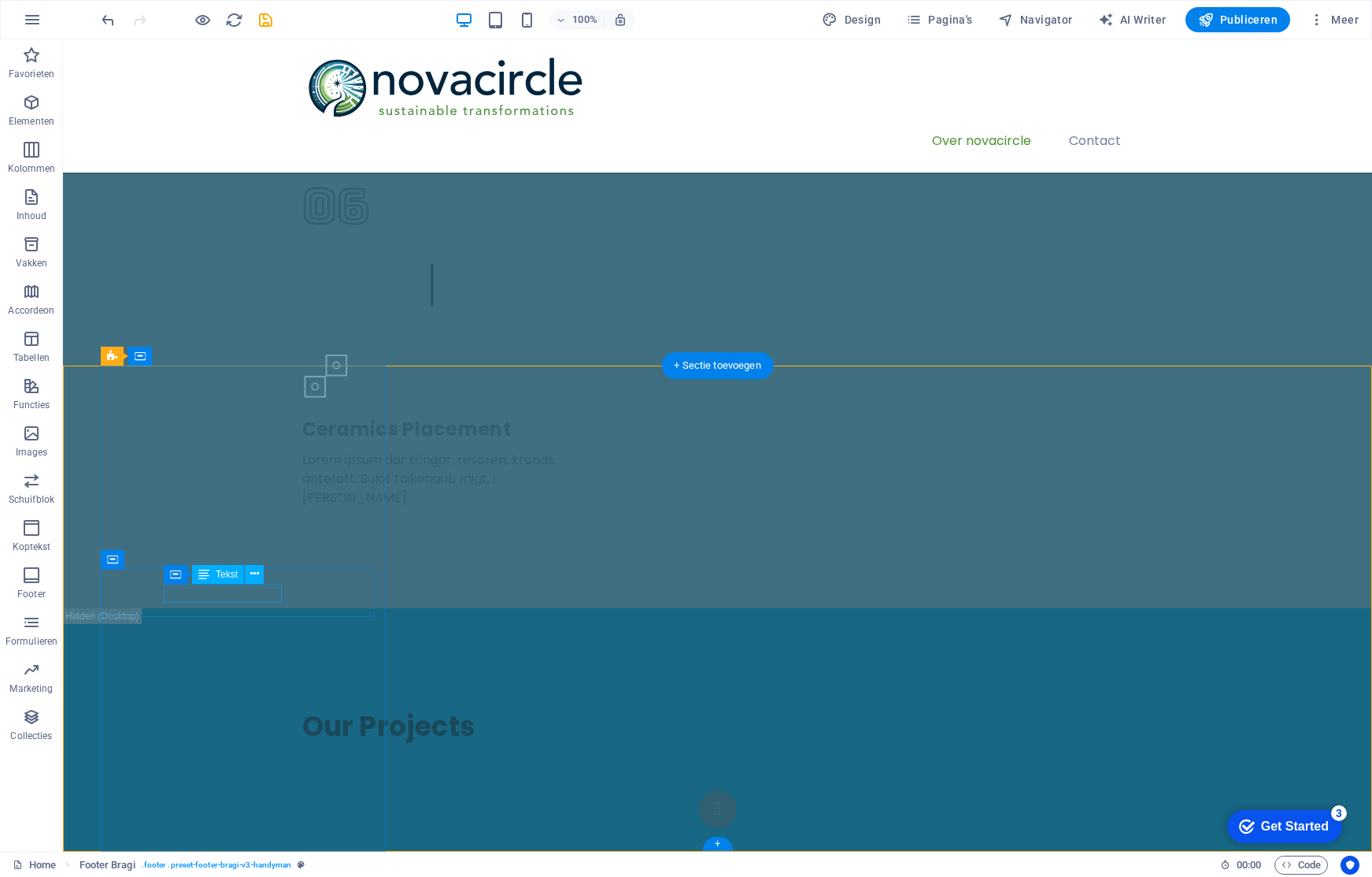
click at [251, 575] on icon at bounding box center [255, 573] width 9 height 17
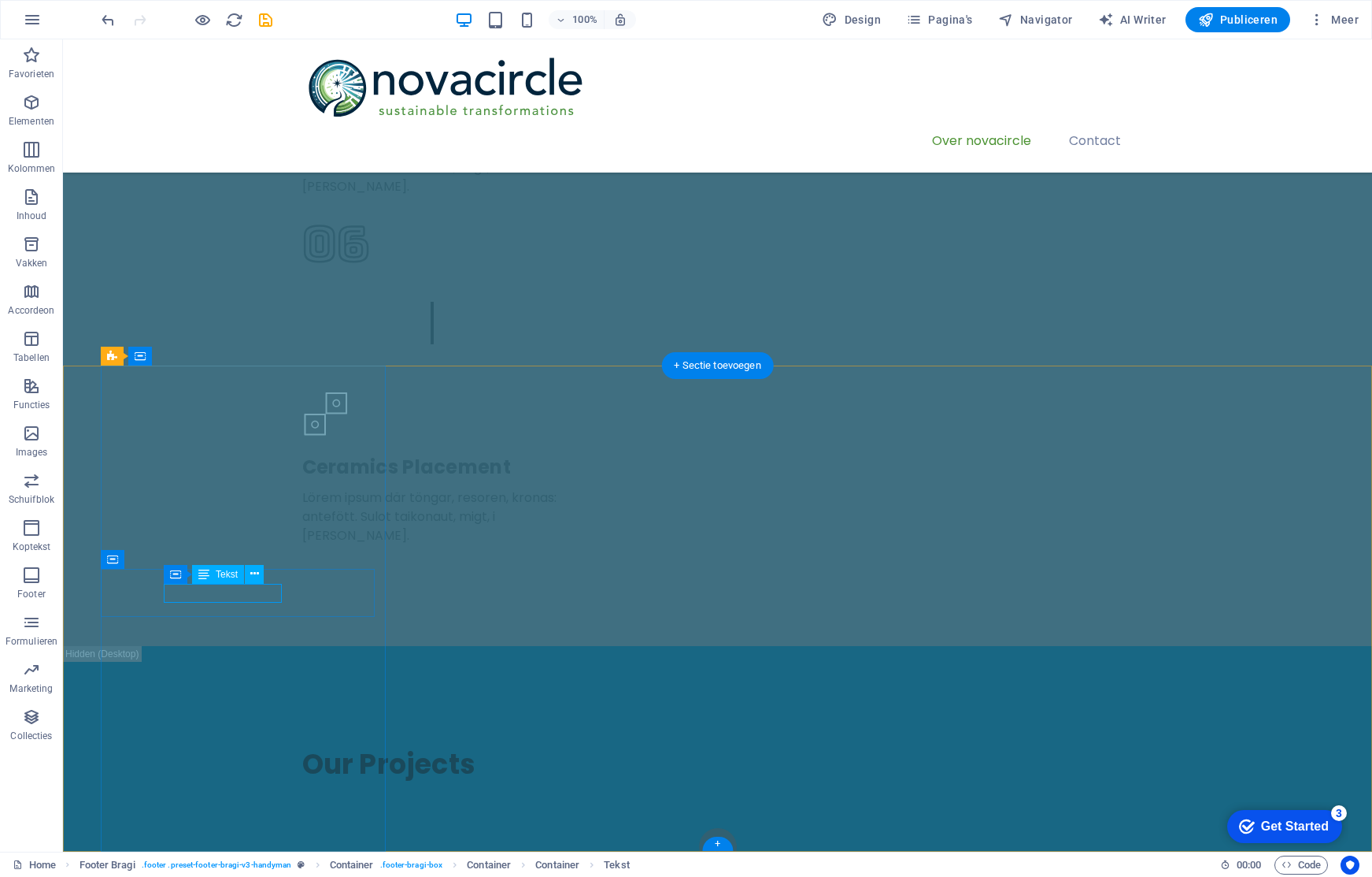
scroll to position [3339, 0]
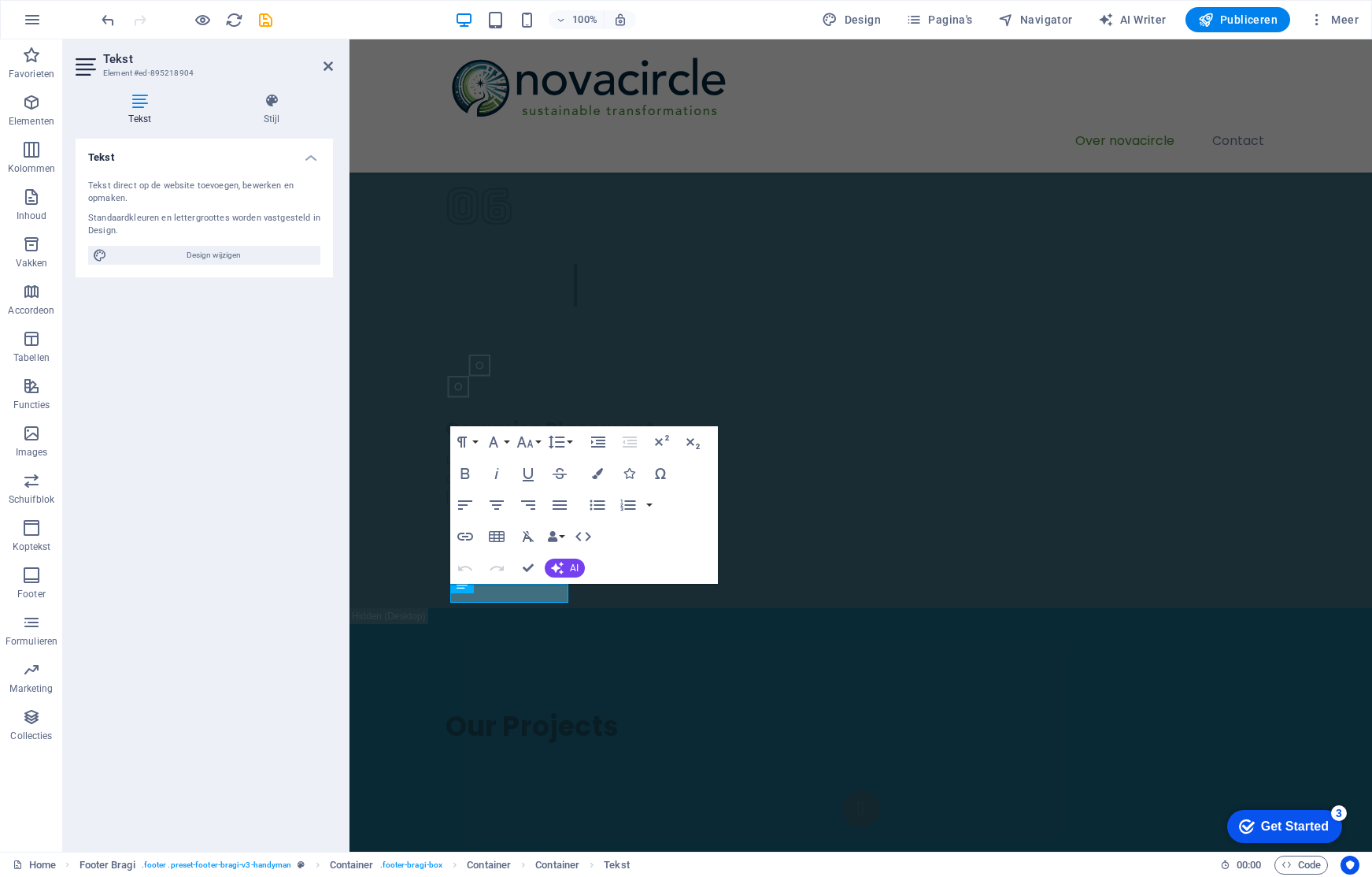
click at [240, 592] on div "Tekst Tekst direct op de website toevoegen, bewerken en opmaken. Standaardkleur…" at bounding box center [204, 489] width 257 height 700
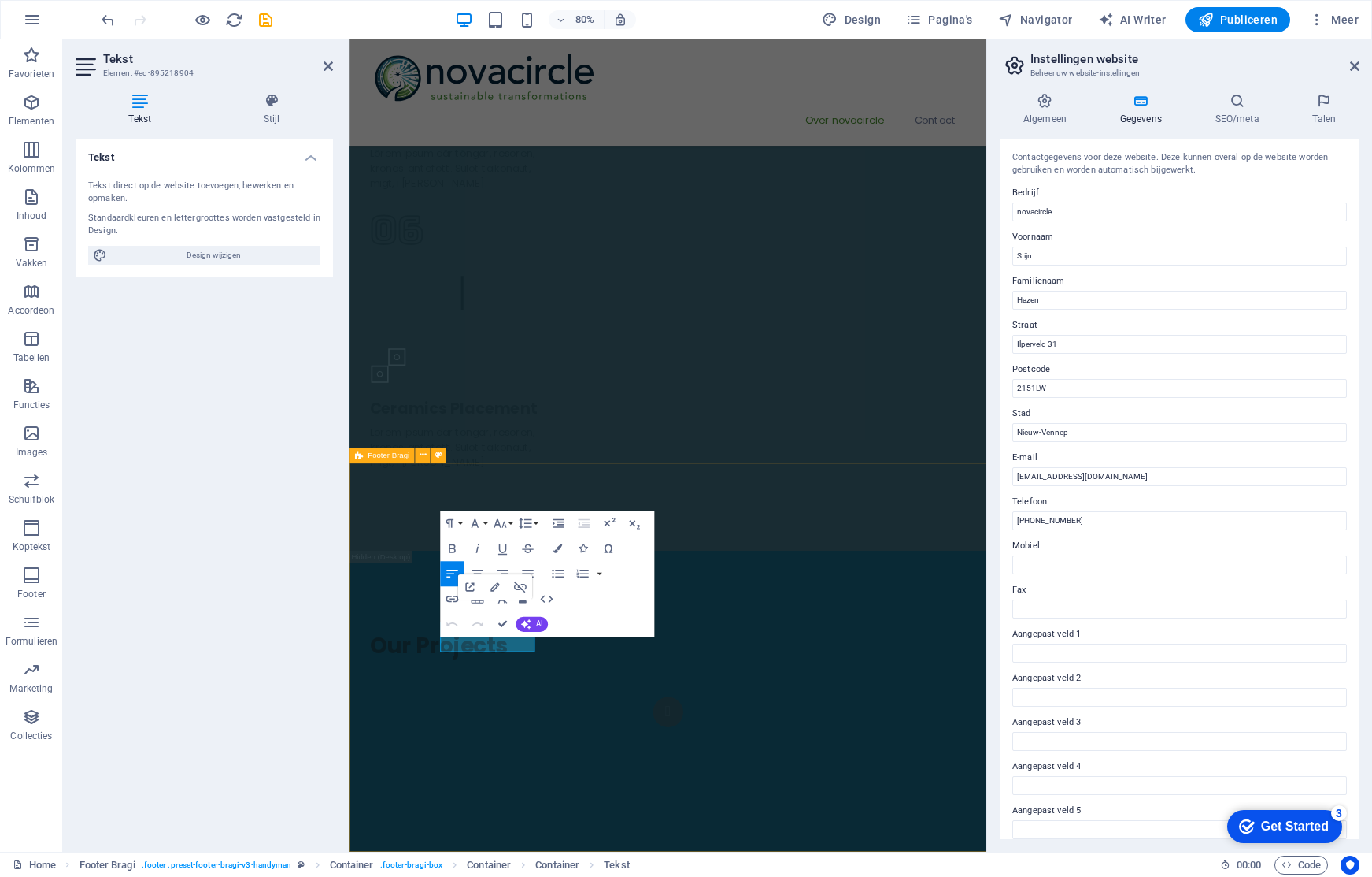
scroll to position [3196, 0]
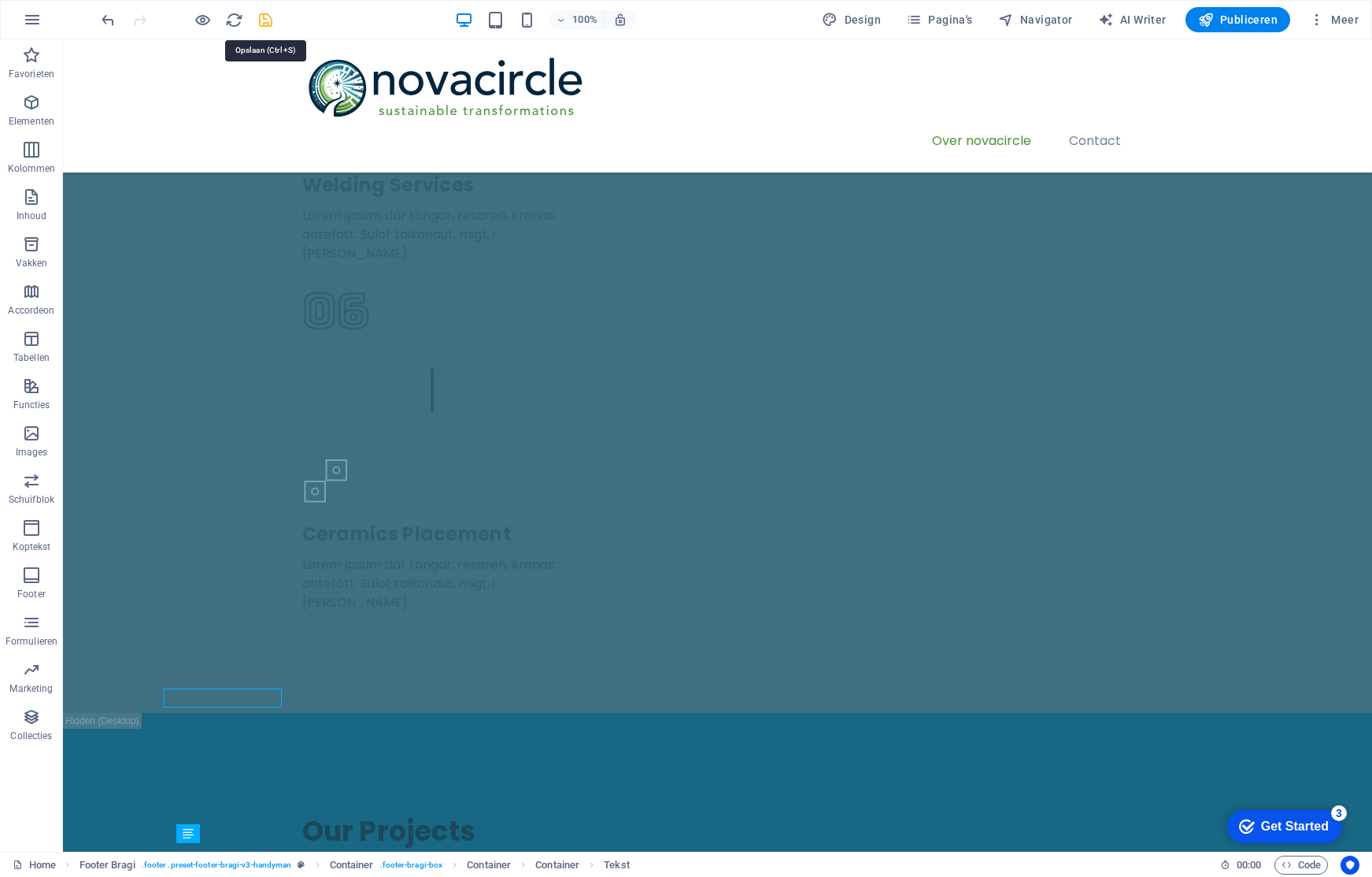
click at [262, 22] on icon "save" at bounding box center [265, 20] width 18 height 18
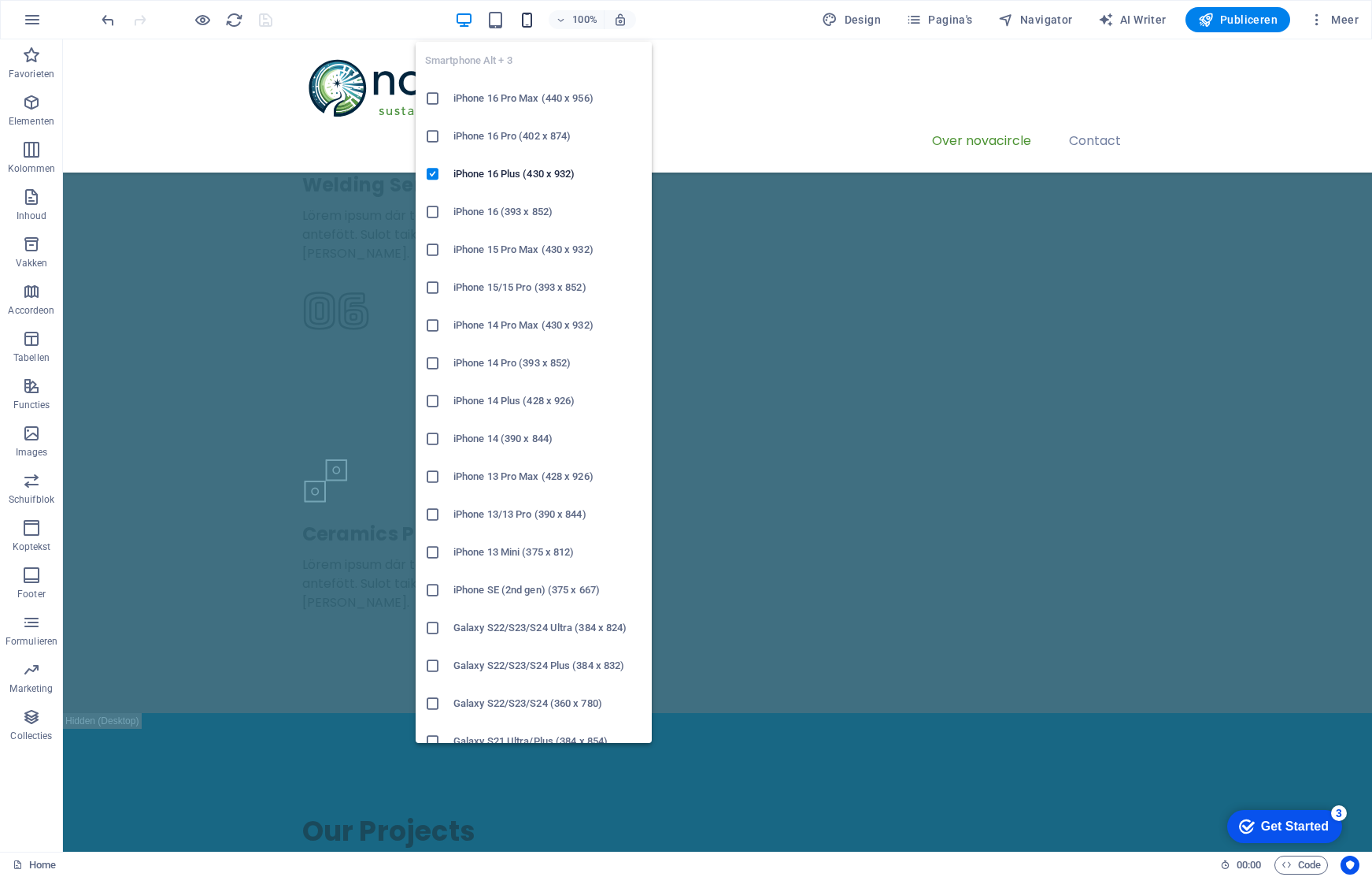
click at [532, 19] on icon "button" at bounding box center [527, 20] width 18 height 18
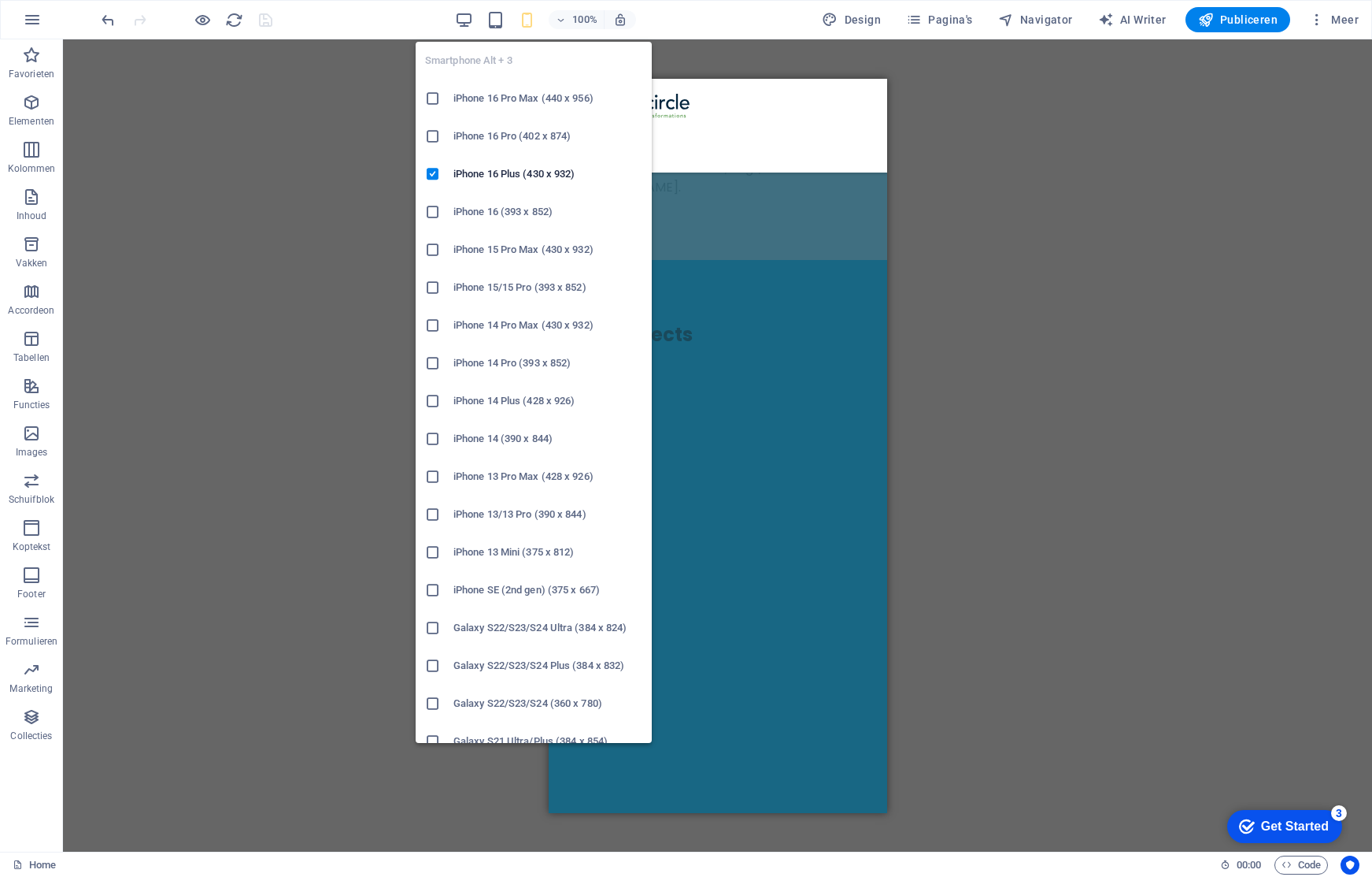
scroll to position [3341, 0]
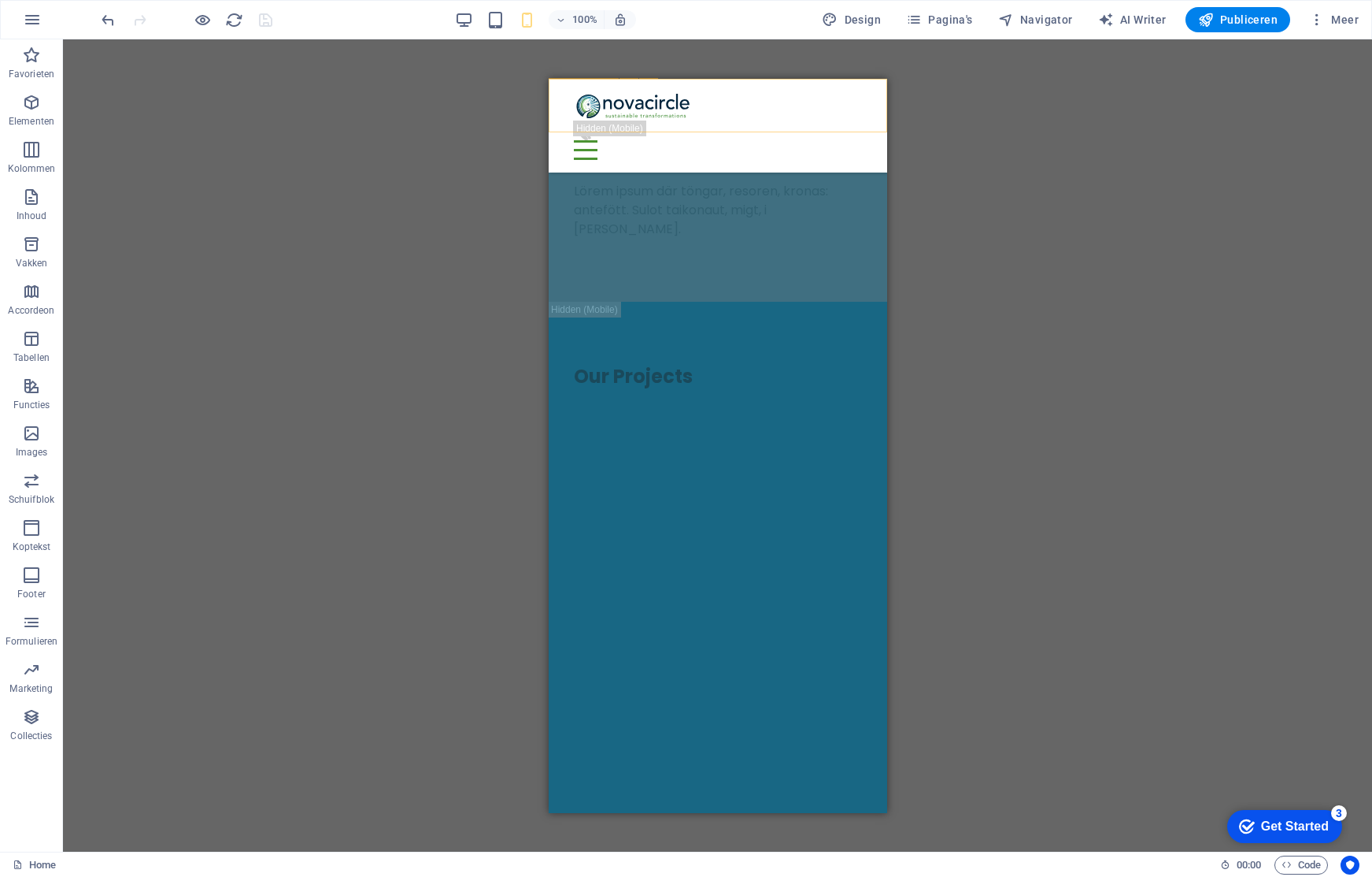
click at [863, 111] on div "Over novacircle Contact" at bounding box center [716, 124] width 338 height 93
click at [849, 140] on div at bounding box center [716, 149] width 288 height 20
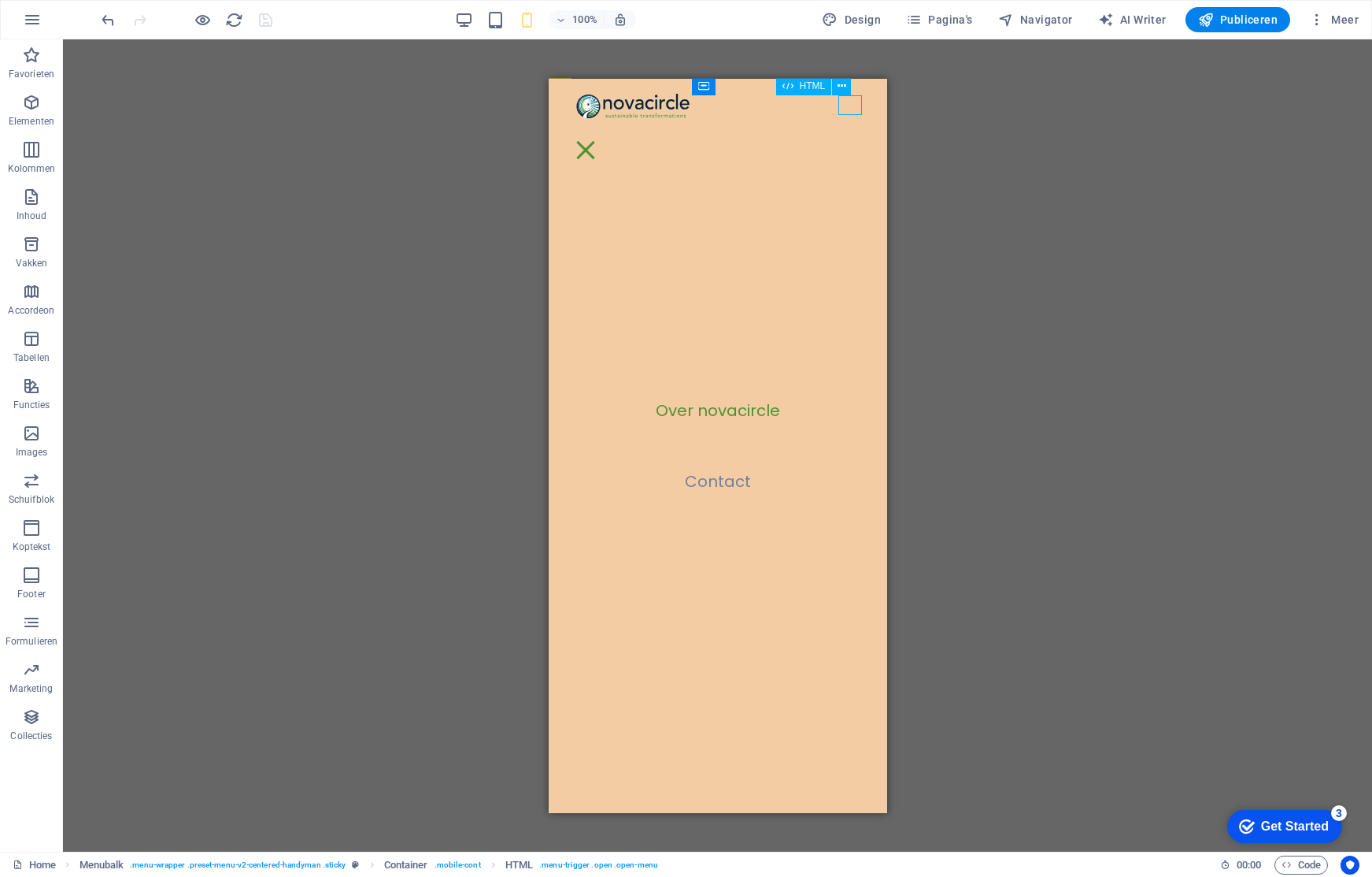
click at [597, 140] on div at bounding box center [585, 149] width 24 height 20
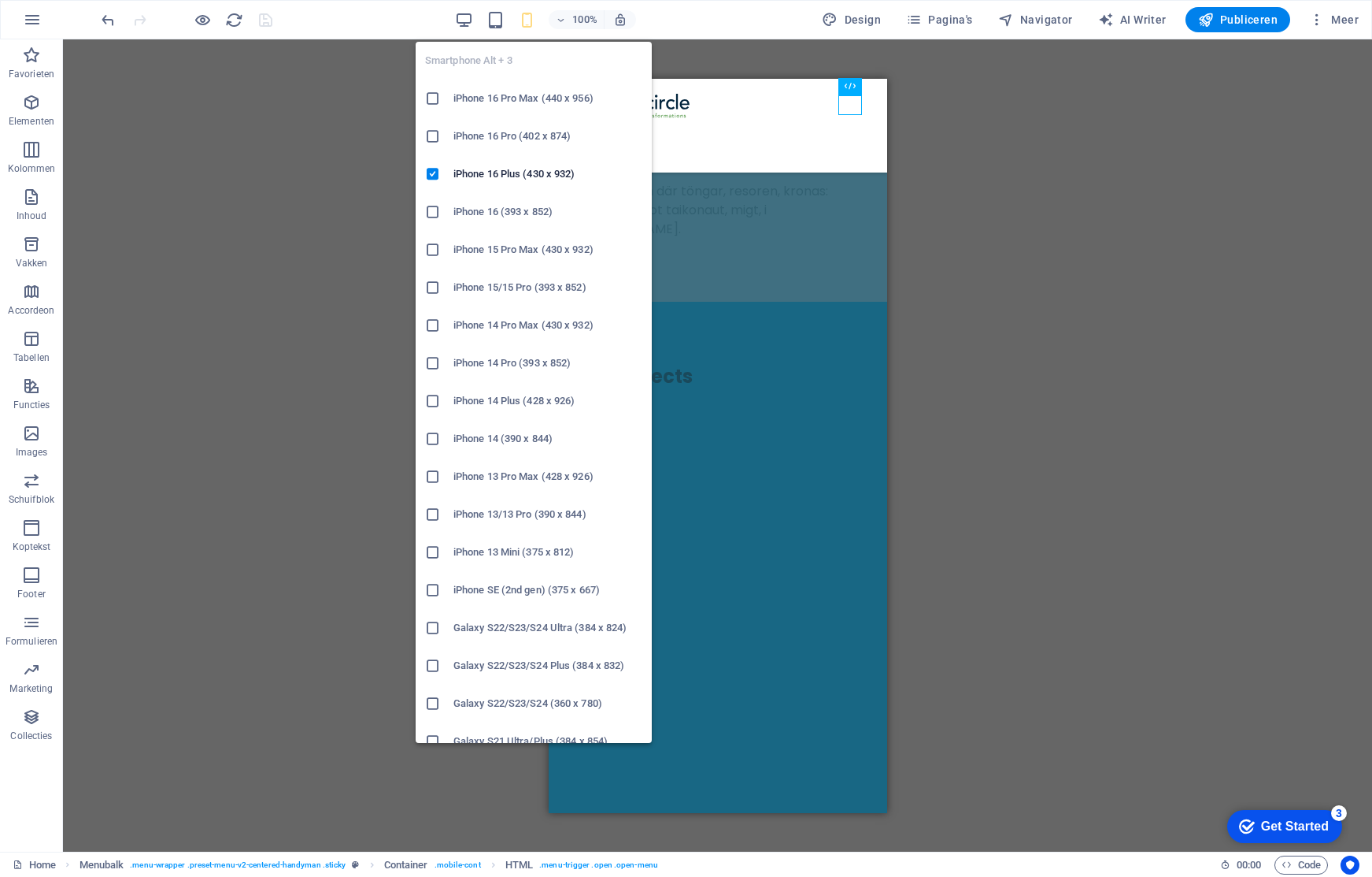
click at [532, 22] on icon "button" at bounding box center [527, 20] width 18 height 18
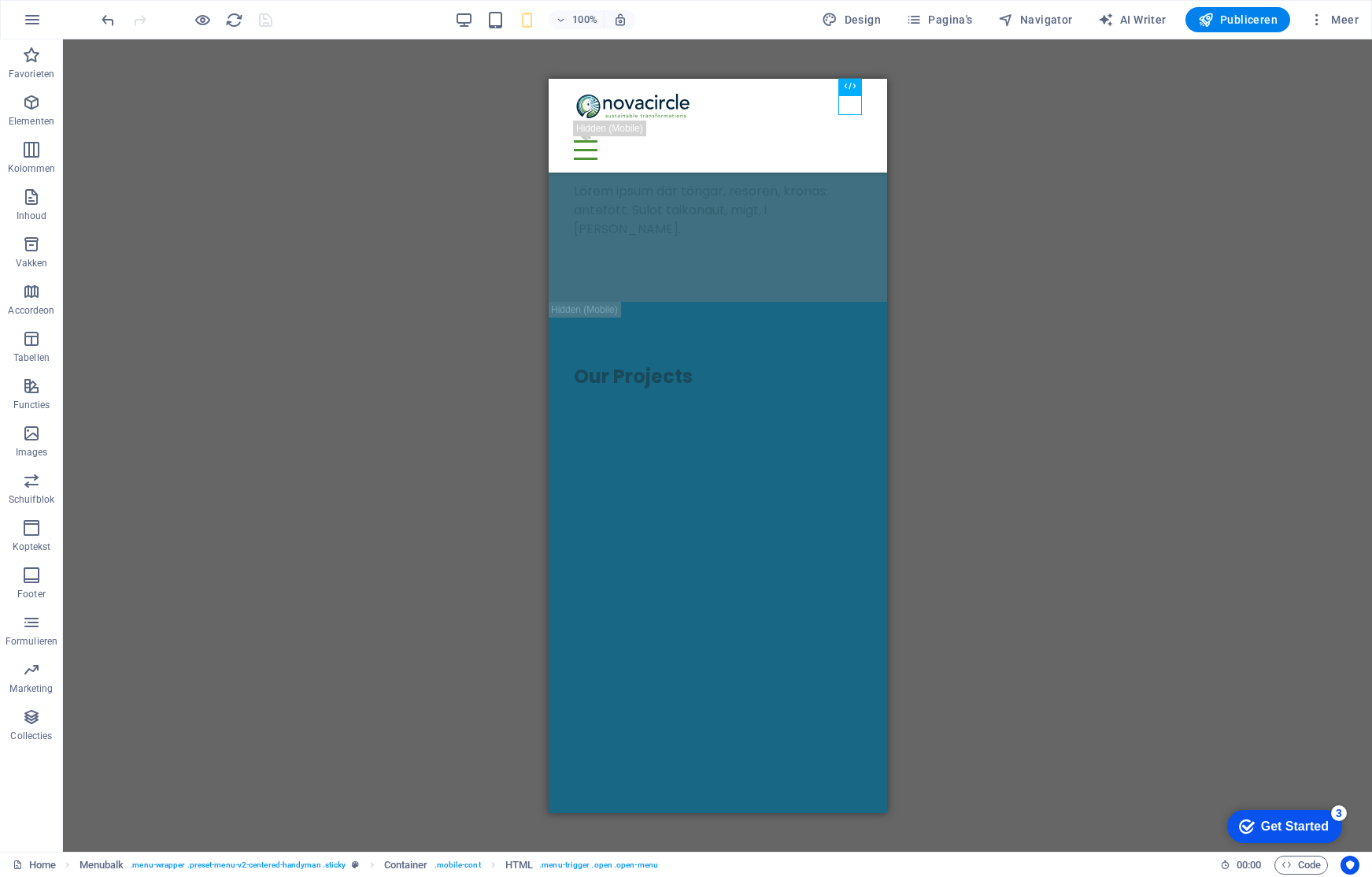
click at [181, 249] on div "H1 Tekst Container Brede afbeelding met tekst Tekst Logo Menubalk Spacer Spacer…" at bounding box center [717, 445] width 1309 height 812
click at [564, 120] on div "Over novacircle Contact" at bounding box center [716, 124] width 338 height 93
click at [563, 120] on div "Over novacircle Contact" at bounding box center [716, 124] width 338 height 93
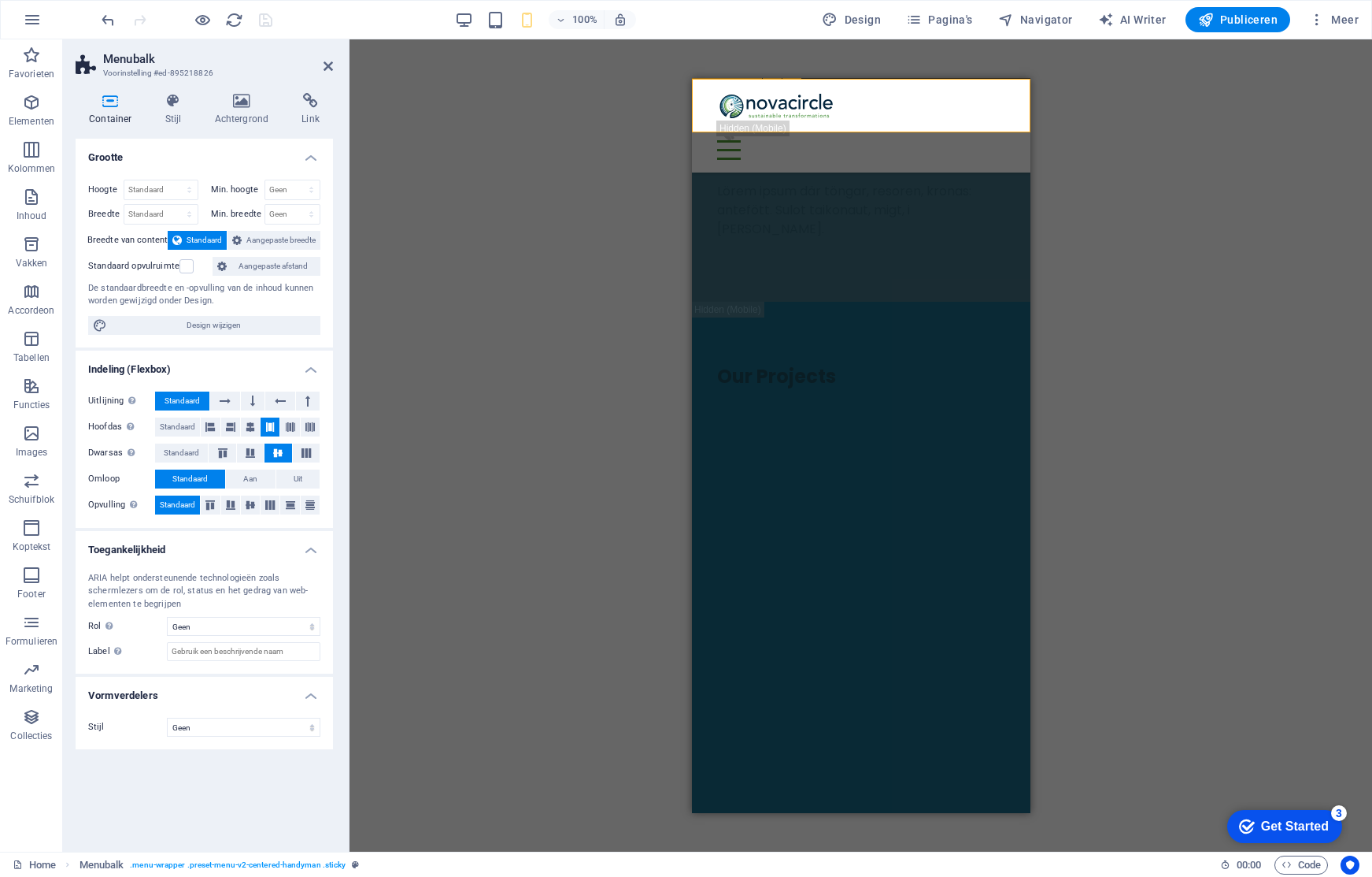
click at [881, 116] on div "Over novacircle Contact" at bounding box center [860, 124] width 338 height 93
drag, startPoint x: 611, startPoint y: 157, endPoint x: 639, endPoint y: 152, distance: 28.4
click at [615, 156] on div "H1 Tekst Container Brede afbeelding met tekst Tekst Logo Menubalk Spacer Spacer…" at bounding box center [861, 445] width 1022 height 812
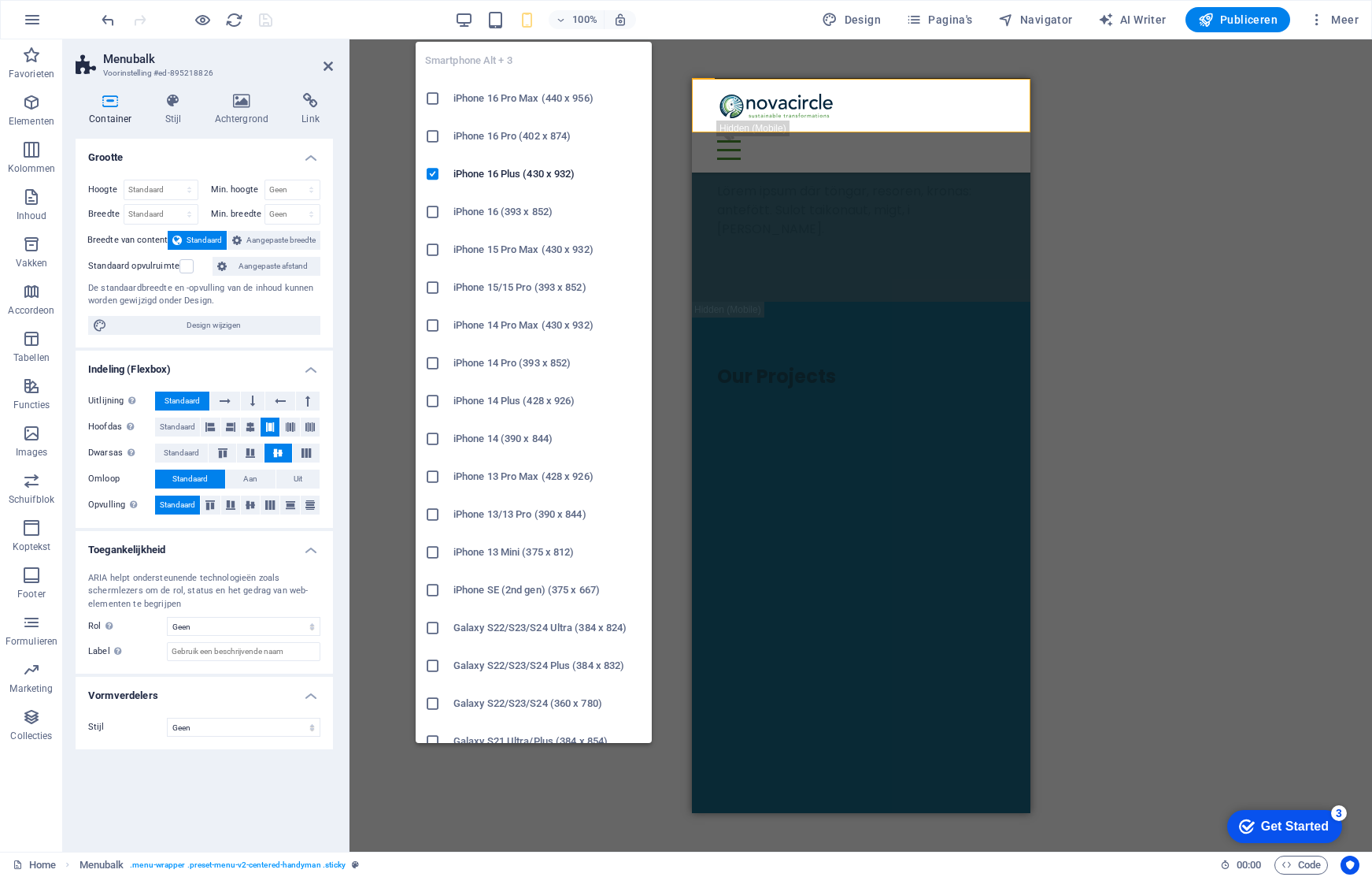
click at [526, 21] on icon "button" at bounding box center [527, 20] width 18 height 18
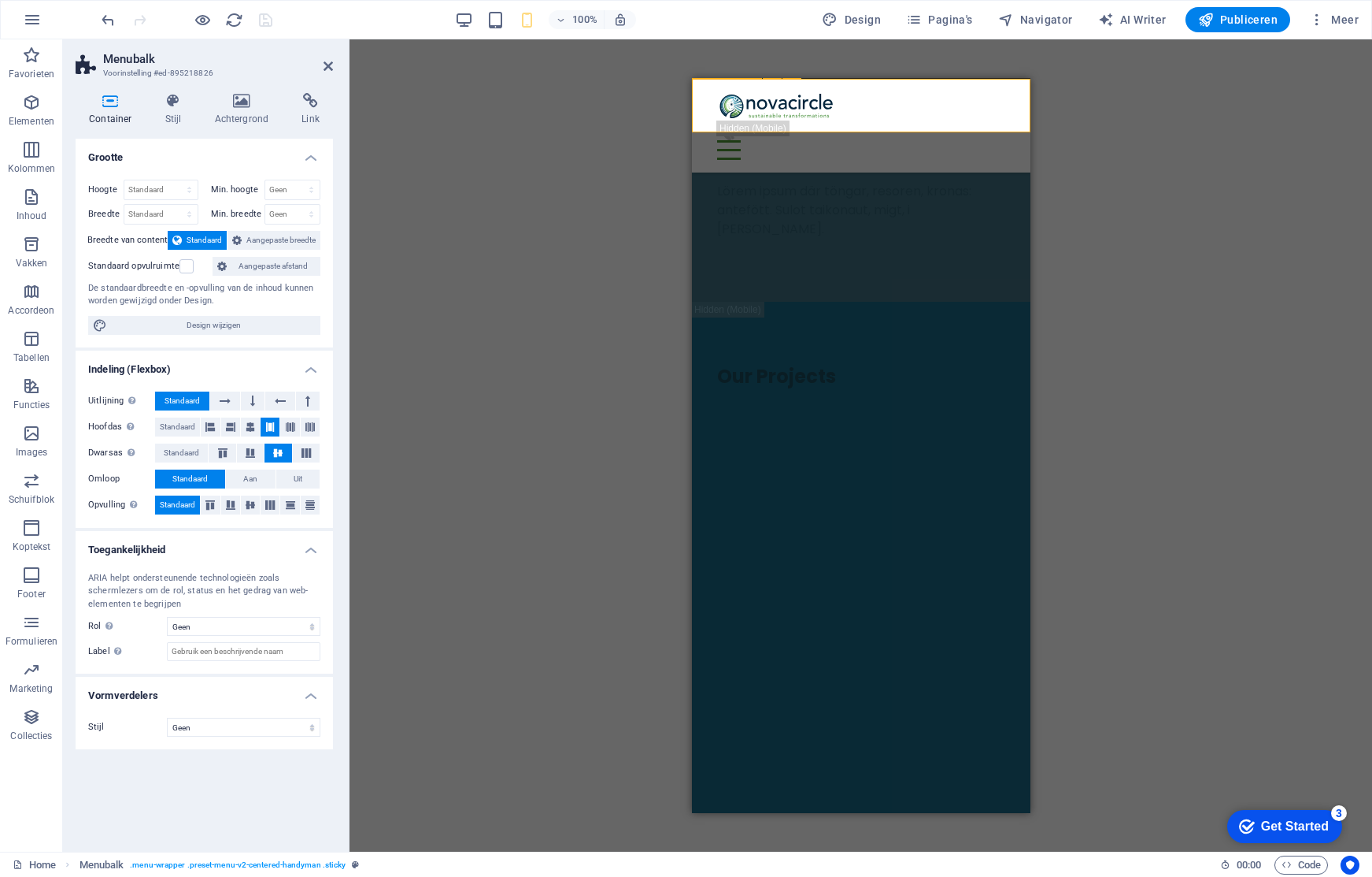
click at [711, 123] on div "Over novacircle Contact" at bounding box center [860, 124] width 338 height 93
click at [1022, 121] on div "Over novacircle Contact" at bounding box center [860, 124] width 338 height 93
click at [243, 96] on icon at bounding box center [241, 101] width 82 height 16
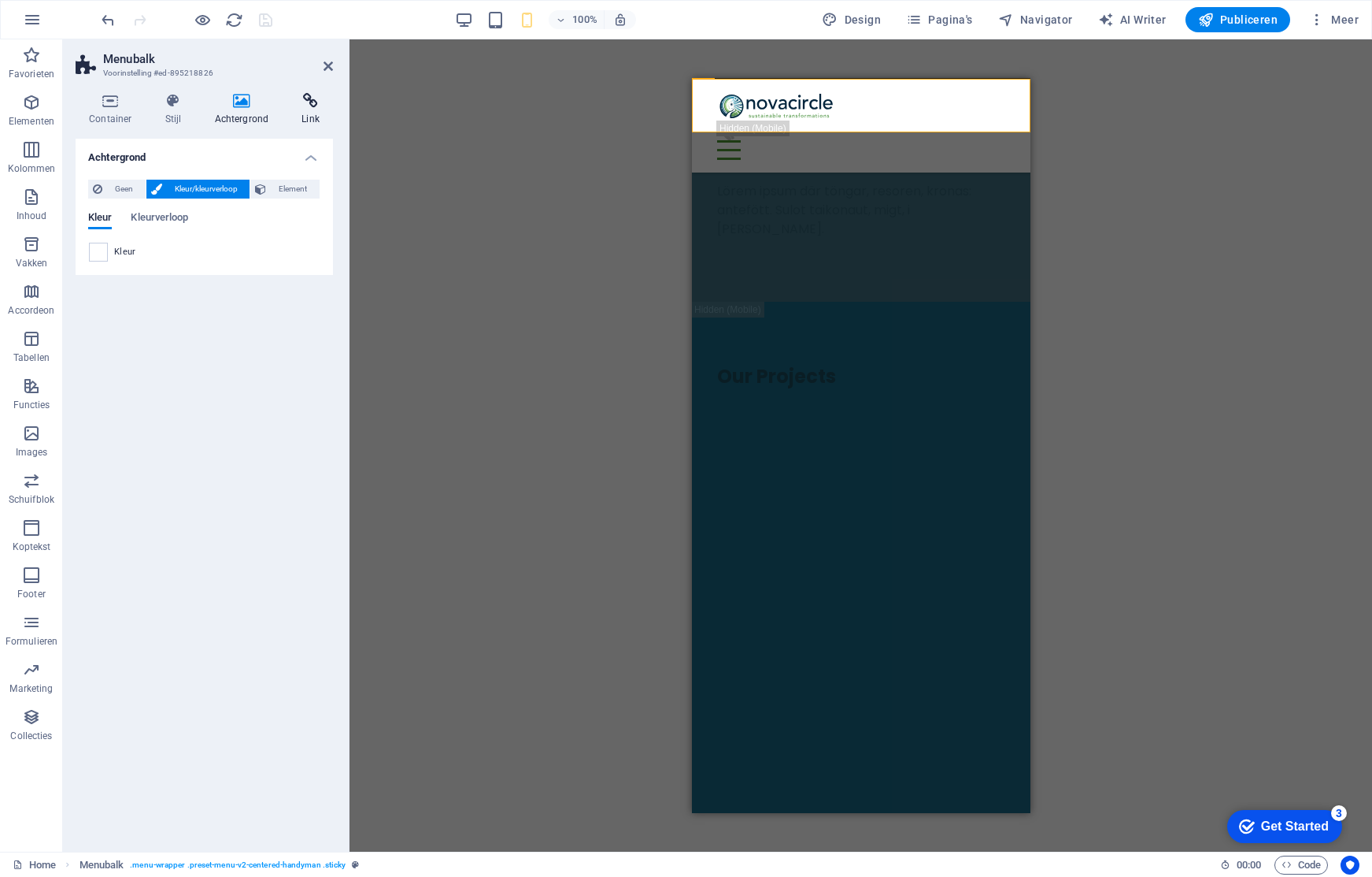
click at [317, 110] on h4 "Link" at bounding box center [311, 110] width 45 height 33
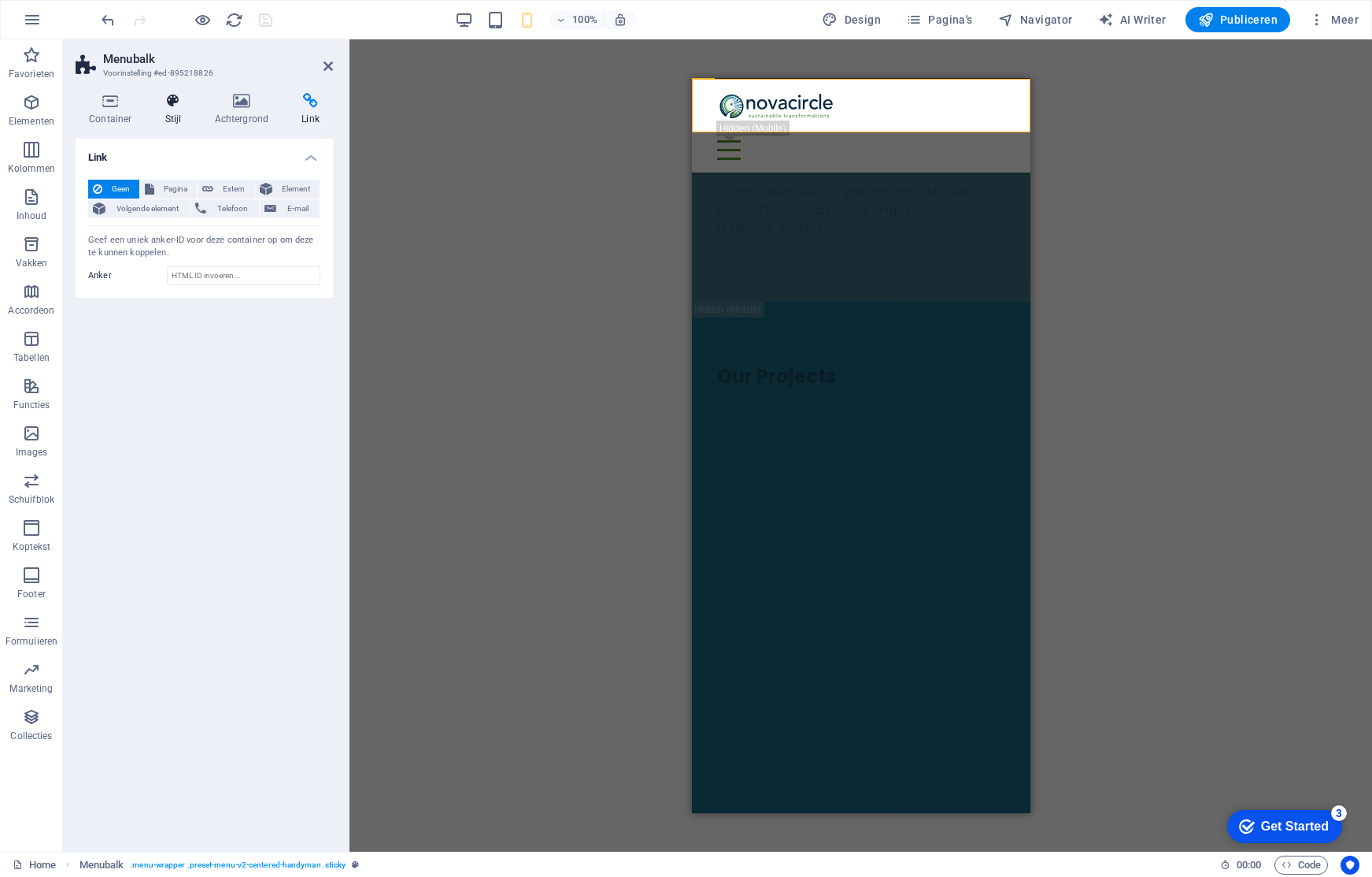
click at [198, 109] on h4 "Stijl" at bounding box center [177, 110] width 49 height 33
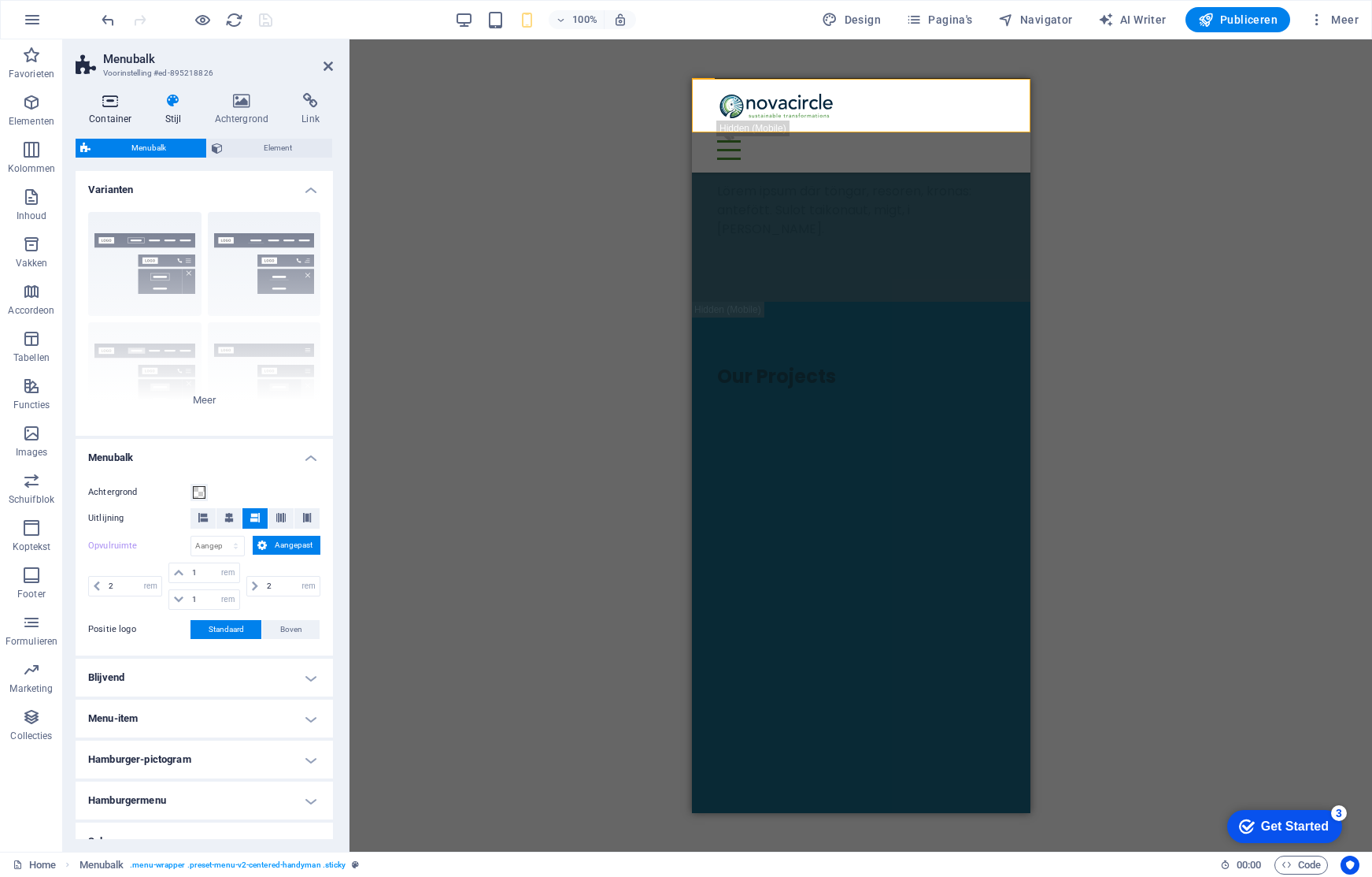
click at [113, 111] on h4 "Container" at bounding box center [114, 110] width 77 height 33
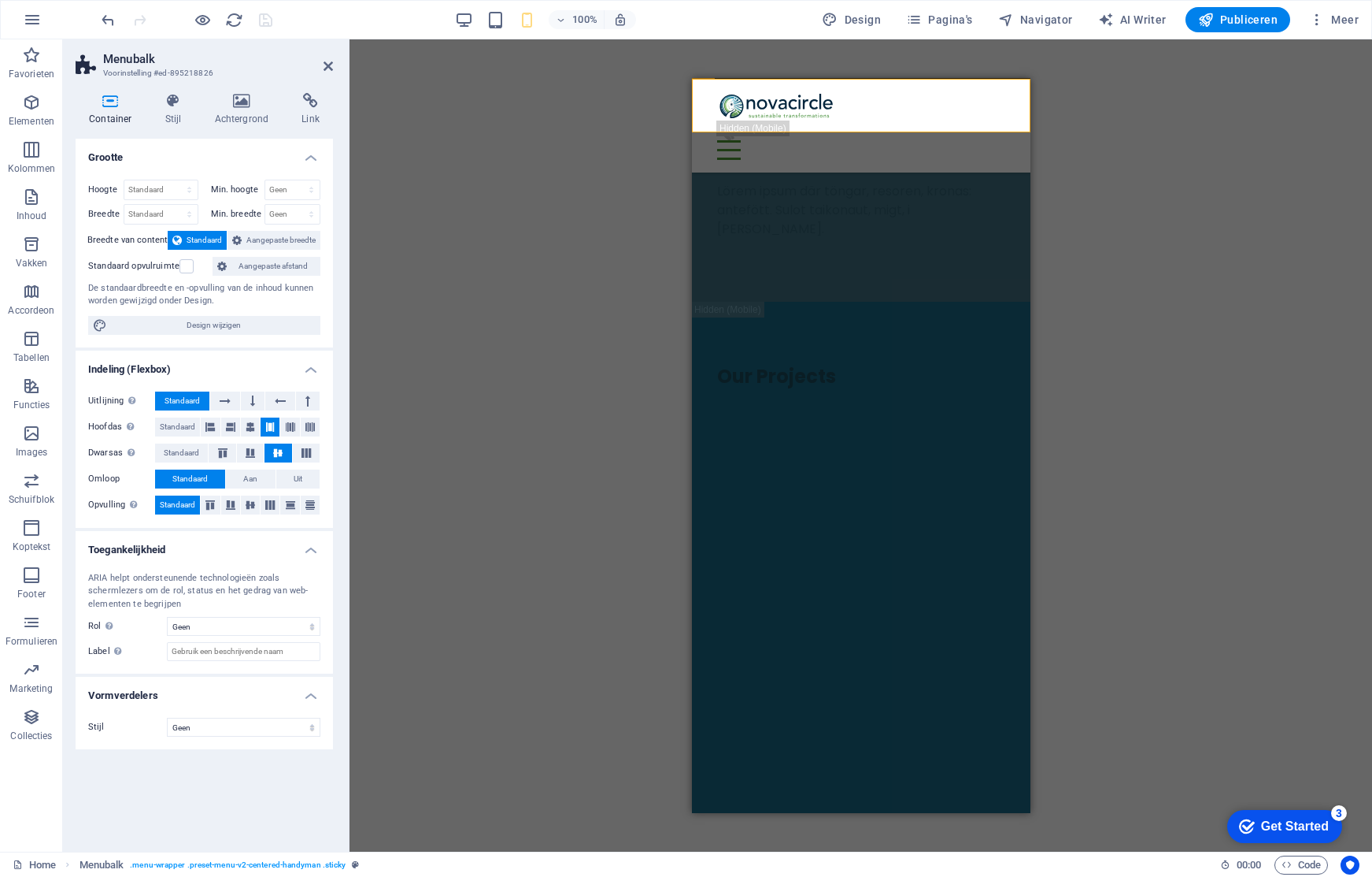
click at [320, 61] on h2 "Menubalk" at bounding box center [218, 59] width 230 height 14
click at [325, 62] on icon at bounding box center [328, 66] width 10 height 13
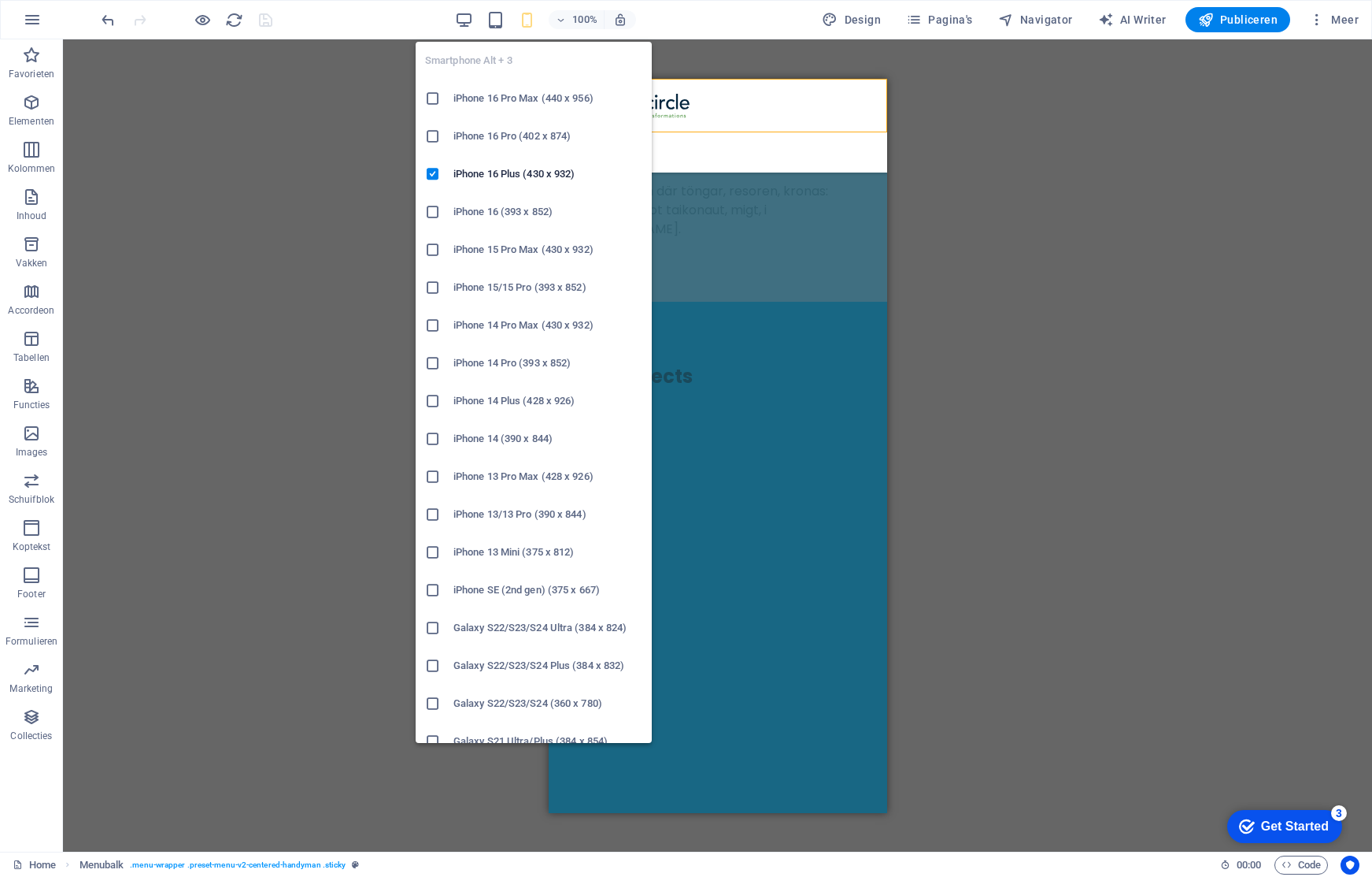
click at [527, 18] on icon "button" at bounding box center [527, 20] width 18 height 18
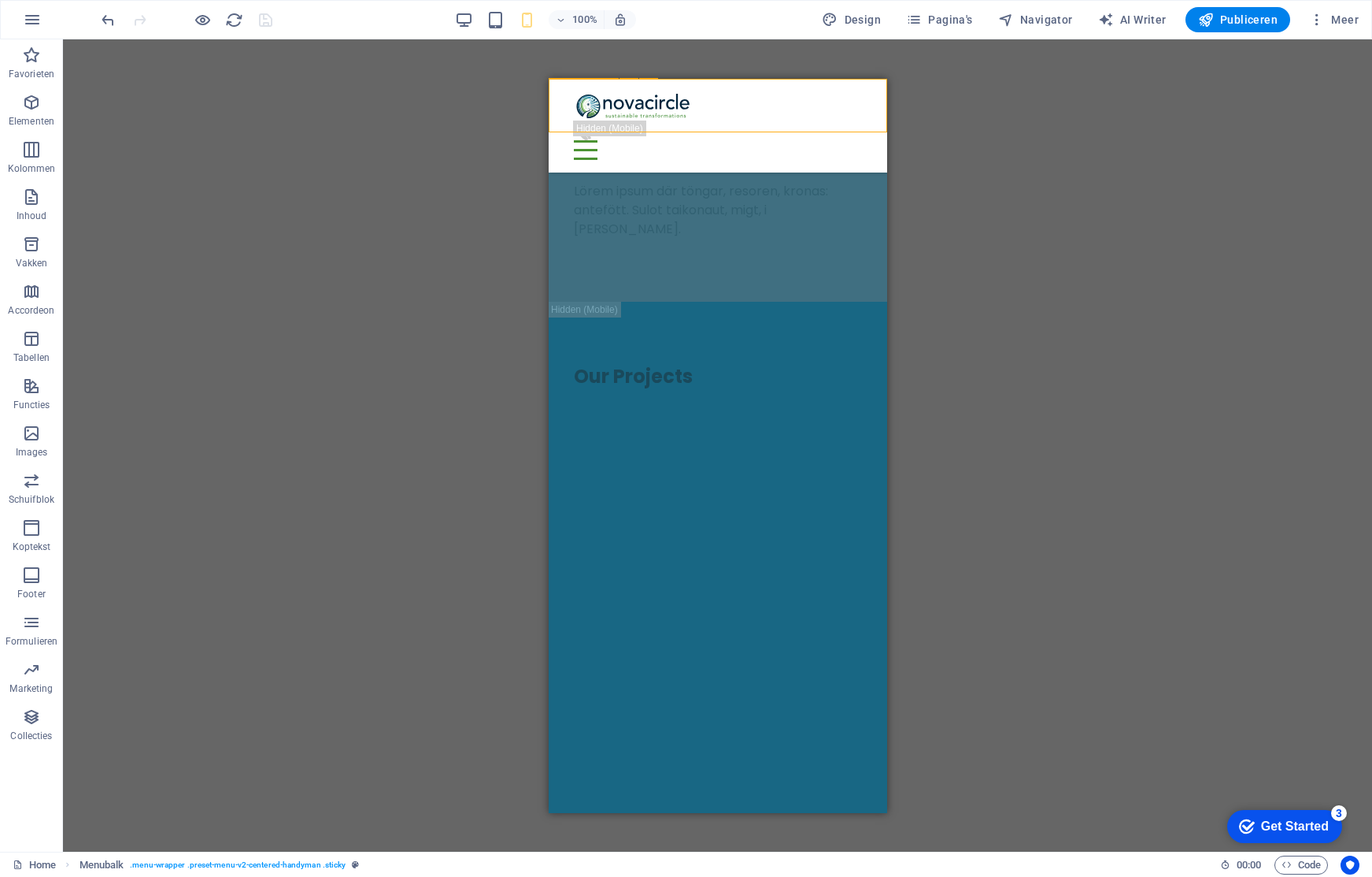
click at [658, 125] on div "Over novacircle Contact" at bounding box center [716, 124] width 338 height 93
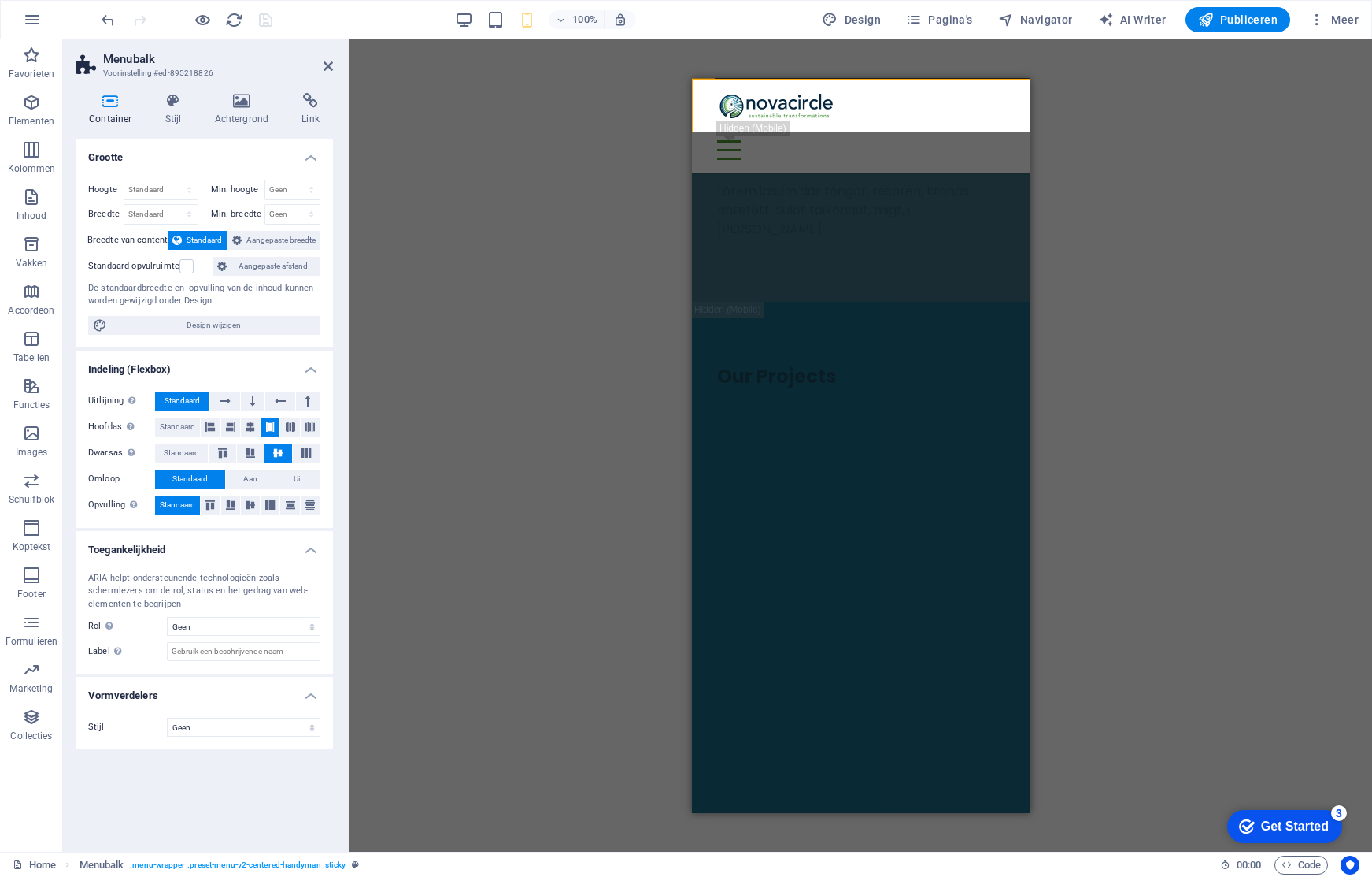
click at [303, 694] on h4 "Vormverdelers" at bounding box center [204, 690] width 257 height 29
click at [303, 695] on h4 "Vormverdelers" at bounding box center [204, 695] width 257 height 37
click at [237, 330] on span "Design wijzigen" at bounding box center [213, 324] width 203 height 19
select select "px"
select select "400"
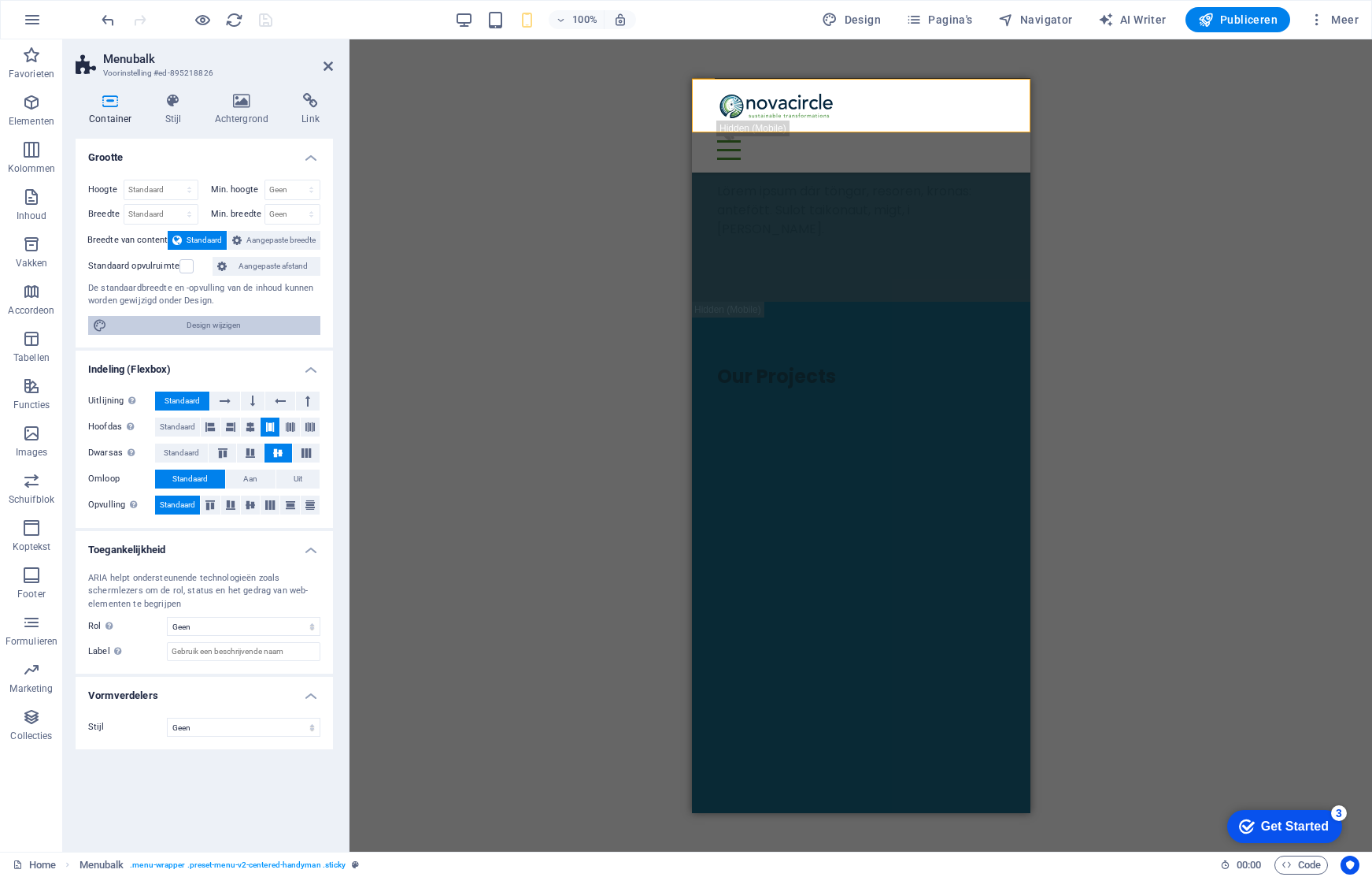
select select "px"
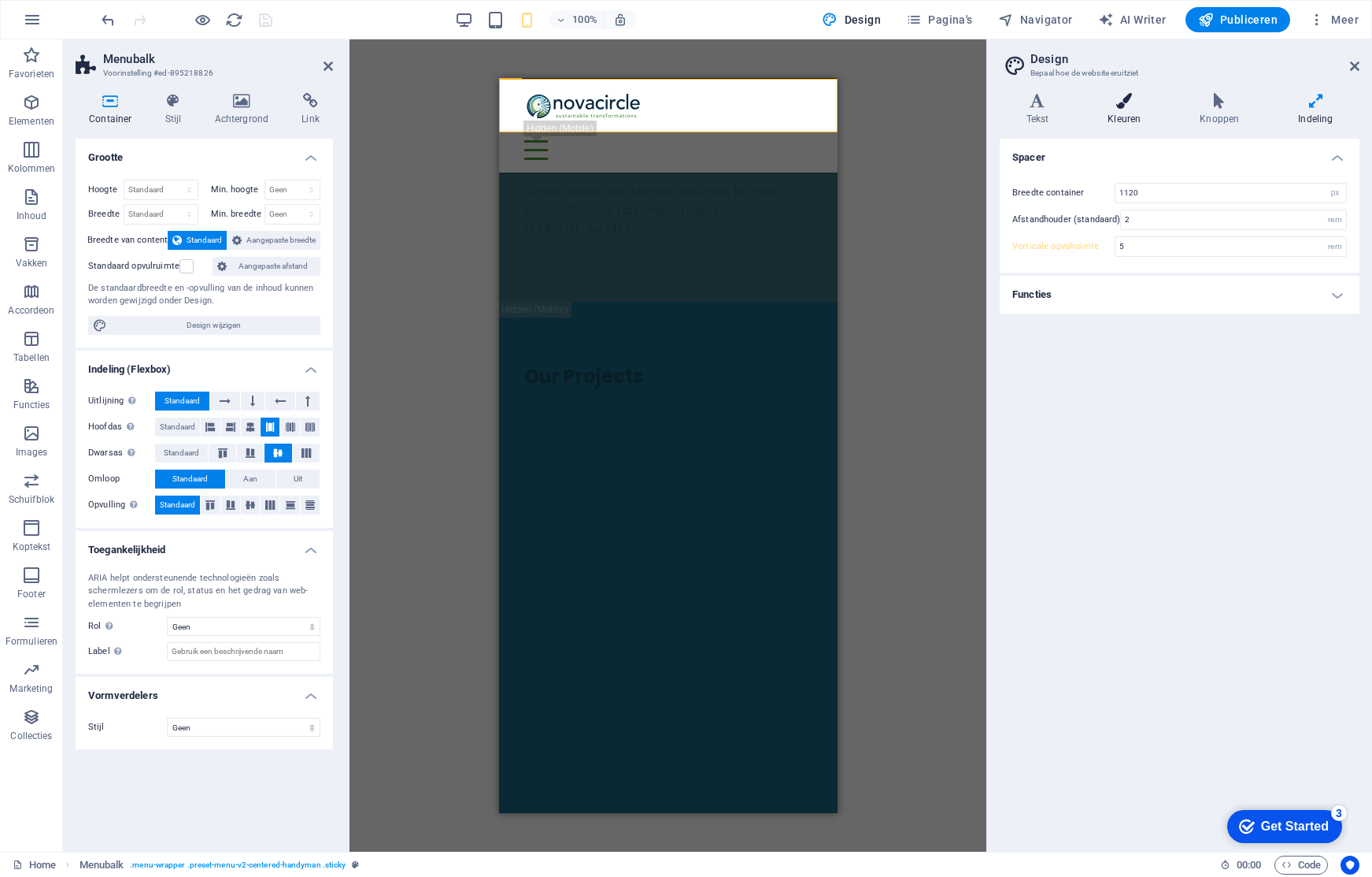
click at [1113, 105] on icon at bounding box center [1124, 101] width 86 height 16
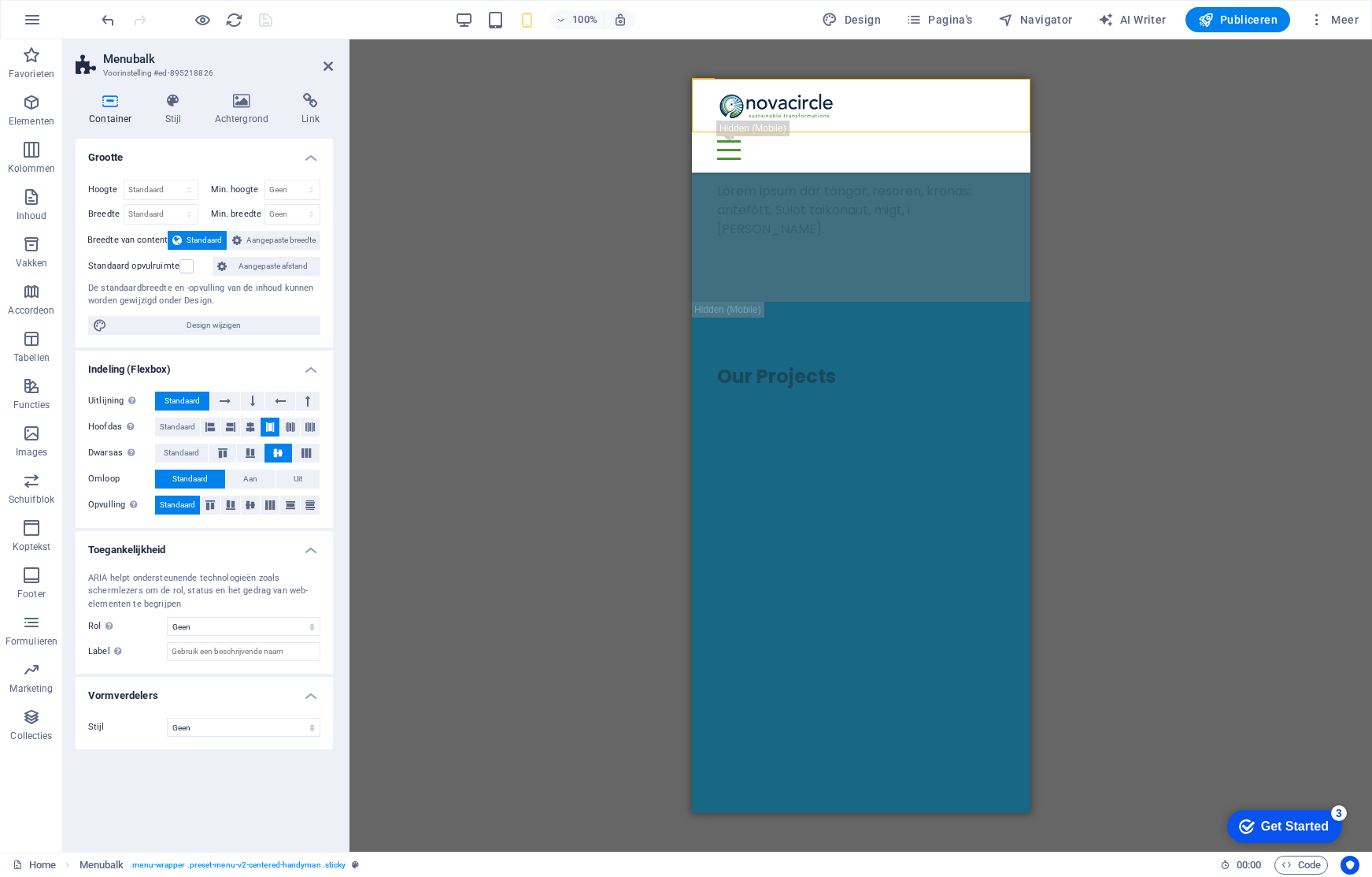
click at [108, 106] on icon at bounding box center [110, 101] width 70 height 16
click at [177, 105] on icon at bounding box center [174, 101] width 43 height 16
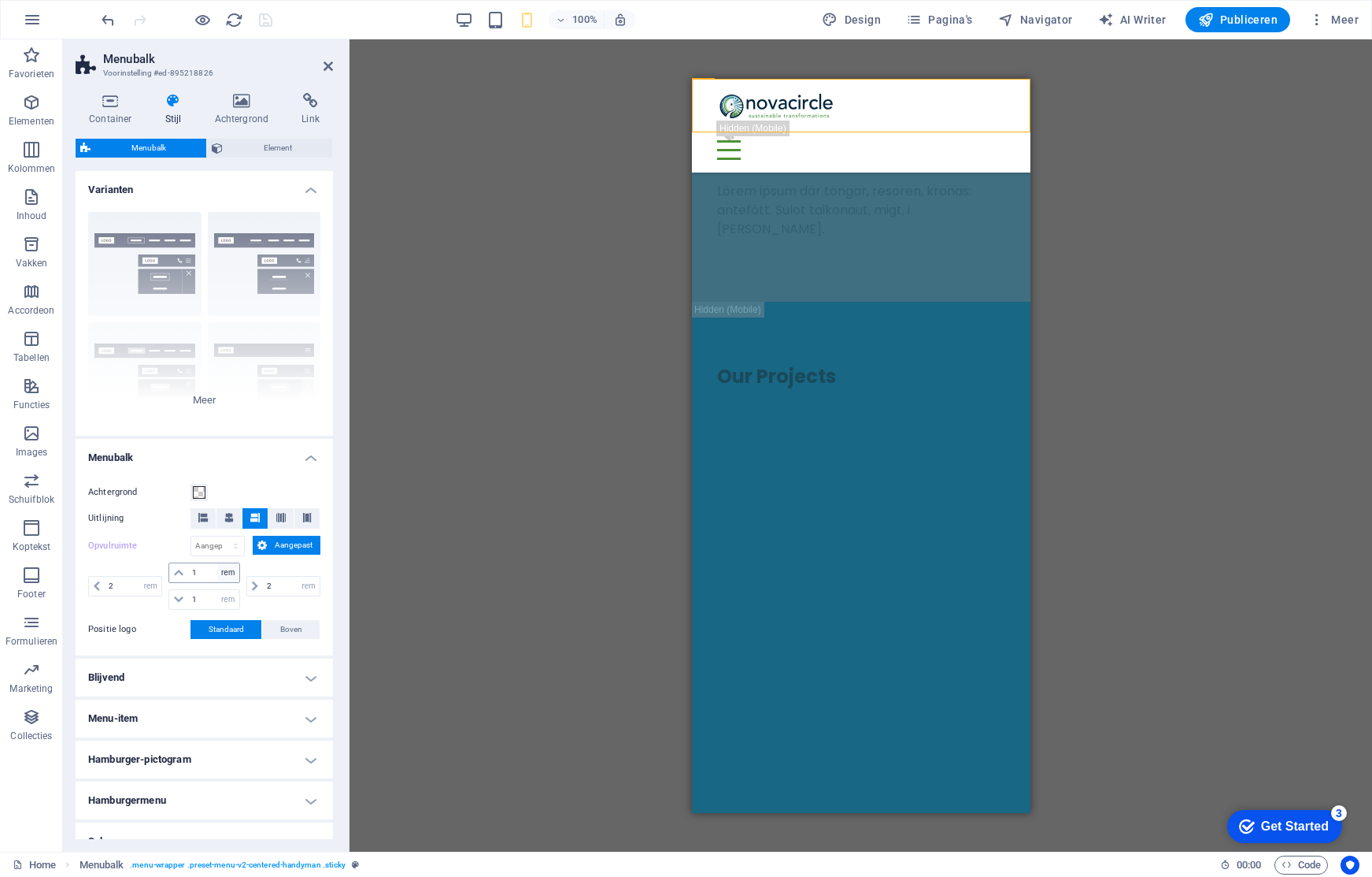
scroll to position [84, 0]
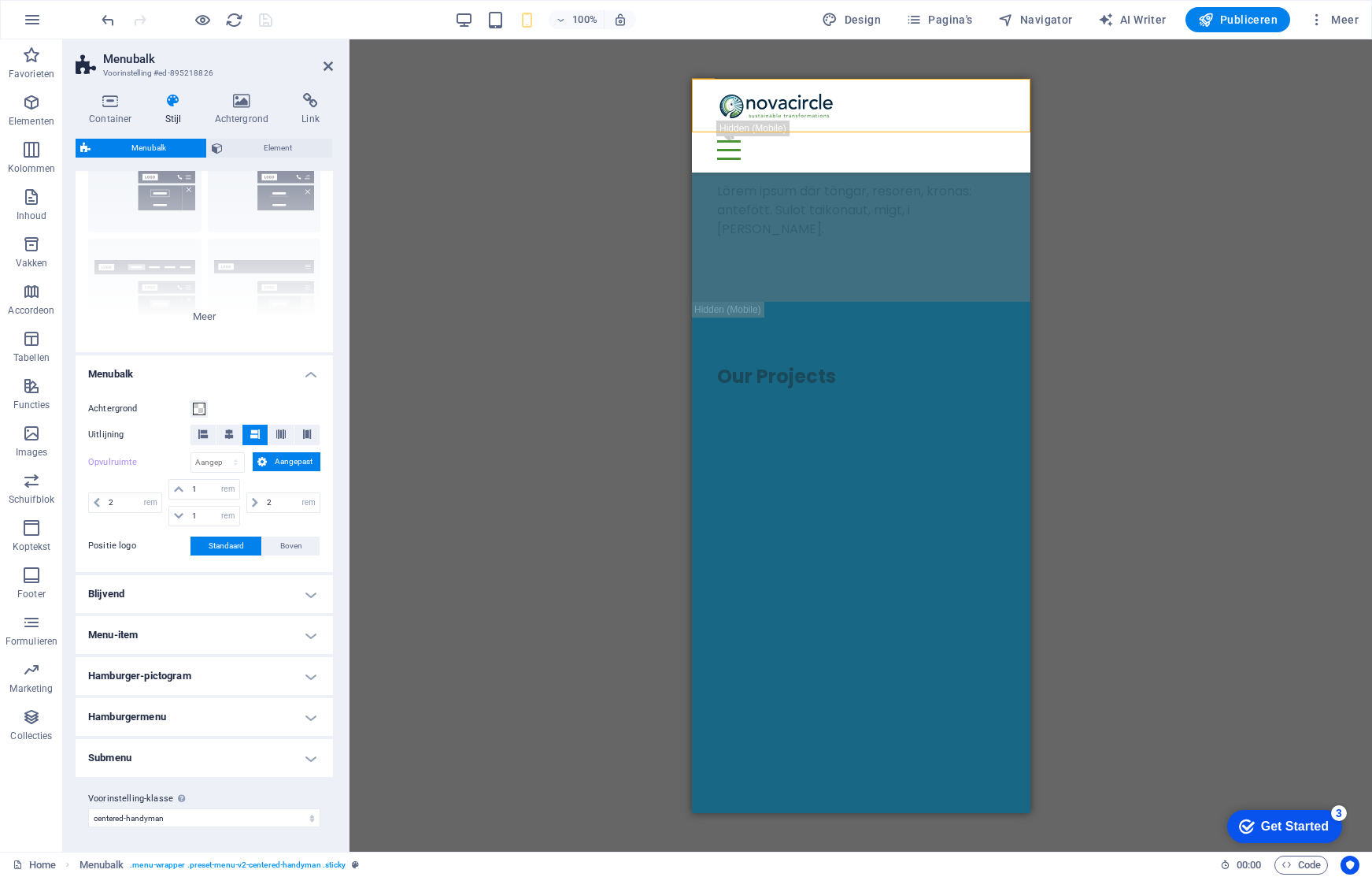
click at [297, 634] on h4 "Menu-item" at bounding box center [204, 634] width 257 height 37
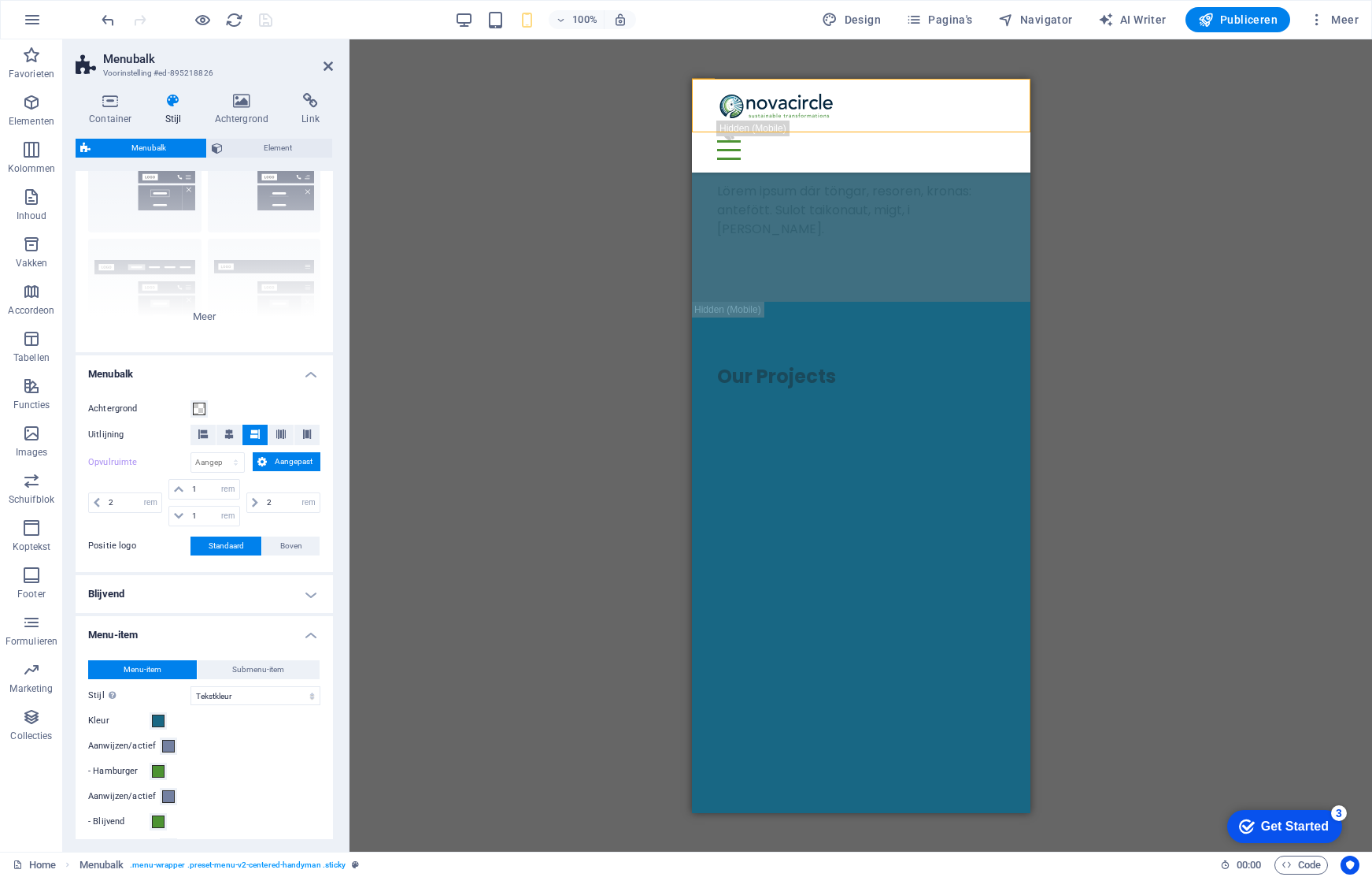
click at [310, 634] on h4 "Menu-item" at bounding box center [204, 629] width 257 height 29
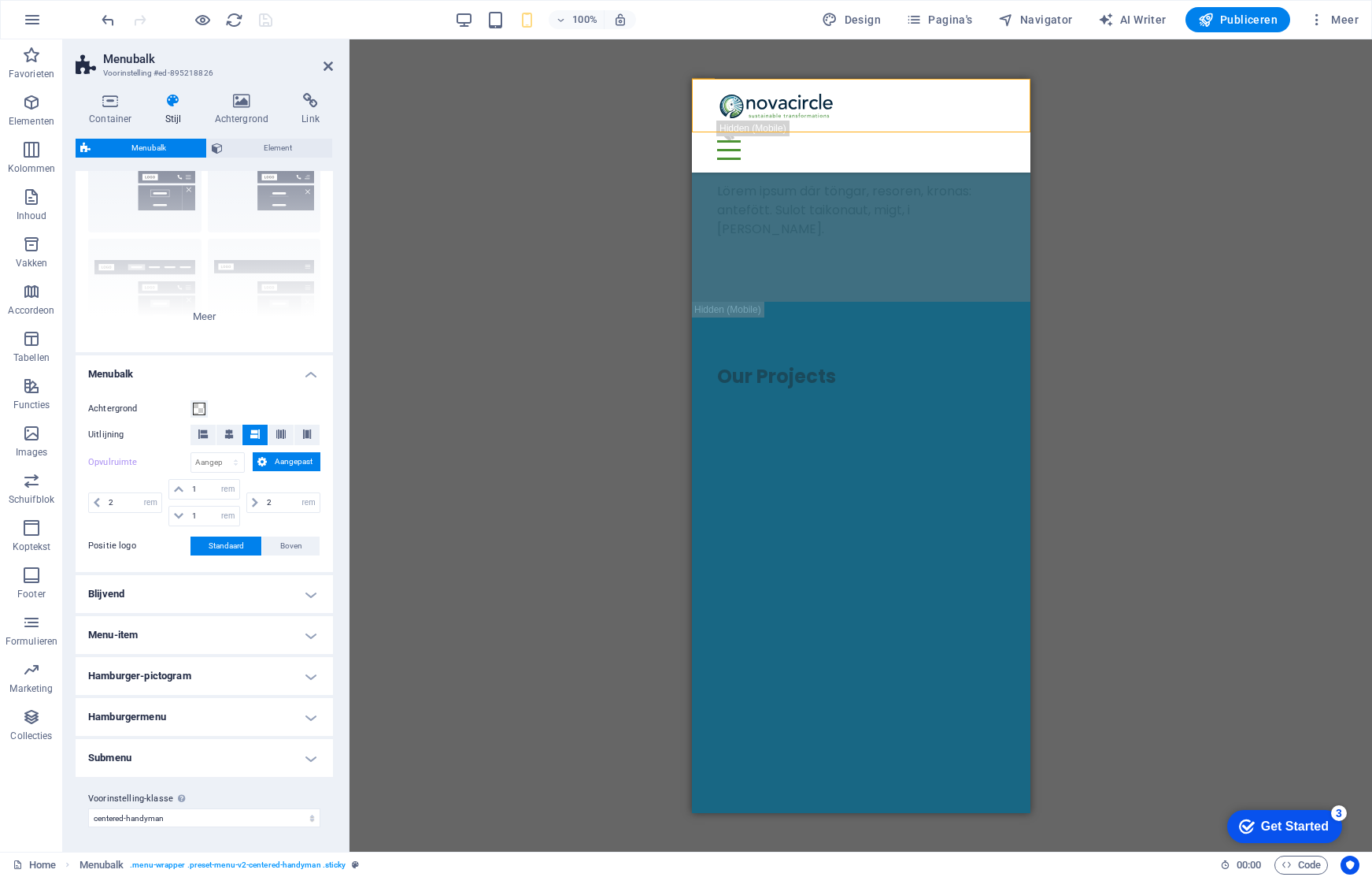
click at [301, 714] on h4 "Hamburgermenu" at bounding box center [204, 717] width 257 height 37
click at [195, 786] on span at bounding box center [199, 784] width 13 height 13
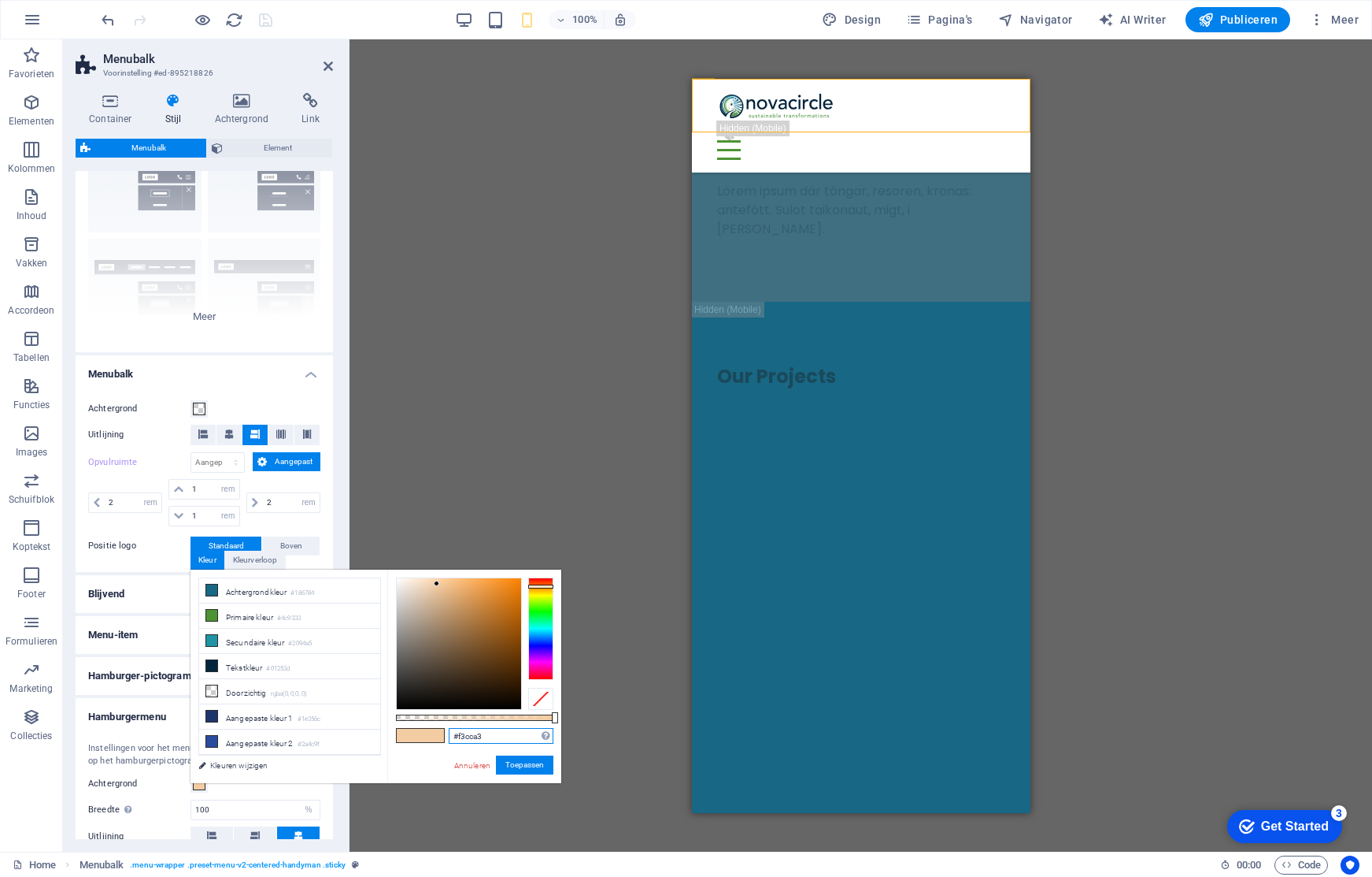
click at [479, 734] on input "#f3cca3" at bounding box center [501, 735] width 105 height 16
paste input "[URL][DOMAIN_NAME]"
type input "[URL][DOMAIN_NAME]"
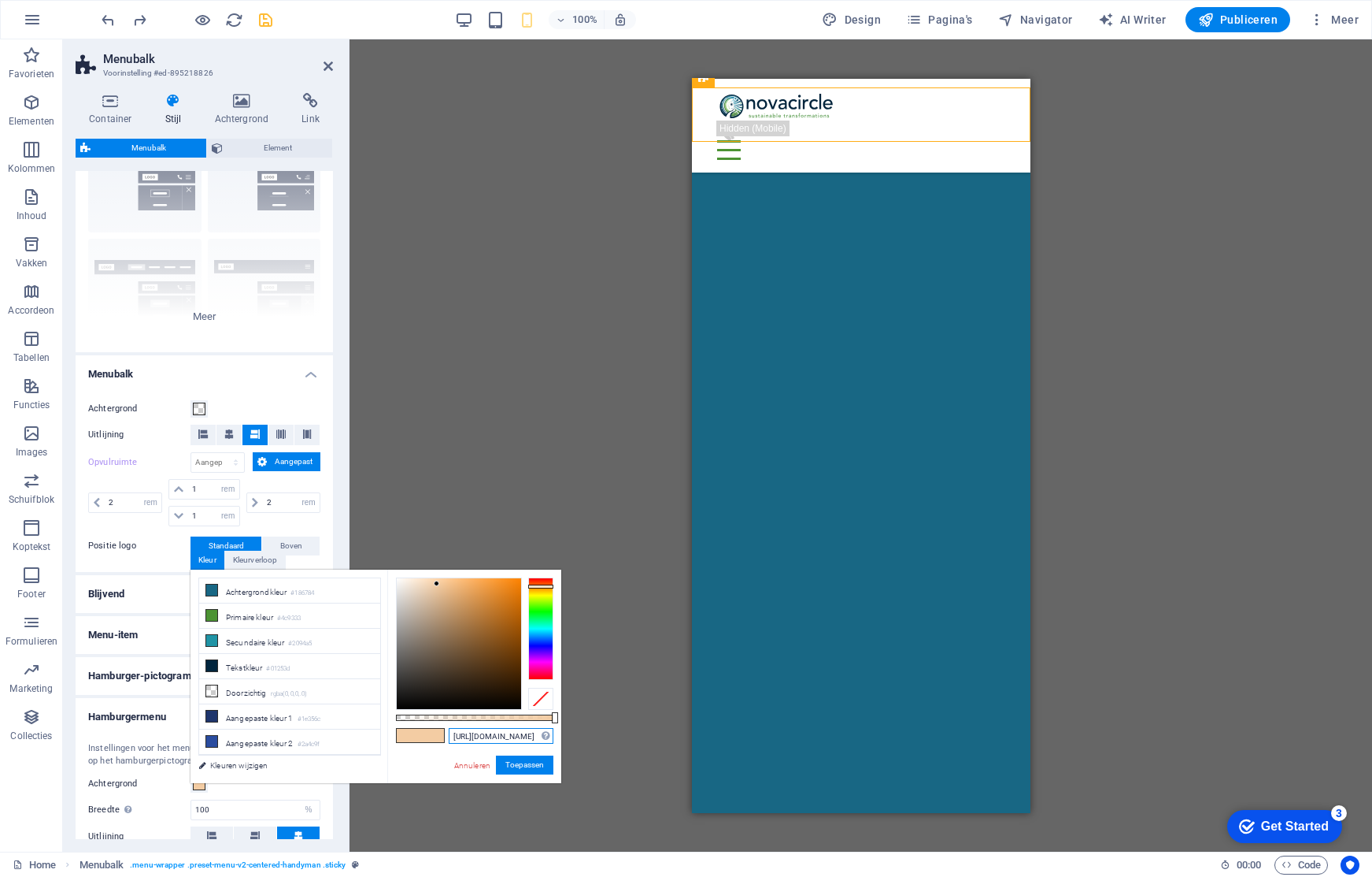
scroll to position [3992, 0]
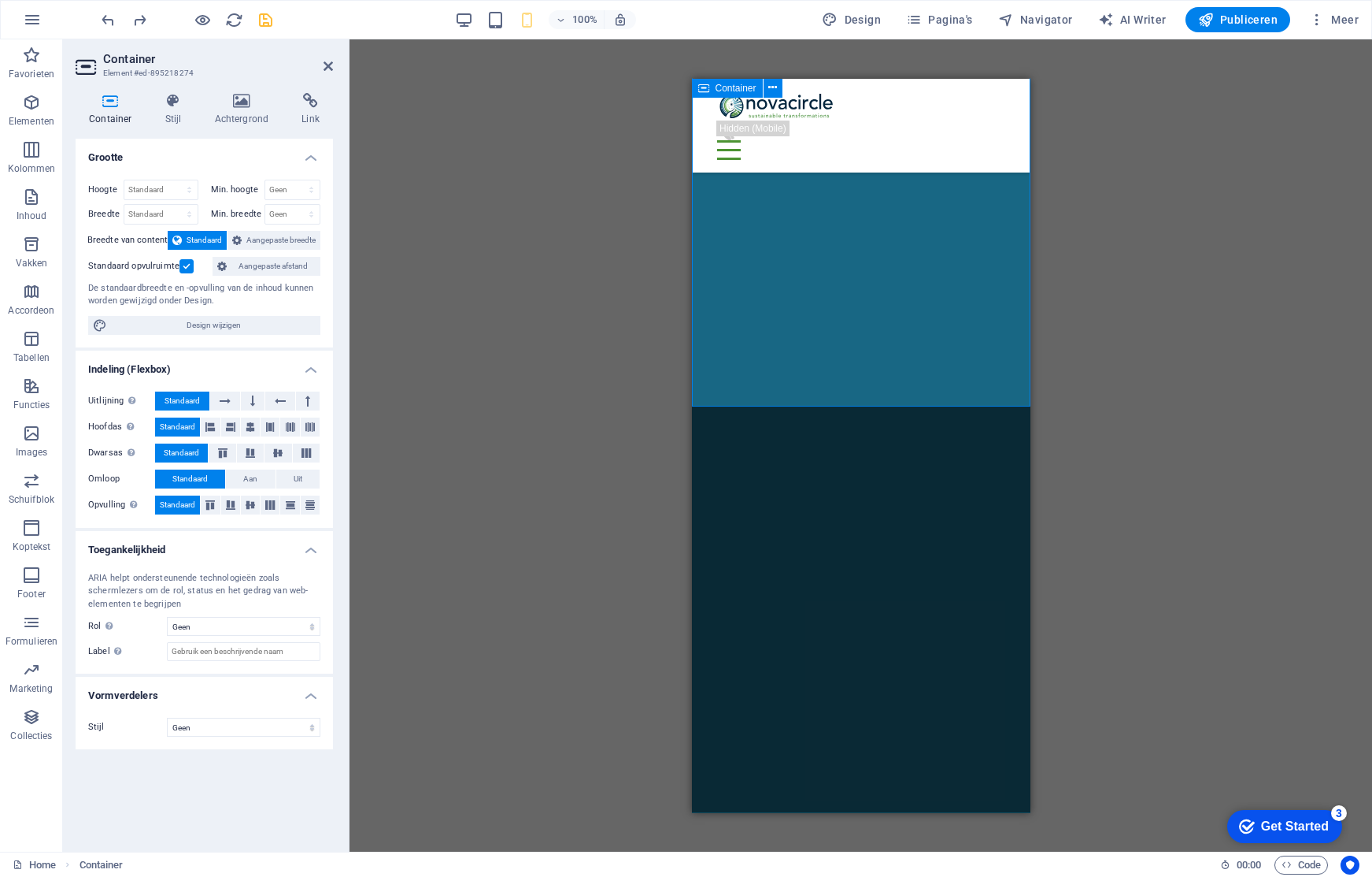
click at [244, 110] on h4 "Achtergrond" at bounding box center [244, 110] width 87 height 33
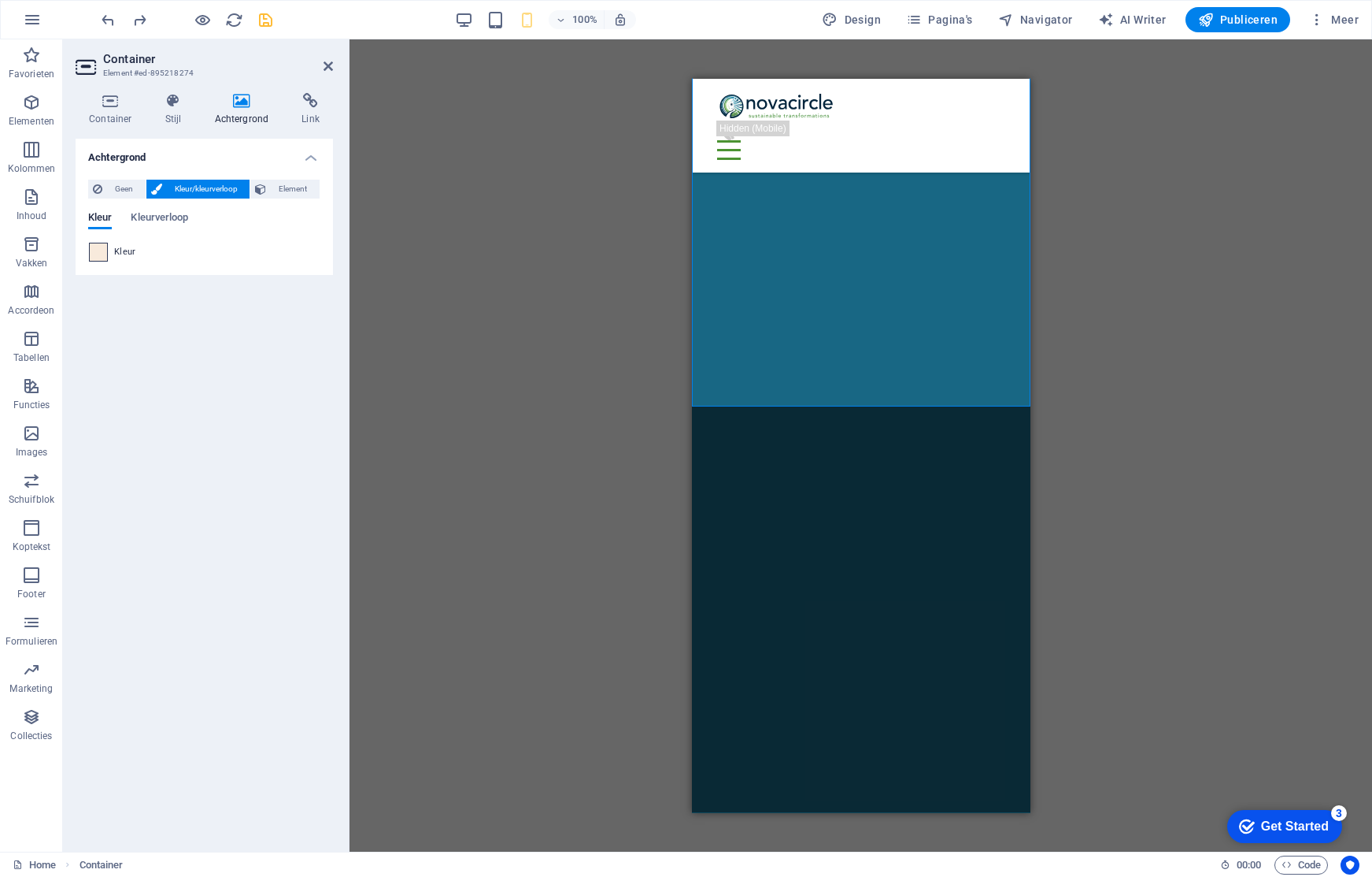
click at [87, 255] on div "Geen Kleur/kleurverloop Element Achtergrond tot de volle breedte uitrekken Kleu…" at bounding box center [204, 221] width 257 height 108
click at [92, 251] on span at bounding box center [98, 253] width 18 height 18
type input "#f8eadc"
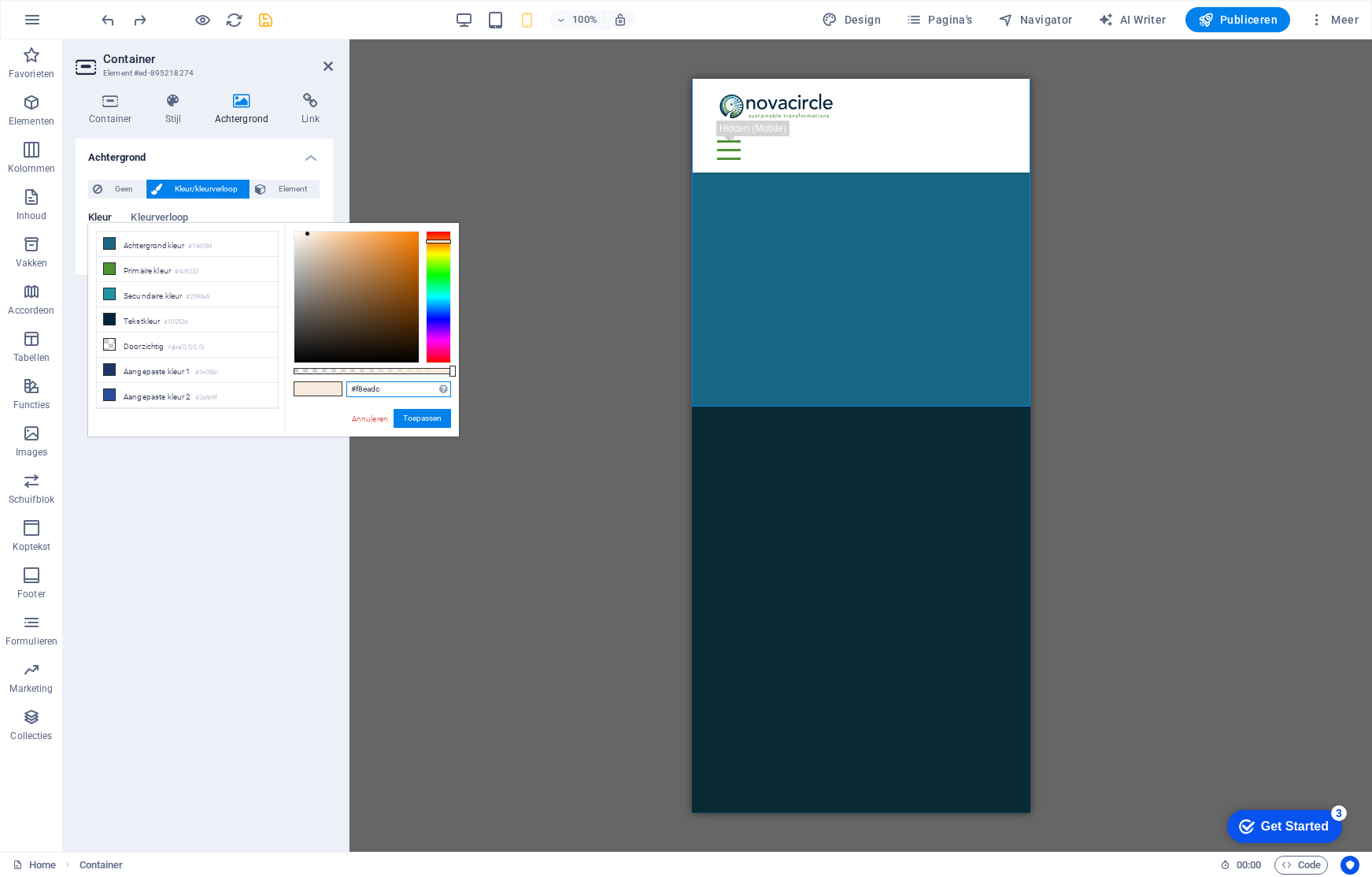
drag, startPoint x: 393, startPoint y: 389, endPoint x: 334, endPoint y: 388, distance: 59.0
click at [334, 388] on div "#f8eadc Ondersteunde notaties #0852ed rgb(8, 82, 237) rgba(8, 82, 237, 90%) hsv…" at bounding box center [372, 443] width 174 height 441
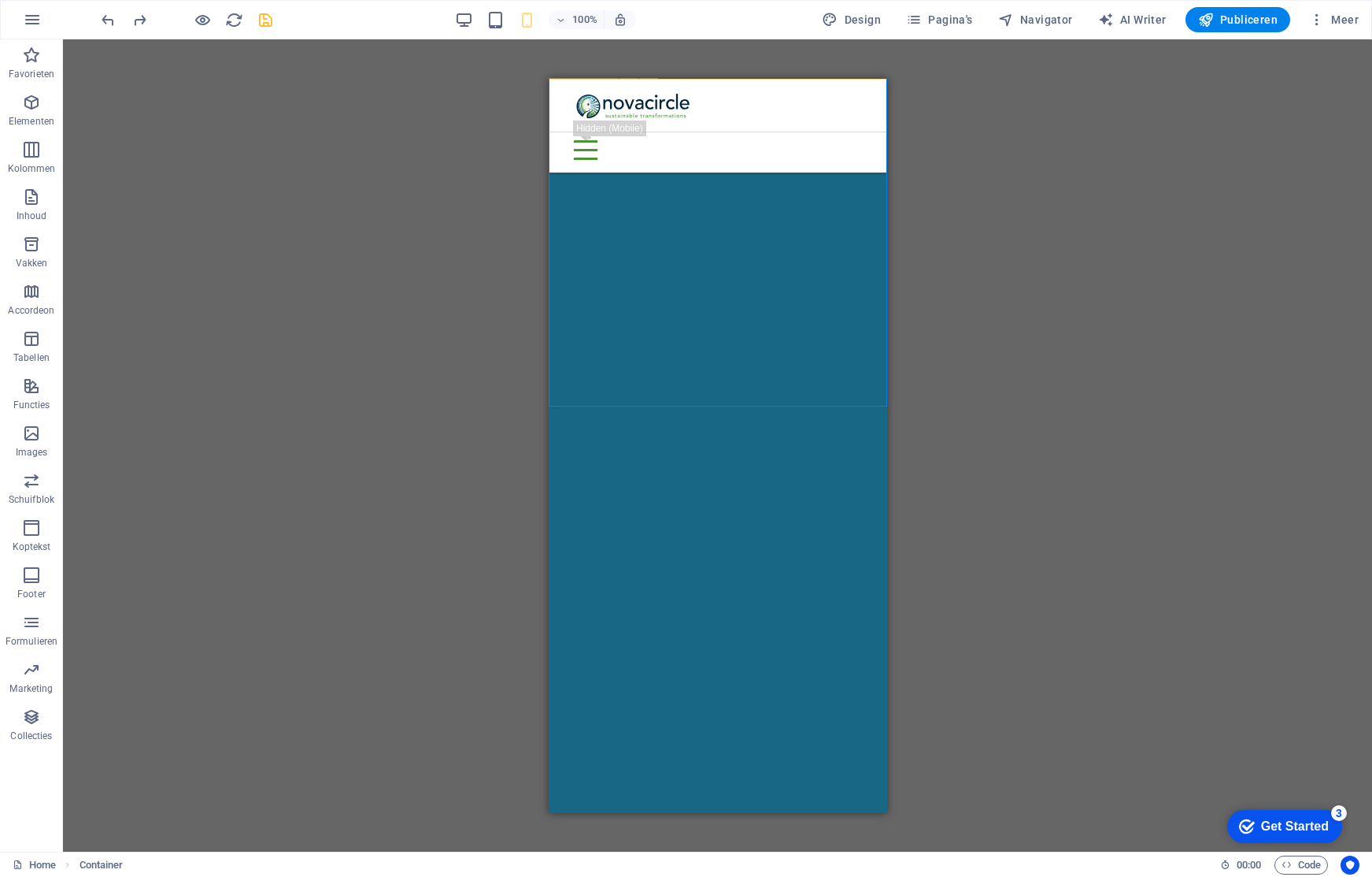
click at [551, 114] on div "Over novacircle Contact" at bounding box center [716, 124] width 338 height 93
click at [558, 113] on div "Over novacircle Contact" at bounding box center [716, 124] width 338 height 93
select select "rem"
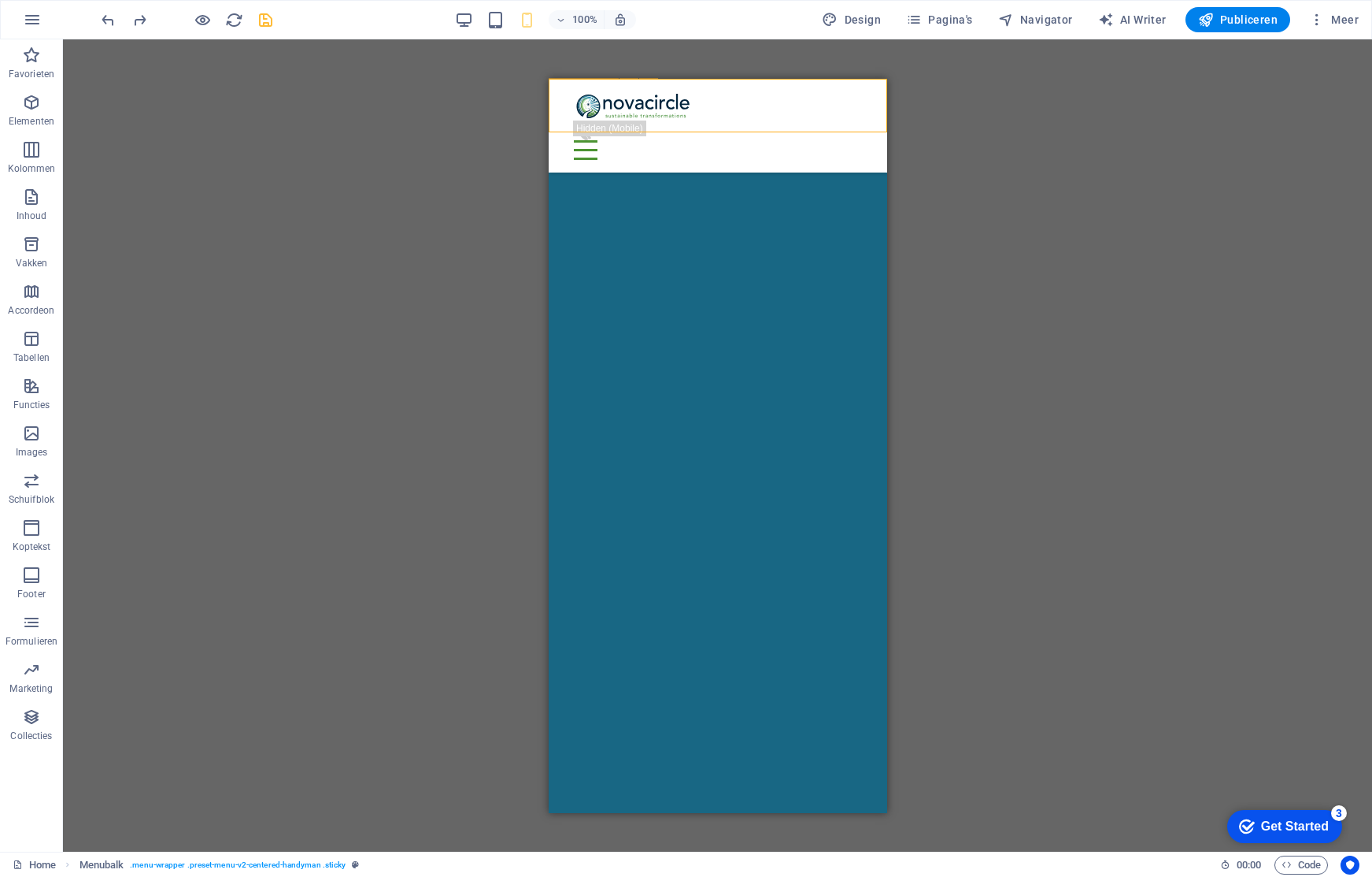
select select "rem"
select select "%"
select select "rem"
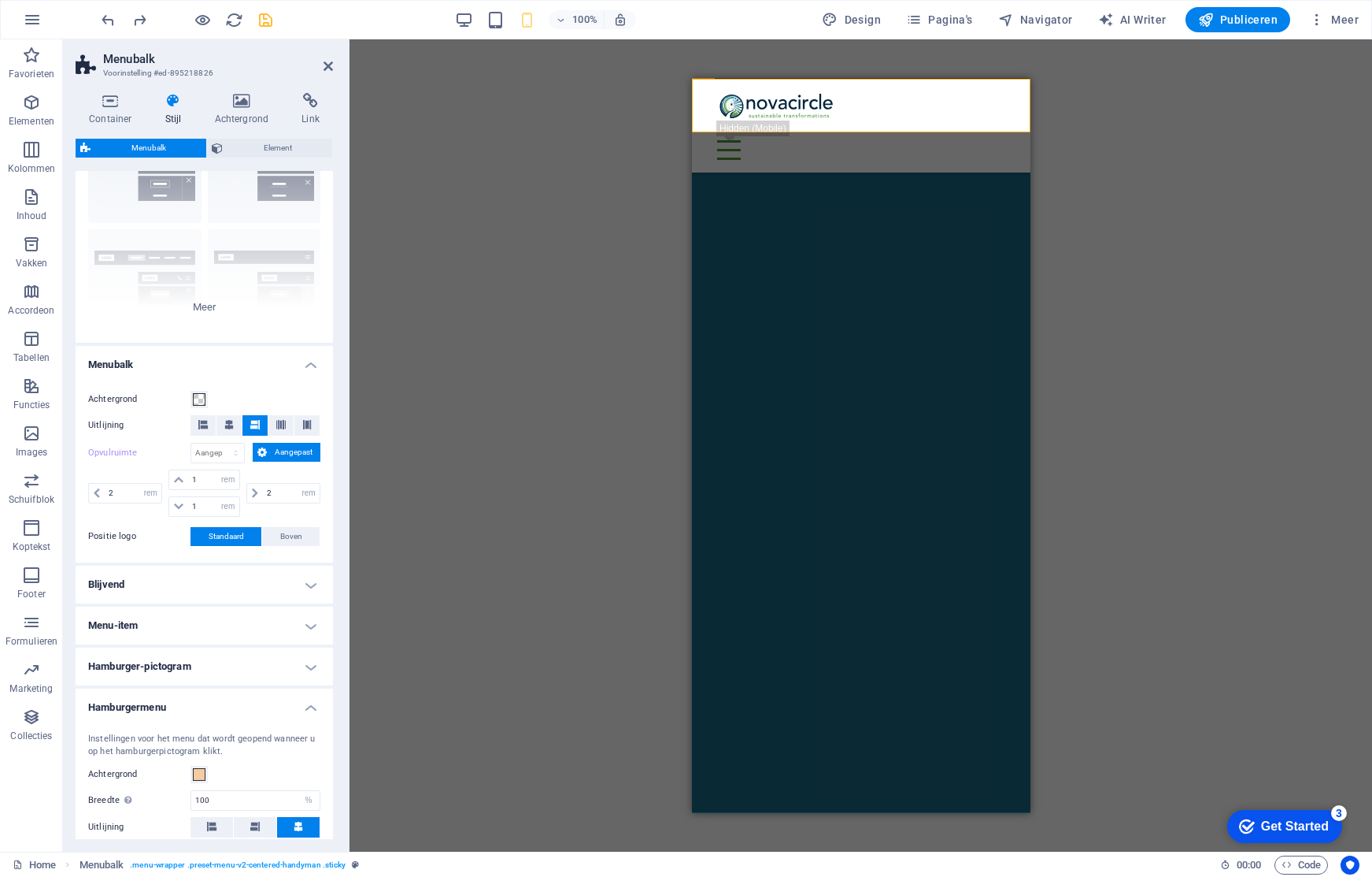
scroll to position [121, 0]
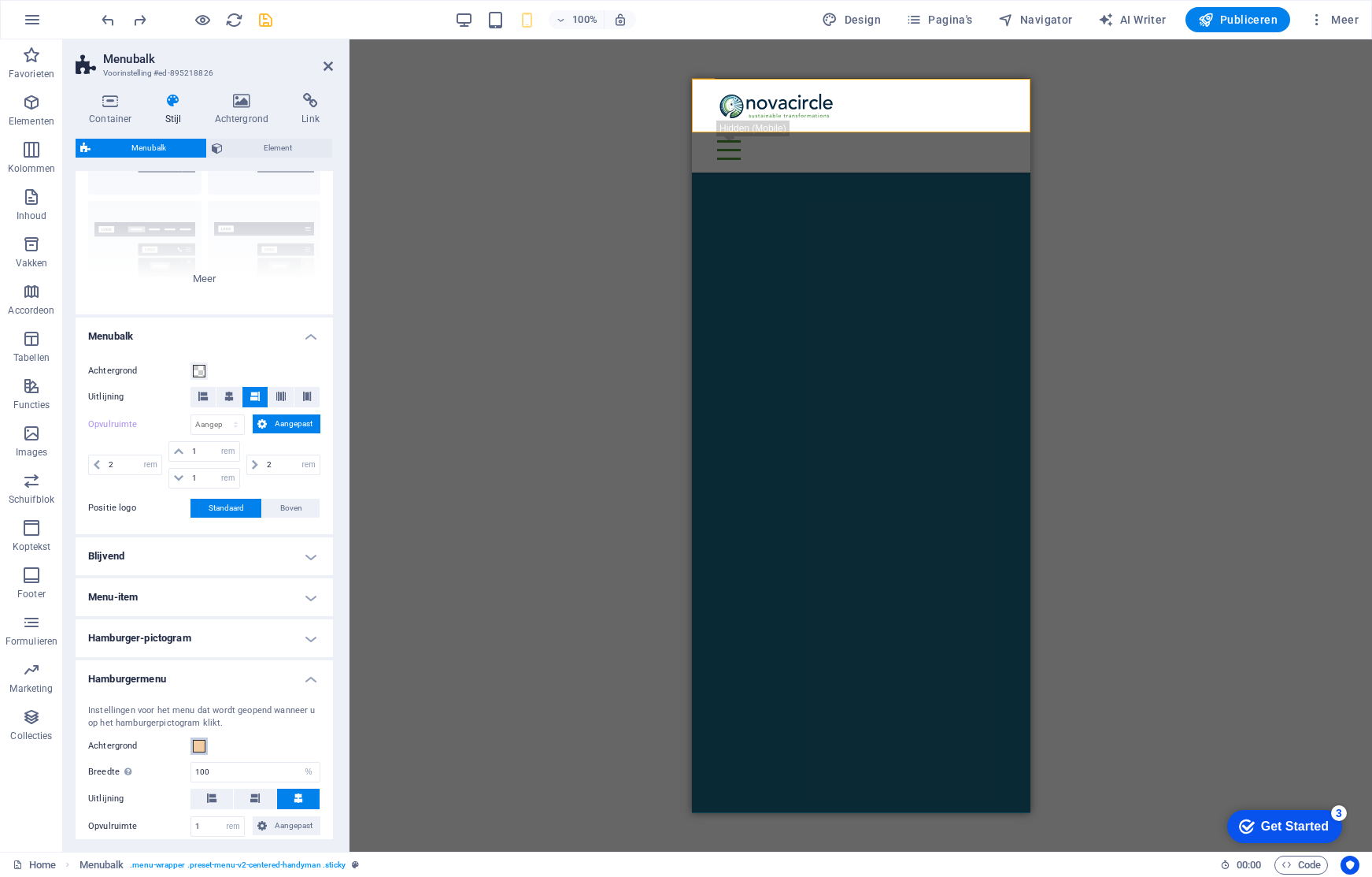
click at [200, 741] on span at bounding box center [199, 745] width 13 height 13
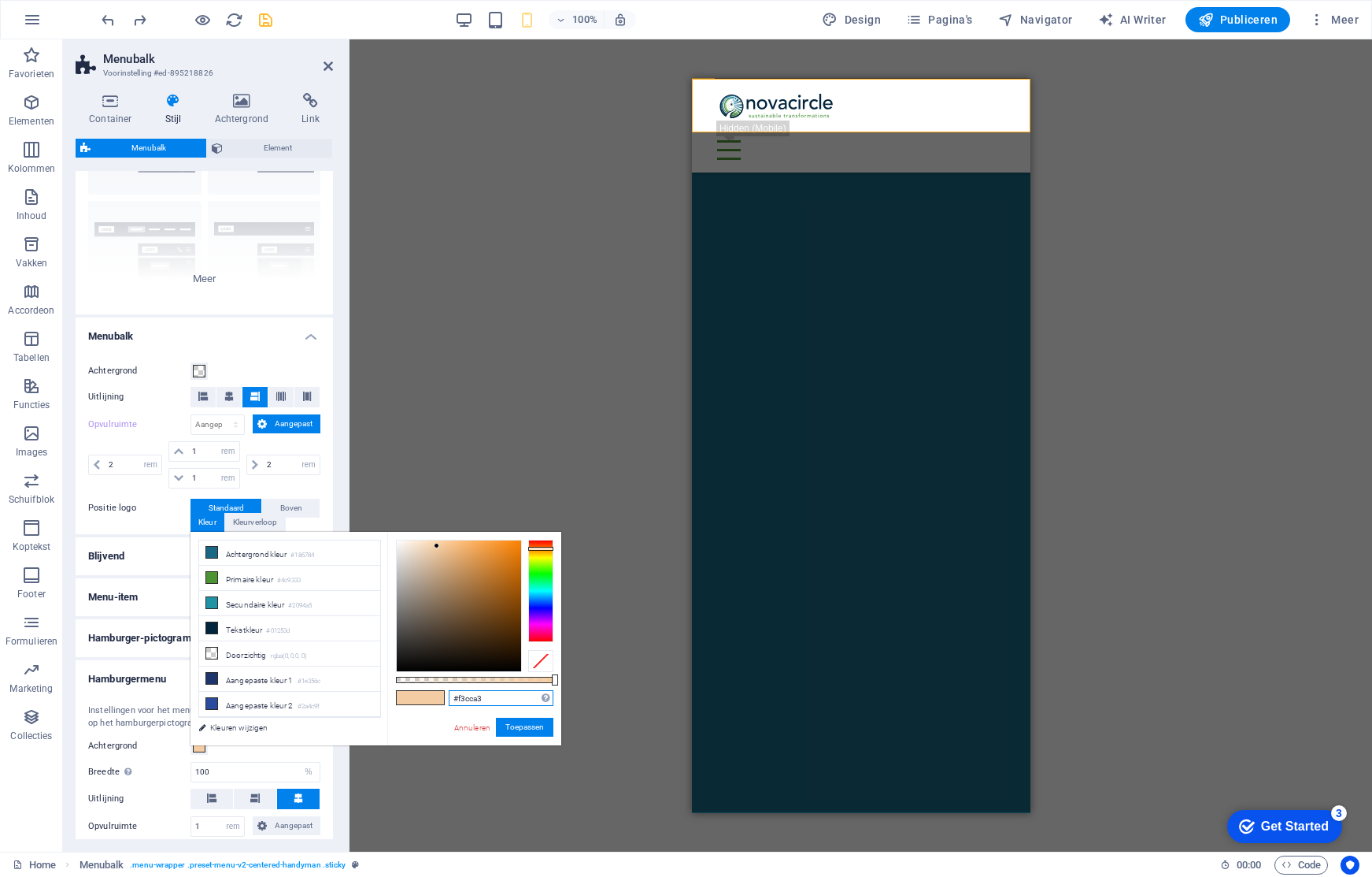
click at [481, 693] on input "#f3cca3" at bounding box center [501, 698] width 105 height 16
paste input "8eadc"
type input "#f8eadc"
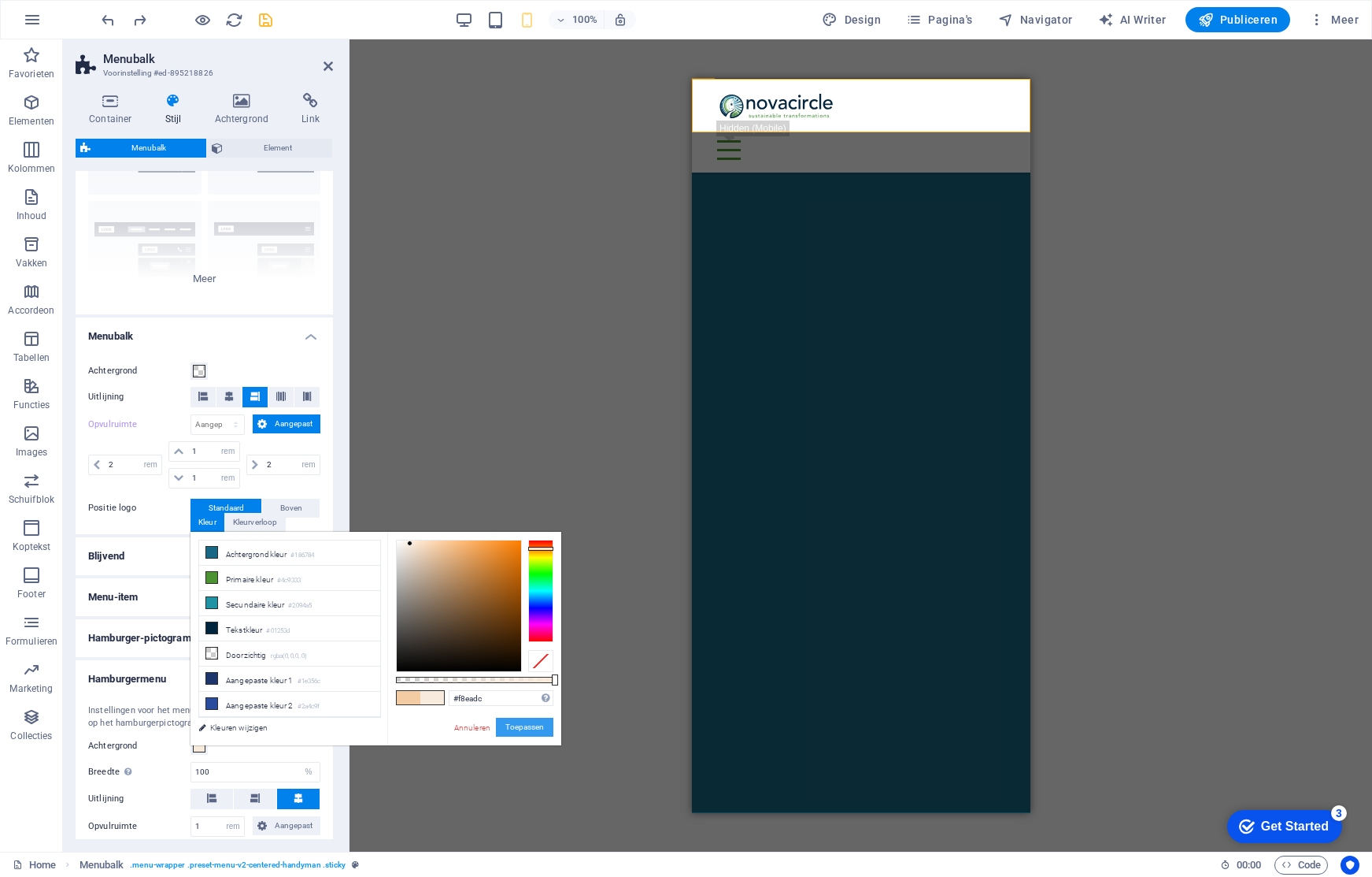
click at [534, 730] on button "Toepassen" at bounding box center [525, 727] width 57 height 19
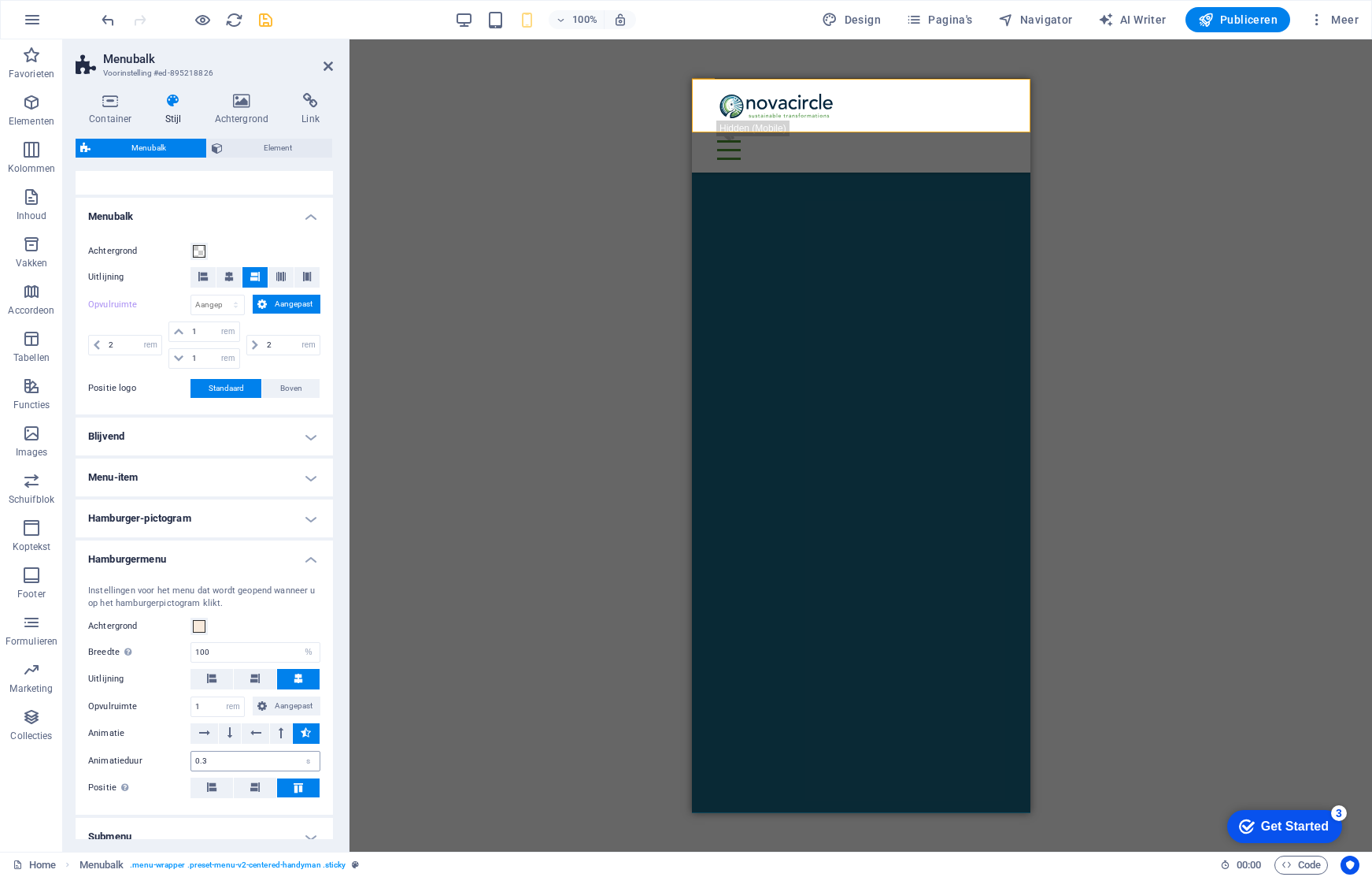
scroll to position [319, 0]
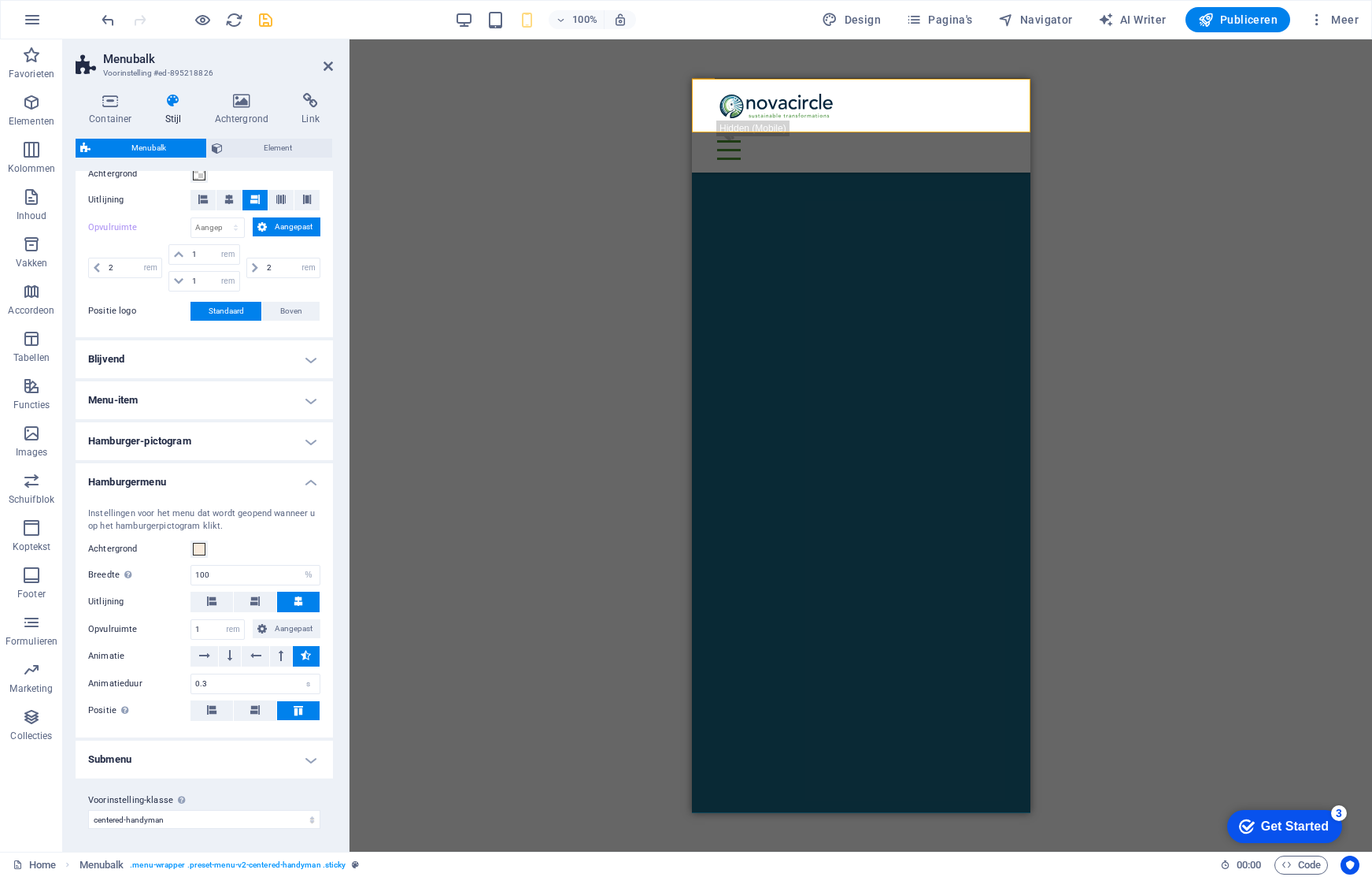
click at [314, 758] on h4 "Submenu" at bounding box center [204, 759] width 257 height 37
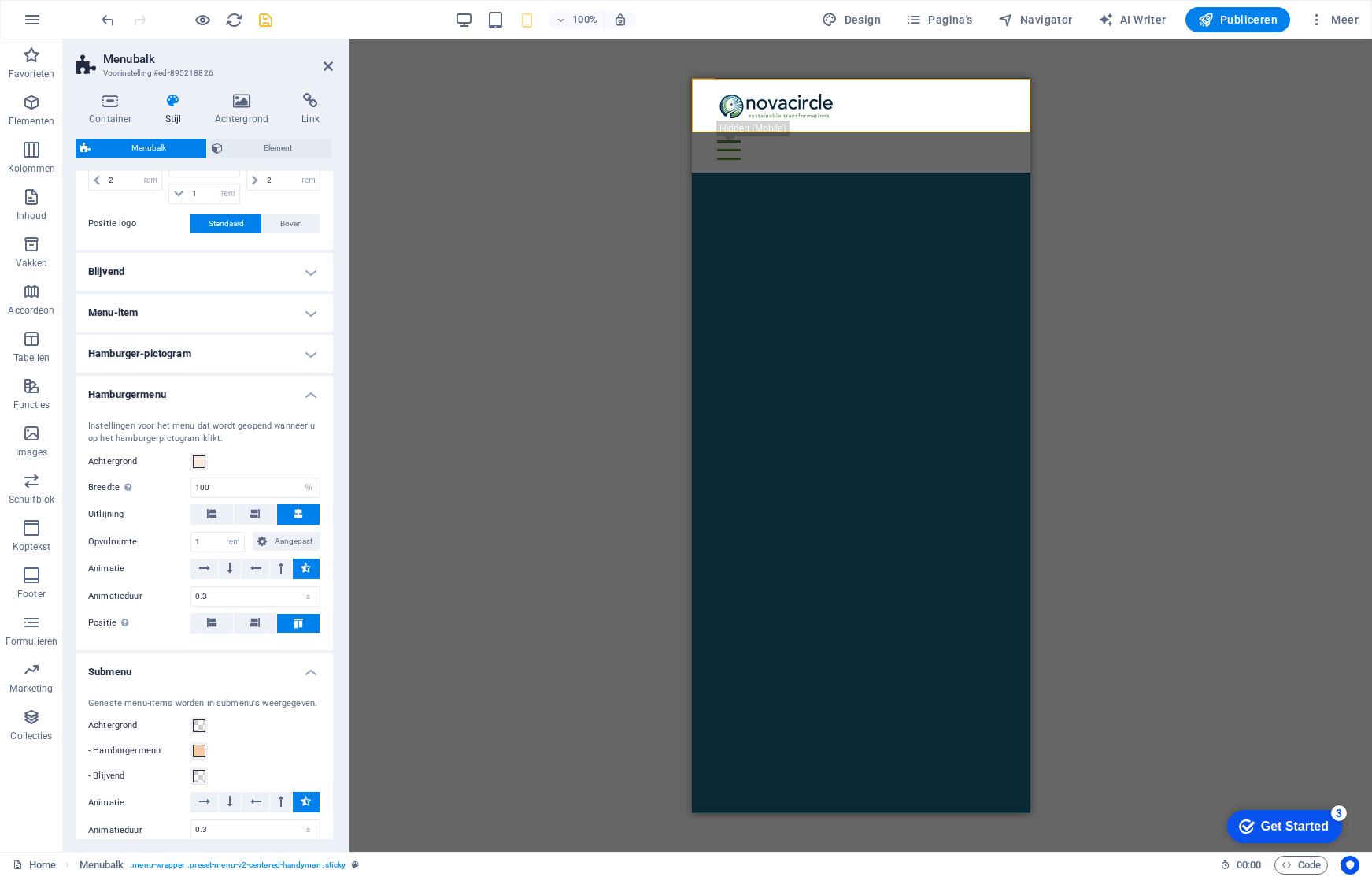
scroll to position [410, 0]
click at [202, 746] on span at bounding box center [199, 746] width 13 height 13
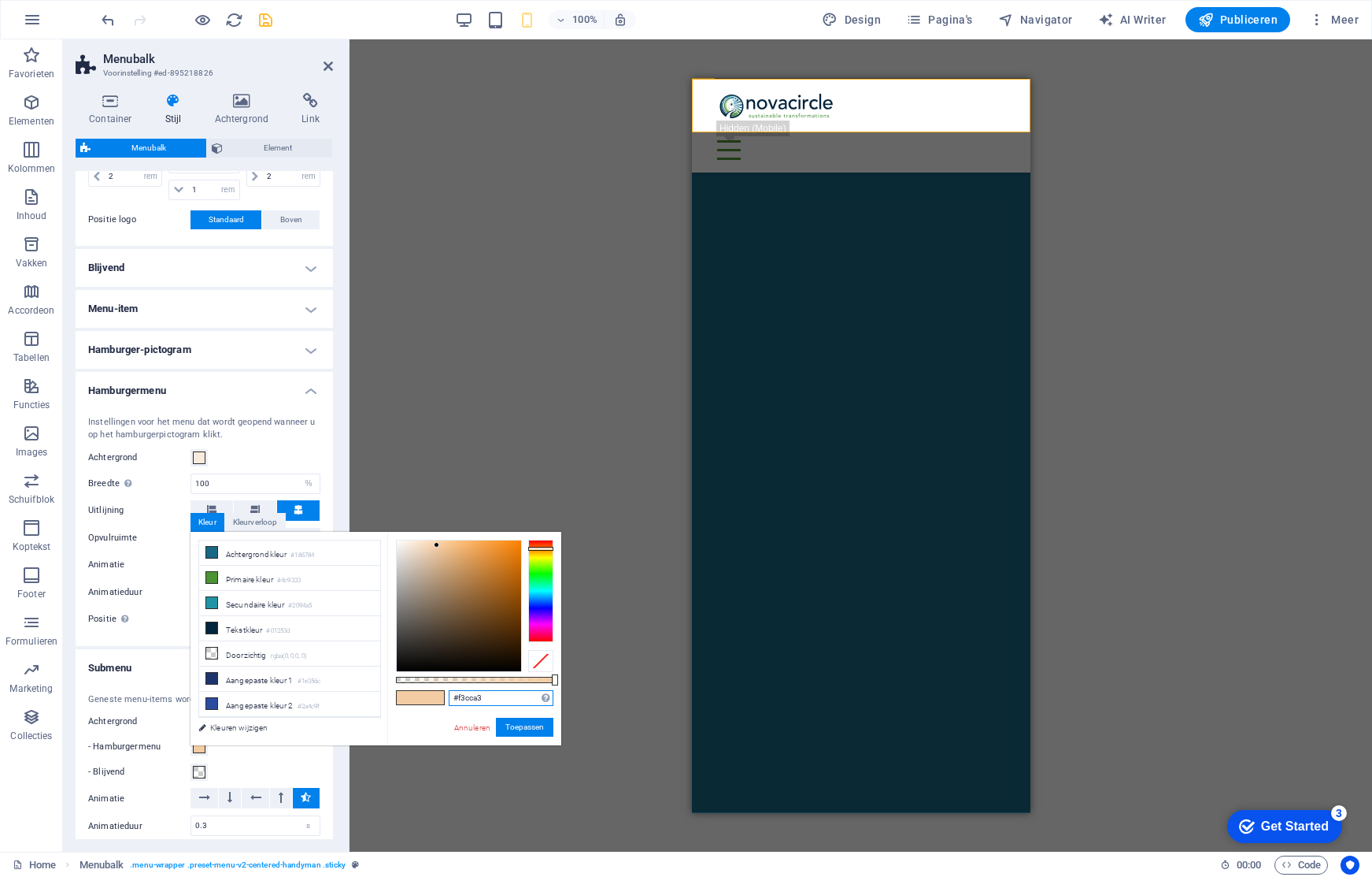
click at [466, 695] on input "#f3cca3" at bounding box center [501, 698] width 105 height 16
paste input "8eadc"
type input "#f8eadc"
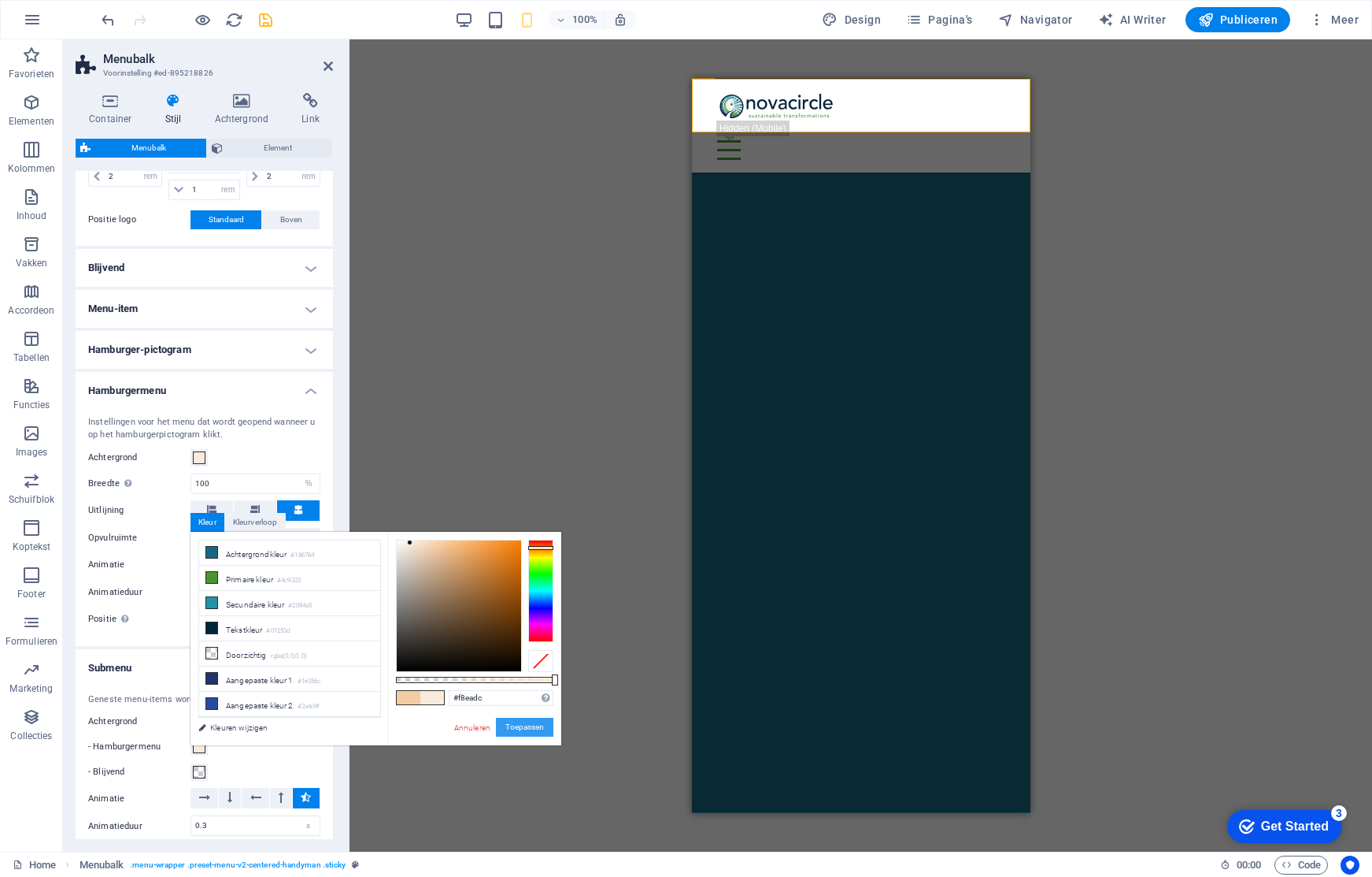
click at [528, 728] on button "Toepassen" at bounding box center [525, 727] width 57 height 19
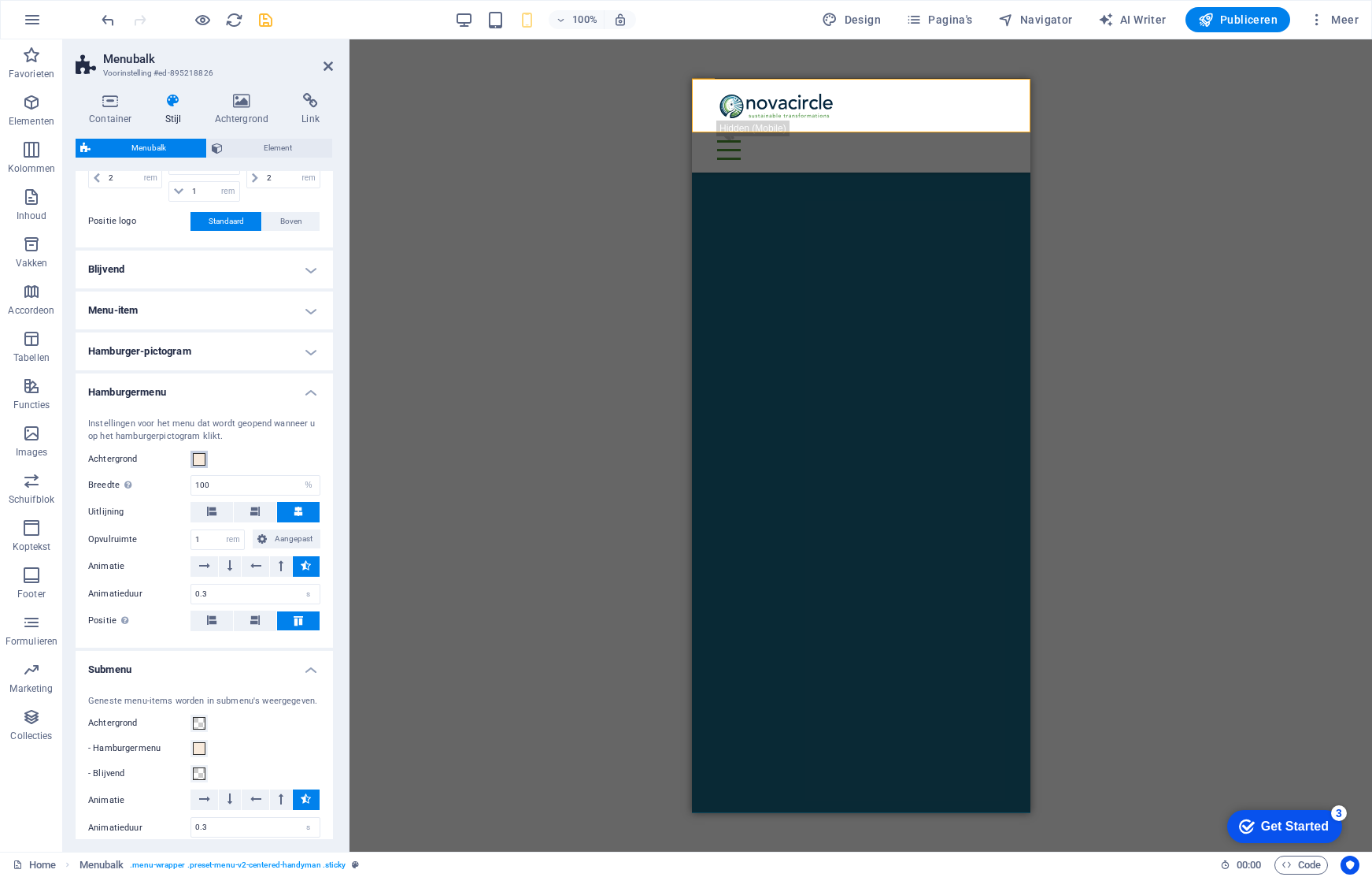
click at [201, 462] on span at bounding box center [199, 459] width 13 height 13
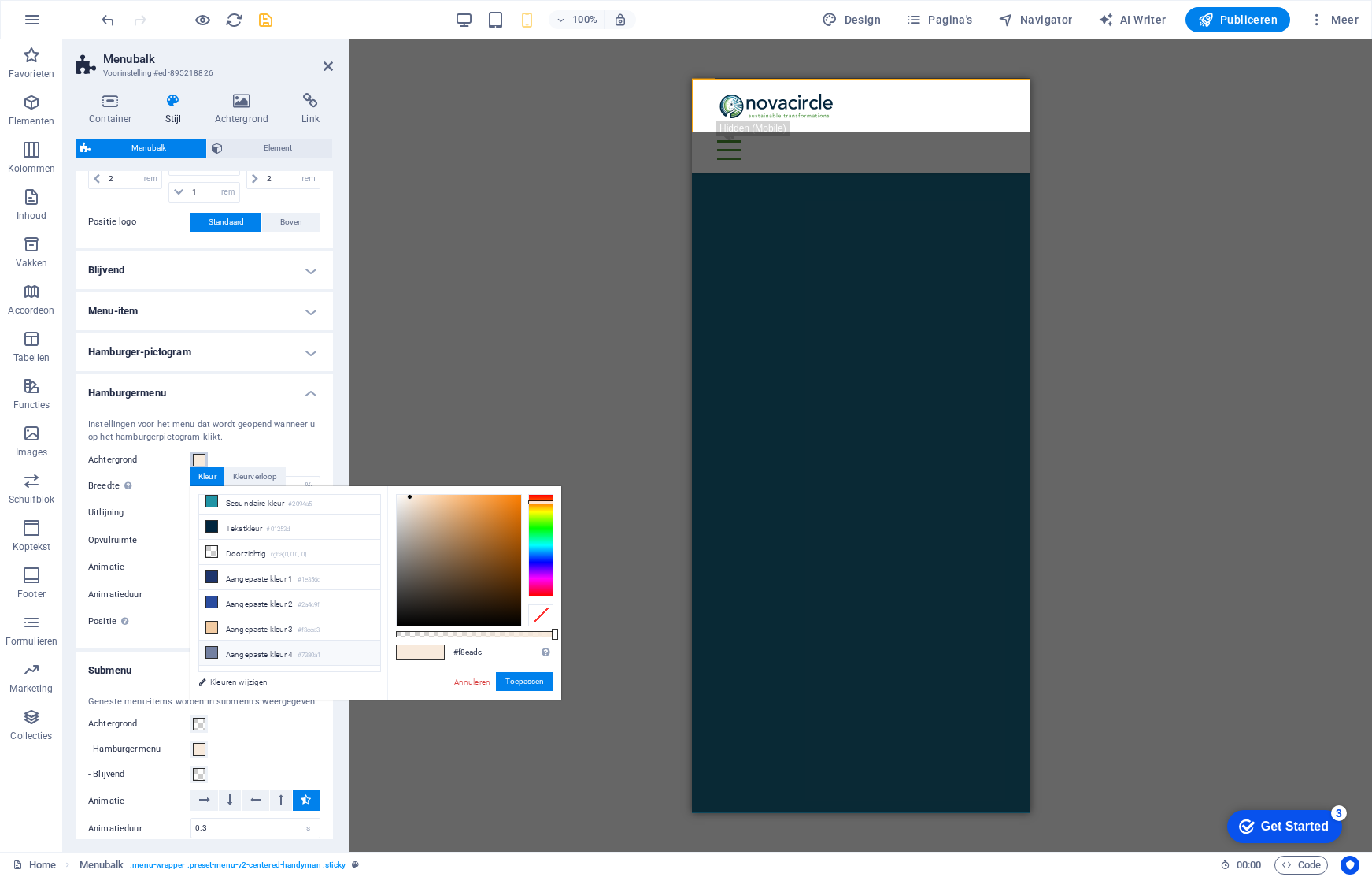
scroll to position [72, 0]
click at [256, 659] on li "Aangepaste kleur 5 #ffffff" at bounding box center [290, 663] width 181 height 26
type input "#ffffff"
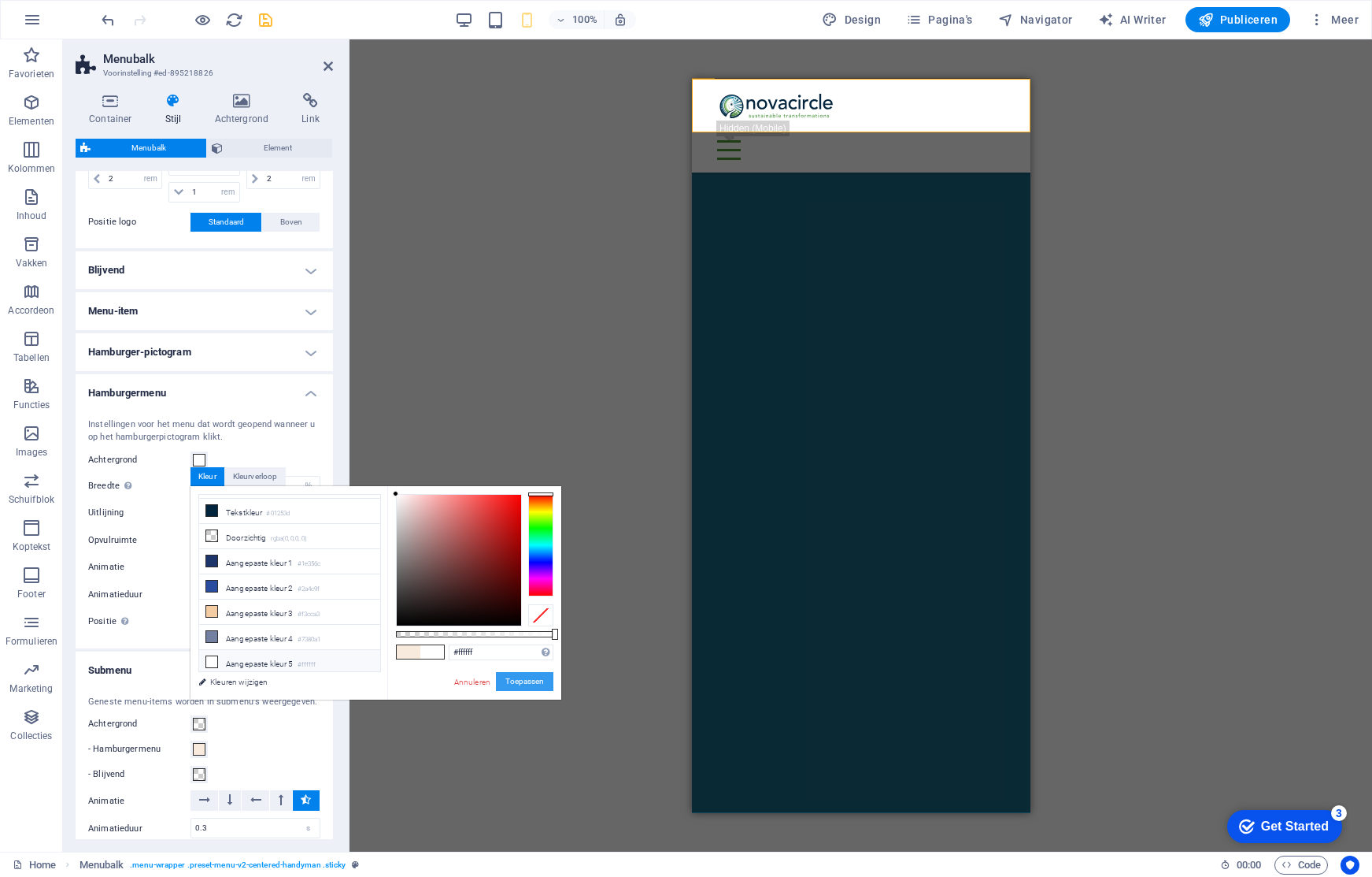
click at [528, 683] on button "Toepassen" at bounding box center [525, 680] width 57 height 19
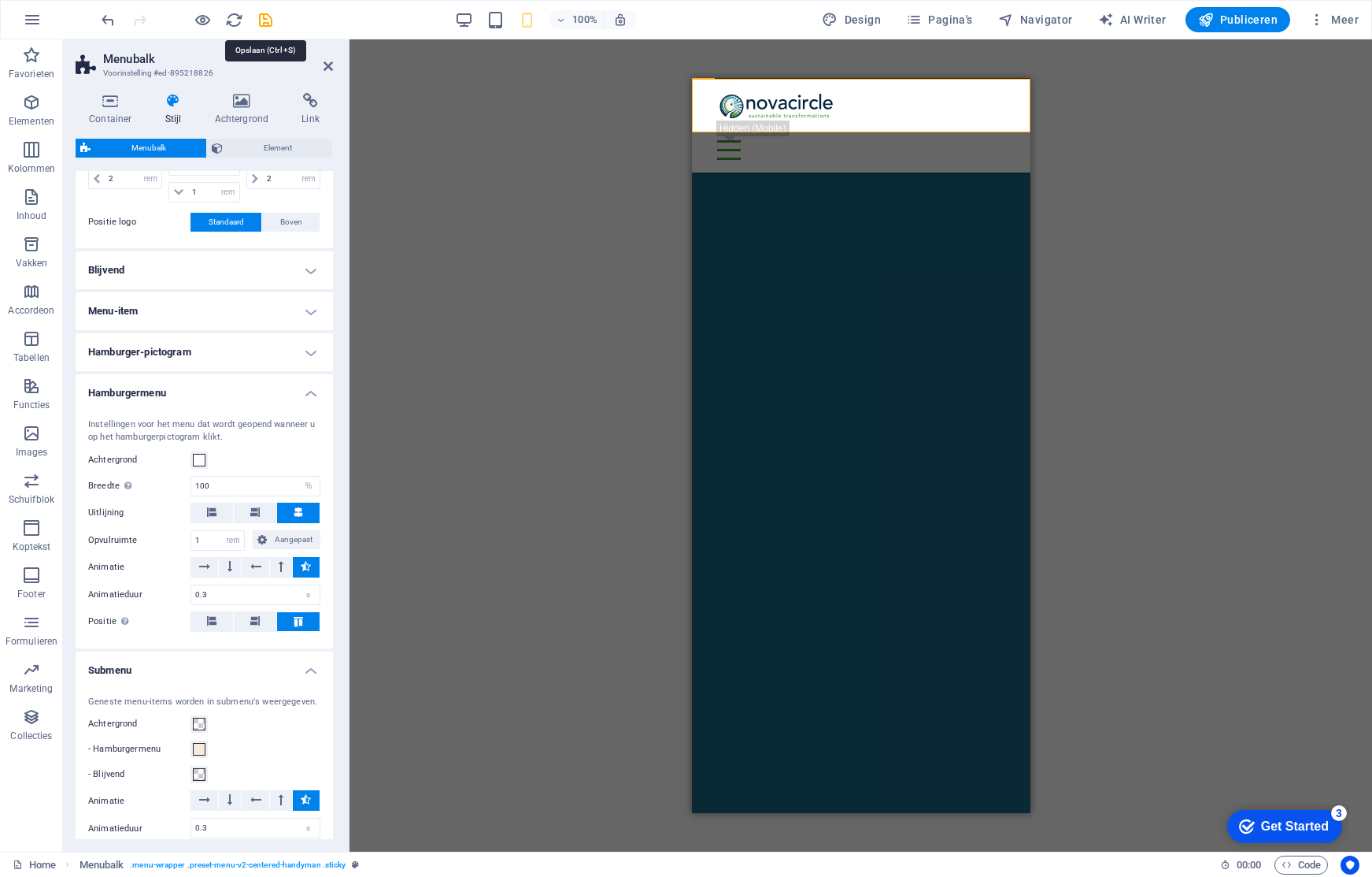
click at [263, 19] on icon "save" at bounding box center [265, 20] width 18 height 18
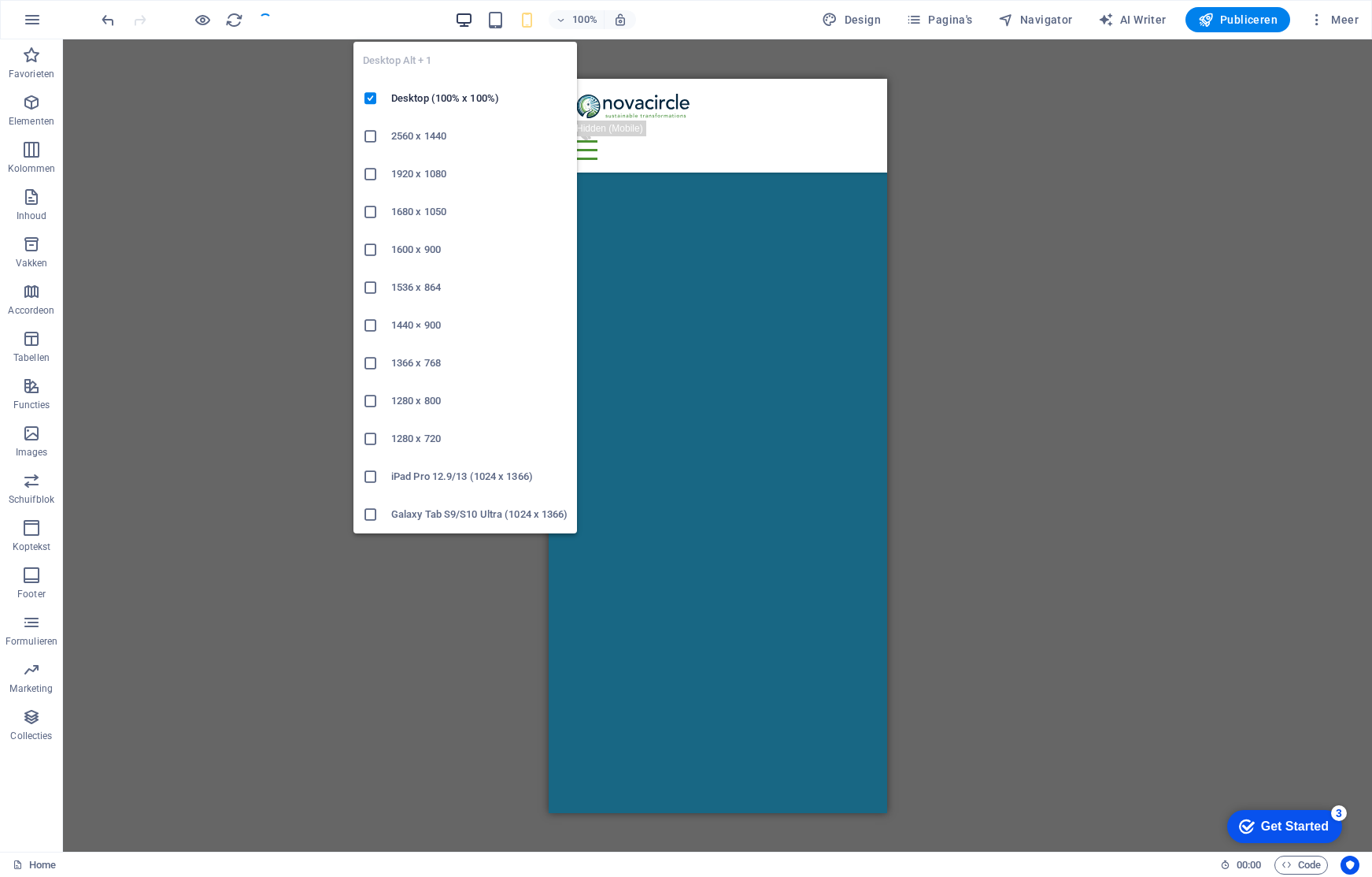
click at [469, 22] on icon "button" at bounding box center [464, 20] width 18 height 18
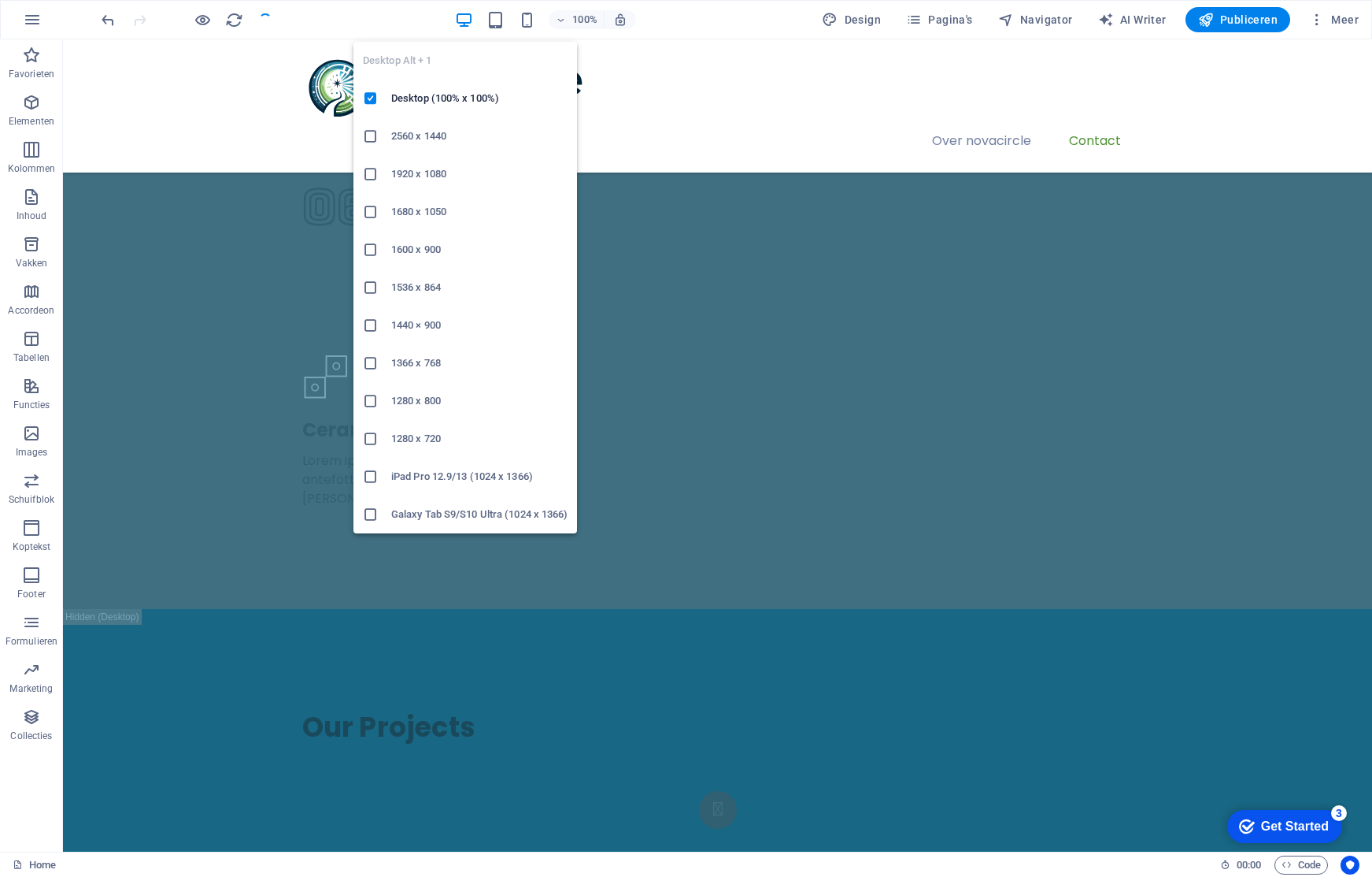
scroll to position [3302, 0]
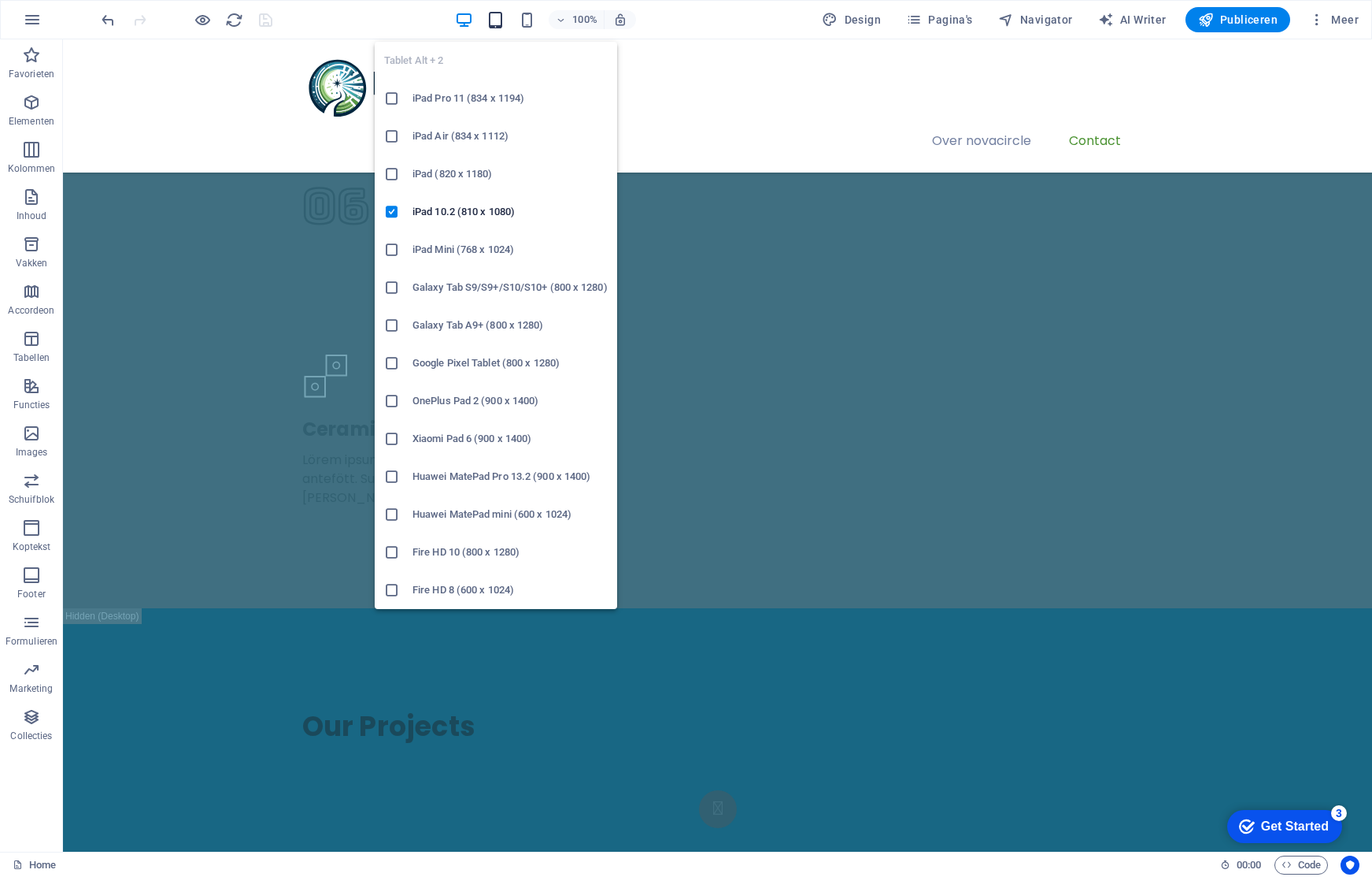
click at [492, 22] on icon "button" at bounding box center [495, 20] width 18 height 18
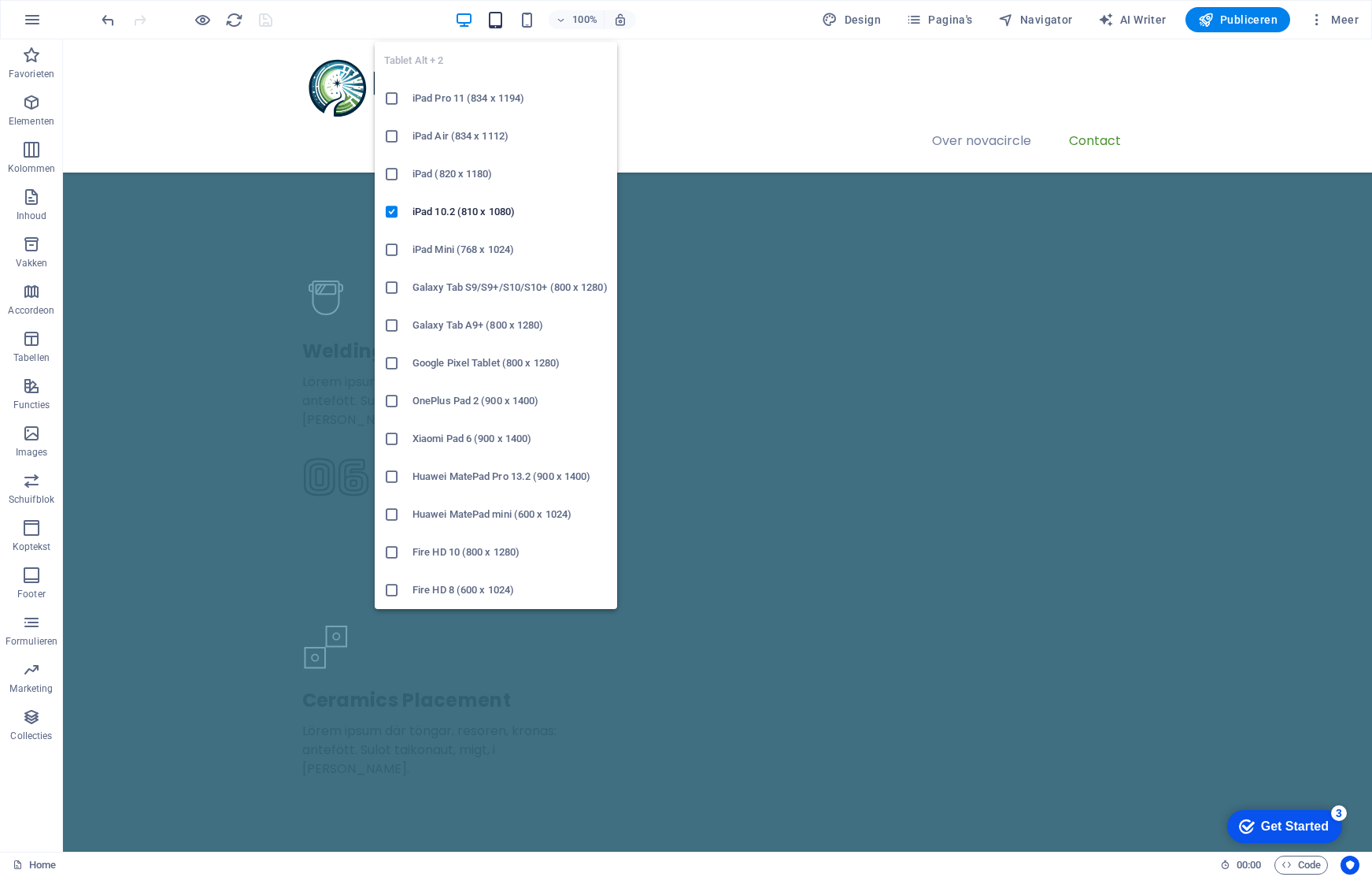
scroll to position [3369, 0]
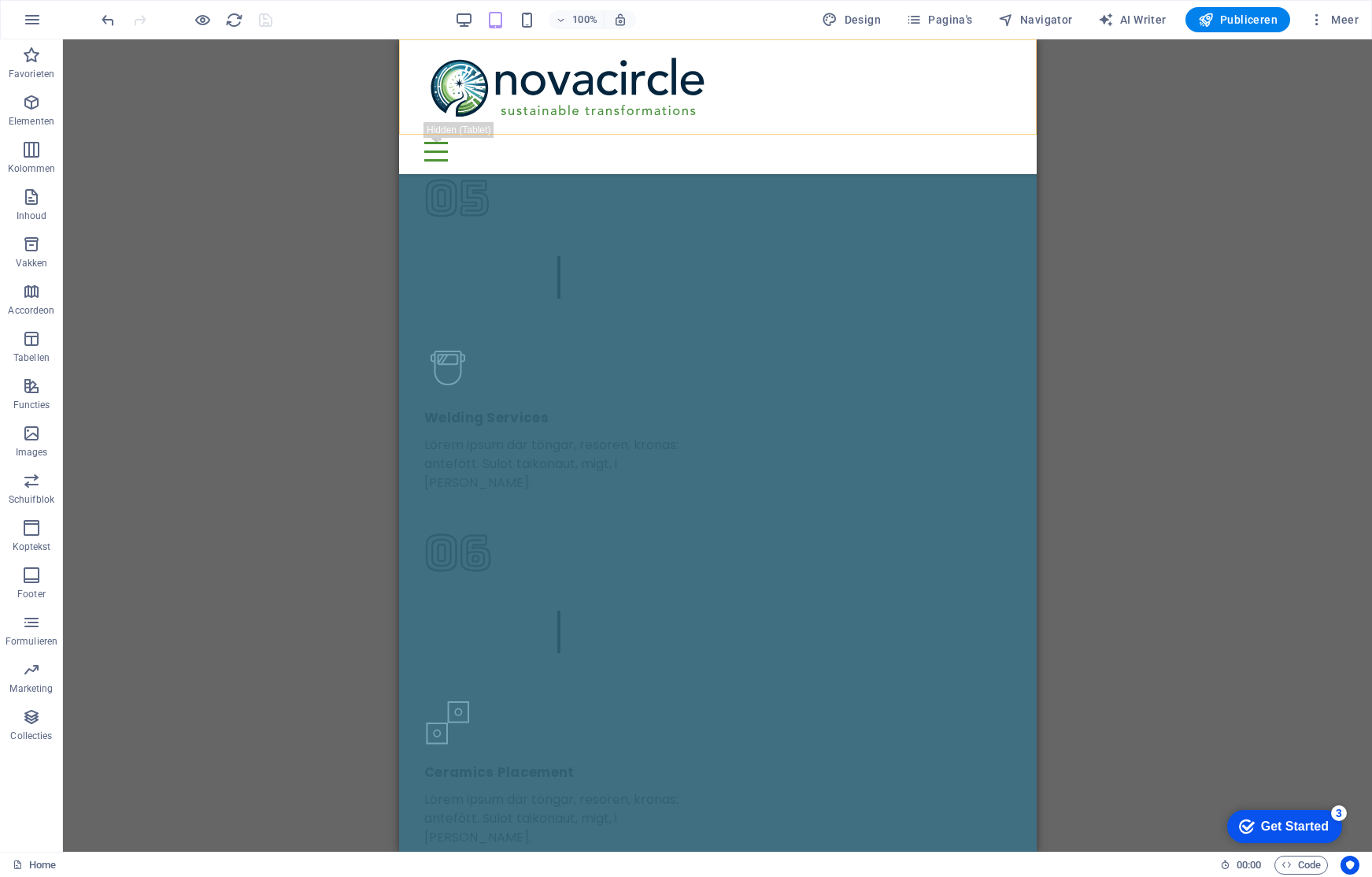
click at [1004, 98] on div "Over novacircle Contact" at bounding box center [716, 106] width 638 height 135
click at [1003, 142] on div at bounding box center [717, 151] width 588 height 20
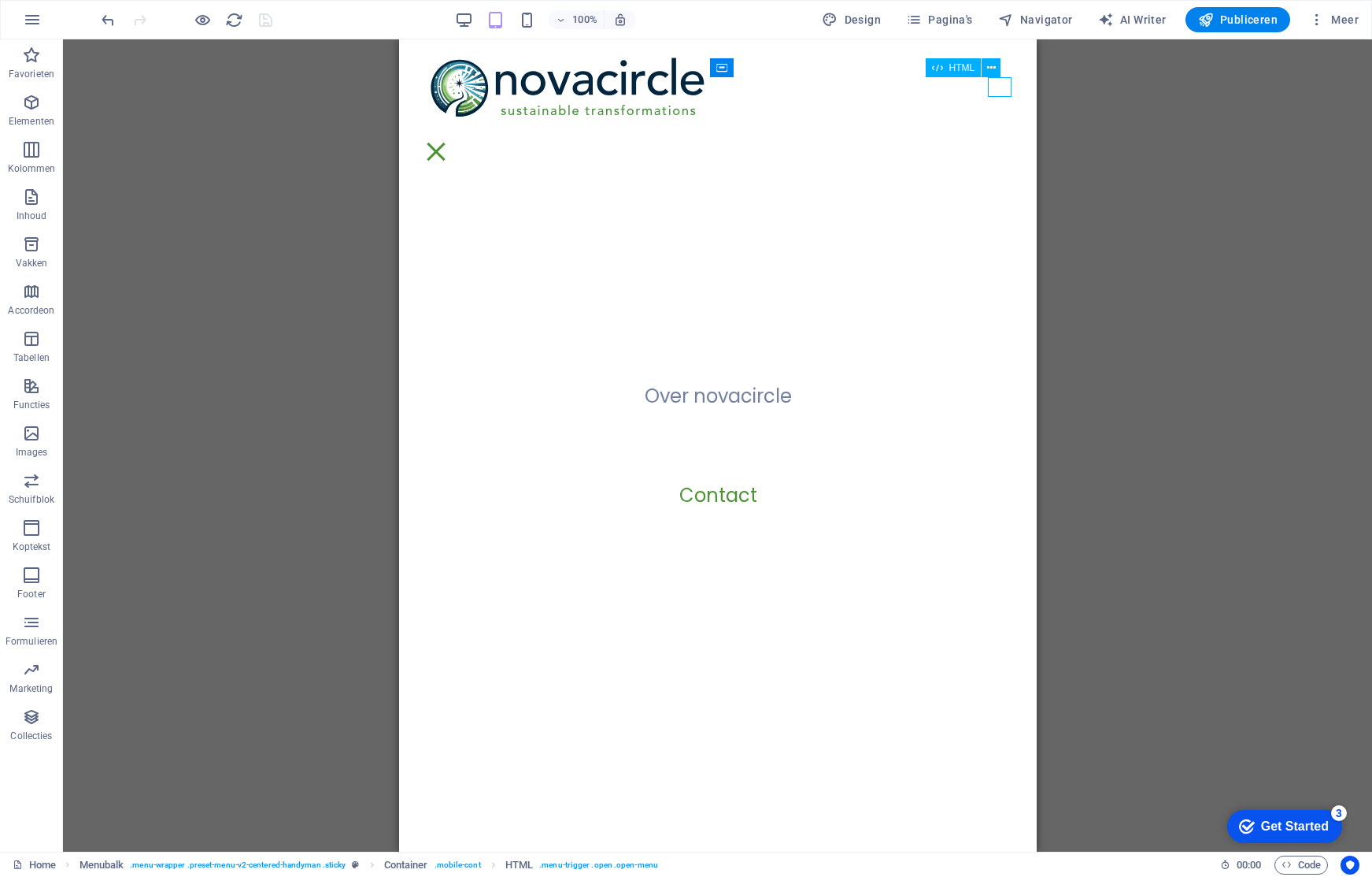
click at [447, 142] on div at bounding box center [435, 151] width 24 height 20
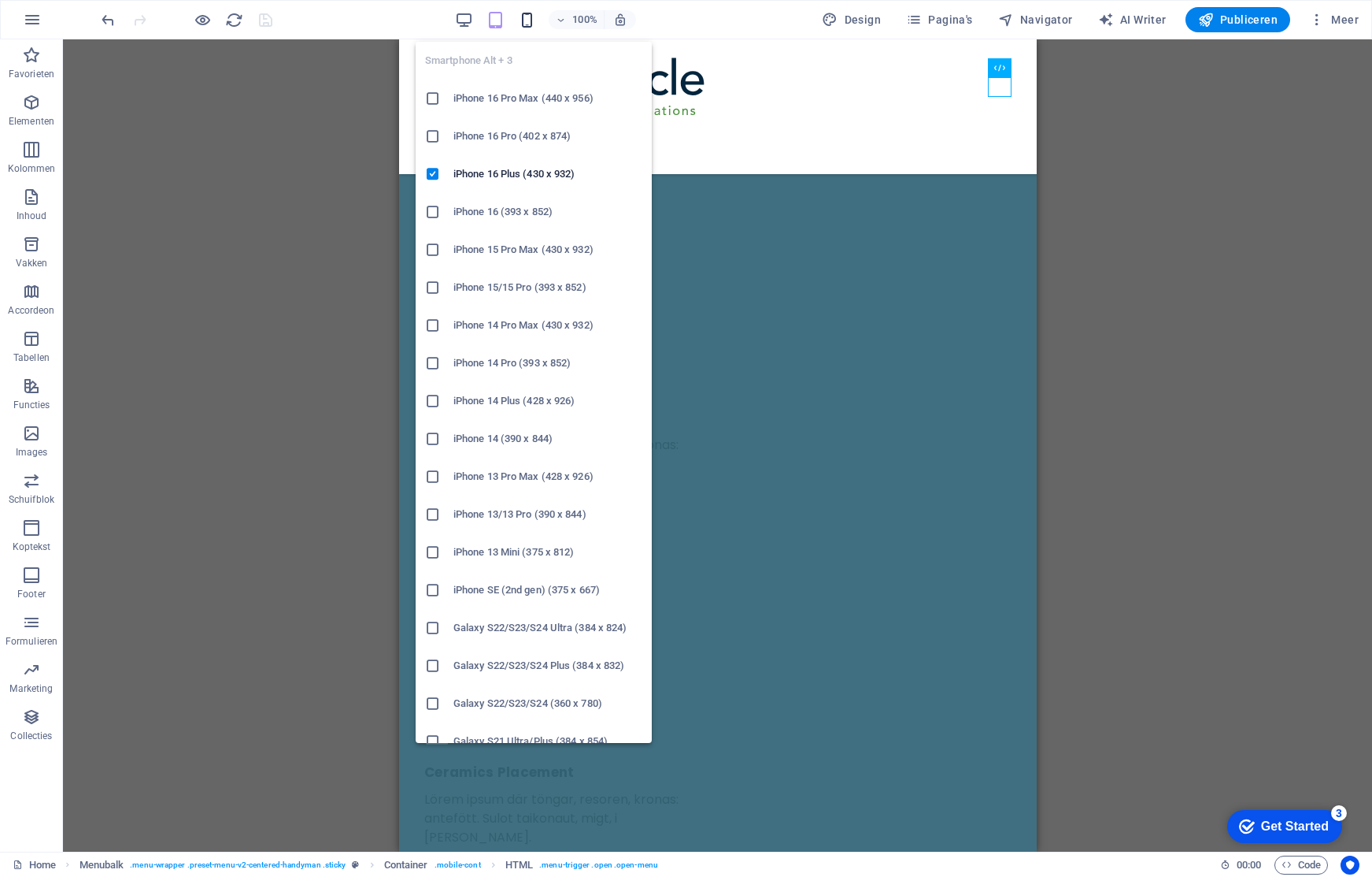
click at [531, 23] on icon "button" at bounding box center [527, 20] width 18 height 18
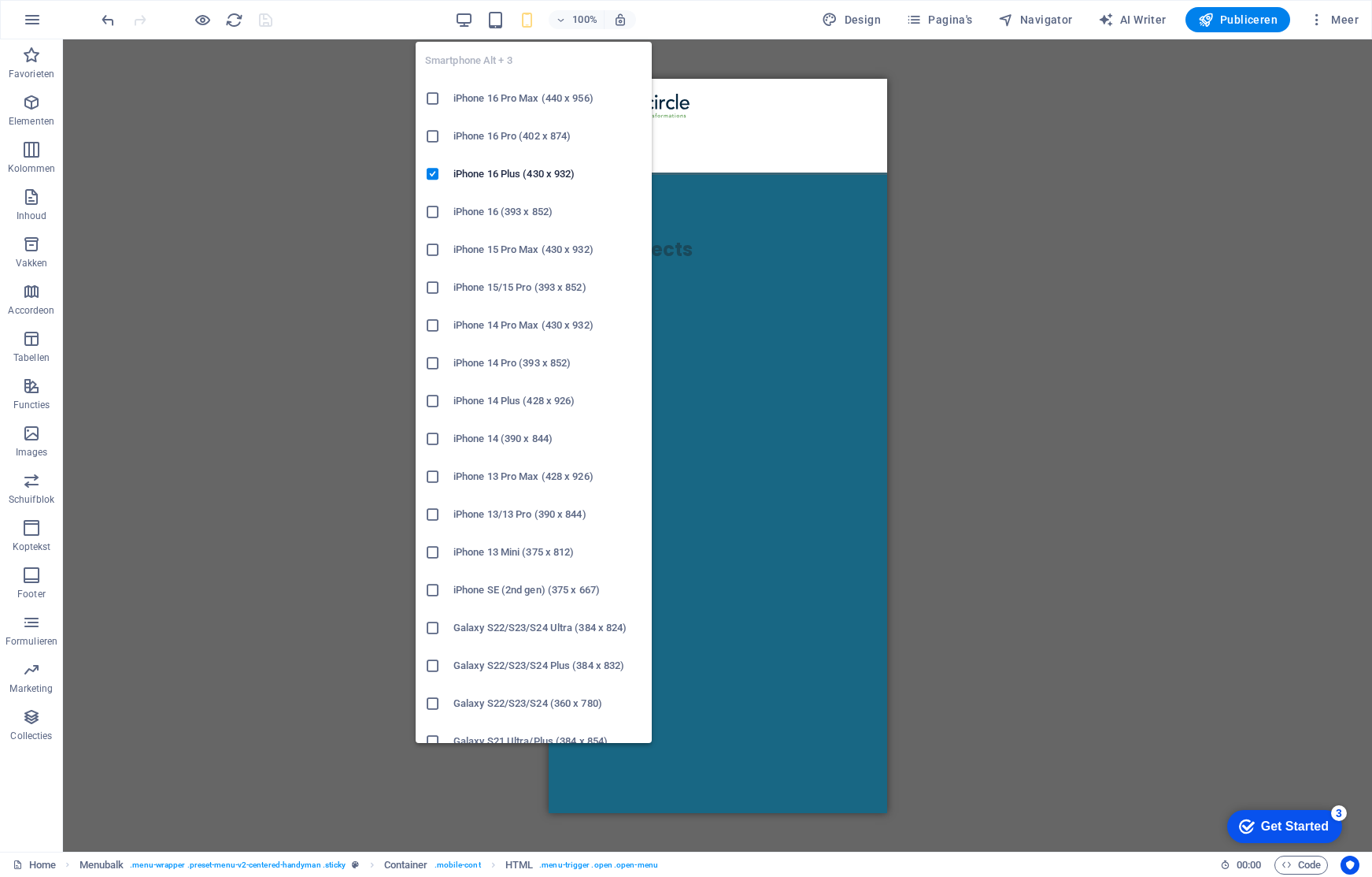
scroll to position [3449, 0]
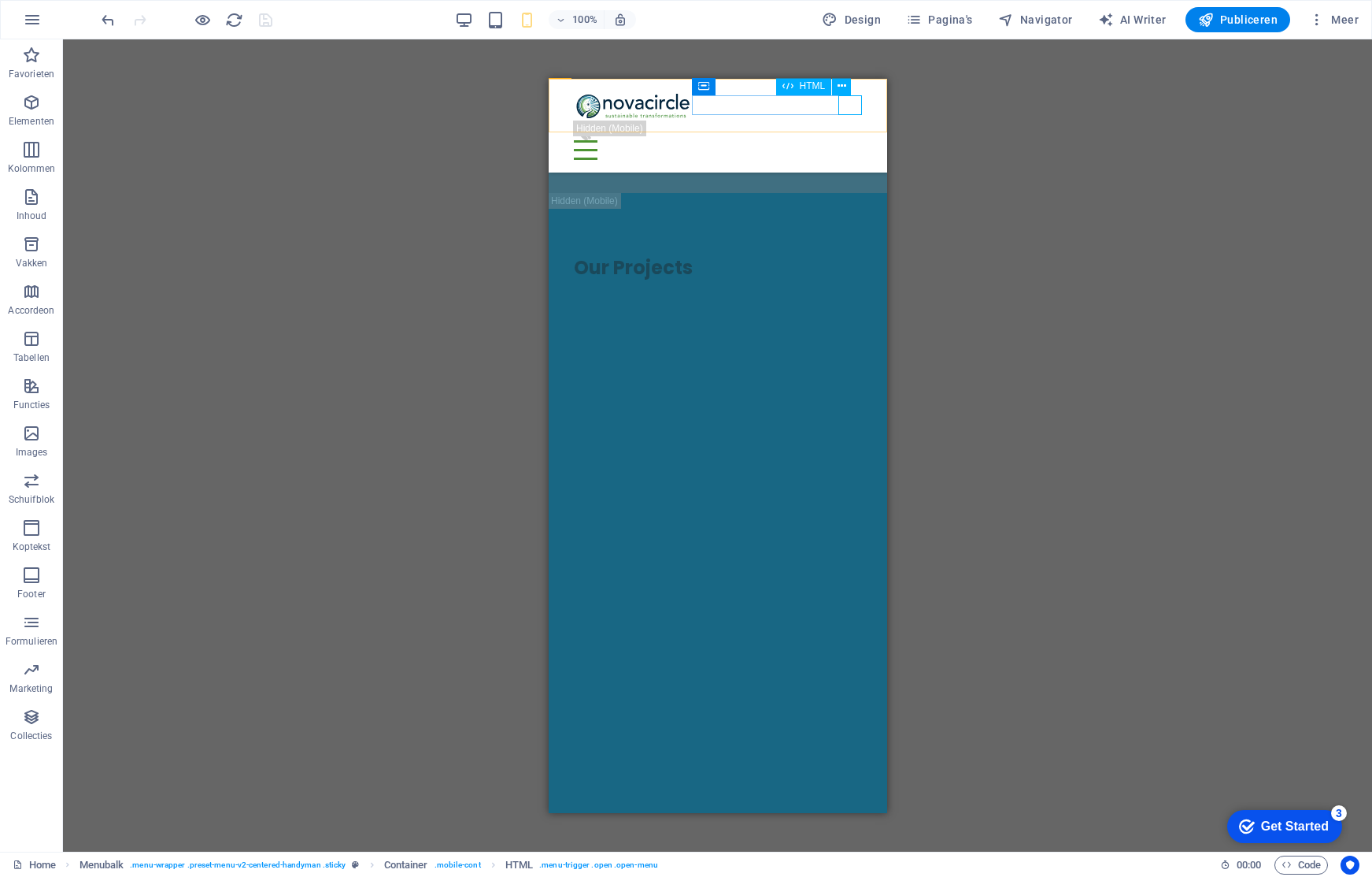
click at [848, 140] on div at bounding box center [716, 149] width 288 height 20
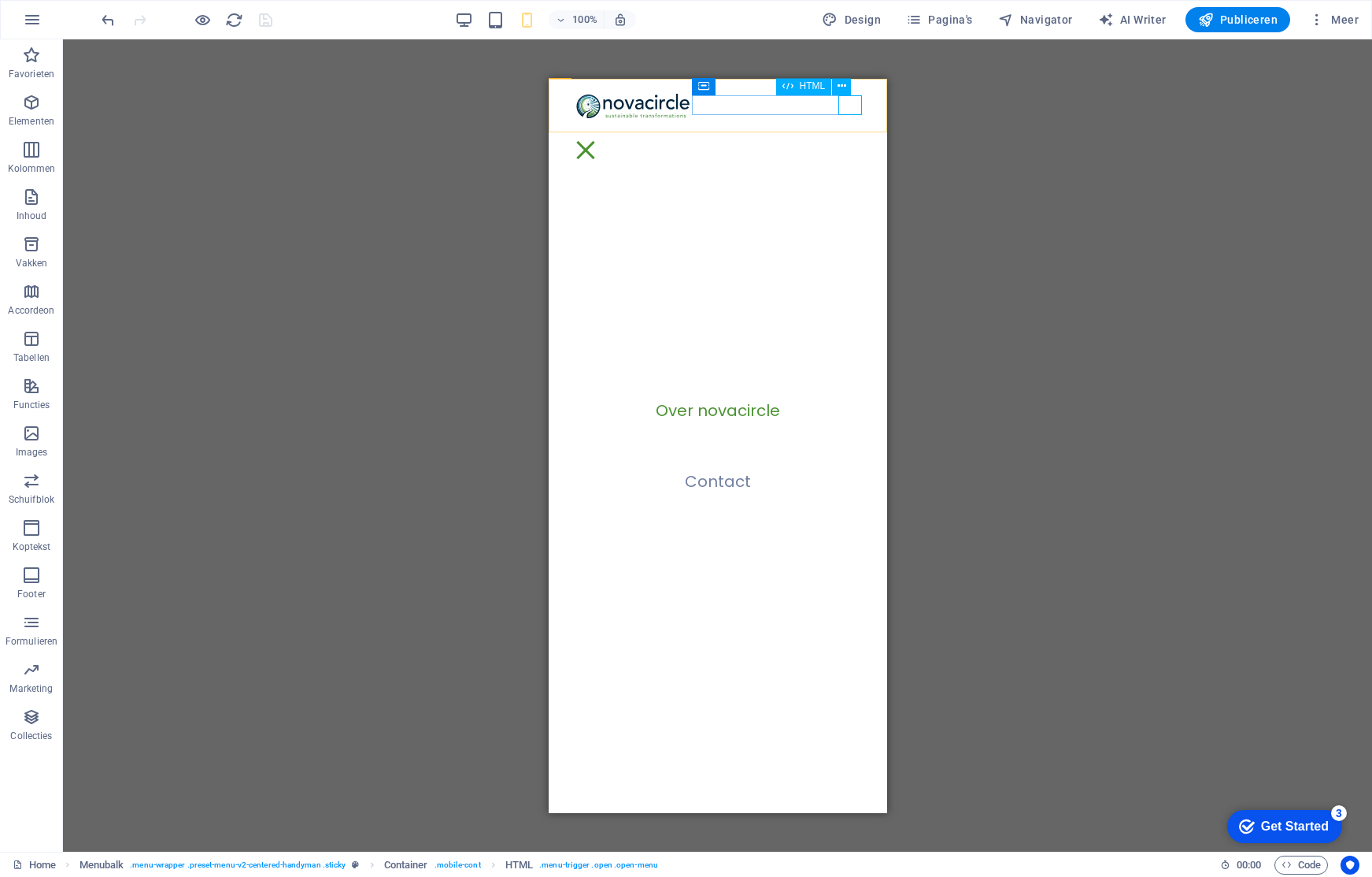
click at [597, 140] on div at bounding box center [585, 149] width 24 height 20
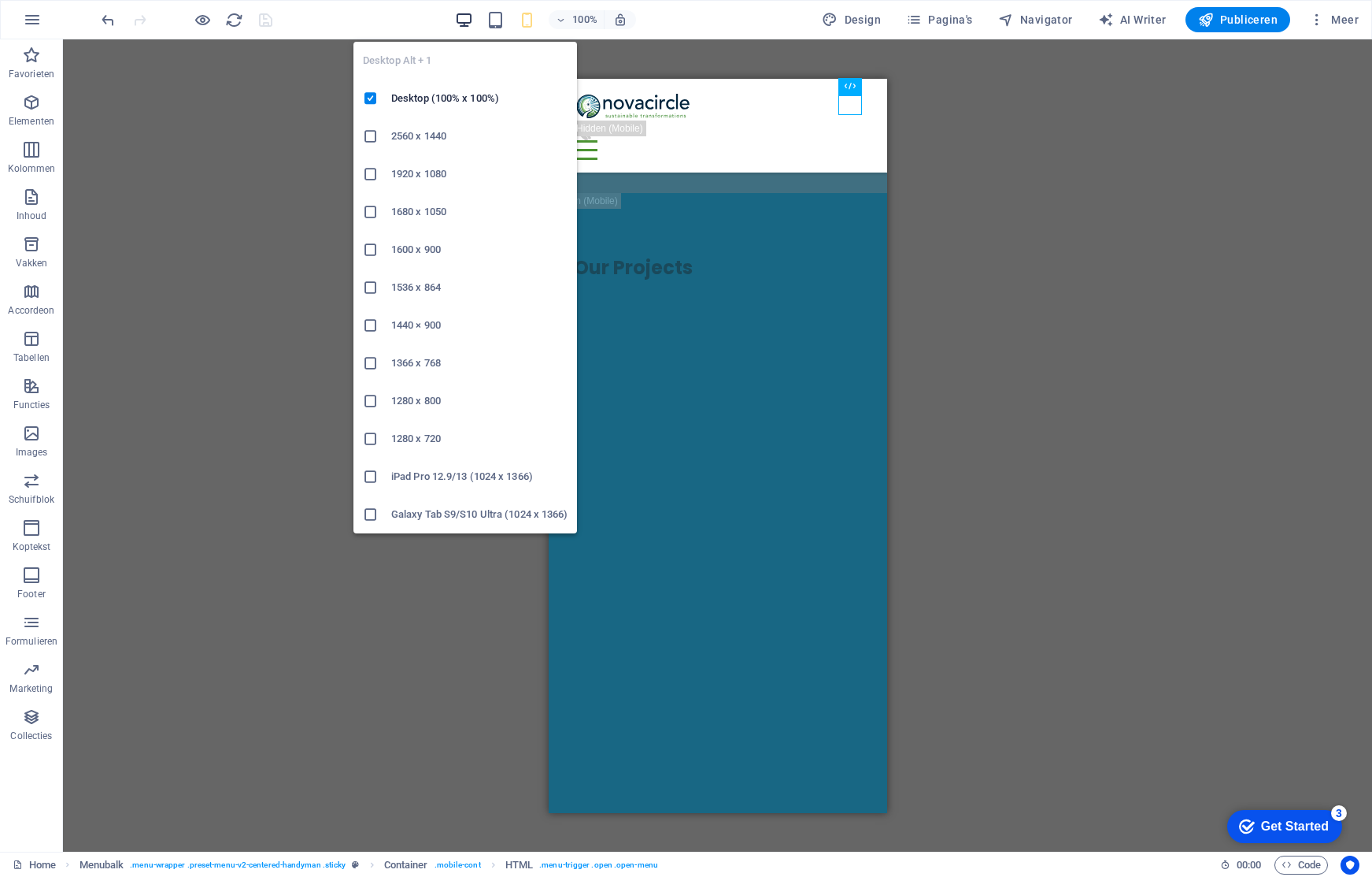
click at [469, 17] on icon "button" at bounding box center [464, 20] width 18 height 18
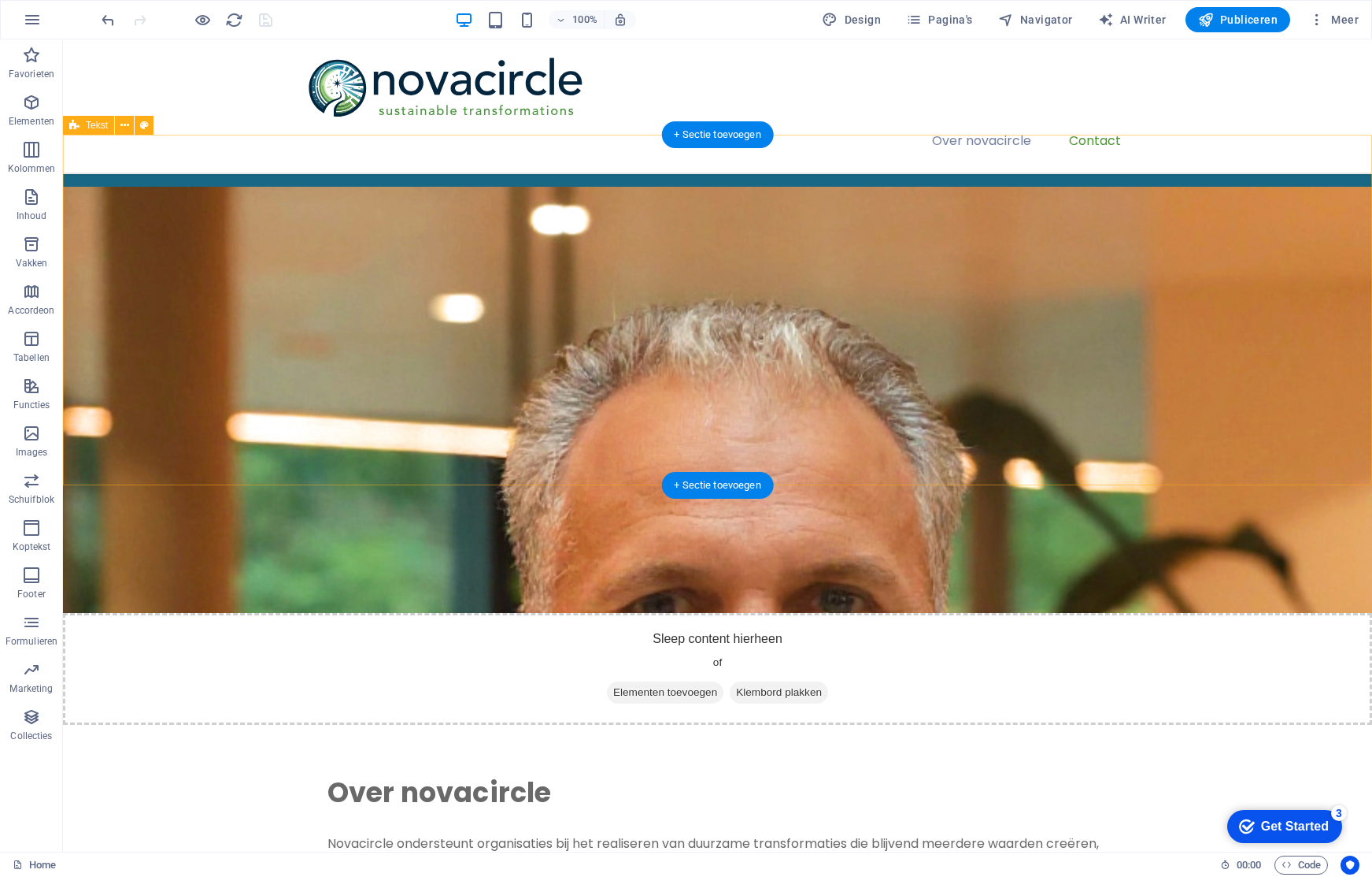
scroll to position [0, 0]
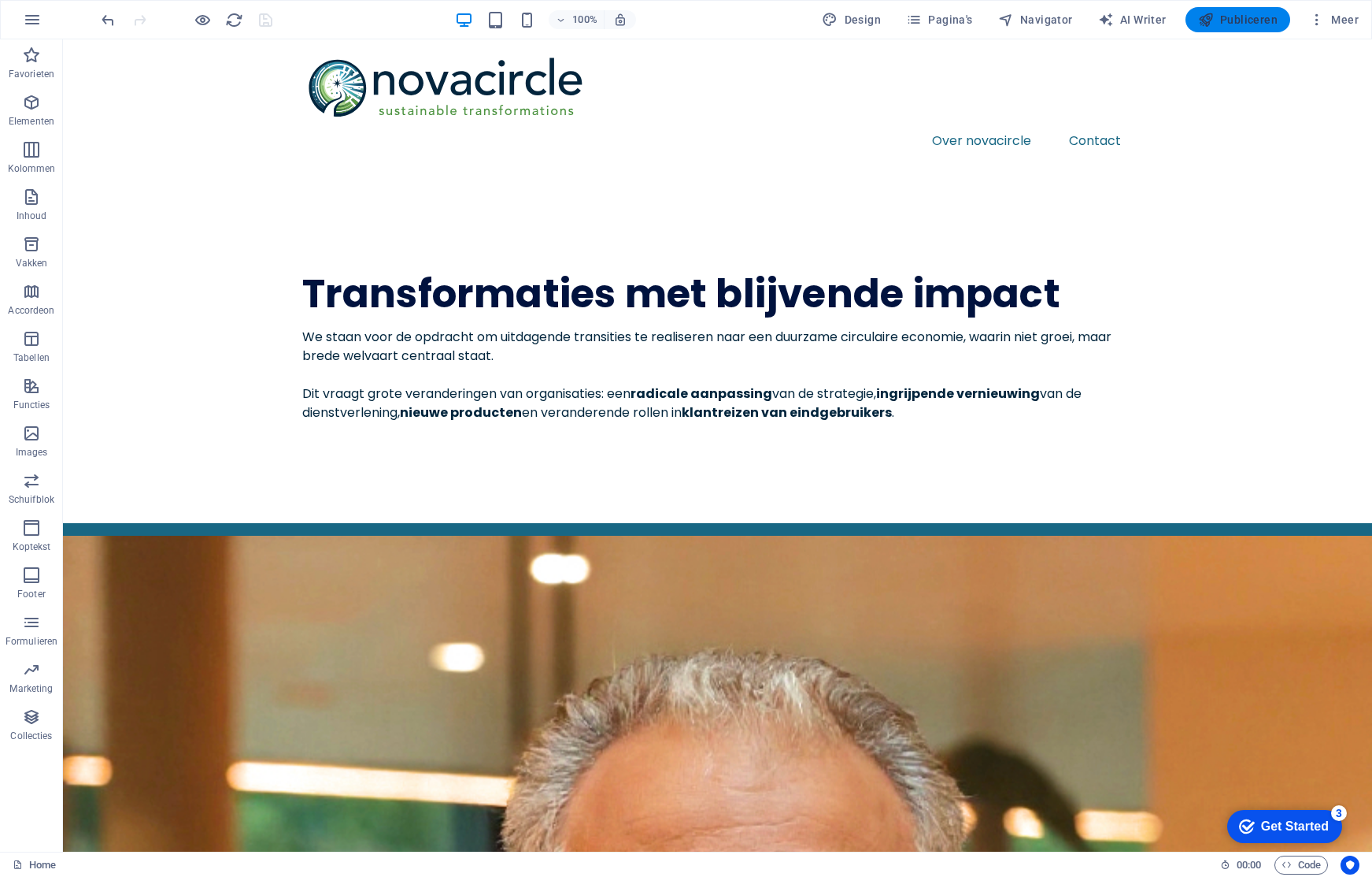
click at [1225, 22] on span "Publiceren" at bounding box center [1237, 20] width 80 height 16
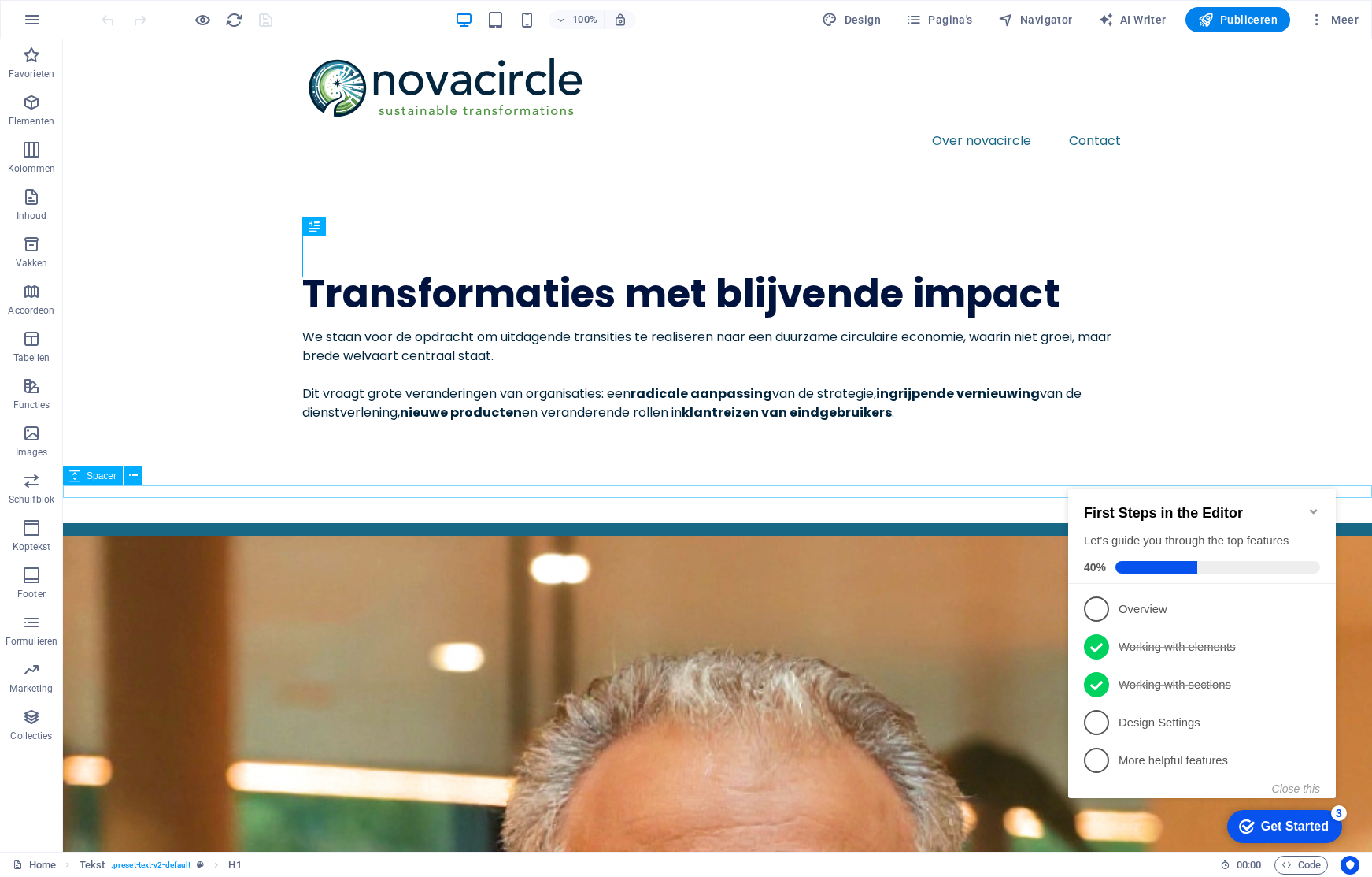
click at [578, 523] on div at bounding box center [717, 529] width 1309 height 13
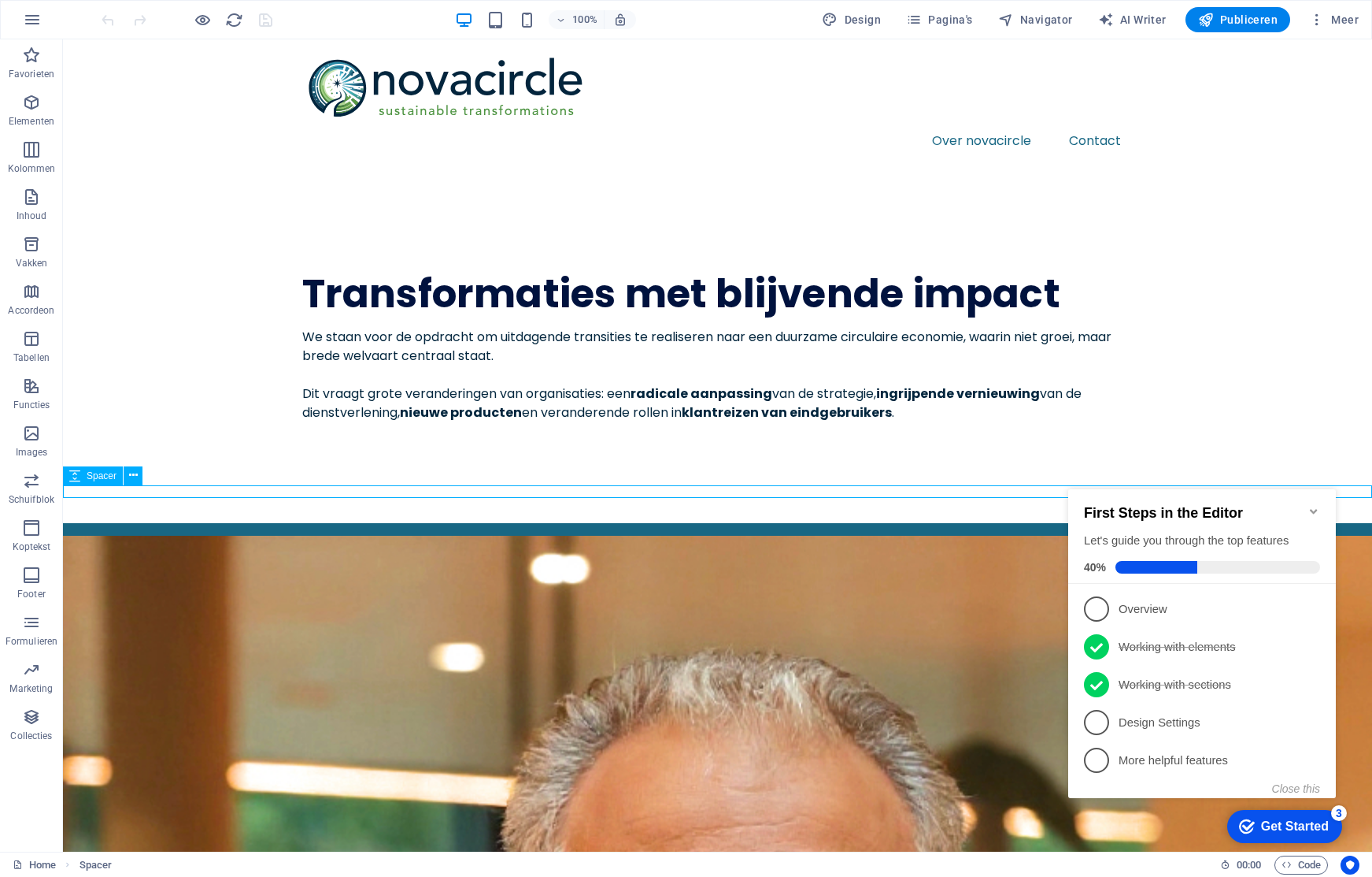
click at [110, 479] on span "Spacer" at bounding box center [101, 476] width 29 height 10
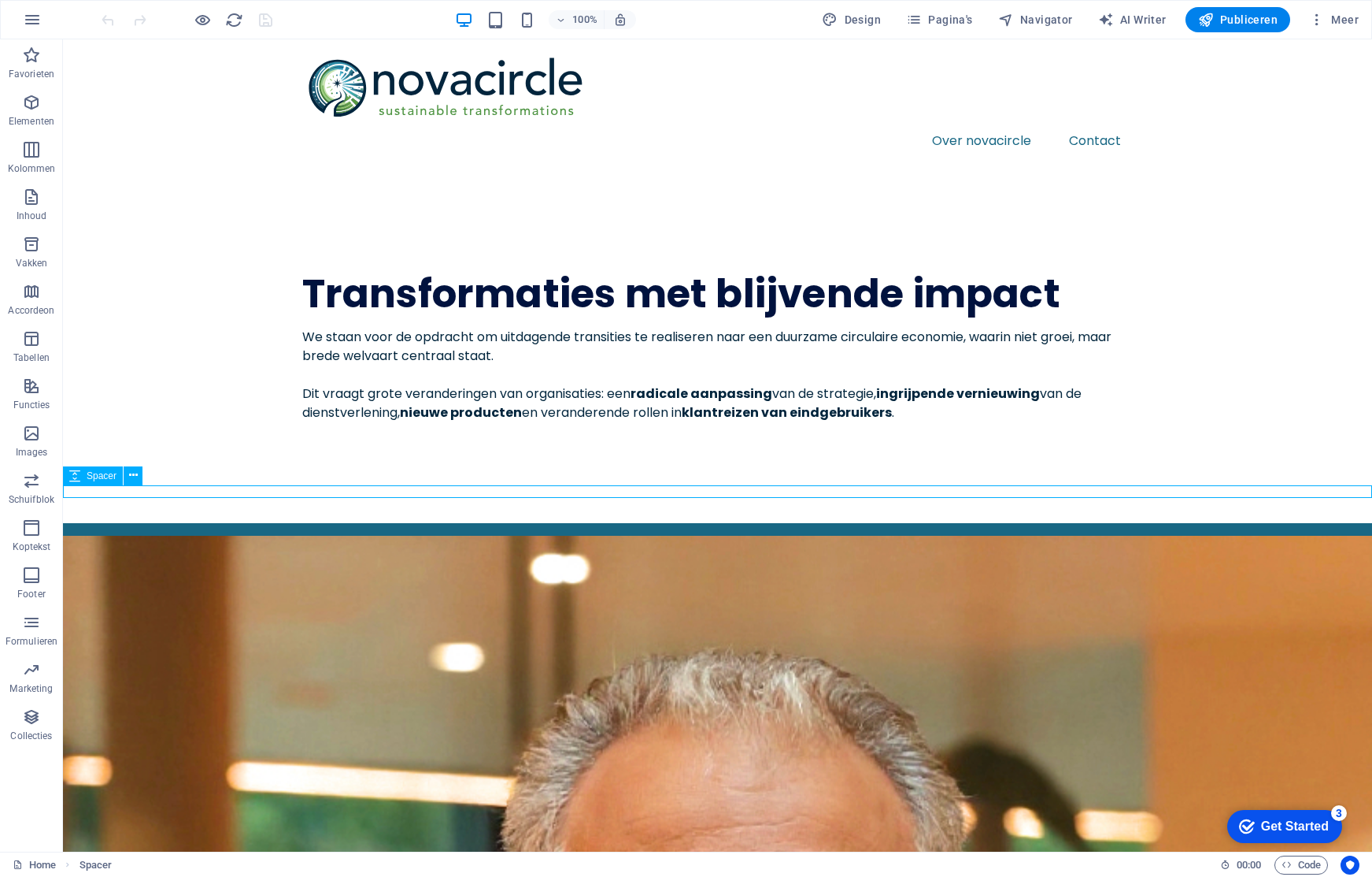
click at [109, 477] on span "Spacer" at bounding box center [101, 476] width 29 height 10
select select "rem"
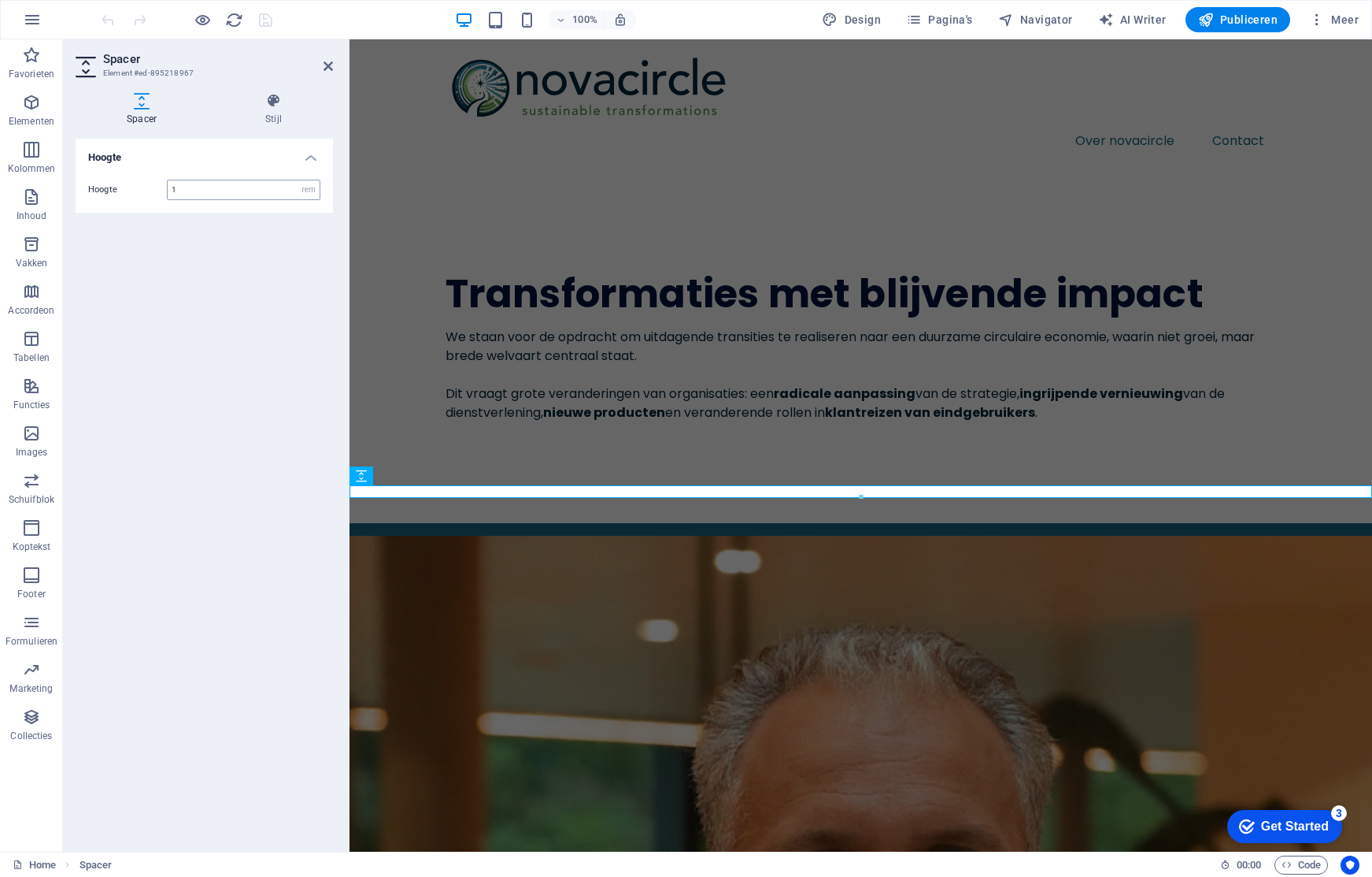
click at [235, 188] on input "1" at bounding box center [244, 189] width 152 height 19
drag, startPoint x: 227, startPoint y: 187, endPoint x: 130, endPoint y: 191, distance: 97.1
click at [132, 188] on div "Hoogte 1 px rem vh vw" at bounding box center [204, 190] width 232 height 21
type input "2"
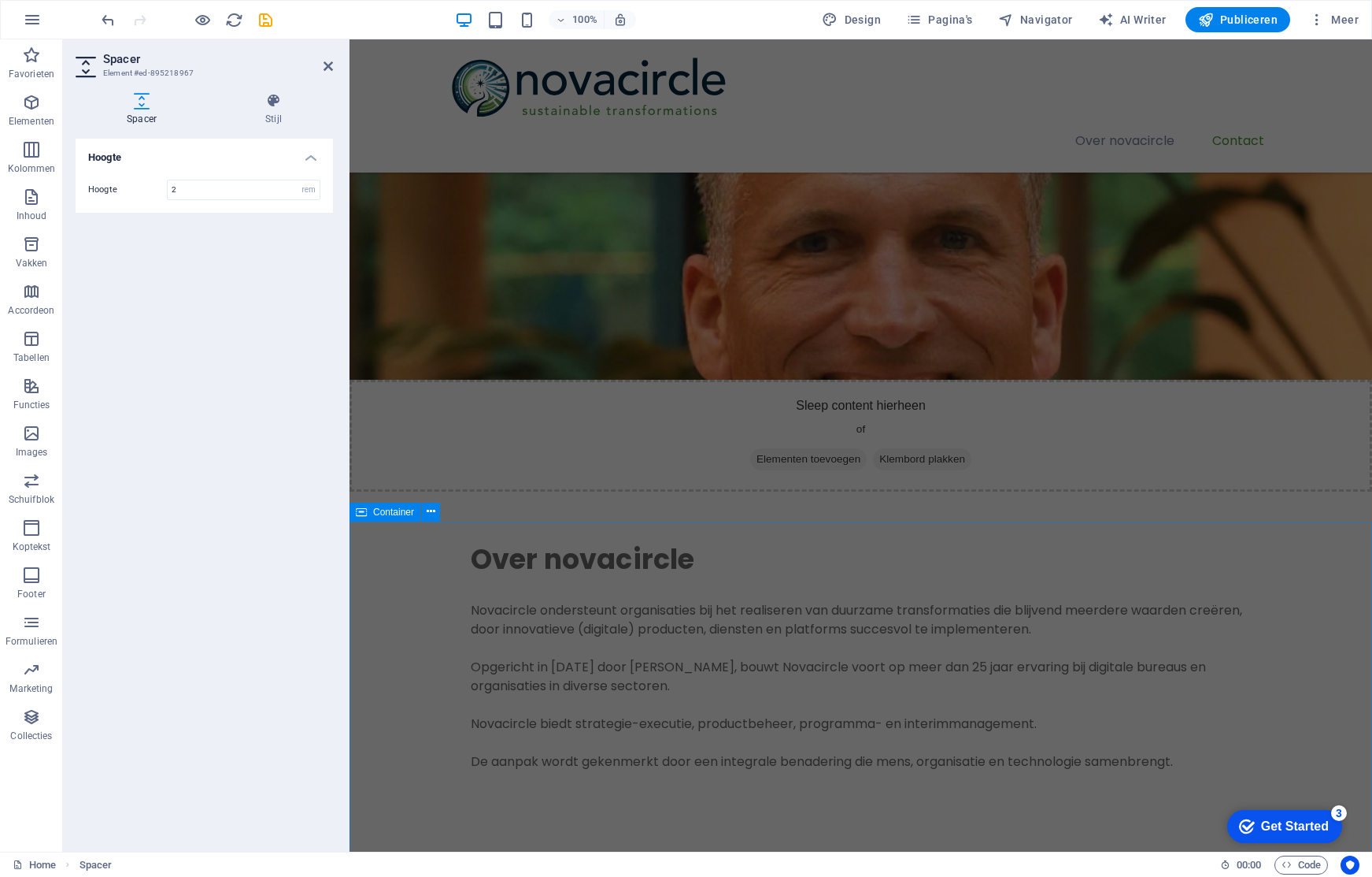
scroll to position [596, 0]
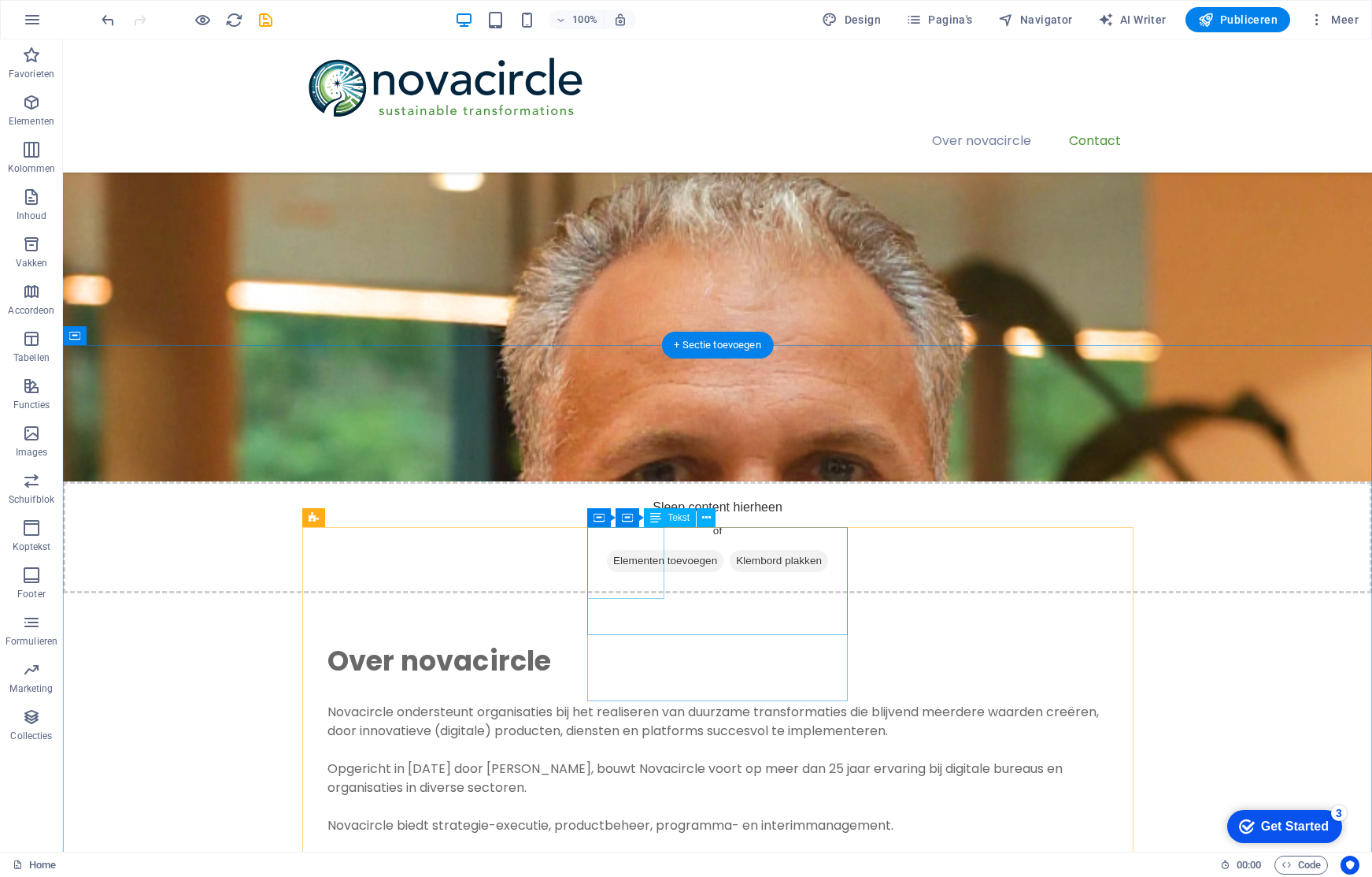
scroll to position [432, 0]
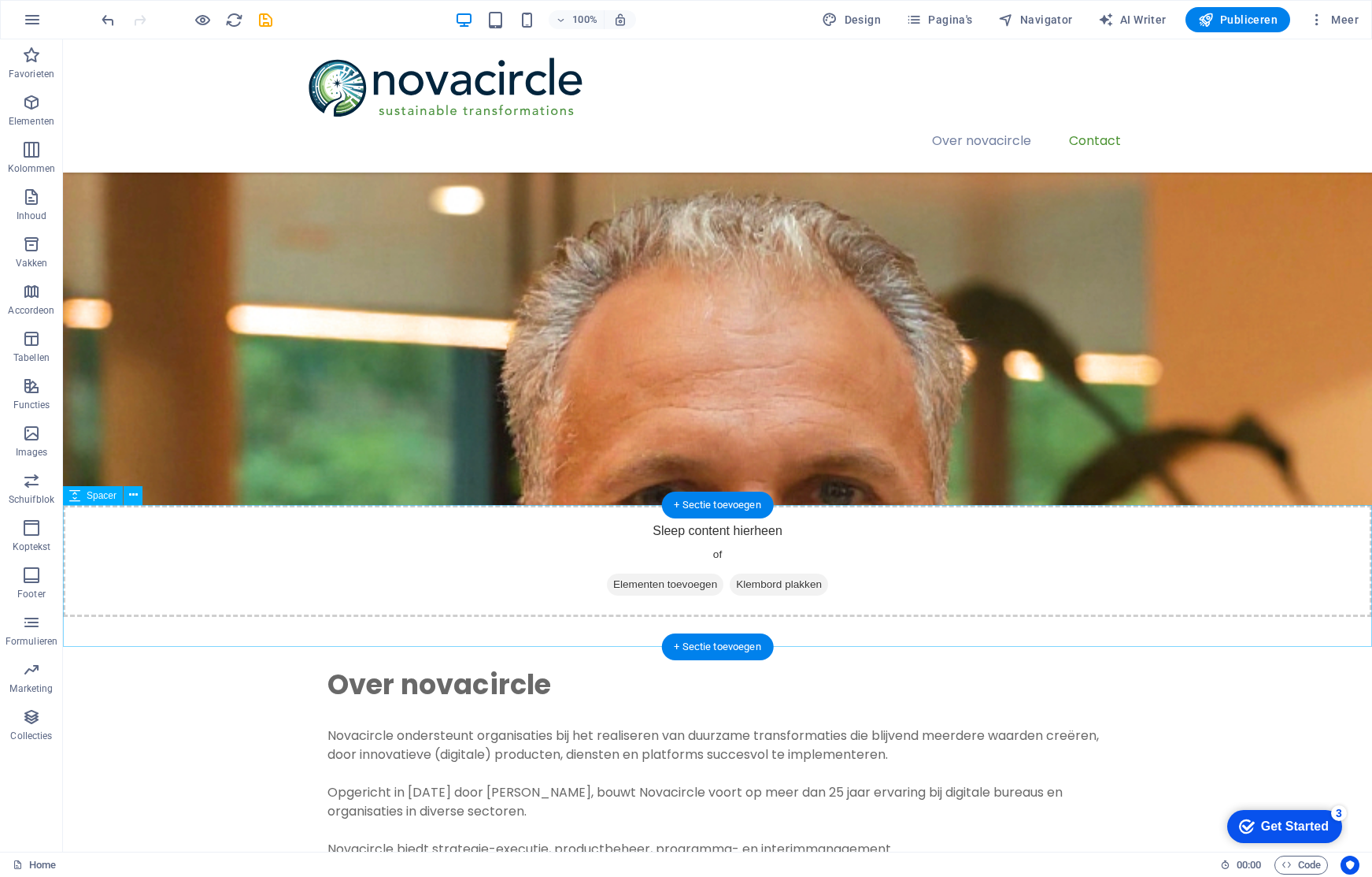
click at [135, 496] on icon at bounding box center [133, 495] width 9 height 17
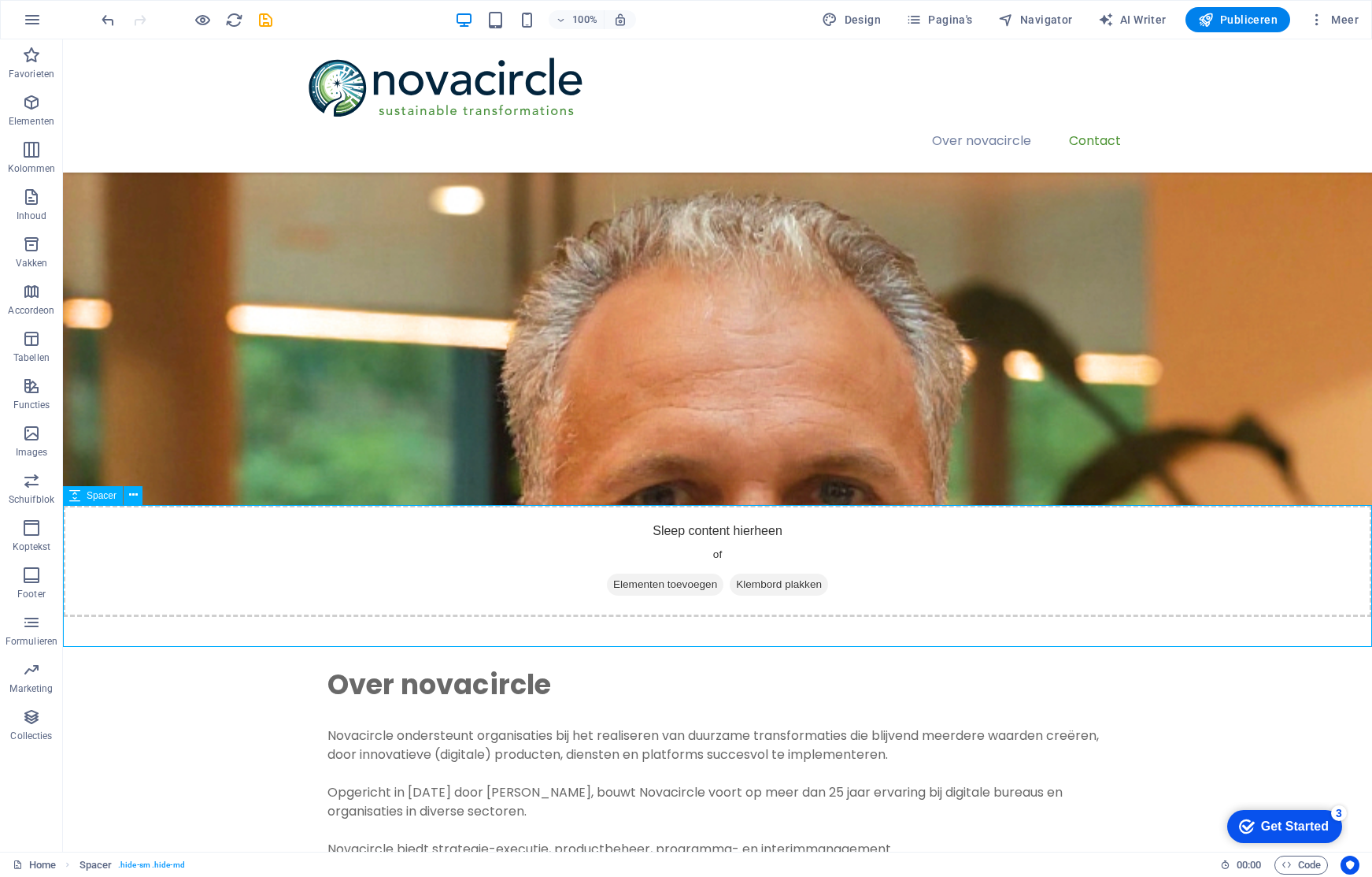
click at [110, 497] on span "Spacer" at bounding box center [101, 496] width 29 height 10
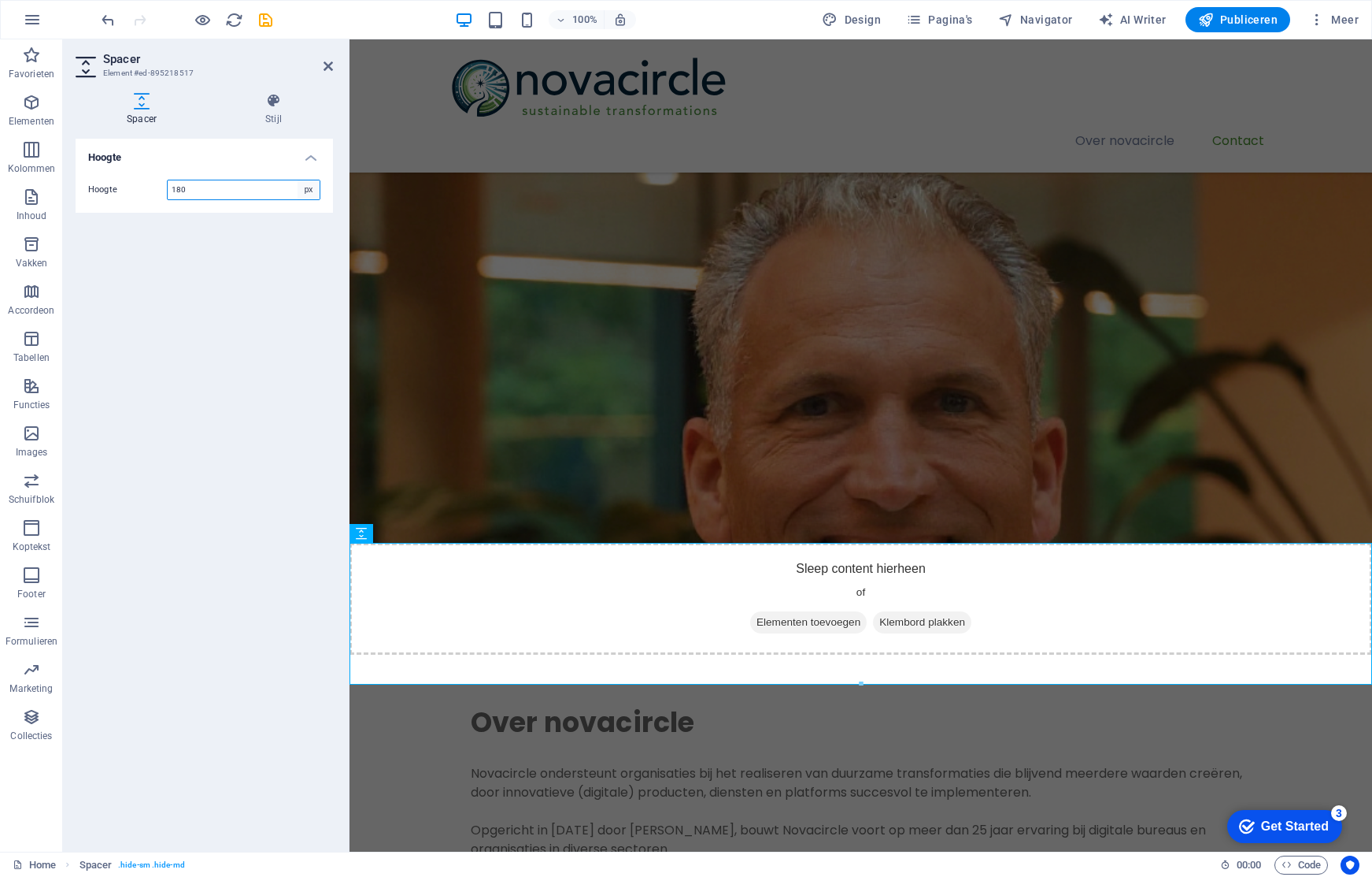
click at [315, 191] on select "px rem vh vw" at bounding box center [309, 189] width 22 height 19
select select "rem"
click at [298, 180] on select "px rem vh vw" at bounding box center [309, 189] width 22 height 19
click at [247, 191] on input "11.375" at bounding box center [244, 189] width 152 height 19
click at [247, 191] on input "11.4375" at bounding box center [244, 189] width 152 height 19
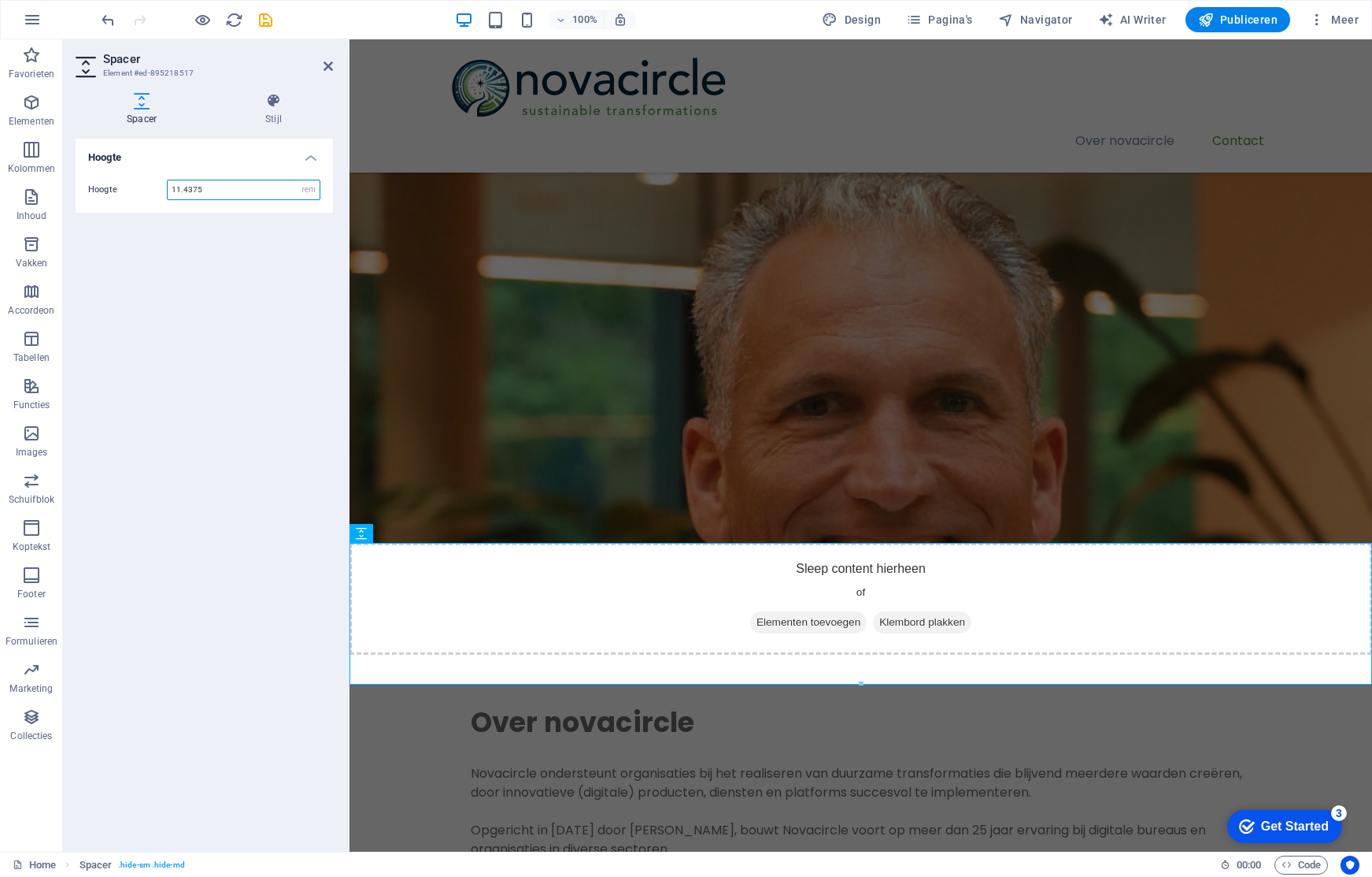
click at [247, 191] on input "11.4375" at bounding box center [244, 189] width 152 height 19
type input "1"
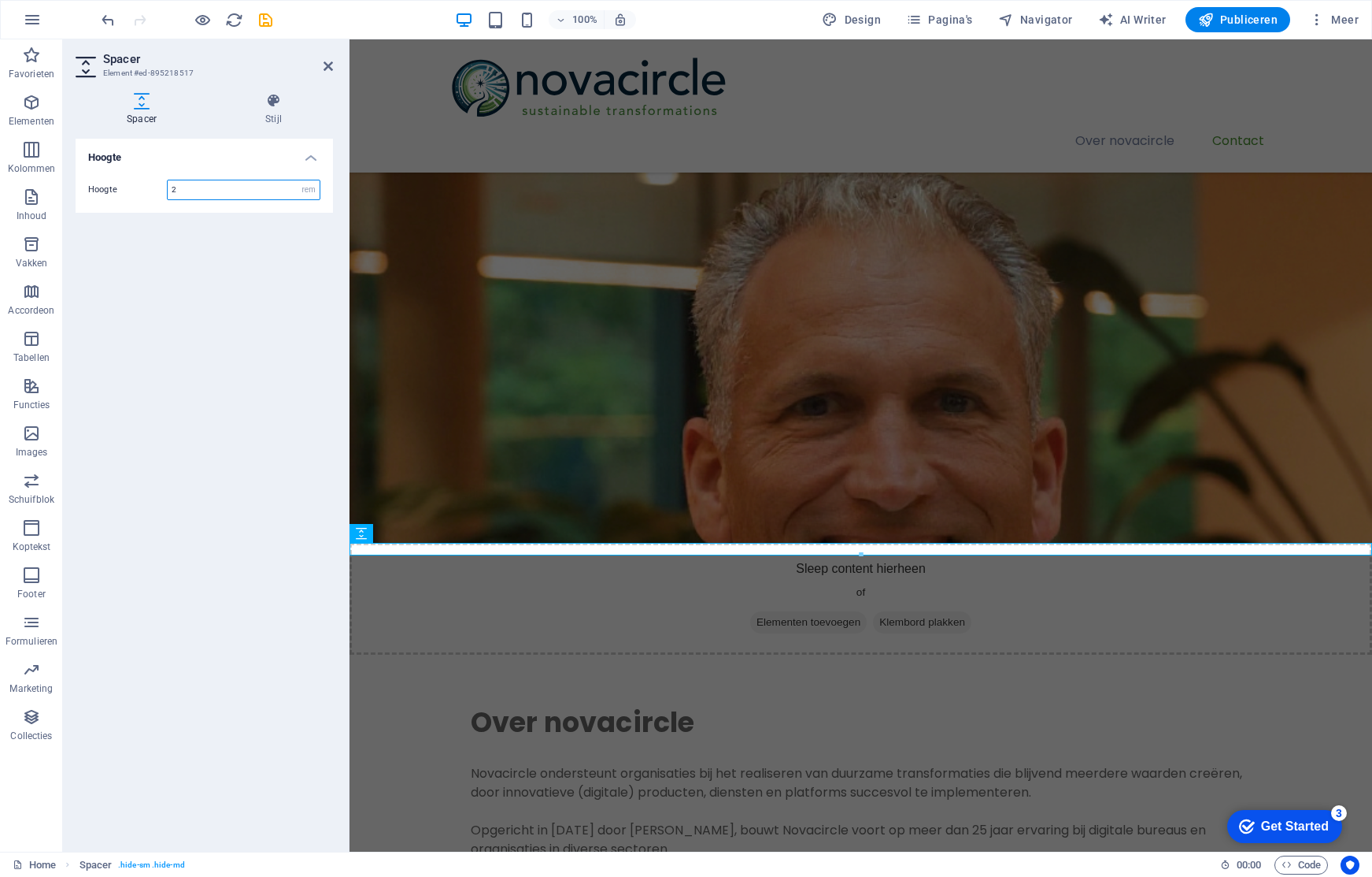
type input "2"
click at [246, 278] on div "Hoogte Hoogte 2 px rem vh vw" at bounding box center [204, 489] width 257 height 700
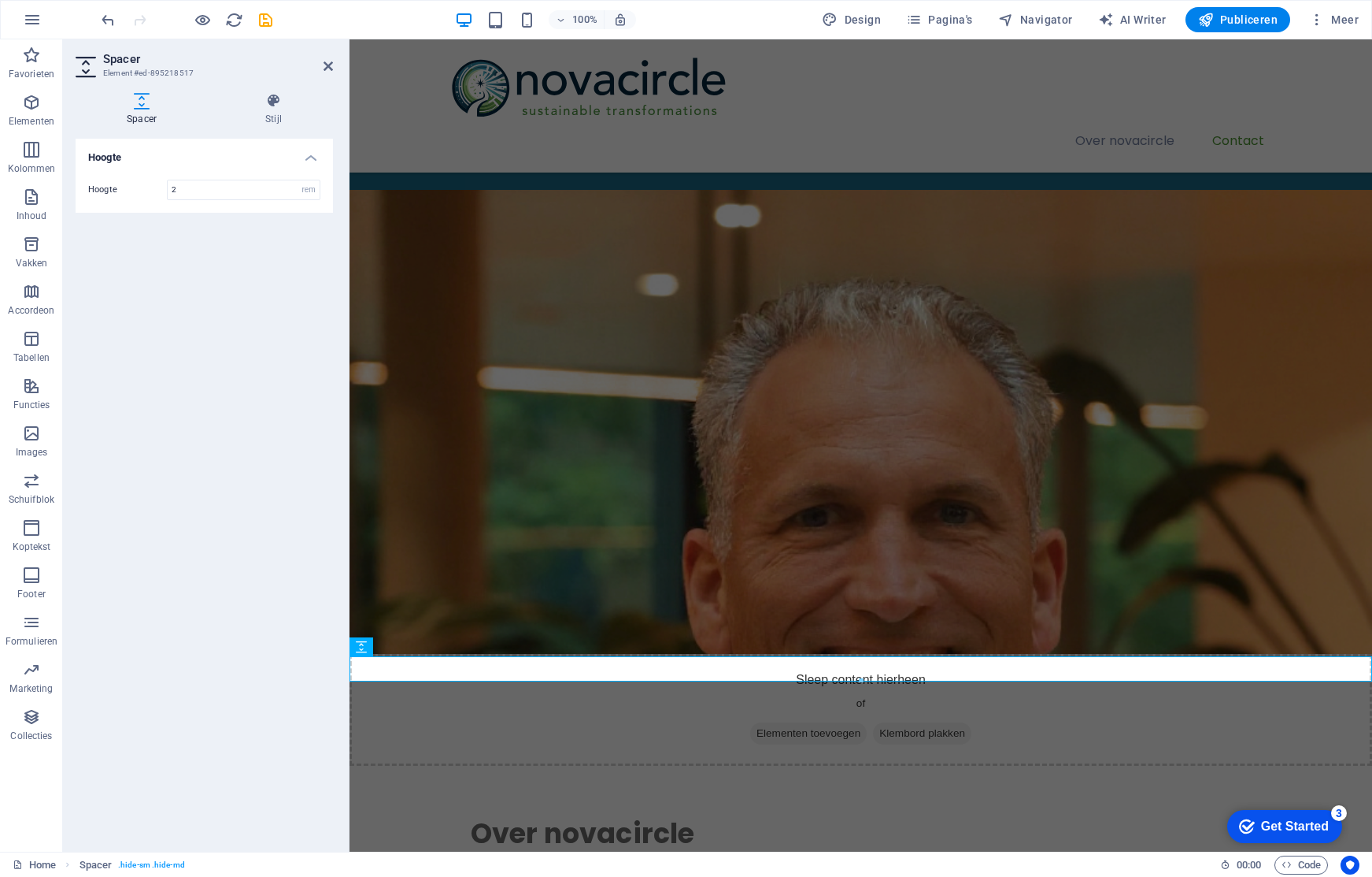
scroll to position [319, 0]
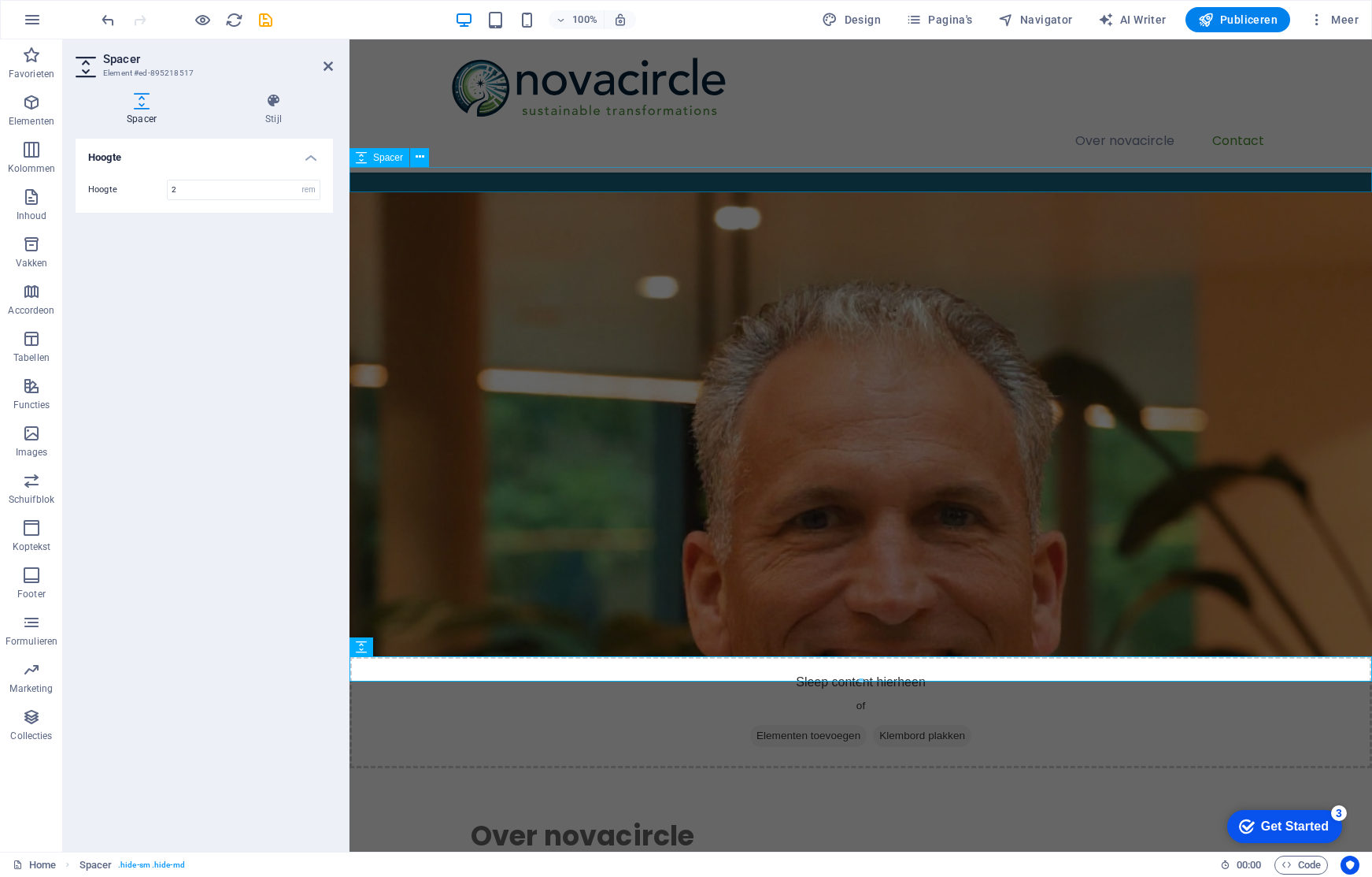
click at [516, 177] on div at bounding box center [861, 180] width 1022 height 26
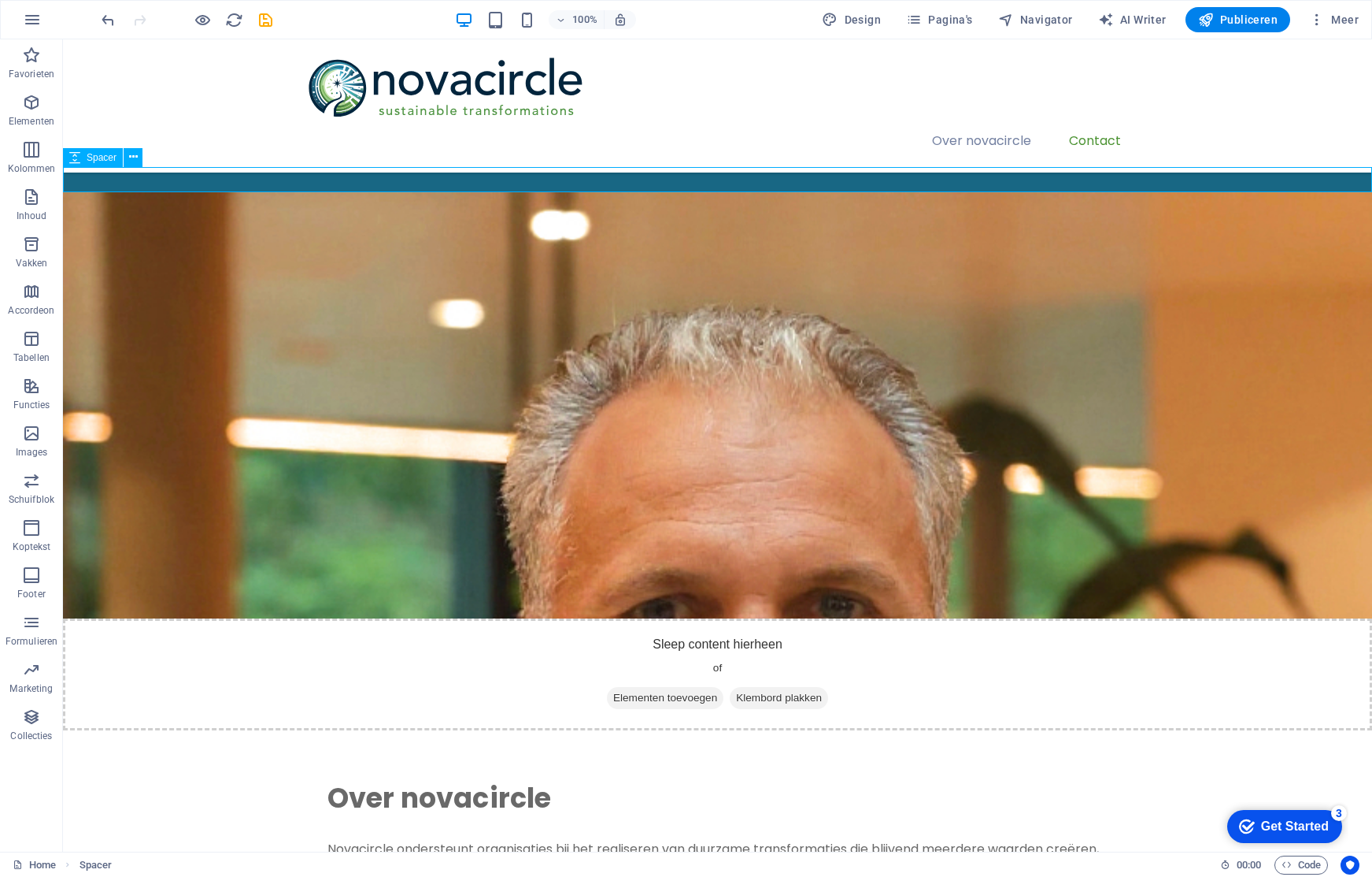
click at [420, 183] on div at bounding box center [717, 180] width 1309 height 26
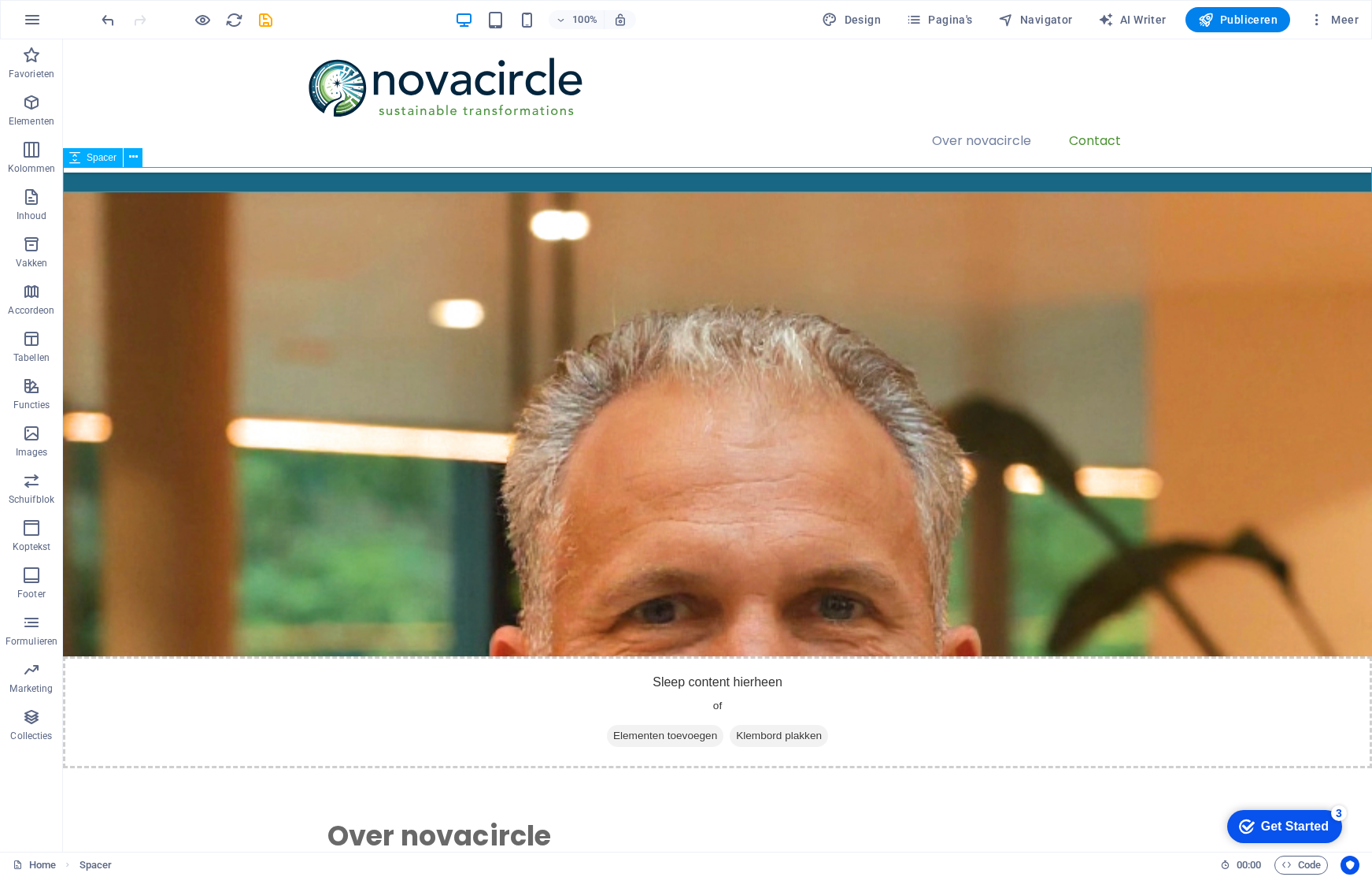
select select "rem"
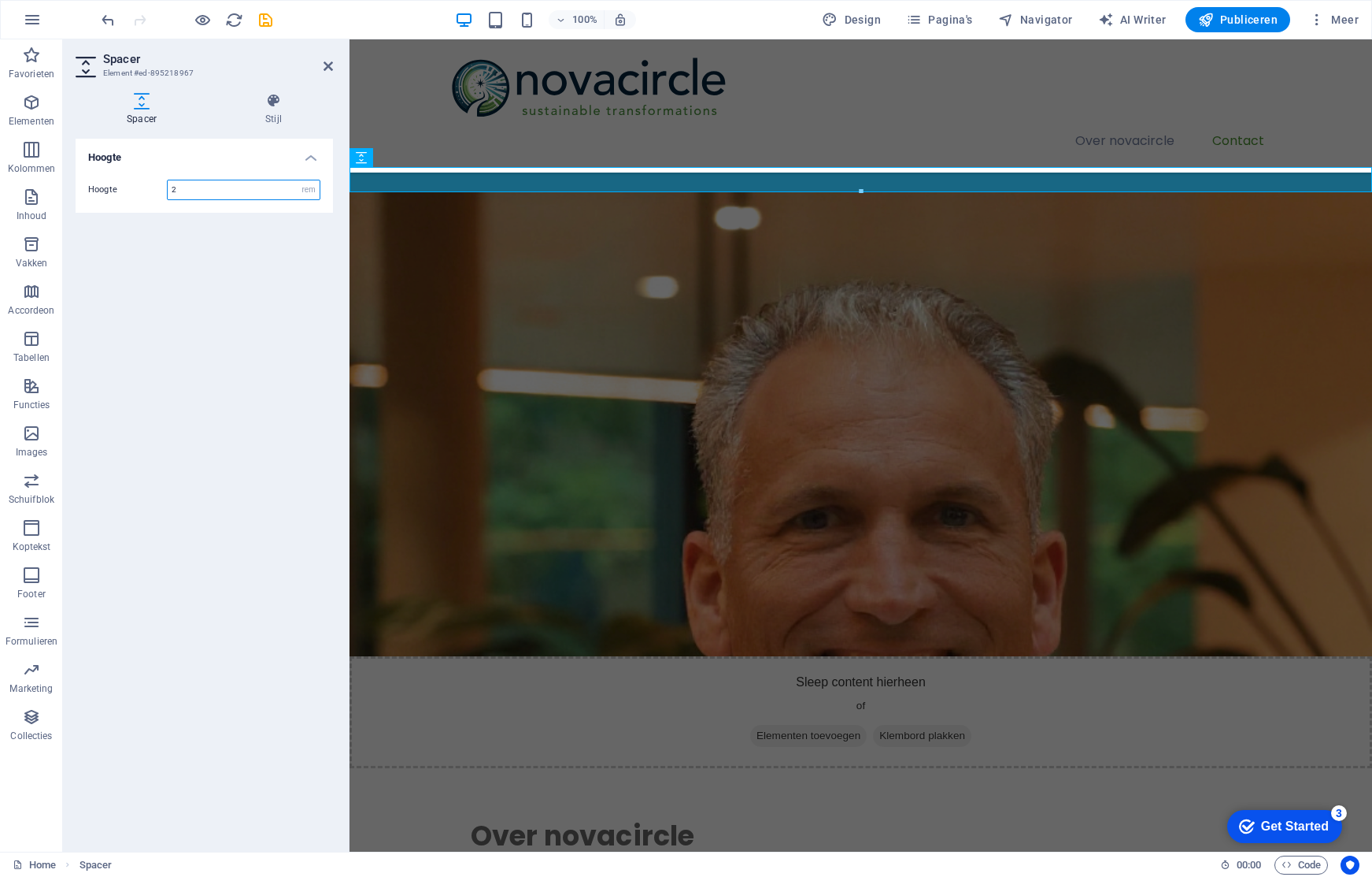
click at [257, 189] on input "2" at bounding box center [244, 189] width 152 height 19
type input "3"
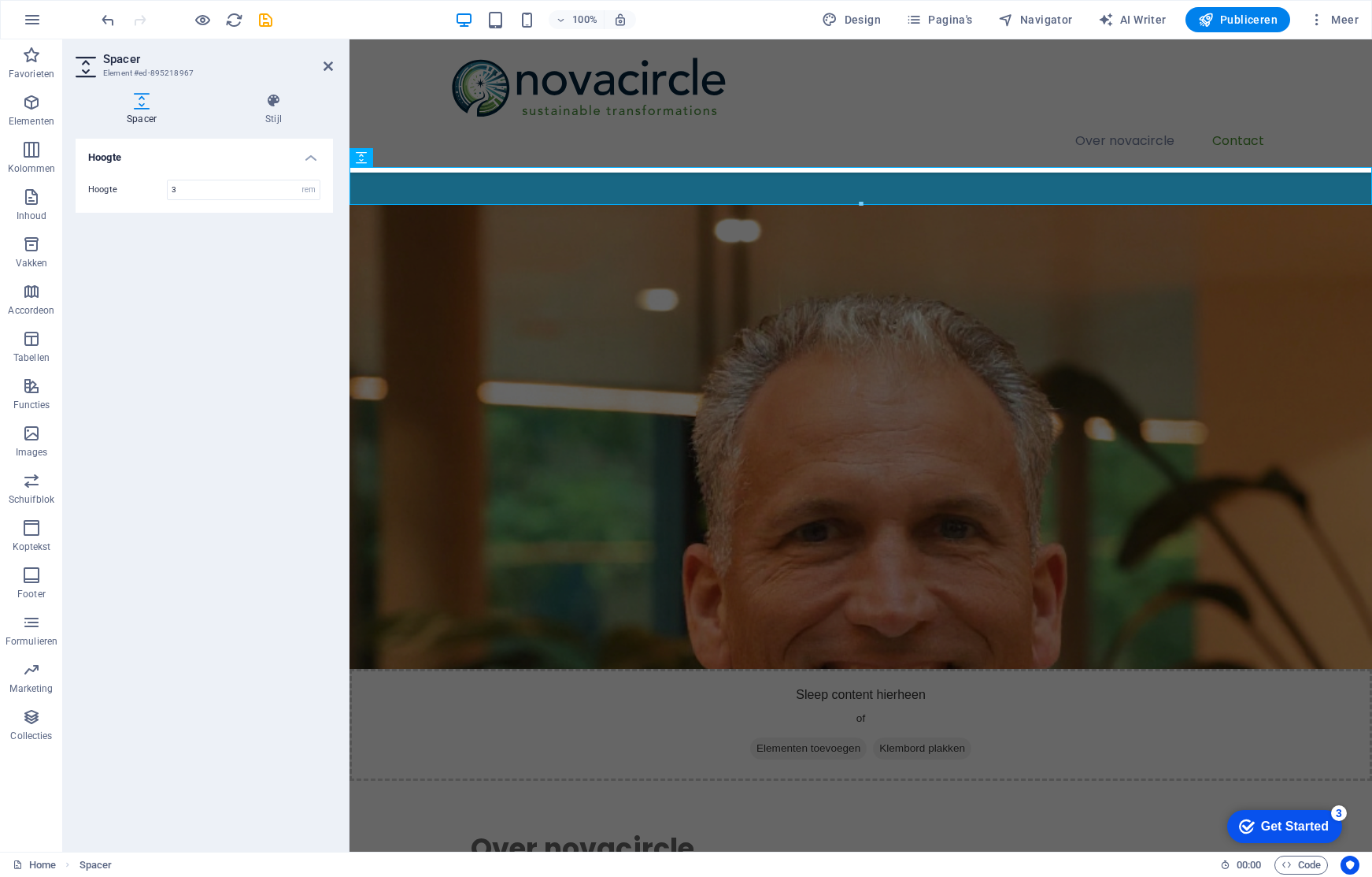
click at [255, 404] on div "Hoogte Hoogte 3 px rem vh vw" at bounding box center [204, 489] width 257 height 700
click at [325, 62] on icon at bounding box center [328, 66] width 10 height 13
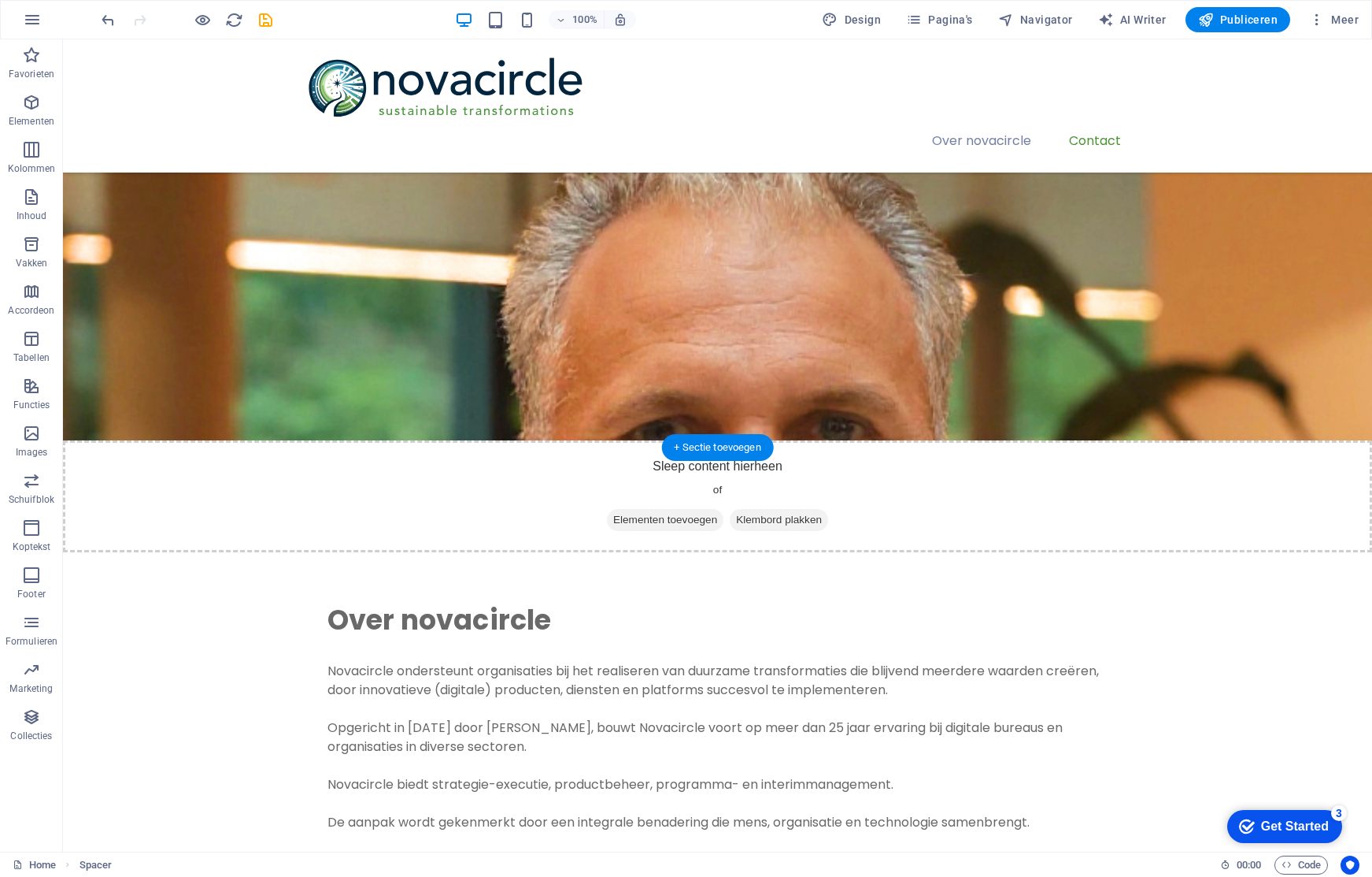
scroll to position [522, 0]
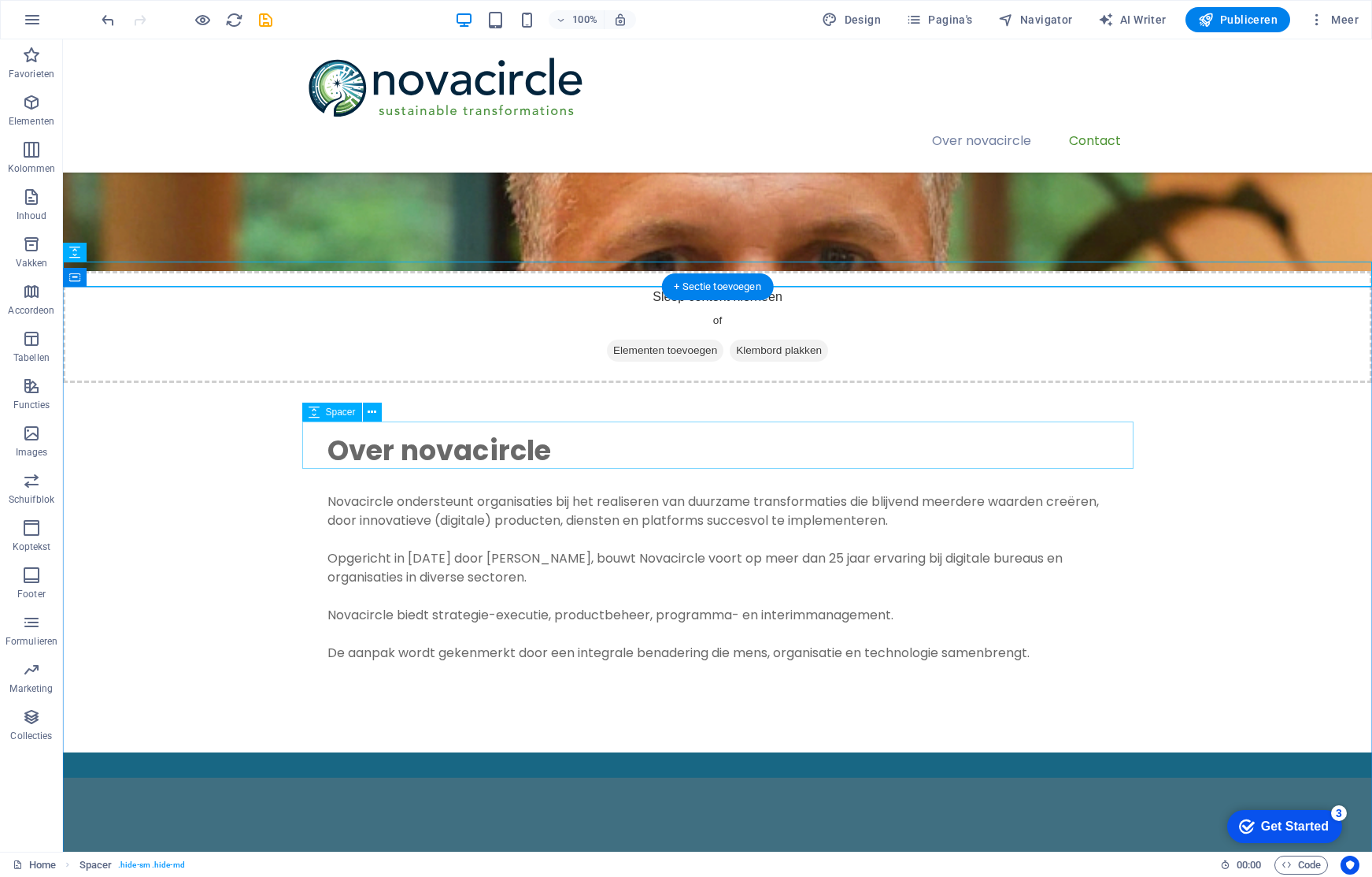
scroll to position [674, 0]
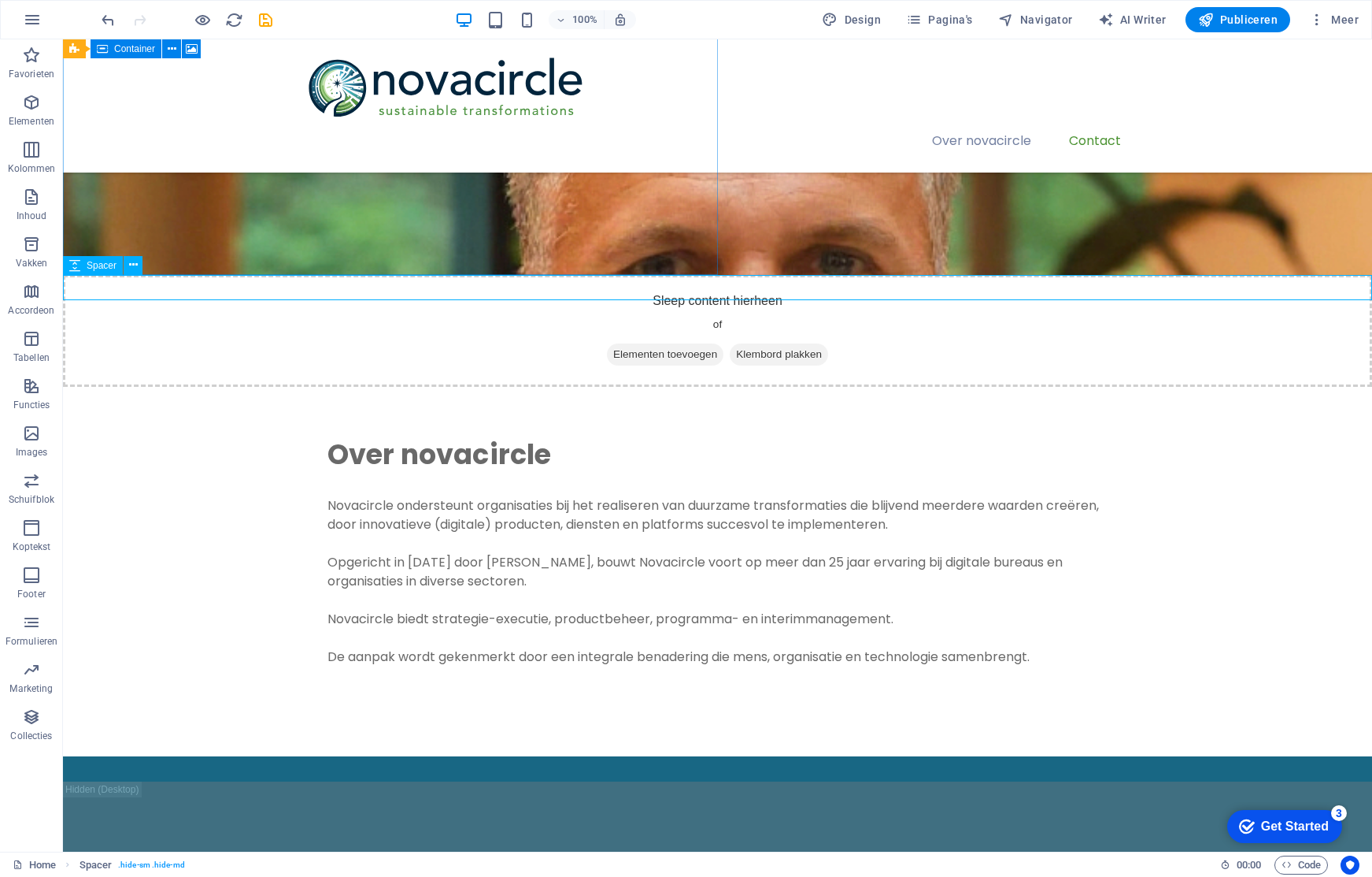
click at [361, 756] on div at bounding box center [717, 769] width 1309 height 26
select select "rem"
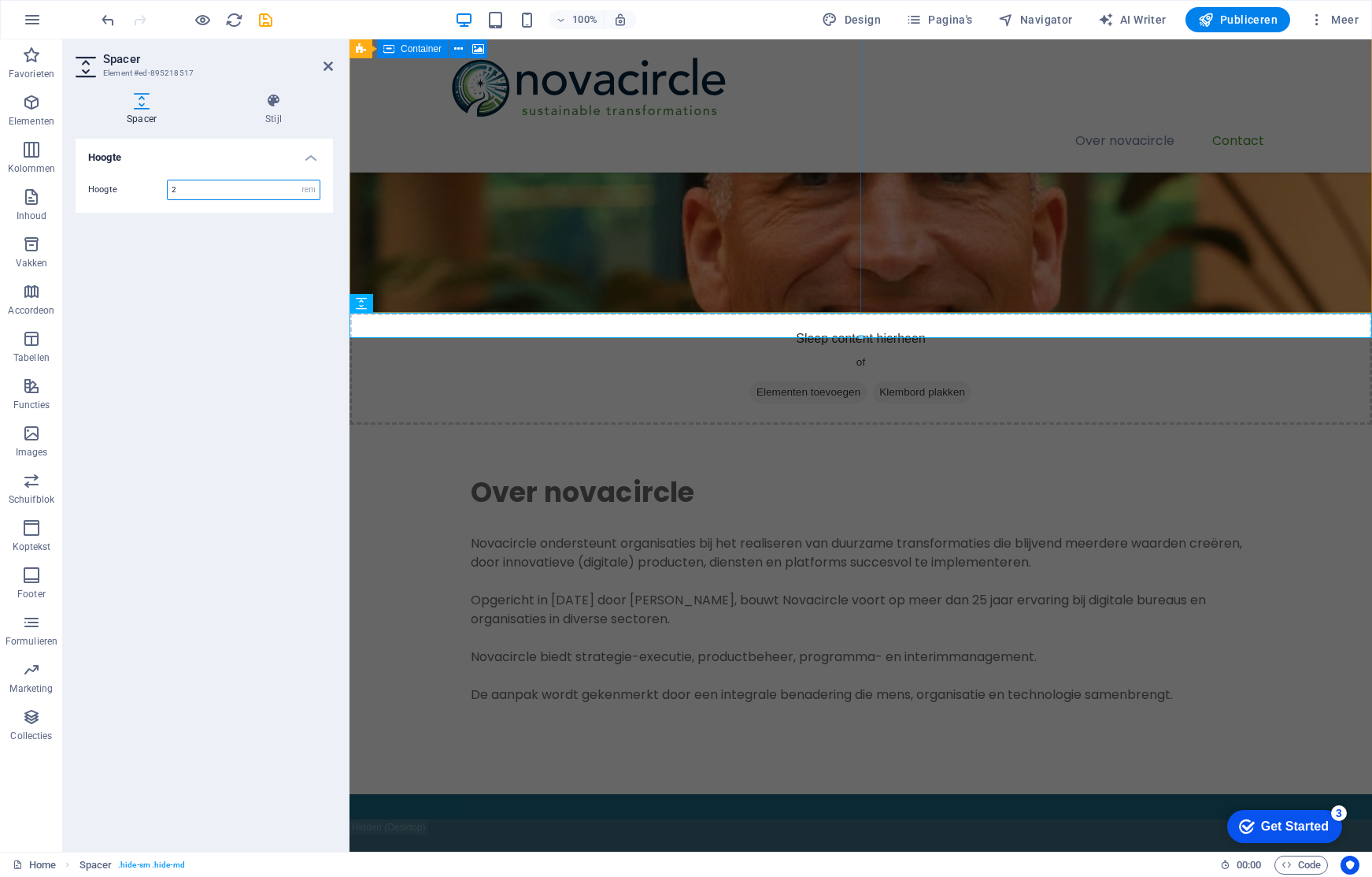
click at [211, 187] on input "2" at bounding box center [244, 189] width 152 height 19
type input "3"
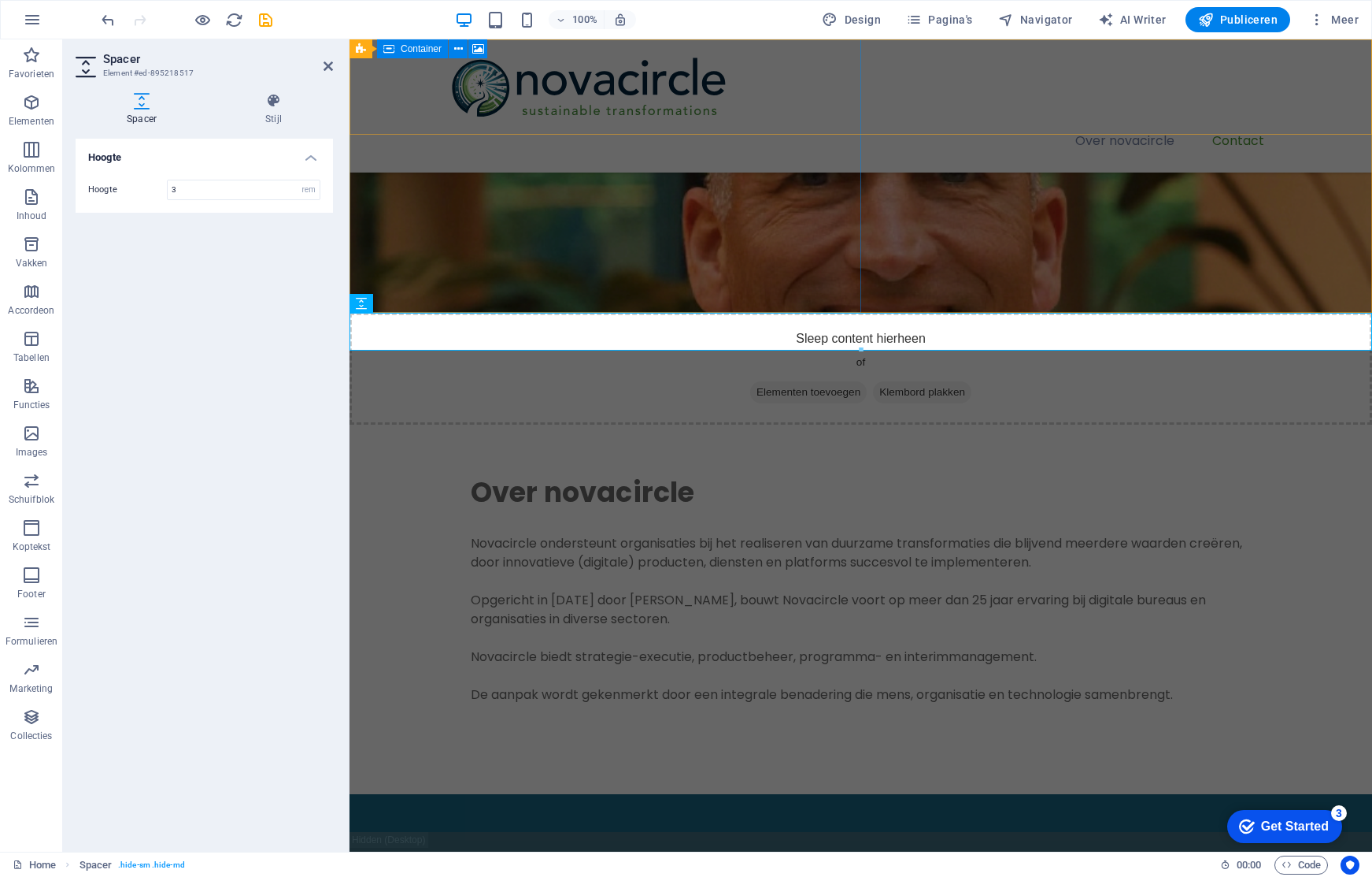
click at [409, 113] on div "Over novacircle Contact" at bounding box center [861, 105] width 1022 height 133
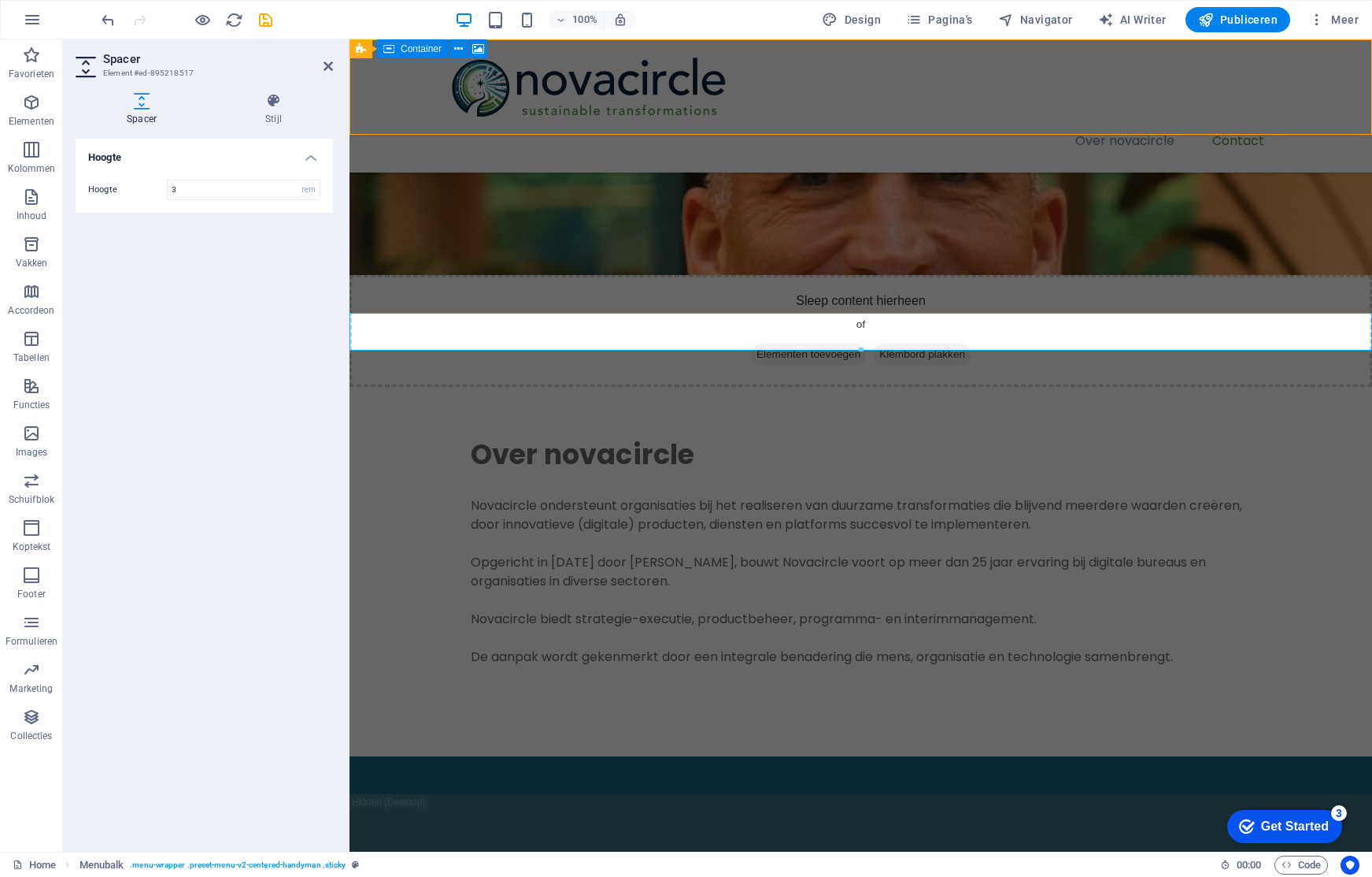
click at [695, 113] on div at bounding box center [861, 87] width 831 height 70
select select "px"
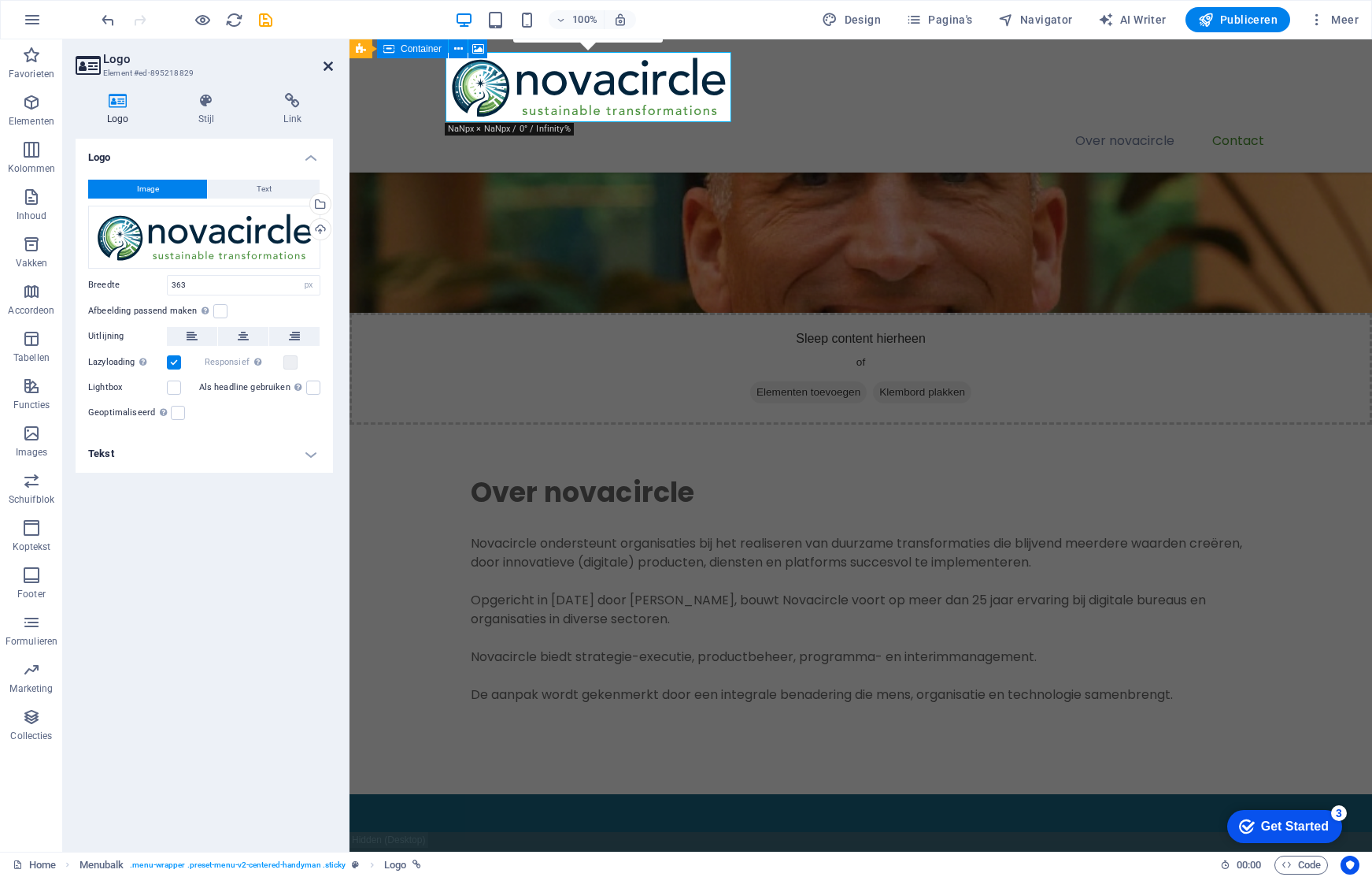
click at [331, 63] on icon at bounding box center [328, 66] width 10 height 13
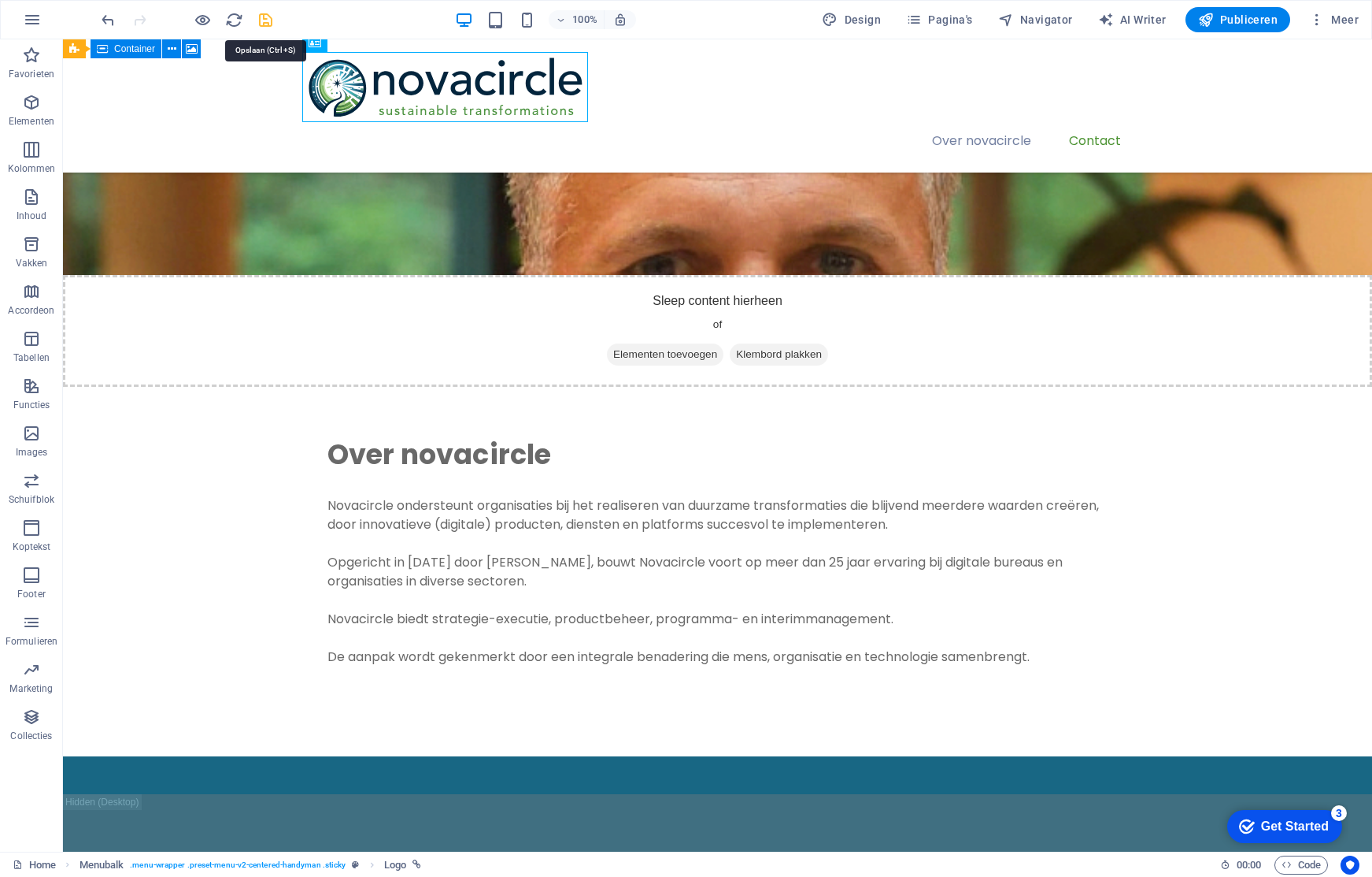
click at [263, 19] on icon "save" at bounding box center [265, 20] width 18 height 18
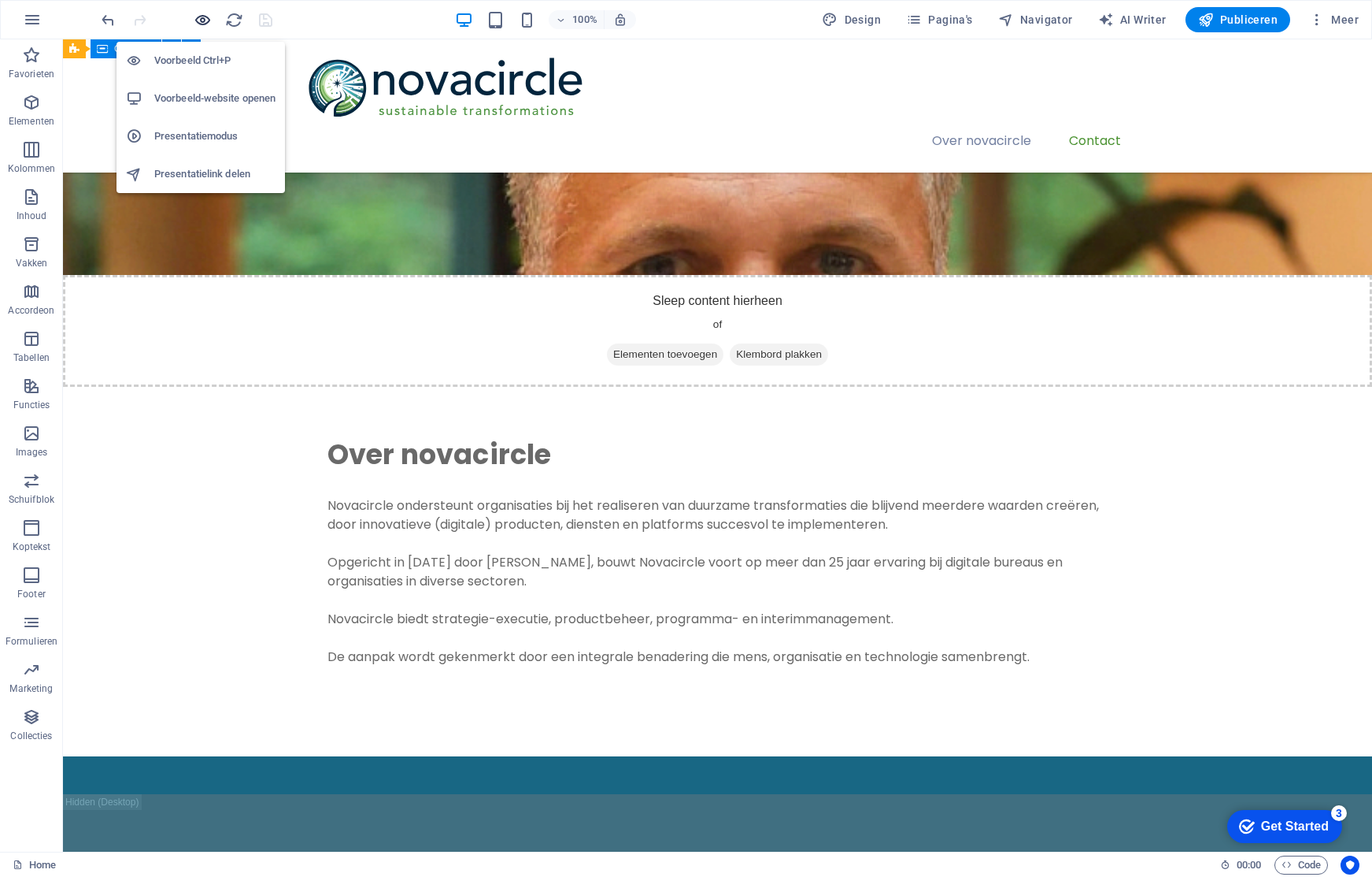
click at [203, 20] on icon "button" at bounding box center [202, 20] width 18 height 18
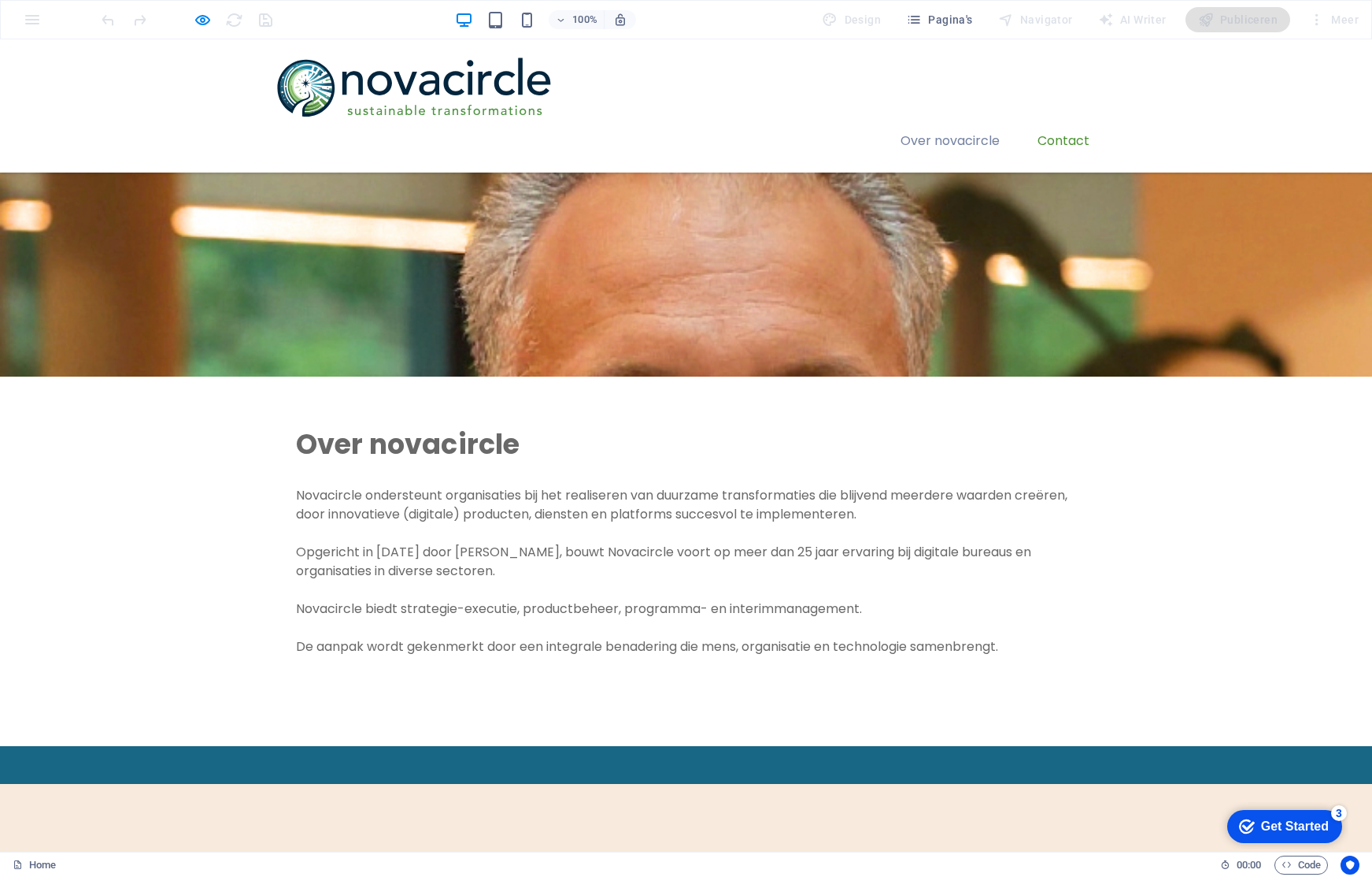
scroll to position [410, 0]
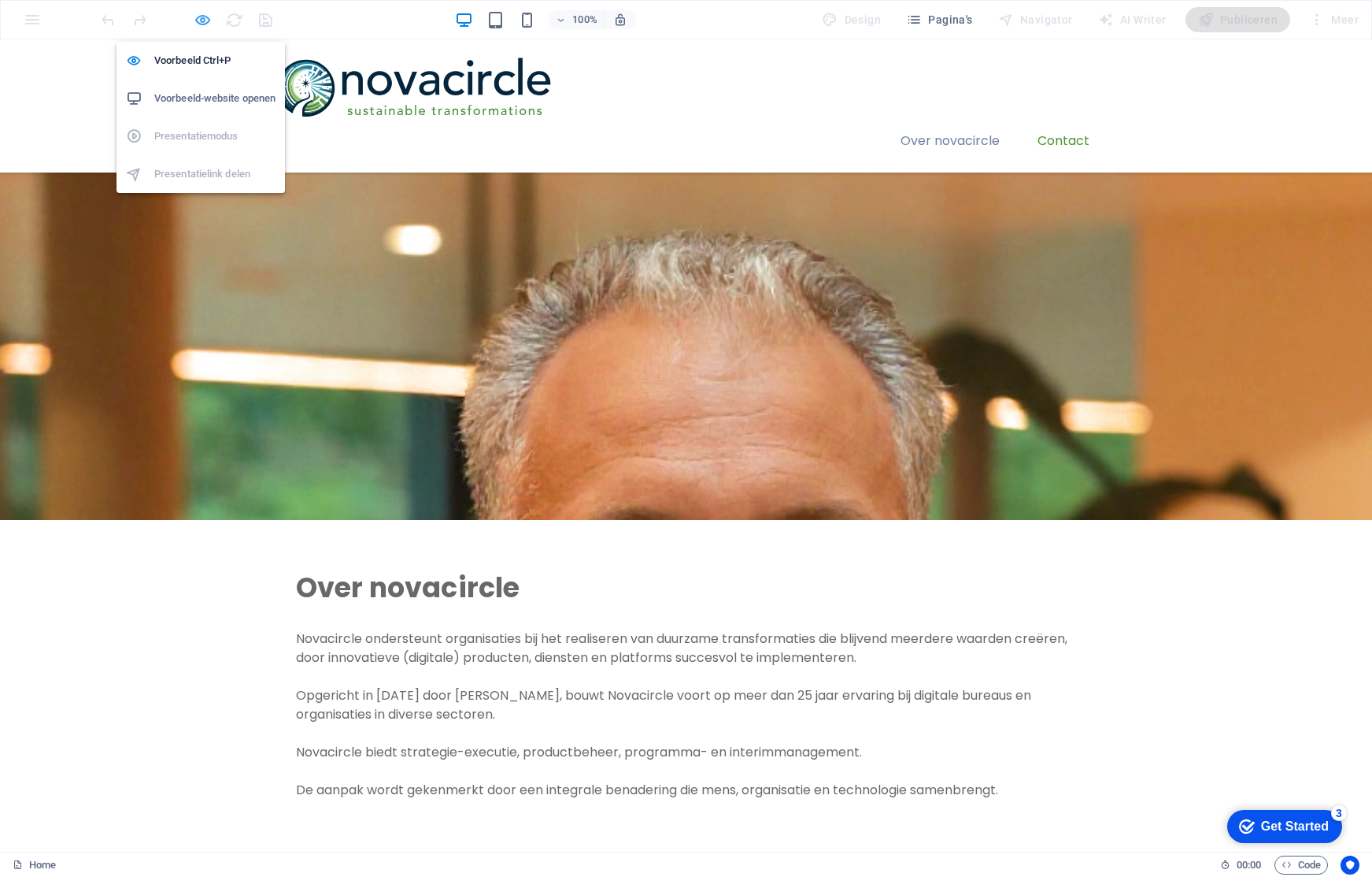
click at [197, 16] on icon "button" at bounding box center [202, 20] width 18 height 18
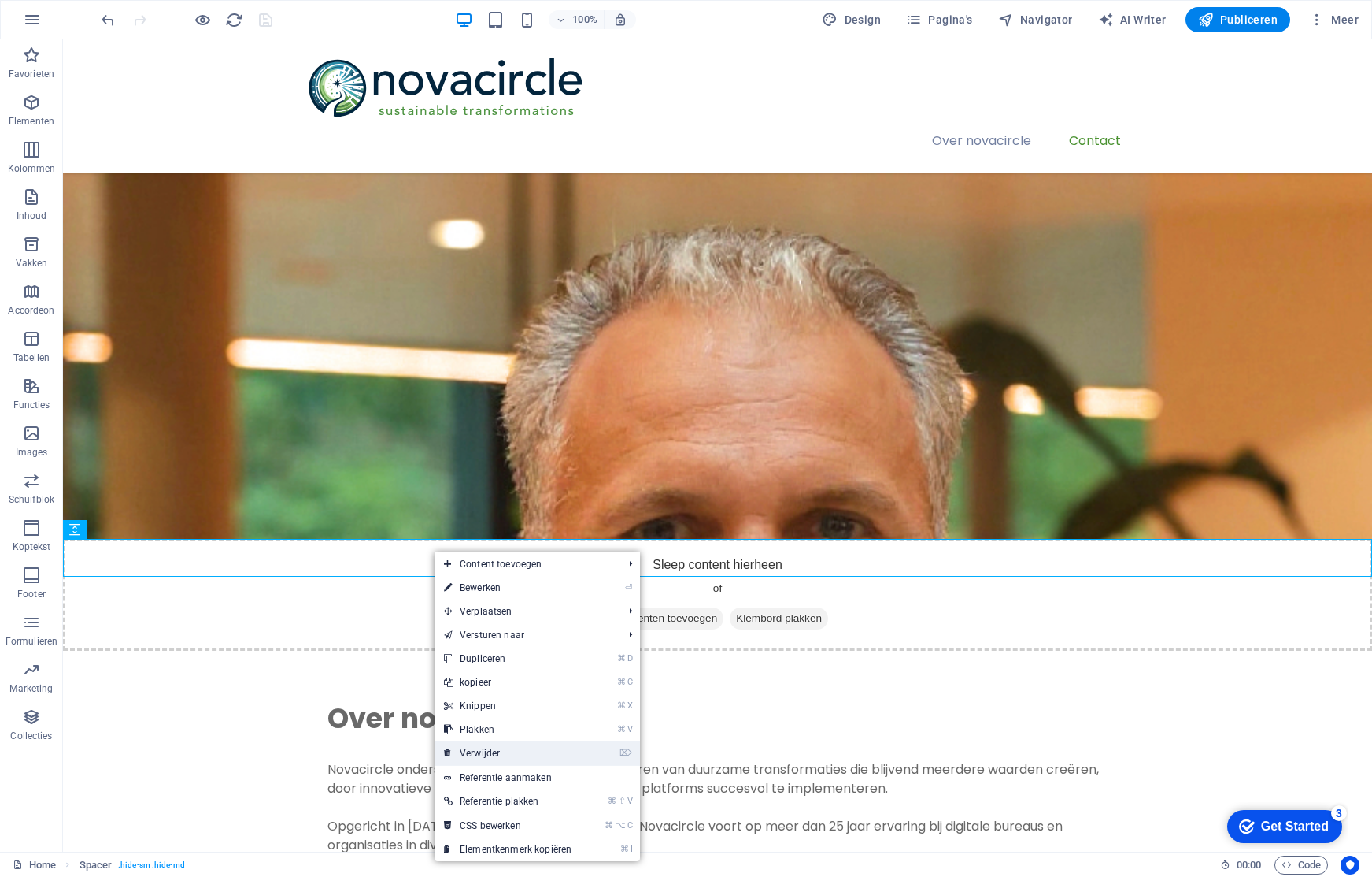
click at [555, 754] on link "⌦ Verwijder" at bounding box center [507, 753] width 146 height 24
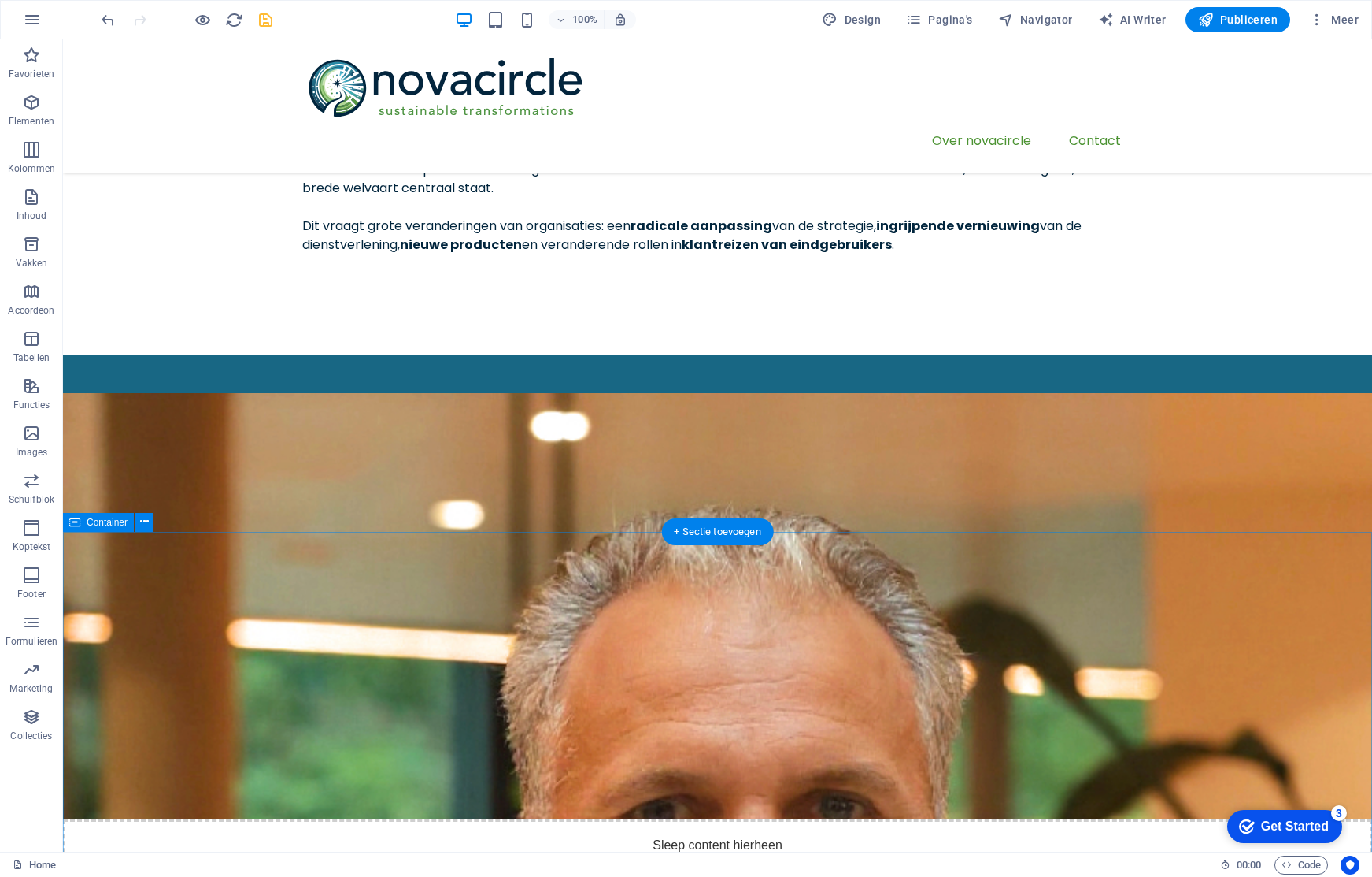
scroll to position [0, 0]
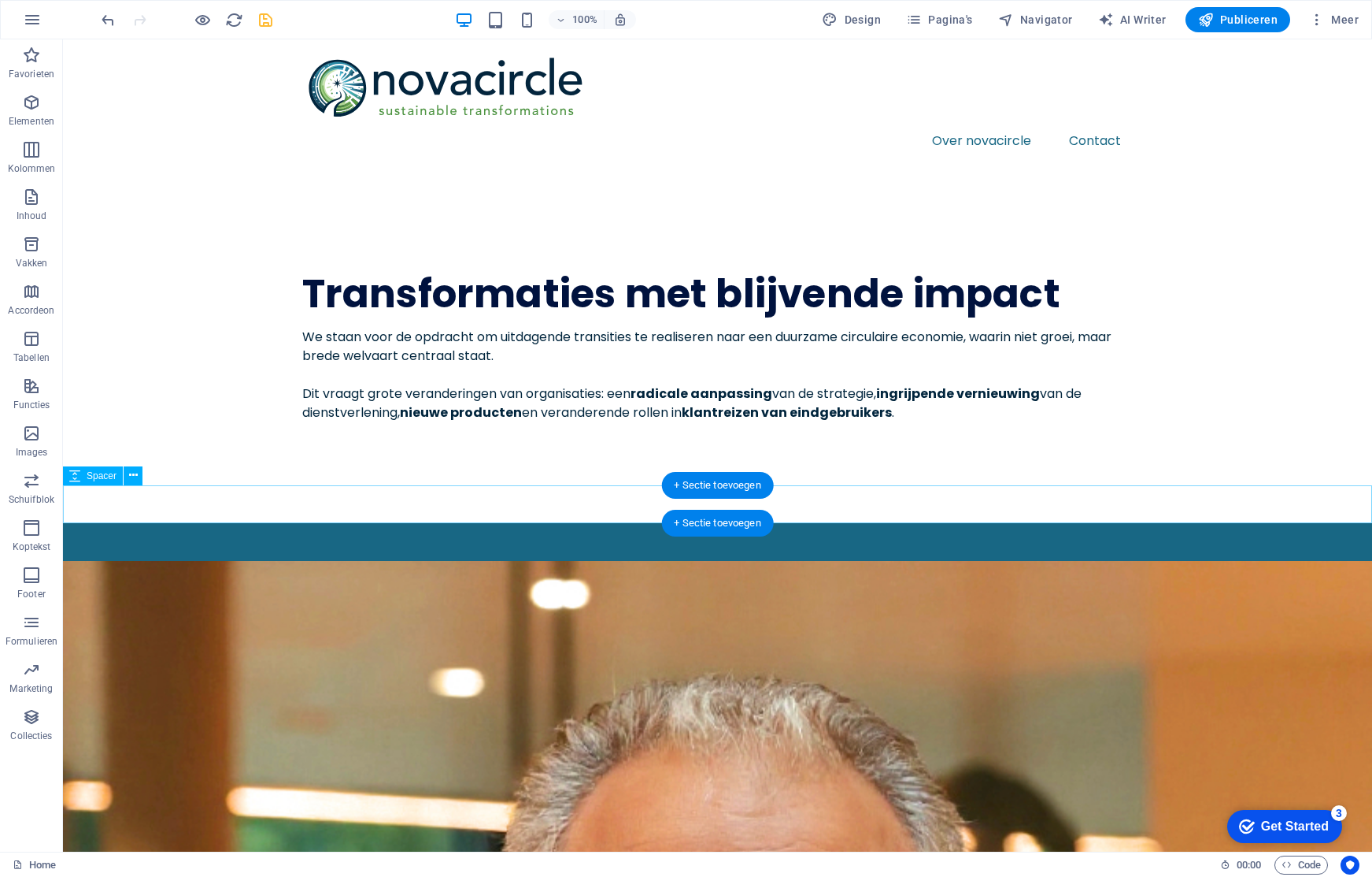
click at [576, 523] on div at bounding box center [717, 542] width 1309 height 37
click at [295, 523] on div at bounding box center [717, 542] width 1309 height 37
select select "rem"
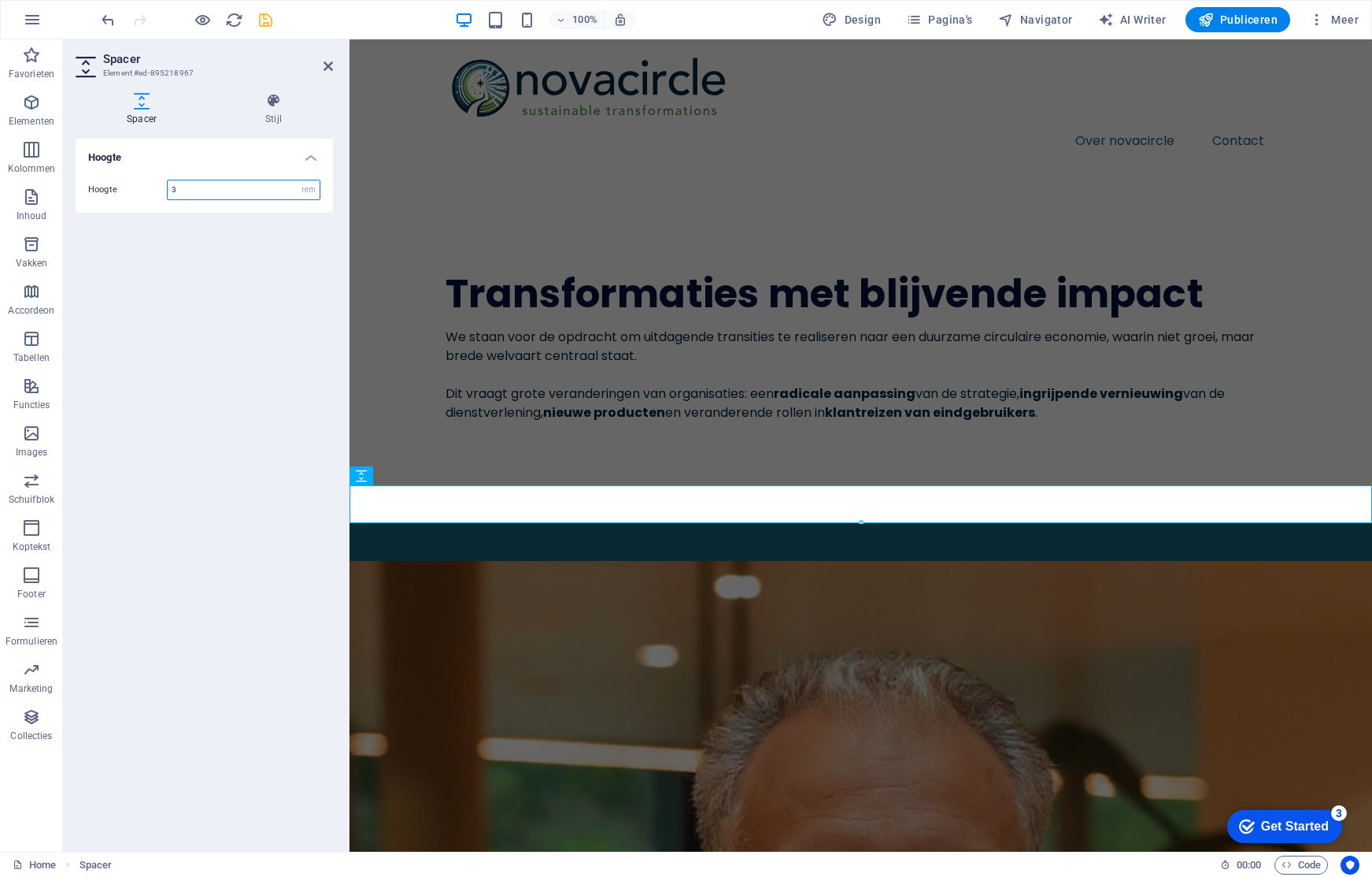
drag, startPoint x: 181, startPoint y: 188, endPoint x: 162, endPoint y: 187, distance: 19.0
click at [162, 187] on div "Hoogte 3 px rem vh vw" at bounding box center [204, 190] width 232 height 21
type input "5"
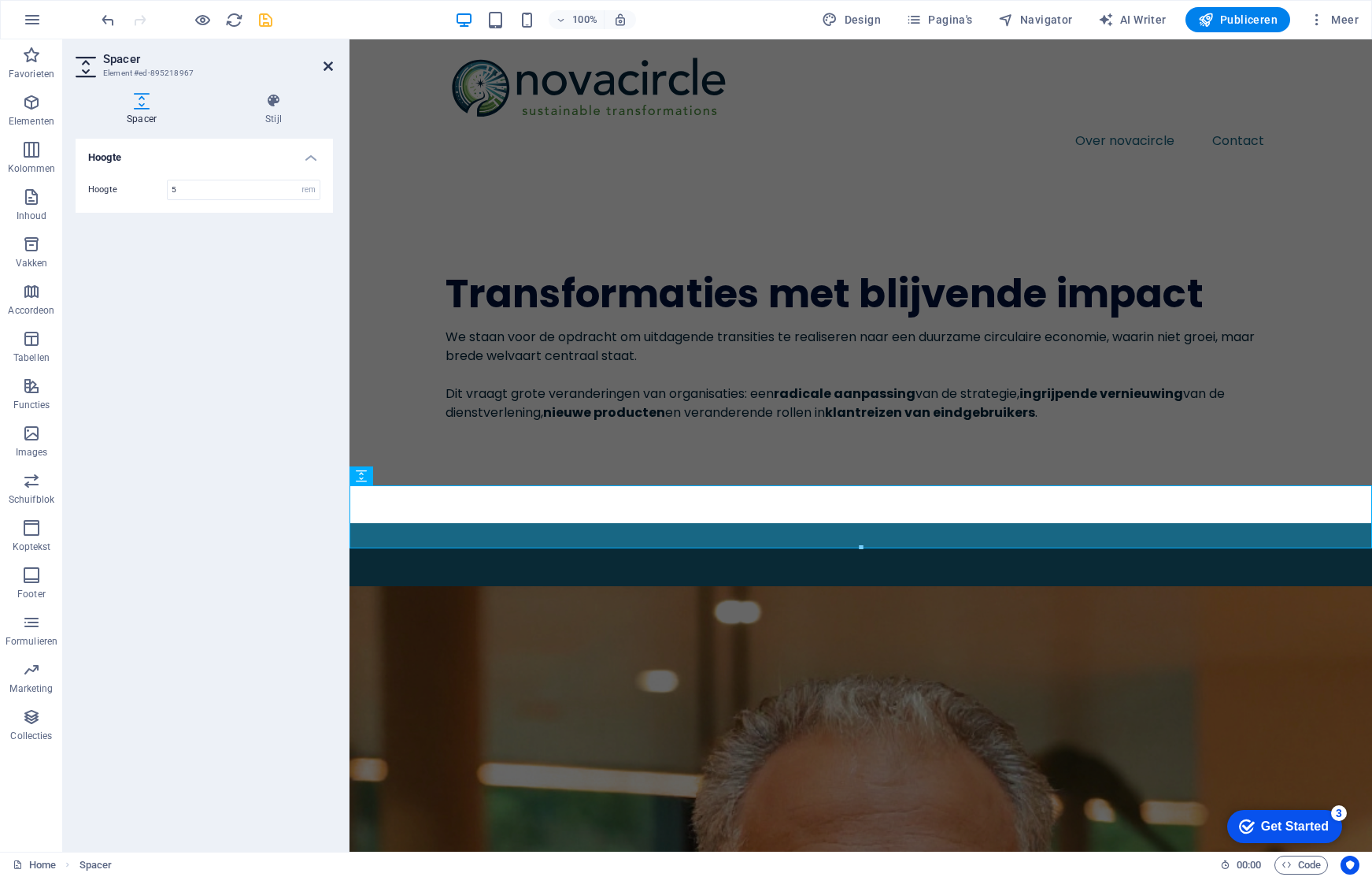
click at [326, 65] on icon at bounding box center [328, 66] width 10 height 13
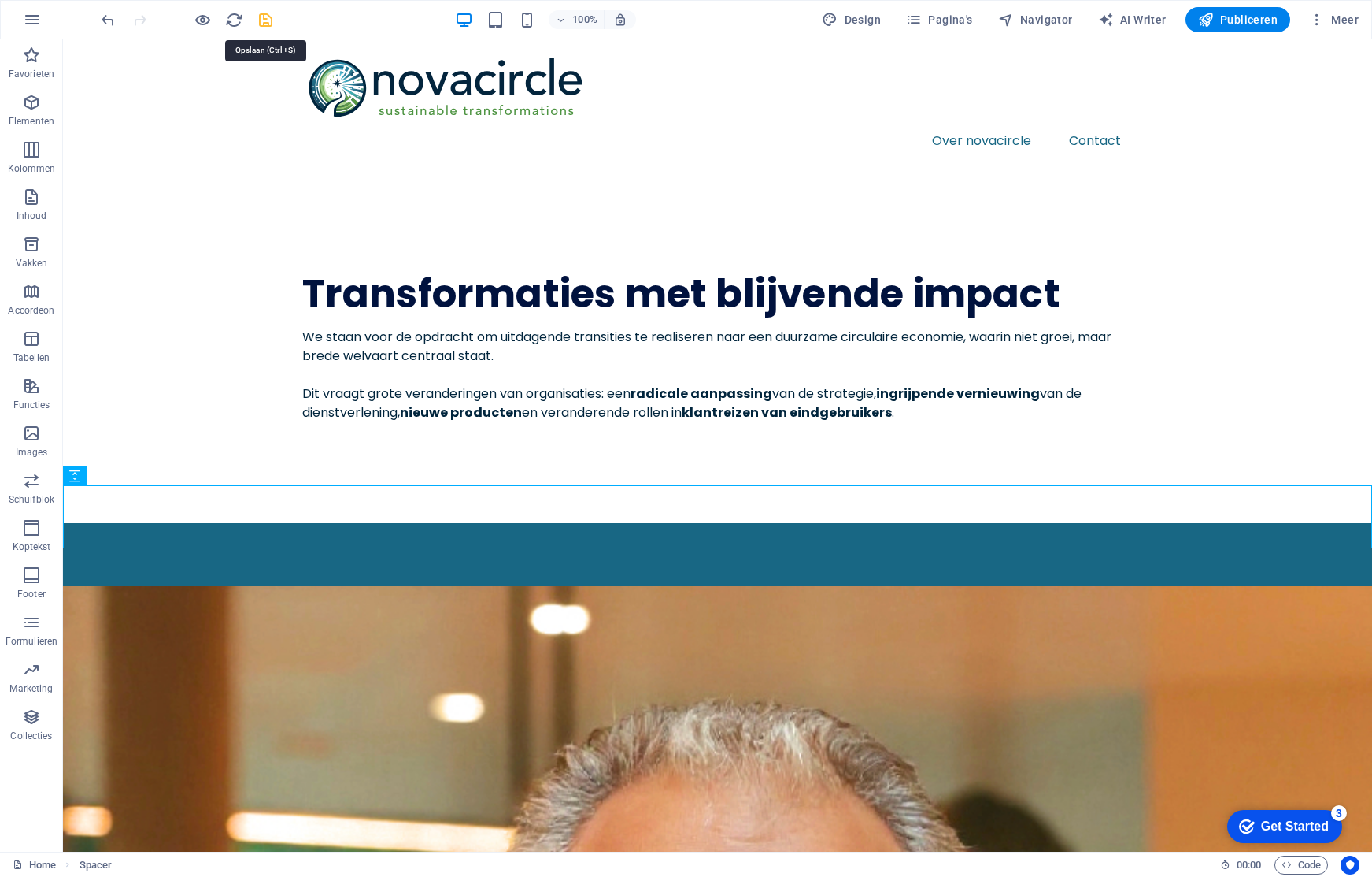
click at [267, 20] on icon "save" at bounding box center [265, 20] width 18 height 18
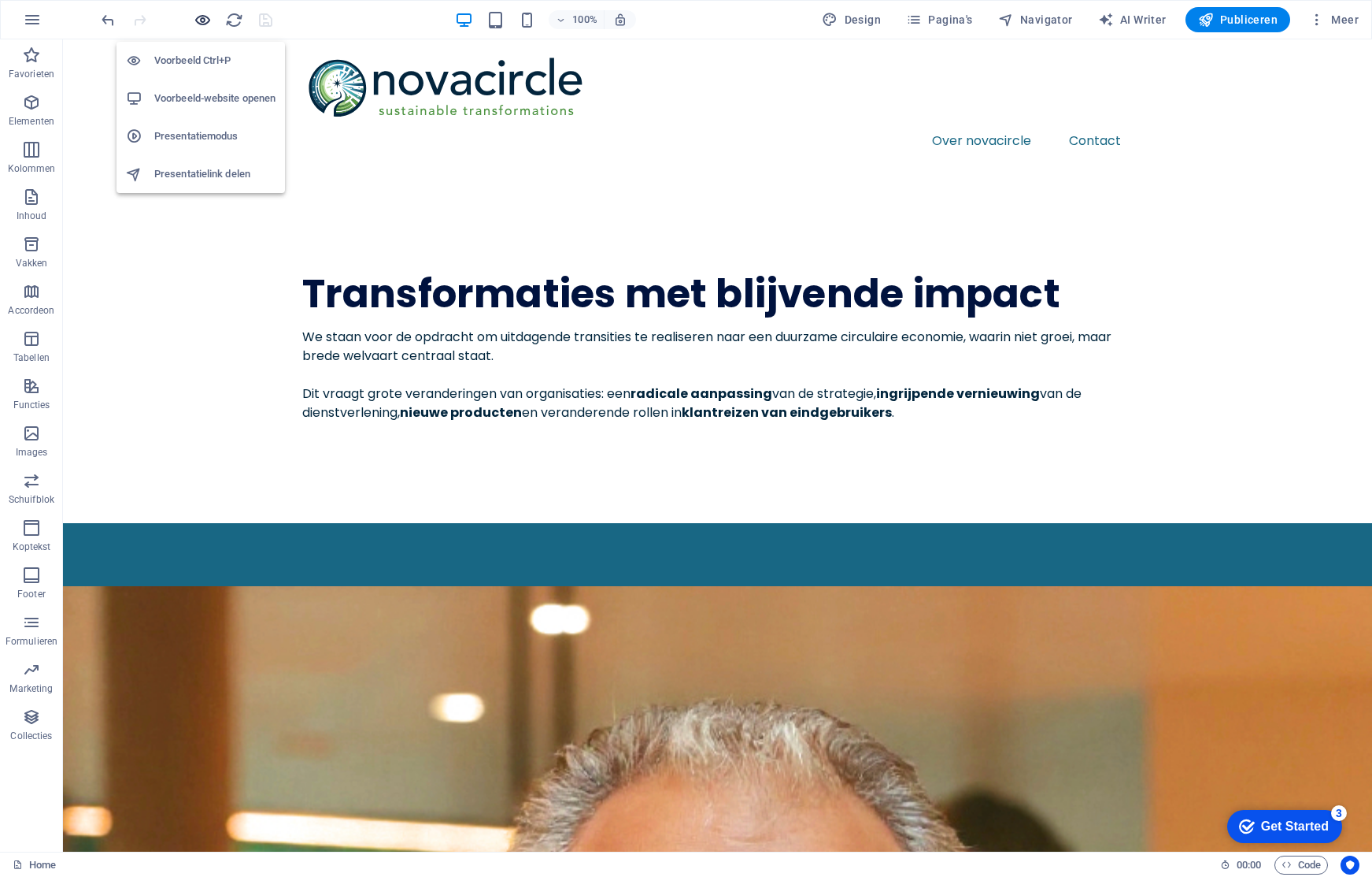
click at [201, 22] on icon "button" at bounding box center [202, 20] width 18 height 18
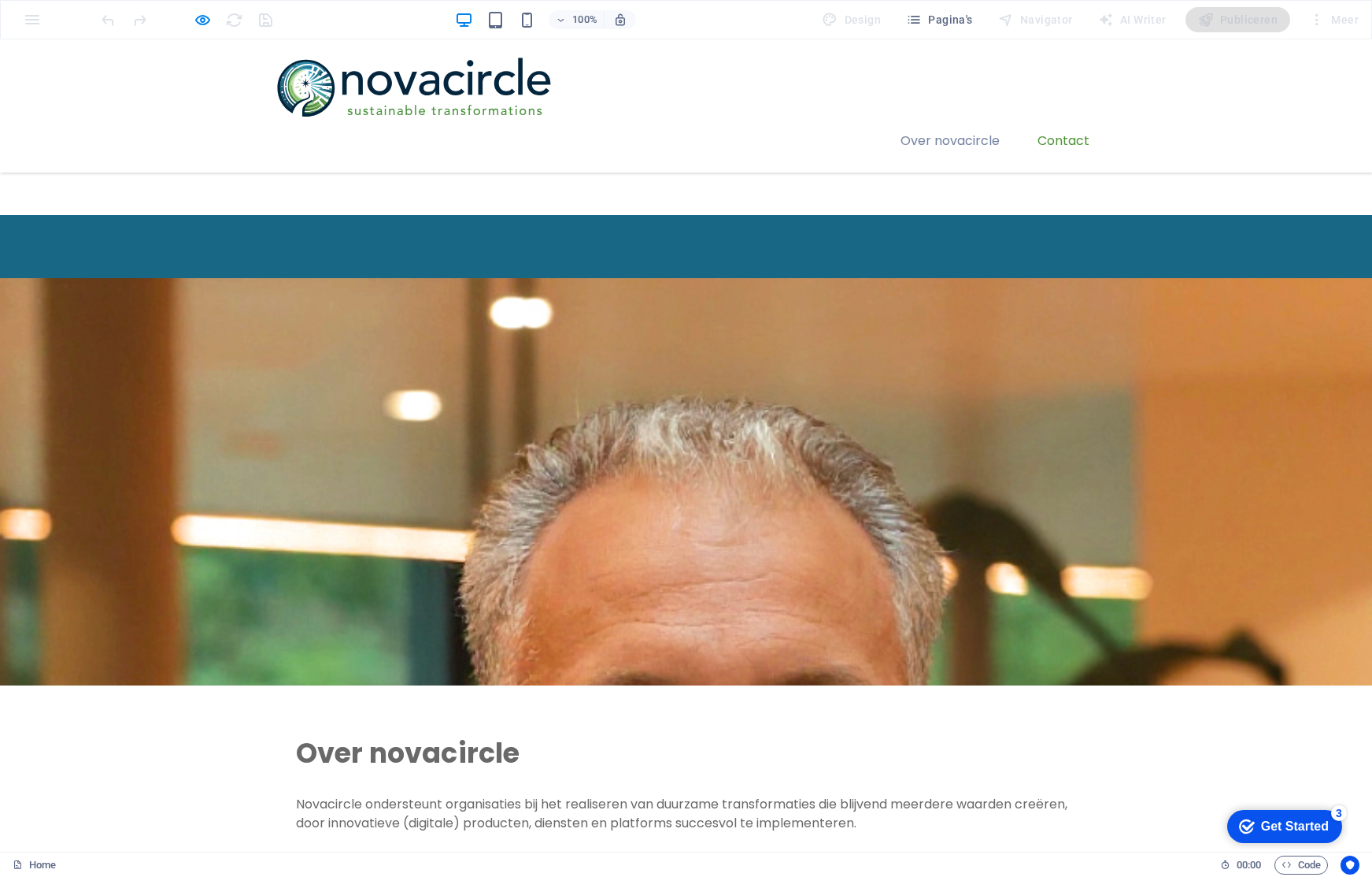
scroll to position [253, 0]
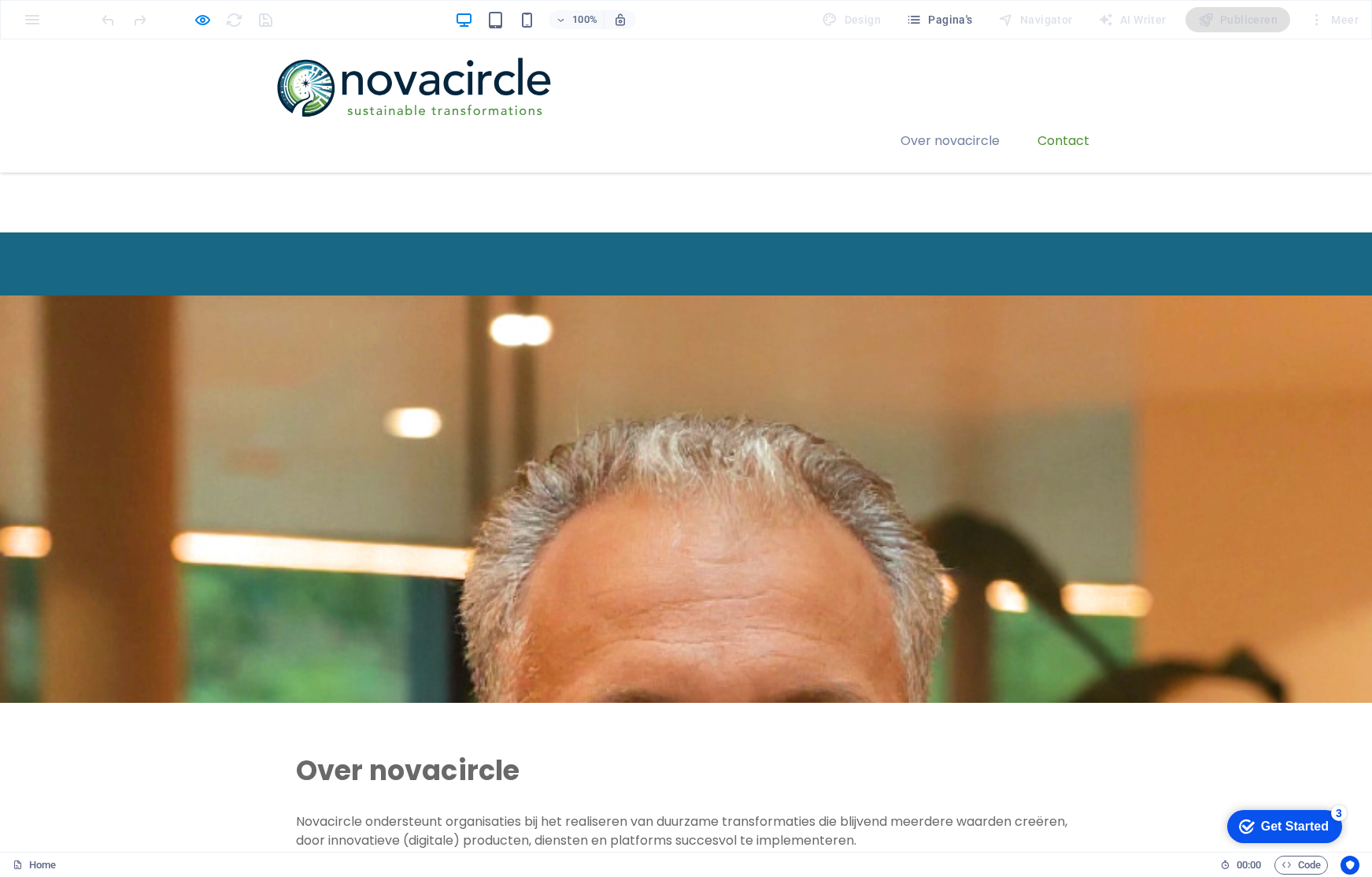
click at [761, 253] on div at bounding box center [686, 263] width 1372 height 63
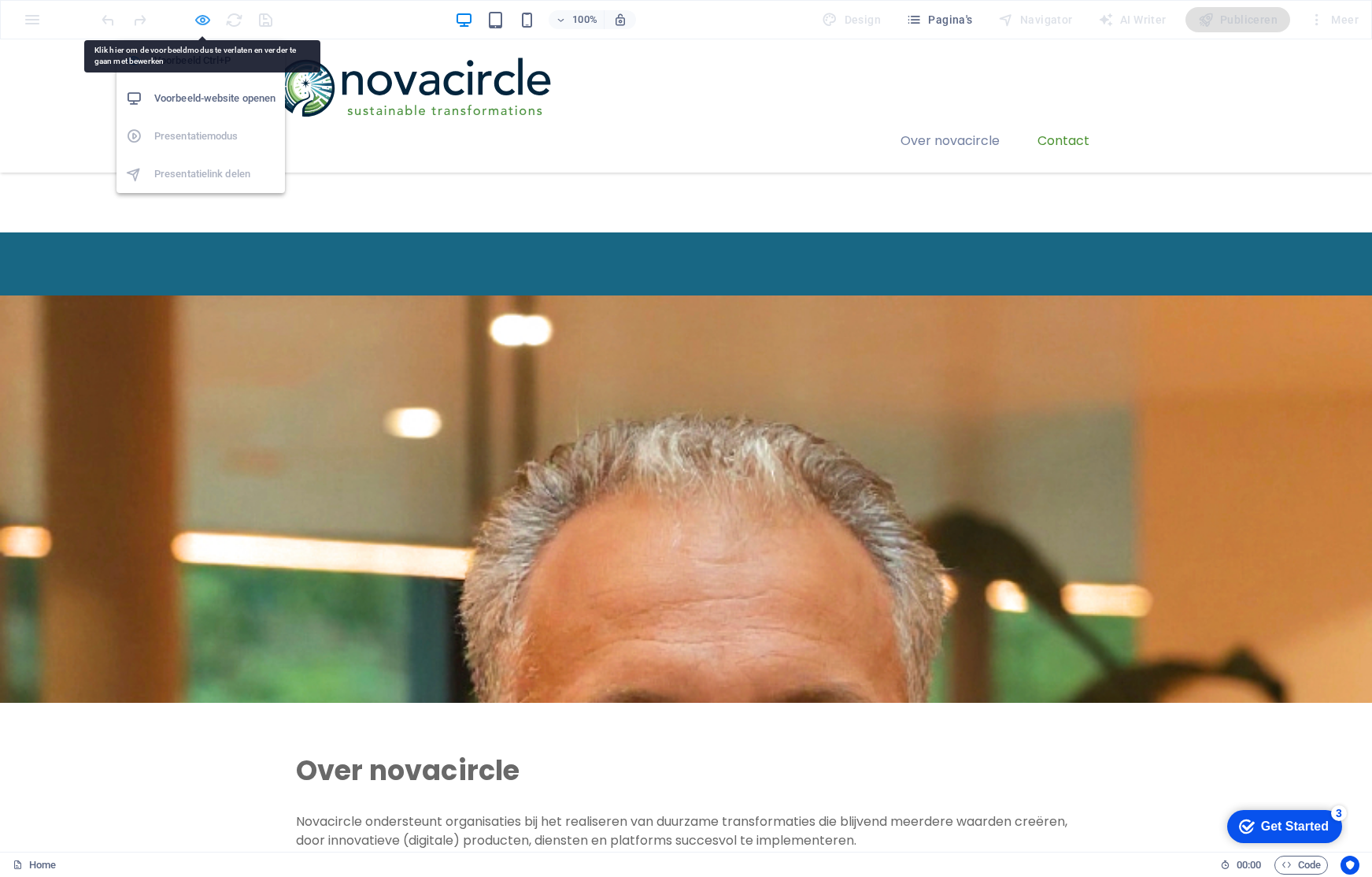
click at [203, 16] on icon "button" at bounding box center [202, 20] width 18 height 18
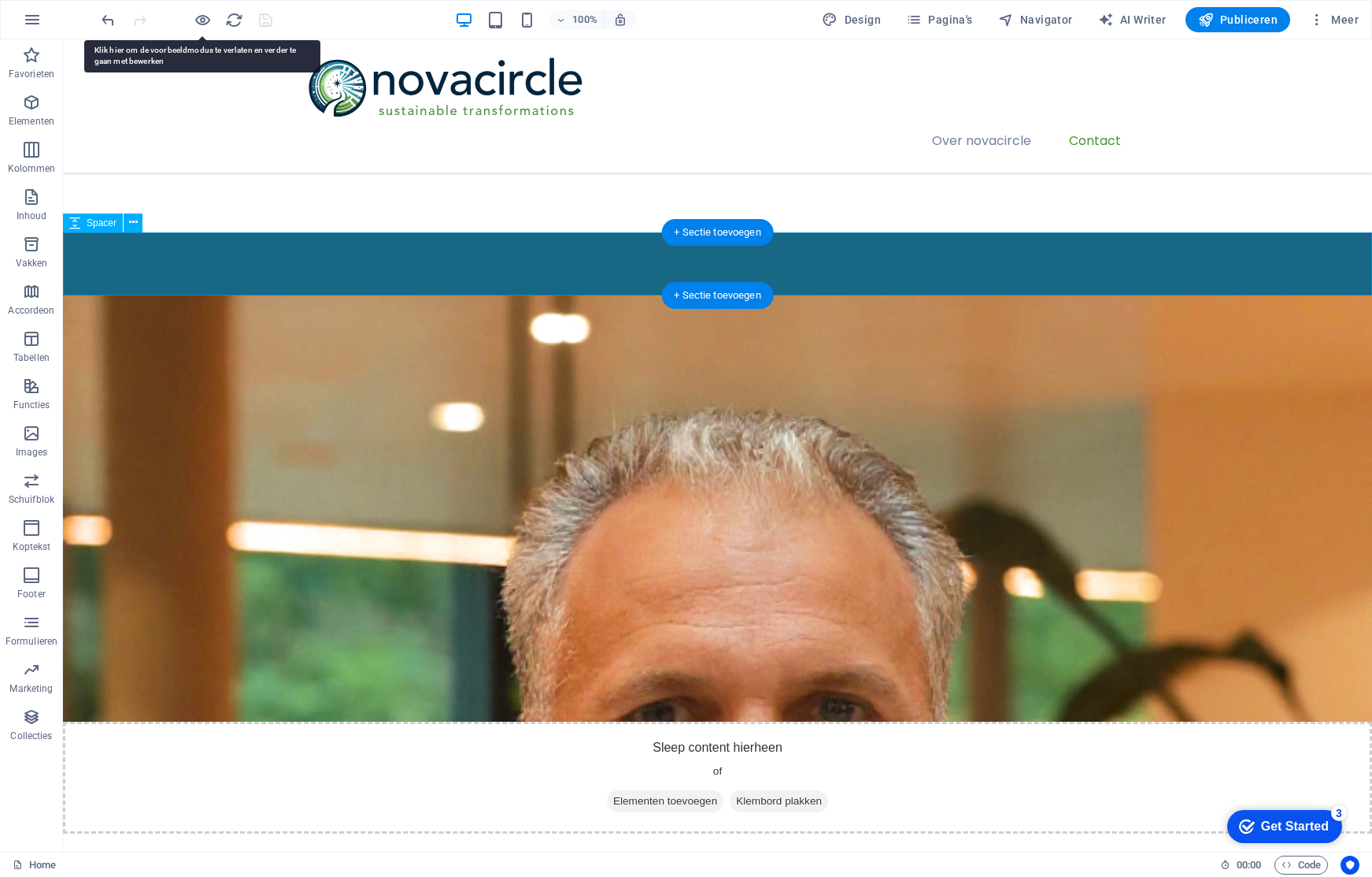
click at [569, 270] on div at bounding box center [717, 263] width 1309 height 63
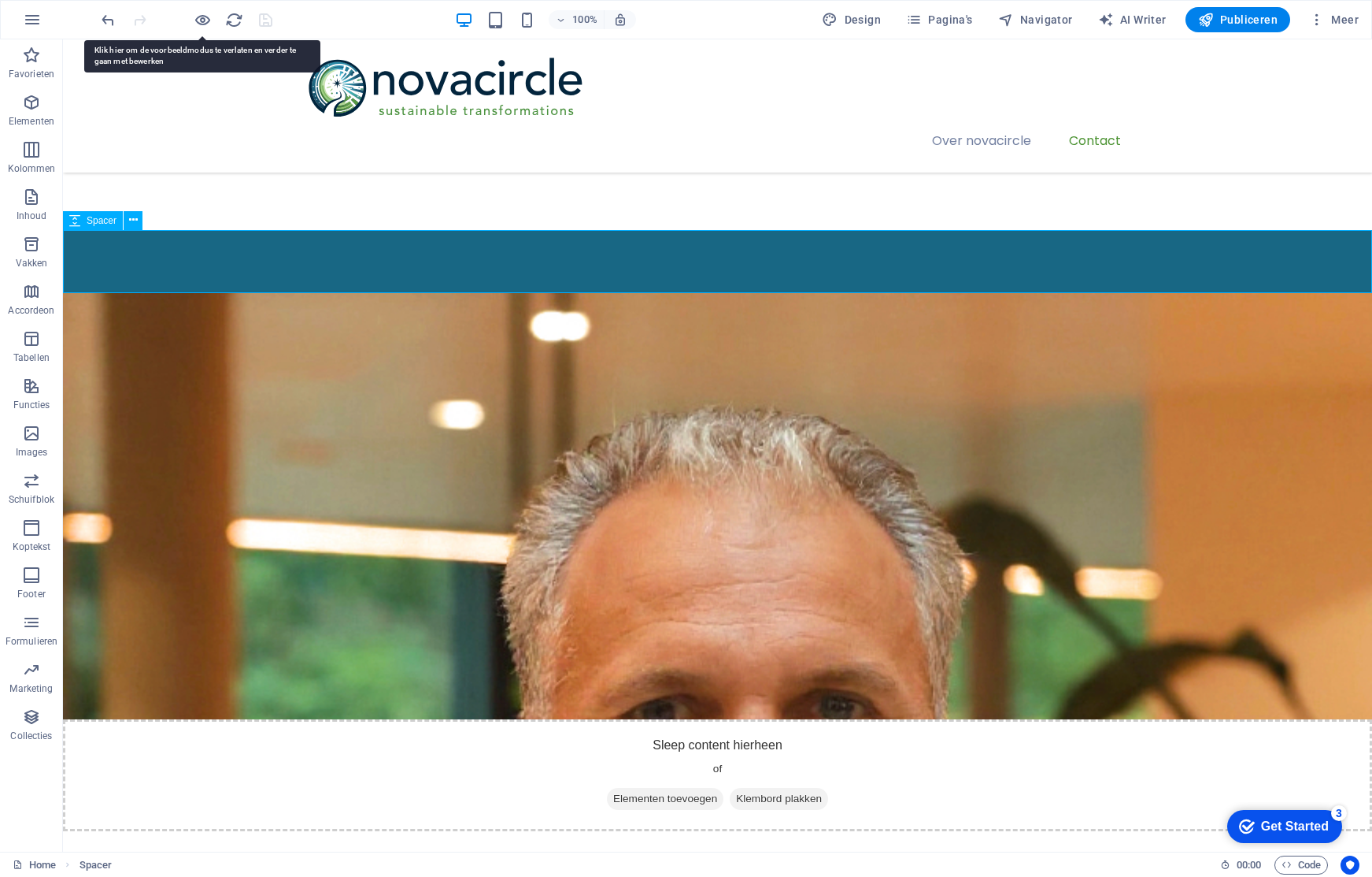
click at [112, 223] on span "Spacer" at bounding box center [101, 220] width 29 height 10
select select "rem"
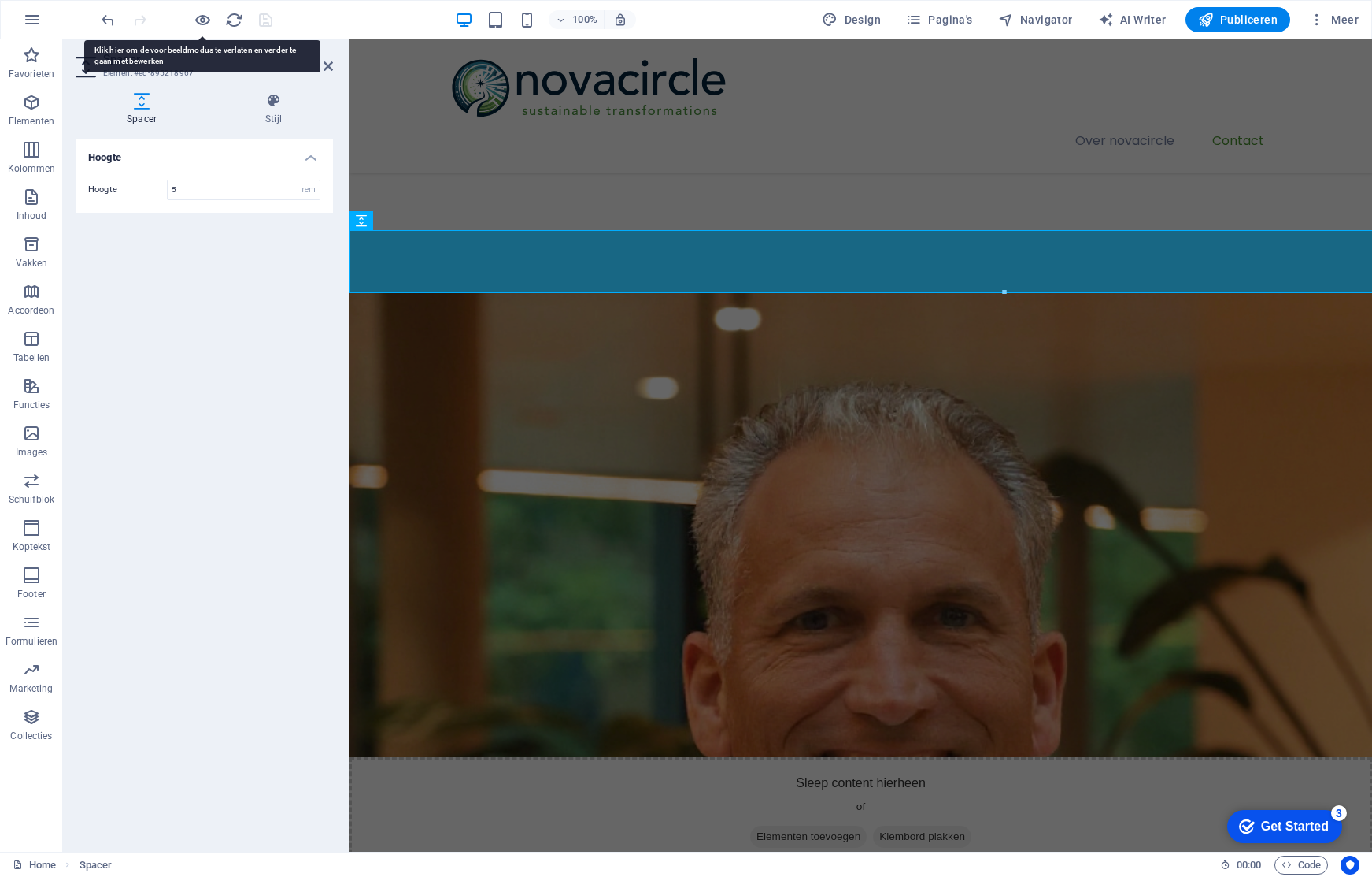
click at [112, 223] on div "Hoogte Hoogte 5 px rem vh vw" at bounding box center [204, 489] width 257 height 700
drag, startPoint x: 185, startPoint y: 188, endPoint x: 165, endPoint y: 188, distance: 20.0
click at [165, 188] on div "Hoogte 5 px rem vh vw" at bounding box center [204, 190] width 232 height 21
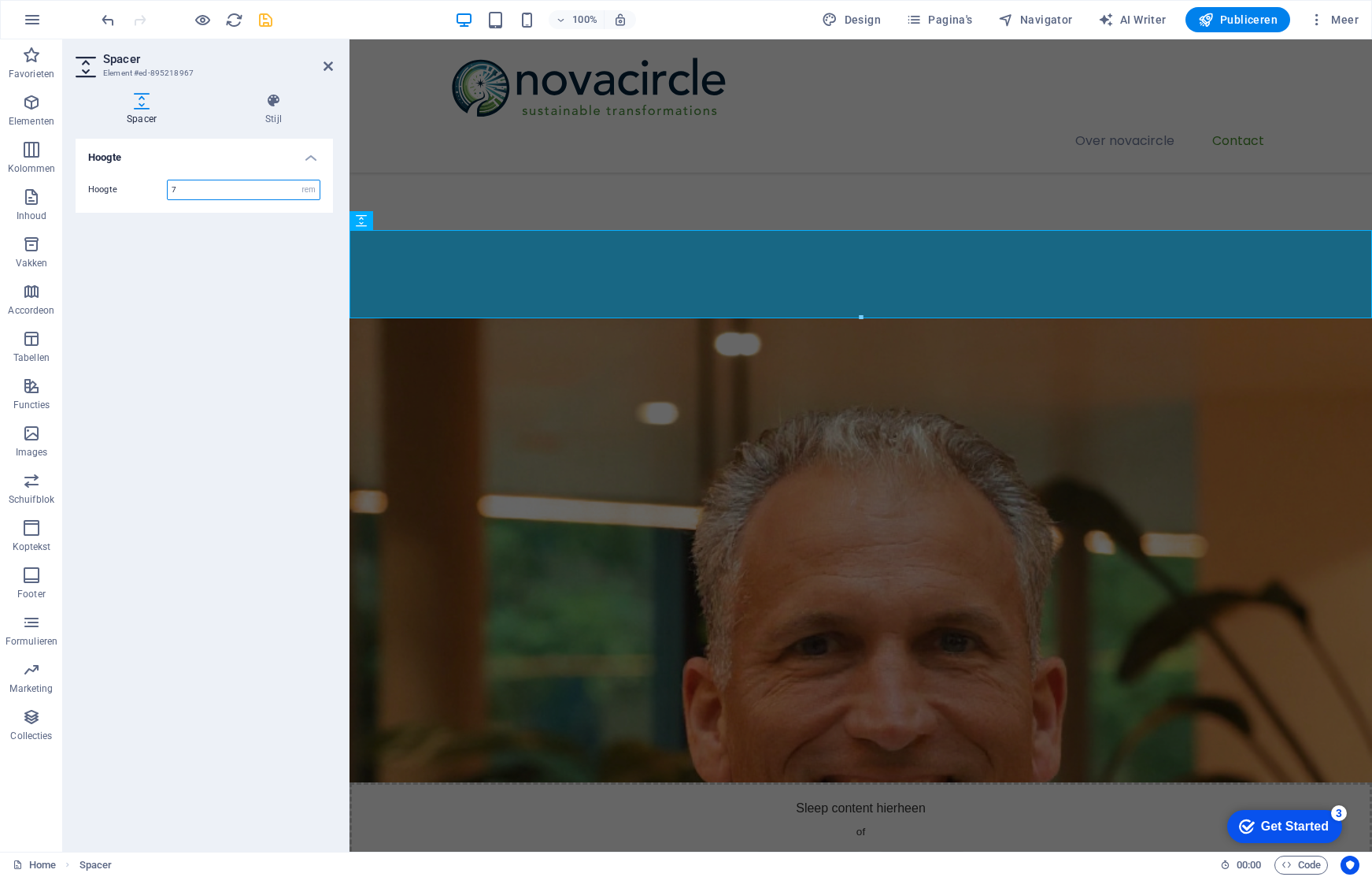
type input "7"
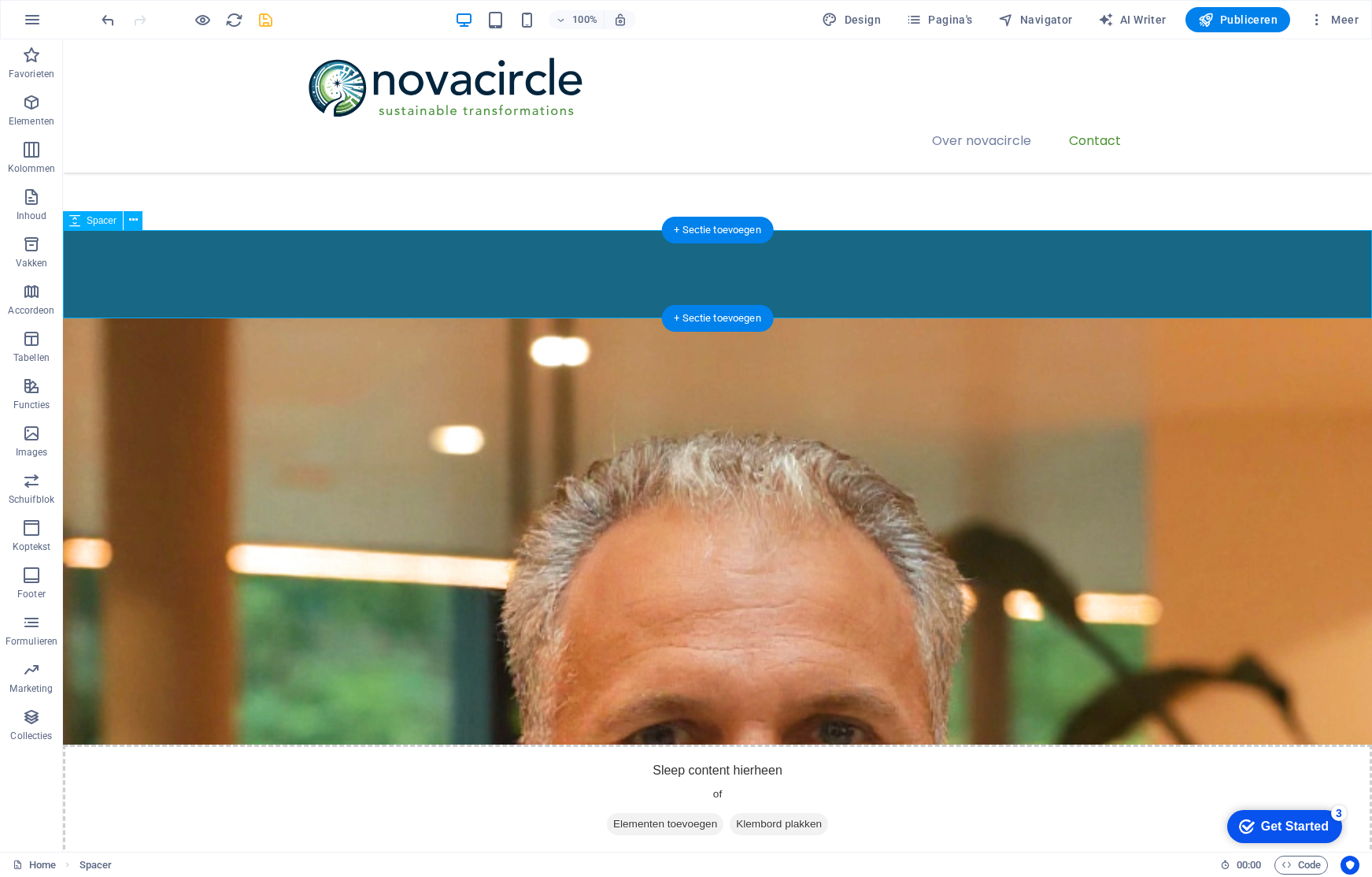
click at [390, 235] on div at bounding box center [717, 274] width 1309 height 88
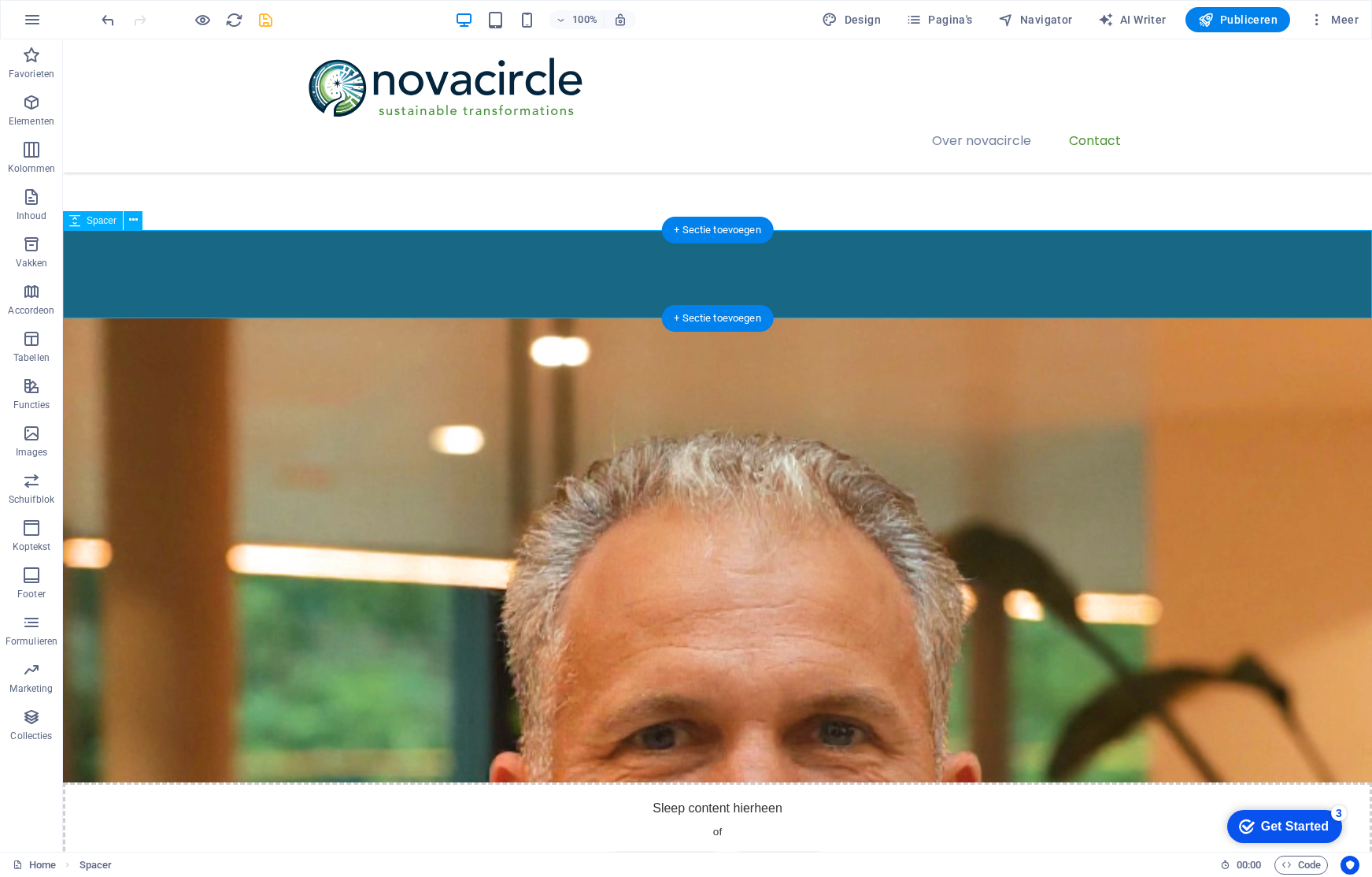
select select "rem"
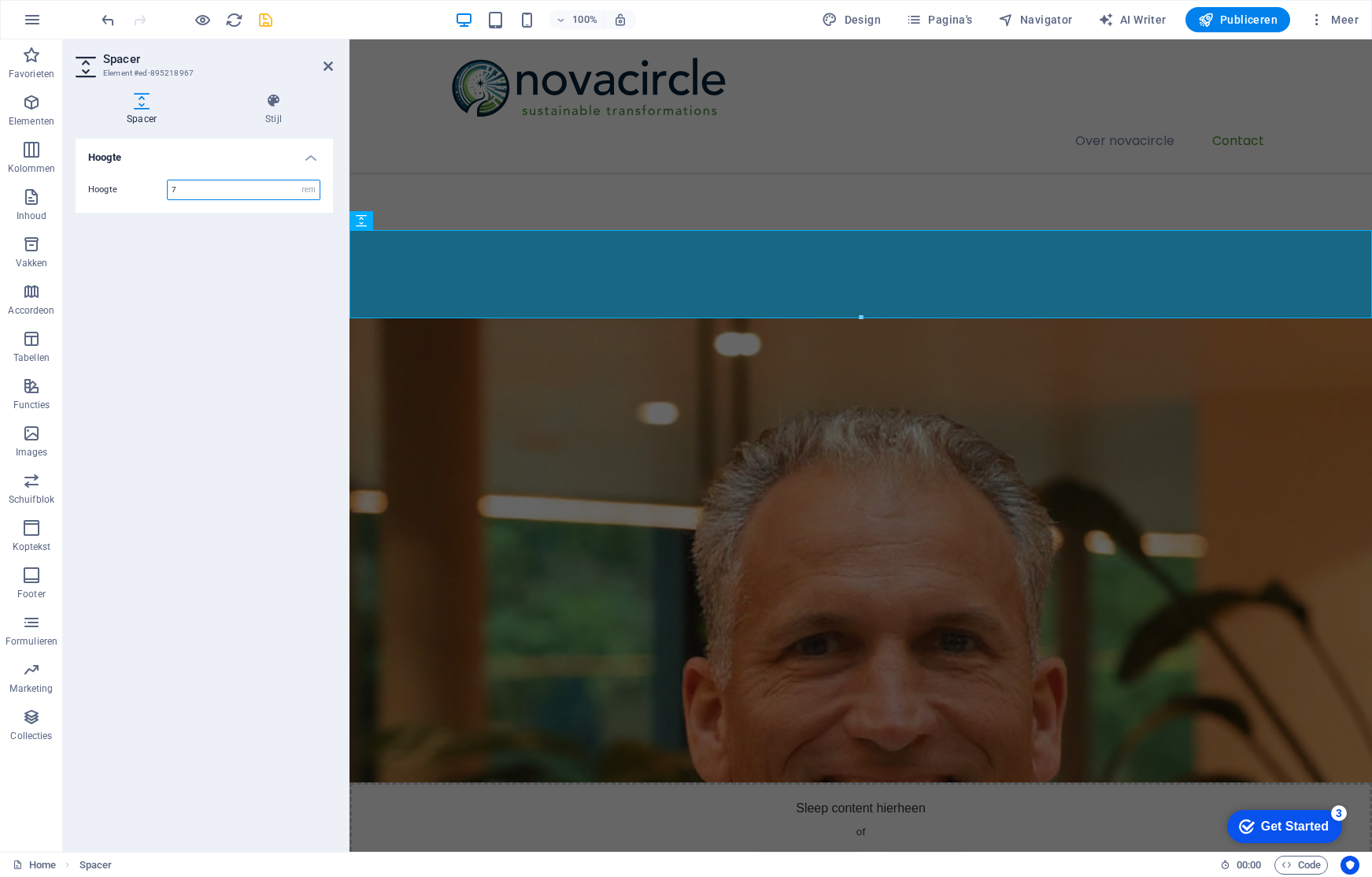
click at [231, 180] on input "7" at bounding box center [244, 189] width 152 height 19
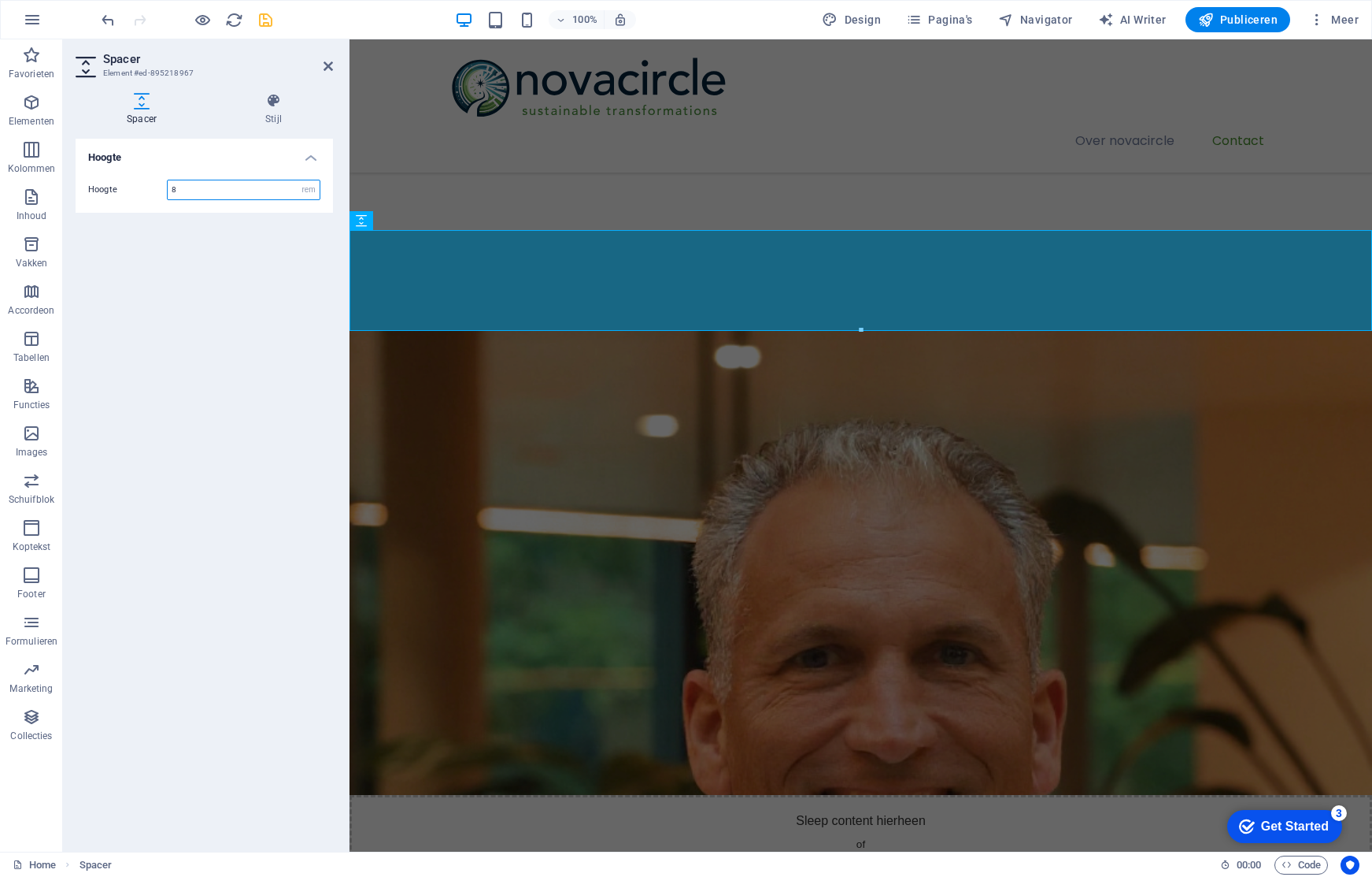
click at [214, 189] on input "8" at bounding box center [244, 189] width 152 height 19
type input "10"
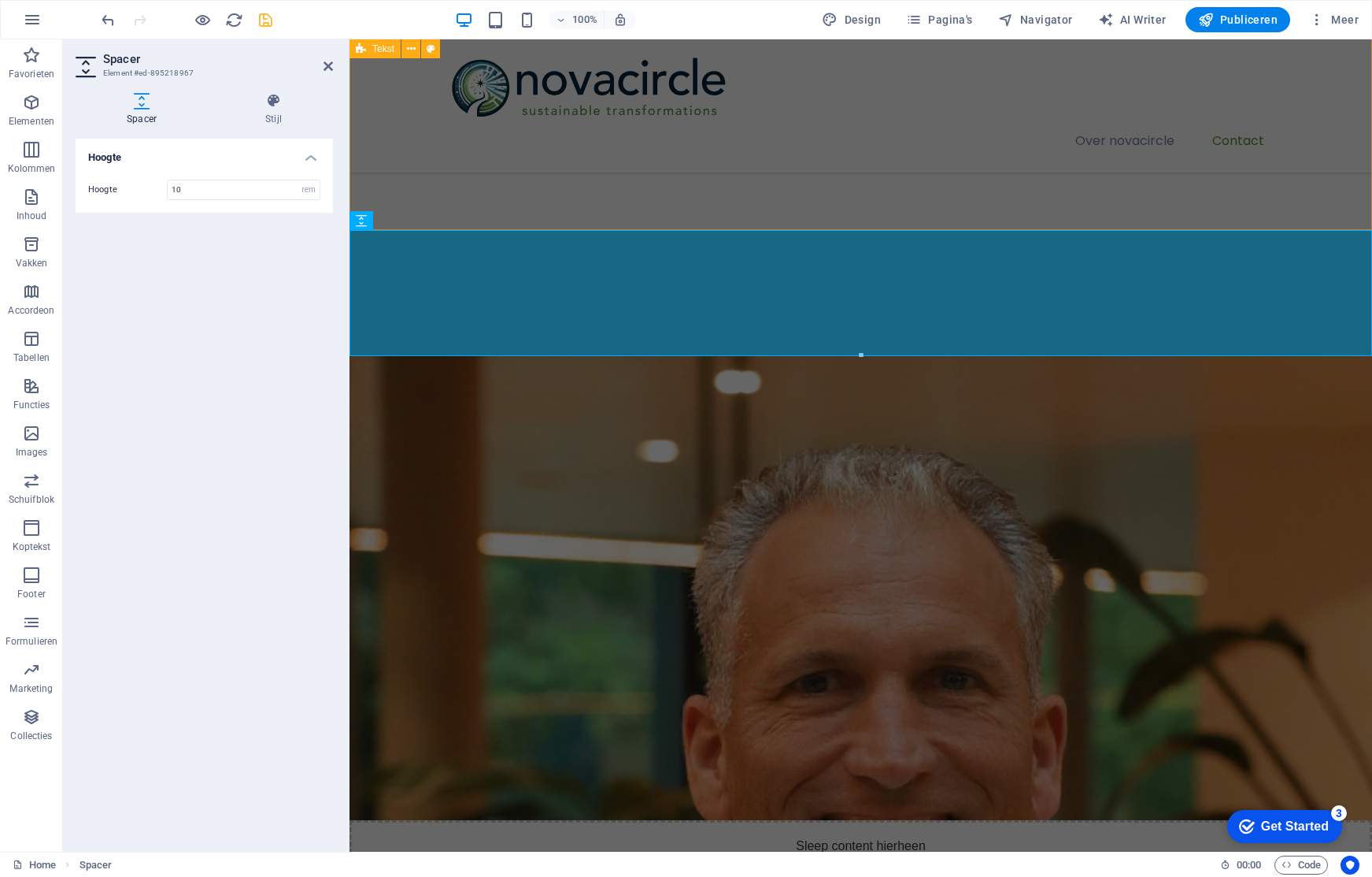
click at [452, 181] on div "Transformaties met blijvende impact We staan voor de opdracht om uitdagende tra…" at bounding box center [861, 7] width 1022 height 445
drag, startPoint x: 452, startPoint y: 181, endPoint x: 361, endPoint y: 314, distance: 161.2
click at [452, 181] on div "Transformaties met blijvende impact We staan voor de opdracht om uitdagende tra…" at bounding box center [861, 7] width 1022 height 445
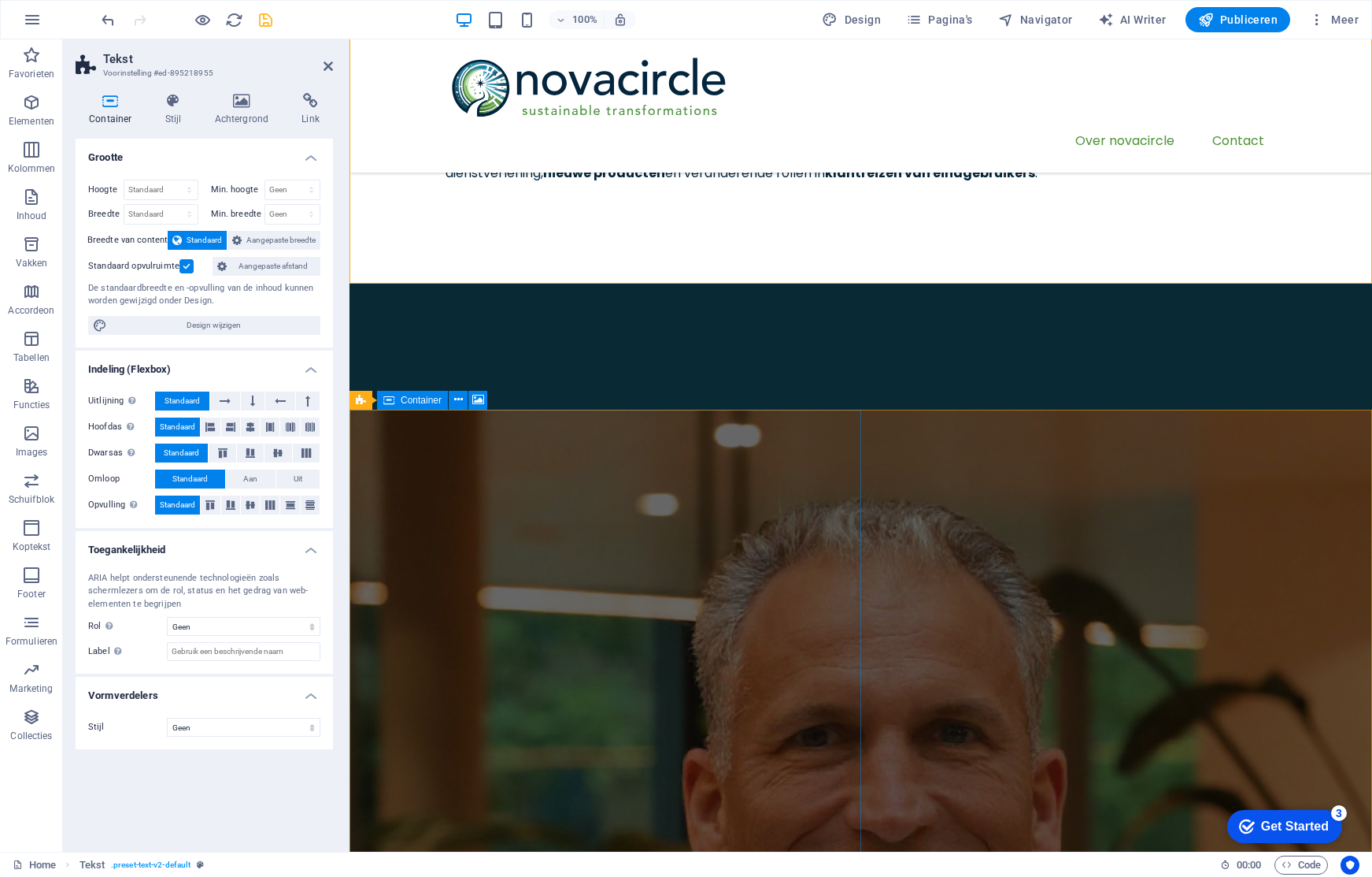
scroll to position [177, 0]
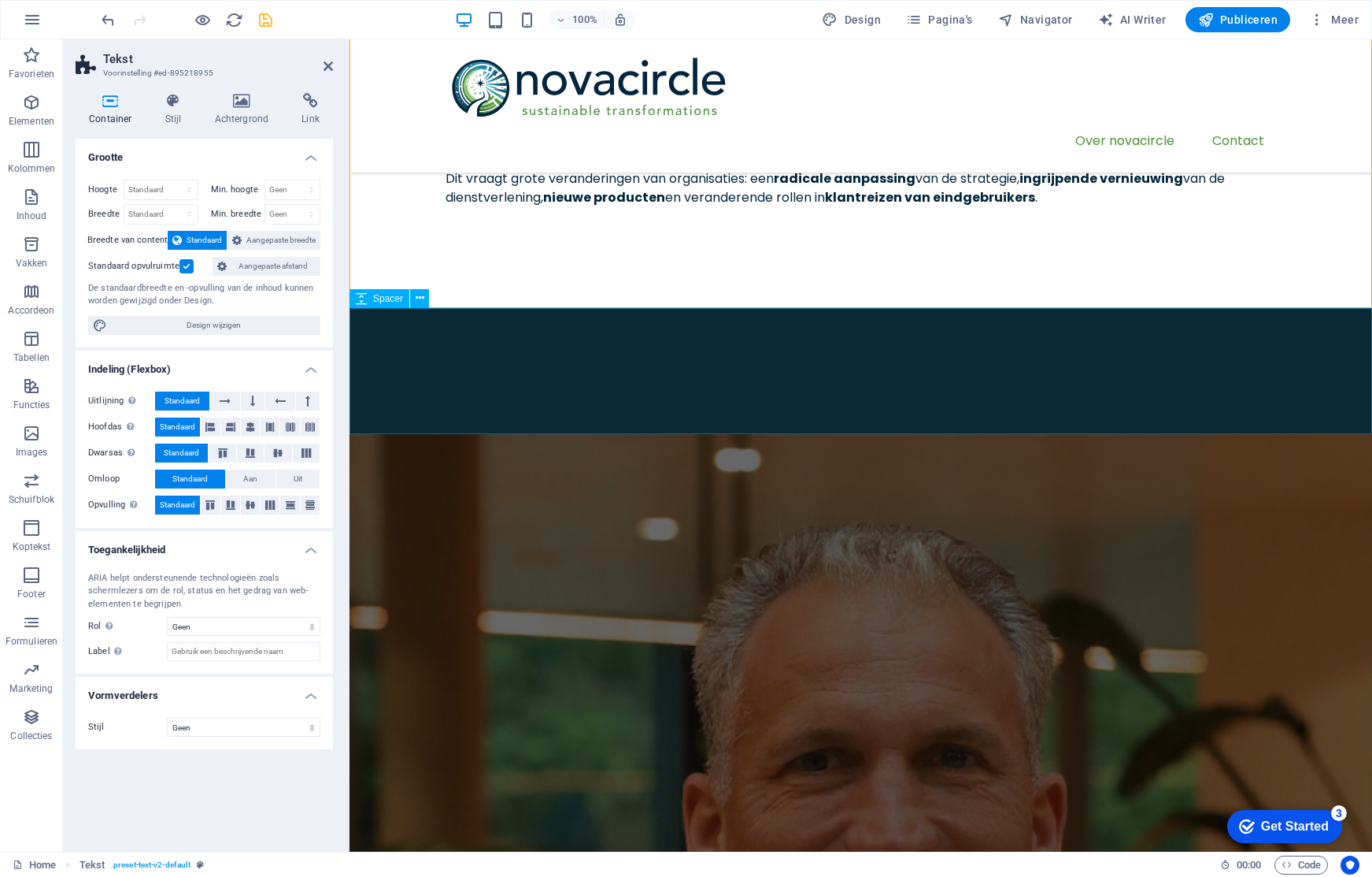
click at [742, 399] on div at bounding box center [861, 371] width 1022 height 126
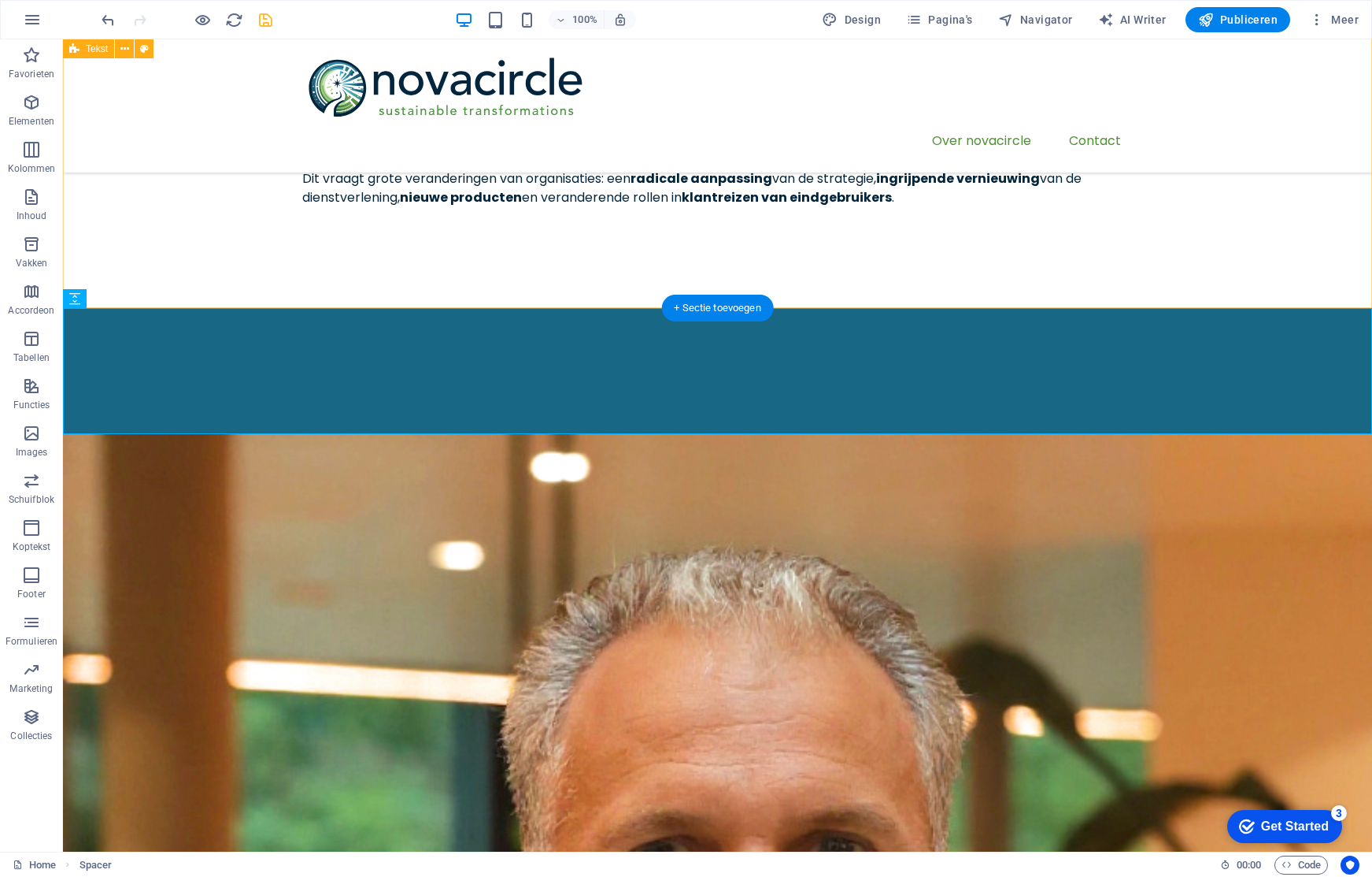
click at [750, 281] on div "Transformaties met blijvende impact We staan voor de opdracht om uitdagende tra…" at bounding box center [717, 85] width 1309 height 445
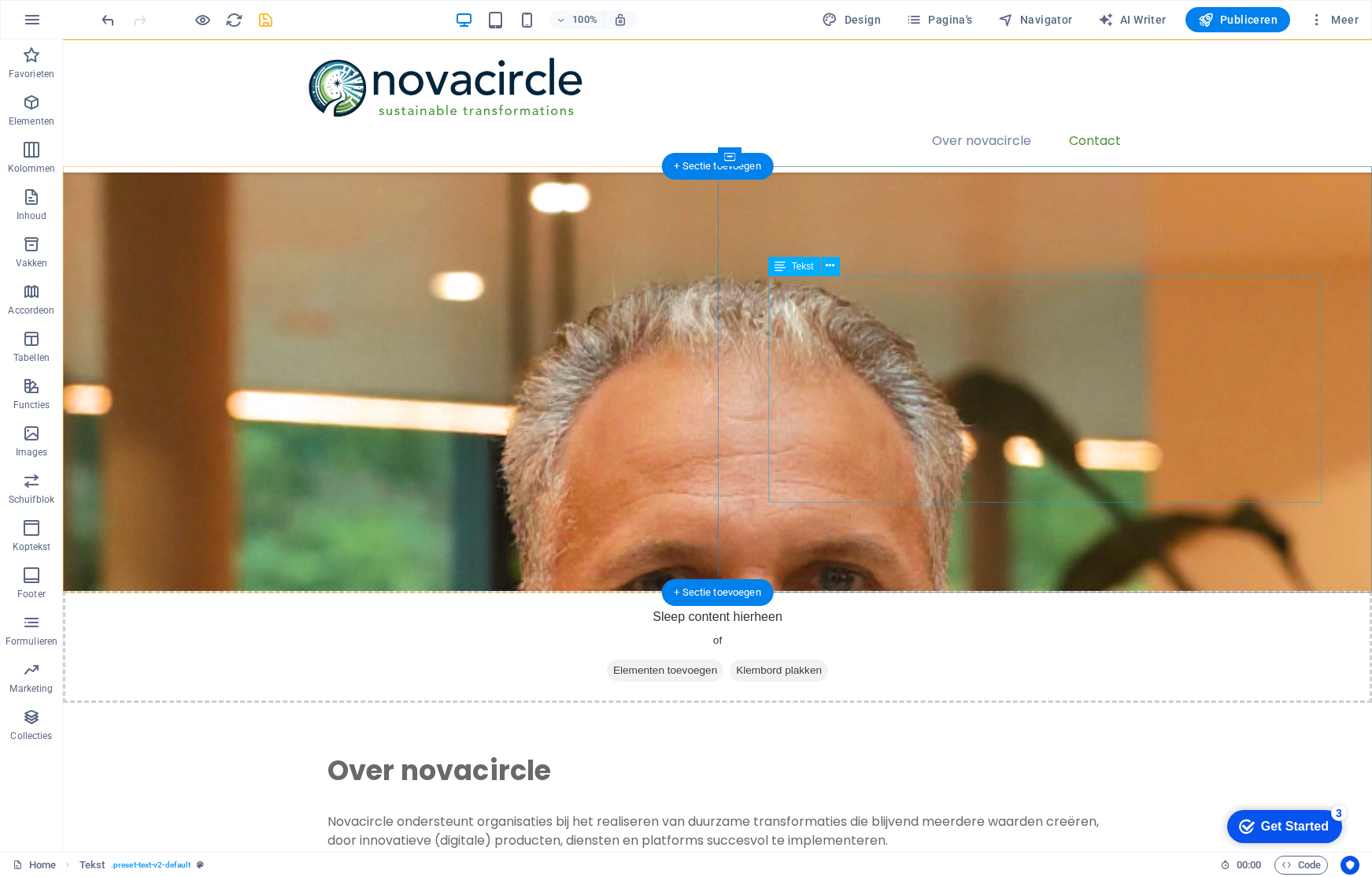
scroll to position [451, 0]
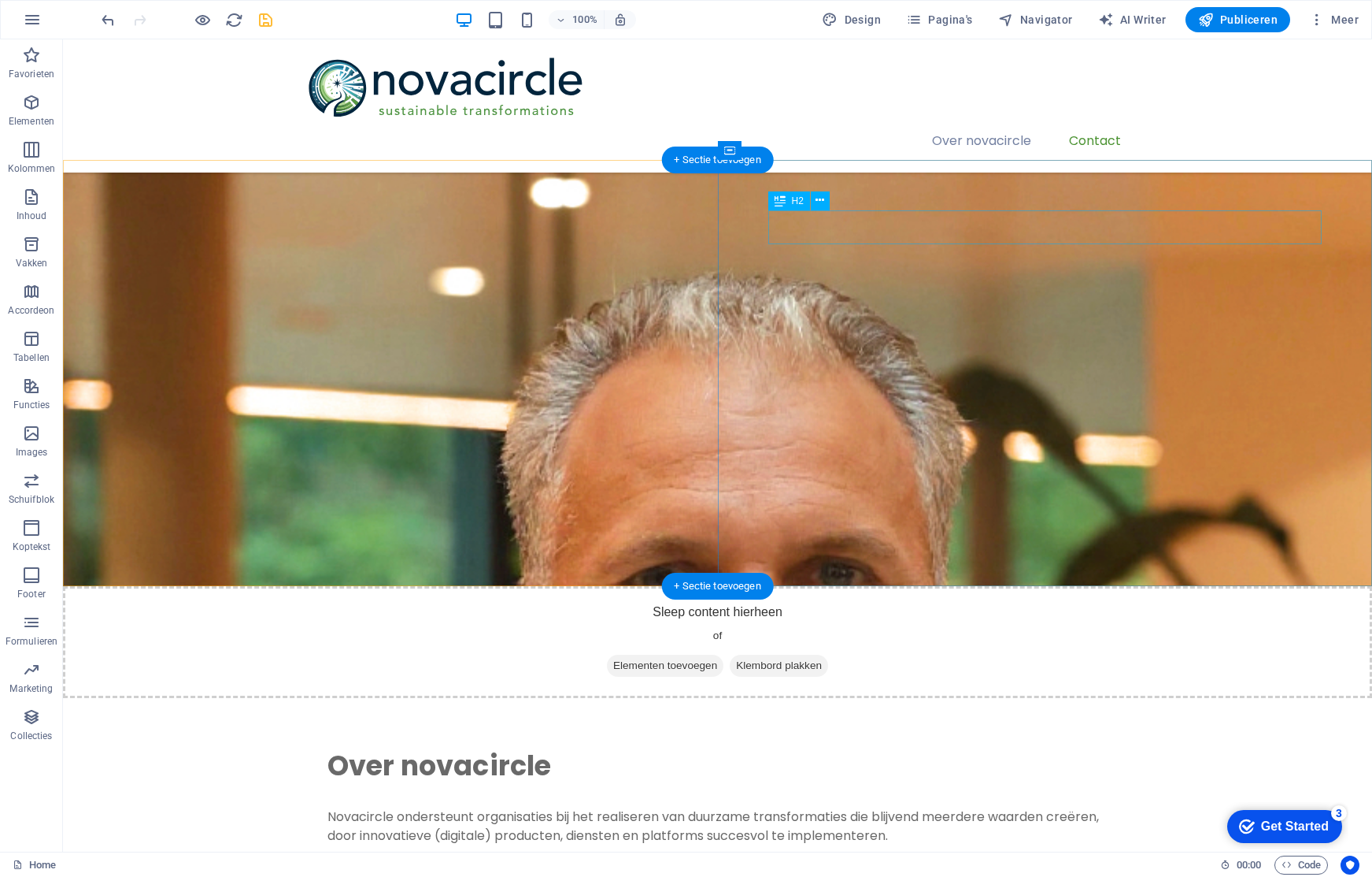
click at [889, 748] on div "Over novacircle" at bounding box center [717, 765] width 781 height 33
click at [881, 748] on div "Over novacircle" at bounding box center [717, 765] width 781 height 33
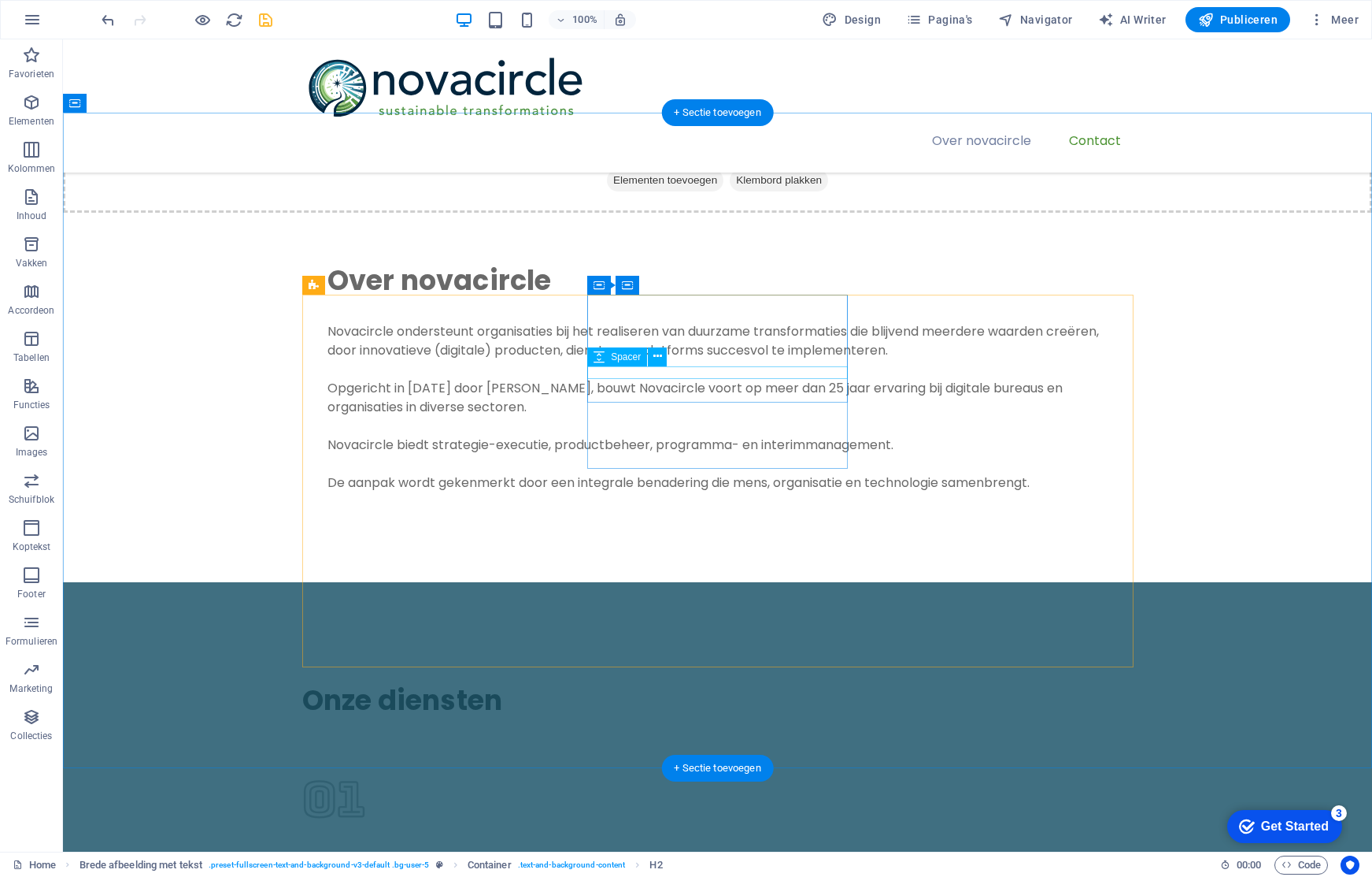
scroll to position [924, 0]
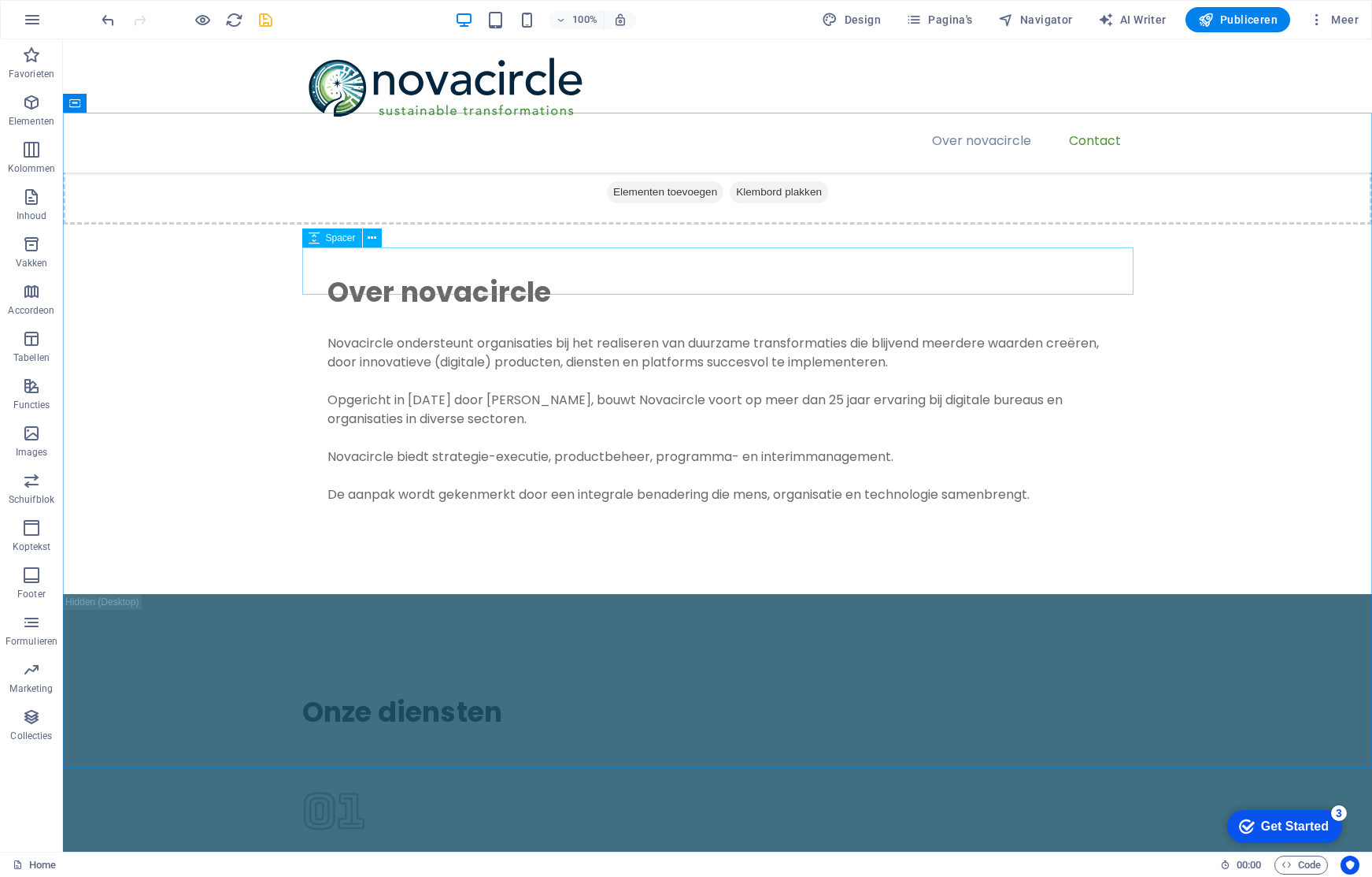
click at [382, 243] on div "Spacer" at bounding box center [347, 238] width 89 height 20
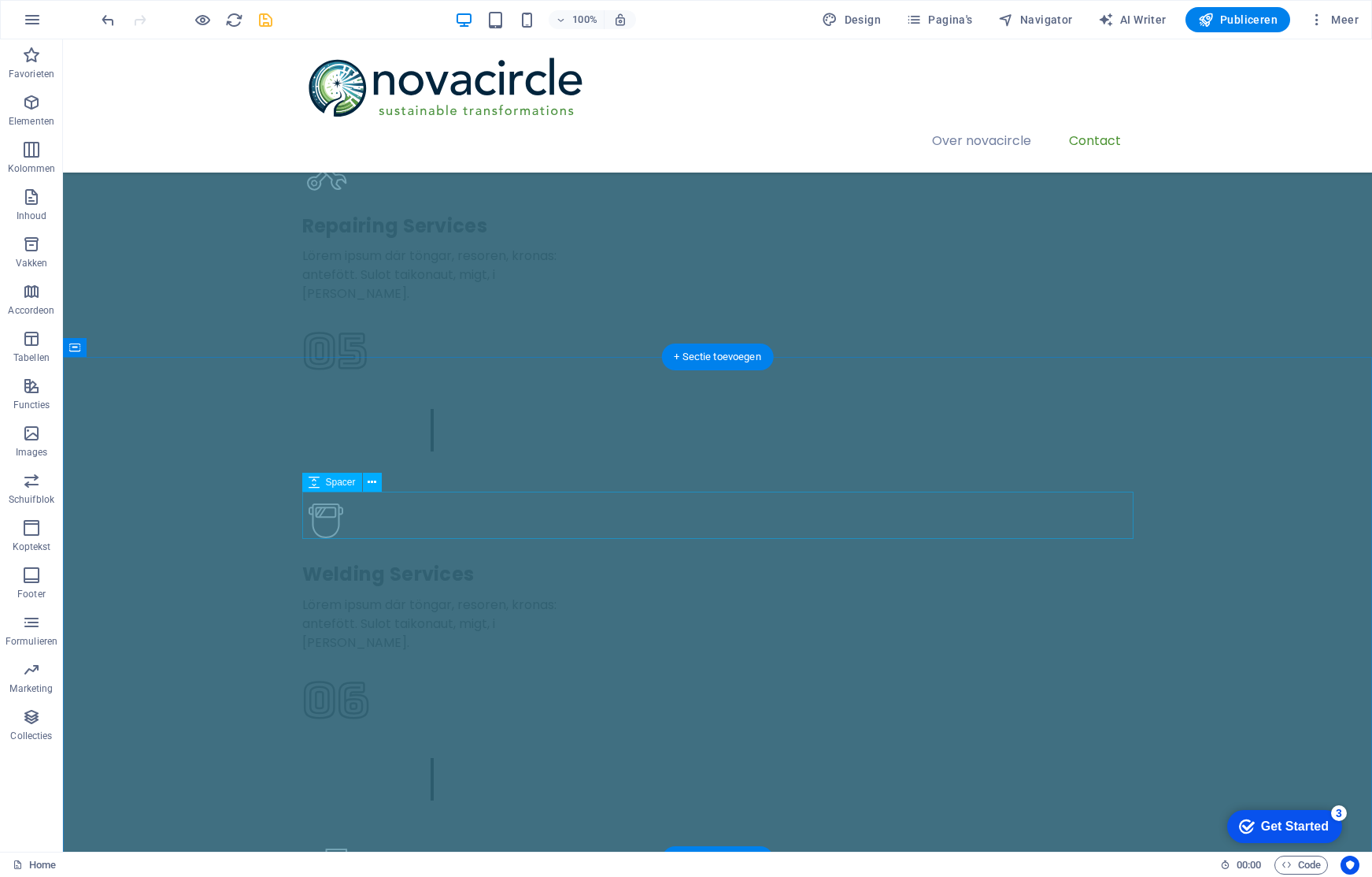
scroll to position [2780, 0]
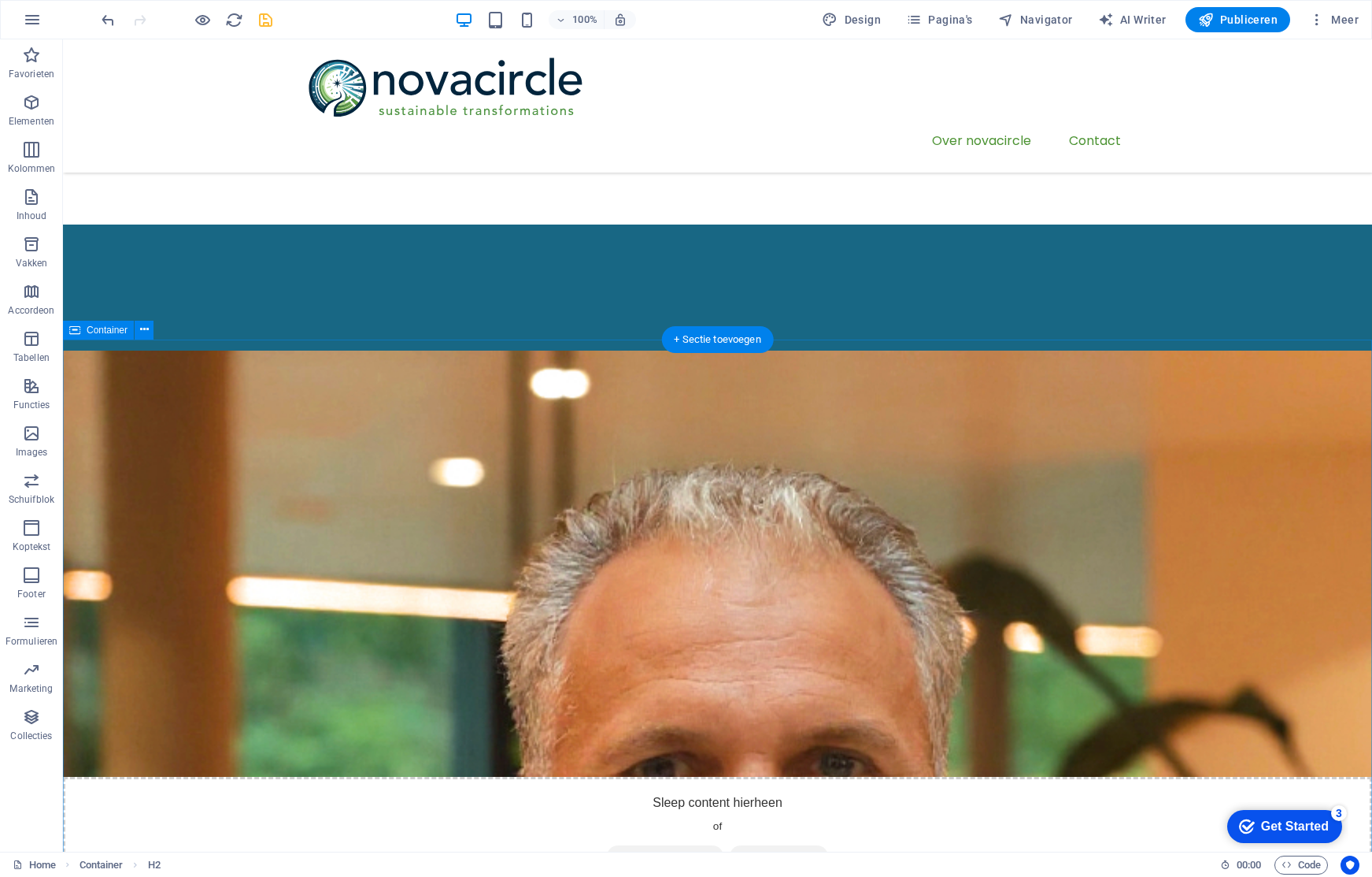
scroll to position [0, 0]
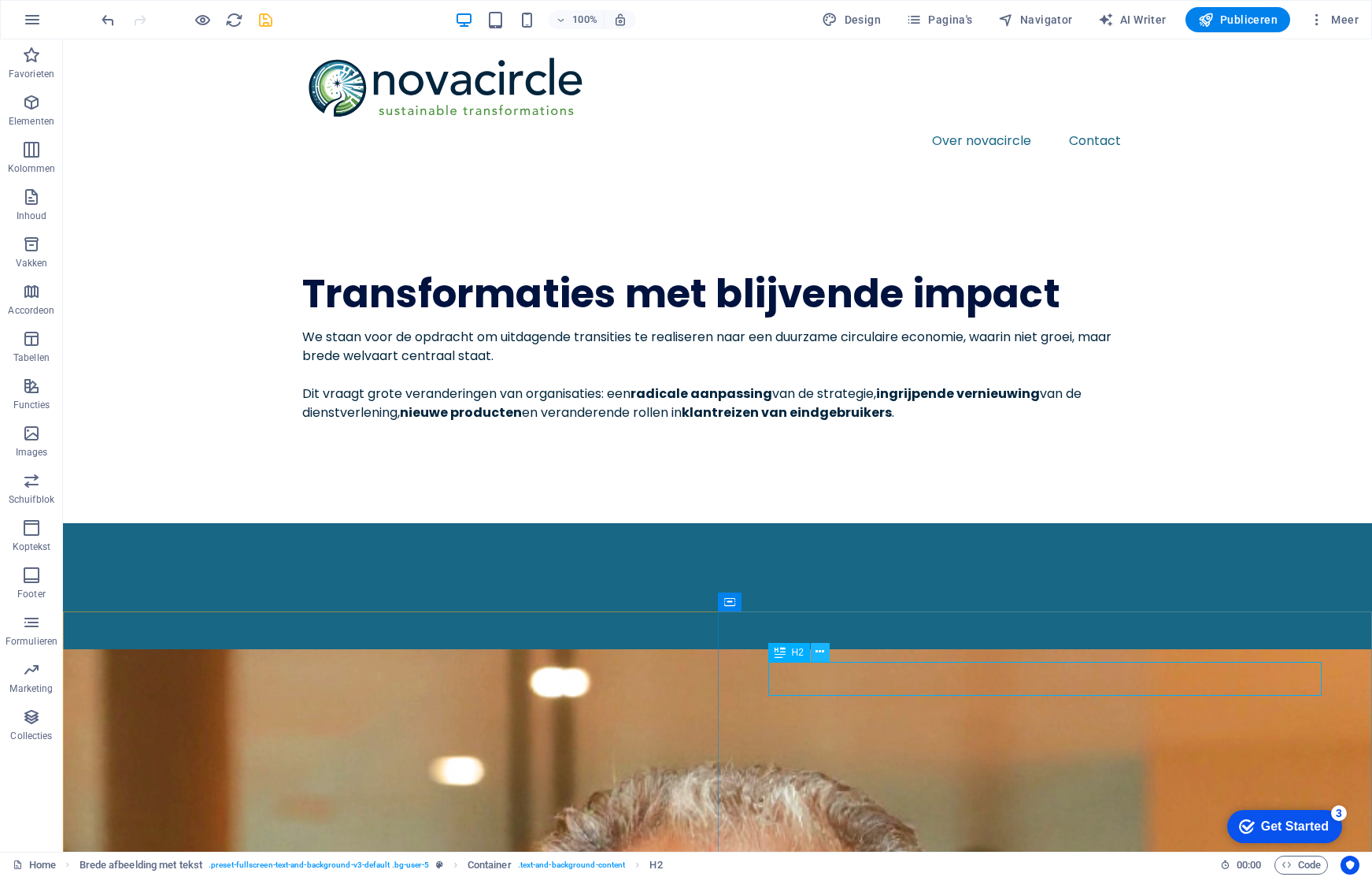
click at [824, 656] on icon at bounding box center [820, 651] width 9 height 17
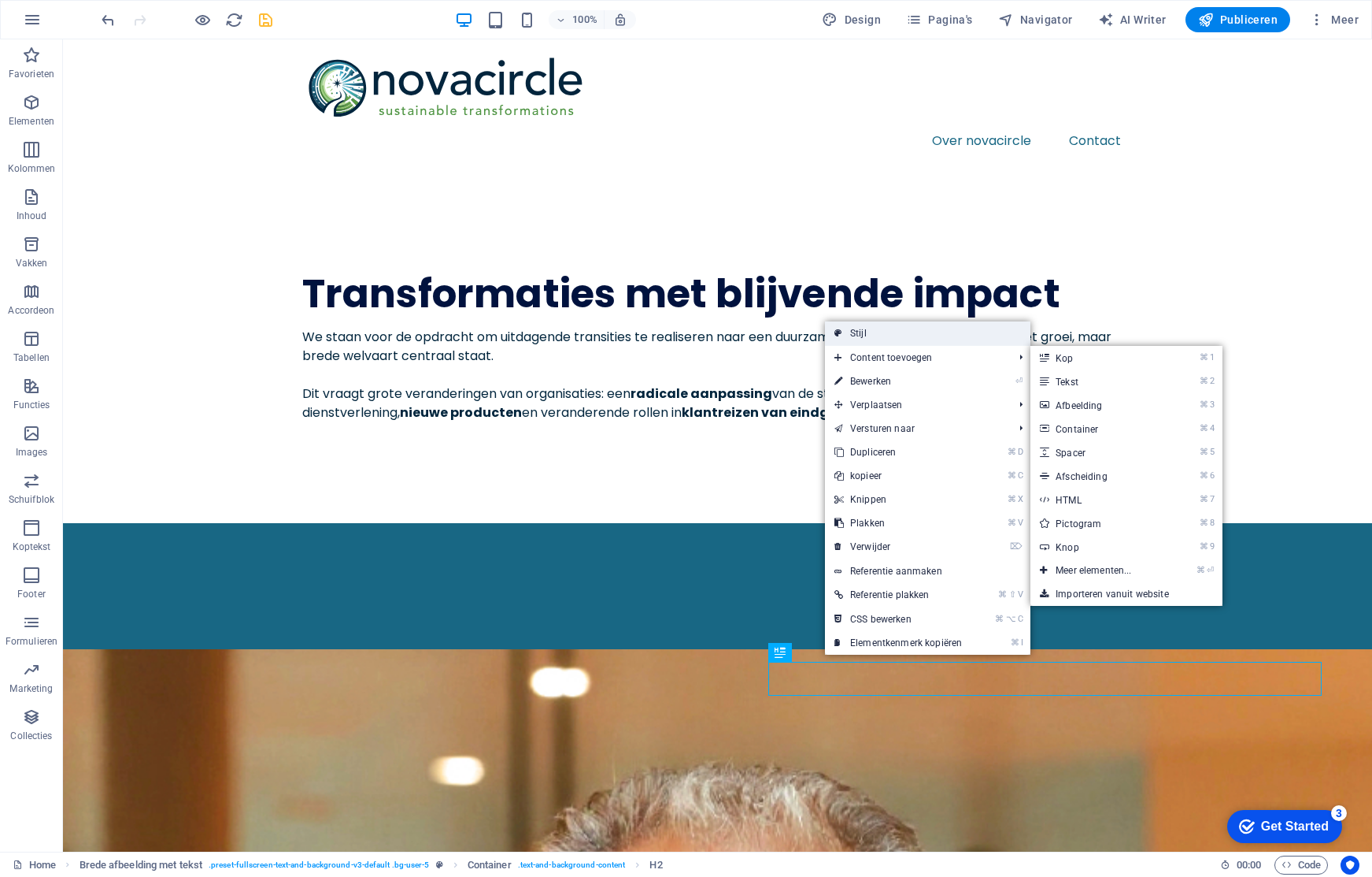
click at [886, 330] on link "Stijl" at bounding box center [927, 333] width 205 height 24
select select "%"
select select "rem"
select select "preset-fullscreen-text-and-background-v3-default"
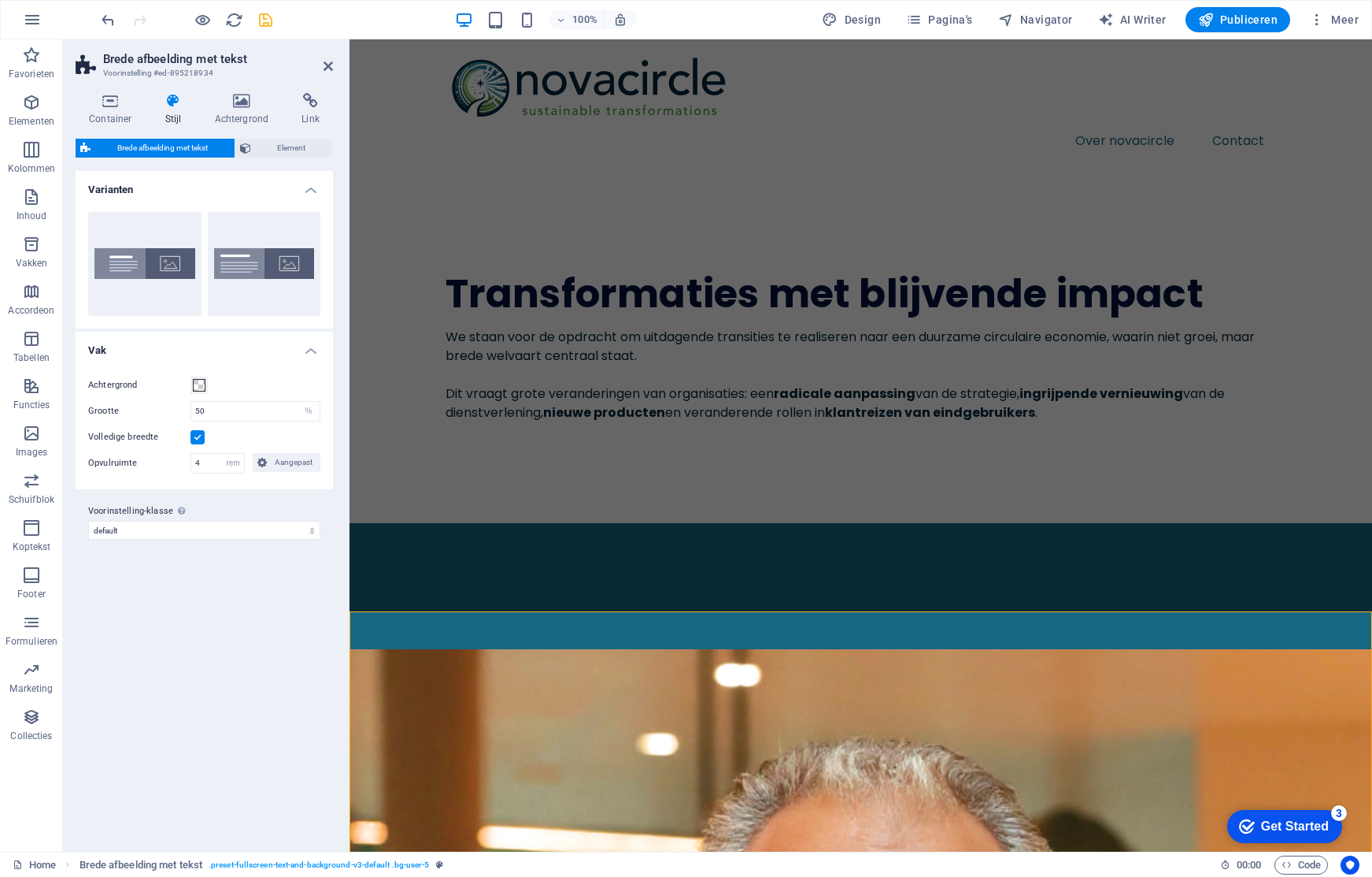
click at [171, 105] on icon at bounding box center [174, 101] width 43 height 16
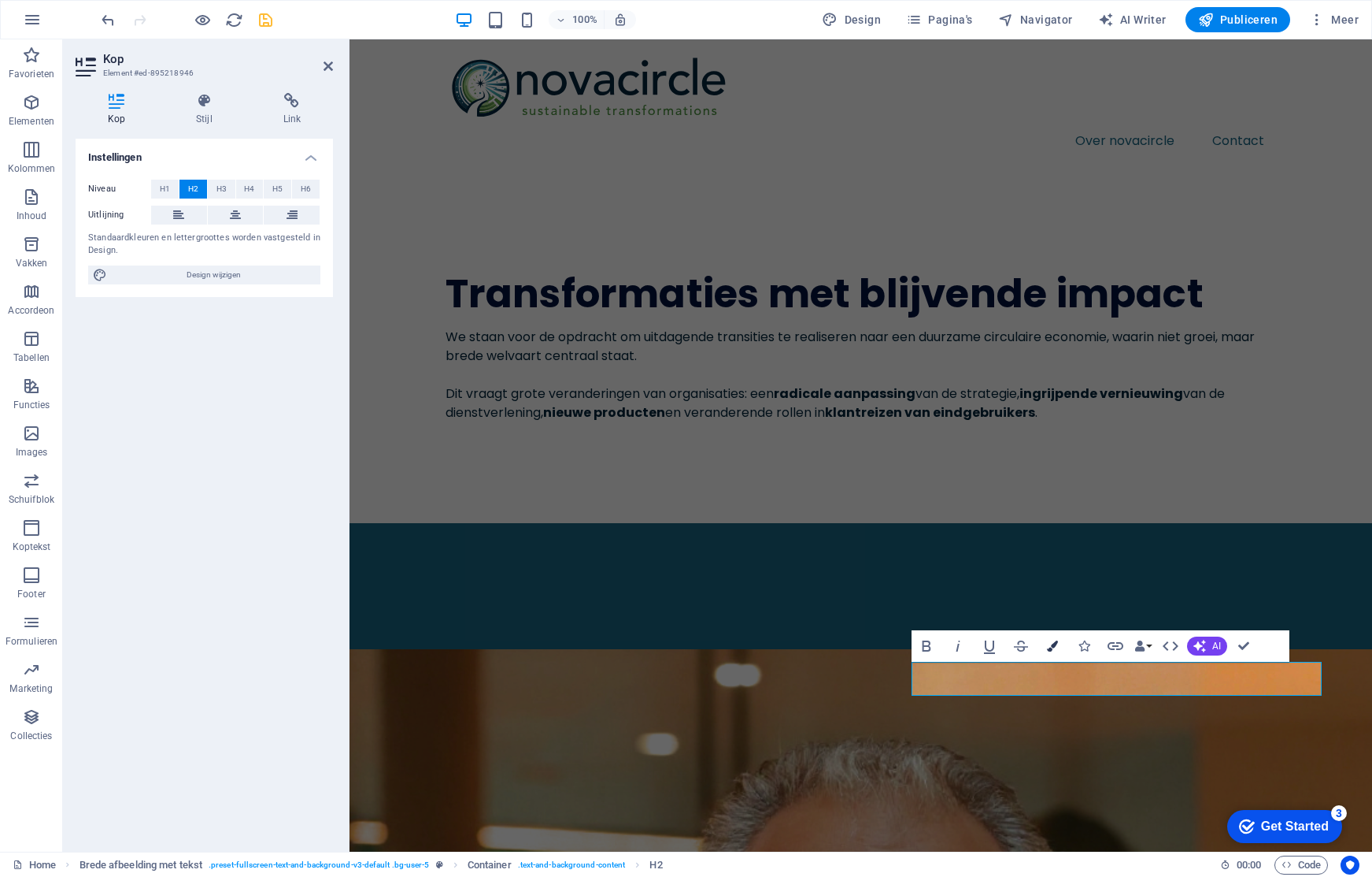
click at [1062, 644] on button "Colors" at bounding box center [1053, 646] width 29 height 31
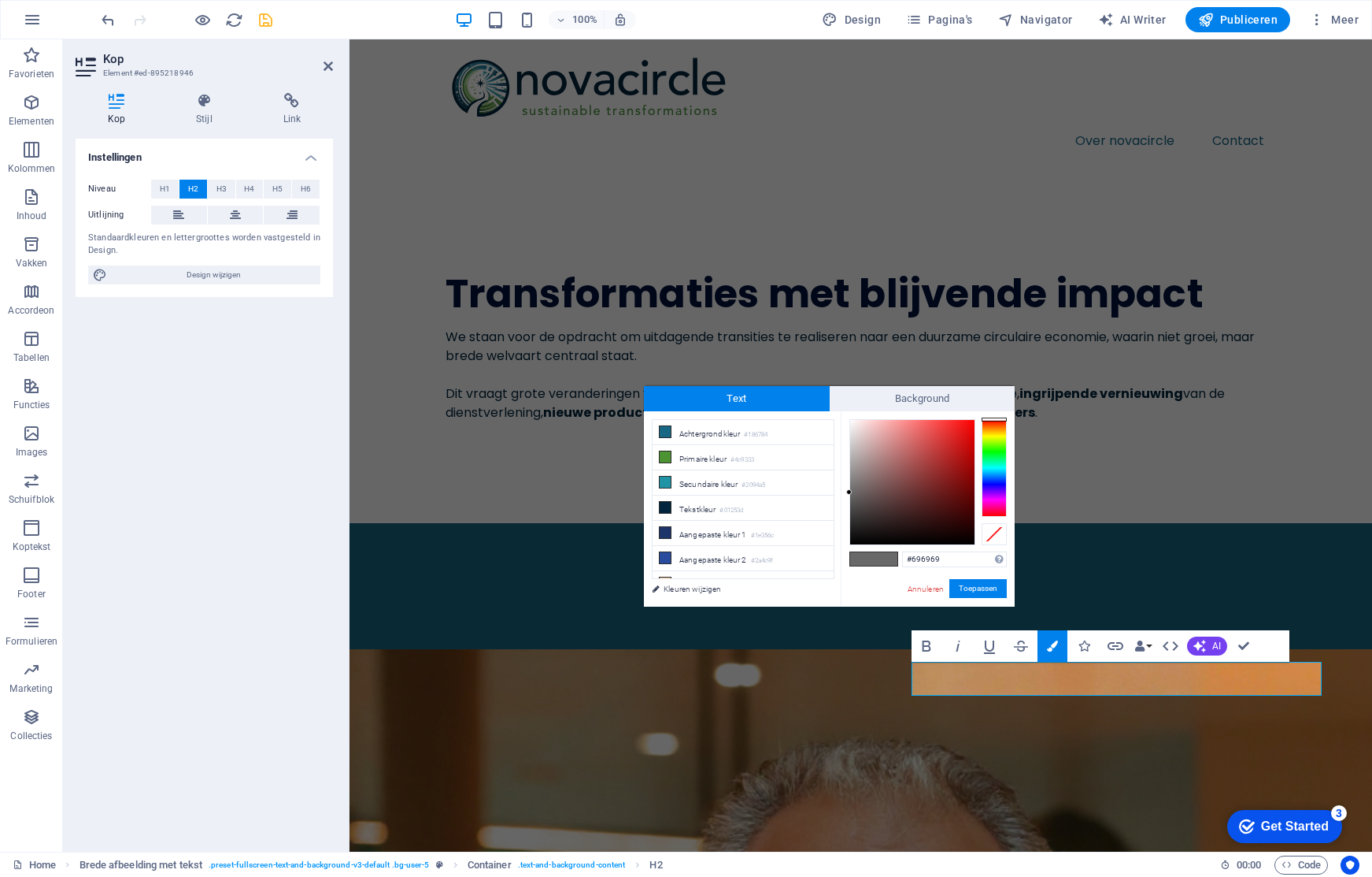
drag, startPoint x: 946, startPoint y: 556, endPoint x: 886, endPoint y: 553, distance: 60.1
click at [886, 553] on div "#696969 Ondersteunde notaties #0852ed rgb(8, 82, 237) rgba(8, 82, 237, 90%) hsv…" at bounding box center [927, 622] width 174 height 424
click at [975, 586] on button "Toepassen" at bounding box center [978, 588] width 57 height 19
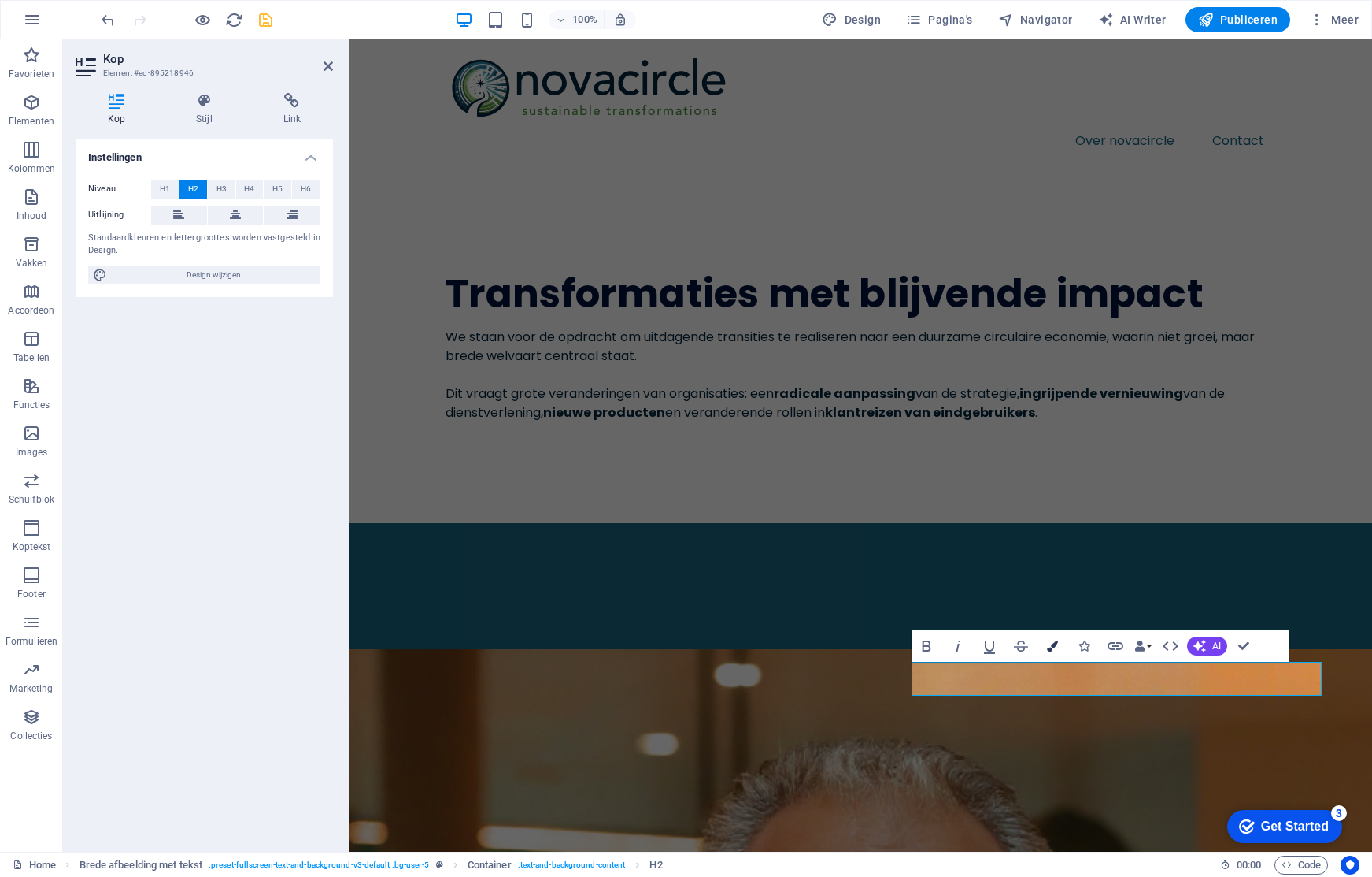
click at [1055, 642] on icon "button" at bounding box center [1052, 645] width 11 height 11
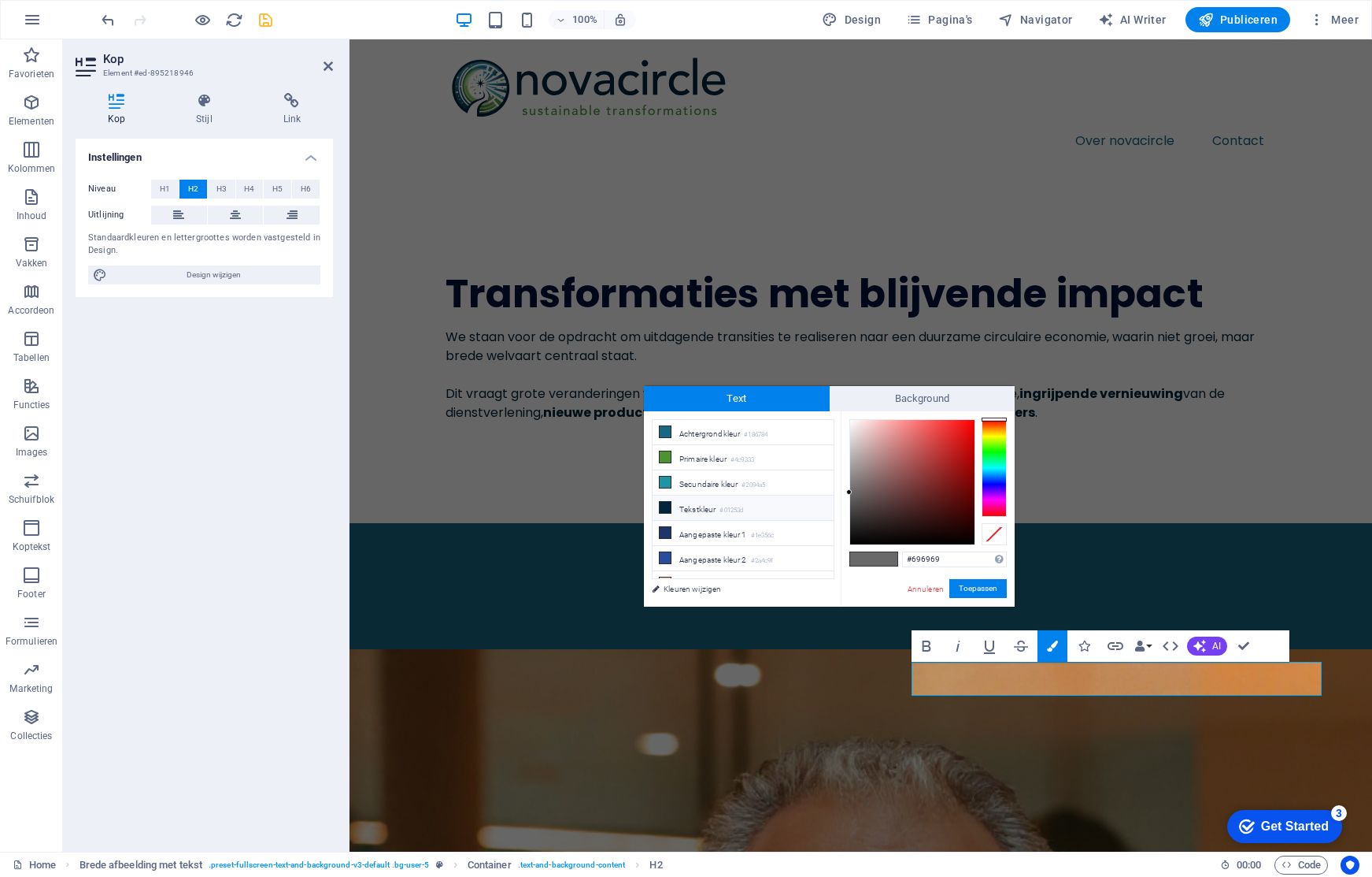
click at [718, 506] on li "Tekstkleur #01253d" at bounding box center [743, 508] width 181 height 26
type input "#01253d"
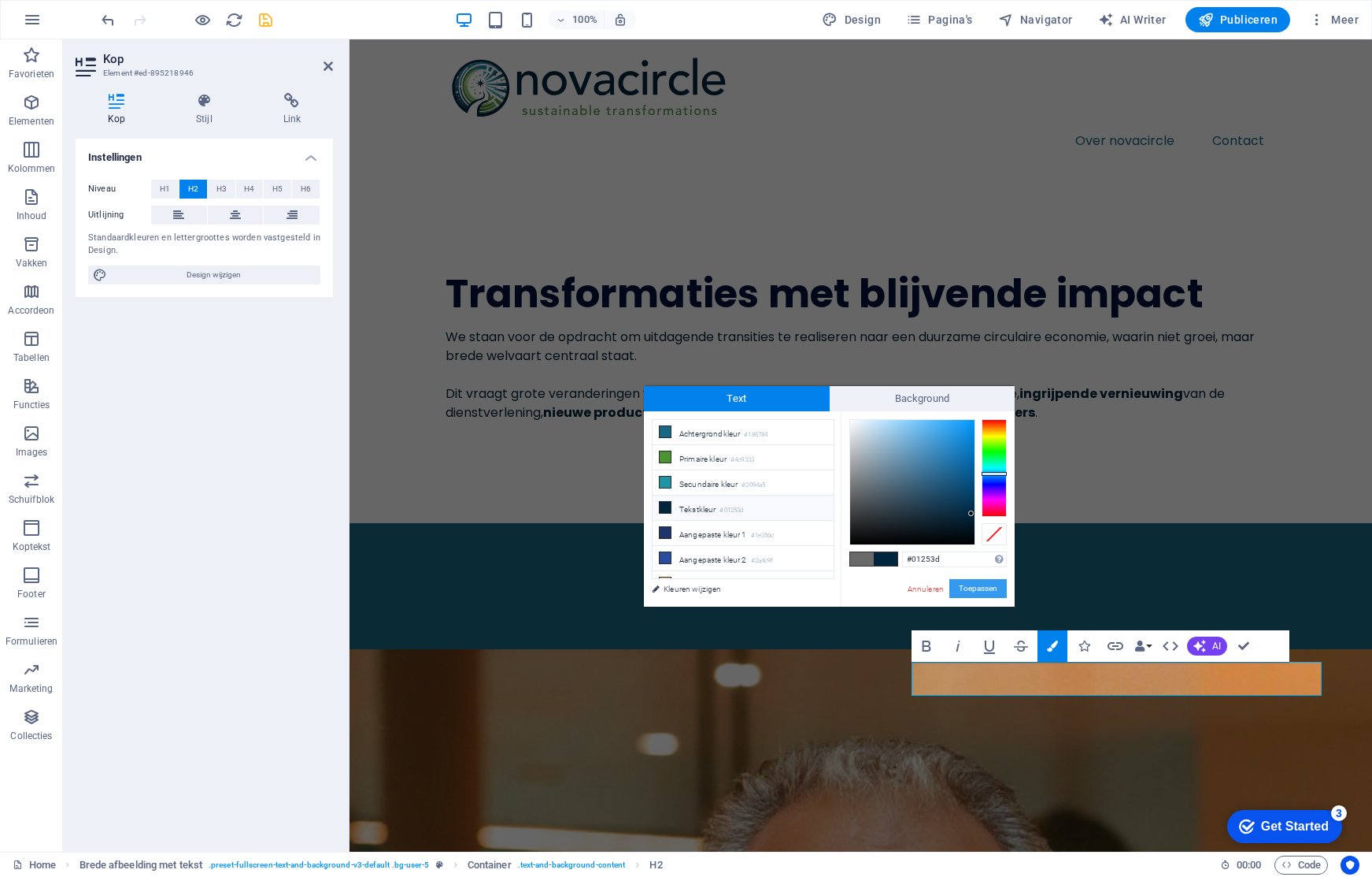
click at [971, 582] on button "Toepassen" at bounding box center [978, 588] width 57 height 19
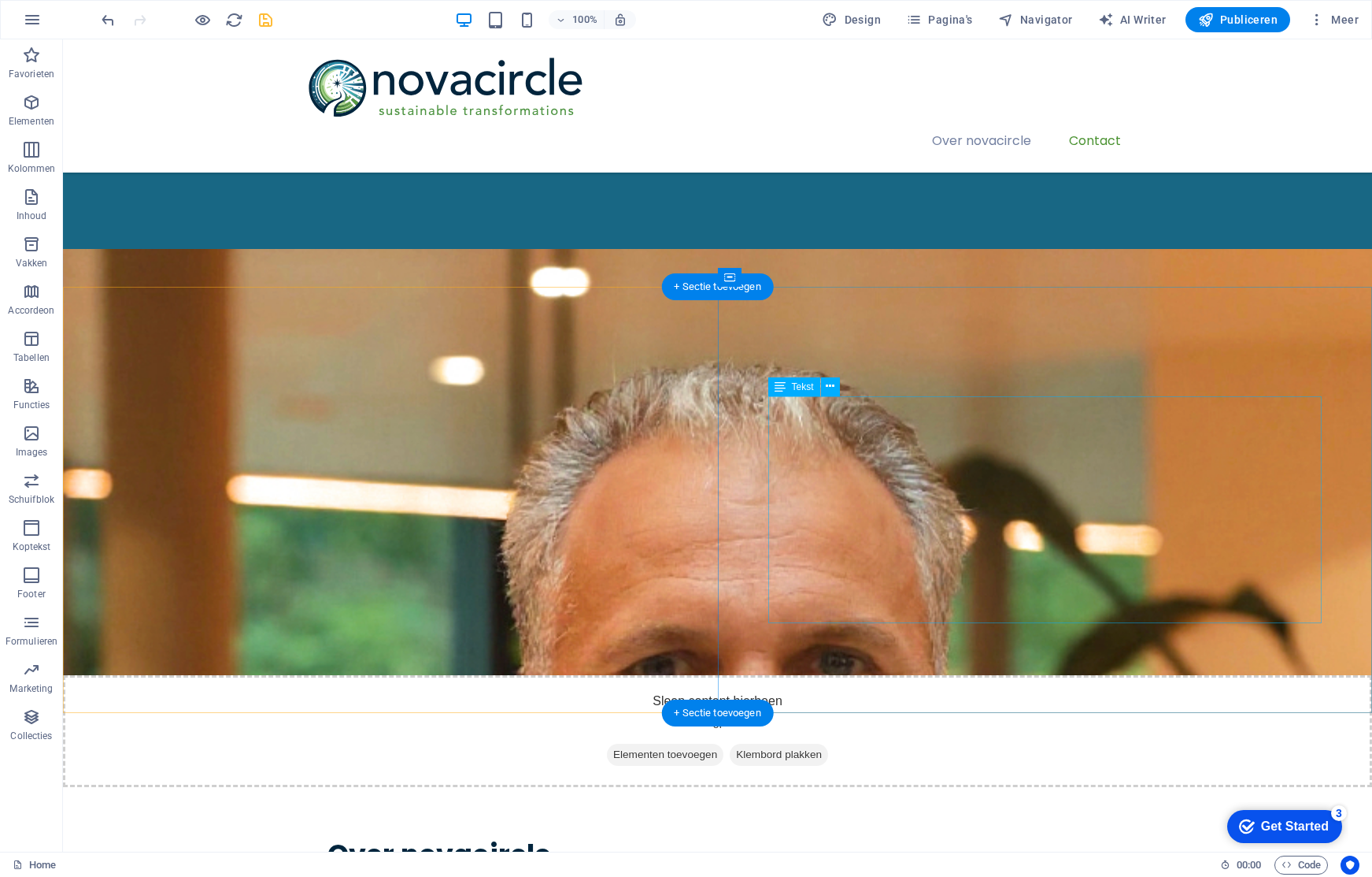
scroll to position [322, 0]
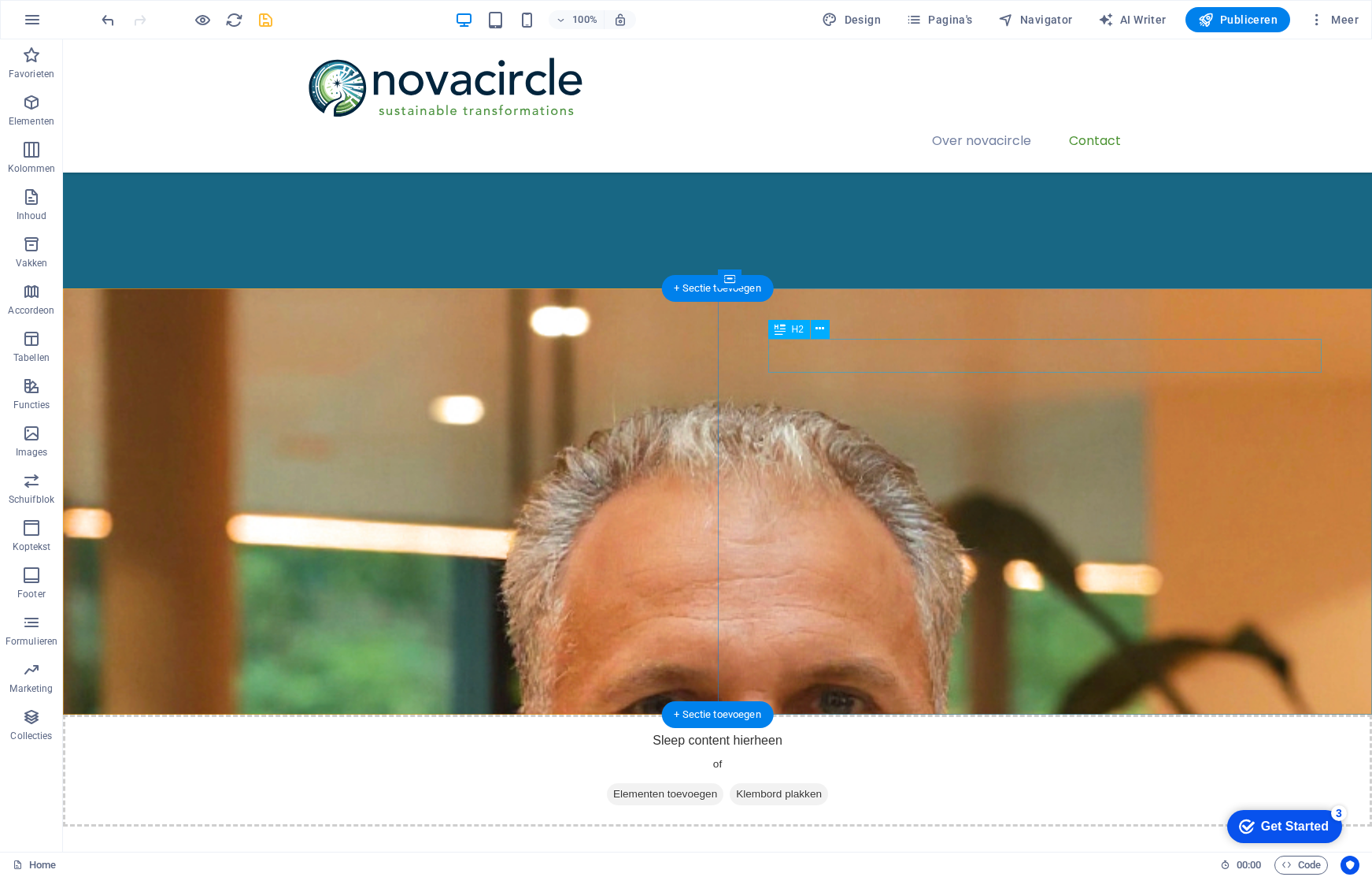
click at [817, 876] on div "Over novacircle" at bounding box center [717, 894] width 781 height 33
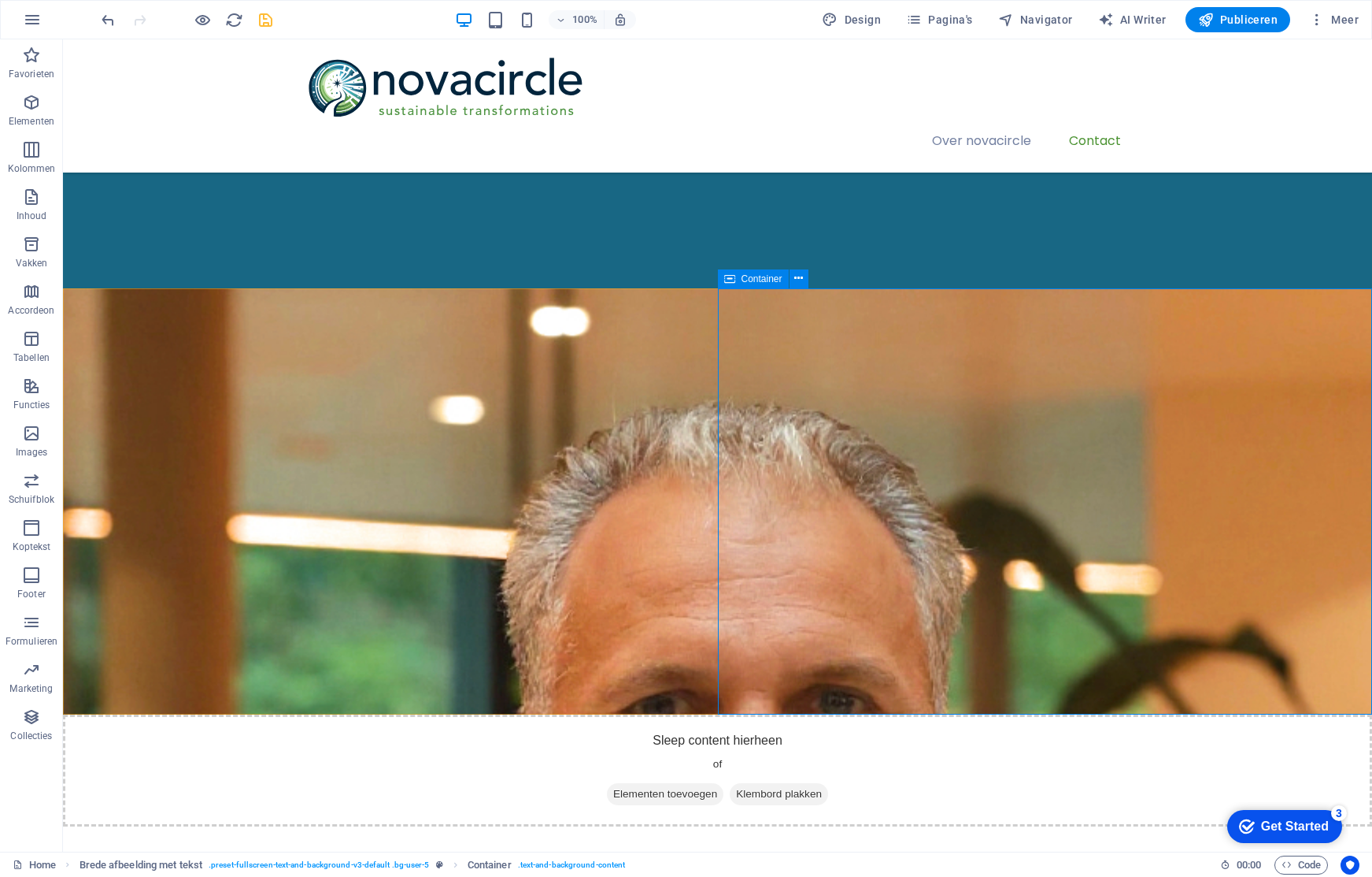
click at [754, 278] on span "Container" at bounding box center [763, 279] width 41 height 10
click at [800, 277] on icon at bounding box center [798, 278] width 9 height 17
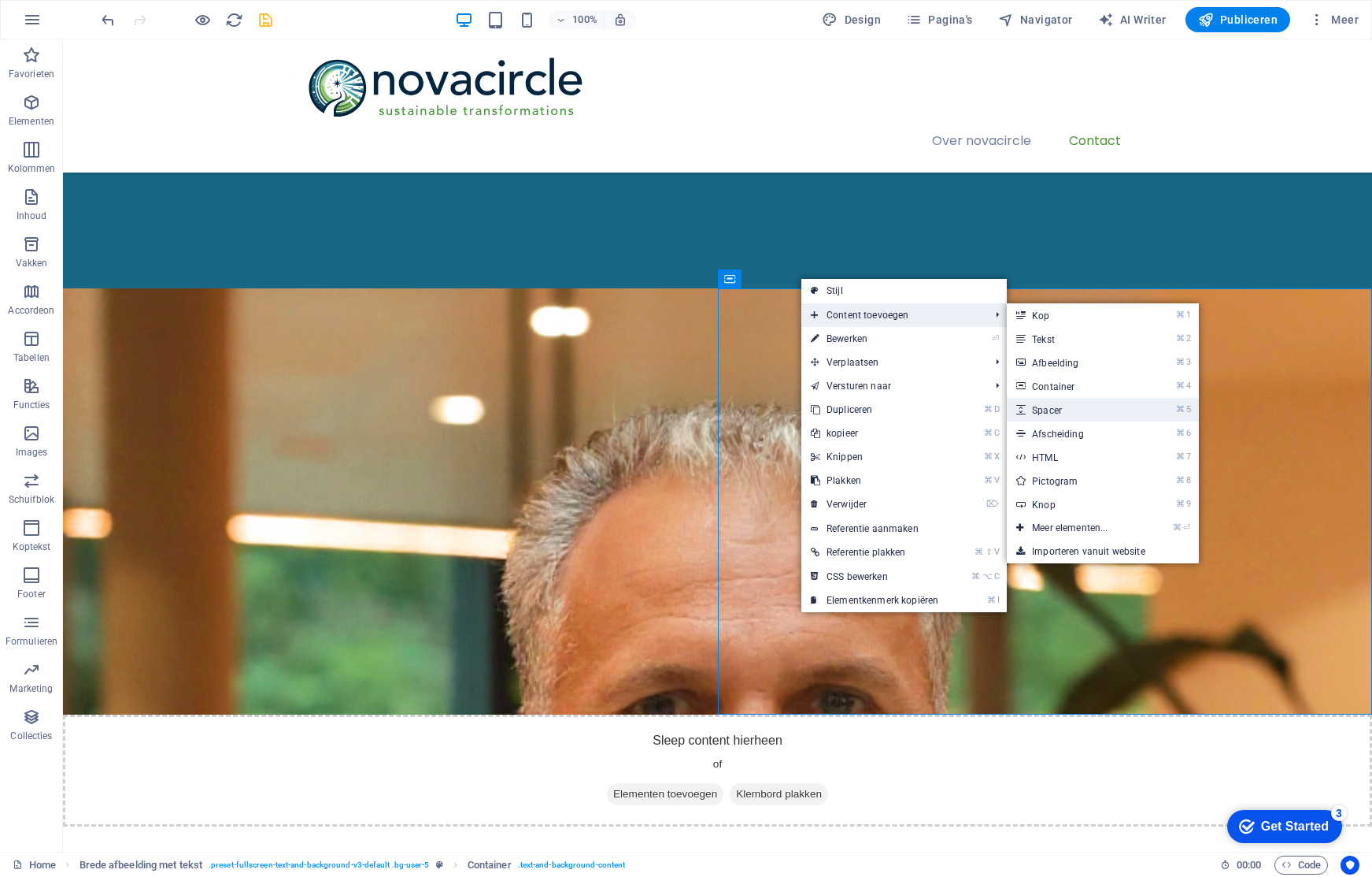
click at [1063, 404] on link "⌘ 5 Spacer" at bounding box center [1072, 410] width 133 height 24
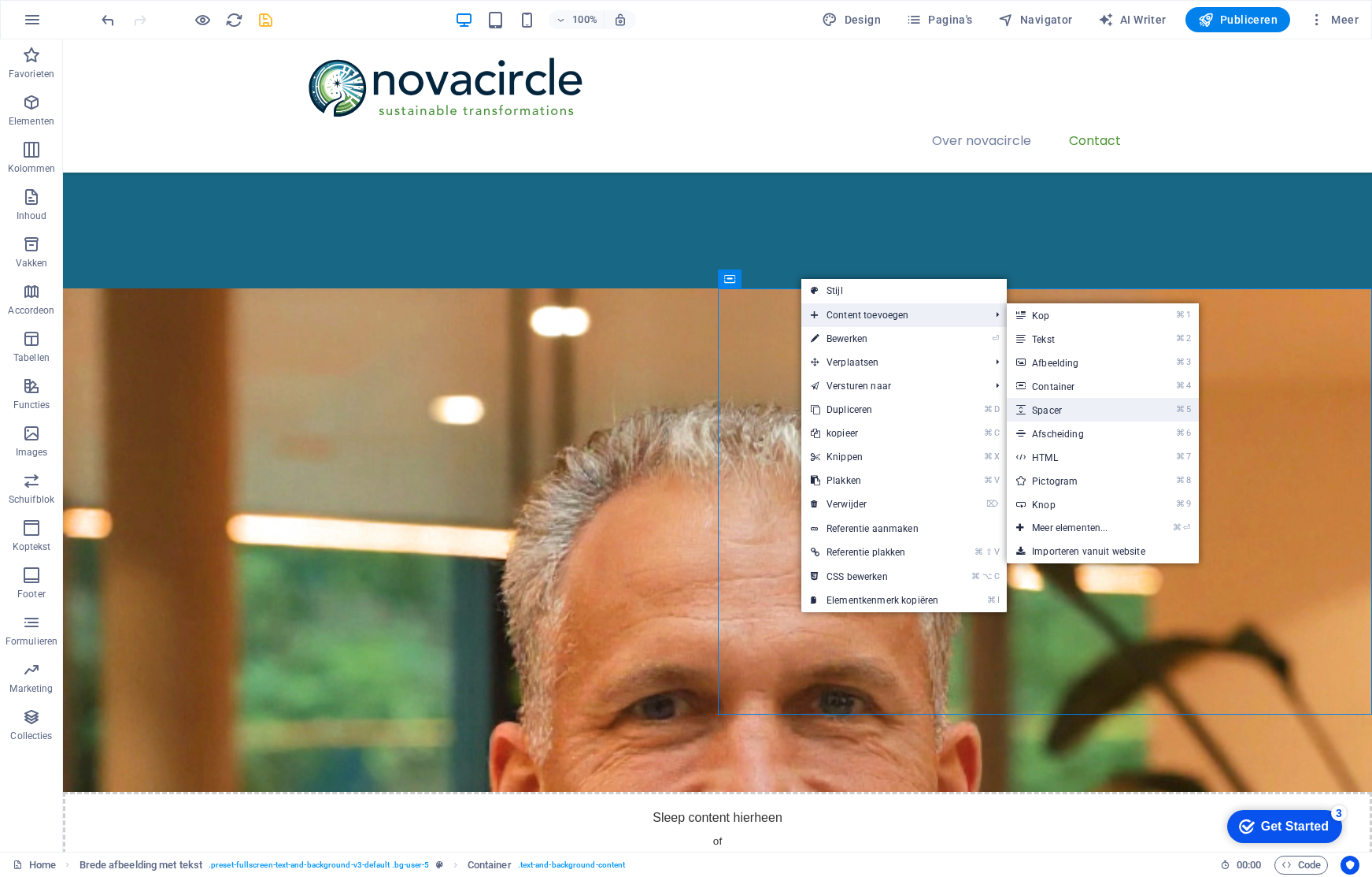
select select "px"
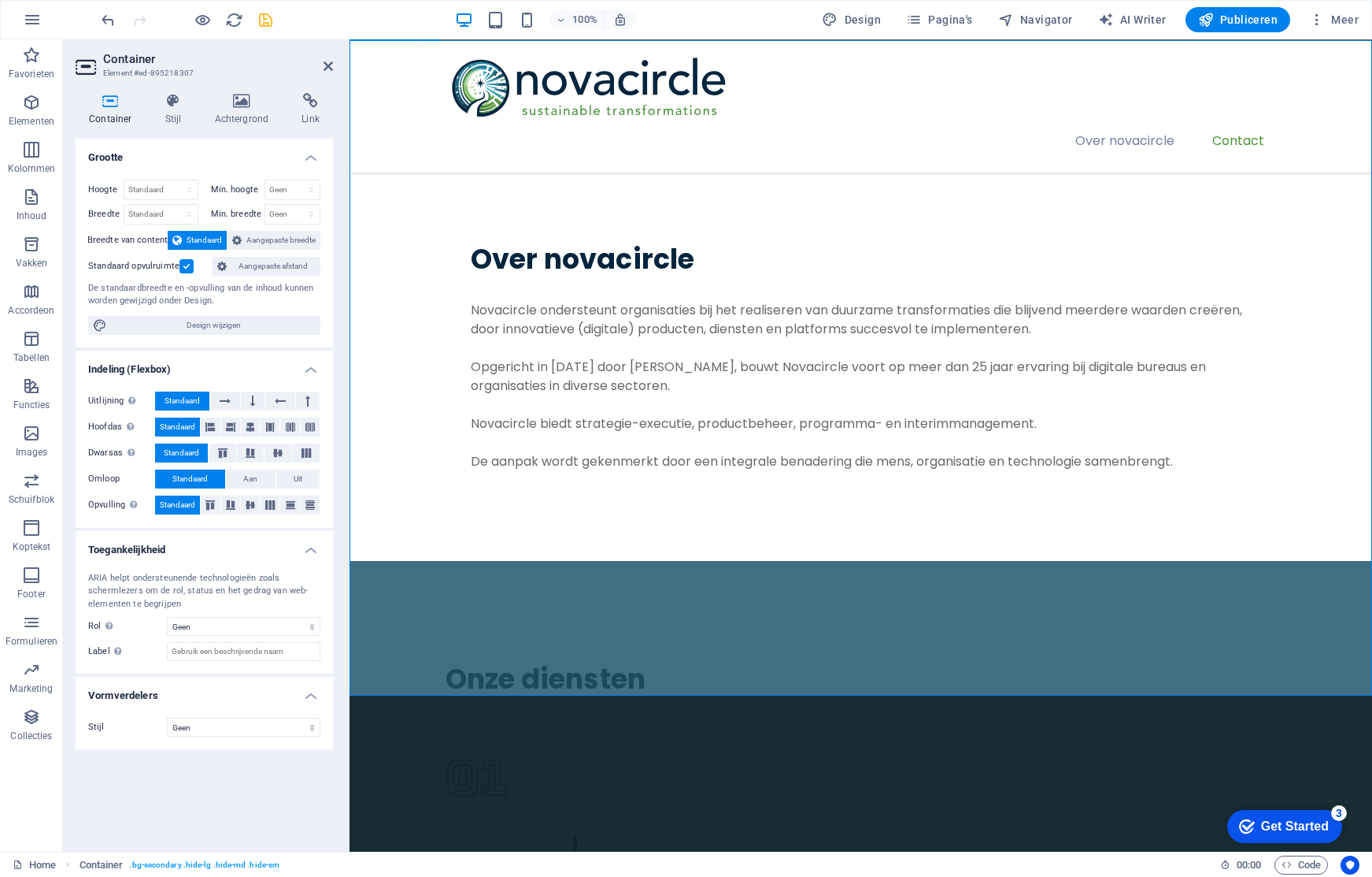
scroll to position [1076, 0]
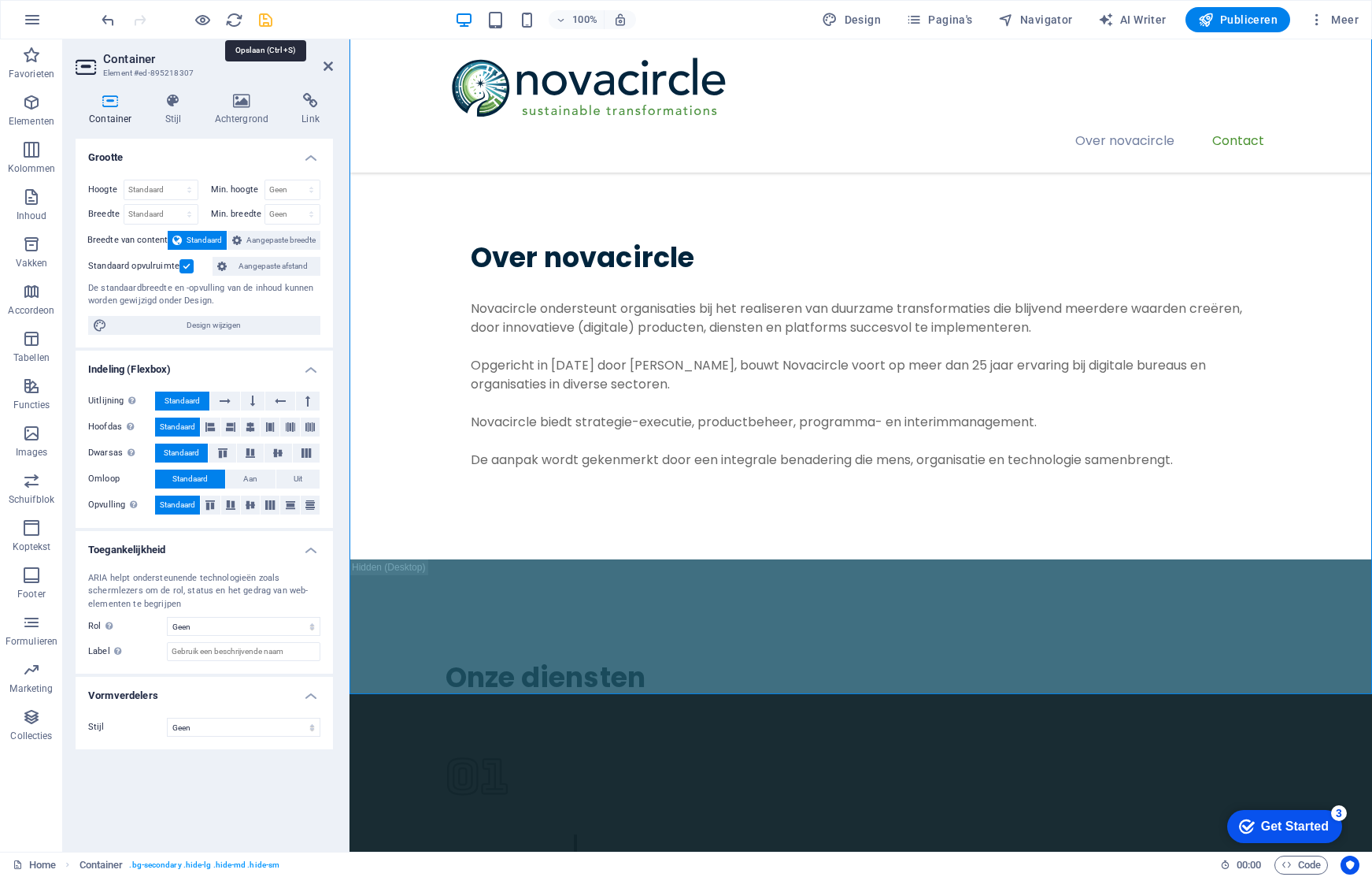
click at [262, 16] on icon "save" at bounding box center [265, 20] width 18 height 18
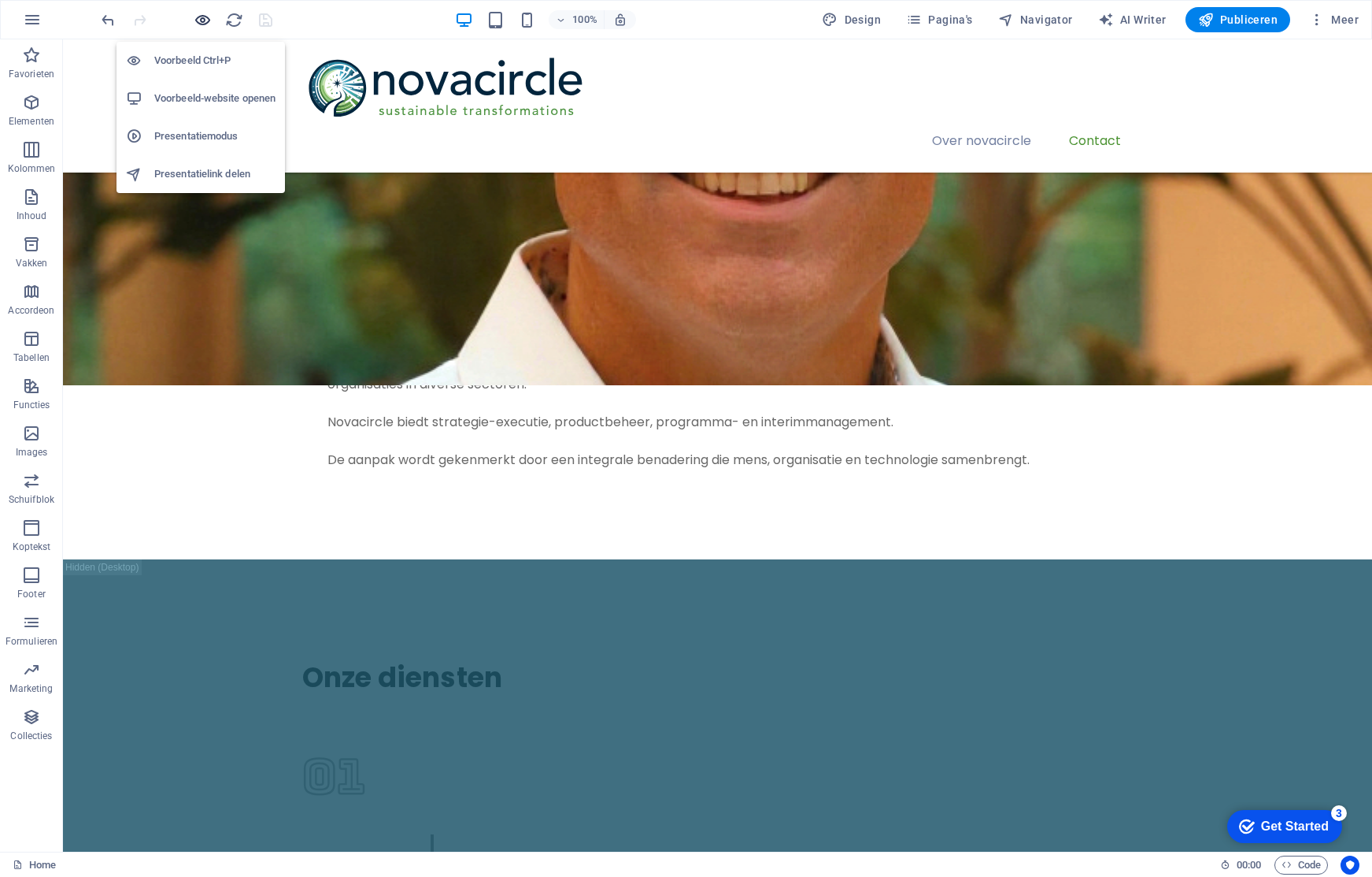
click at [200, 22] on icon "button" at bounding box center [202, 20] width 18 height 18
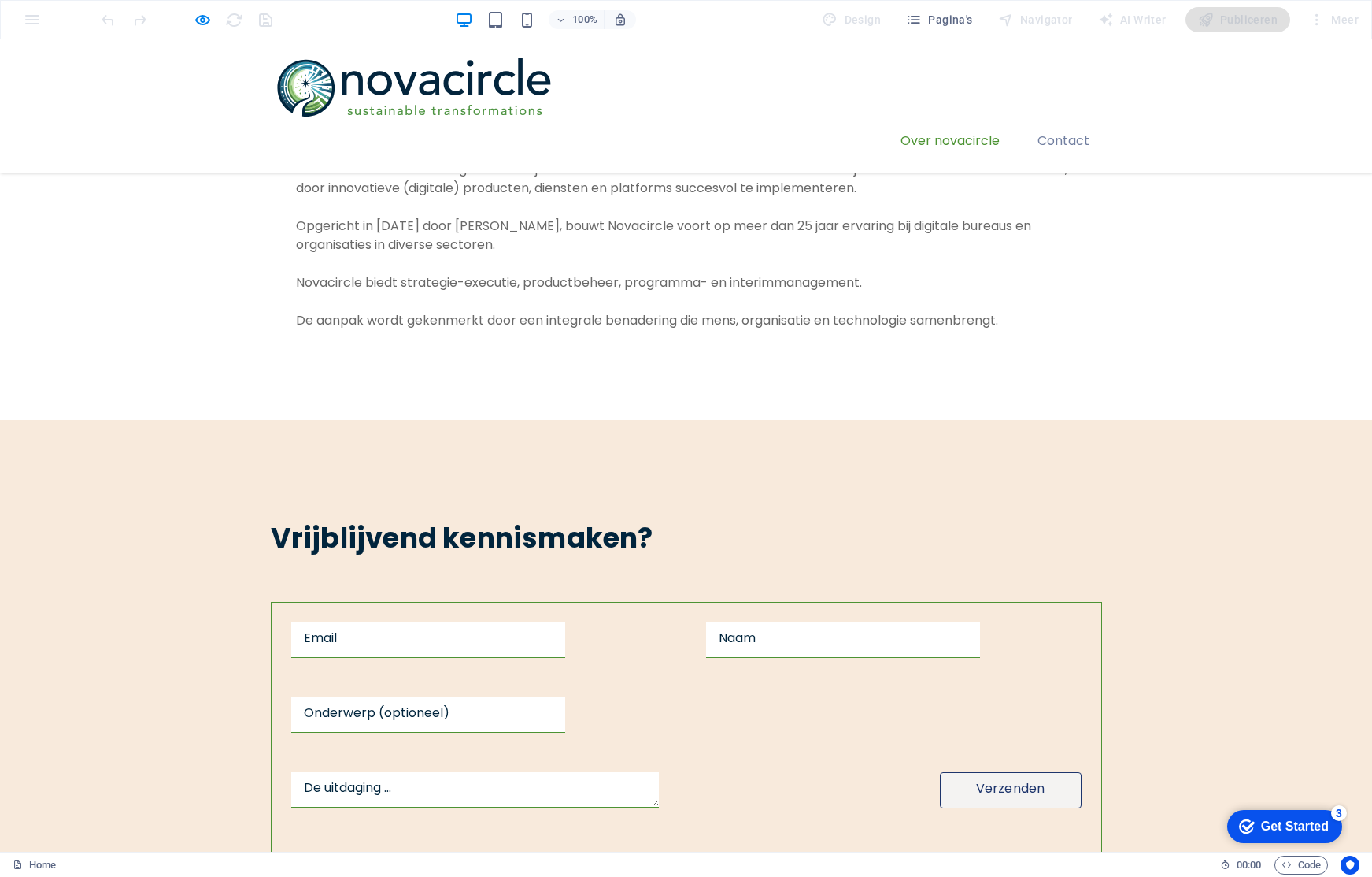
scroll to position [1195, 0]
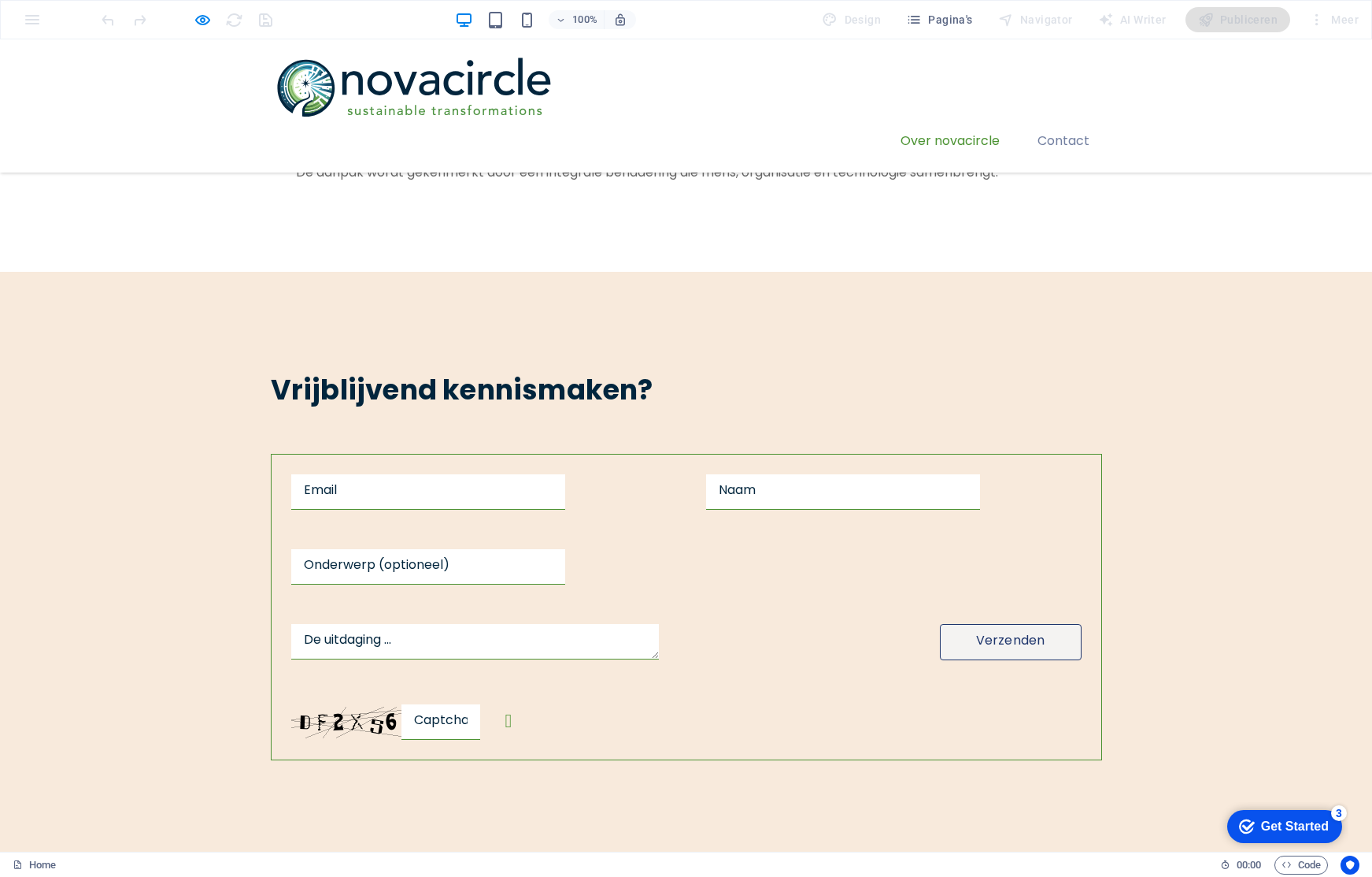
click at [207, 19] on icon "button" at bounding box center [202, 20] width 18 height 18
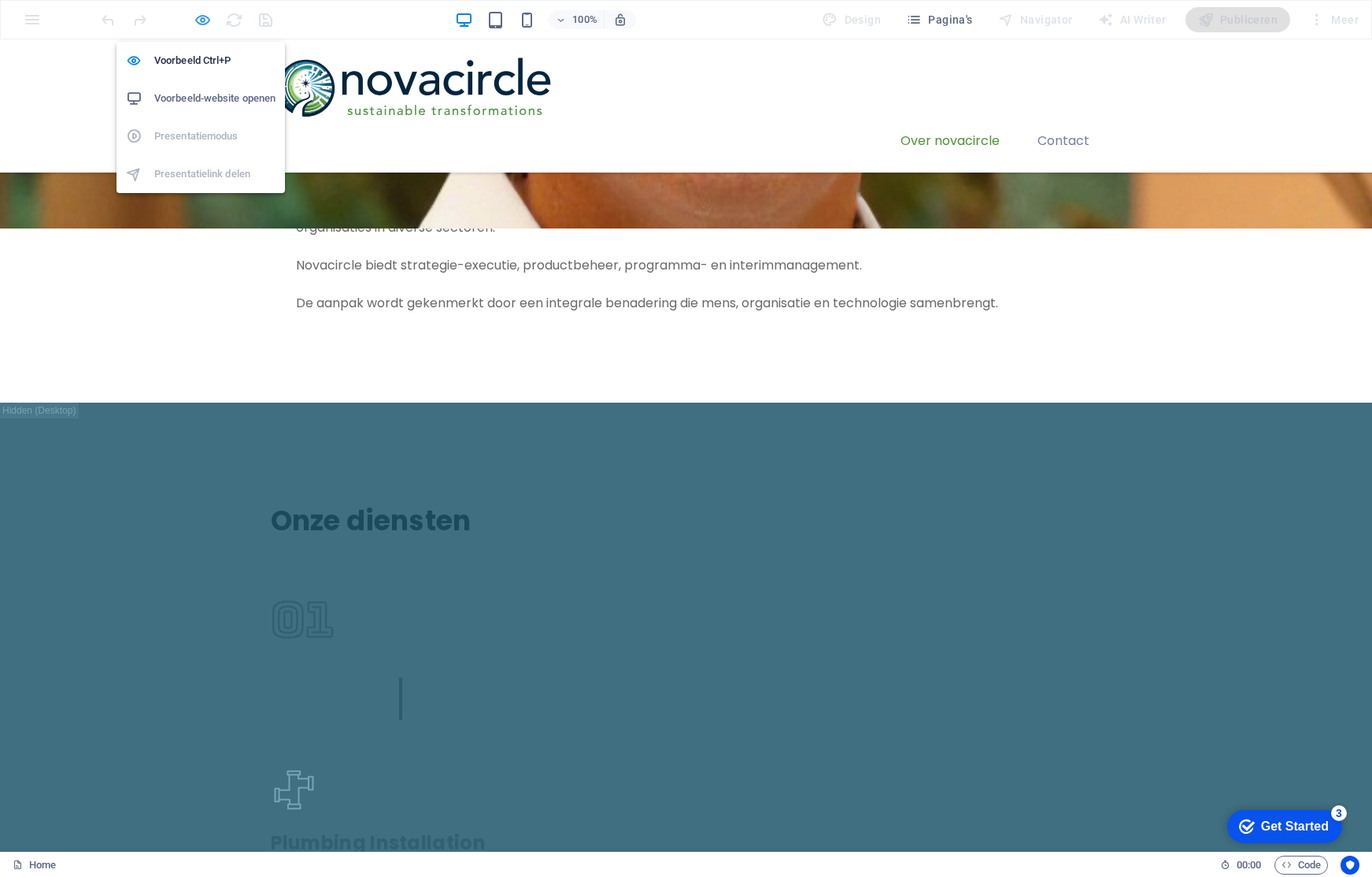
scroll to position [3312, 0]
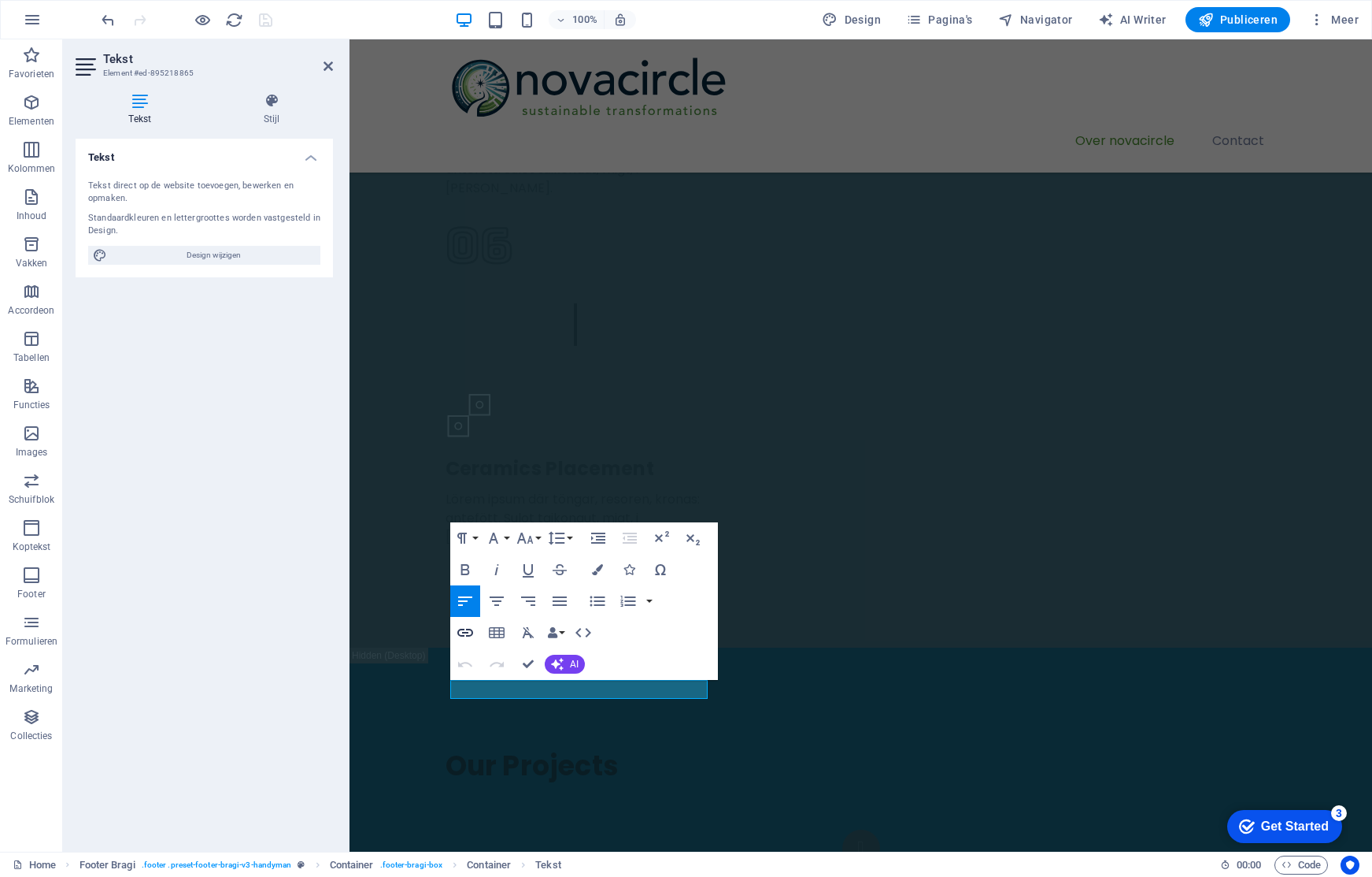
click at [455, 643] on button "Insert Link" at bounding box center [465, 632] width 29 height 31
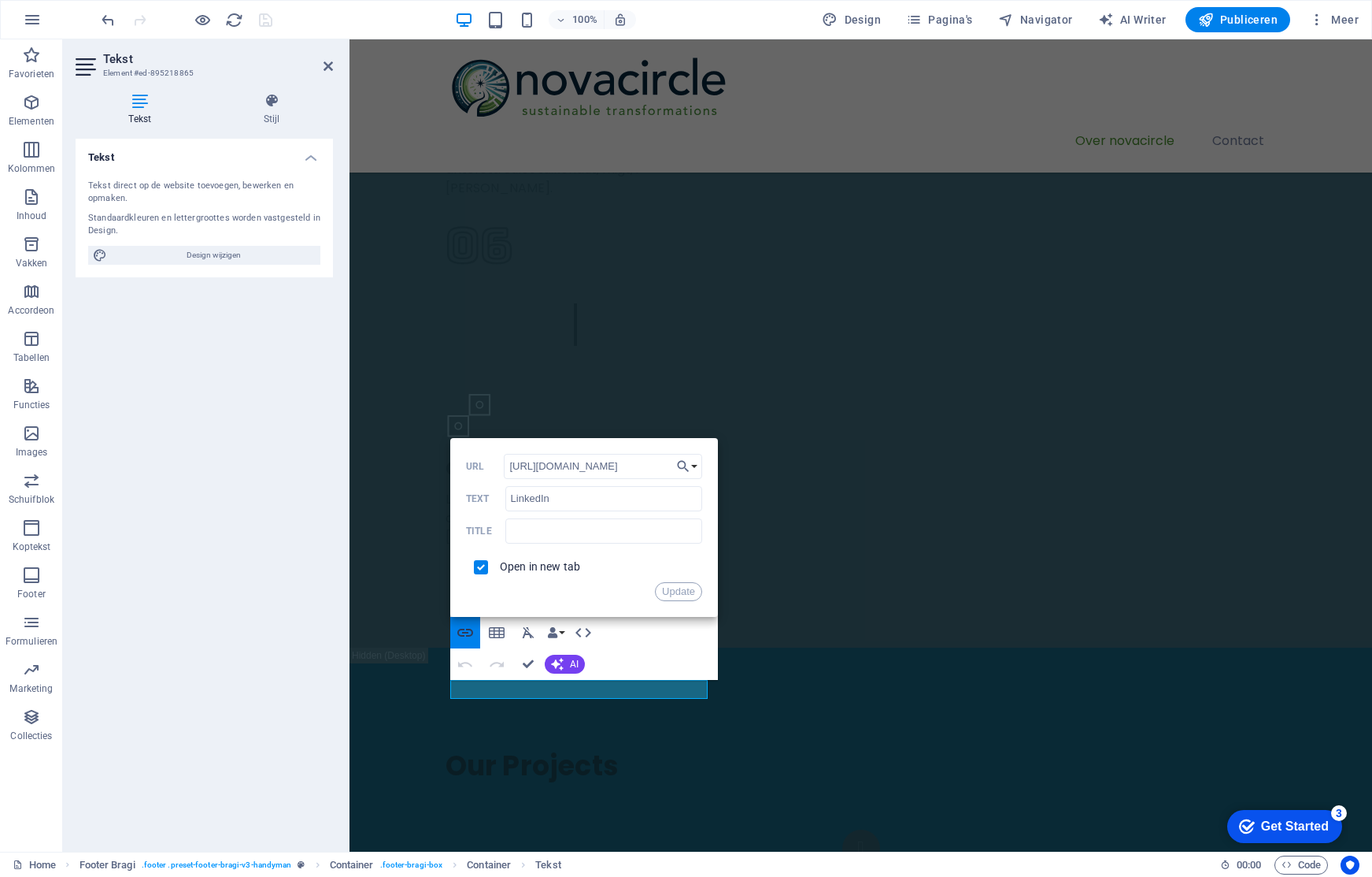
scroll to position [0, 16]
click at [579, 469] on input "[URL][DOMAIN_NAME]" at bounding box center [603, 466] width 199 height 26
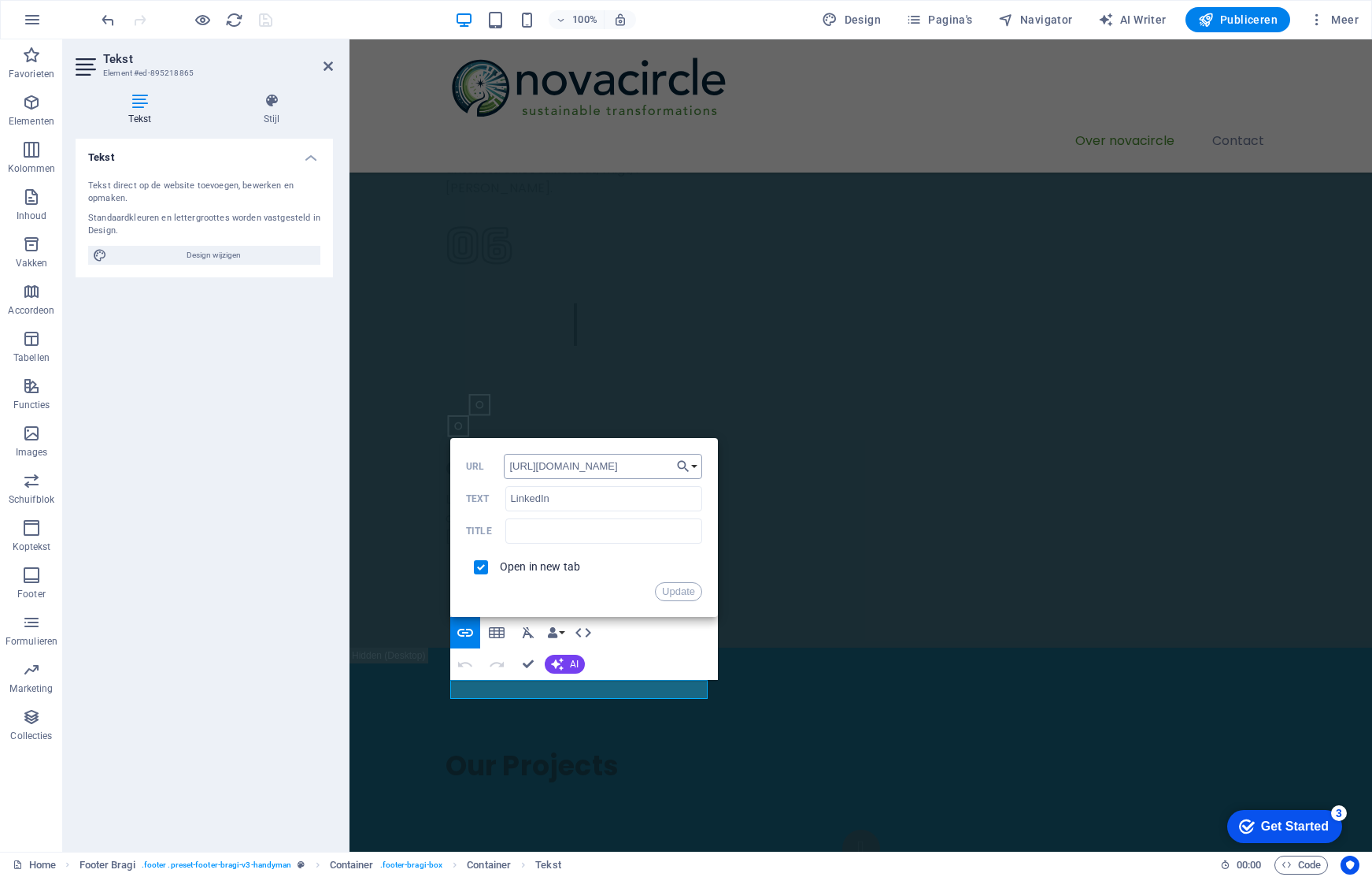
type input "[URL][DOMAIN_NAME]"
click at [682, 585] on button "Update" at bounding box center [678, 591] width 47 height 19
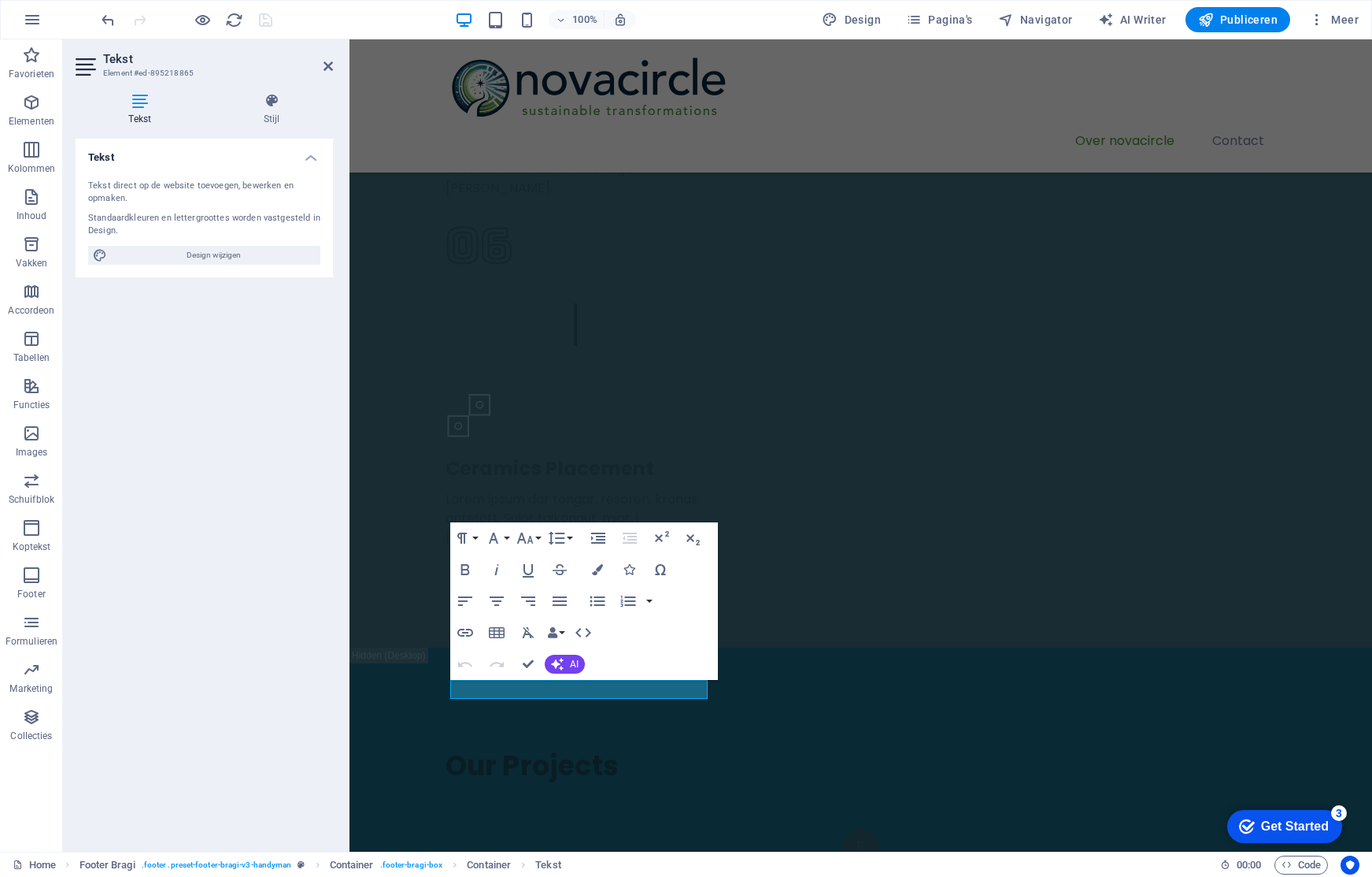
scroll to position [0, 0]
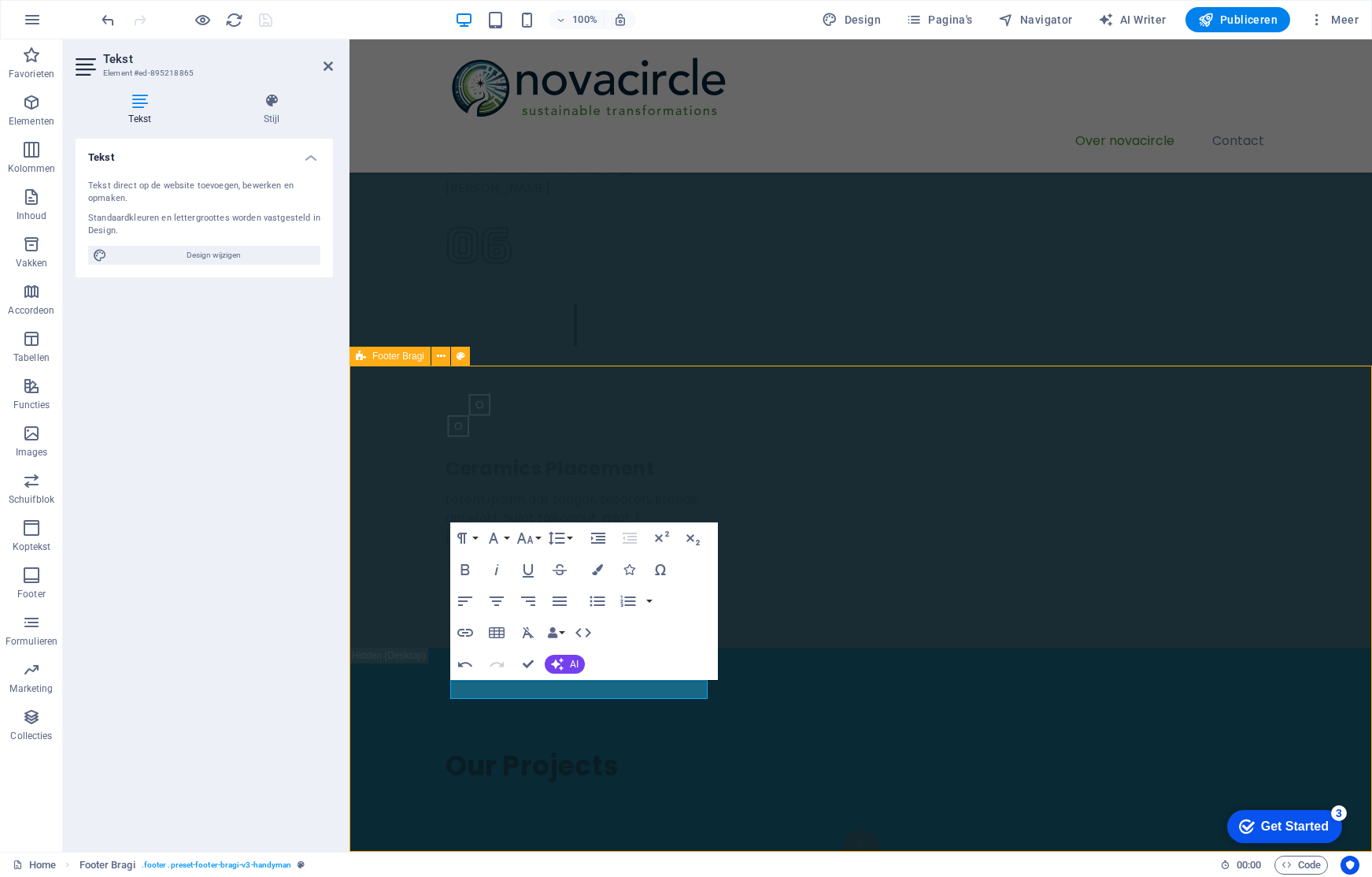
scroll to position [3312, 0]
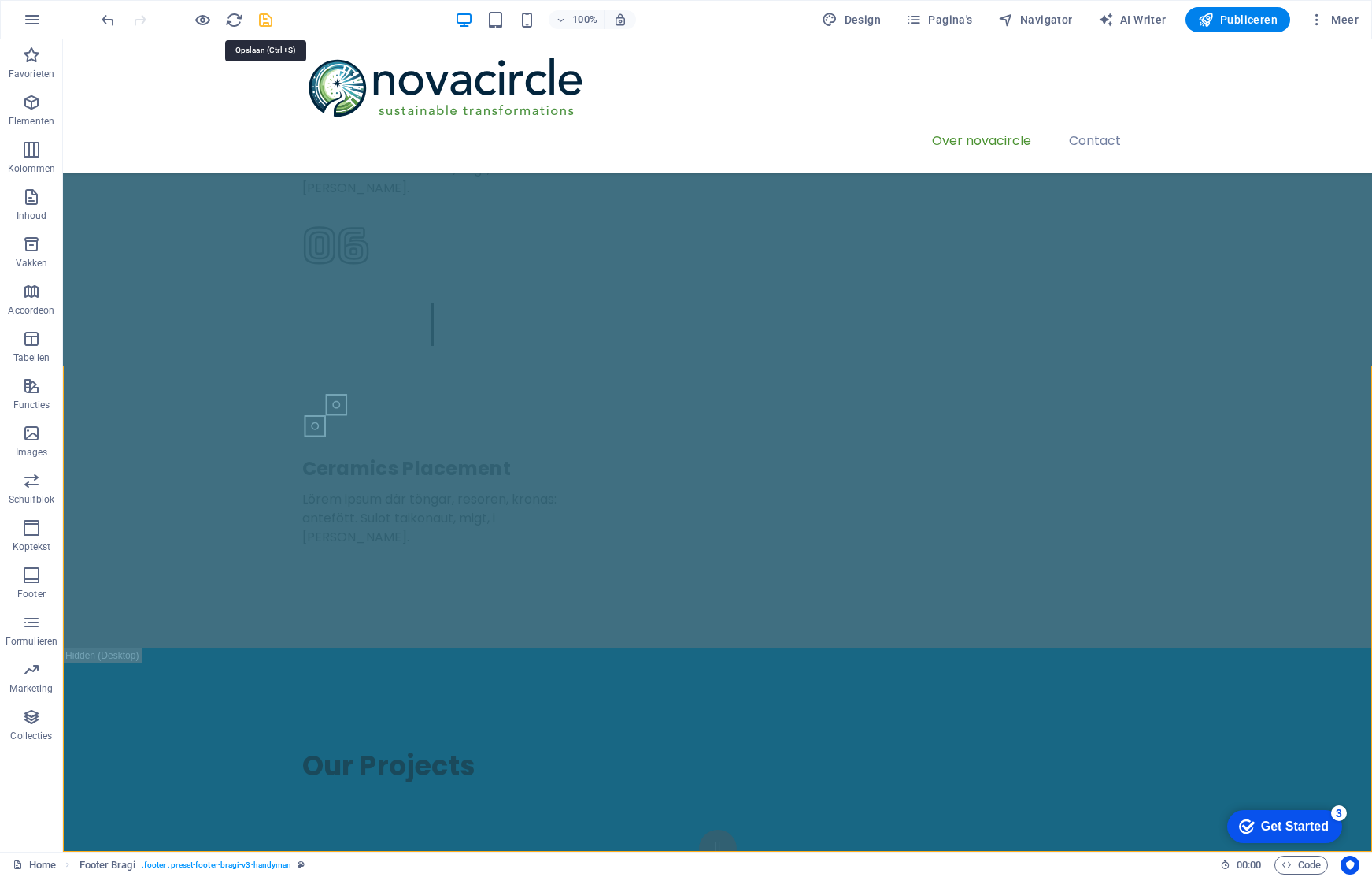
click at [264, 22] on icon "save" at bounding box center [265, 20] width 18 height 18
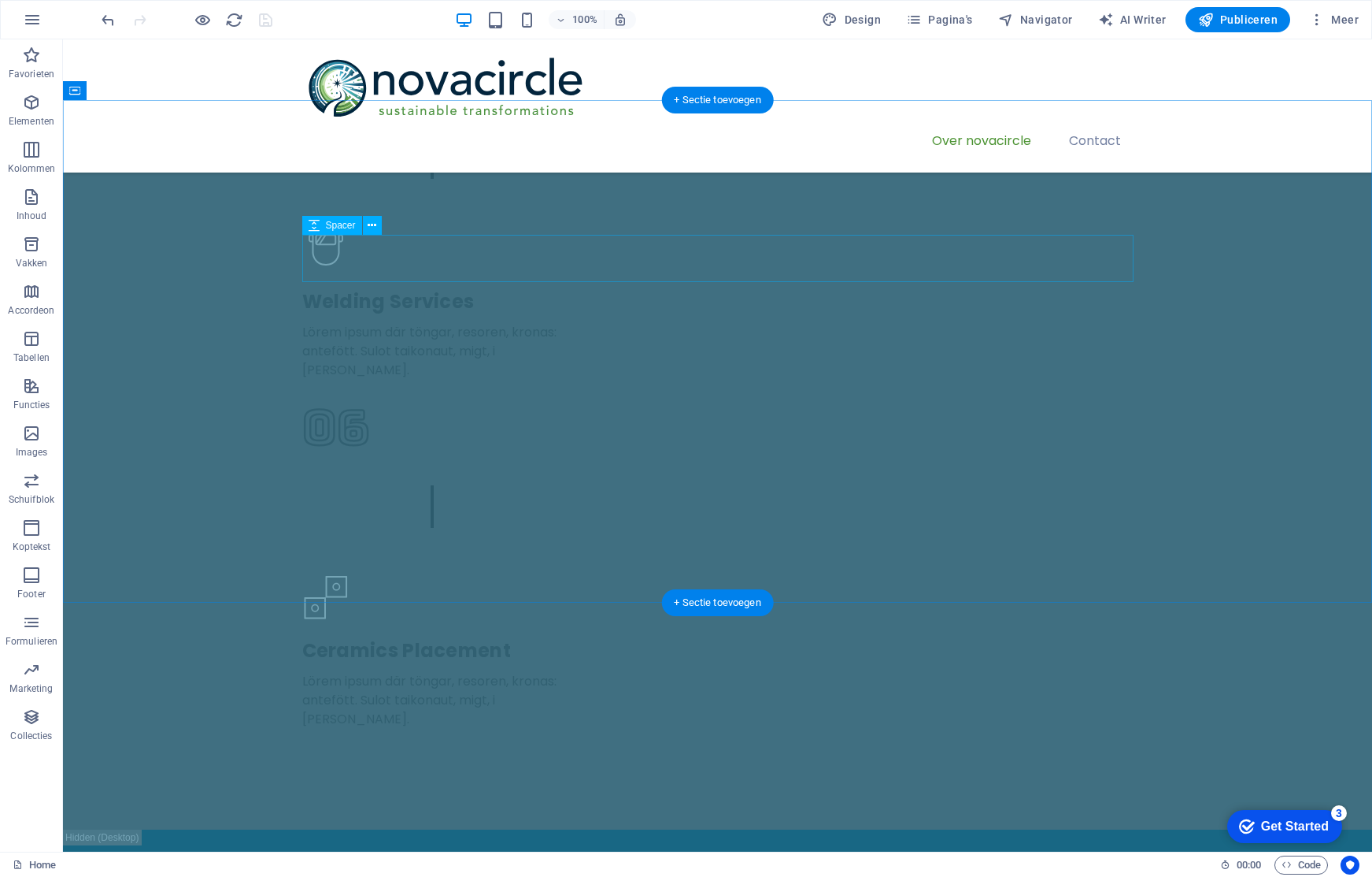
scroll to position [3075, 0]
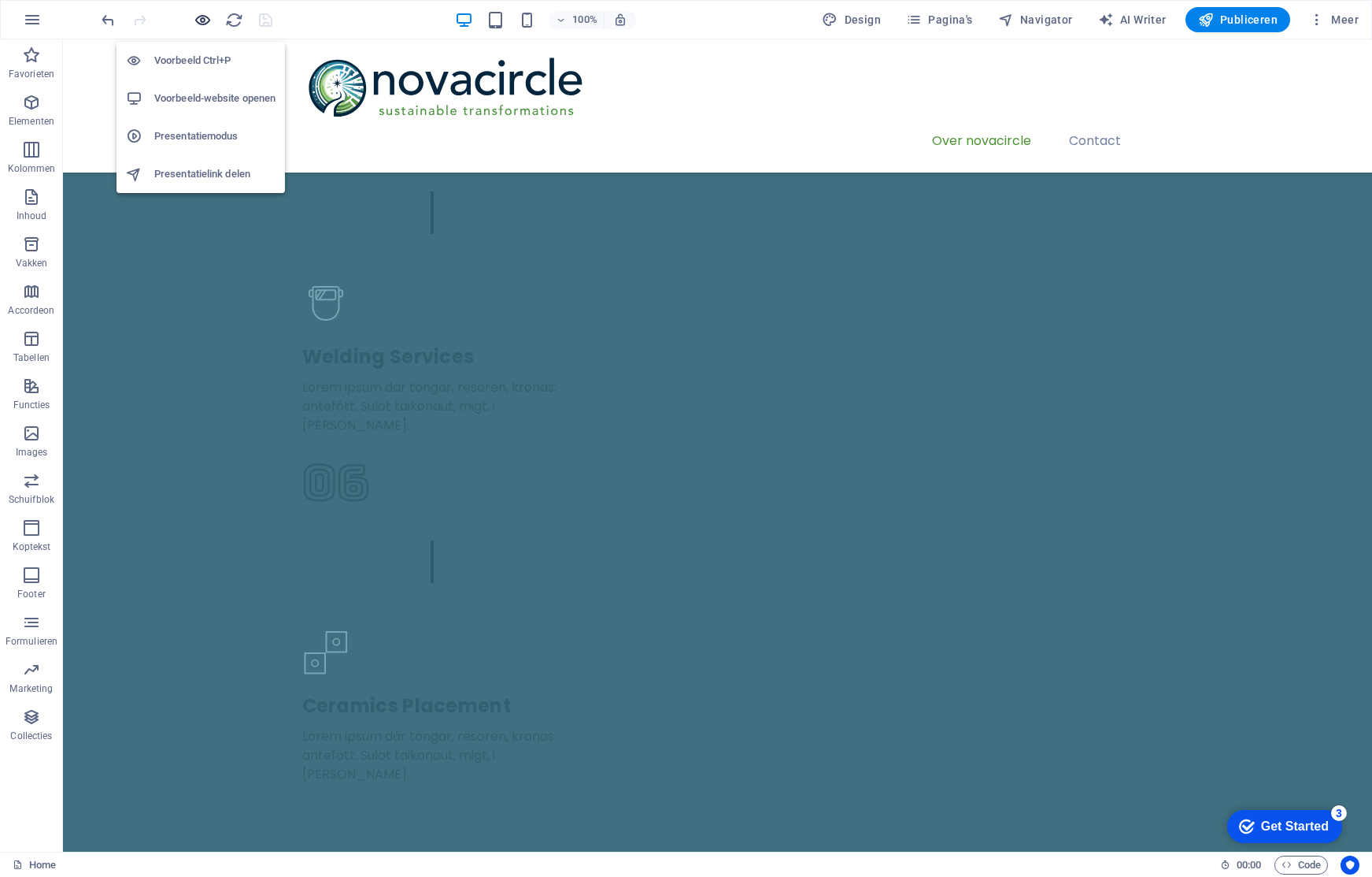
click at [202, 19] on icon "button" at bounding box center [202, 20] width 18 height 18
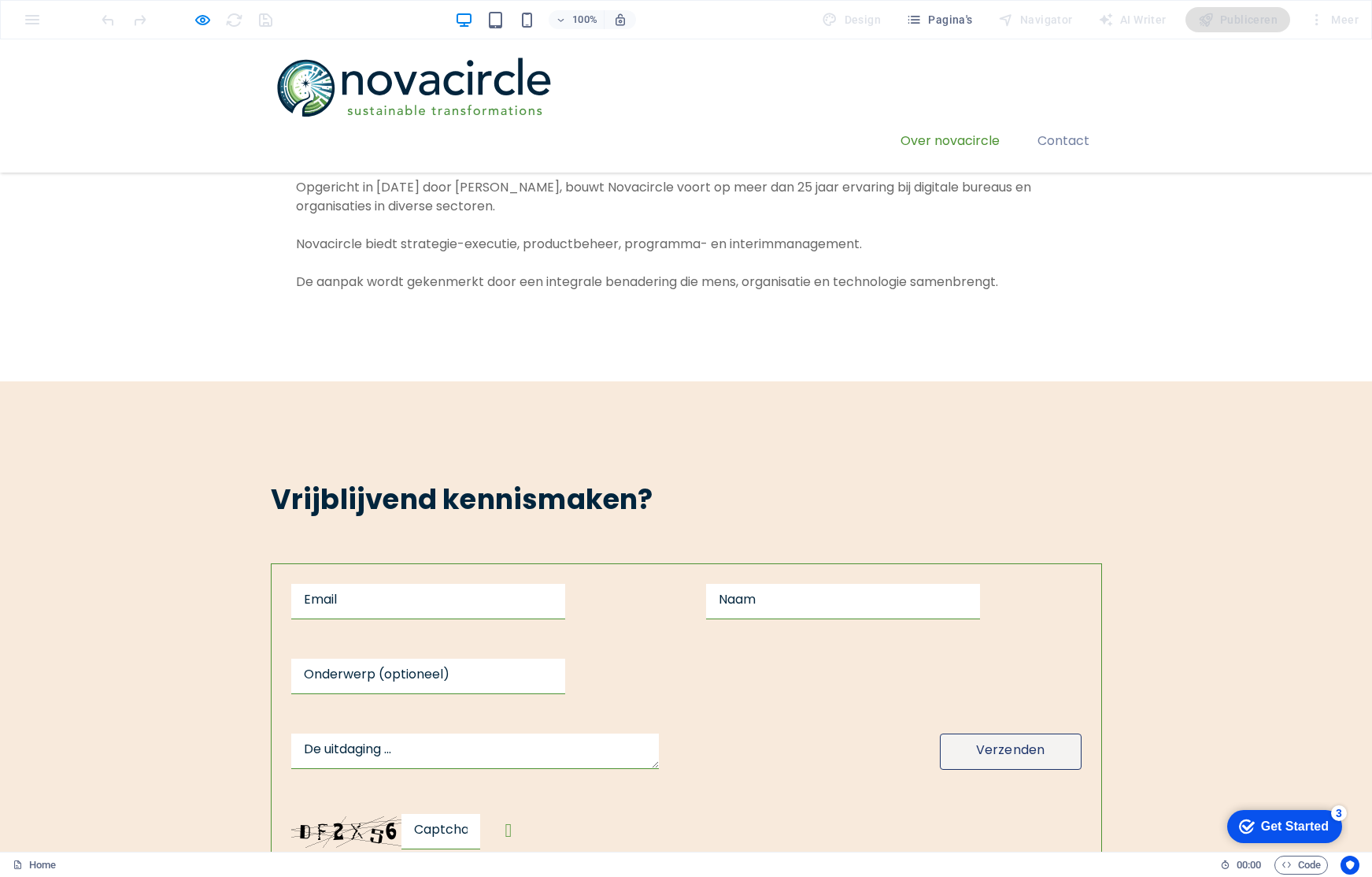
scroll to position [1195, 0]
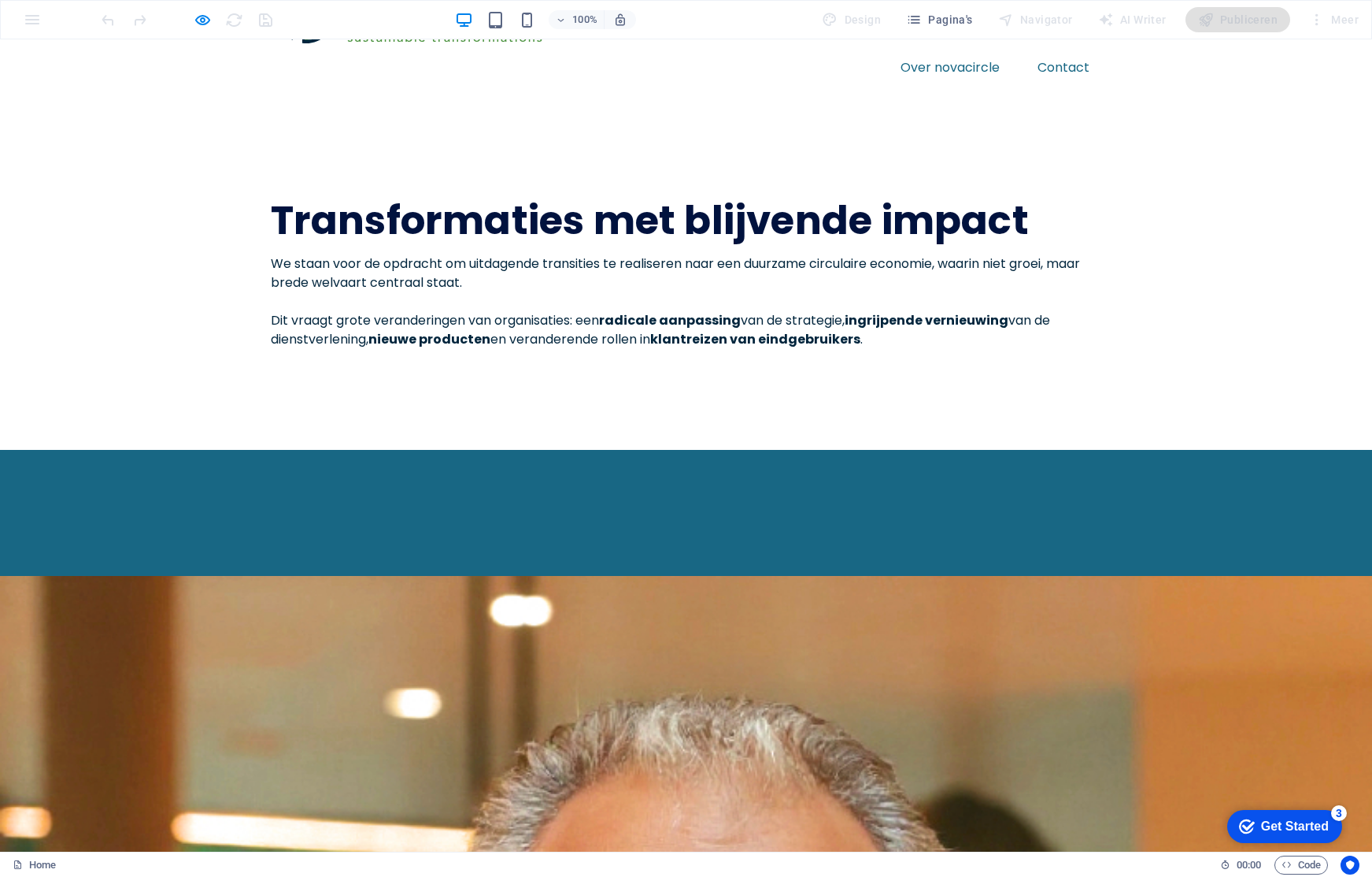
scroll to position [0, 0]
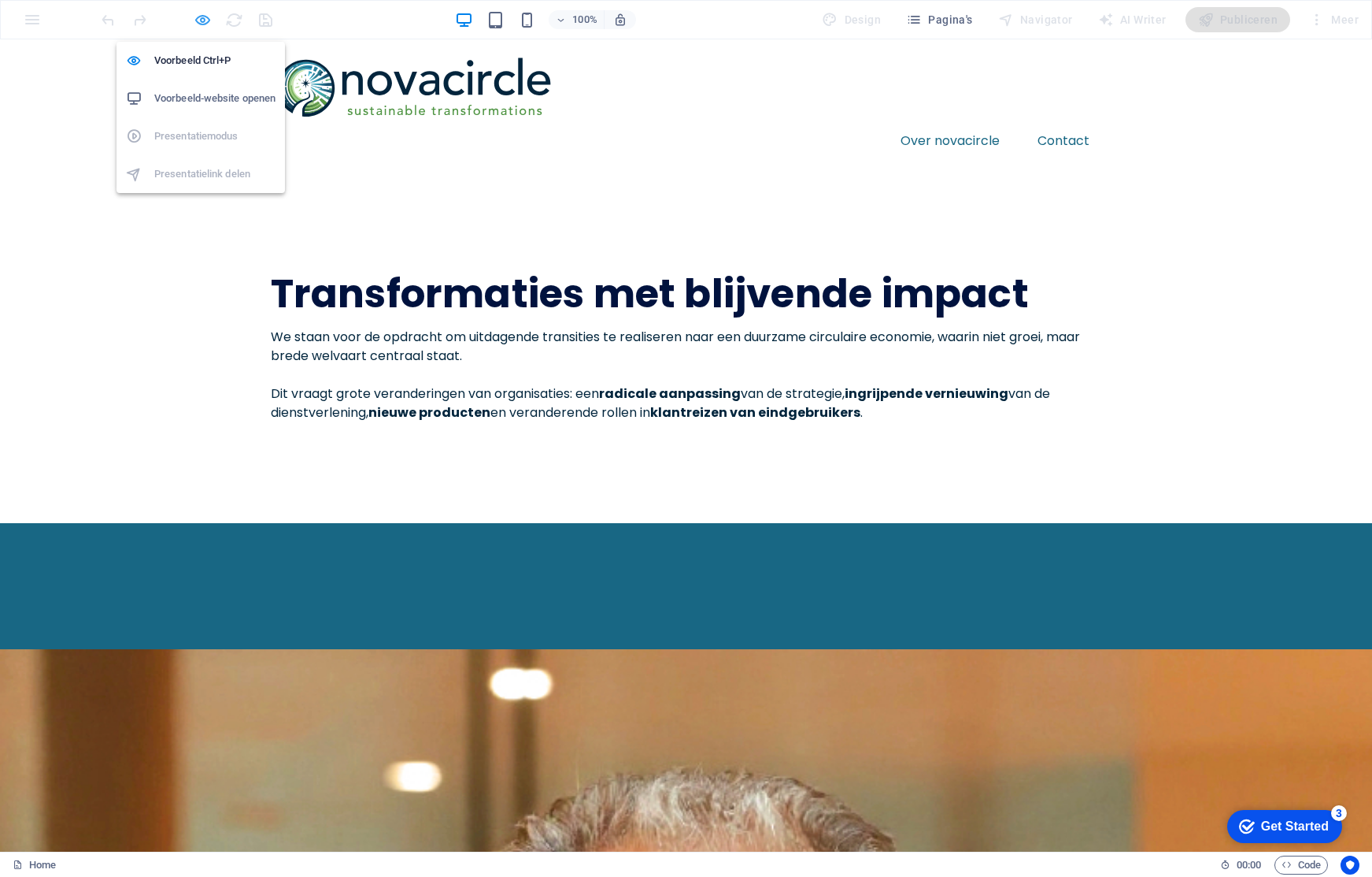
click at [198, 21] on icon "button" at bounding box center [202, 20] width 18 height 18
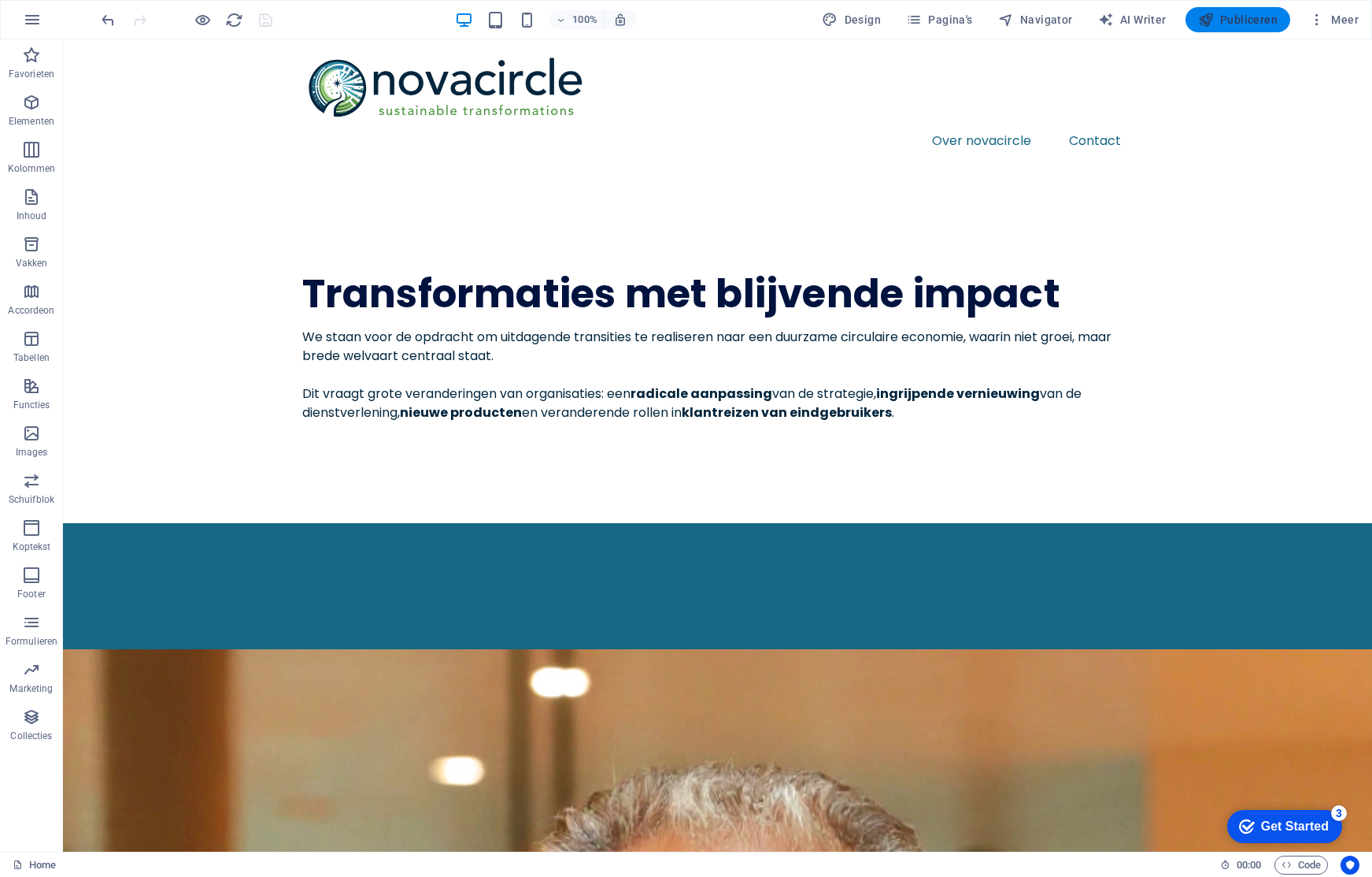
click at [1232, 16] on span "Publiceren" at bounding box center [1237, 20] width 80 height 16
